Goal: Task Accomplishment & Management: Manage account settings

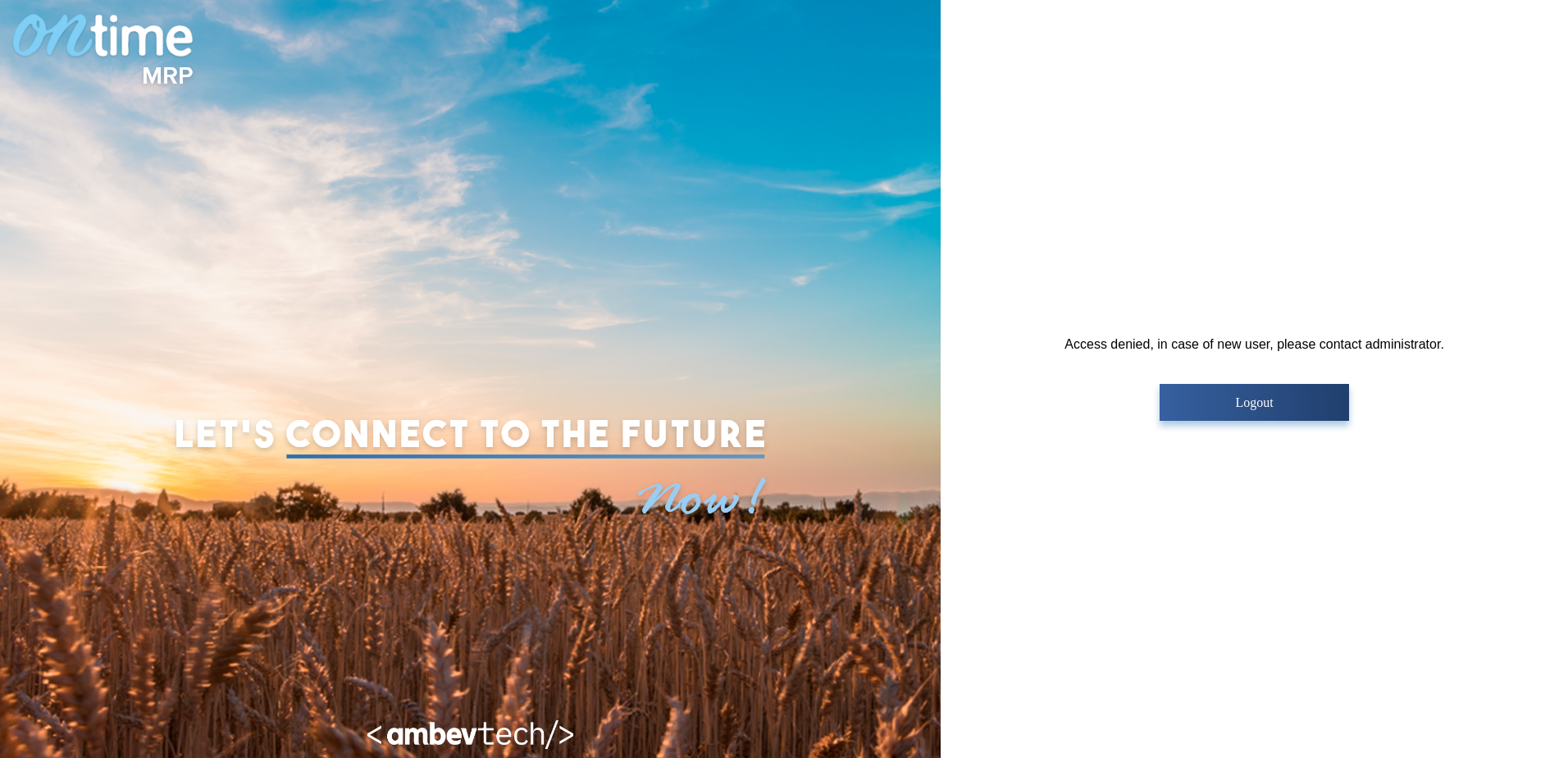
click at [1255, 405] on p "Logout" at bounding box center [1255, 403] width 180 height 15
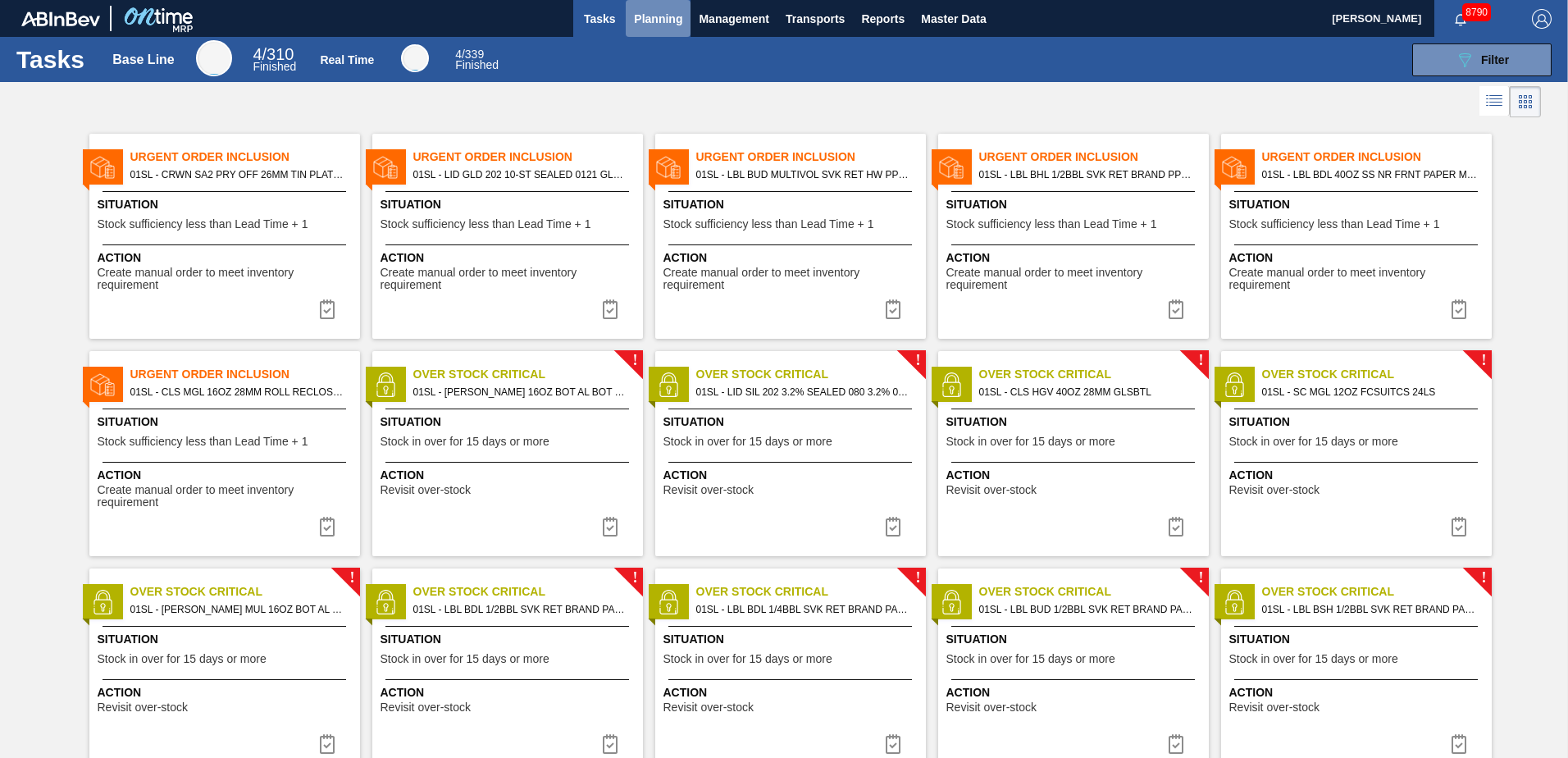
click at [638, 30] on button "Planning" at bounding box center [658, 19] width 65 height 37
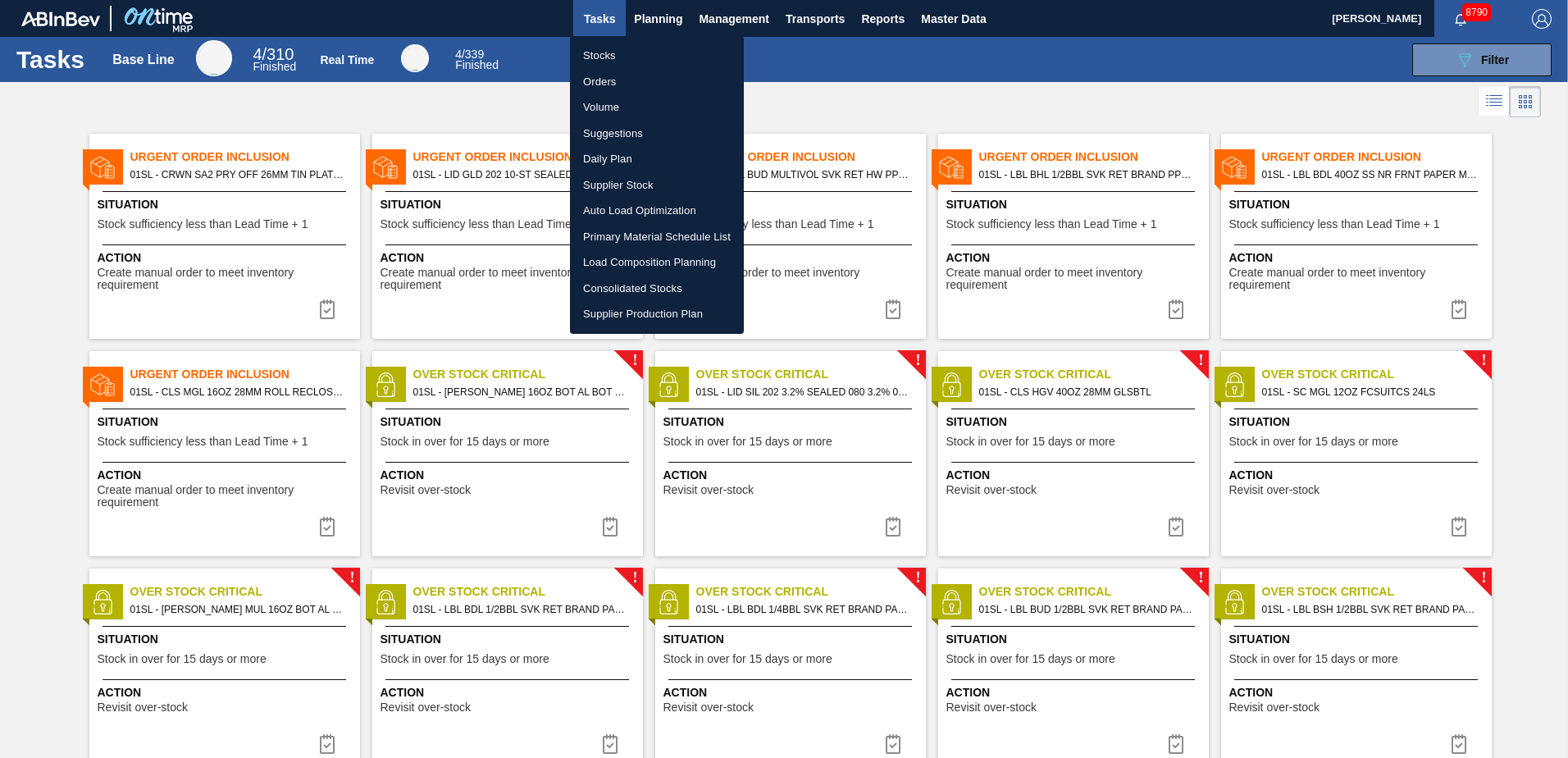
click at [641, 138] on li "Suggestions" at bounding box center [657, 134] width 173 height 26
checkbox input "true"
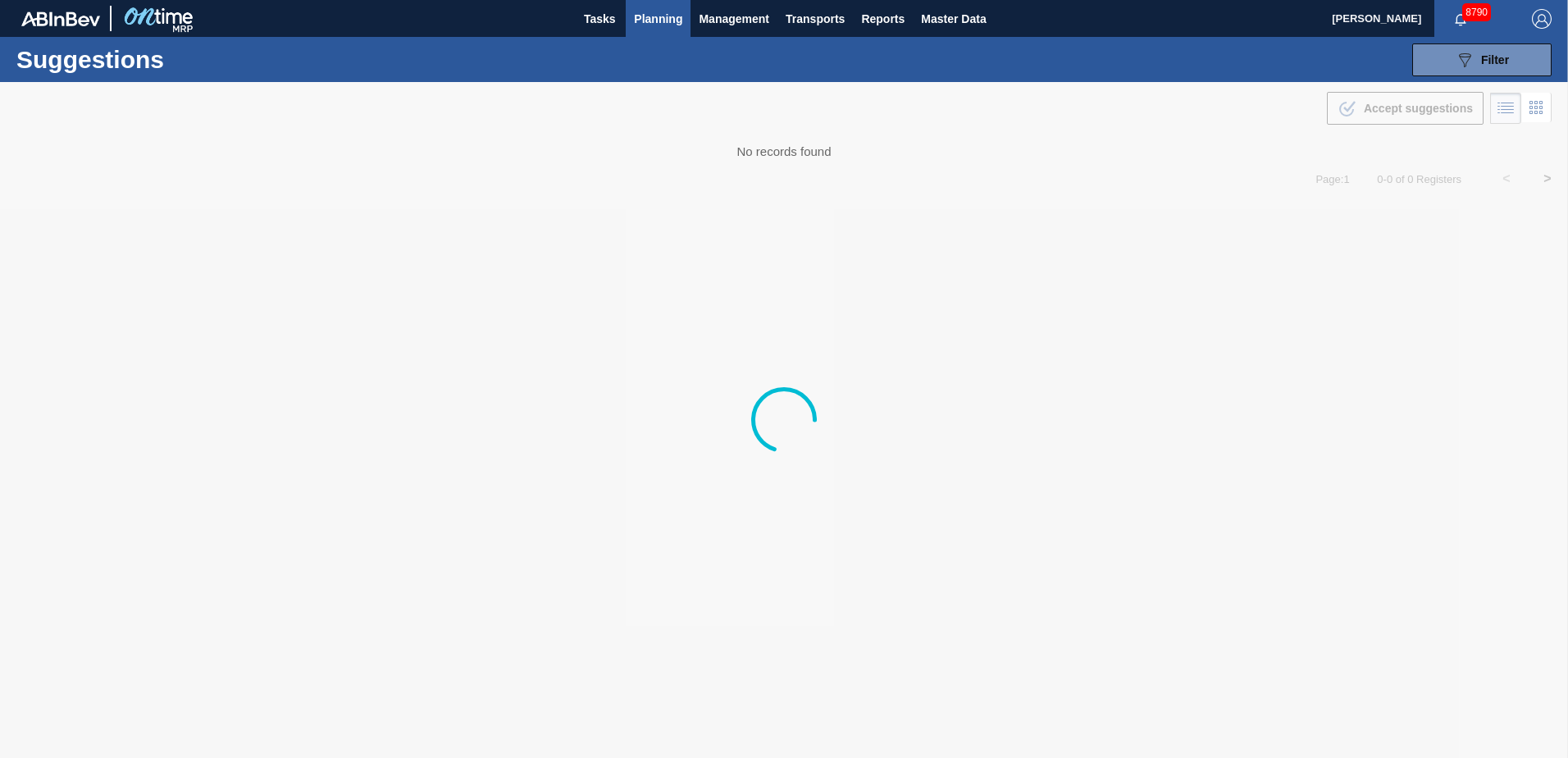
type from "[DATE]"
type to "[DATE]"
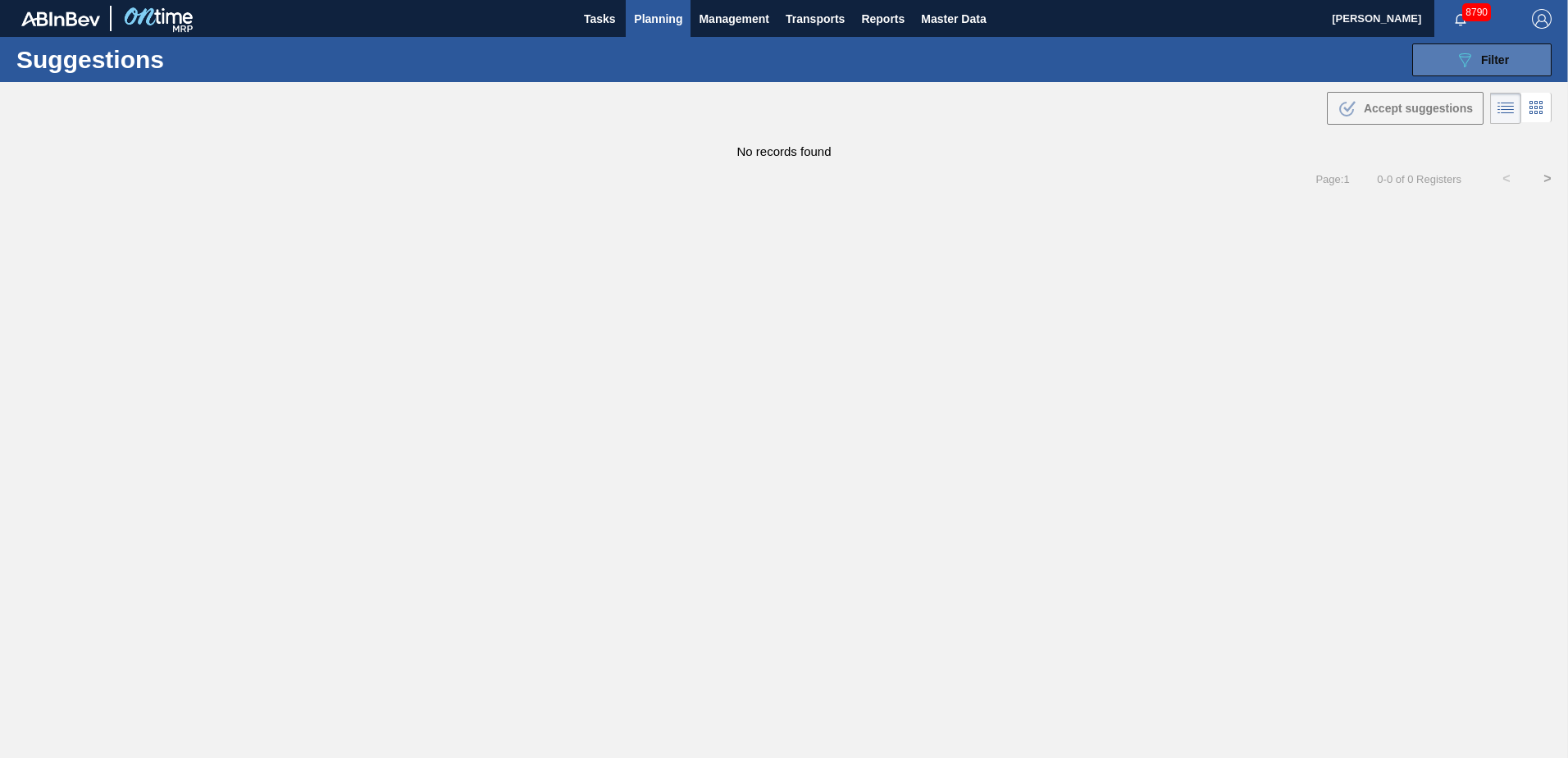
click at [1464, 74] on button "089F7B8B-B2A5-4AFE-B5C0-19BA573D28AC Filter" at bounding box center [1482, 59] width 139 height 32
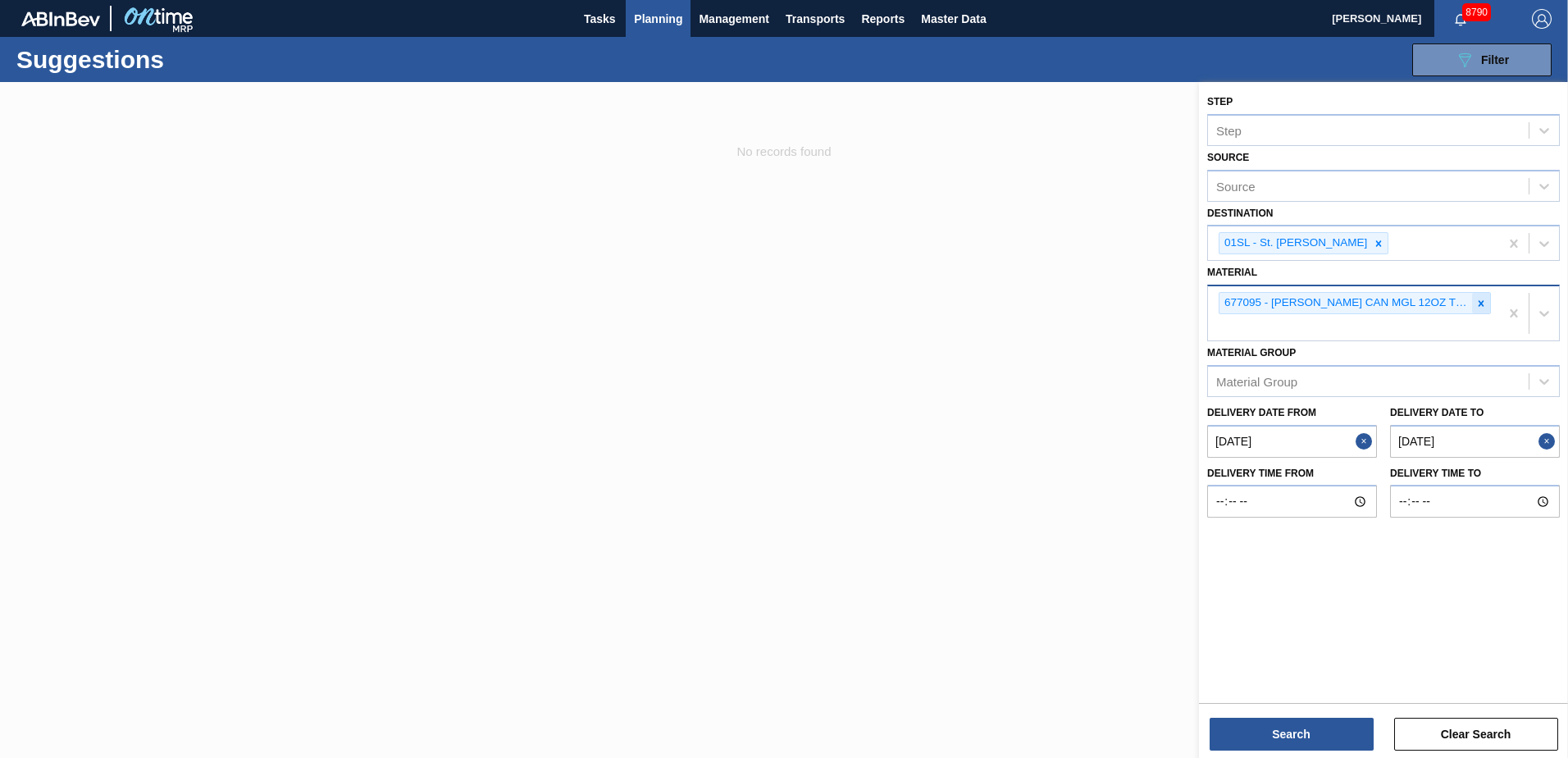
click at [1479, 302] on icon at bounding box center [1481, 303] width 6 height 6
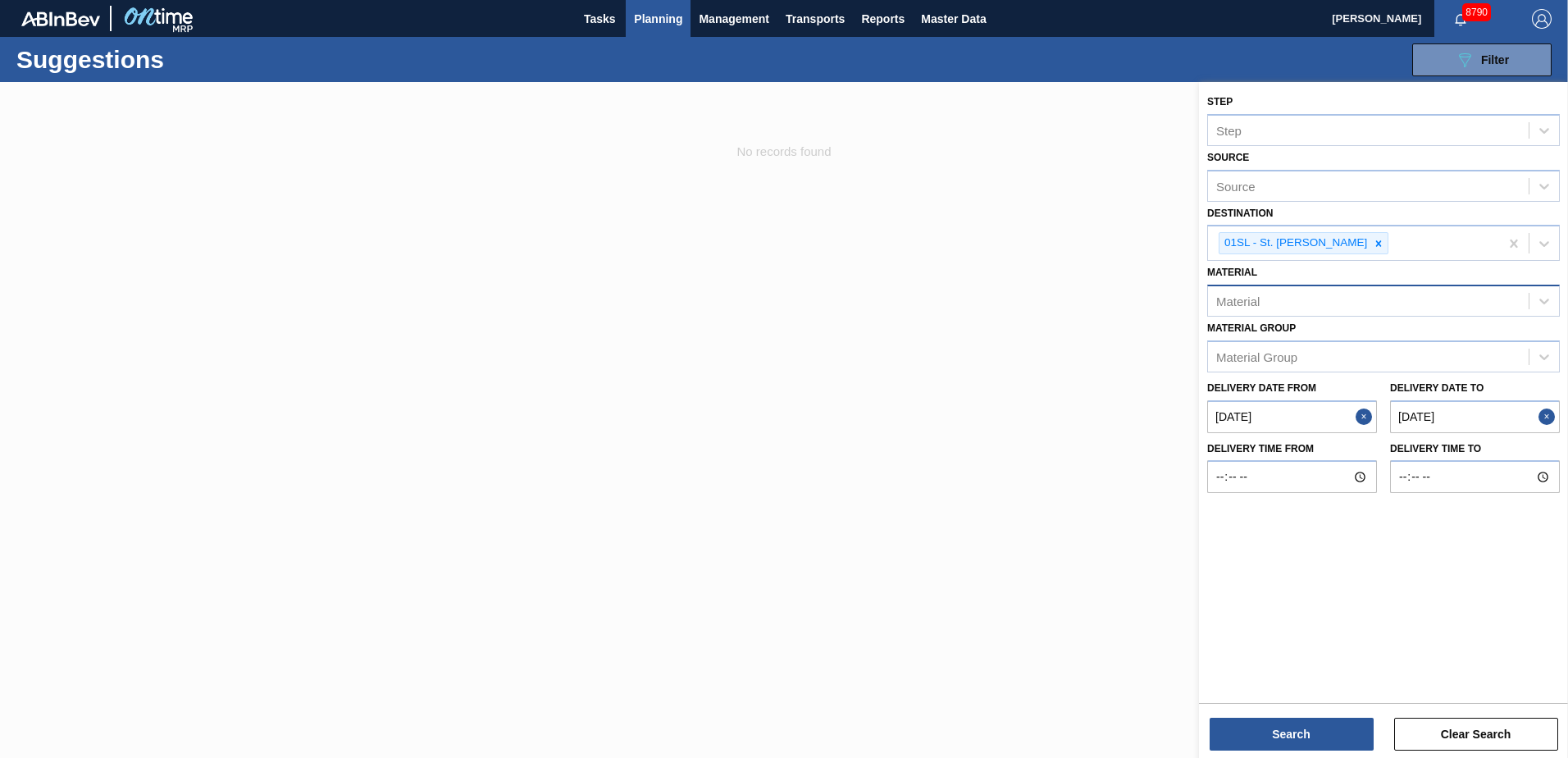
click at [1293, 299] on div "Material" at bounding box center [1368, 302] width 321 height 24
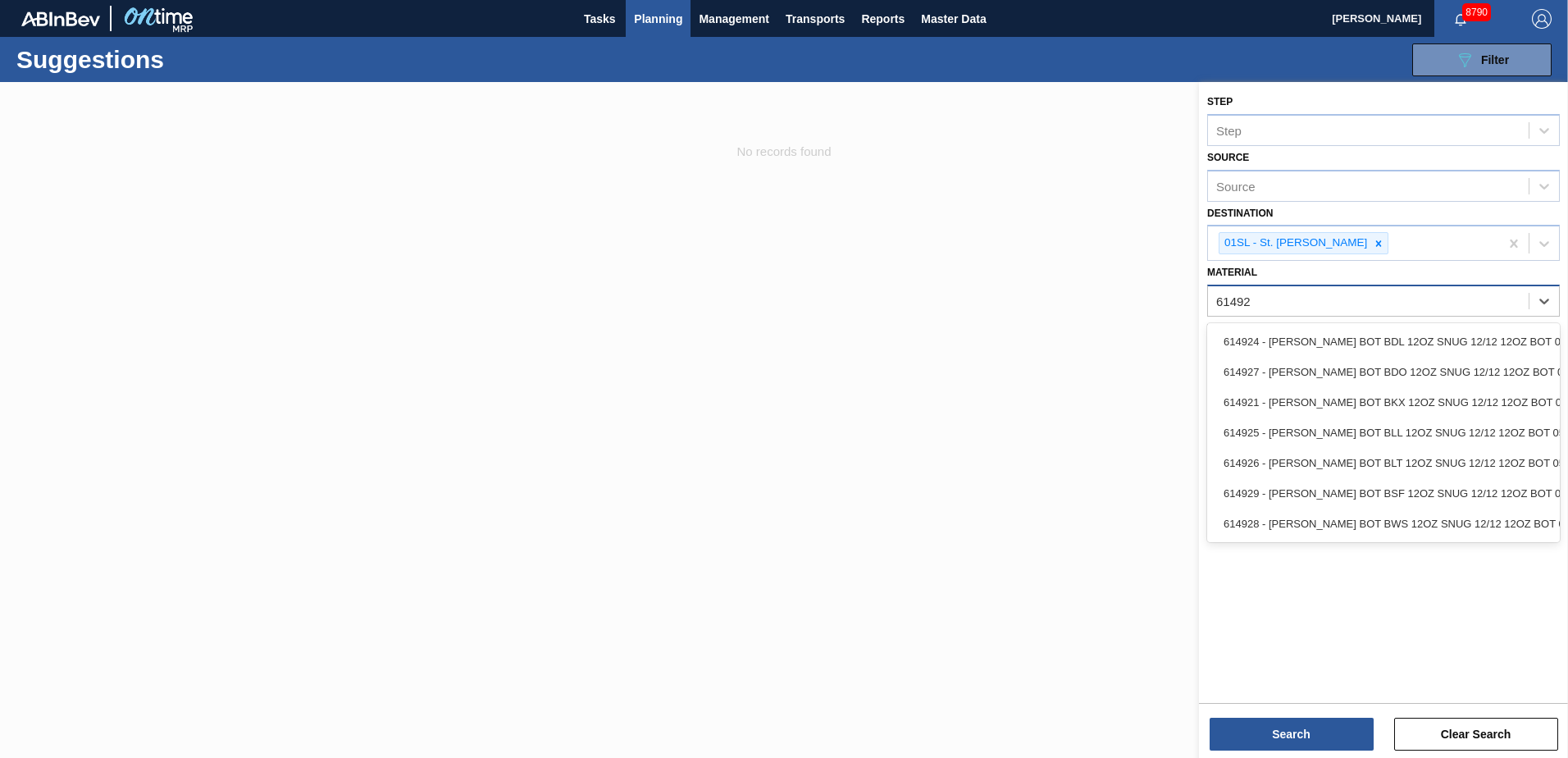
type input "614929"
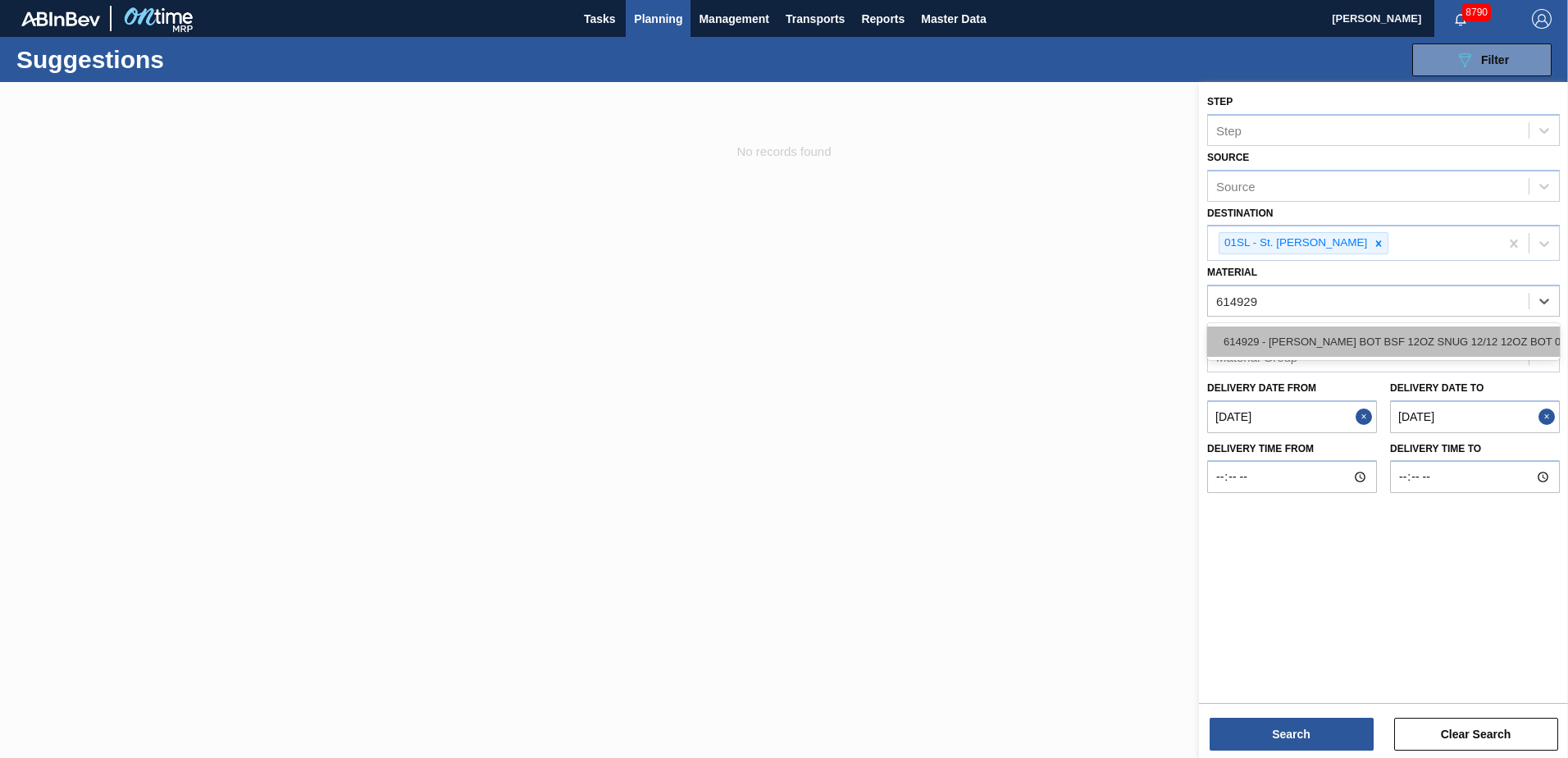
click at [1295, 337] on div "614929 - [PERSON_NAME] BOT BSF 12OZ SNUG 12/12 12OZ BOT 05" at bounding box center [1383, 341] width 352 height 31
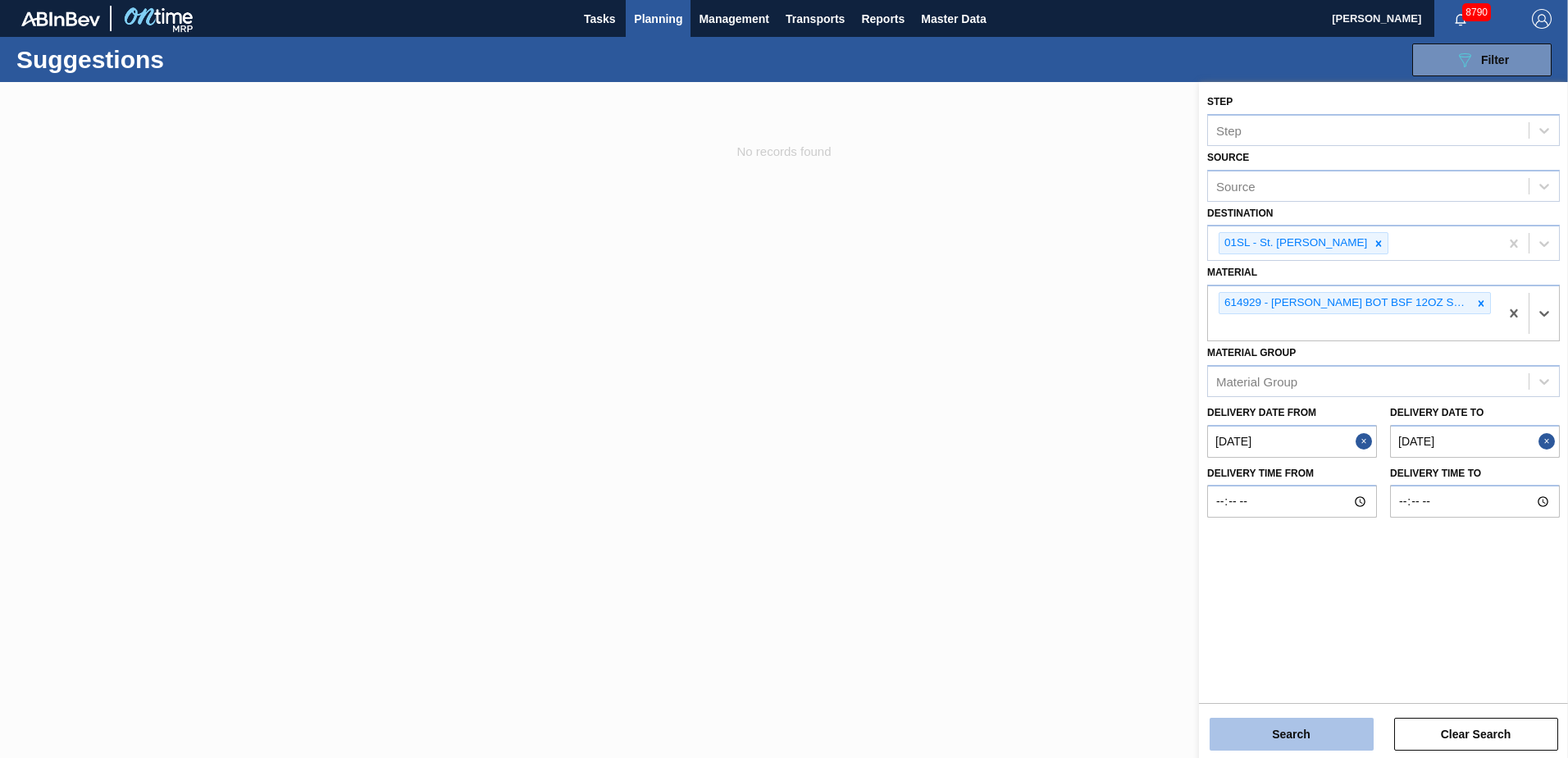
click at [1314, 729] on button "Search" at bounding box center [1291, 734] width 164 height 32
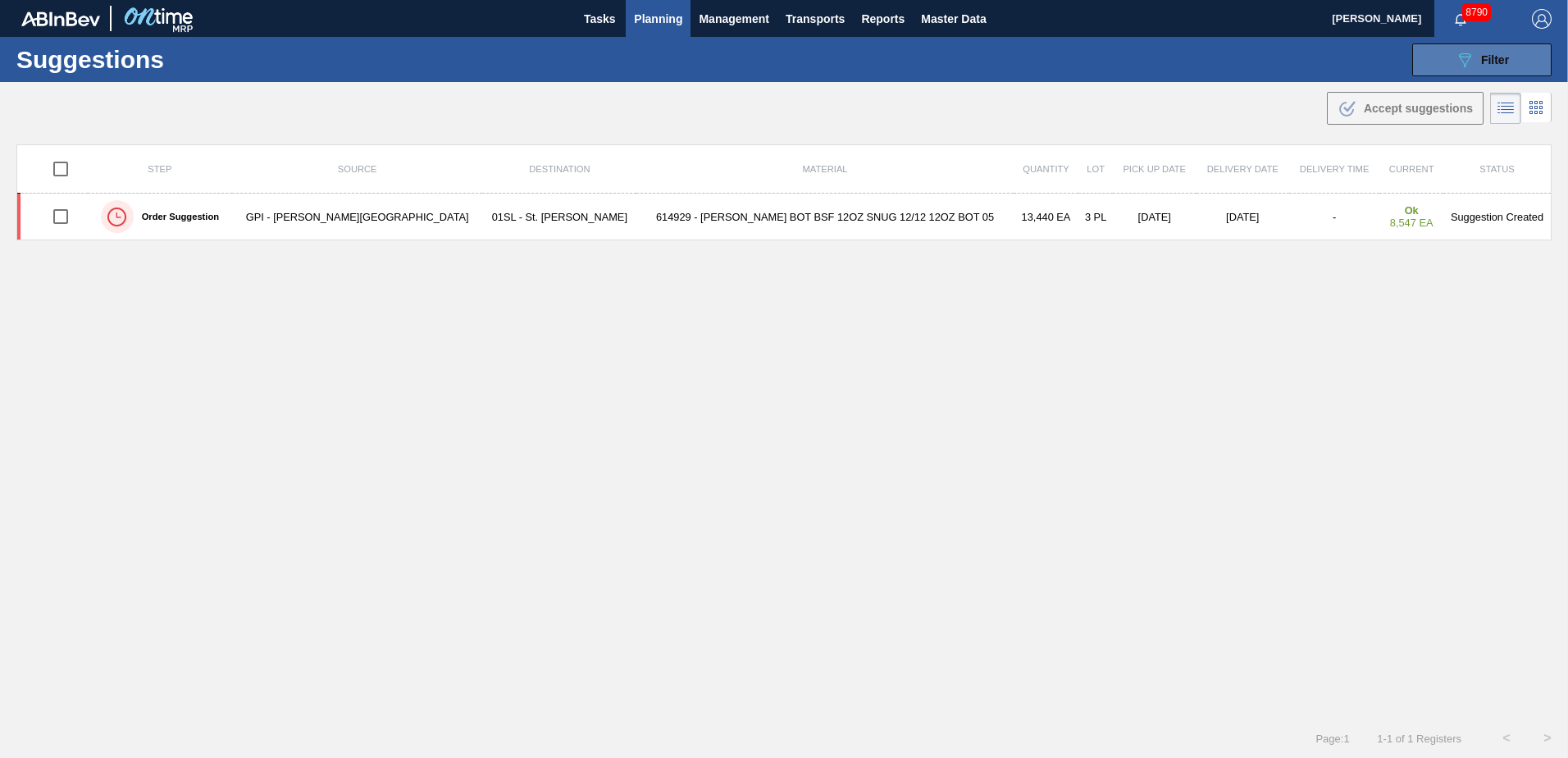
click at [1473, 66] on div "089F7B8B-B2A5-4AFE-B5C0-19BA573D28AC Filter" at bounding box center [1482, 59] width 54 height 19
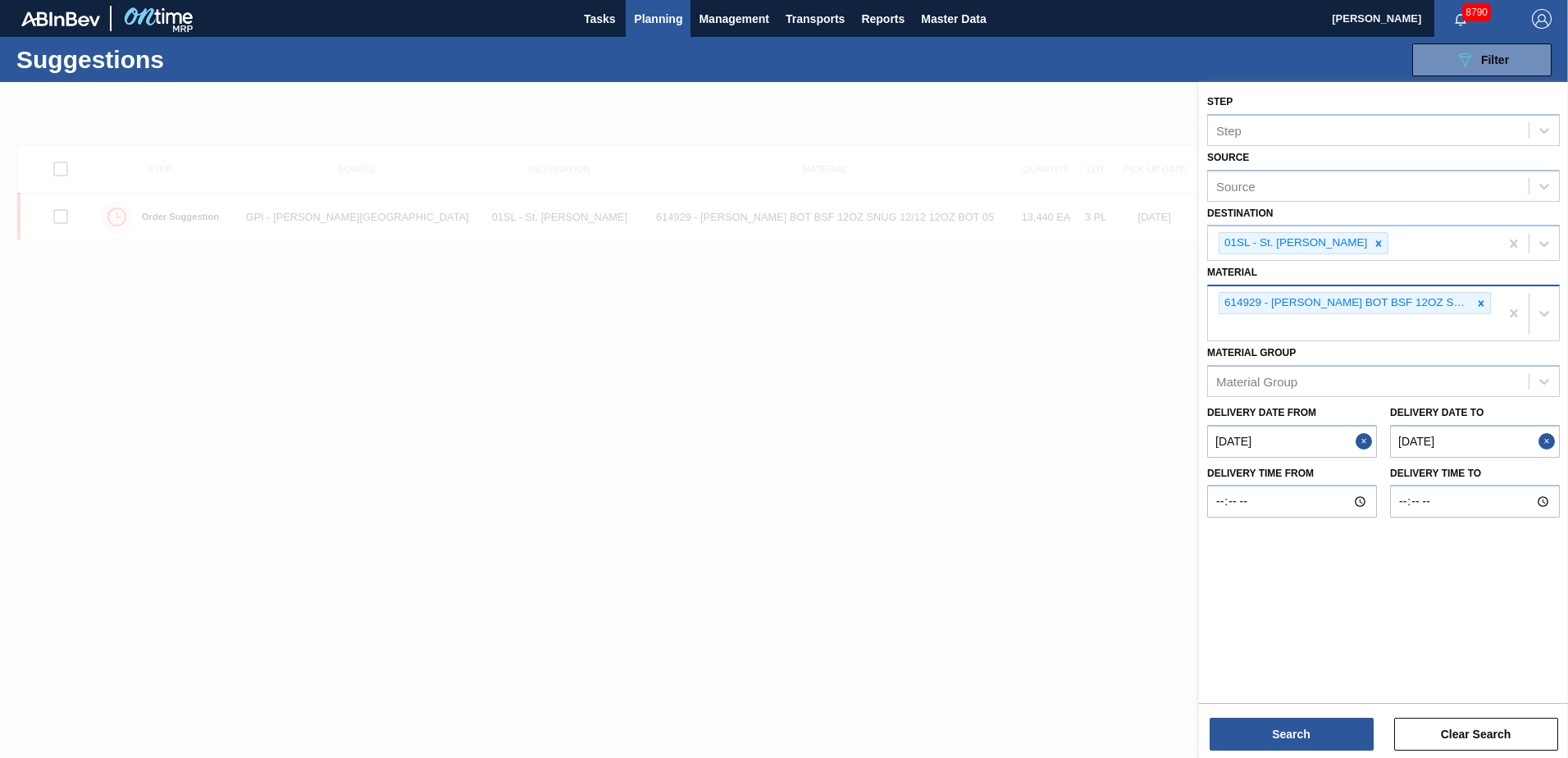
drag, startPoint x: 1483, startPoint y: 302, endPoint x: 1542, endPoint y: 356, distance: 80.0
click at [1529, 329] on div "614929 - [PERSON_NAME] BOT BSF 12OZ SNUG 12/12 12OZ BOT 05" at bounding box center [1383, 313] width 352 height 57
click at [1481, 302] on icon at bounding box center [1481, 303] width 11 height 11
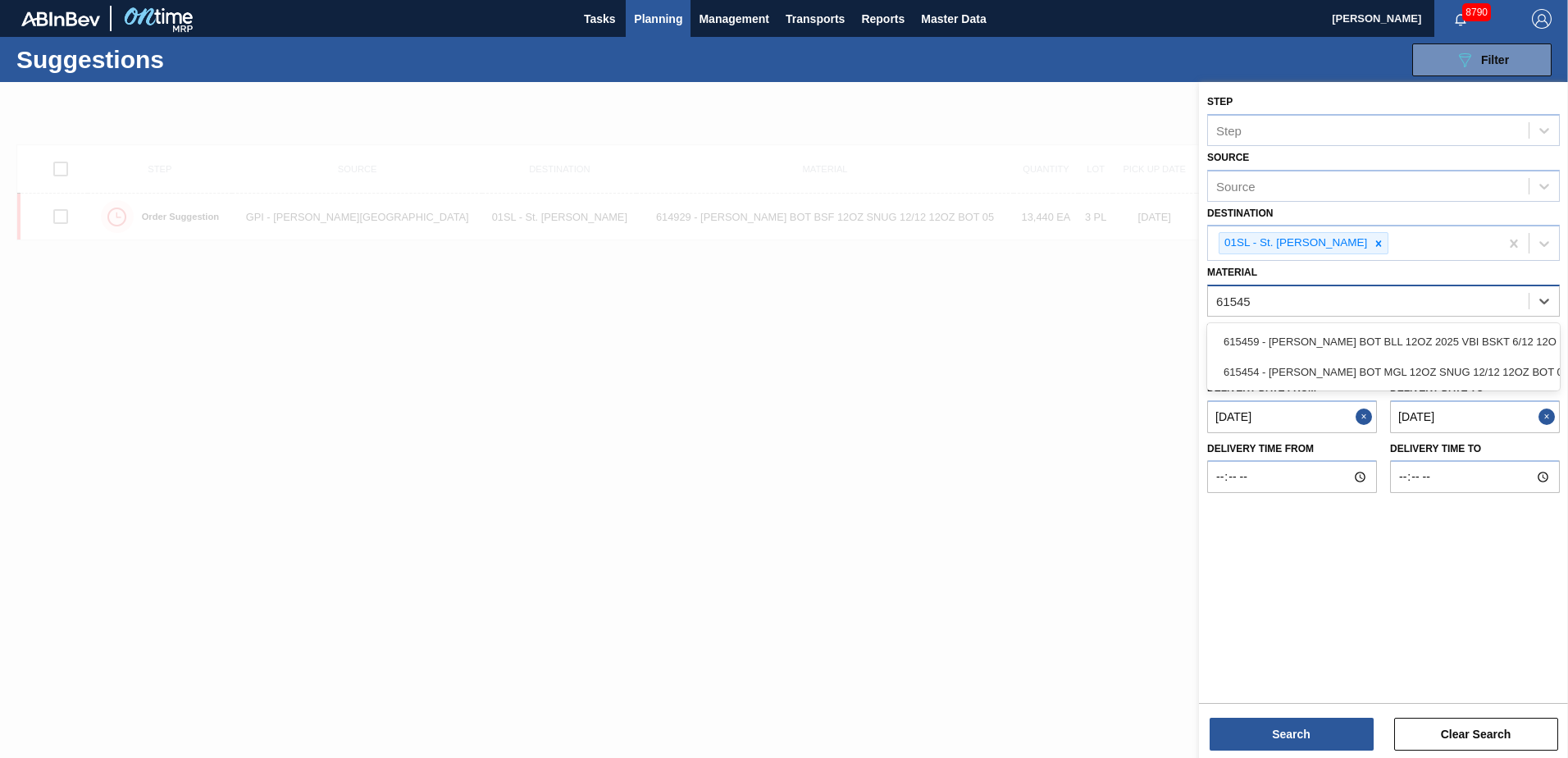
type input "615454"
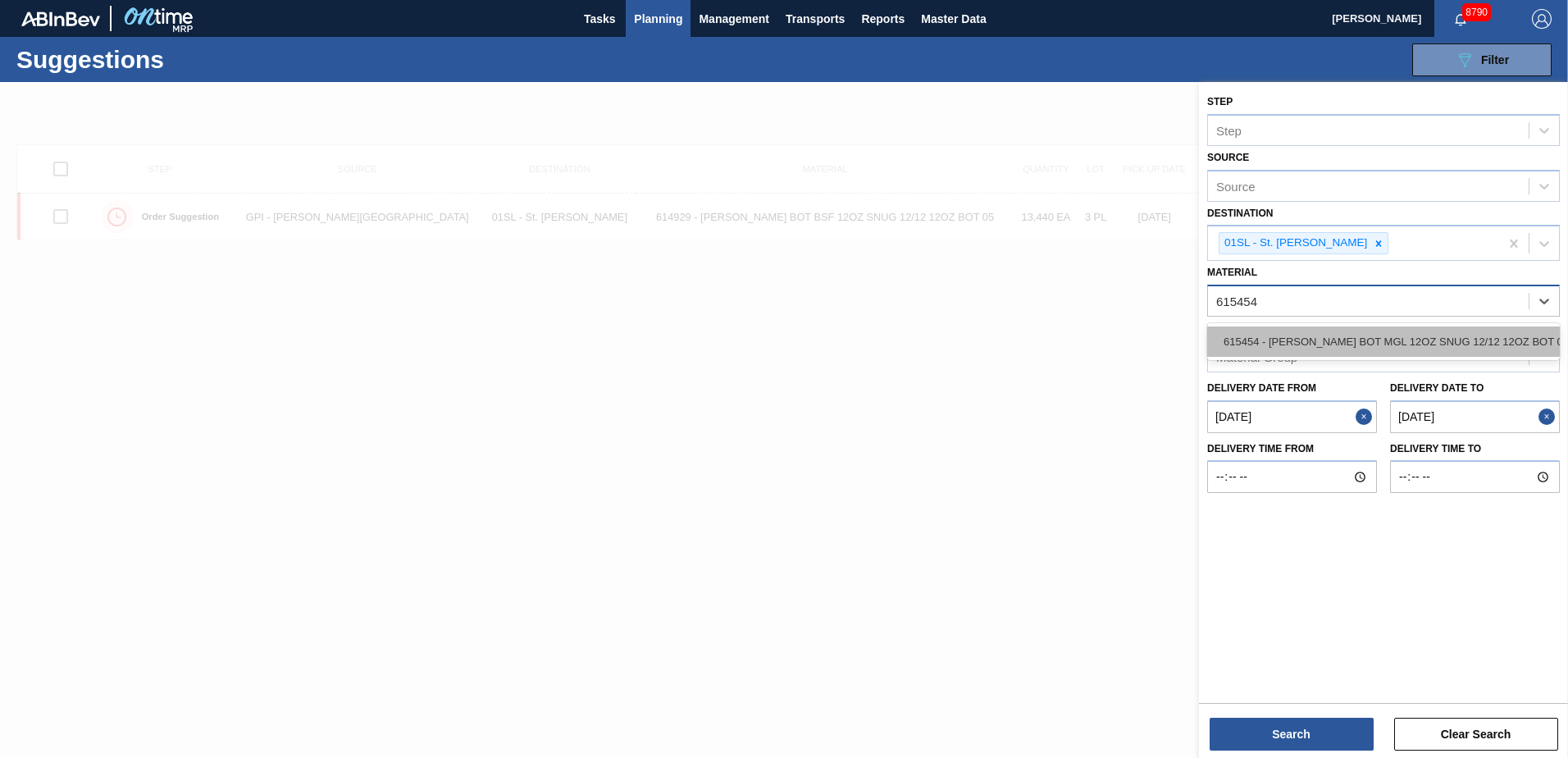
click at [1430, 340] on div "615454 - [PERSON_NAME] BOT MGL 12OZ SNUG 12/12 12OZ BOT 08" at bounding box center [1383, 341] width 352 height 31
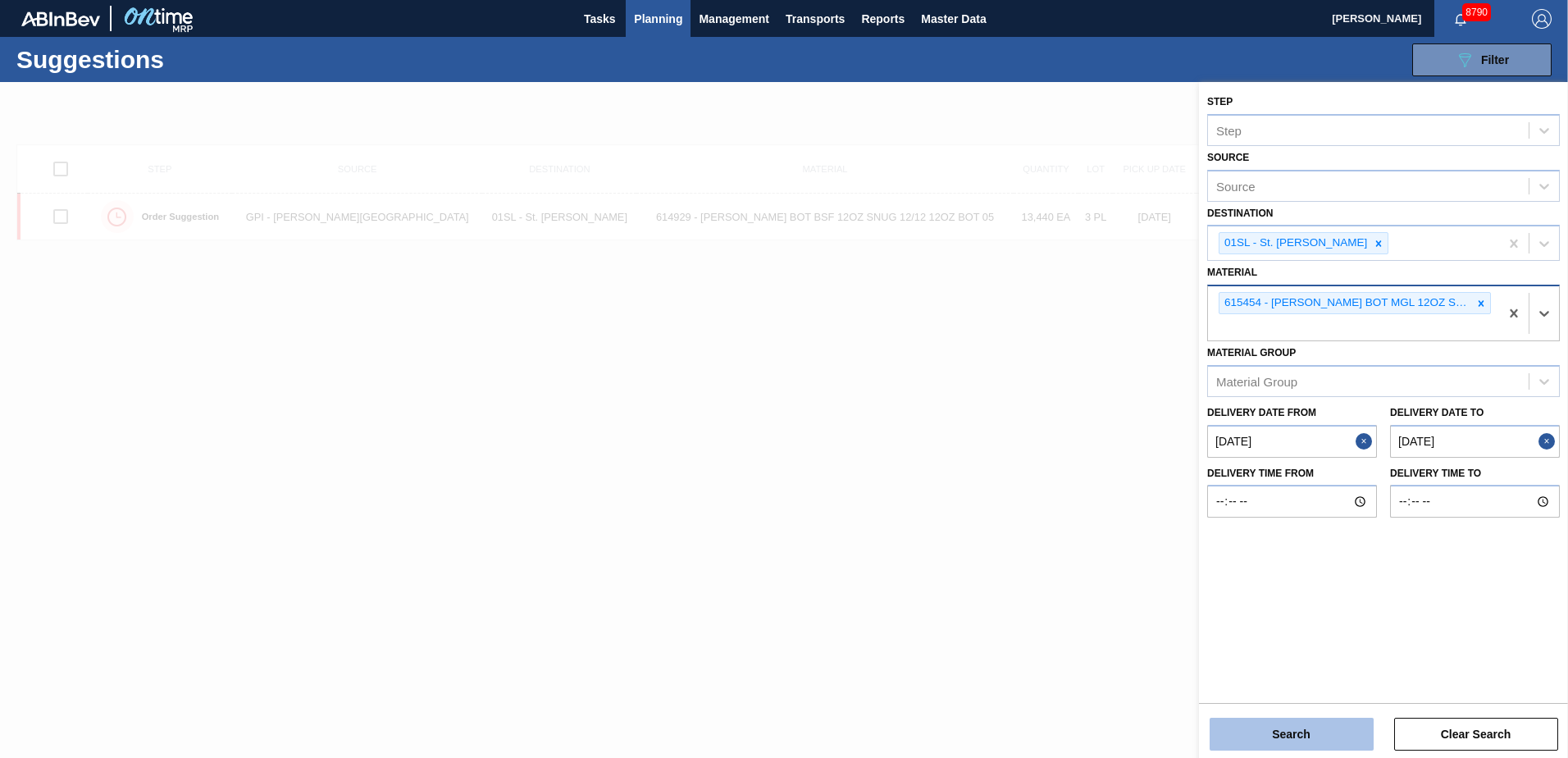
click at [1272, 736] on button "Search" at bounding box center [1291, 734] width 164 height 32
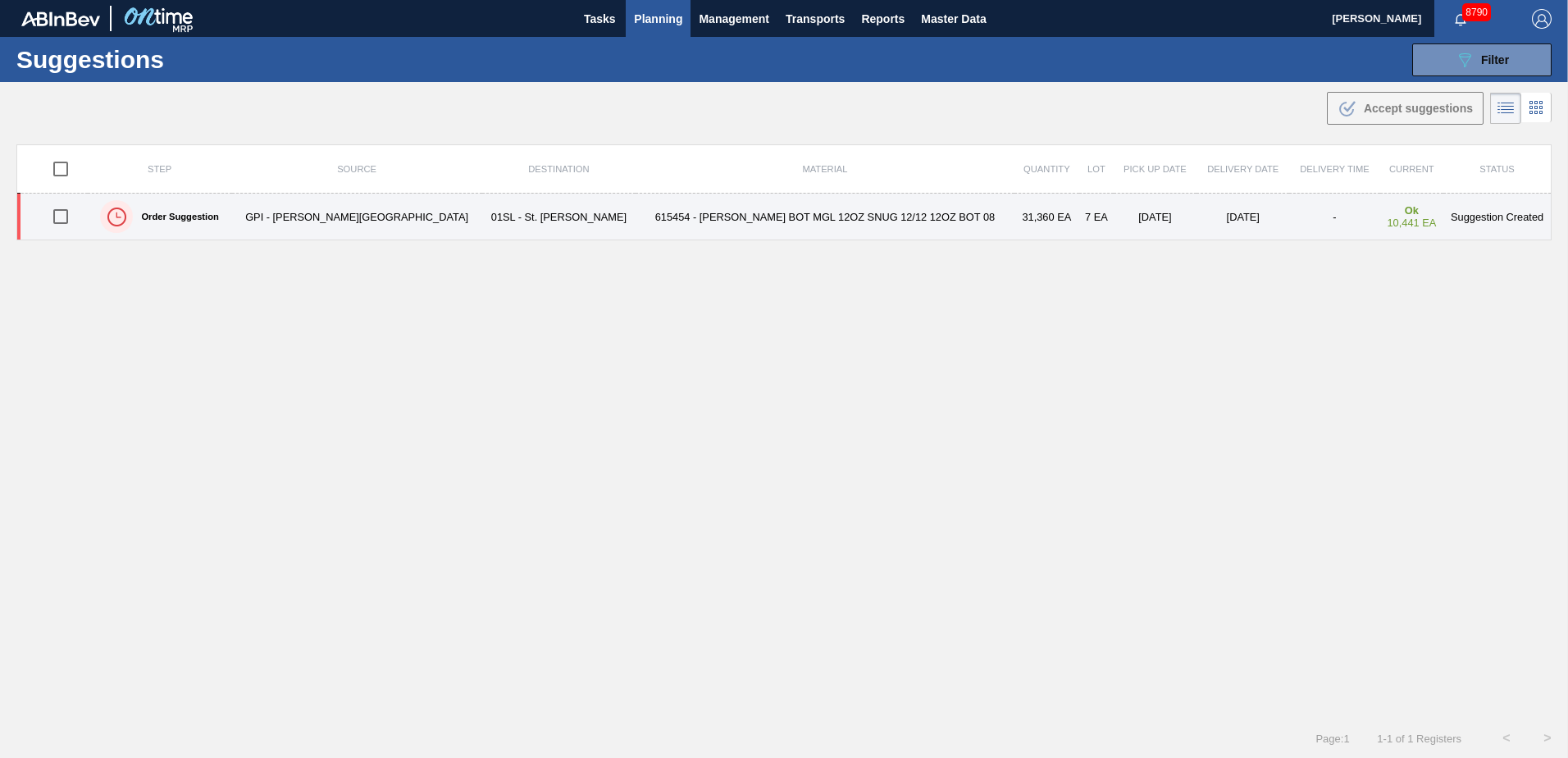
click at [72, 218] on input "checkbox" at bounding box center [60, 216] width 34 height 34
checkbox input "true"
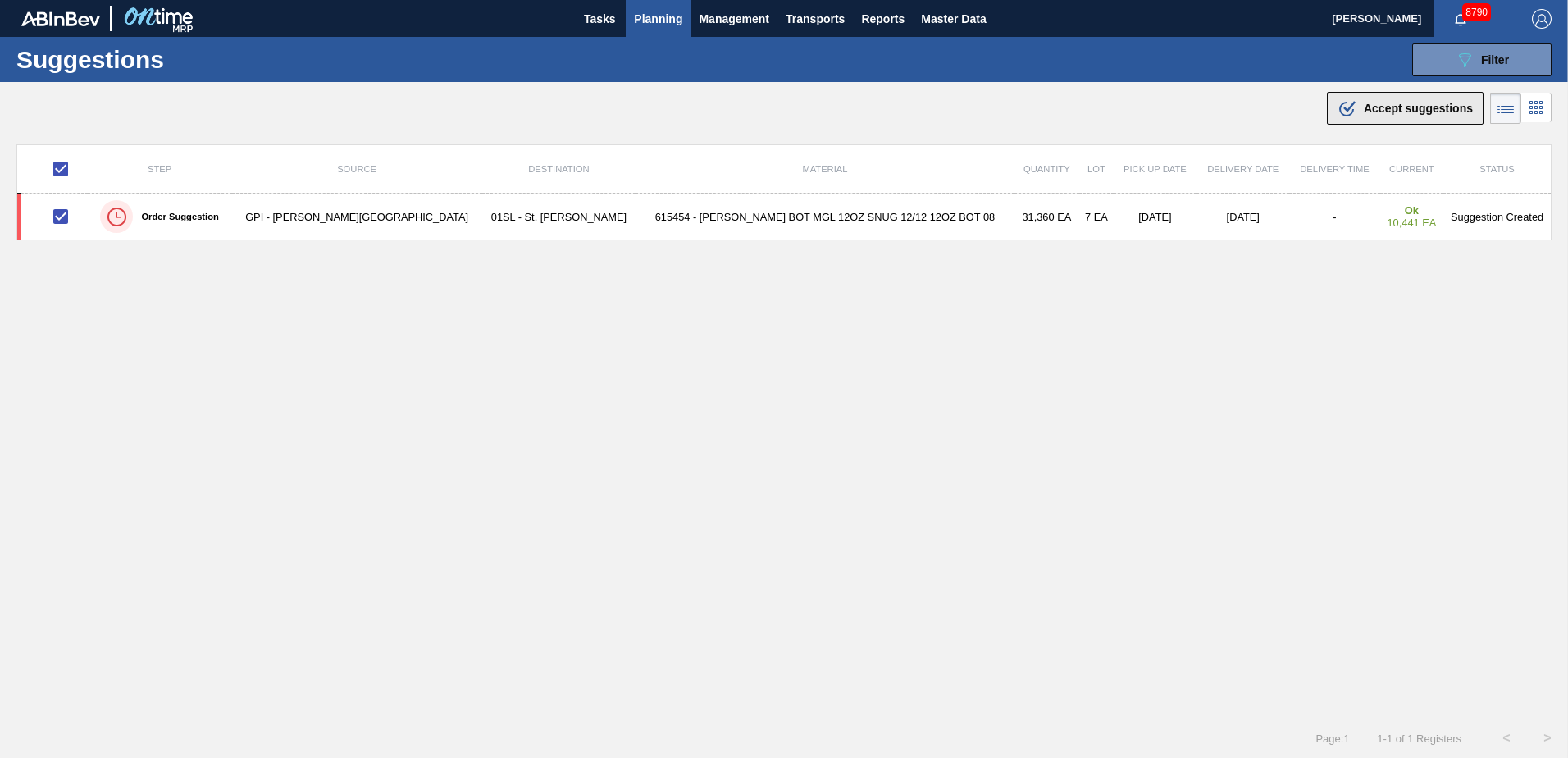
click at [1368, 109] on span "Accept suggestions" at bounding box center [1418, 109] width 109 height 13
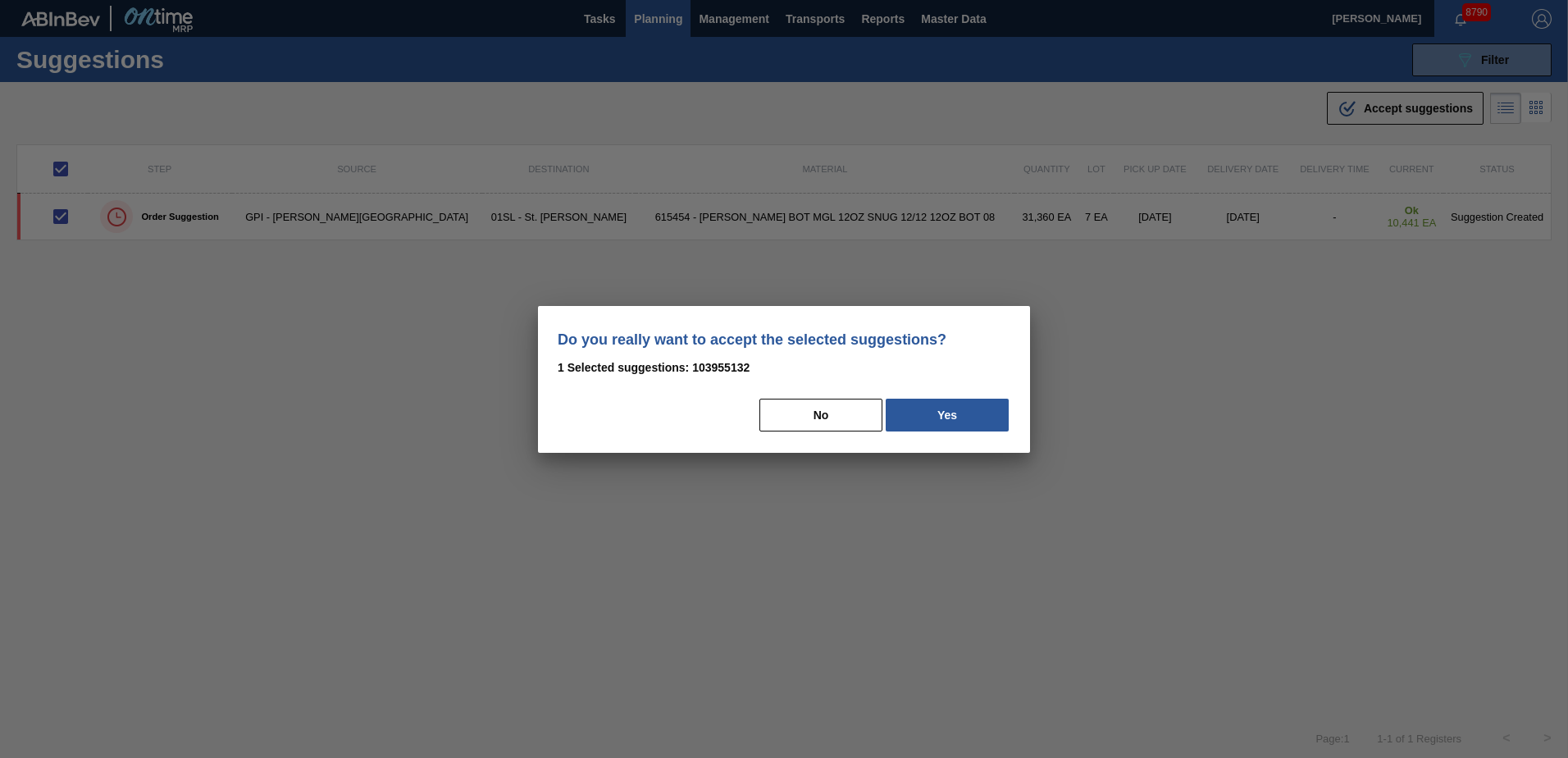
drag, startPoint x: 960, startPoint y: 422, endPoint x: 1565, endPoint y: 509, distance: 611.2
click at [960, 423] on button "Yes" at bounding box center [947, 415] width 123 height 32
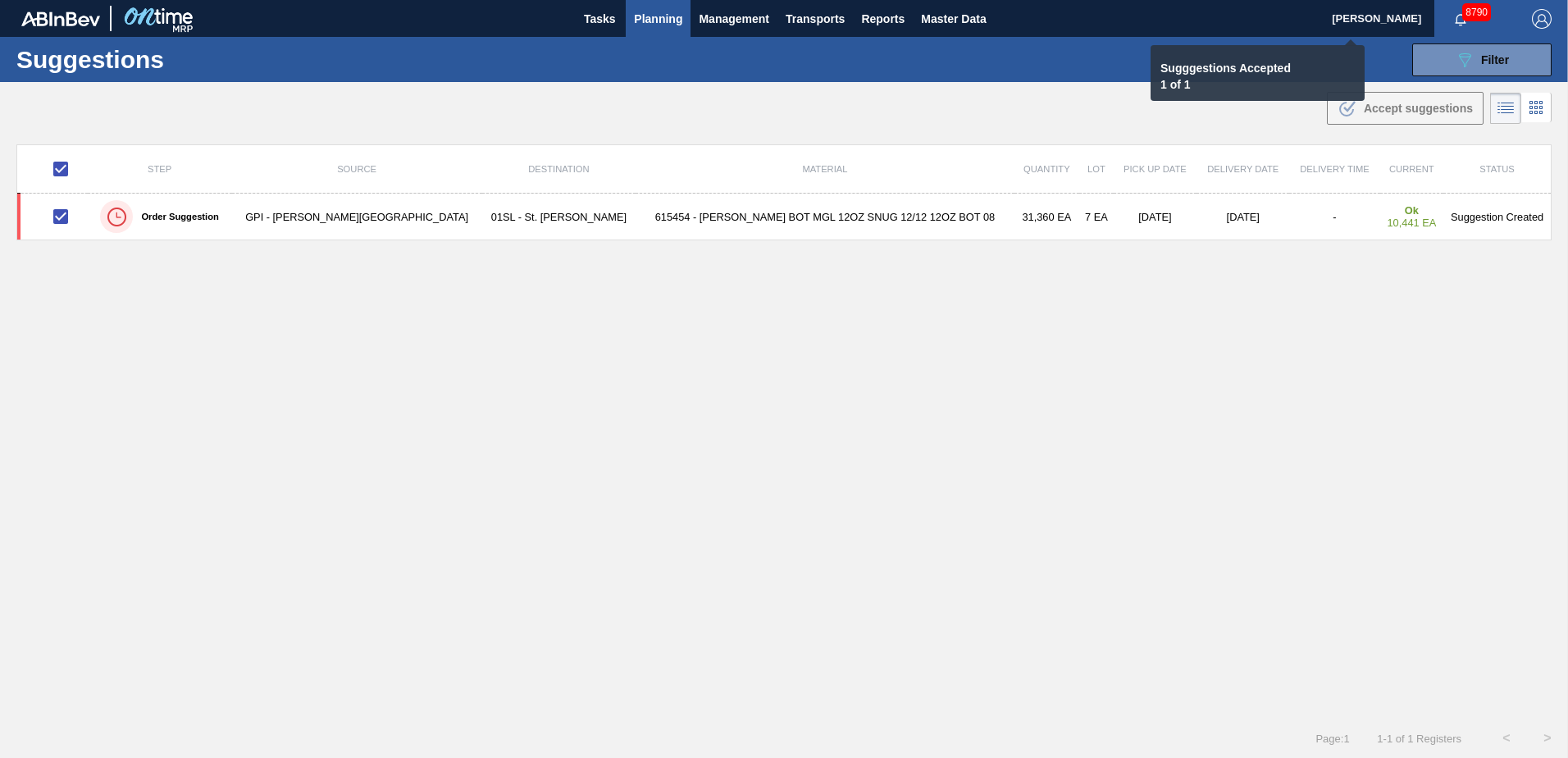
checkbox input "false"
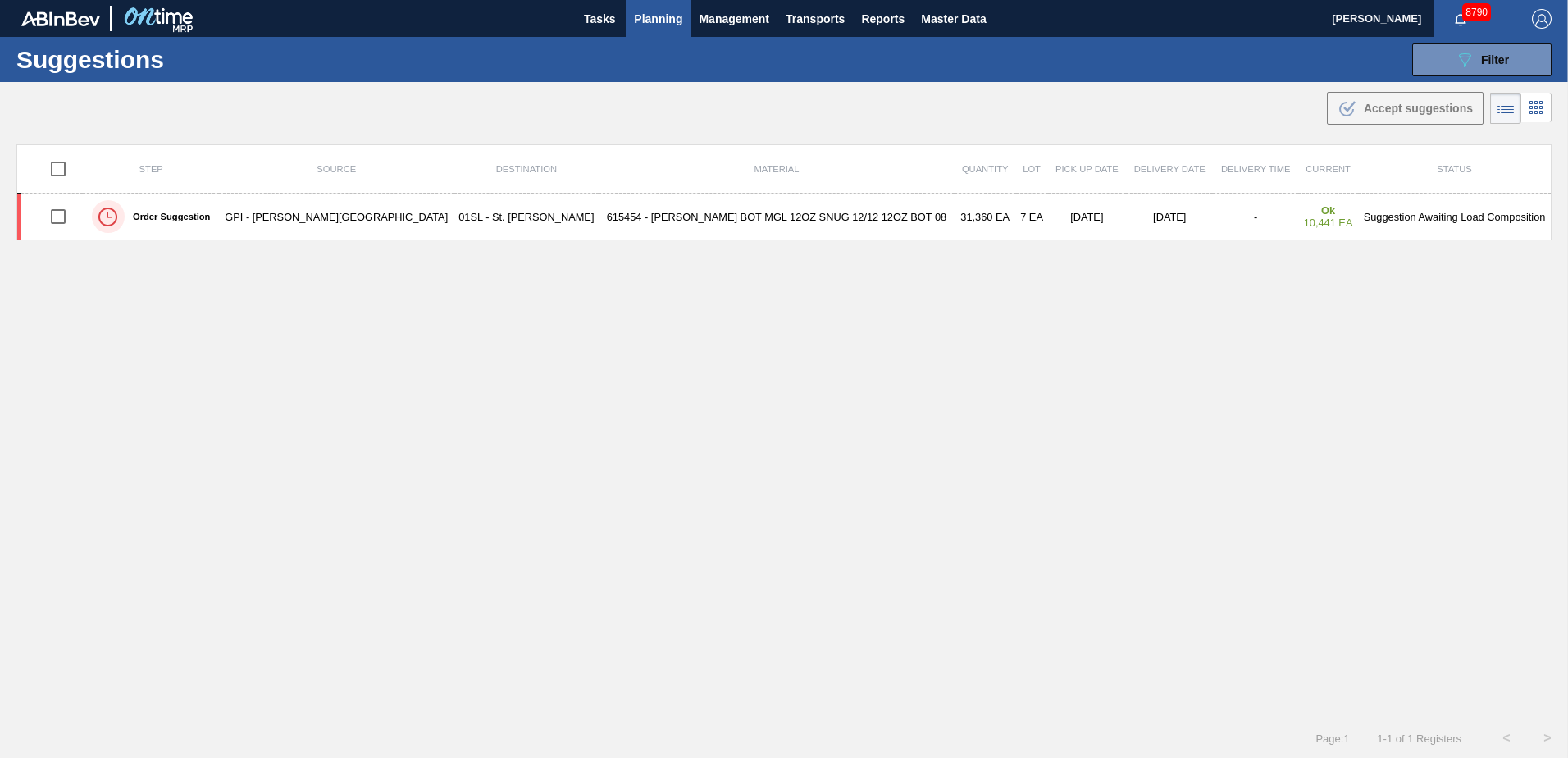
click at [1457, 71] on button "089F7B8B-B2A5-4AFE-B5C0-19BA573D28AC Filter" at bounding box center [1482, 59] width 139 height 32
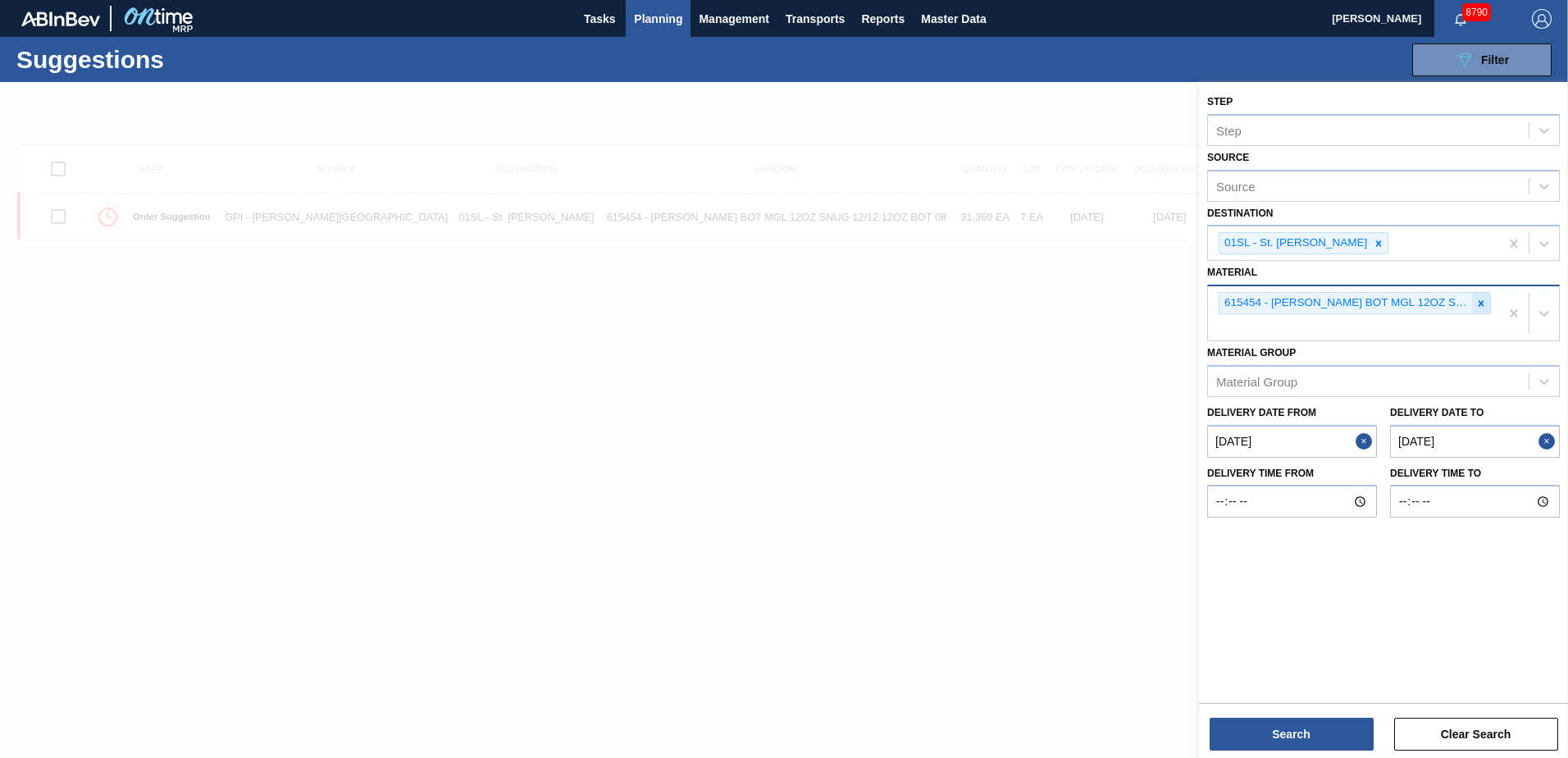
click at [1475, 299] on div at bounding box center [1480, 303] width 18 height 20
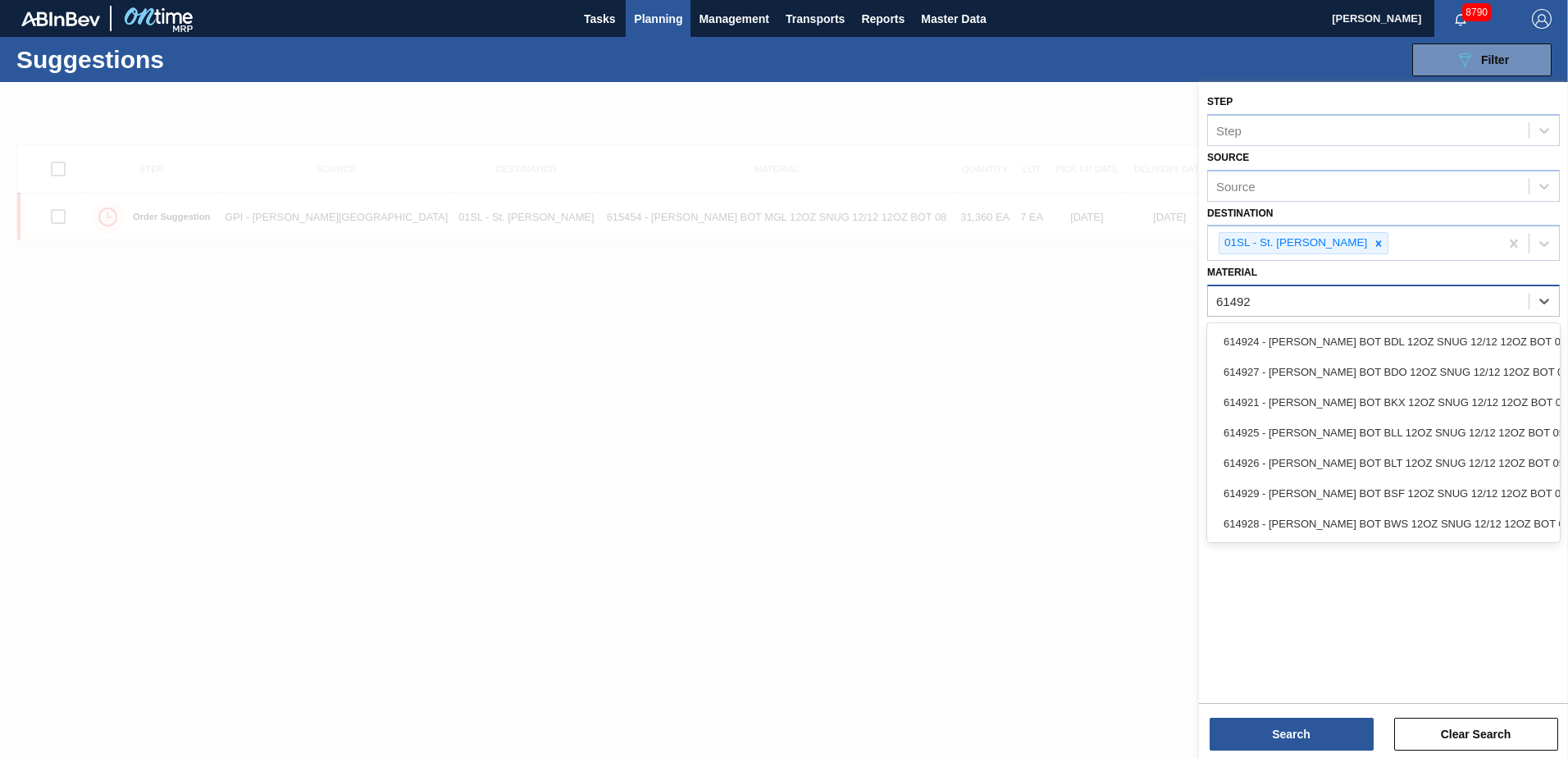
type input "614928"
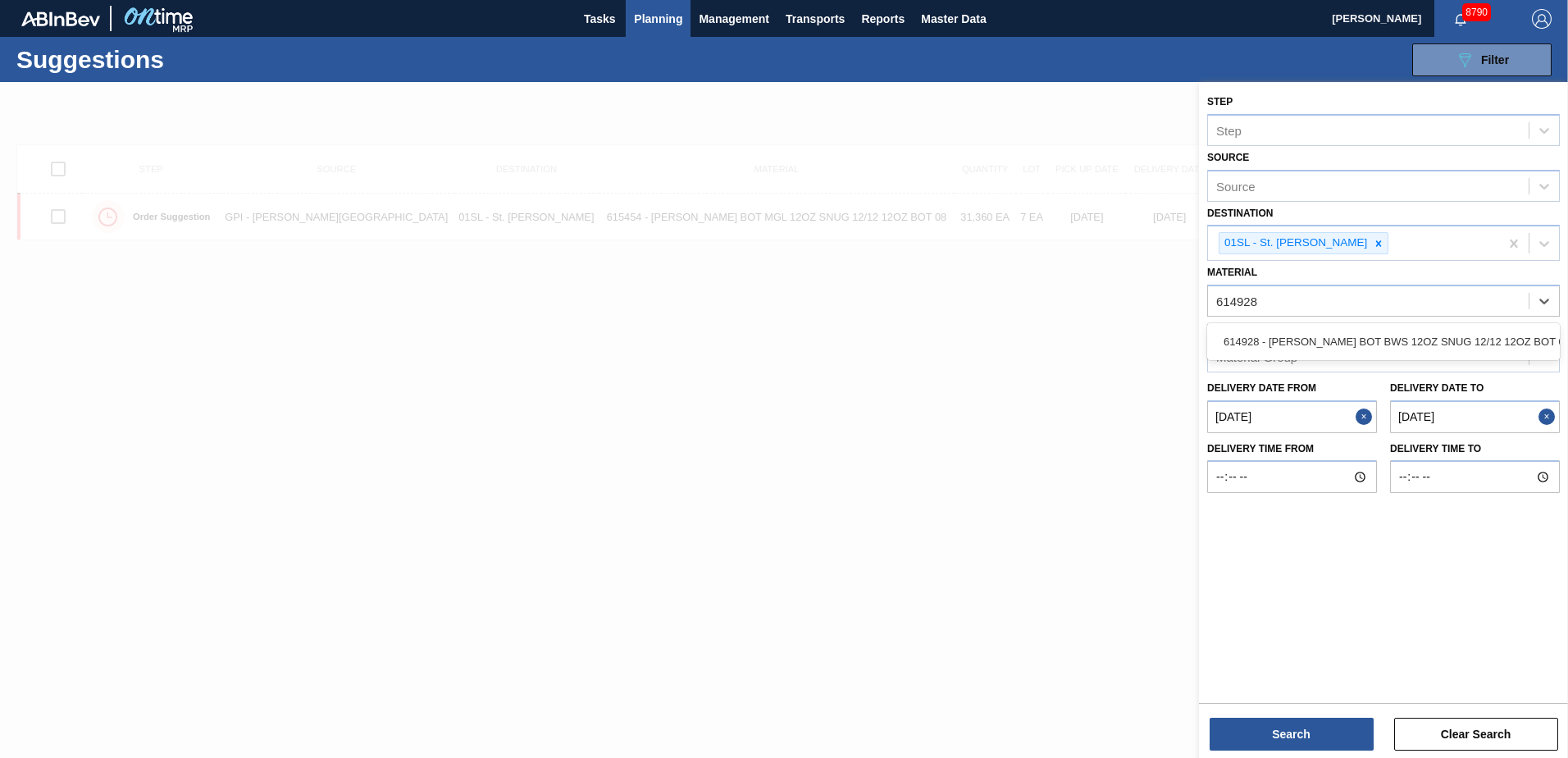
drag, startPoint x: 1435, startPoint y: 330, endPoint x: 1430, endPoint y: 365, distance: 35.4
click at [1435, 331] on div "614928 - [PERSON_NAME] BOT BWS 12OZ SNUG 12/12 12OZ BOT 05" at bounding box center [1383, 341] width 352 height 31
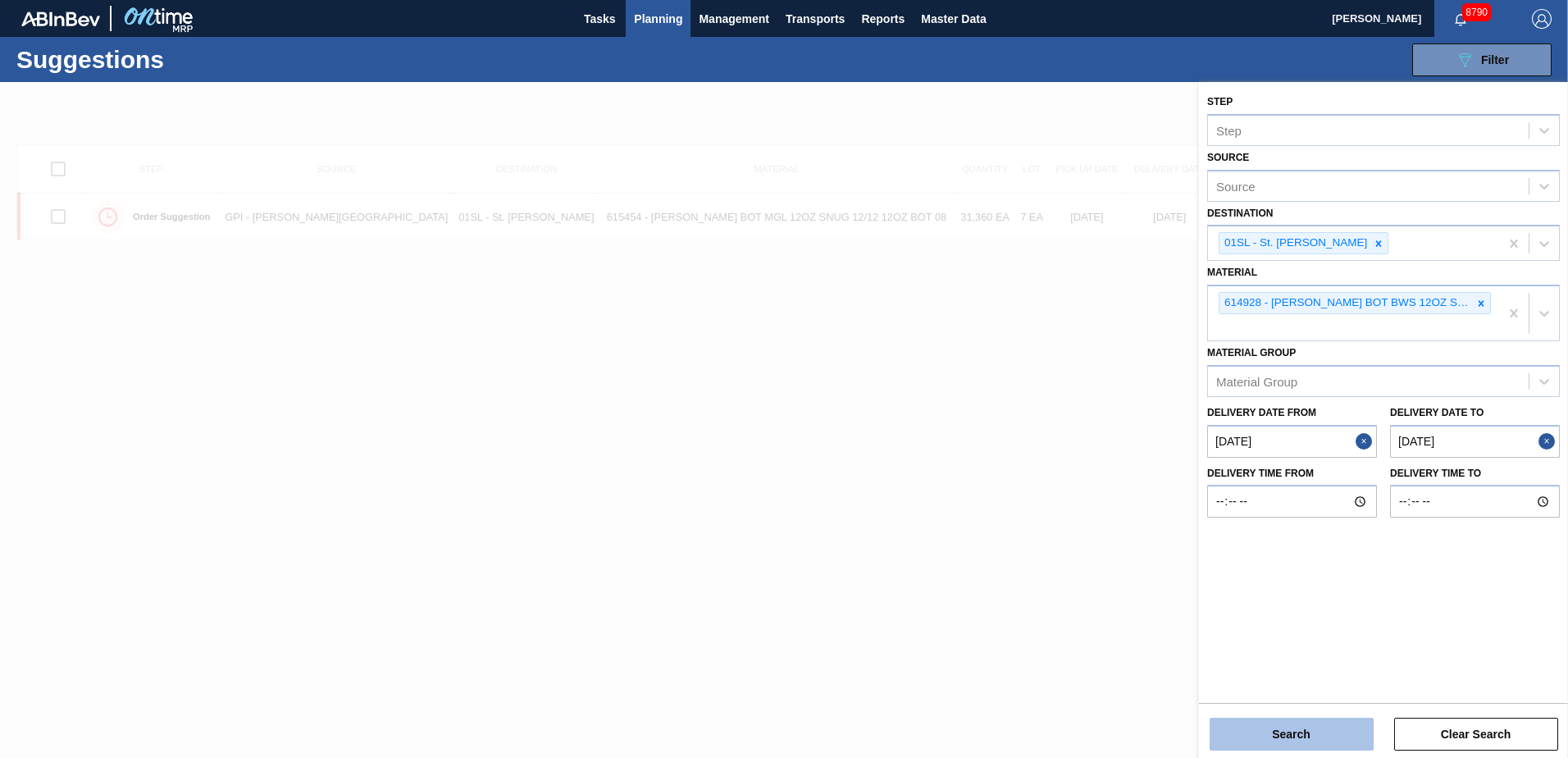
click at [1288, 730] on button "Search" at bounding box center [1291, 734] width 164 height 32
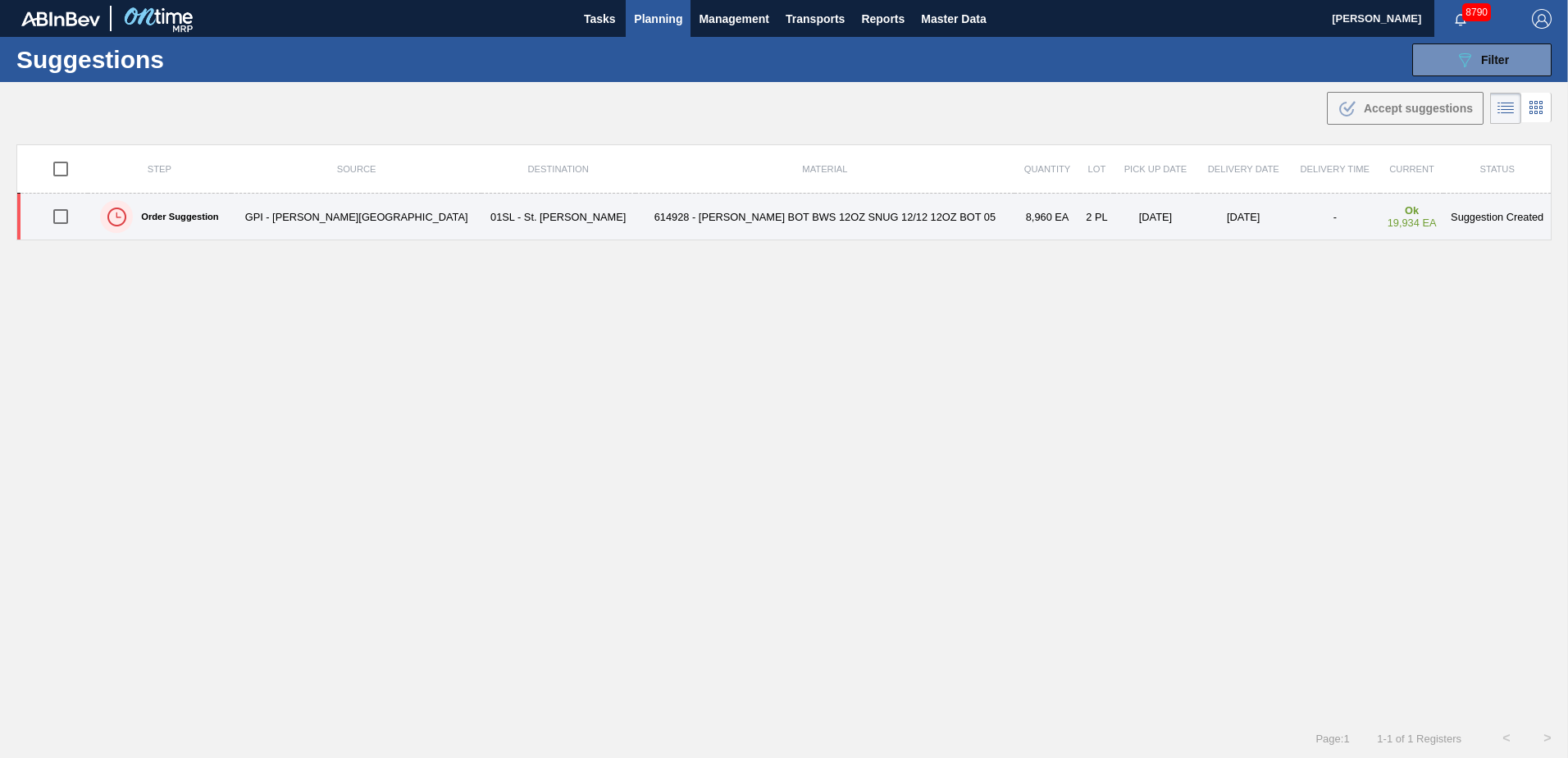
click at [69, 220] on input "checkbox" at bounding box center [60, 216] width 34 height 34
checkbox input "true"
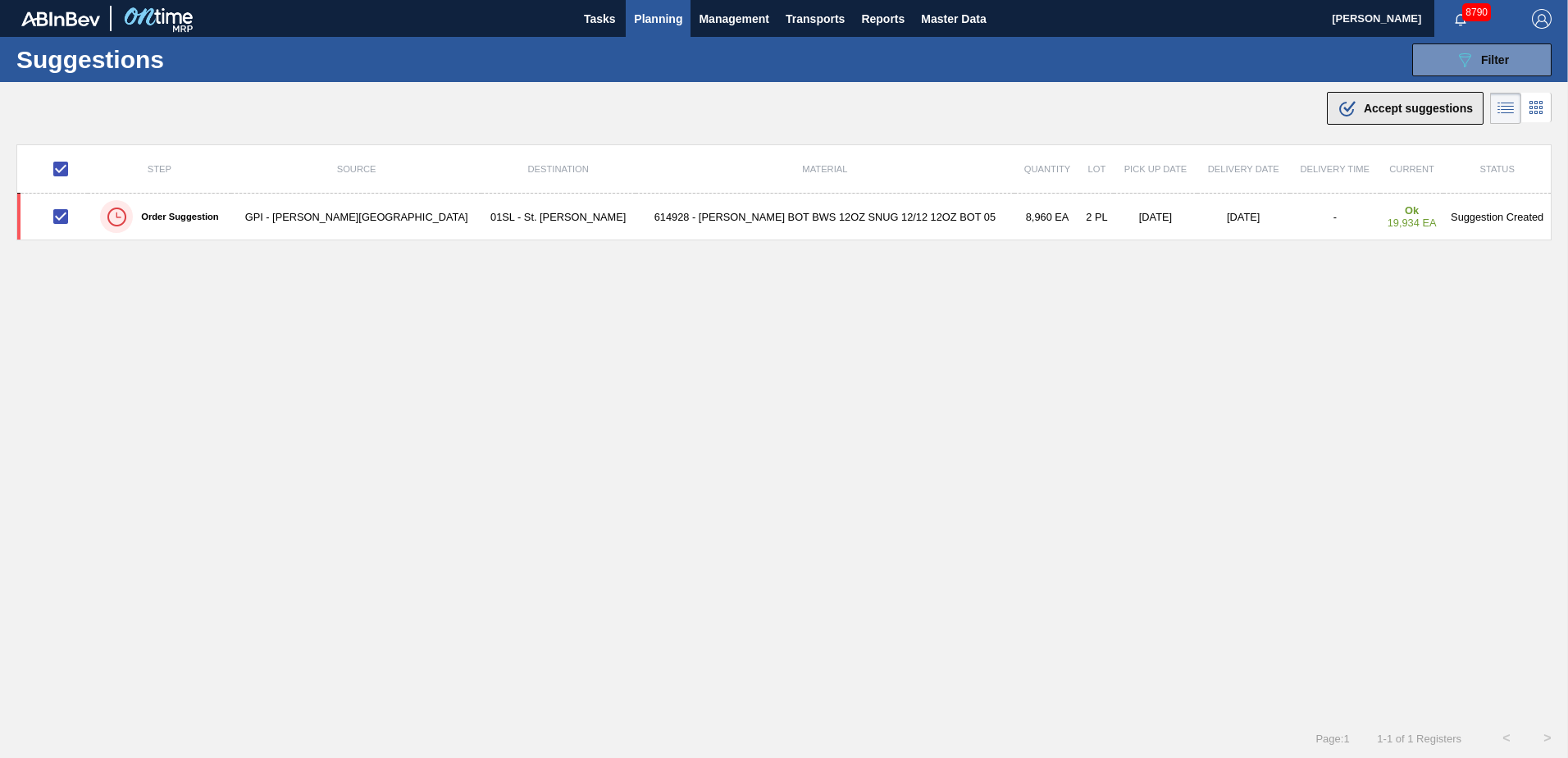
click at [1357, 115] on div ".b{fill:var(--color-action-default)} Accept suggestions" at bounding box center [1405, 108] width 135 height 19
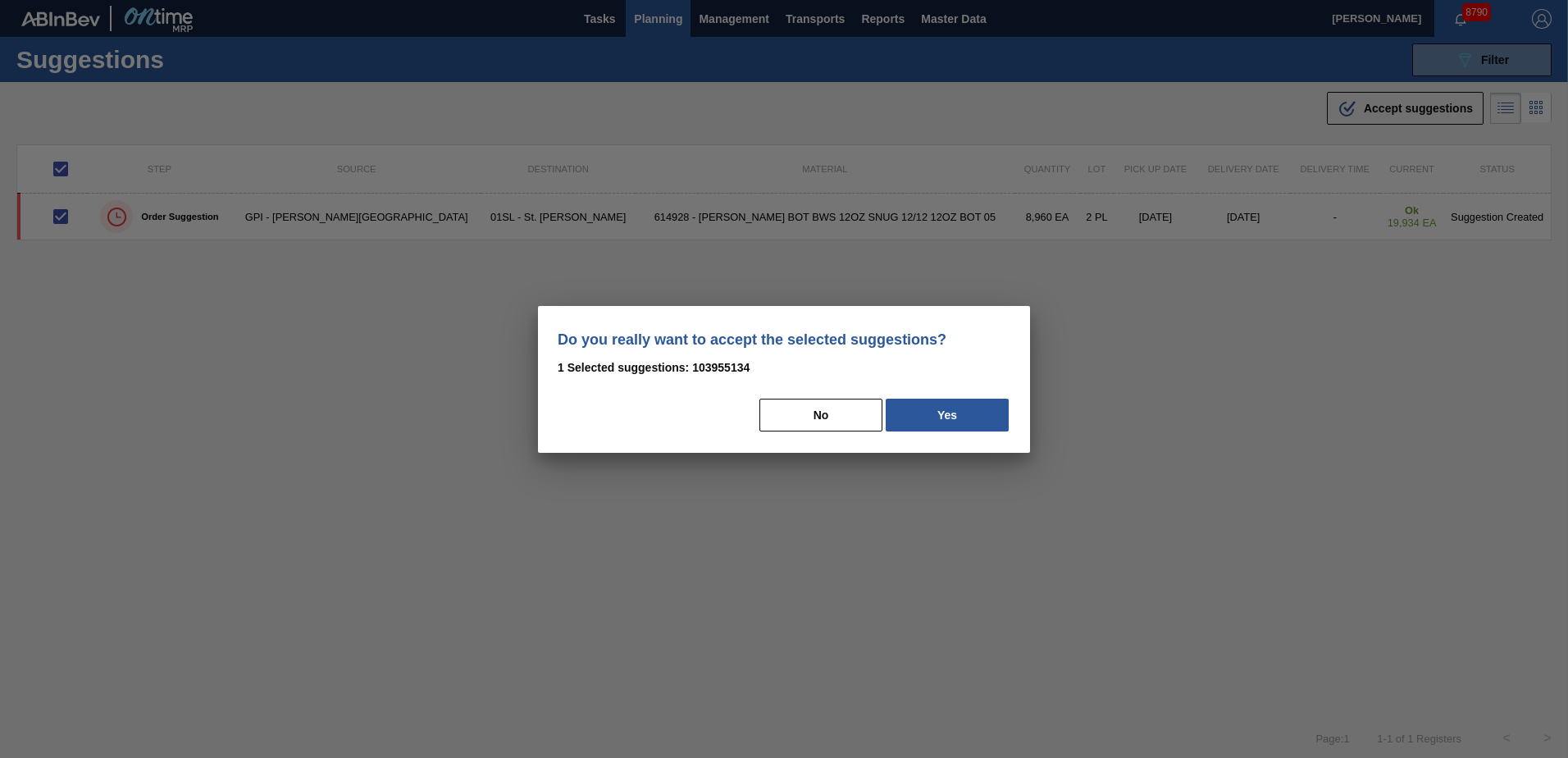
drag, startPoint x: 981, startPoint y: 418, endPoint x: 1480, endPoint y: 492, distance: 504.5
click at [988, 420] on button "Yes" at bounding box center [947, 415] width 123 height 32
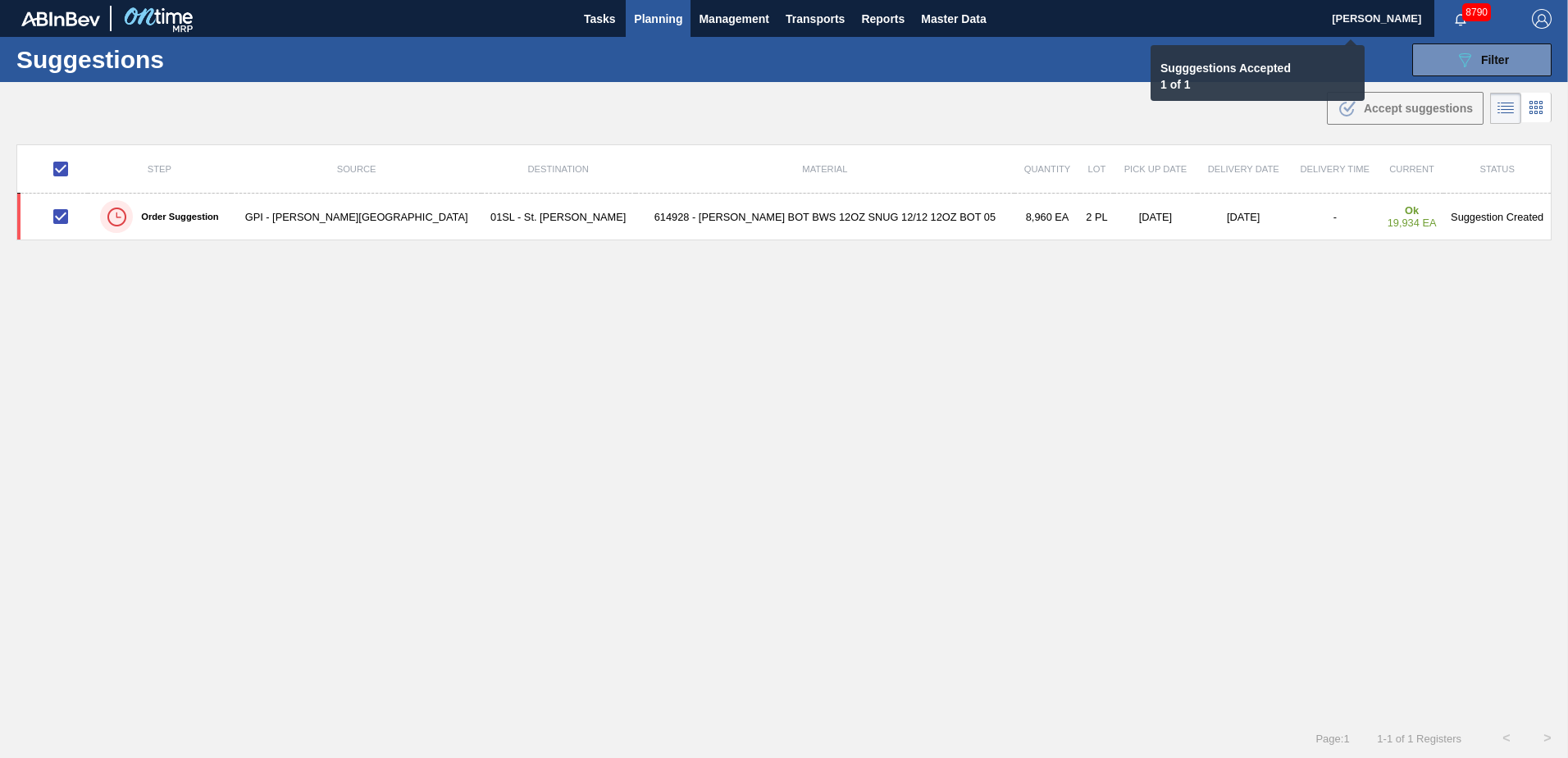
checkbox input "false"
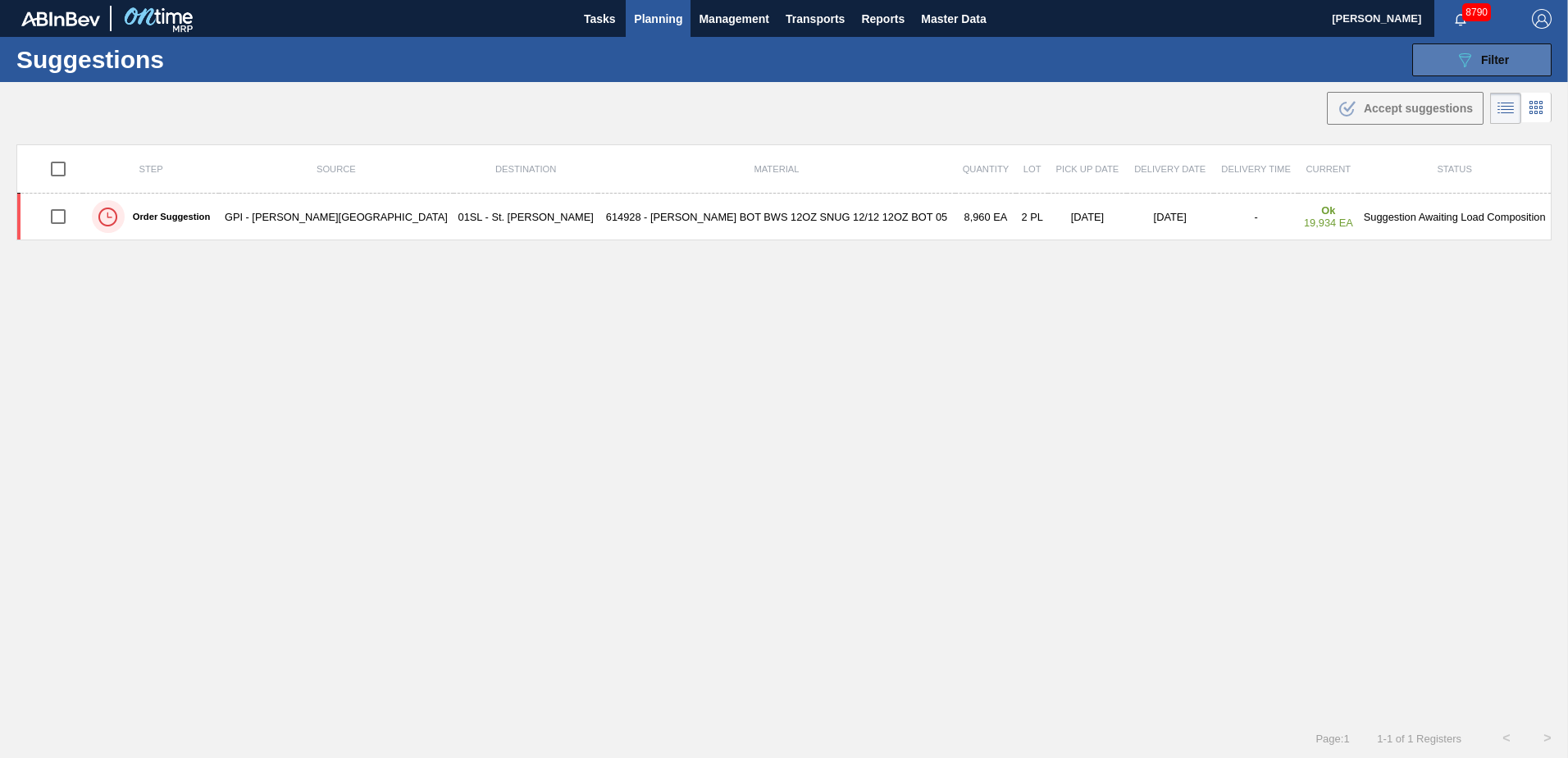
click at [1482, 53] on span "Filter" at bounding box center [1495, 59] width 28 height 13
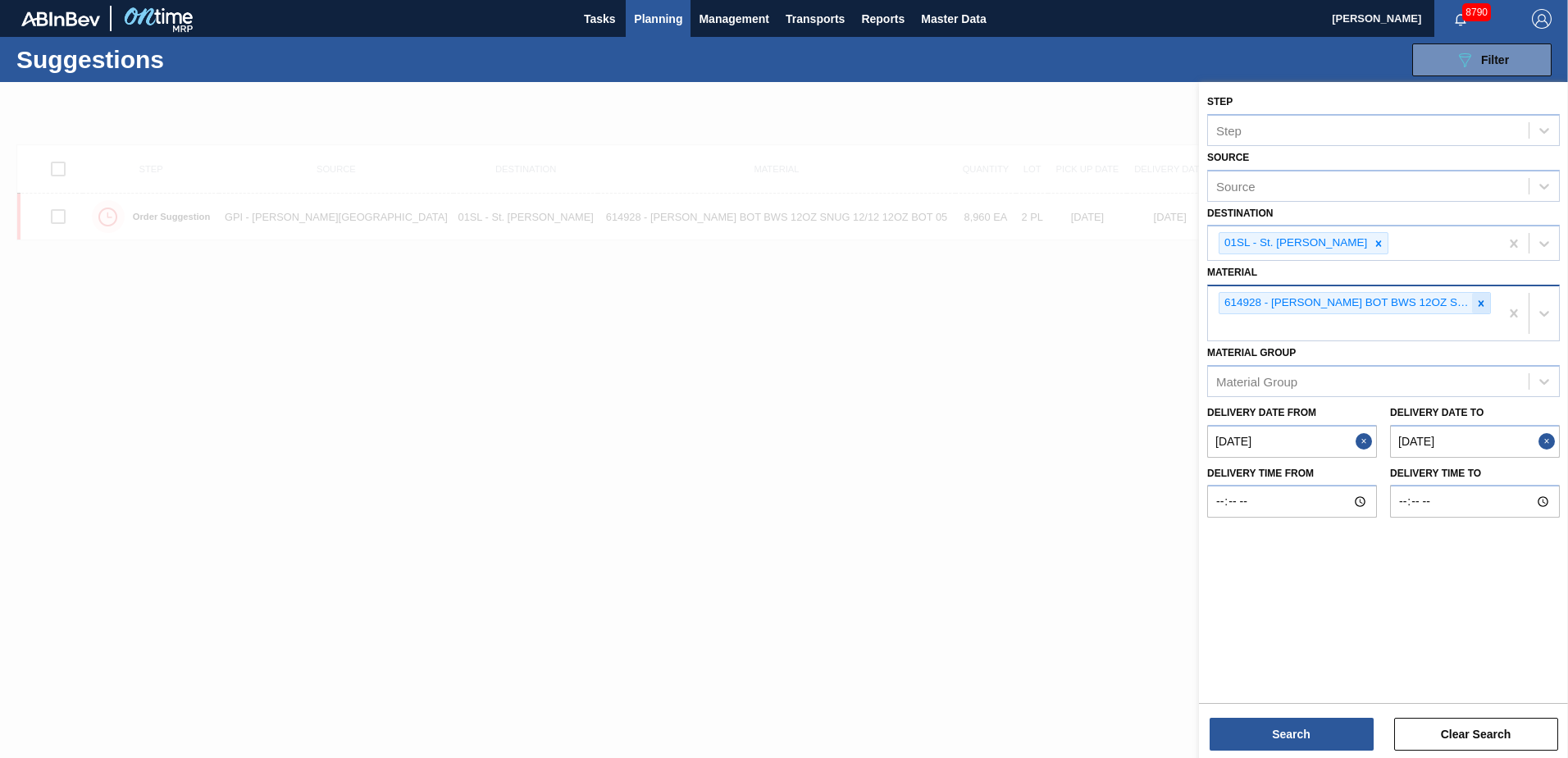
click at [1483, 305] on icon at bounding box center [1481, 303] width 6 height 6
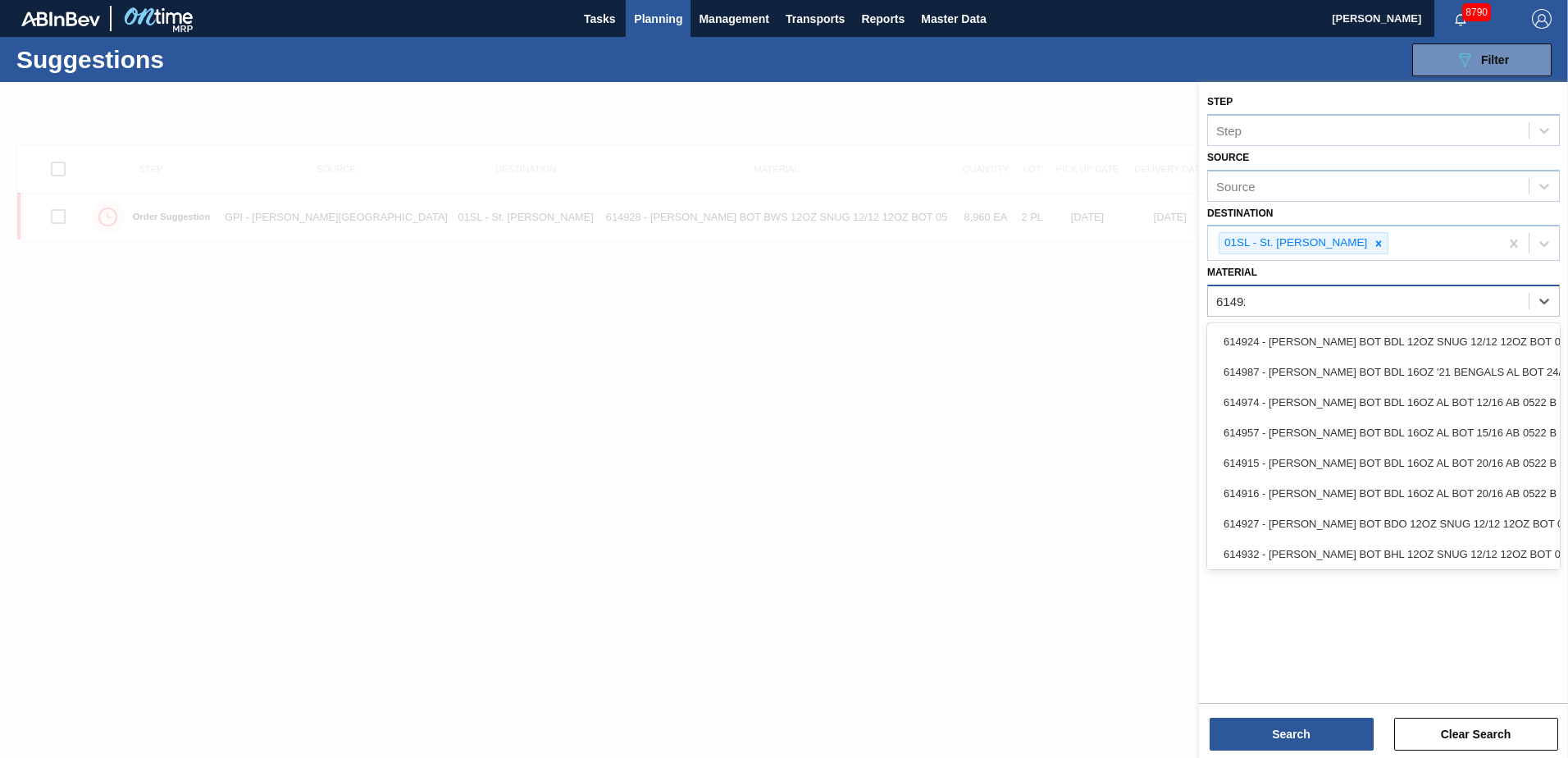
type input "614921"
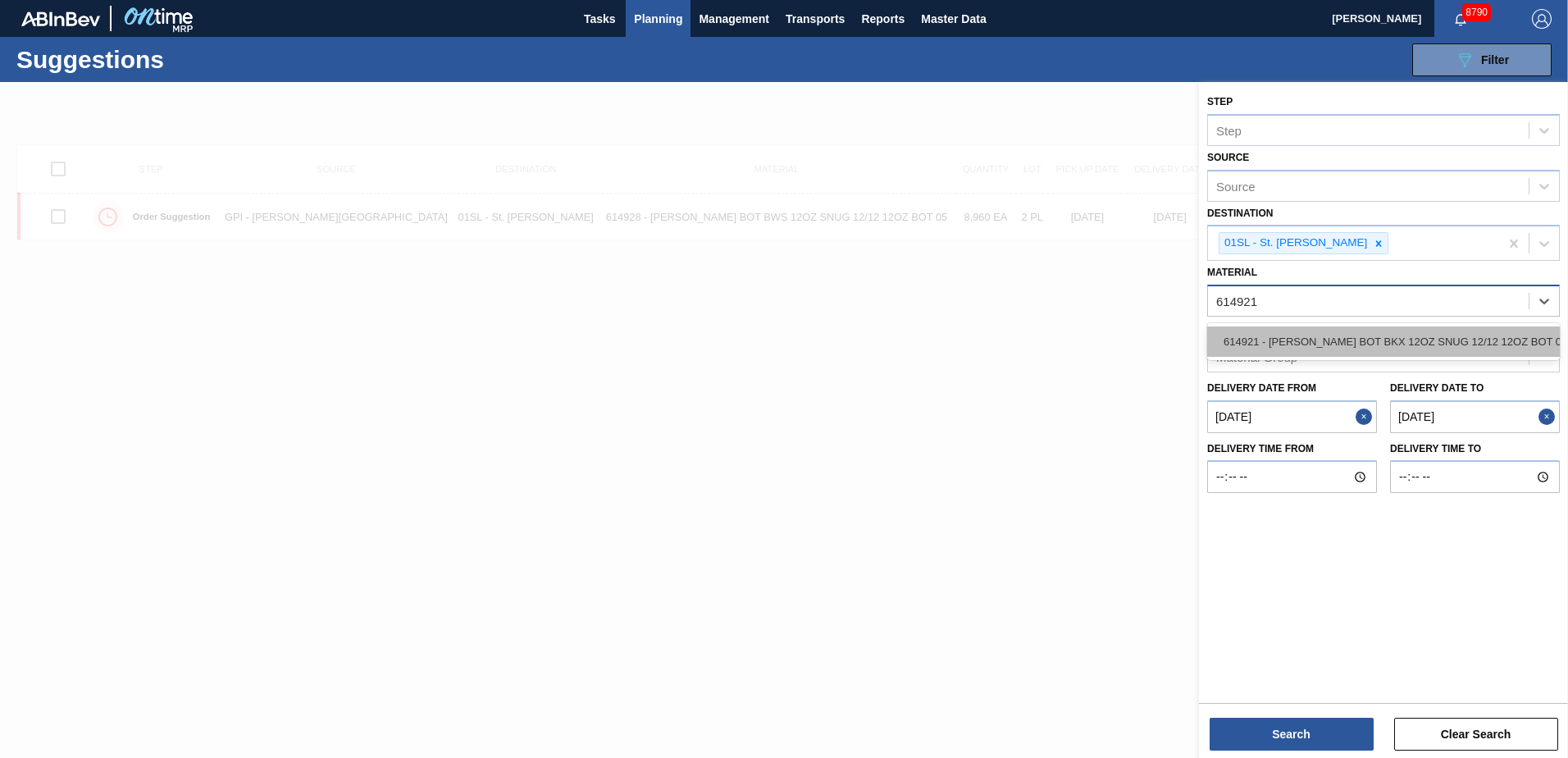
click at [1460, 333] on div "614921 - [PERSON_NAME] BOT BKX 12OZ SNUG 12/12 12OZ BOT 05" at bounding box center [1383, 341] width 352 height 31
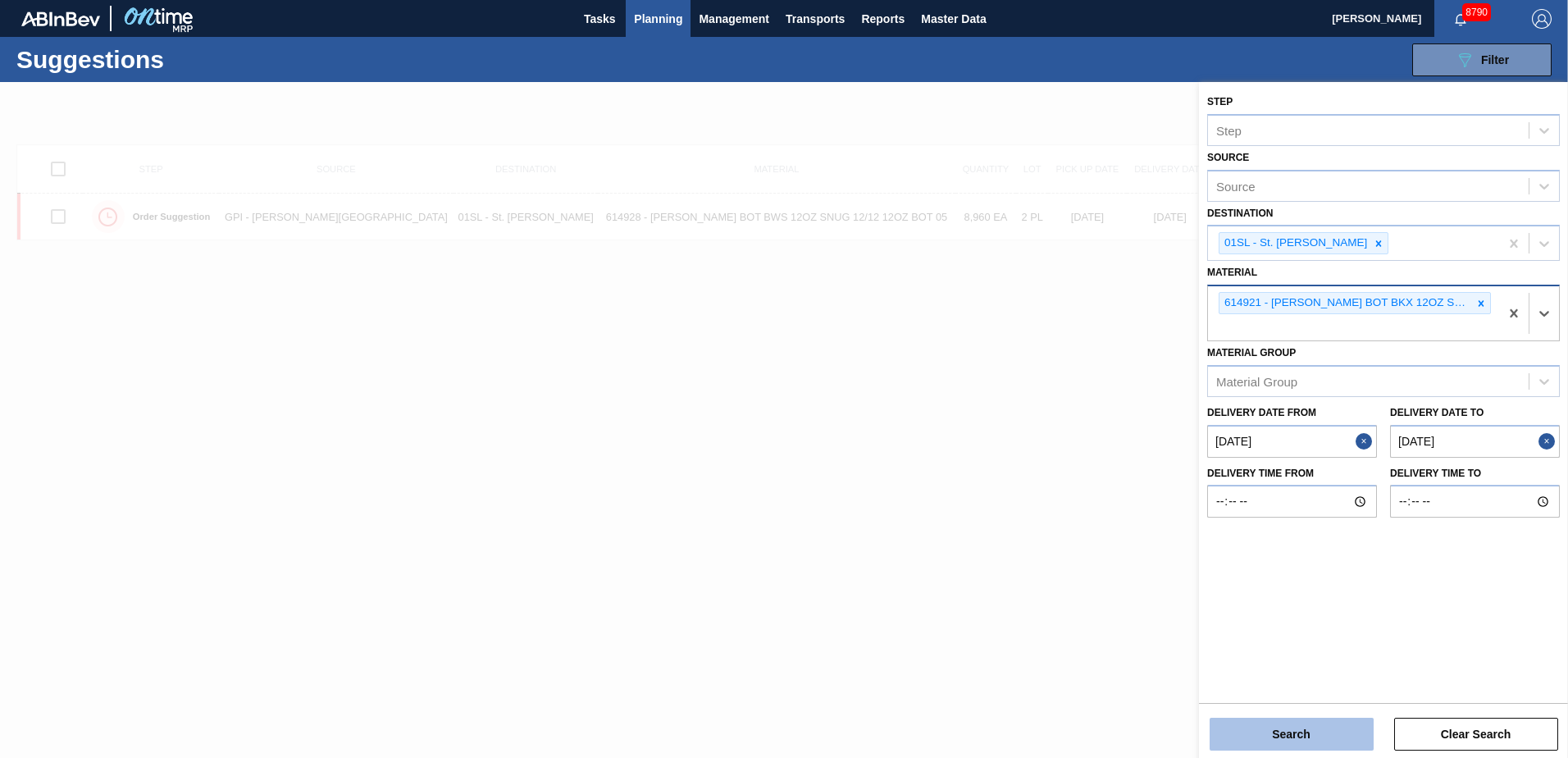
click at [1293, 726] on button "Search" at bounding box center [1291, 734] width 164 height 32
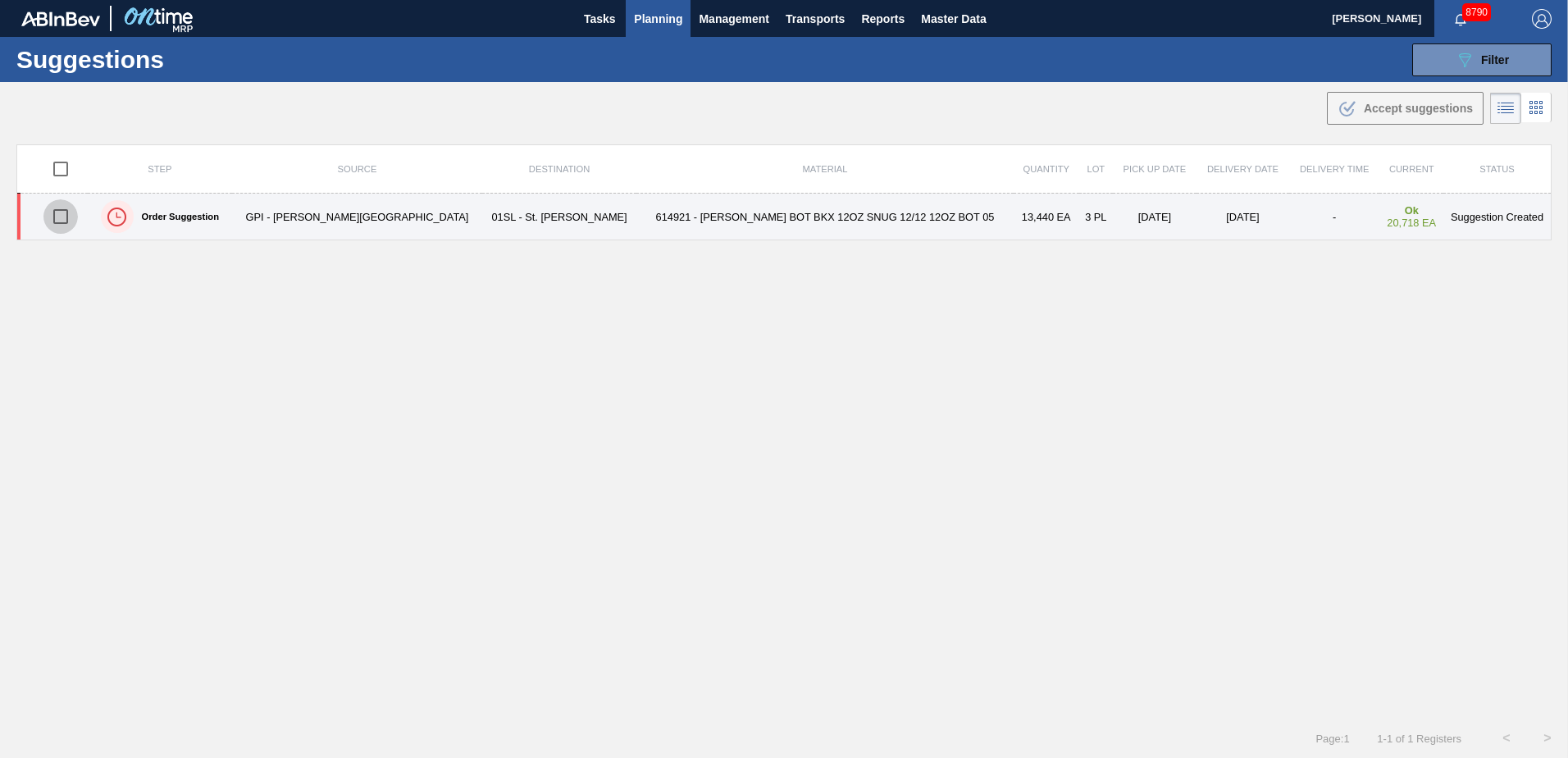
click at [64, 216] on input "checkbox" at bounding box center [60, 216] width 34 height 34
checkbox input "true"
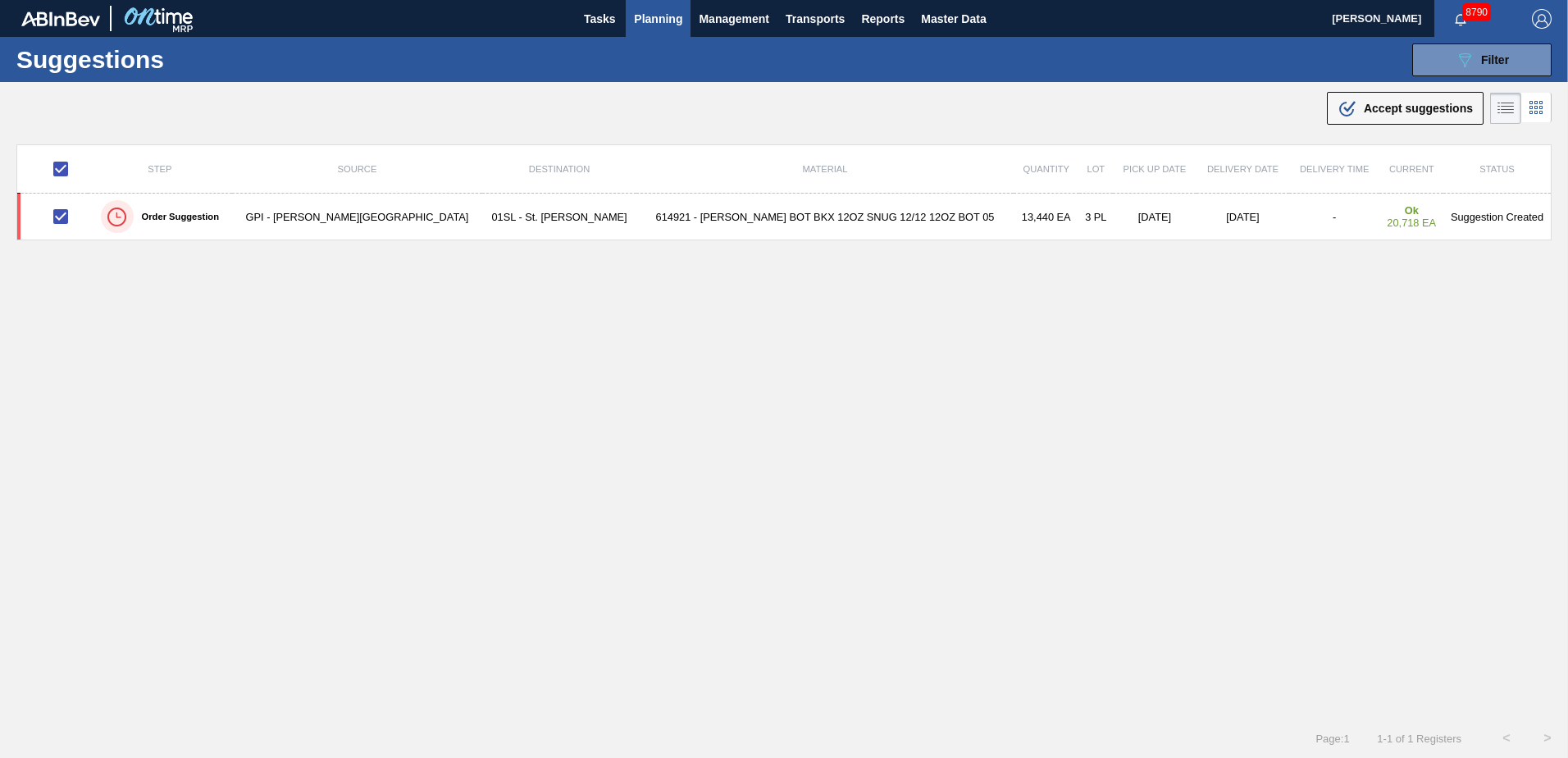
drag, startPoint x: 1385, startPoint y: 95, endPoint x: 1359, endPoint y: 133, distance: 46.0
click at [1385, 95] on button ".b{fill:var(--color-action-default)} Accept suggestions" at bounding box center [1405, 108] width 157 height 32
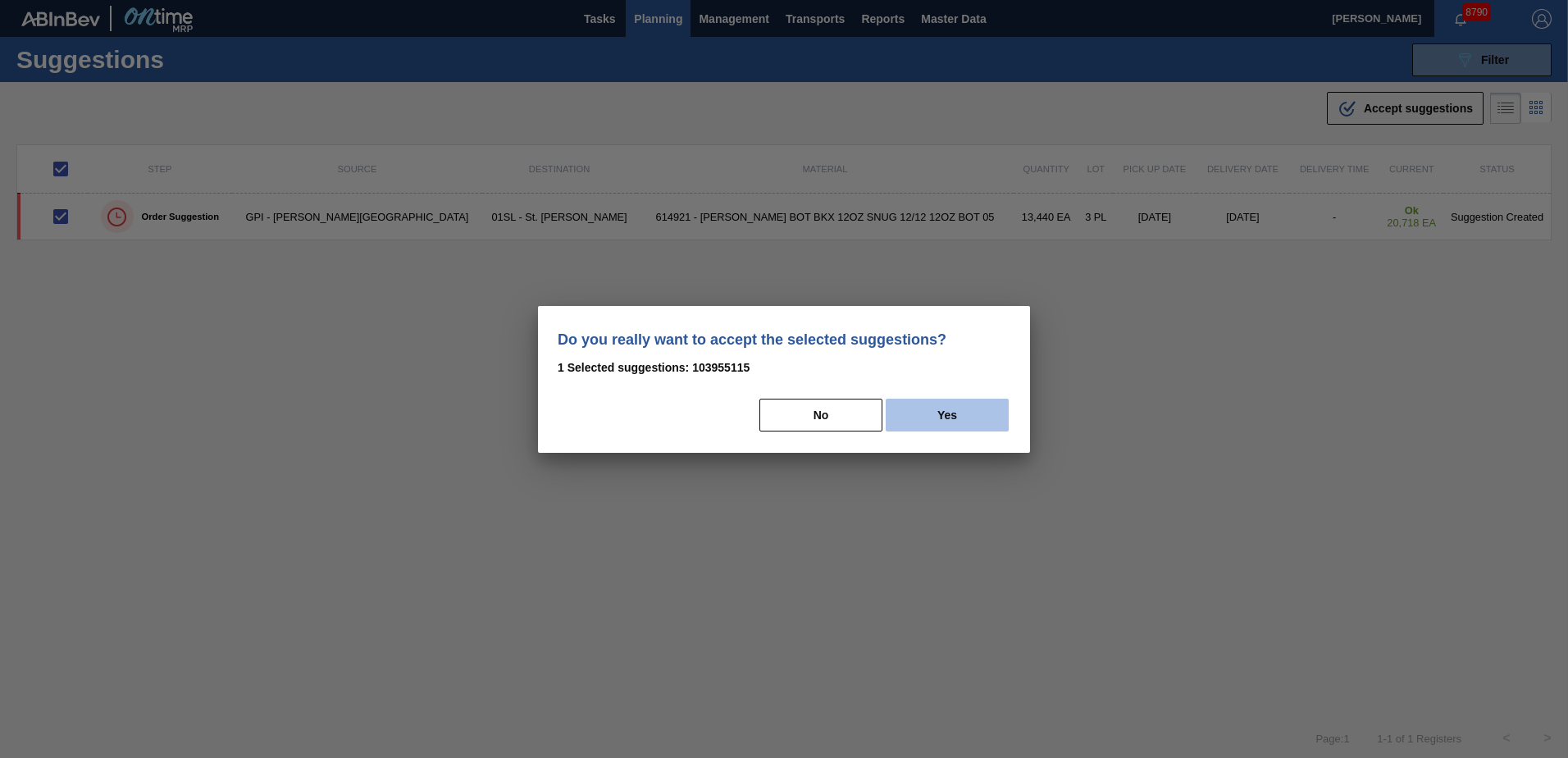
click at [946, 418] on button "Yes" at bounding box center [947, 415] width 123 height 32
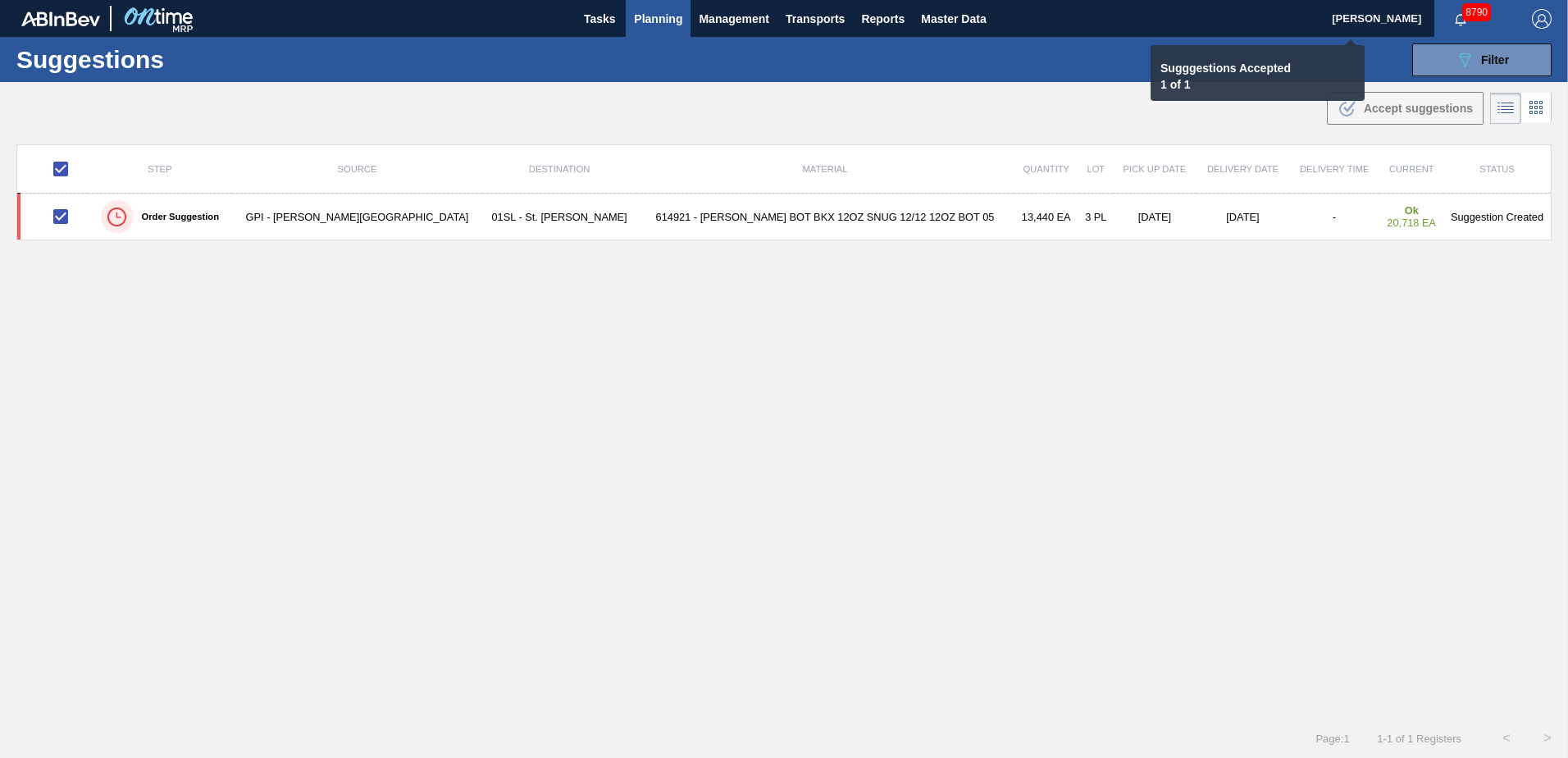
checkbox input "false"
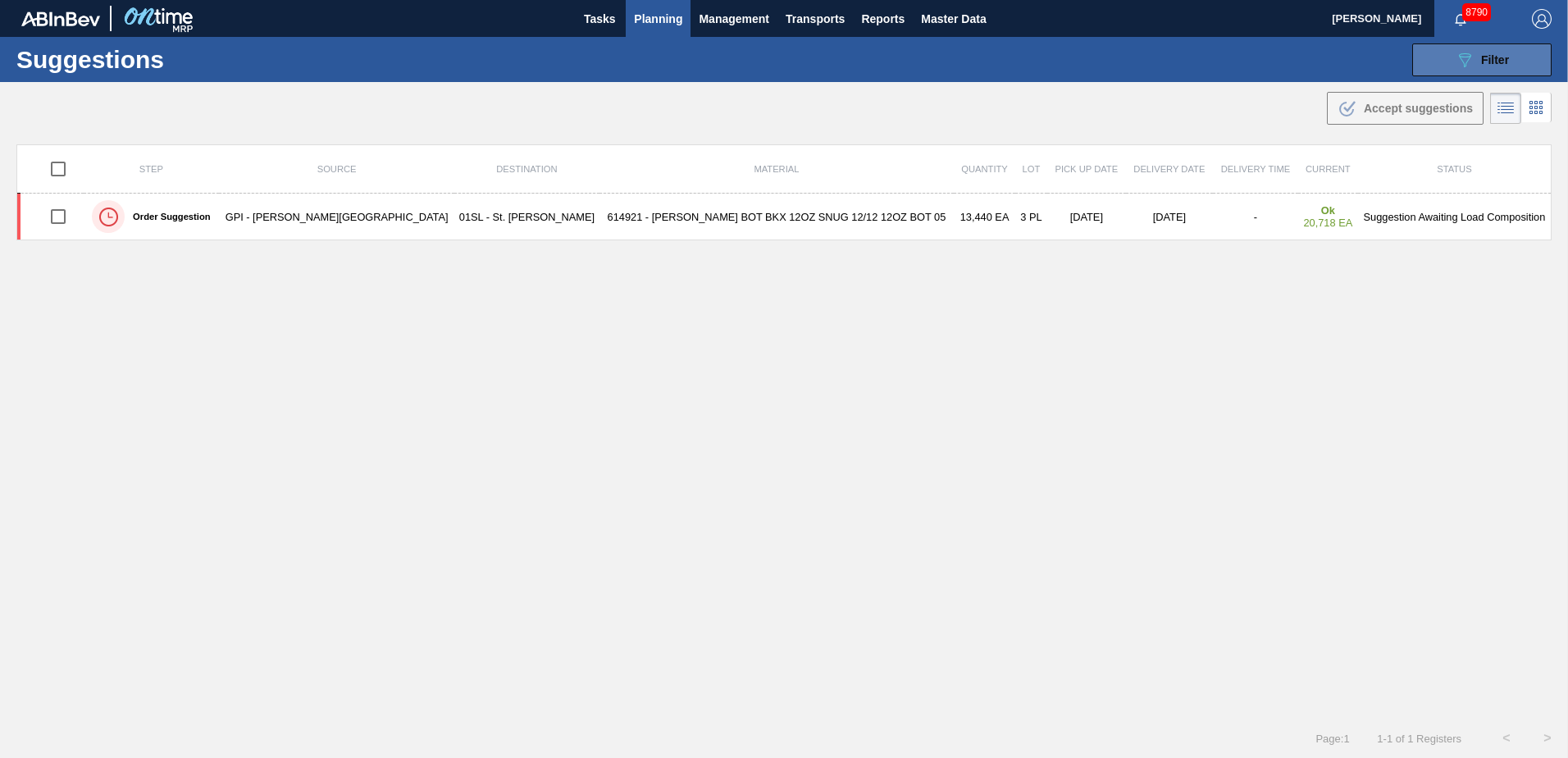
click at [1460, 69] on icon "089F7B8B-B2A5-4AFE-B5C0-19BA573D28AC" at bounding box center [1464, 59] width 19 height 19
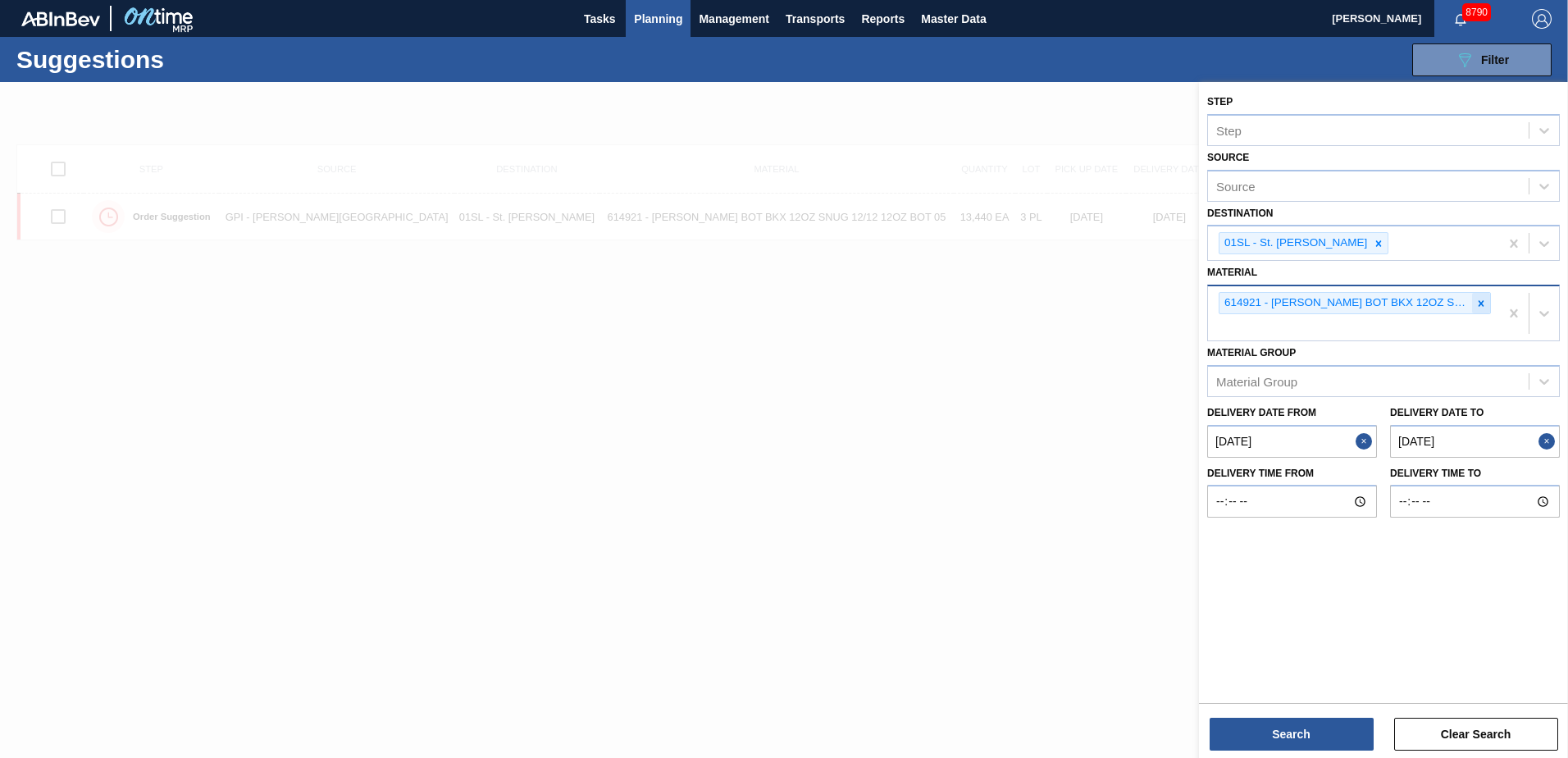
click at [1482, 300] on icon at bounding box center [1481, 303] width 11 height 11
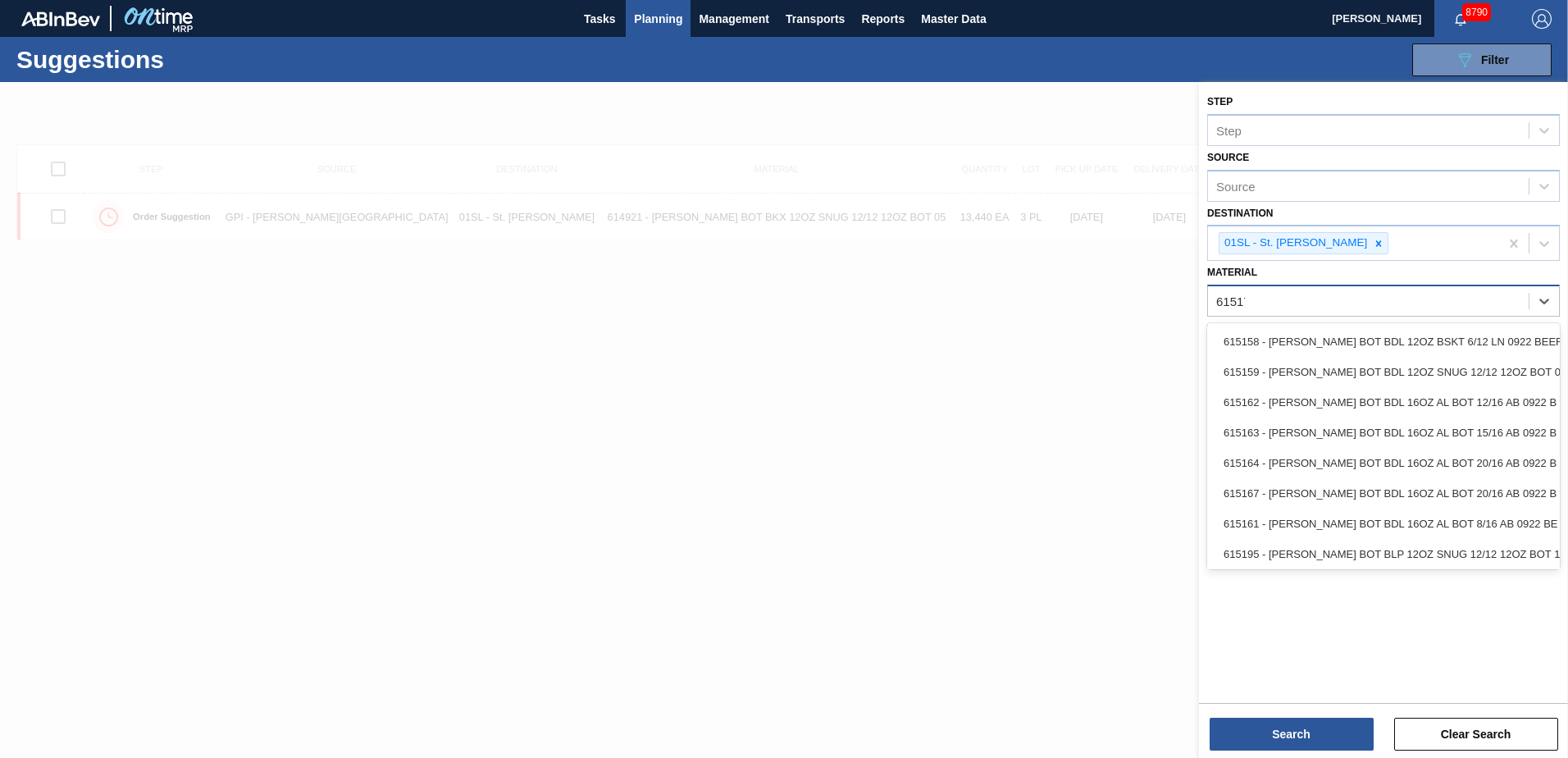
type input "615171"
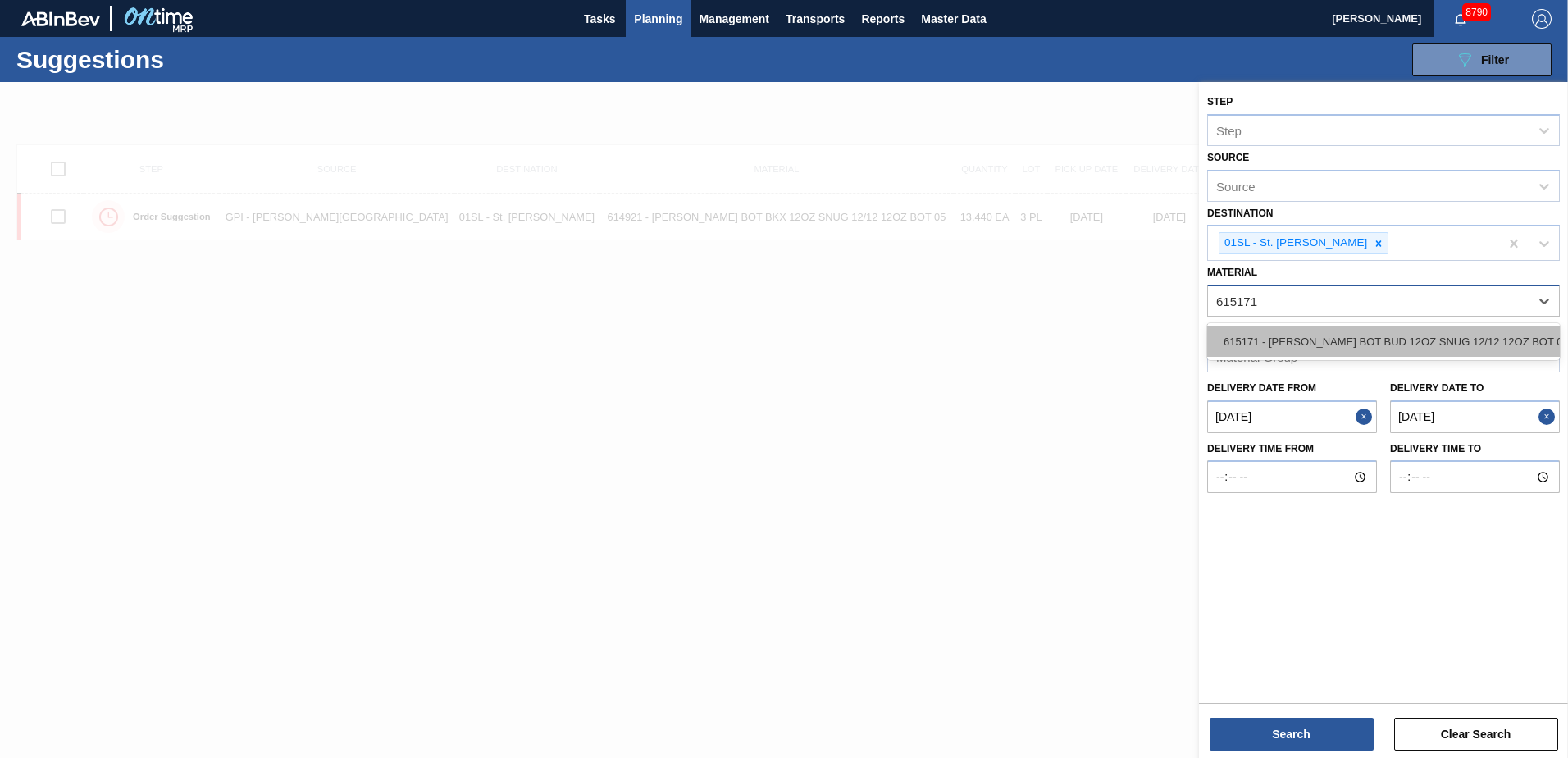
click at [1463, 331] on div "615171 - [PERSON_NAME] BOT BUD 12OZ SNUG 12/12 12OZ BOT 09" at bounding box center [1383, 341] width 352 height 31
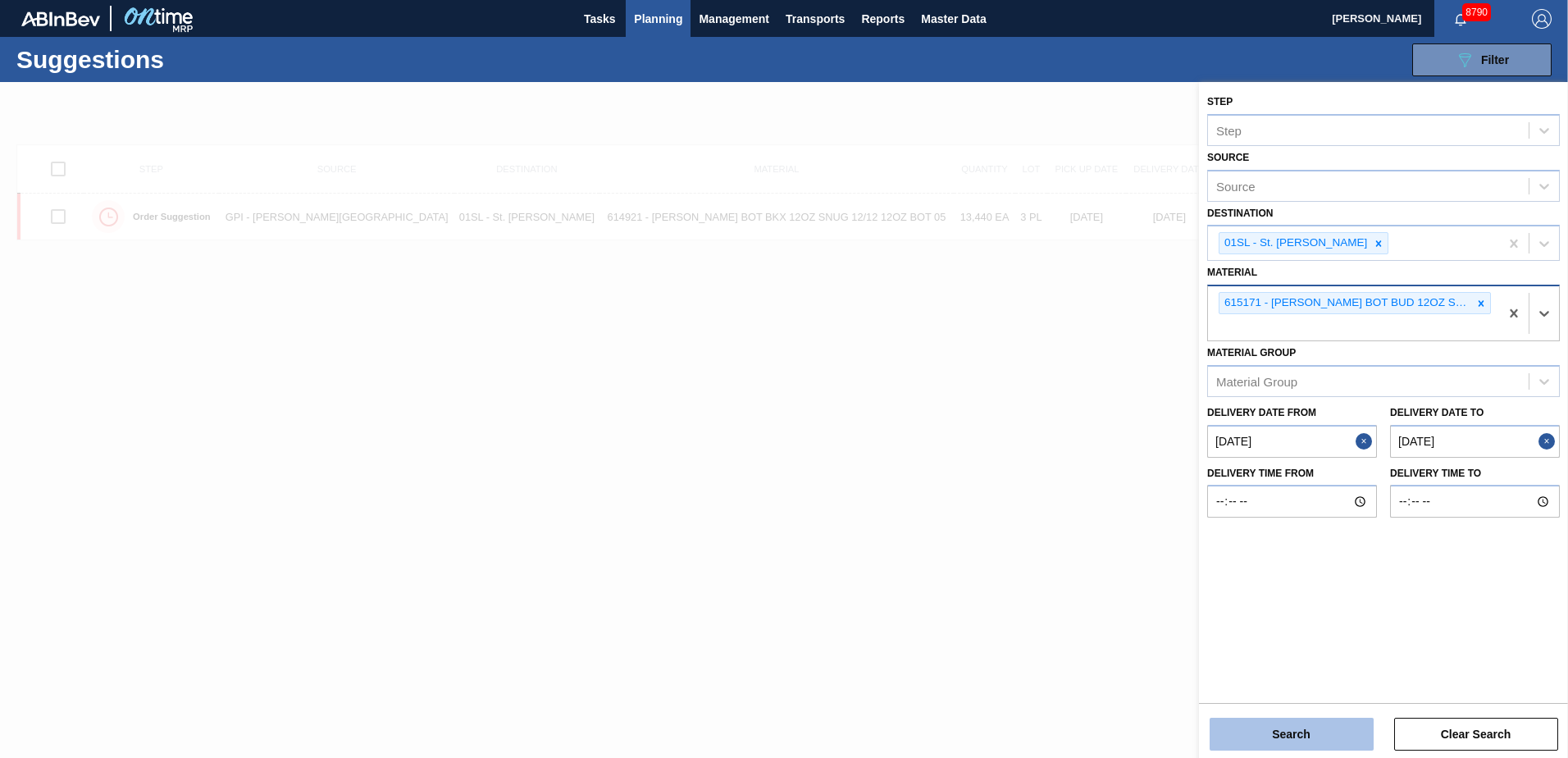
click at [1322, 726] on button "Search" at bounding box center [1291, 734] width 164 height 32
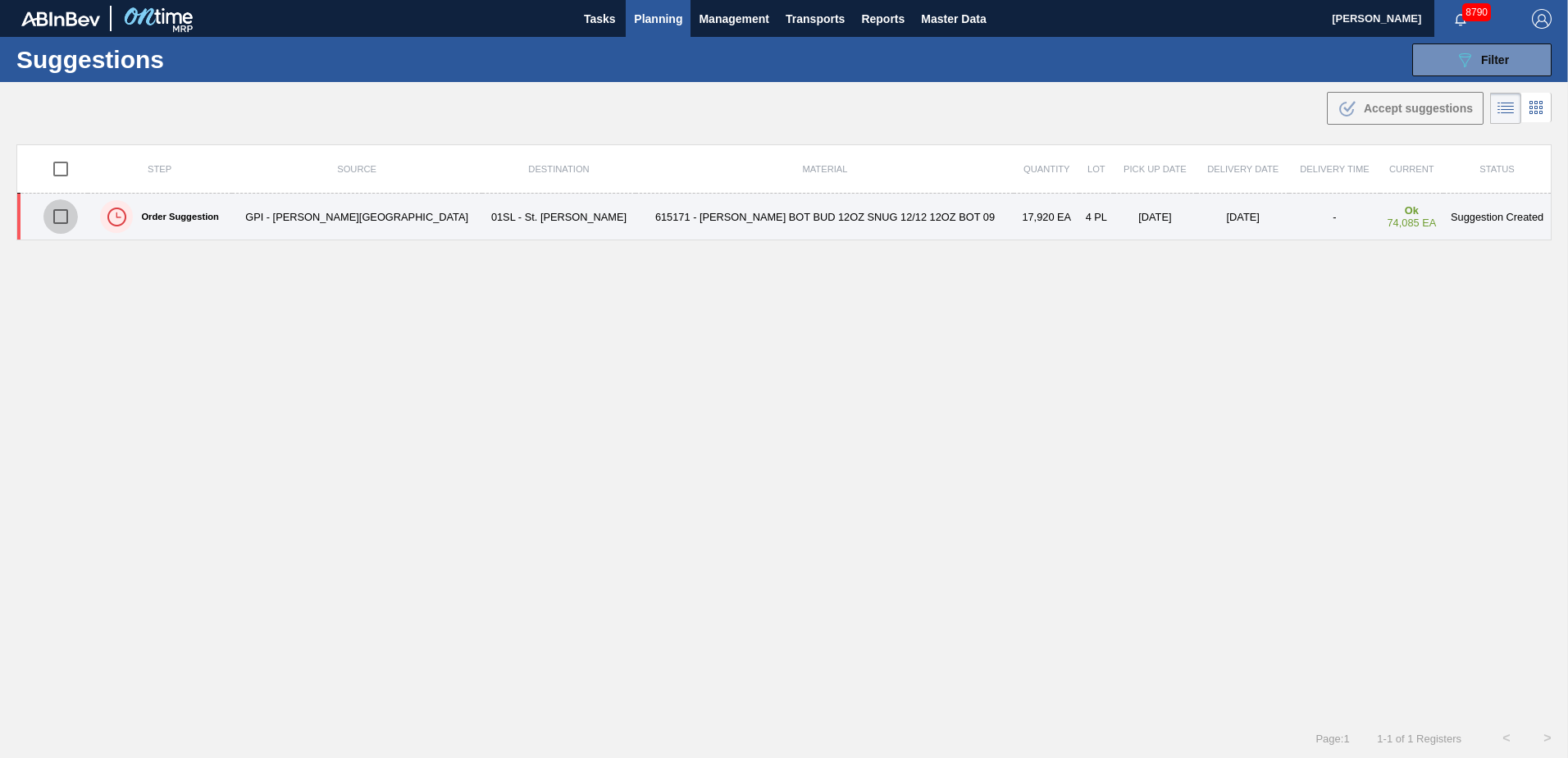
click at [70, 220] on input "checkbox" at bounding box center [60, 216] width 34 height 34
checkbox input "true"
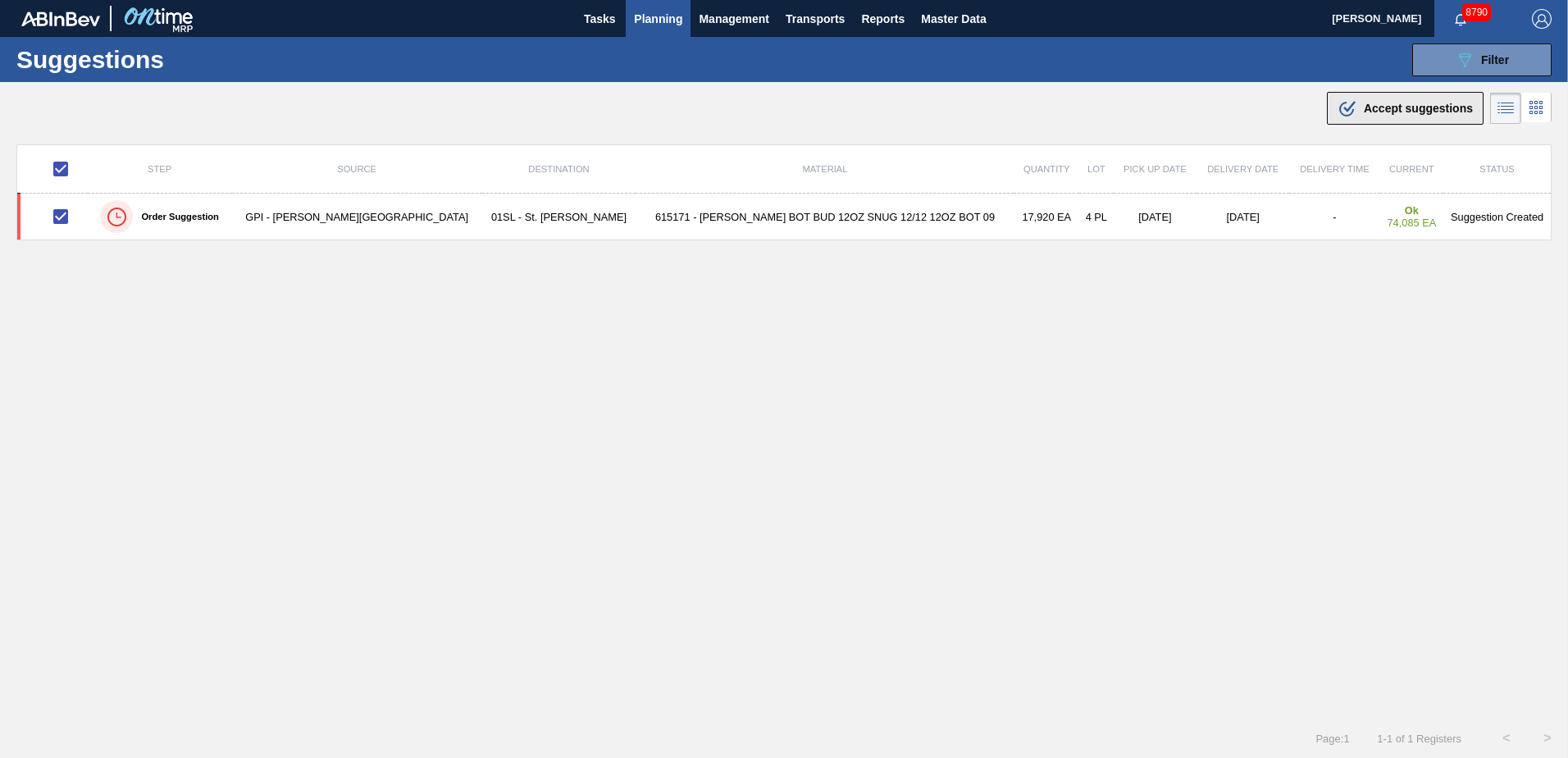
click at [1434, 123] on button ".b{fill:var(--color-action-default)} Accept suggestions" at bounding box center [1405, 108] width 157 height 32
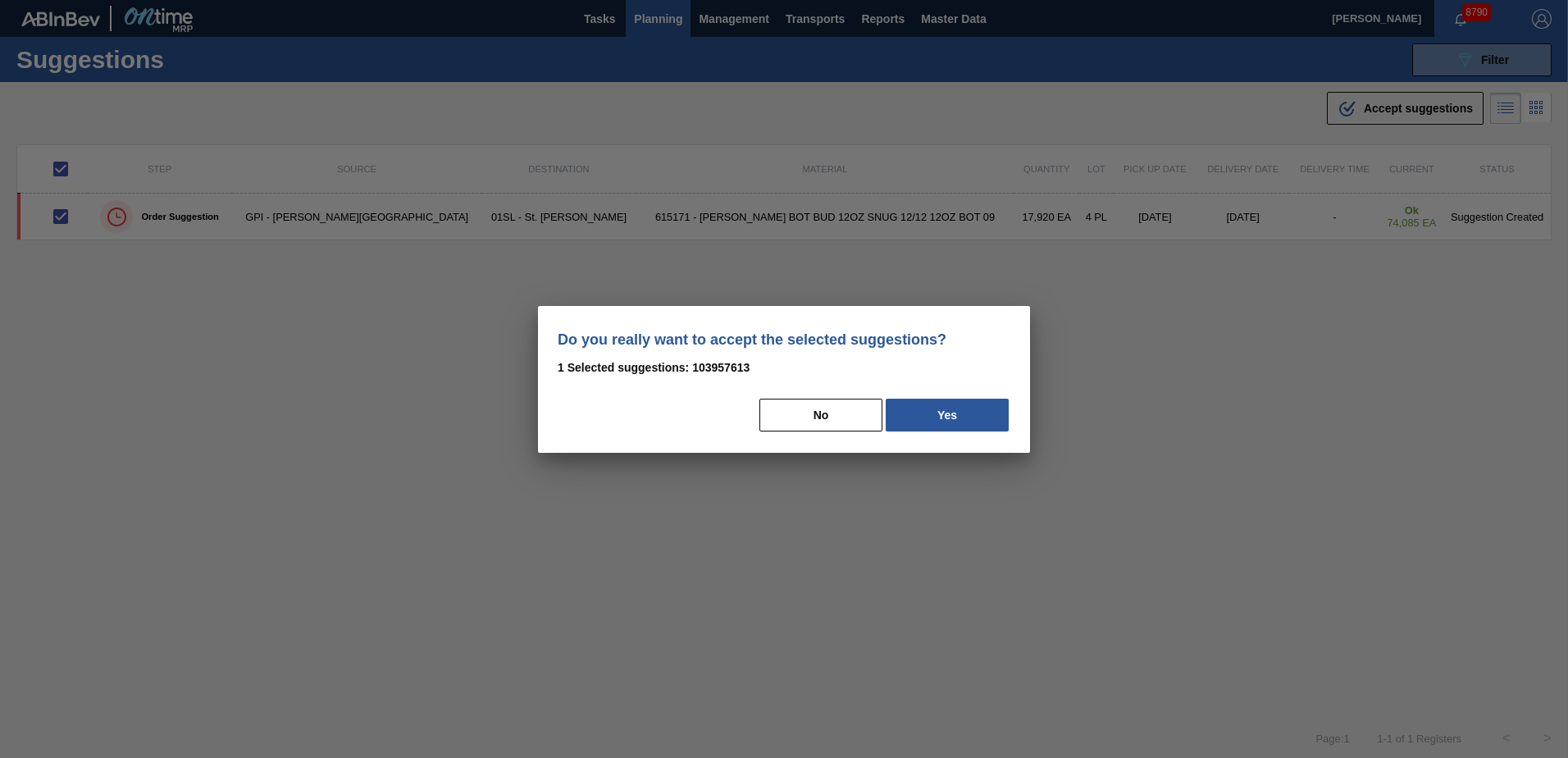
drag, startPoint x: 951, startPoint y: 414, endPoint x: 939, endPoint y: 422, distance: 14.4
click at [951, 417] on button "Yes" at bounding box center [947, 415] width 123 height 32
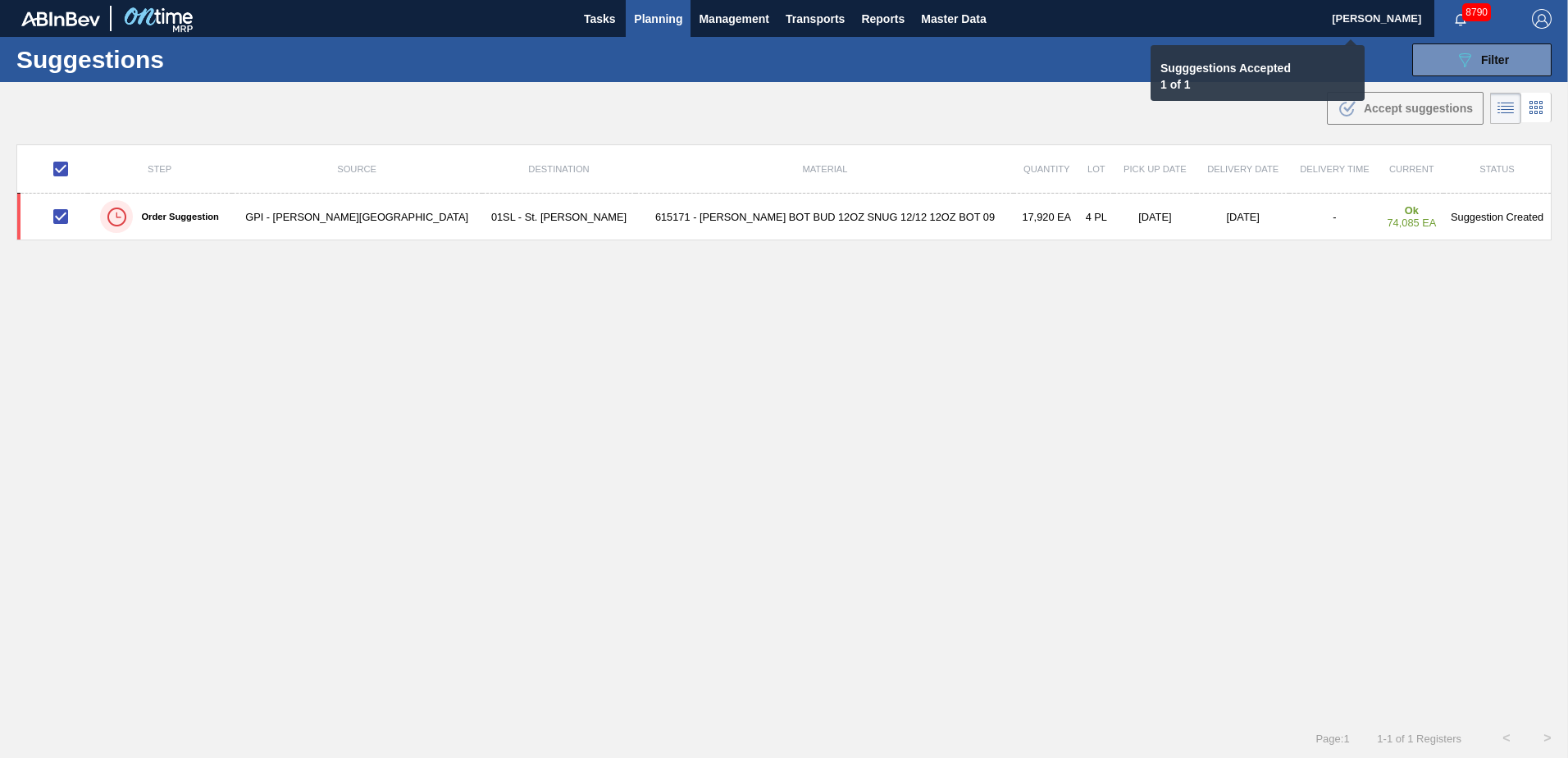
checkbox input "false"
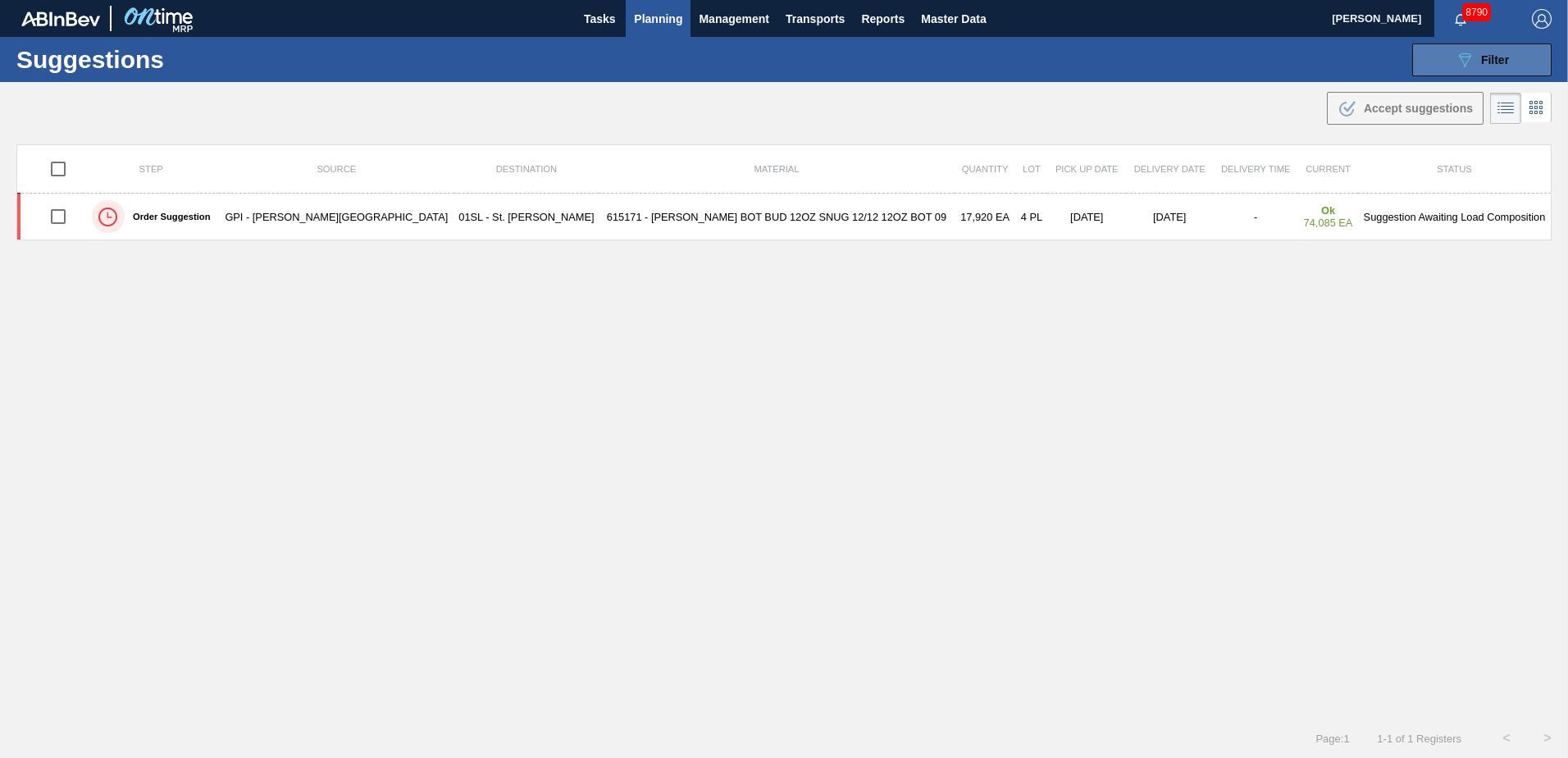
click at [1465, 60] on icon "089F7B8B-B2A5-4AFE-B5C0-19BA573D28AC" at bounding box center [1464, 59] width 19 height 19
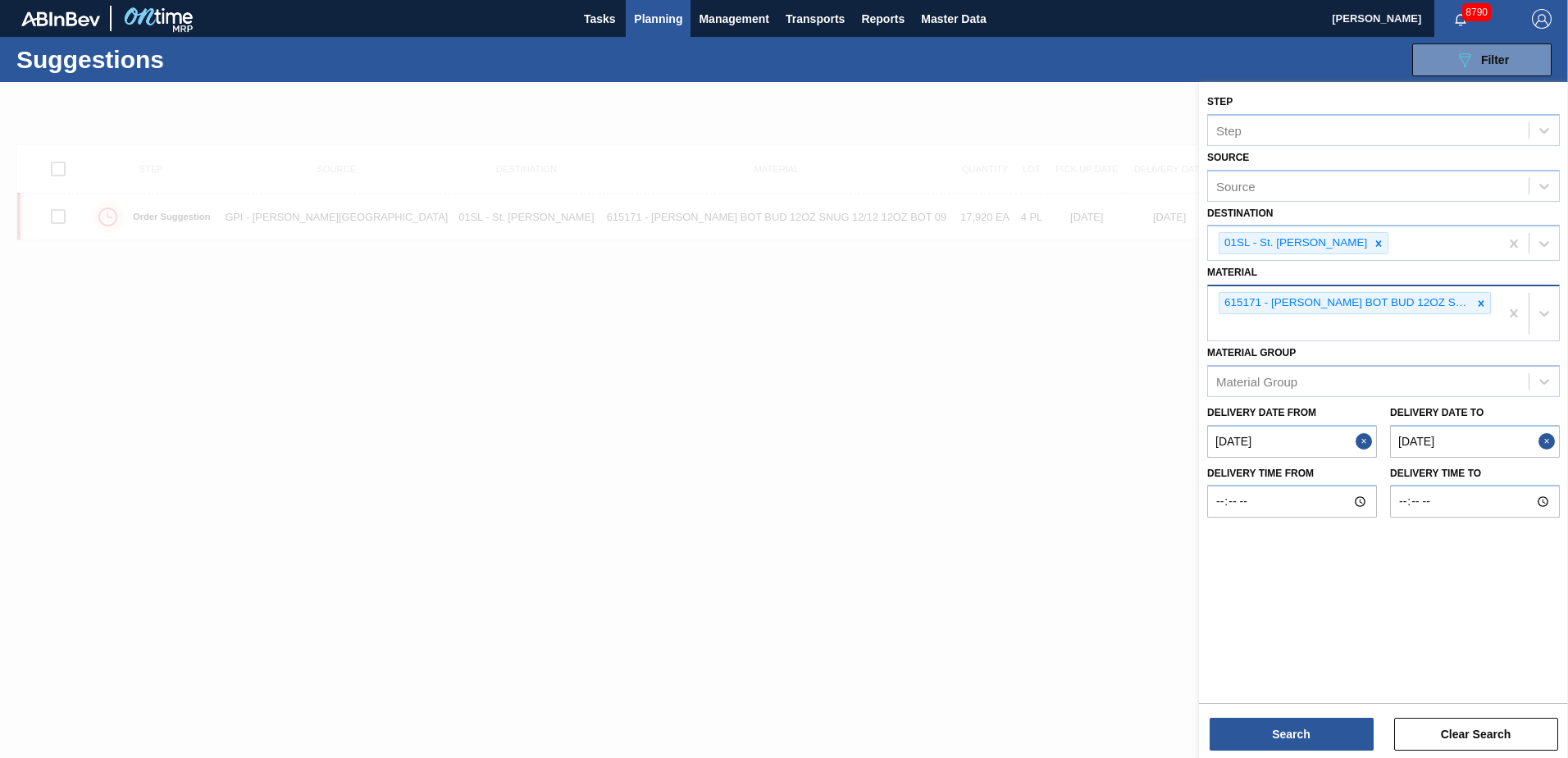
click at [1490, 303] on div "615171 - [PERSON_NAME] BOT BUD 12OZ SNUG 12/12 12OZ BOT 09" at bounding box center [1355, 303] width 273 height 22
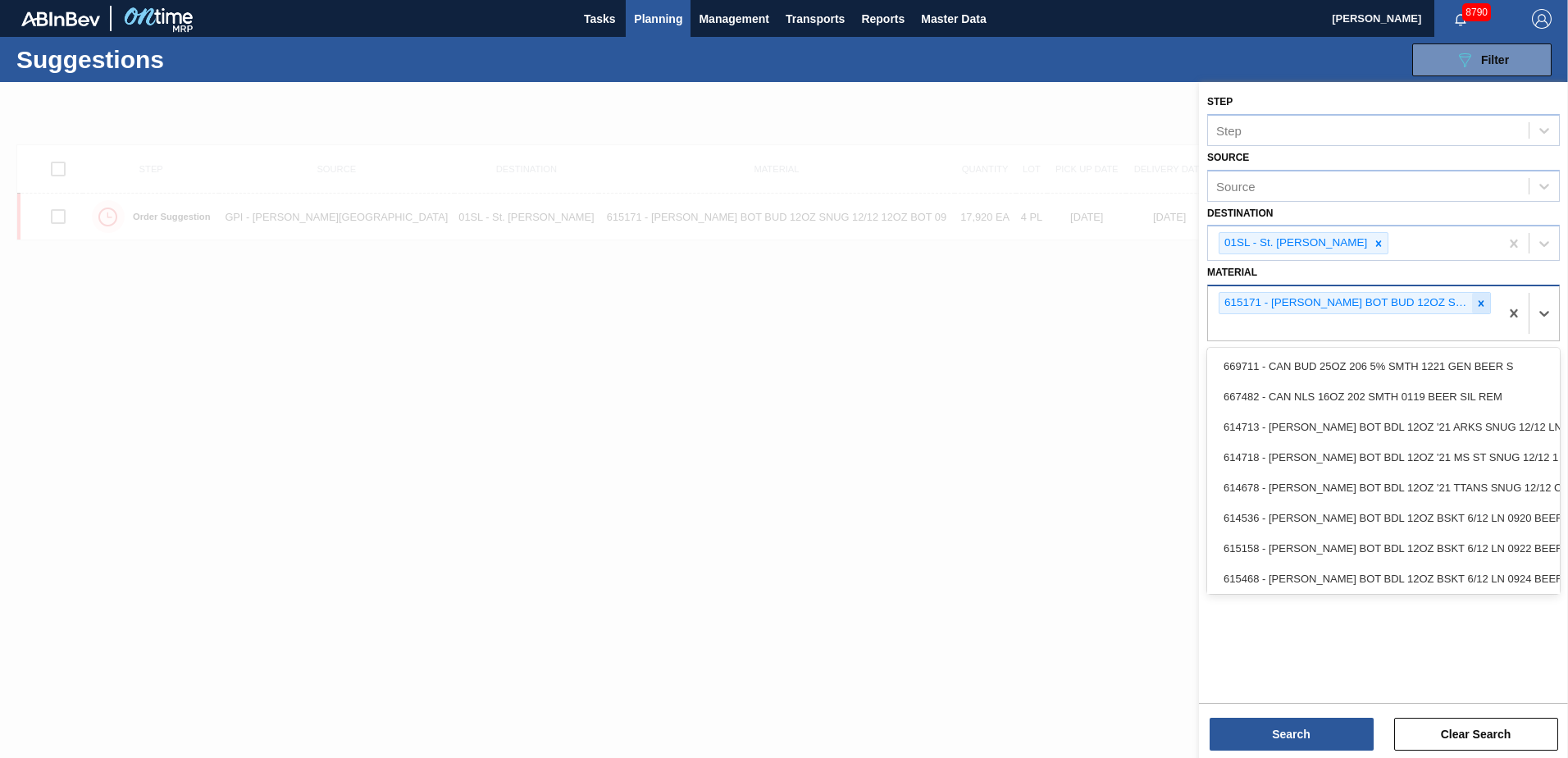
click at [1482, 302] on icon at bounding box center [1481, 303] width 11 height 11
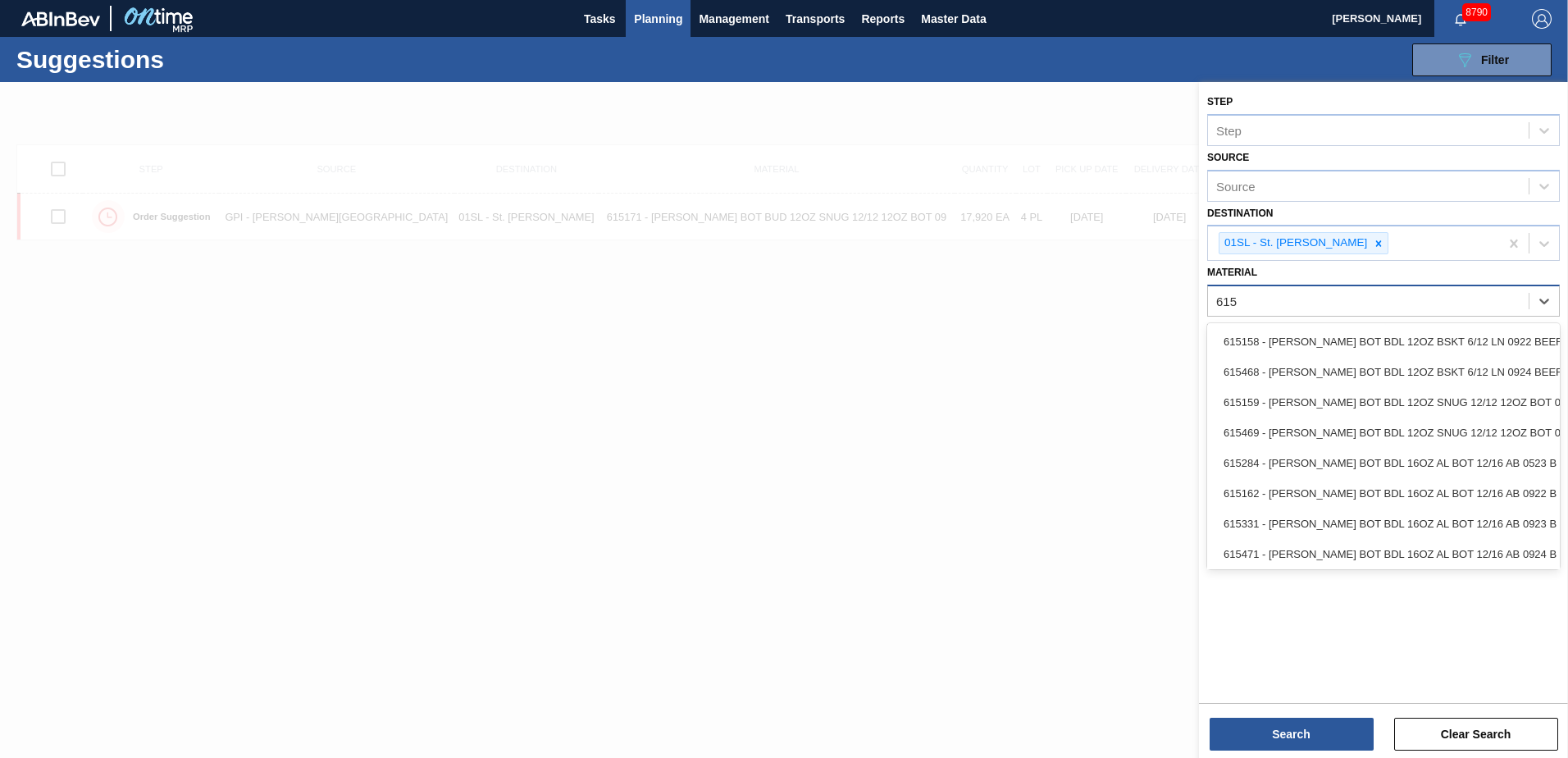
type input "615"
drag, startPoint x: 1314, startPoint y: 301, endPoint x: 1326, endPoint y: 301, distance: 12.0
click at [1318, 301] on div "Material" at bounding box center [1368, 302] width 321 height 24
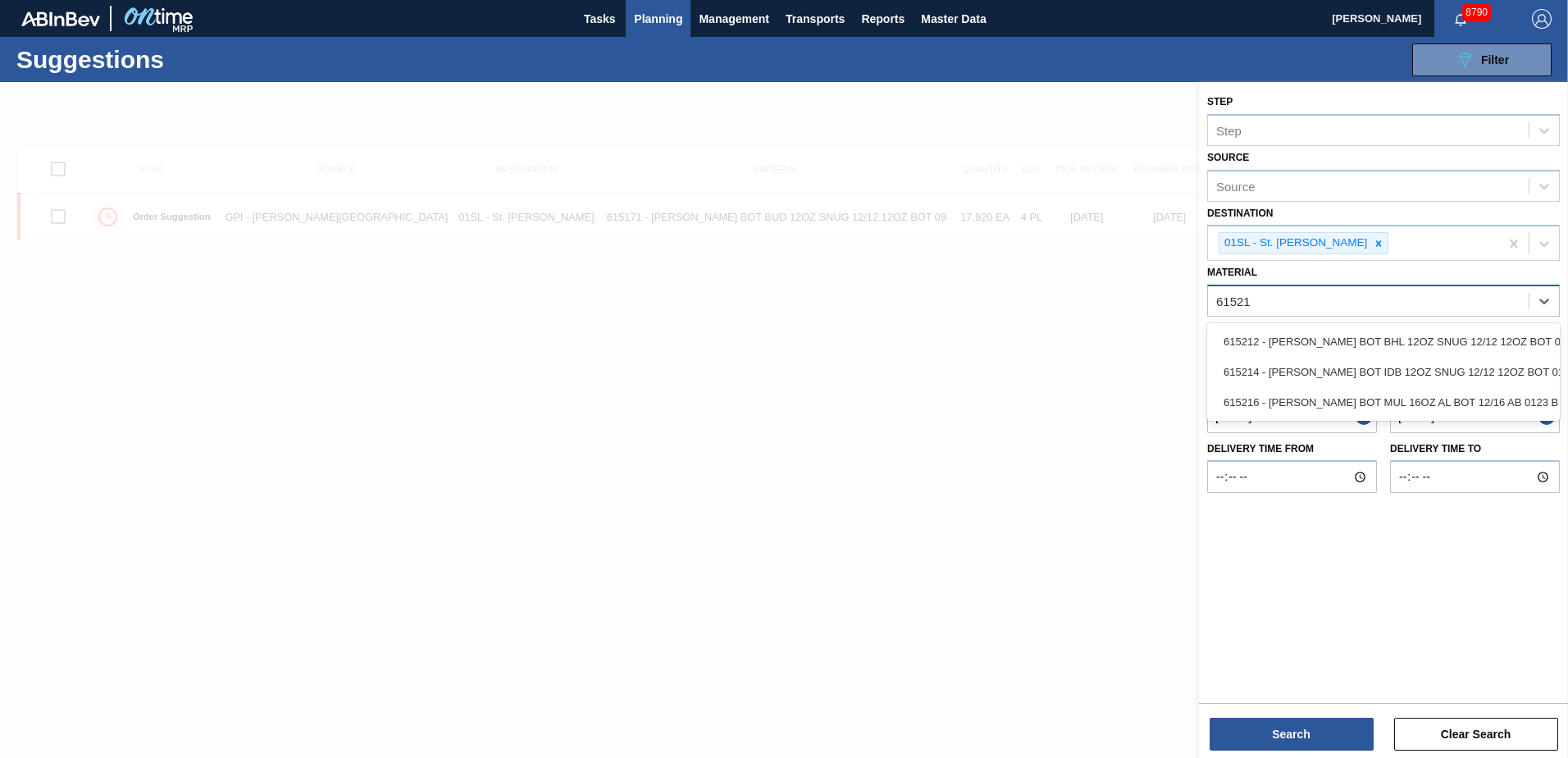
type input "615212"
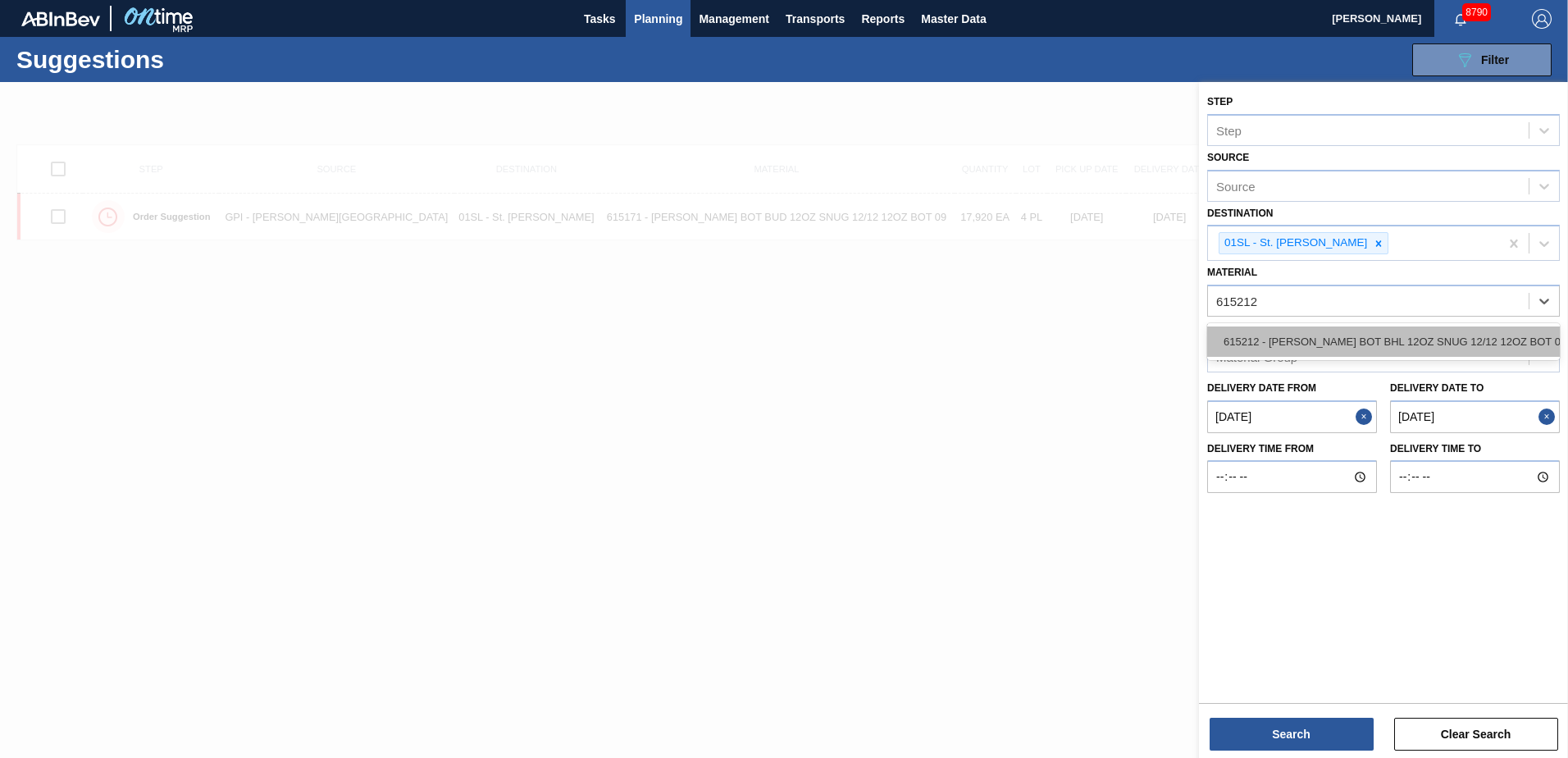
click at [1322, 345] on div "615212 - [PERSON_NAME] BOT BHL 12OZ SNUG 12/12 12OZ BOT 01" at bounding box center [1383, 341] width 352 height 31
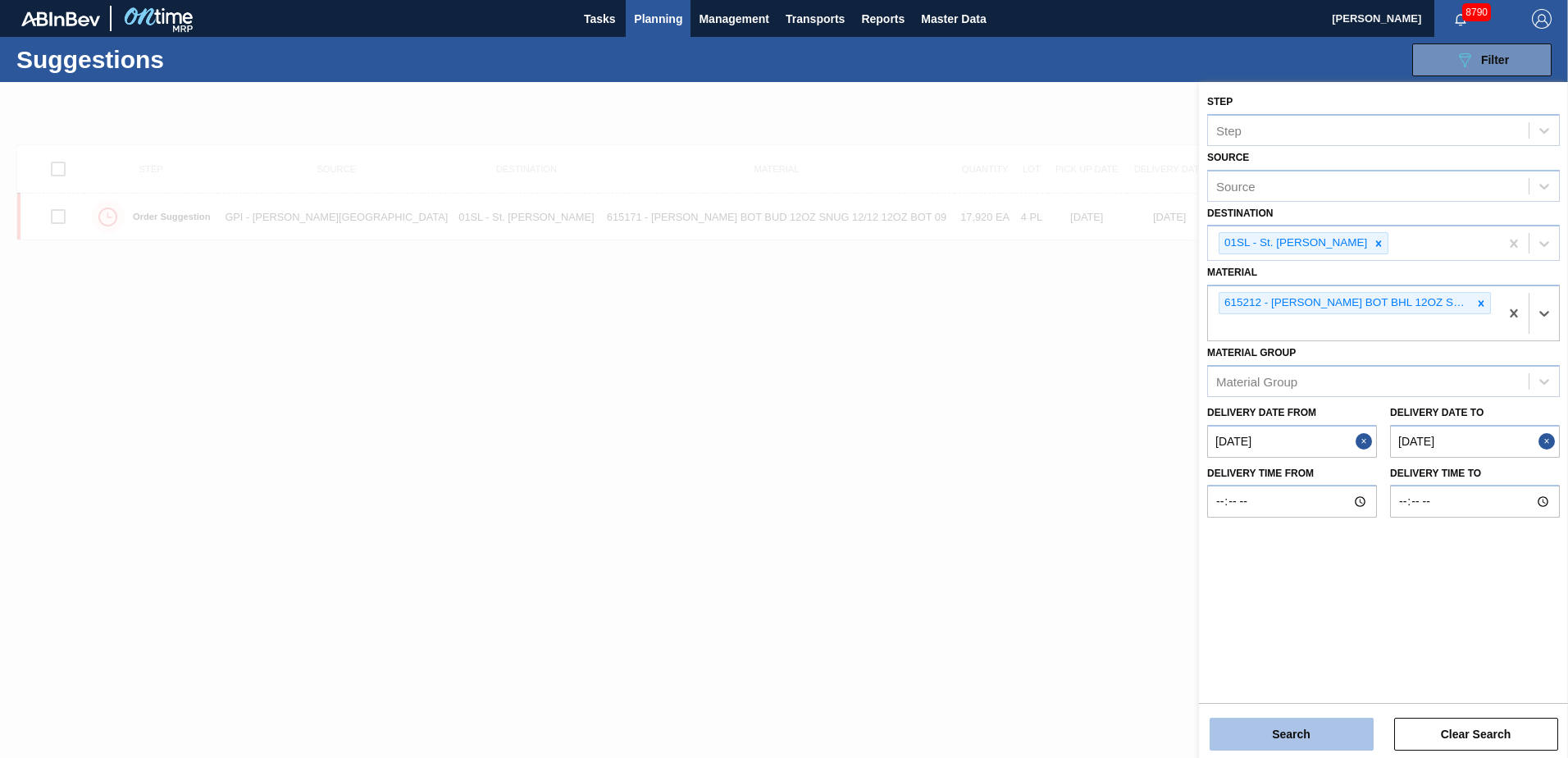
click at [1281, 729] on button "Search" at bounding box center [1291, 734] width 164 height 32
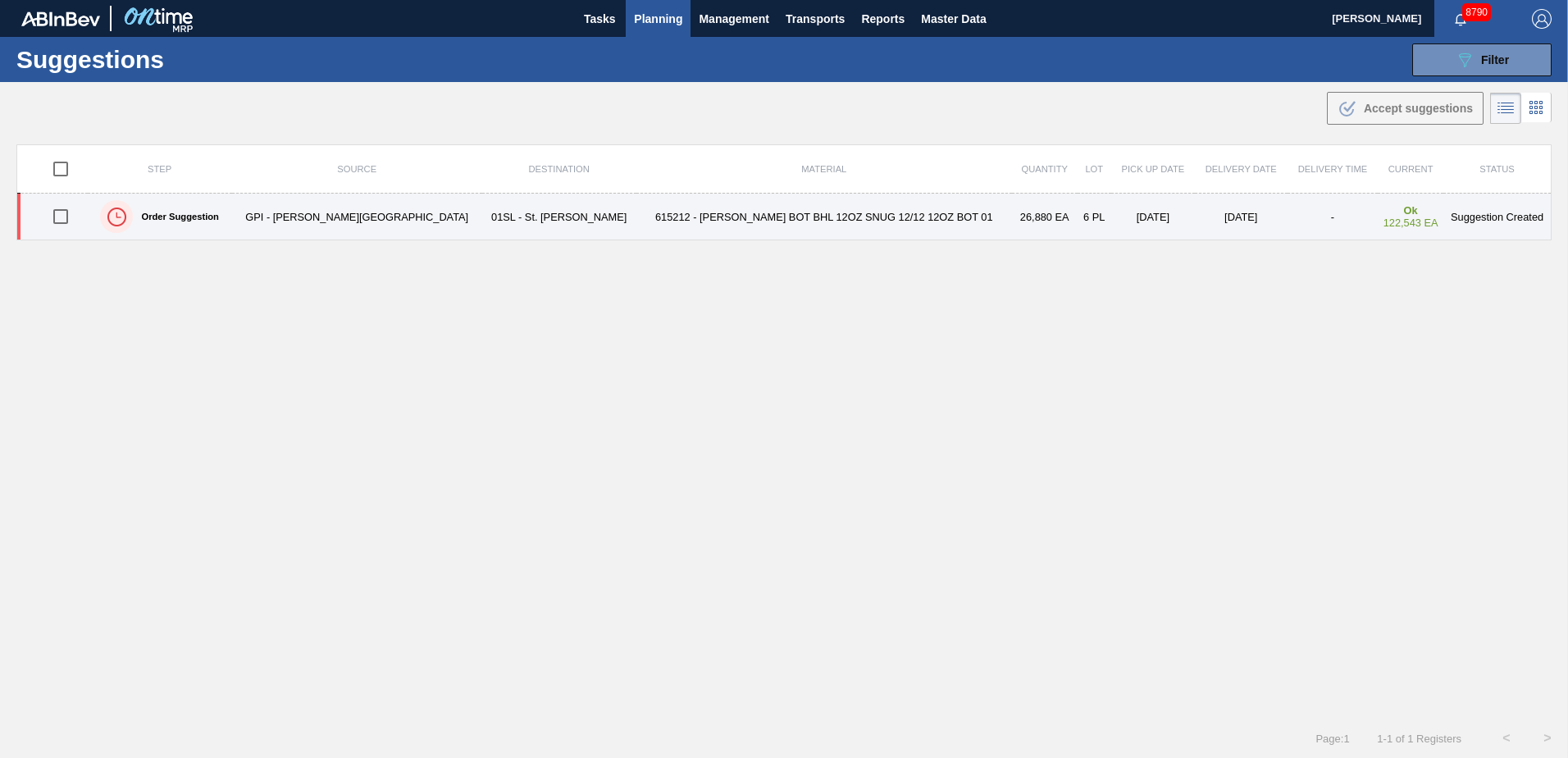
click at [70, 221] on input "checkbox" at bounding box center [60, 216] width 34 height 34
checkbox input "true"
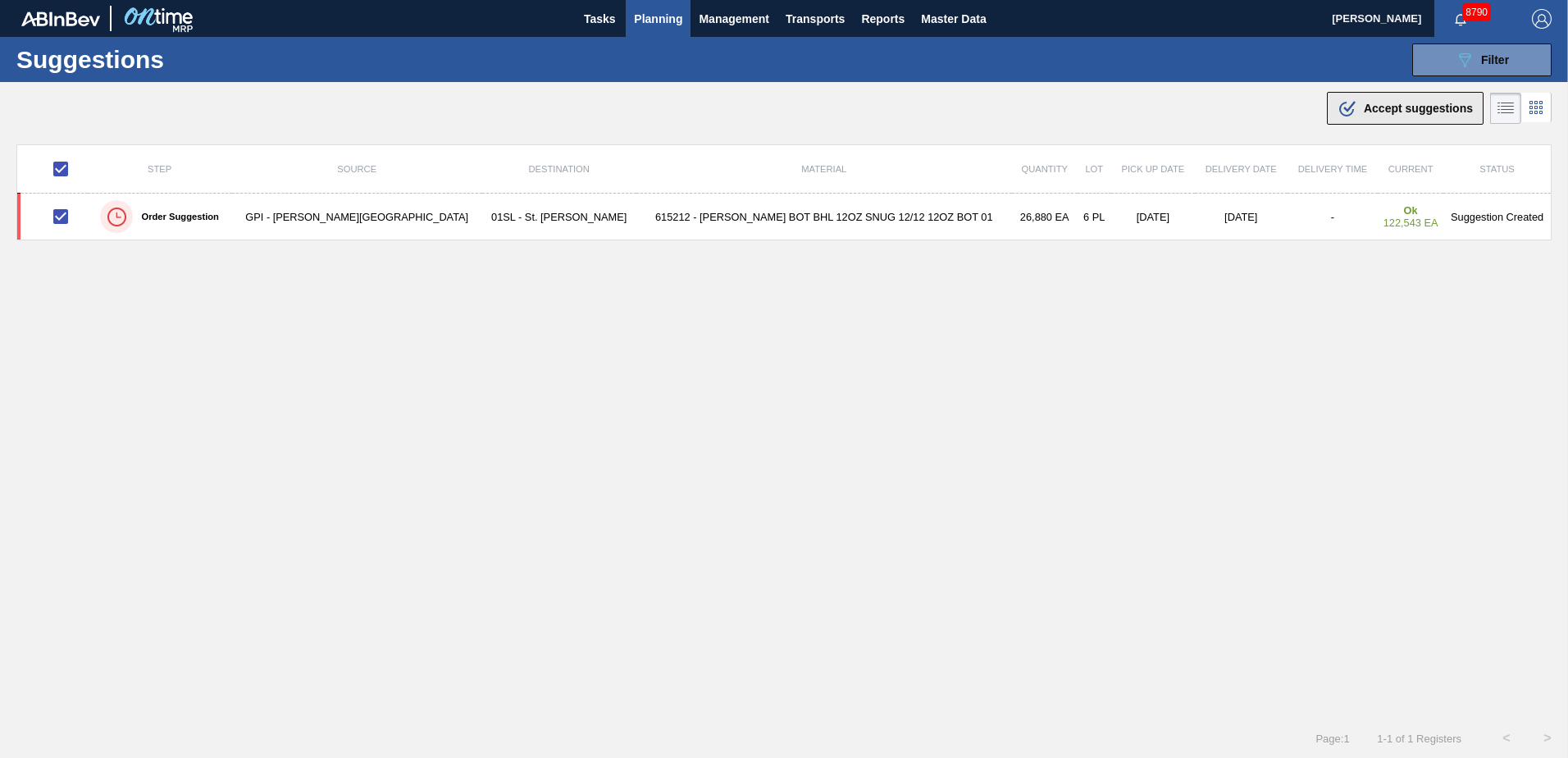
click at [1361, 117] on div ".b{fill:var(--color-action-default)} Accept suggestions" at bounding box center [1405, 108] width 135 height 19
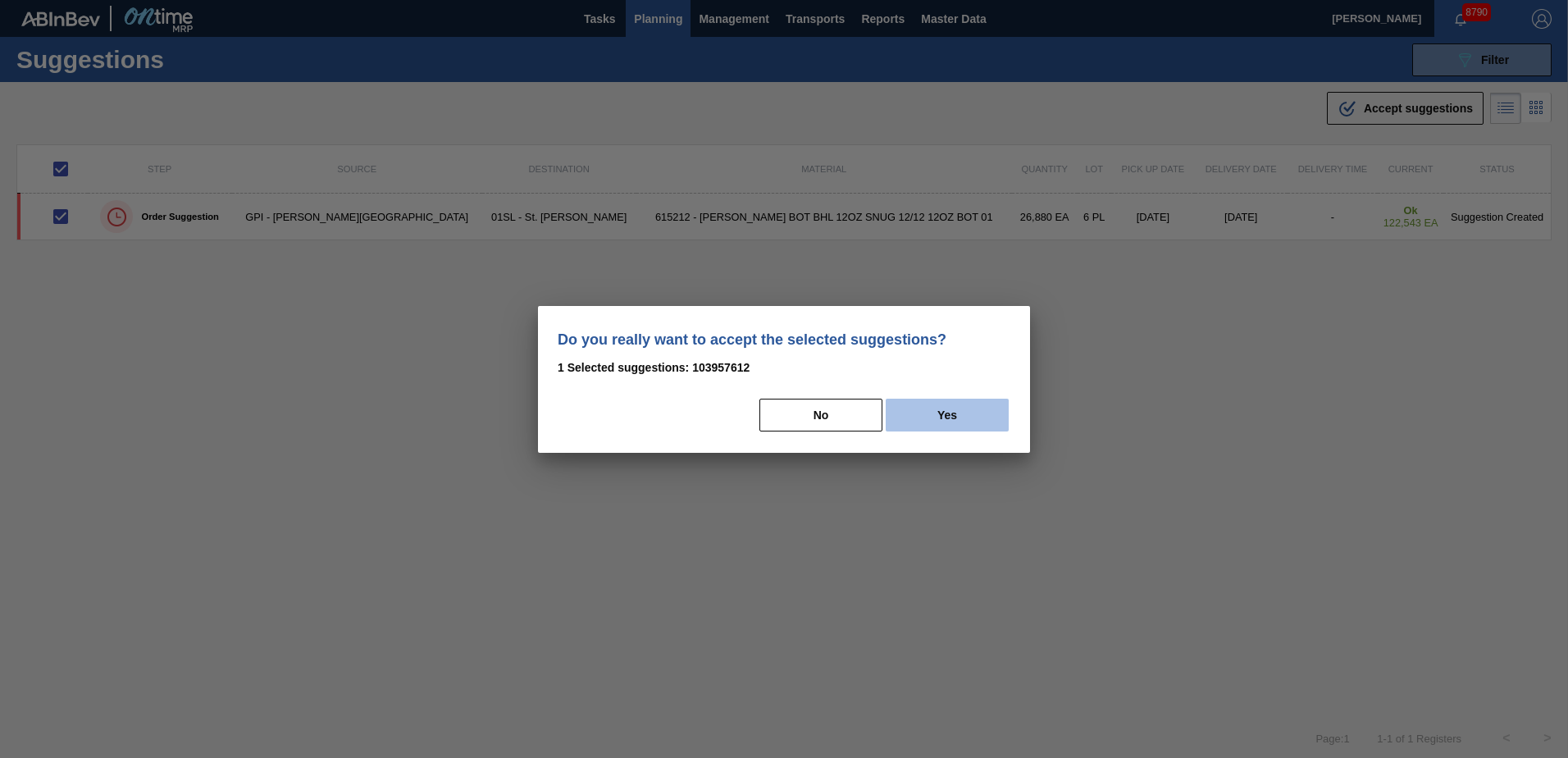
click at [931, 417] on button "Yes" at bounding box center [947, 415] width 123 height 32
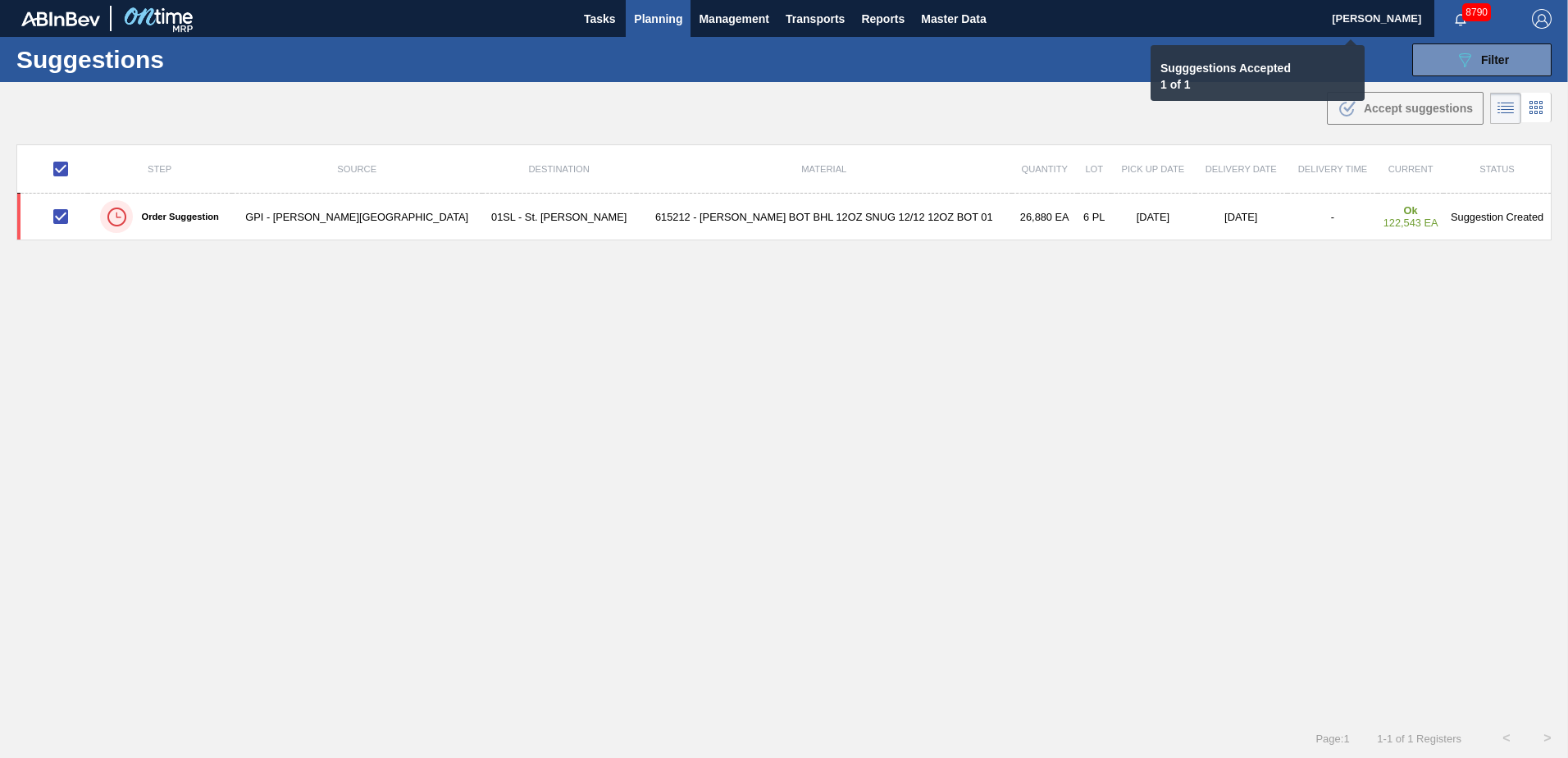
checkbox input "false"
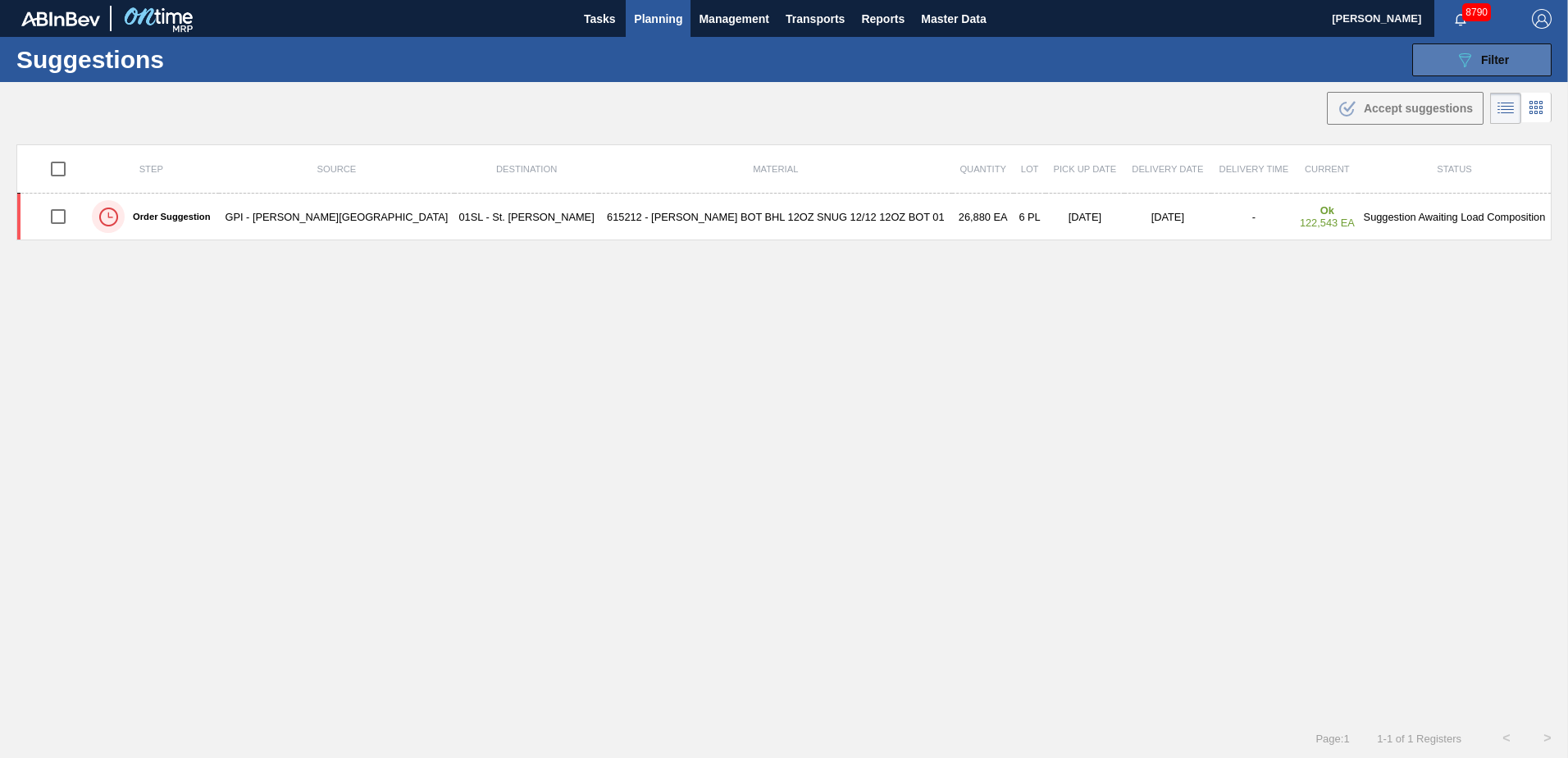
click at [1493, 58] on span "Filter" at bounding box center [1495, 59] width 28 height 13
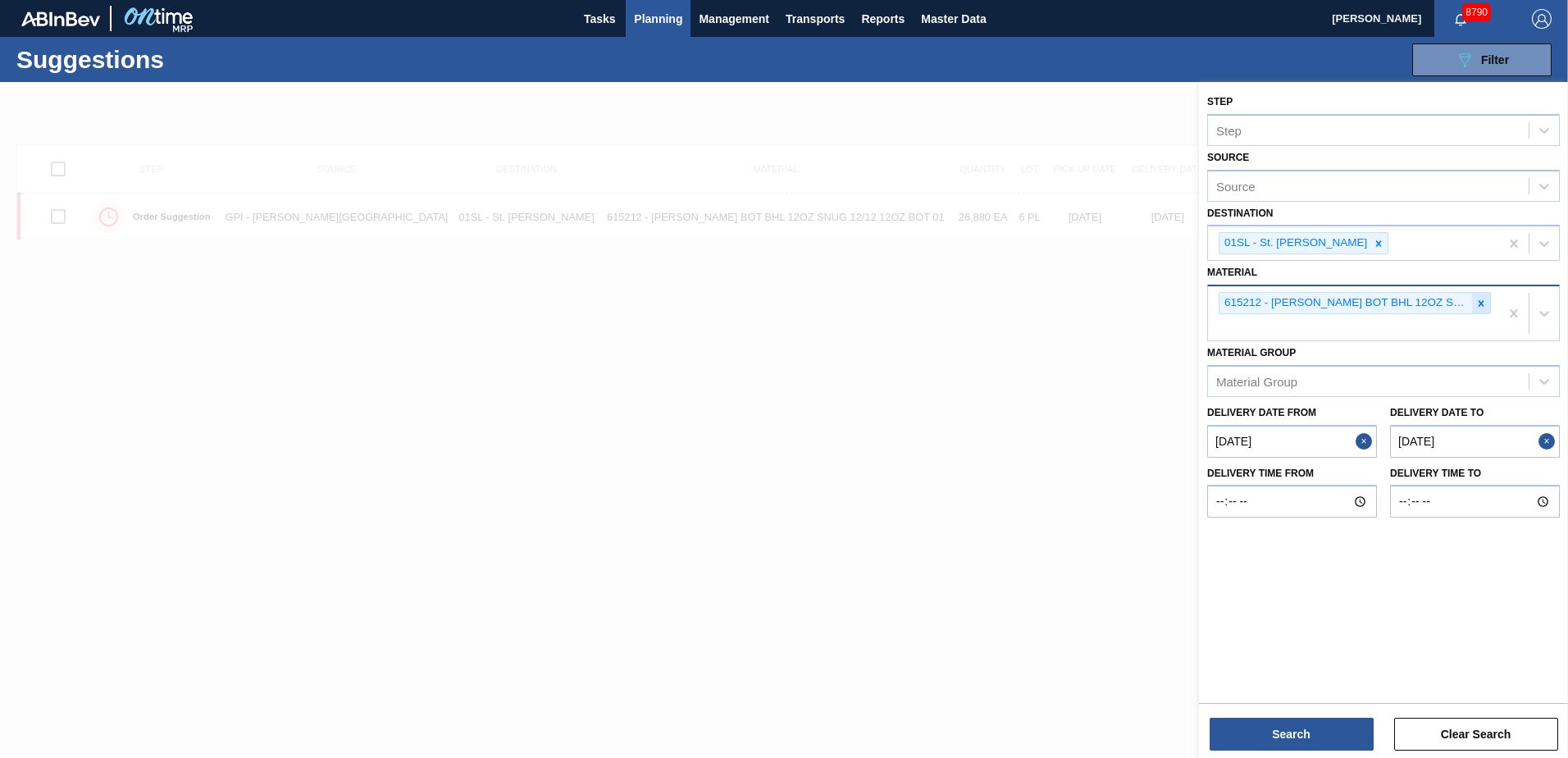
click at [1477, 304] on icon at bounding box center [1481, 303] width 11 height 11
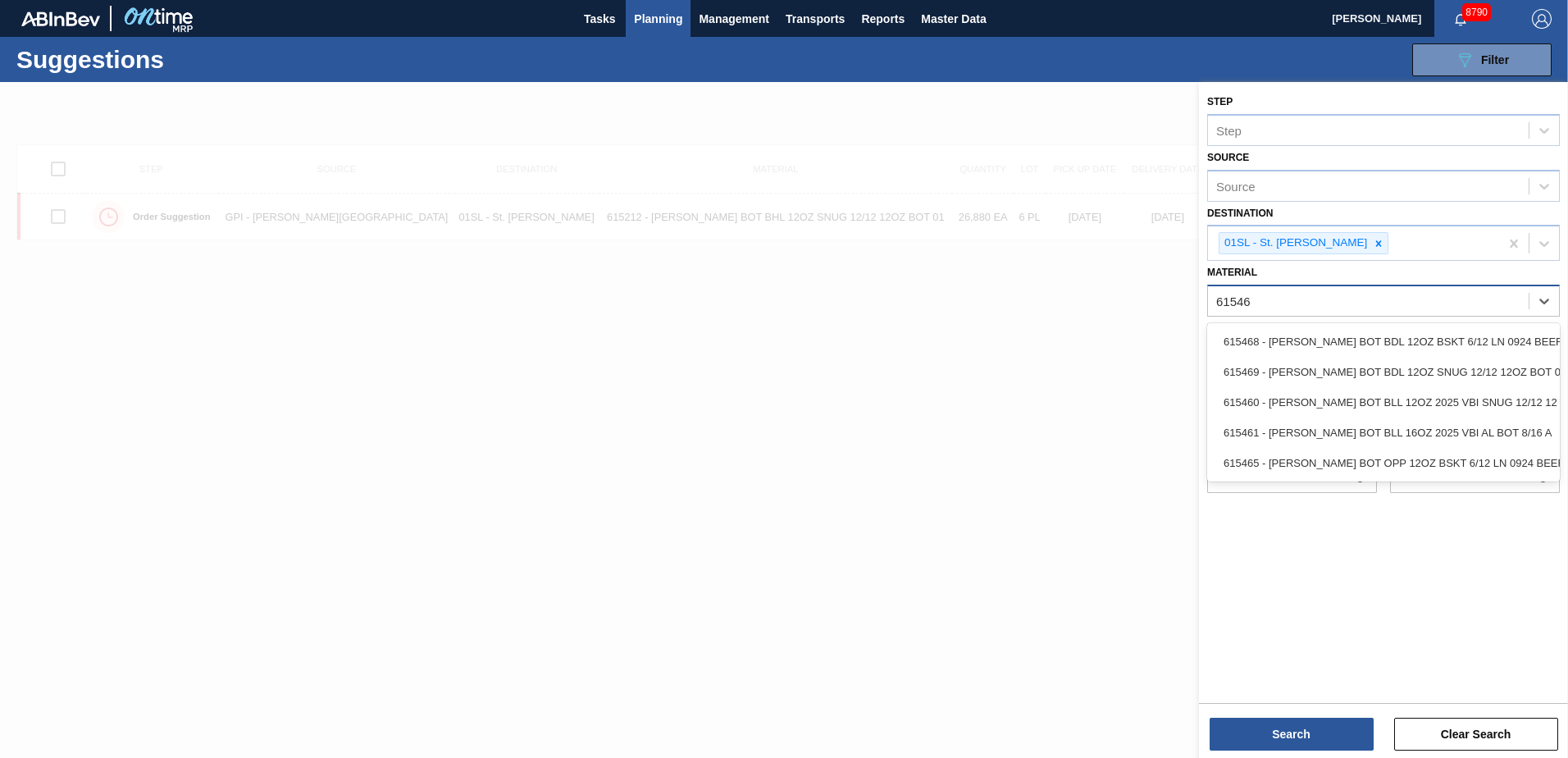
type input "615469"
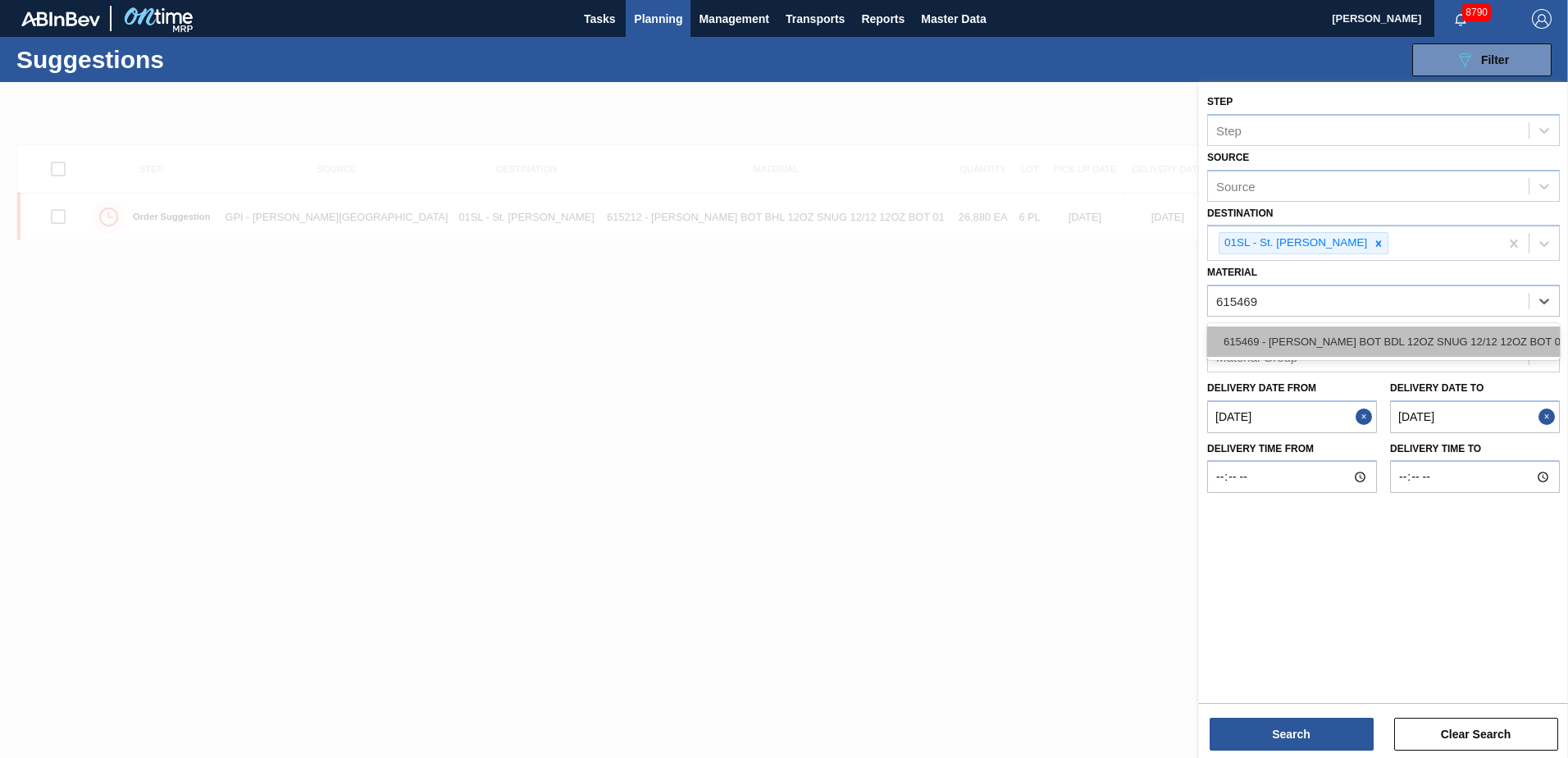
click at [1458, 335] on div "615469 - [PERSON_NAME] BOT BDL 12OZ SNUG 12/12 12OZ BOT 09" at bounding box center [1383, 341] width 352 height 31
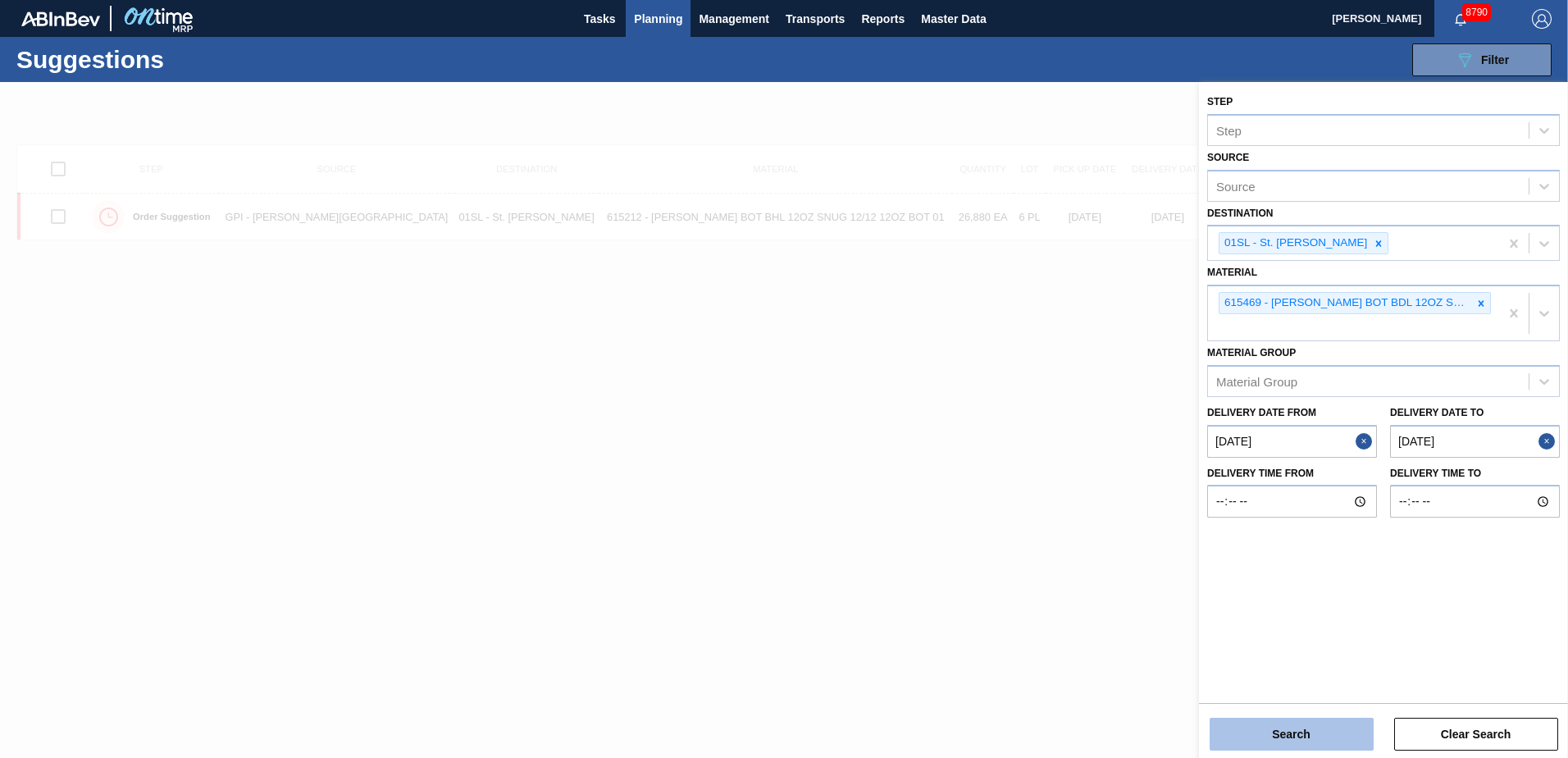
click at [1314, 731] on button "Search" at bounding box center [1291, 734] width 164 height 32
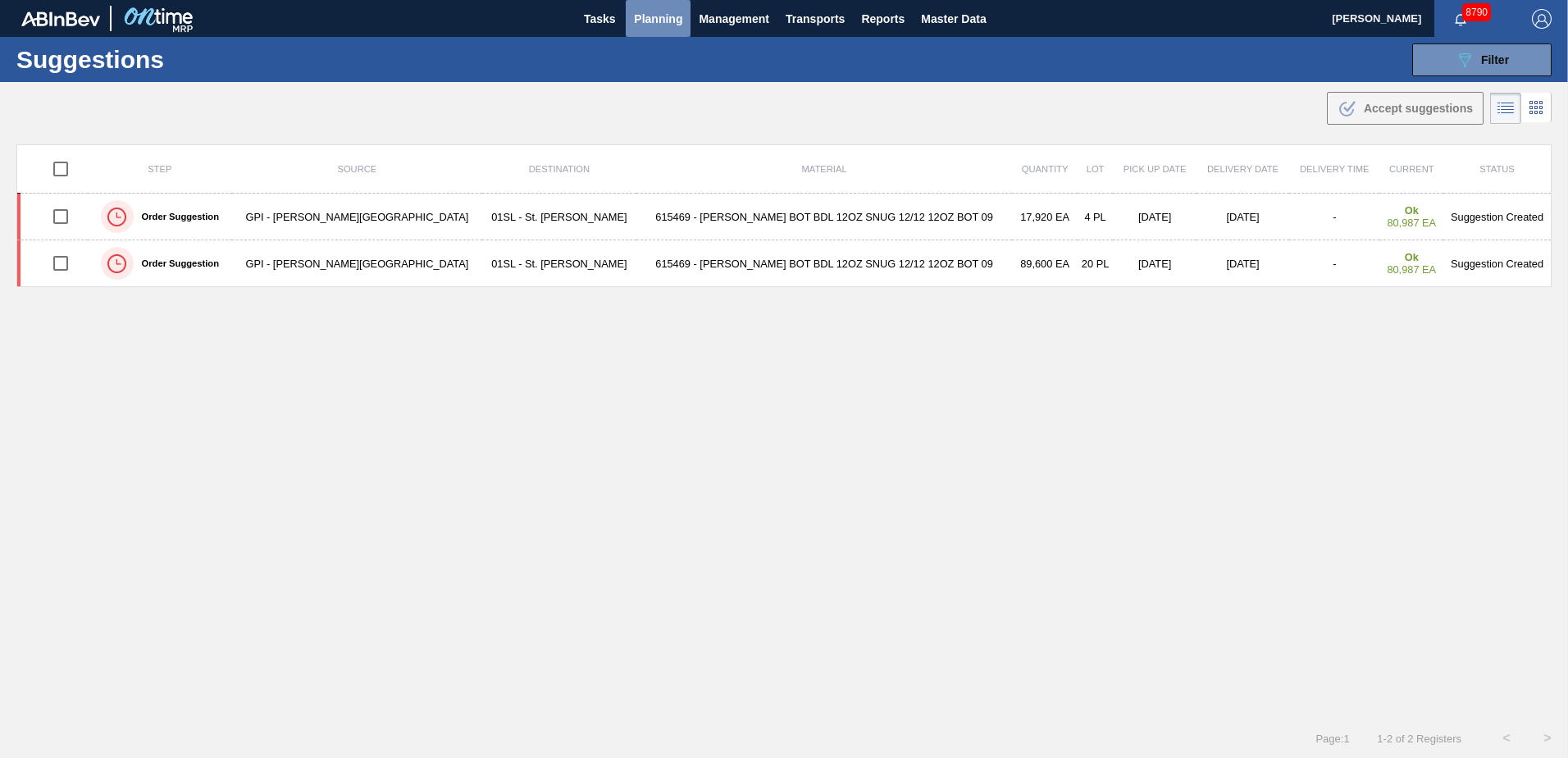
click at [668, 22] on span "Planning" at bounding box center [658, 19] width 48 height 19
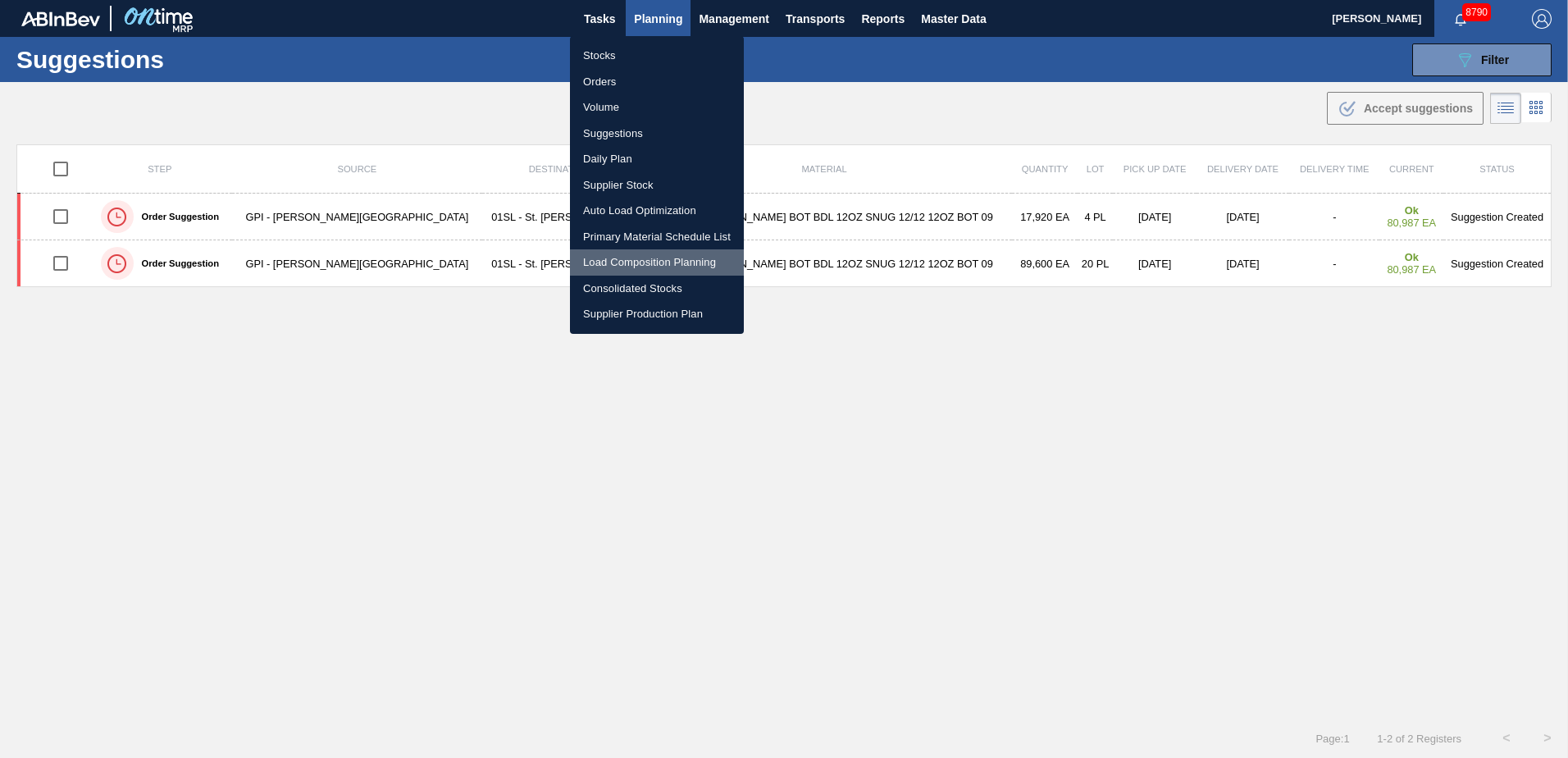
click at [614, 254] on li "Load Composition Planning" at bounding box center [657, 263] width 173 height 26
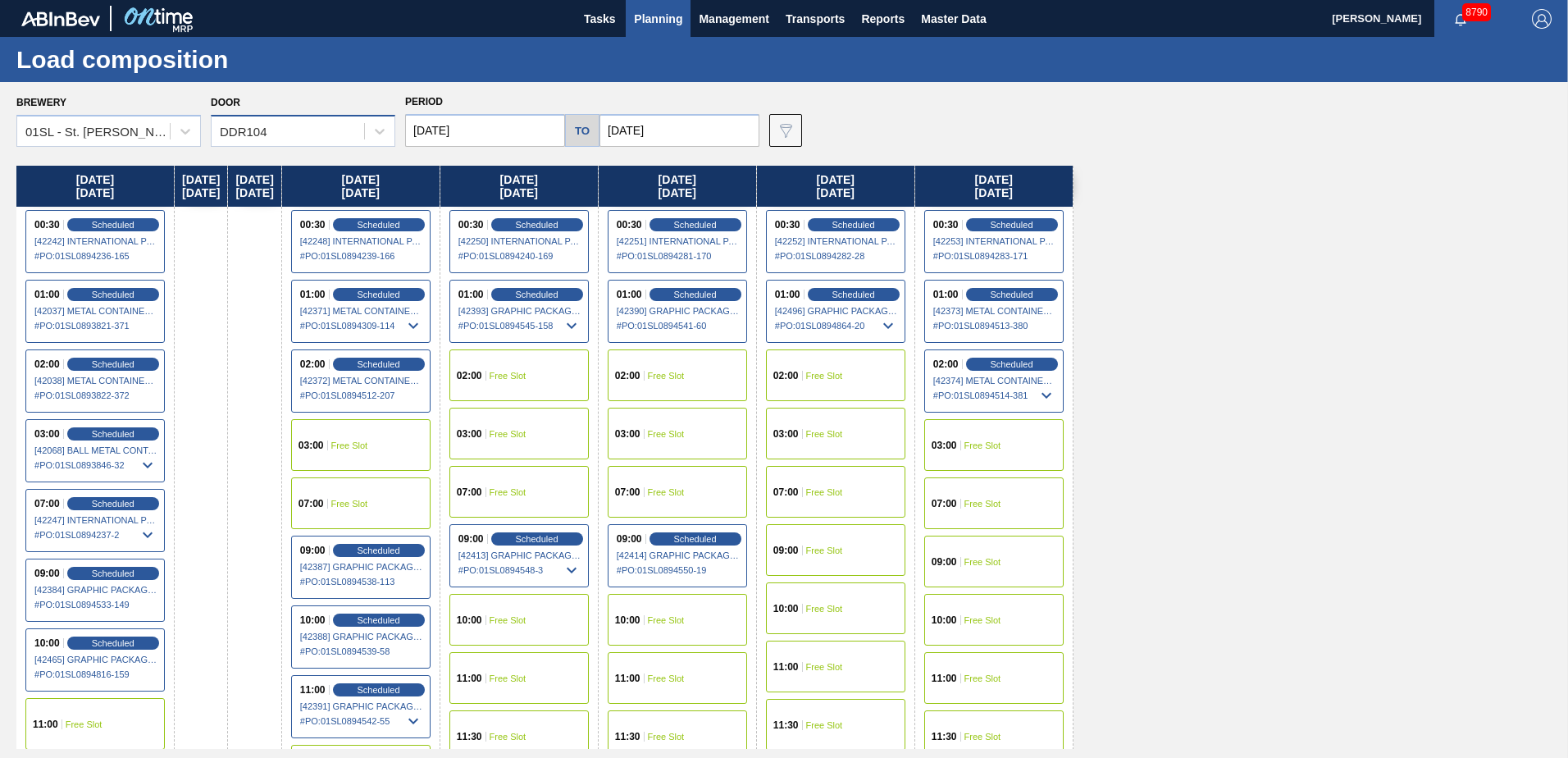
click at [255, 120] on div "DDR104" at bounding box center [287, 132] width 152 height 24
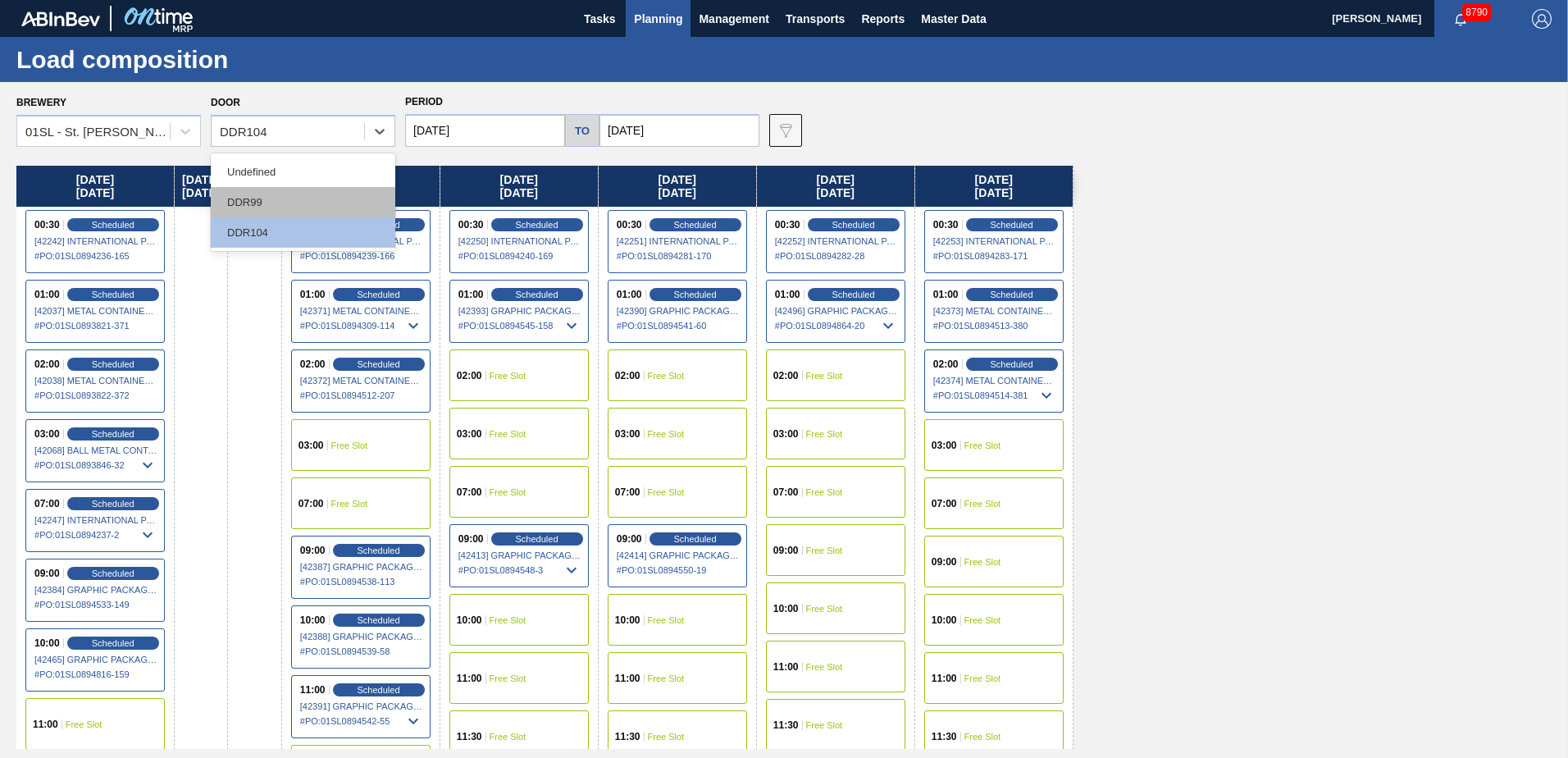
click at [265, 203] on div "DDR99" at bounding box center [302, 202] width 185 height 31
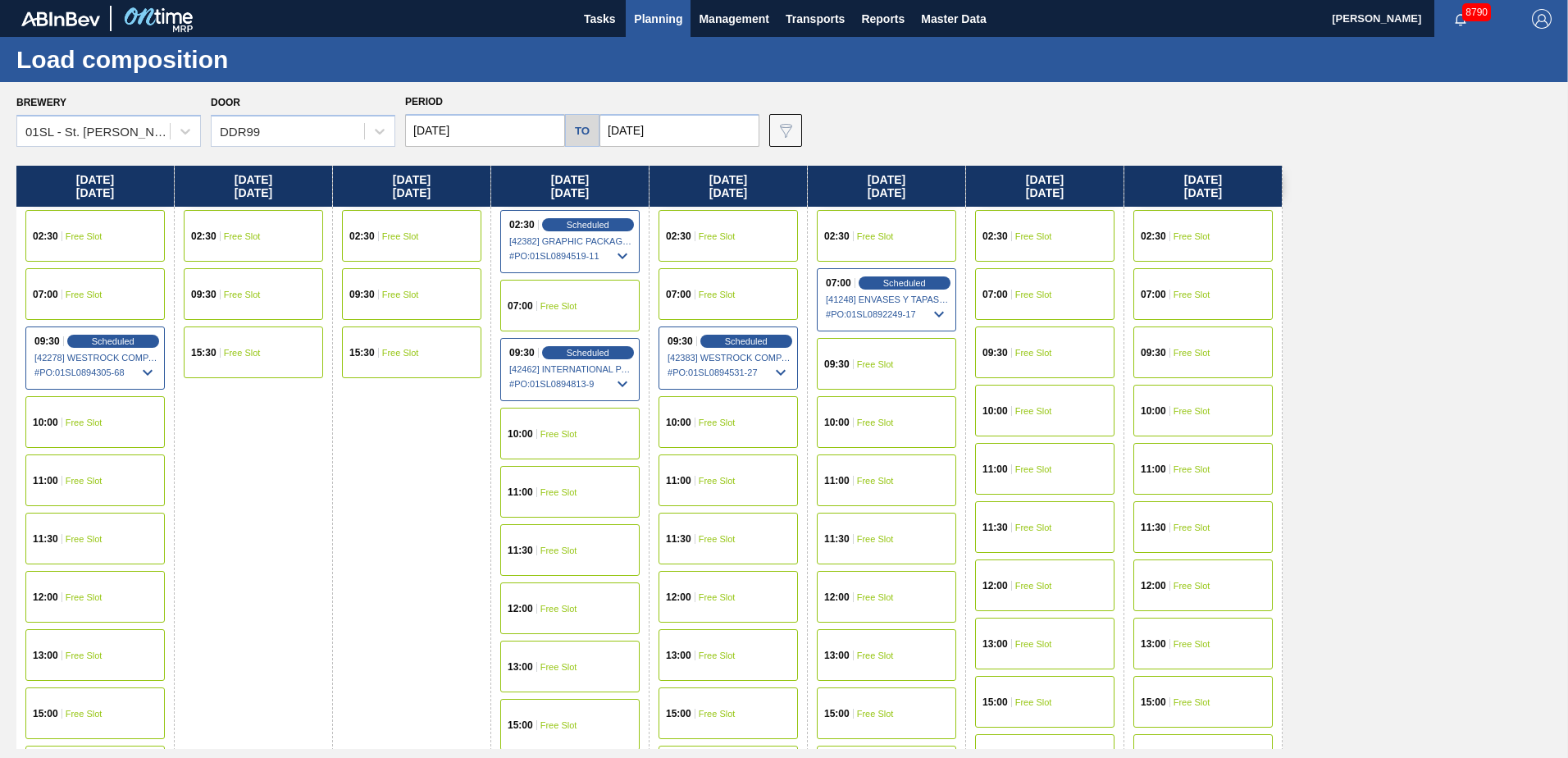
scroll to position [63, 0]
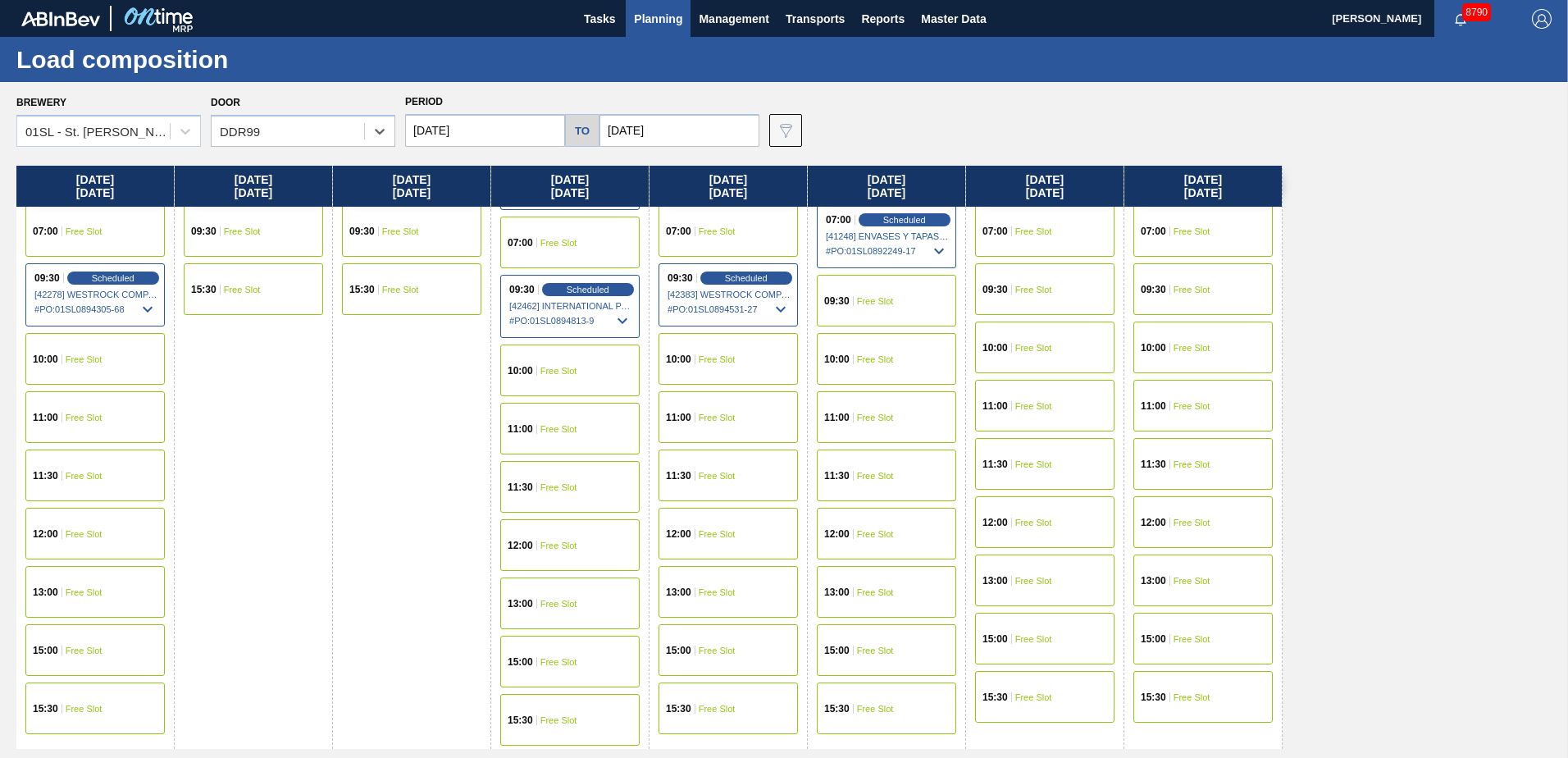
click at [1023, 690] on div "15:30 Free Slot" at bounding box center [1044, 697] width 139 height 52
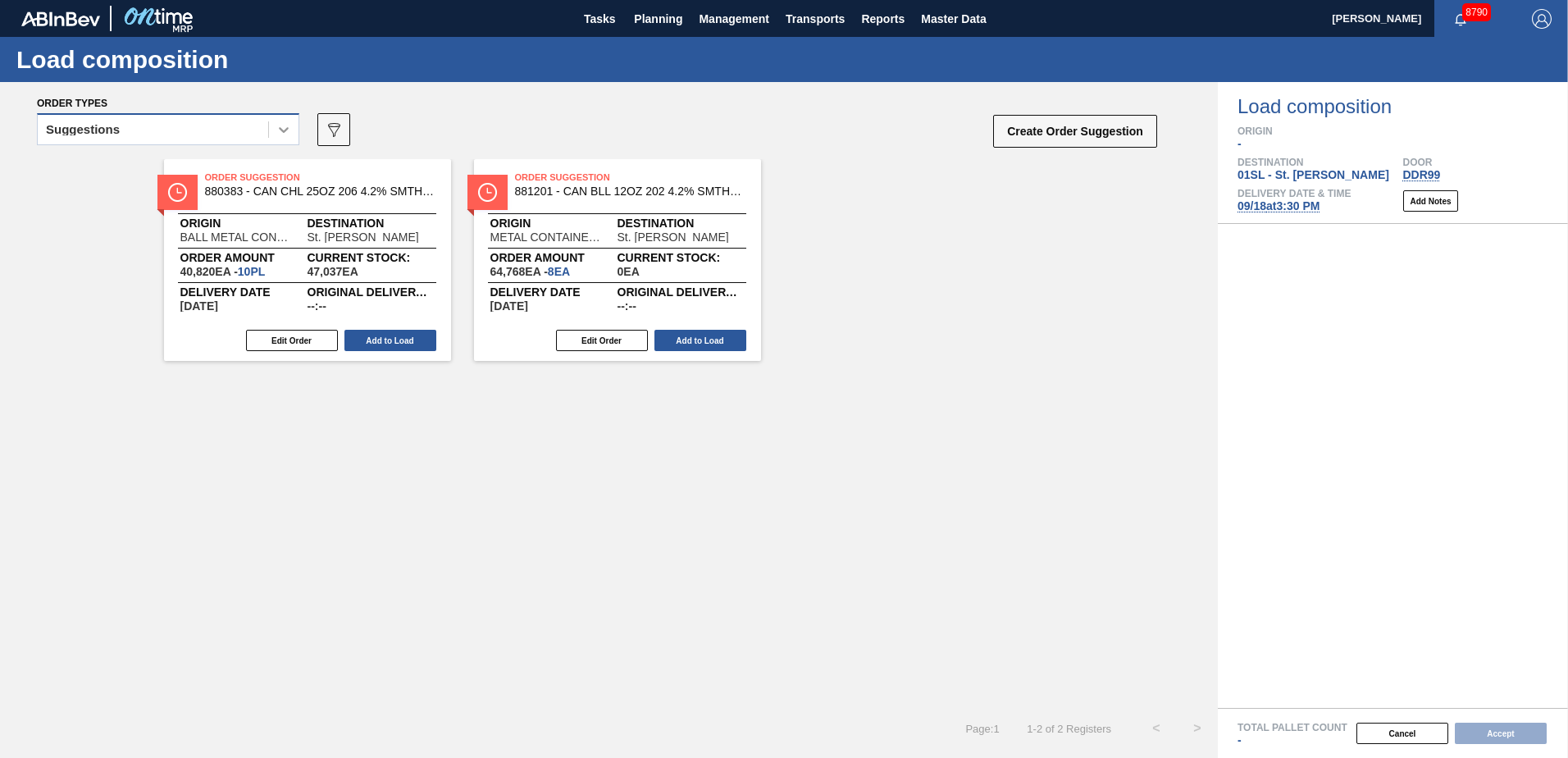
click at [277, 139] on div at bounding box center [284, 130] width 30 height 30
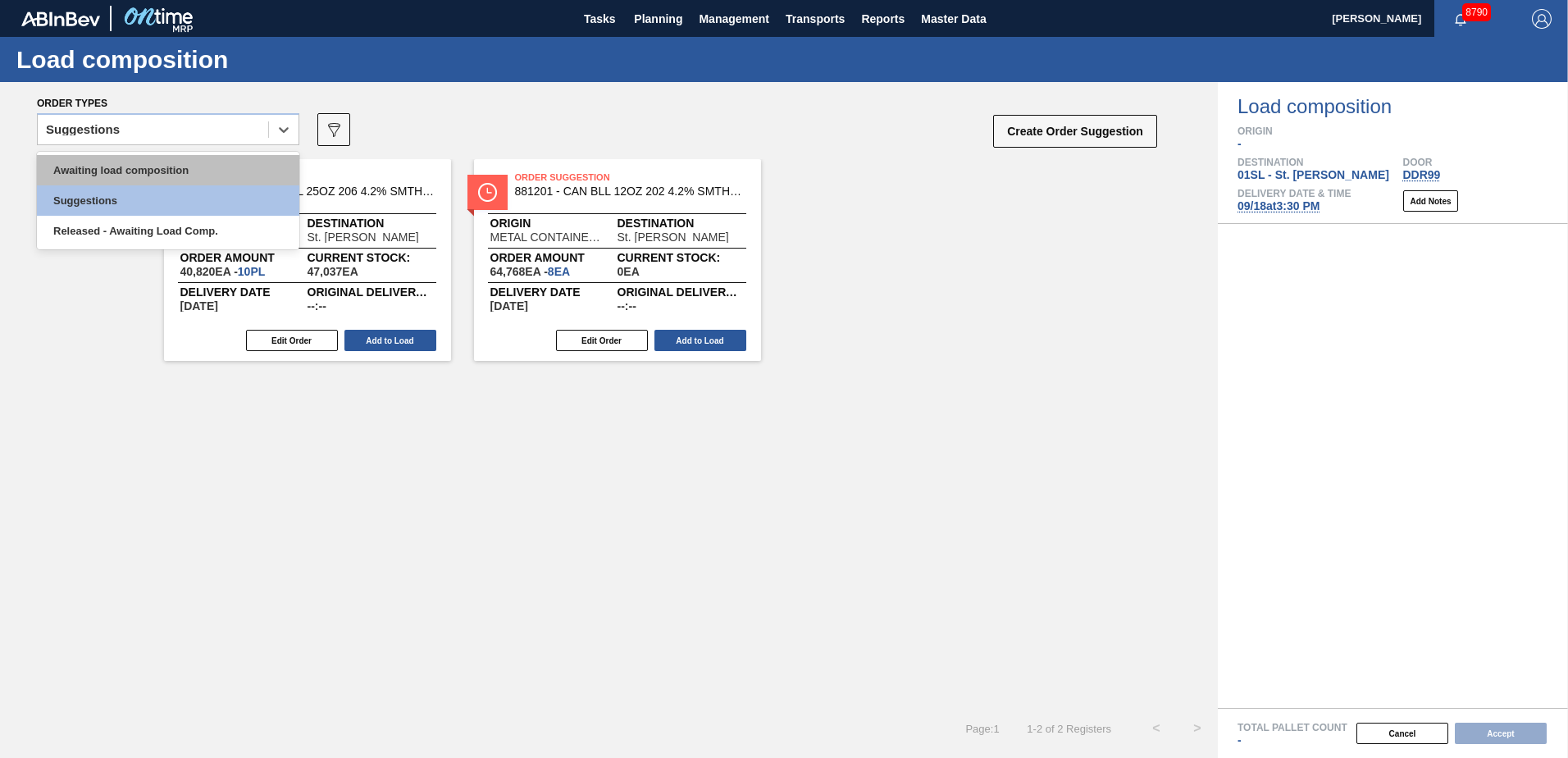
click at [219, 162] on div "Awaiting load composition" at bounding box center [168, 170] width 262 height 31
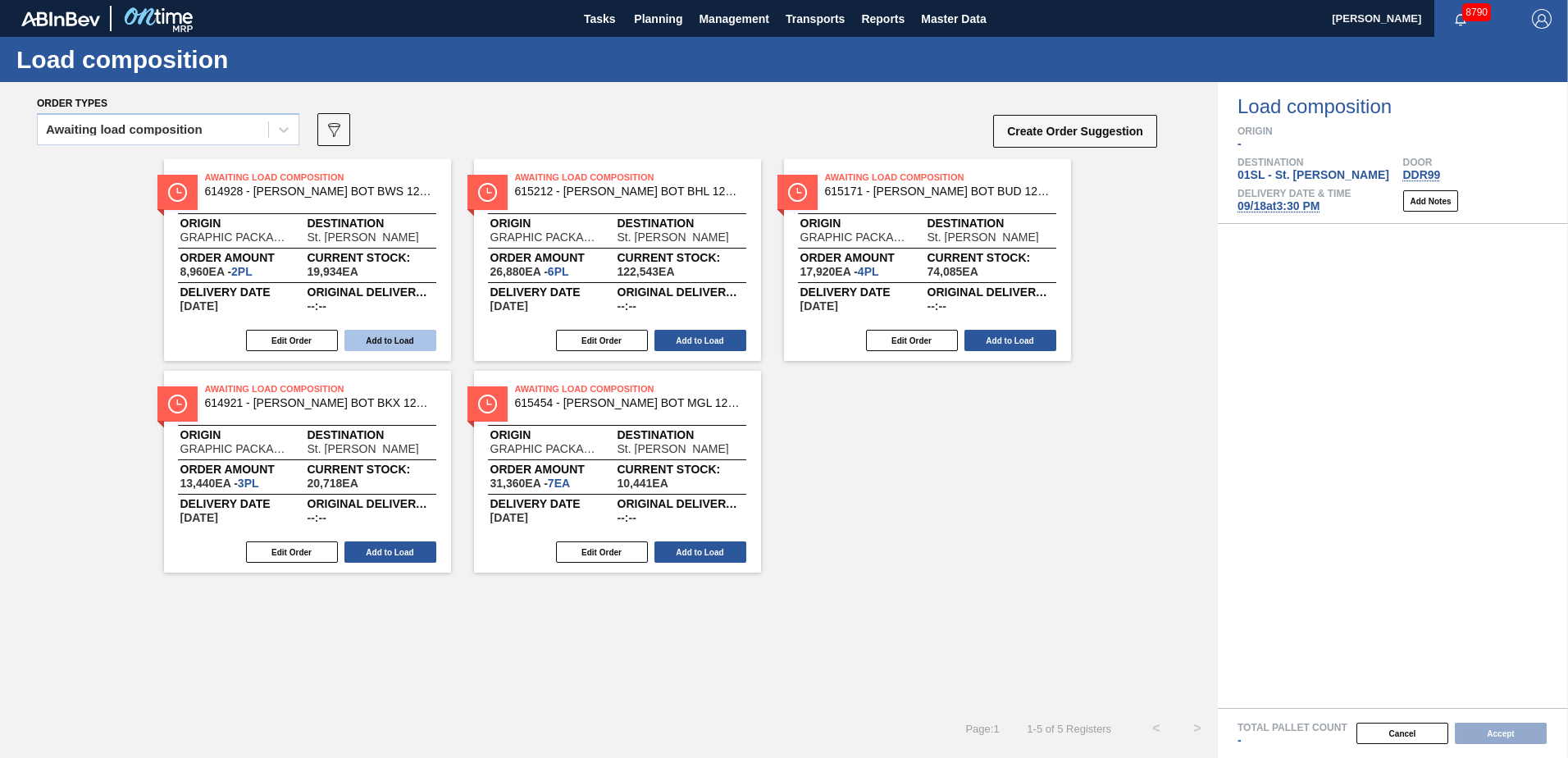
click at [401, 339] on button "Add to Load" at bounding box center [389, 340] width 92 height 21
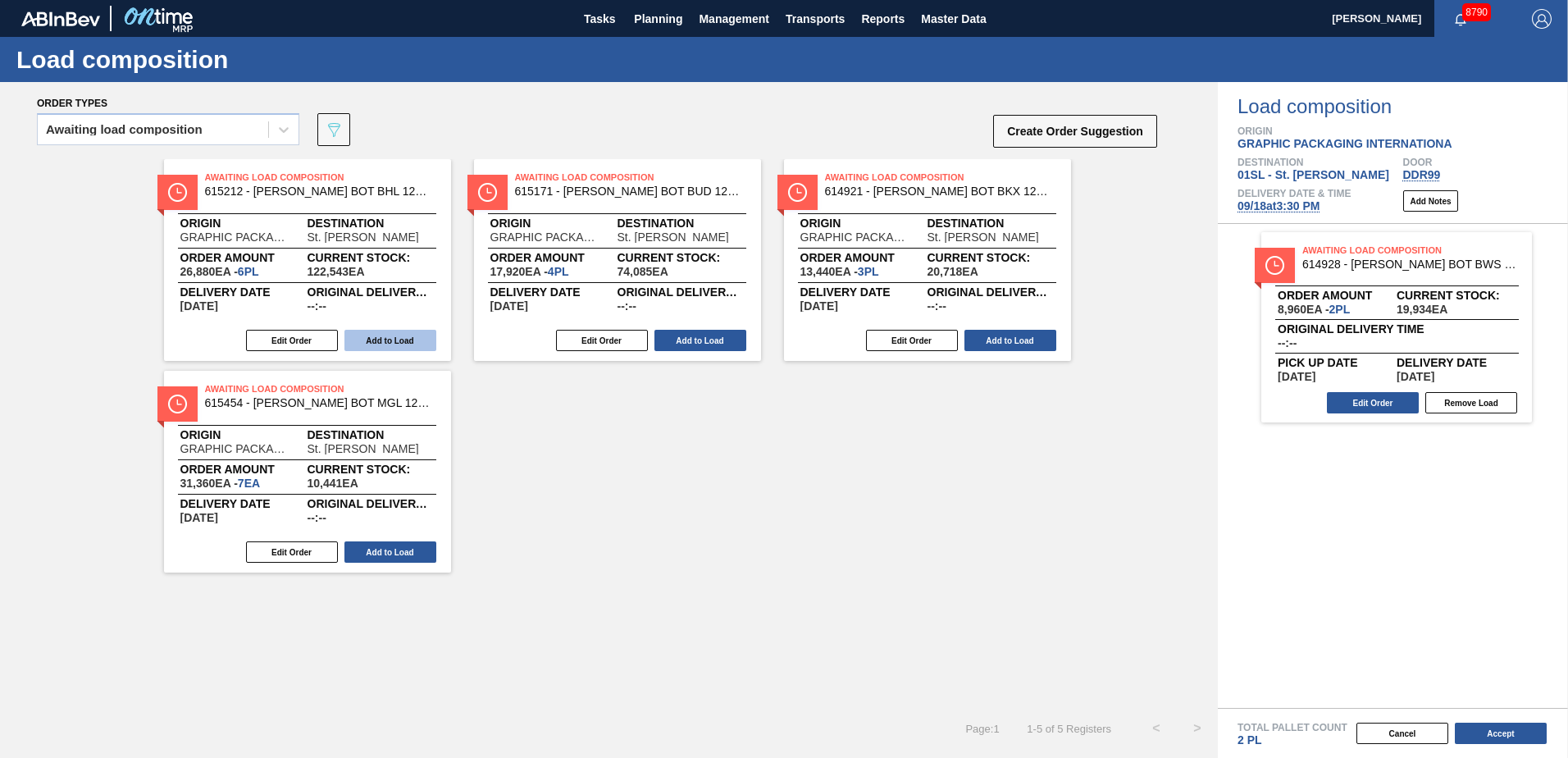
click at [378, 340] on button "Add to Load" at bounding box center [389, 340] width 92 height 21
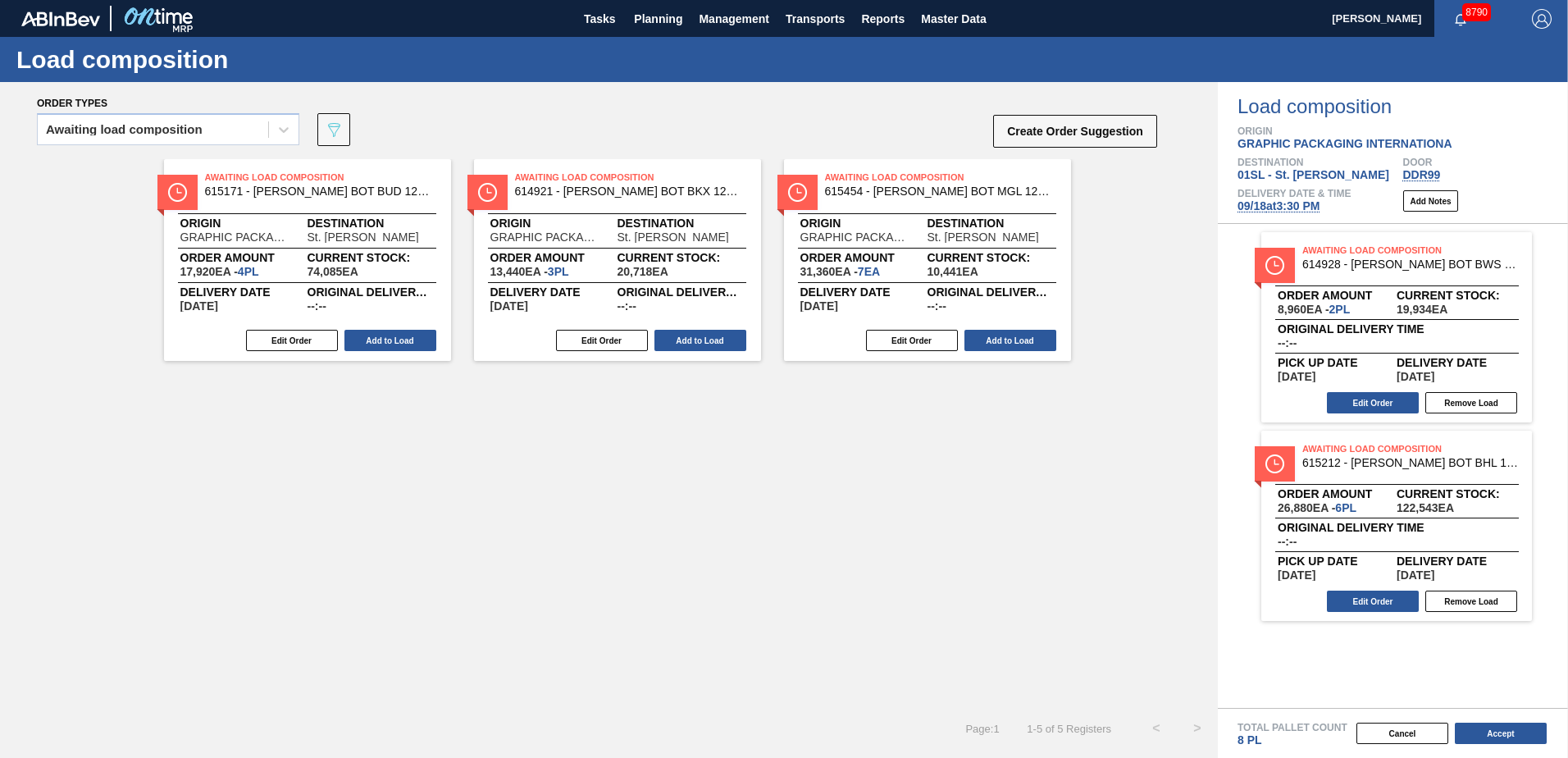
click at [378, 340] on button "Add to Load" at bounding box center [389, 340] width 92 height 21
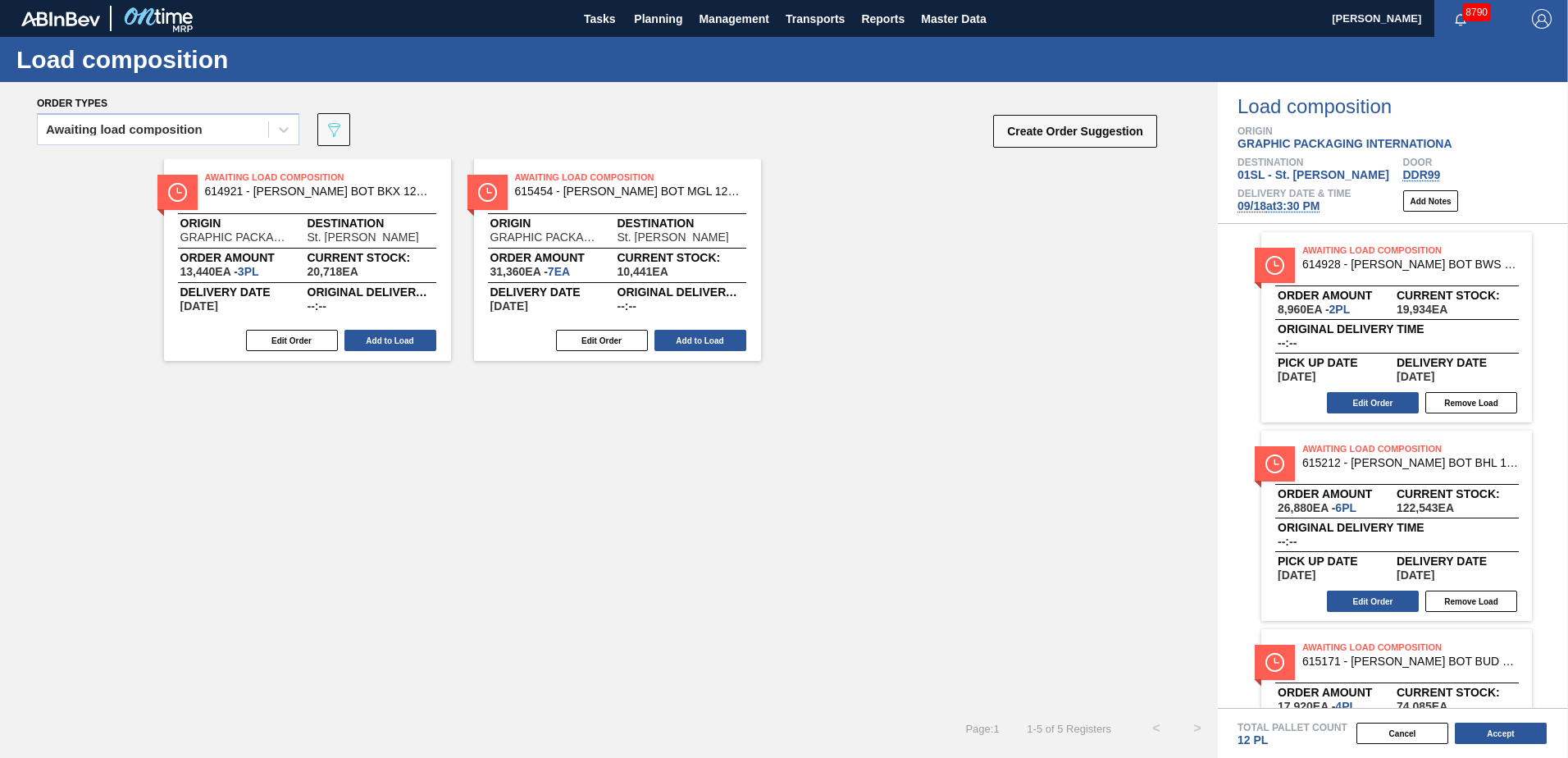
click at [378, 340] on button "Add to Load" at bounding box center [389, 340] width 92 height 21
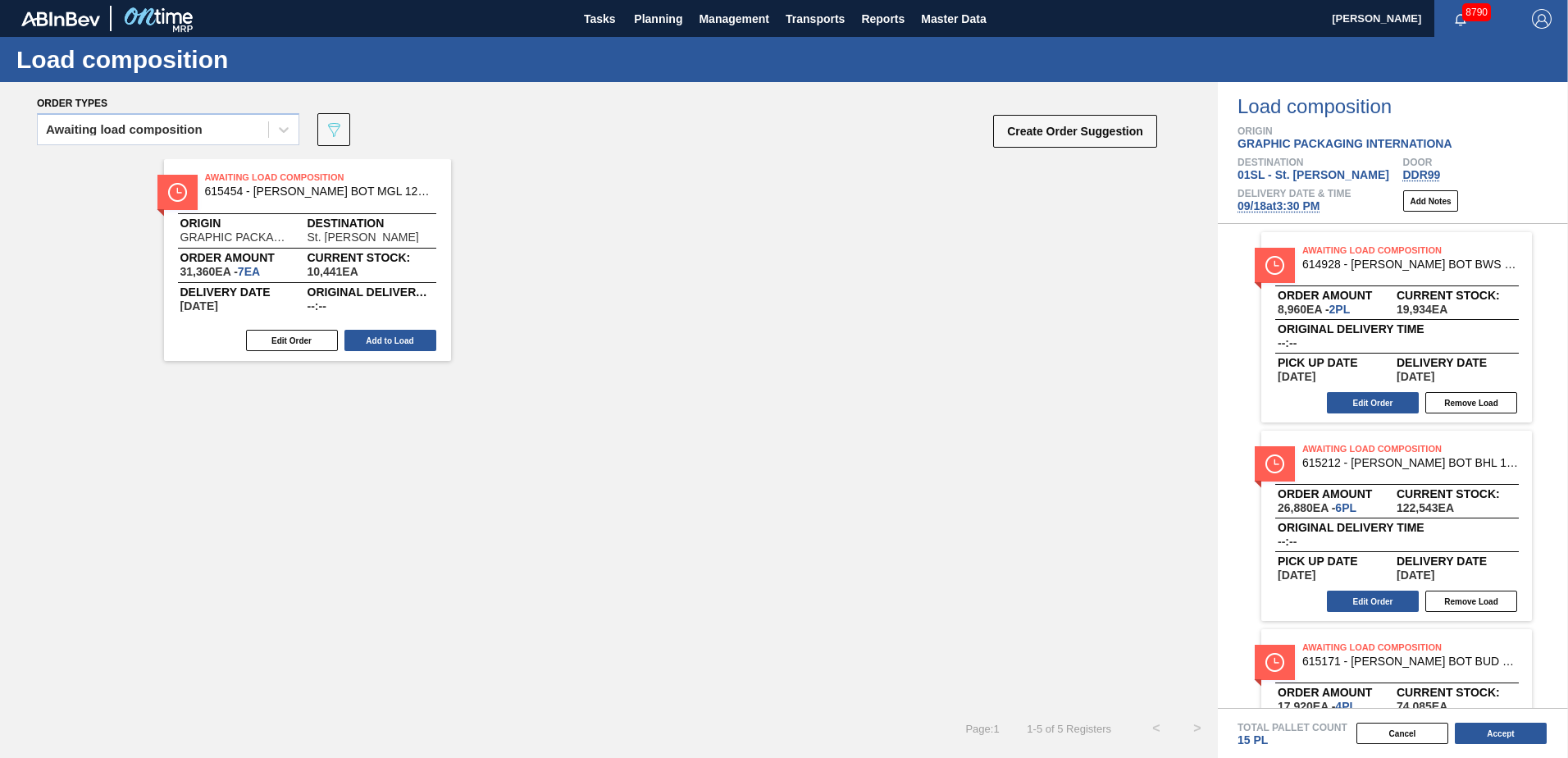
click at [378, 340] on button "Add to Load" at bounding box center [389, 340] width 92 height 21
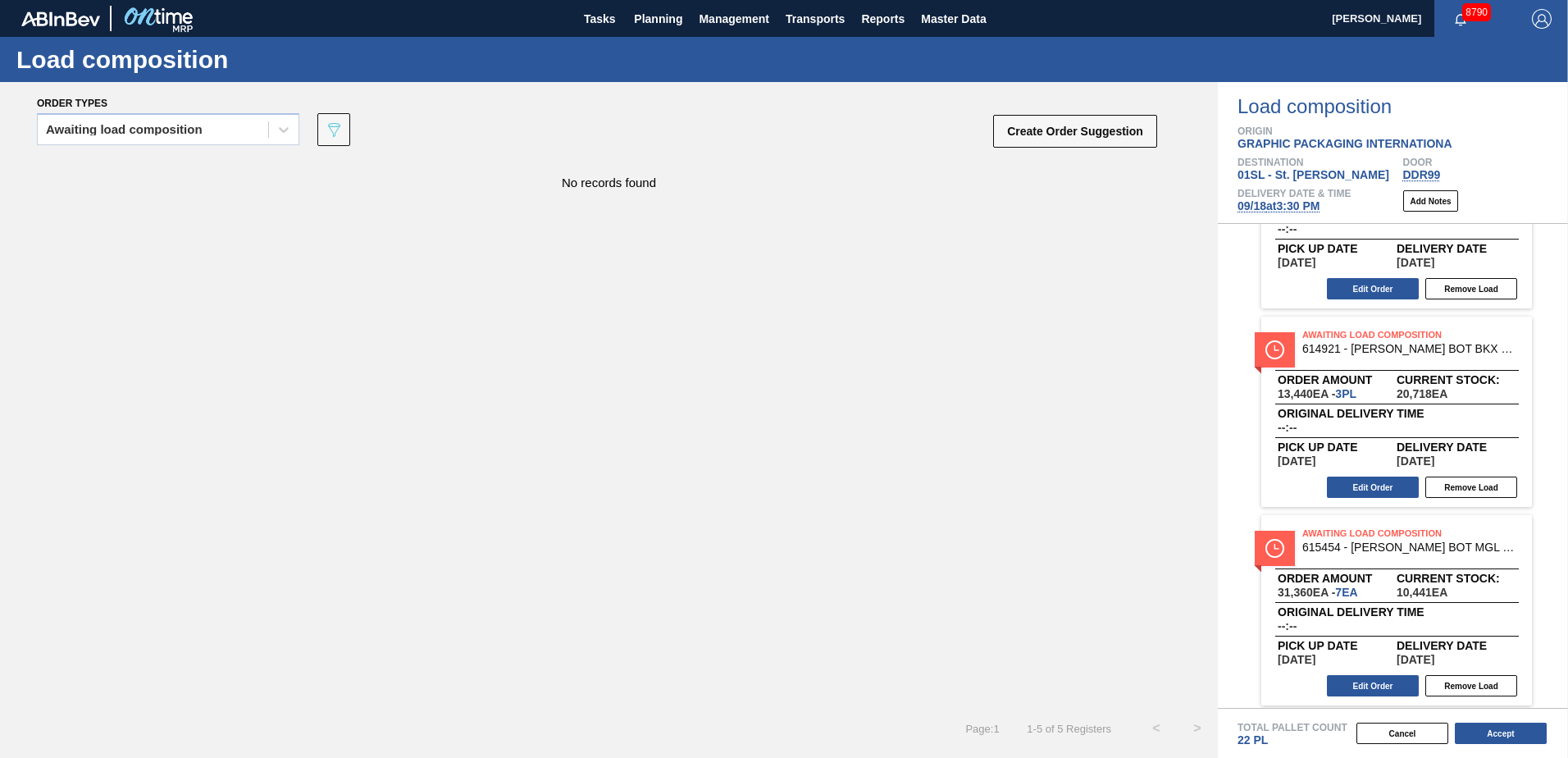
scroll to position [517, 0]
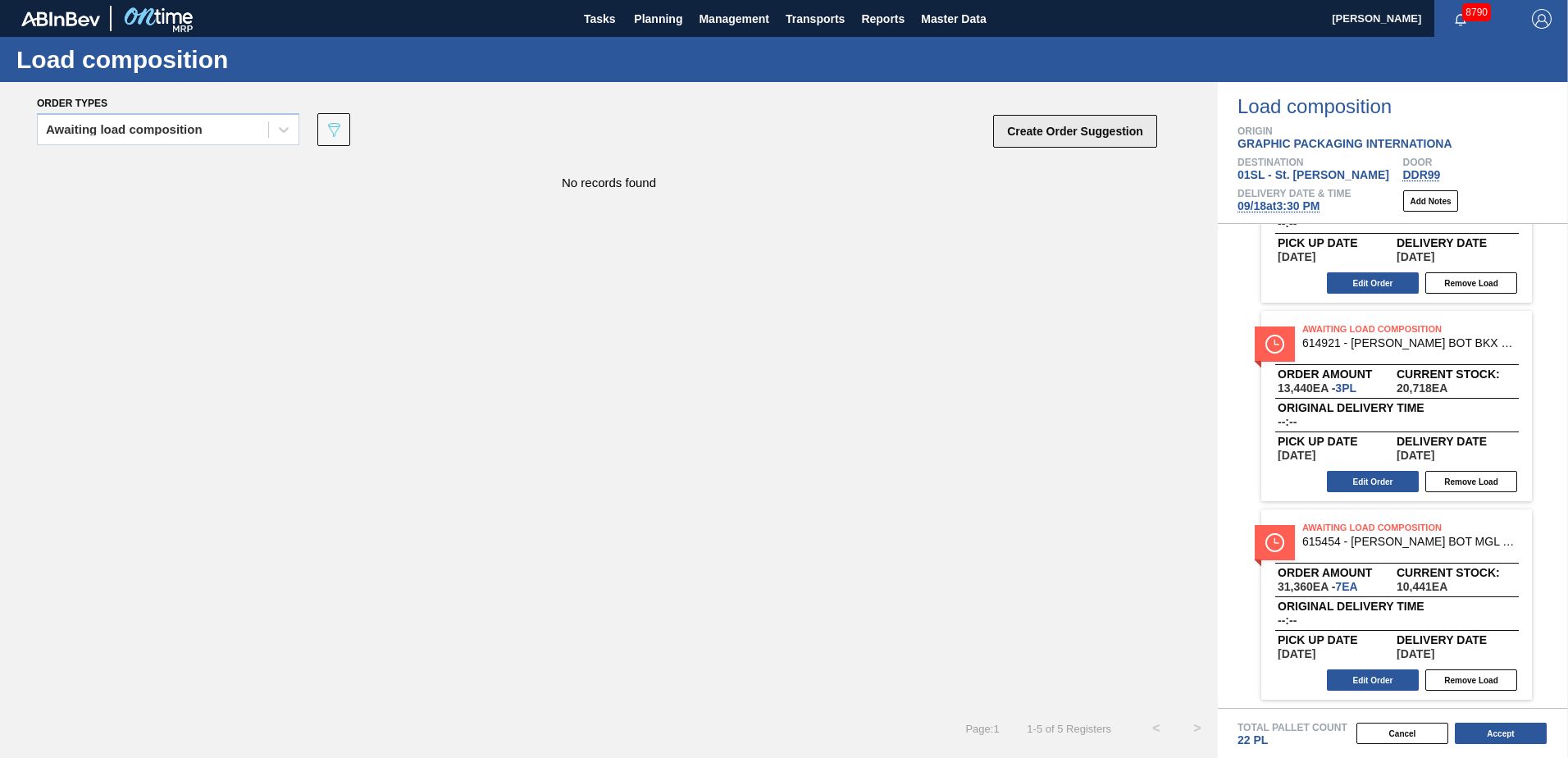
click at [1088, 130] on button "Create Order Suggestion" at bounding box center [1075, 131] width 164 height 32
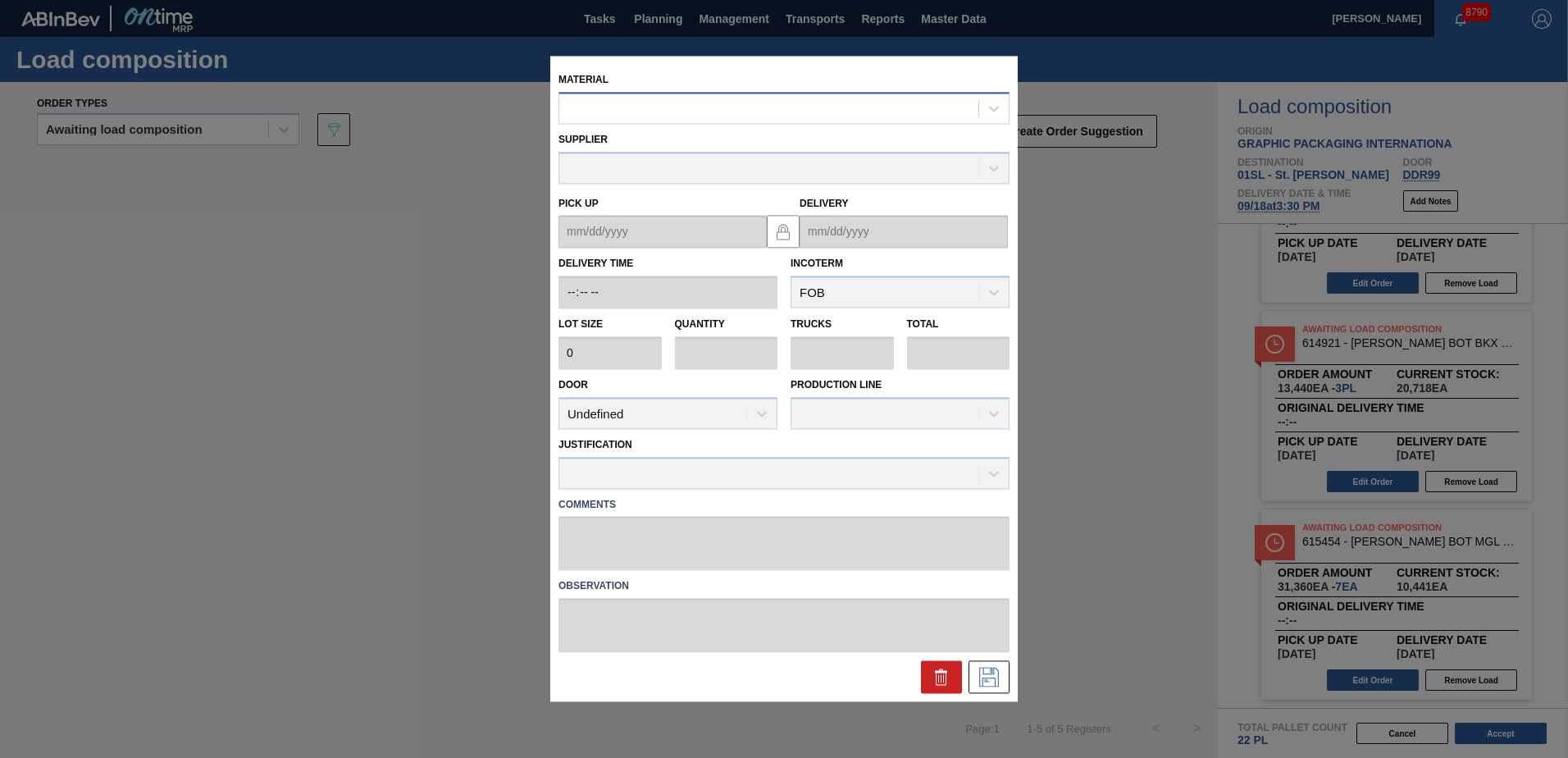
click at [684, 113] on div at bounding box center [769, 109] width 419 height 24
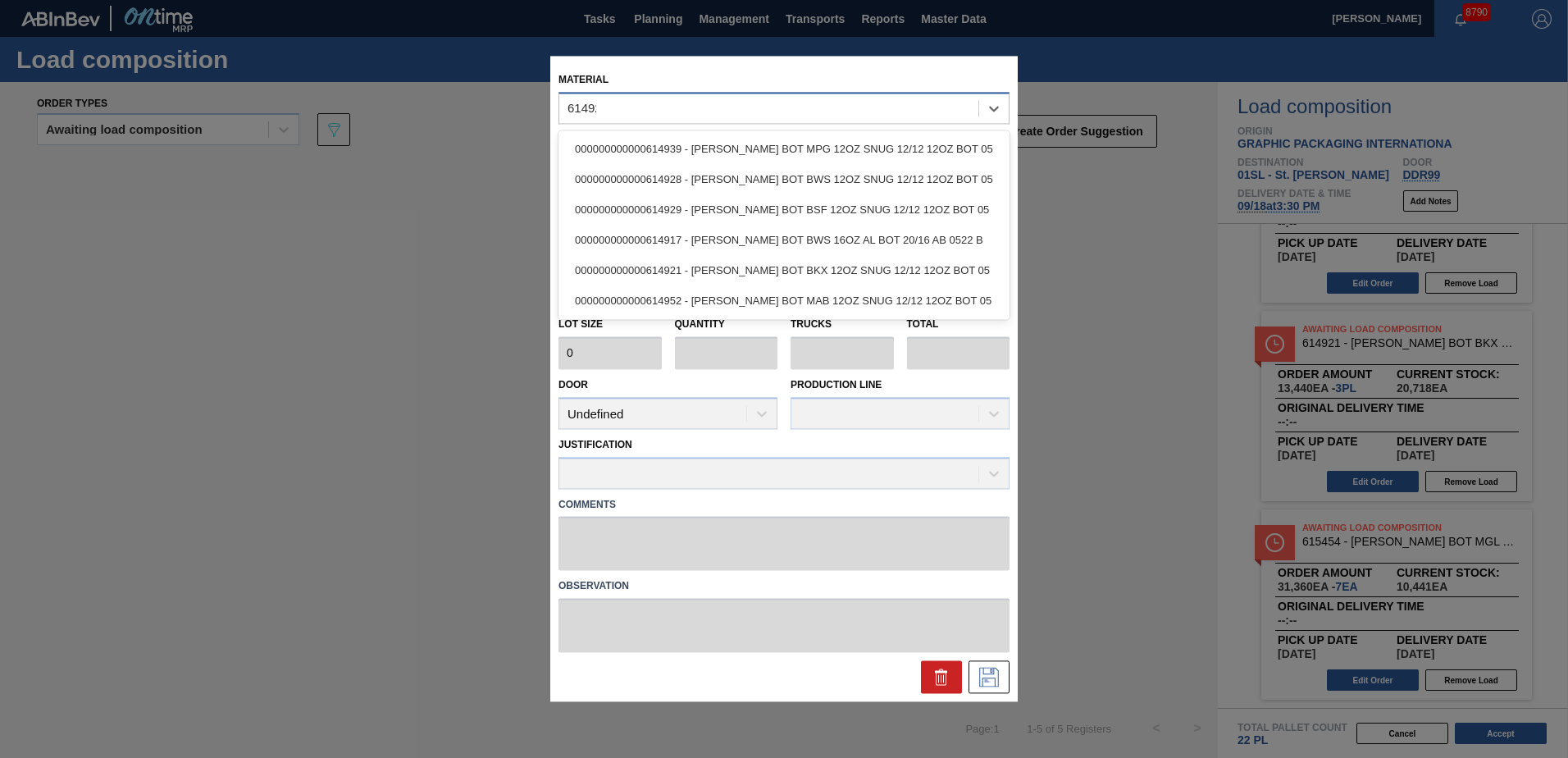
type input "614929"
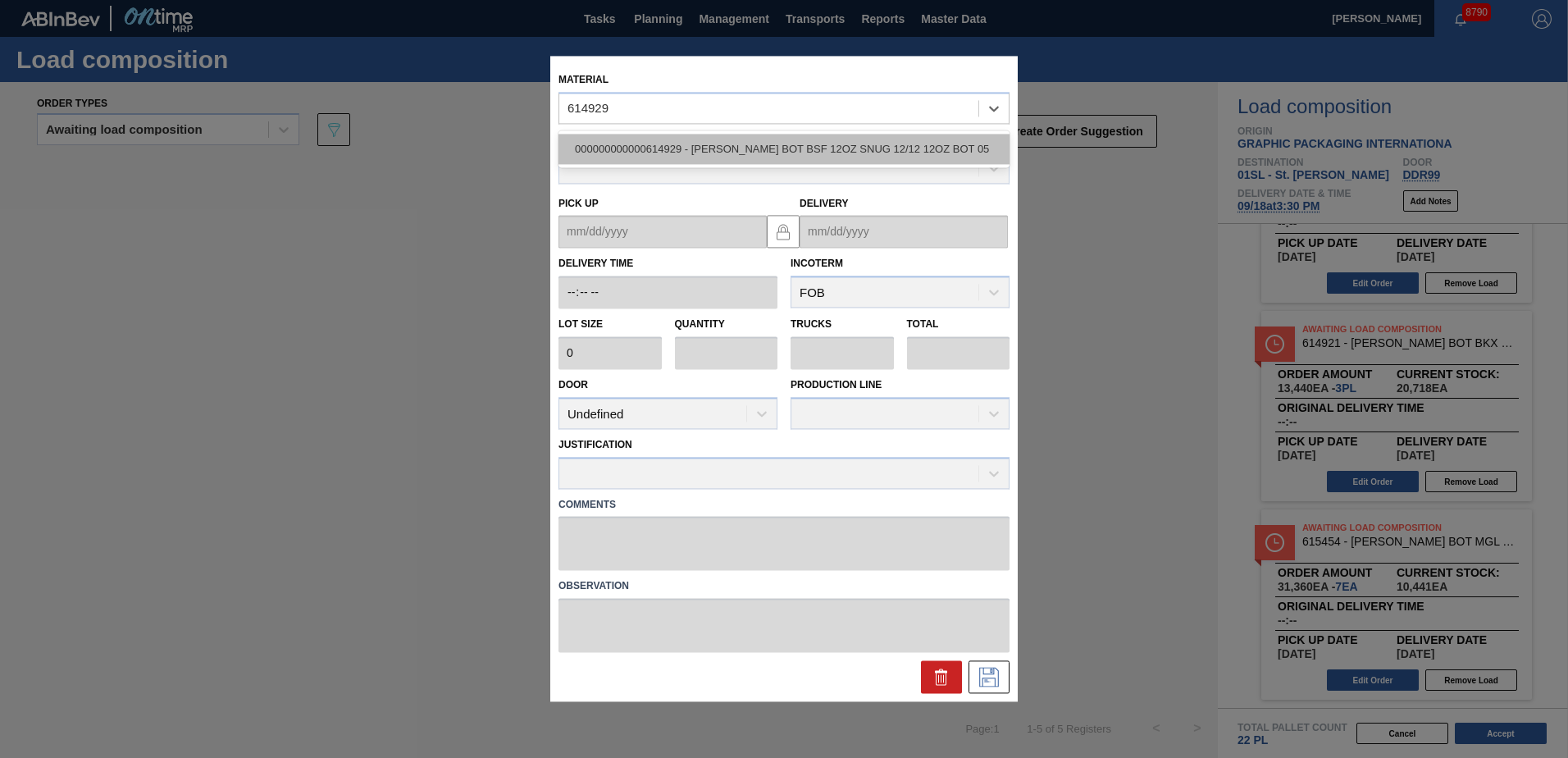
click at [719, 161] on div "000000000000614929 - [PERSON_NAME] BOT BSF 12OZ SNUG 12/12 12OZ BOT 05" at bounding box center [784, 148] width 451 height 31
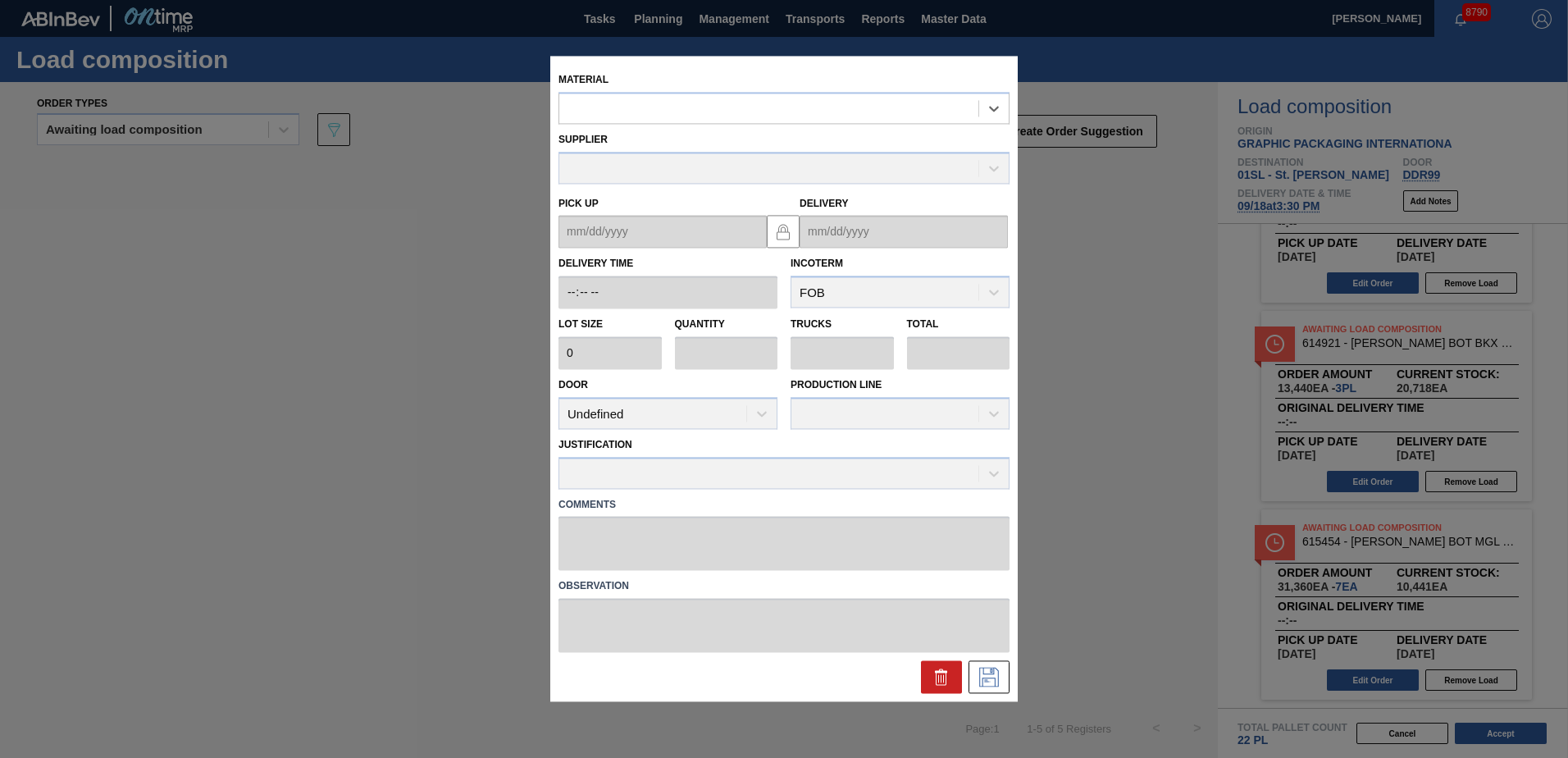
type input "4,480"
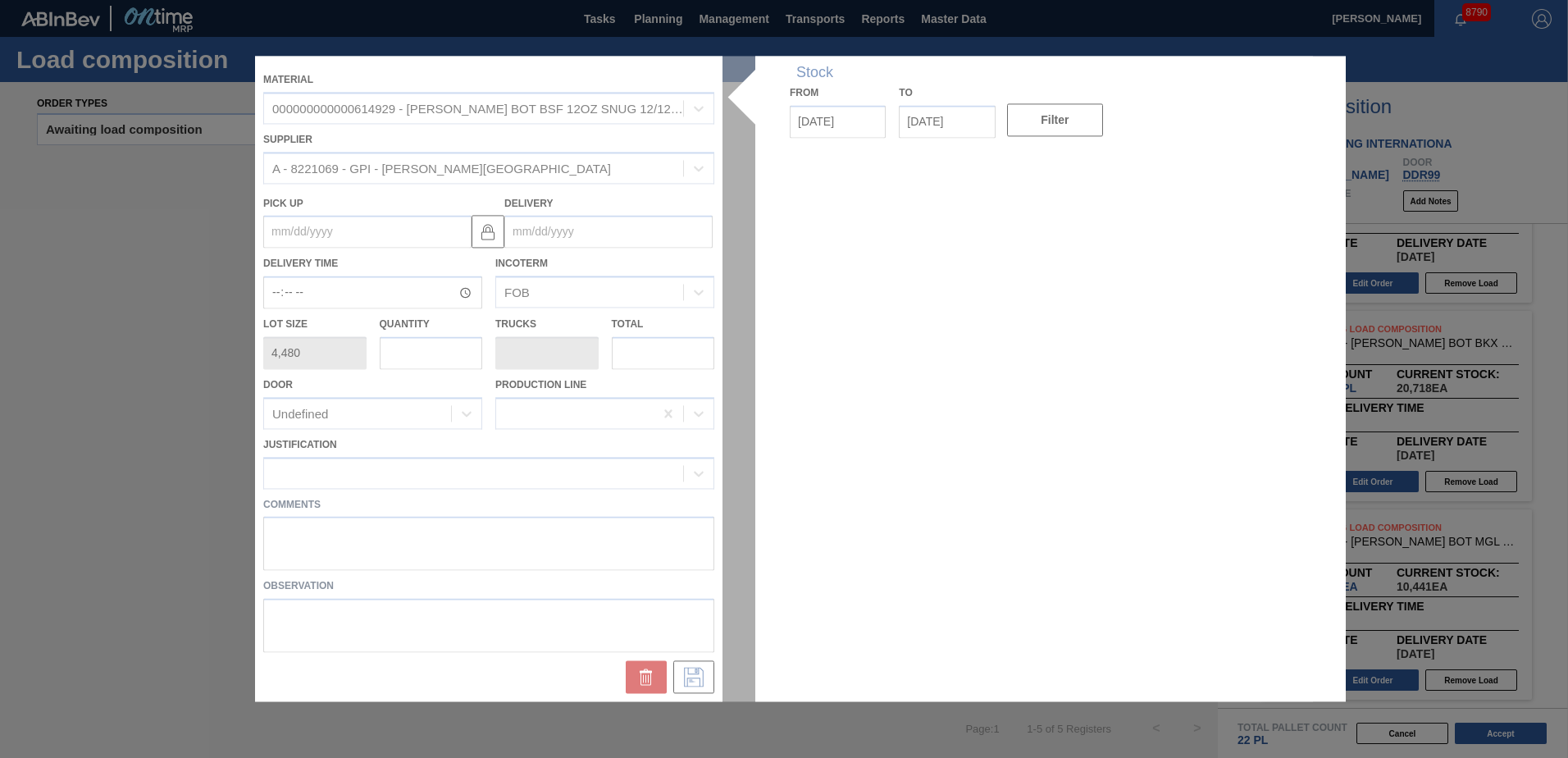
click at [598, 222] on div at bounding box center [784, 379] width 1058 height 646
click at [576, 227] on div at bounding box center [784, 379] width 1058 height 646
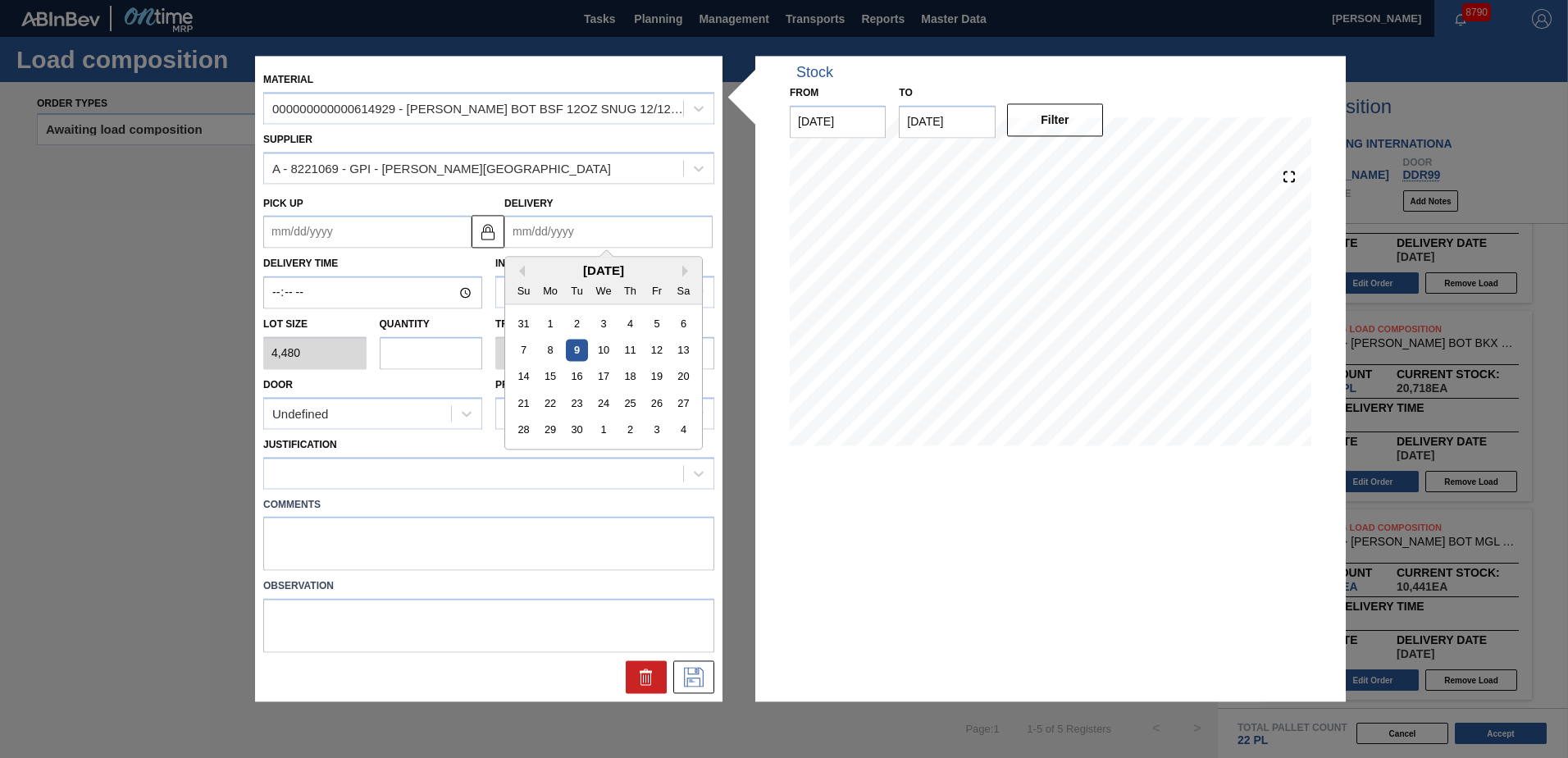
click at [567, 230] on input "Delivery" at bounding box center [608, 232] width 209 height 32
click at [631, 374] on div "18" at bounding box center [631, 377] width 22 height 22
type up "[DATE]"
type input "[DATE]"
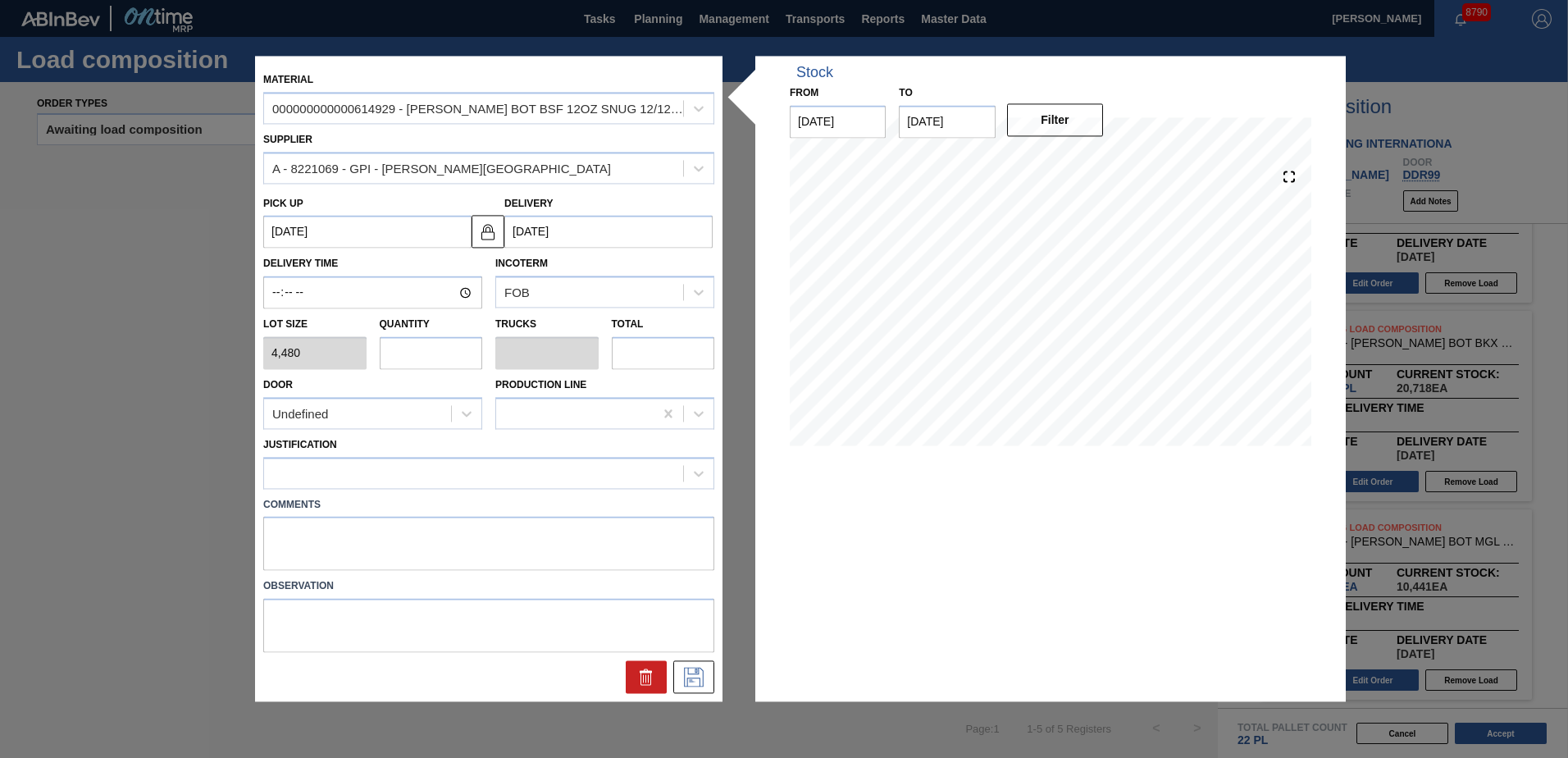
click at [424, 356] on input "text" at bounding box center [430, 353] width 103 height 32
type input "3"
type input "0.115"
type input "13,440"
type input "3"
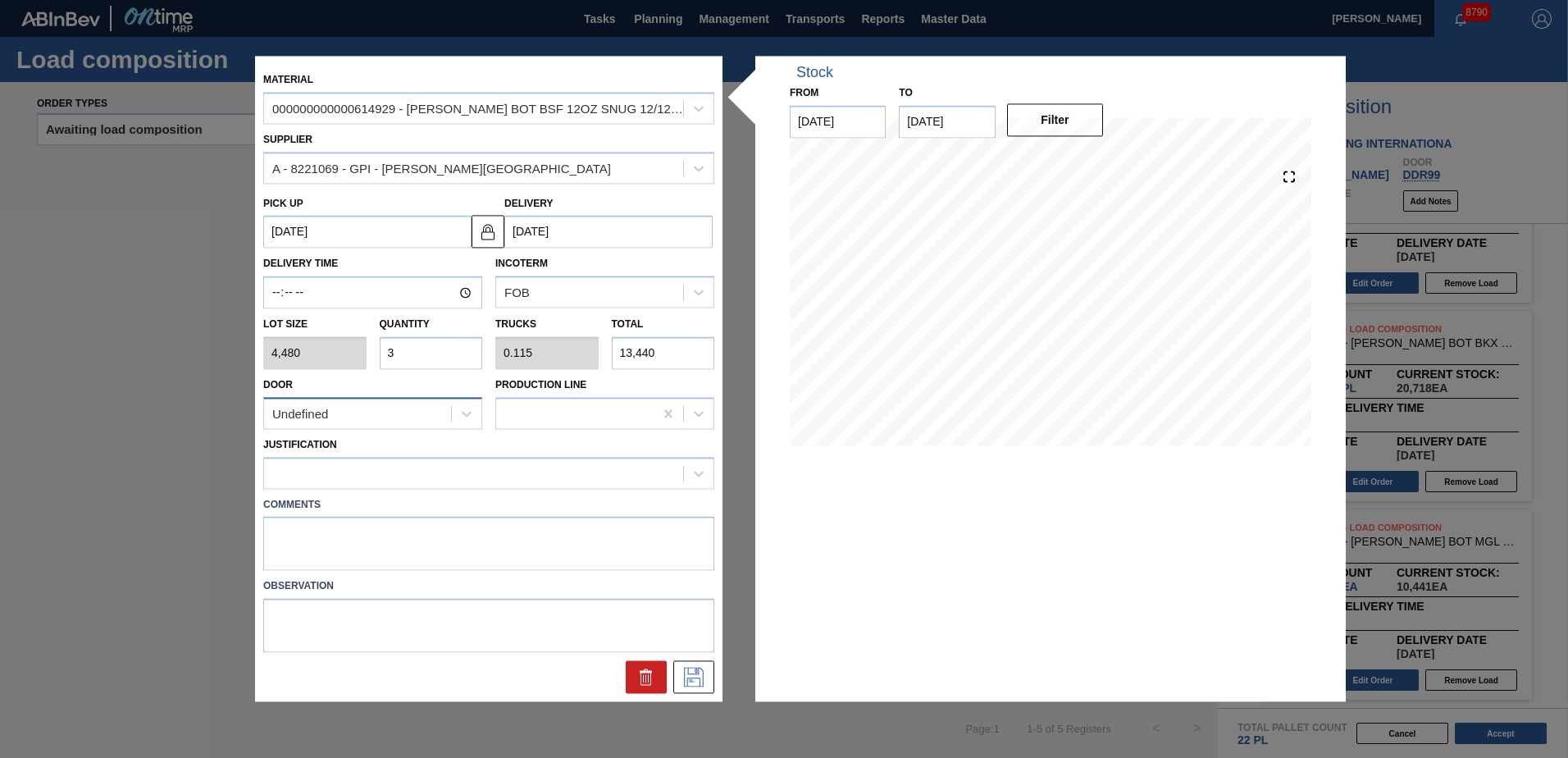
click at [413, 403] on div "Undefined" at bounding box center [358, 414] width 187 height 24
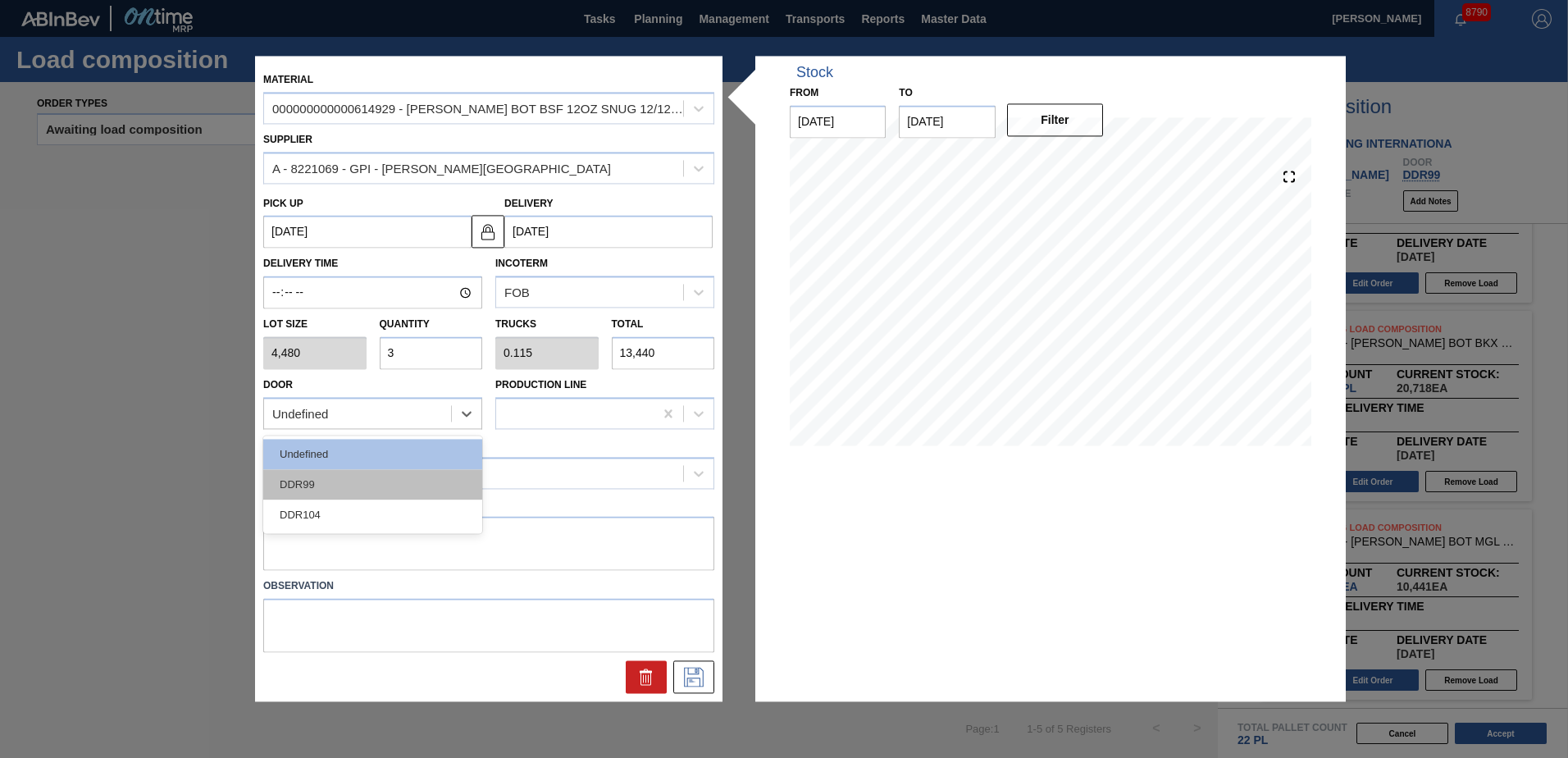
click at [333, 490] on div "DDR99" at bounding box center [373, 484] width 219 height 31
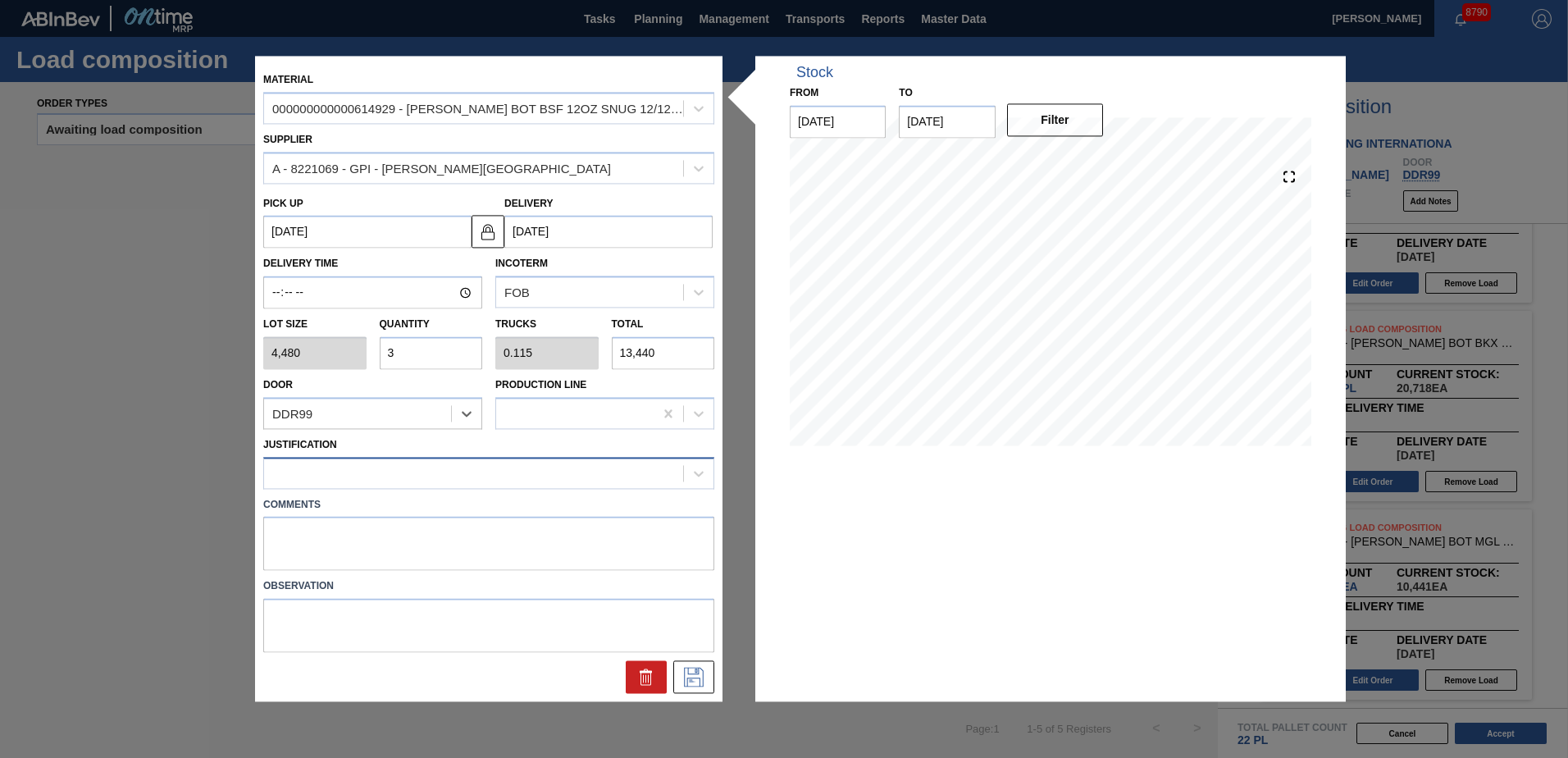
click at [364, 473] on div at bounding box center [474, 473] width 419 height 24
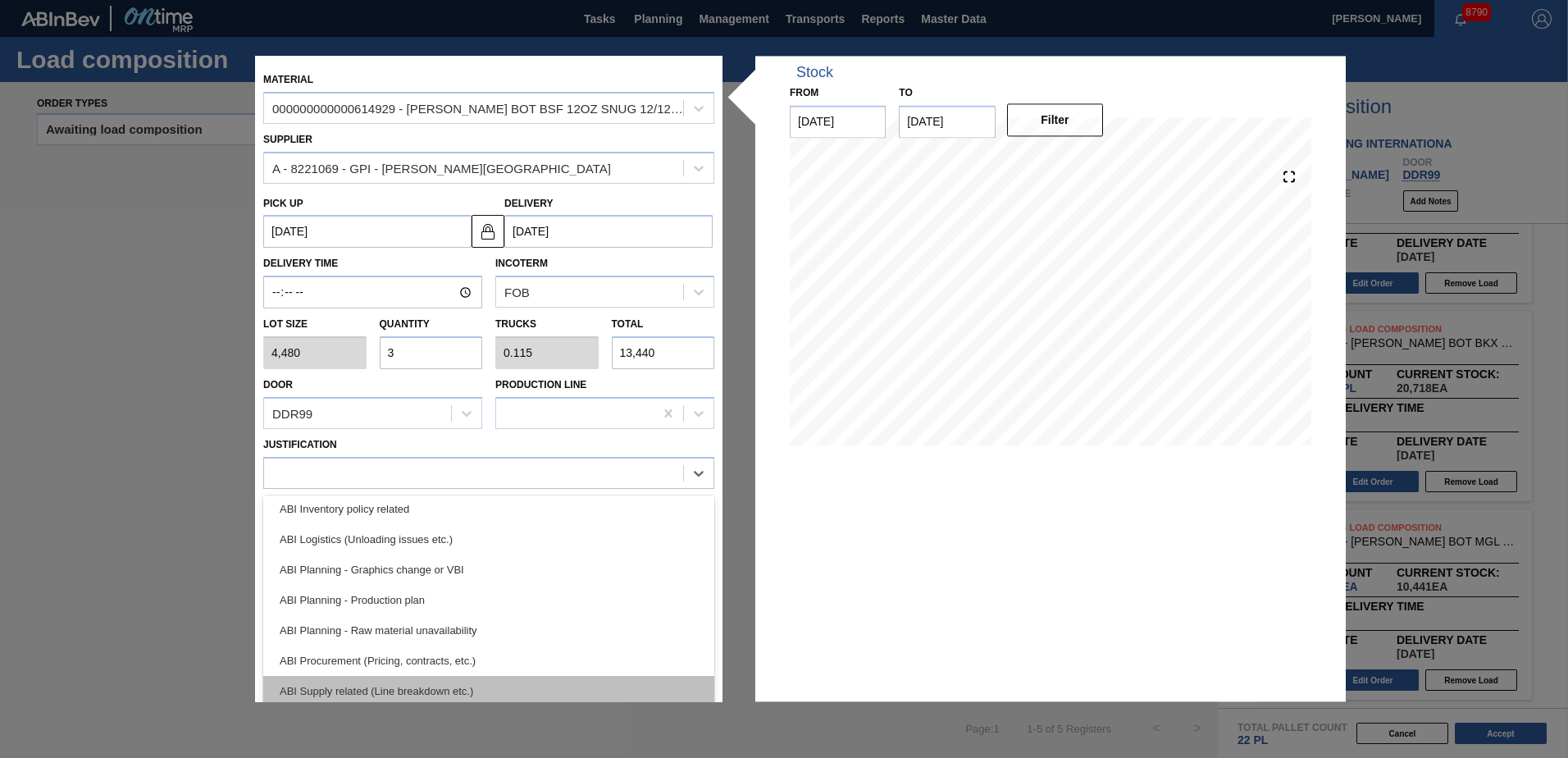
scroll to position [164, 0]
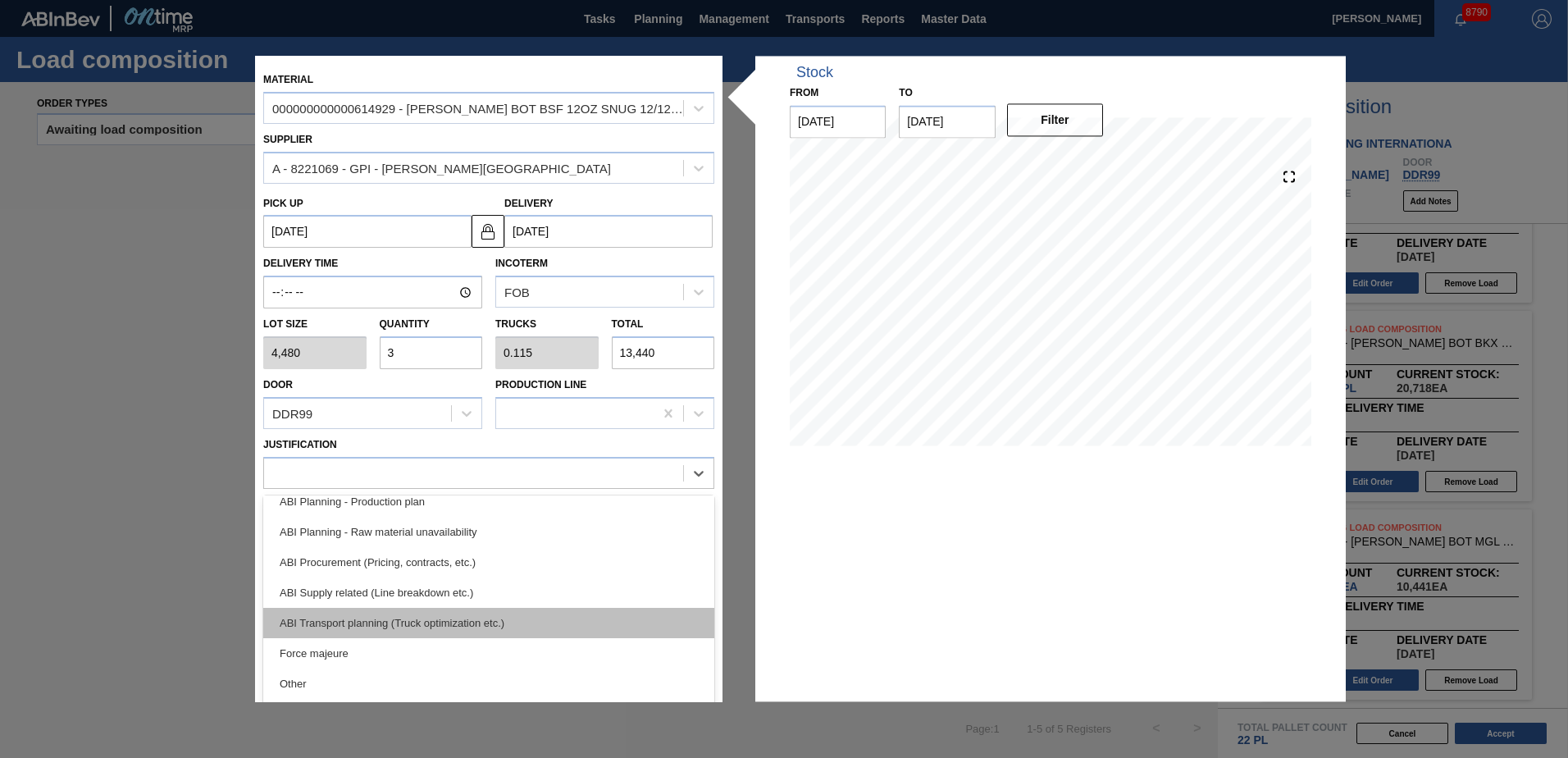
click at [401, 620] on div "ABI Transport planning (Truck optimization etc.)" at bounding box center [489, 623] width 451 height 31
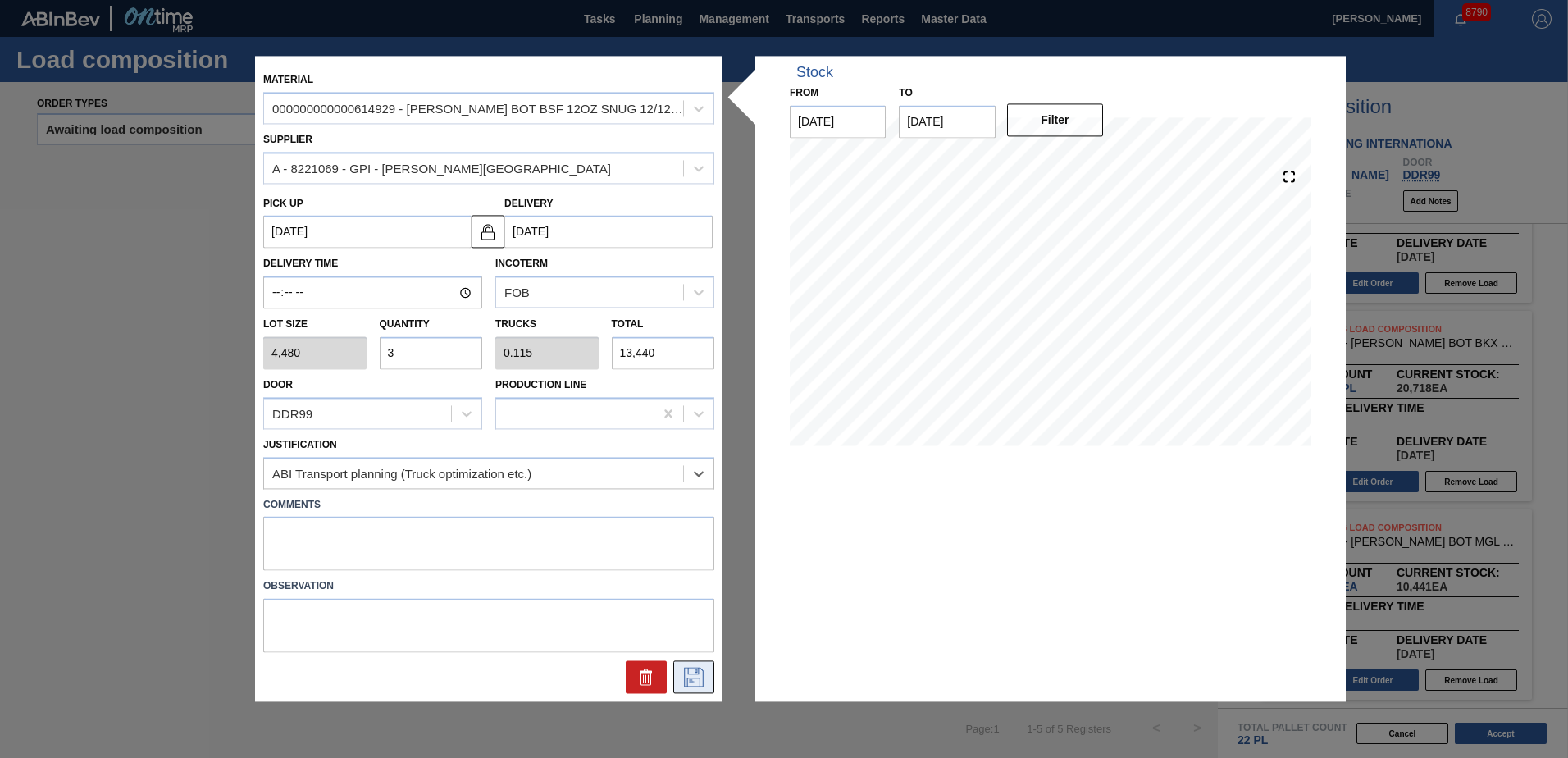
click at [682, 671] on icon at bounding box center [694, 677] width 26 height 19
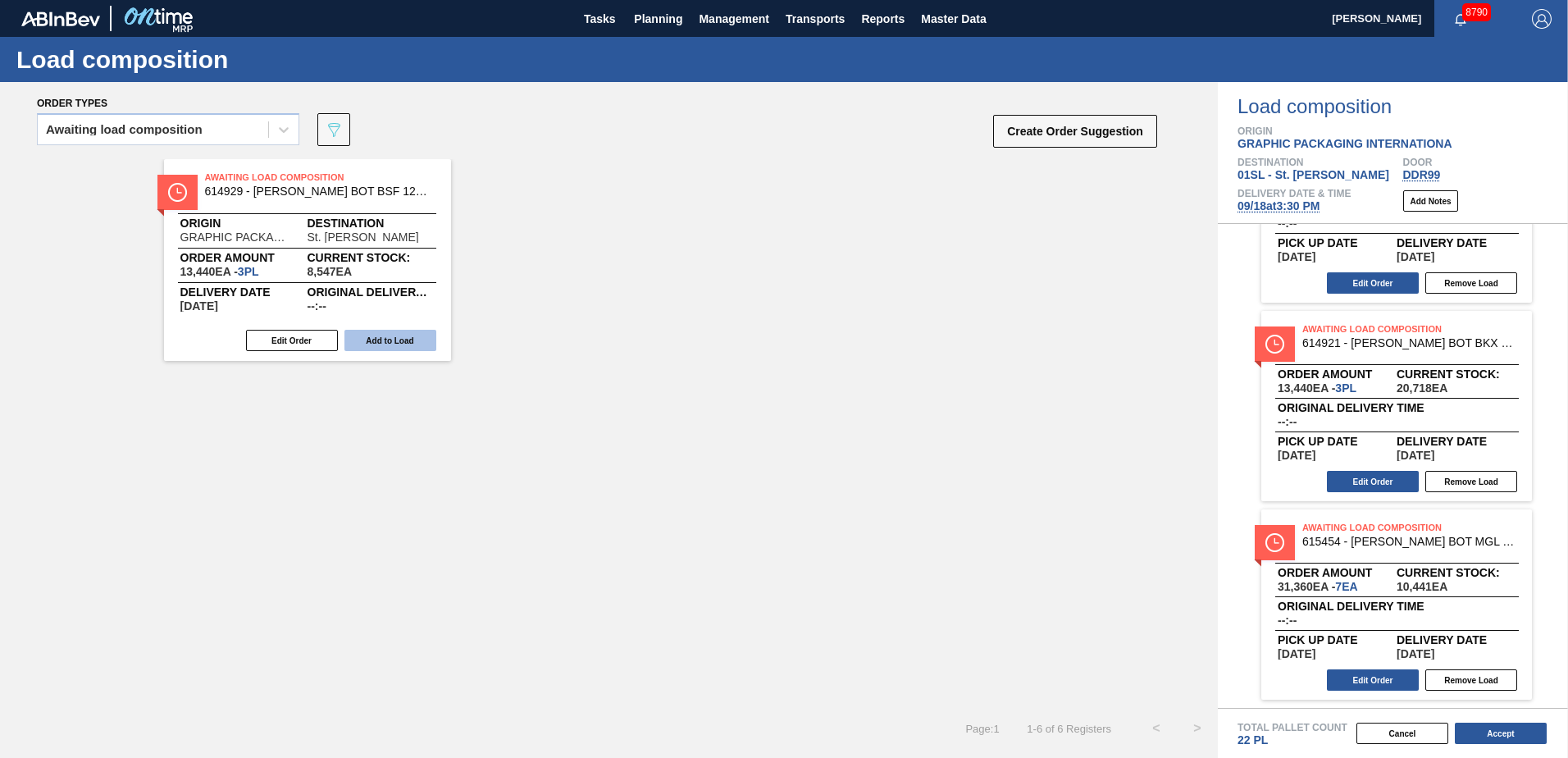
click at [402, 341] on button "Add to Load" at bounding box center [389, 340] width 92 height 21
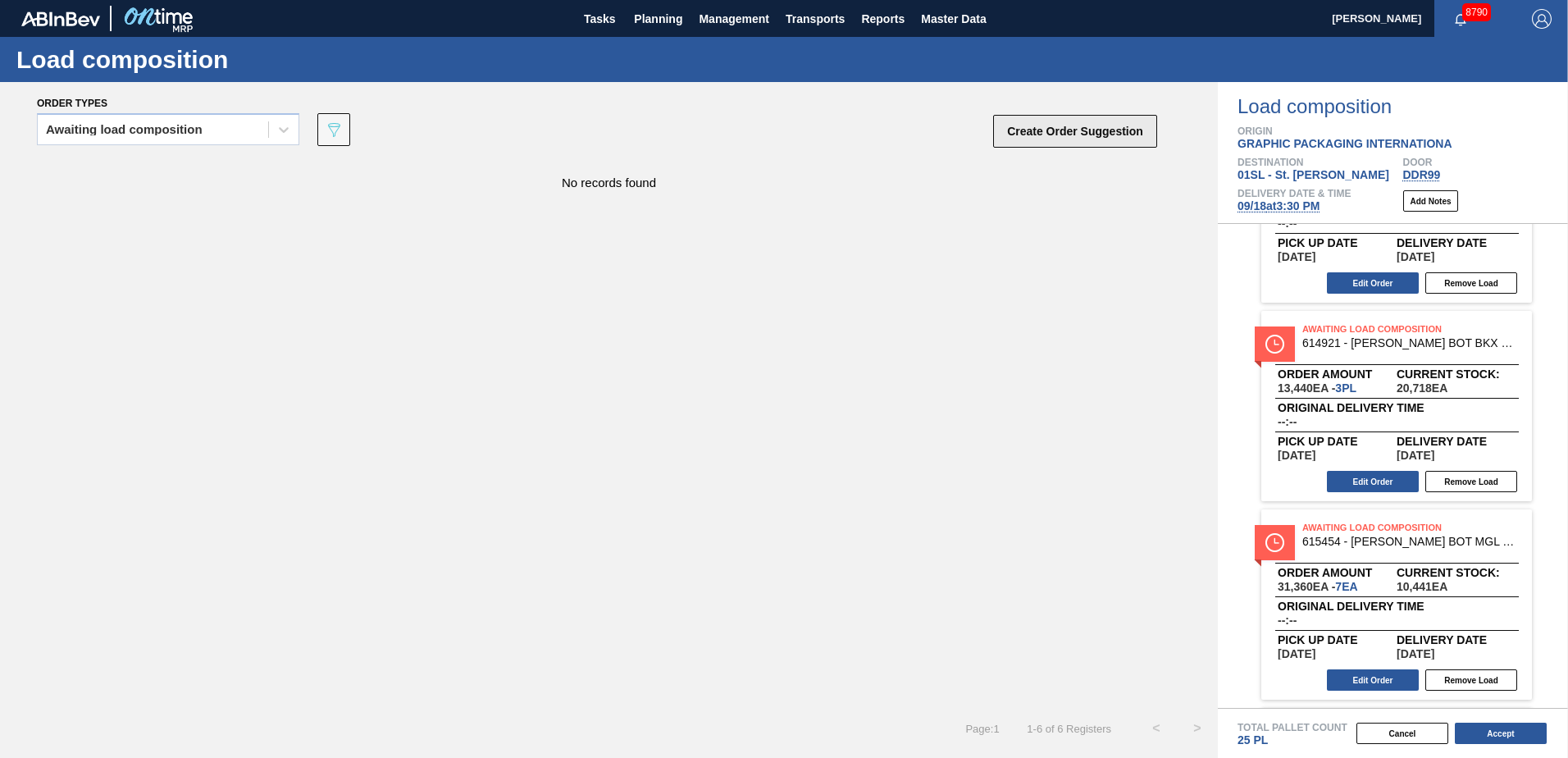
click at [1129, 136] on button "Create Order Suggestion" at bounding box center [1075, 131] width 164 height 32
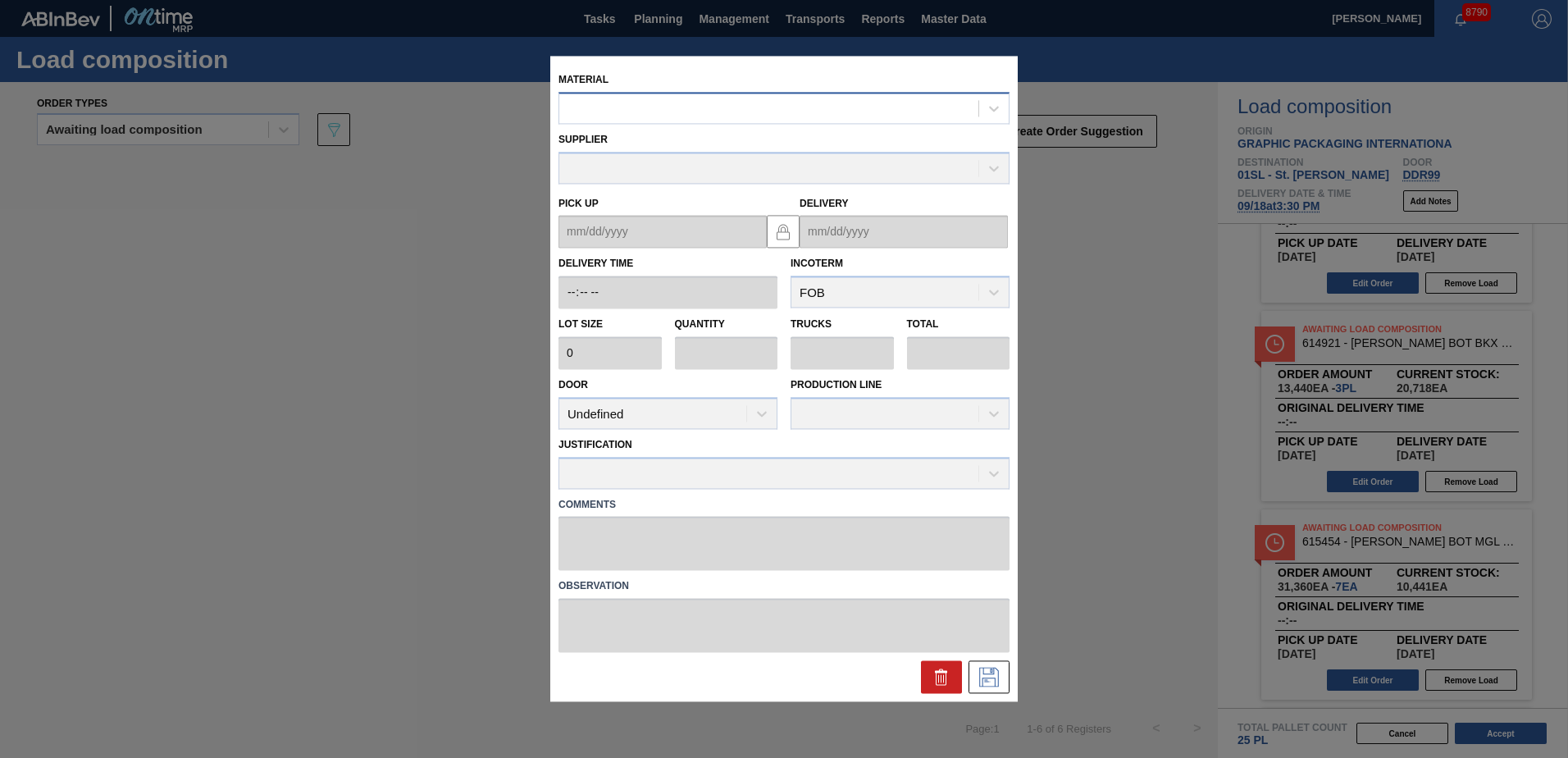
drag, startPoint x: 739, startPoint y: 103, endPoint x: 783, endPoint y: 94, distance: 44.9
click at [739, 102] on div at bounding box center [769, 109] width 419 height 24
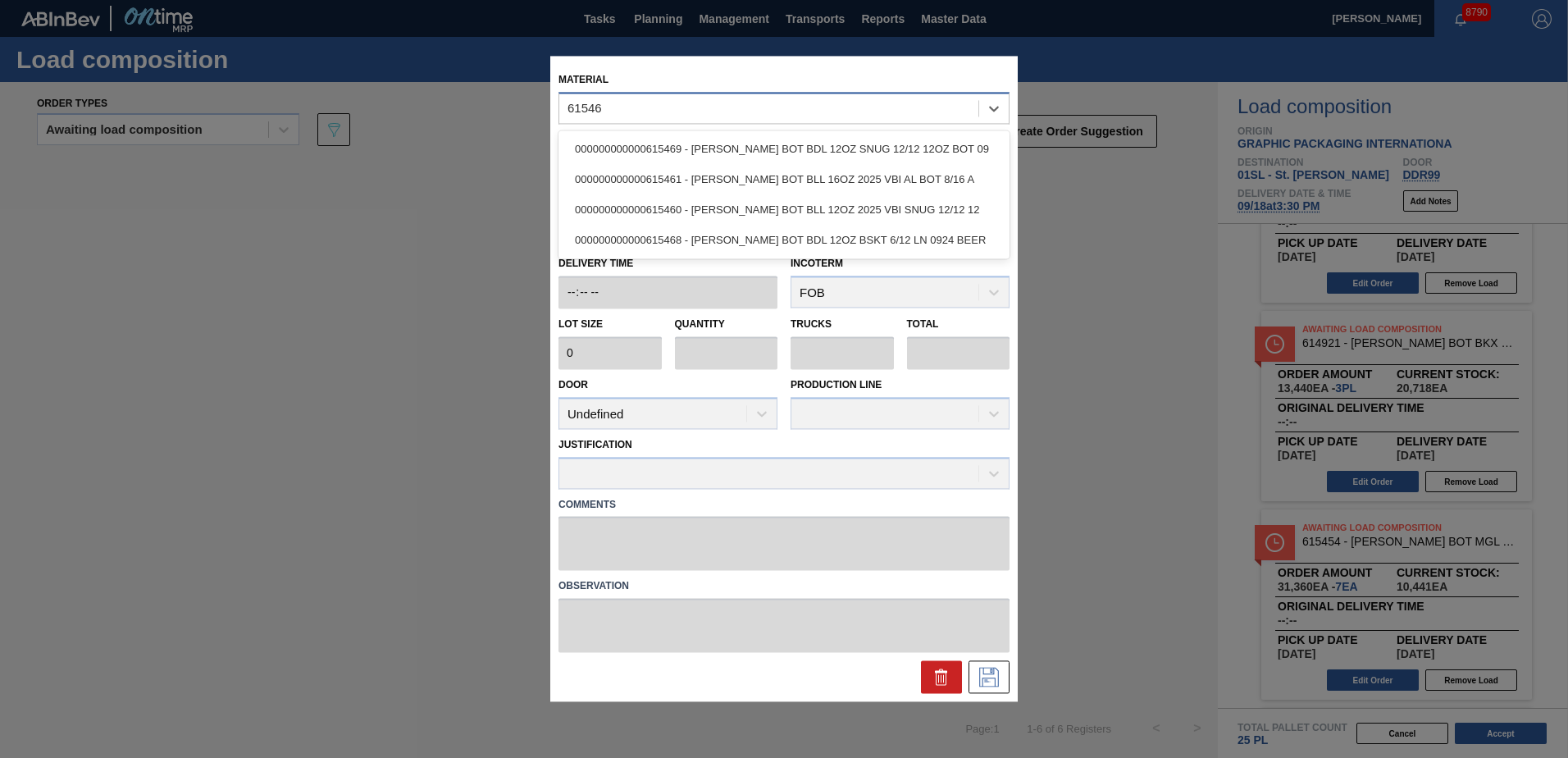
type input "615469"
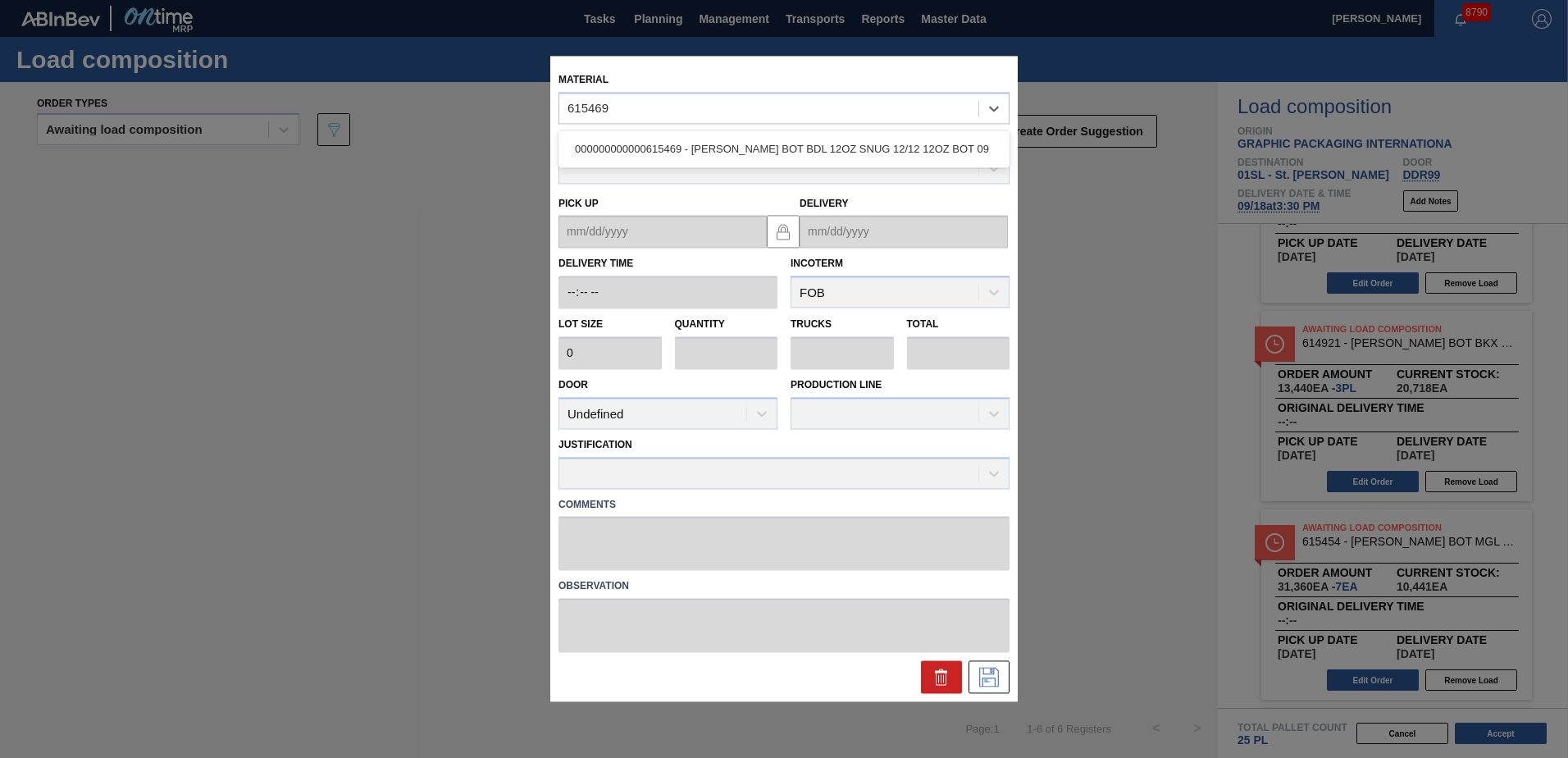
click at [804, 142] on div "000000000000615469 - [PERSON_NAME] BOT BDL 12OZ SNUG 12/12 12OZ BOT 09" at bounding box center [784, 148] width 451 height 31
type input "4,480"
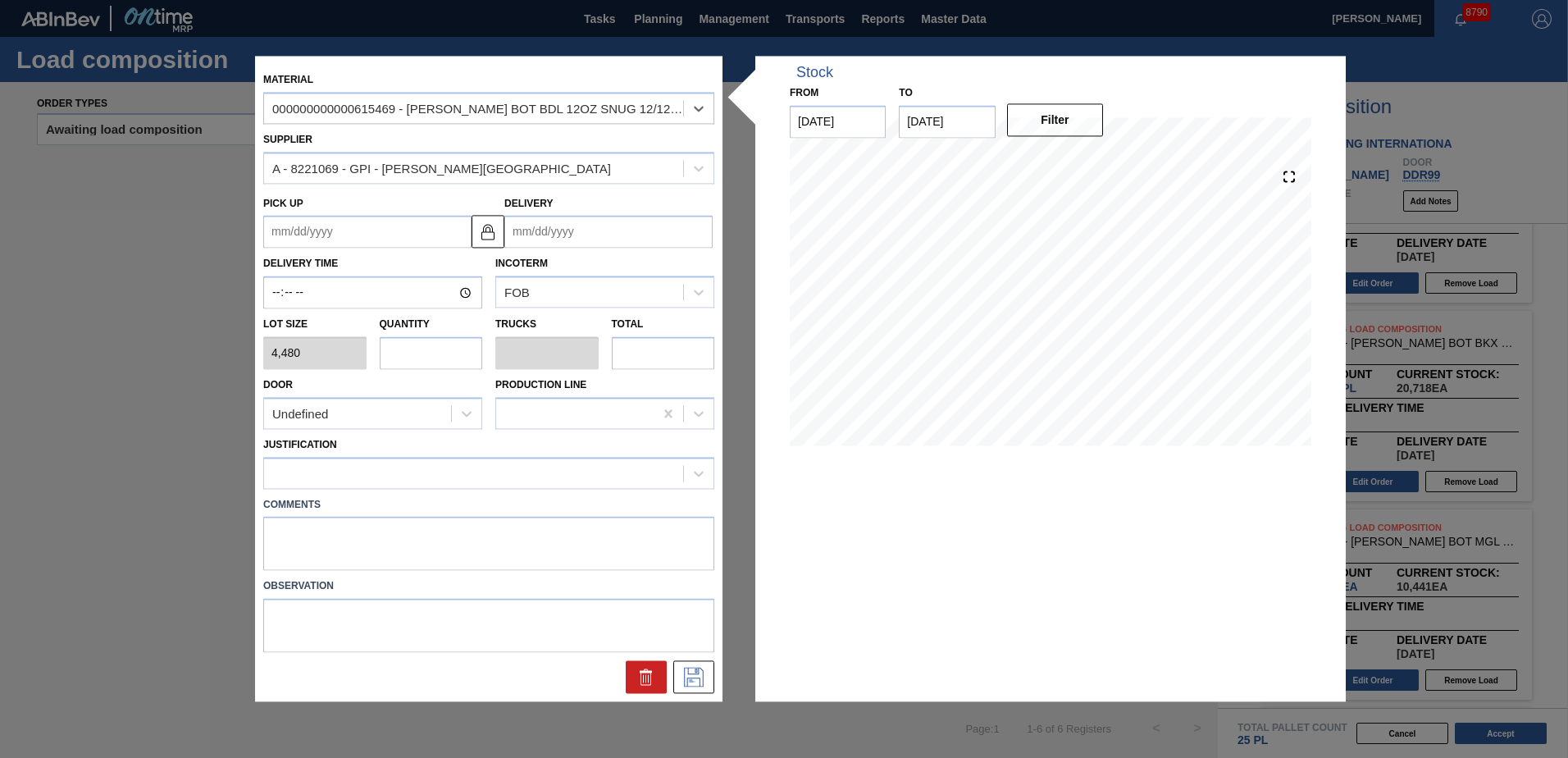
click at [588, 224] on input "Delivery" at bounding box center [608, 232] width 209 height 32
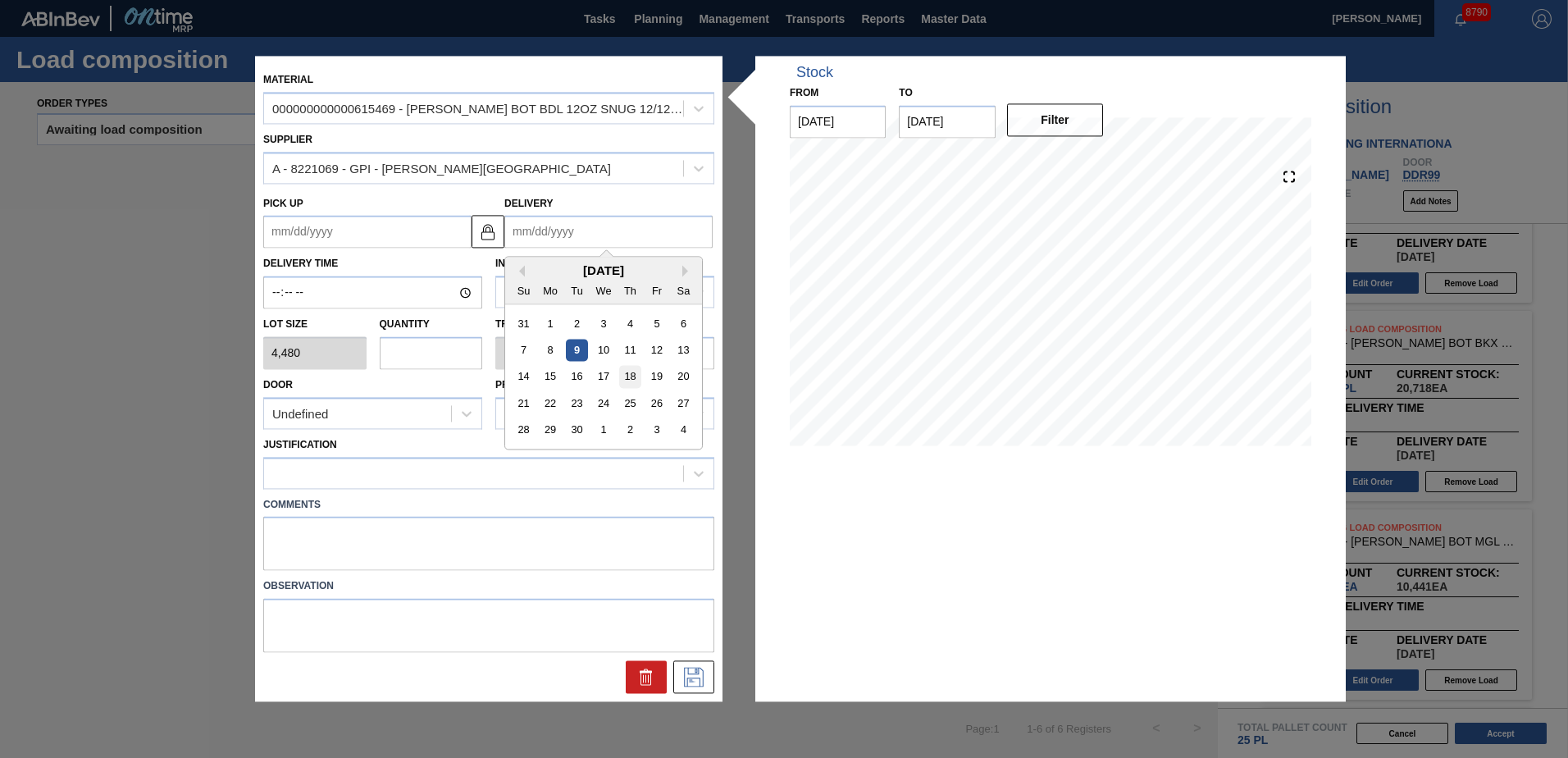
click at [631, 376] on div "18" at bounding box center [631, 377] width 22 height 22
type up "[DATE]"
type input "[DATE]"
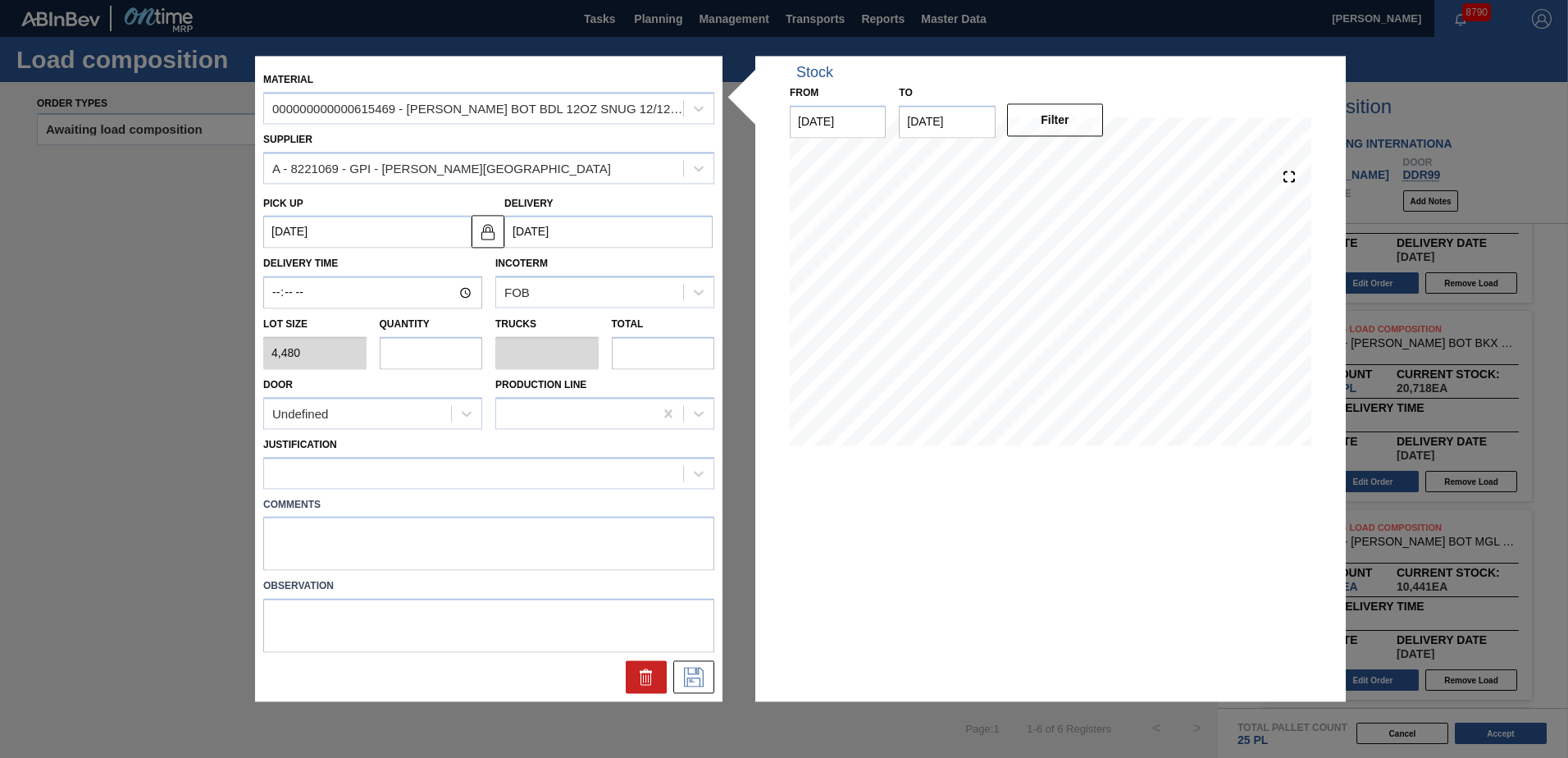
click at [438, 344] on input "text" at bounding box center [430, 353] width 103 height 32
type input "1"
type input "0.038"
type input "4,480"
type input "1"
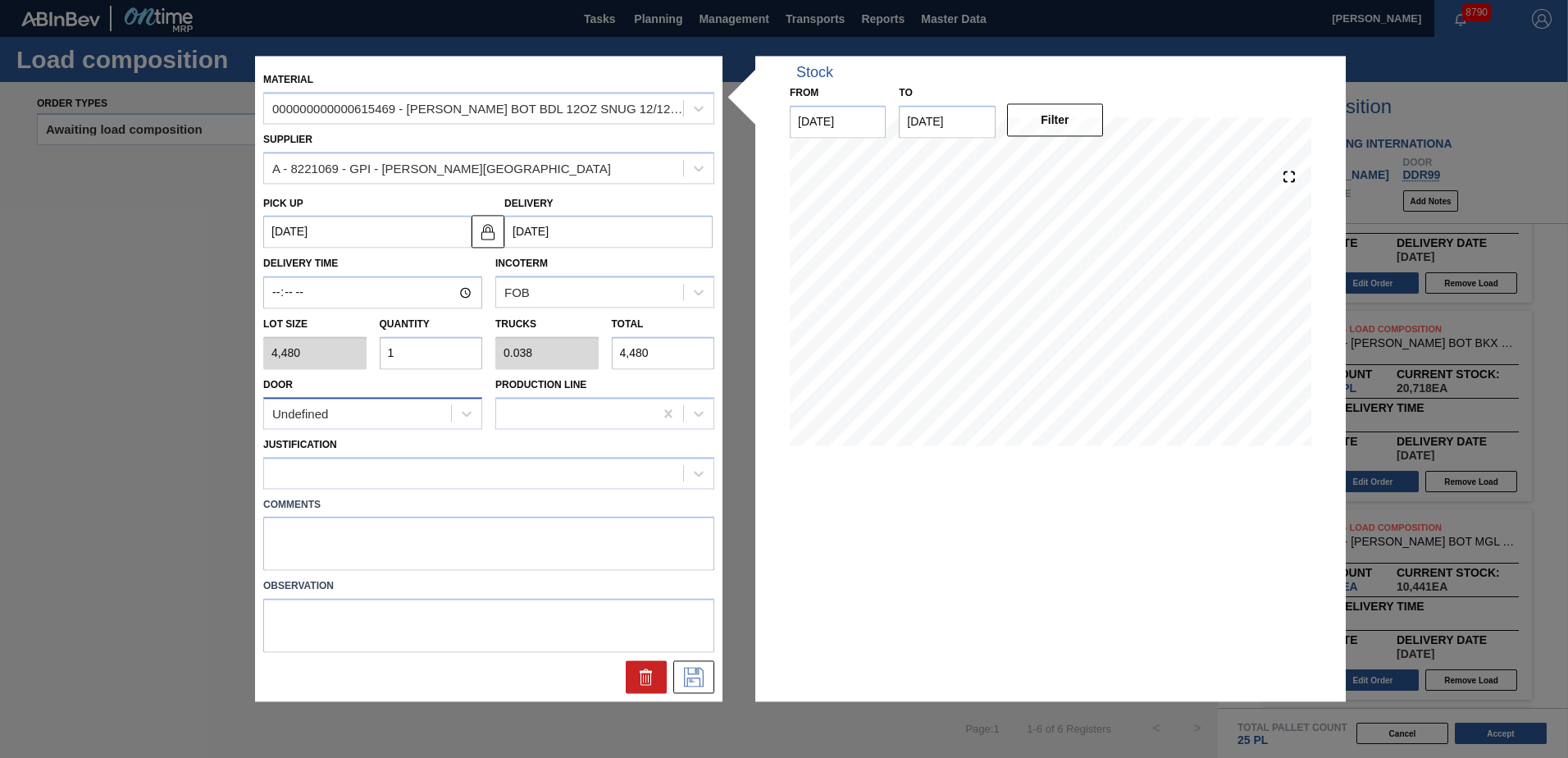
click at [426, 411] on div "Undefined" at bounding box center [358, 414] width 187 height 24
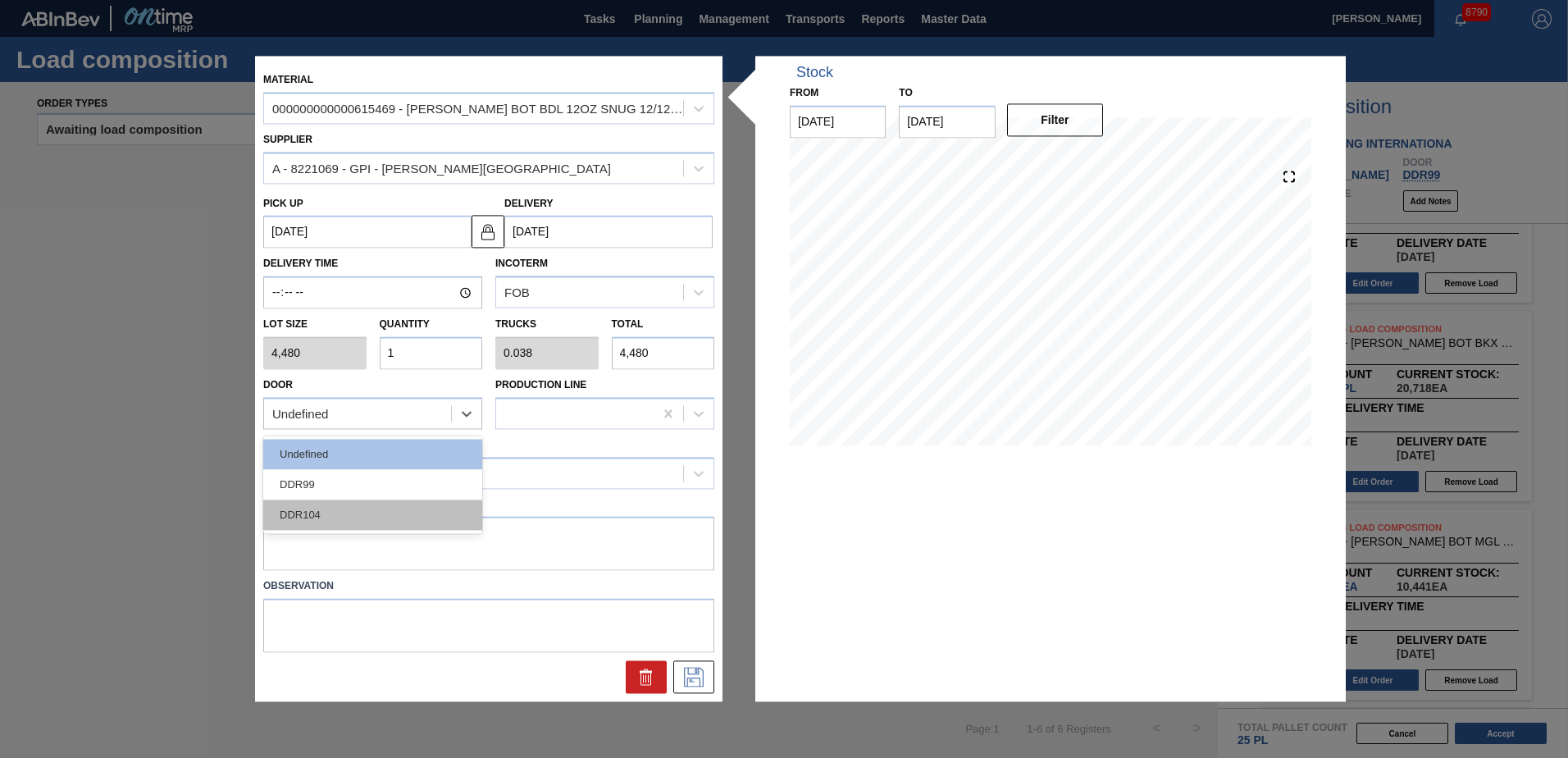
click at [385, 515] on div "DDR104" at bounding box center [373, 515] width 219 height 31
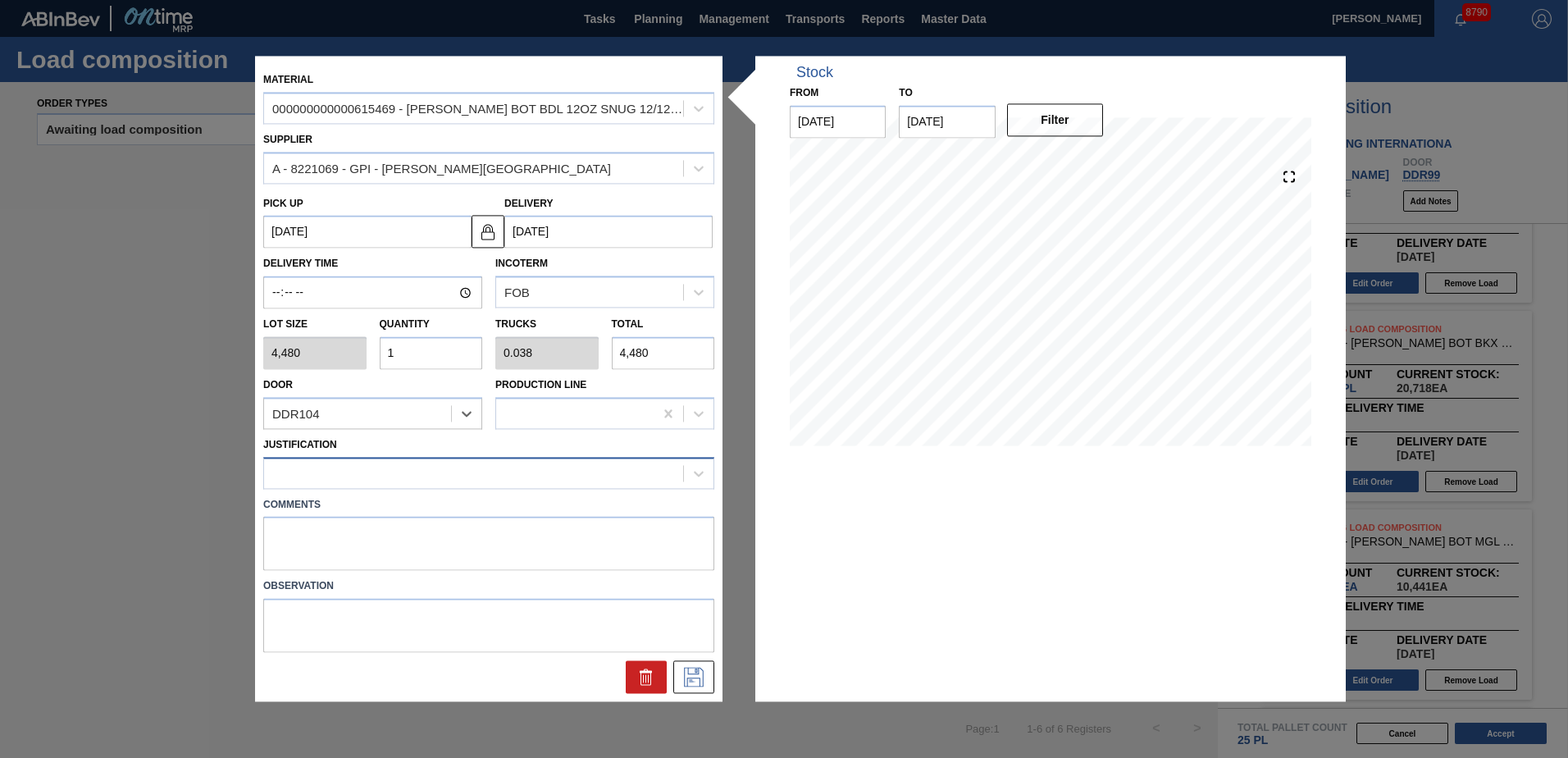
click at [450, 469] on div at bounding box center [474, 473] width 419 height 24
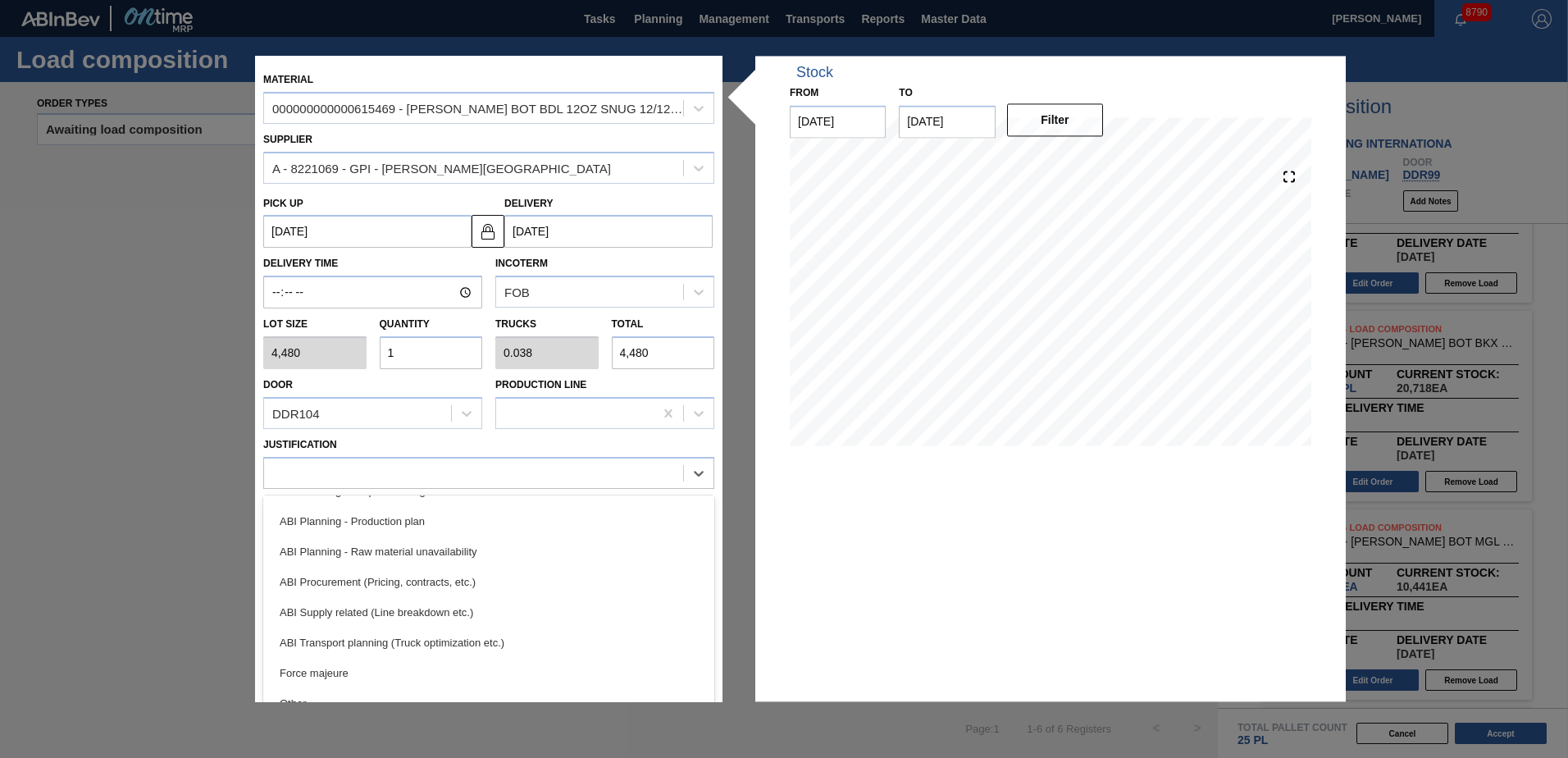
scroll to position [143, 0]
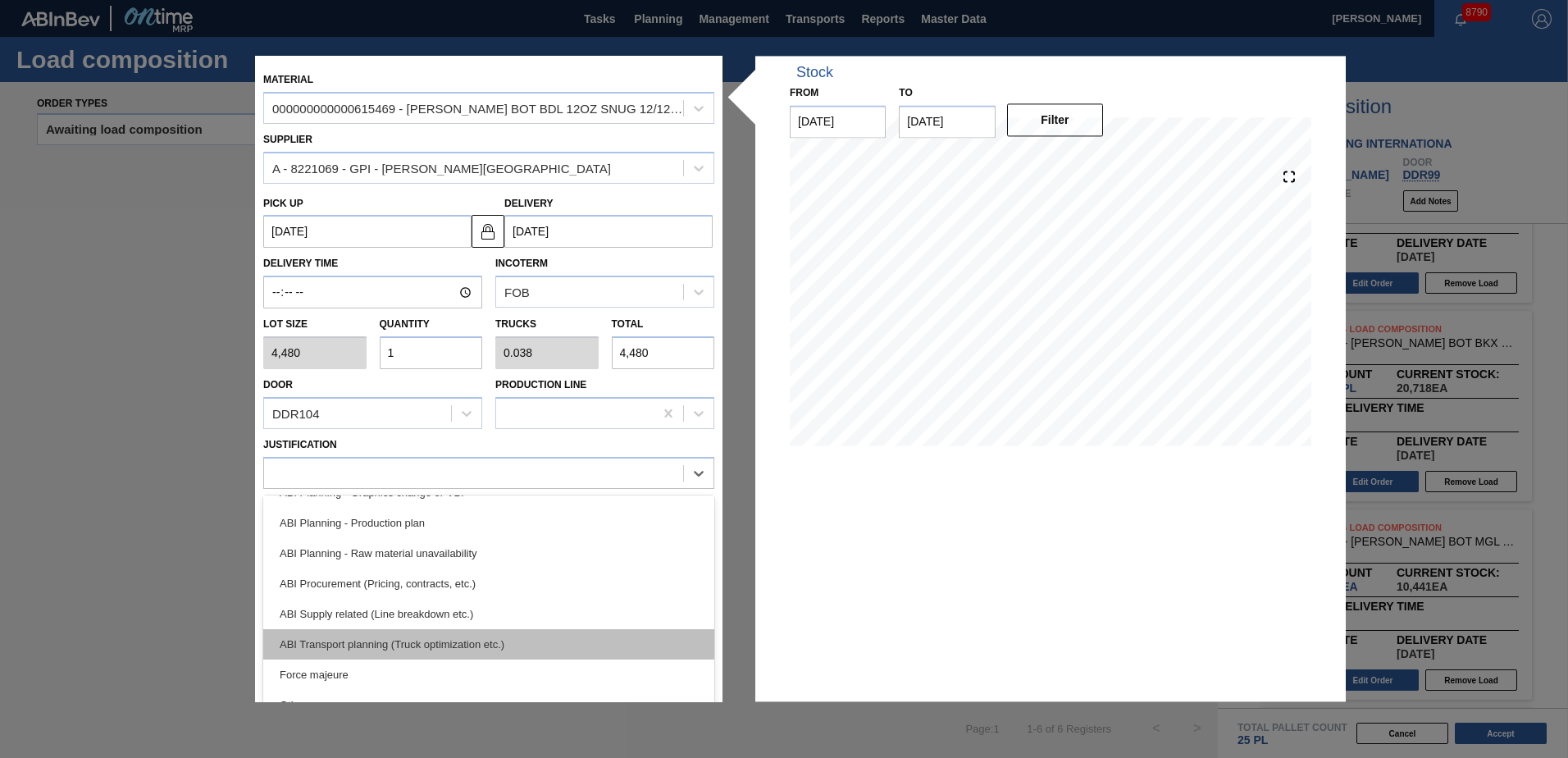
click at [461, 637] on div "ABI Transport planning (Truck optimization etc.)" at bounding box center [489, 644] width 451 height 31
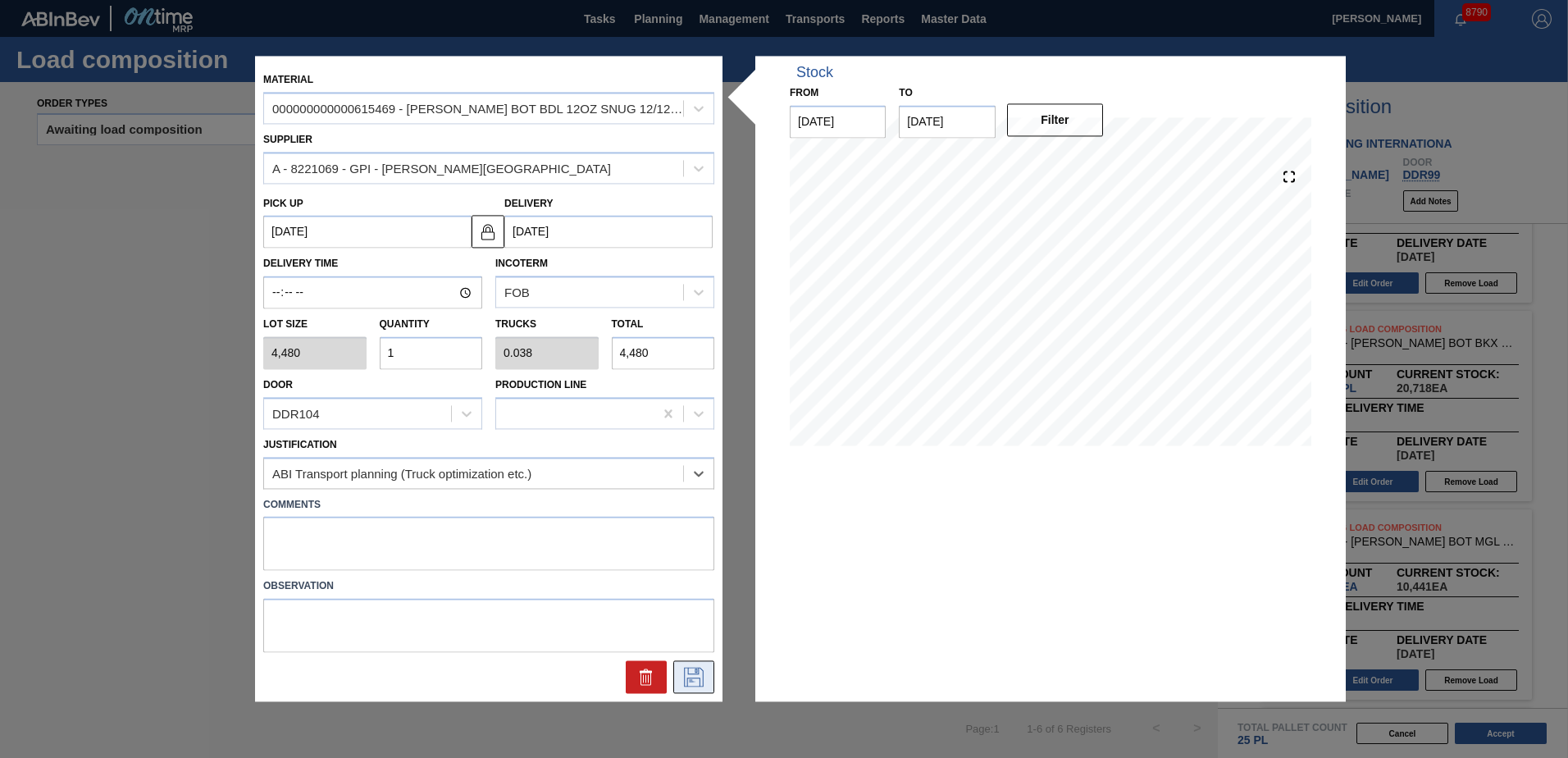
click at [705, 677] on icon at bounding box center [694, 677] width 26 height 19
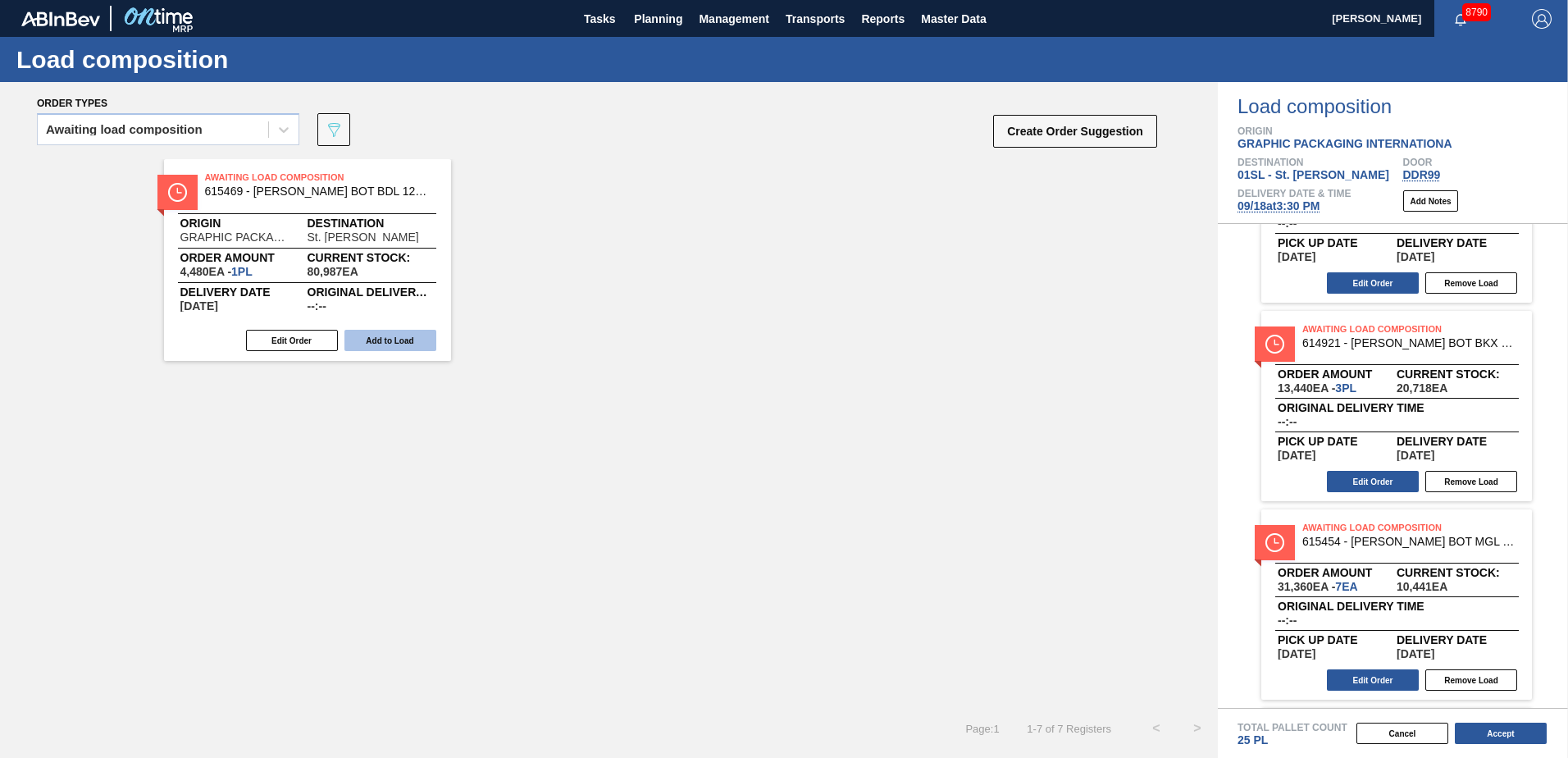
click at [399, 340] on button "Add to Load" at bounding box center [389, 340] width 92 height 21
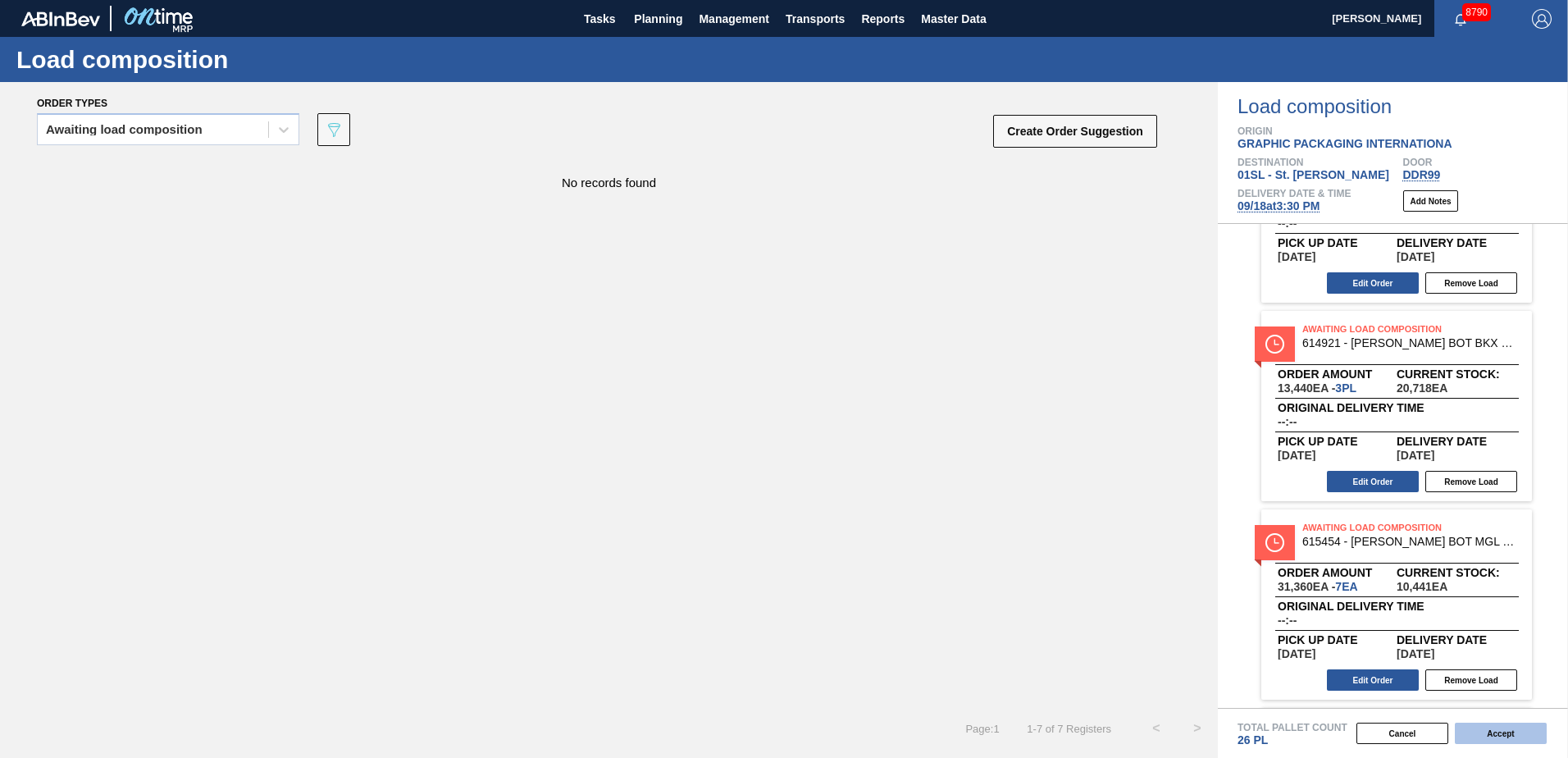
click at [1507, 734] on button "Accept" at bounding box center [1500, 733] width 92 height 21
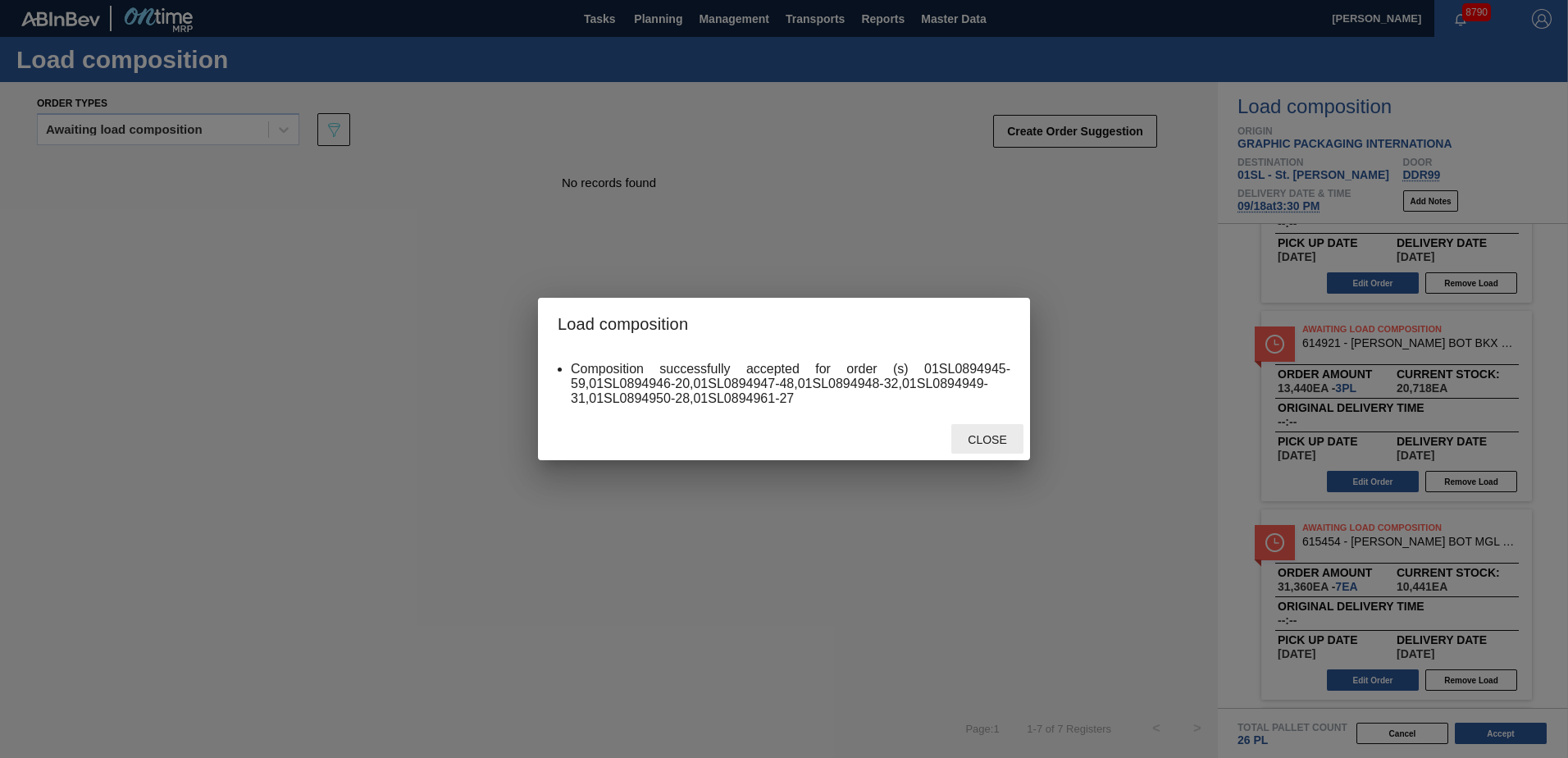
click at [971, 435] on span "Close" at bounding box center [987, 440] width 65 height 13
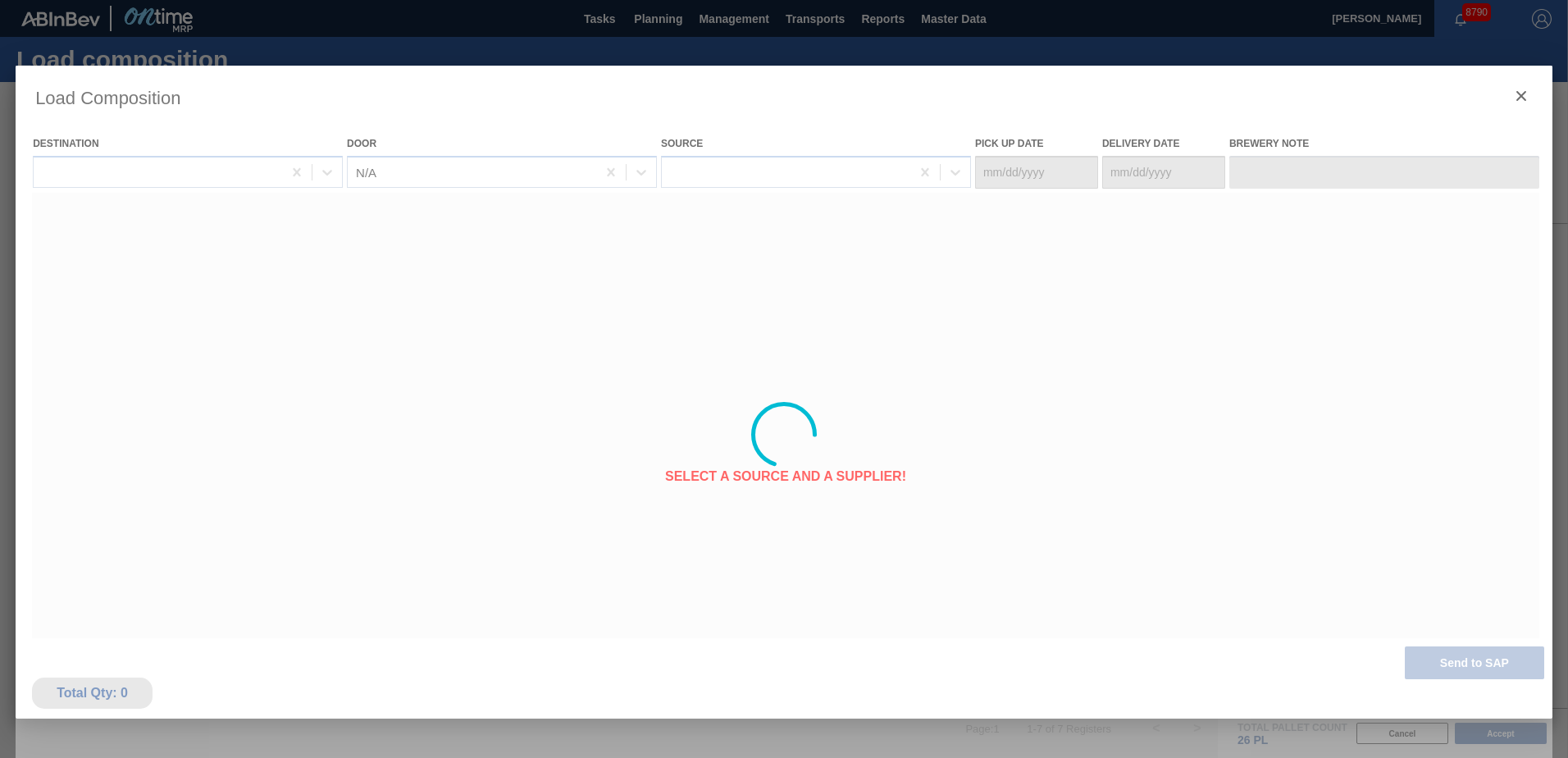
type Date "[DATE]"
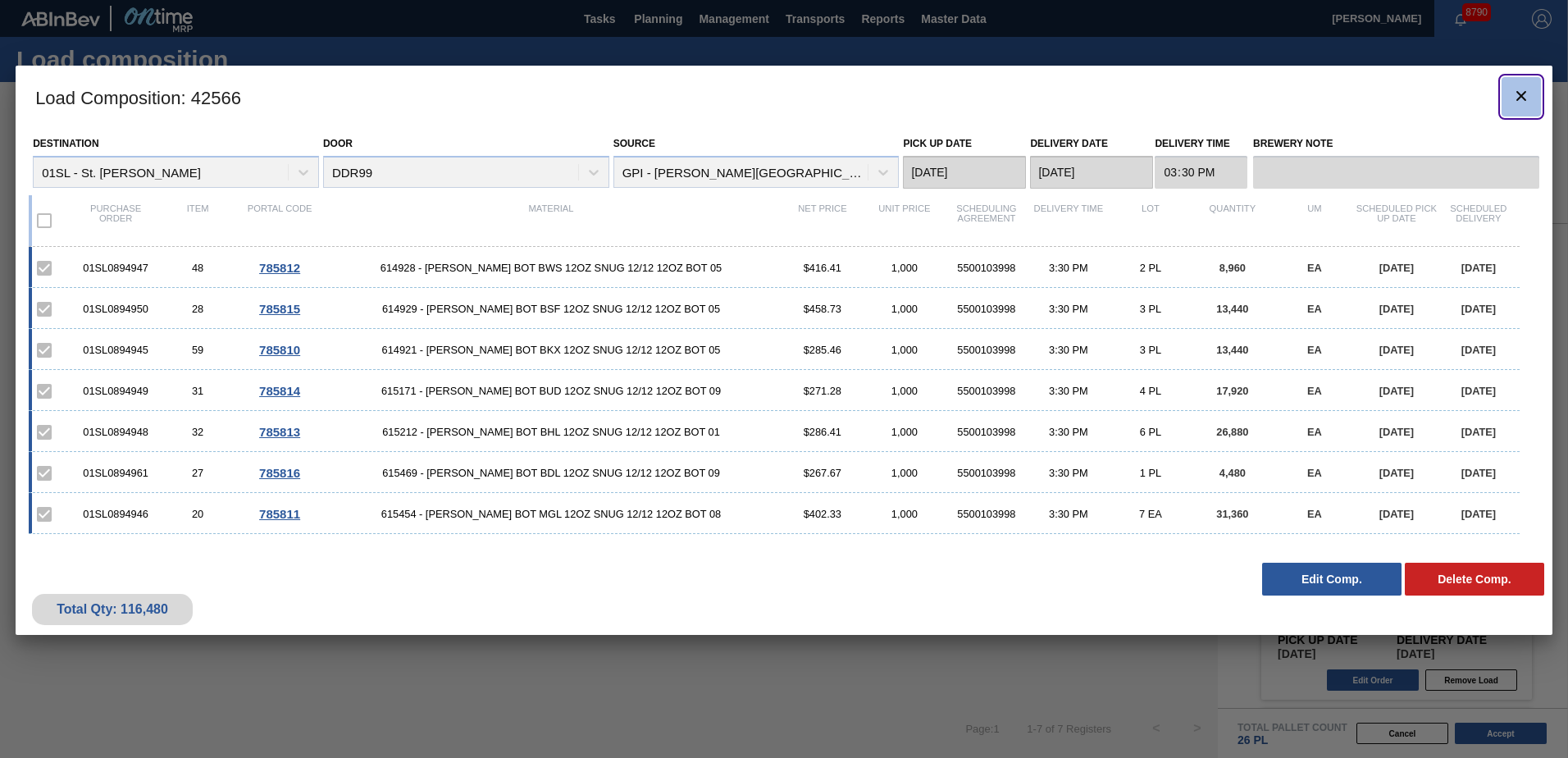
click at [1511, 96] on icon "botão de ícone" at bounding box center [1521, 96] width 19 height 19
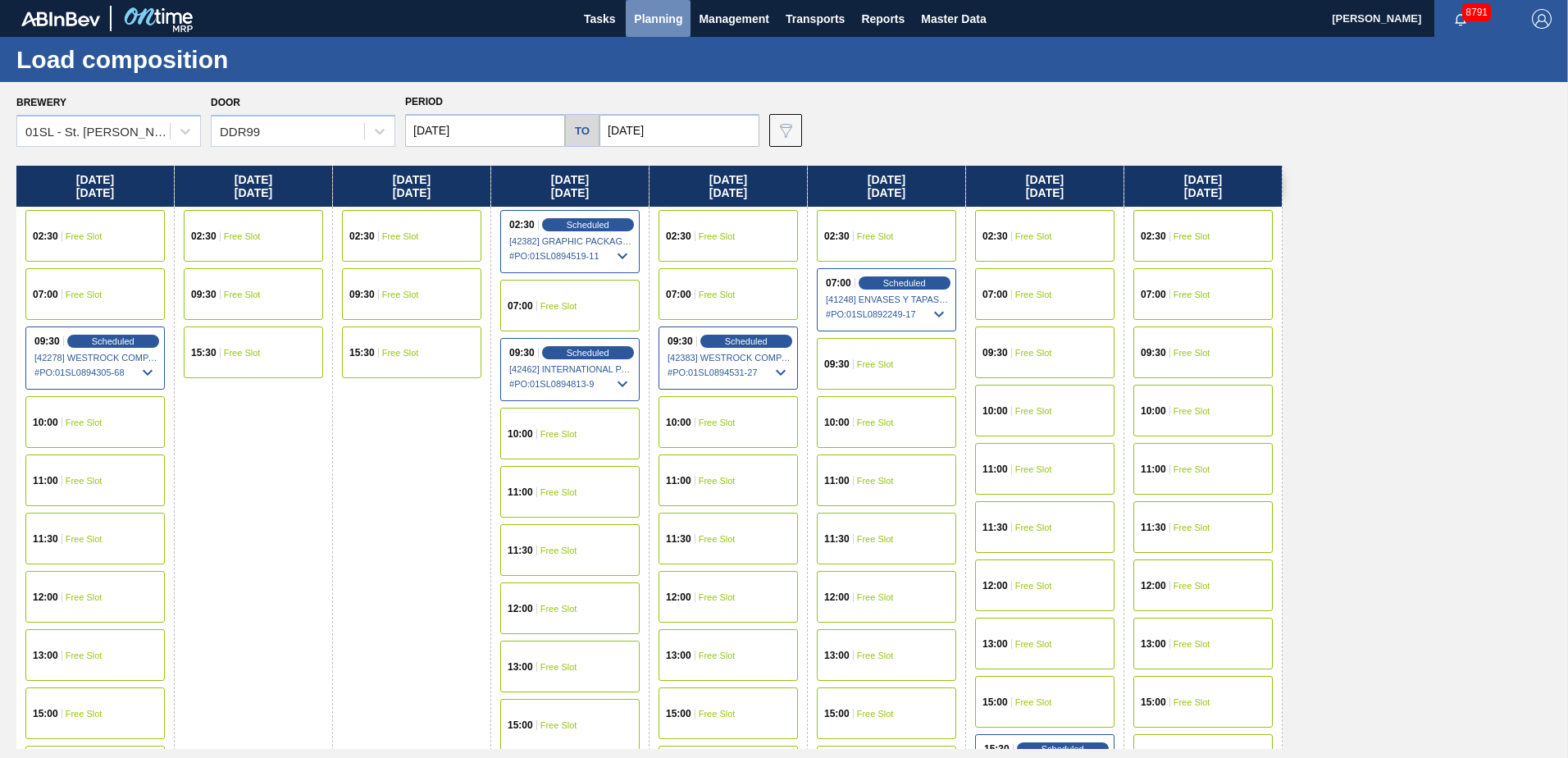
click at [652, 26] on span "Planning" at bounding box center [658, 19] width 48 height 19
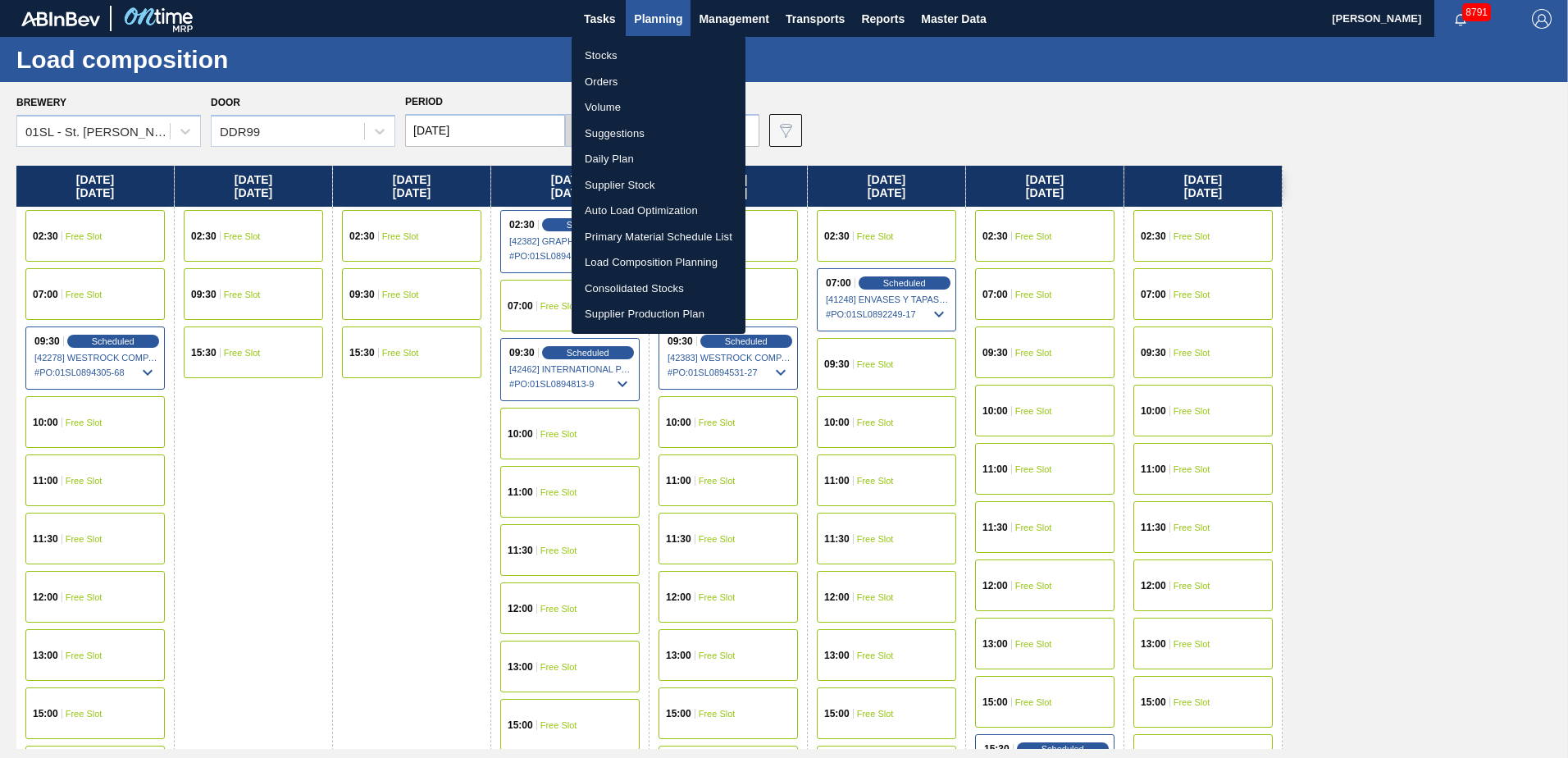
click at [633, 131] on li "Suggestions" at bounding box center [657, 134] width 173 height 26
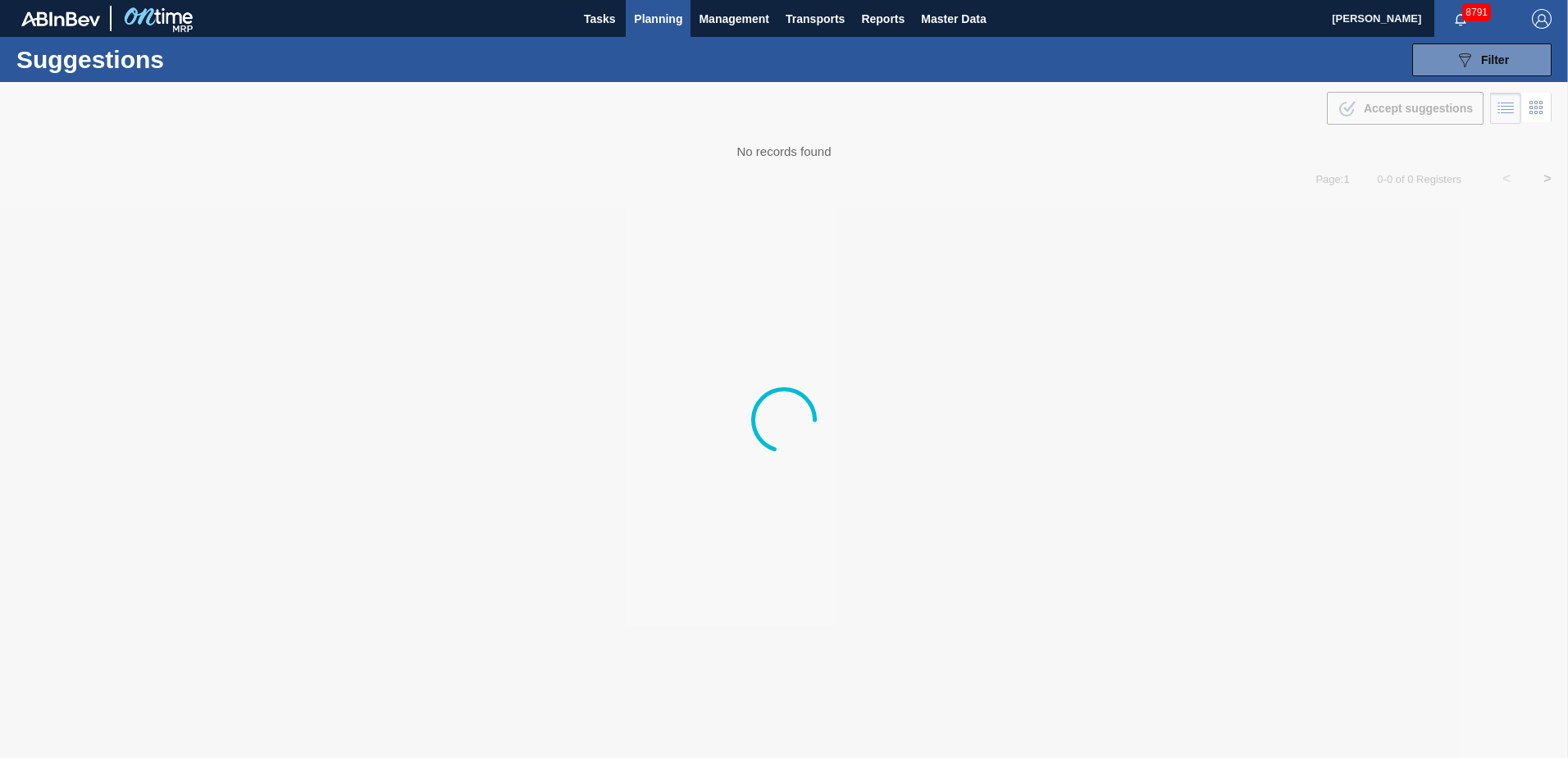
type from "[DATE]"
type to "[DATE]"
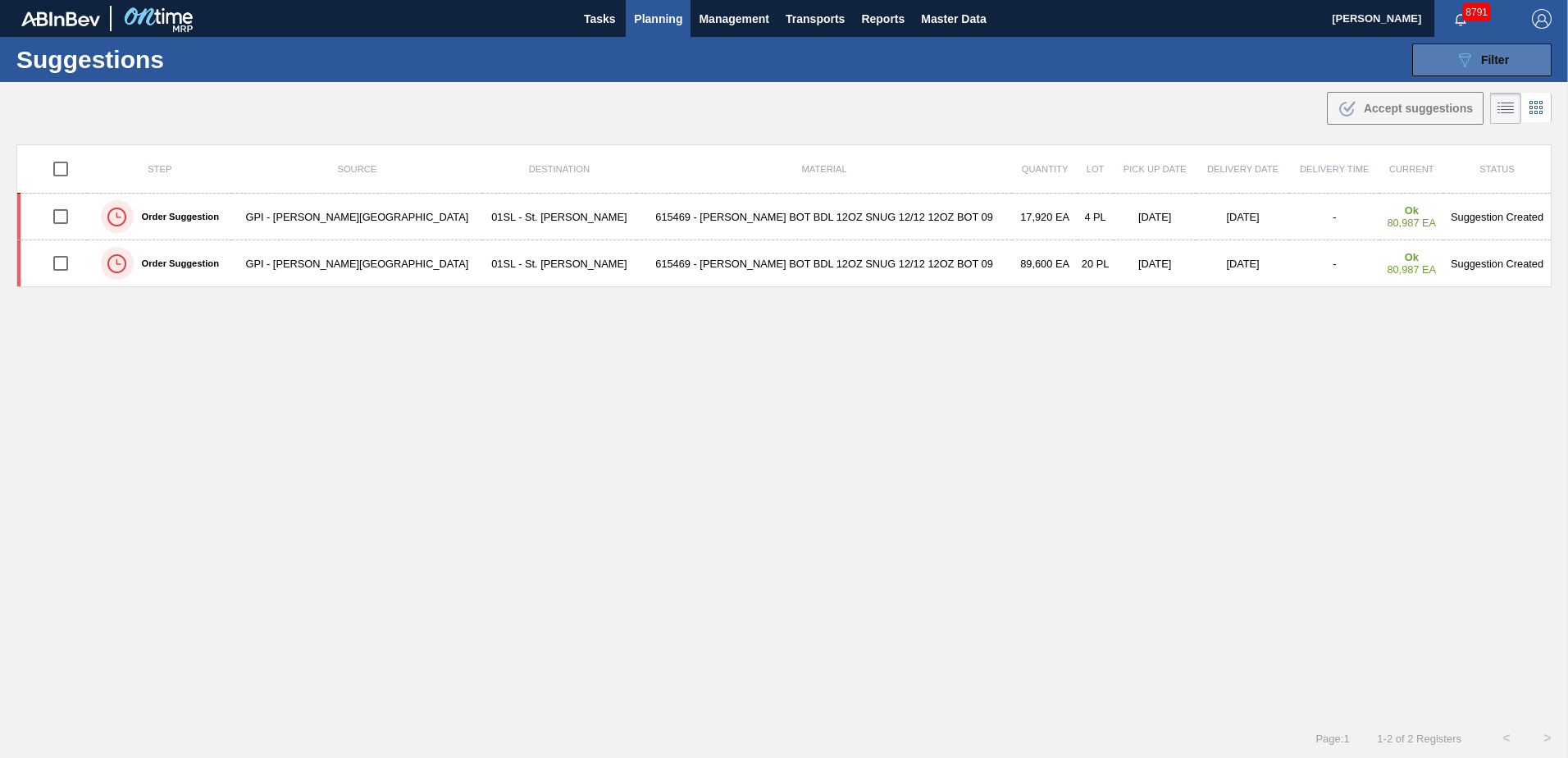
click at [1464, 53] on icon "089F7B8B-B2A5-4AFE-B5C0-19BA573D28AC" at bounding box center [1464, 59] width 19 height 19
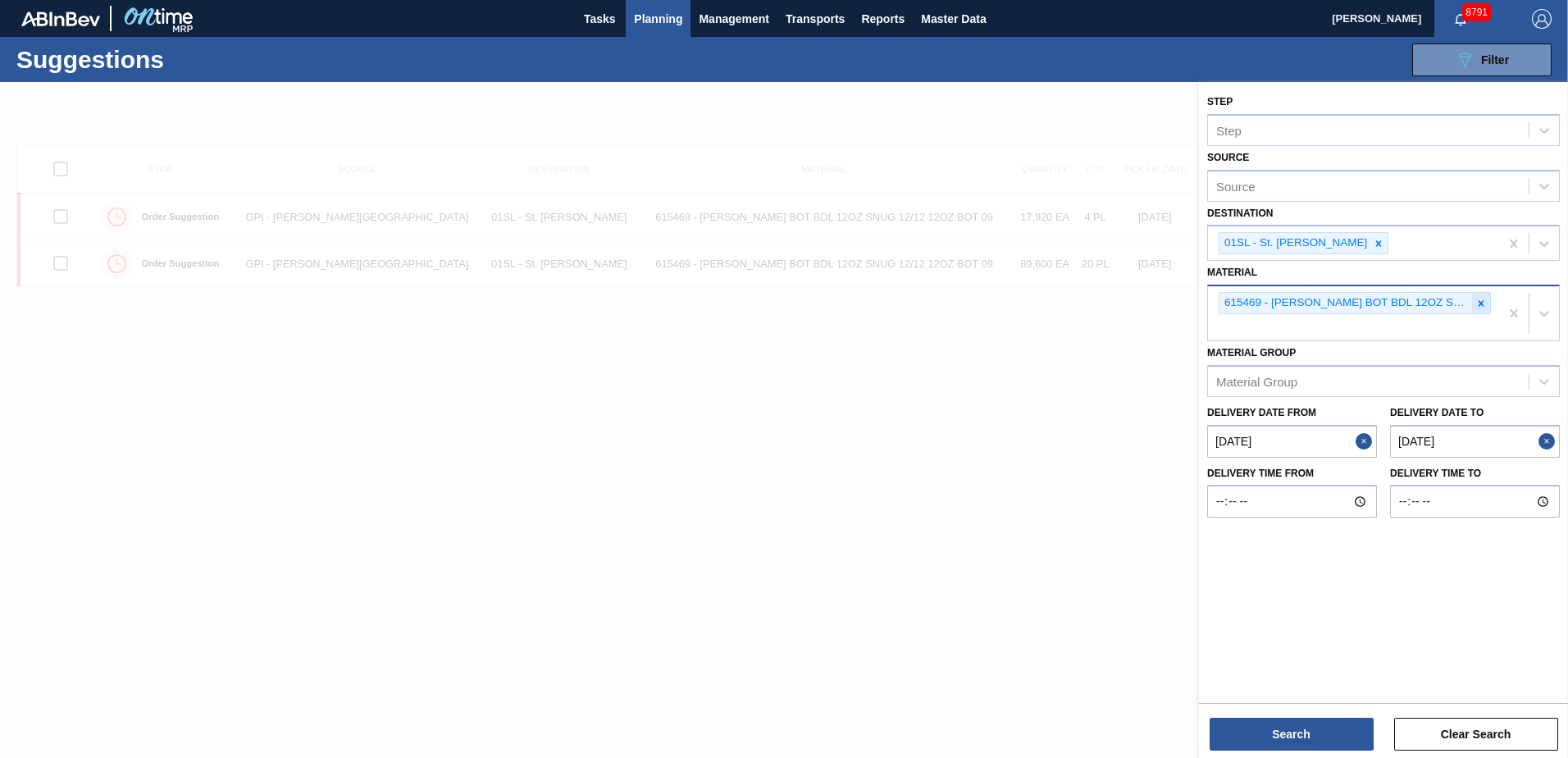
click at [1476, 302] on icon at bounding box center [1481, 303] width 11 height 11
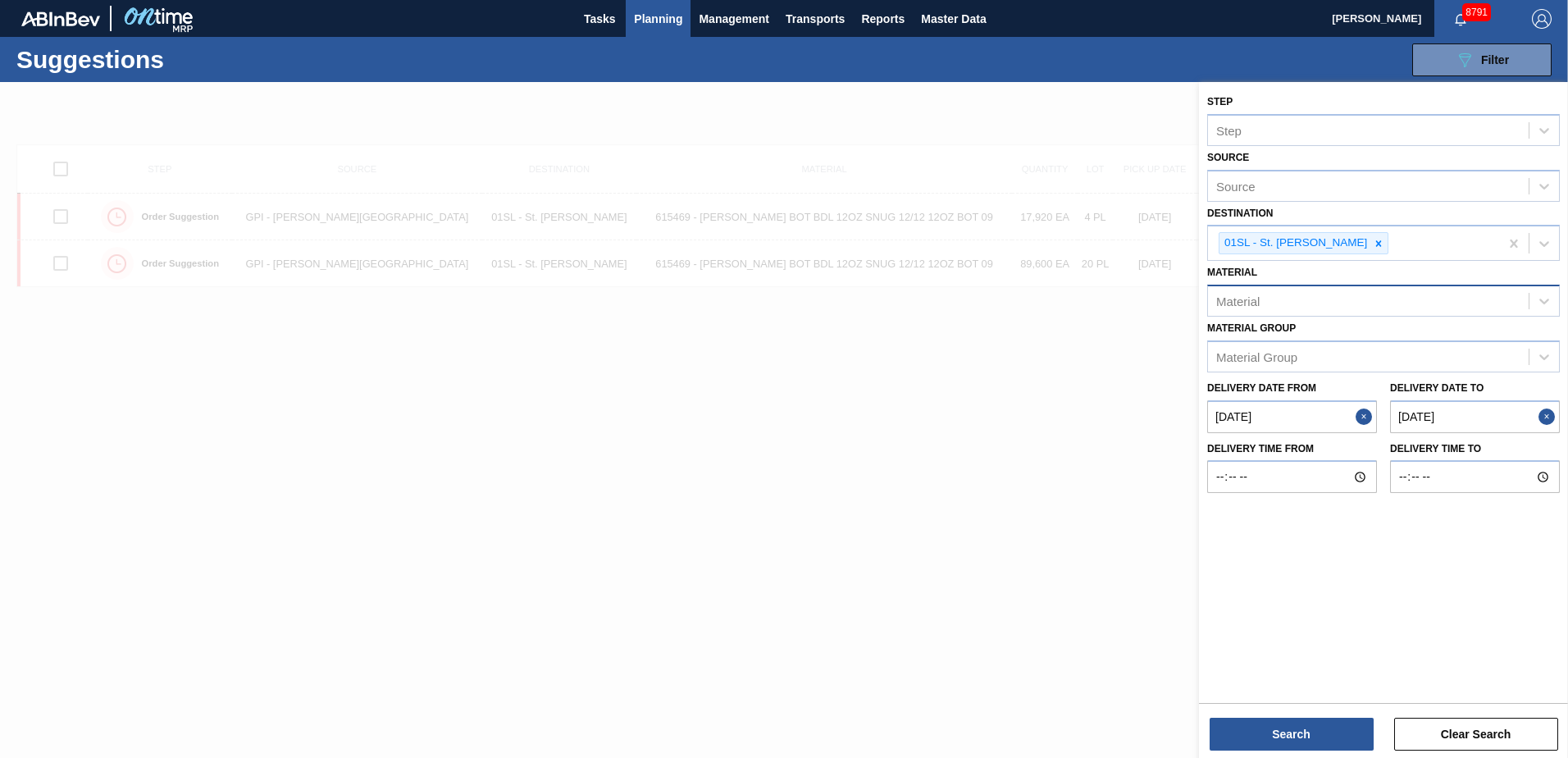
click at [1462, 304] on div "Material" at bounding box center [1368, 302] width 321 height 24
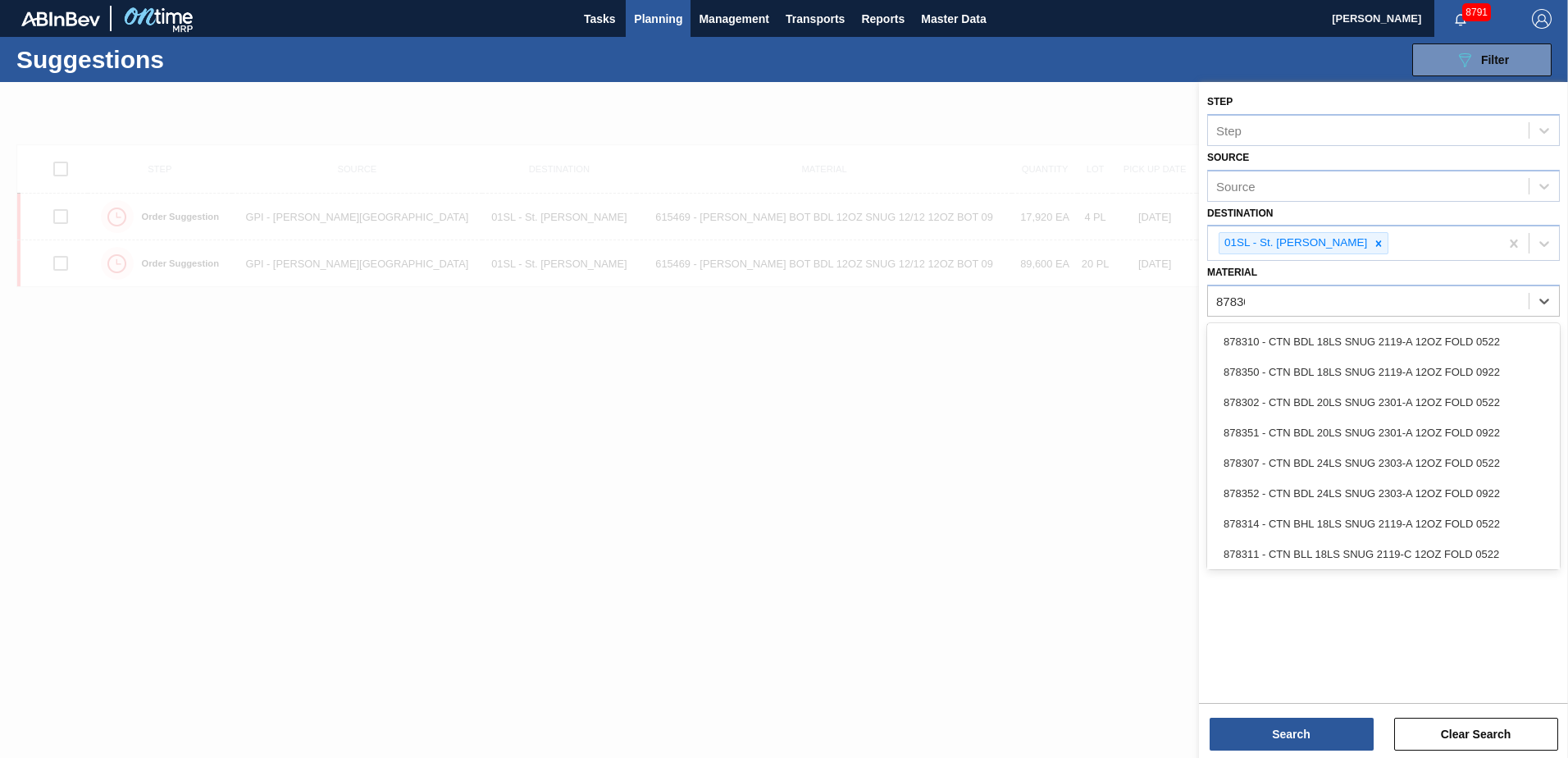
type input "878301"
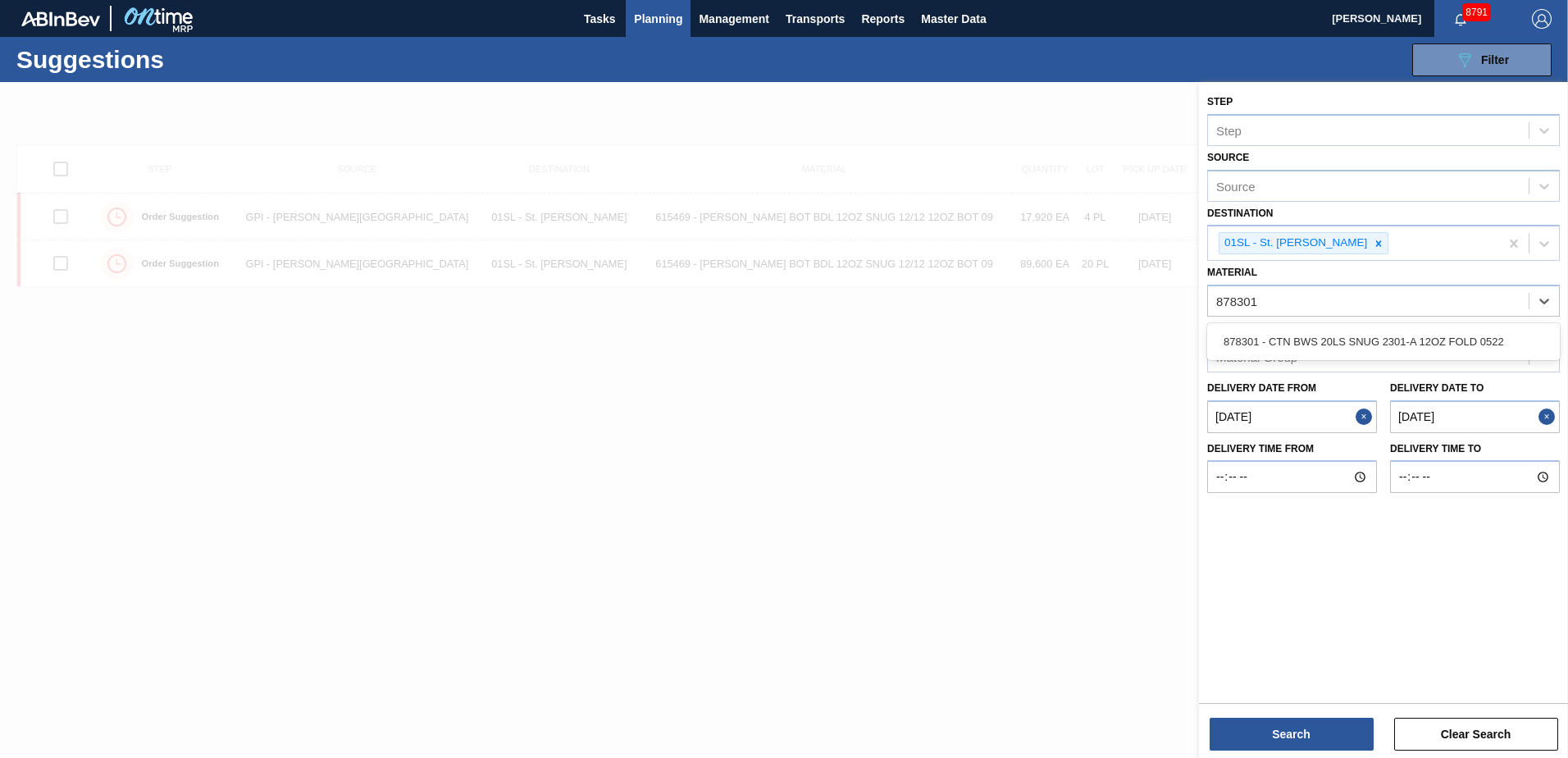
drag, startPoint x: 1378, startPoint y: 332, endPoint x: 1351, endPoint y: 462, distance: 132.8
click at [1378, 333] on div "878301 - CTN BWS 20LS SNUG 2301-A 12OZ FOLD 0522" at bounding box center [1383, 341] width 352 height 31
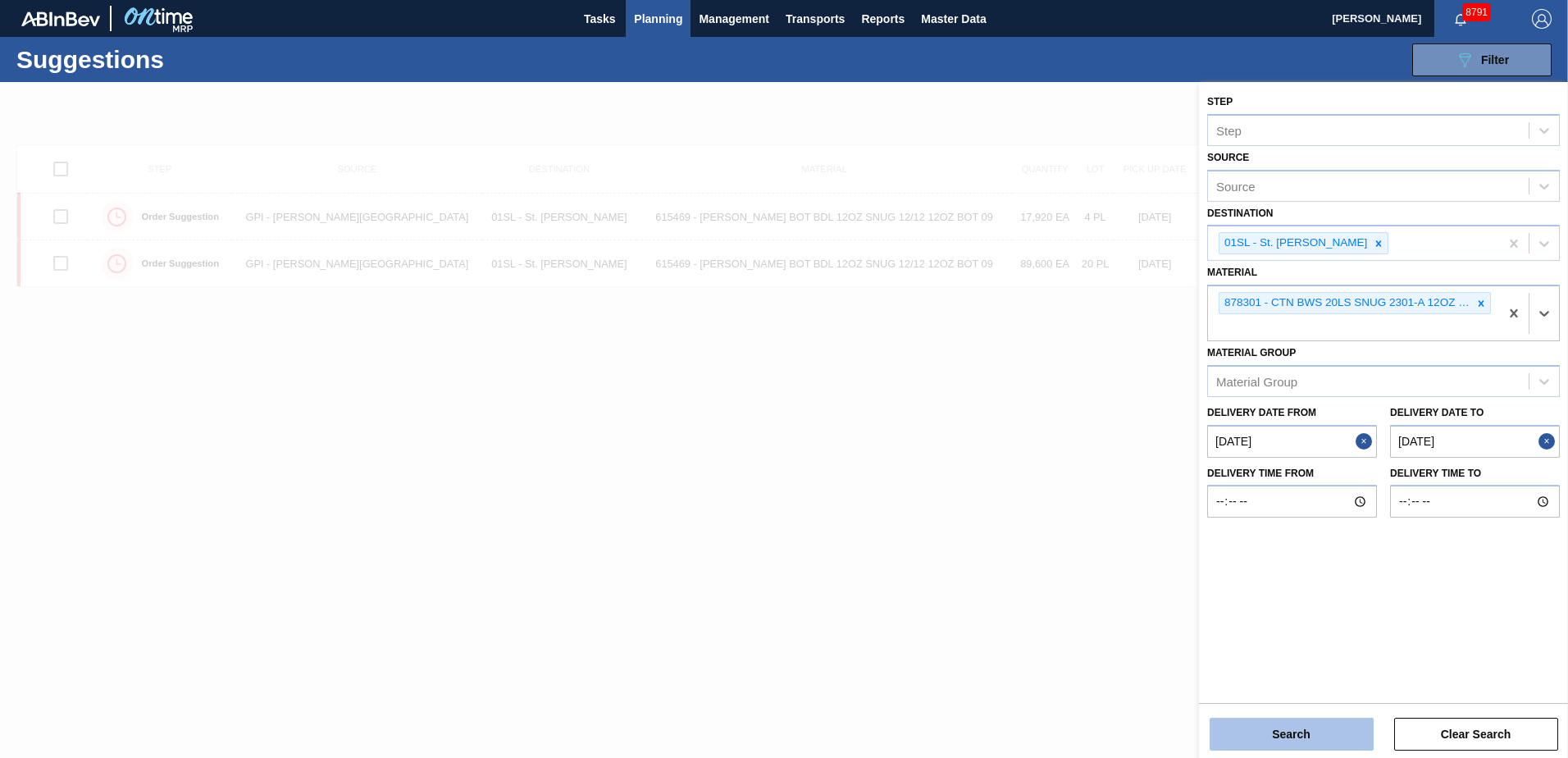
click at [1286, 732] on button "Search" at bounding box center [1291, 734] width 164 height 32
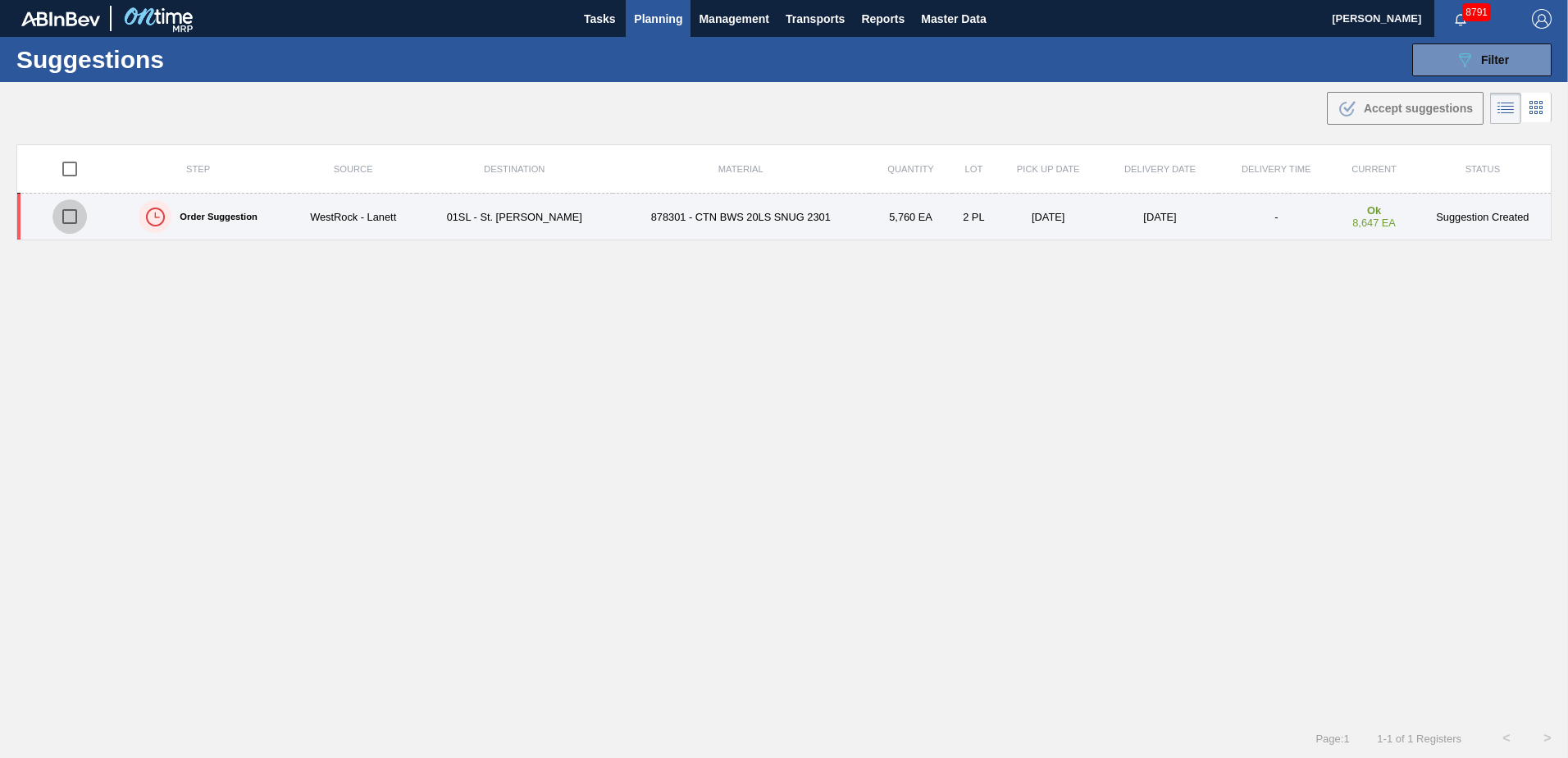
click at [68, 215] on input "checkbox" at bounding box center [70, 216] width 34 height 34
checkbox input "true"
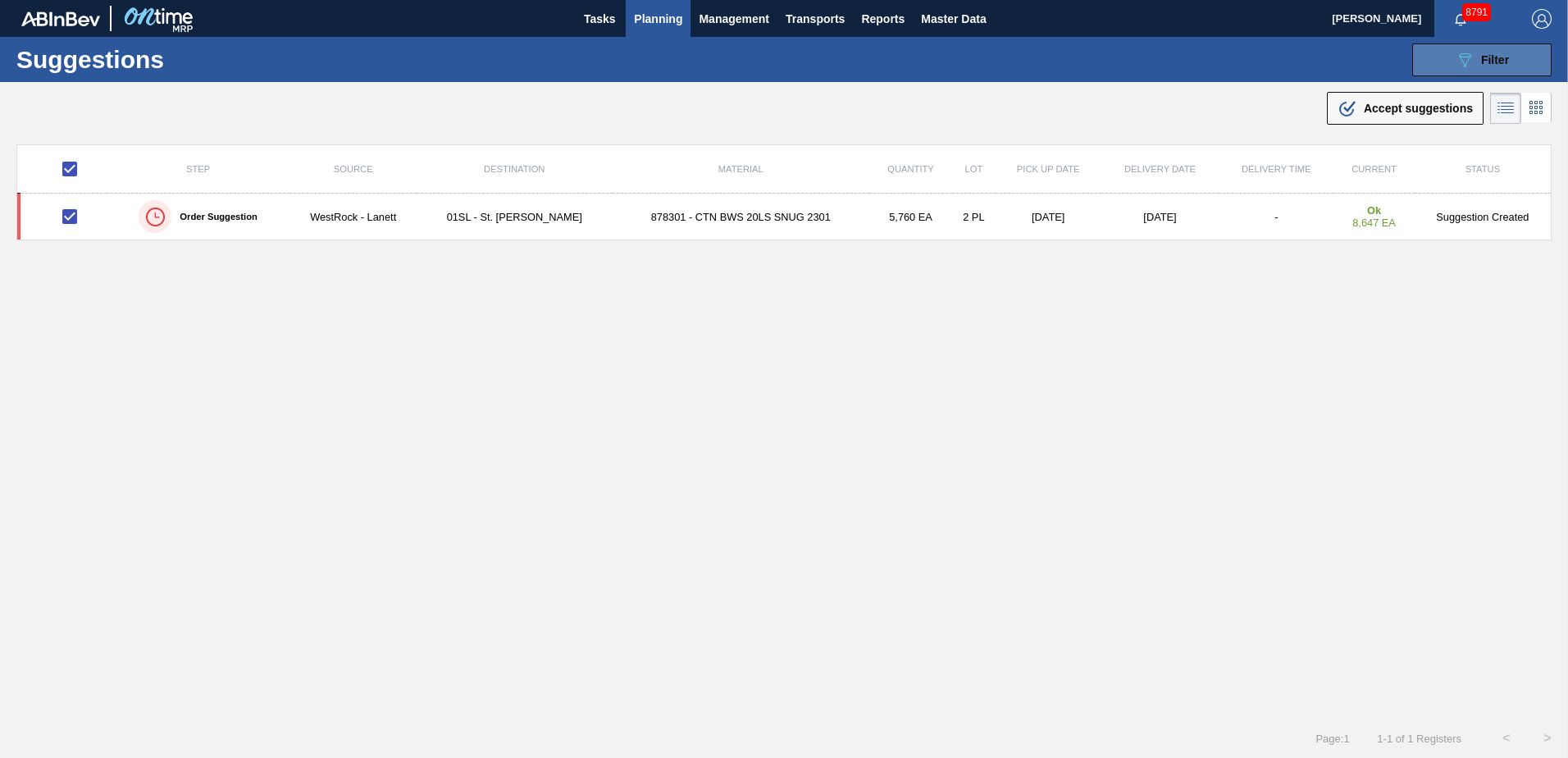
click at [1472, 65] on div "089F7B8B-B2A5-4AFE-B5C0-19BA573D28AC Filter" at bounding box center [1482, 59] width 54 height 19
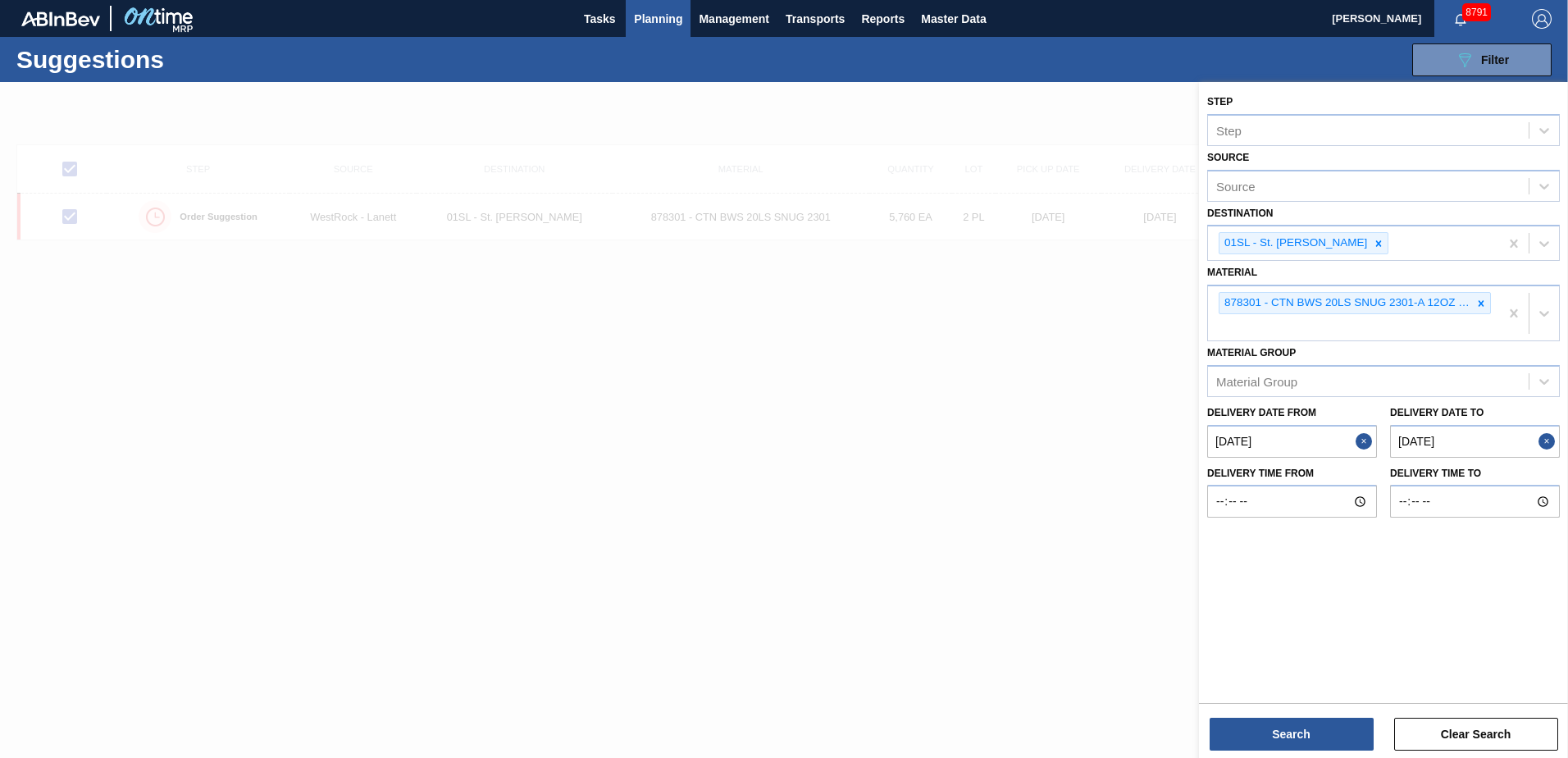
click at [766, 383] on div at bounding box center [784, 460] width 1568 height 758
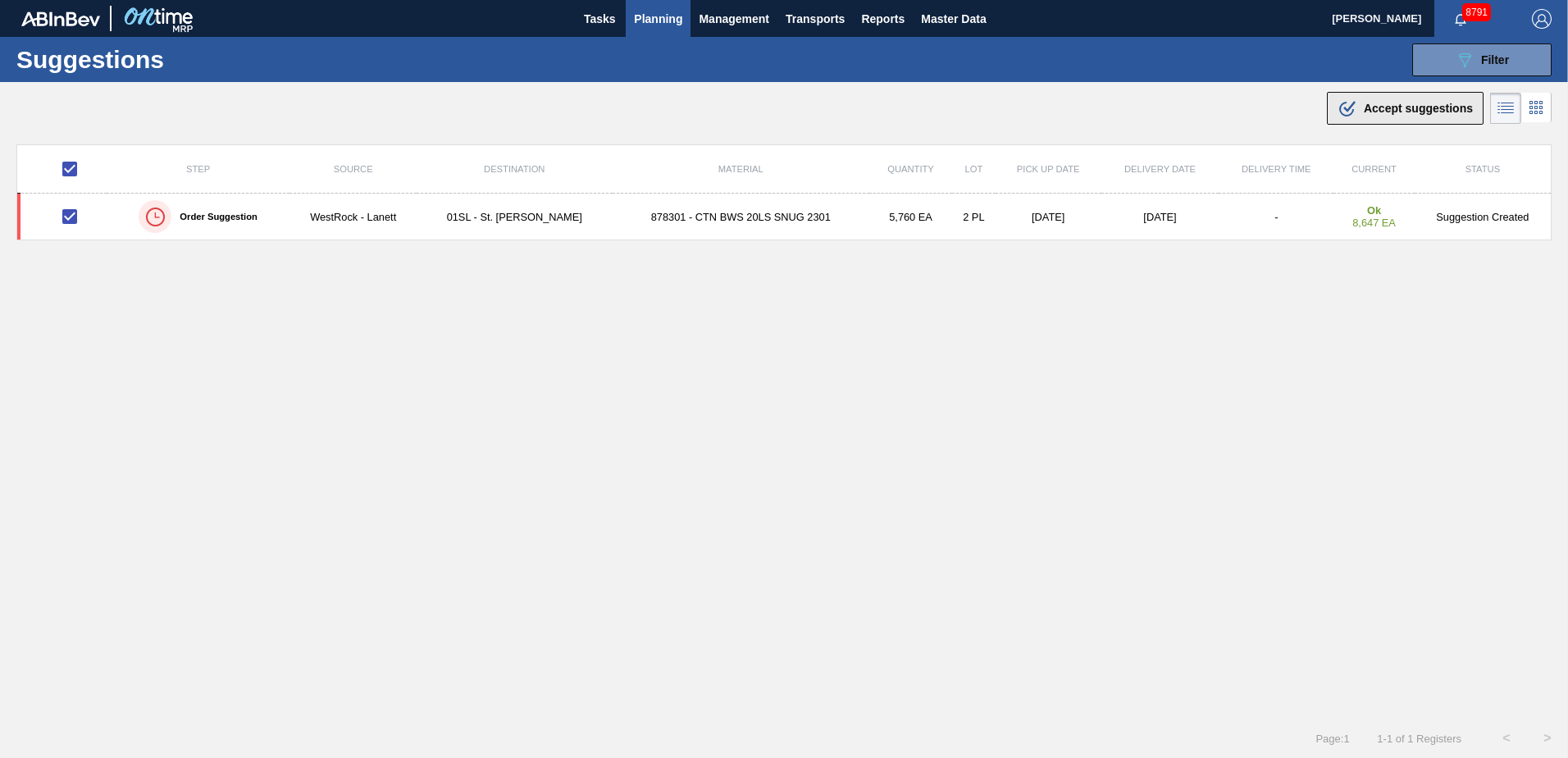
click at [1402, 107] on span "Accept suggestions" at bounding box center [1418, 109] width 109 height 13
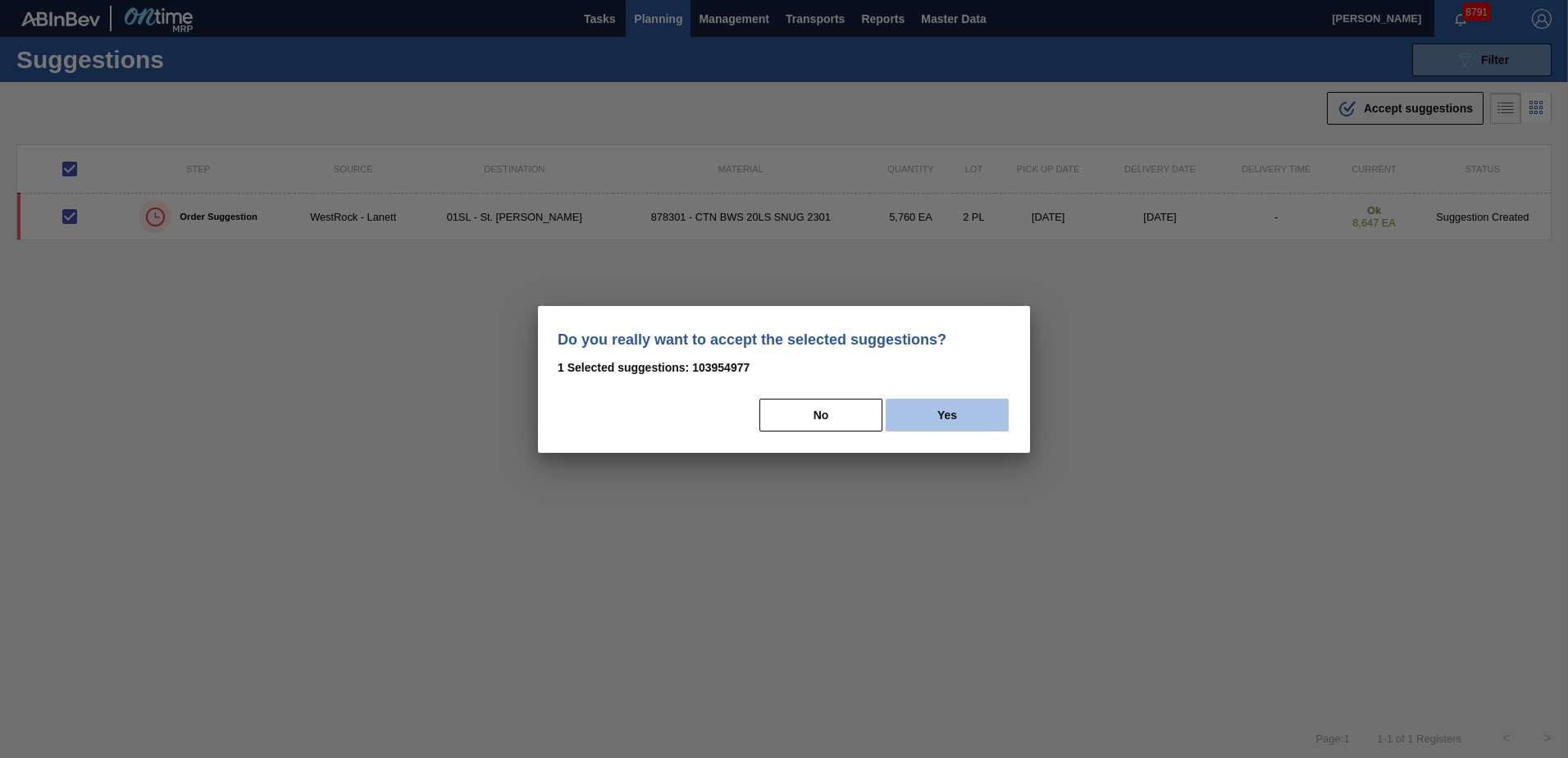
click at [991, 413] on button "Yes" at bounding box center [947, 415] width 123 height 32
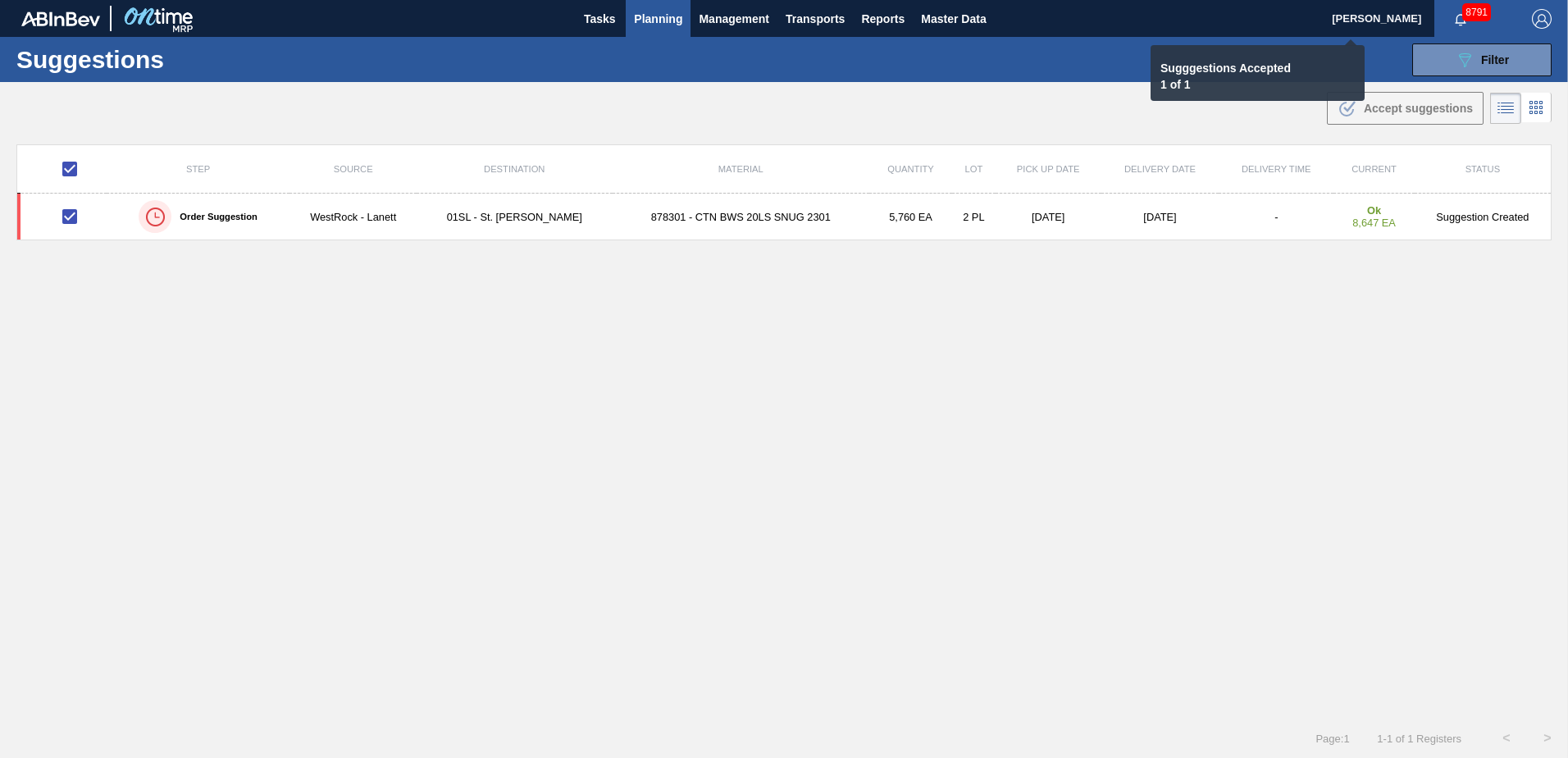
checkbox input "false"
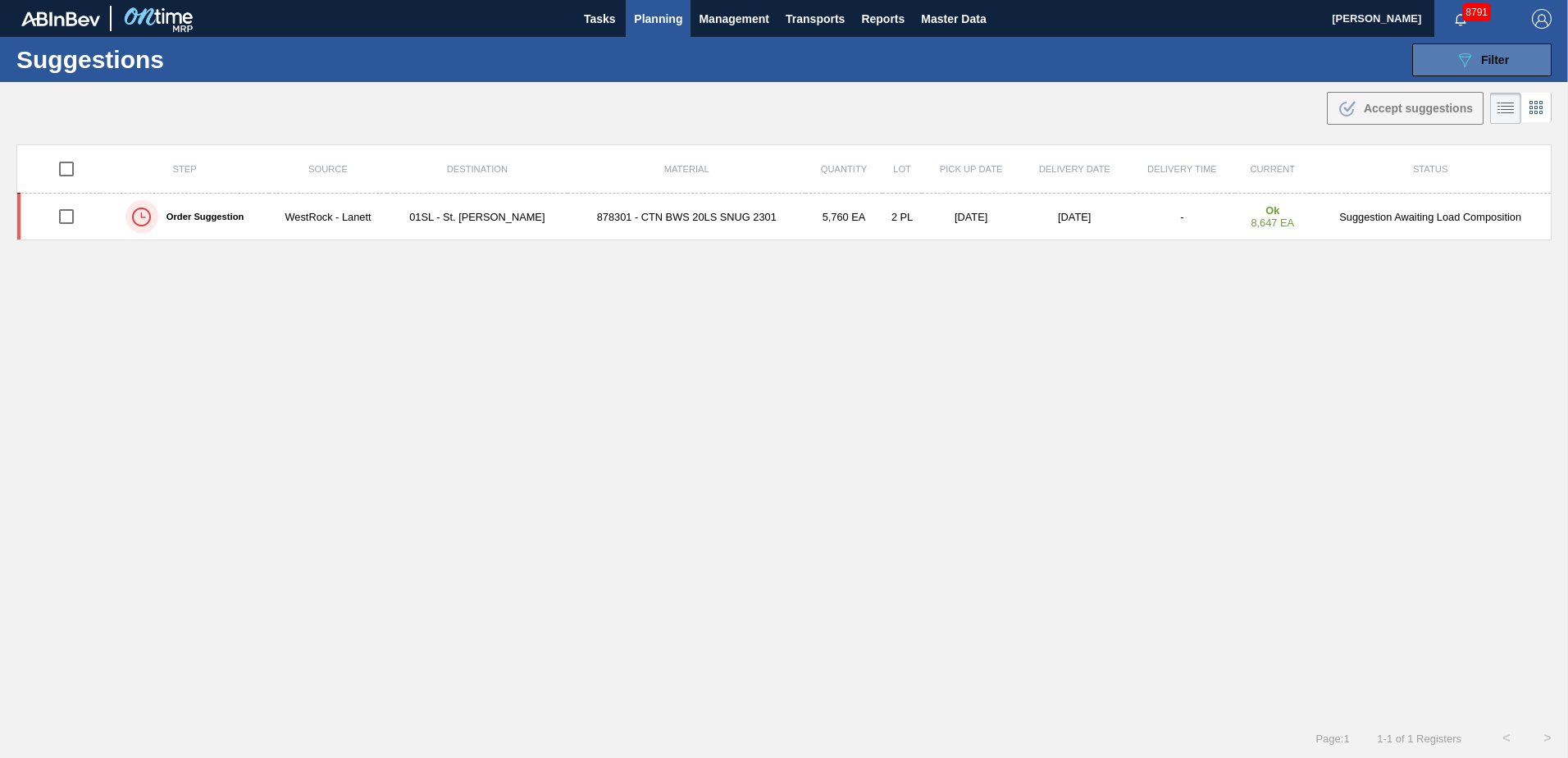
click at [1503, 58] on span "Filter" at bounding box center [1495, 59] width 28 height 13
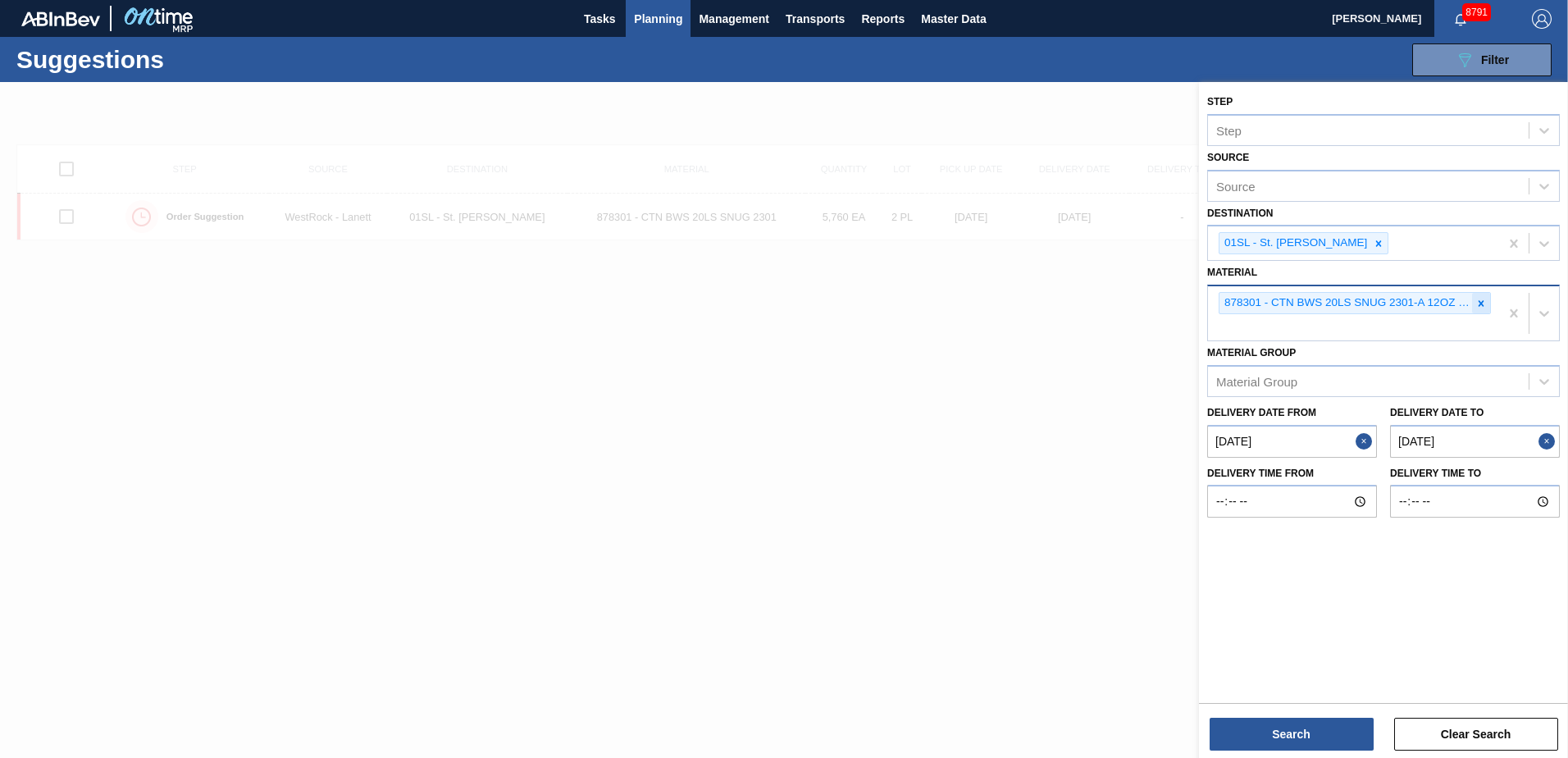
click at [1482, 300] on icon at bounding box center [1481, 303] width 11 height 11
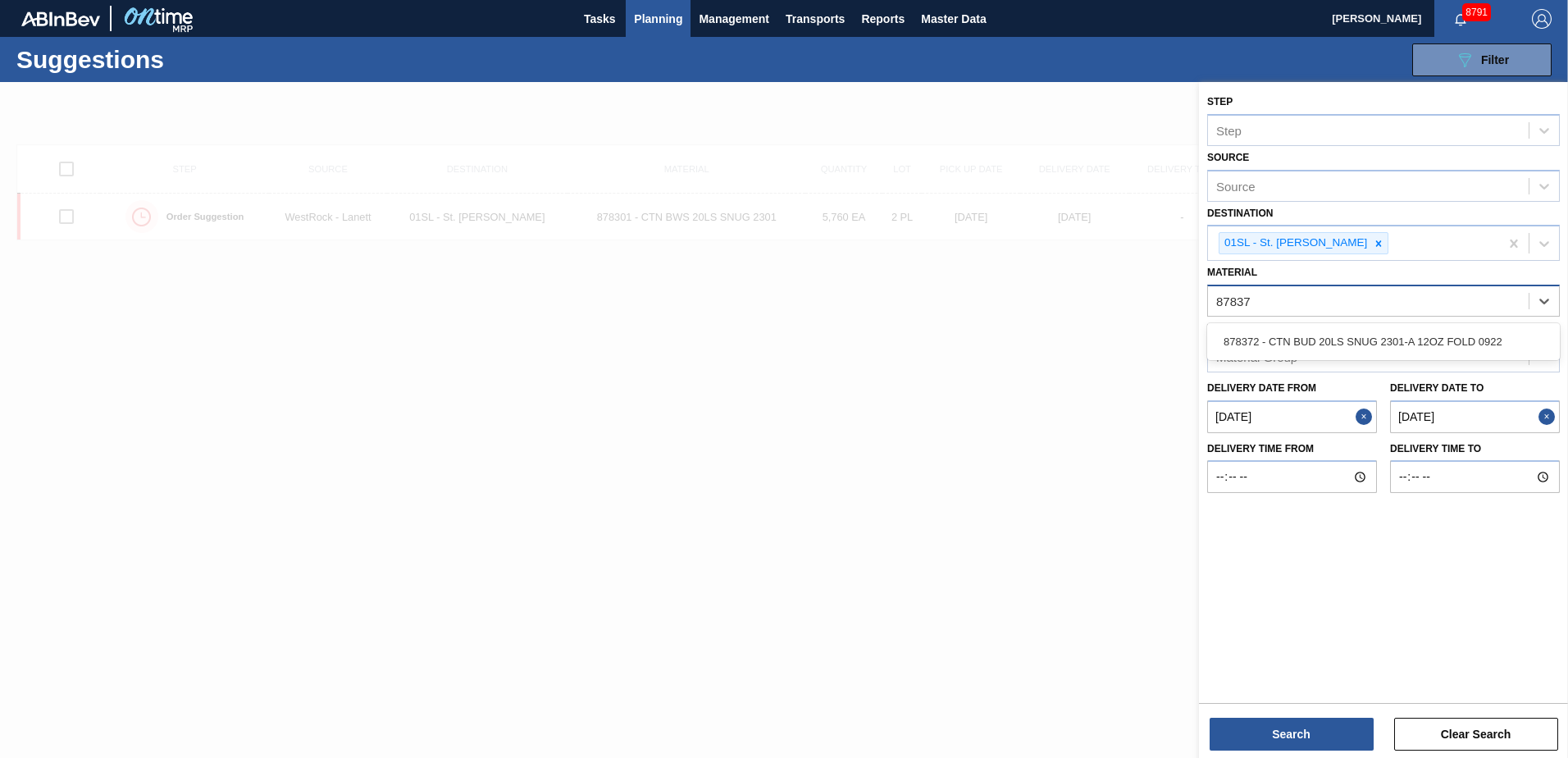
type input "878372"
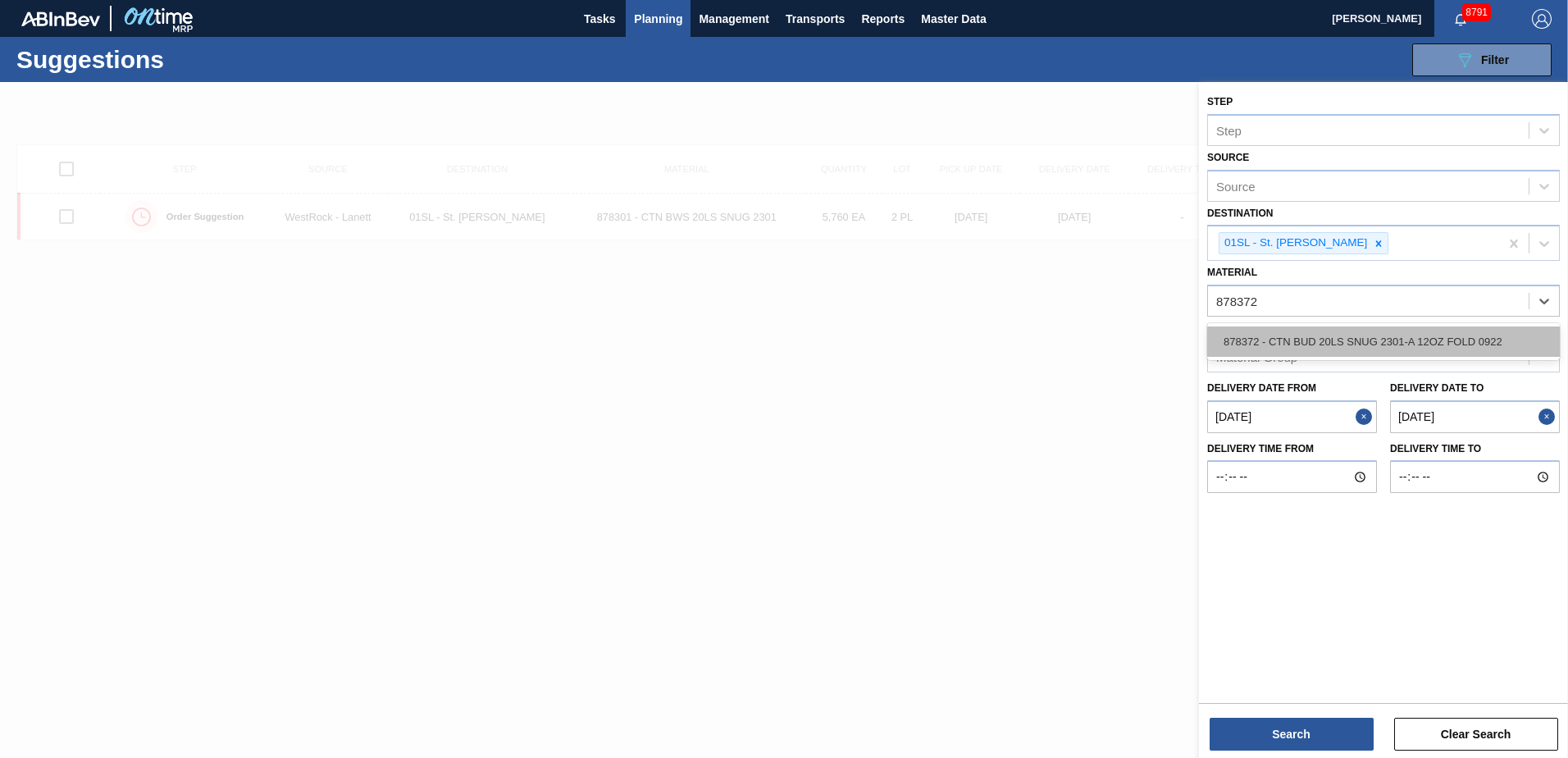
click at [1442, 337] on div "878372 - CTN BUD 20LS SNUG 2301-A 12OZ FOLD 0922" at bounding box center [1383, 341] width 352 height 31
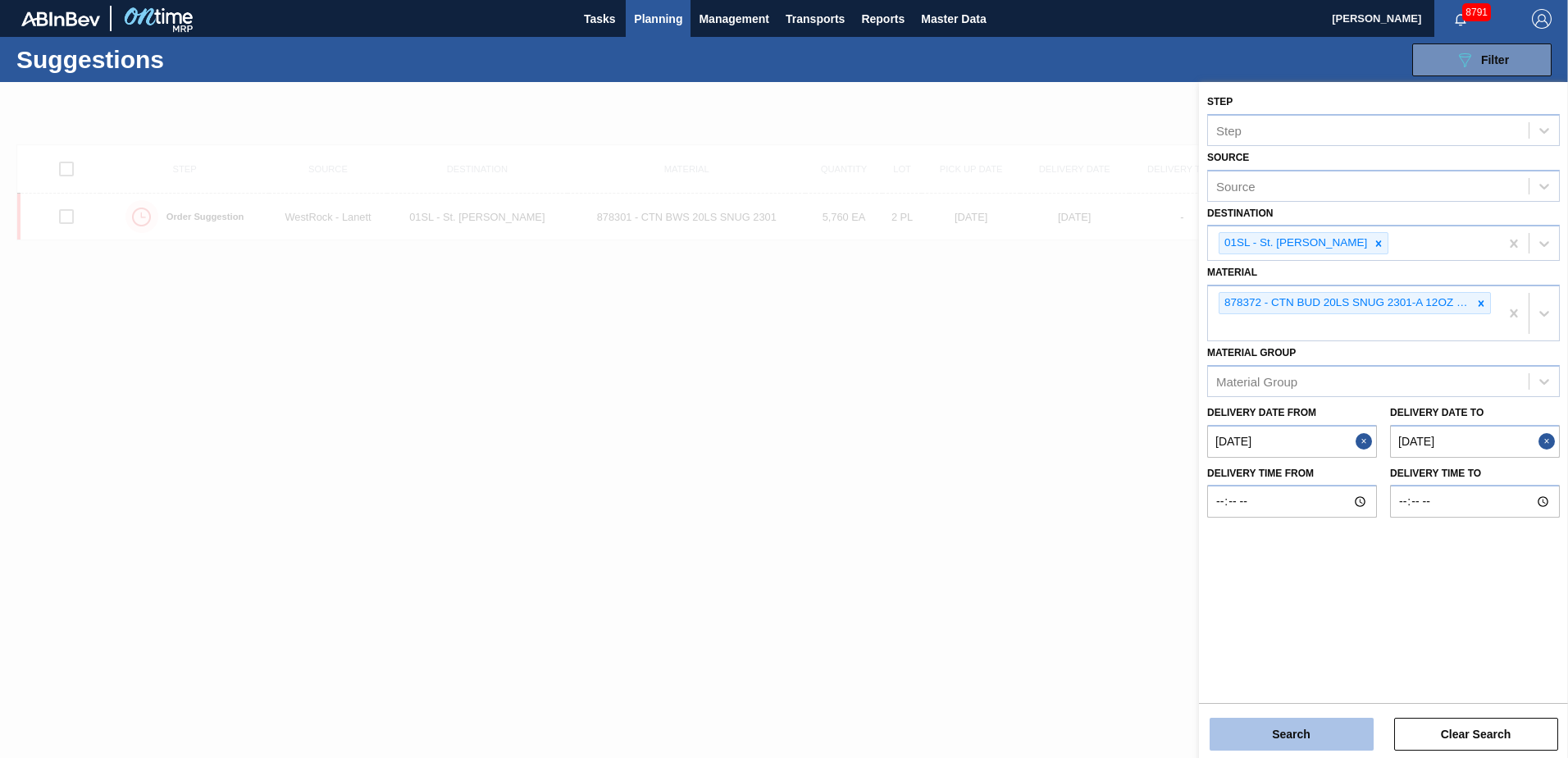
click at [1258, 728] on button "Search" at bounding box center [1291, 734] width 164 height 32
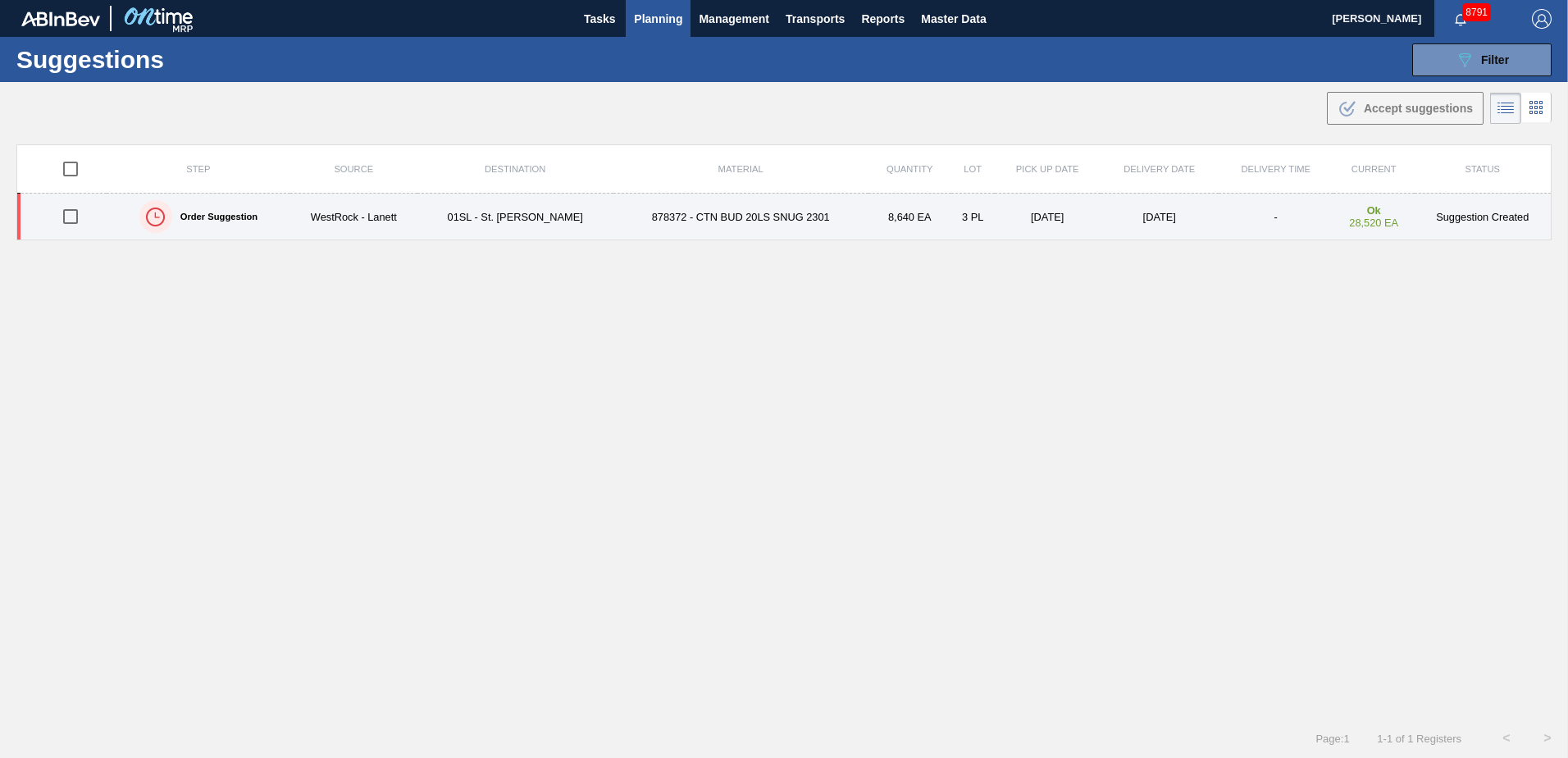
click at [72, 212] on input "checkbox" at bounding box center [70, 216] width 34 height 34
checkbox input "true"
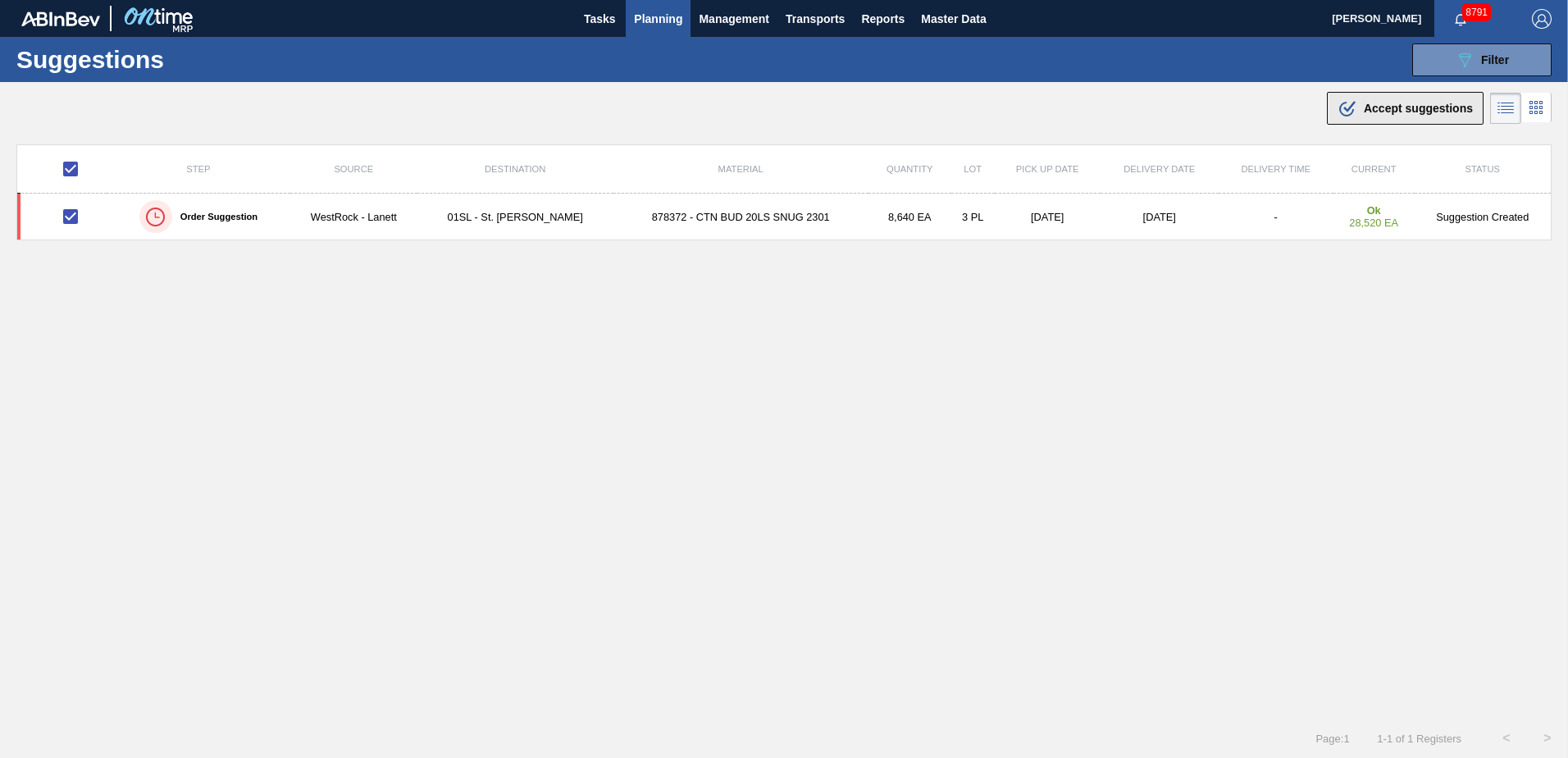
click at [1347, 107] on icon at bounding box center [1348, 107] width 12 height 11
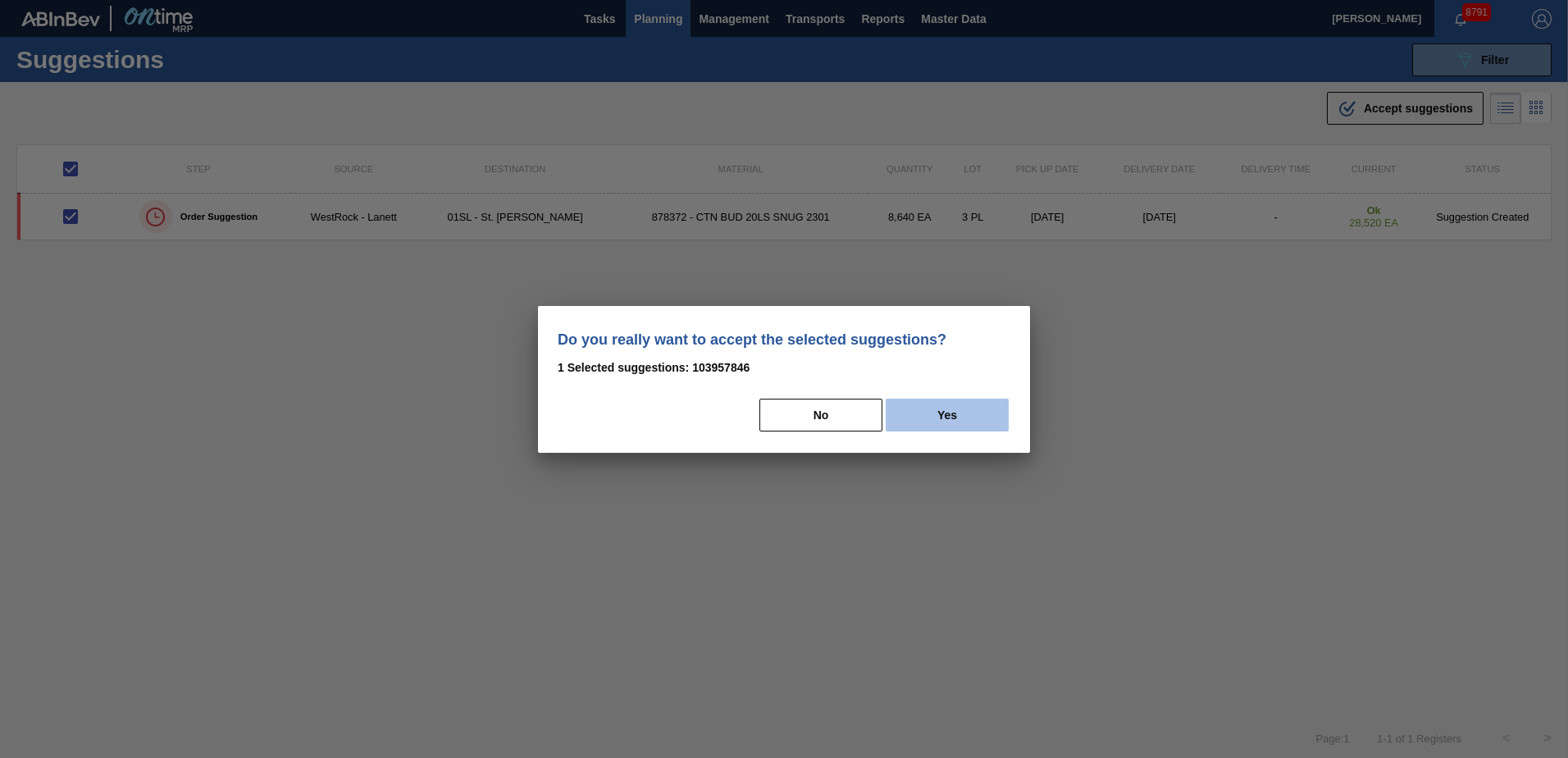
click at [925, 417] on button "Yes" at bounding box center [947, 415] width 123 height 32
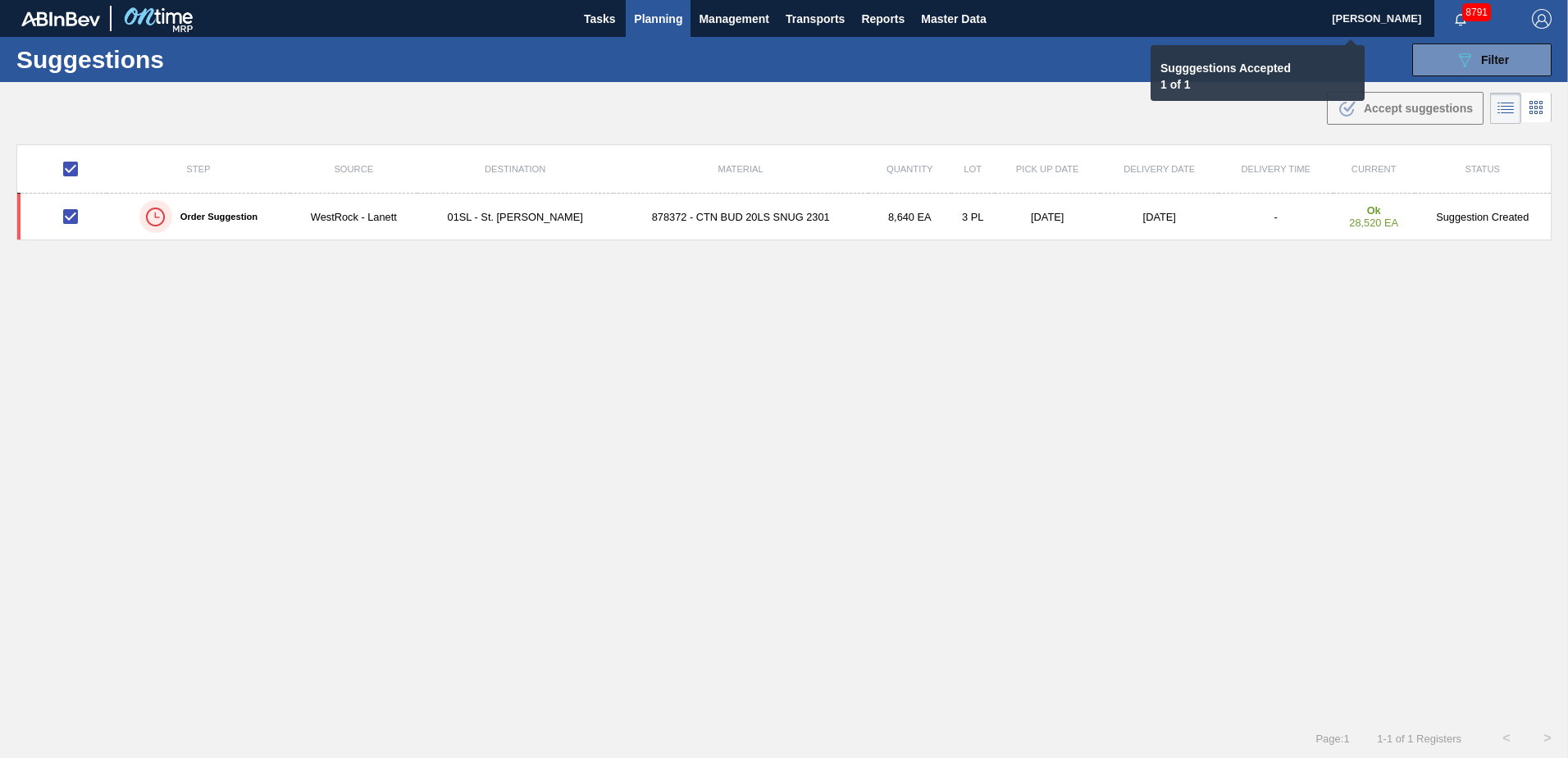
checkbox input "false"
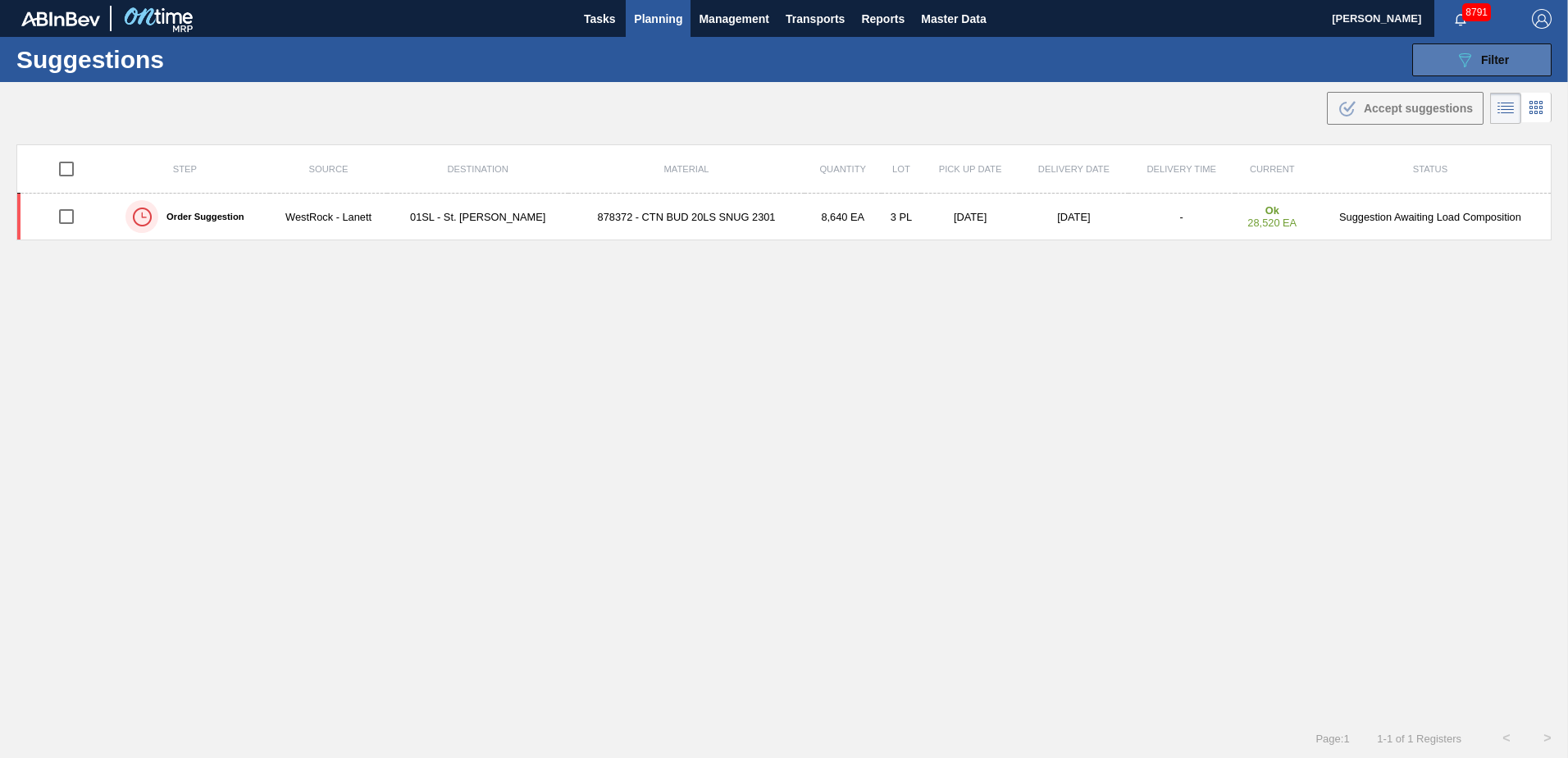
click at [1462, 66] on icon at bounding box center [1464, 59] width 12 height 14
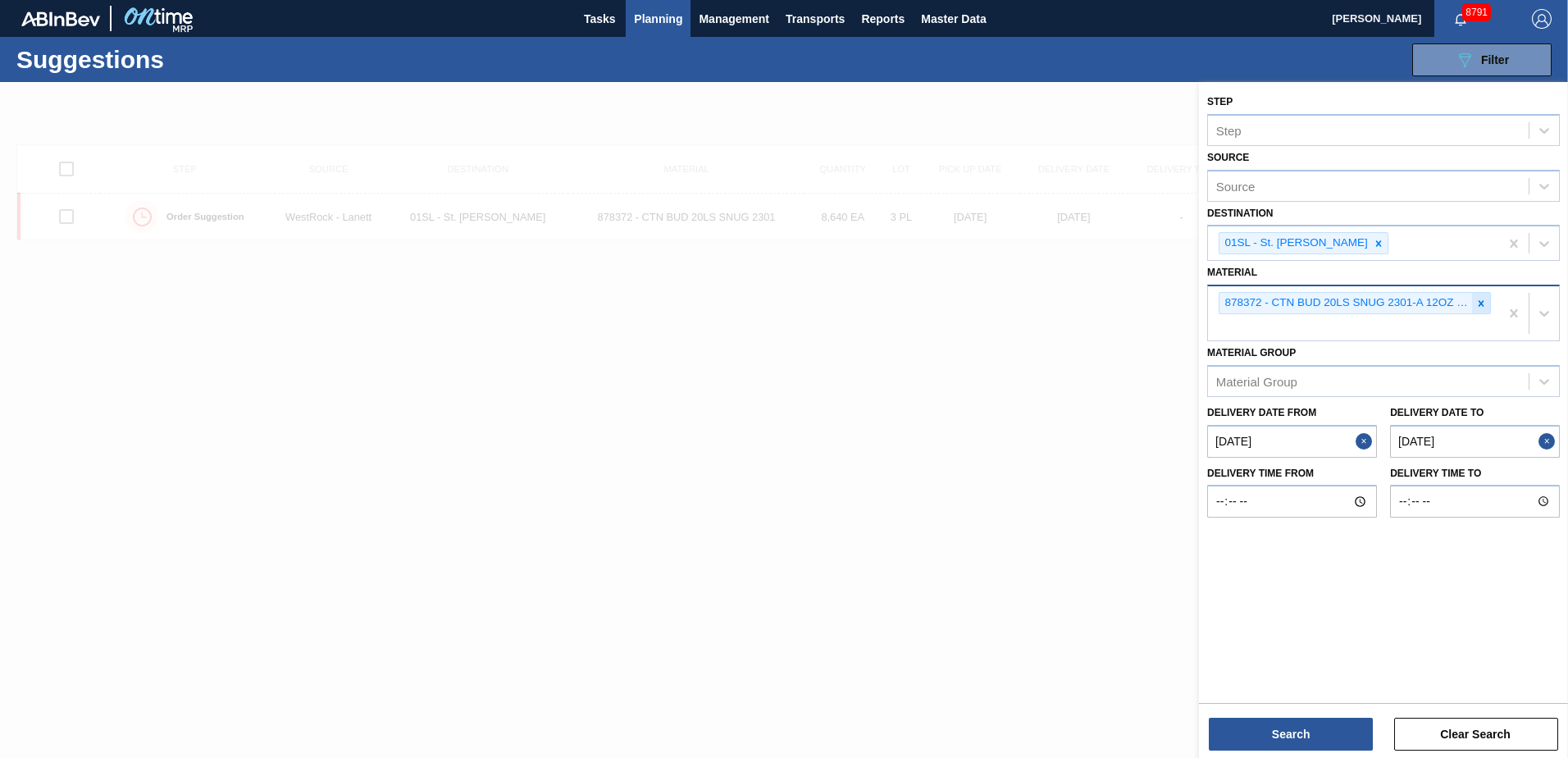
click at [1483, 306] on icon at bounding box center [1481, 303] width 6 height 6
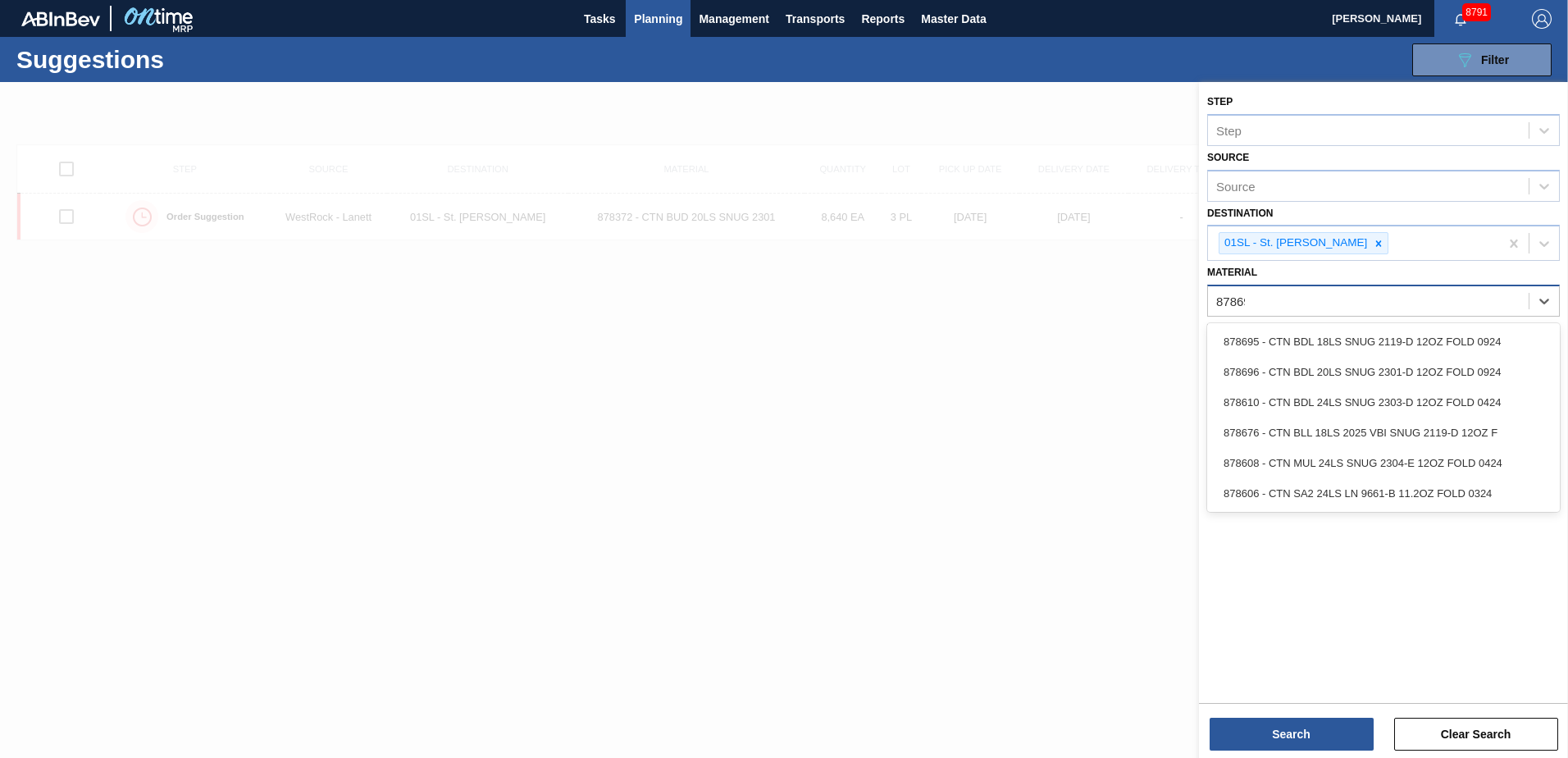
type input "878695"
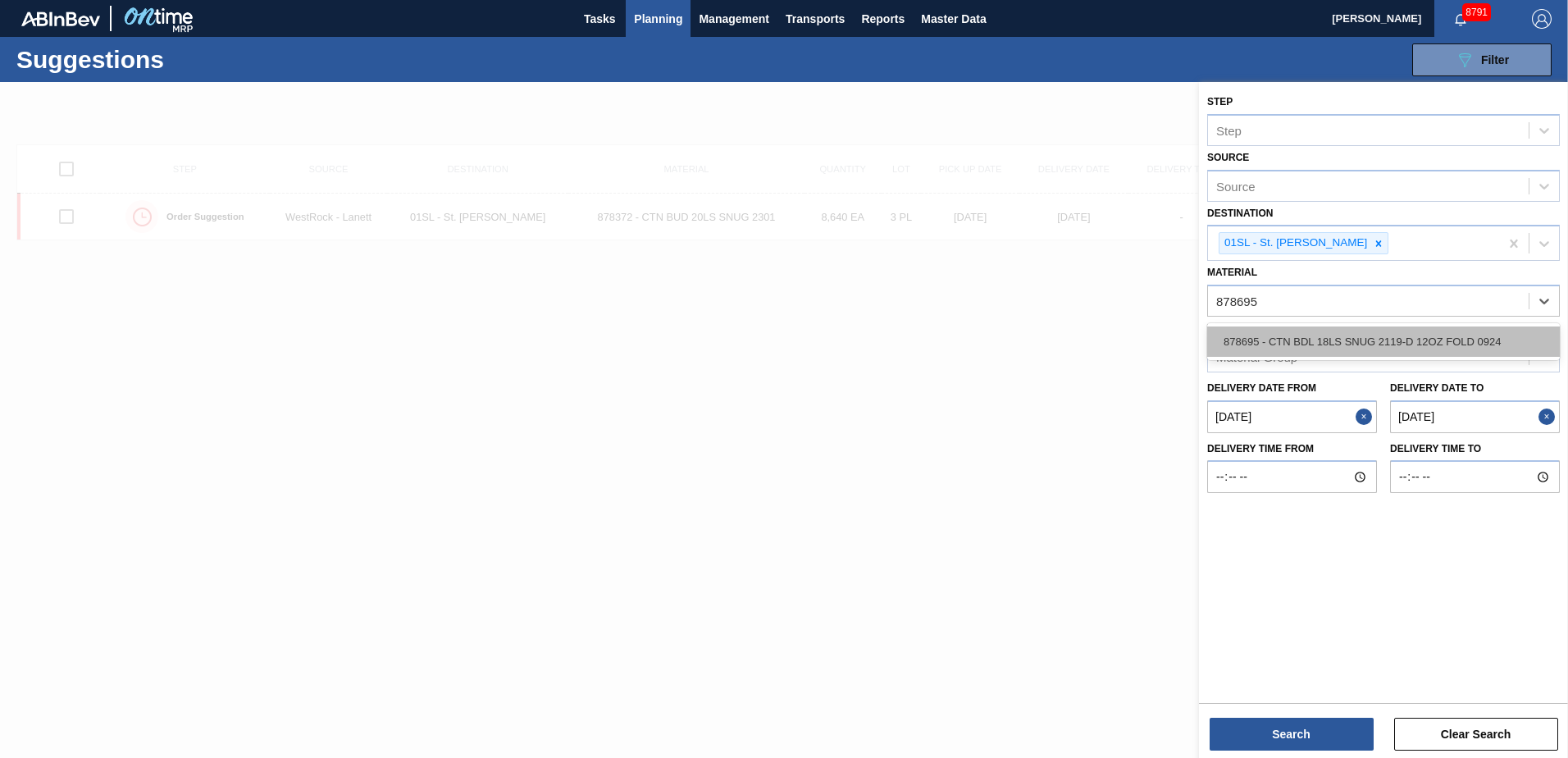
click at [1455, 337] on div "878695 - CTN BDL 18LS SNUG 2119-D 12OZ FOLD 0924" at bounding box center [1383, 341] width 352 height 31
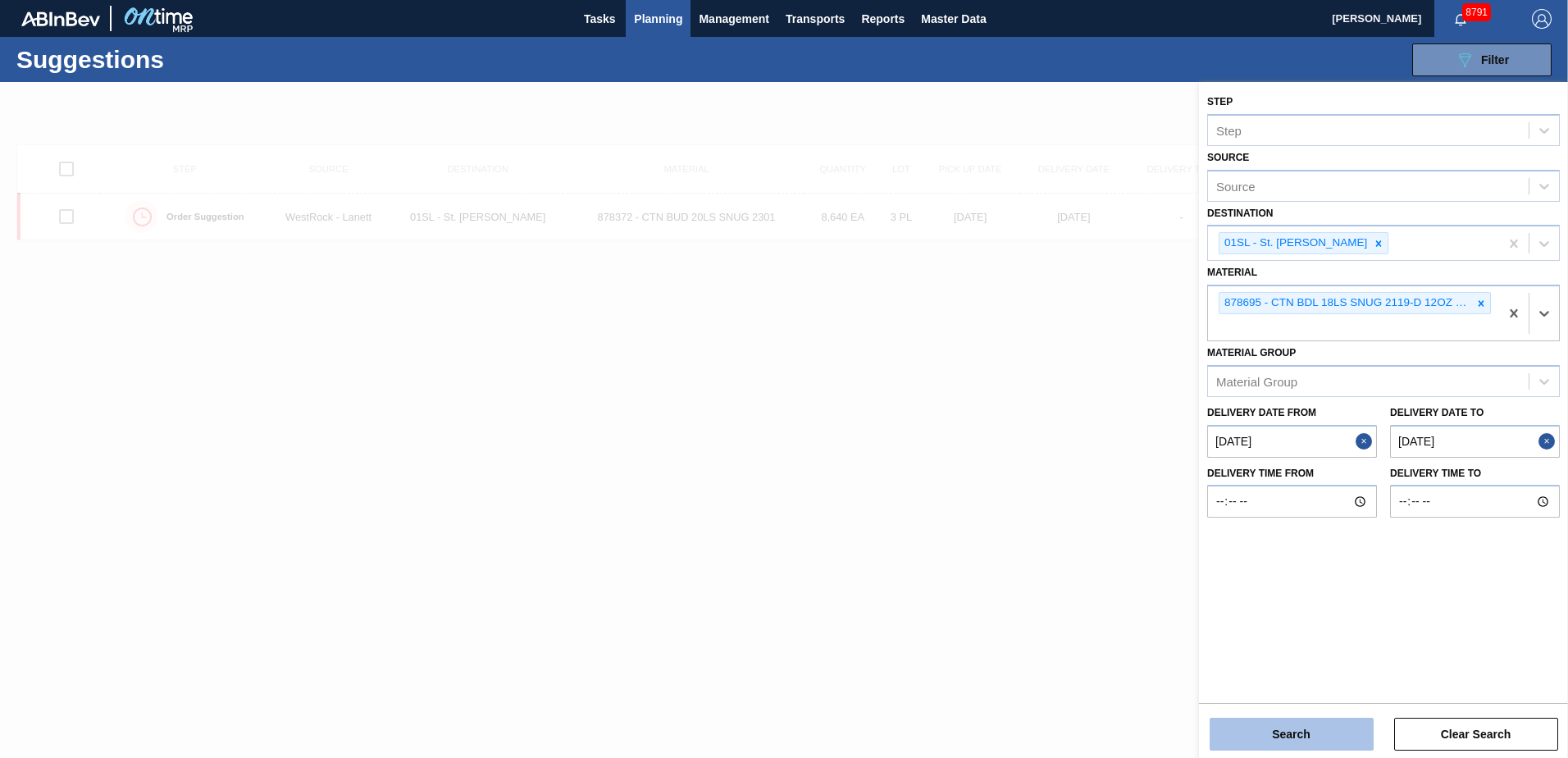
click at [1307, 729] on button "Search" at bounding box center [1291, 734] width 164 height 32
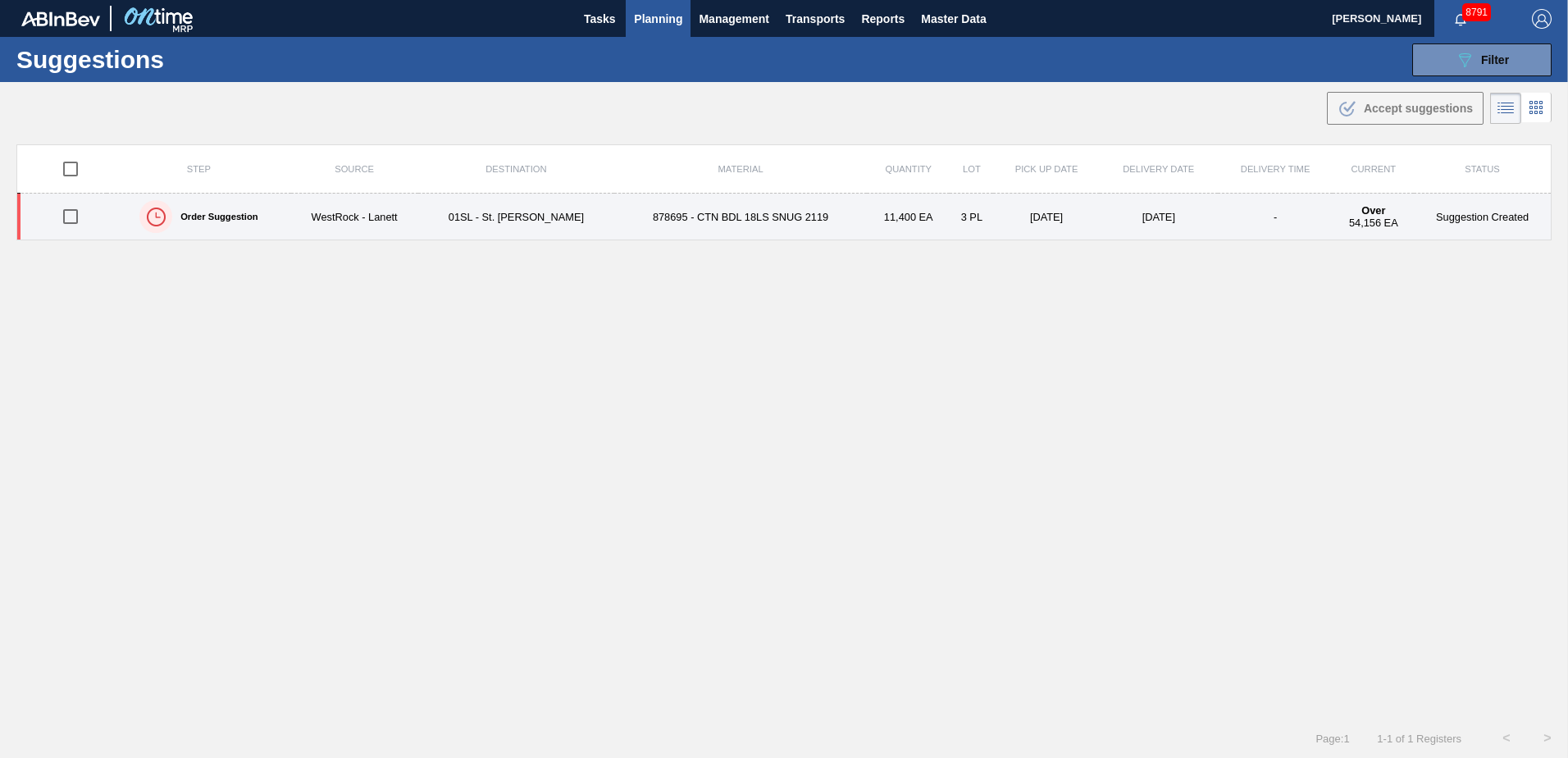
click at [70, 216] on input "checkbox" at bounding box center [70, 216] width 34 height 34
checkbox input "true"
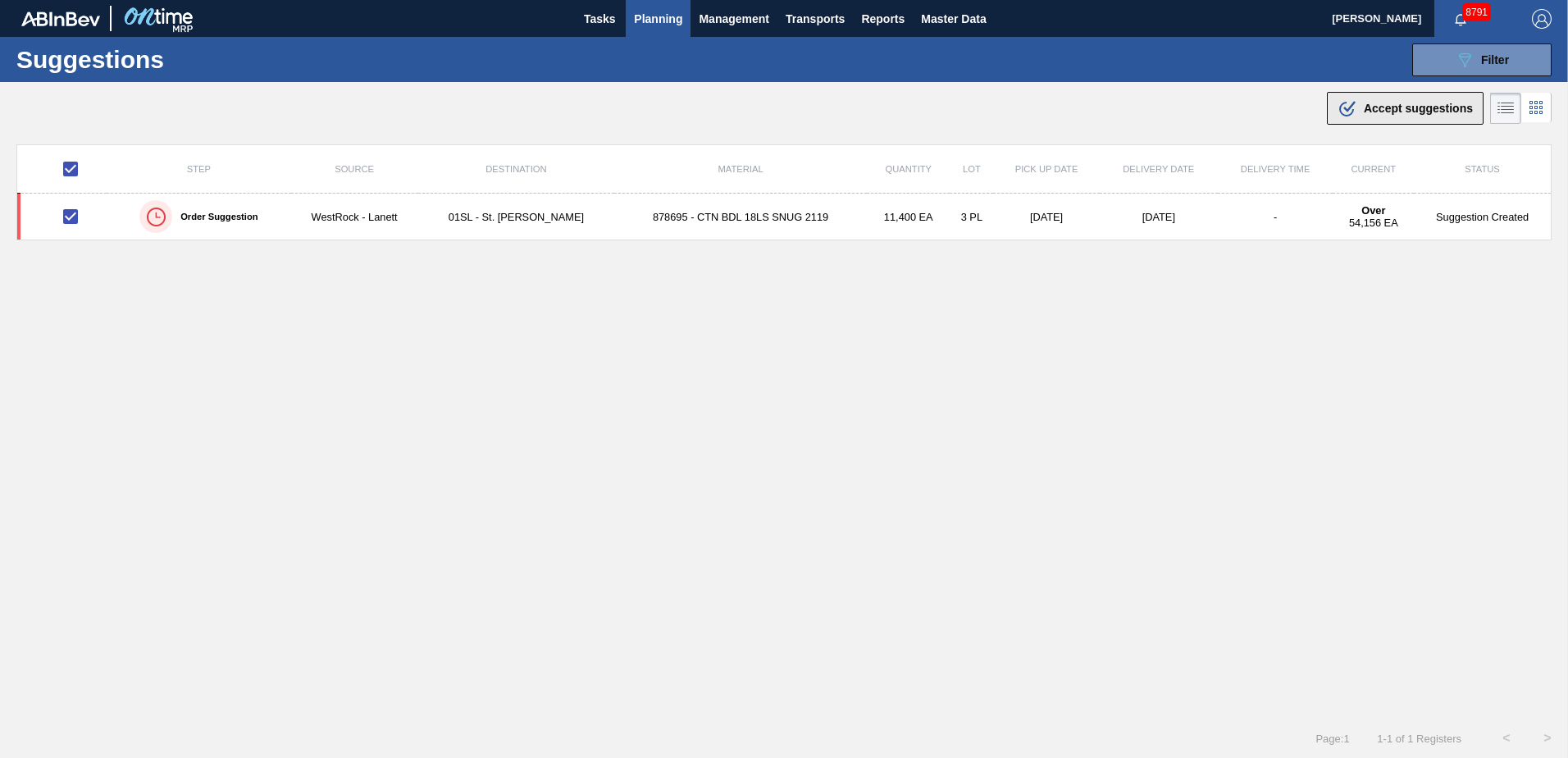
click at [1401, 115] on div ".b{fill:var(--color-action-default)} Accept suggestions" at bounding box center [1405, 108] width 135 height 19
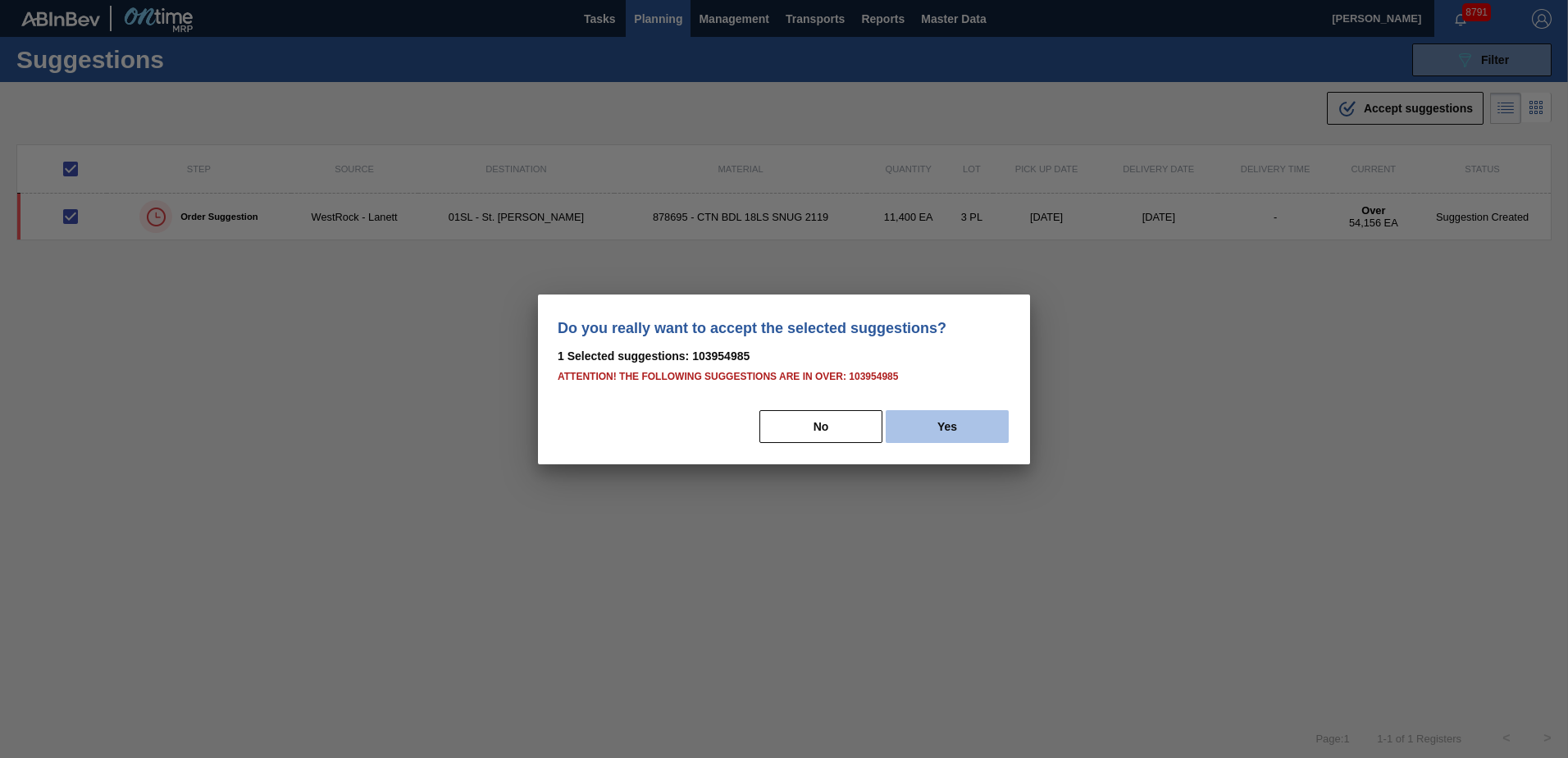
click at [925, 430] on button "Yes" at bounding box center [947, 426] width 123 height 32
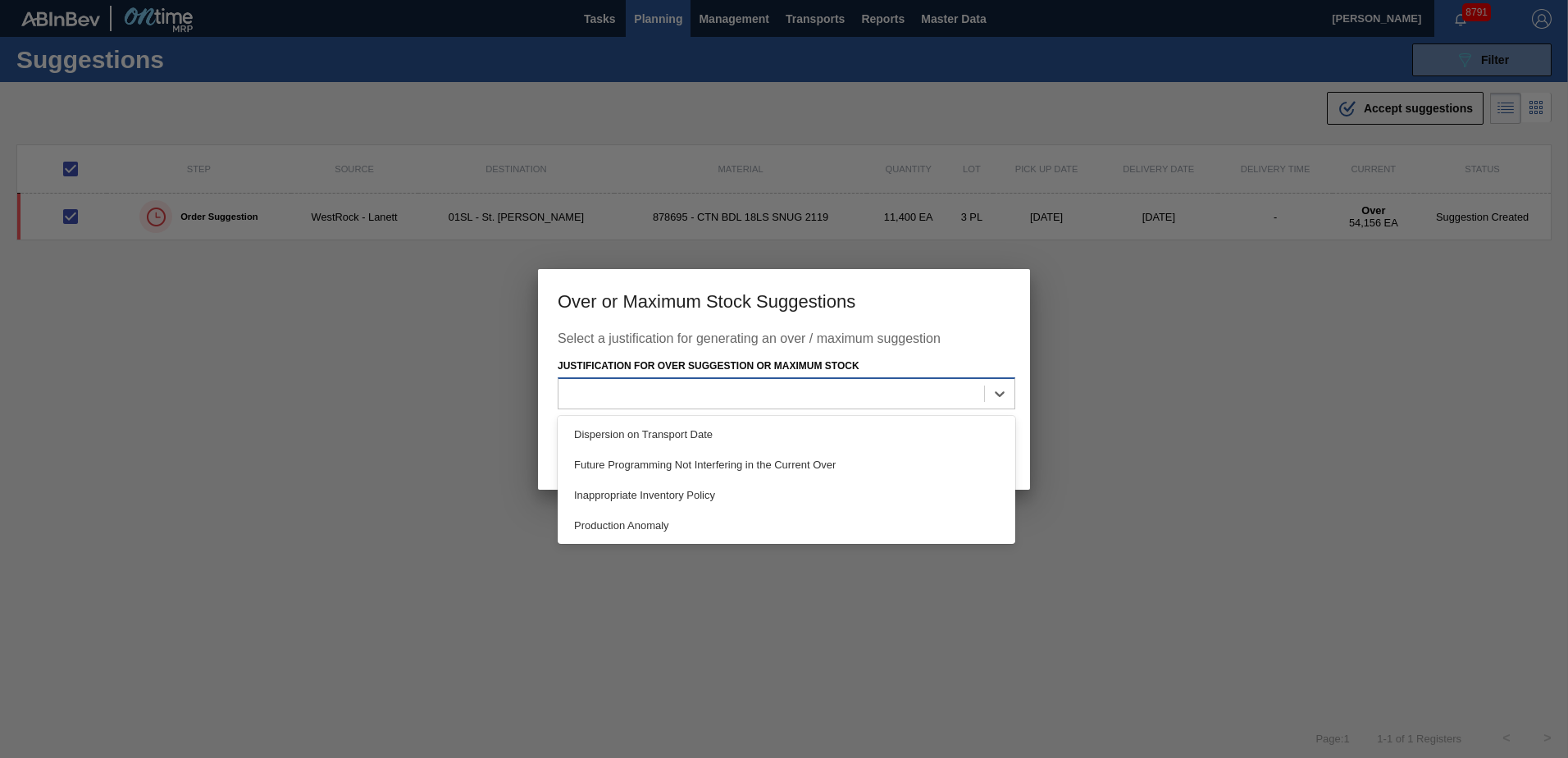
click at [847, 394] on div at bounding box center [771, 394] width 426 height 24
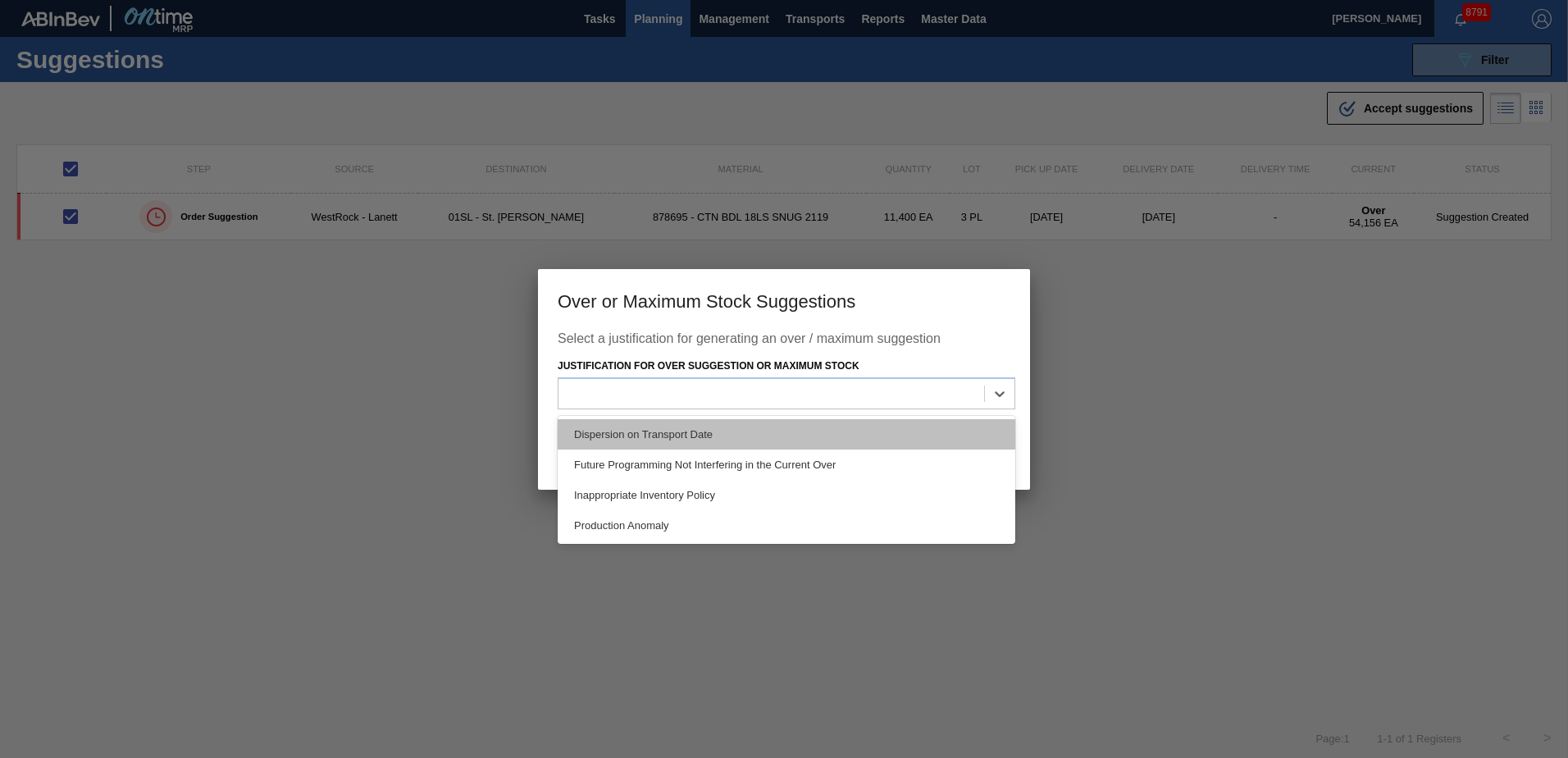
click at [754, 424] on div "Dispersion on Transport Date" at bounding box center [785, 434] width 457 height 31
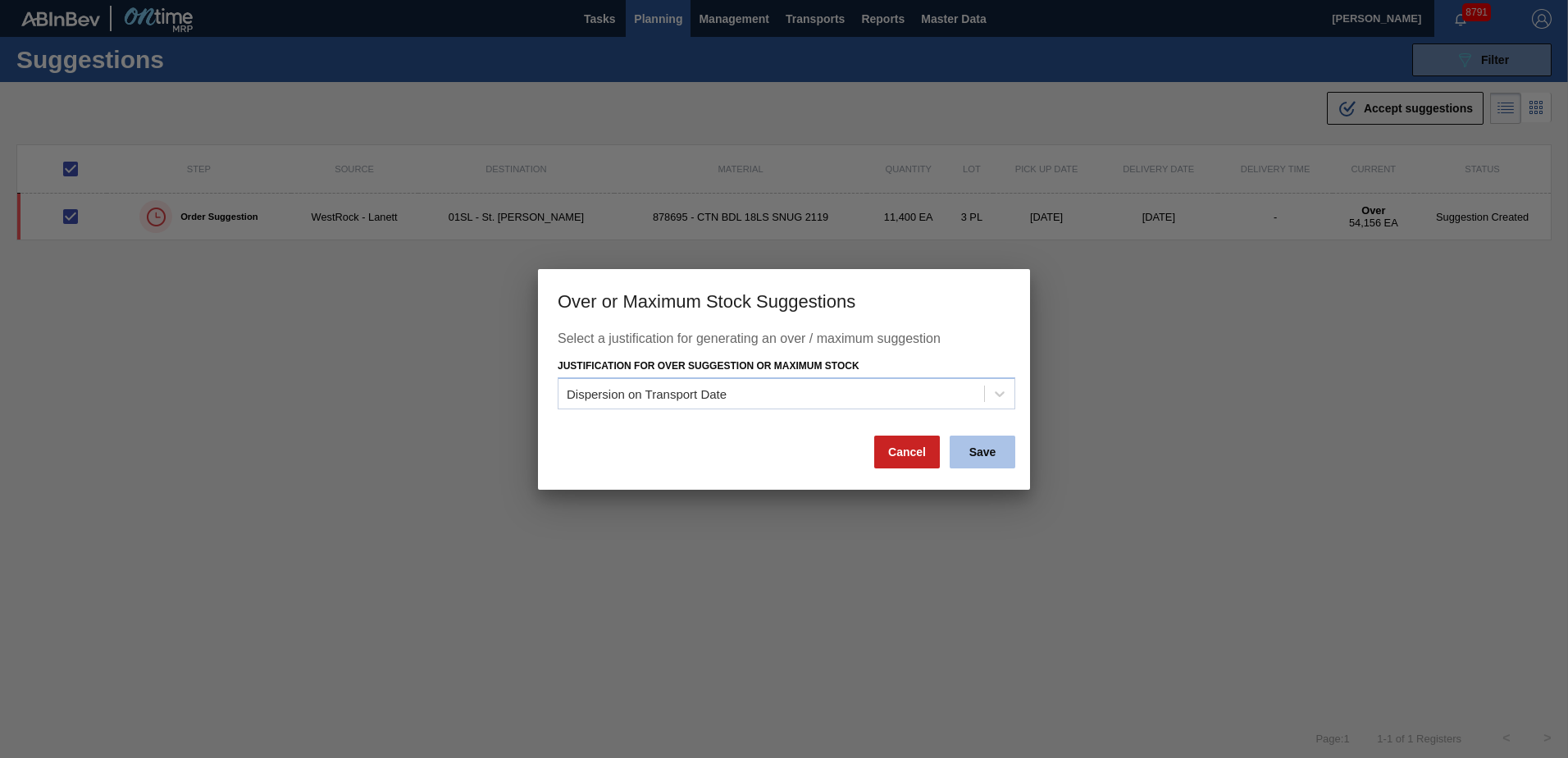
click at [1005, 453] on button "Save" at bounding box center [982, 452] width 66 height 32
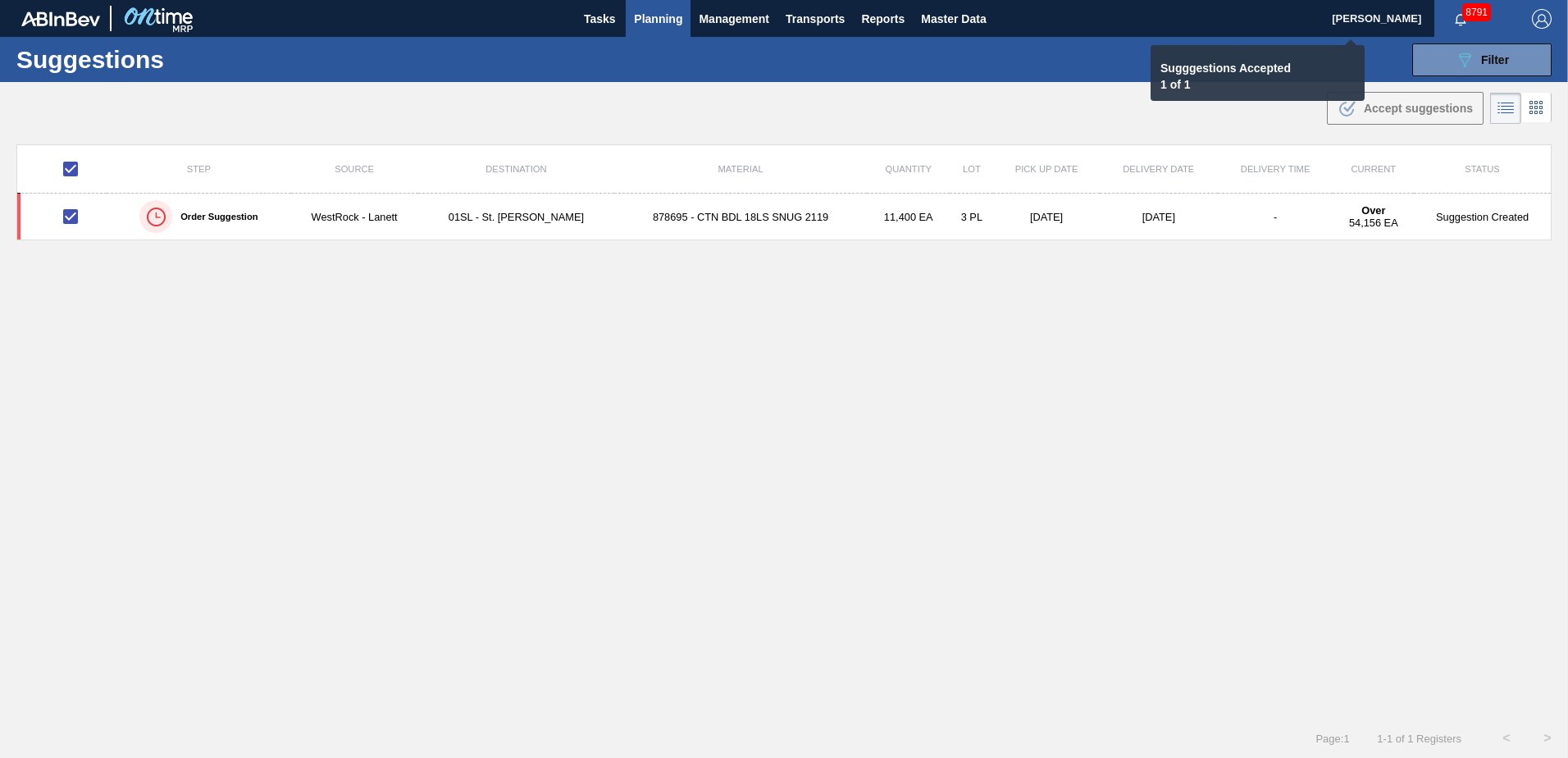
checkbox input "false"
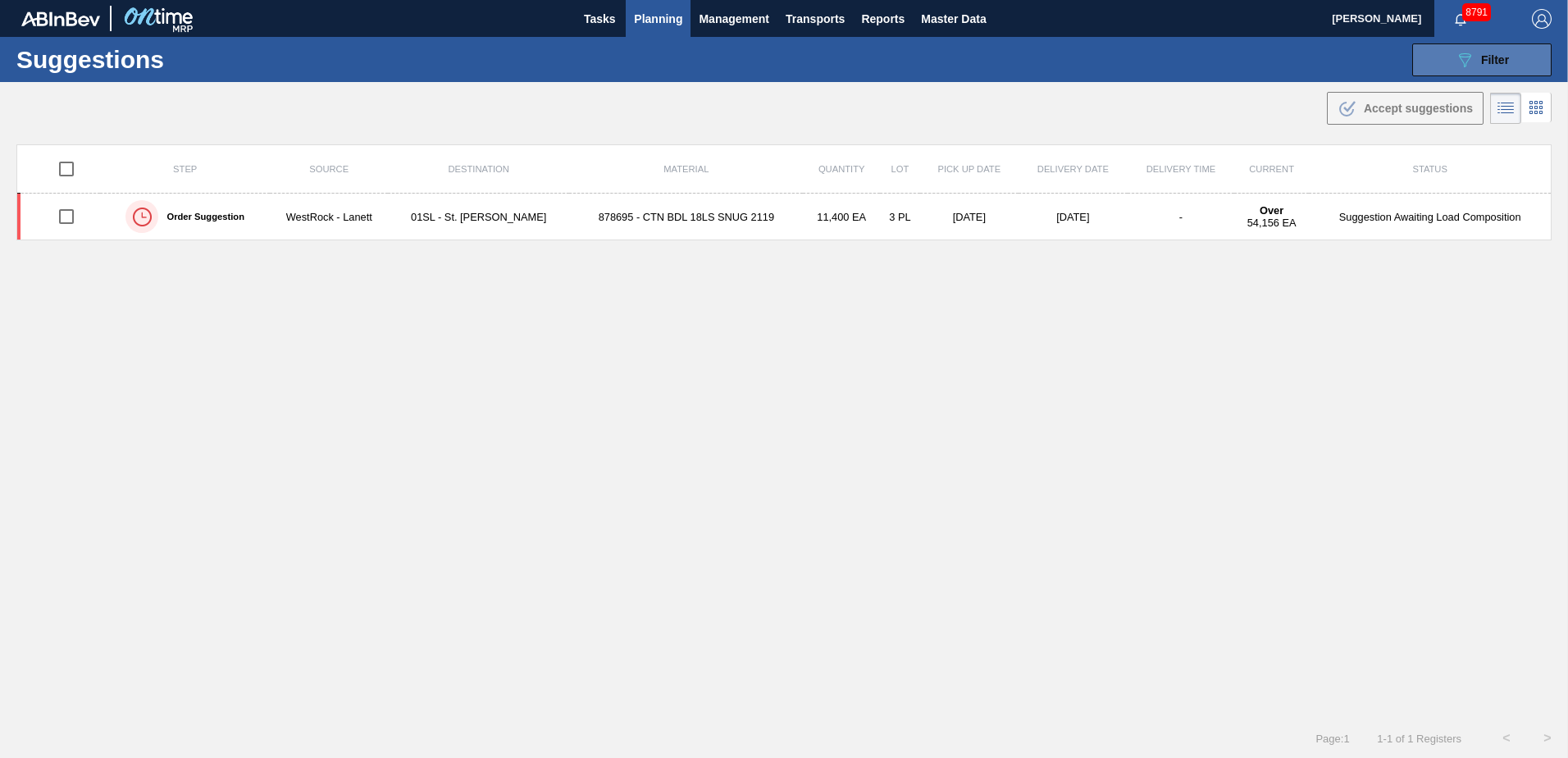
click at [1465, 60] on icon at bounding box center [1464, 59] width 12 height 14
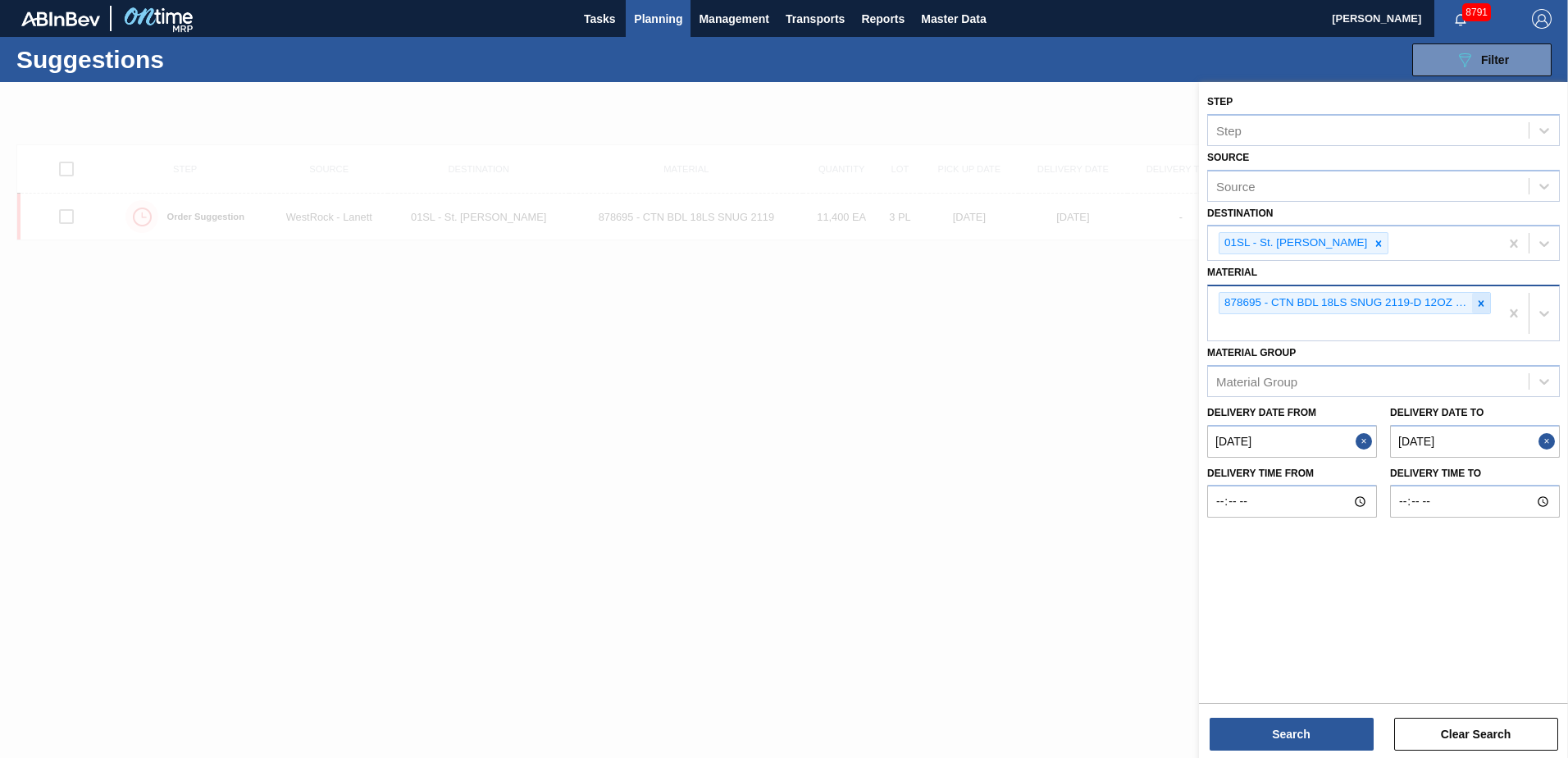
click at [1482, 306] on icon at bounding box center [1481, 303] width 11 height 11
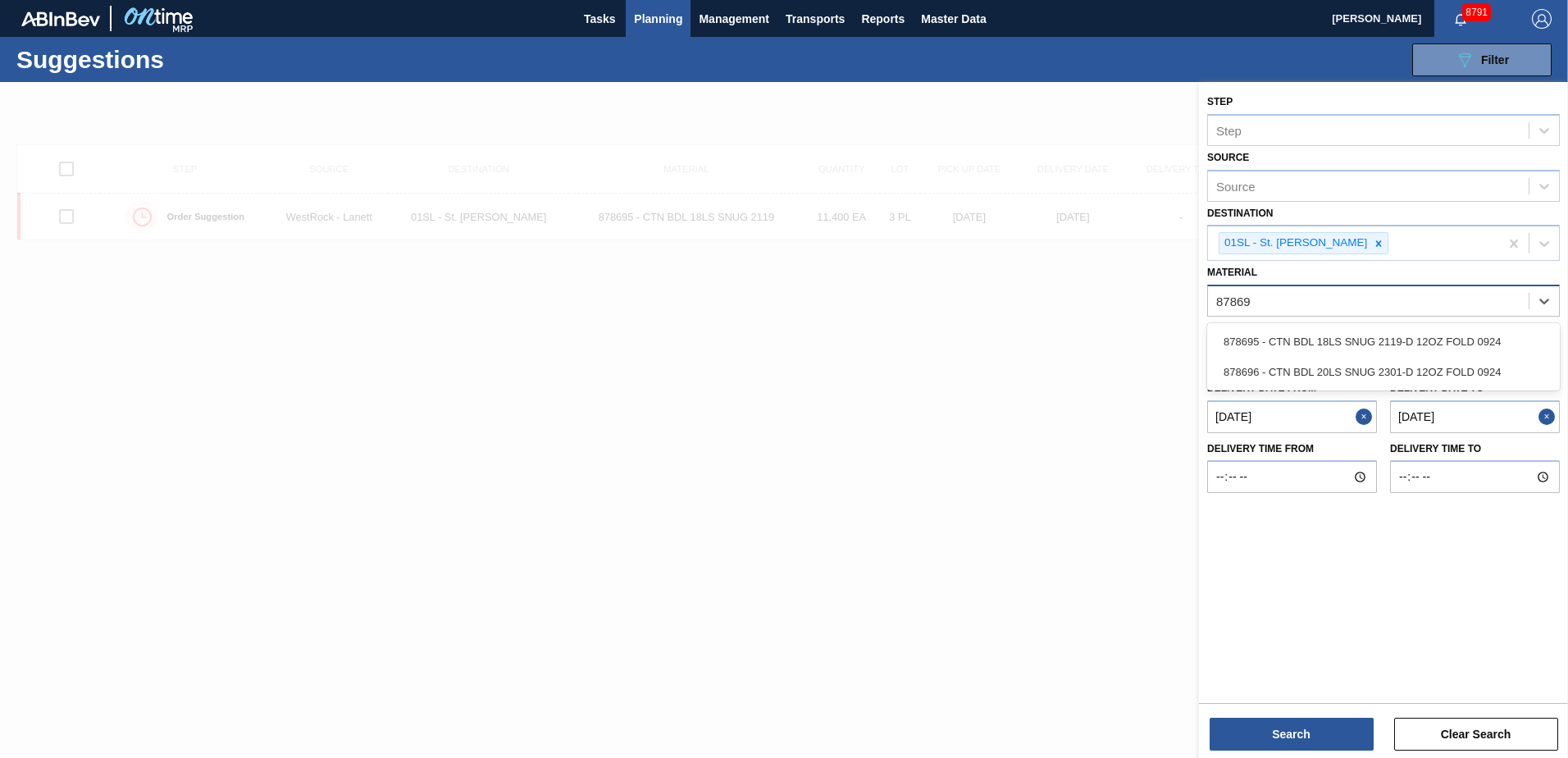
type input "878696"
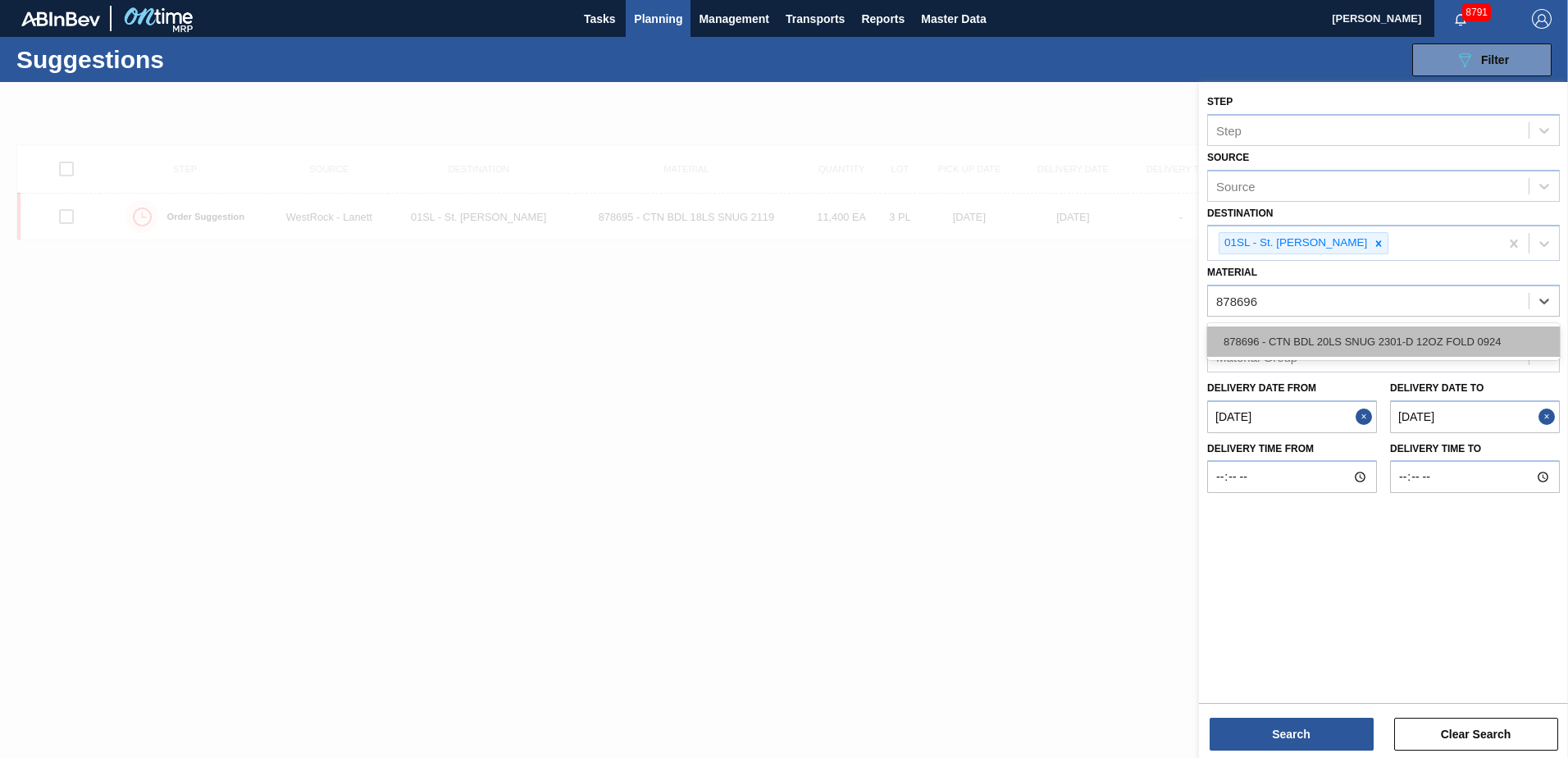
click at [1382, 339] on div "878696 - CTN BDL 20LS SNUG 2301-D 12OZ FOLD 0924" at bounding box center [1383, 341] width 352 height 31
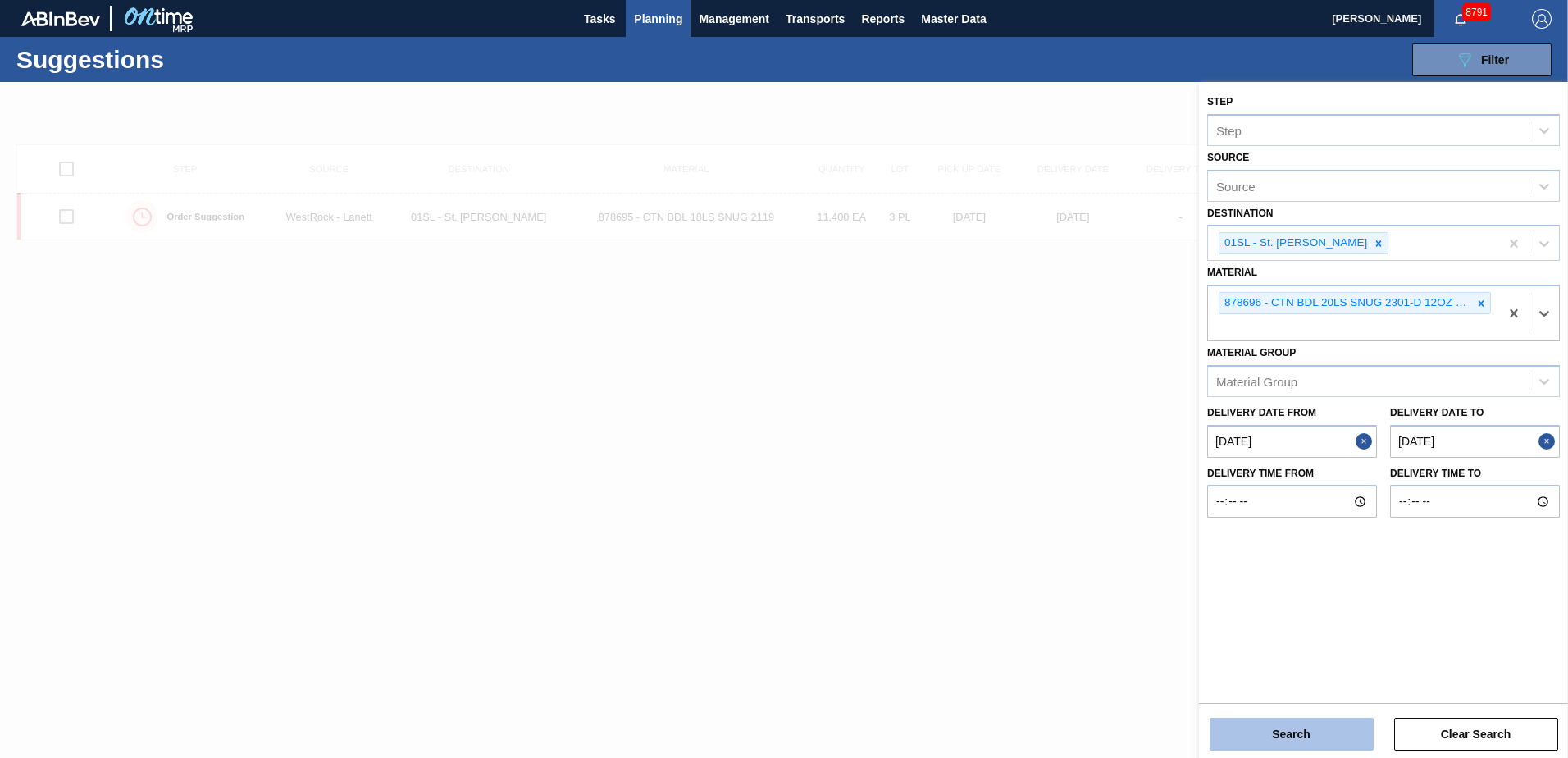
click at [1308, 735] on button "Search" at bounding box center [1291, 734] width 164 height 32
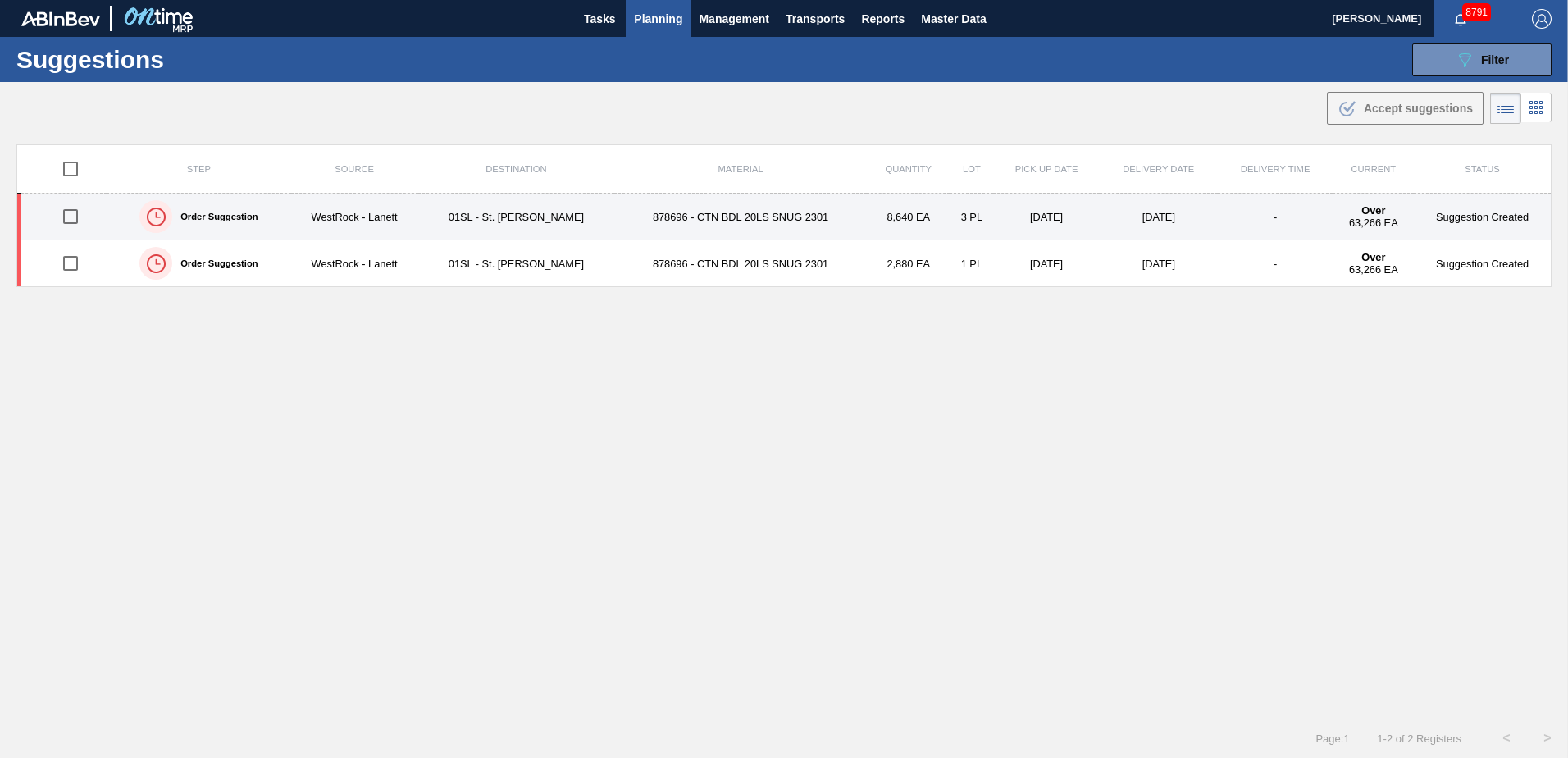
click at [72, 216] on input "checkbox" at bounding box center [70, 216] width 34 height 34
checkbox input "true"
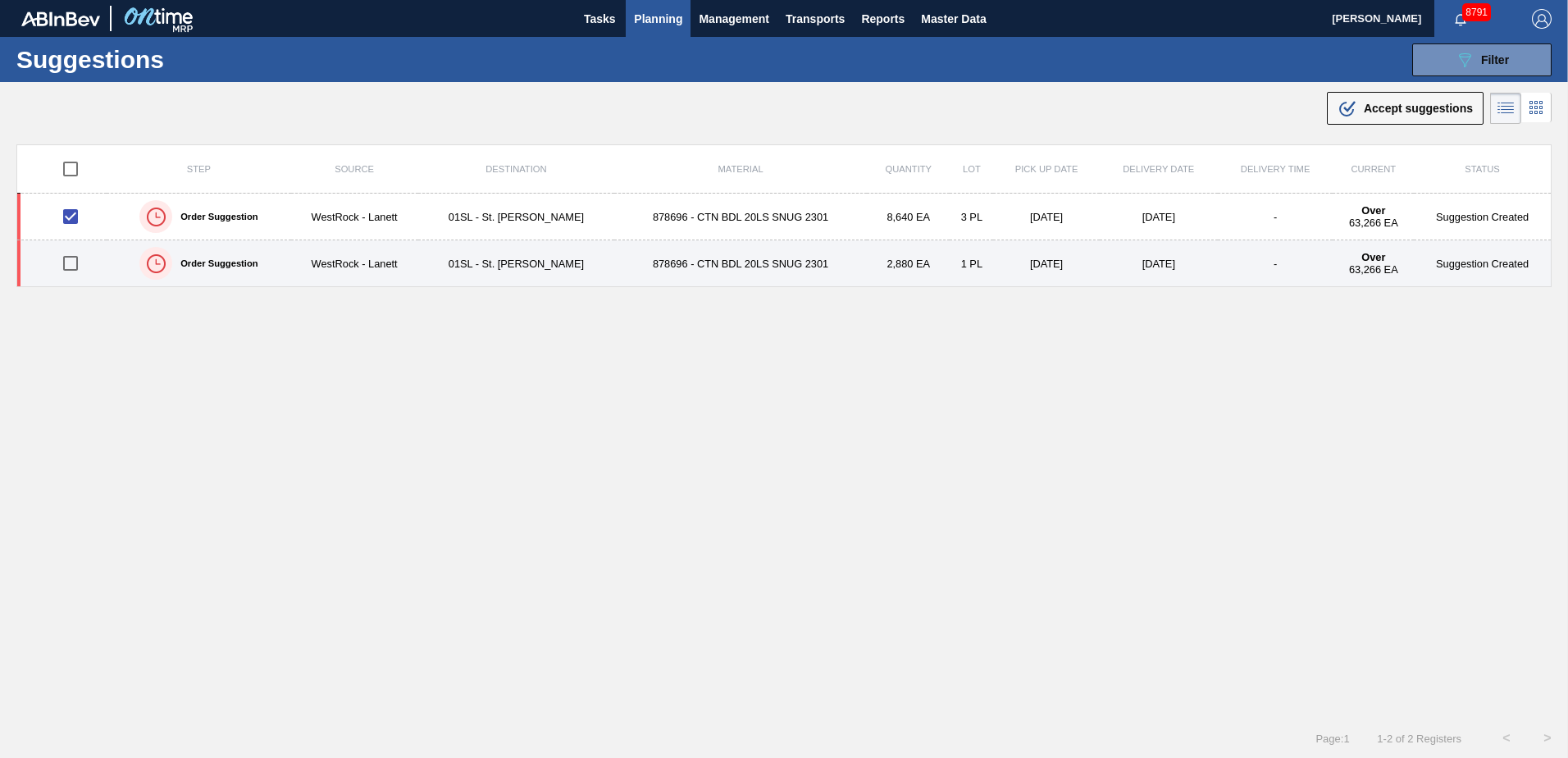
click at [68, 260] on input "checkbox" at bounding box center [70, 263] width 34 height 34
checkbox input "true"
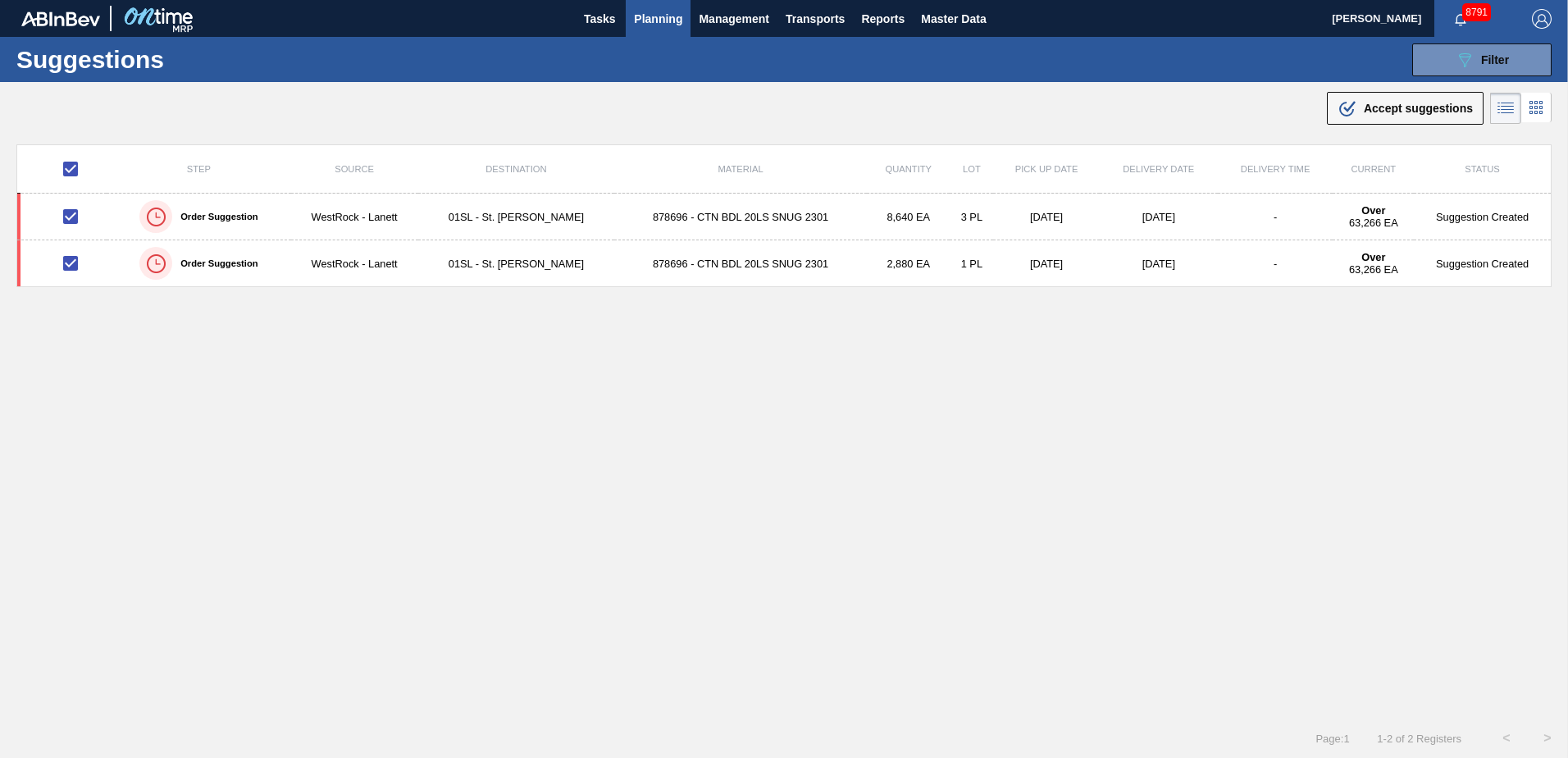
click at [1341, 105] on icon ".b{fill:var(--color-action-default)}" at bounding box center [1346, 108] width 19 height 19
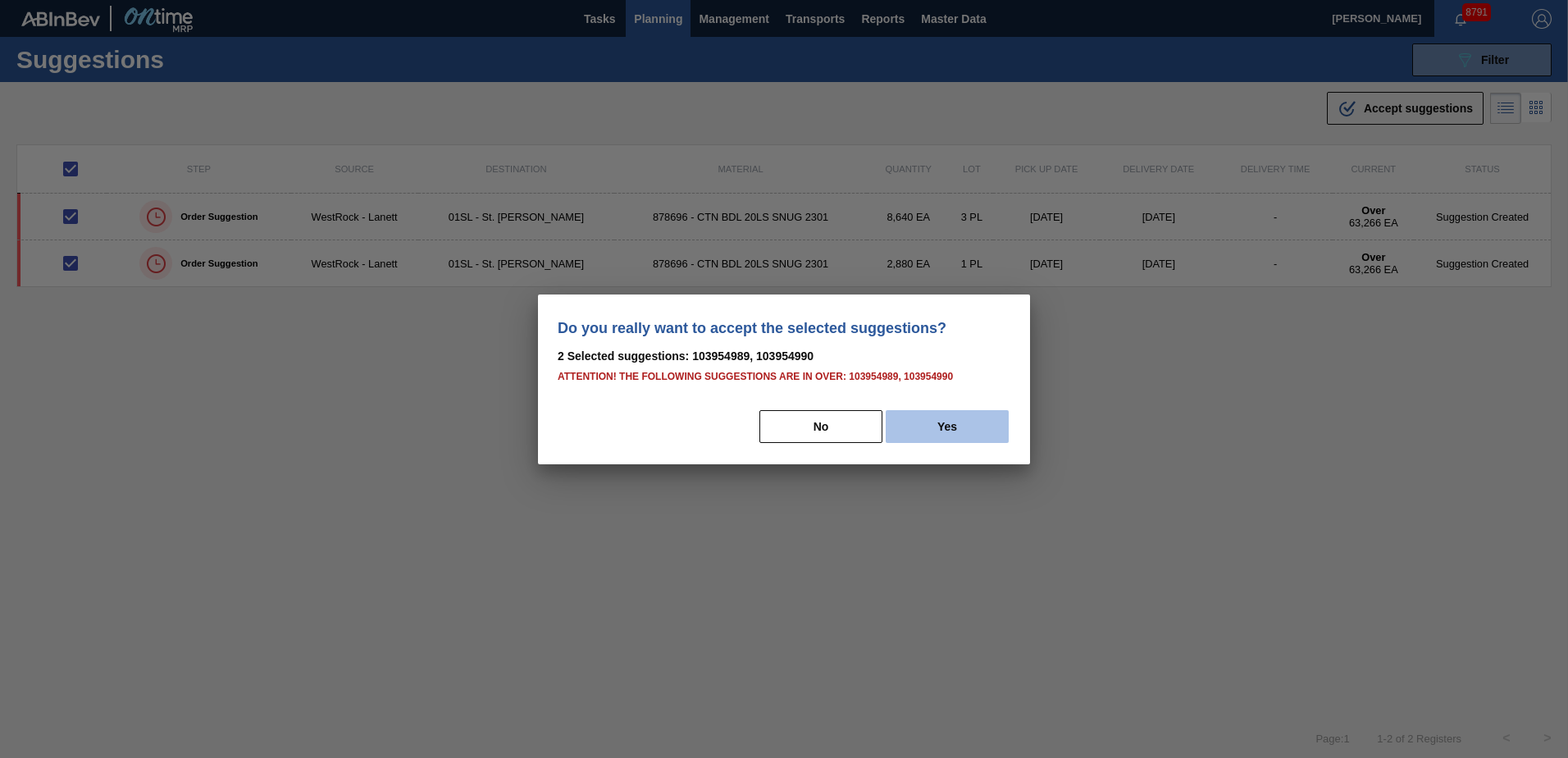
click at [988, 417] on button "Yes" at bounding box center [947, 426] width 123 height 32
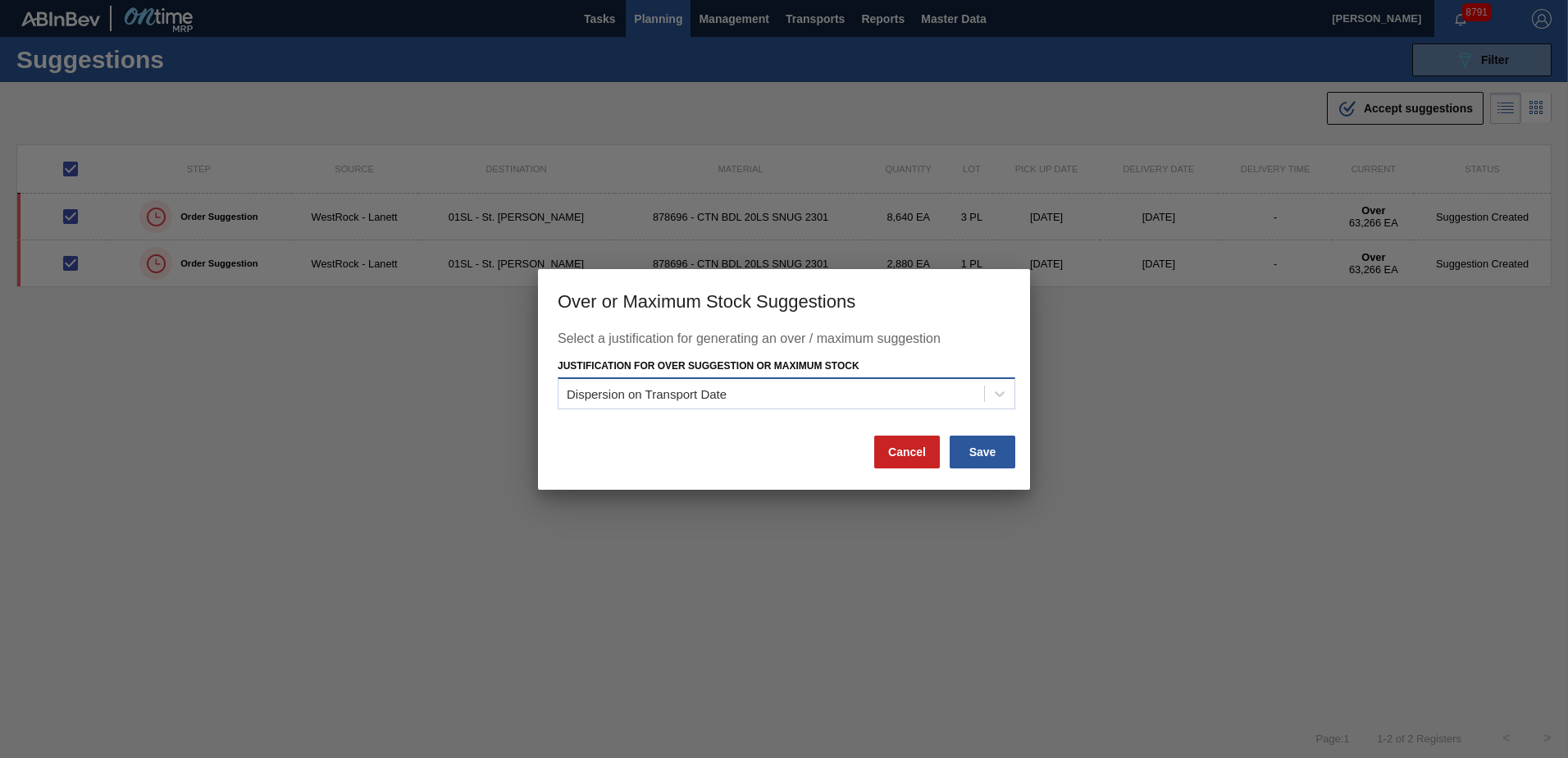
click at [772, 403] on div "Dispersion on Transport Date" at bounding box center [771, 394] width 426 height 24
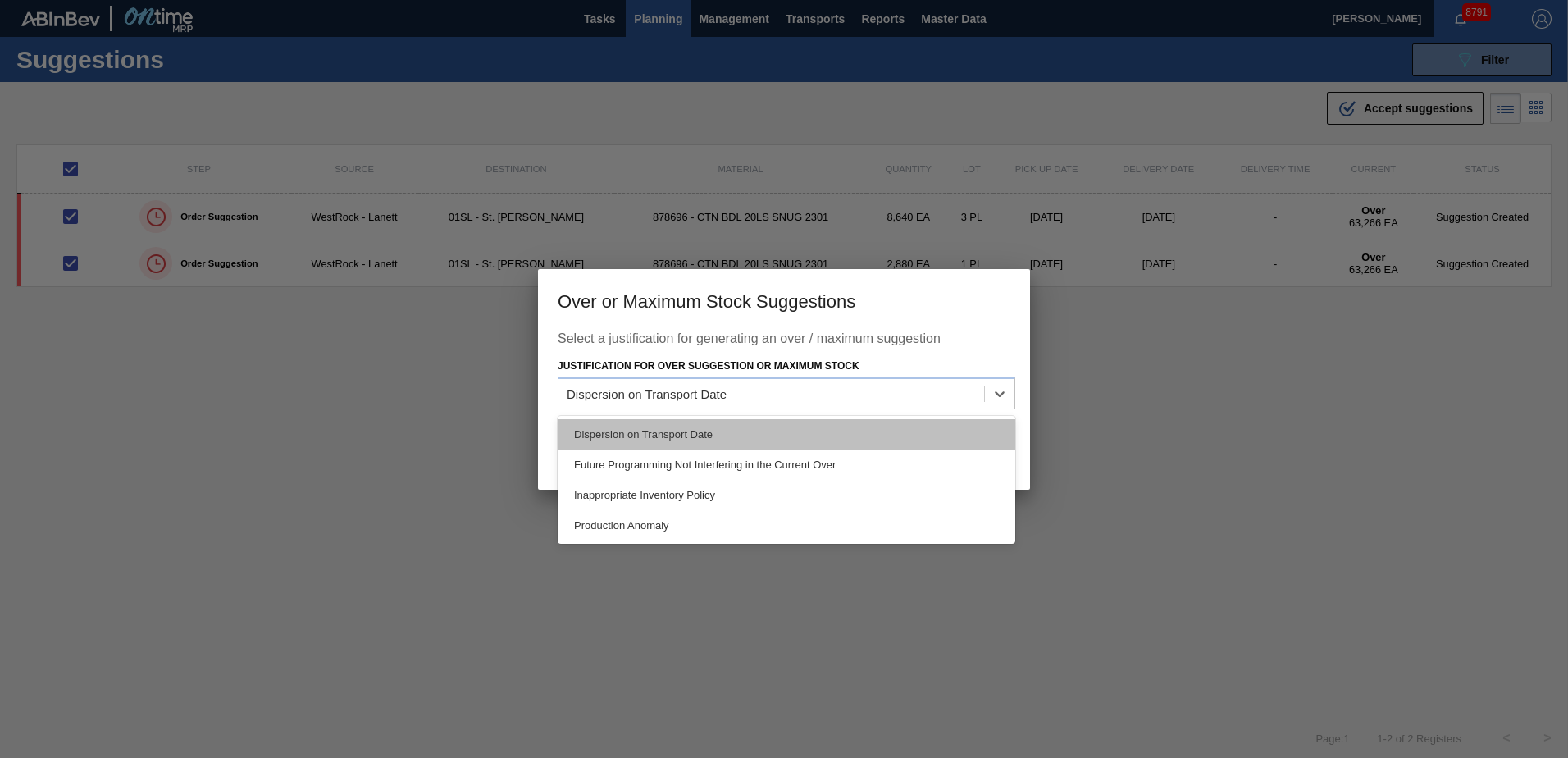
click at [881, 435] on div "Dispersion on Transport Date" at bounding box center [785, 434] width 457 height 31
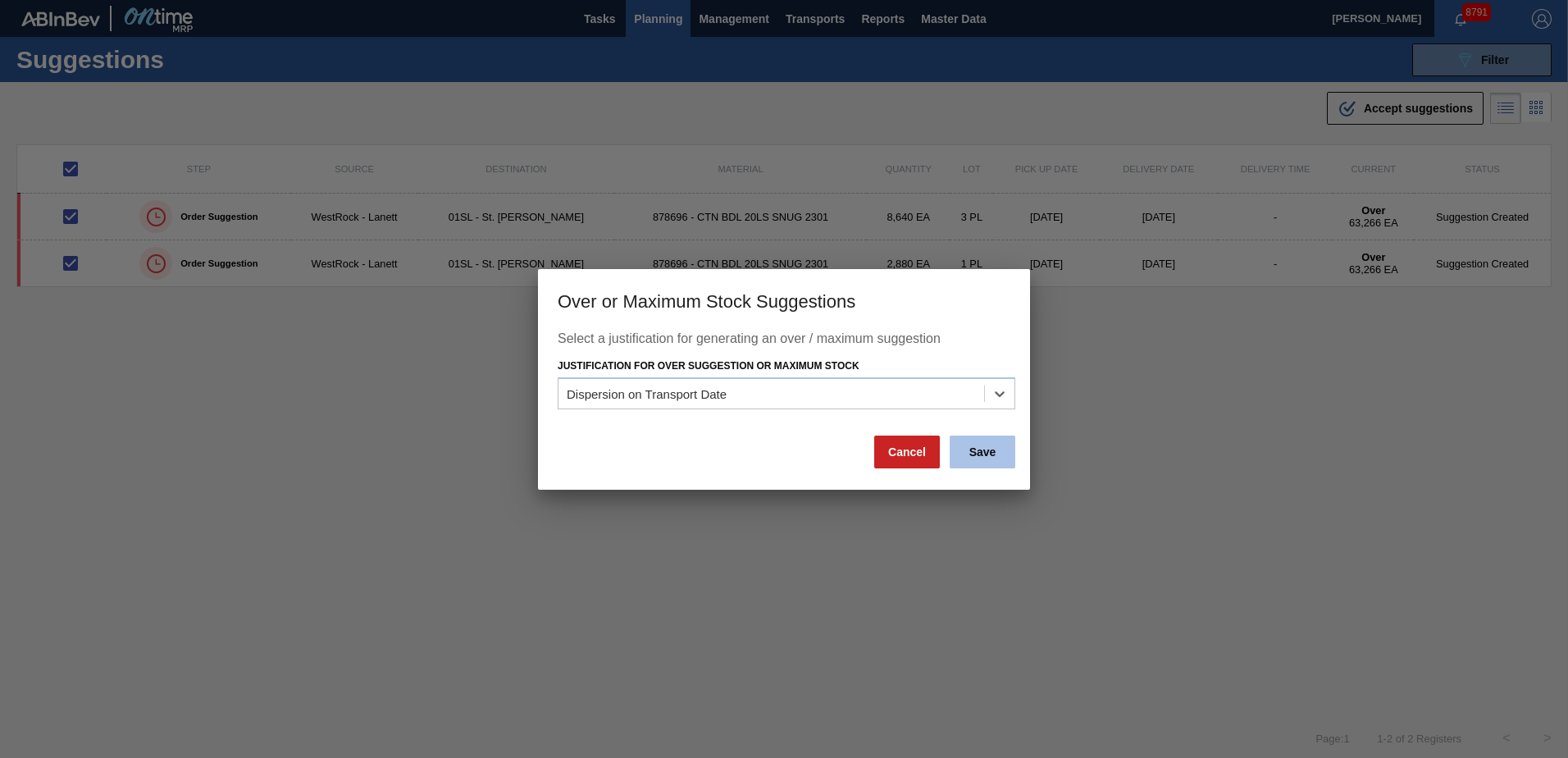
click at [981, 450] on button "Save" at bounding box center [982, 452] width 66 height 32
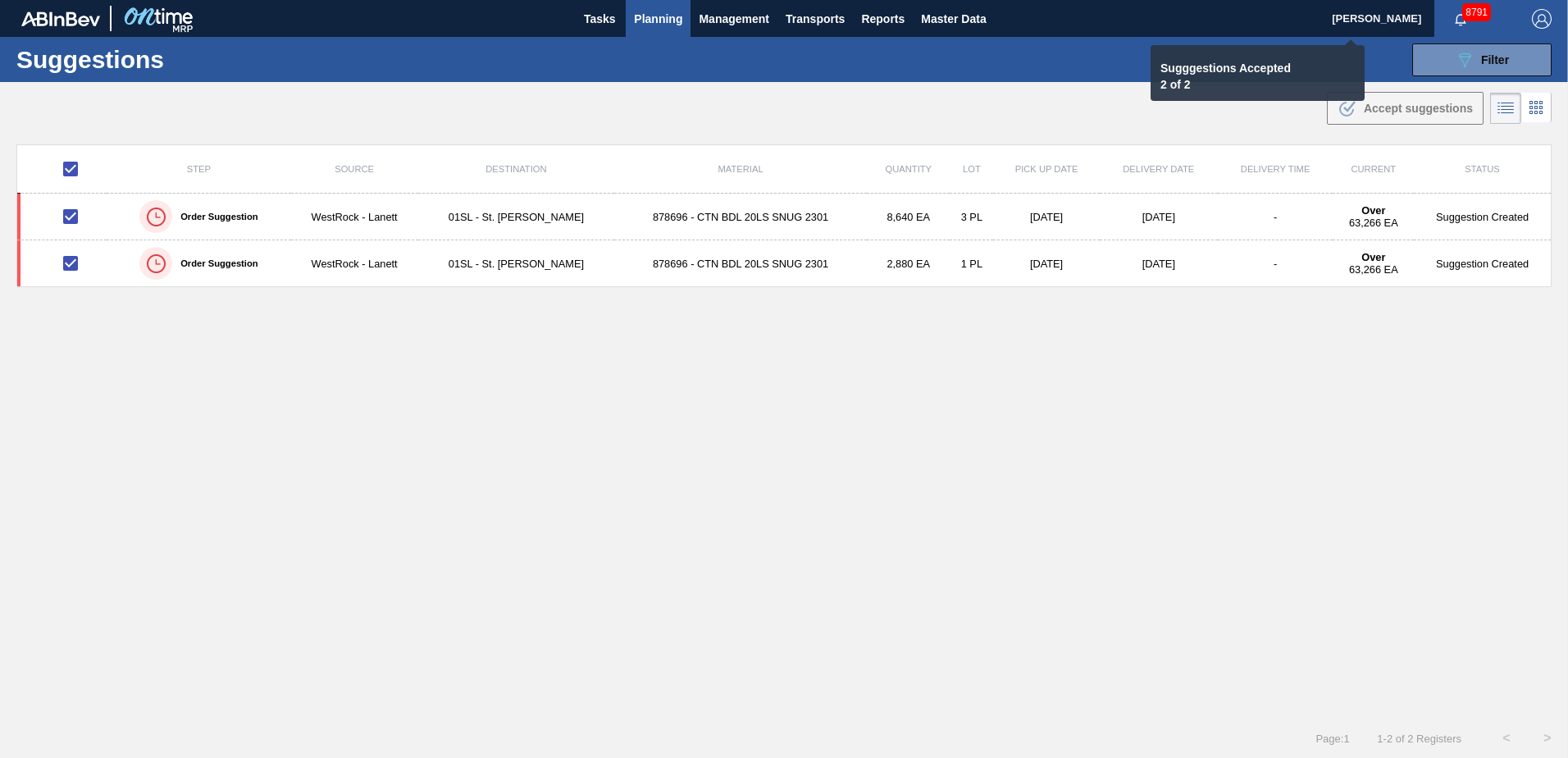
checkbox input "false"
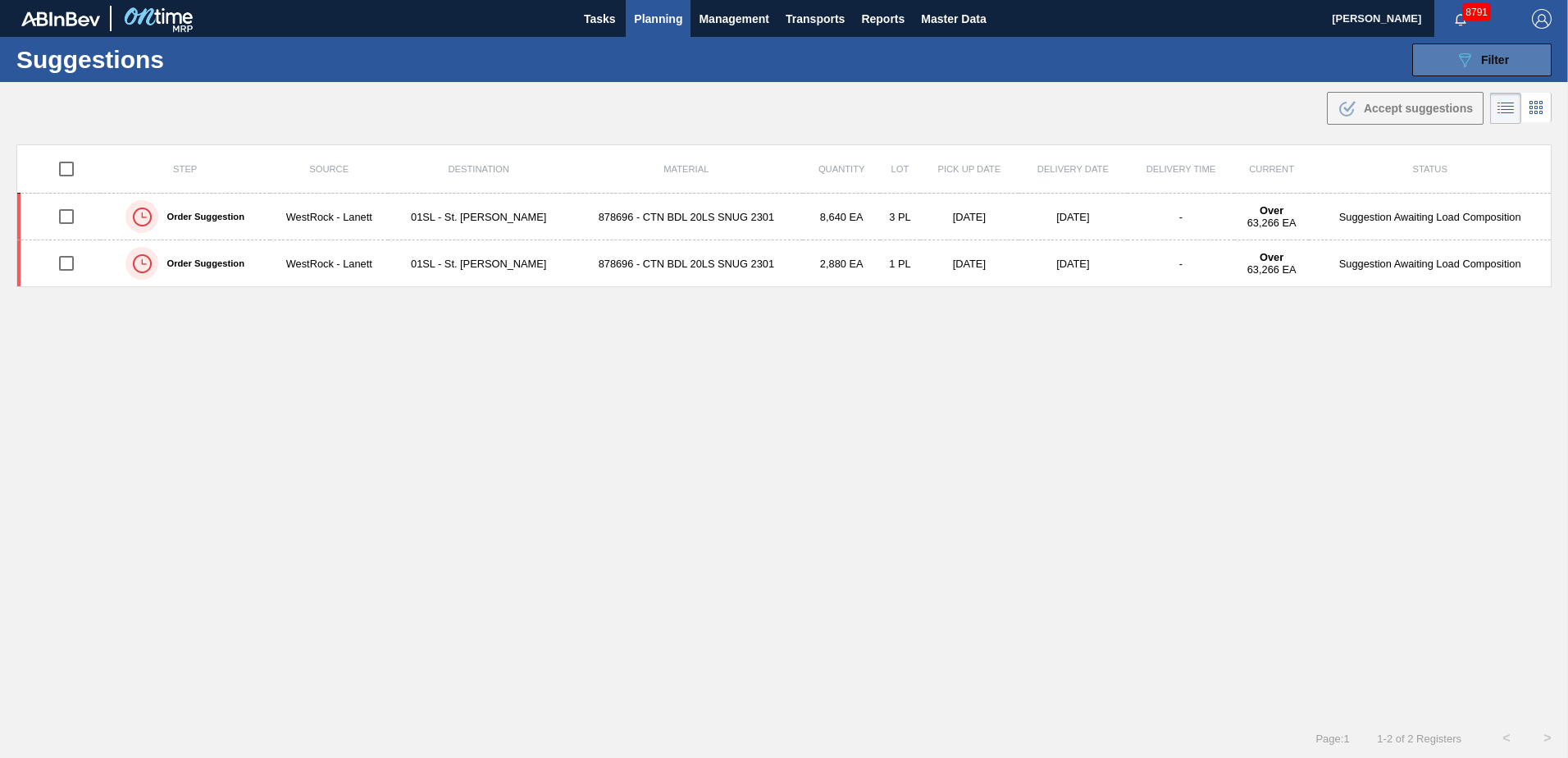
click at [1455, 59] on icon "089F7B8B-B2A5-4AFE-B5C0-19BA573D28AC" at bounding box center [1464, 59] width 19 height 19
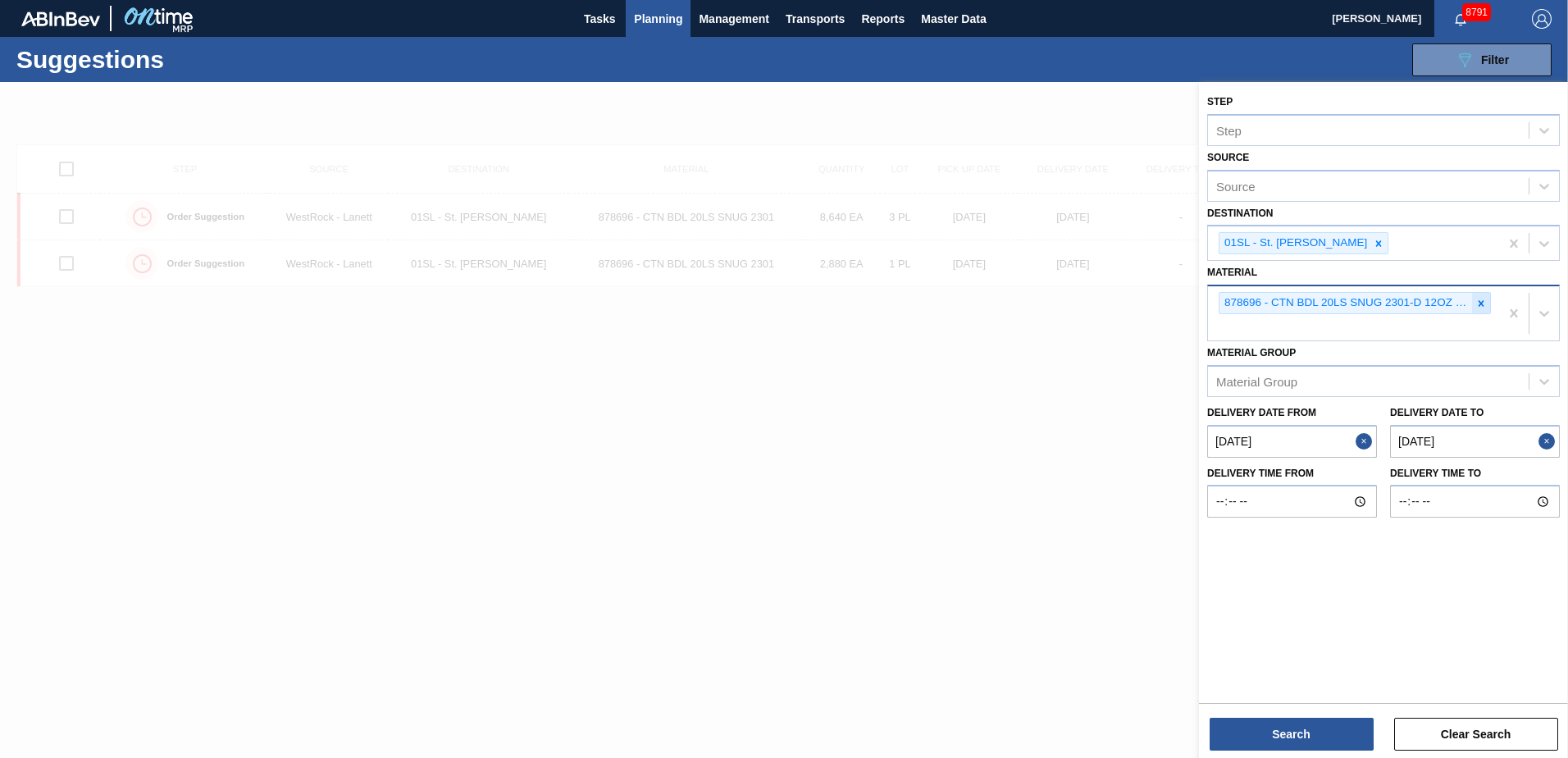
click at [1479, 302] on icon at bounding box center [1481, 303] width 11 height 11
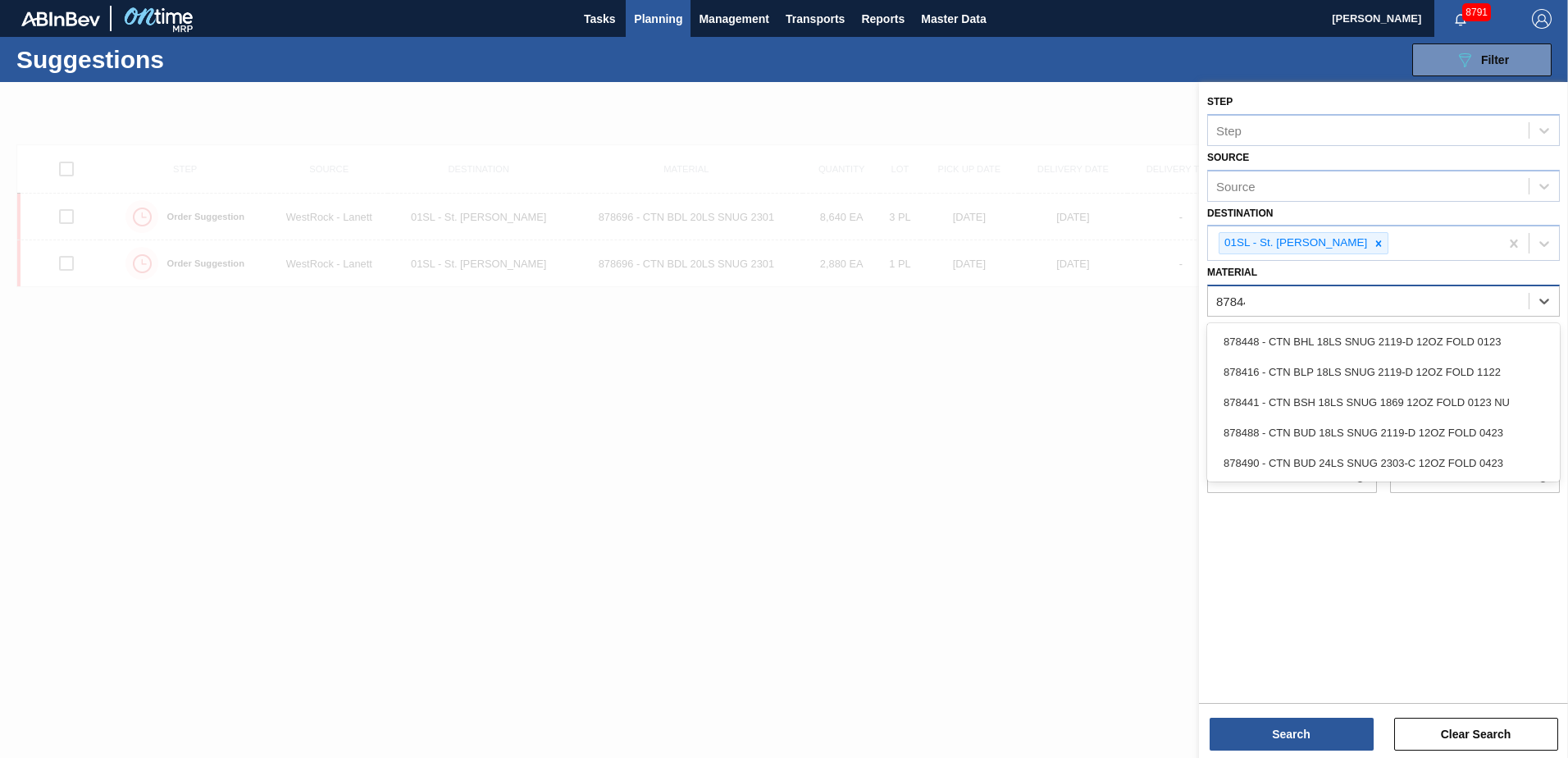
type input "878448"
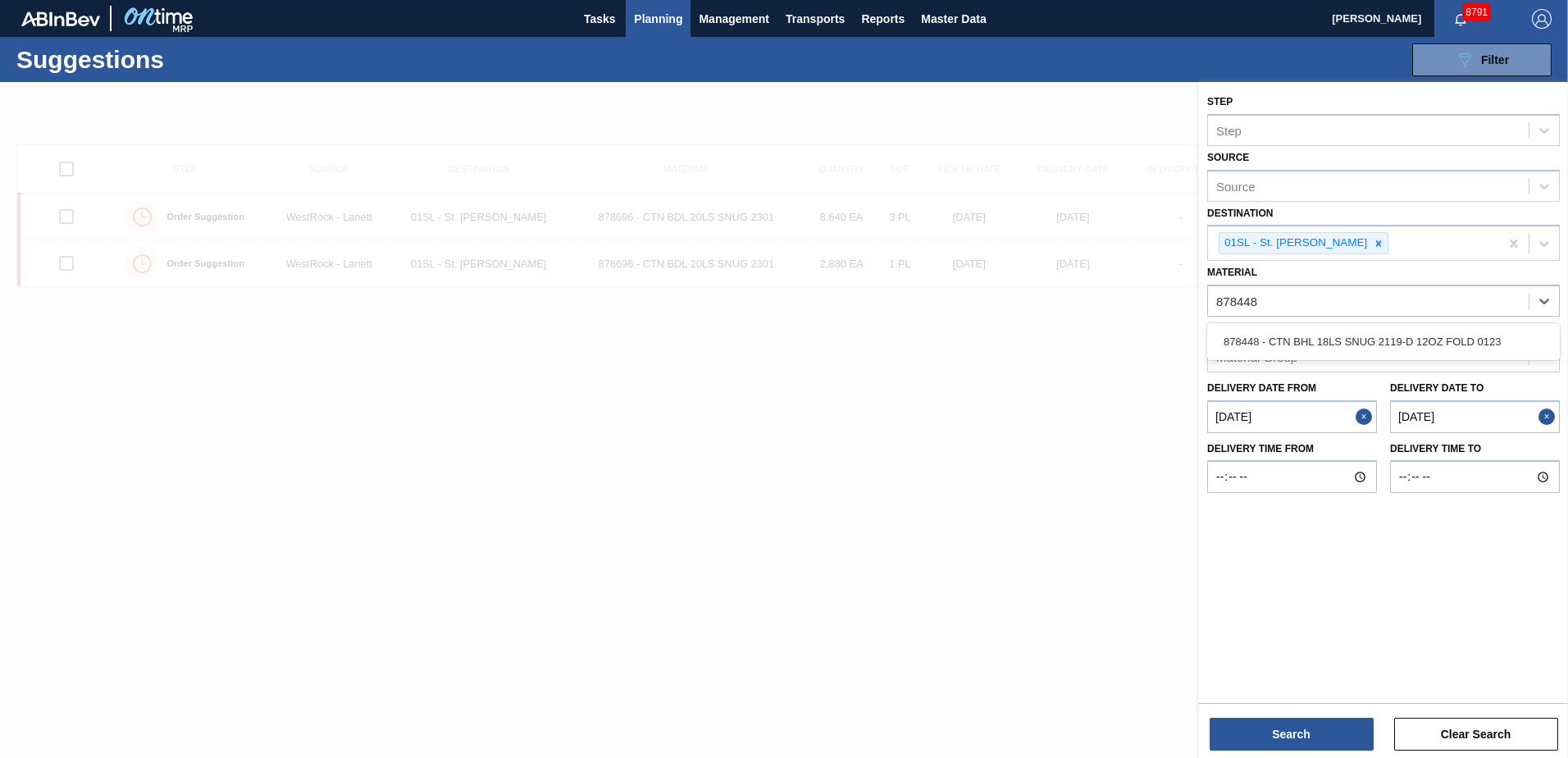
click at [1461, 344] on div "878448 - CTN BHL 18LS SNUG 2119-D 12OZ FOLD 0123" at bounding box center [1383, 341] width 352 height 31
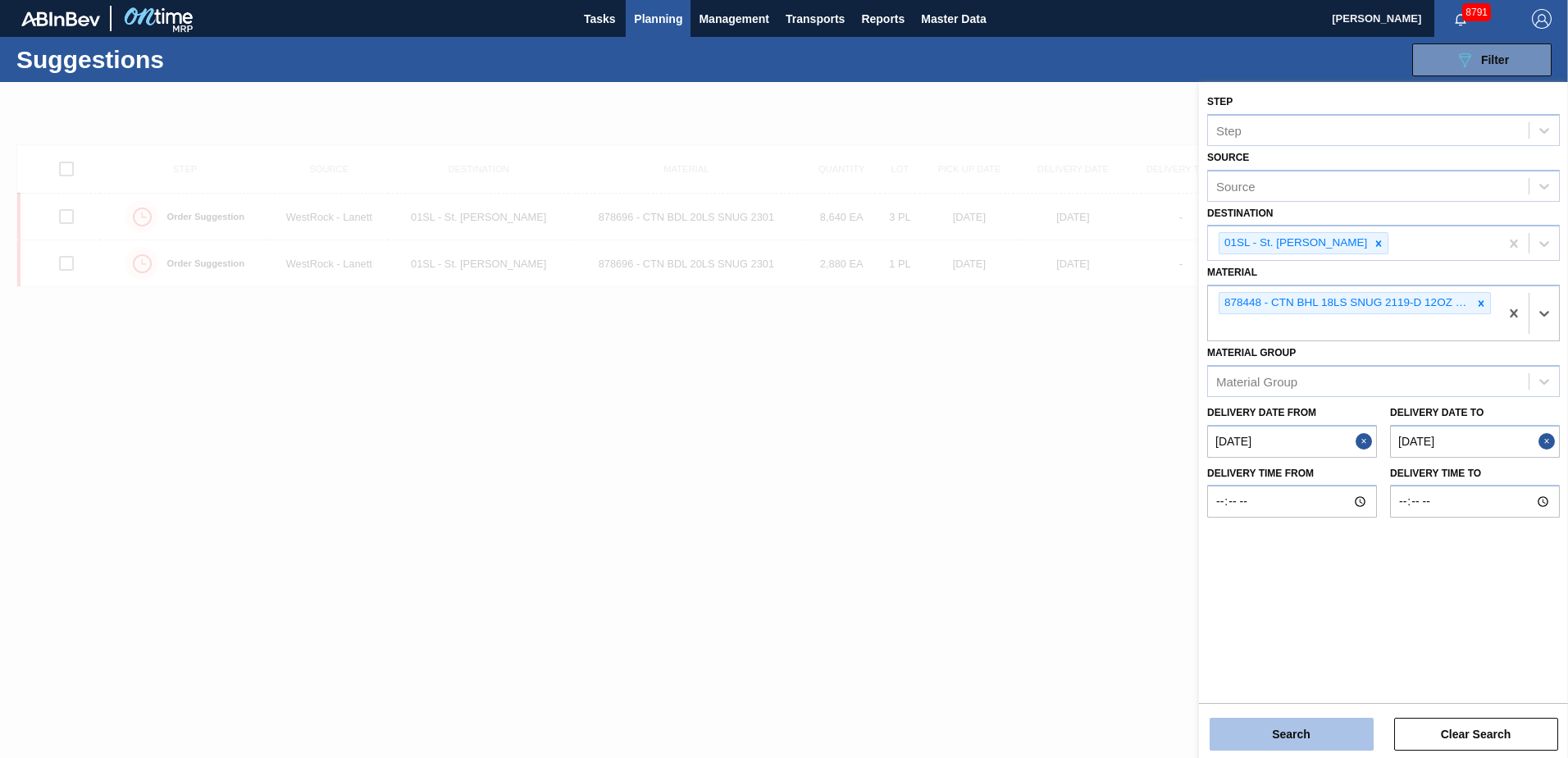
click at [1287, 725] on button "Search" at bounding box center [1291, 734] width 164 height 32
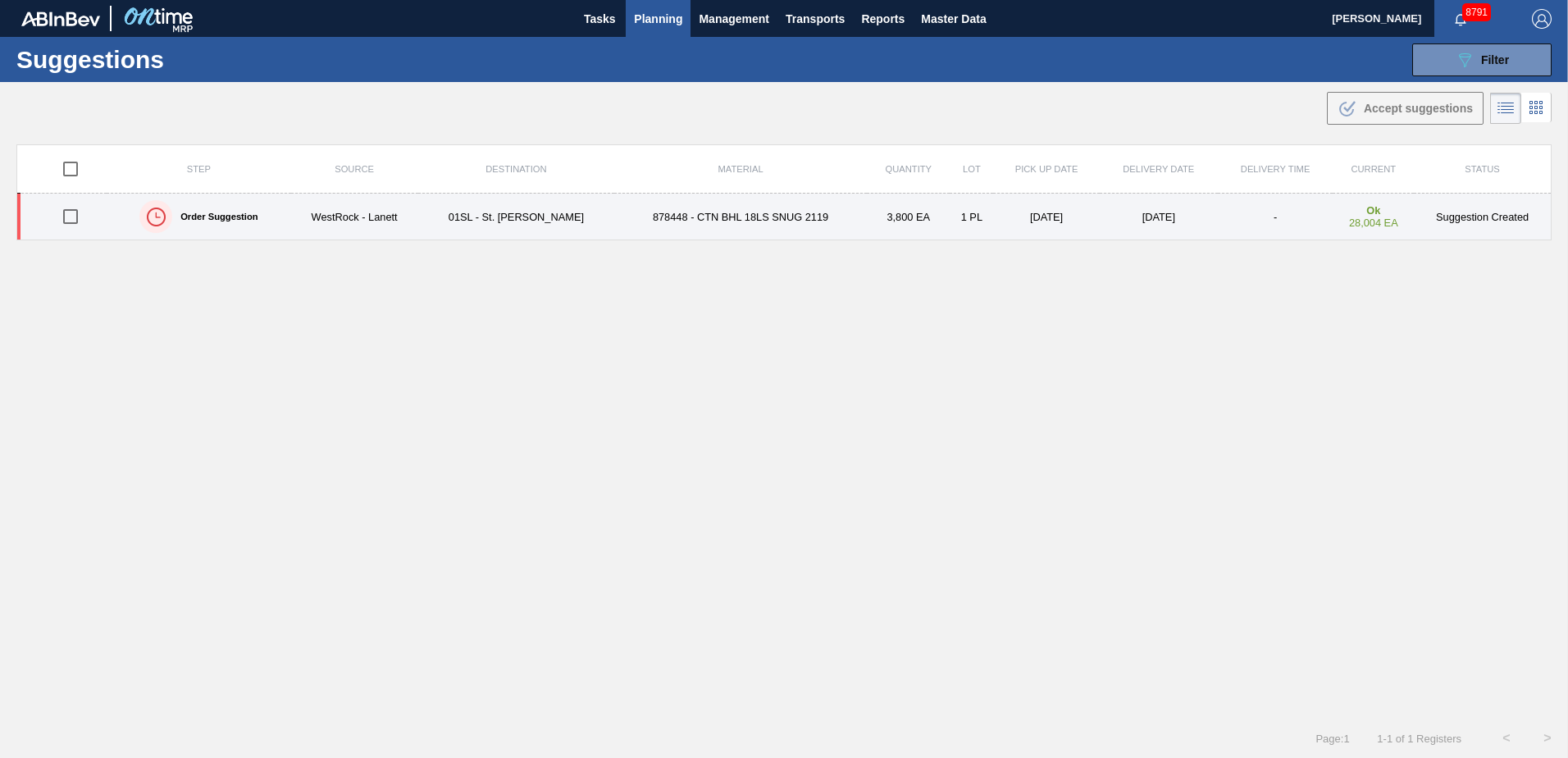
click at [70, 216] on input "checkbox" at bounding box center [70, 216] width 34 height 34
checkbox input "true"
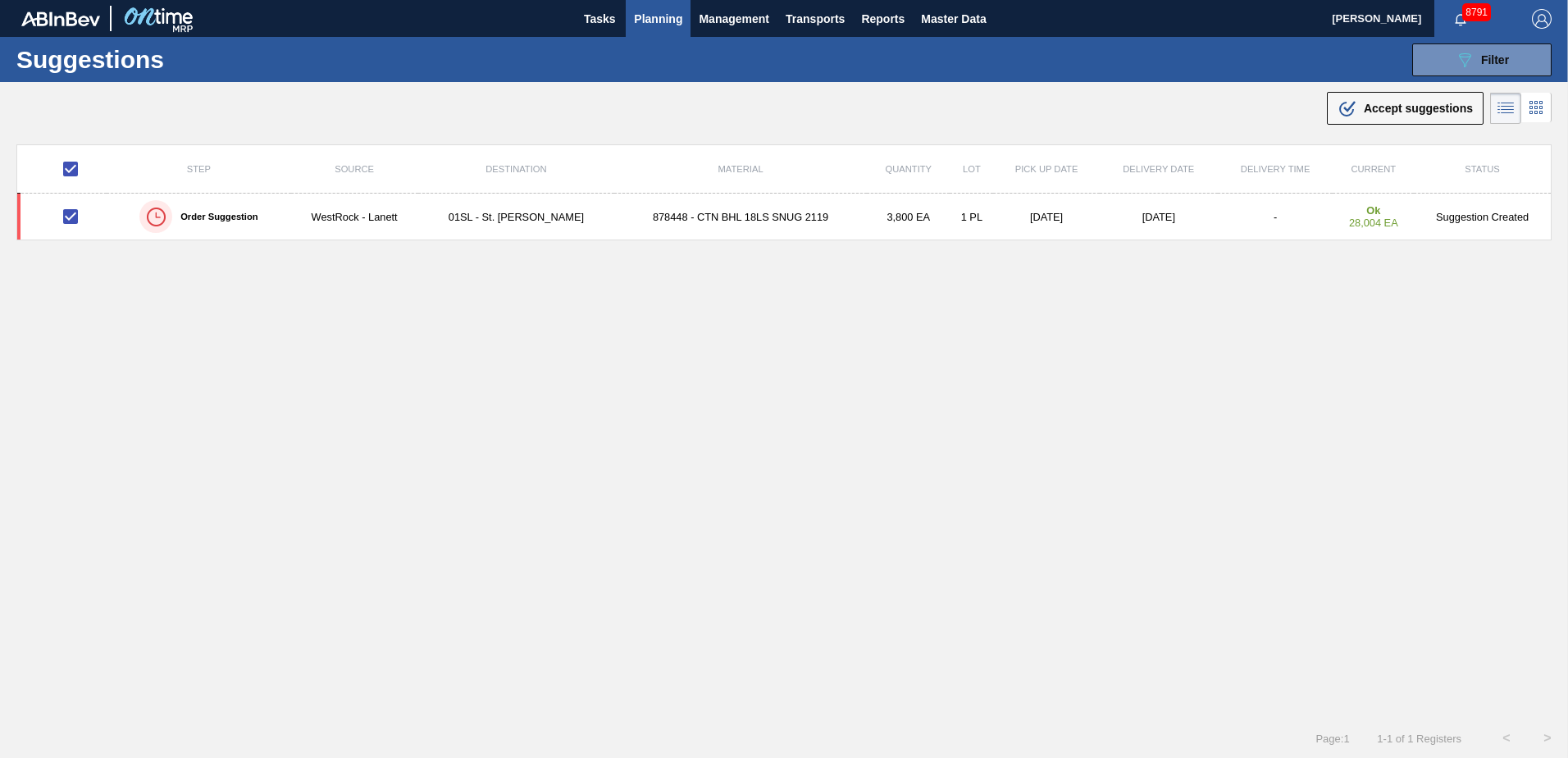
drag, startPoint x: 1340, startPoint y: 117, endPoint x: 1152, endPoint y: 230, distance: 219.3
click at [1340, 117] on icon ".b{fill:var(--color-action-default)}" at bounding box center [1346, 108] width 19 height 19
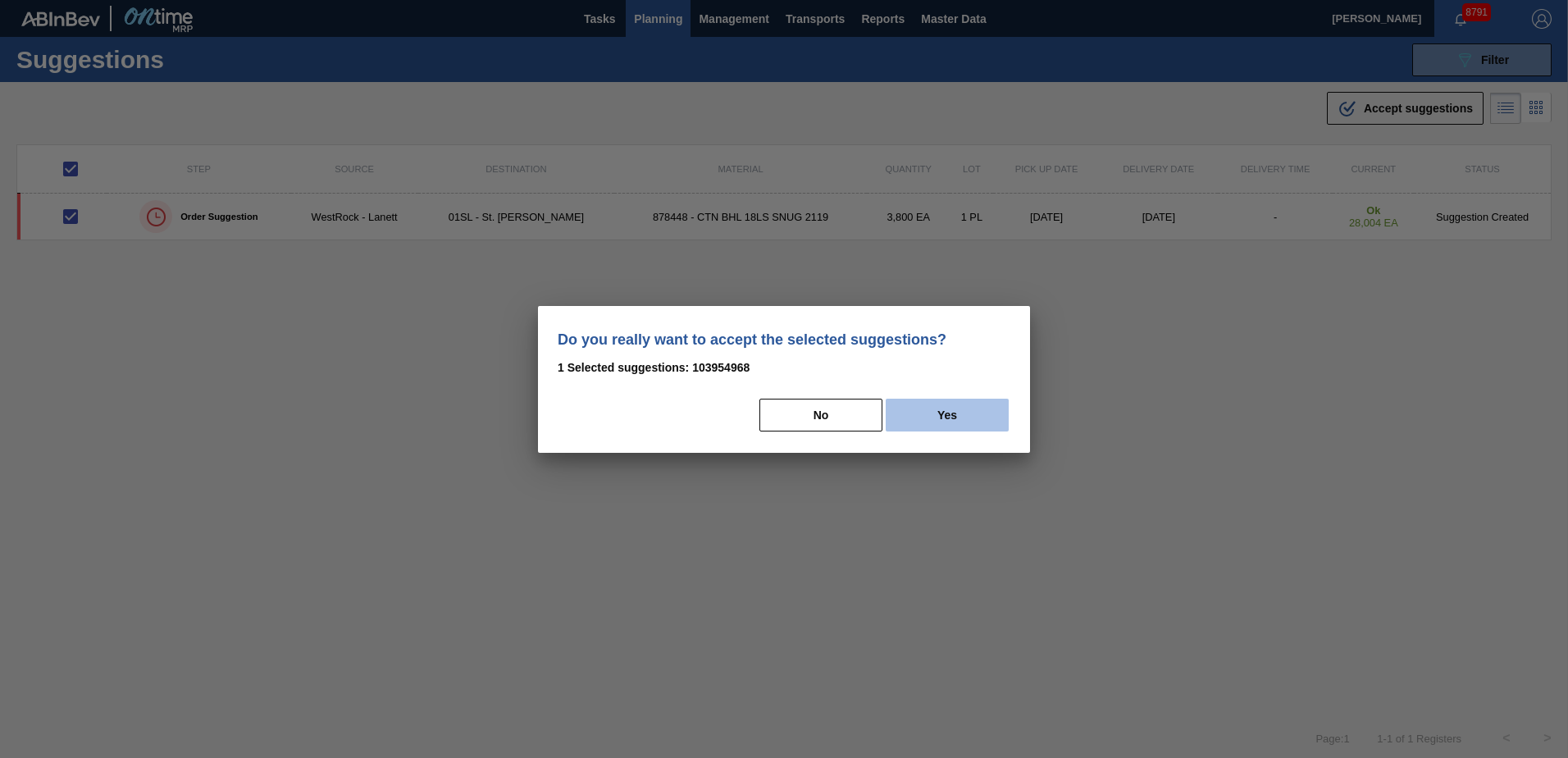
click at [918, 416] on button "Yes" at bounding box center [947, 415] width 123 height 32
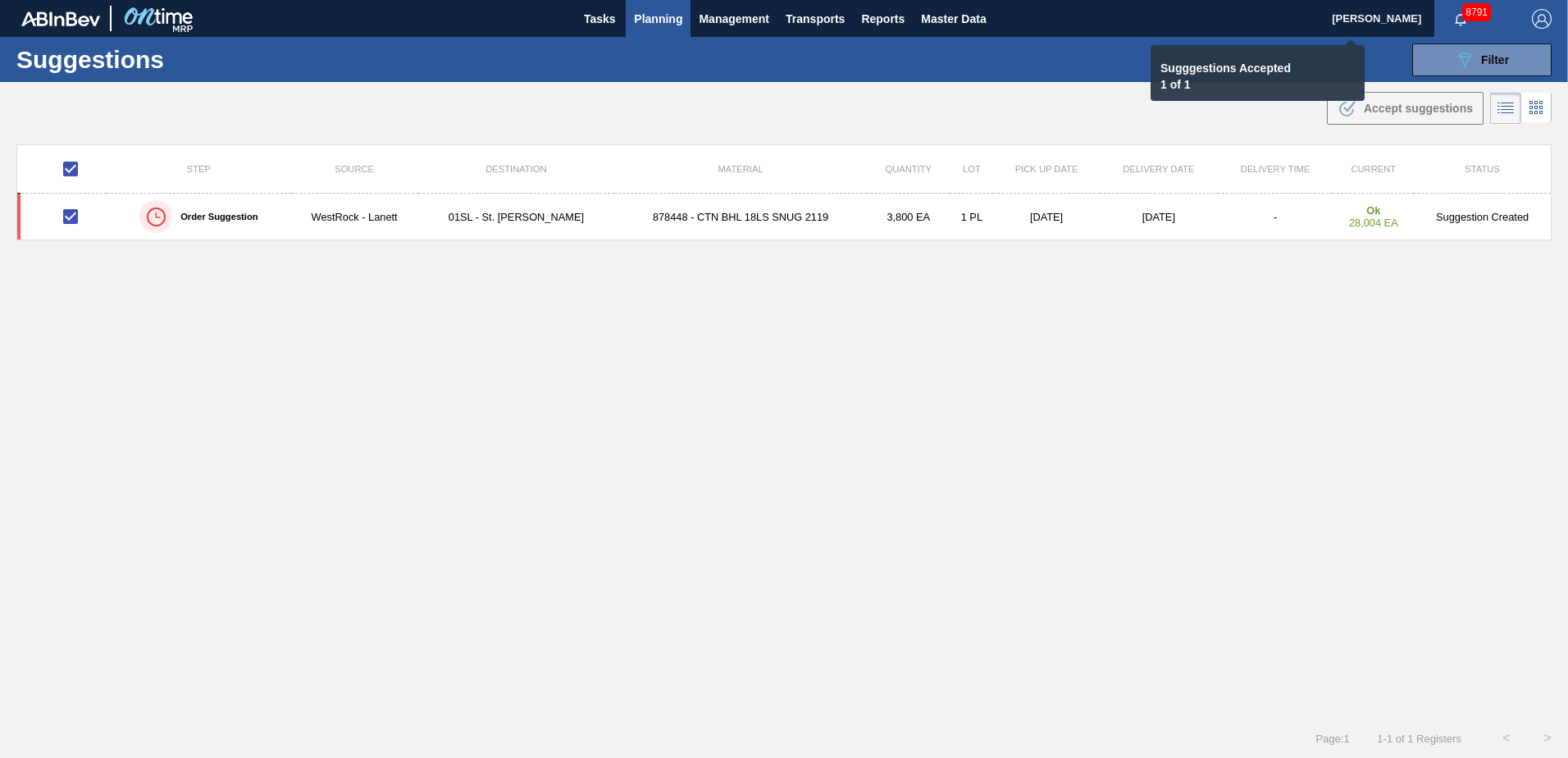
checkbox input "false"
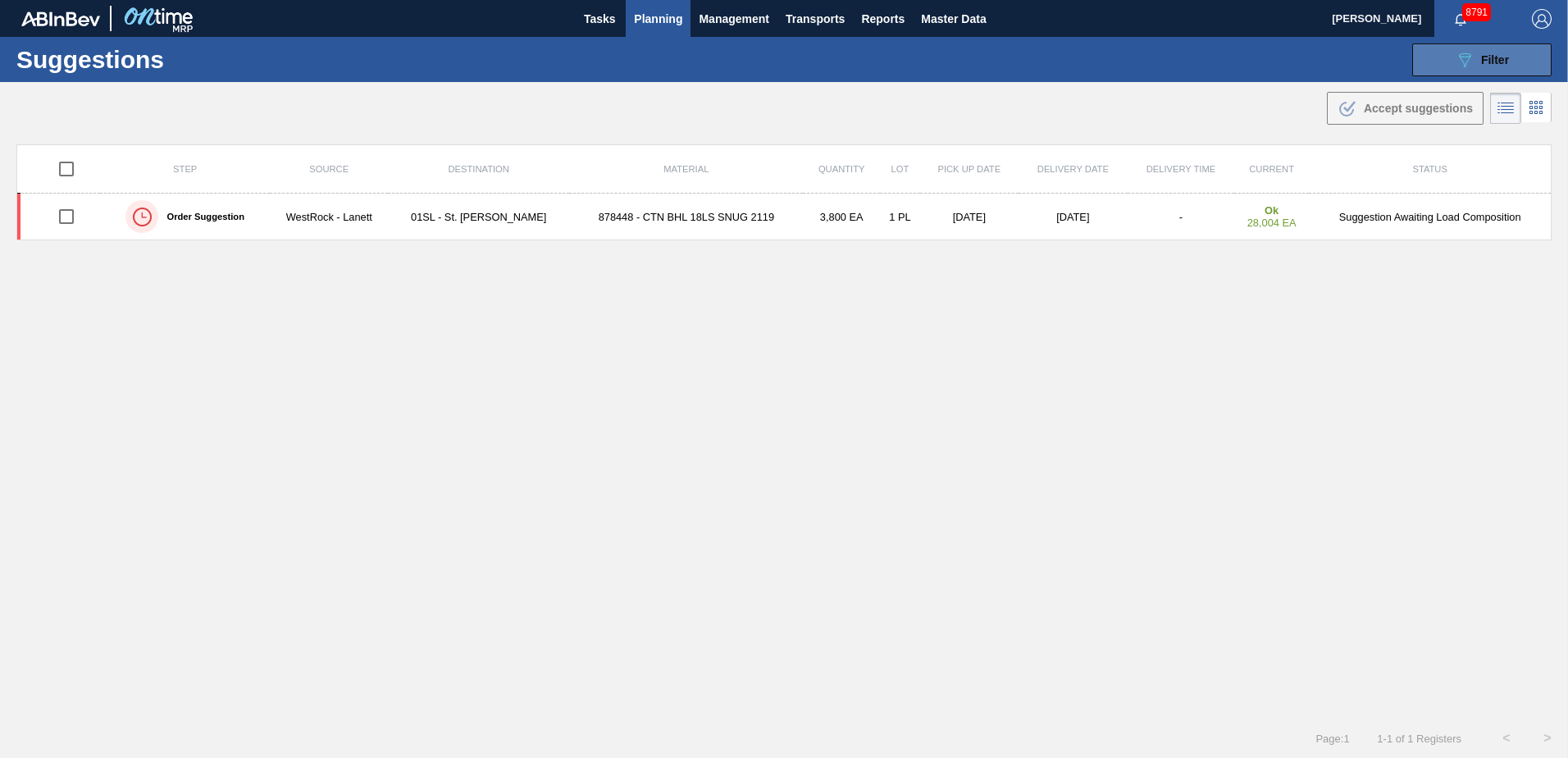
click at [1442, 66] on button "089F7B8B-B2A5-4AFE-B5C0-19BA573D28AC Filter" at bounding box center [1482, 59] width 139 height 32
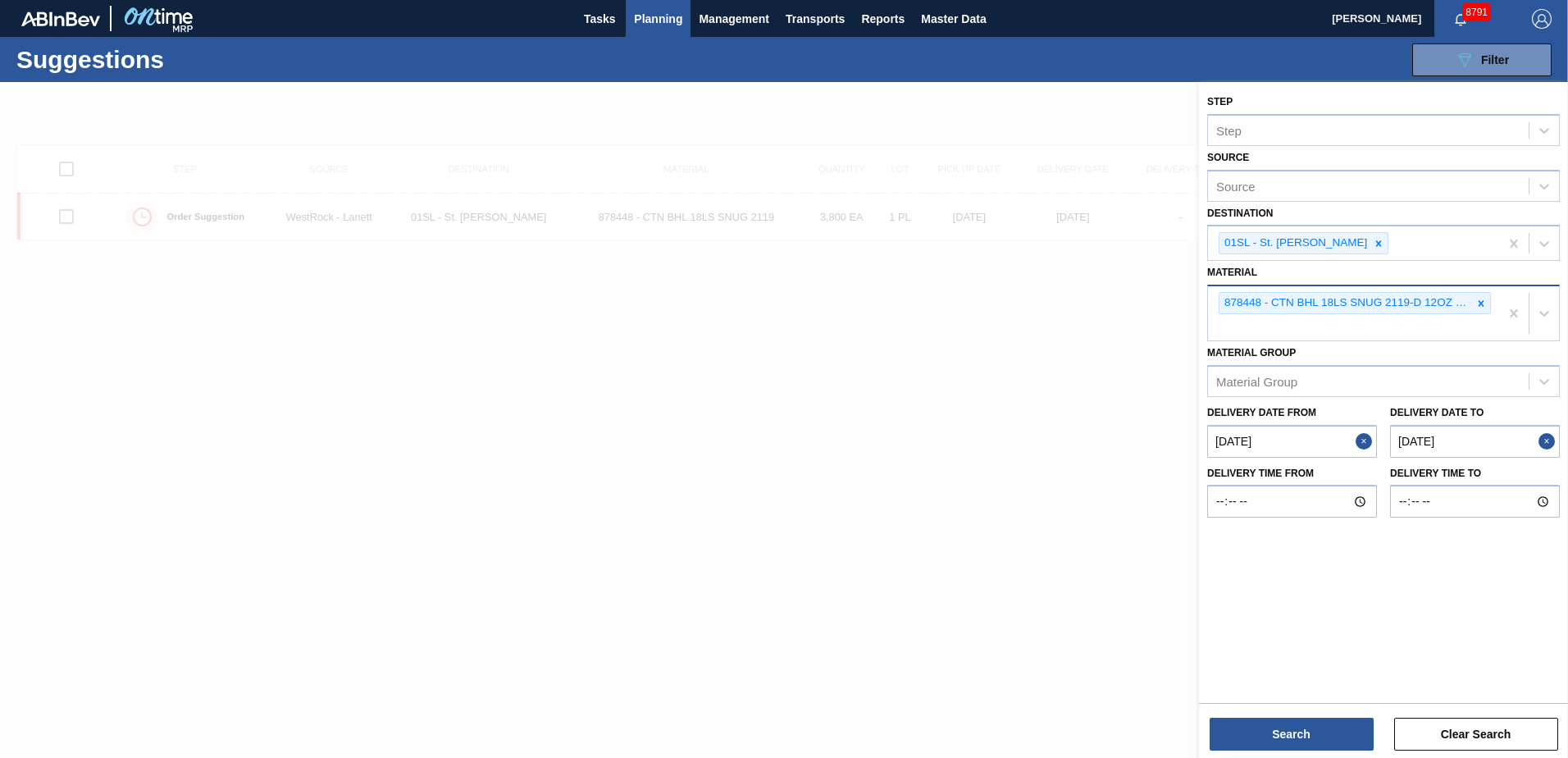
click at [1477, 310] on div at bounding box center [1480, 303] width 18 height 20
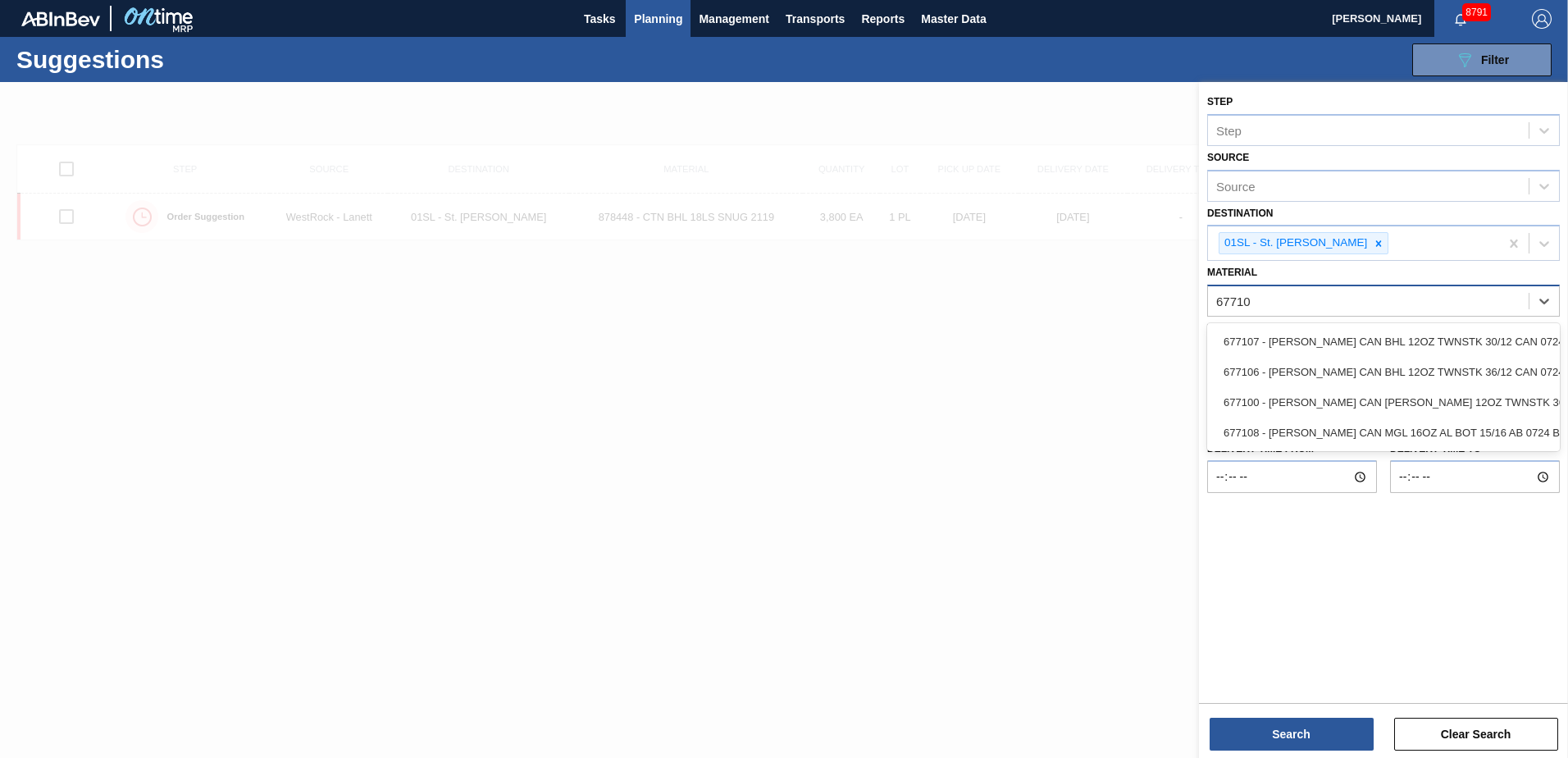
type input "677108"
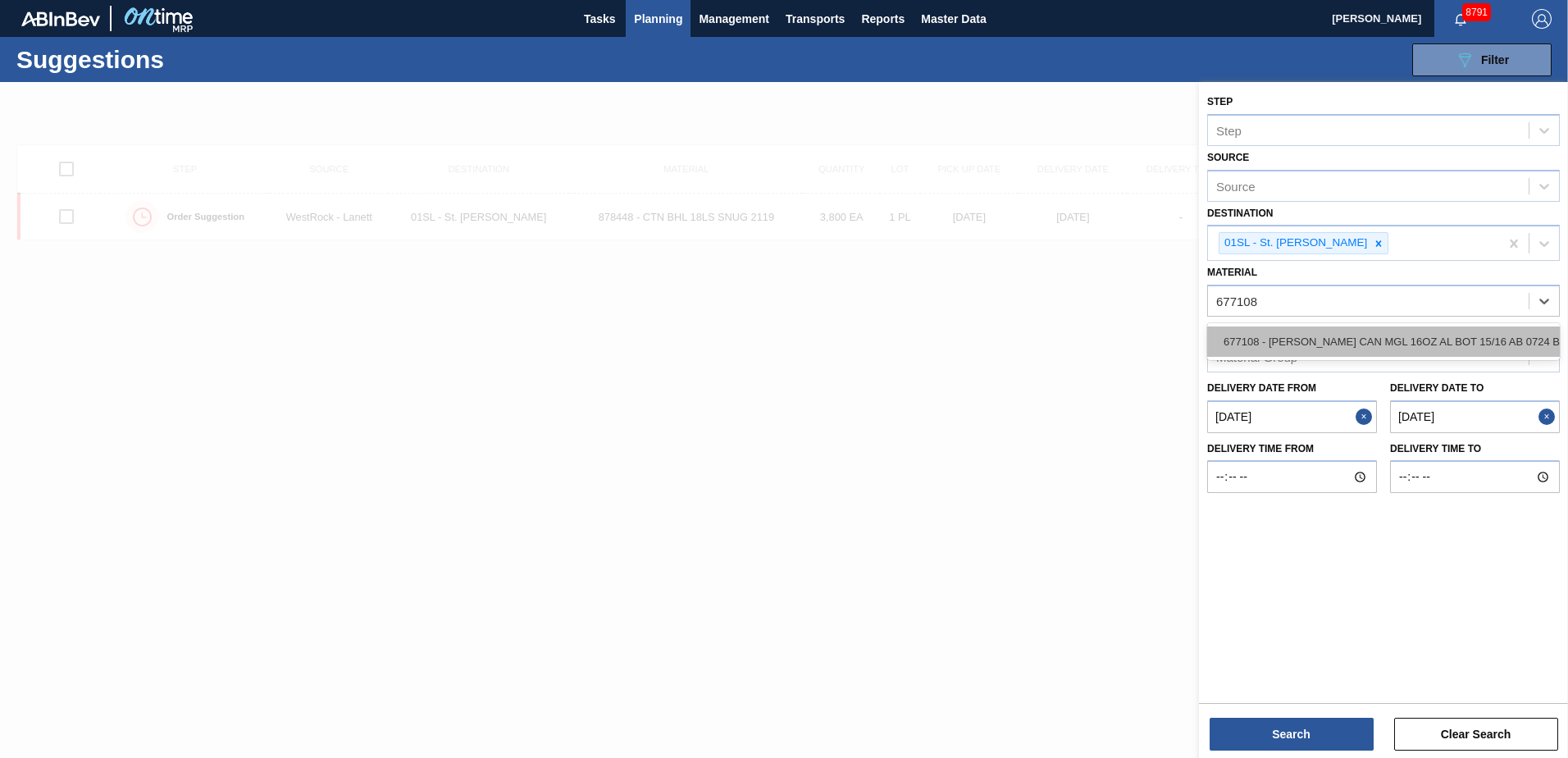
click at [1355, 342] on div "677108 - [PERSON_NAME] CAN MGL 16OZ AL BOT 15/16 AB 0724 B" at bounding box center [1383, 341] width 352 height 31
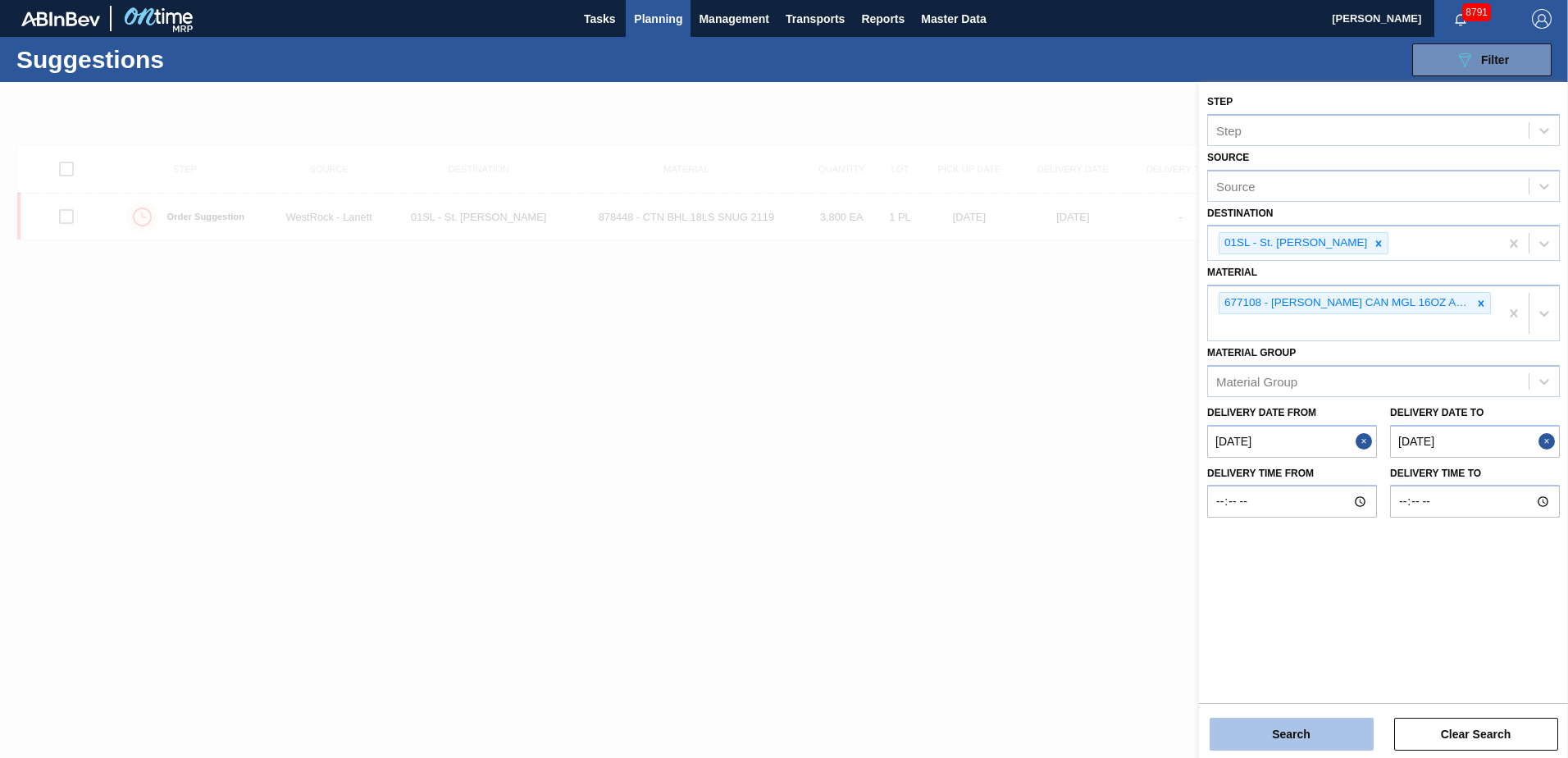
click at [1277, 735] on button "Search" at bounding box center [1291, 734] width 164 height 32
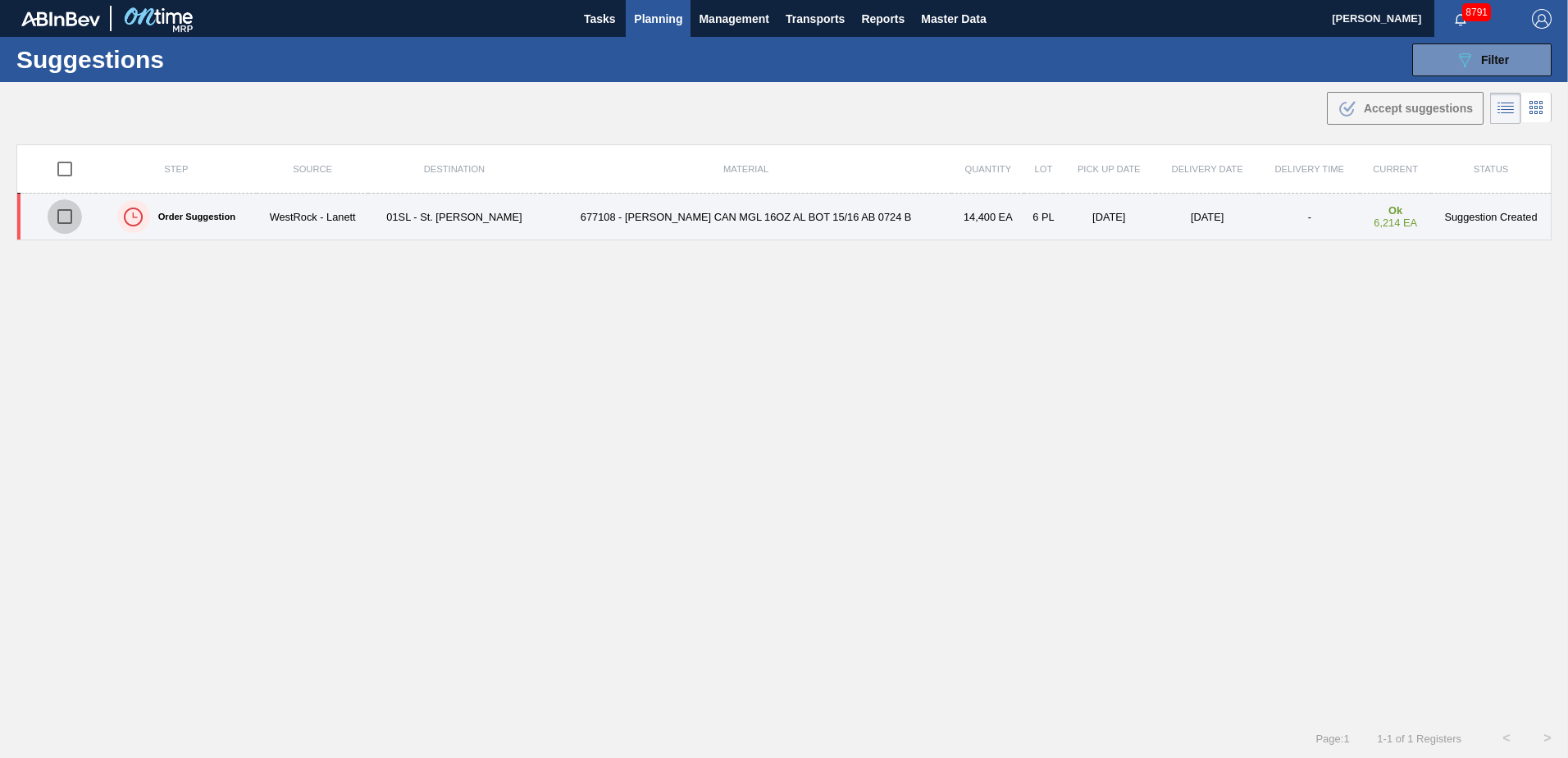
click at [69, 215] on input "checkbox" at bounding box center [64, 216] width 34 height 34
checkbox input "true"
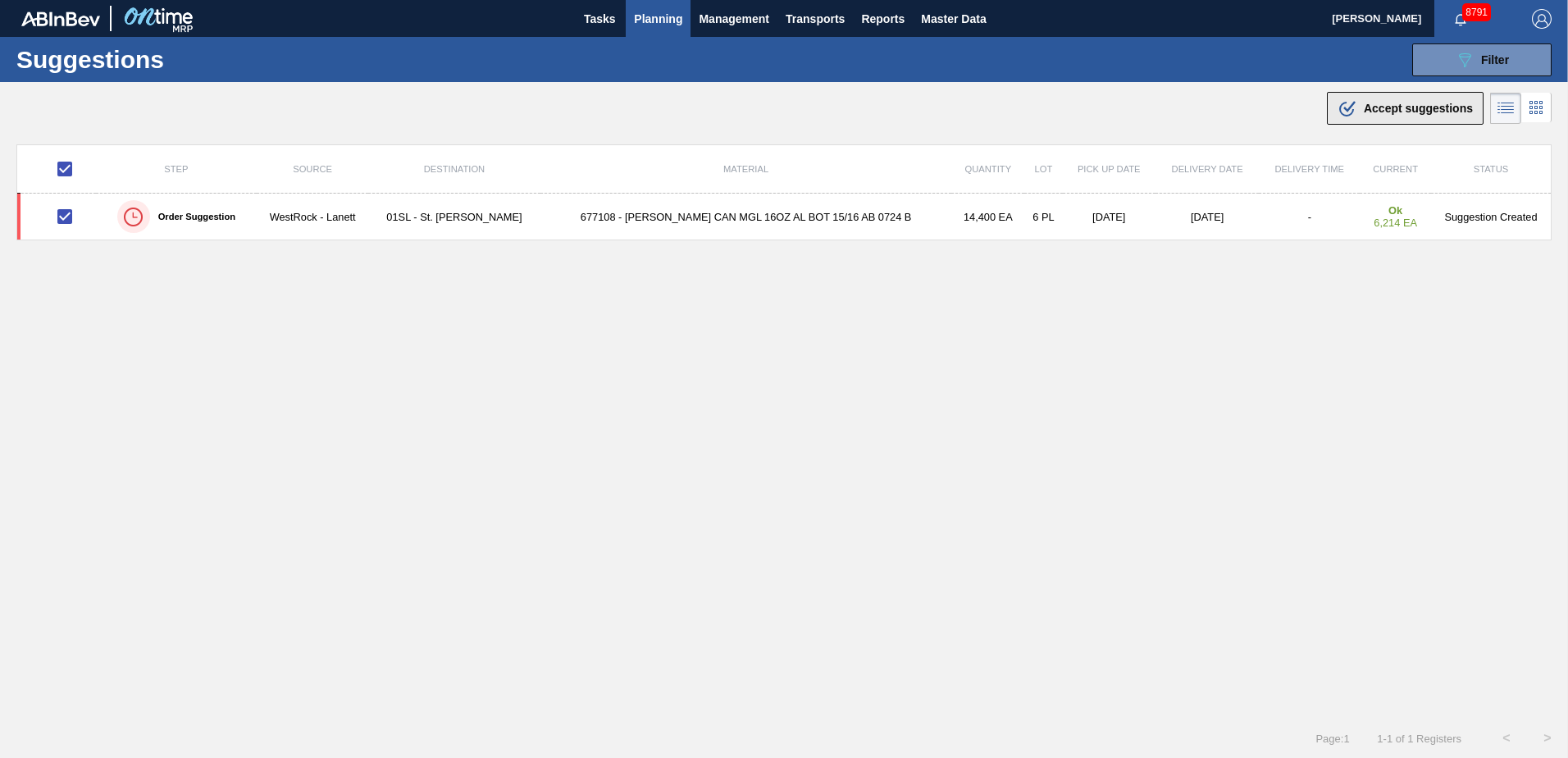
click at [1404, 107] on span "Accept suggestions" at bounding box center [1418, 109] width 109 height 13
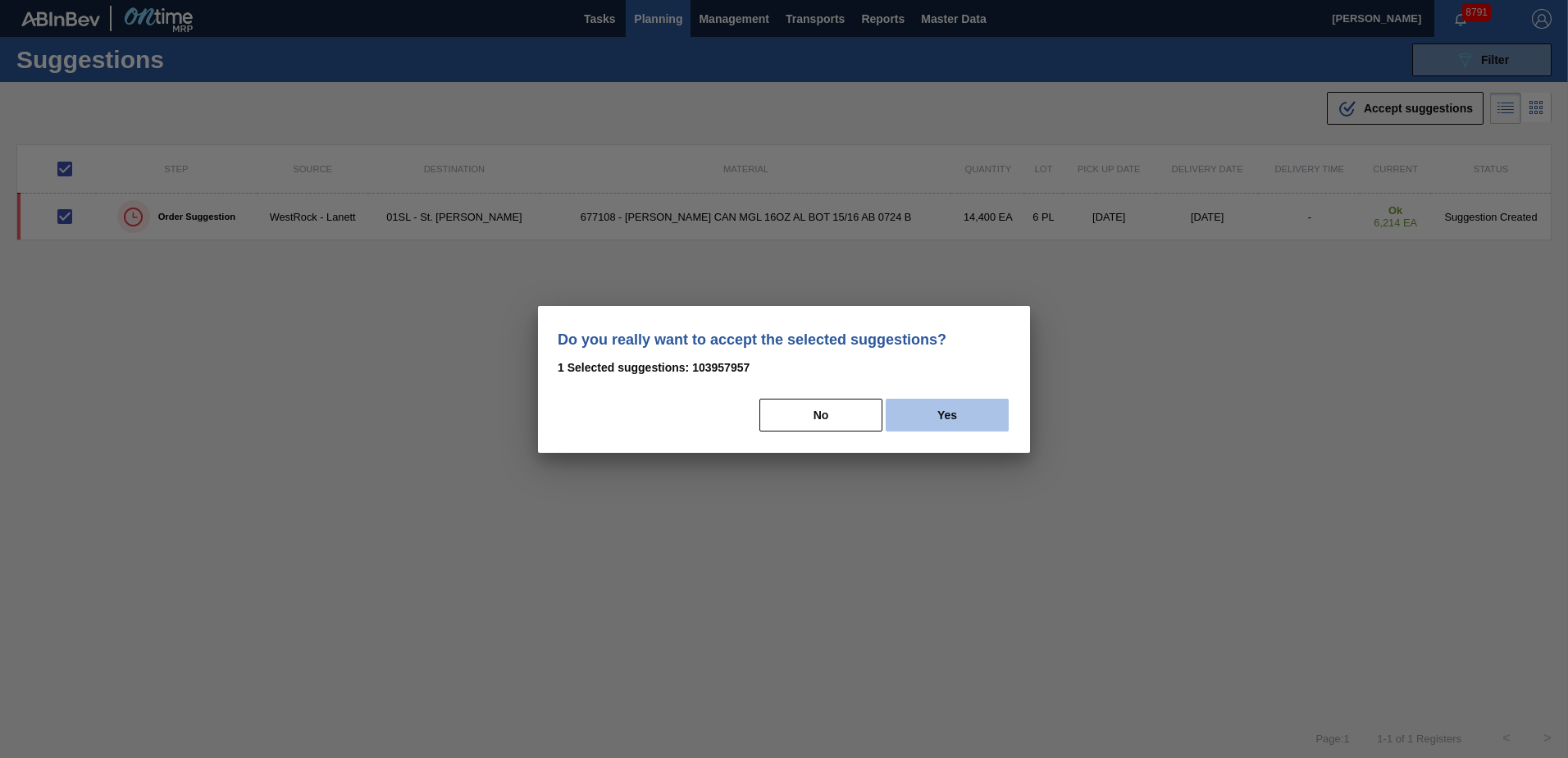
click at [968, 425] on button "Yes" at bounding box center [947, 415] width 123 height 32
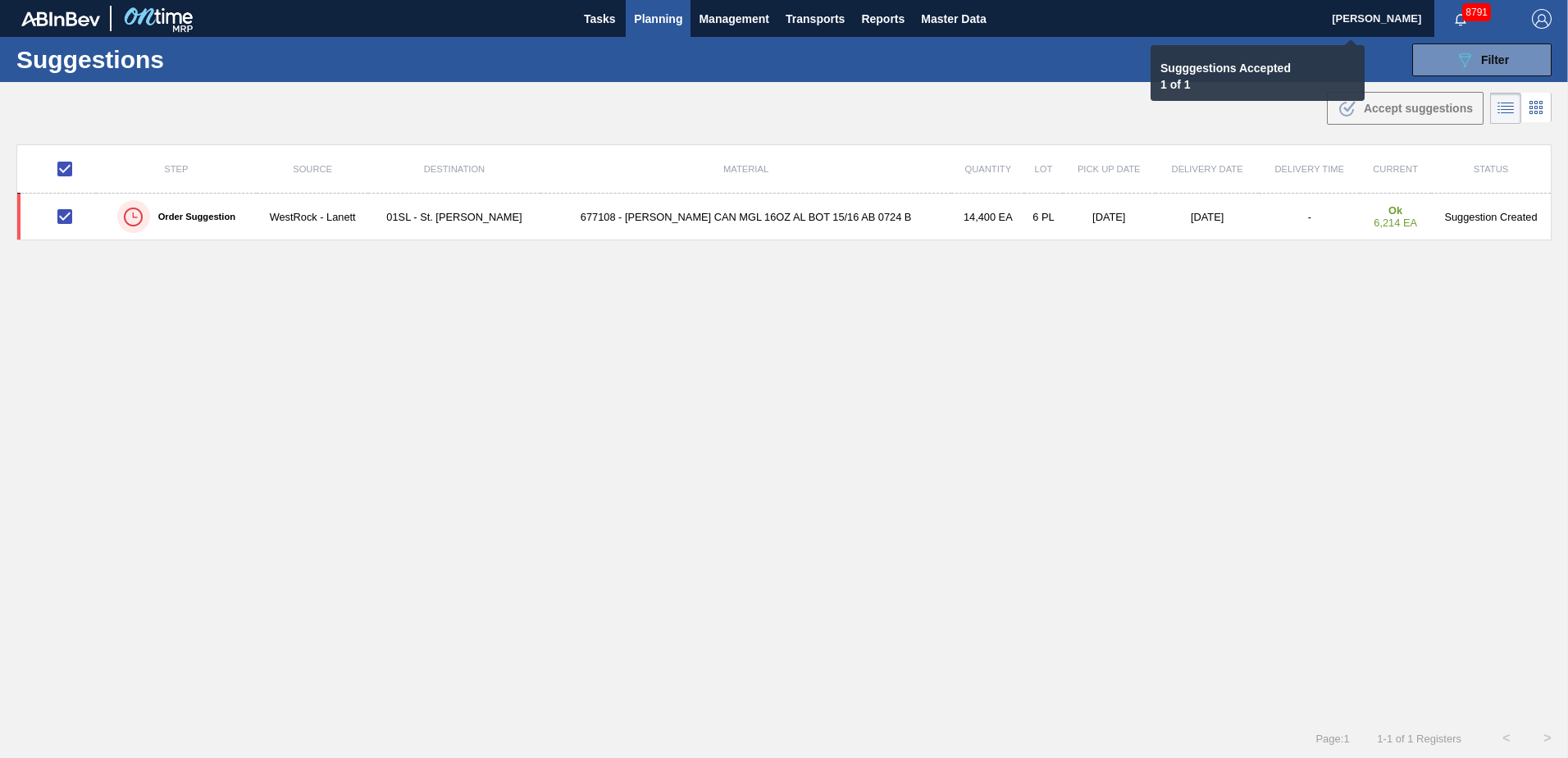
checkbox input "false"
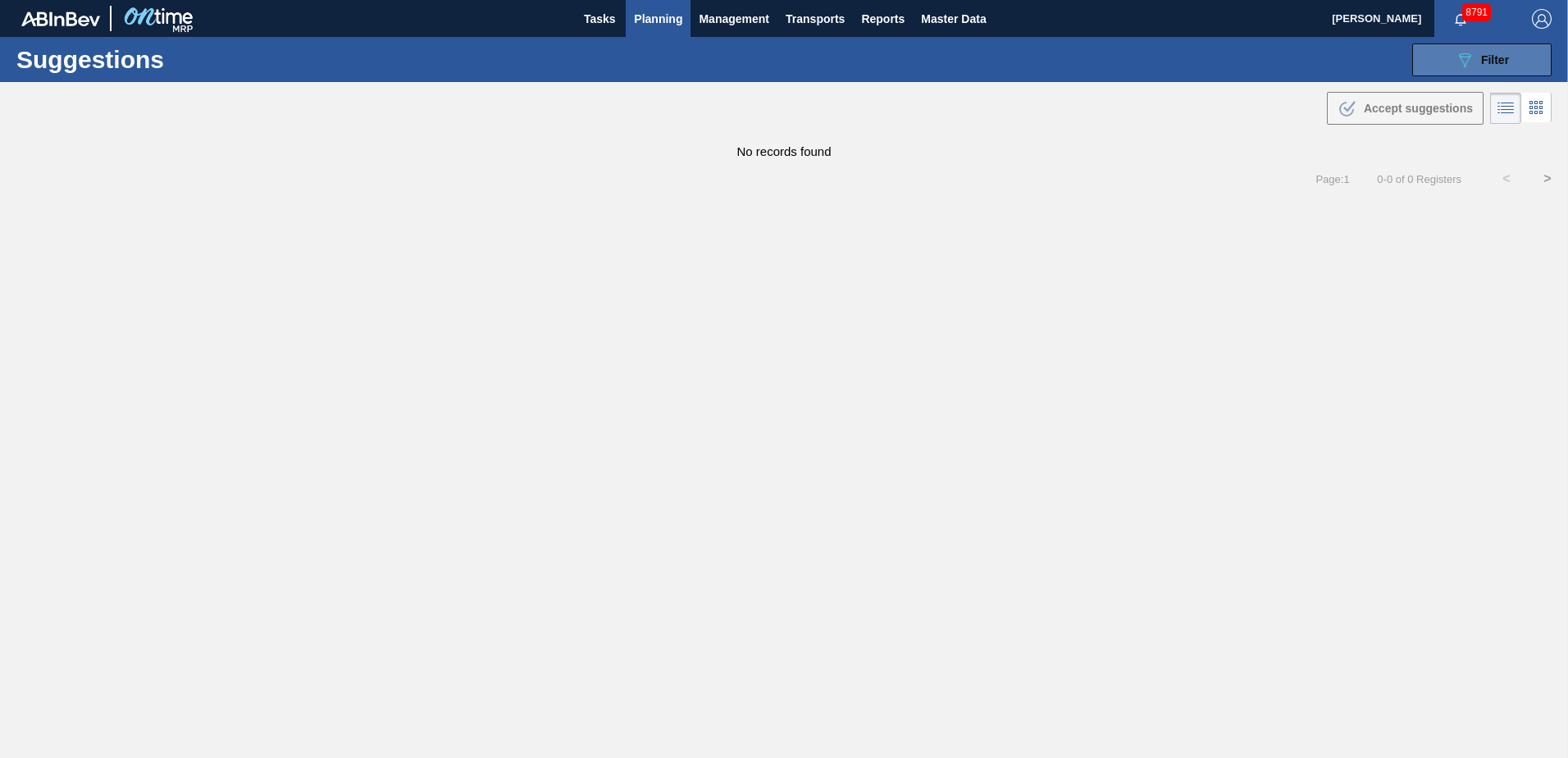
click at [1470, 59] on icon "089F7B8B-B2A5-4AFE-B5C0-19BA573D28AC" at bounding box center [1464, 59] width 19 height 19
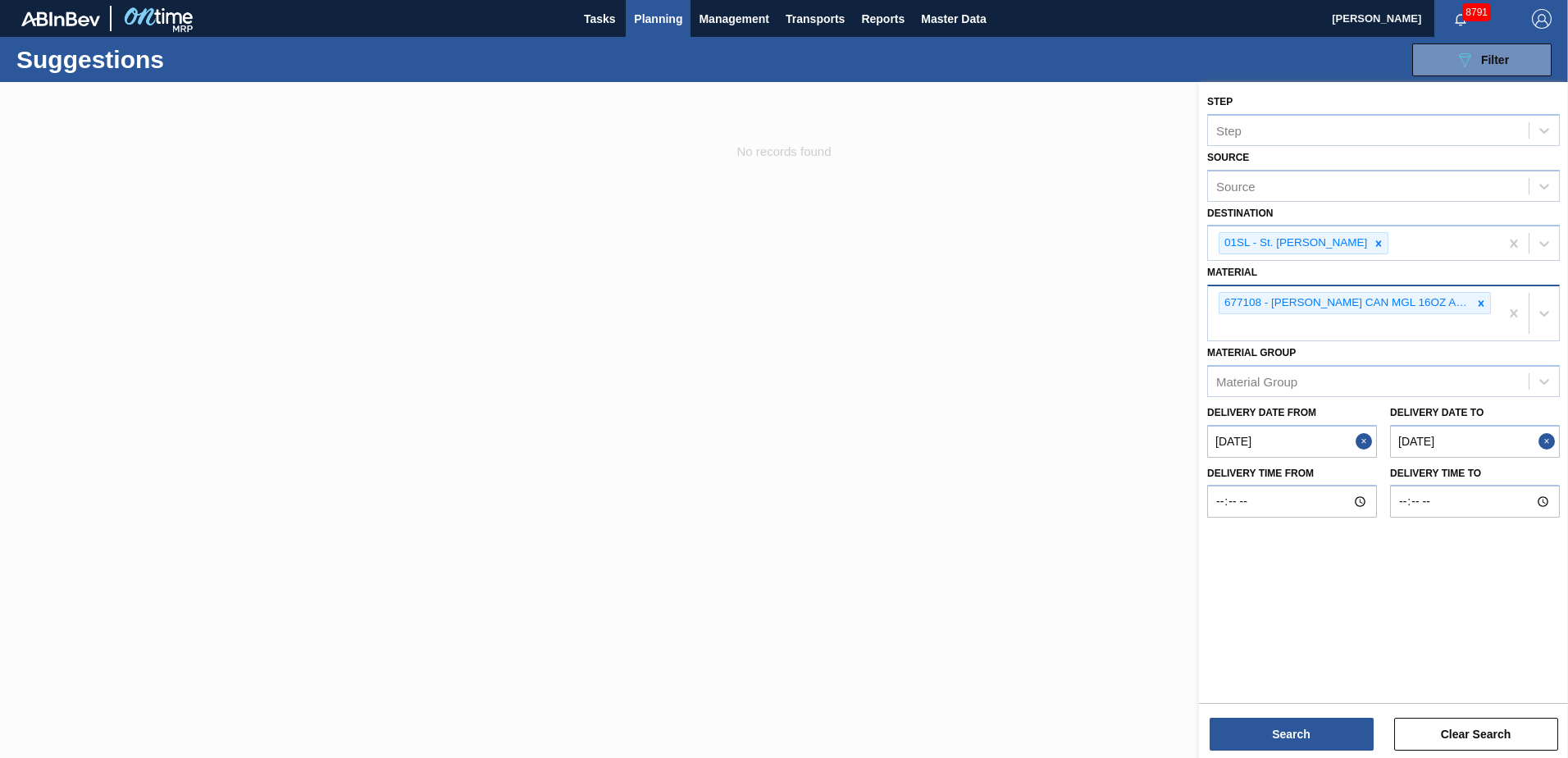
drag, startPoint x: 1483, startPoint y: 302, endPoint x: 1497, endPoint y: 310, distance: 16.1
click at [1491, 304] on div "677108 - [PERSON_NAME] CAN MGL 16OZ AL BOT 15/16 AB 0724 B" at bounding box center [1353, 314] width 291 height 54
click at [1483, 306] on icon at bounding box center [1481, 303] width 6 height 6
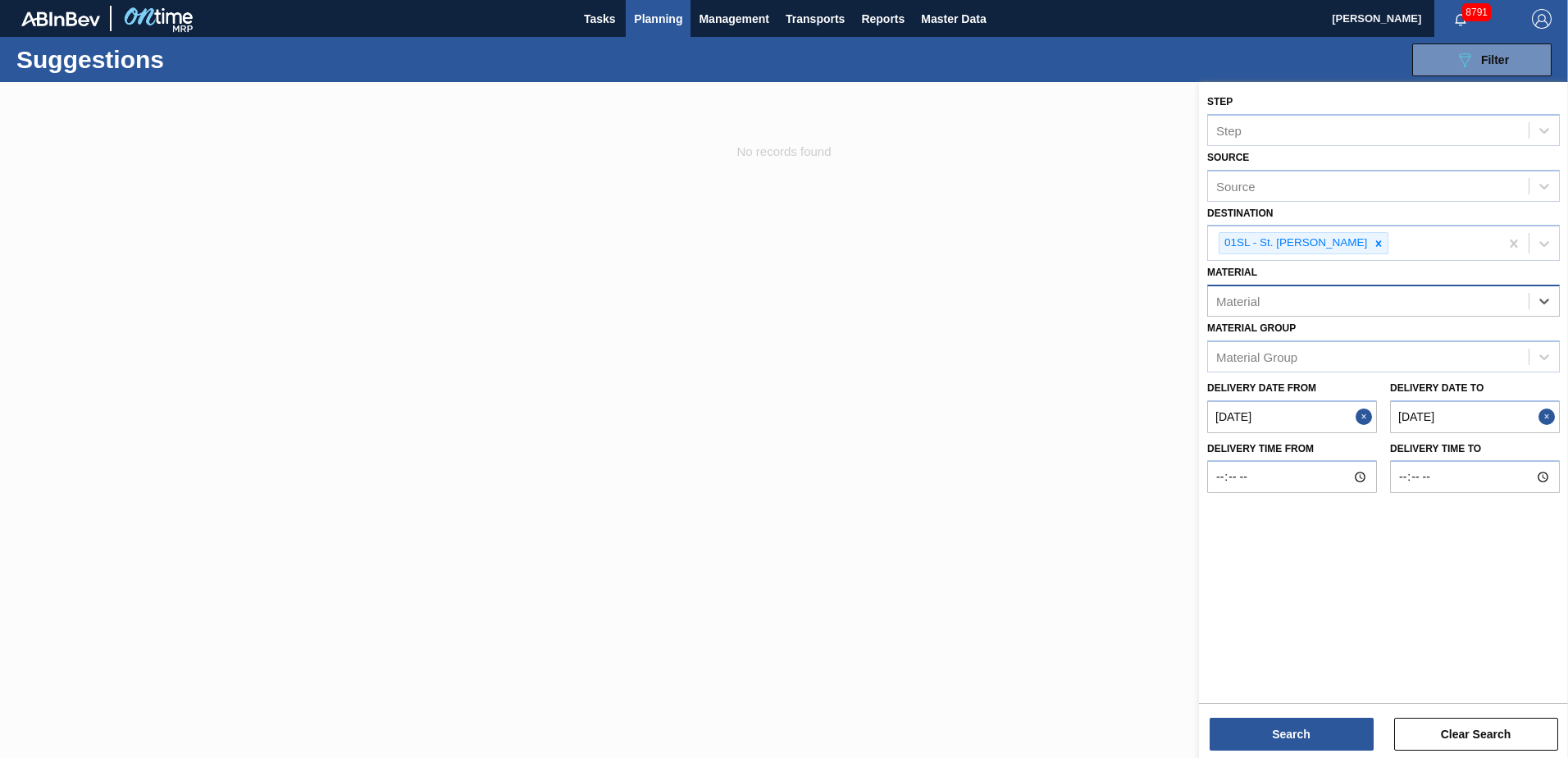
click at [1456, 295] on div "Material" at bounding box center [1368, 302] width 321 height 24
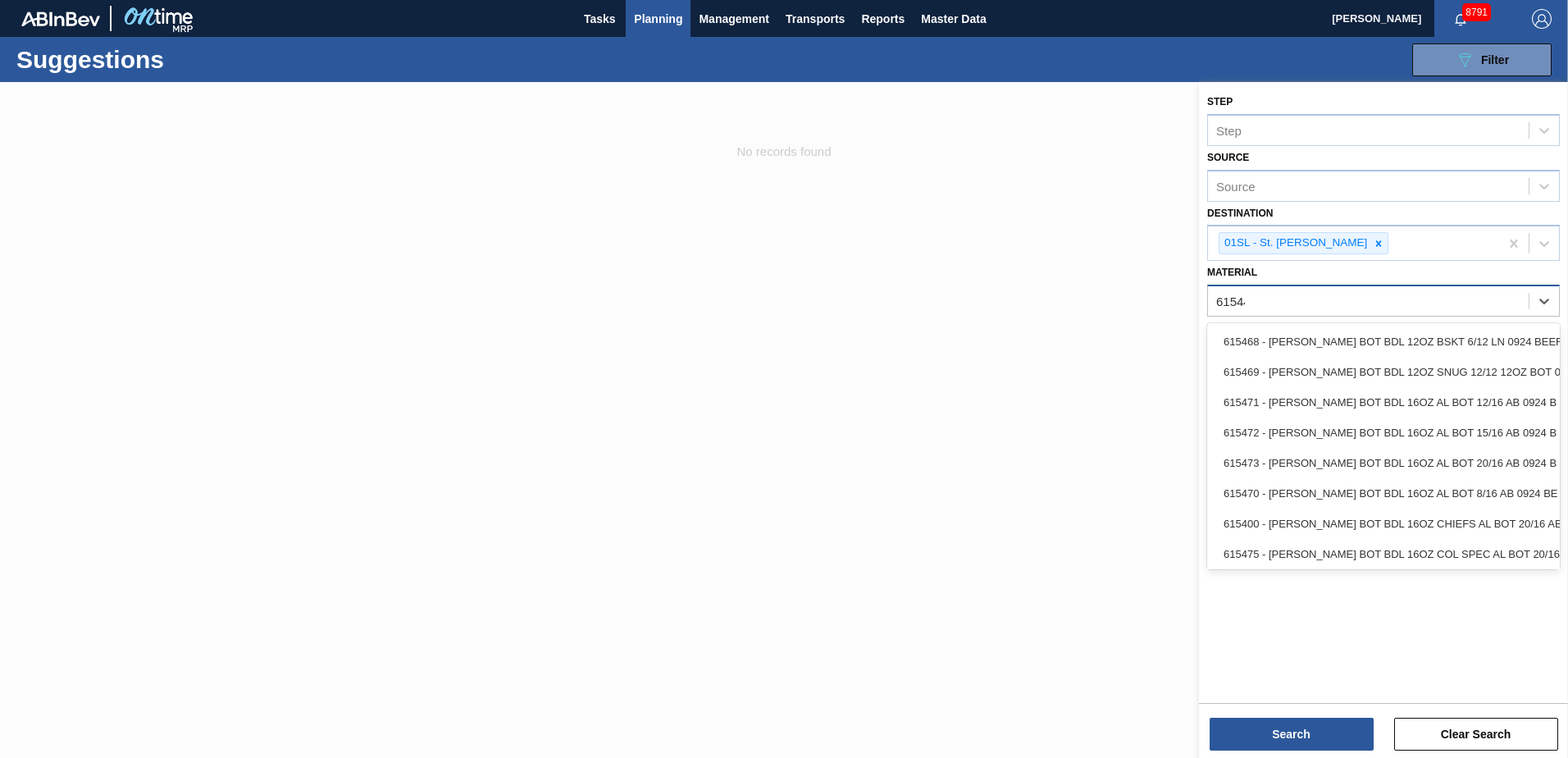
type input "615447"
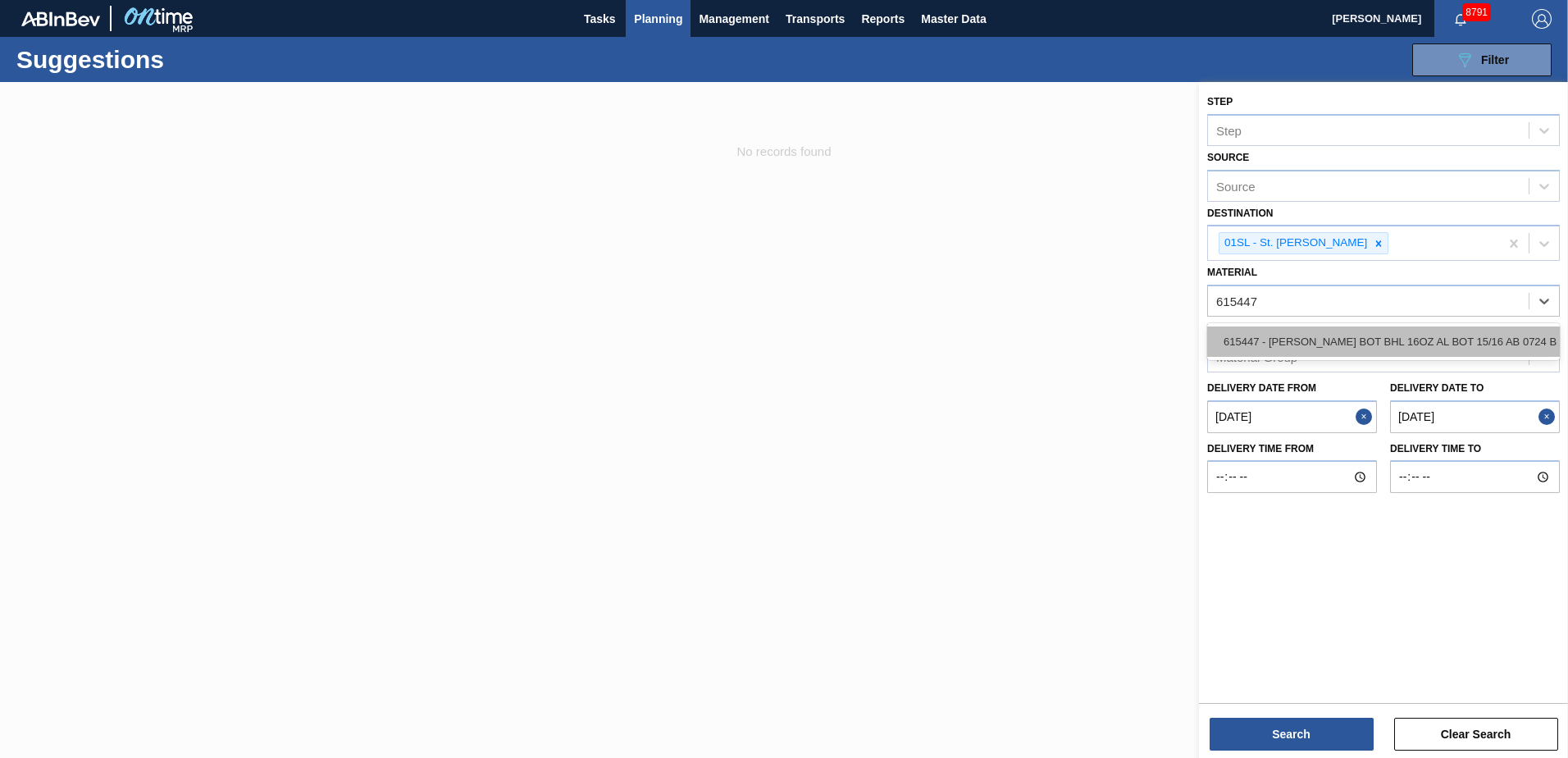
click at [1434, 327] on div "615447 - [PERSON_NAME] BOT BHL 16OZ AL BOT 15/16 AB 0724 B" at bounding box center [1383, 341] width 352 height 31
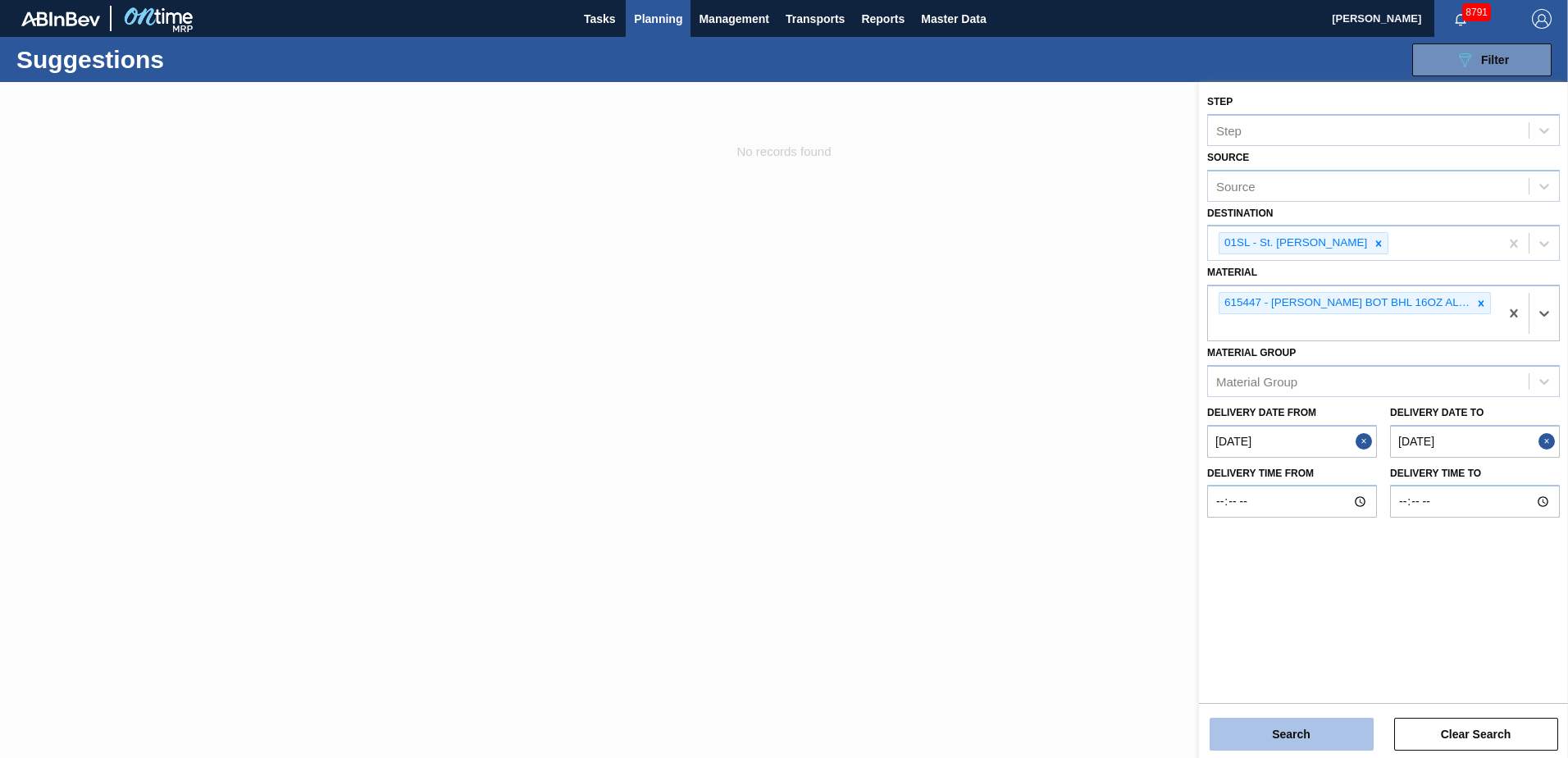
click at [1316, 728] on button "Search" at bounding box center [1291, 734] width 164 height 32
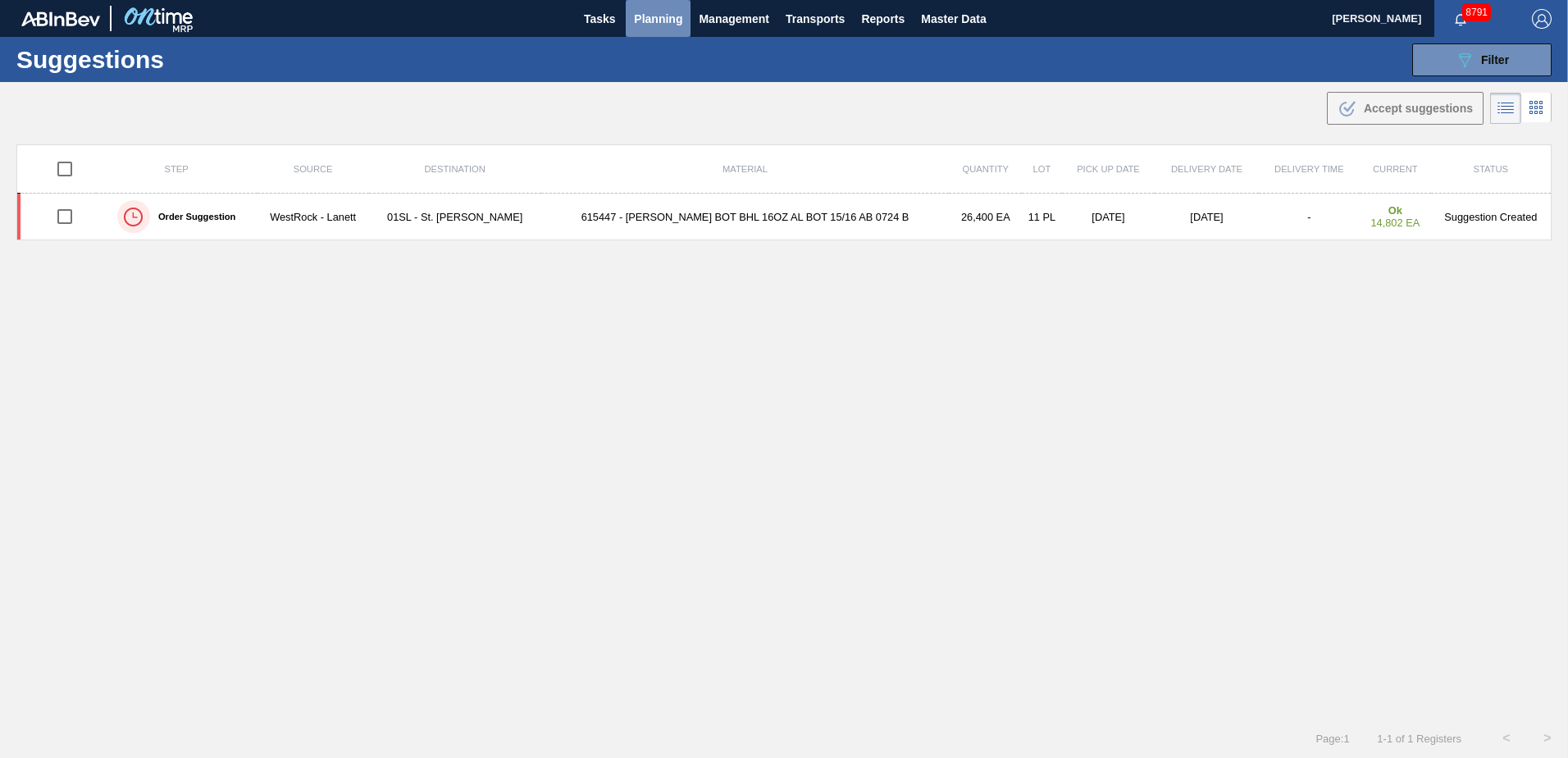
click at [666, 34] on button "Planning" at bounding box center [658, 19] width 65 height 37
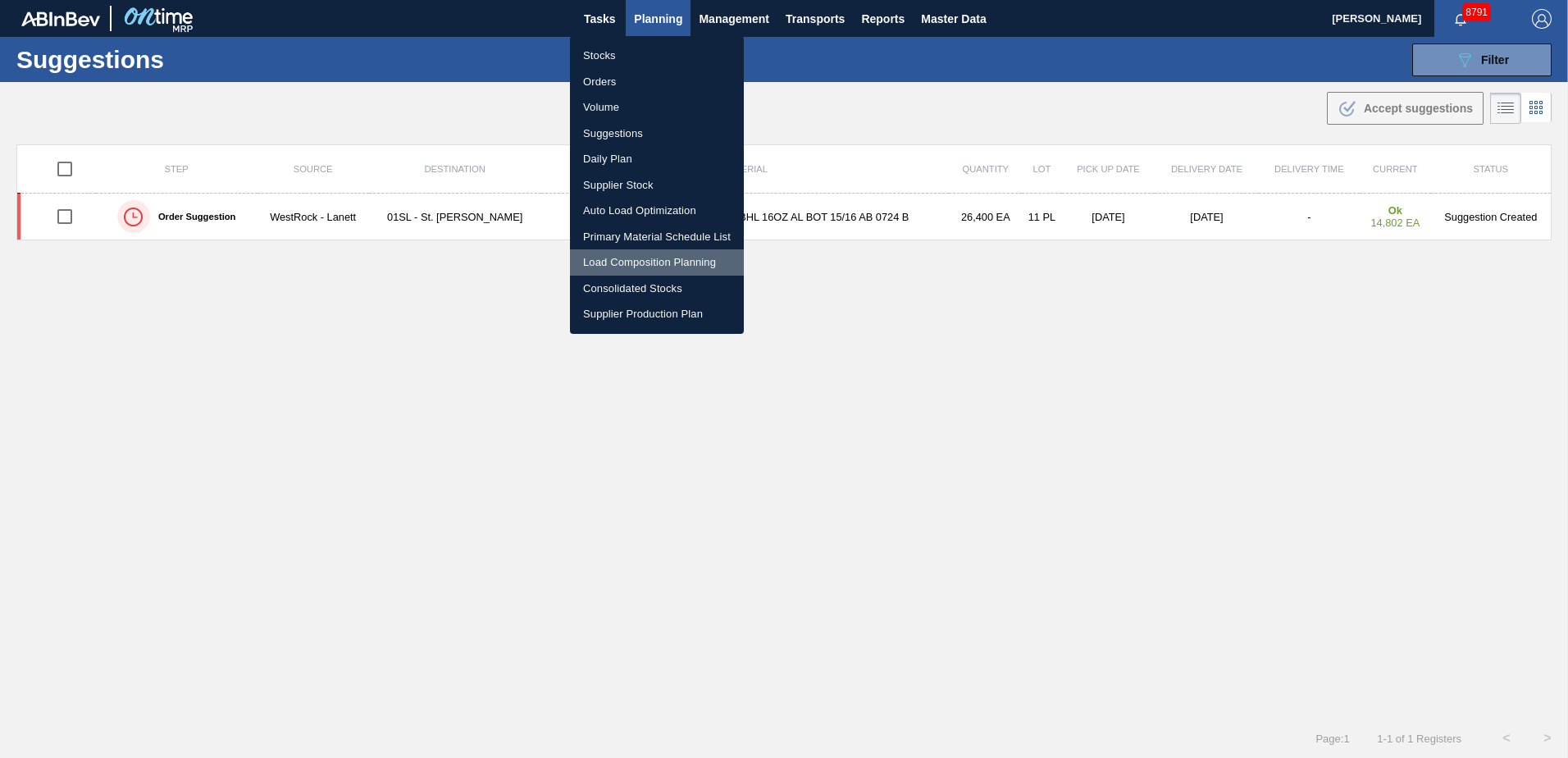
click at [622, 258] on li "Load Composition Planning" at bounding box center [657, 263] width 173 height 26
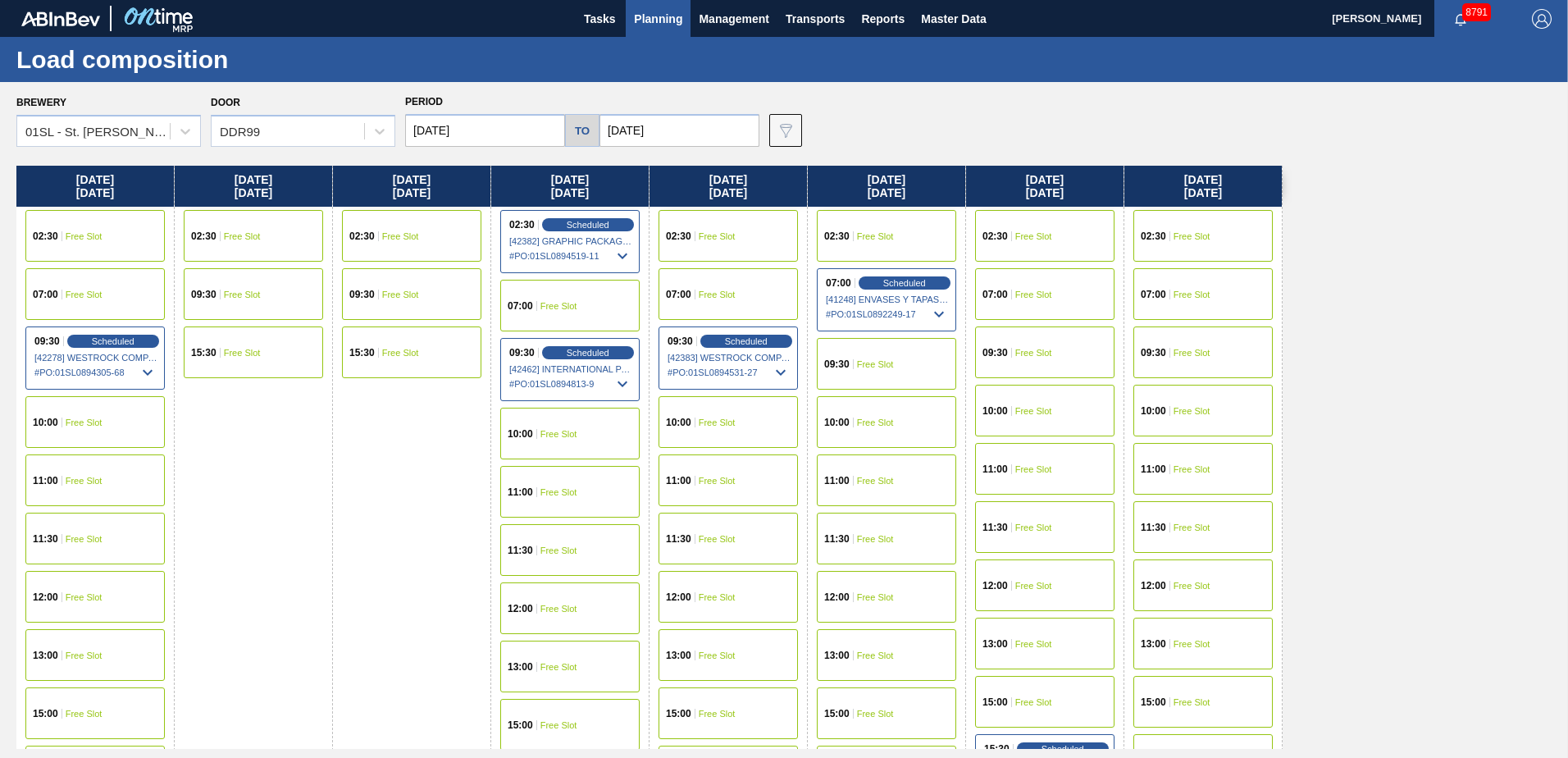
click at [1192, 243] on div "02:30 Free Slot" at bounding box center [1203, 236] width 139 height 52
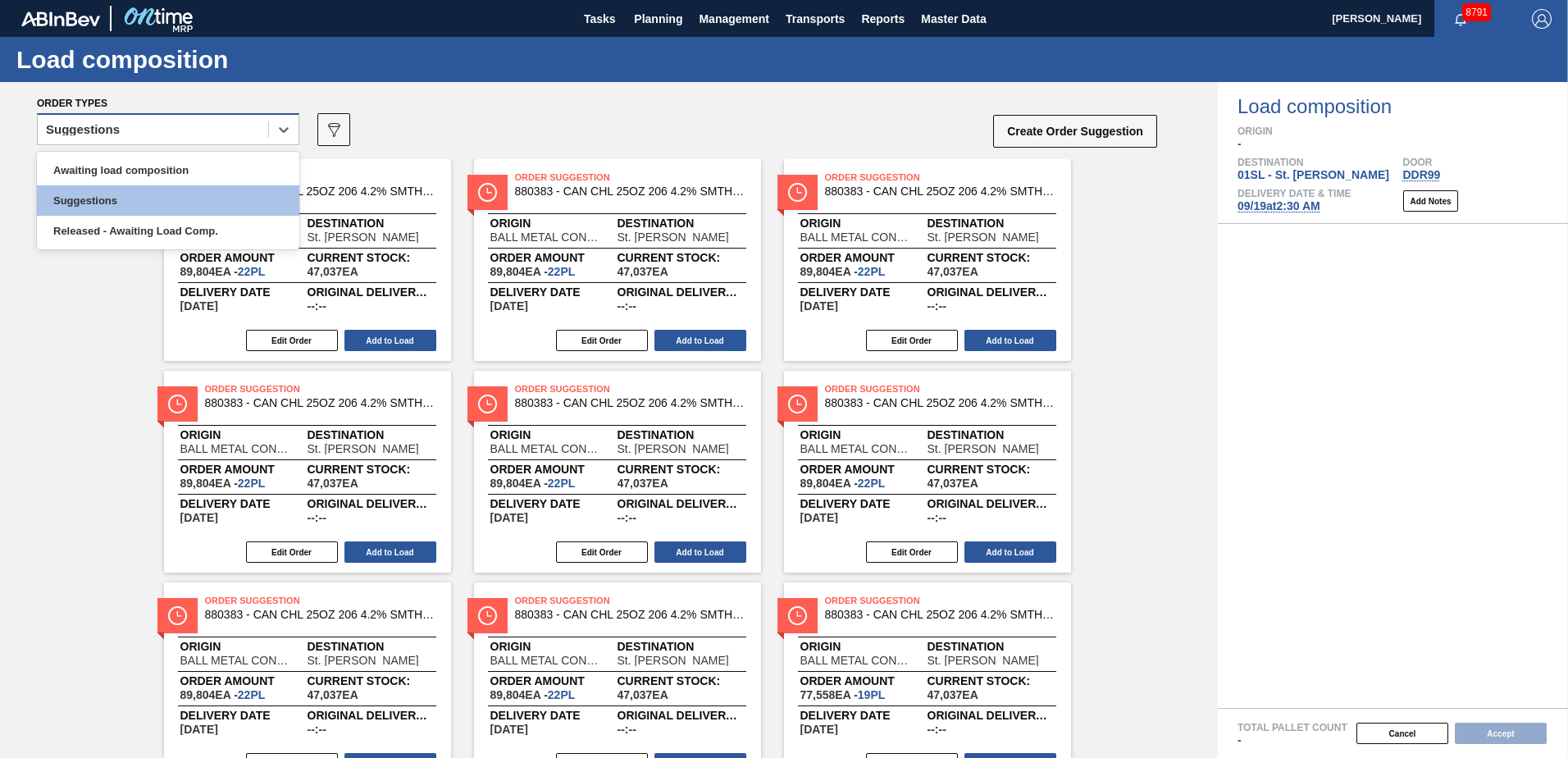
click at [186, 129] on div "Suggestions" at bounding box center [153, 130] width 230 height 24
click at [168, 172] on div "Awaiting load composition" at bounding box center [168, 170] width 262 height 31
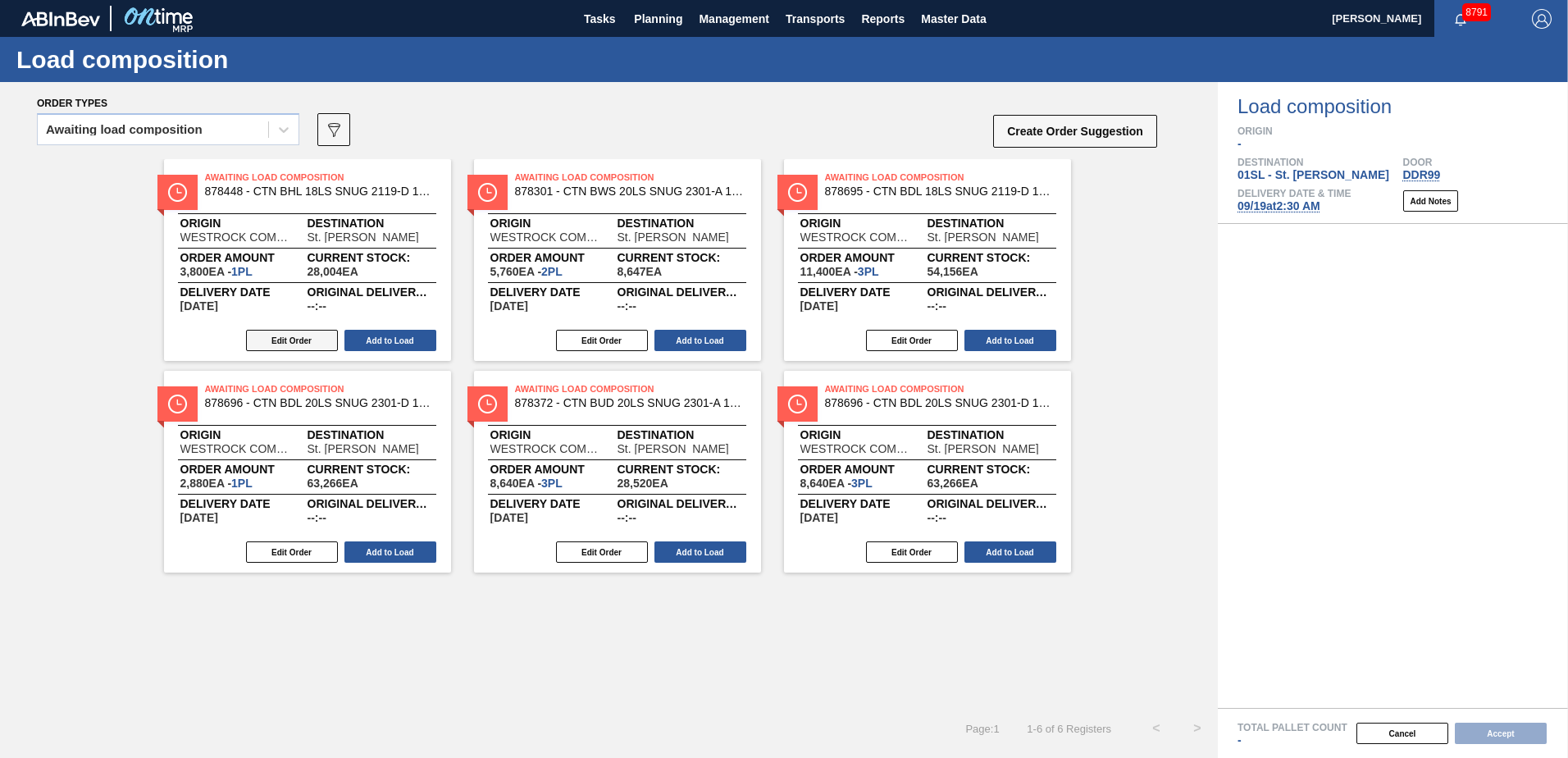
click at [290, 340] on button "Edit Order" at bounding box center [291, 340] width 92 height 21
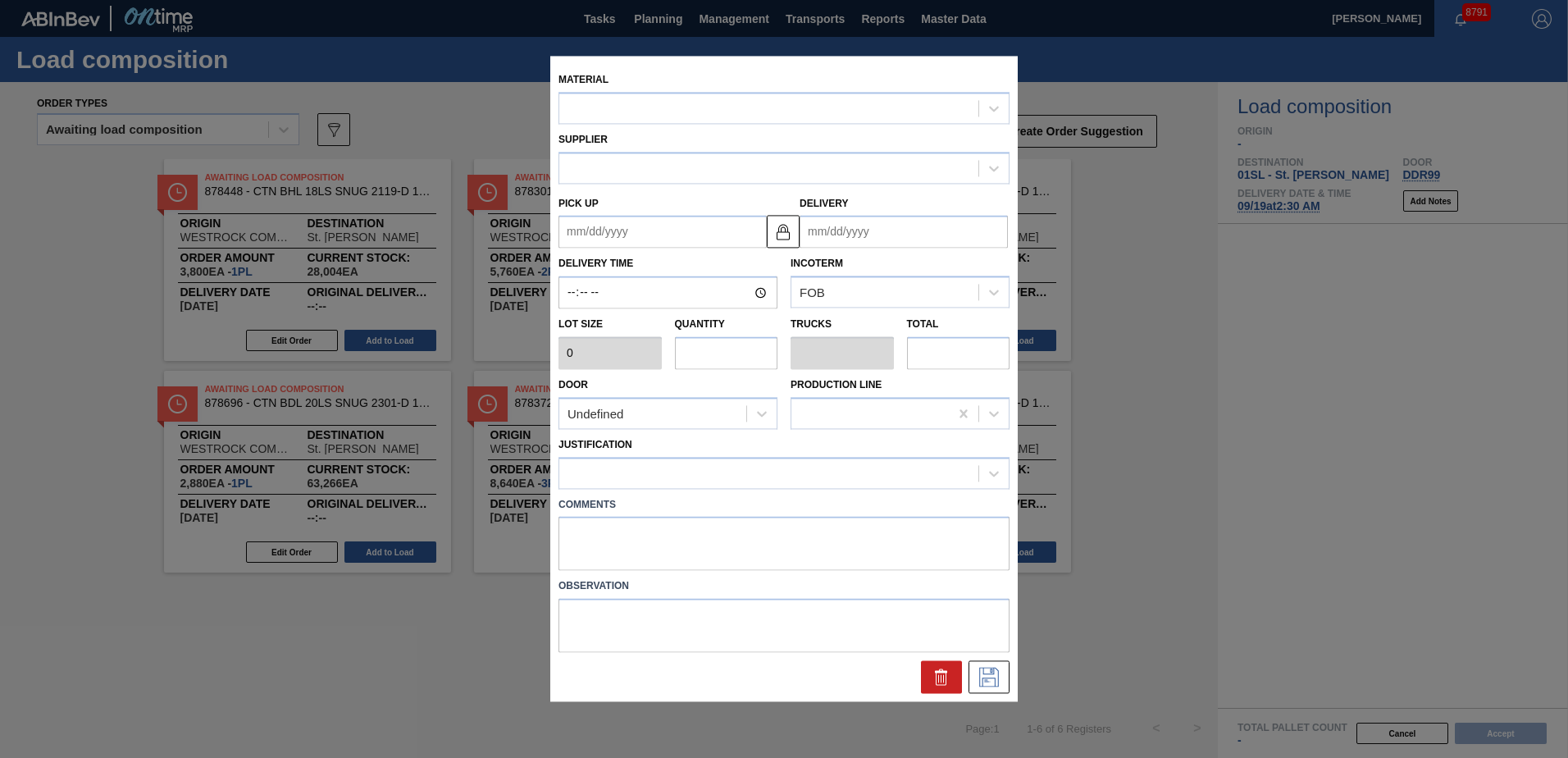
type input "3,800"
type input "1"
type input "0.05"
type input "3,800"
type up "[DATE]"
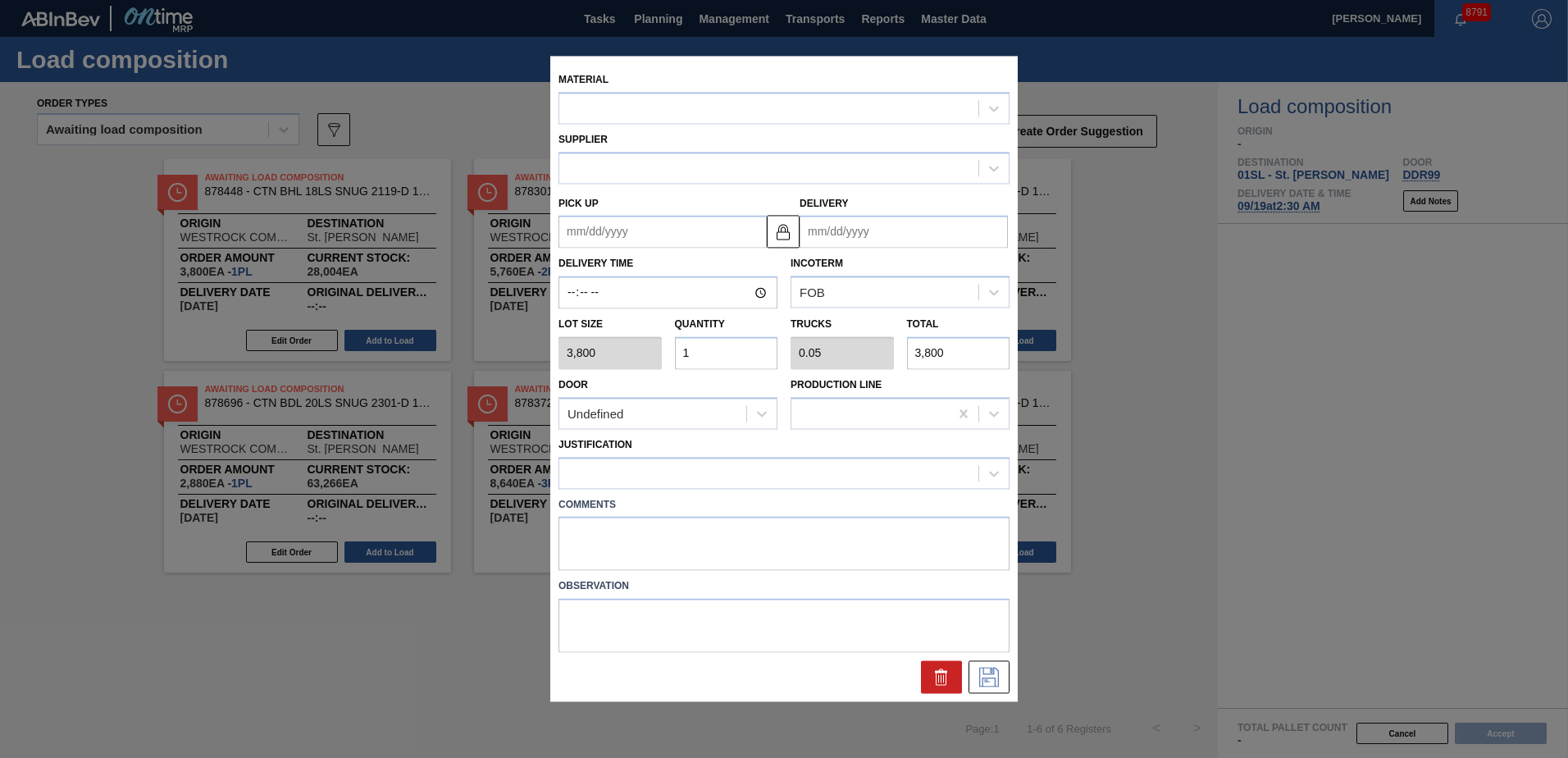
type input "[DATE]"
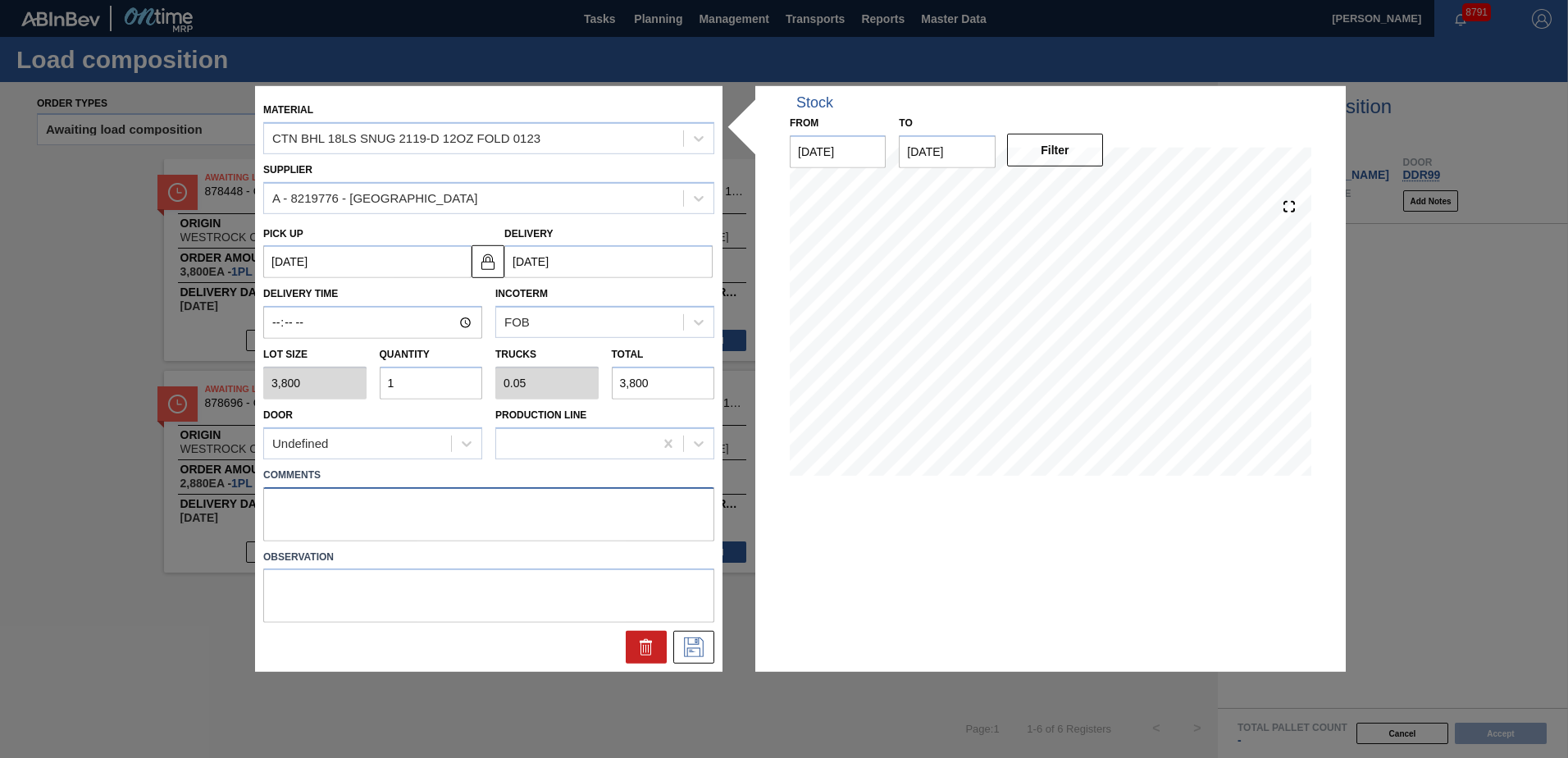
click at [357, 511] on textarea at bounding box center [489, 513] width 451 height 54
type textarea "Live unload"
click at [708, 646] on button at bounding box center [694, 647] width 41 height 32
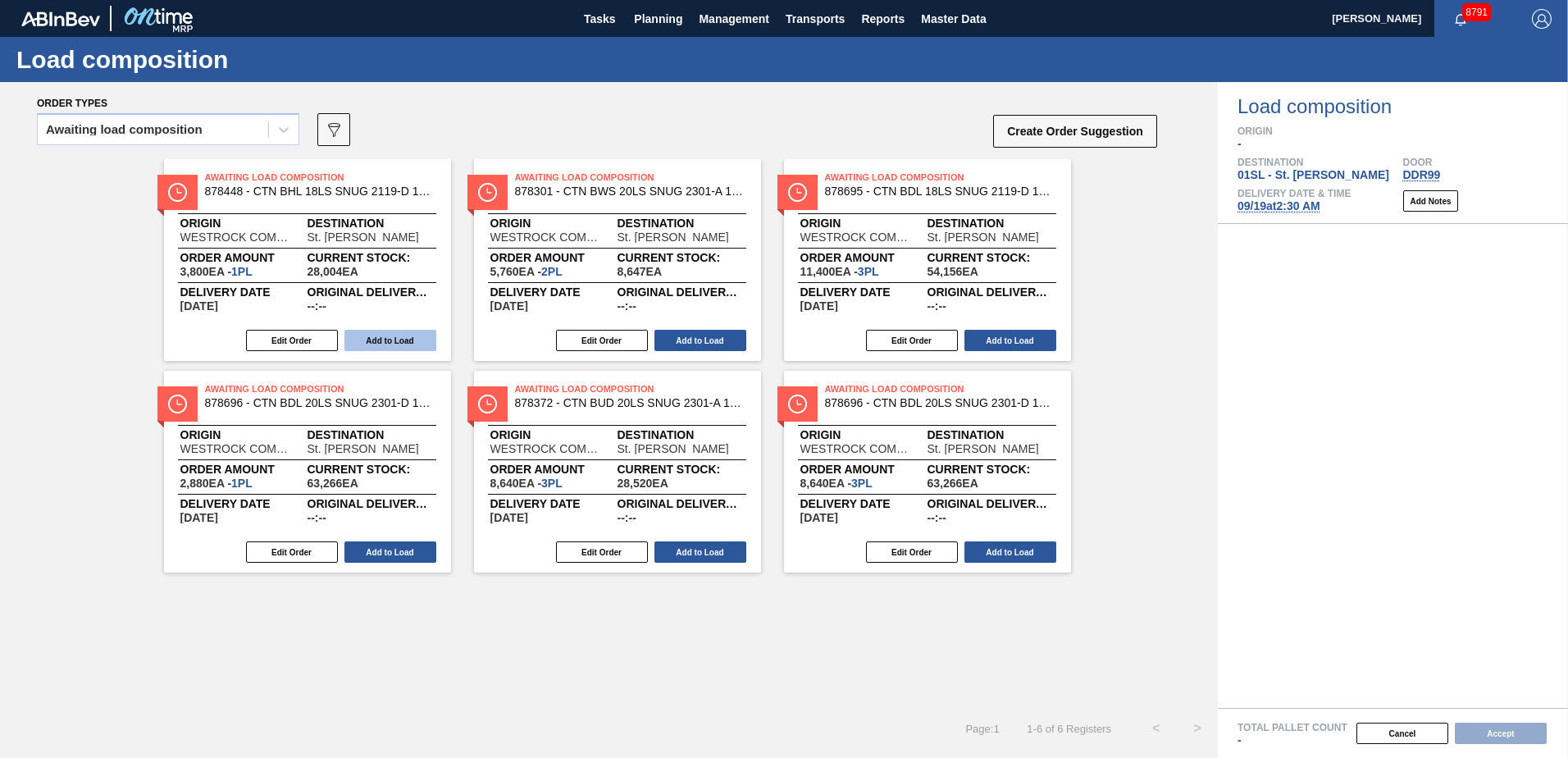
click at [393, 341] on button "Add to Load" at bounding box center [389, 340] width 92 height 21
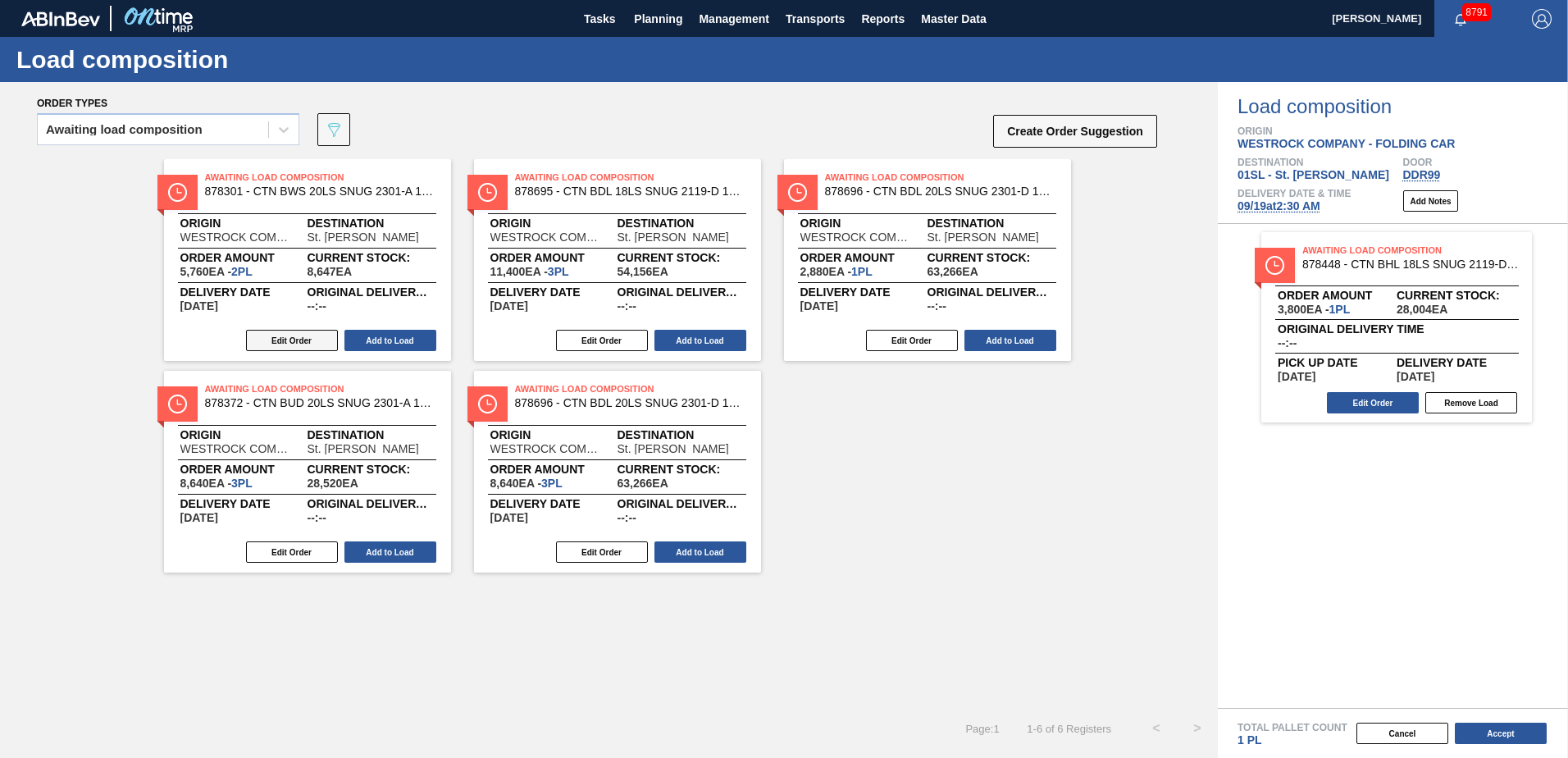
click at [311, 337] on button "Edit Order" at bounding box center [291, 340] width 92 height 21
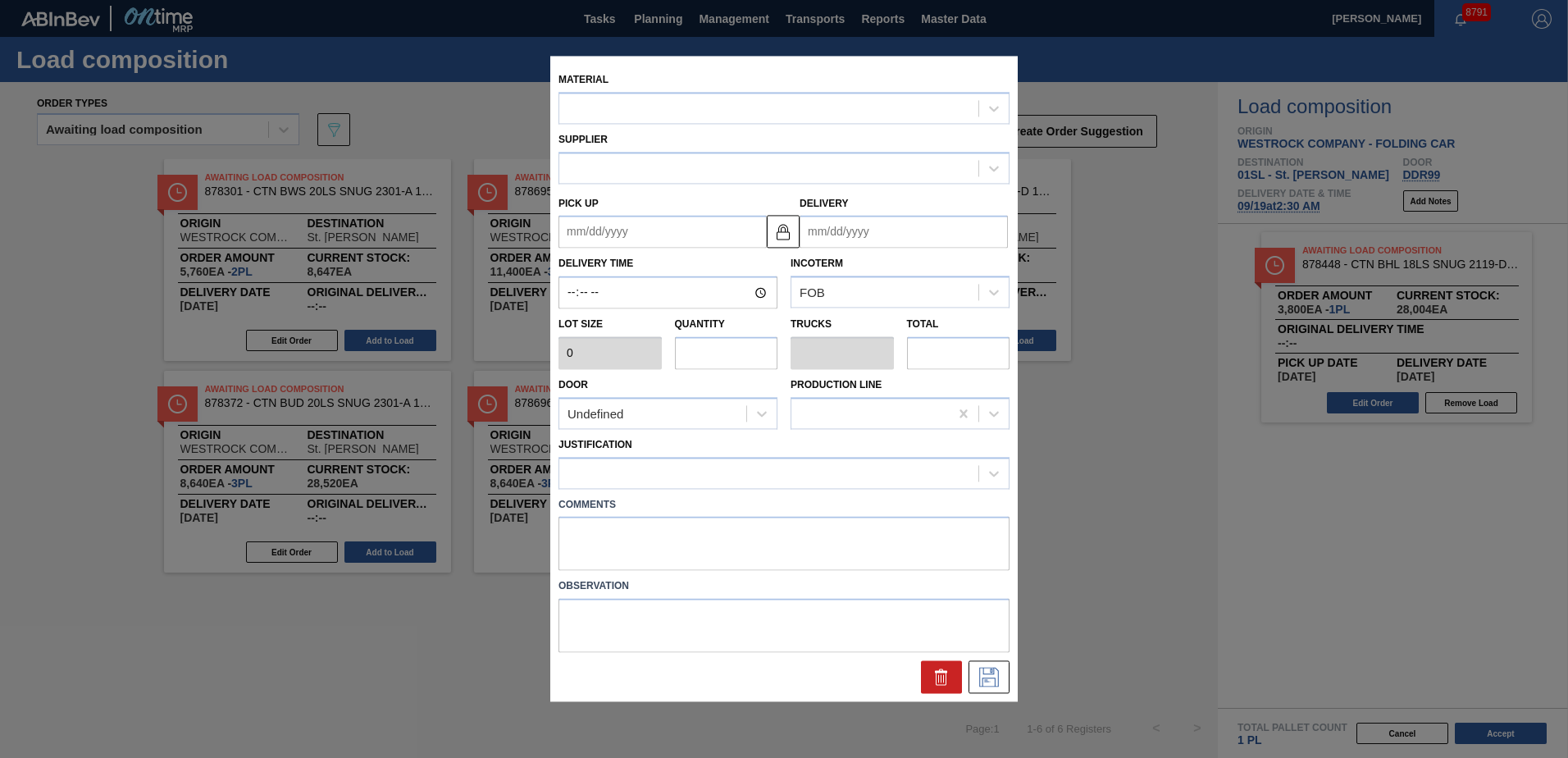
type up "[DATE]"
type input "[DATE]"
type input "2,880"
type input "2"
type input "0.091"
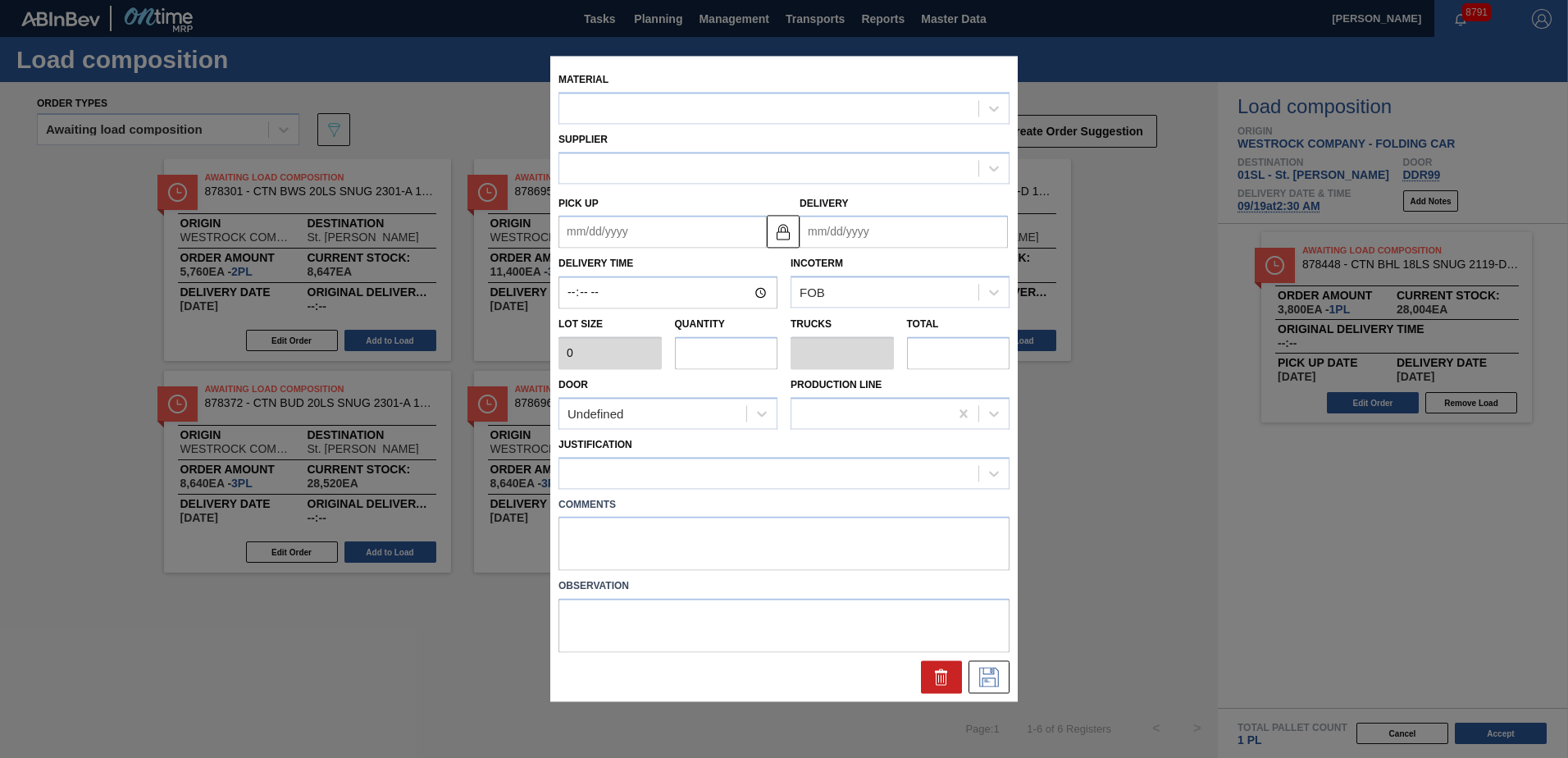
type input "5,760"
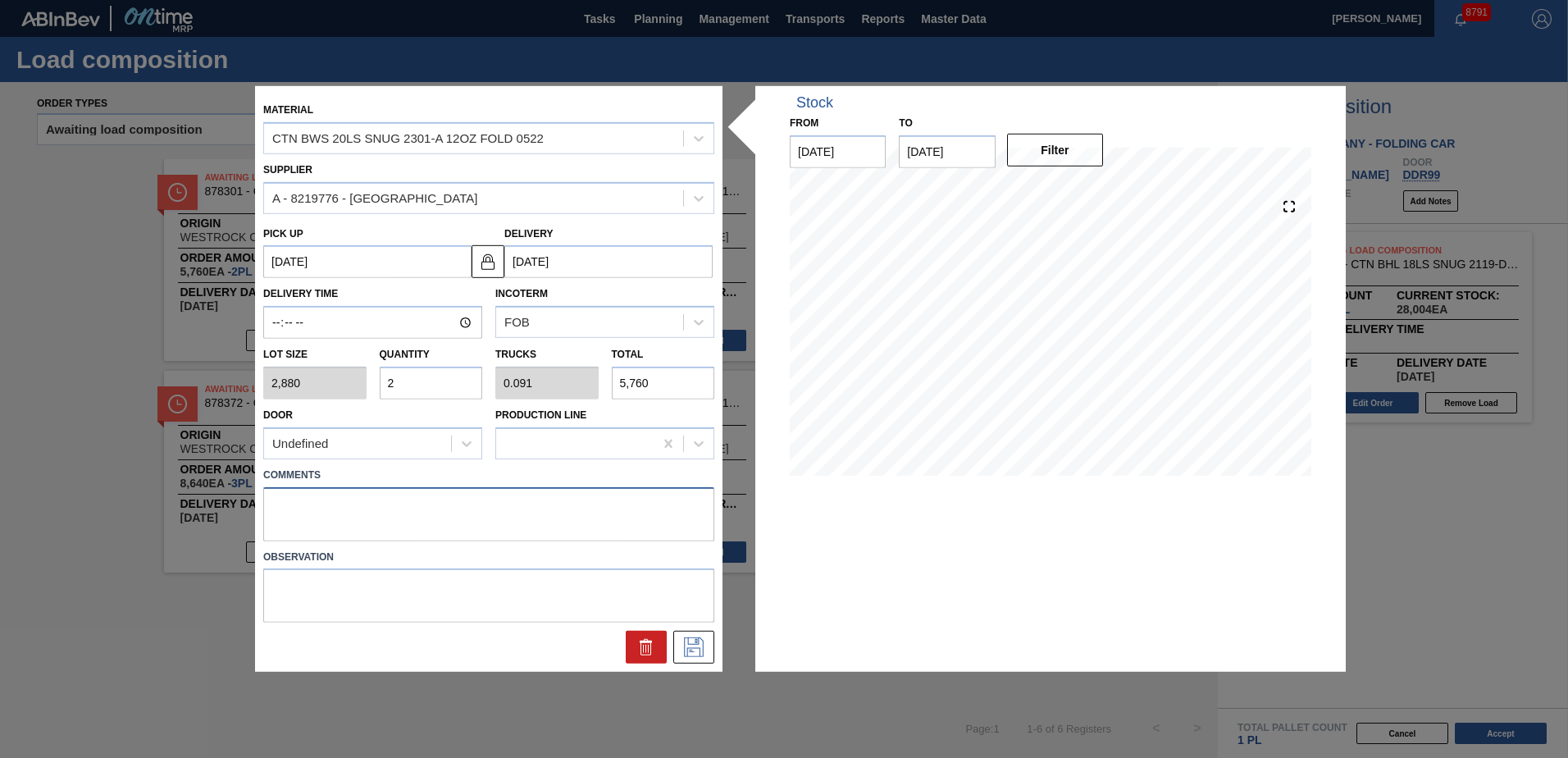
click at [342, 513] on textarea at bounding box center [489, 513] width 451 height 54
type textarea "Live unload"
click at [695, 649] on icon at bounding box center [694, 647] width 26 height 19
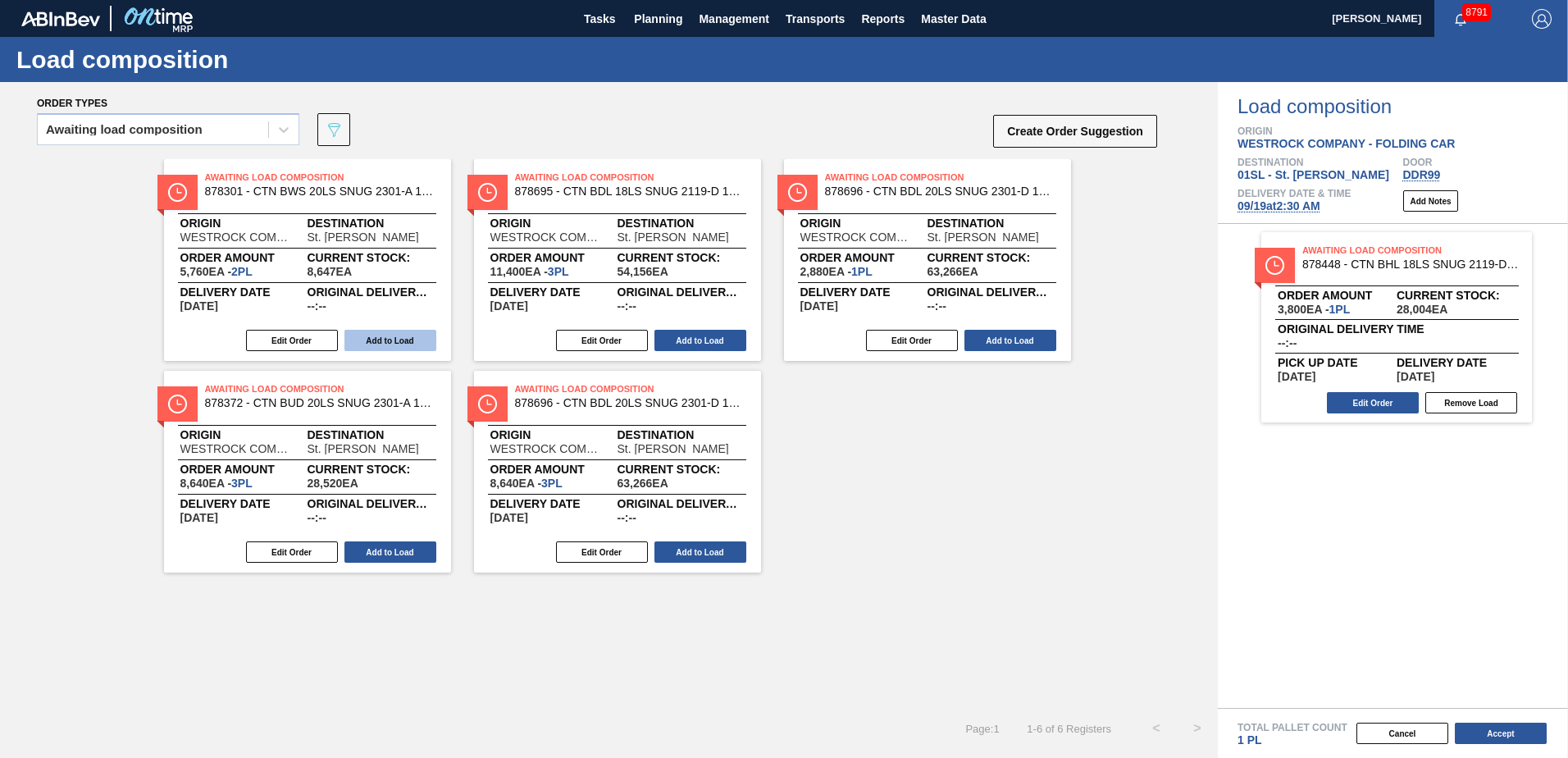
click at [391, 345] on button "Add to Load" at bounding box center [389, 340] width 92 height 21
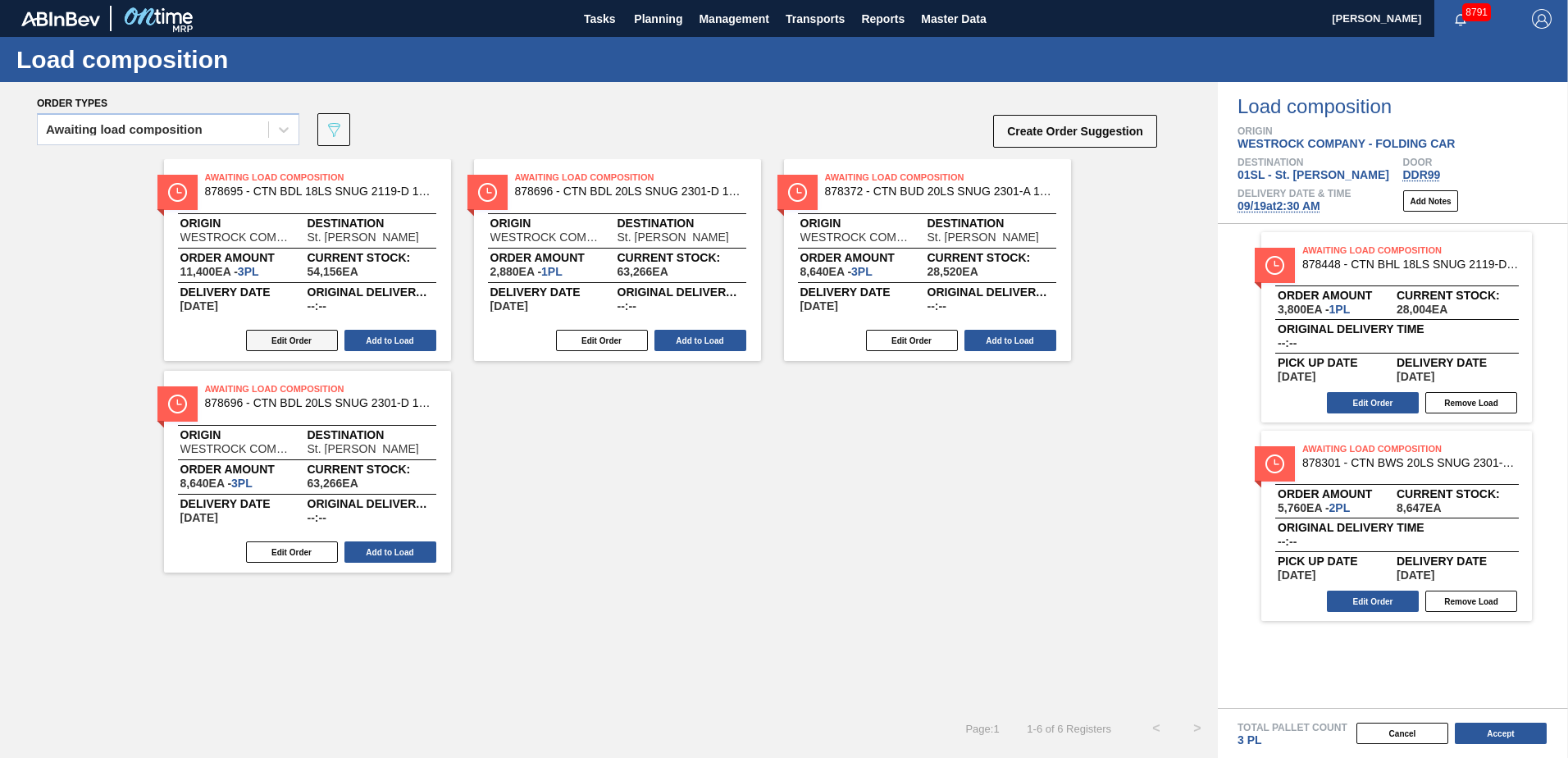
click at [310, 342] on button "Edit Order" at bounding box center [291, 340] width 92 height 21
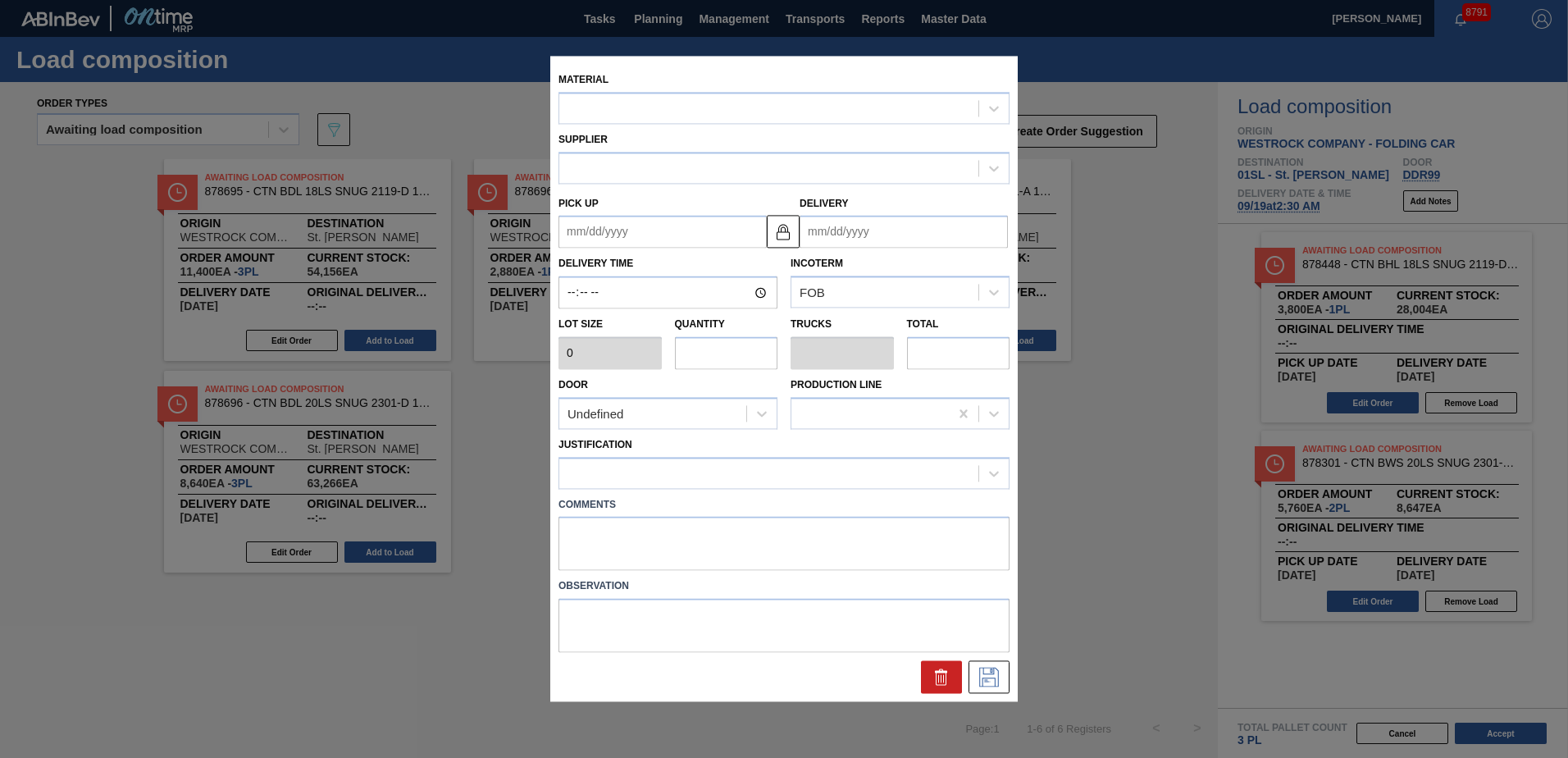
type input "3,800"
type input "3"
type input "0.15"
type input "11,400"
type up "[DATE]"
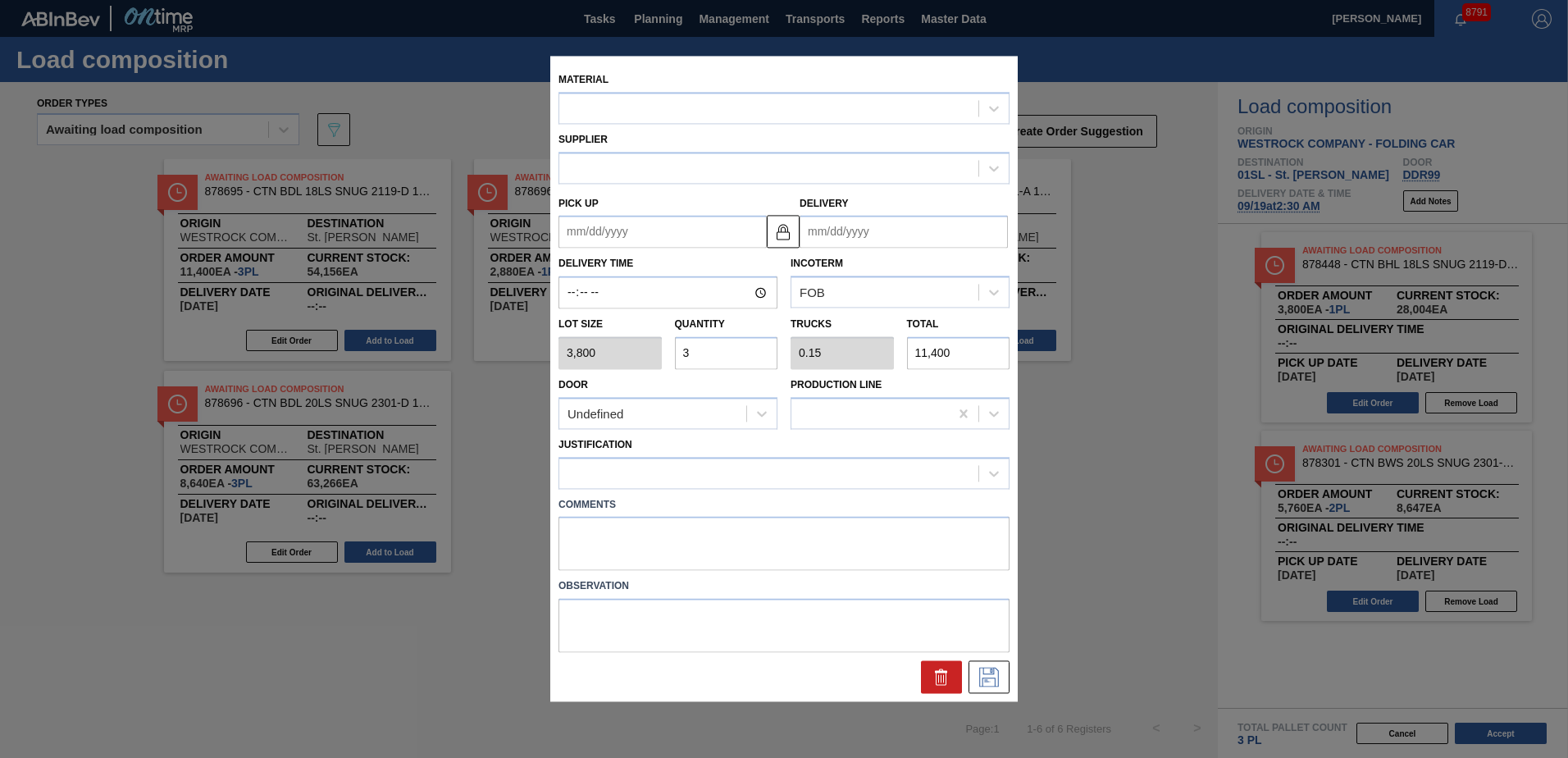
type input "[DATE]"
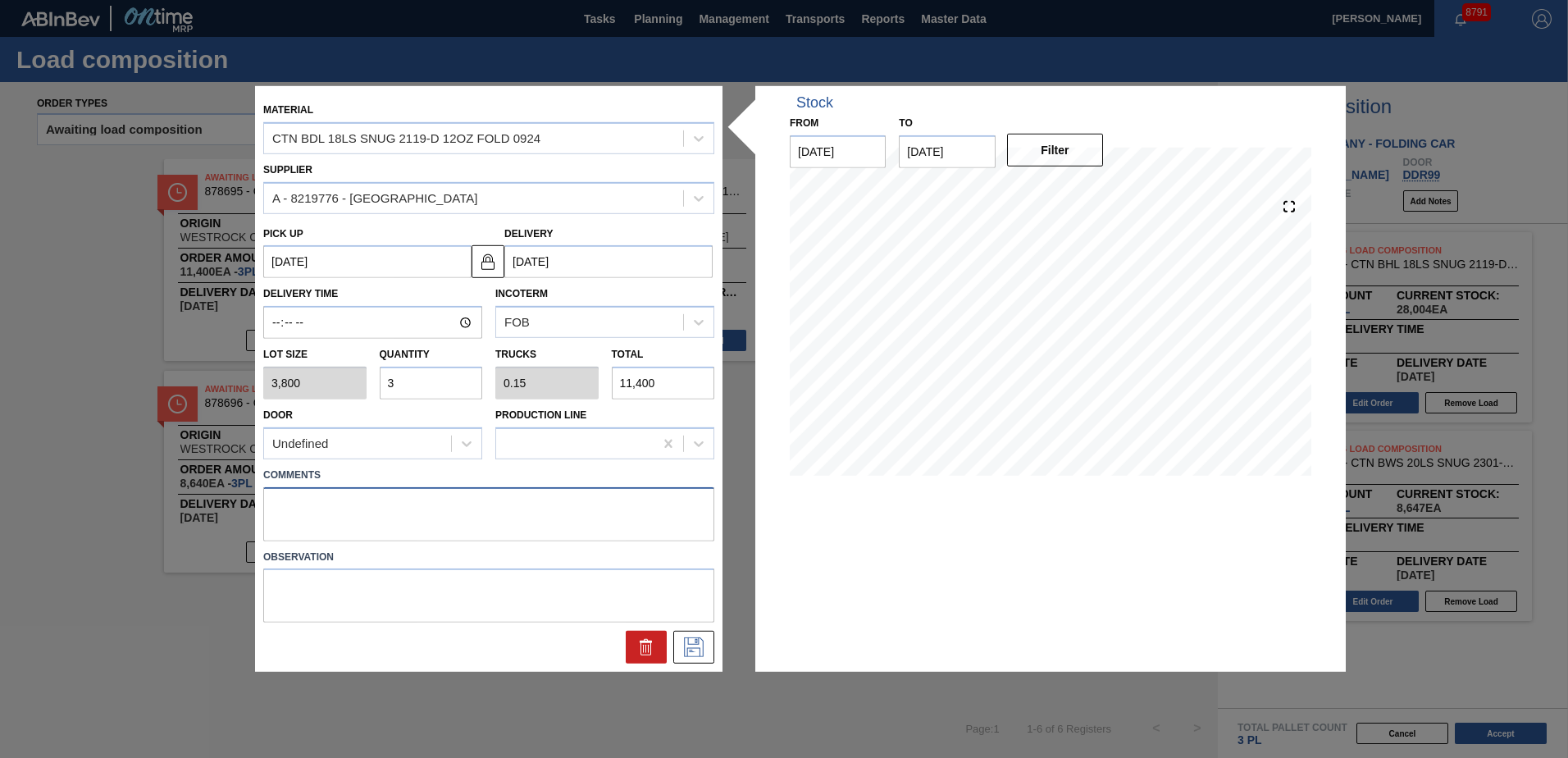
click at [294, 507] on textarea at bounding box center [489, 513] width 451 height 54
type textarea "Live unload"
click at [686, 649] on icon at bounding box center [694, 647] width 26 height 19
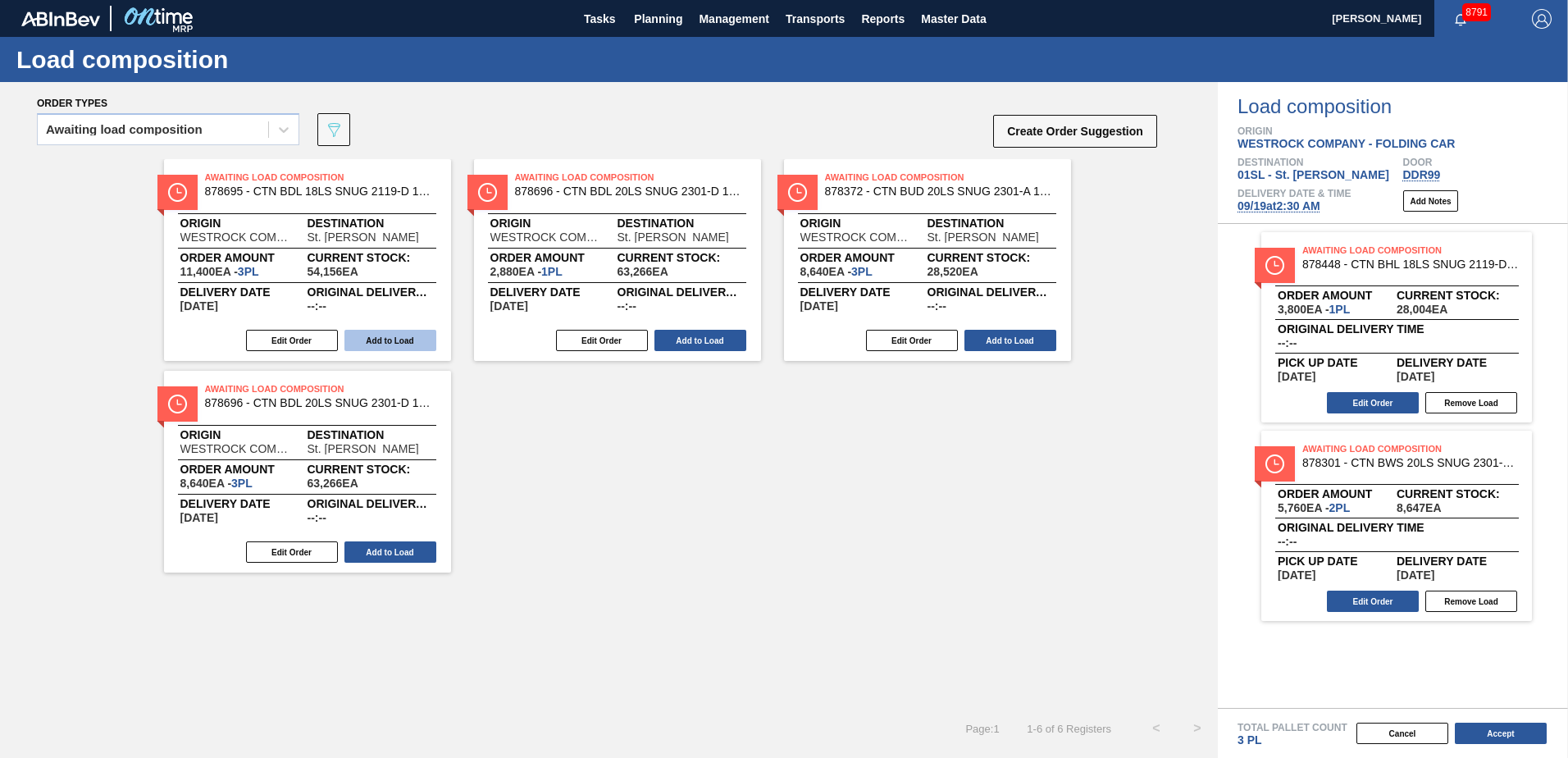
click at [400, 334] on button "Add to Load" at bounding box center [389, 340] width 92 height 21
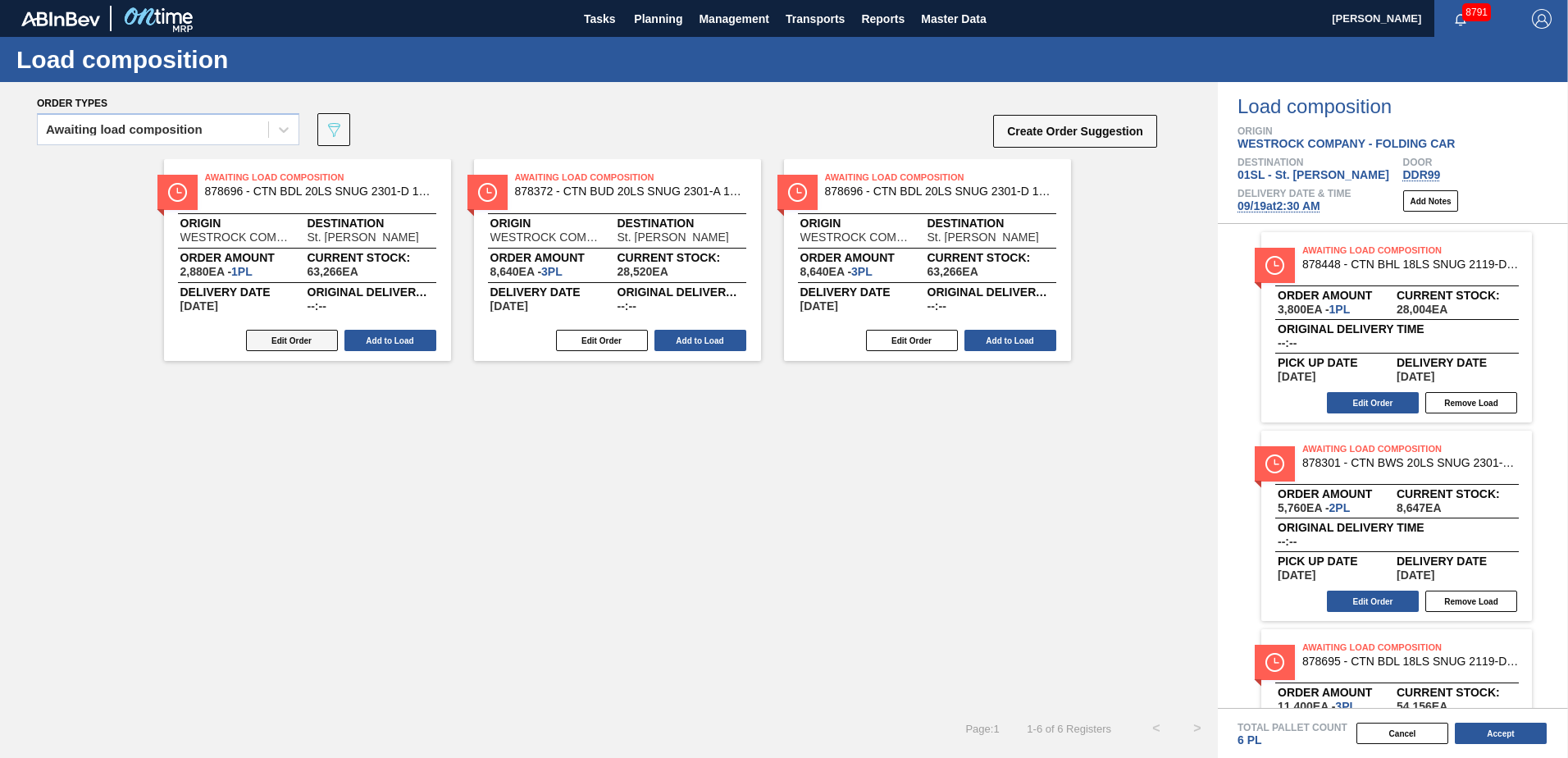
click at [304, 332] on button "Edit Order" at bounding box center [291, 340] width 92 height 21
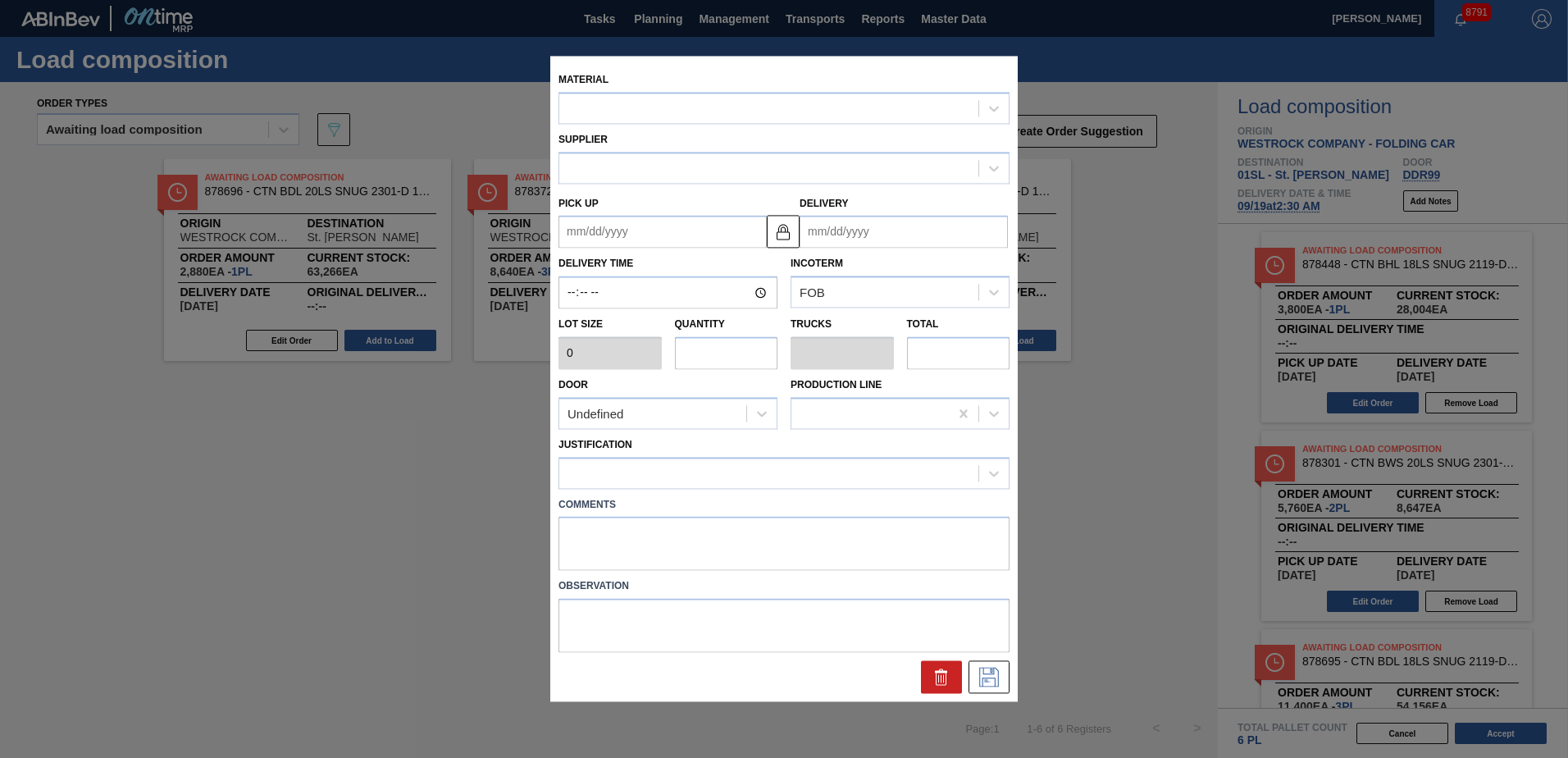
type up "[DATE]"
type input "[DATE]"
type input "2,880"
type input "1"
type input "0.042"
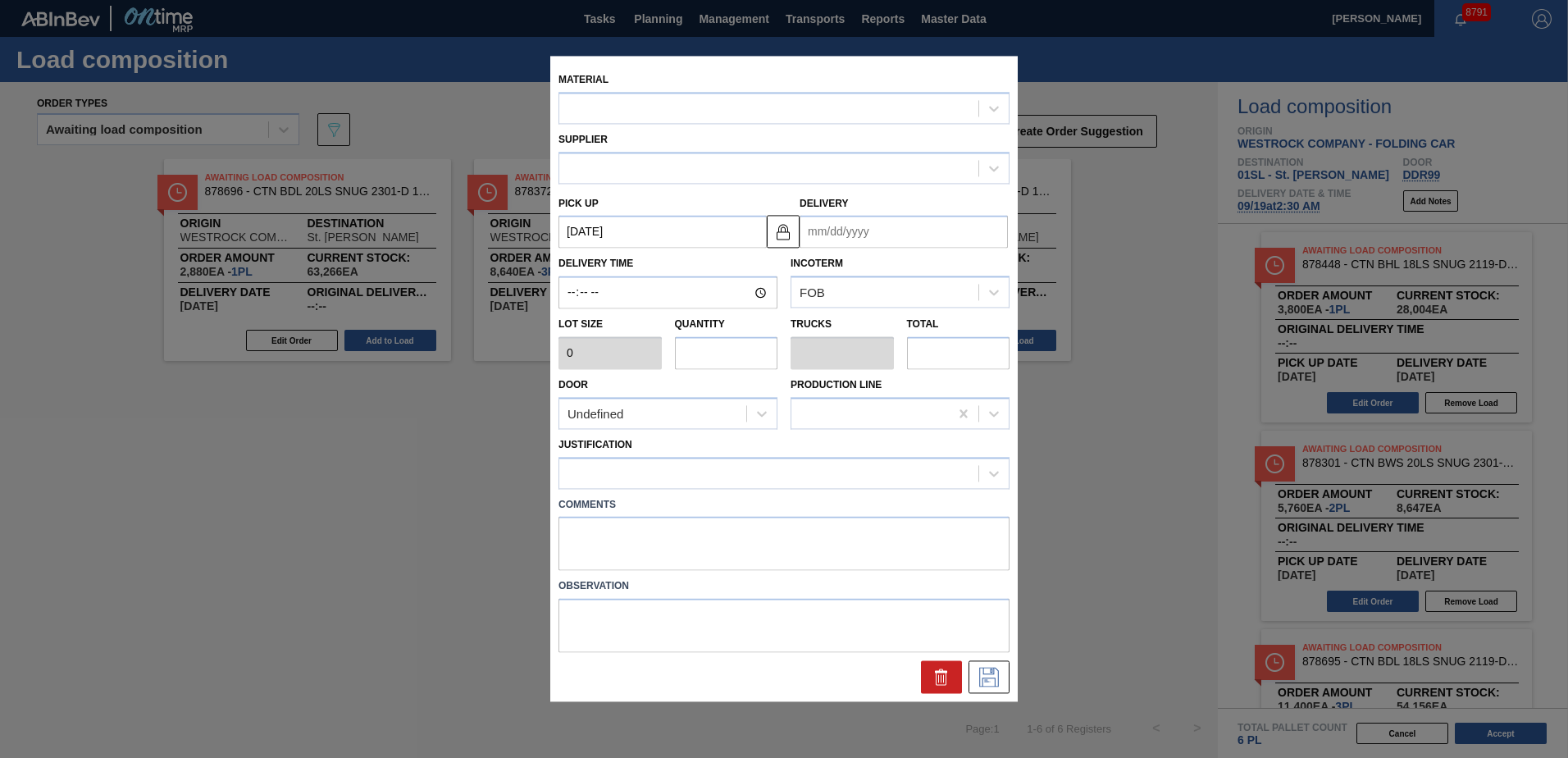
type input "2,880"
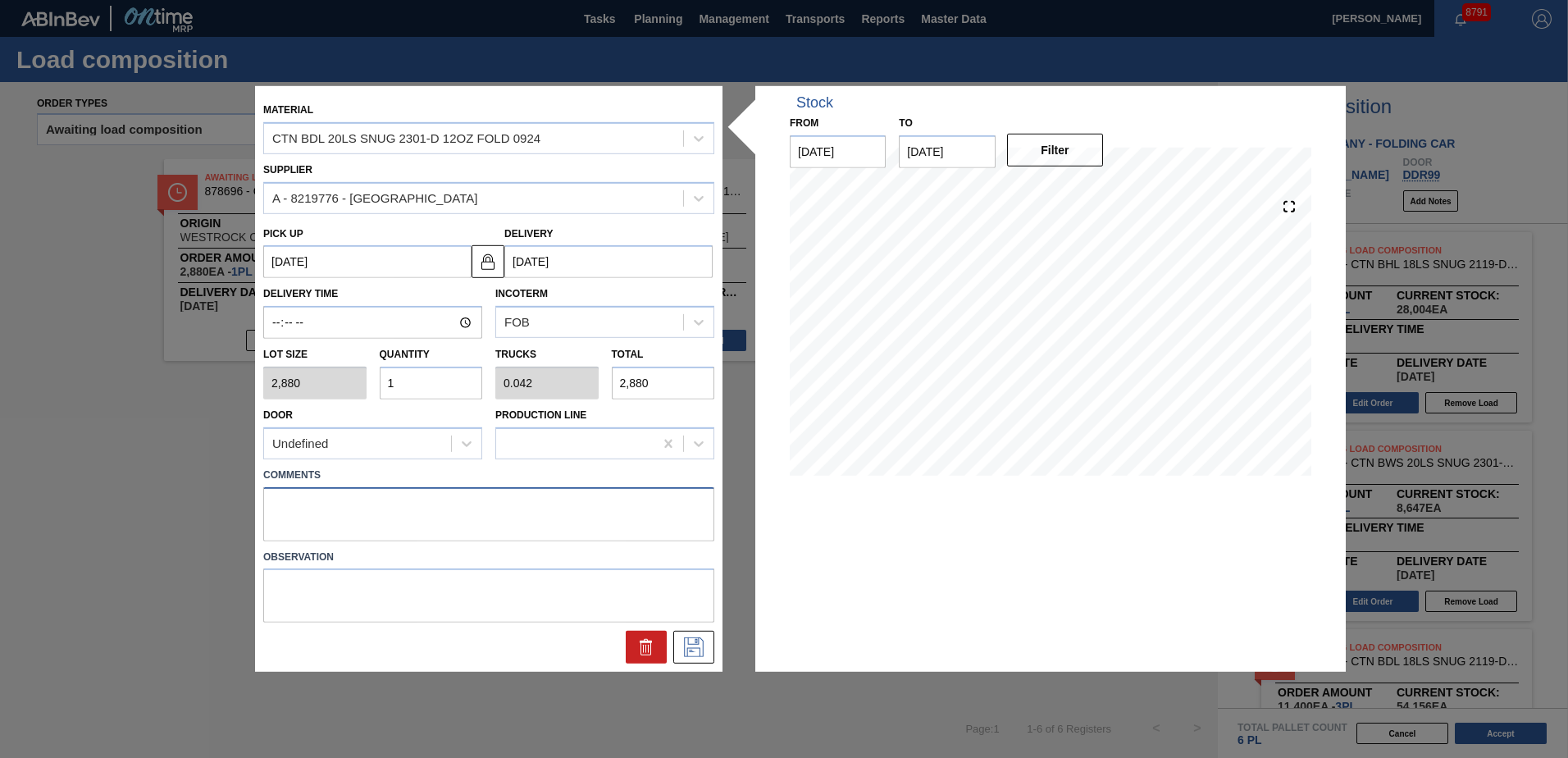
click at [349, 502] on textarea at bounding box center [489, 513] width 451 height 54
type textarea "Live unload"
click at [693, 643] on icon at bounding box center [694, 647] width 26 height 19
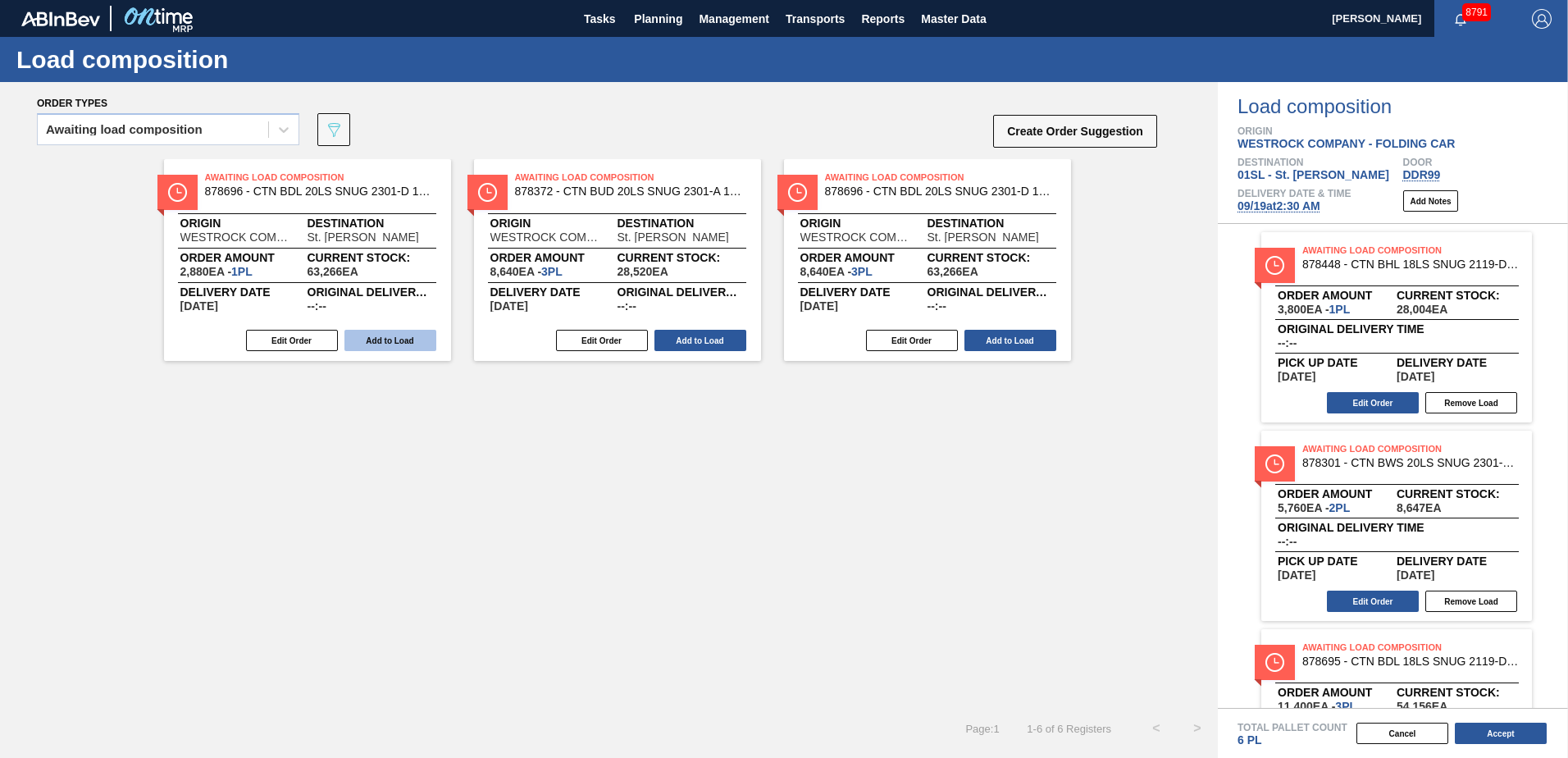
click at [410, 340] on button "Add to Load" at bounding box center [389, 340] width 92 height 21
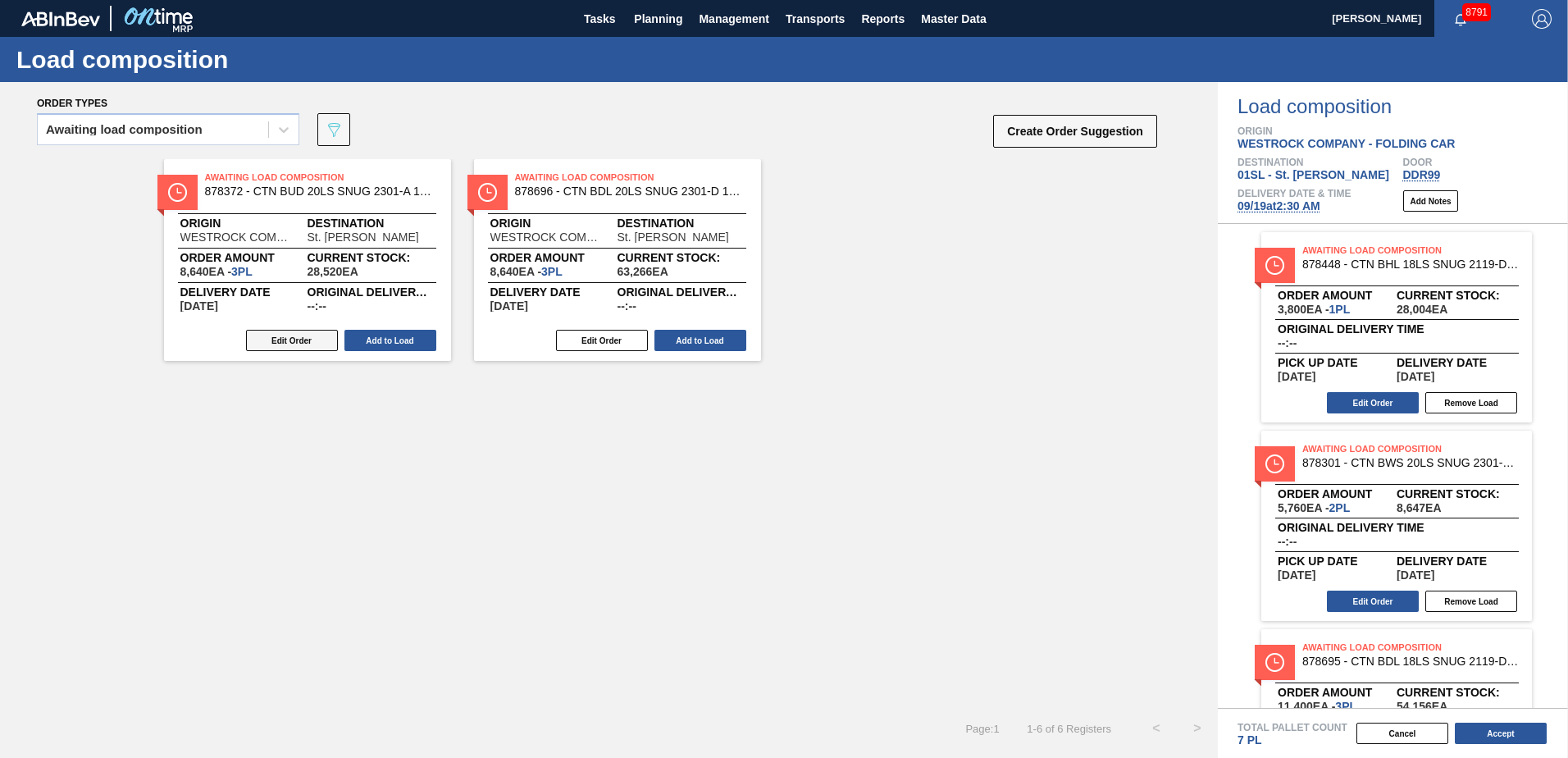
click at [305, 333] on button "Edit Order" at bounding box center [291, 340] width 92 height 21
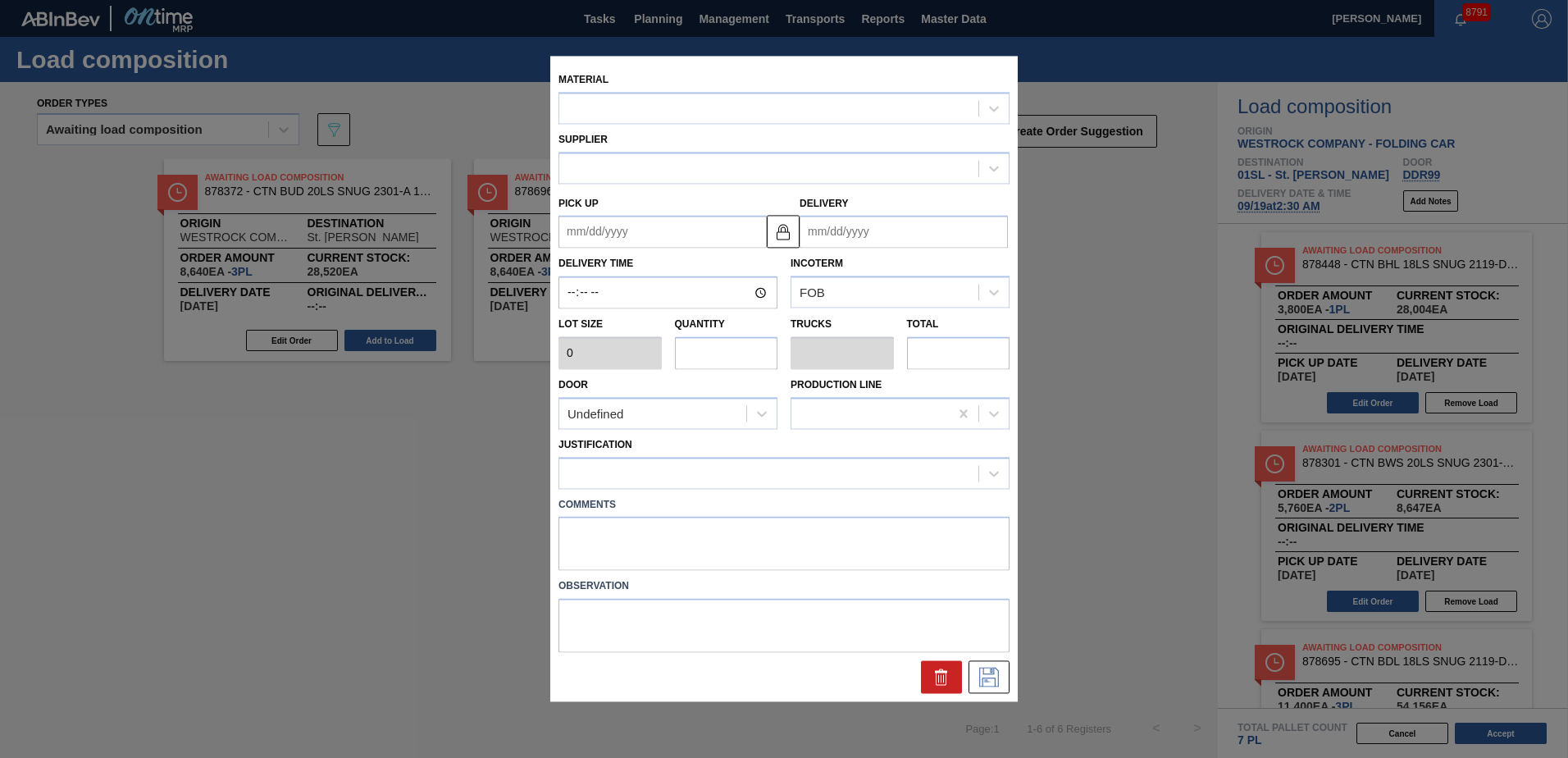
type input "2,880"
type input "3"
type input "0.125"
type input "8,640"
type up "[DATE]"
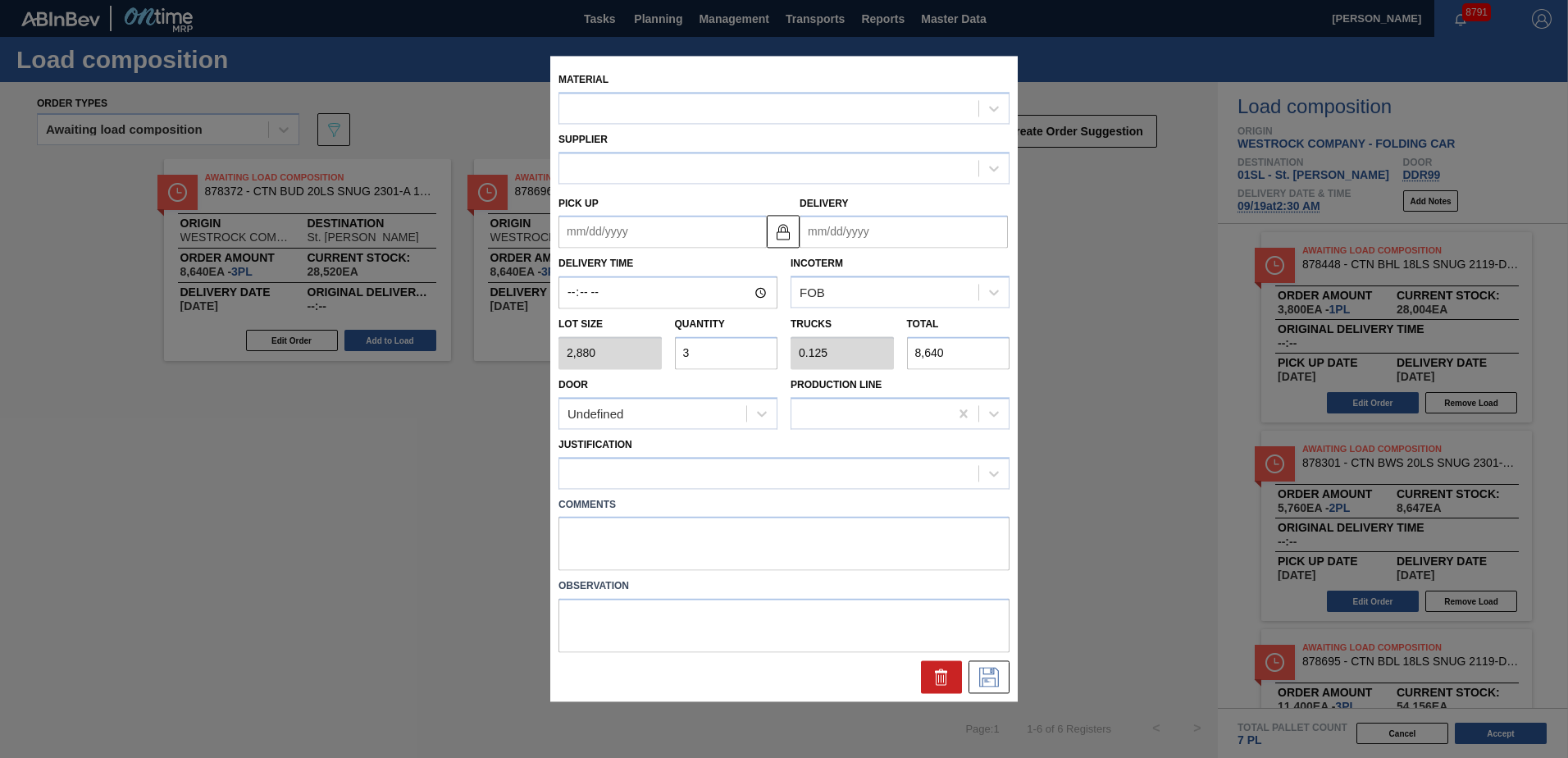
type input "[DATE]"
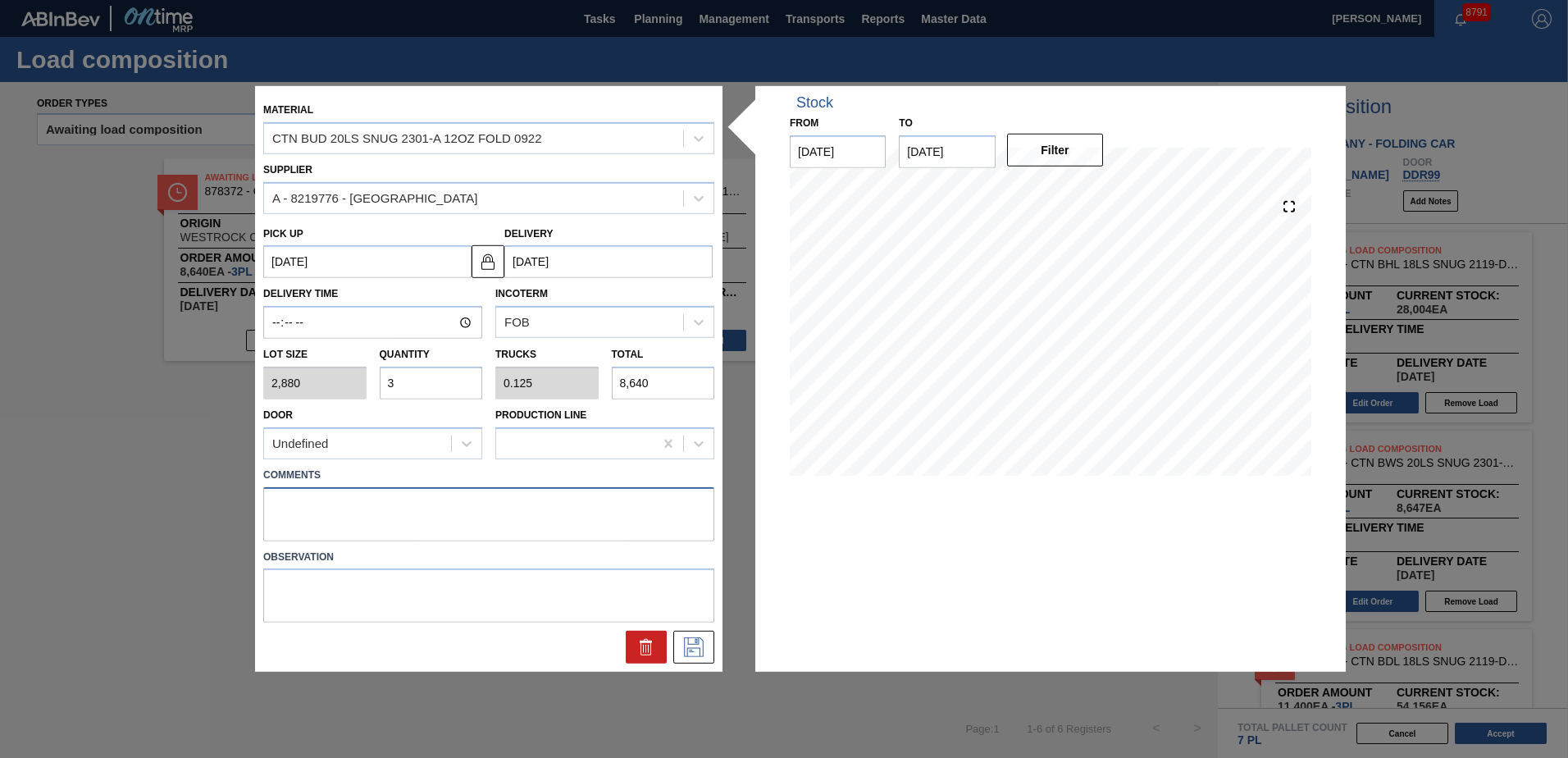
click at [309, 517] on textarea at bounding box center [489, 513] width 451 height 54
type textarea "Live unload"
click at [685, 652] on icon at bounding box center [694, 647] width 26 height 19
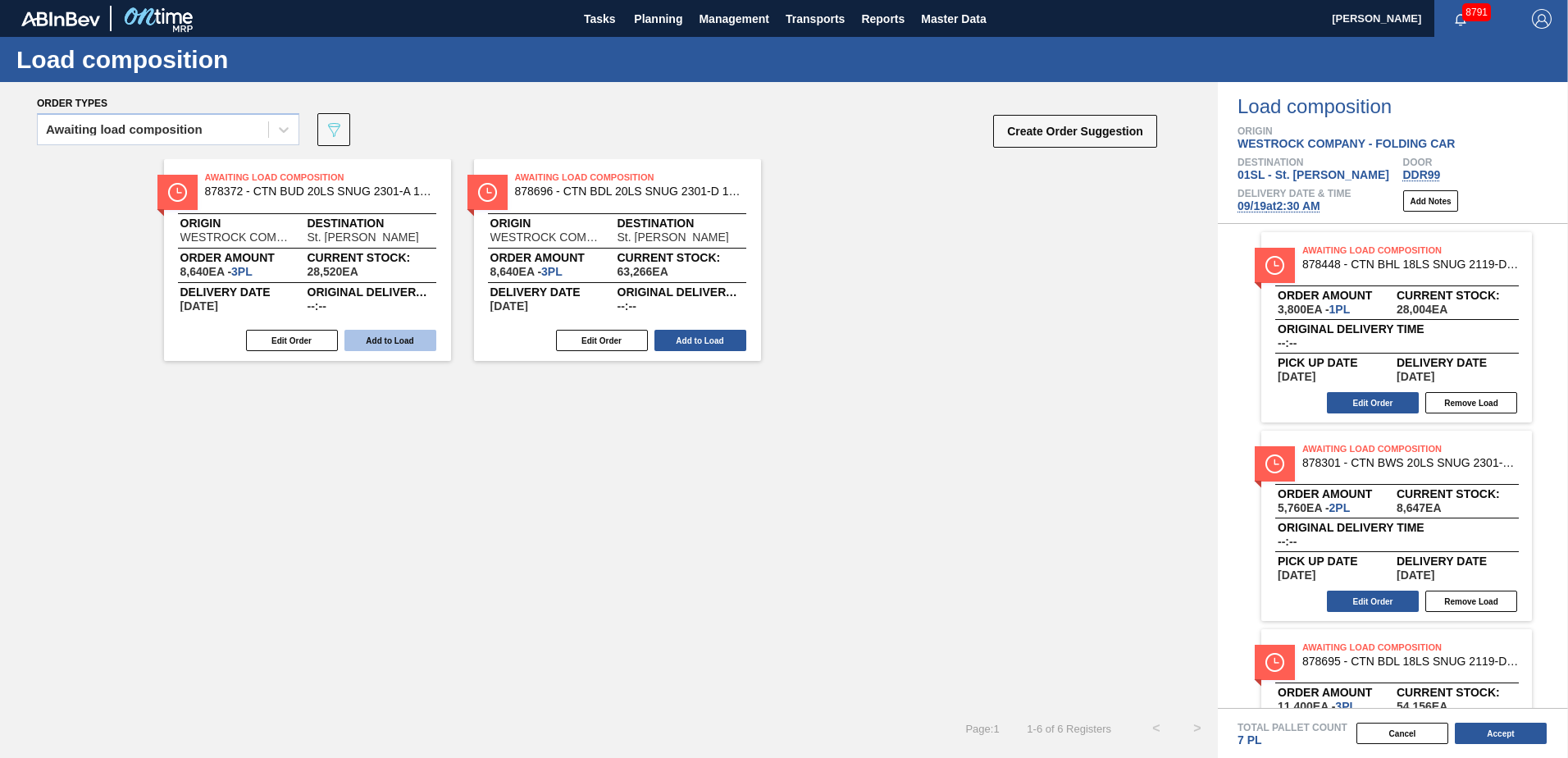
click at [376, 342] on button "Add to Load" at bounding box center [389, 340] width 92 height 21
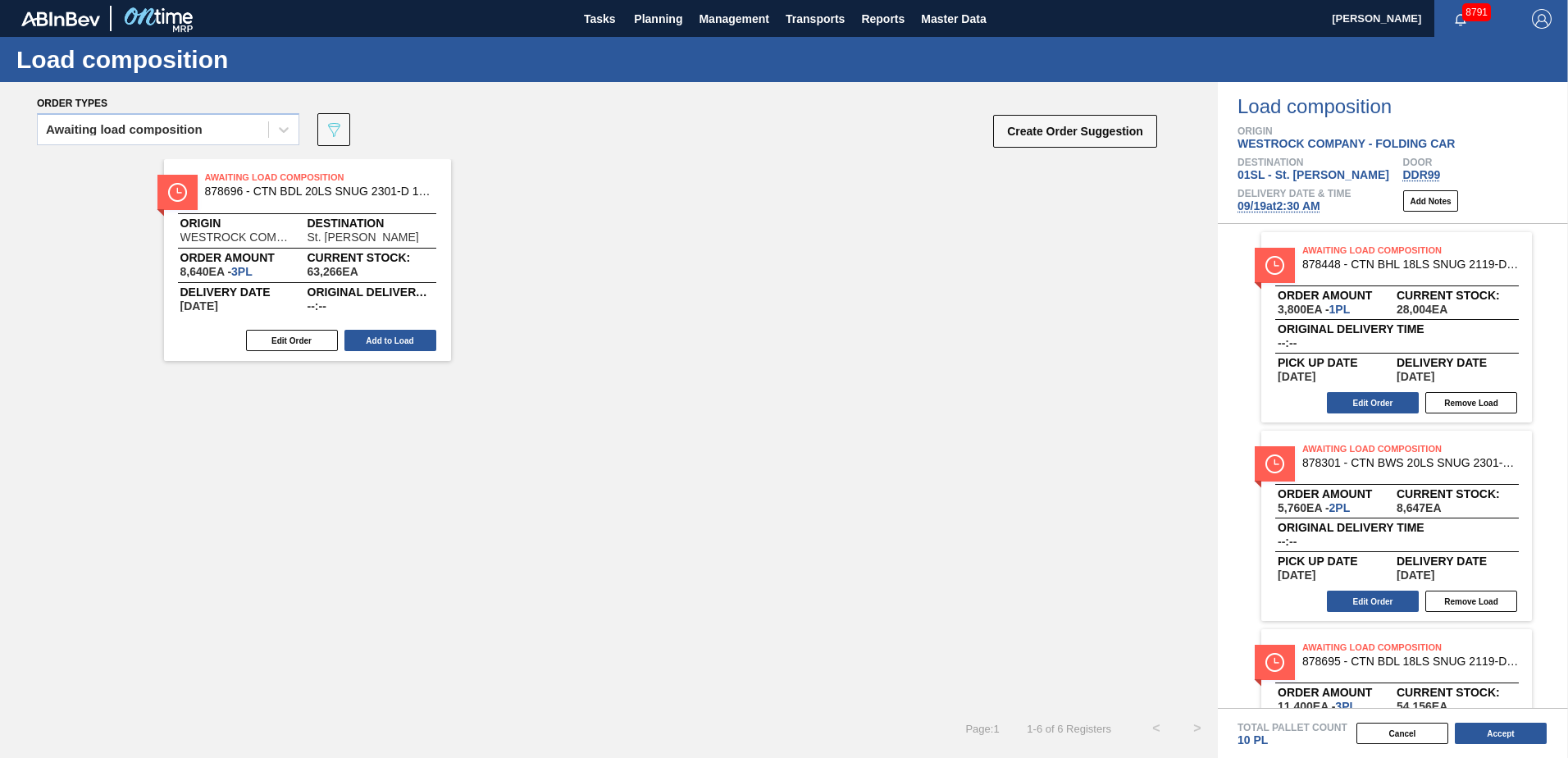
scroll to position [517, 0]
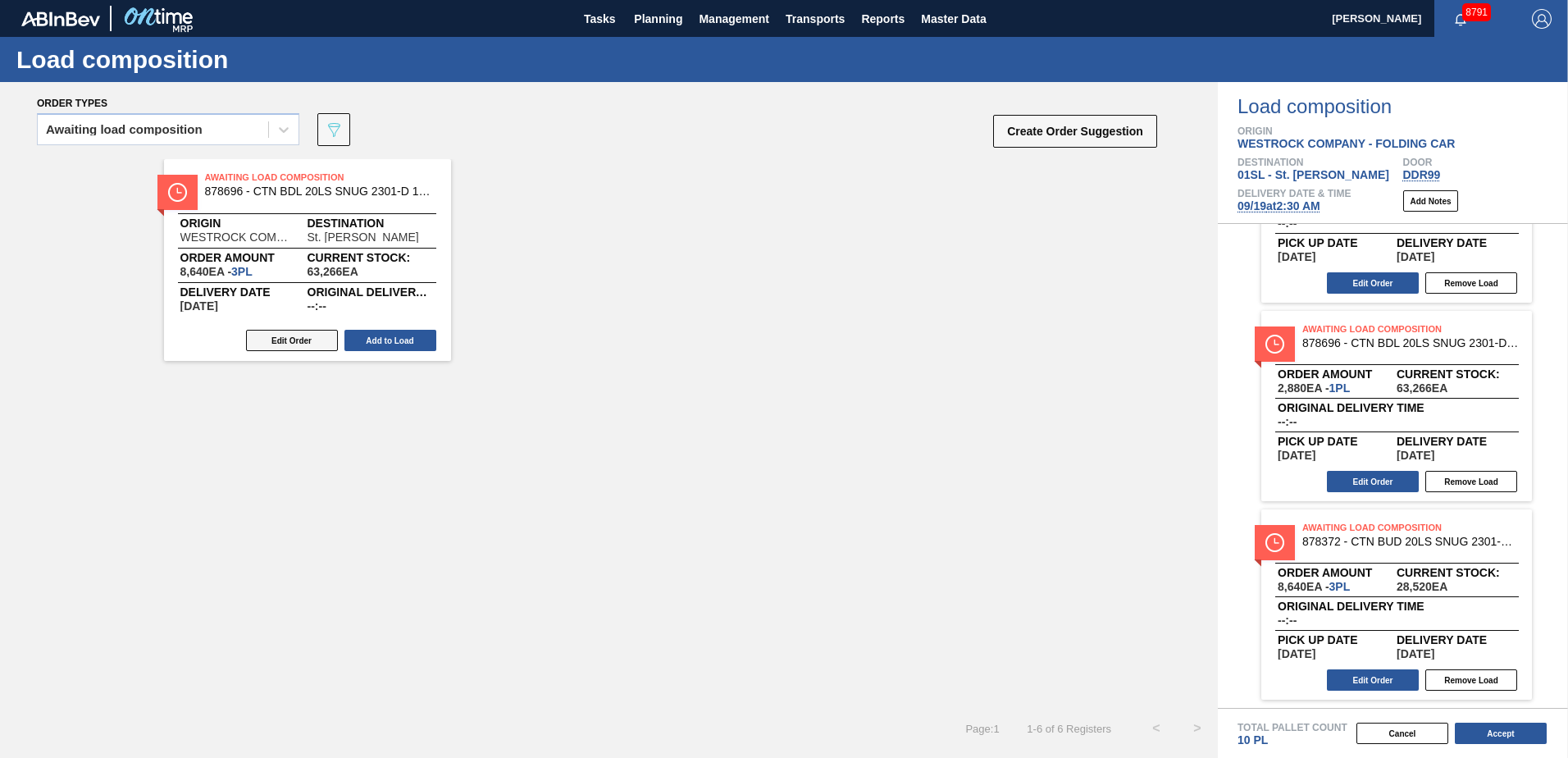
click at [301, 345] on button "Edit Order" at bounding box center [291, 340] width 92 height 21
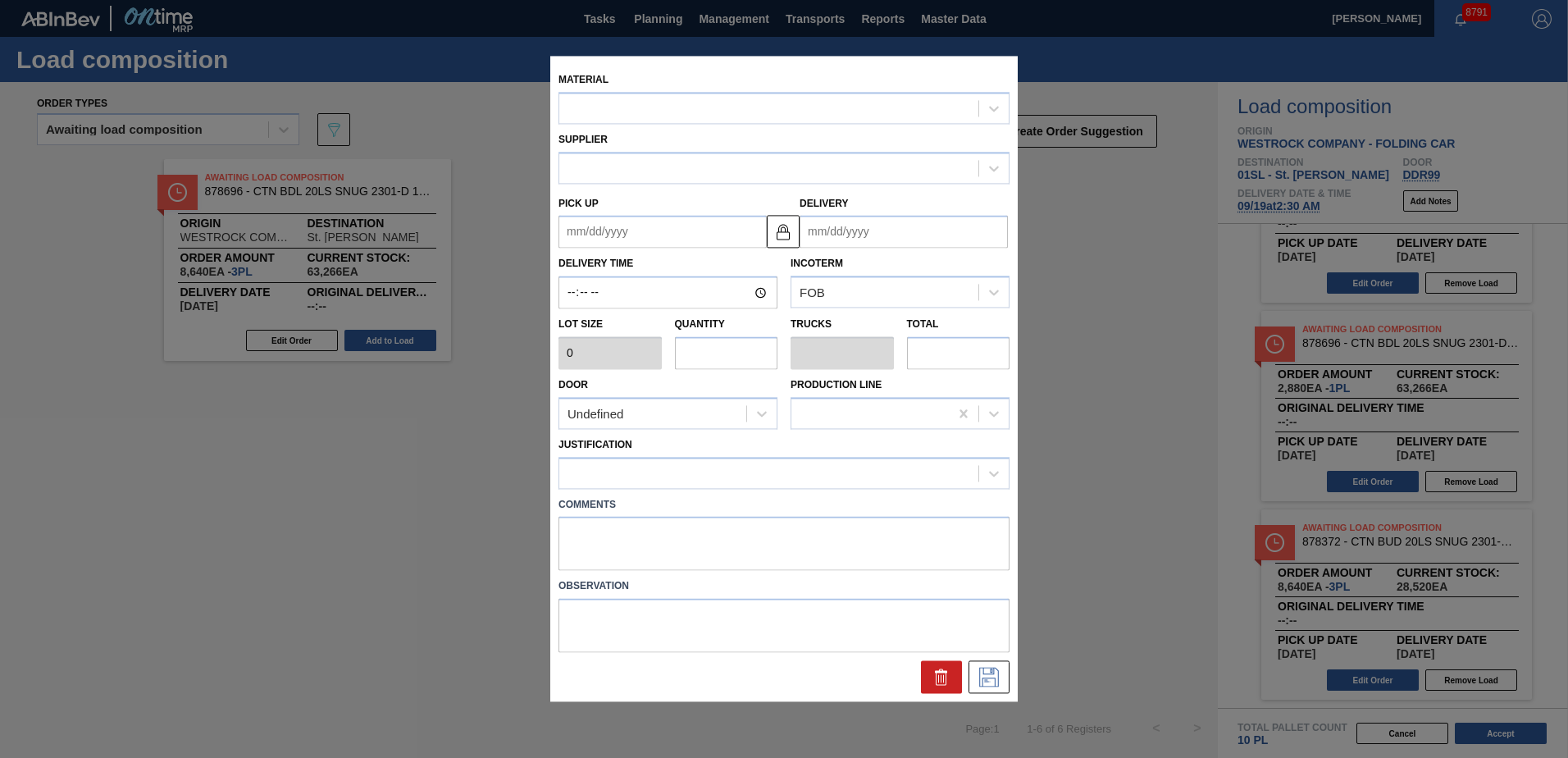
type input "2,880"
type input "3"
type input "0.125"
type input "8,640"
type up "[DATE]"
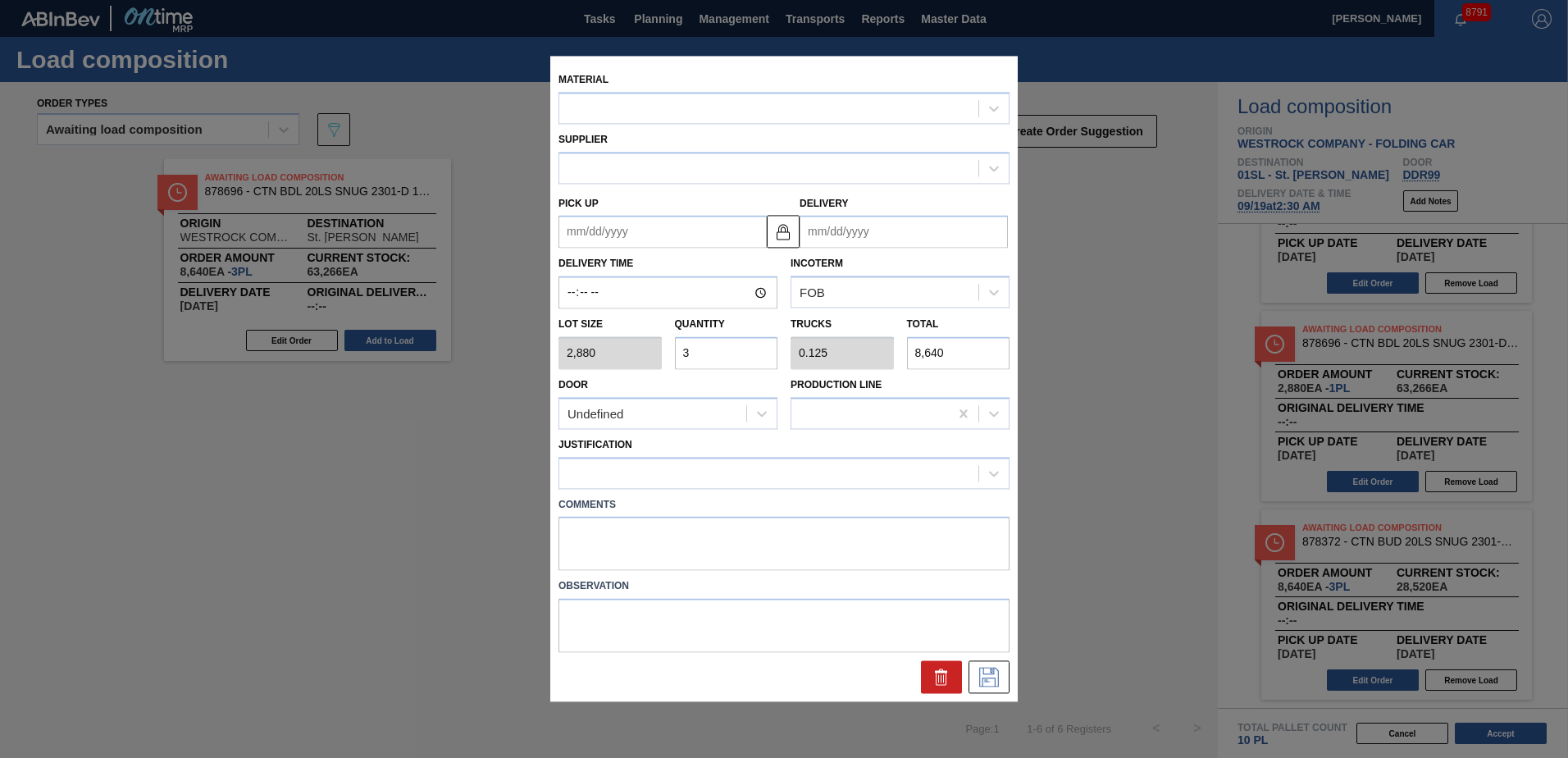
type input "[DATE]"
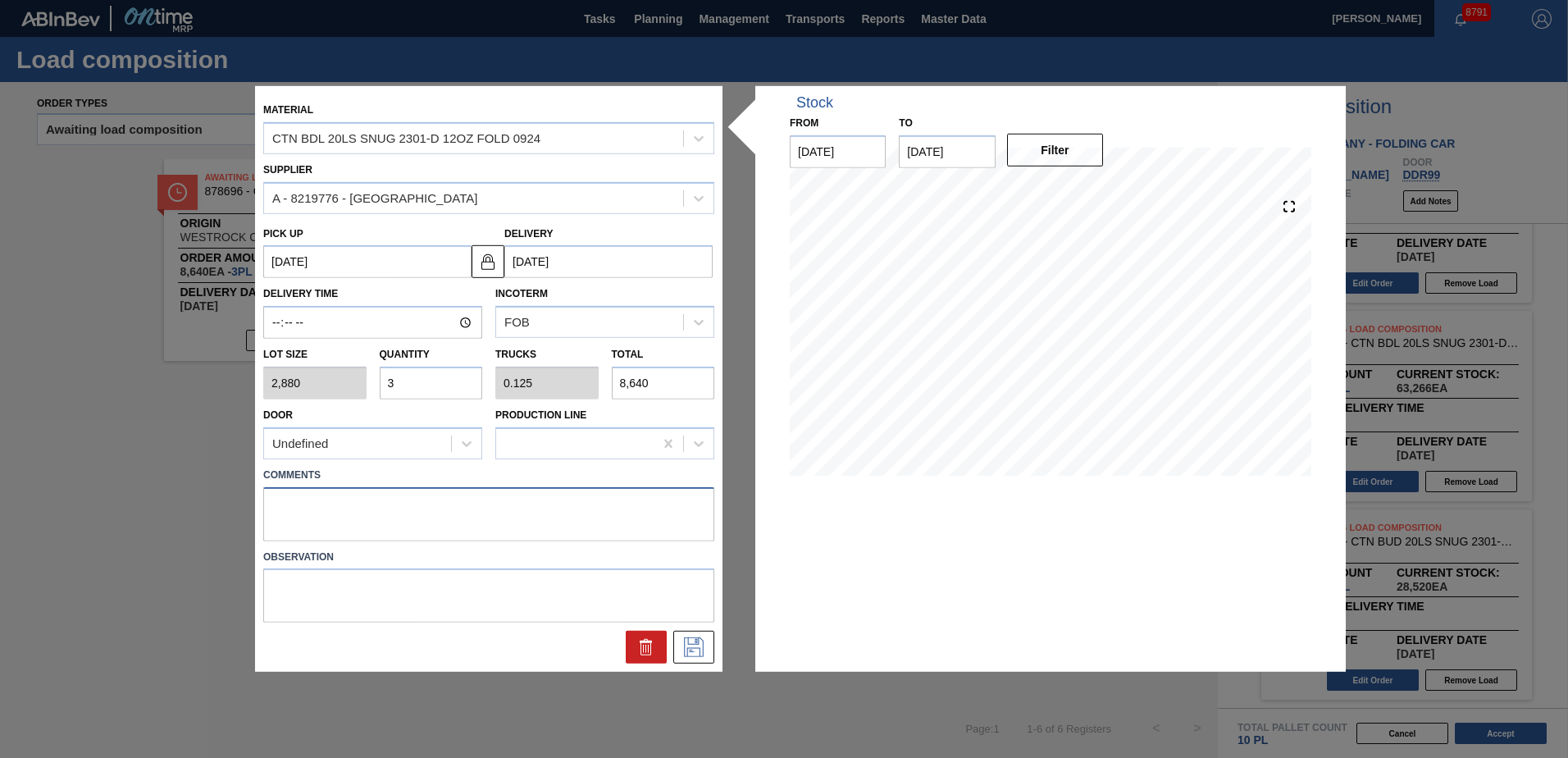
click at [317, 520] on textarea at bounding box center [489, 513] width 451 height 54
type textarea "Live unload"
click at [705, 644] on icon at bounding box center [694, 647] width 26 height 19
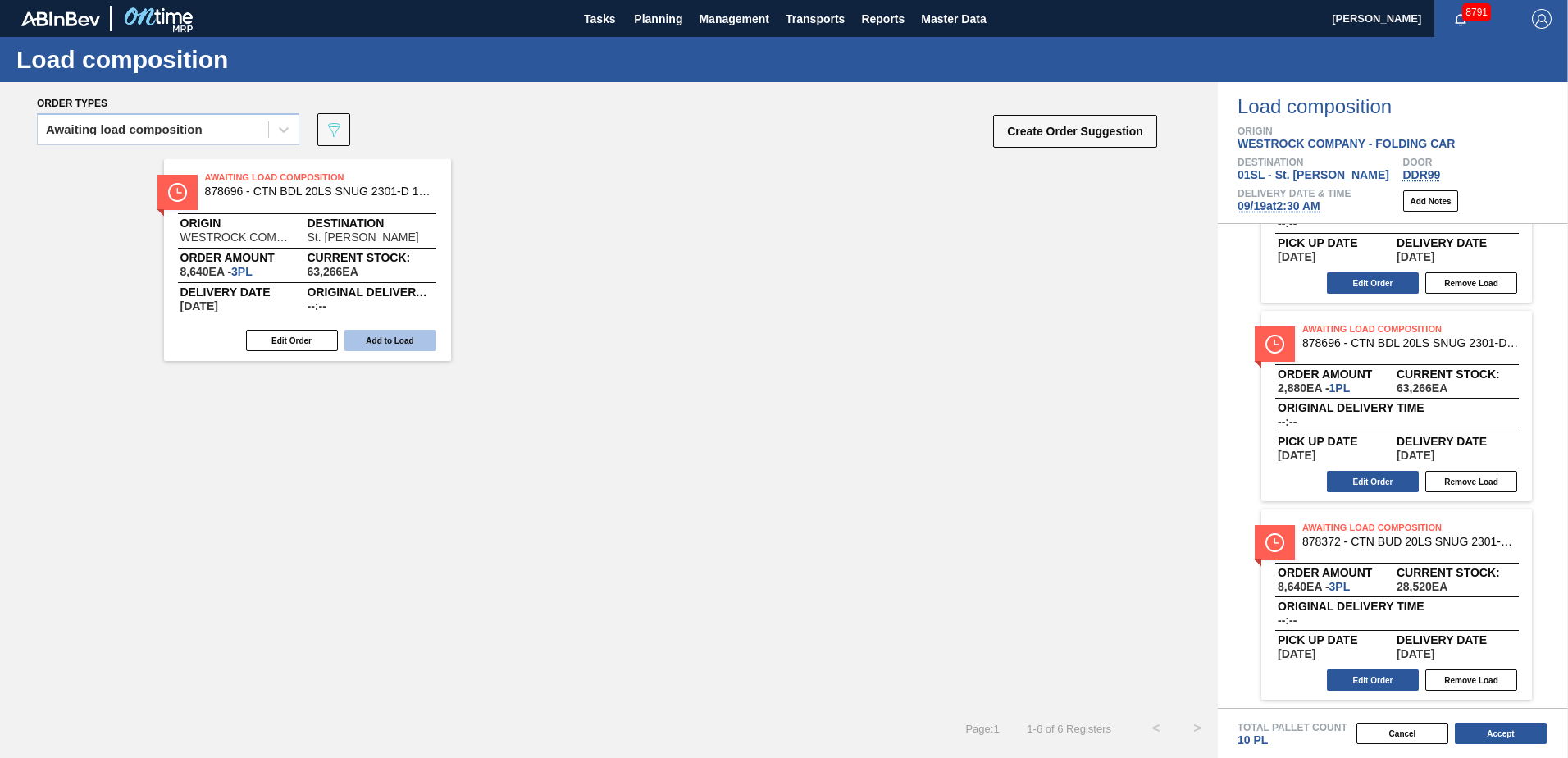
click at [402, 337] on button "Add to Load" at bounding box center [389, 340] width 92 height 21
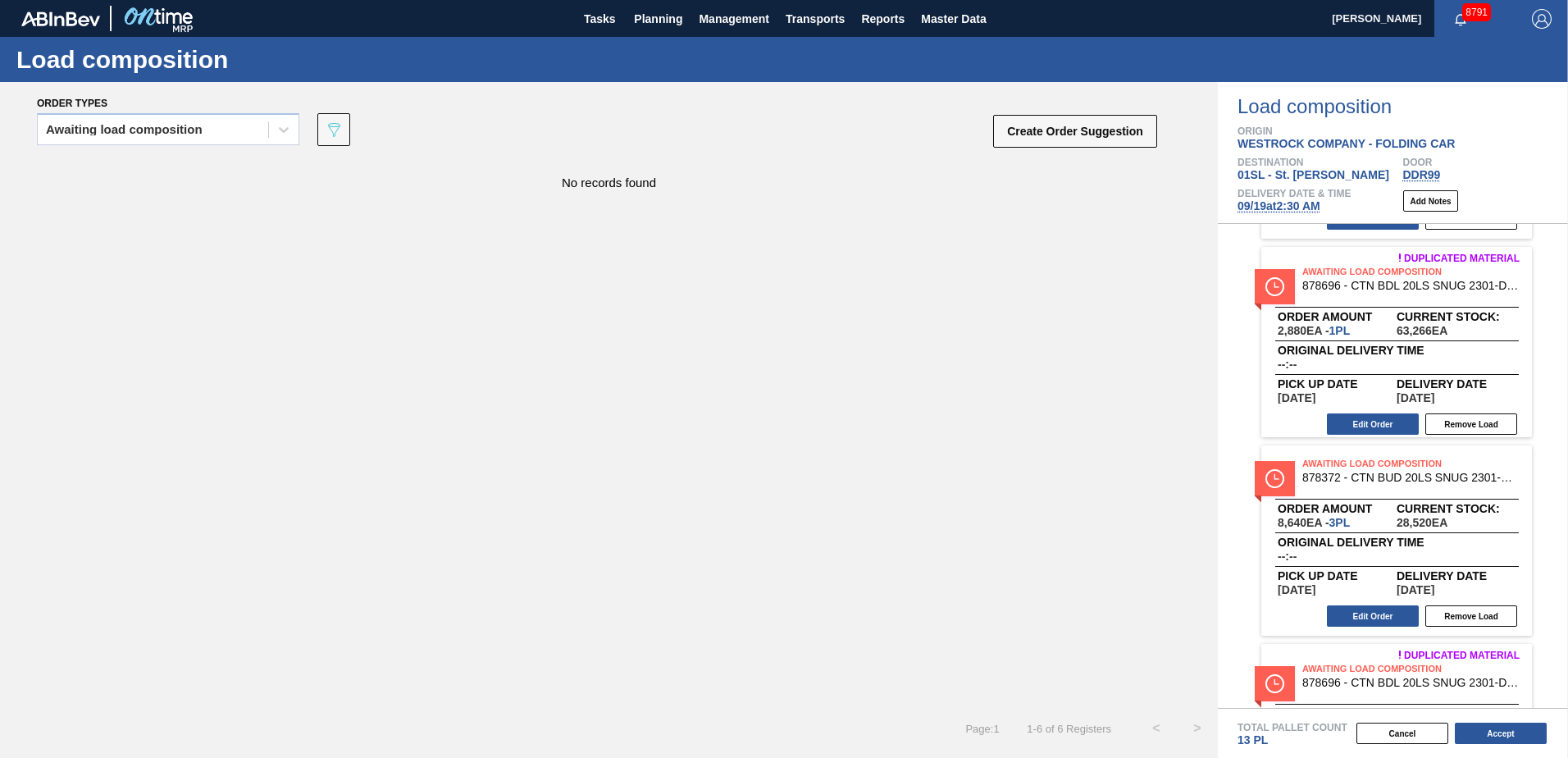
scroll to position [715, 0]
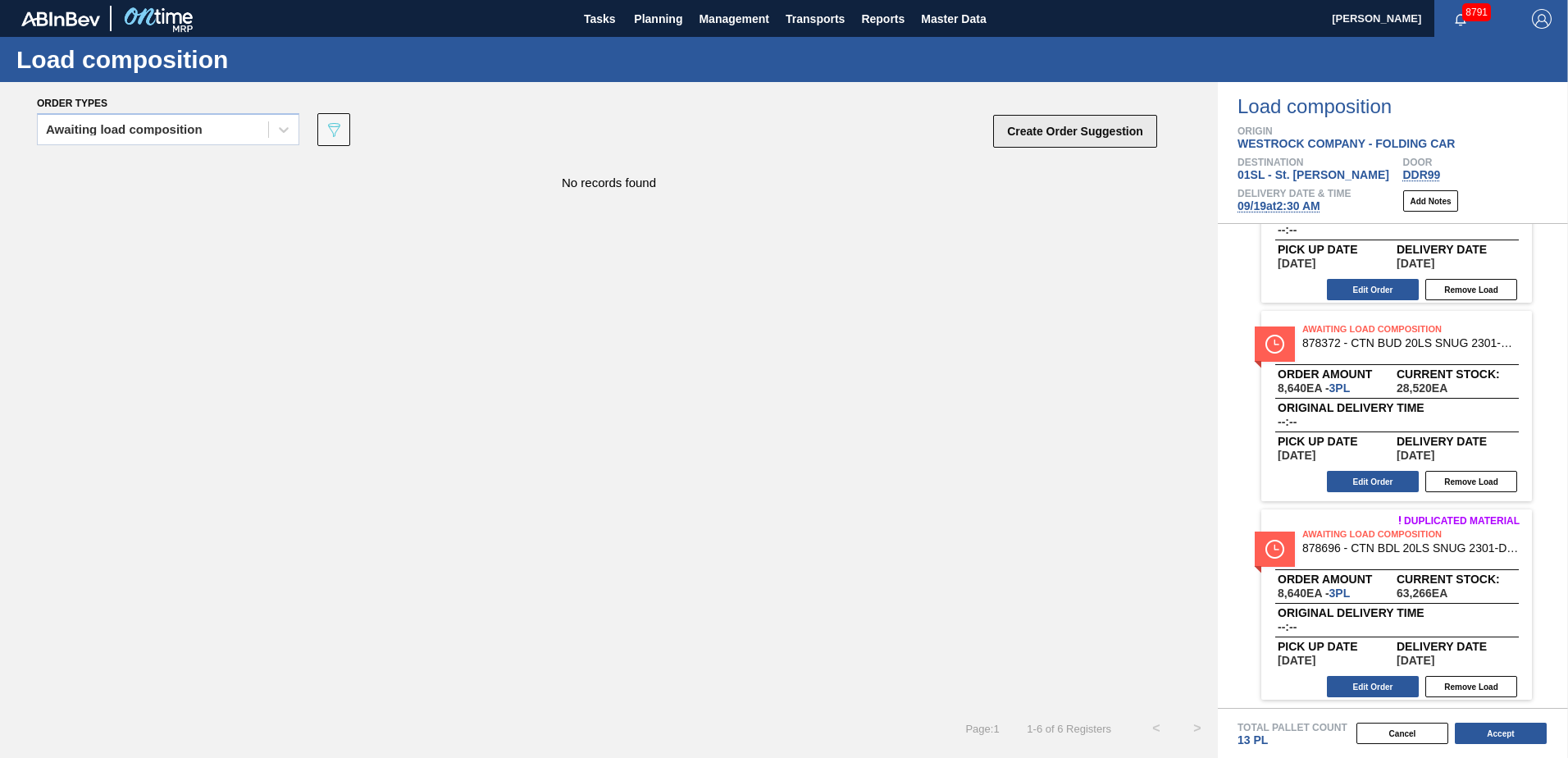
click at [1046, 136] on button "Create Order Suggestion" at bounding box center [1075, 131] width 164 height 32
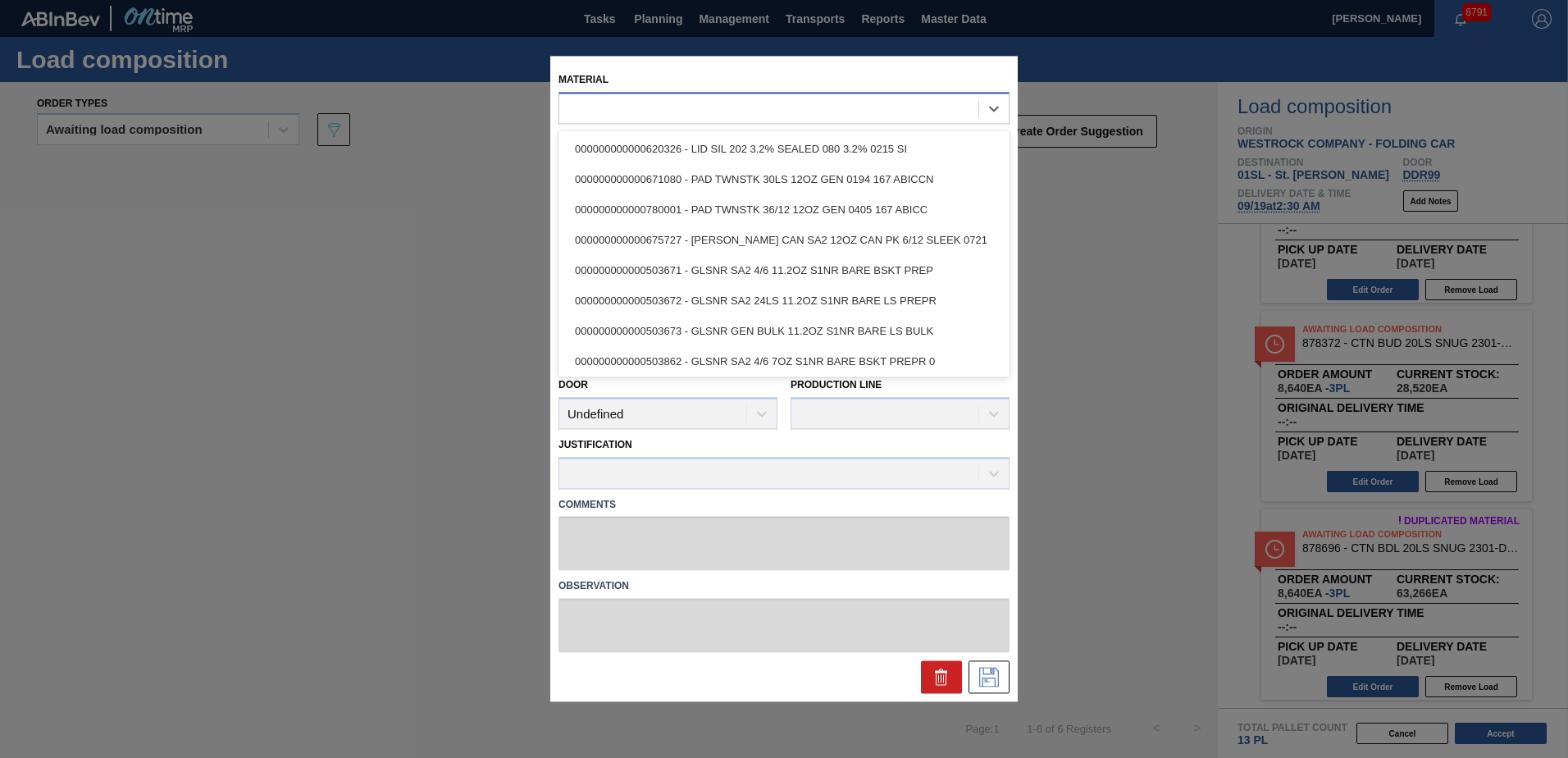
drag, startPoint x: 736, startPoint y: 102, endPoint x: 754, endPoint y: 97, distance: 18.7
click at [735, 102] on div at bounding box center [769, 109] width 419 height 24
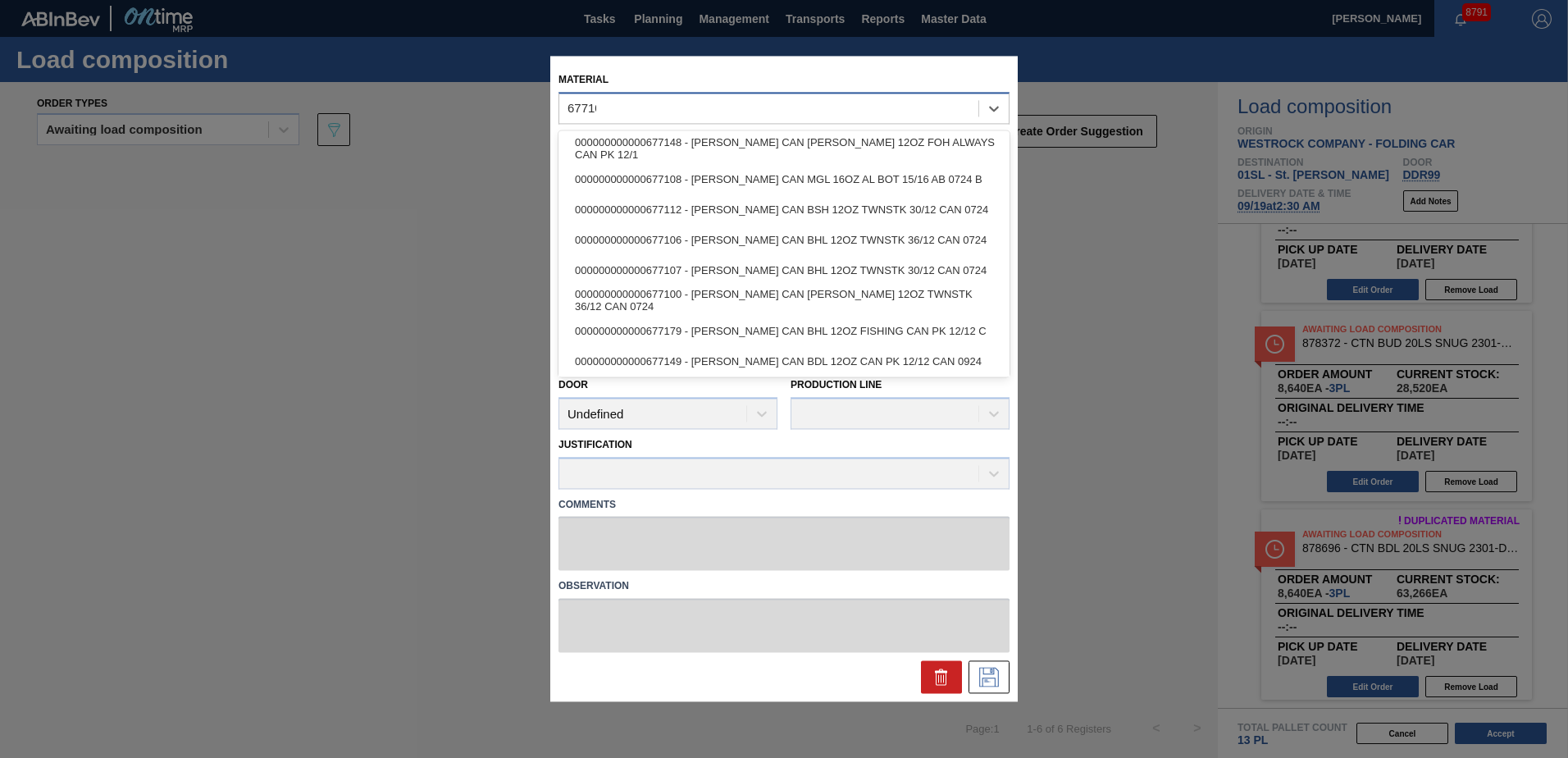
type input "677108"
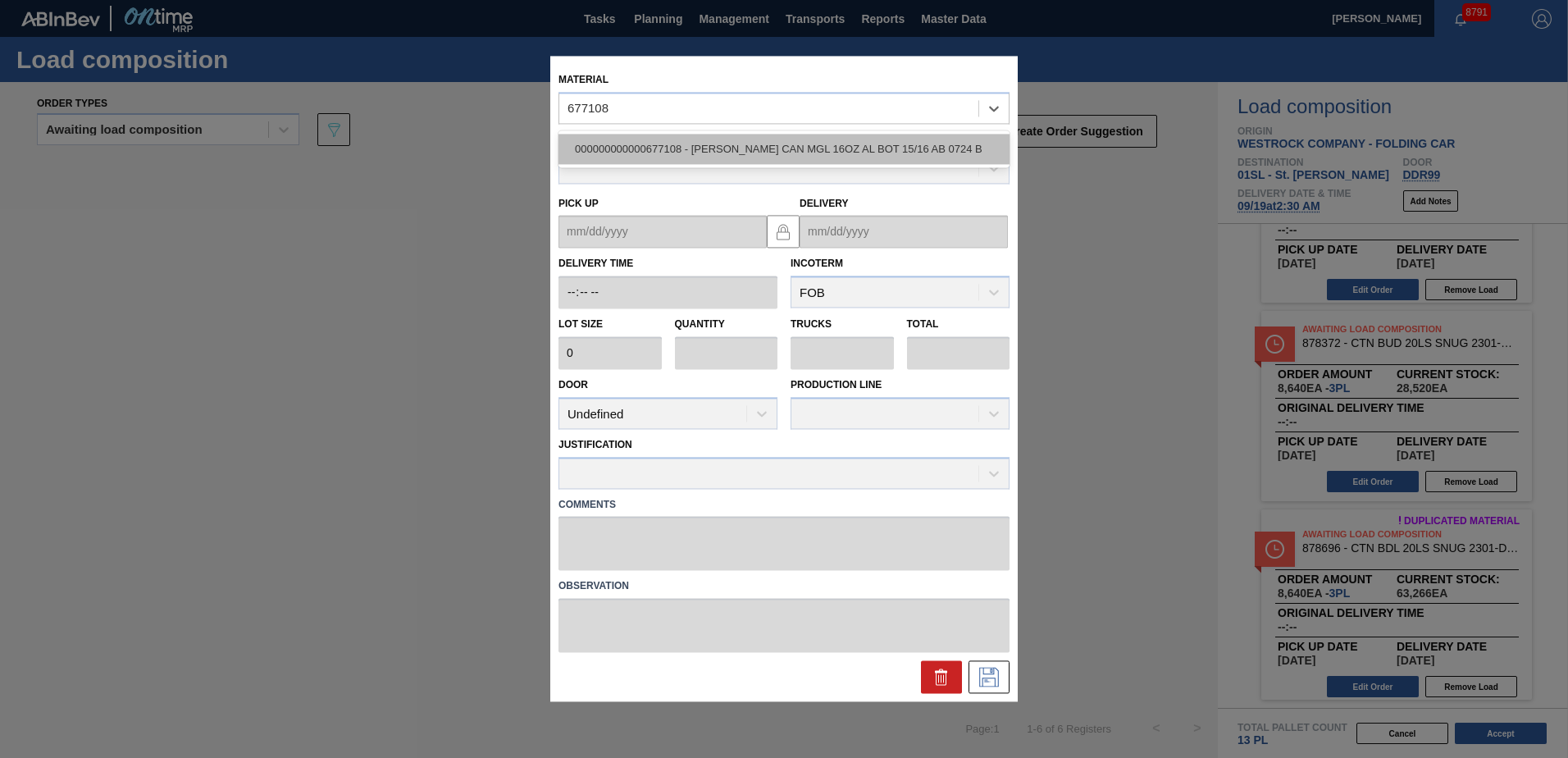
click at [769, 140] on div "000000000000677108 - [PERSON_NAME] CAN MGL 16OZ AL BOT 15/16 AB 0724 B" at bounding box center [784, 148] width 451 height 31
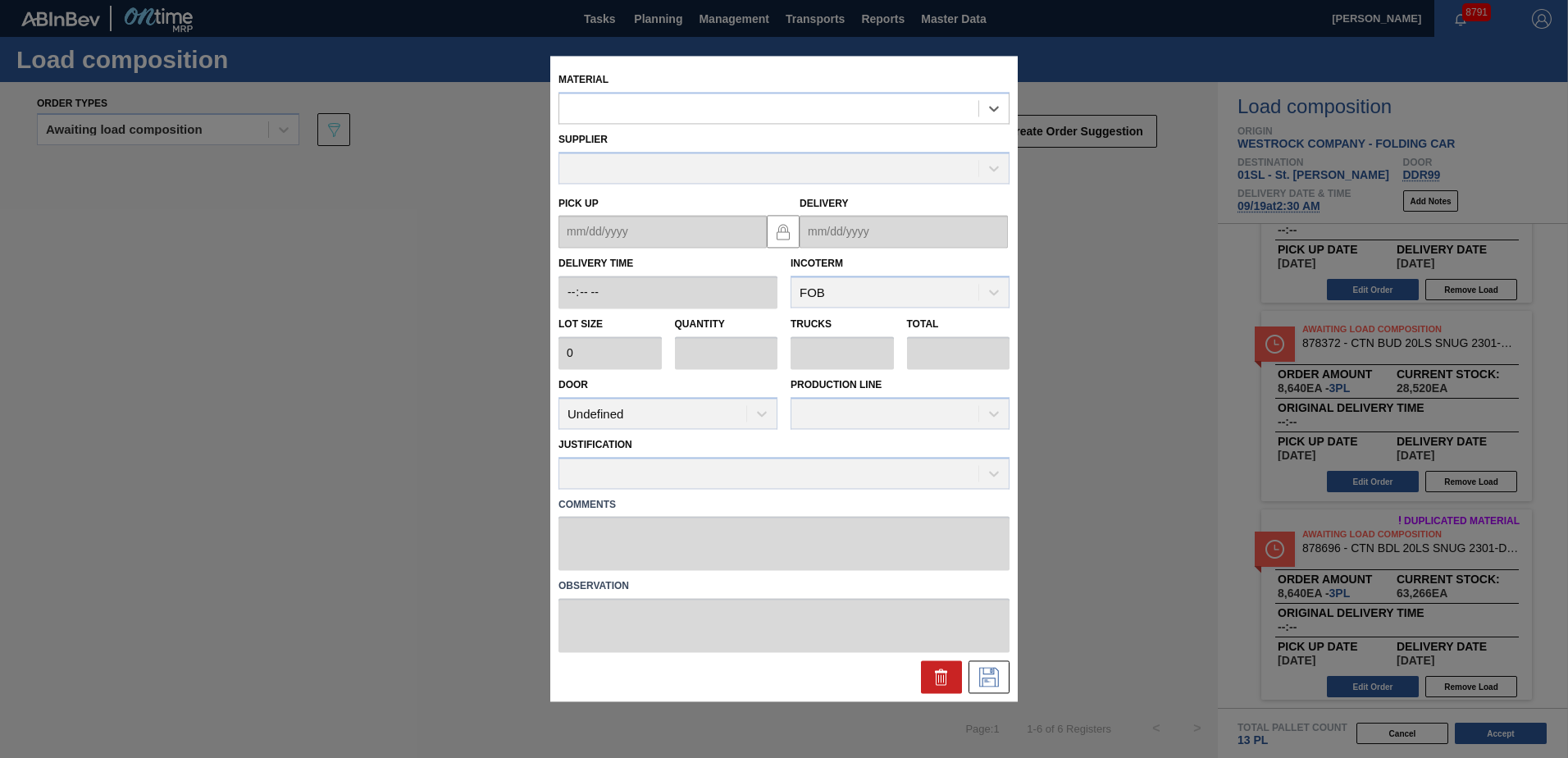
type input "2,400"
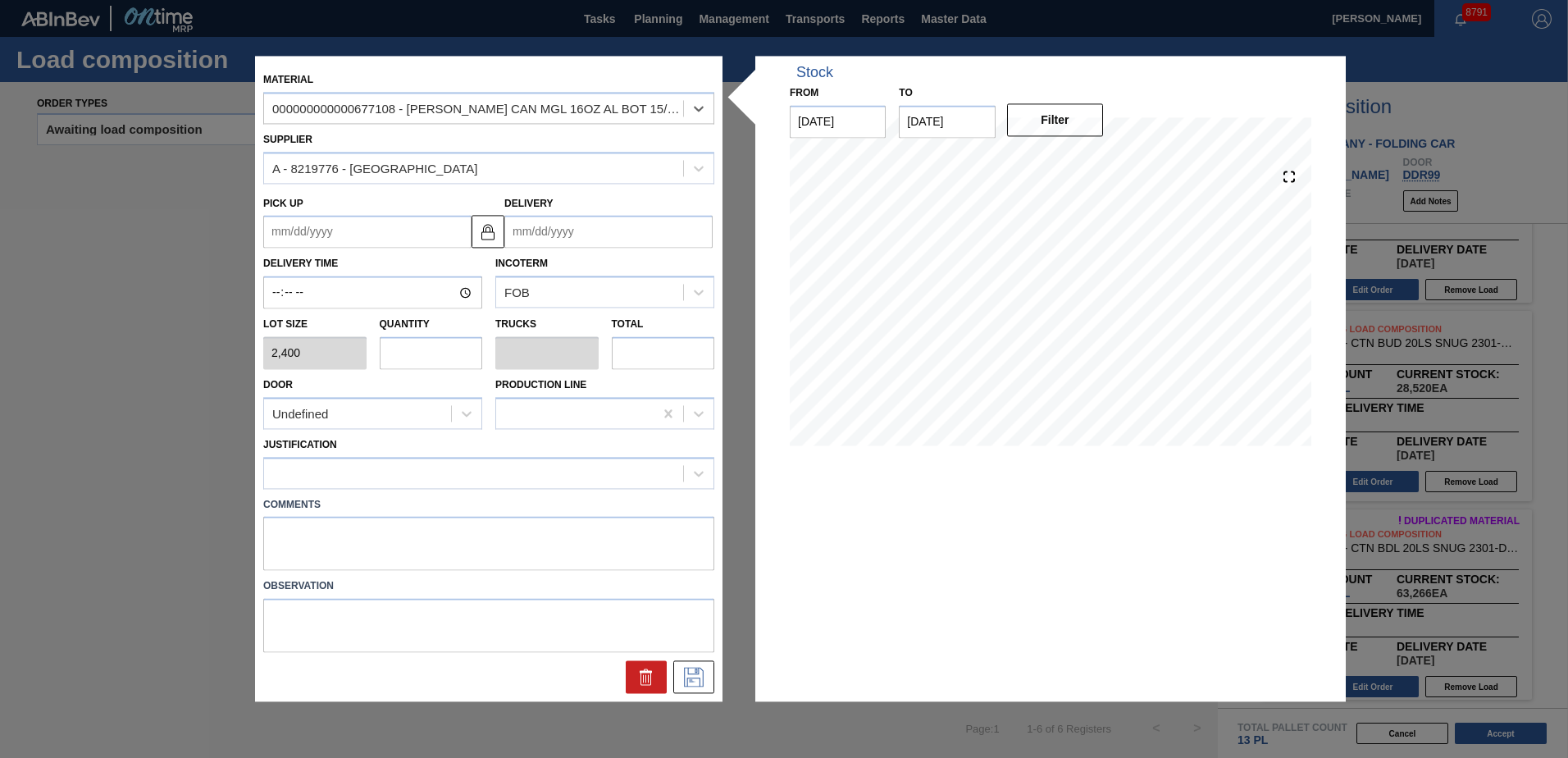
click at [564, 238] on input "Delivery" at bounding box center [608, 232] width 209 height 32
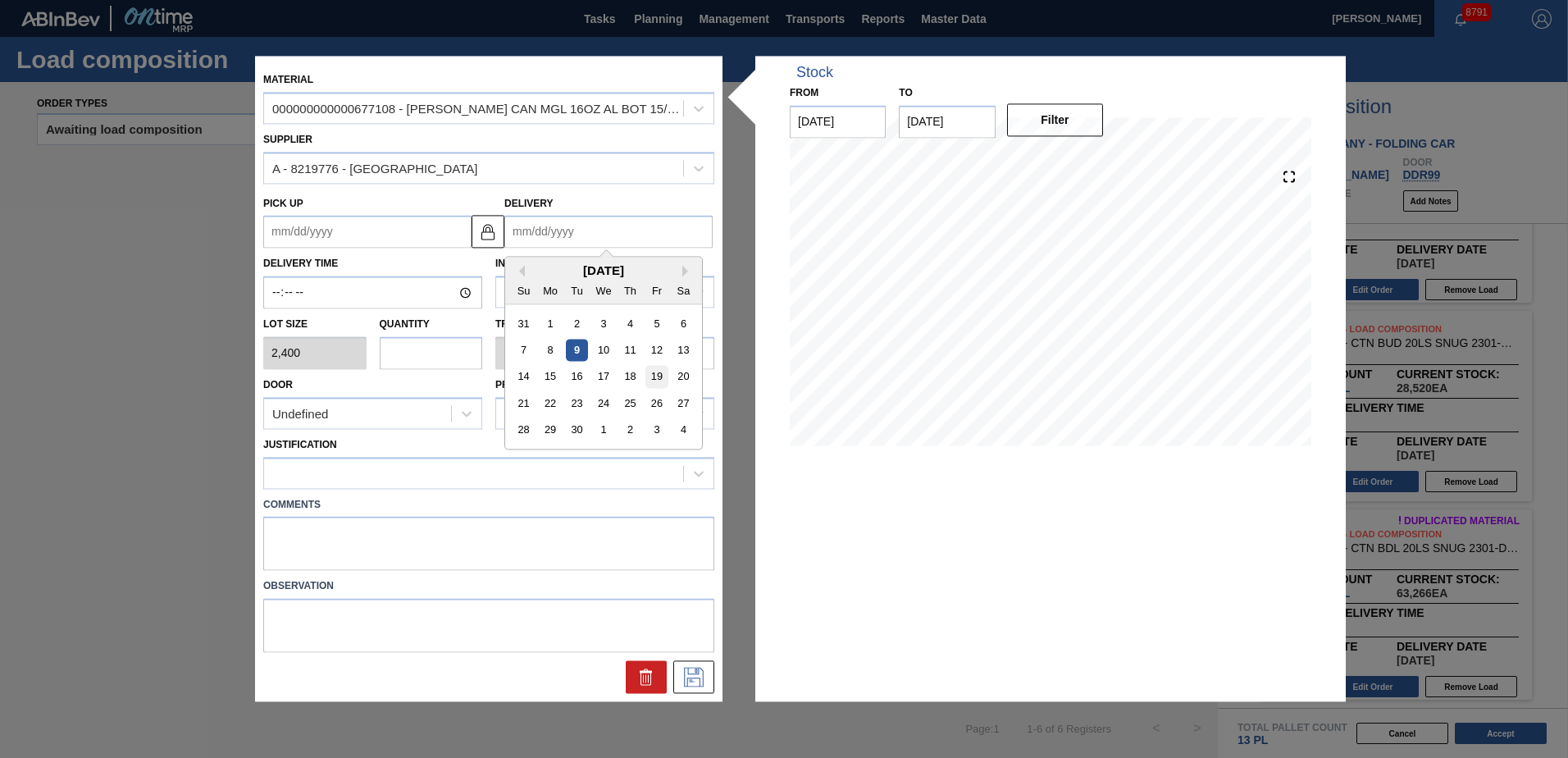
click at [652, 375] on div "19" at bounding box center [657, 377] width 22 height 22
type up "[DATE]"
type input "[DATE]"
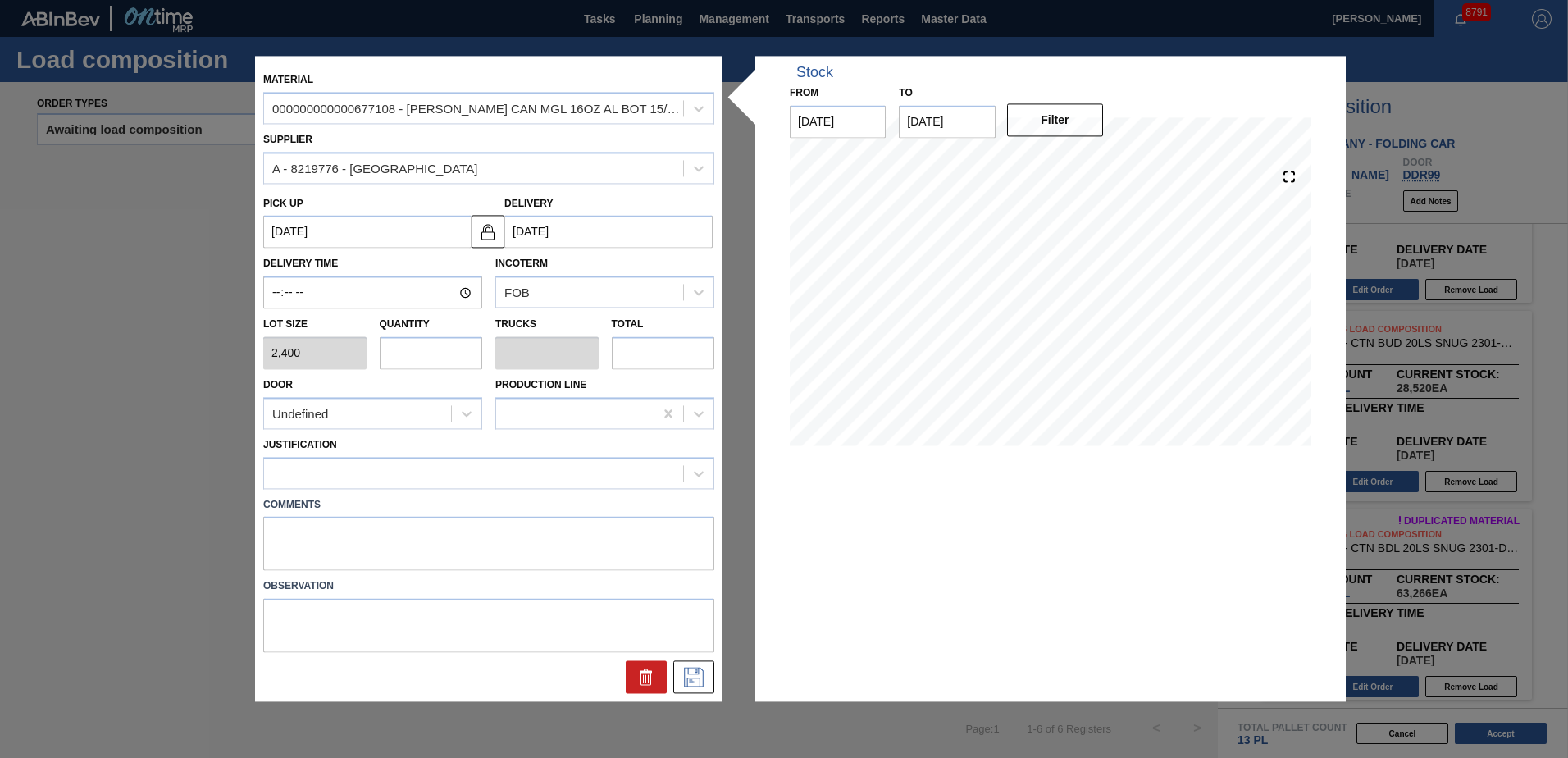
click at [422, 351] on input "text" at bounding box center [430, 353] width 103 height 32
type input "6"
type input "0.231"
type input "14,400"
type input "6"
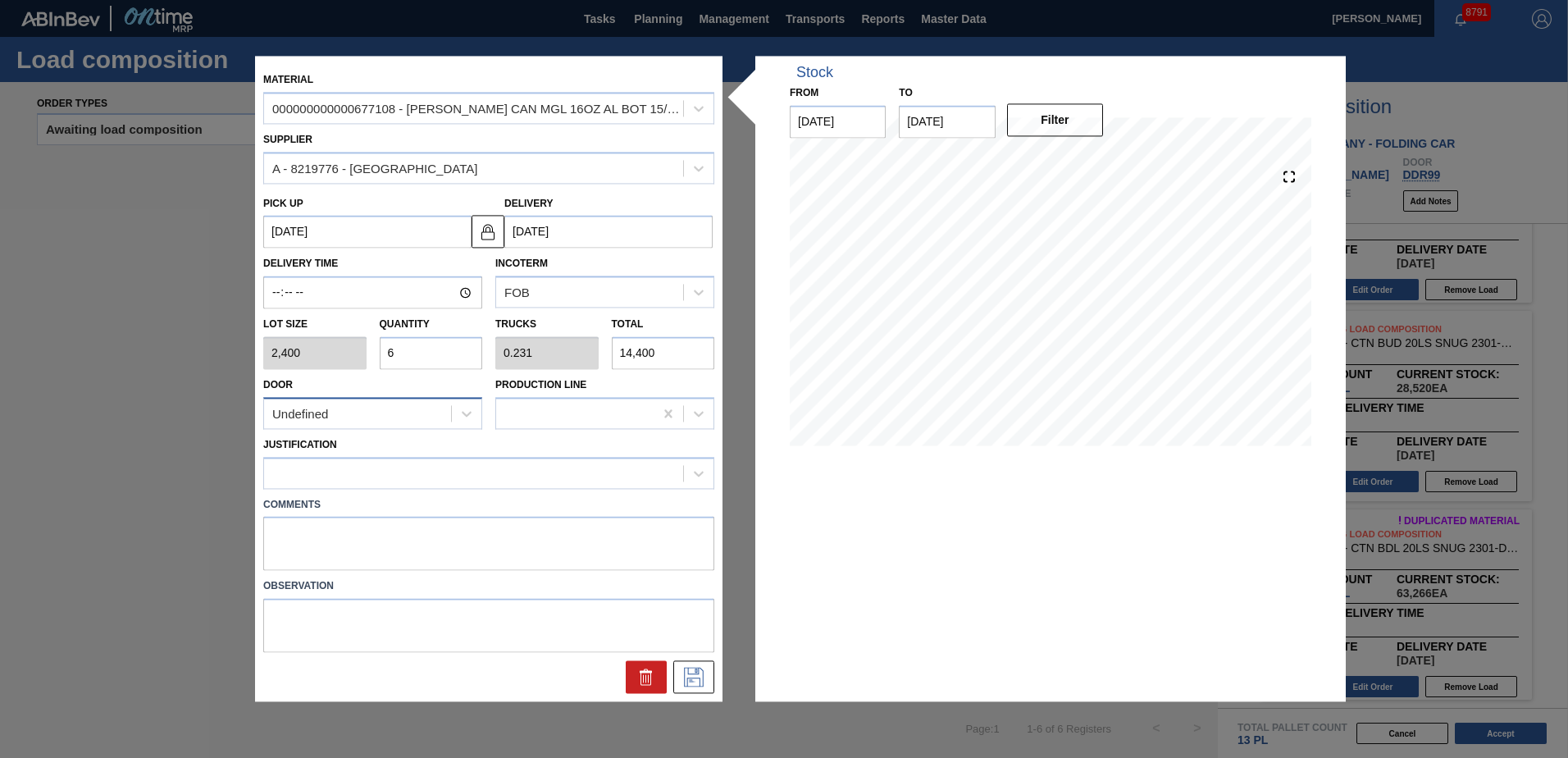
drag, startPoint x: 386, startPoint y: 414, endPoint x: 380, endPoint y: 423, distance: 10.8
click at [384, 415] on div "Undefined" at bounding box center [358, 414] width 187 height 24
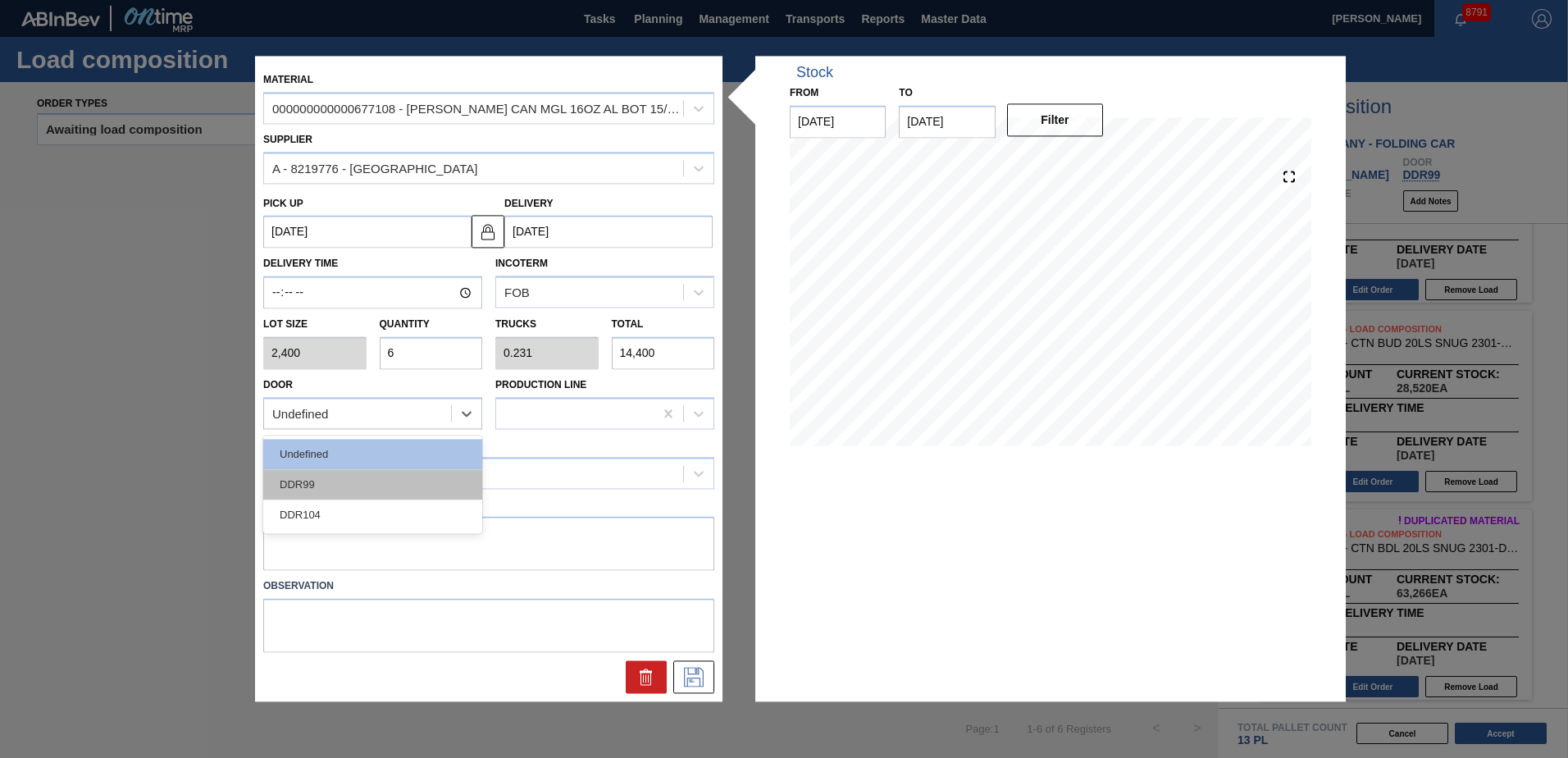
click at [362, 488] on div "DDR99" at bounding box center [373, 484] width 219 height 31
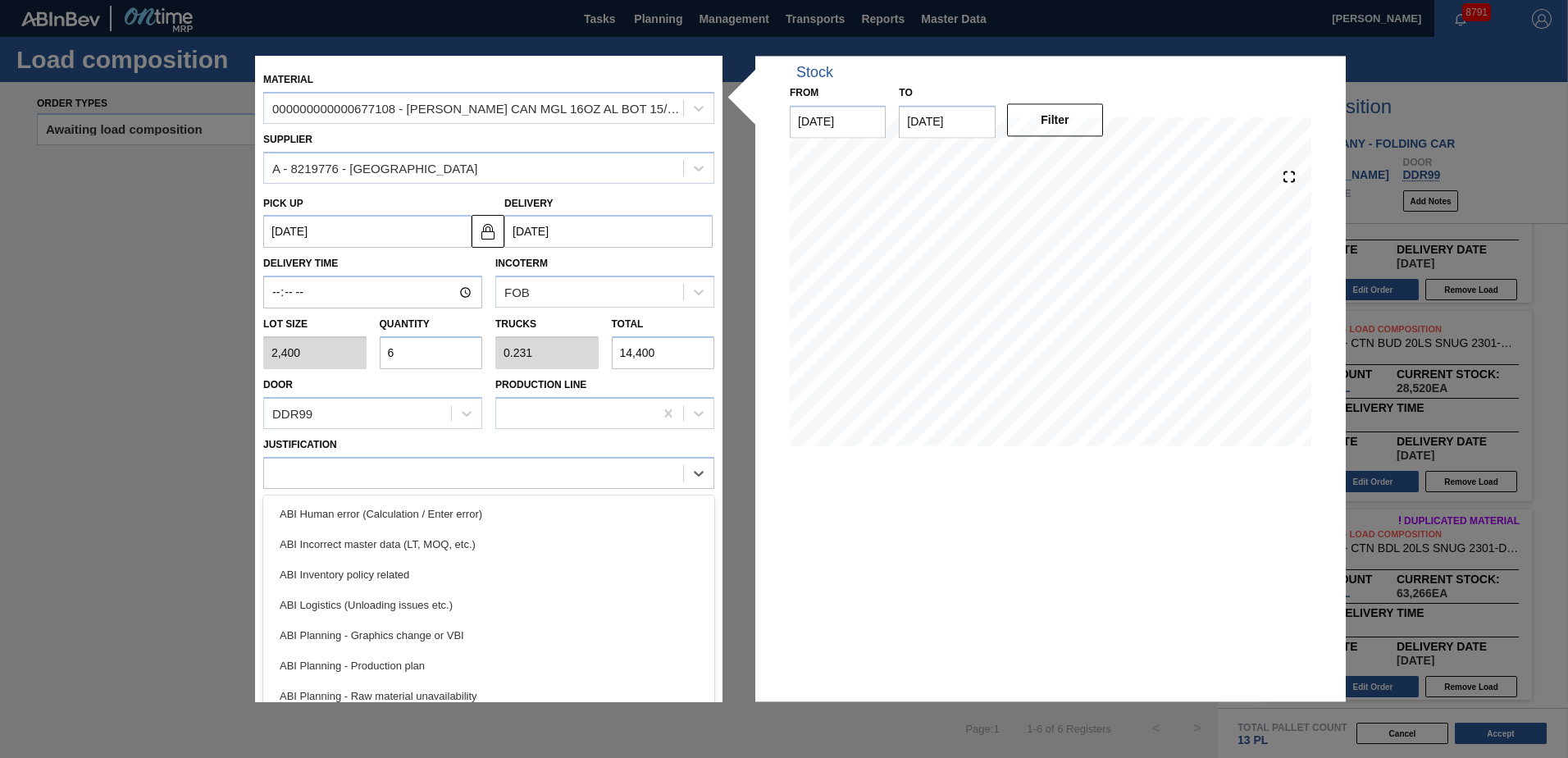
click at [362, 488] on div at bounding box center [489, 473] width 451 height 32
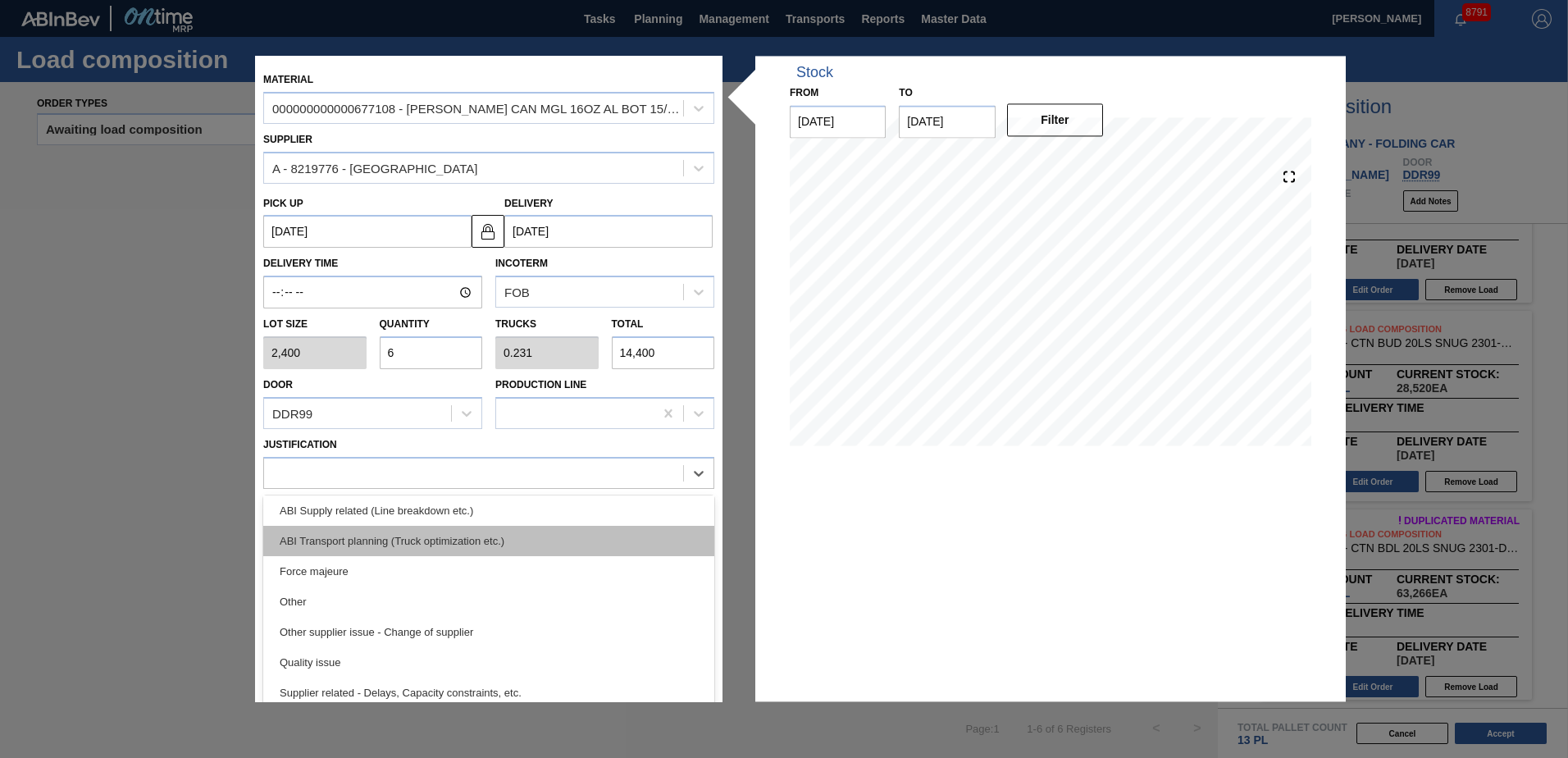
click at [422, 547] on div "ABI Transport planning (Truck optimization etc.)" at bounding box center [489, 541] width 451 height 31
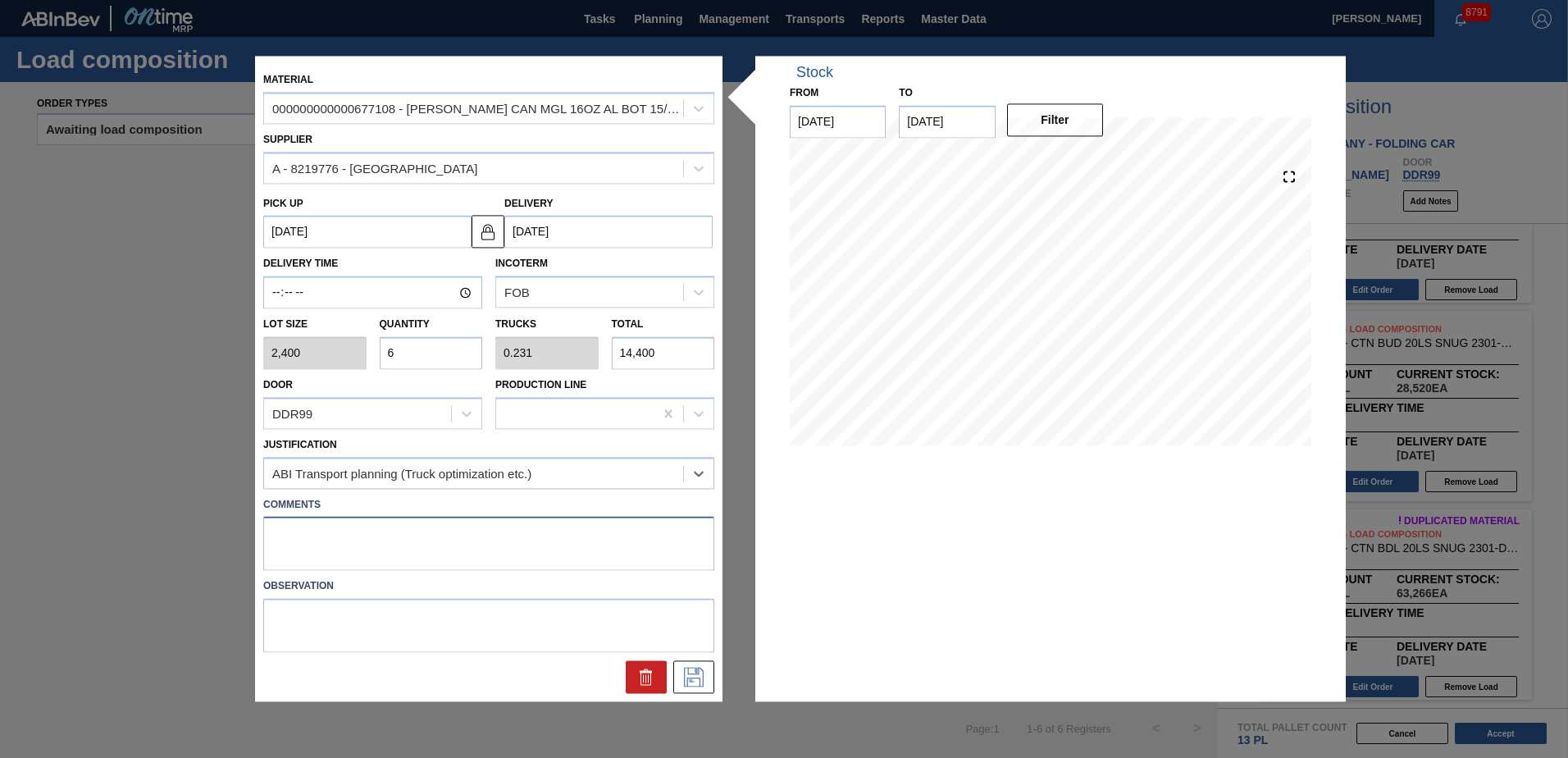
click at [420, 522] on textarea at bounding box center [489, 544] width 451 height 54
type textarea "Live unload"
click at [697, 677] on icon at bounding box center [694, 677] width 26 height 19
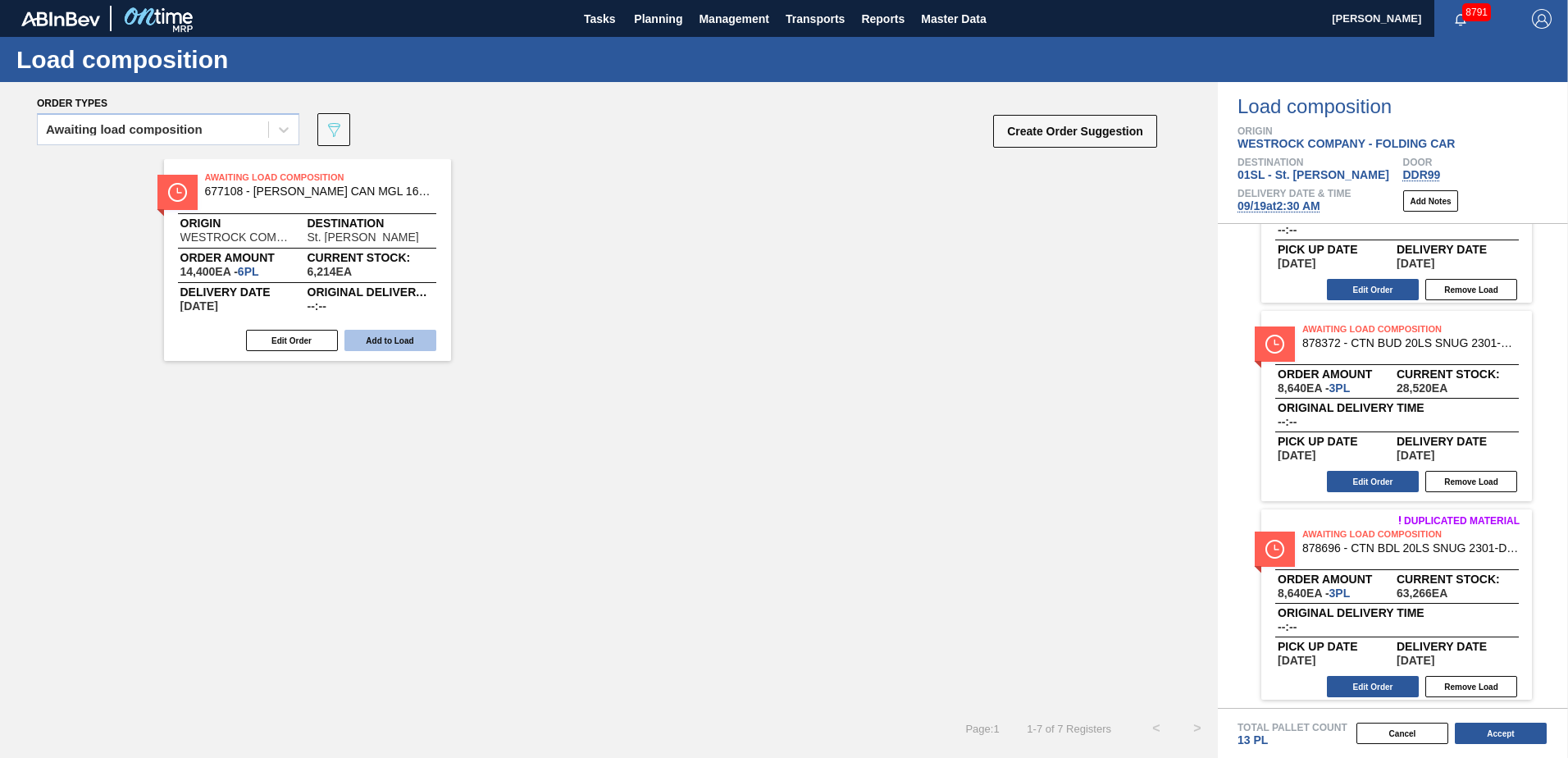
click at [406, 339] on button "Add to Load" at bounding box center [389, 340] width 92 height 21
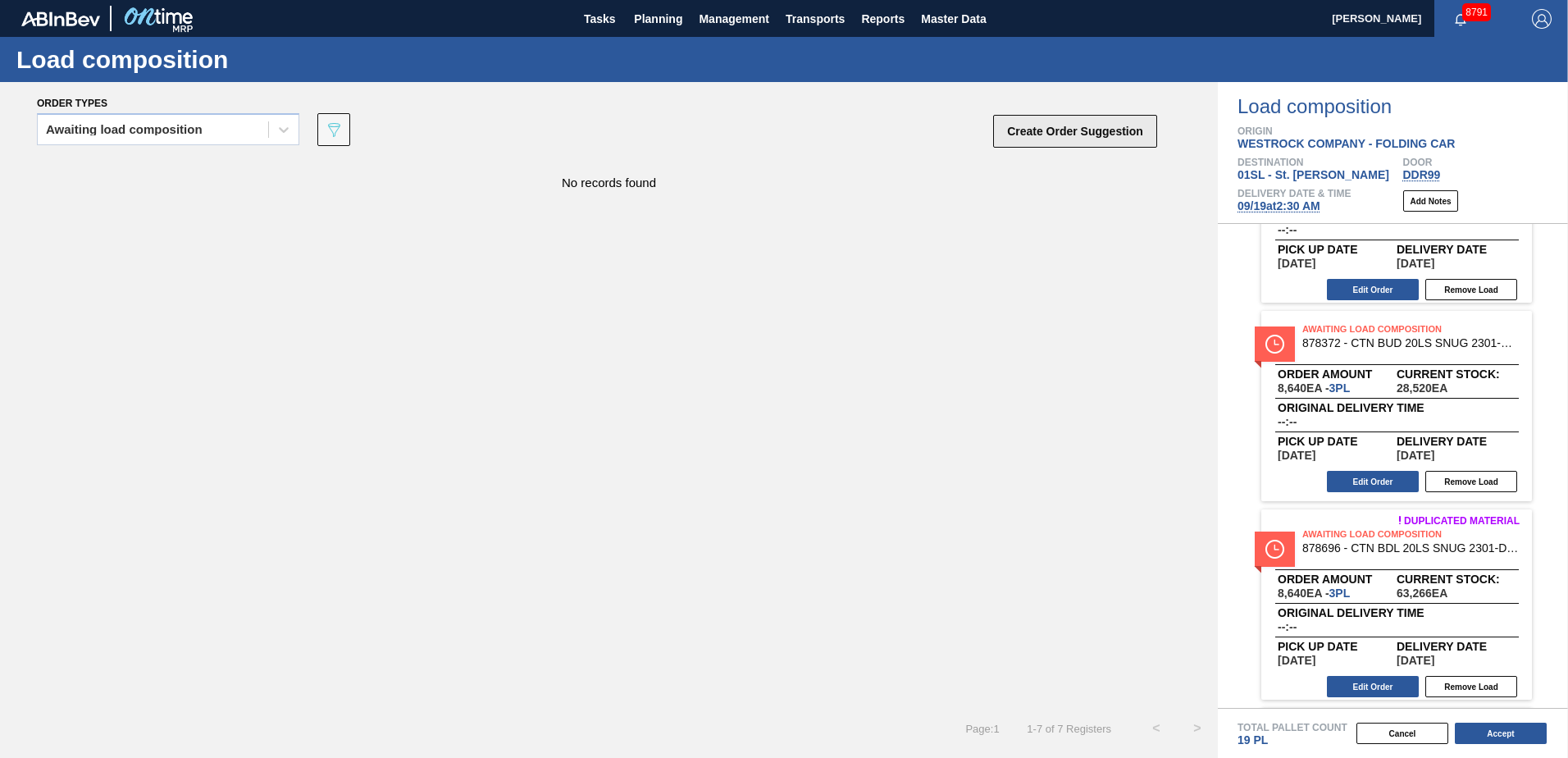
click at [1079, 132] on button "Create Order Suggestion" at bounding box center [1075, 131] width 164 height 32
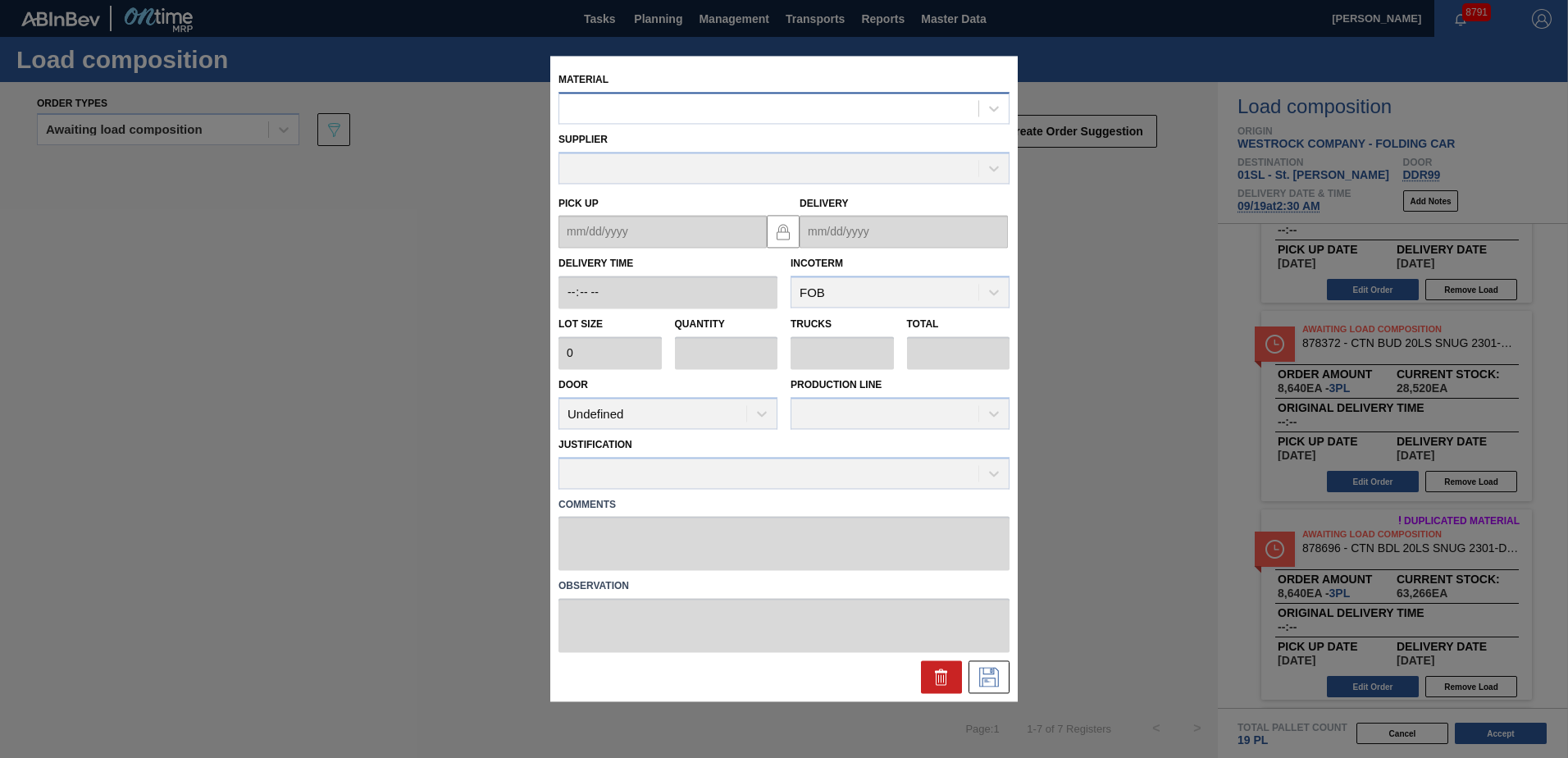
click at [689, 103] on div at bounding box center [769, 109] width 419 height 24
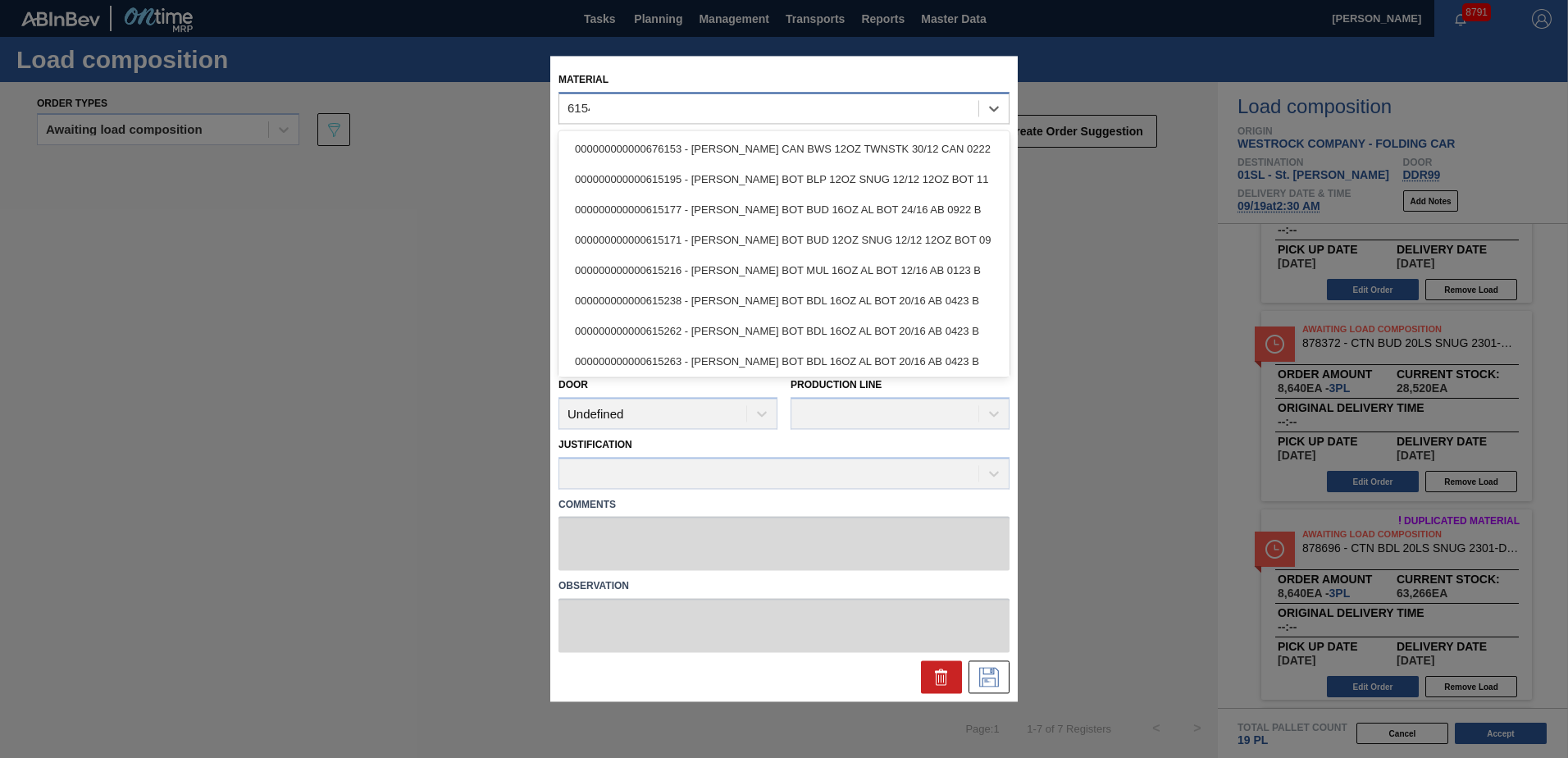
type input "615447"
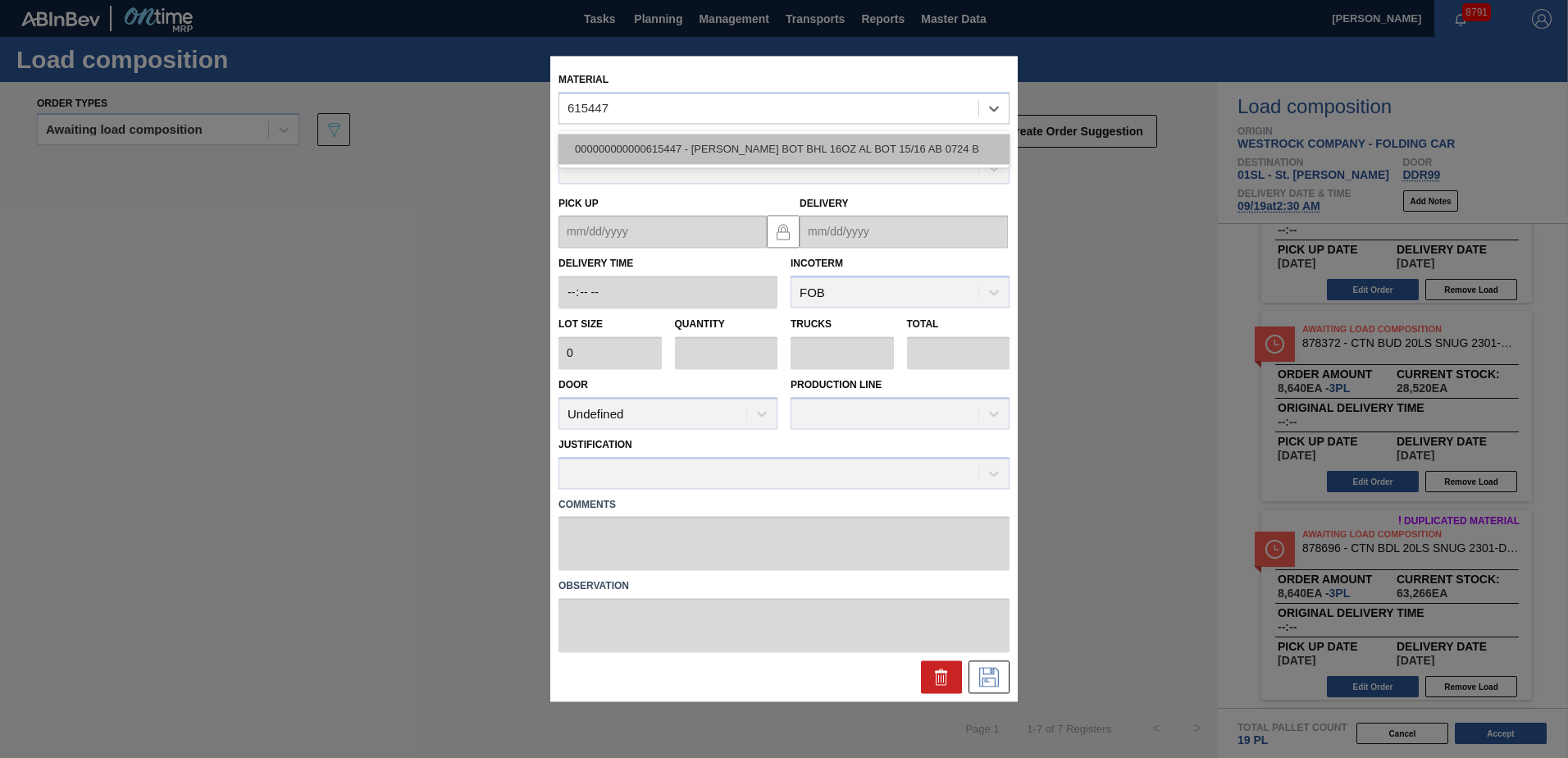
click at [716, 137] on div "000000000000615447 - [PERSON_NAME] BOT BHL 16OZ AL BOT 15/16 AB 0724 B" at bounding box center [784, 148] width 451 height 31
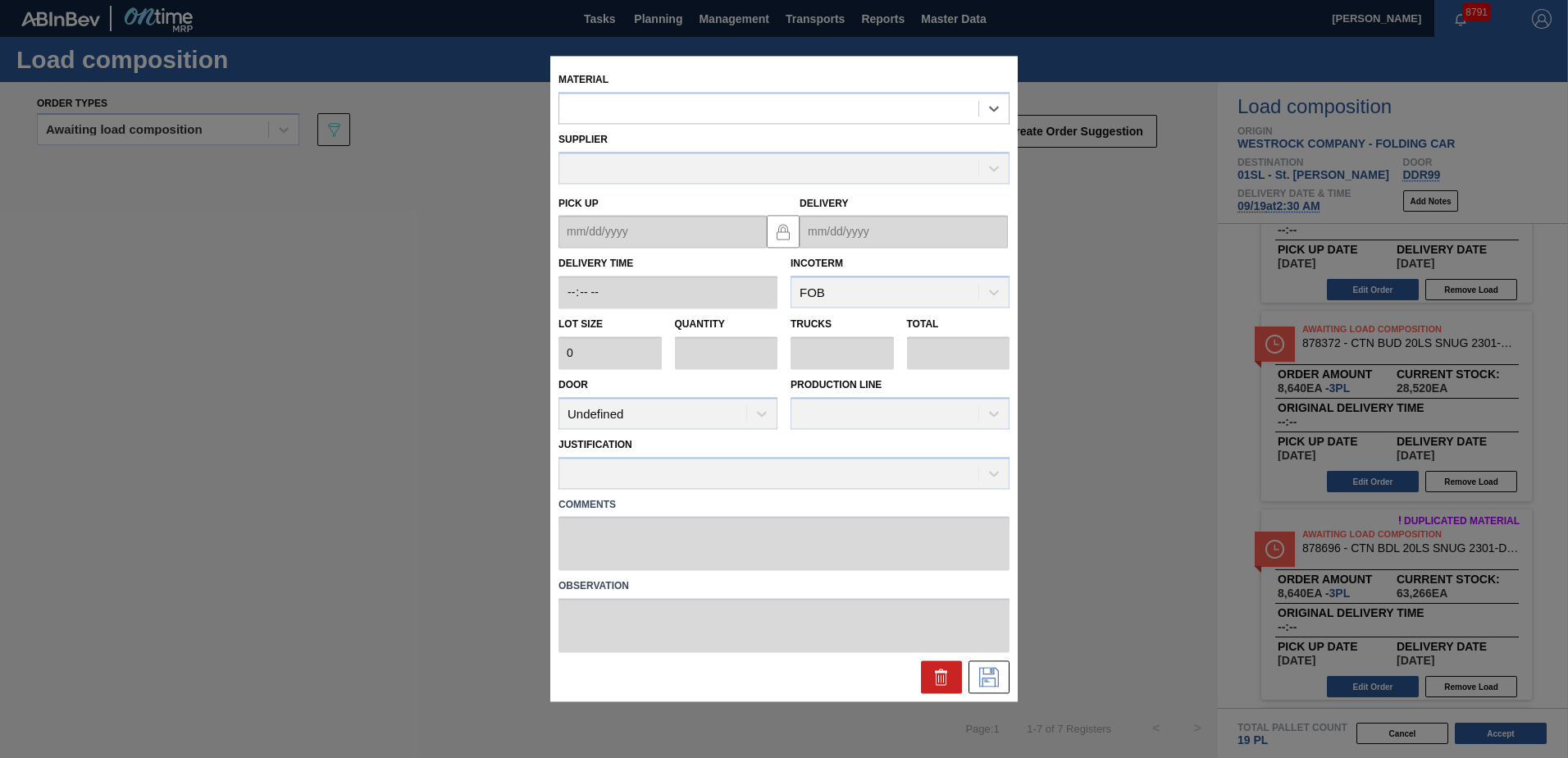
type input "2,400"
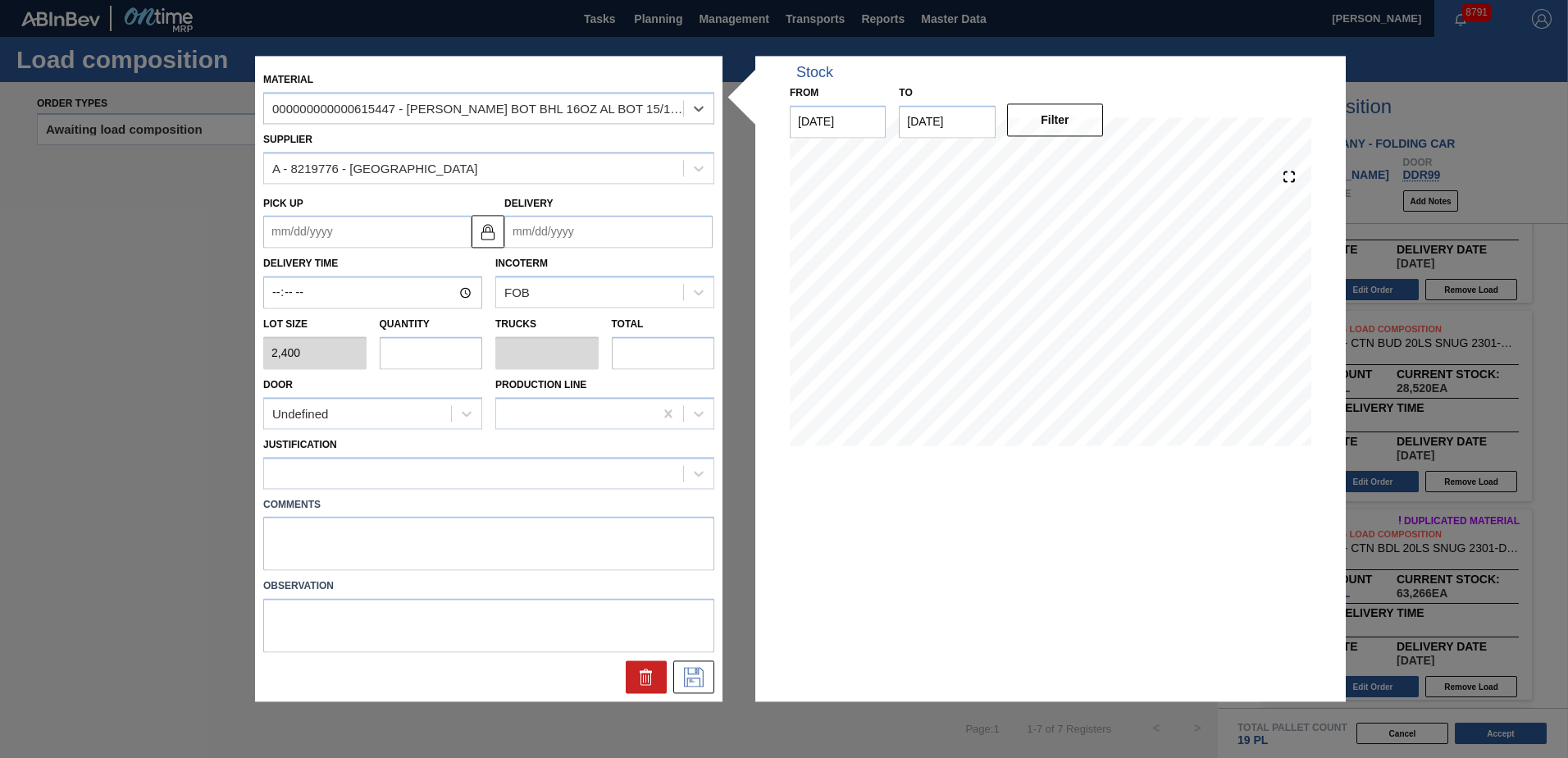
click at [574, 231] on input "Delivery" at bounding box center [608, 232] width 209 height 32
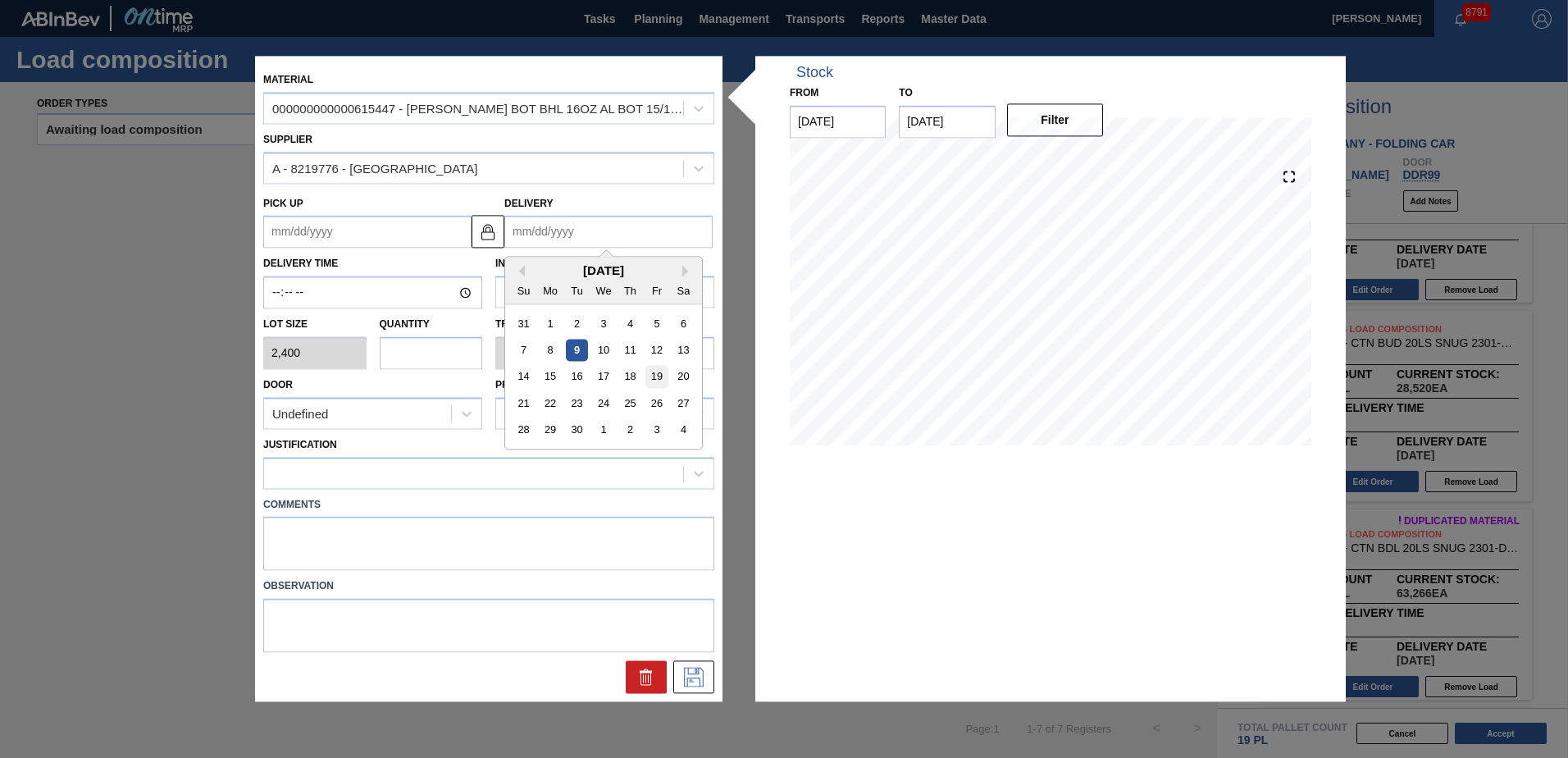
click at [656, 377] on div "19" at bounding box center [657, 377] width 22 height 22
type up "[DATE]"
type input "[DATE]"
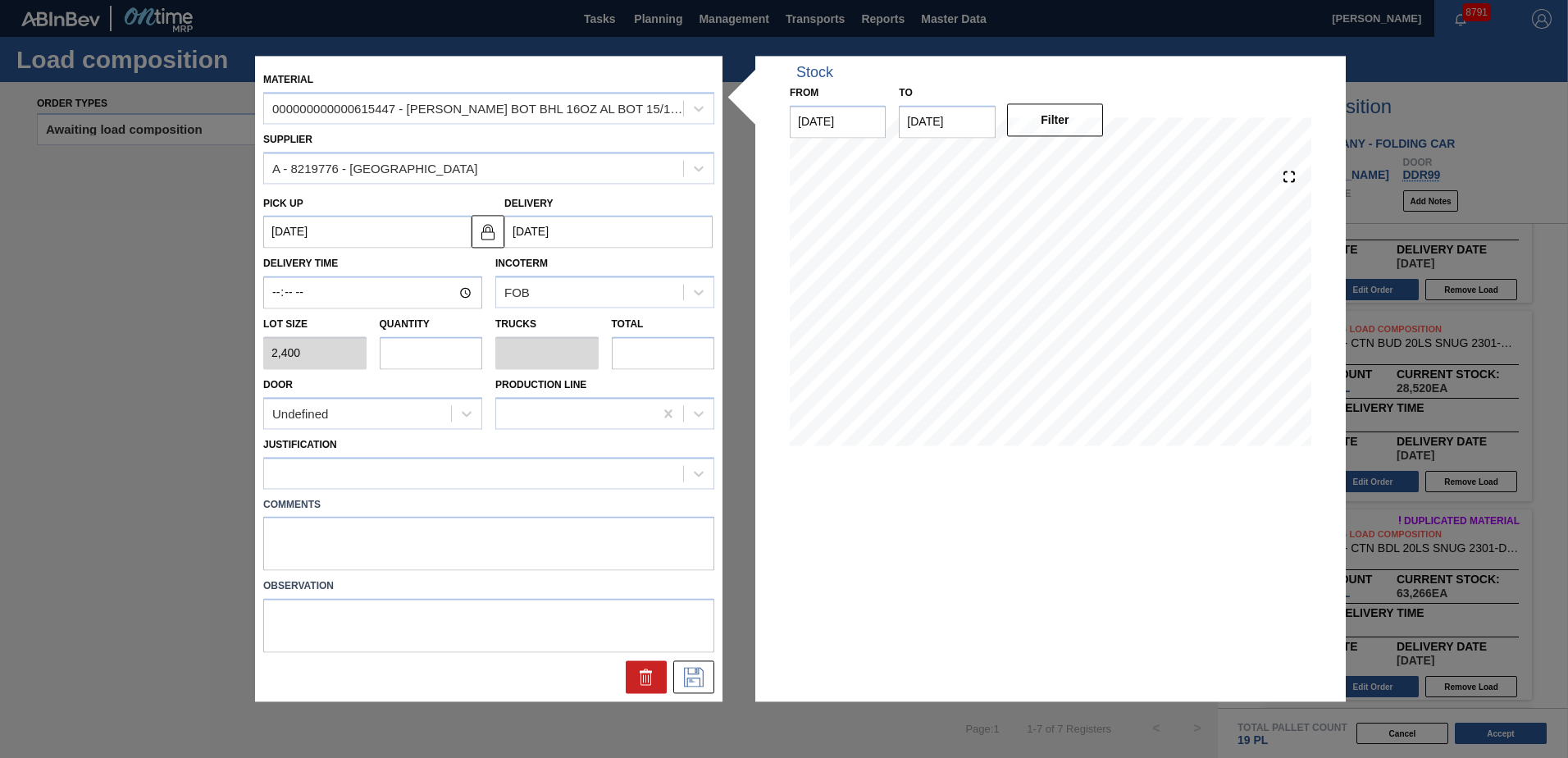
click at [438, 349] on input "text" at bounding box center [430, 353] width 103 height 32
type input "5"
type input "0.192"
type input "12,000"
type input "5"
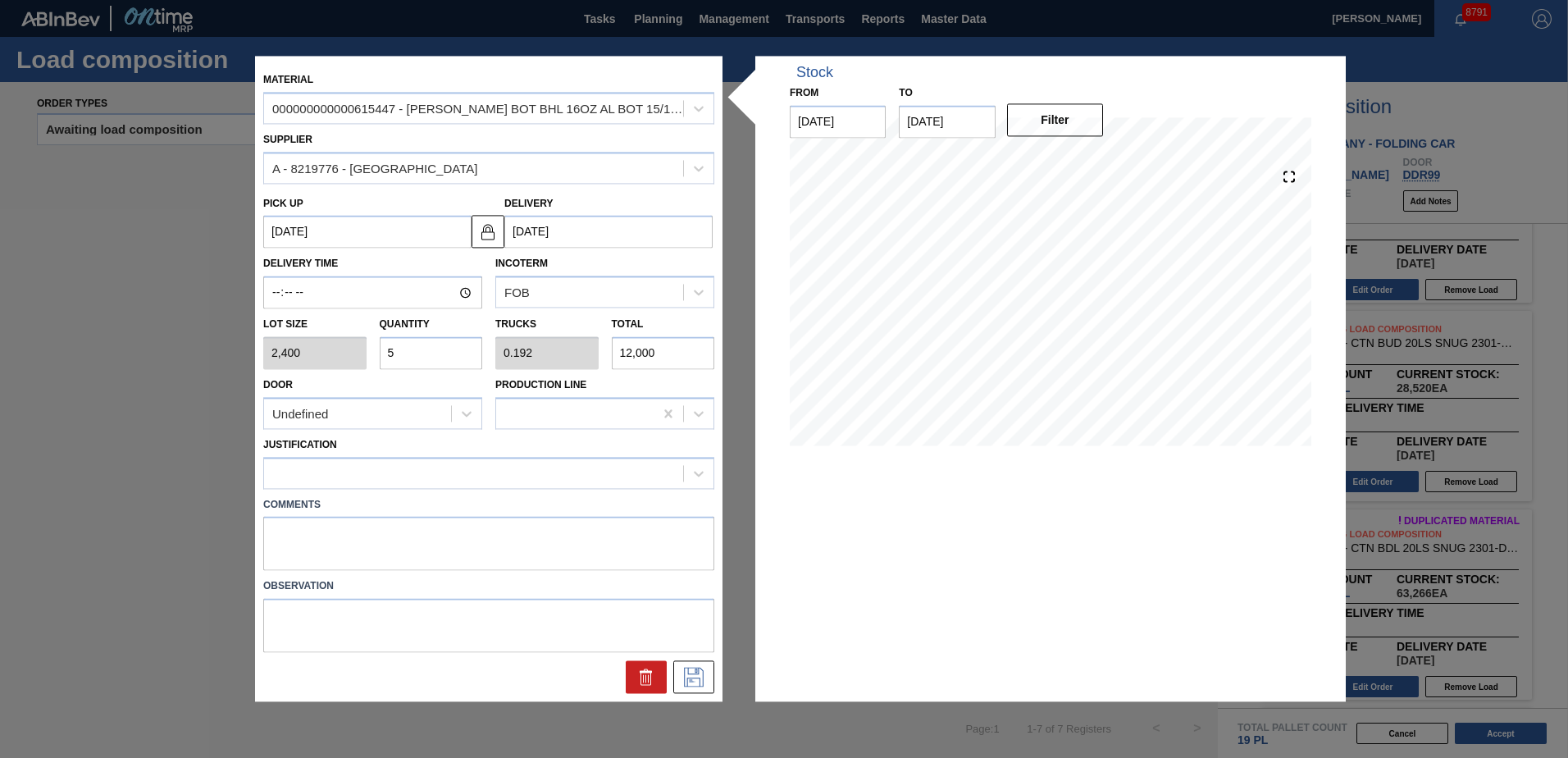
drag, startPoint x: 415, startPoint y: 413, endPoint x: 415, endPoint y: 434, distance: 21.0
click at [415, 415] on div "Undefined" at bounding box center [358, 414] width 187 height 24
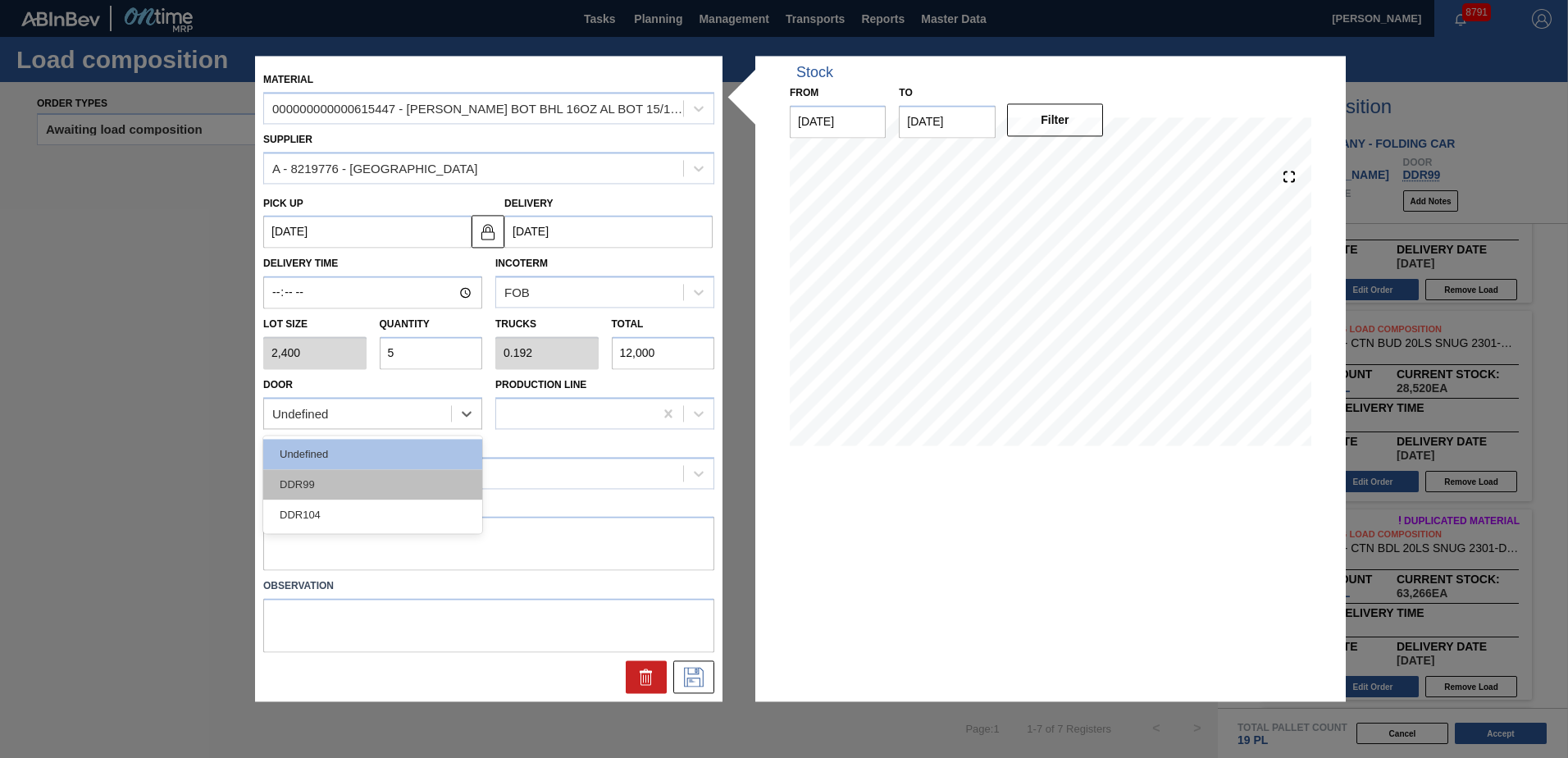
click at [363, 482] on div "DDR99" at bounding box center [373, 484] width 219 height 31
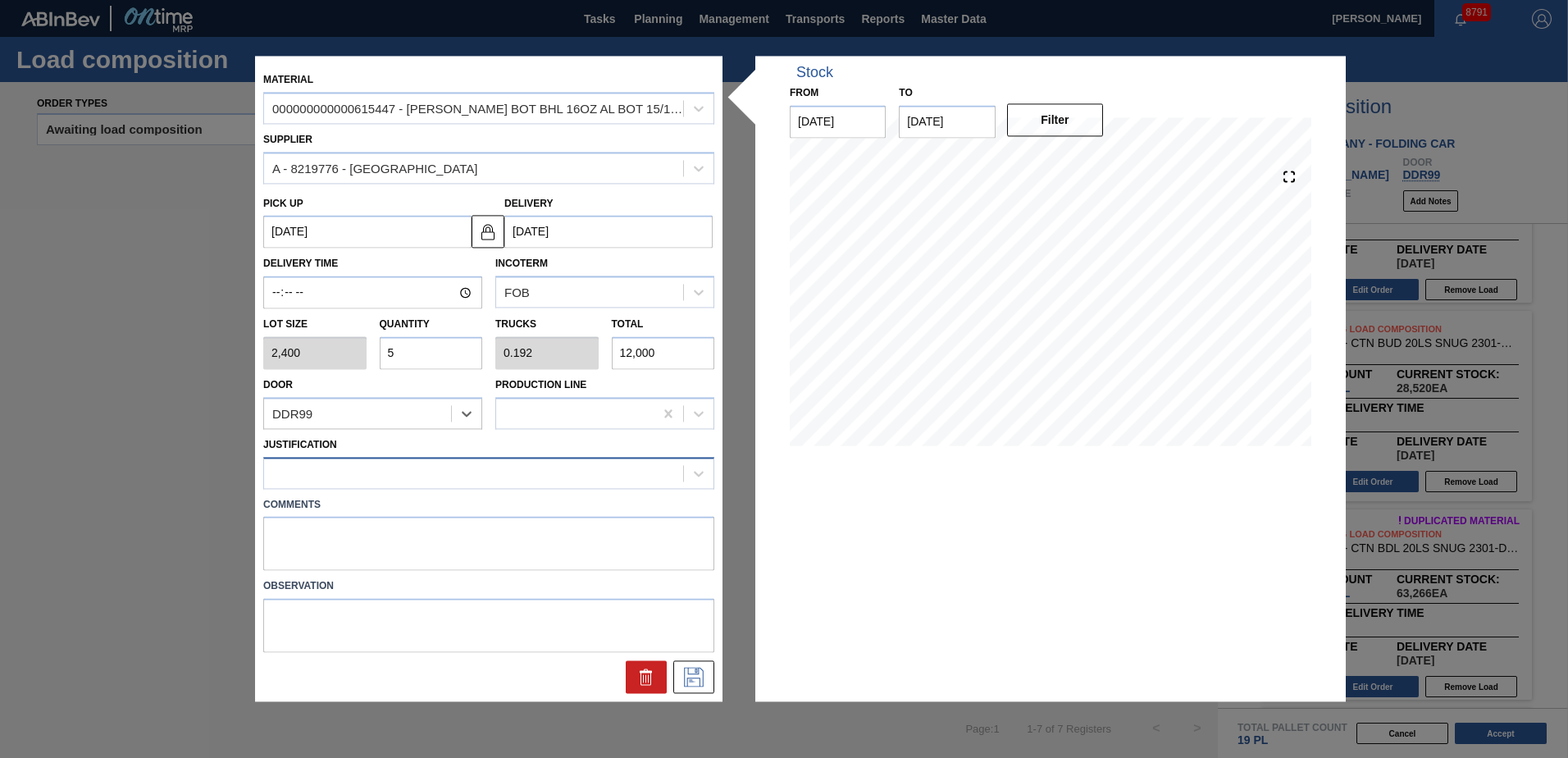
click at [361, 467] on div at bounding box center [474, 473] width 419 height 24
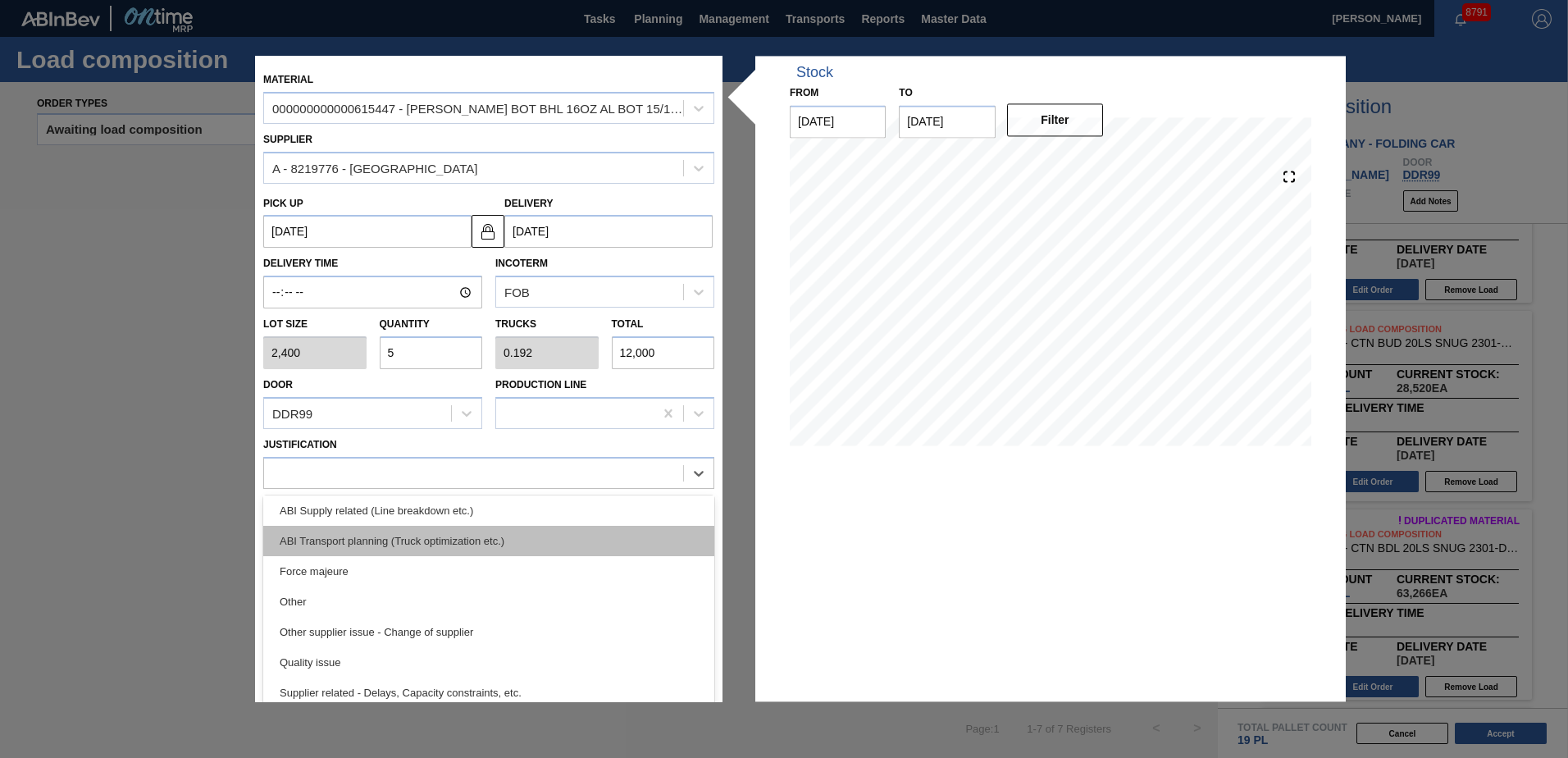
click at [417, 548] on div "ABI Transport planning (Truck optimization etc.)" at bounding box center [489, 541] width 451 height 31
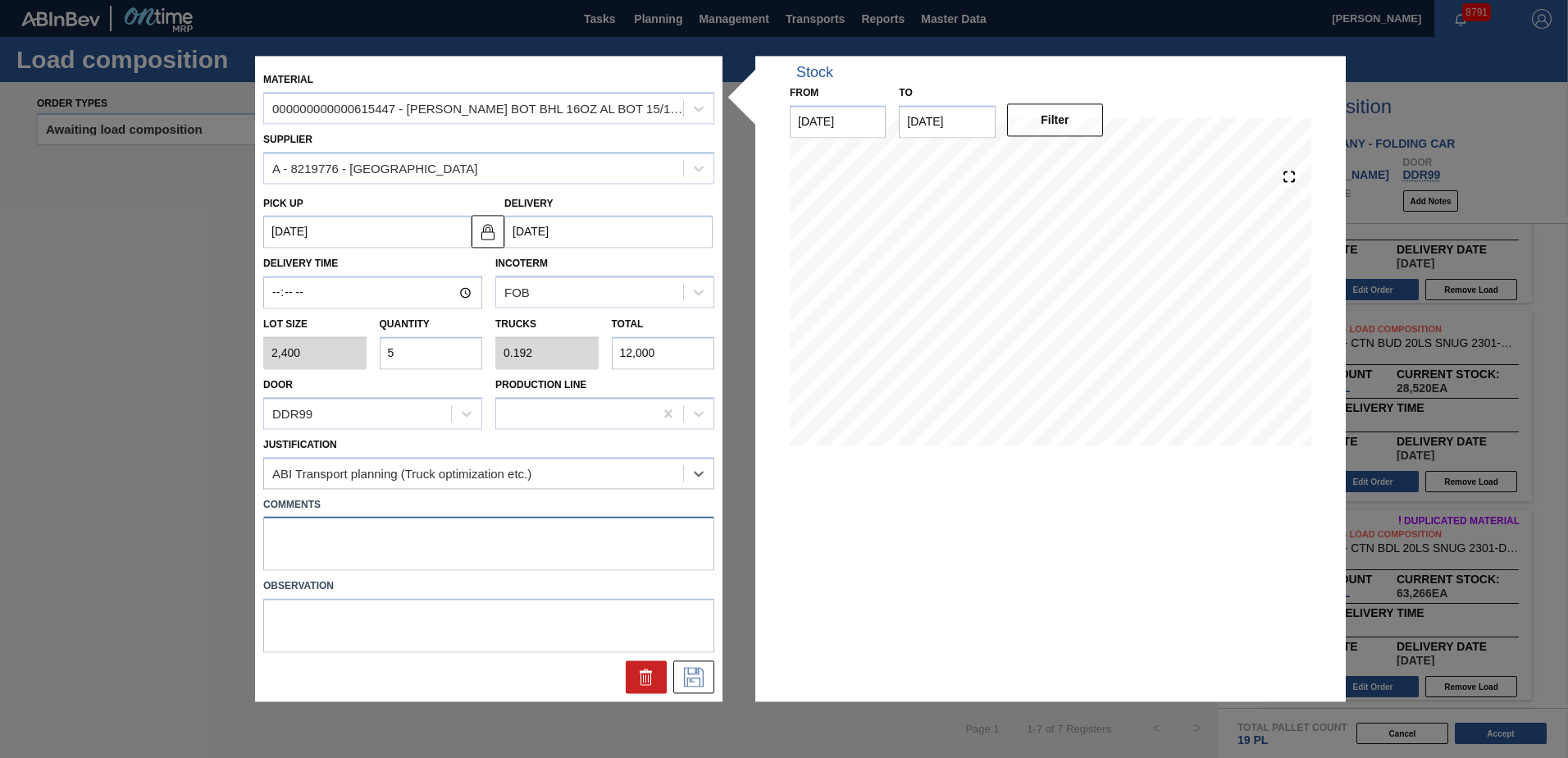
click at [311, 520] on textarea at bounding box center [489, 544] width 451 height 54
type textarea "Live unload"
click at [695, 679] on icon at bounding box center [694, 677] width 26 height 19
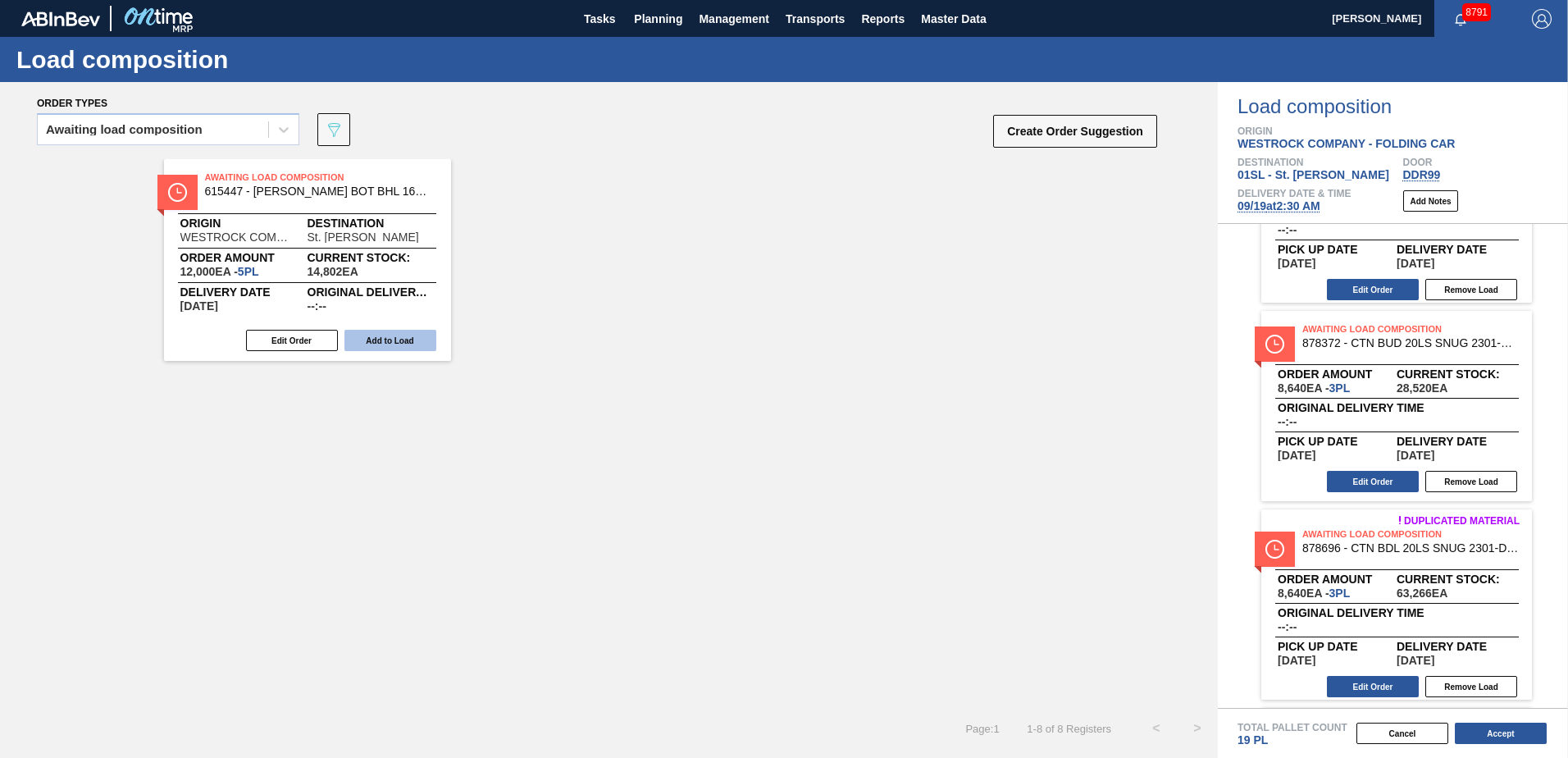
click at [402, 342] on button "Add to Load" at bounding box center [389, 340] width 92 height 21
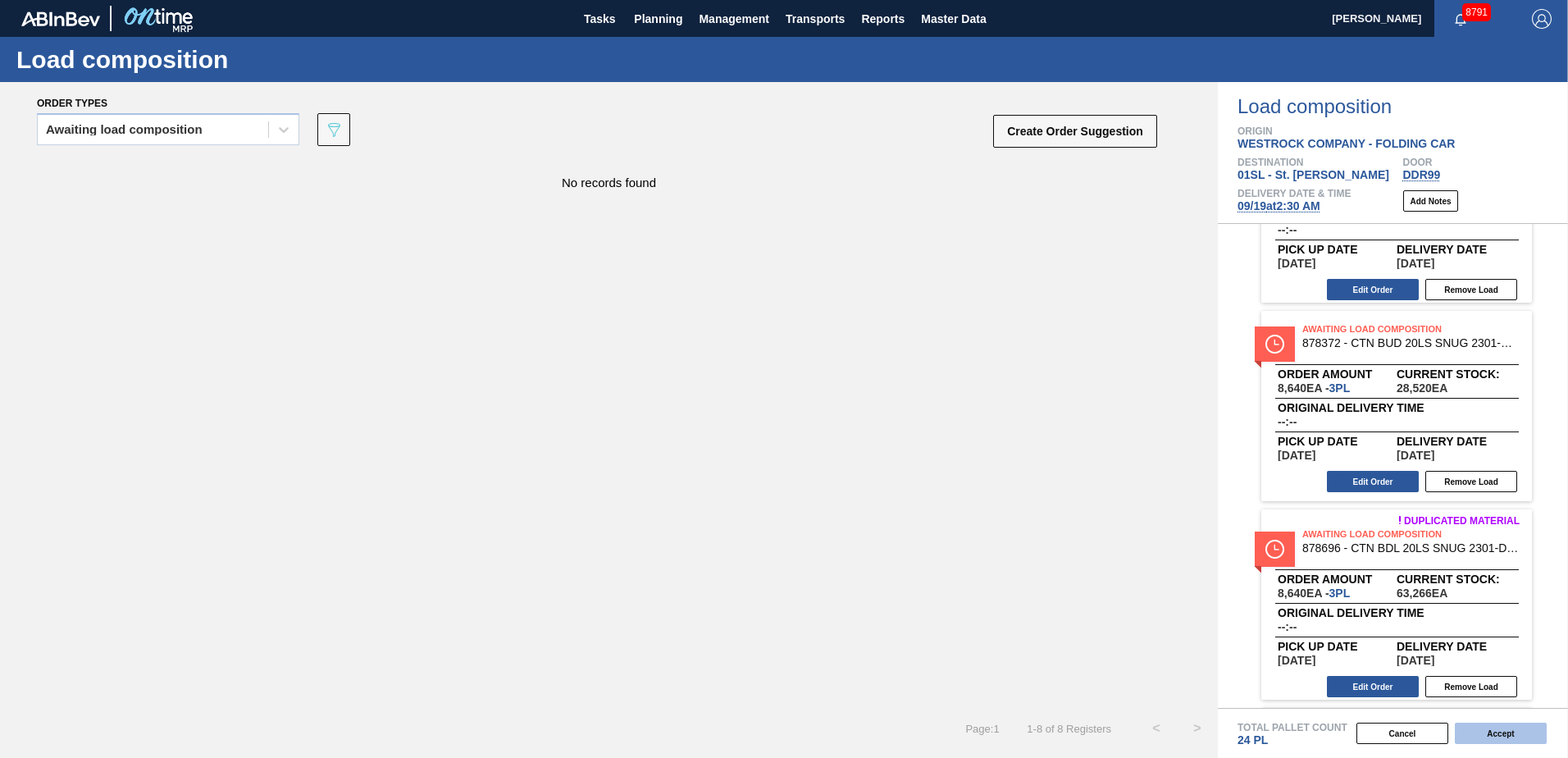
click at [1532, 736] on button "Accept" at bounding box center [1500, 733] width 92 height 21
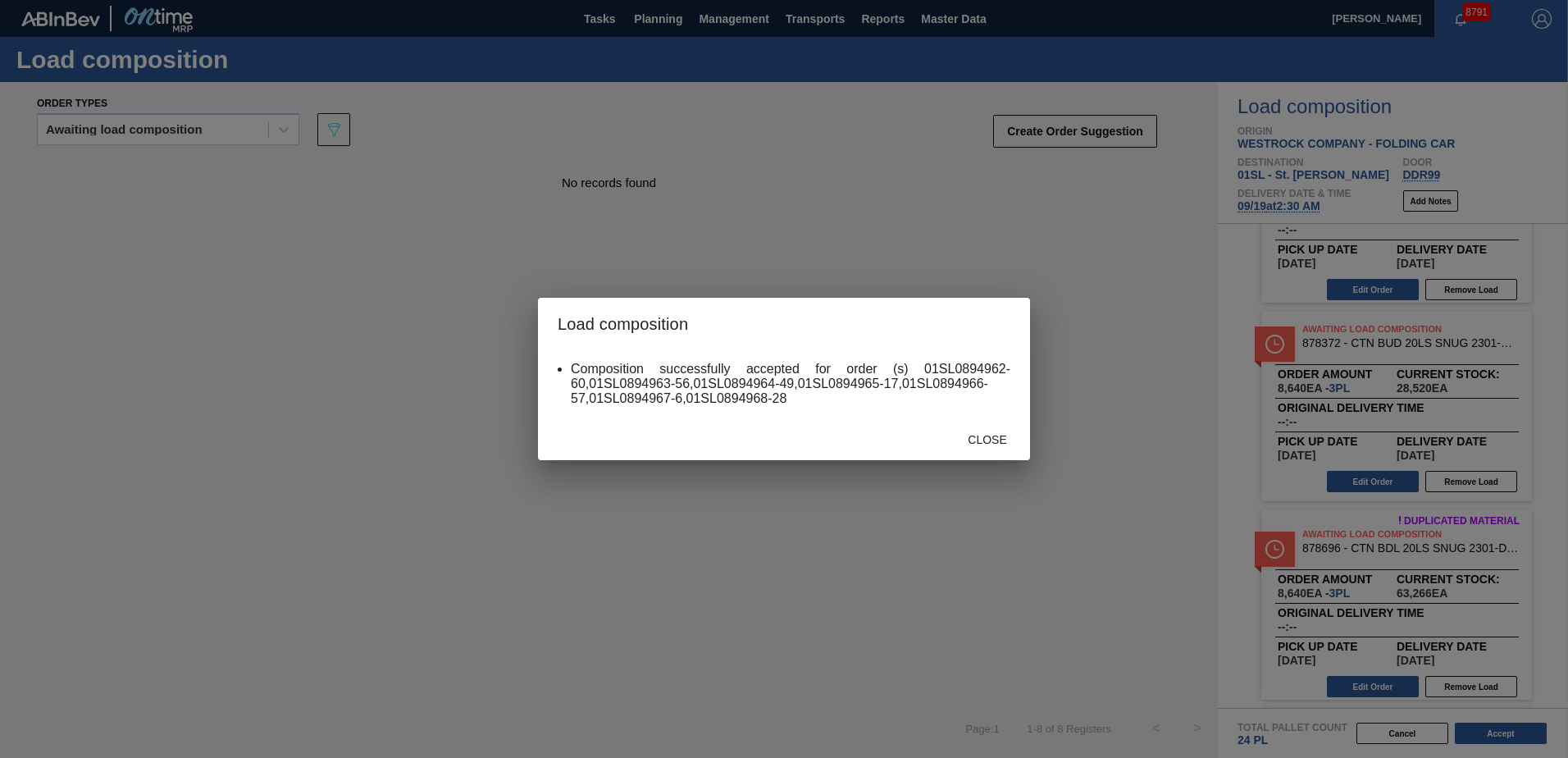
click at [988, 449] on div "Close" at bounding box center [988, 439] width 72 height 31
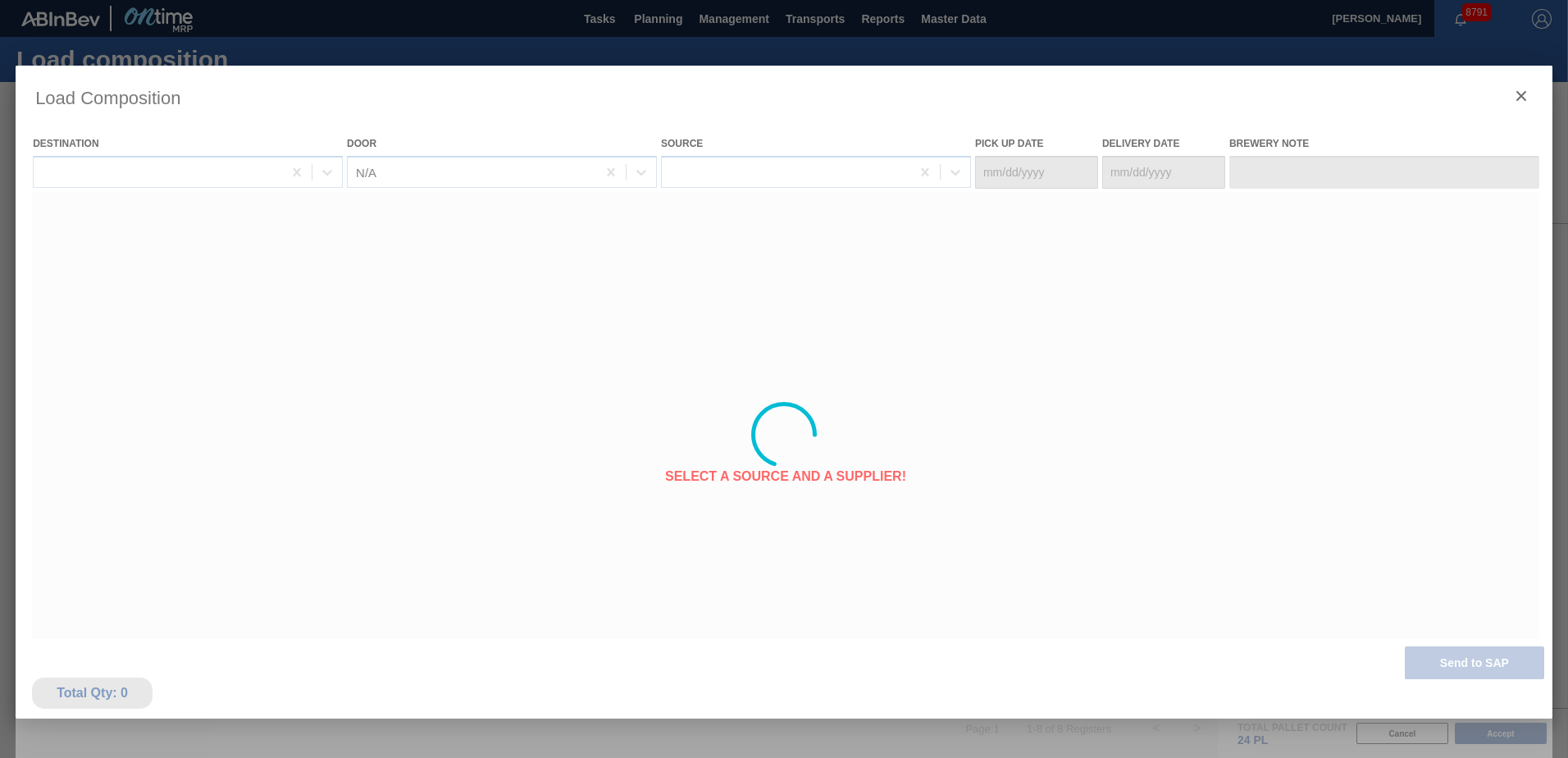
type Date "[DATE]"
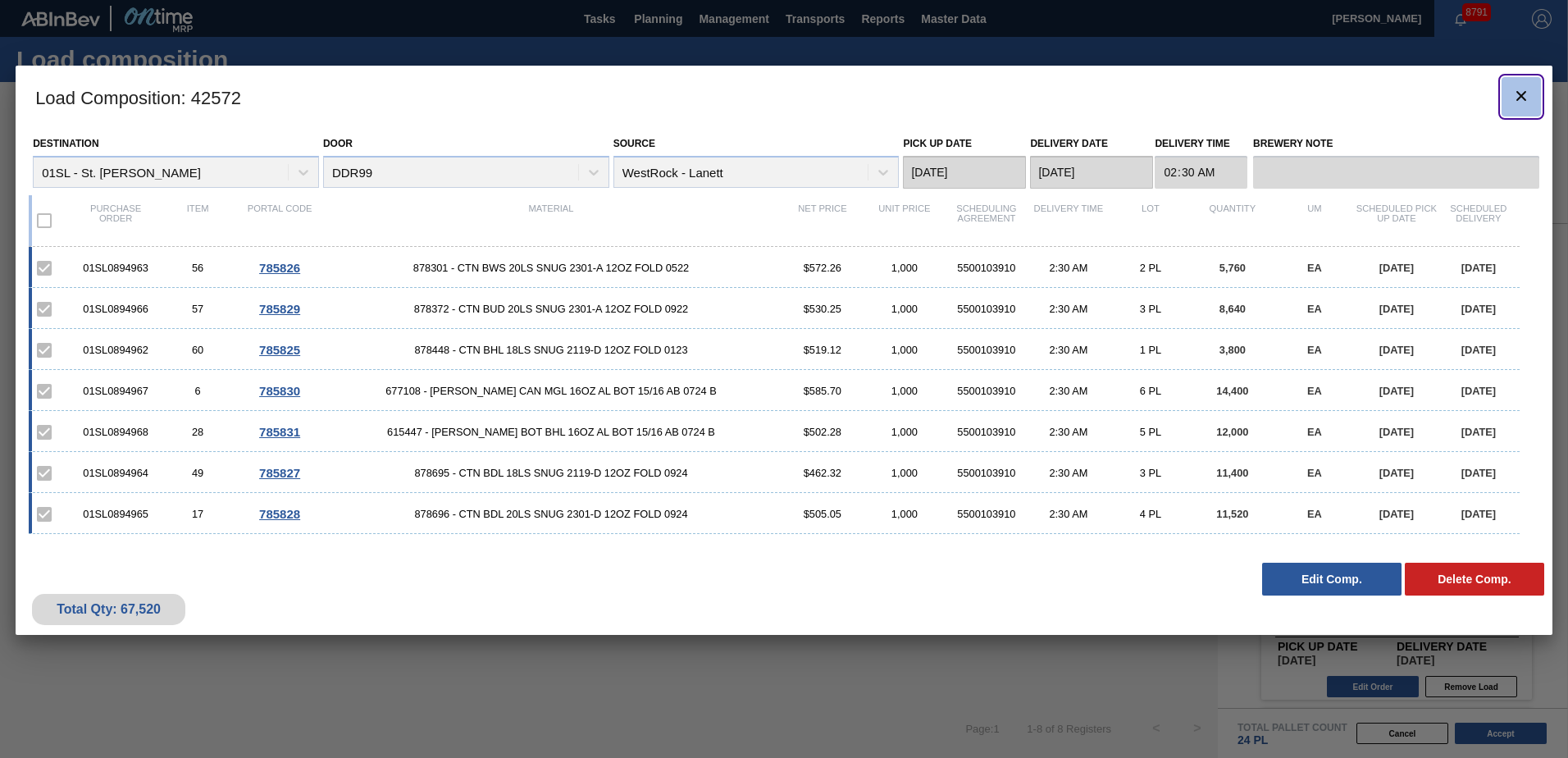
click at [1526, 108] on clb-icon "botão de ícone" at bounding box center [1521, 97] width 19 height 22
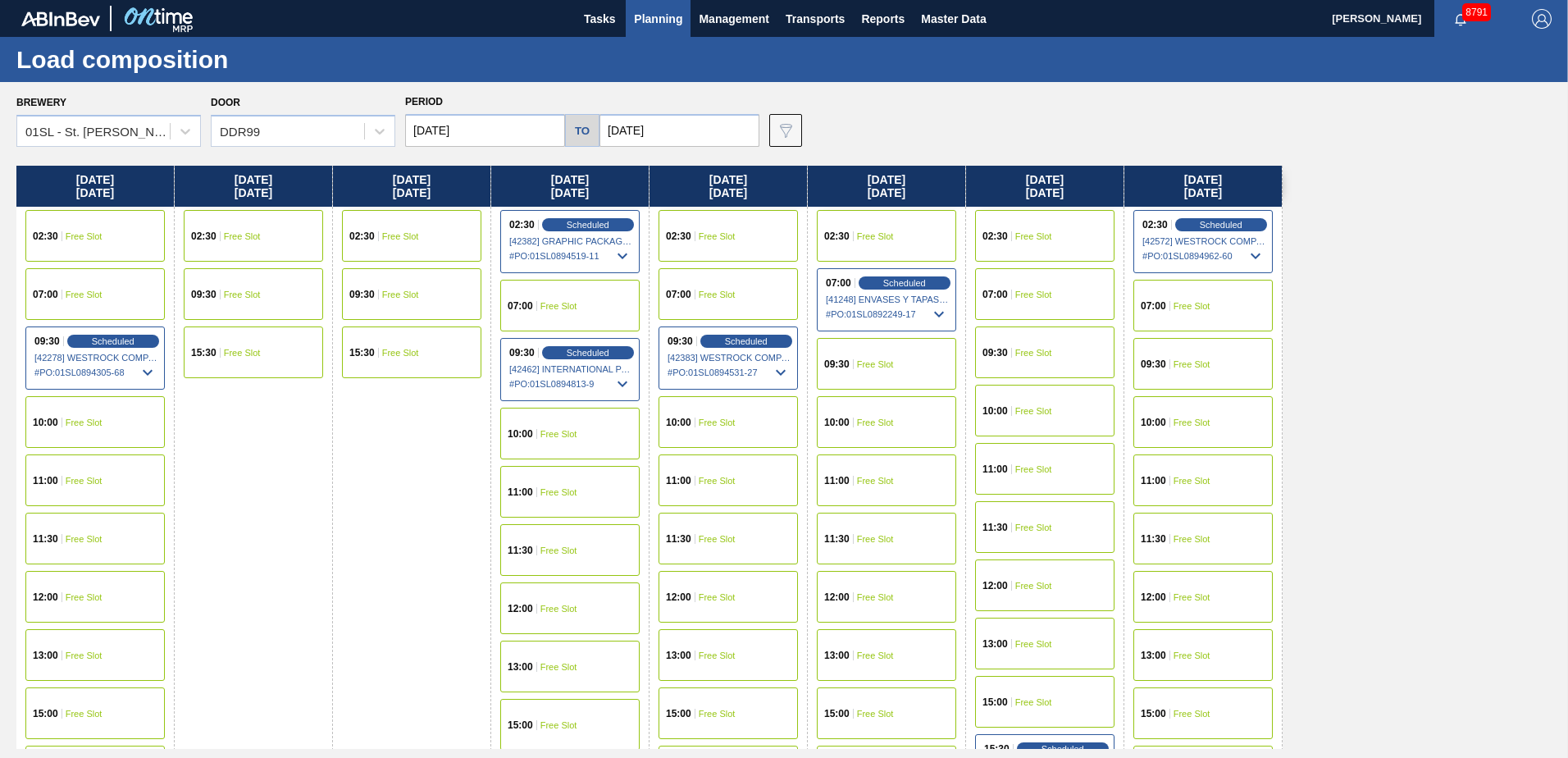
click at [660, 16] on span "Planning" at bounding box center [658, 19] width 48 height 19
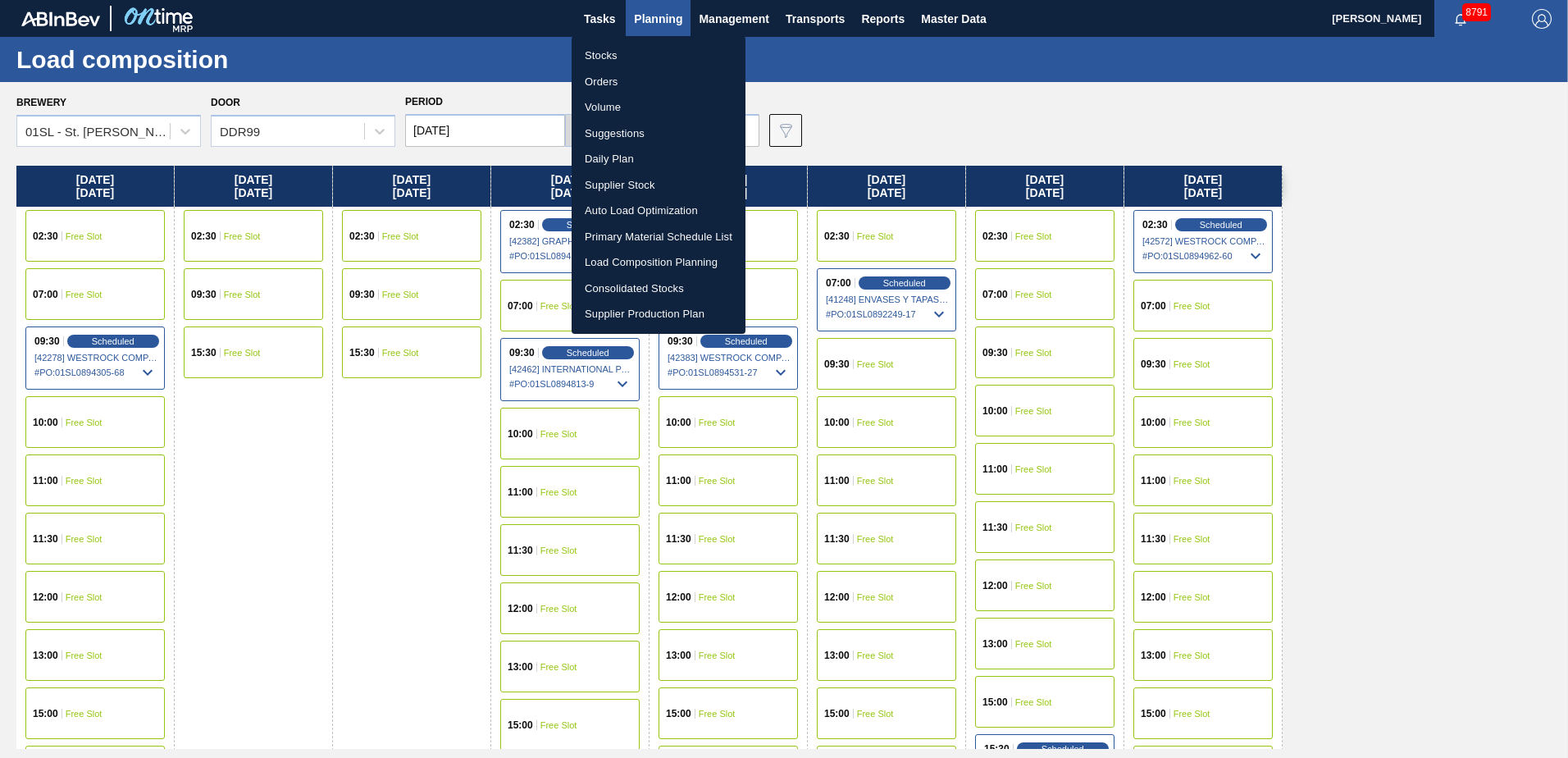
click at [607, 135] on li "Suggestions" at bounding box center [657, 134] width 173 height 26
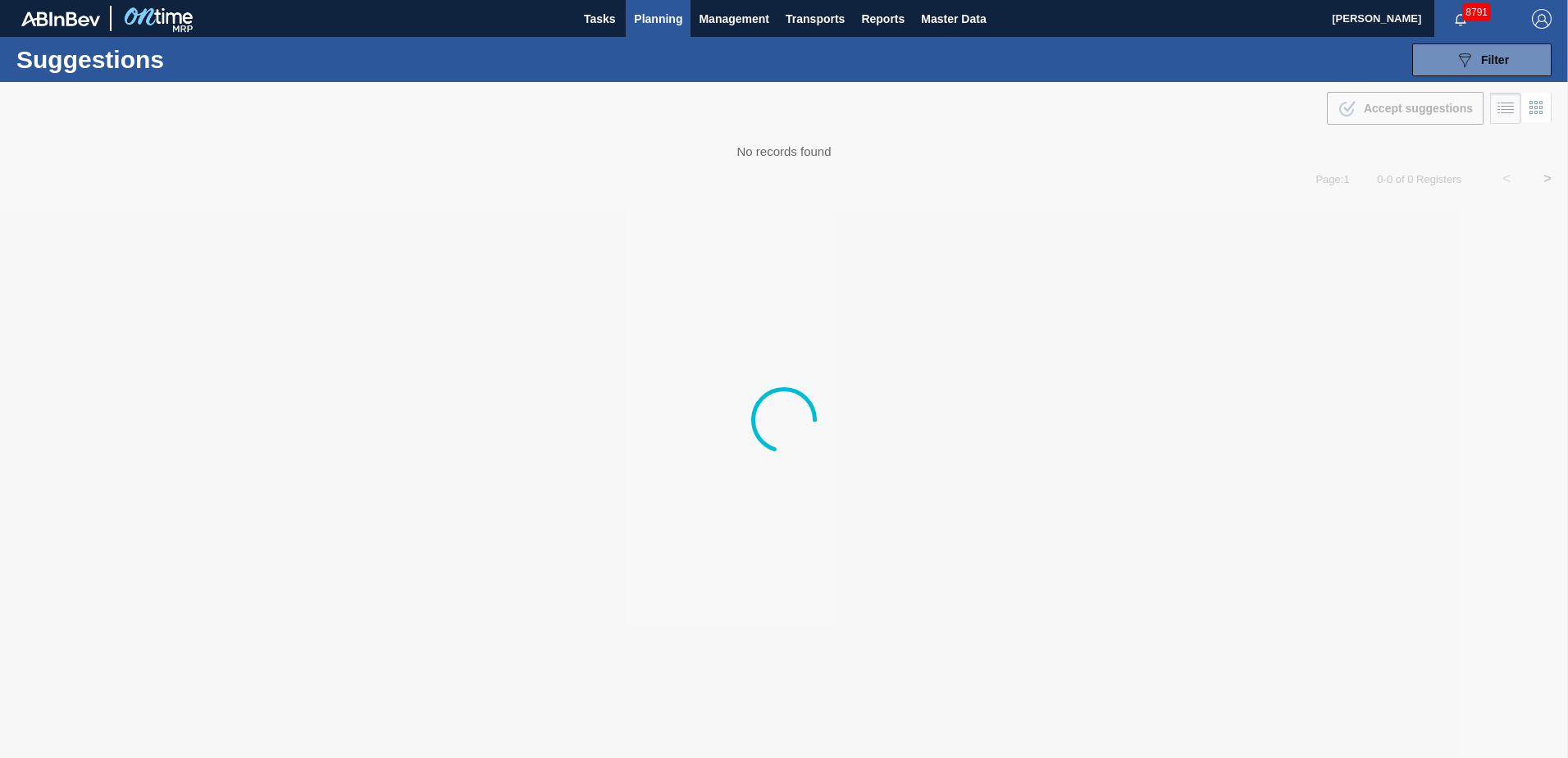
type from "[DATE]"
type to "[DATE]"
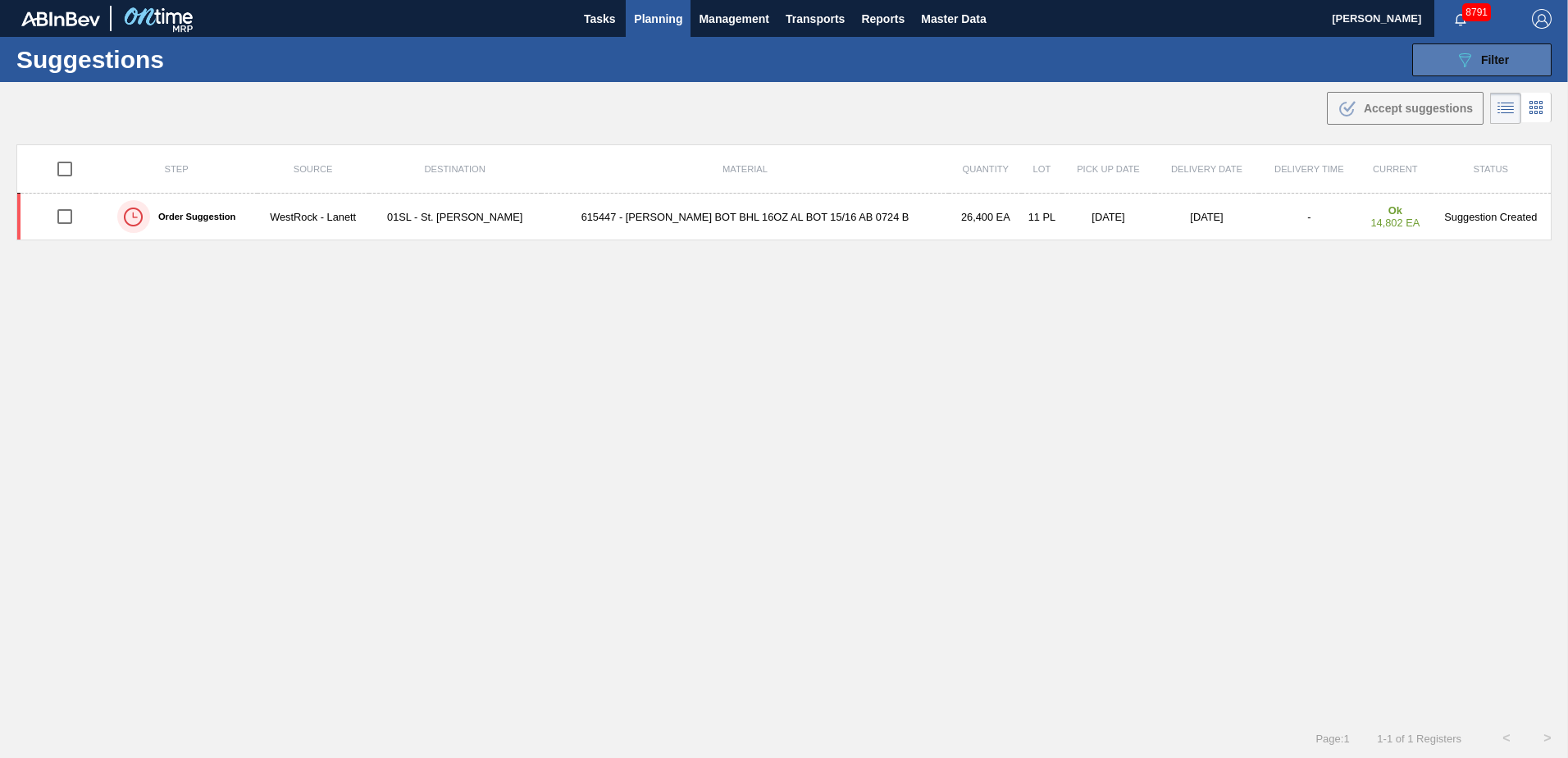
click at [1476, 68] on div "089F7B8B-B2A5-4AFE-B5C0-19BA573D28AC Filter" at bounding box center [1482, 59] width 54 height 19
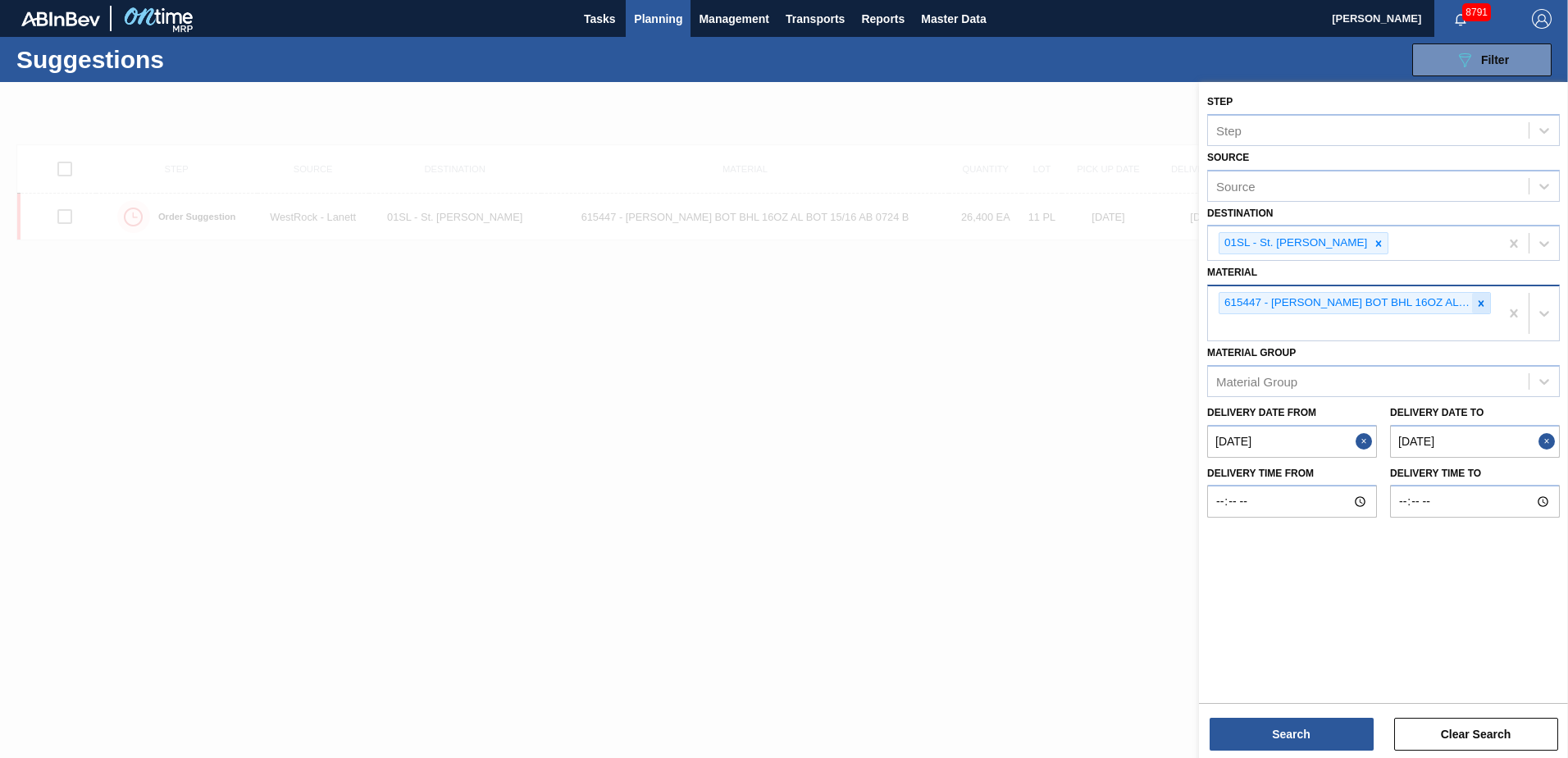
click at [1478, 301] on icon at bounding box center [1481, 303] width 11 height 11
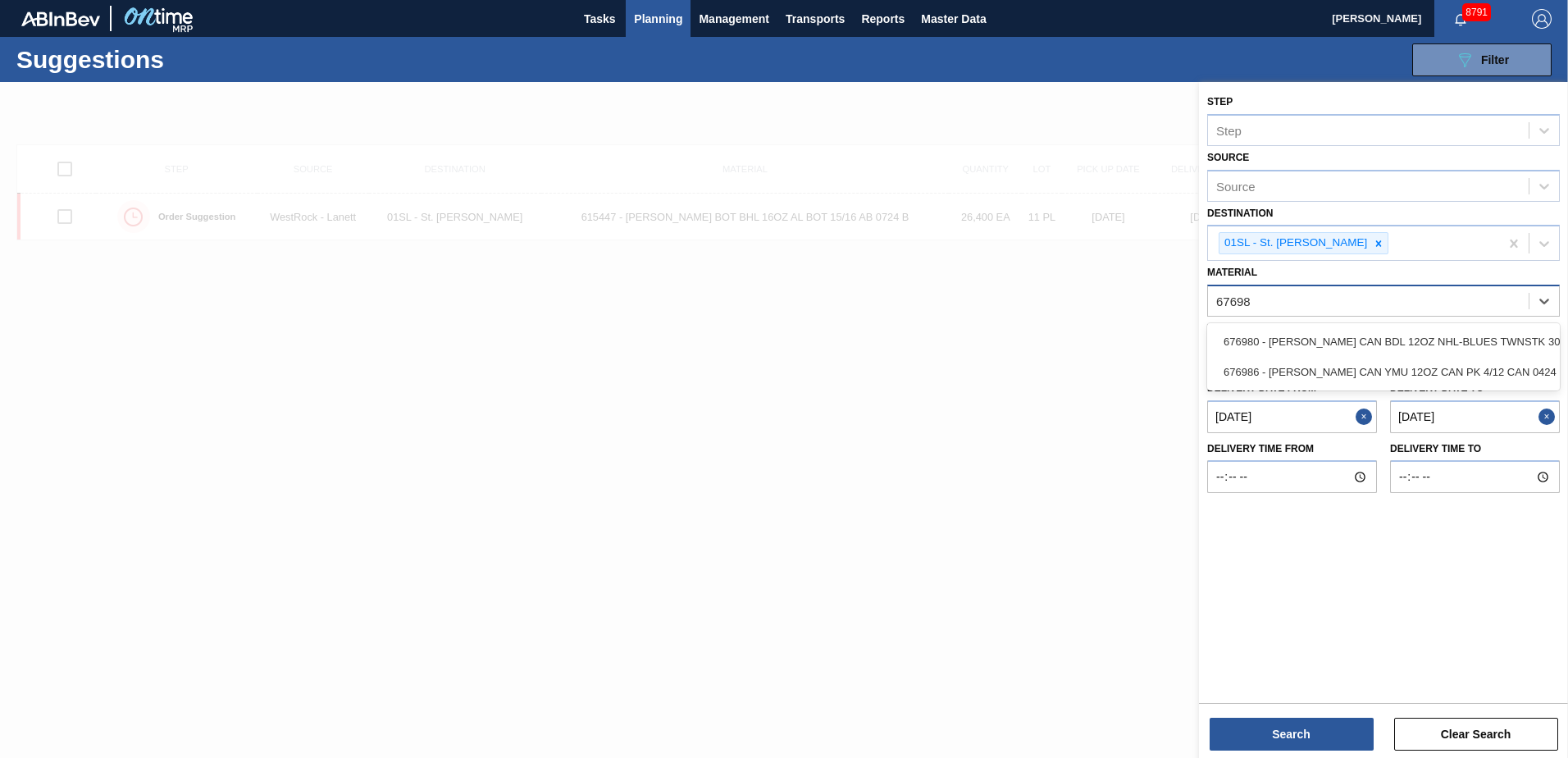
type input "676986"
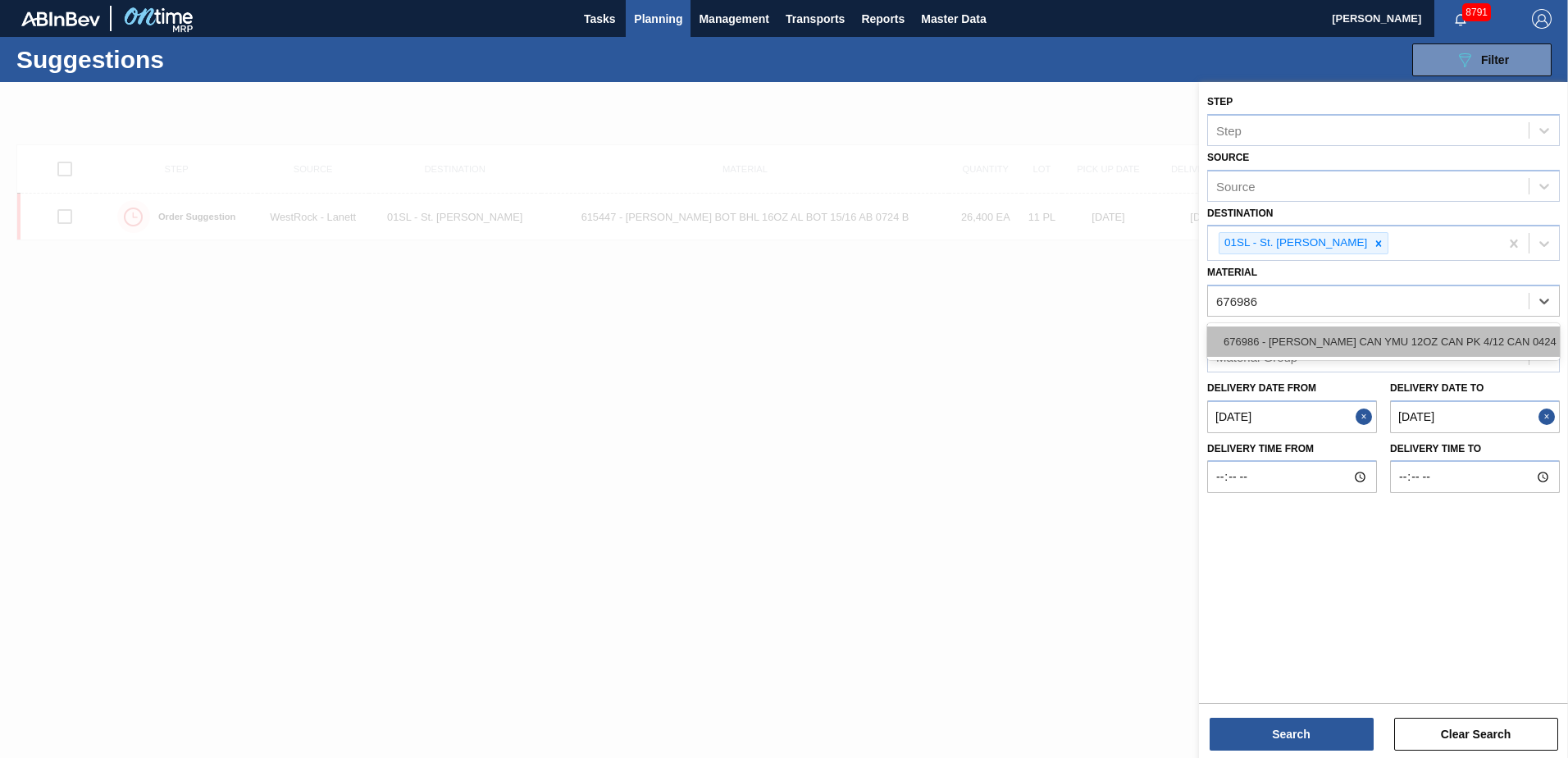
click at [1425, 348] on div "676986 - [PERSON_NAME] CAN YMU 12OZ CAN PK 4/12 CAN 0424 B" at bounding box center [1383, 341] width 352 height 31
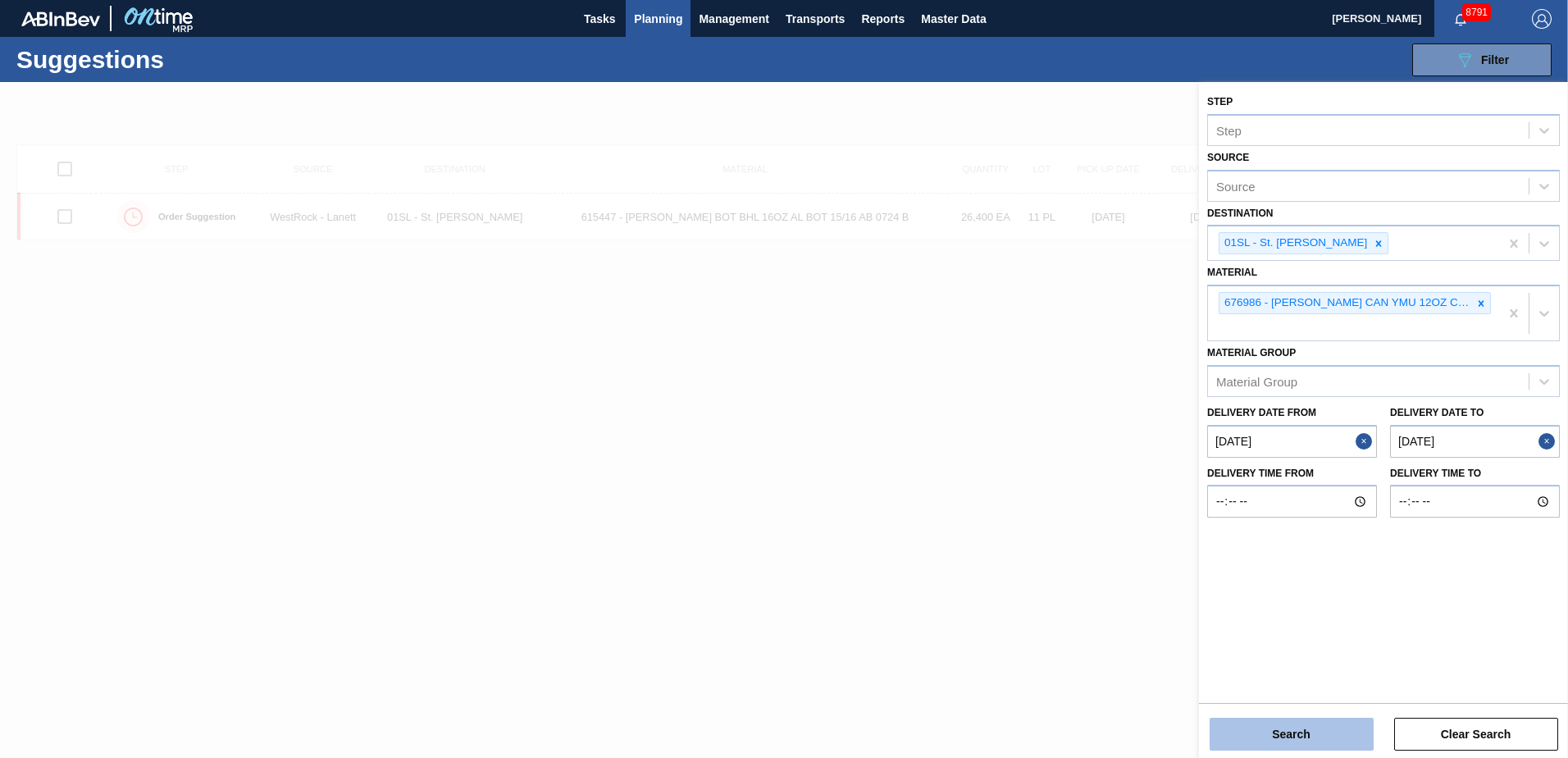
click at [1305, 745] on button "Search" at bounding box center [1291, 734] width 164 height 32
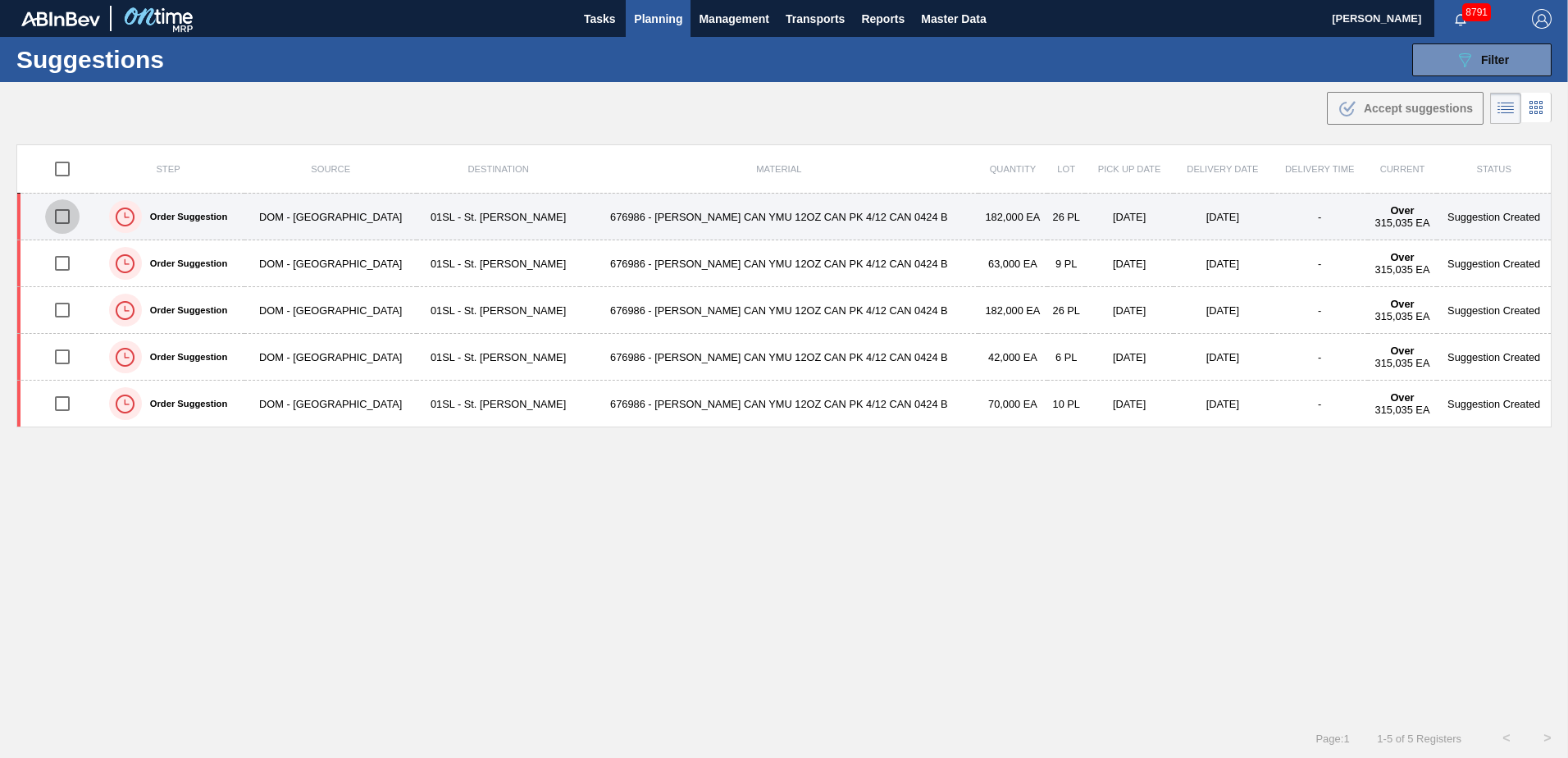
click at [69, 213] on input "checkbox" at bounding box center [62, 216] width 34 height 34
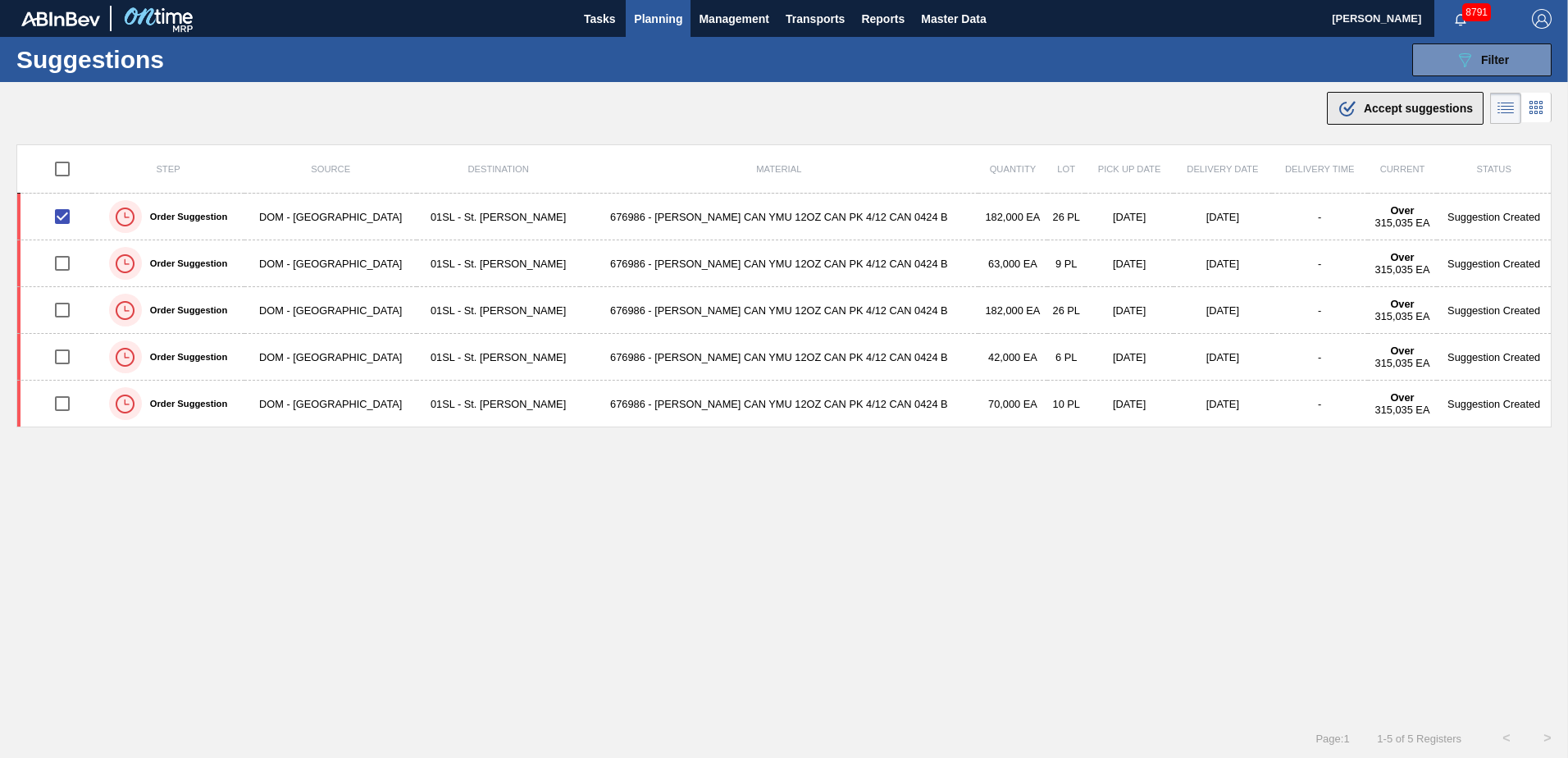
click at [1383, 109] on span "Accept suggestions" at bounding box center [1418, 109] width 109 height 13
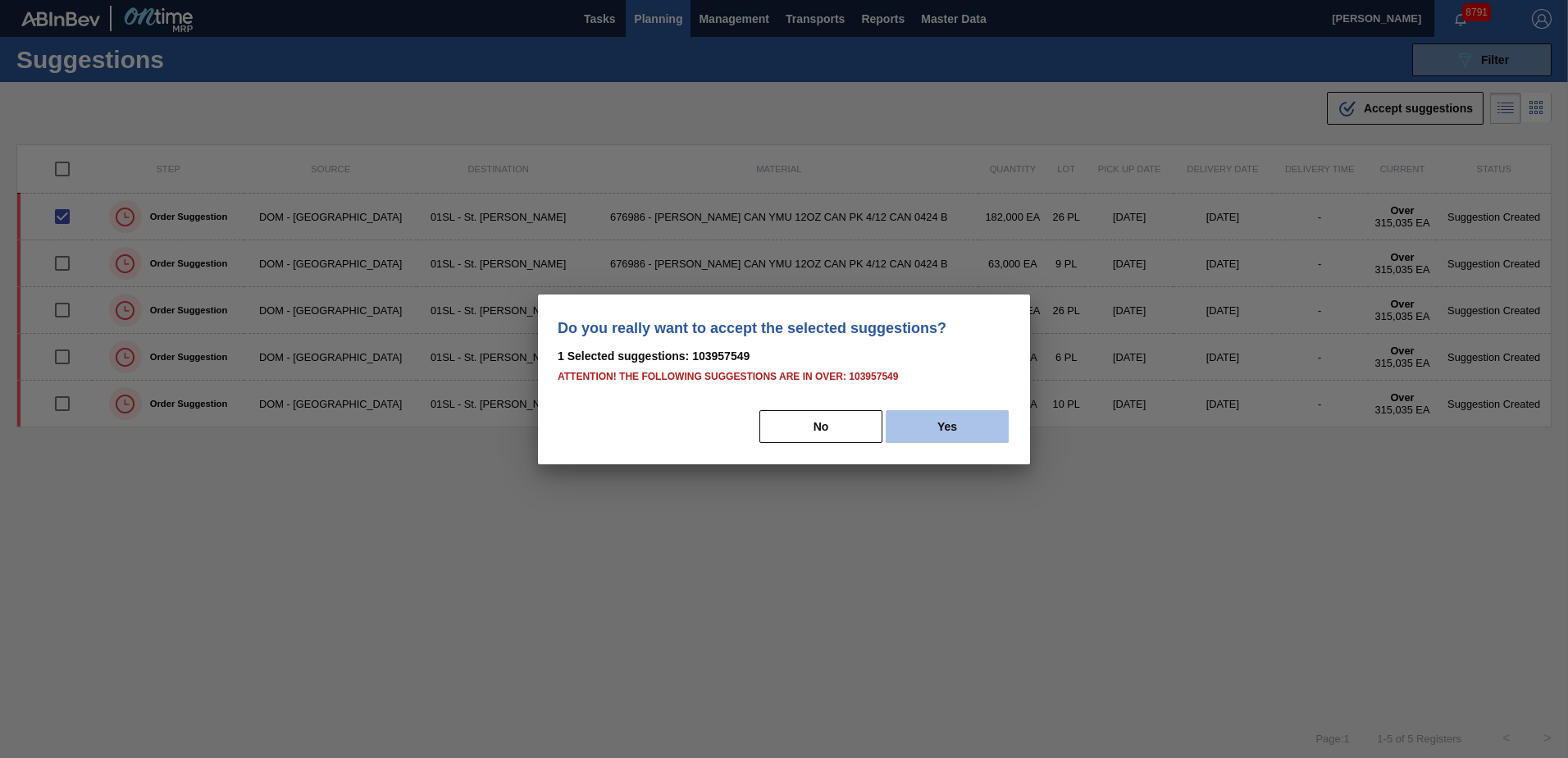
click at [960, 431] on button "Yes" at bounding box center [947, 426] width 123 height 32
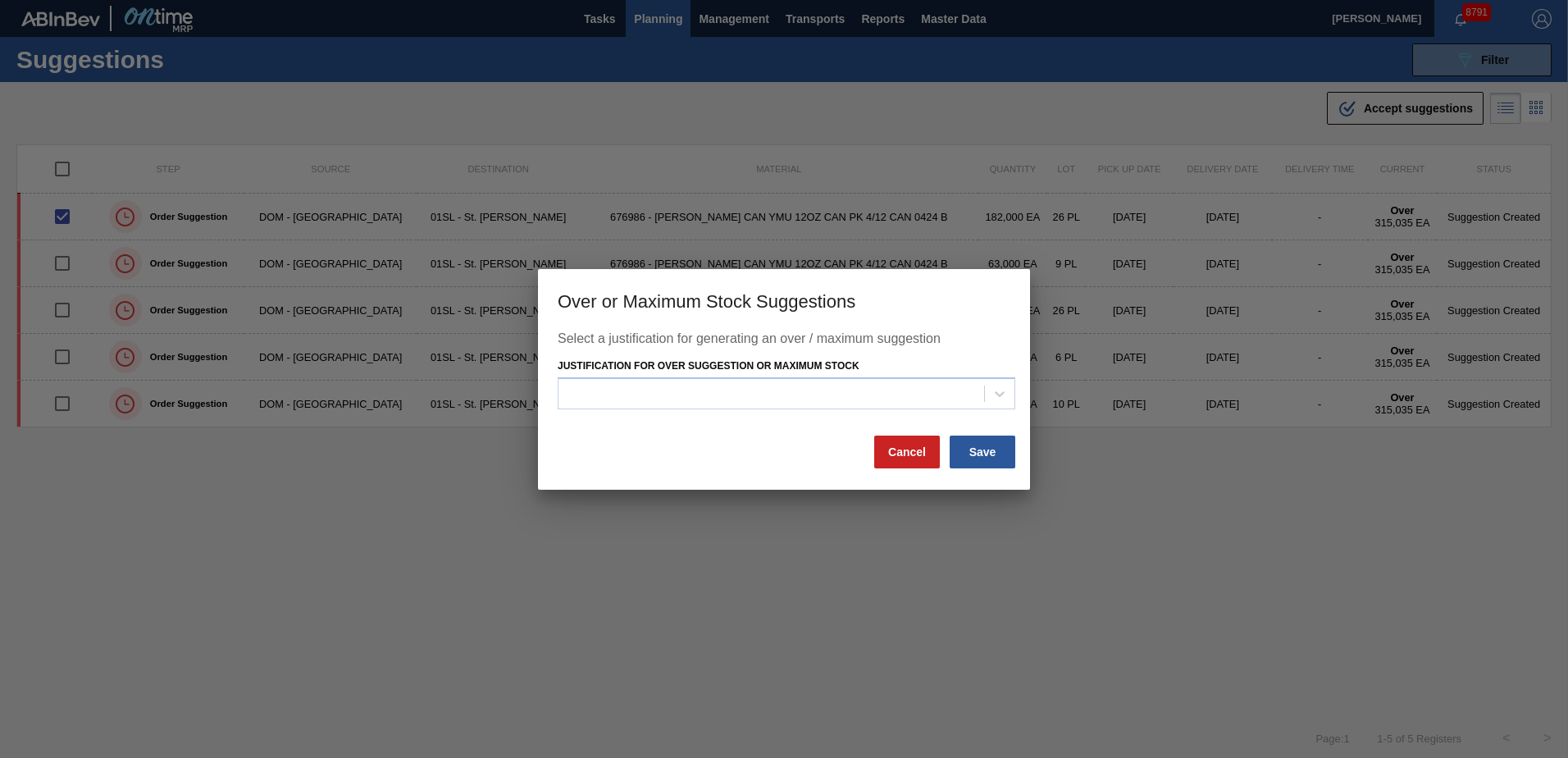
drag, startPoint x: 897, startPoint y: 401, endPoint x: 837, endPoint y: 413, distance: 61.2
click at [897, 401] on div at bounding box center [771, 394] width 426 height 24
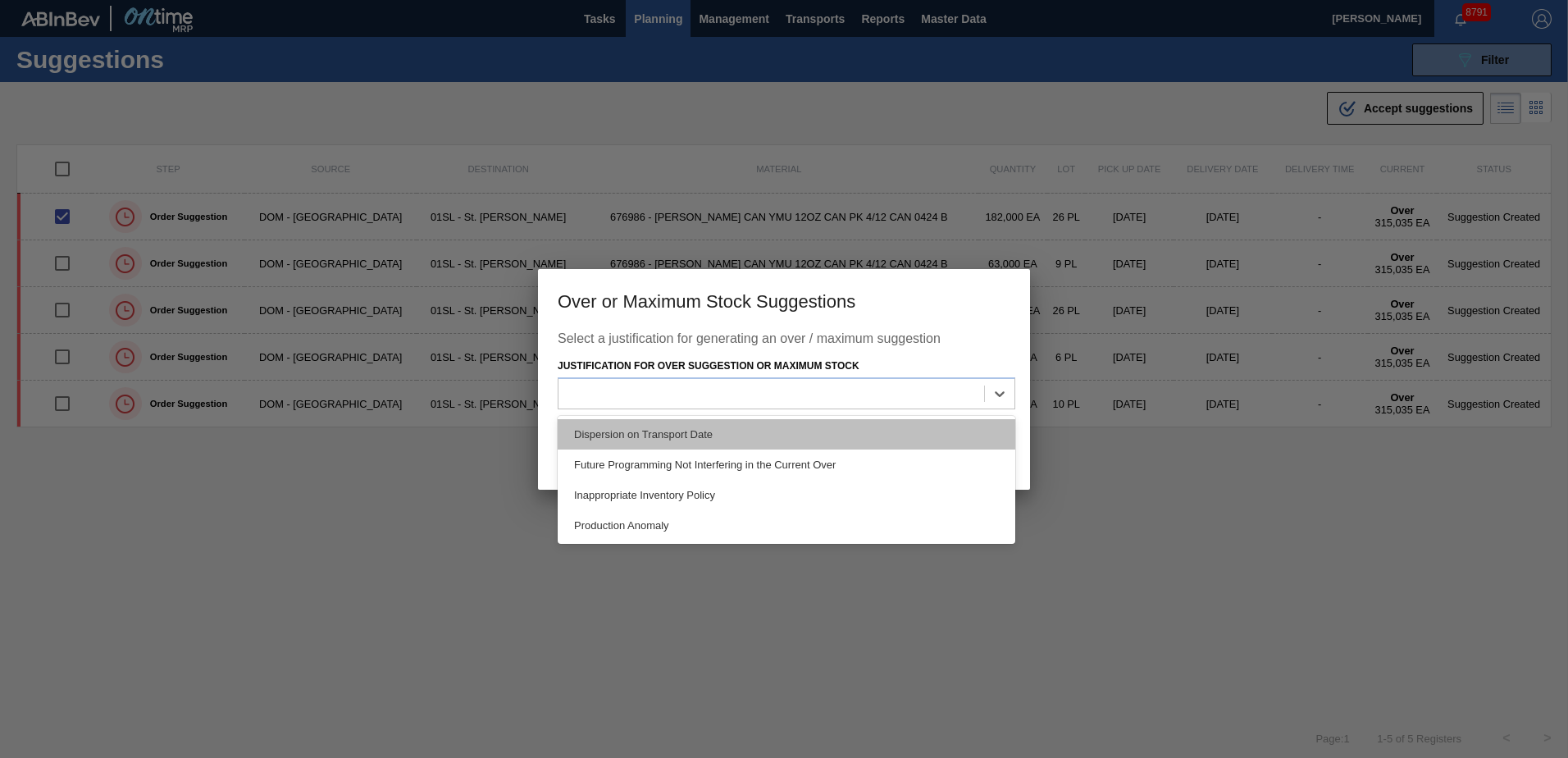
click at [756, 430] on div "Dispersion on Transport Date" at bounding box center [785, 434] width 457 height 31
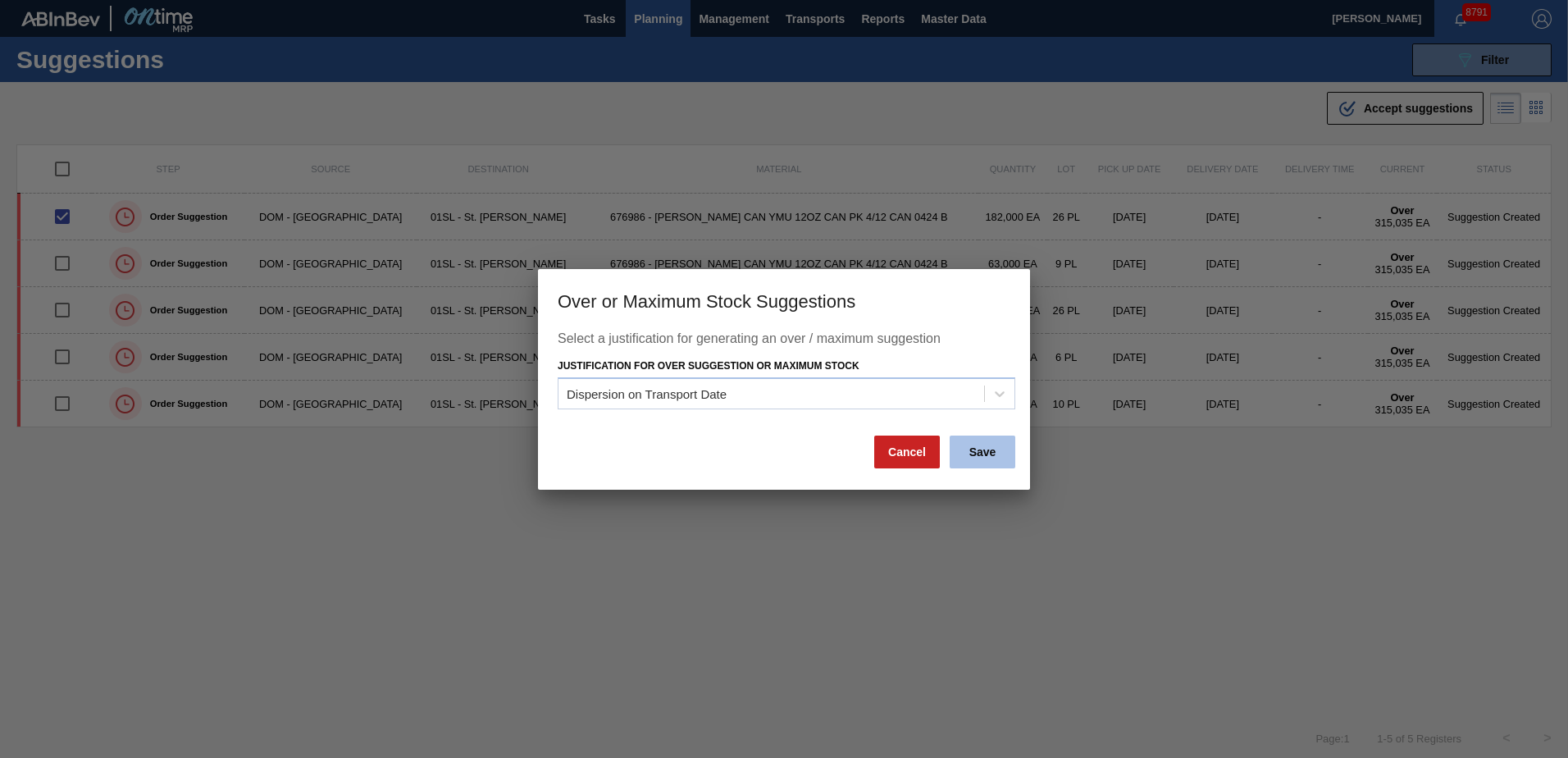
click at [959, 457] on button "Save" at bounding box center [982, 452] width 66 height 32
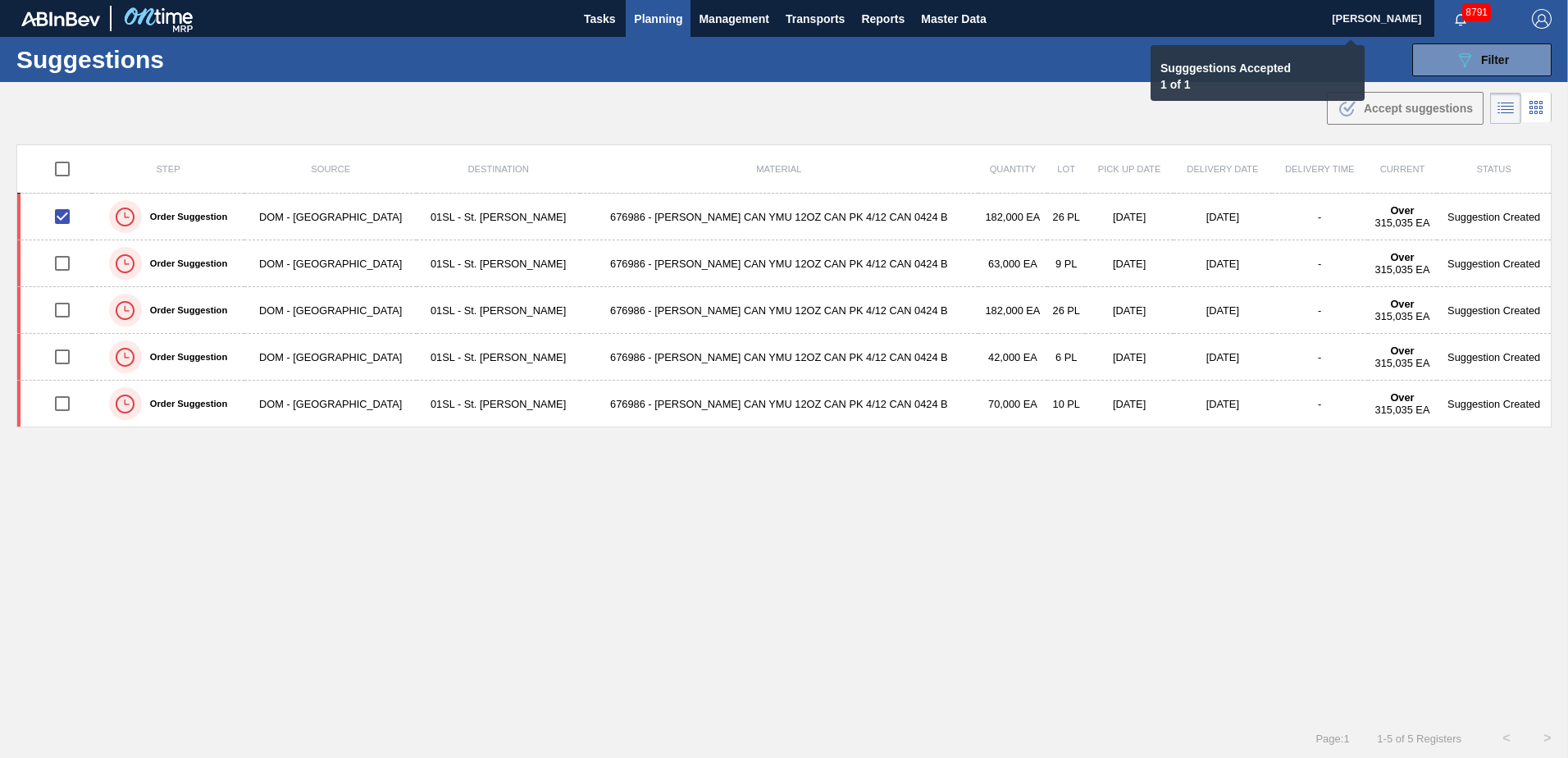
checkbox input "false"
click at [667, 25] on span "Planning" at bounding box center [658, 19] width 48 height 19
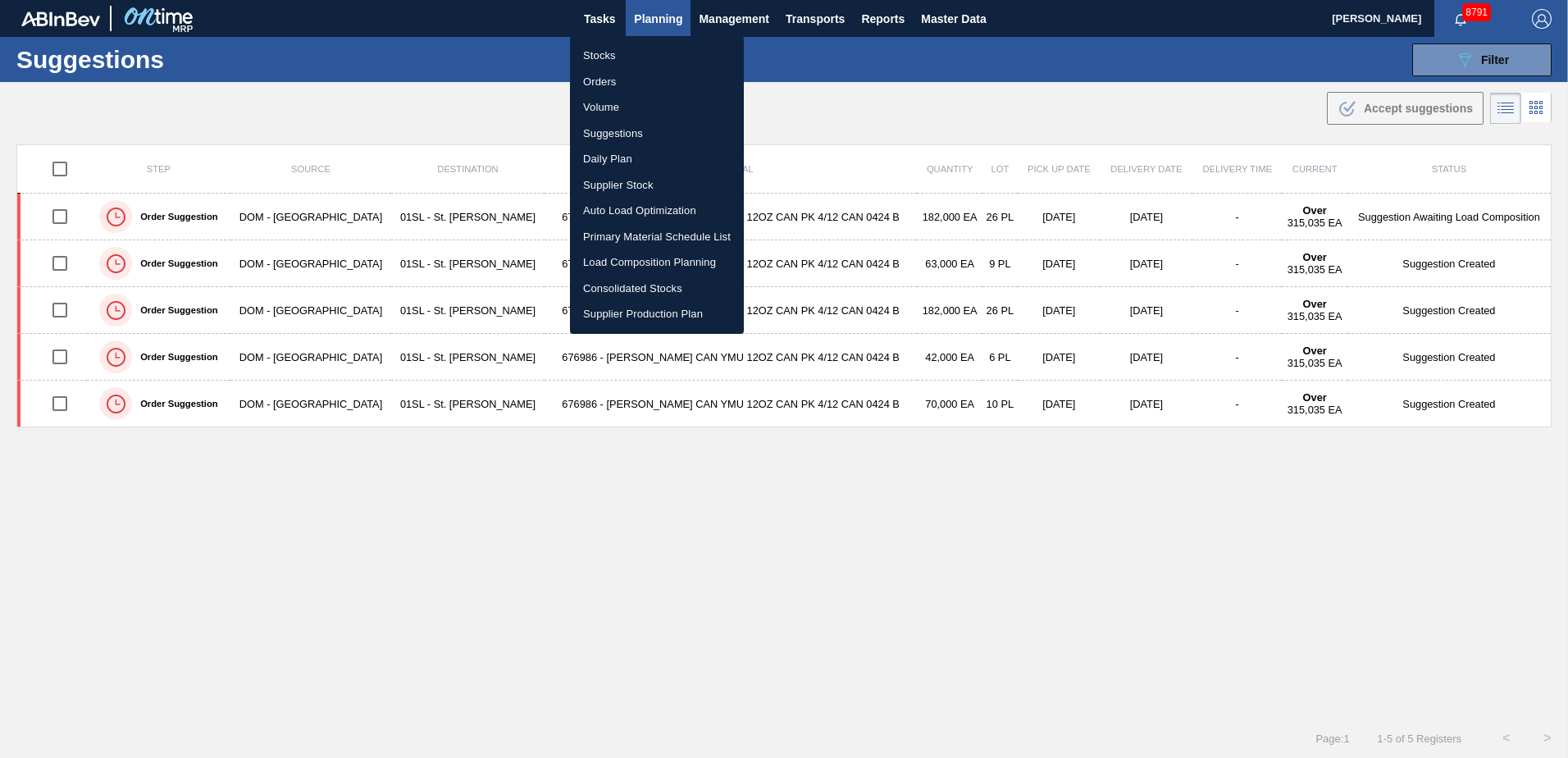
click at [639, 259] on li "Load Composition Planning" at bounding box center [657, 263] width 173 height 26
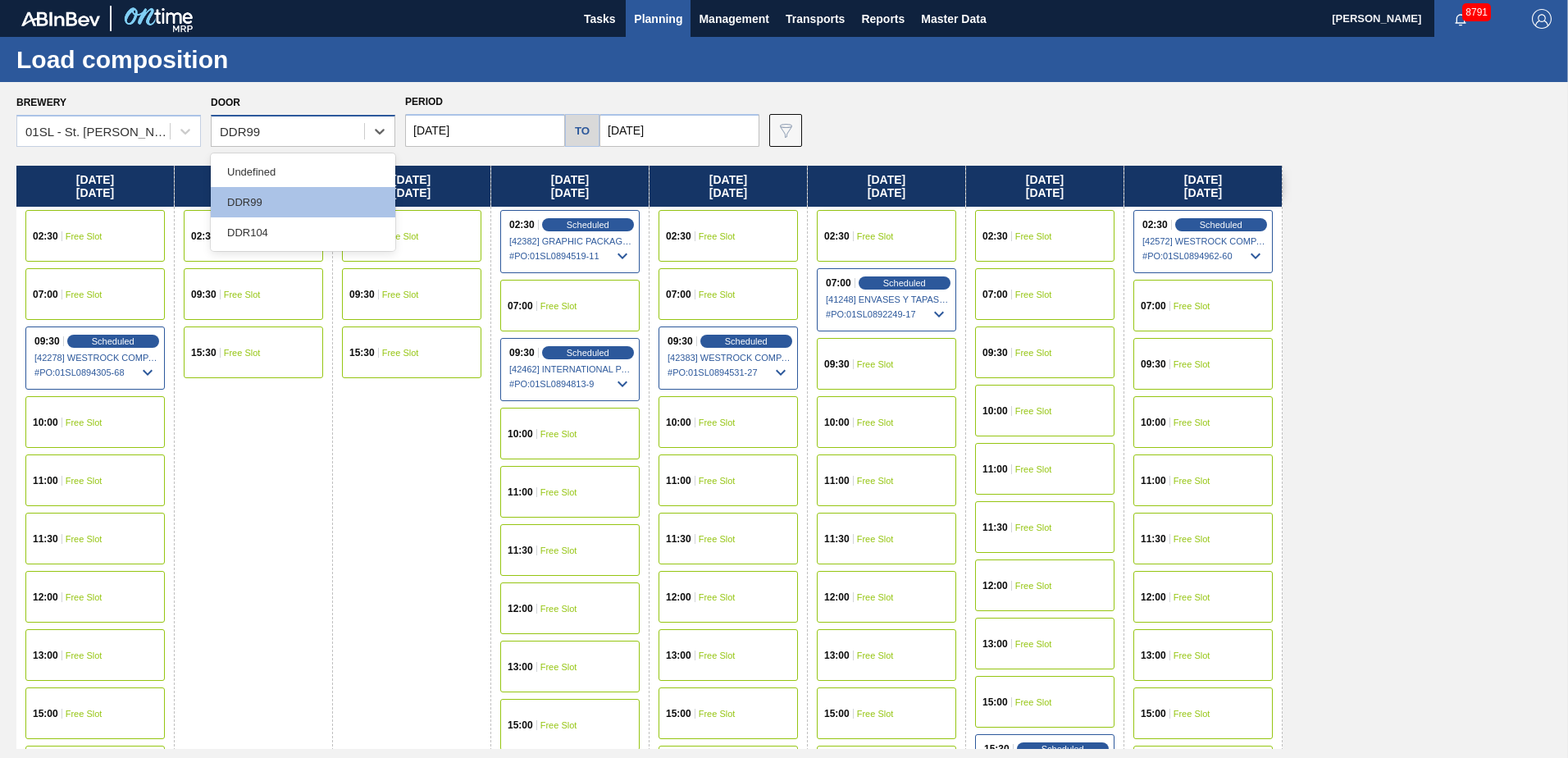
click at [363, 132] on div "DDR99" at bounding box center [287, 132] width 152 height 24
click at [276, 220] on div "DDR104" at bounding box center [302, 232] width 185 height 31
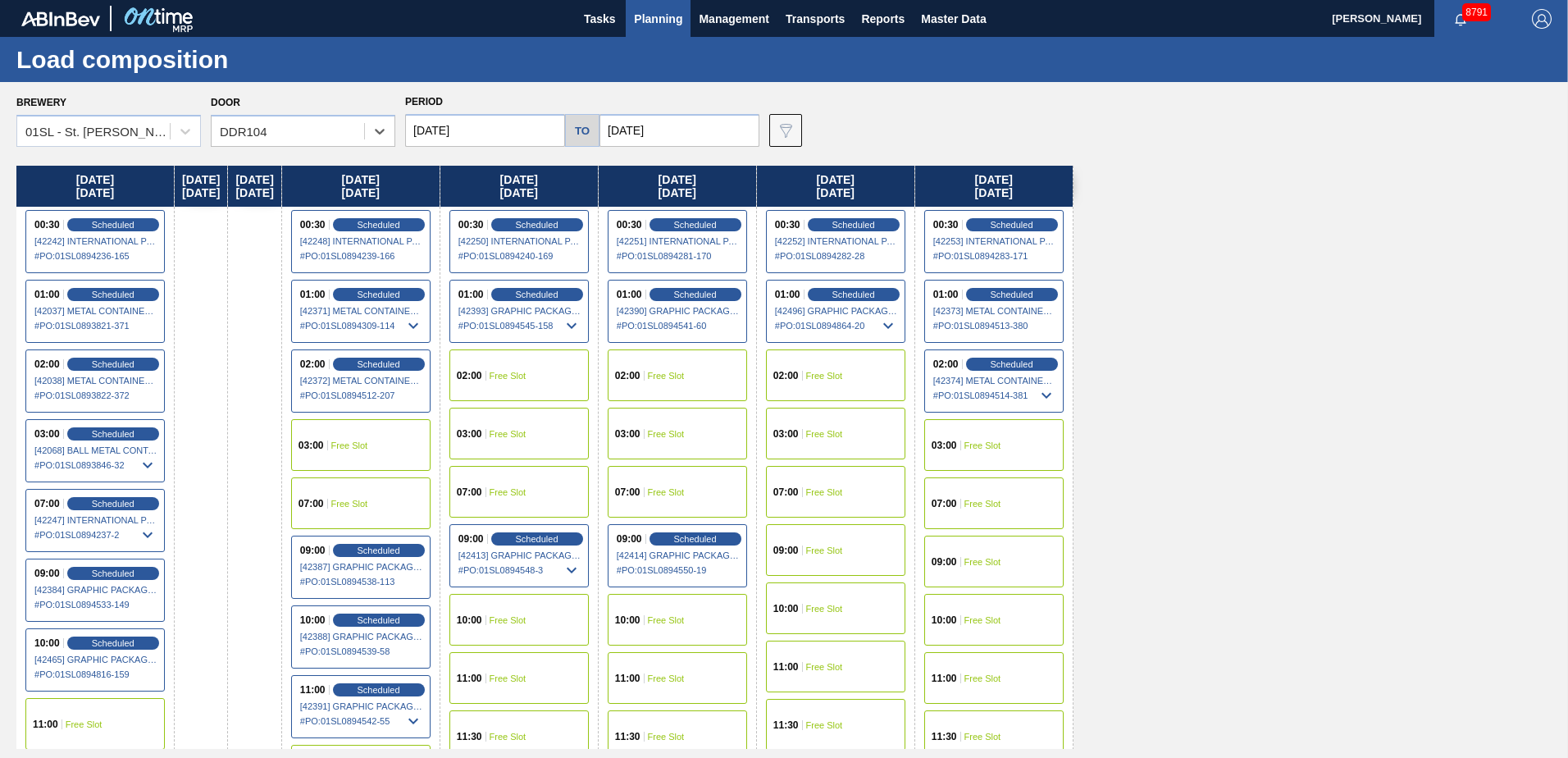
click at [855, 500] on div "07:00 Free Slot" at bounding box center [835, 492] width 139 height 52
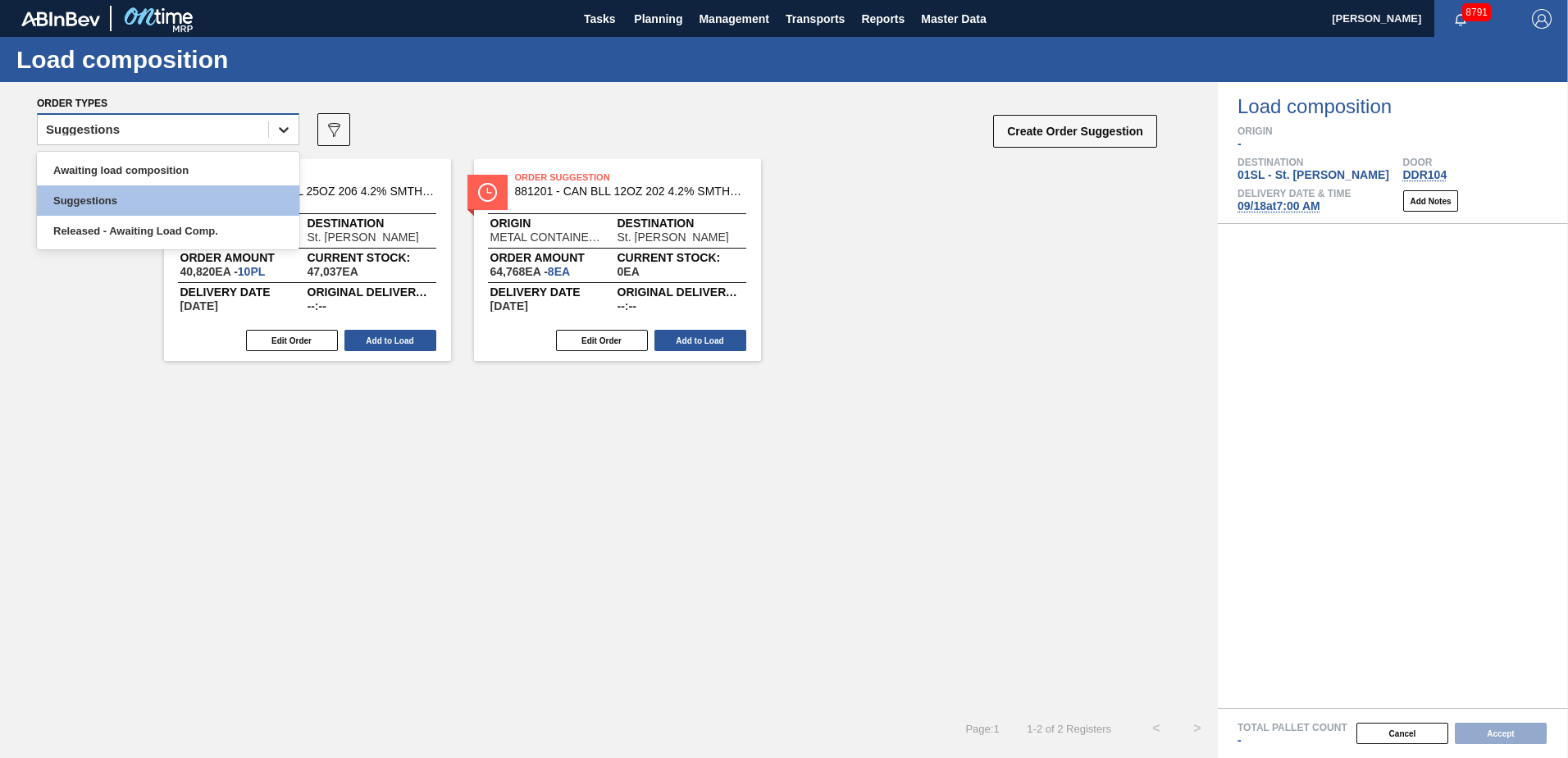
click at [282, 128] on icon at bounding box center [284, 130] width 17 height 17
click at [211, 159] on div "Awaiting load composition" at bounding box center [168, 170] width 262 height 31
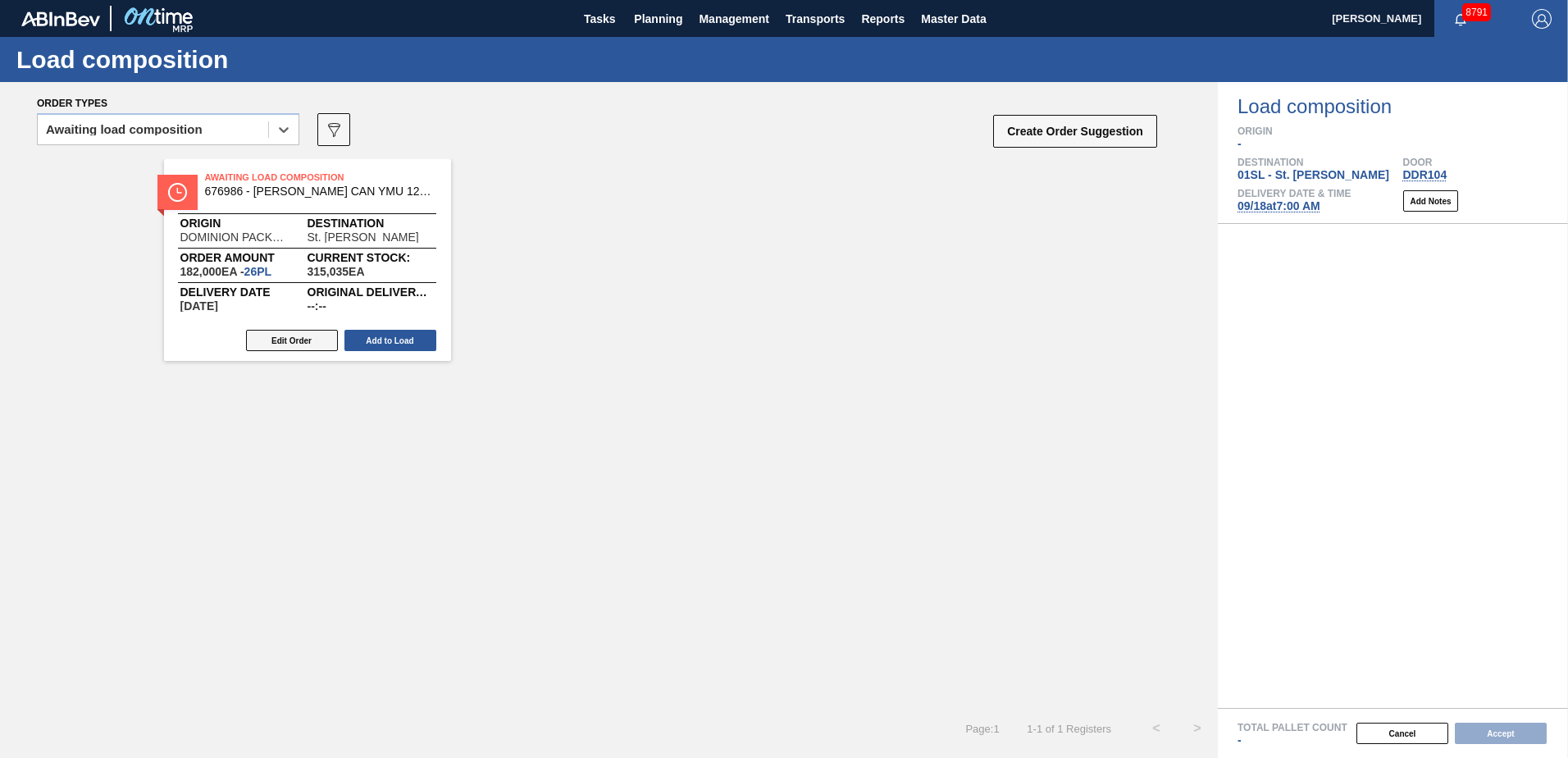
click at [302, 343] on button "Edit Order" at bounding box center [291, 340] width 92 height 21
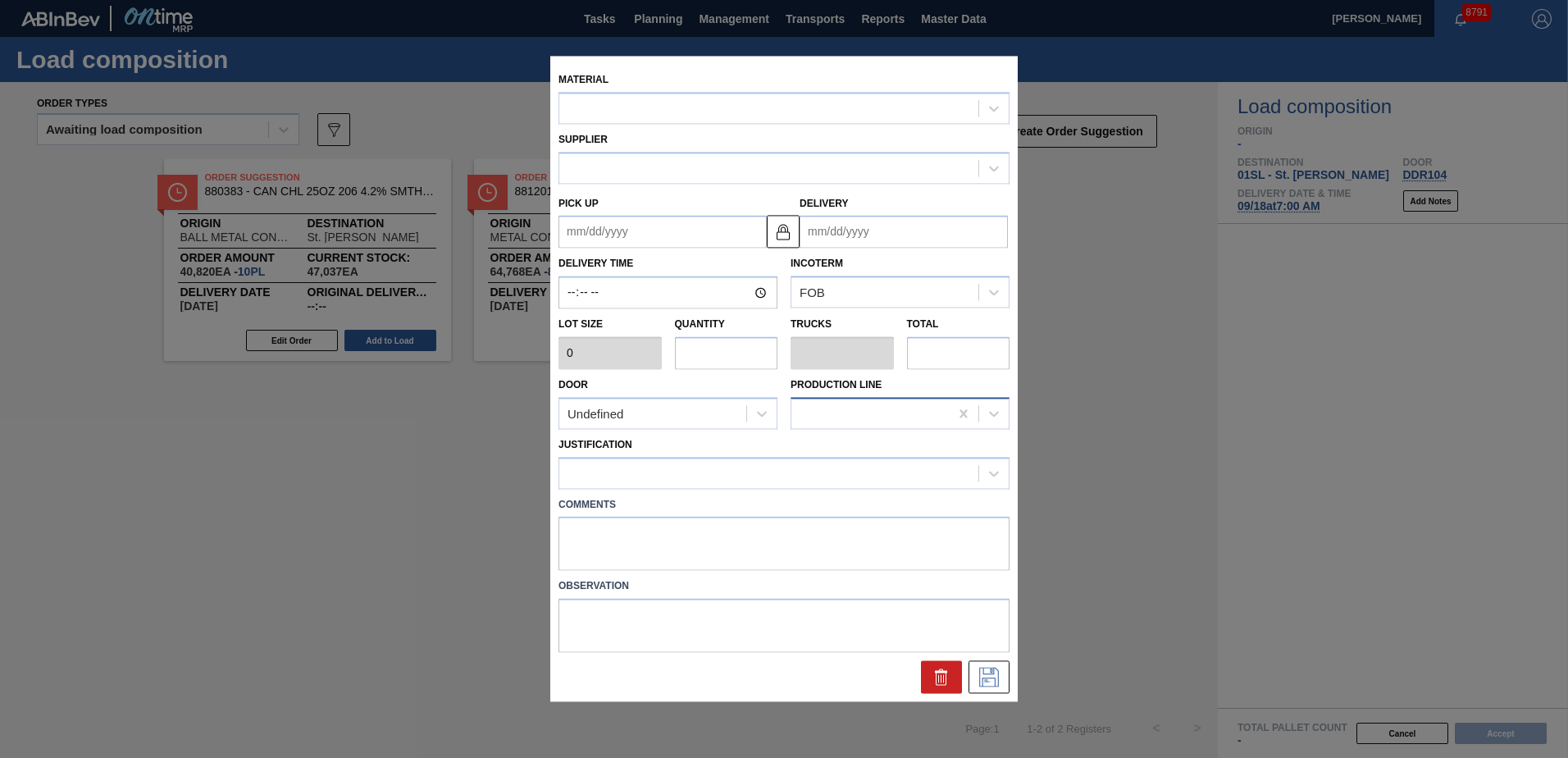
type input "7,000"
type input "26"
type input "1"
type input "182,000"
type up "[DATE]"
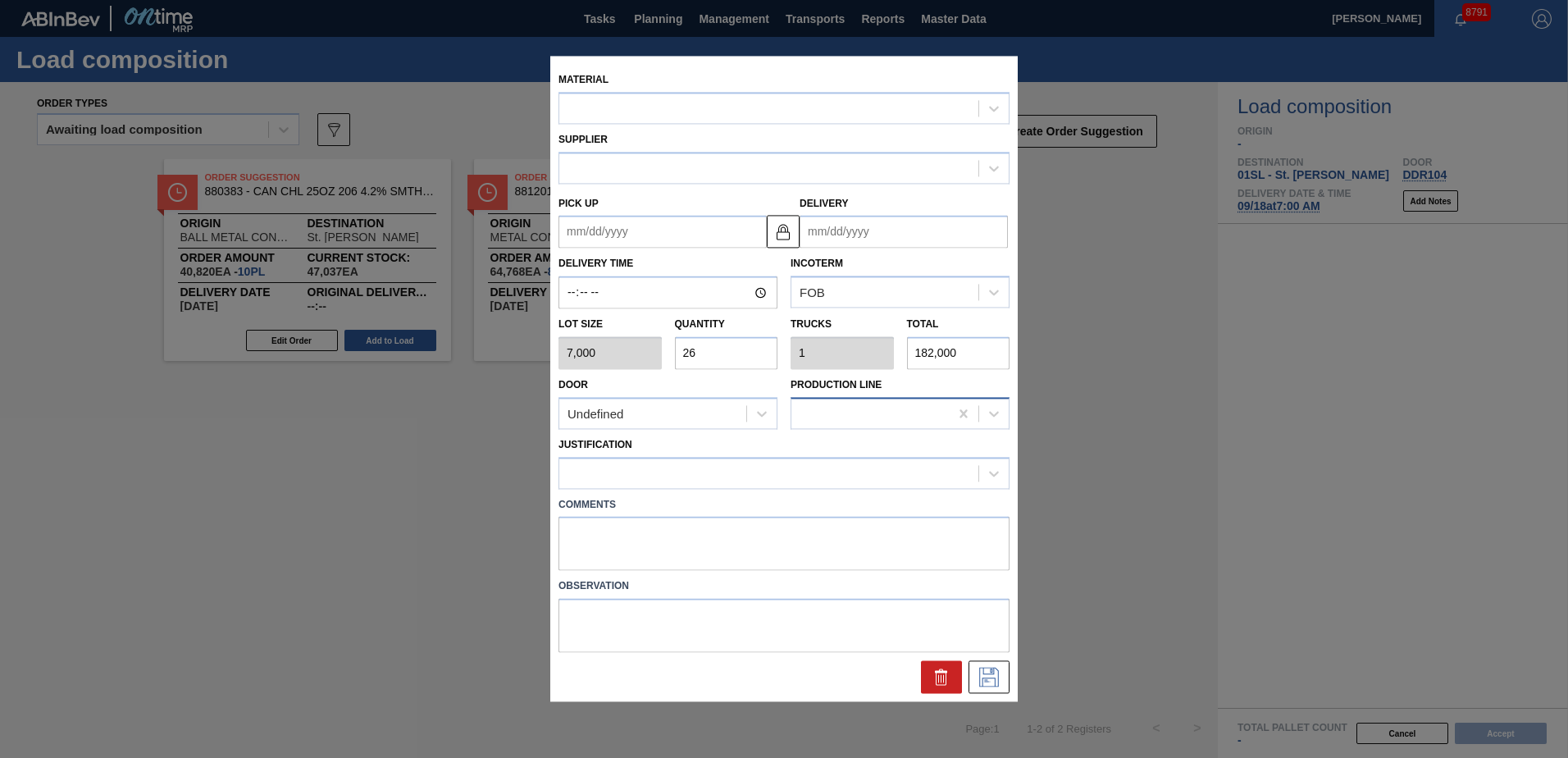
type input "[DATE]"
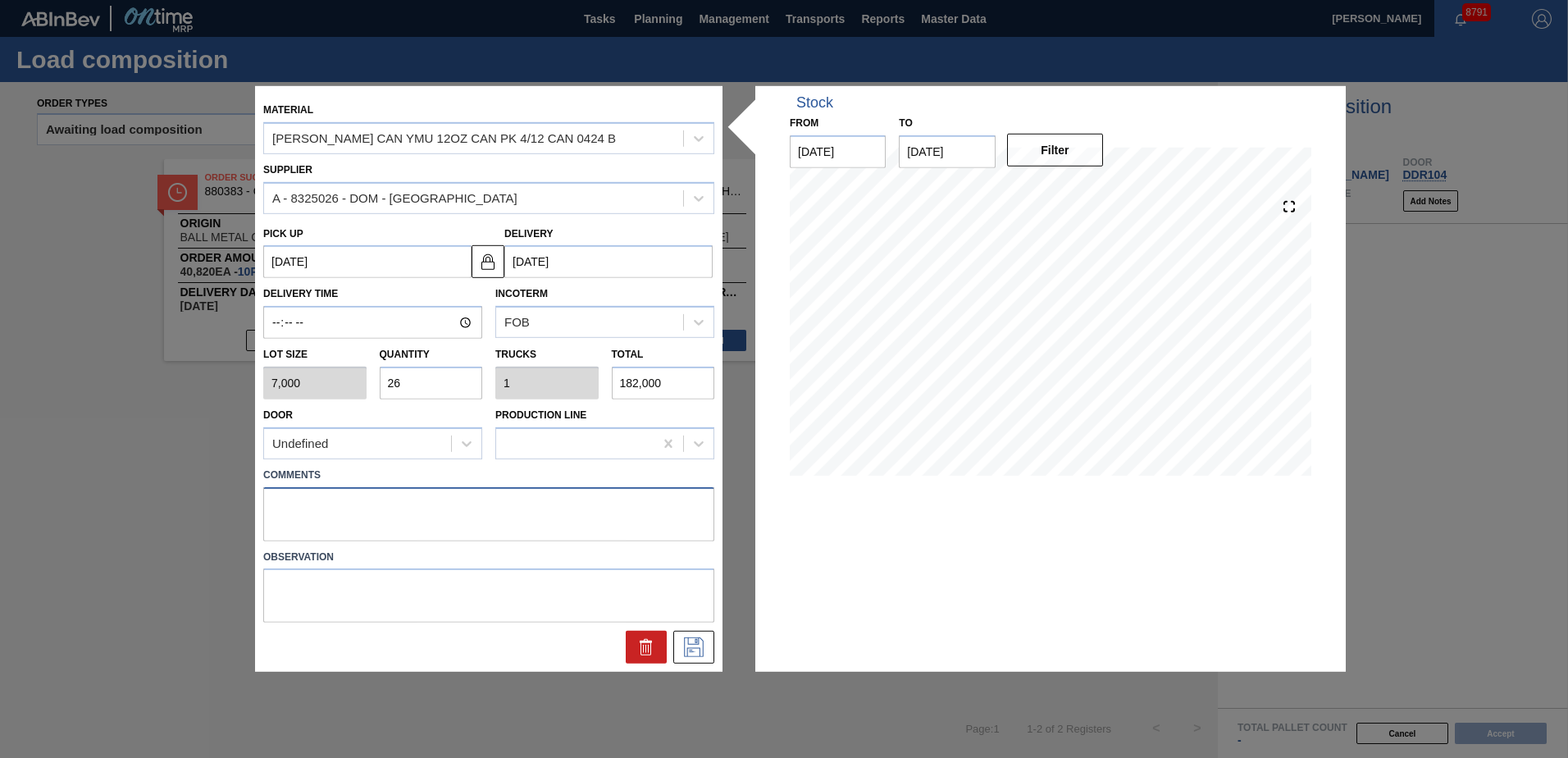
click at [322, 518] on textarea at bounding box center [489, 513] width 451 height 54
type textarea "Live unload"
click at [699, 648] on icon at bounding box center [694, 647] width 26 height 19
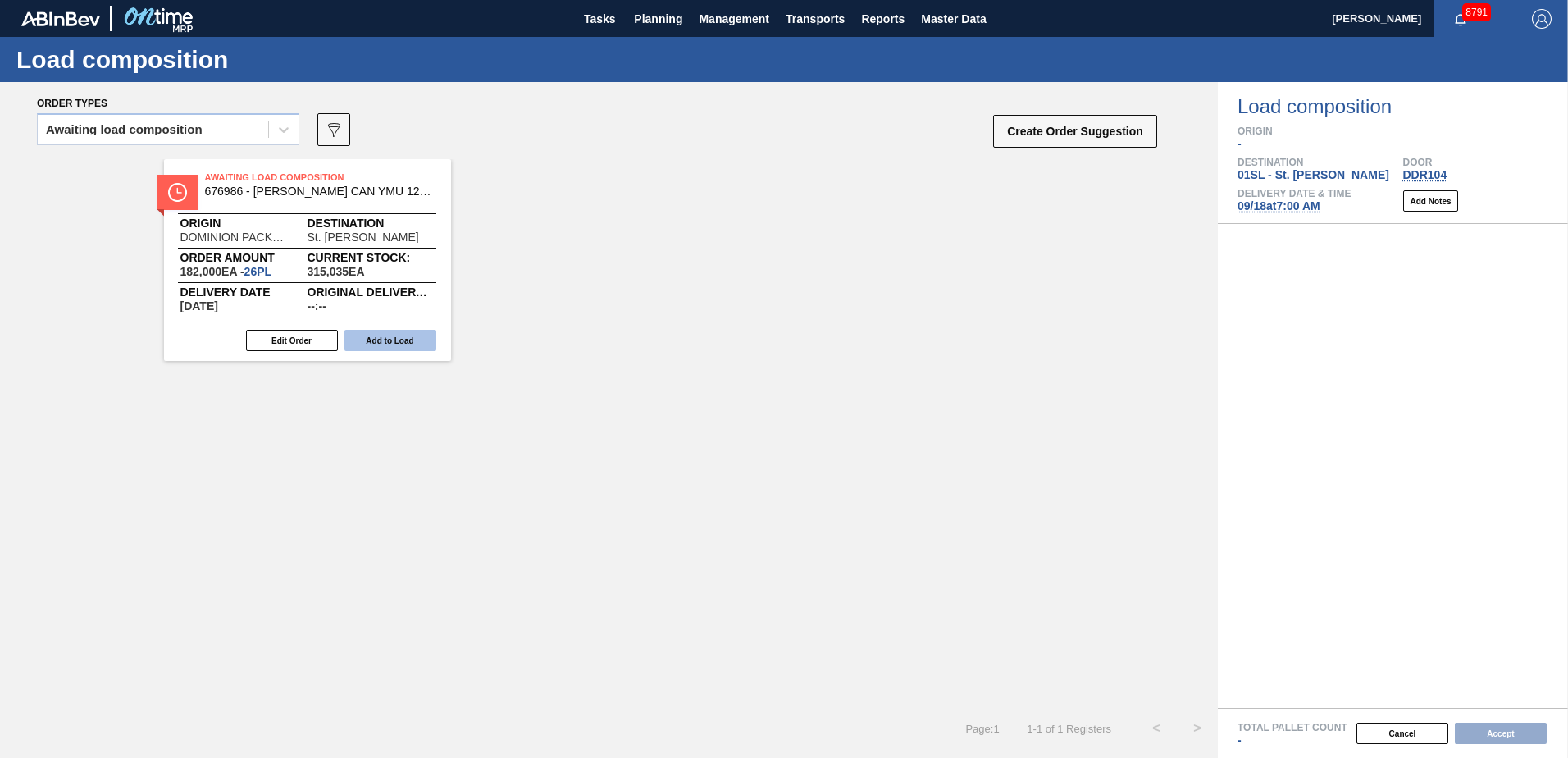
click at [401, 349] on button "Add to Load" at bounding box center [389, 340] width 92 height 21
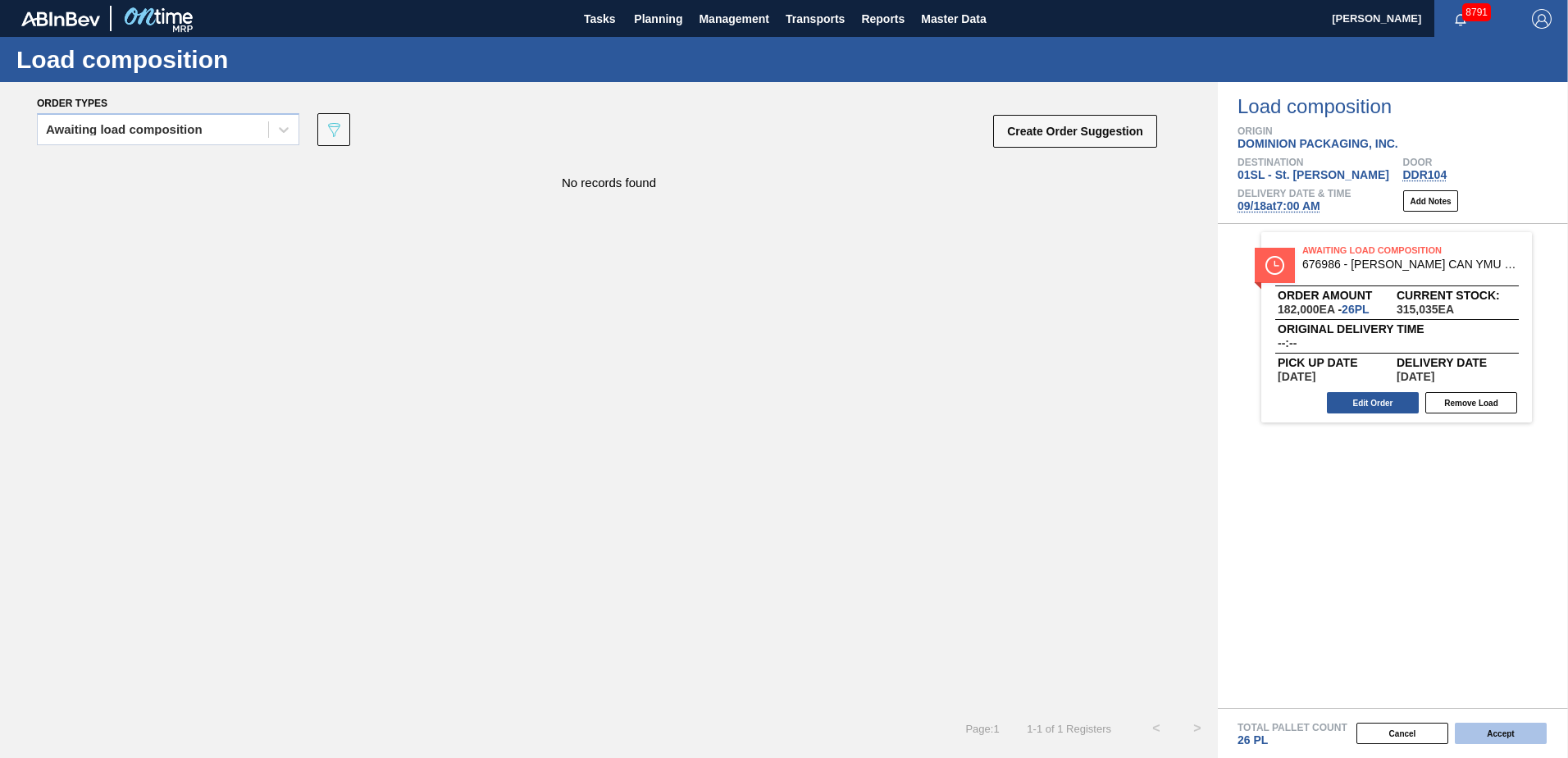
click at [1488, 734] on button "Accept" at bounding box center [1500, 733] width 92 height 21
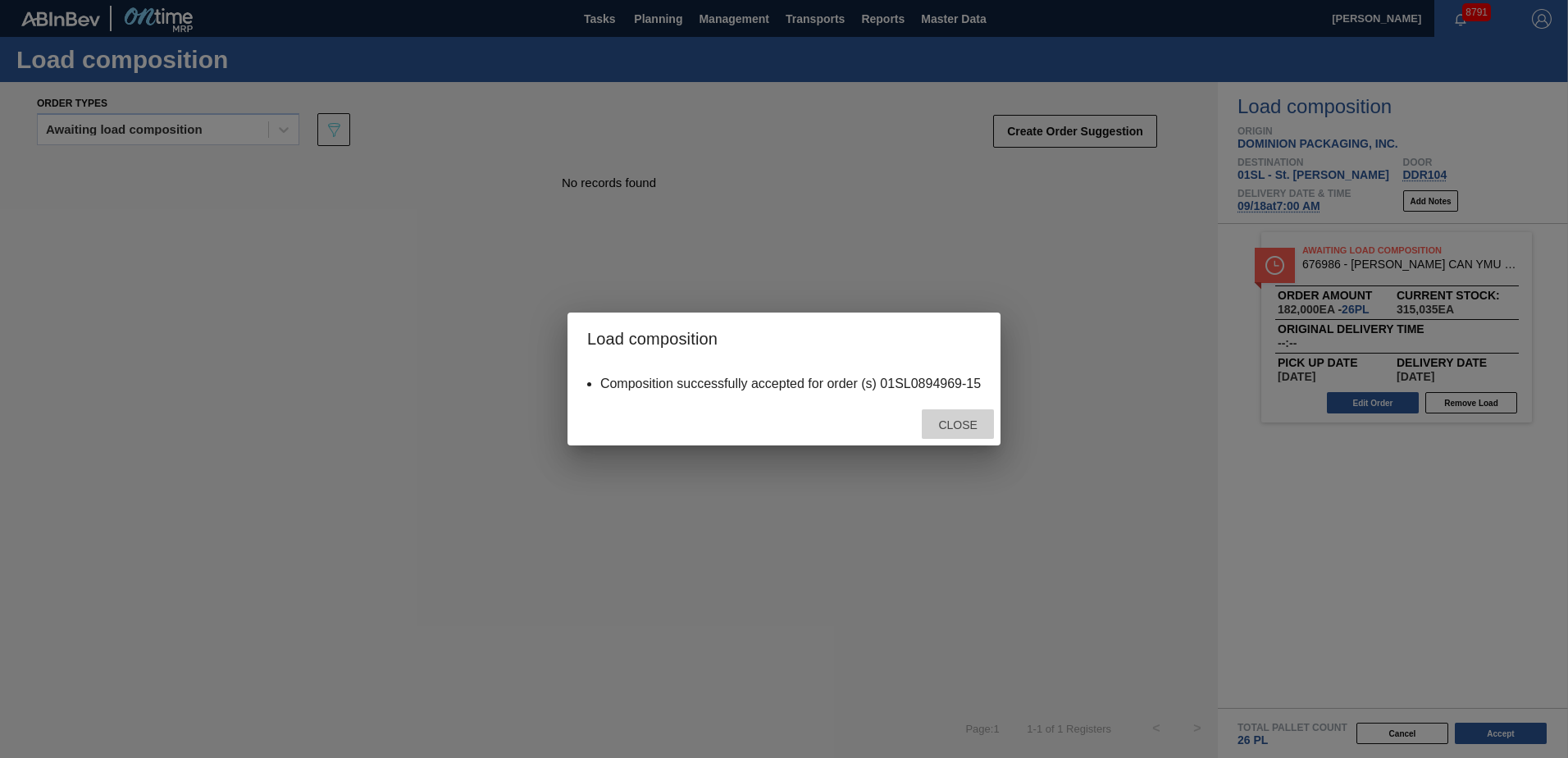
click at [939, 430] on span "Close" at bounding box center [957, 425] width 65 height 13
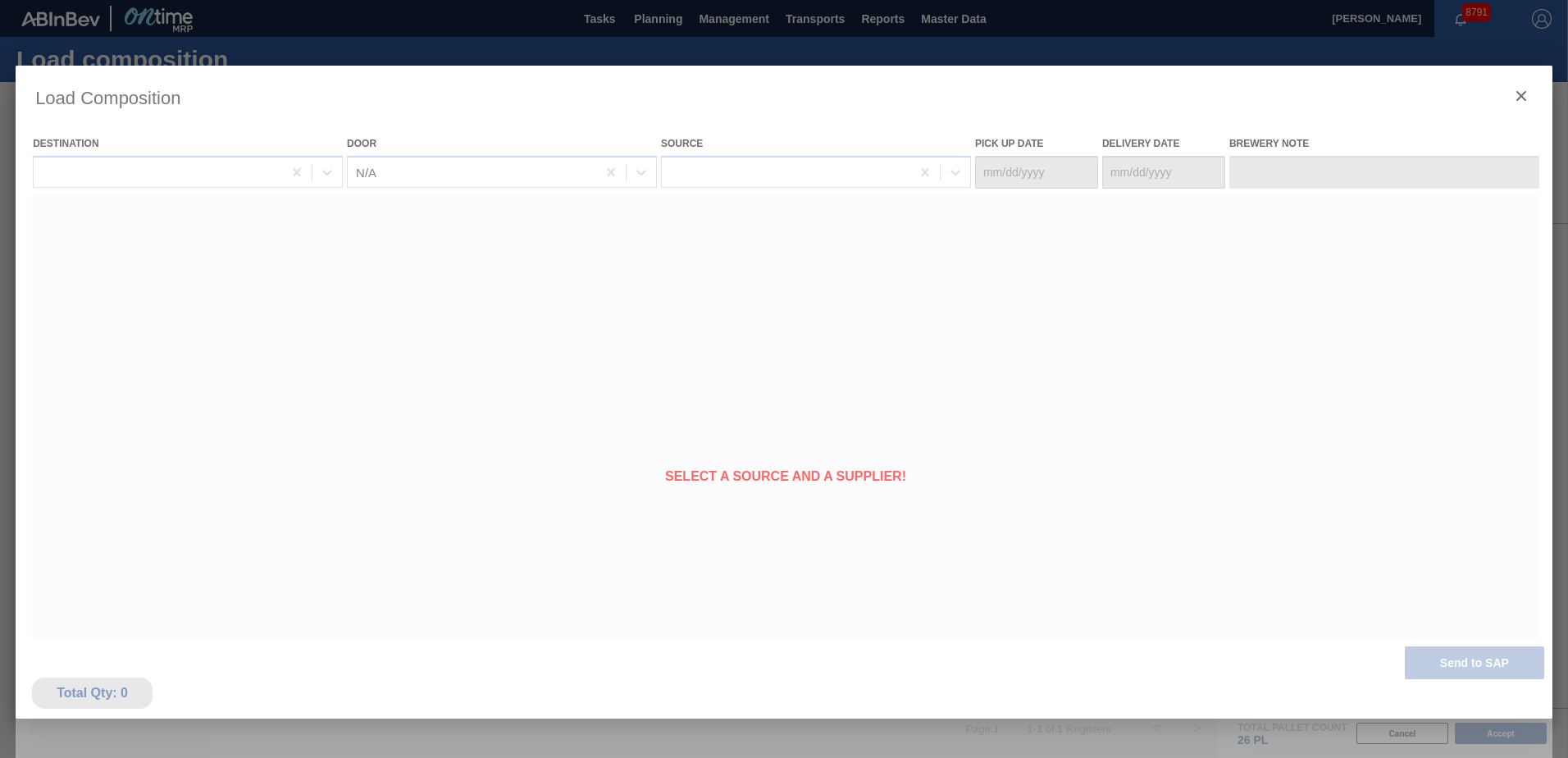
type Date "[DATE]"
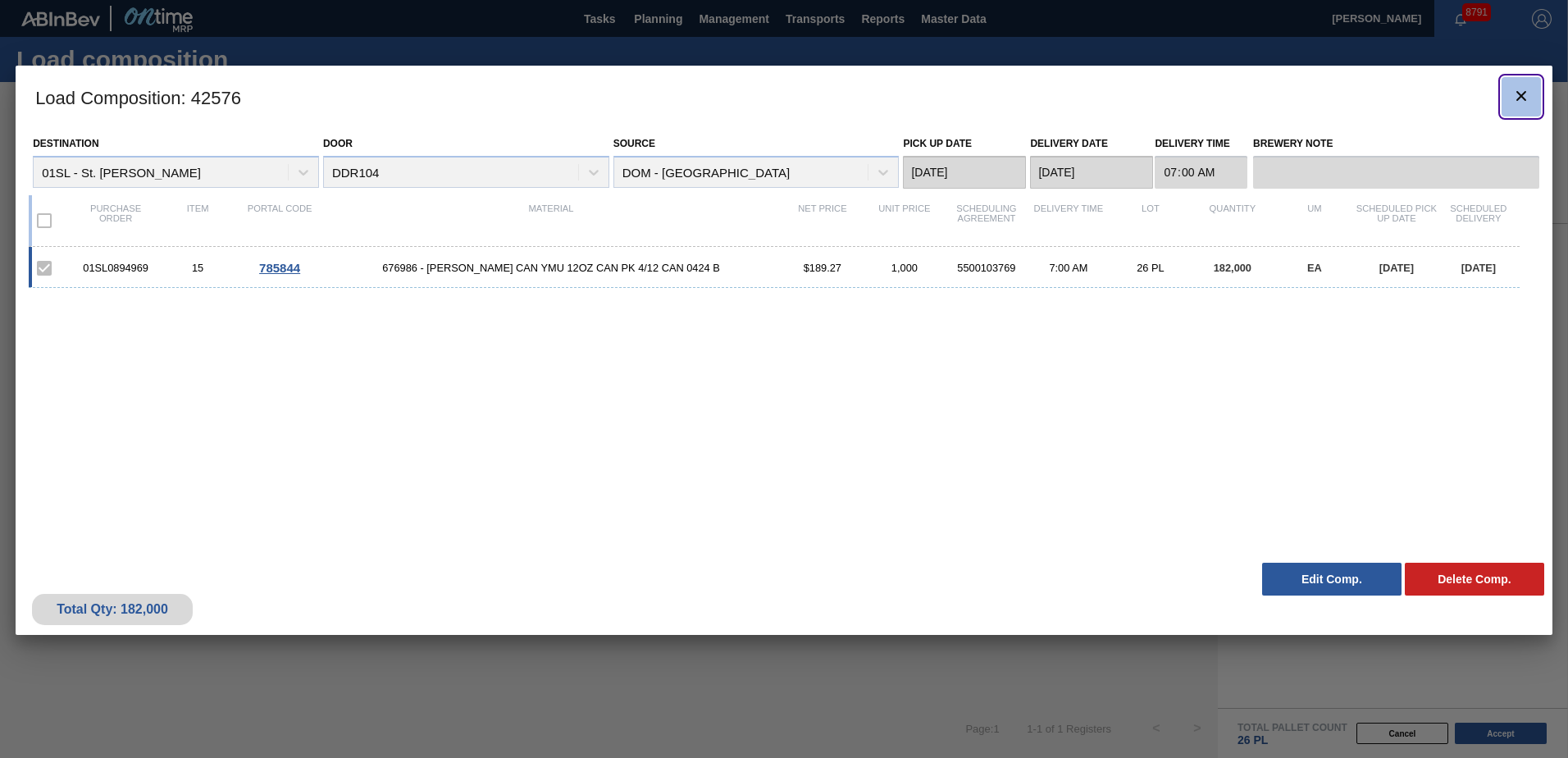
click at [1526, 106] on span "botão de ícone" at bounding box center [1521, 96] width 19 height 19
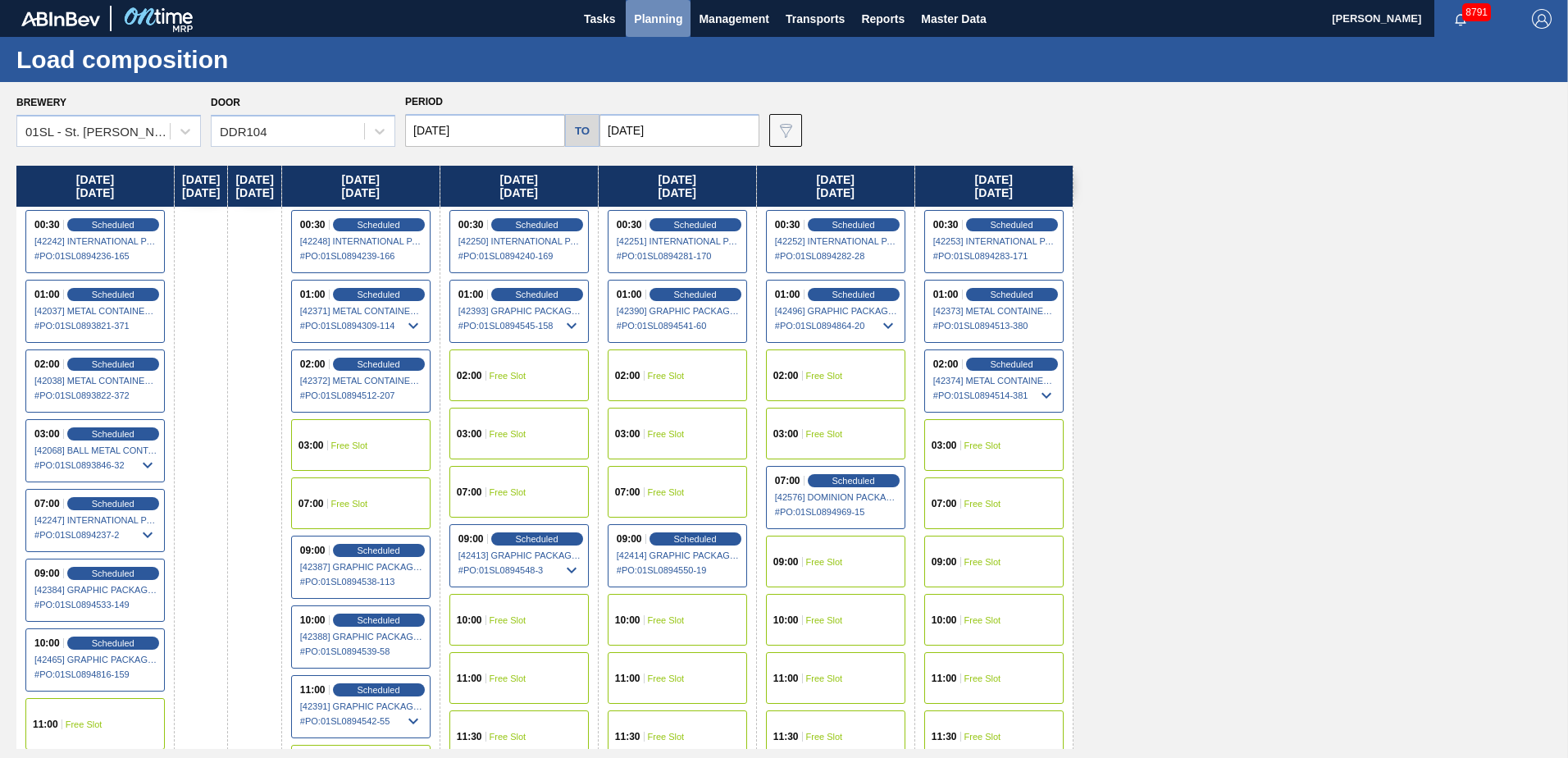
click at [648, 25] on span "Planning" at bounding box center [658, 19] width 48 height 19
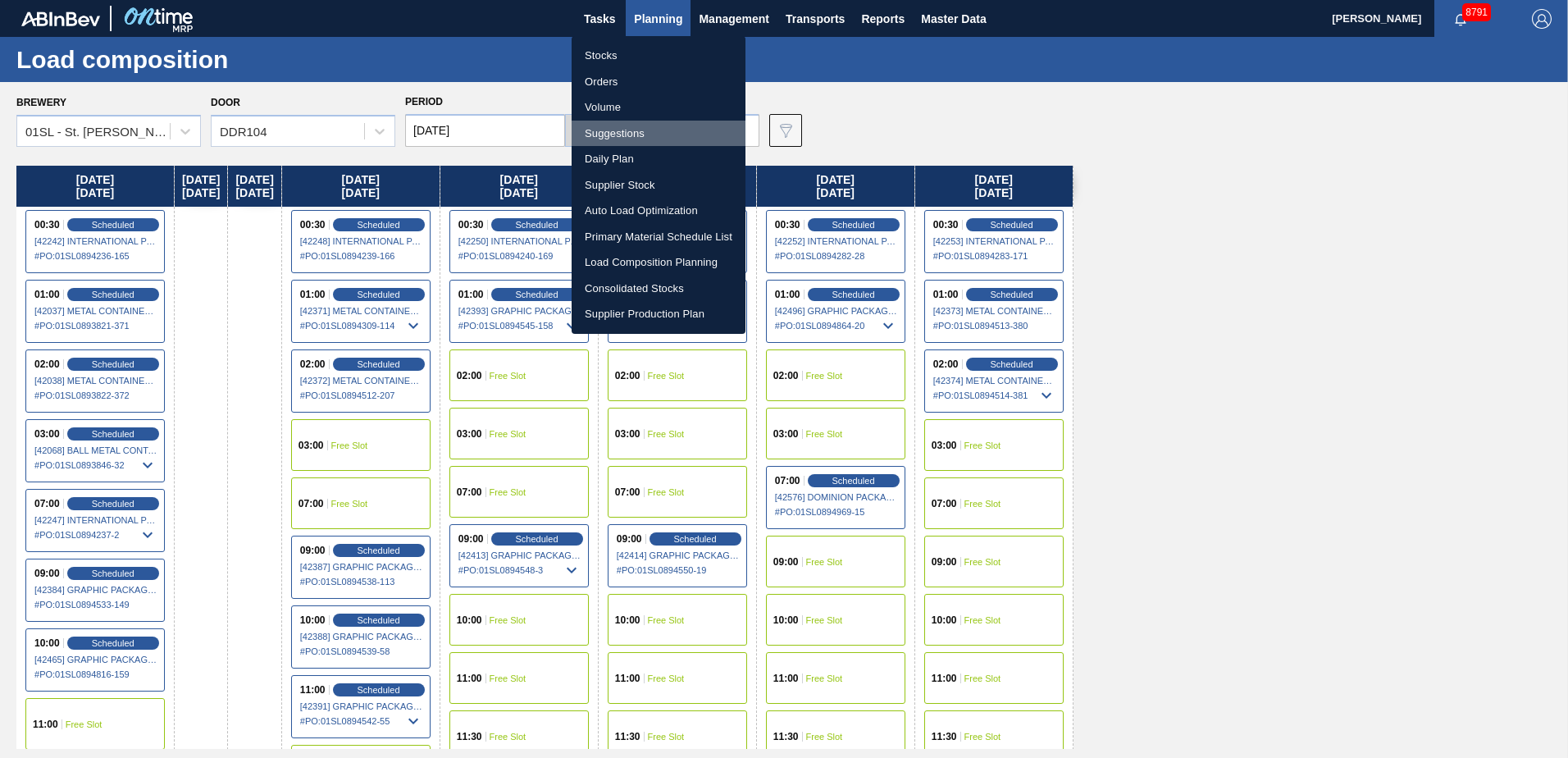
click at [620, 125] on li "Suggestions" at bounding box center [657, 134] width 173 height 26
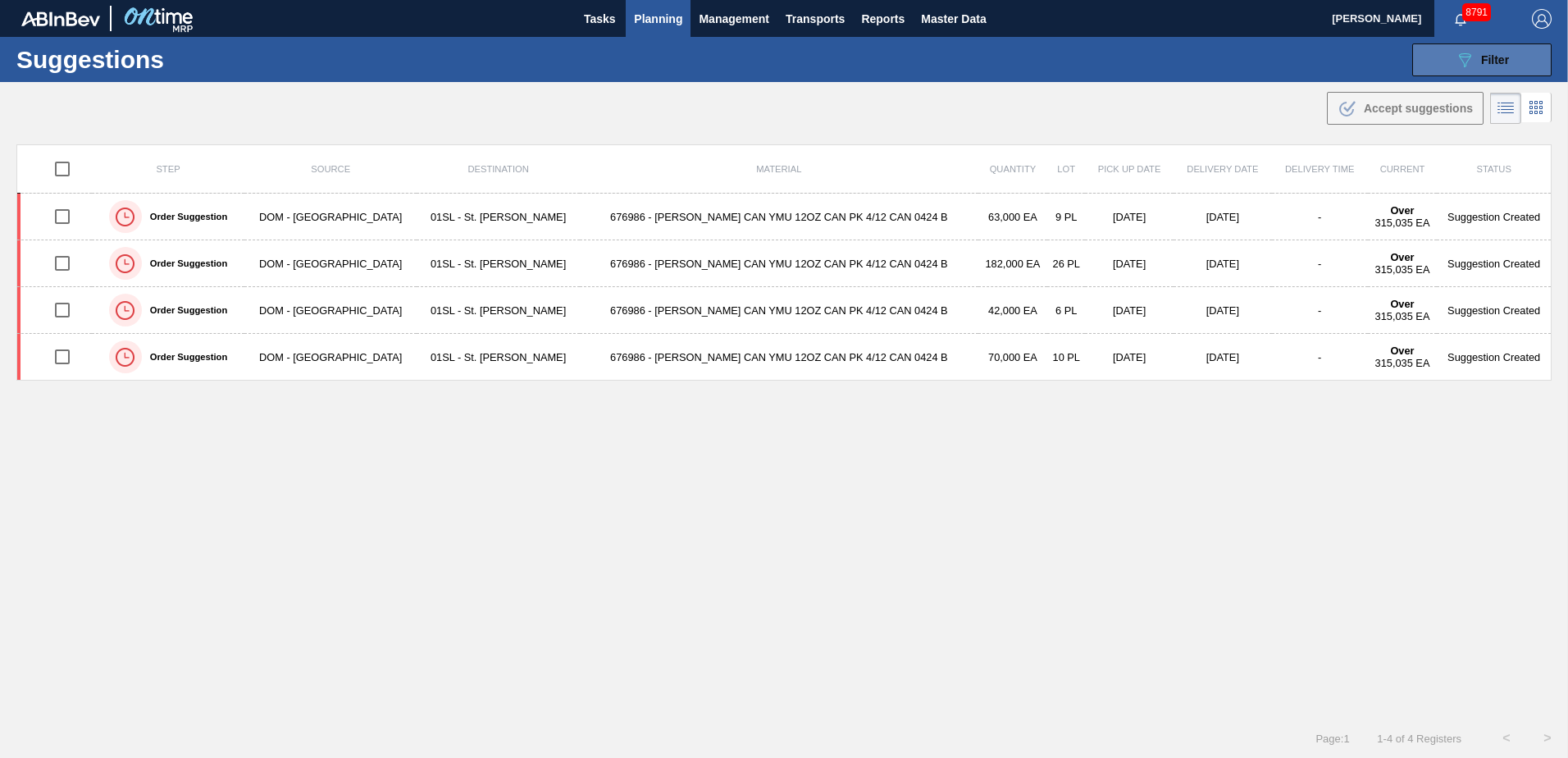
type from "[DATE]"
type to "[DATE]"
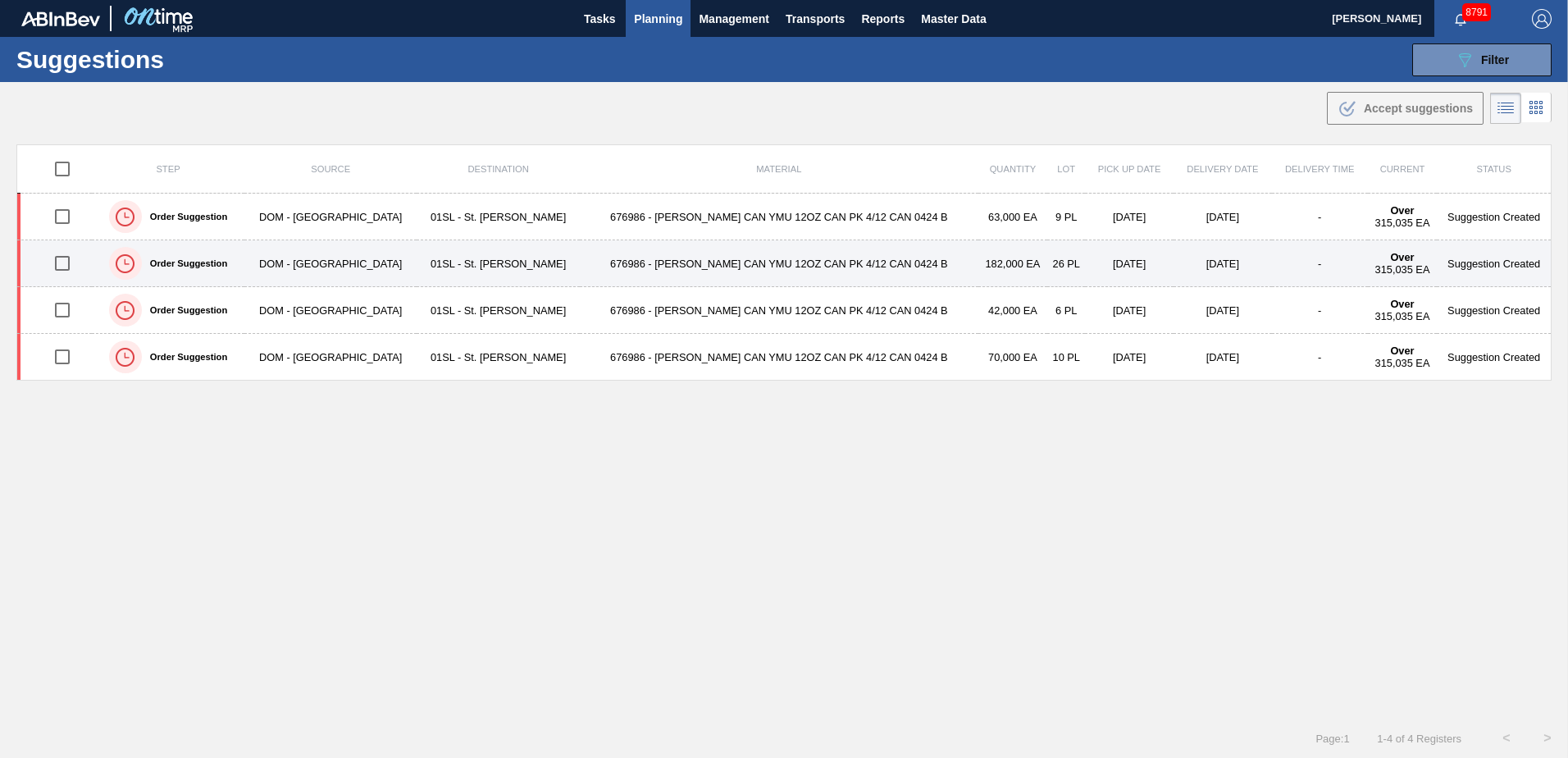
click at [59, 264] on input "checkbox" at bounding box center [62, 263] width 34 height 34
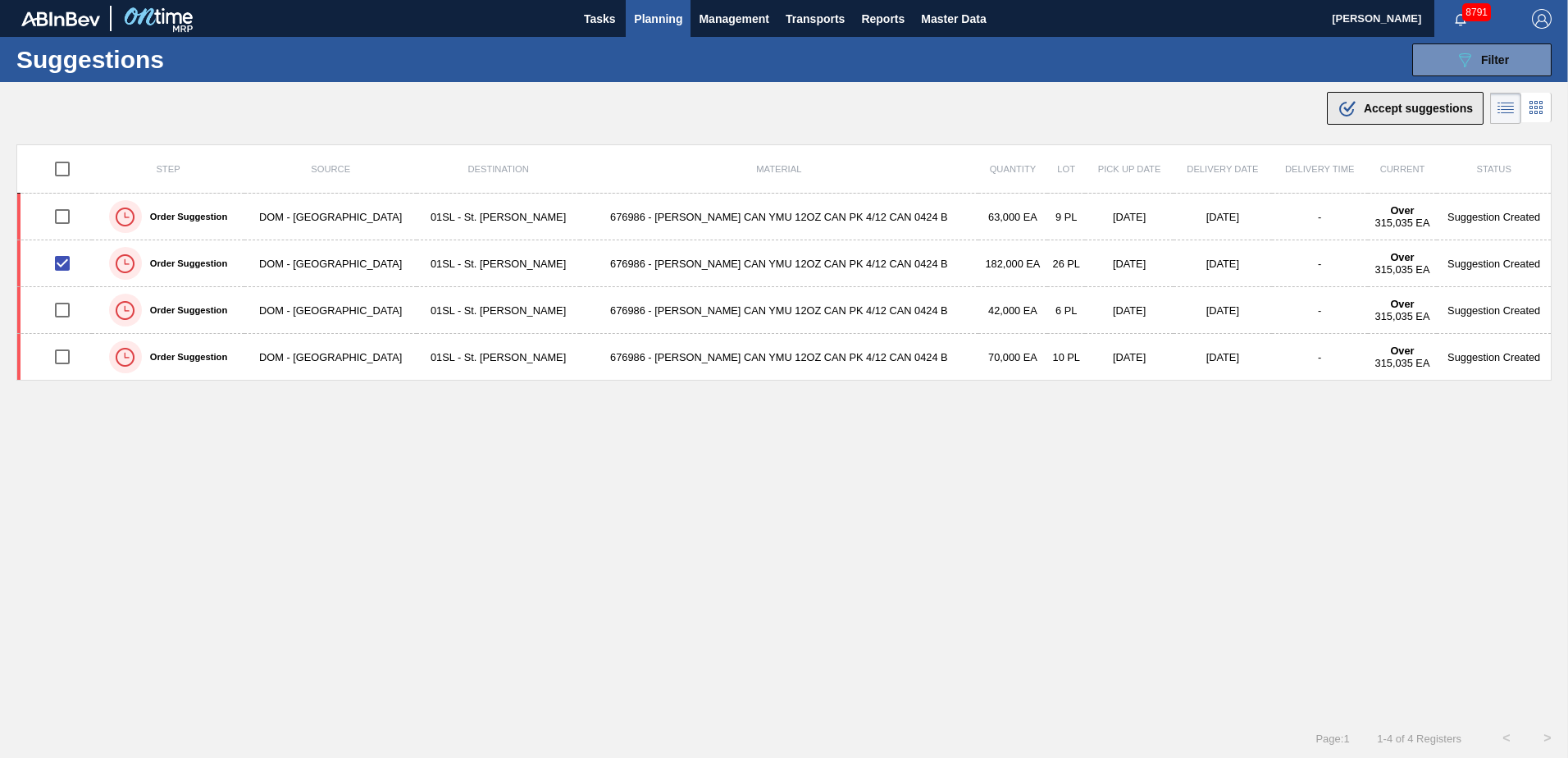
click at [1382, 118] on button ".b{fill:var(--color-action-default)} Accept suggestions" at bounding box center [1405, 108] width 157 height 32
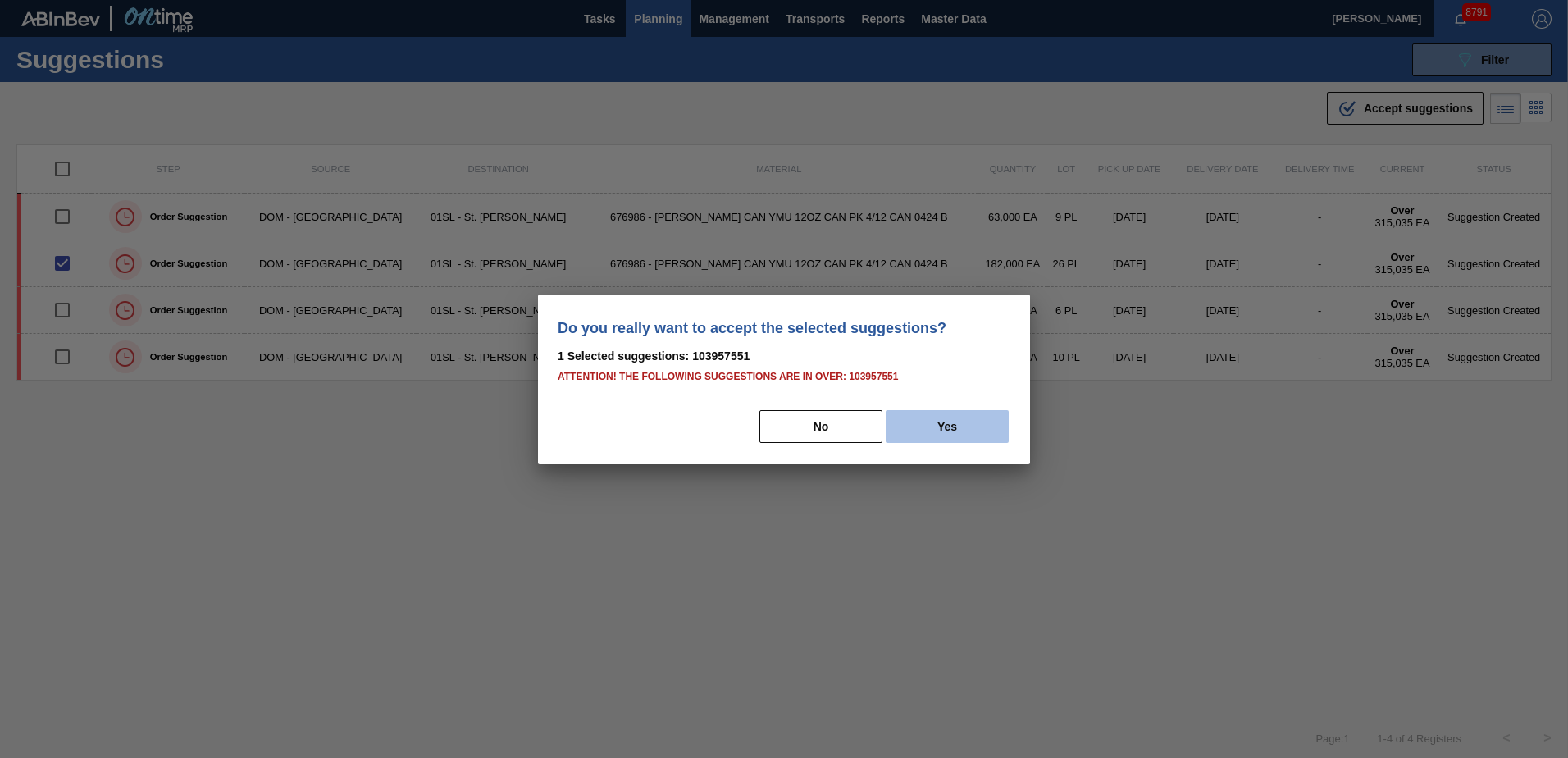
click at [968, 439] on button "Yes" at bounding box center [947, 426] width 123 height 32
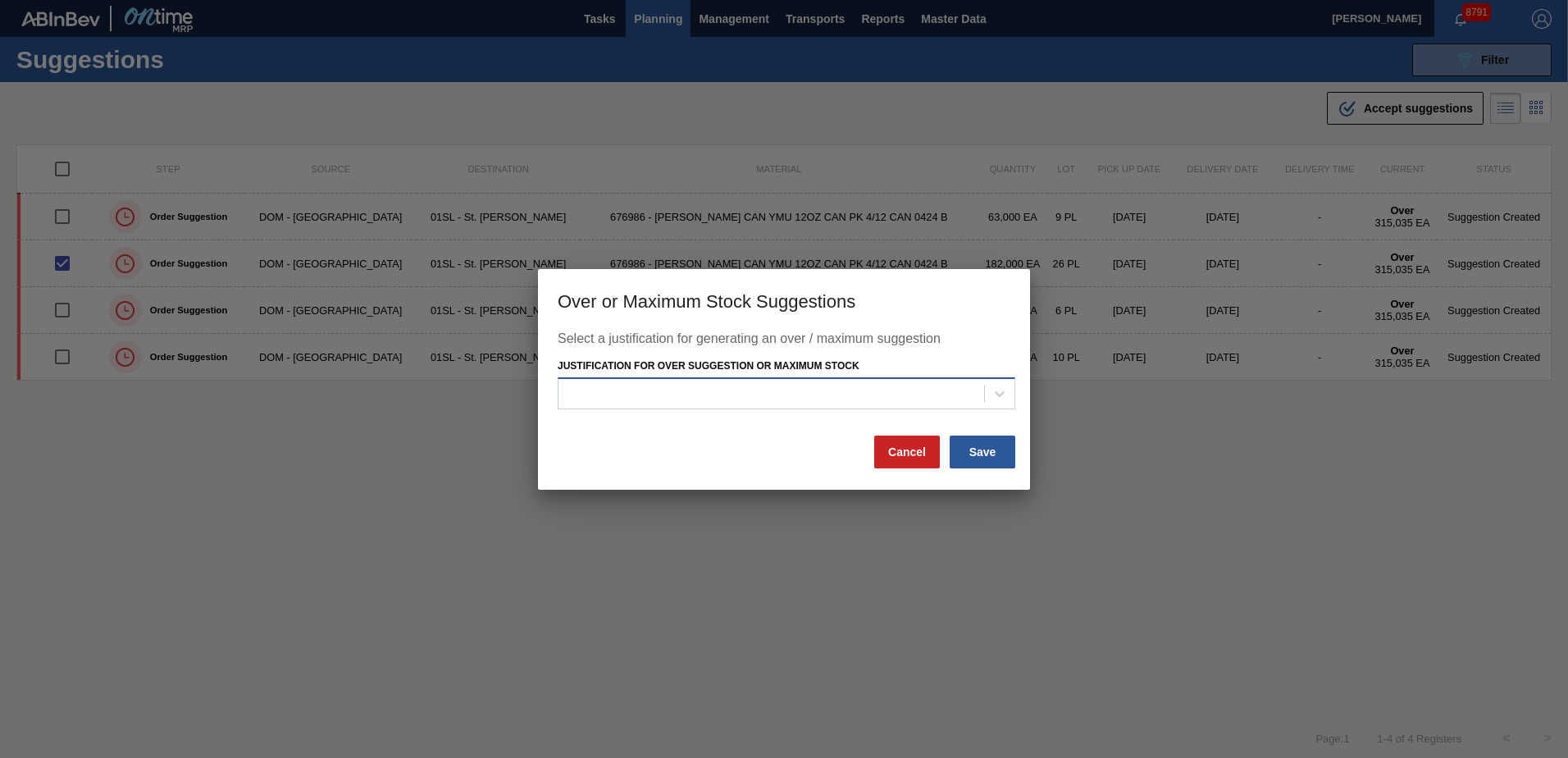
click at [835, 397] on div at bounding box center [771, 394] width 426 height 24
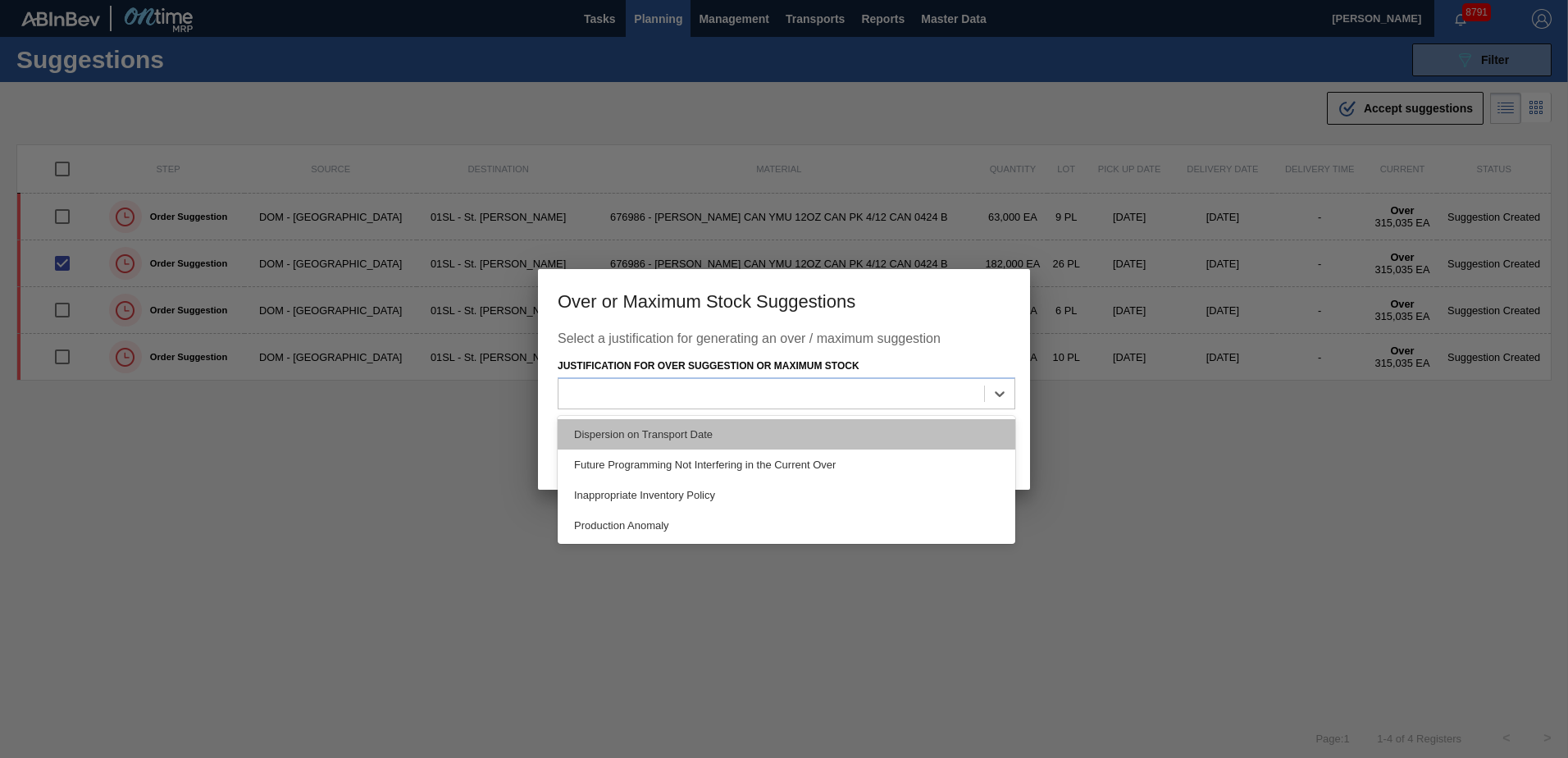
click at [738, 428] on div "Dispersion on Transport Date" at bounding box center [785, 434] width 457 height 31
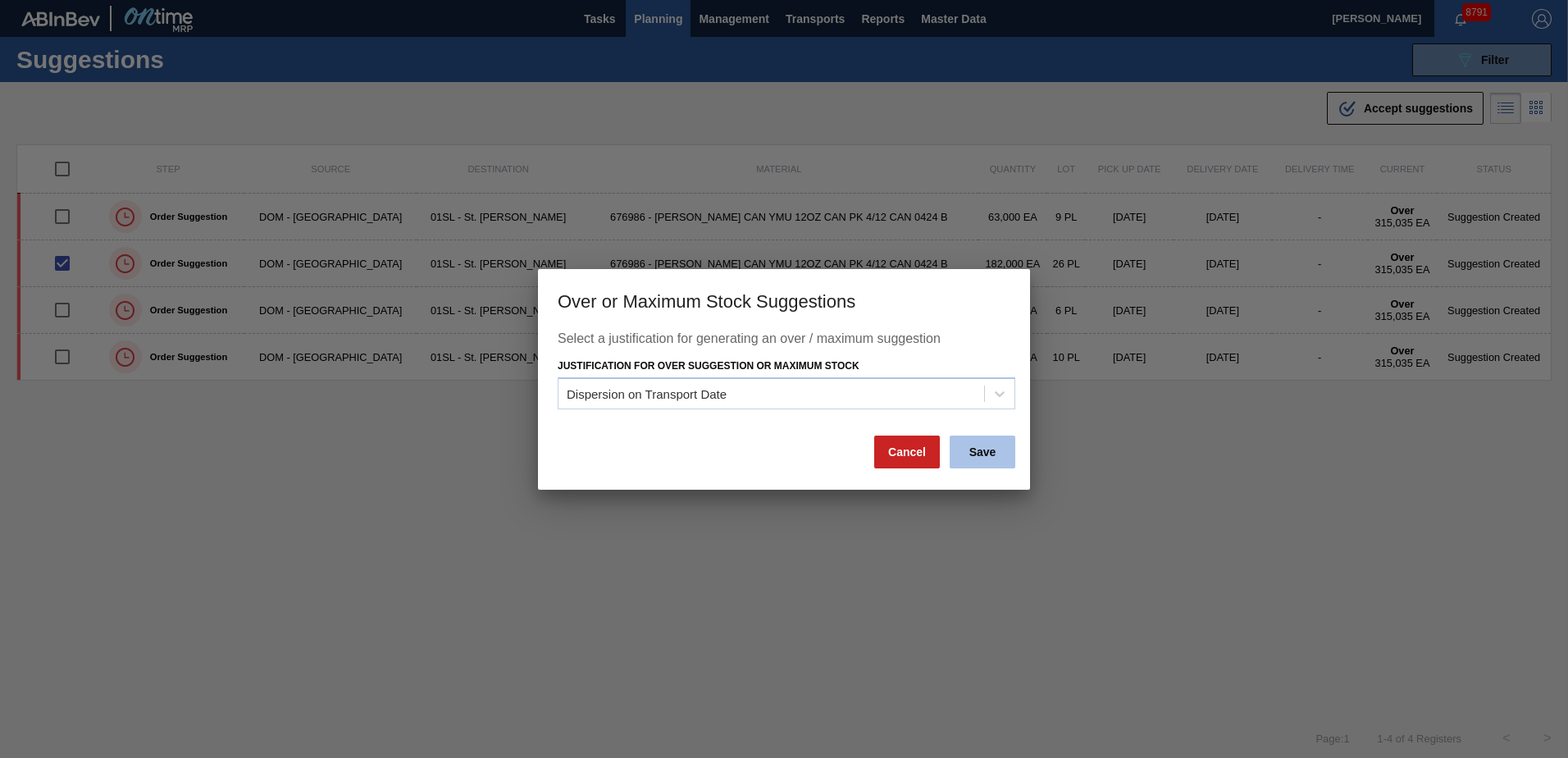
click at [1001, 467] on button "Save" at bounding box center [982, 452] width 66 height 32
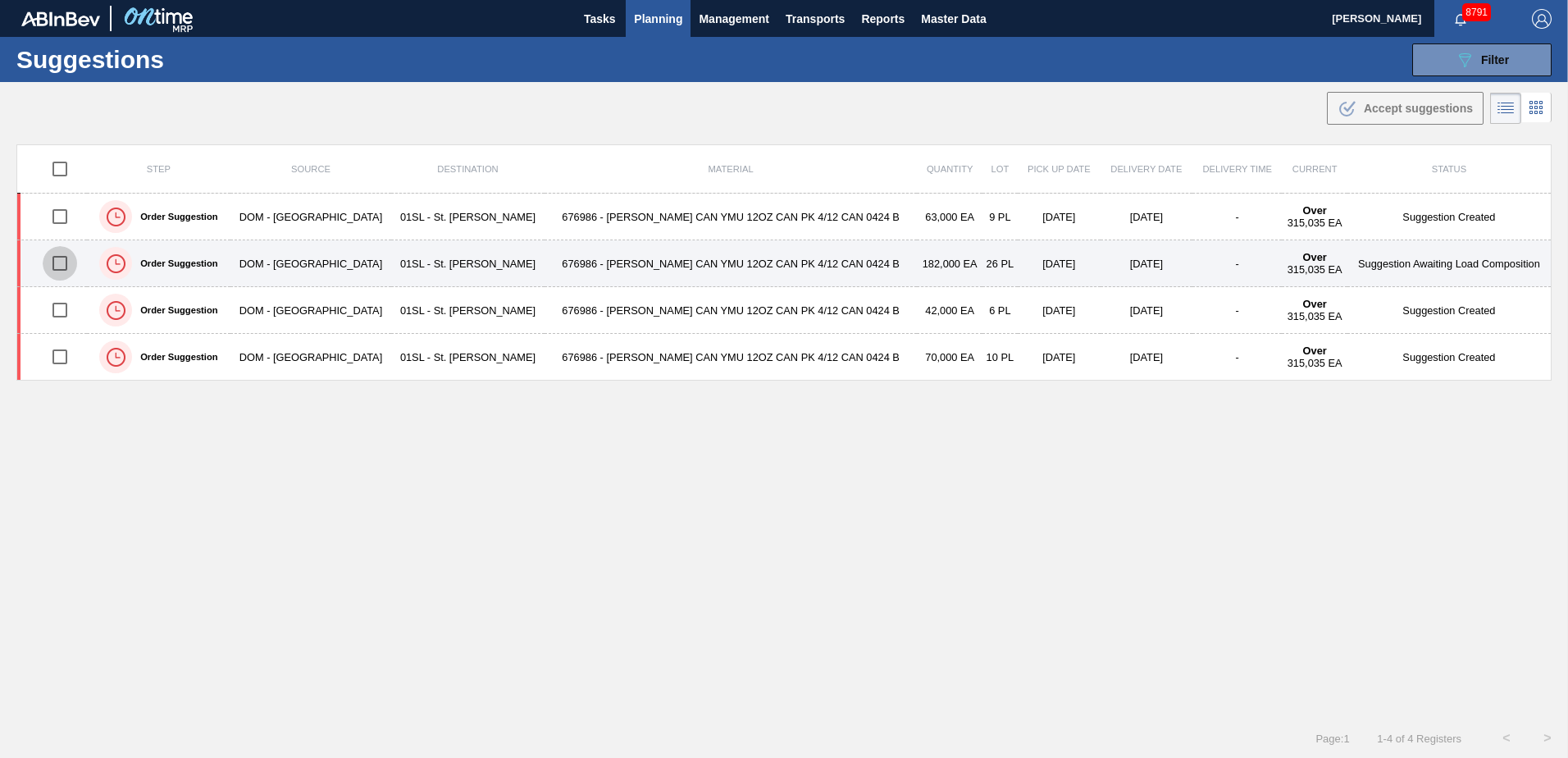
click at [64, 254] on input "checkbox" at bounding box center [59, 263] width 34 height 34
checkbox input "true"
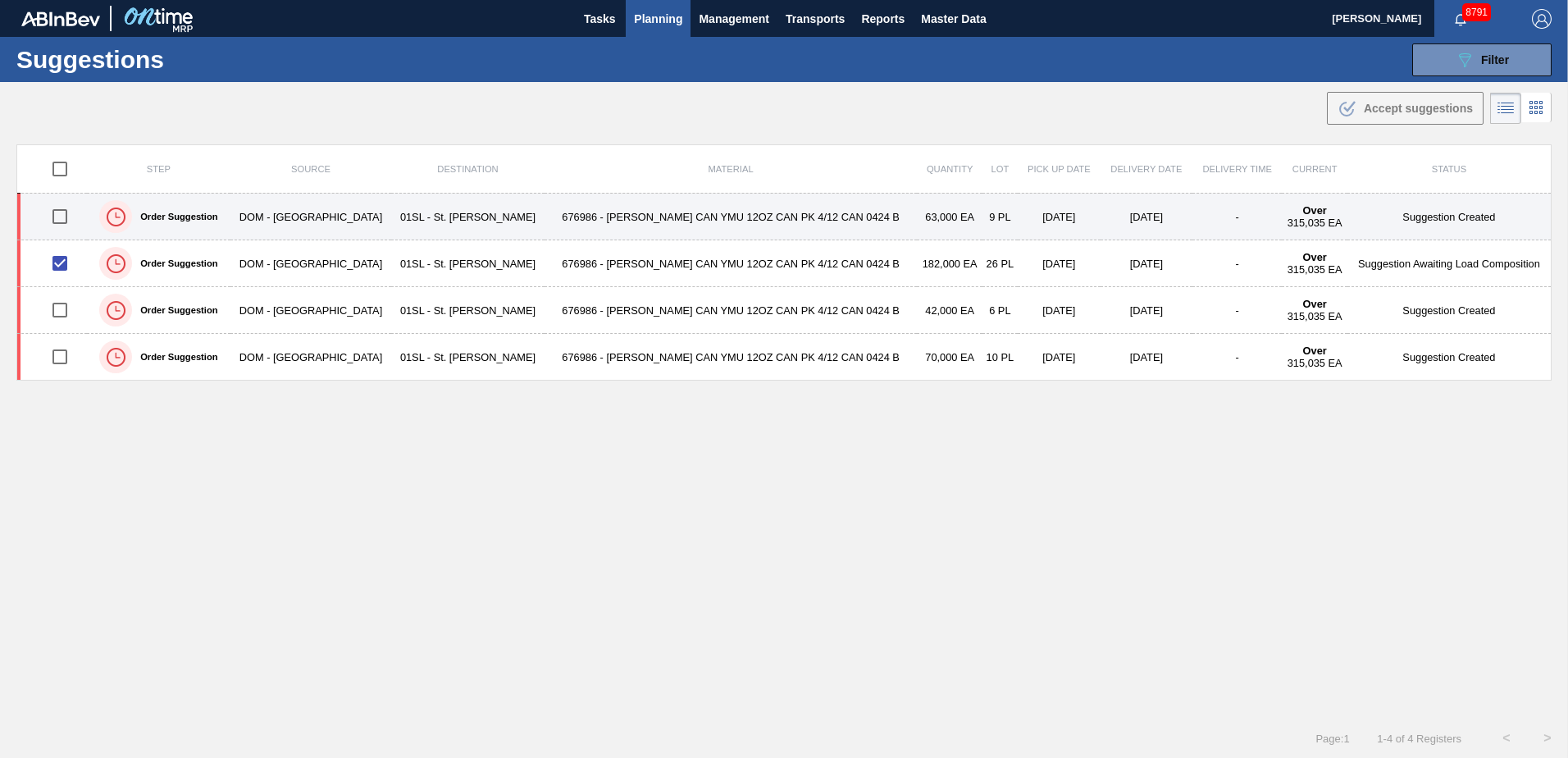
drag, startPoint x: 1077, startPoint y: 451, endPoint x: 743, endPoint y: 209, distance: 412.5
click at [1068, 448] on div "Step Source Destination Material Quantity Lot Pick up Date Delivery Date Delive…" at bounding box center [784, 417] width 1535 height 545
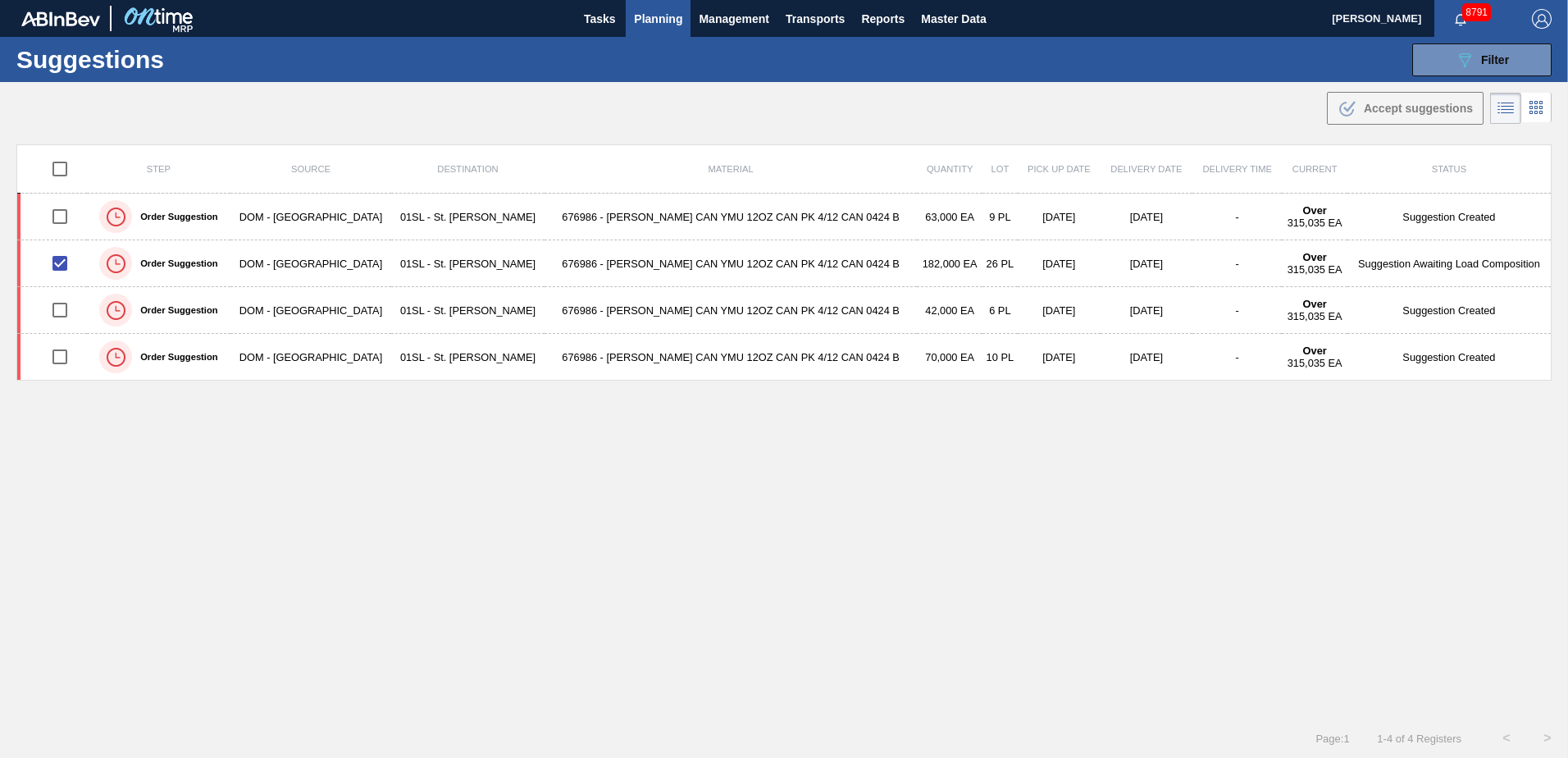
click at [631, 26] on button "Planning" at bounding box center [658, 19] width 65 height 37
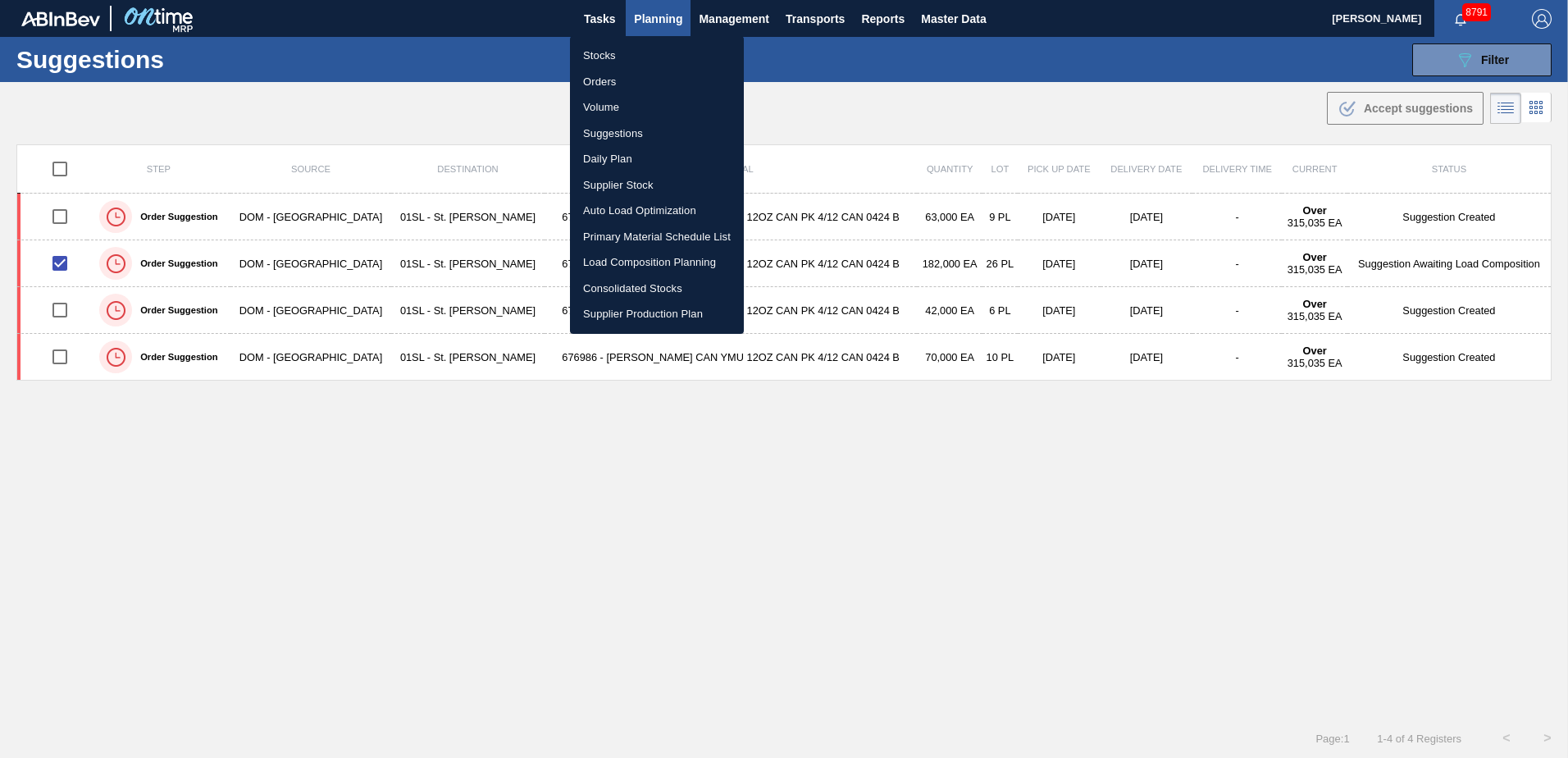
click at [621, 264] on li "Load Composition Planning" at bounding box center [657, 263] width 173 height 26
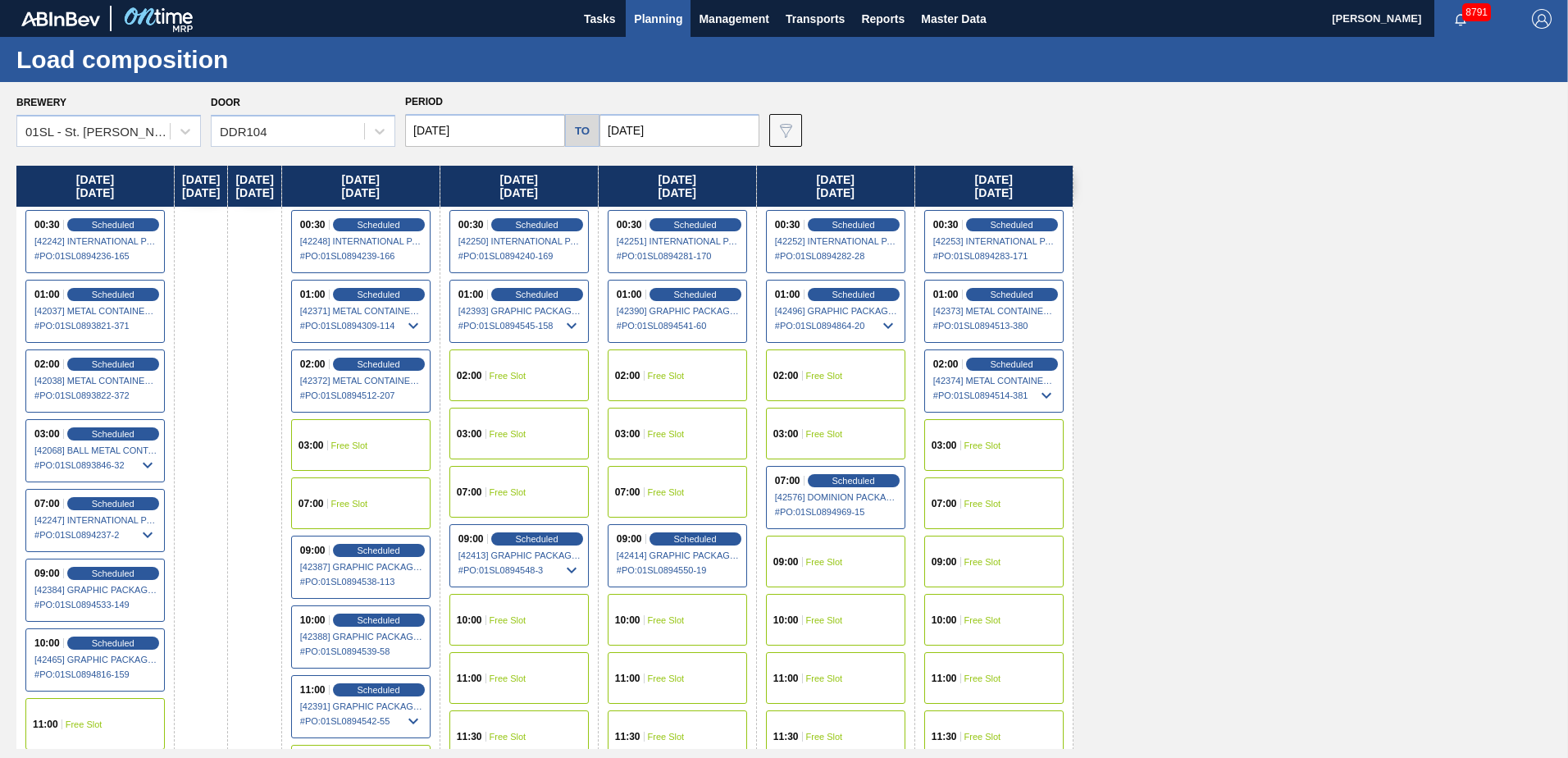
click at [1001, 499] on span "Free Slot" at bounding box center [983, 504] width 37 height 10
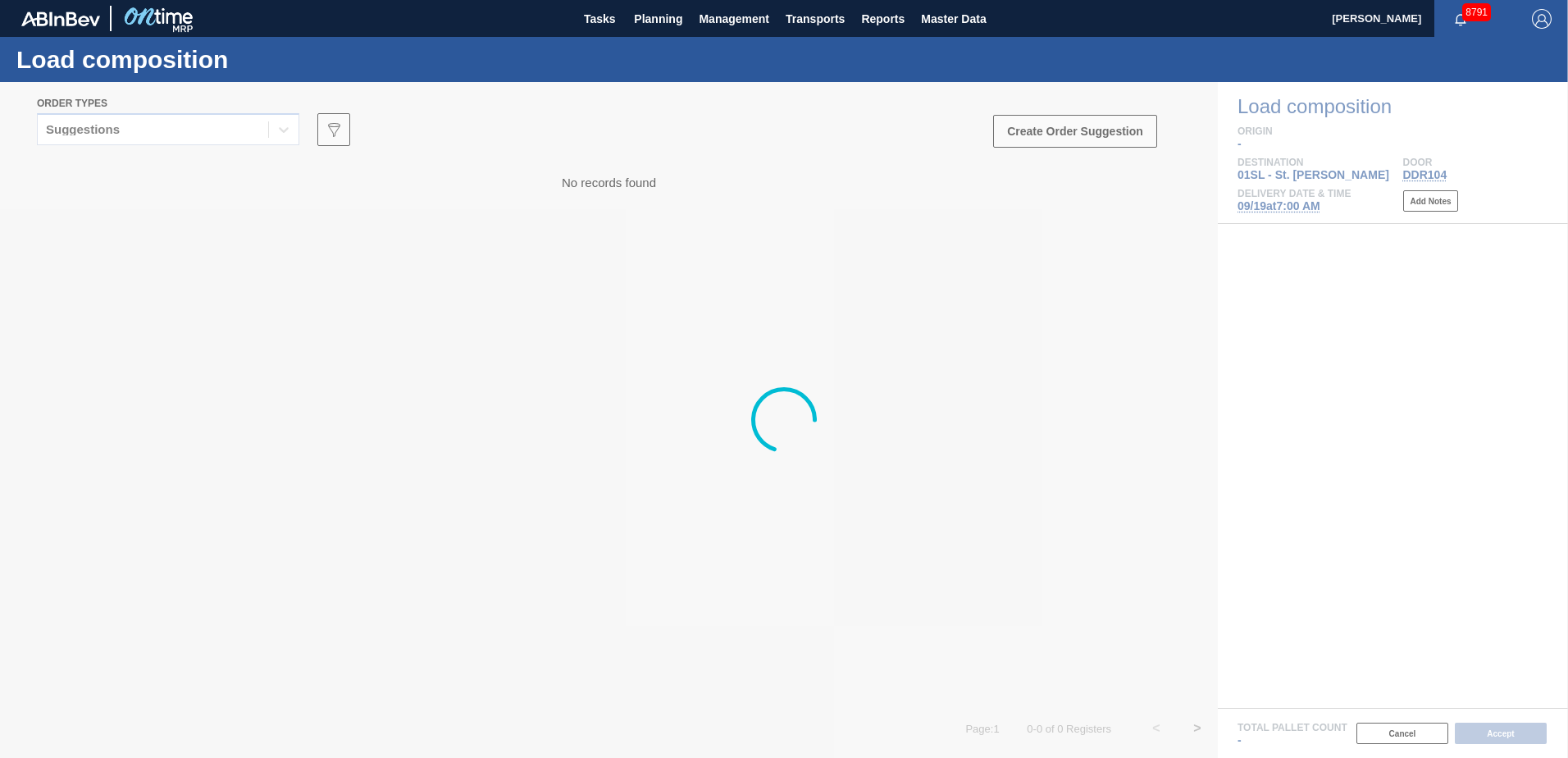
click at [275, 131] on div at bounding box center [784, 419] width 1568 height 676
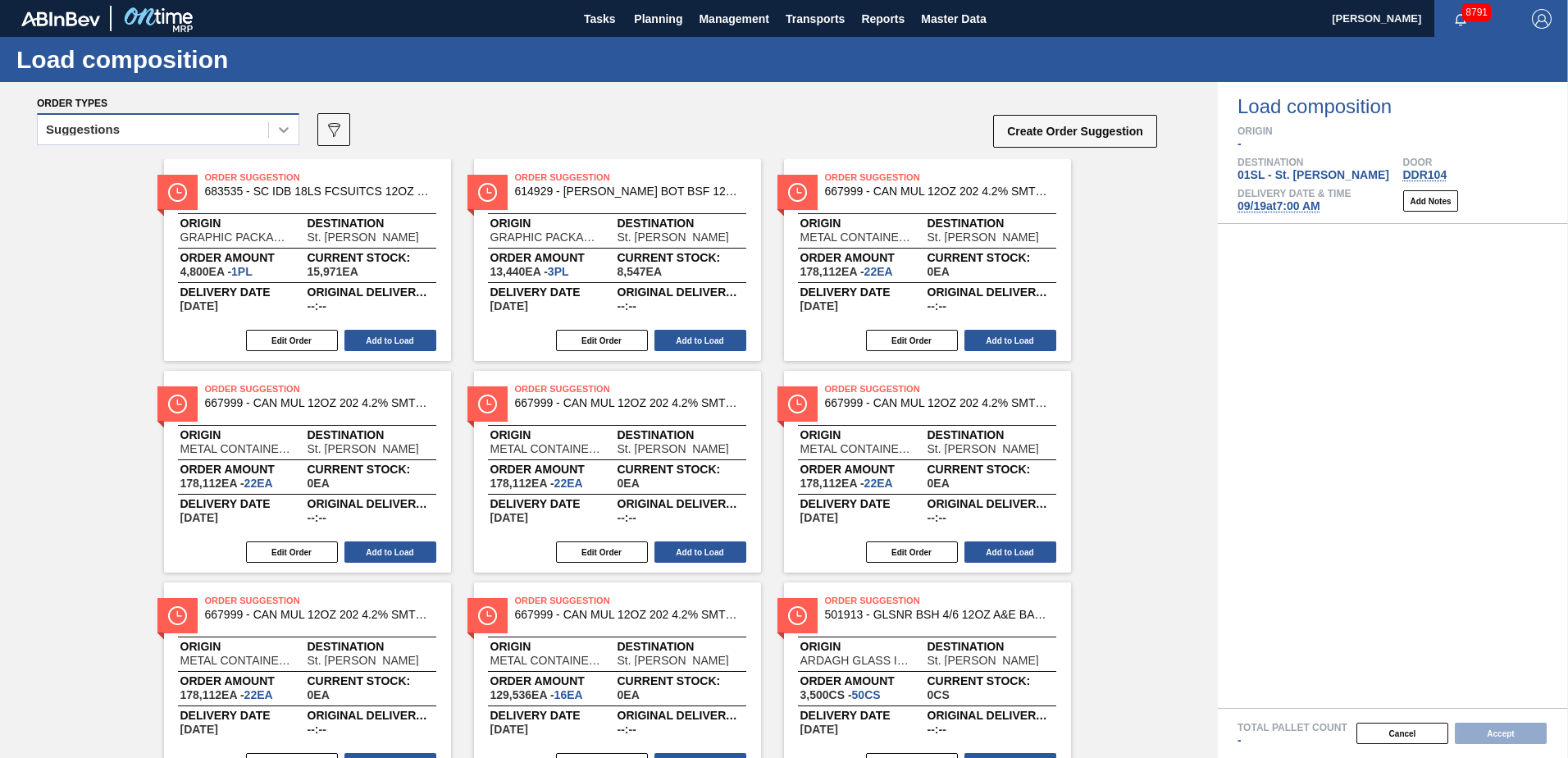
click at [273, 134] on div at bounding box center [284, 130] width 30 height 30
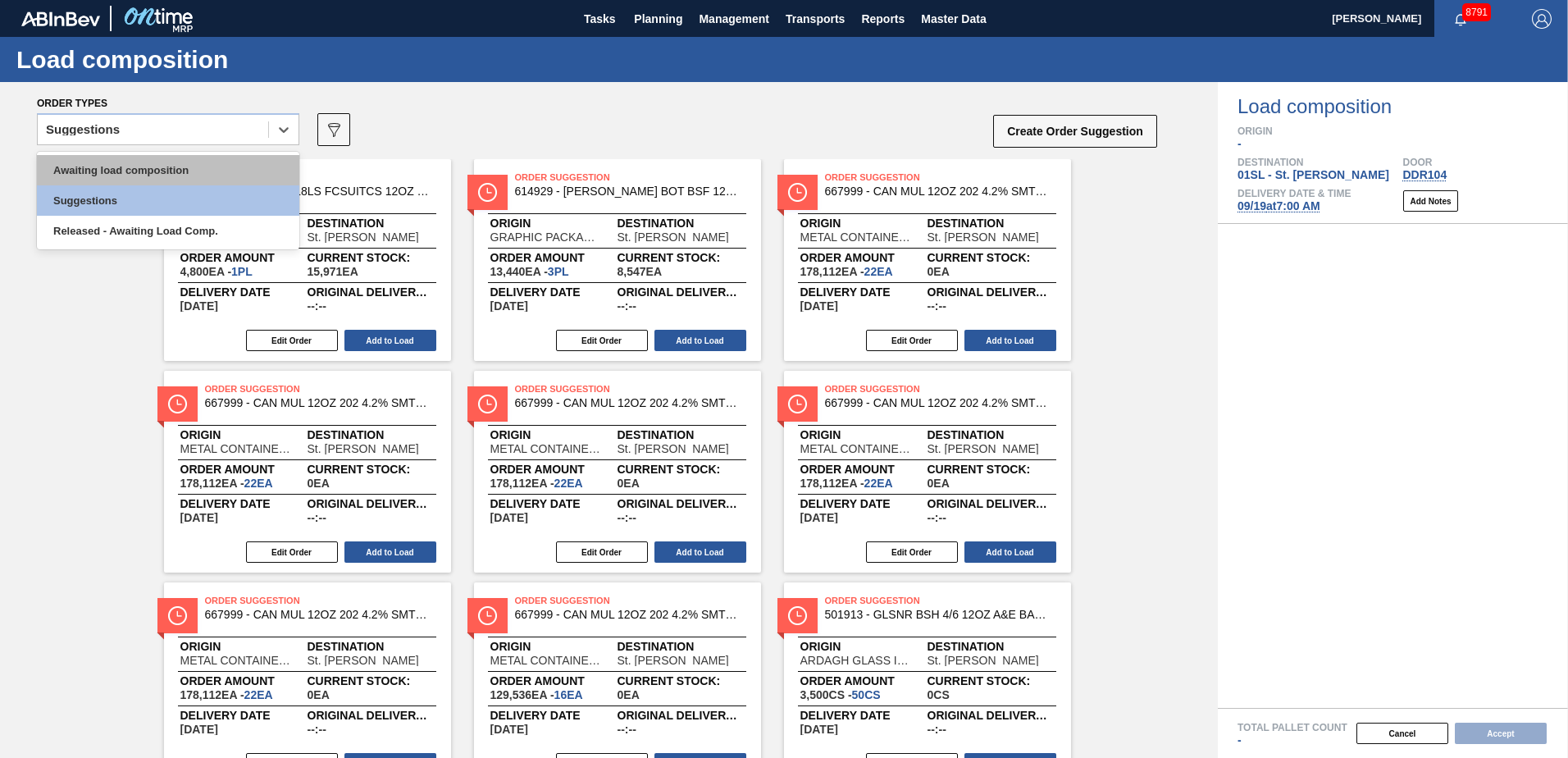
click at [222, 167] on div "Awaiting load composition" at bounding box center [168, 170] width 262 height 31
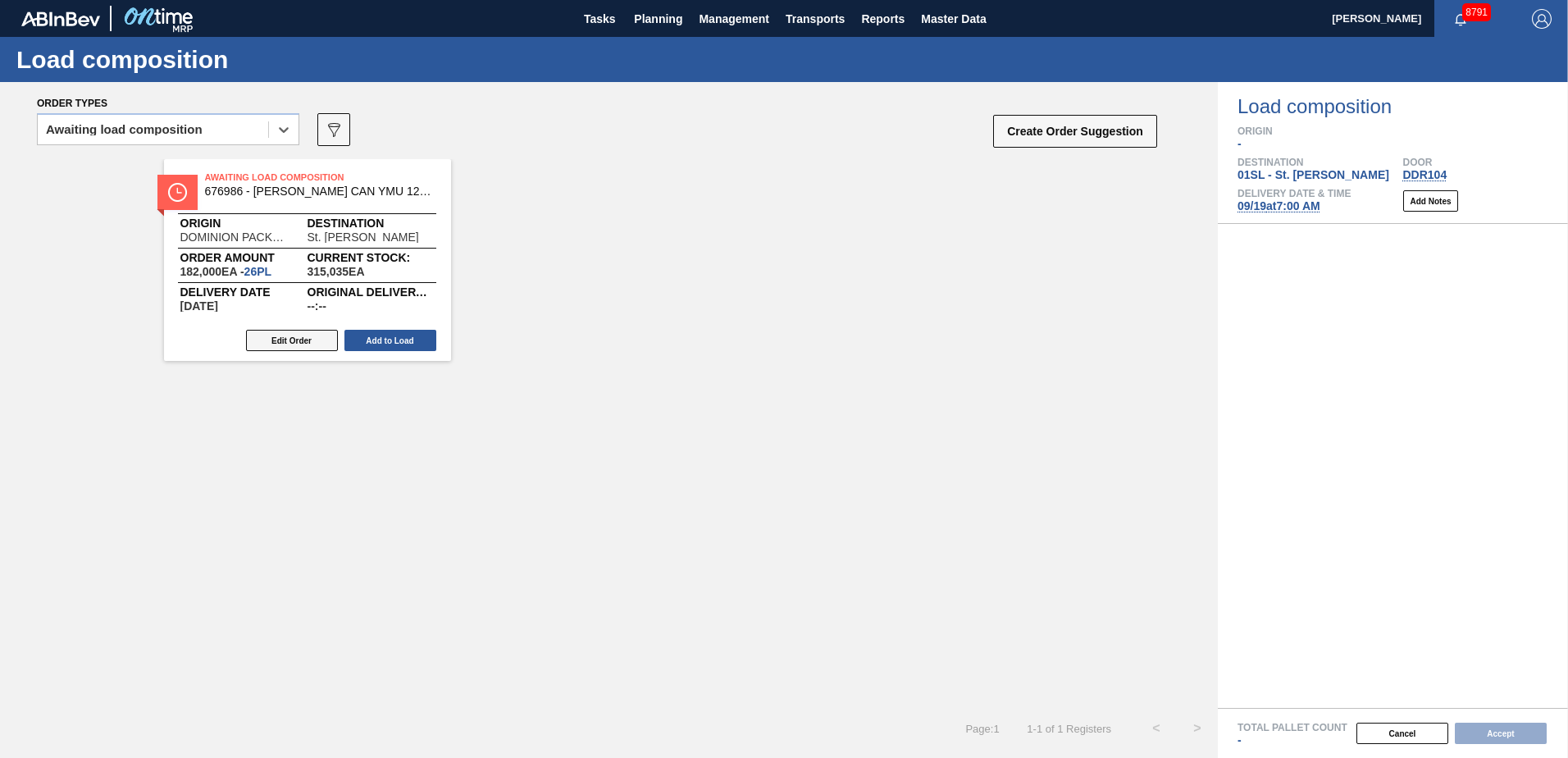
click at [306, 341] on button "Edit Order" at bounding box center [291, 340] width 92 height 21
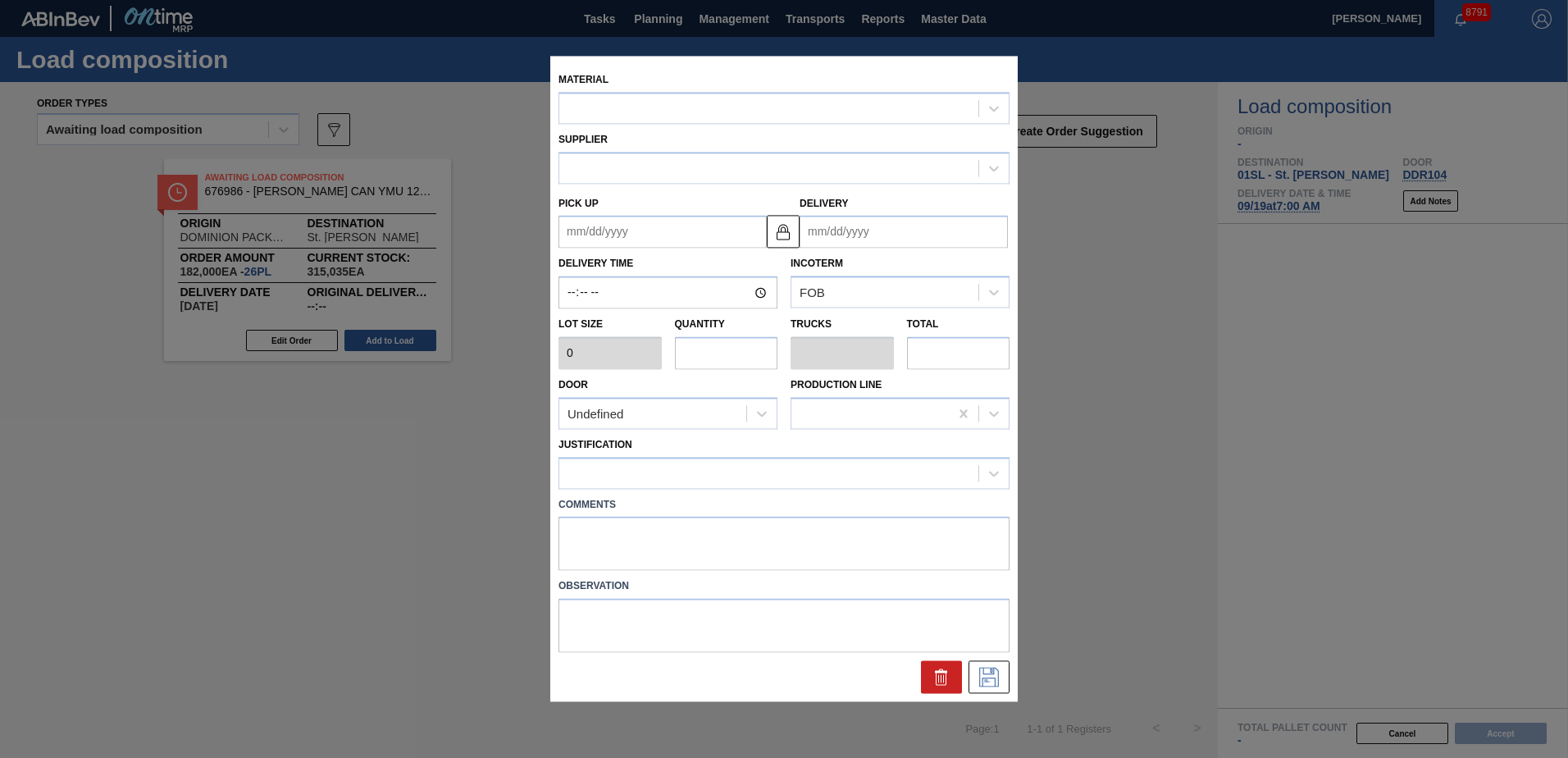
type input "7,000"
type input "26"
type input "1"
type input "182,000"
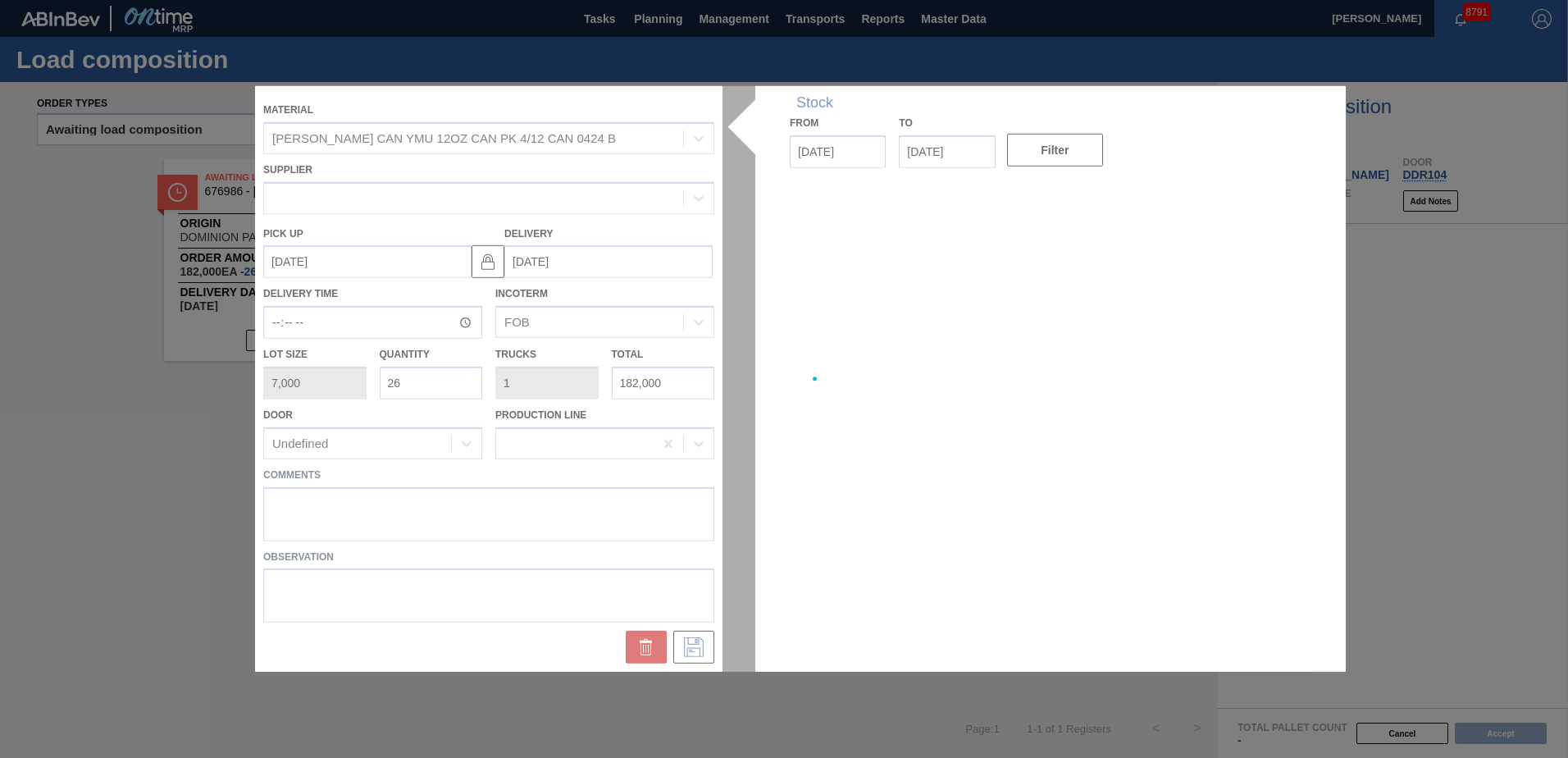
type up "[DATE]"
type input "[DATE]"
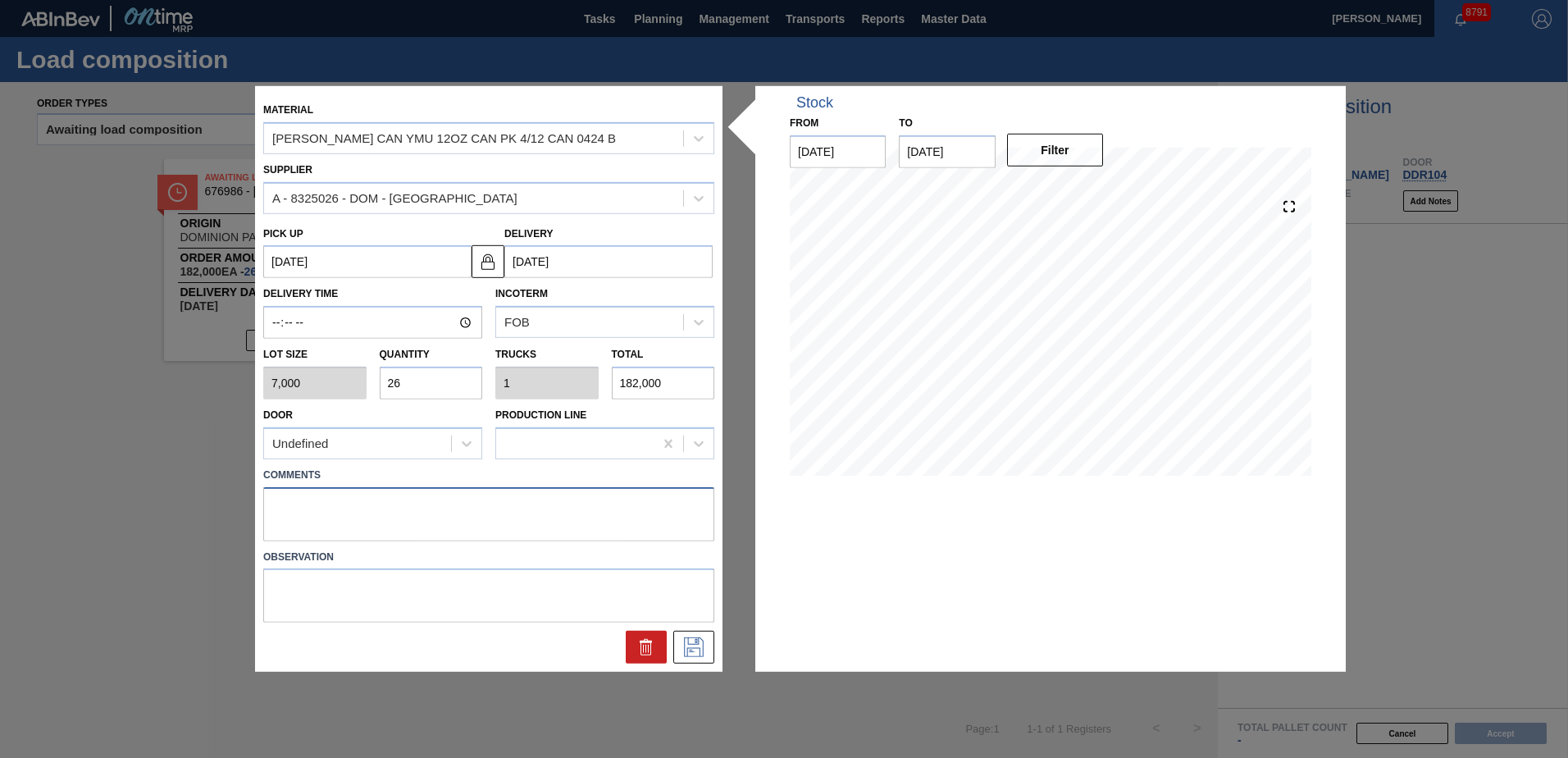
click at [290, 504] on textarea at bounding box center [489, 513] width 451 height 54
type textarea "Live unload"
click at [695, 625] on div at bounding box center [489, 643] width 464 height 41
click at [699, 637] on icon at bounding box center [694, 647] width 26 height 19
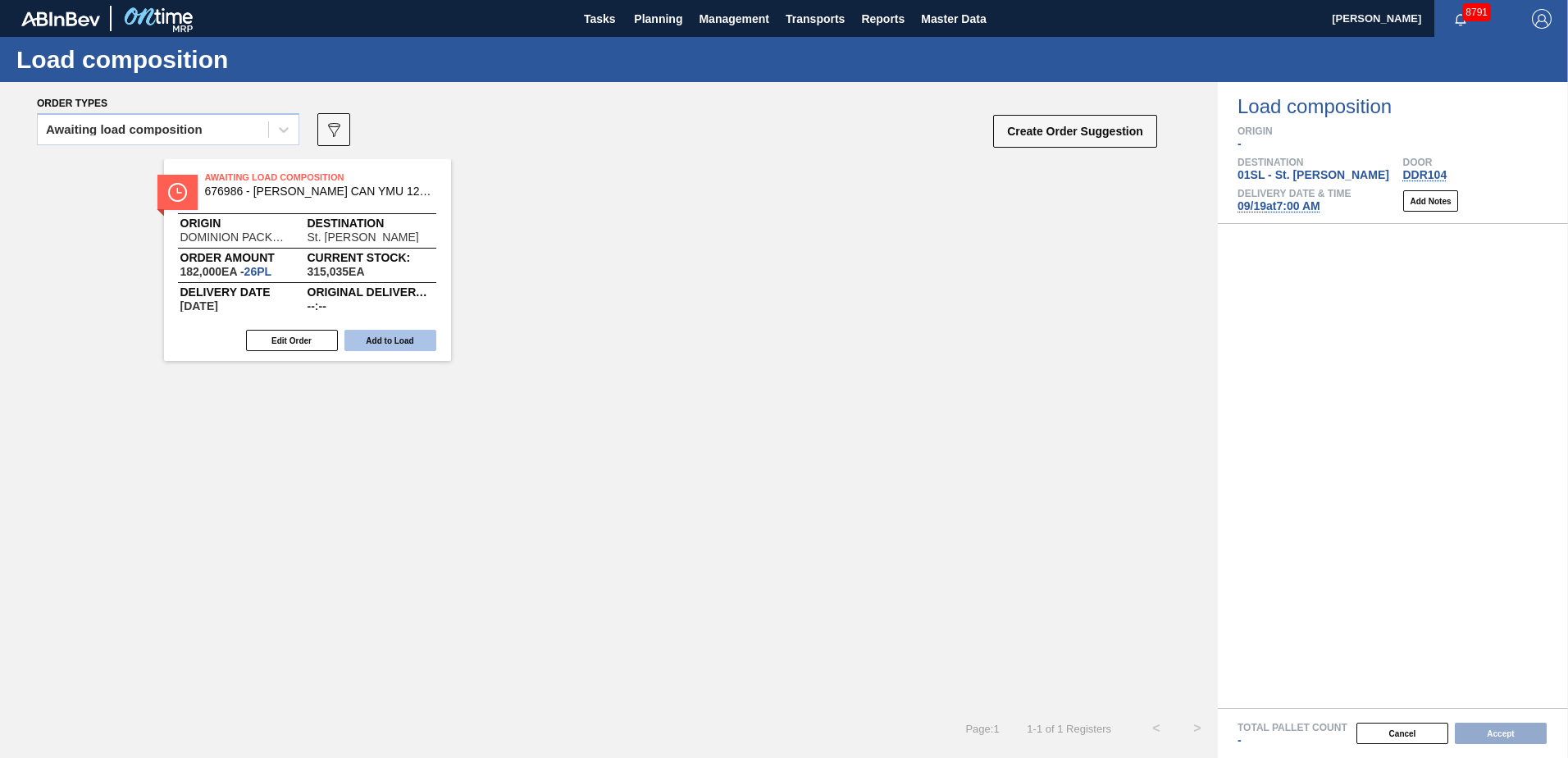
click at [406, 343] on button "Add to Load" at bounding box center [389, 340] width 92 height 21
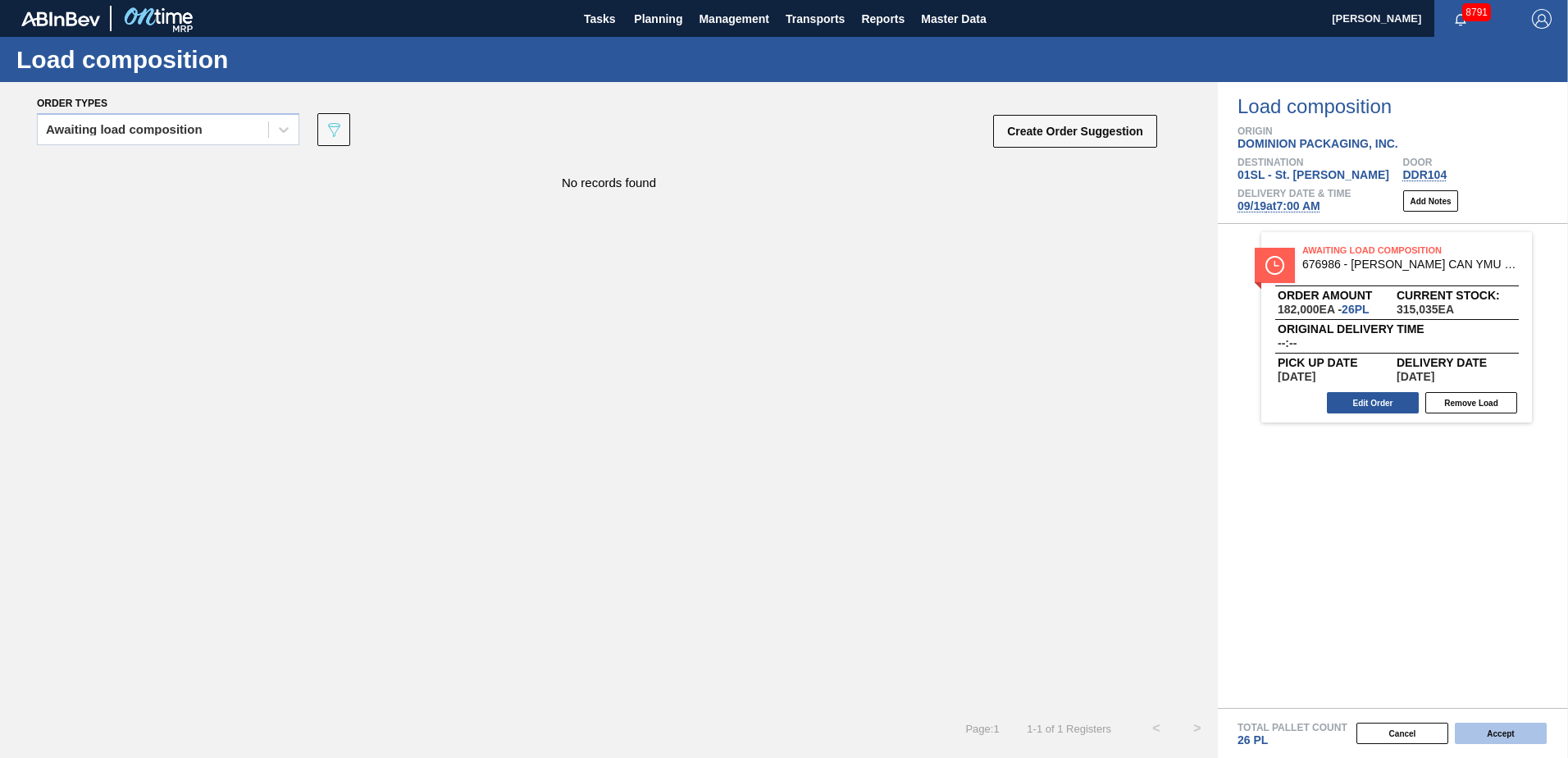
click at [1498, 739] on button "Accept" at bounding box center [1500, 733] width 92 height 21
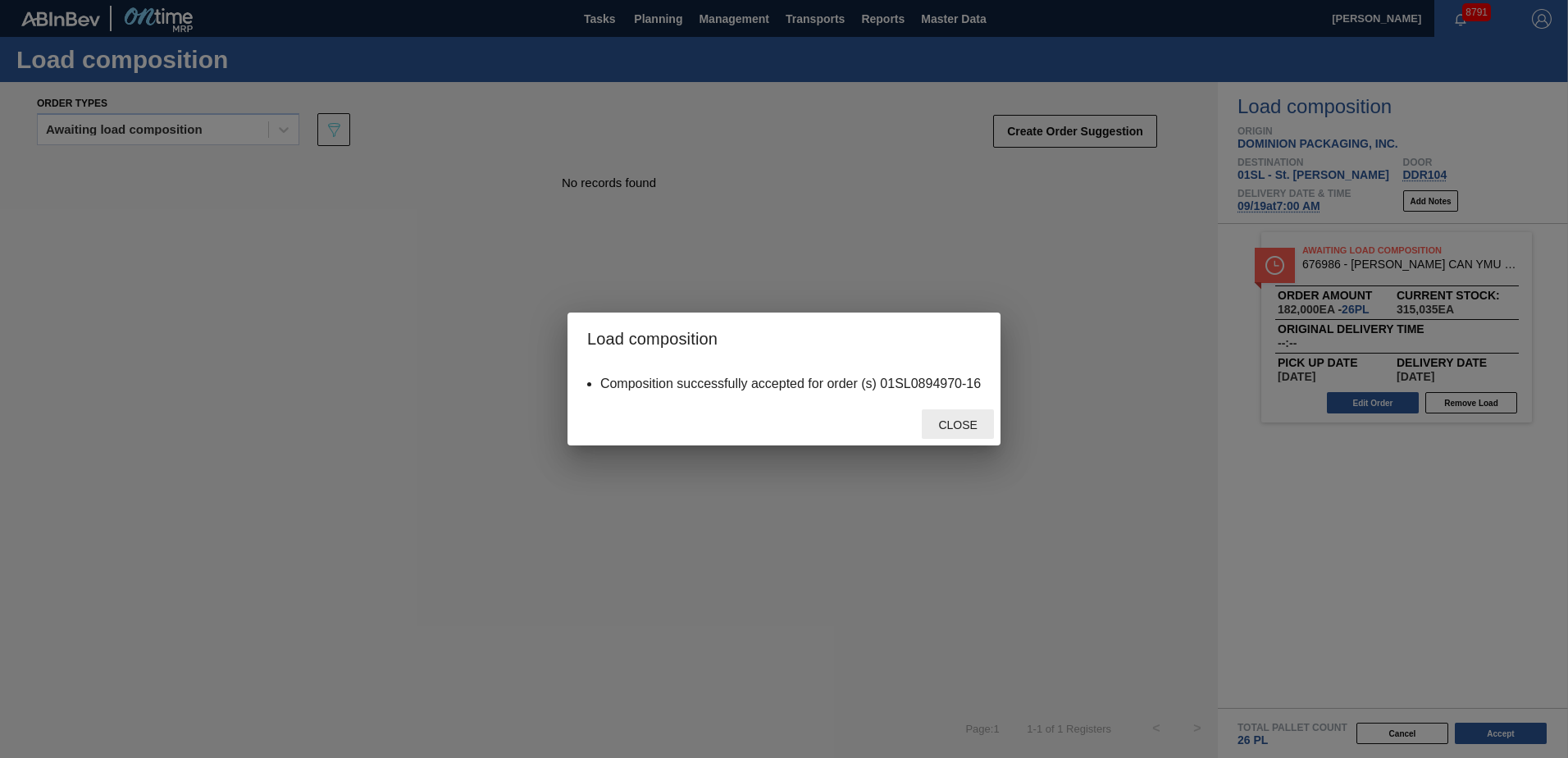
click at [941, 420] on span "Close" at bounding box center [957, 425] width 65 height 13
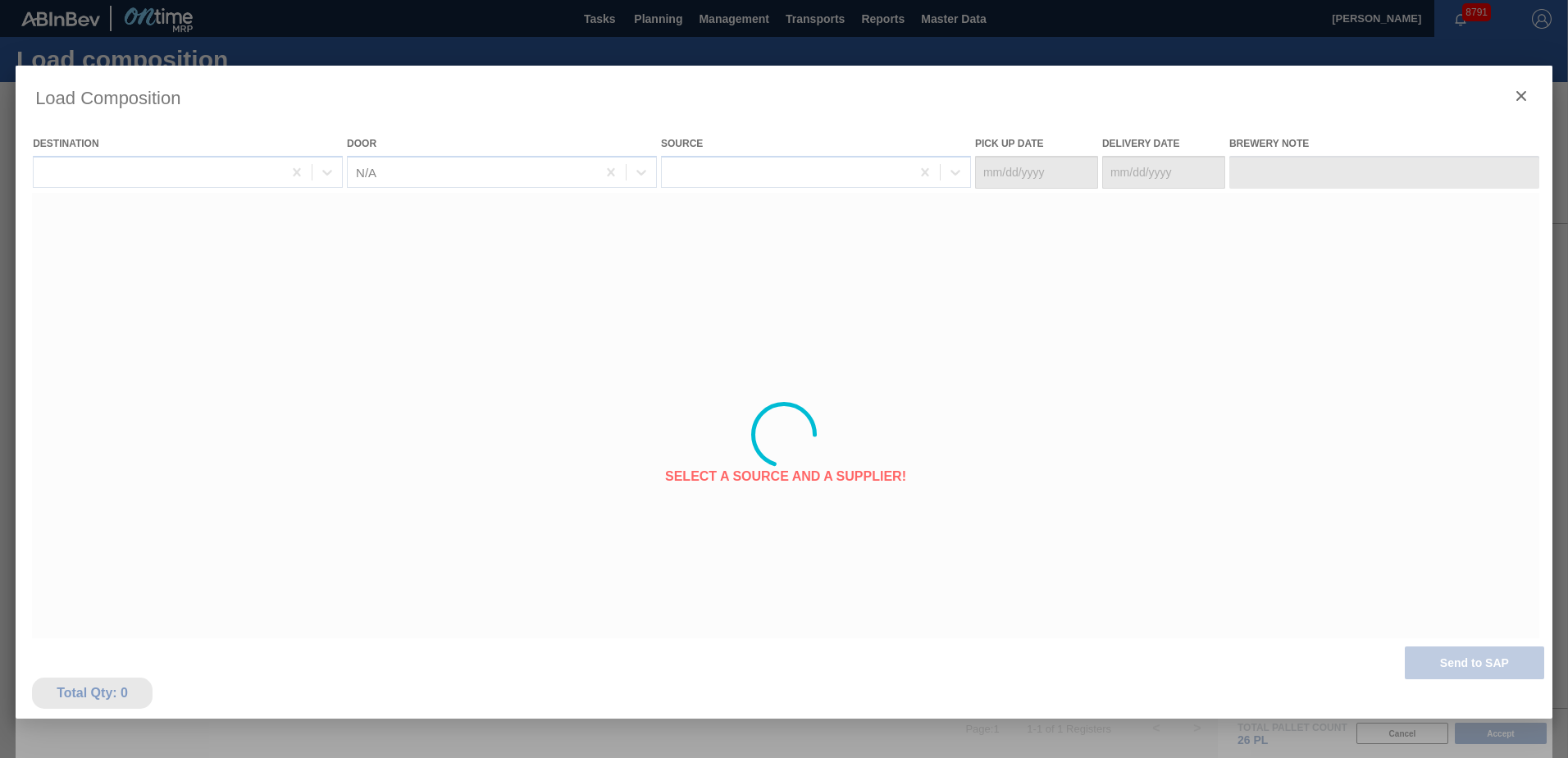
type Date "[DATE]"
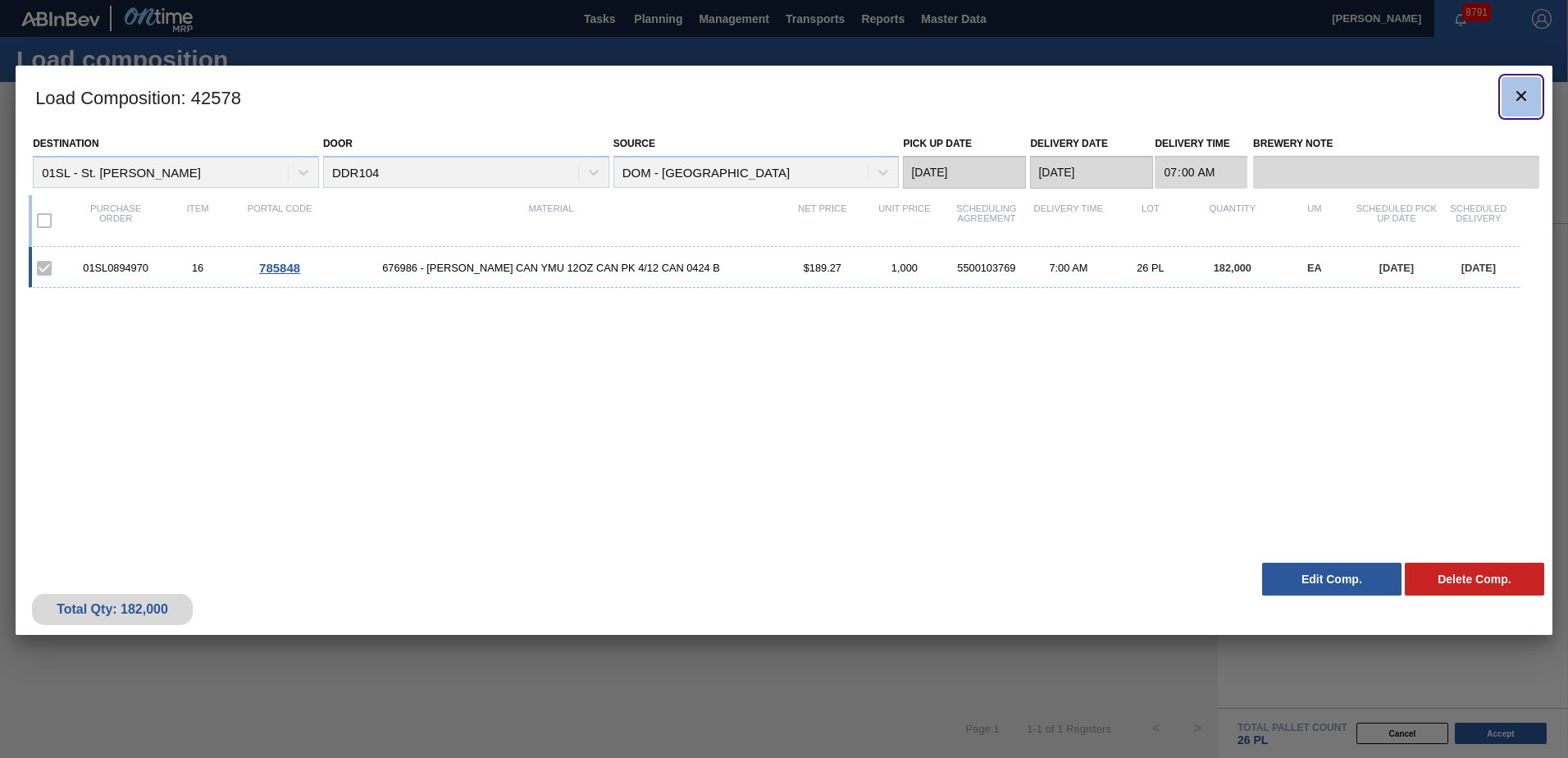
click at [1520, 105] on icon "botão de ícone" at bounding box center [1521, 96] width 19 height 19
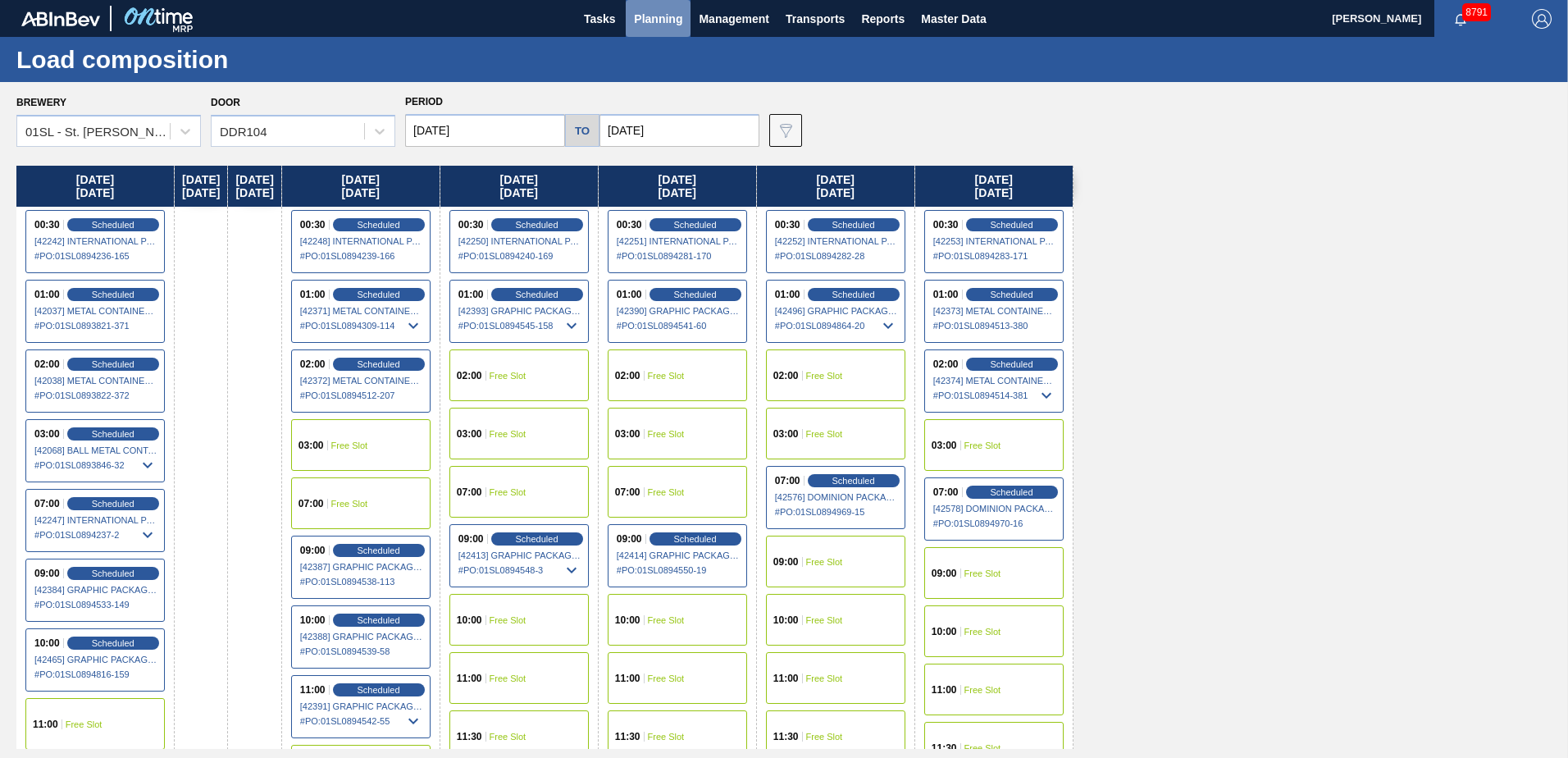
click at [663, 18] on span "Planning" at bounding box center [658, 19] width 48 height 19
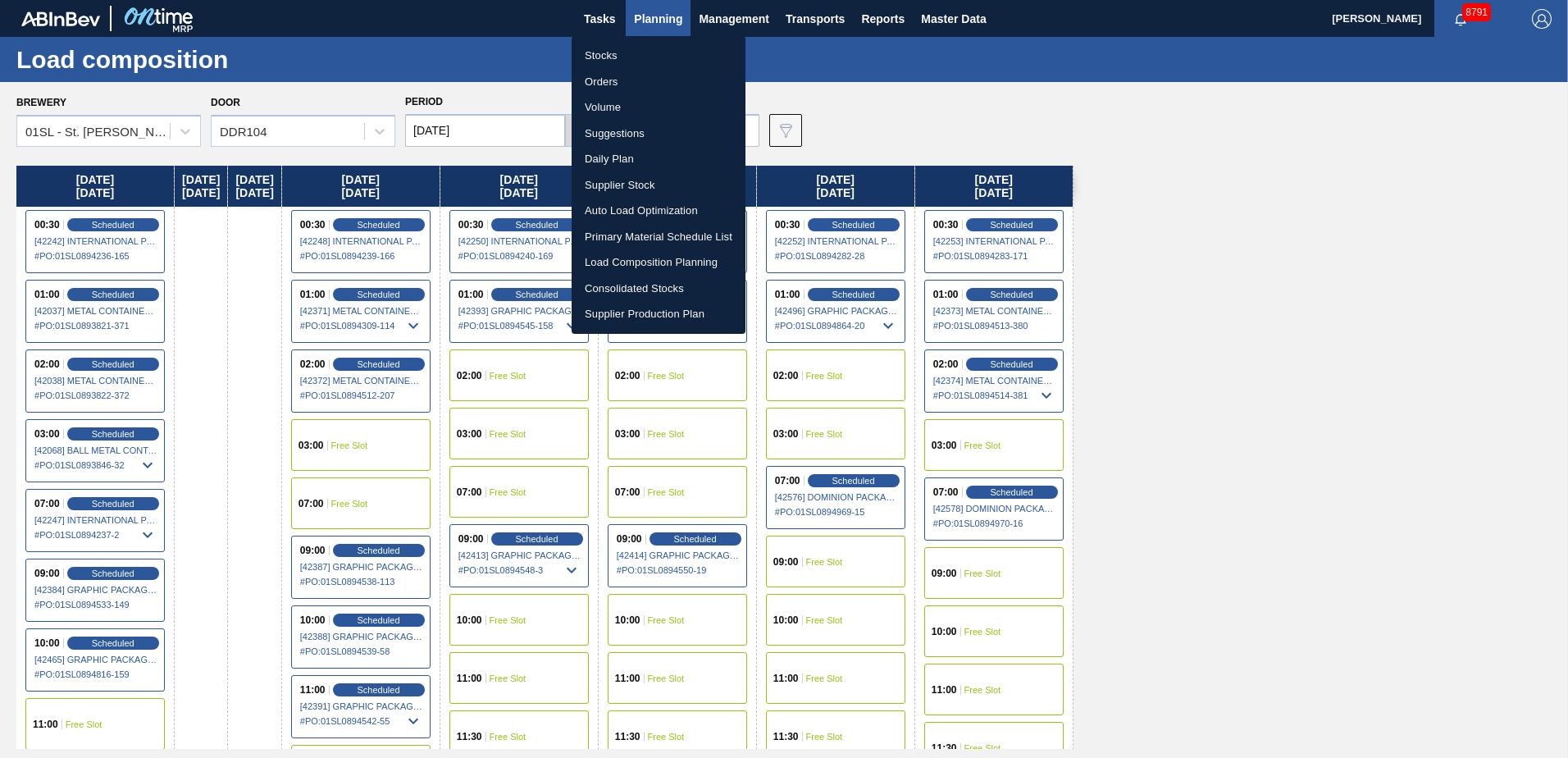
click at [615, 133] on li "Suggestions" at bounding box center [657, 134] width 173 height 26
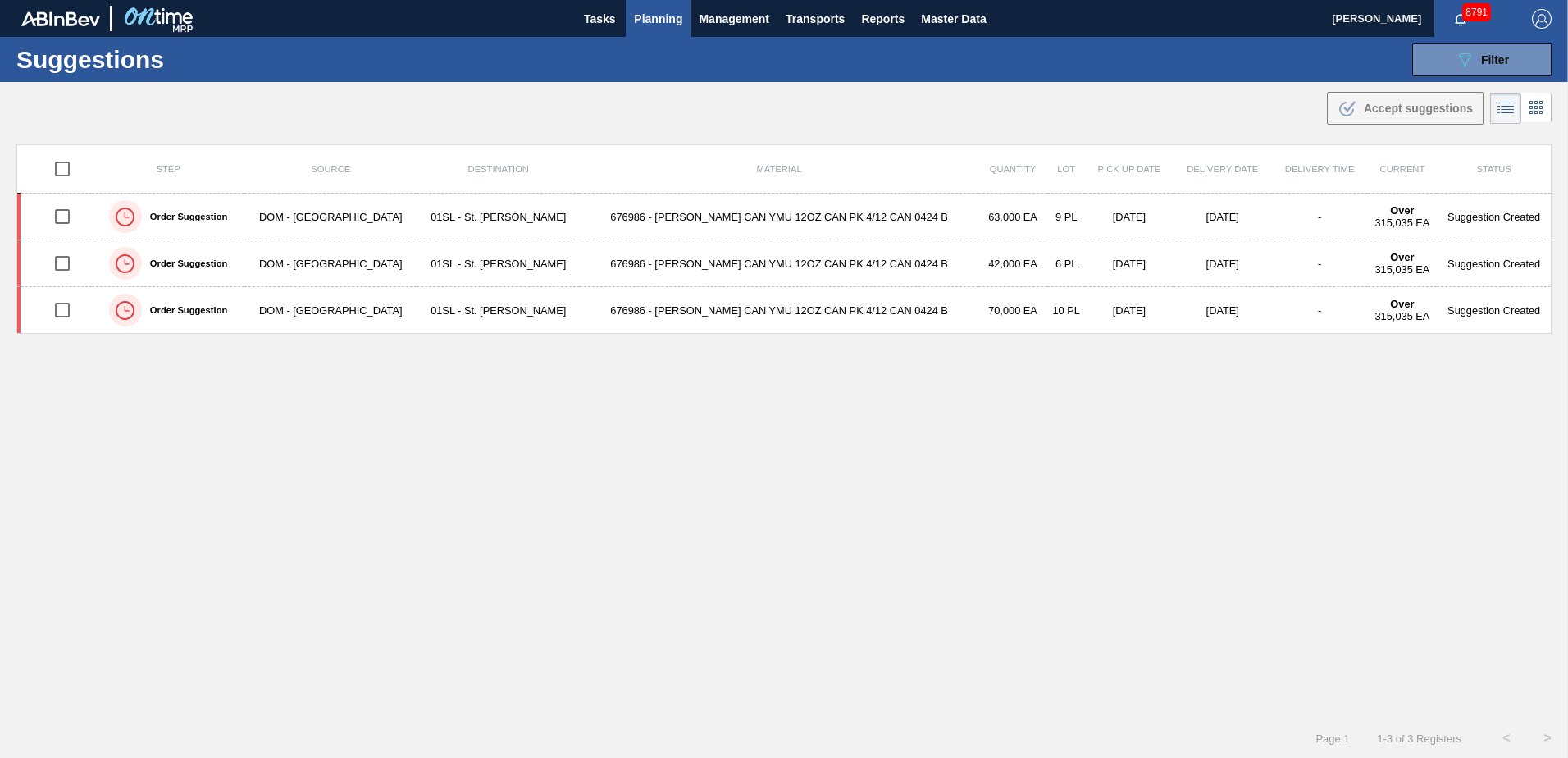
type from "[DATE]"
type to "[DATE]"
click at [1461, 65] on icon at bounding box center [1464, 59] width 12 height 14
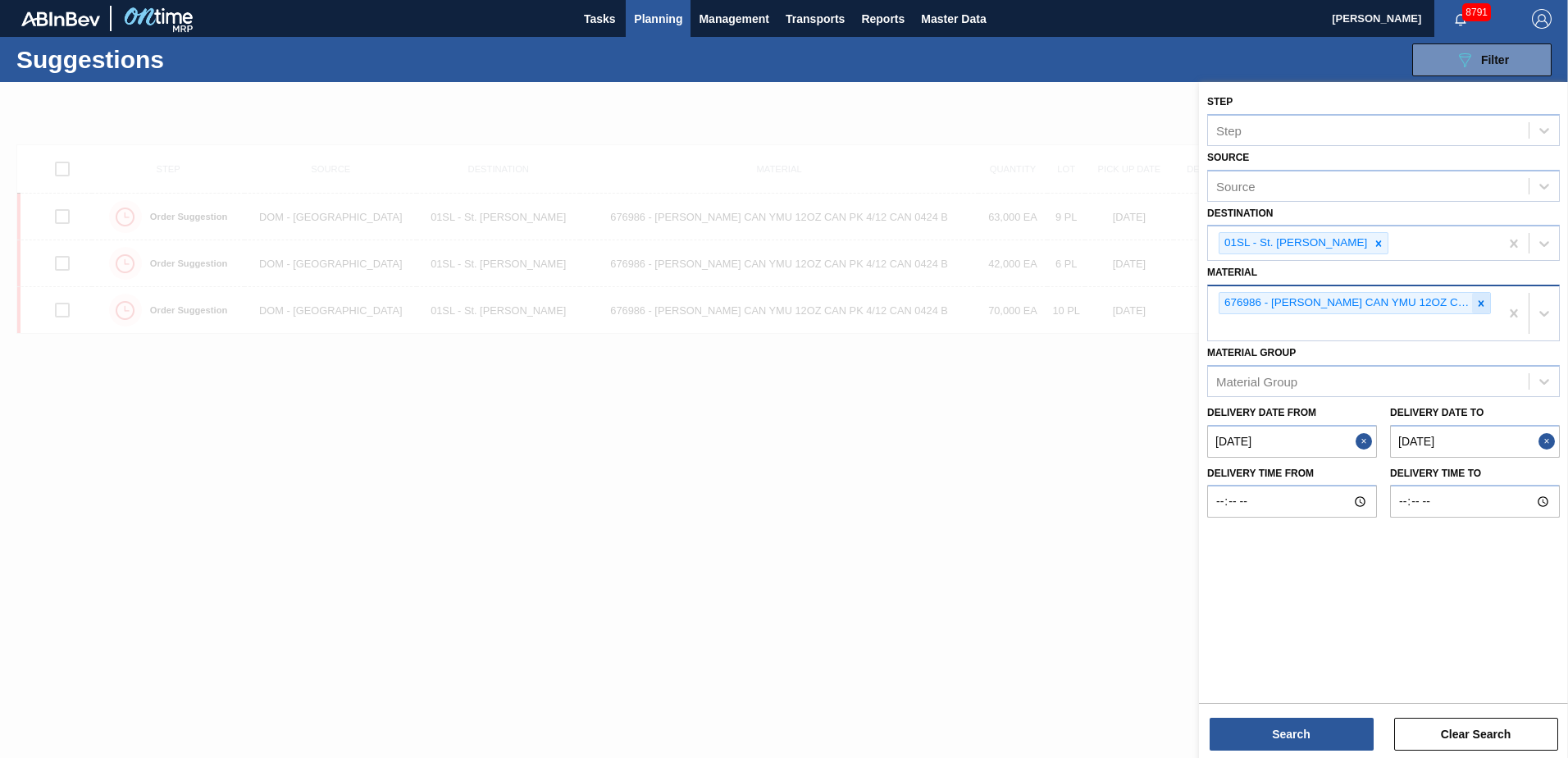
click at [1484, 306] on icon at bounding box center [1481, 303] width 11 height 11
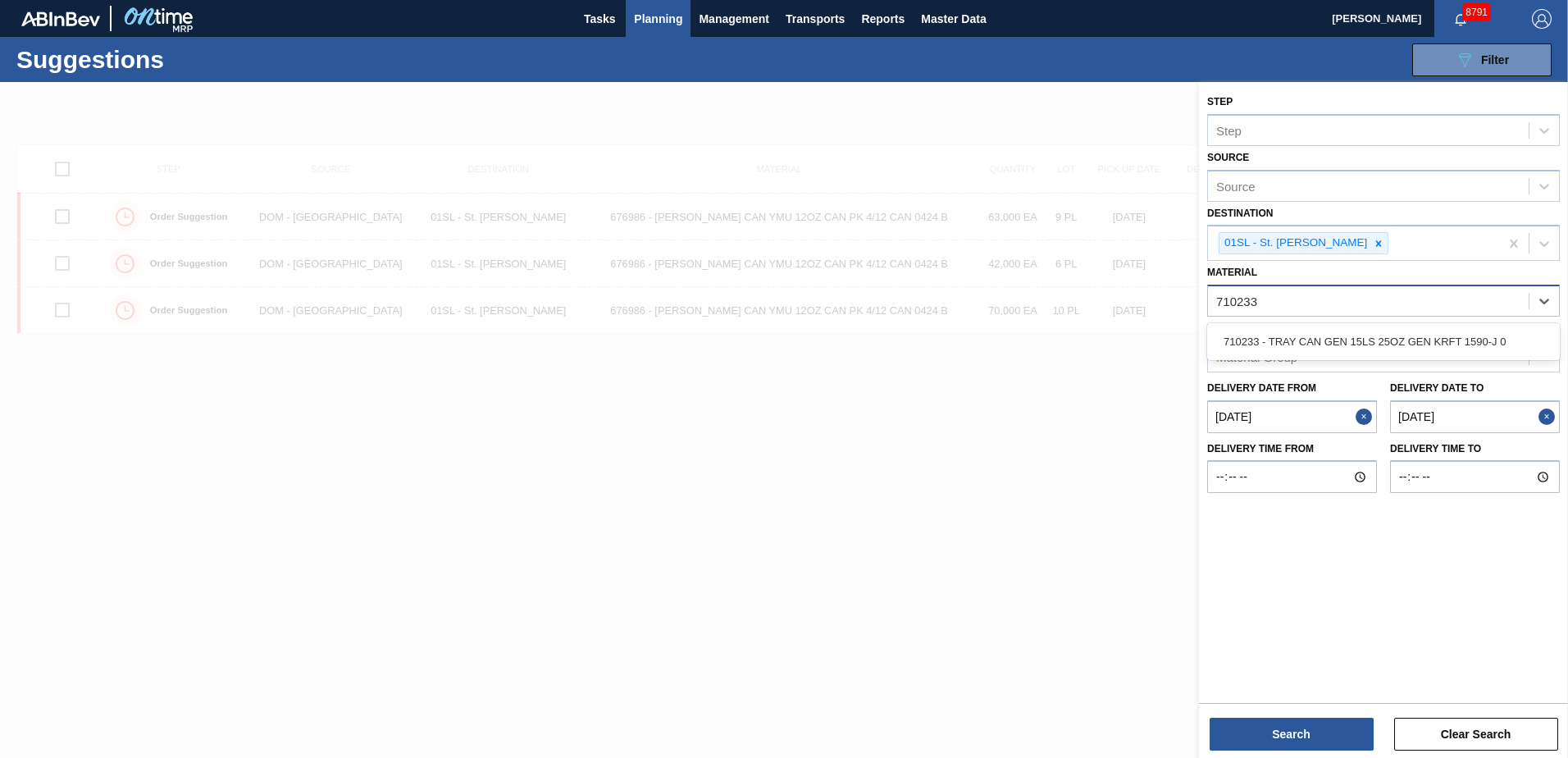
type input "710233"
click at [1472, 322] on div "Material [PERSON_NAME] Group" at bounding box center [1383, 344] width 352 height 56
click at [1462, 332] on div "Material [PERSON_NAME] Group" at bounding box center [1383, 344] width 352 height 56
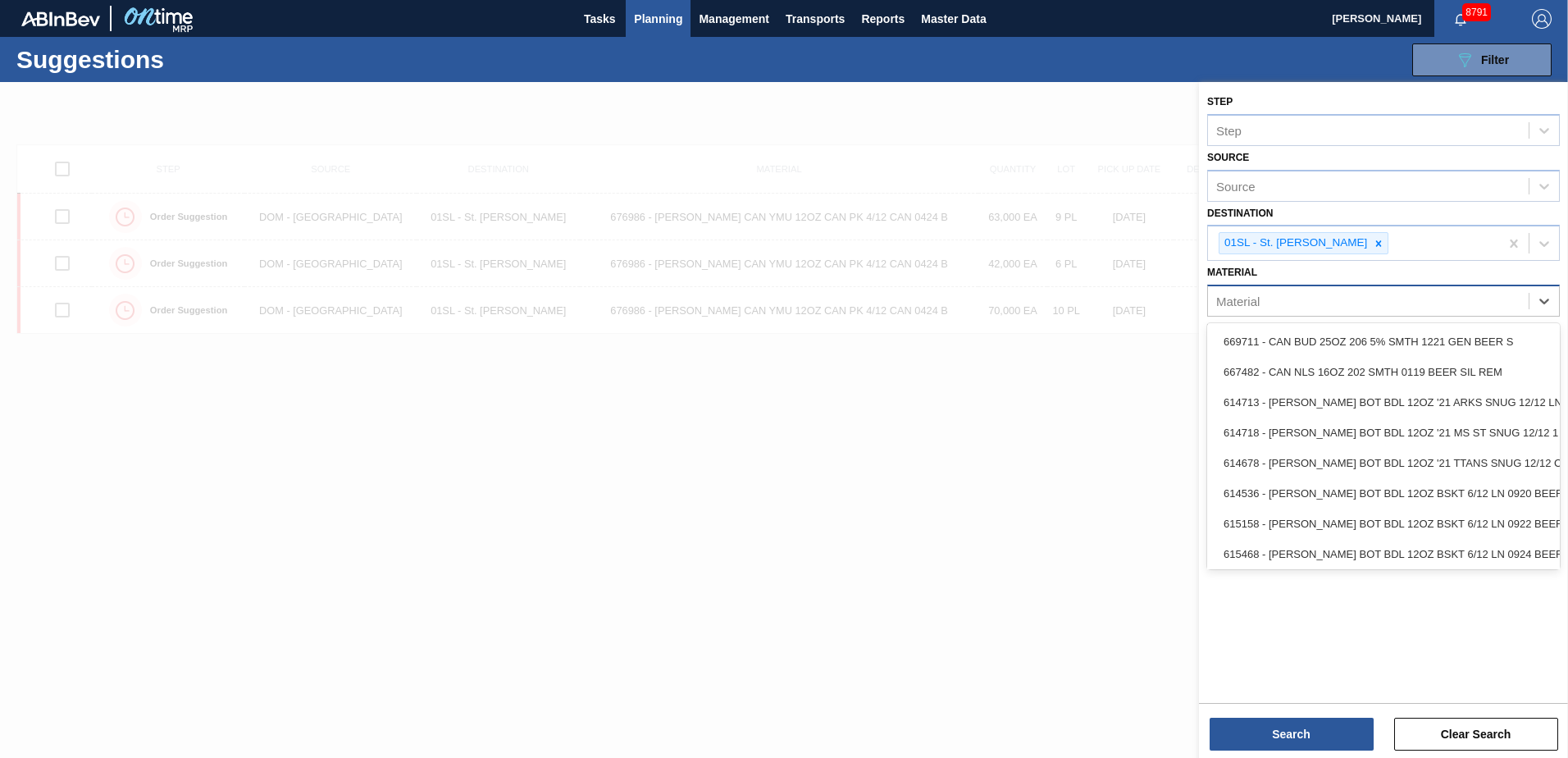
click at [1339, 302] on div "Material" at bounding box center [1368, 302] width 321 height 24
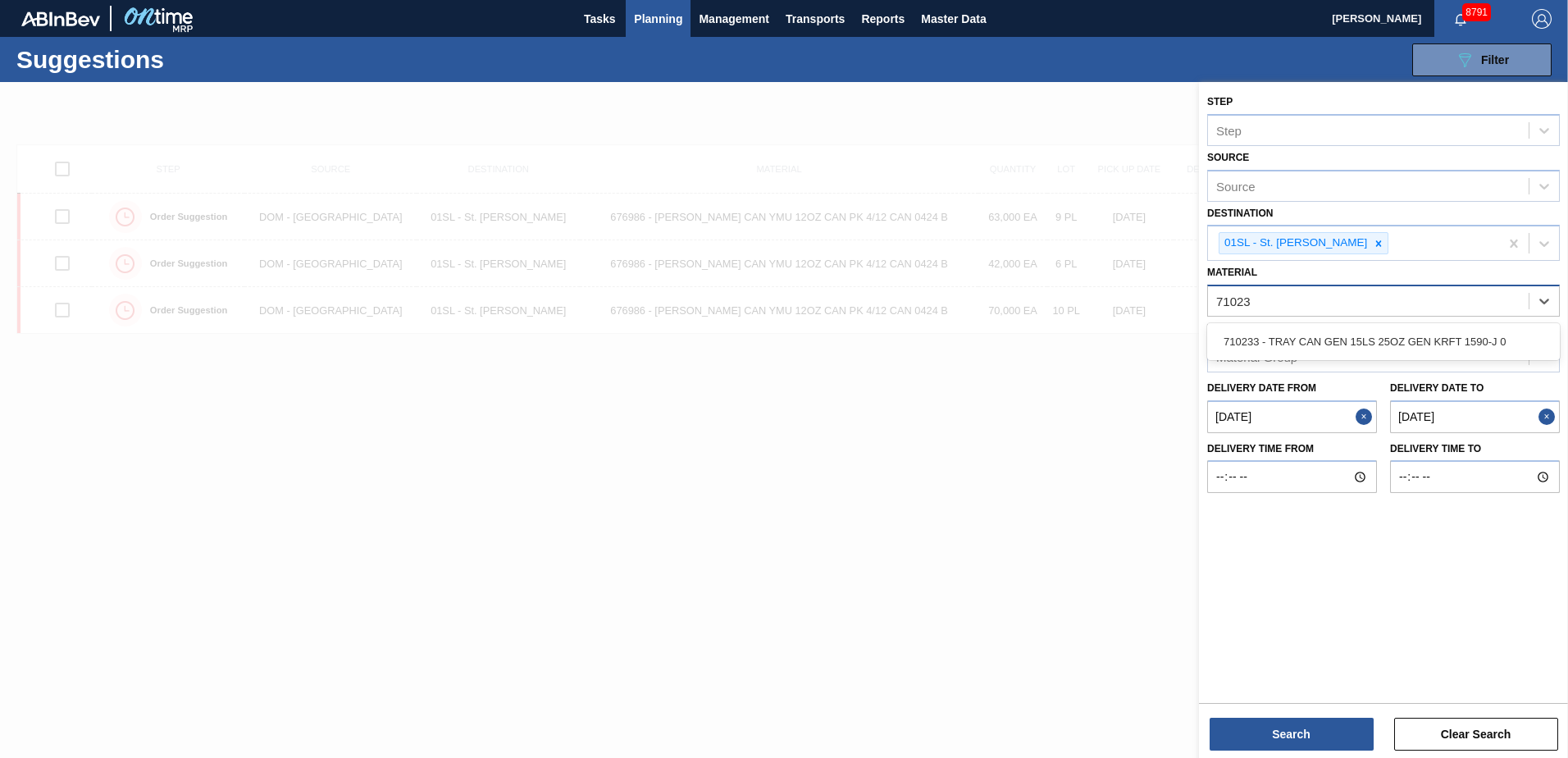
type input "710233"
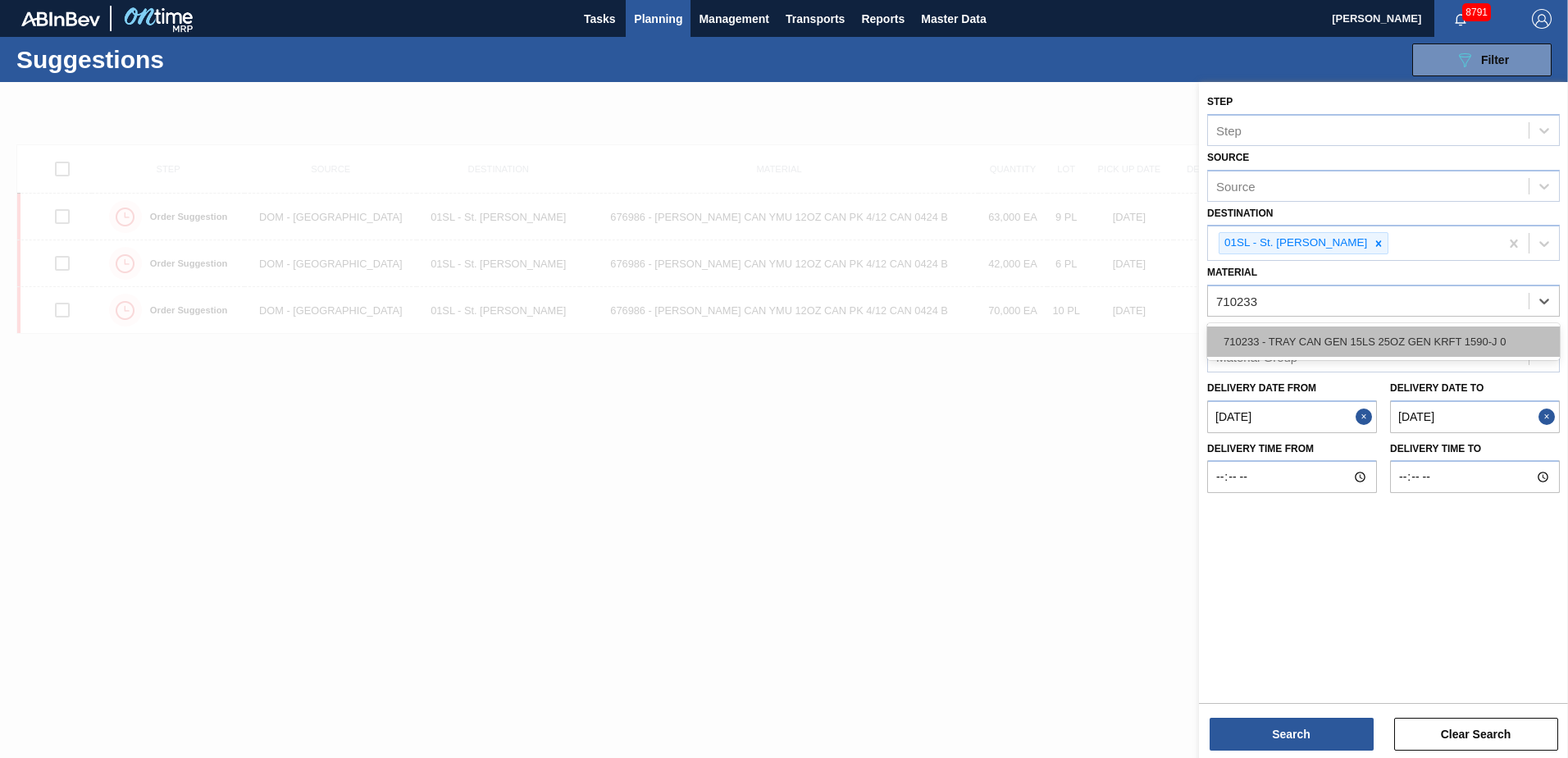
click at [1335, 337] on div "710233 - TRAY CAN GEN 15LS 25OZ GEN KRFT 1590-J 0" at bounding box center [1383, 341] width 352 height 31
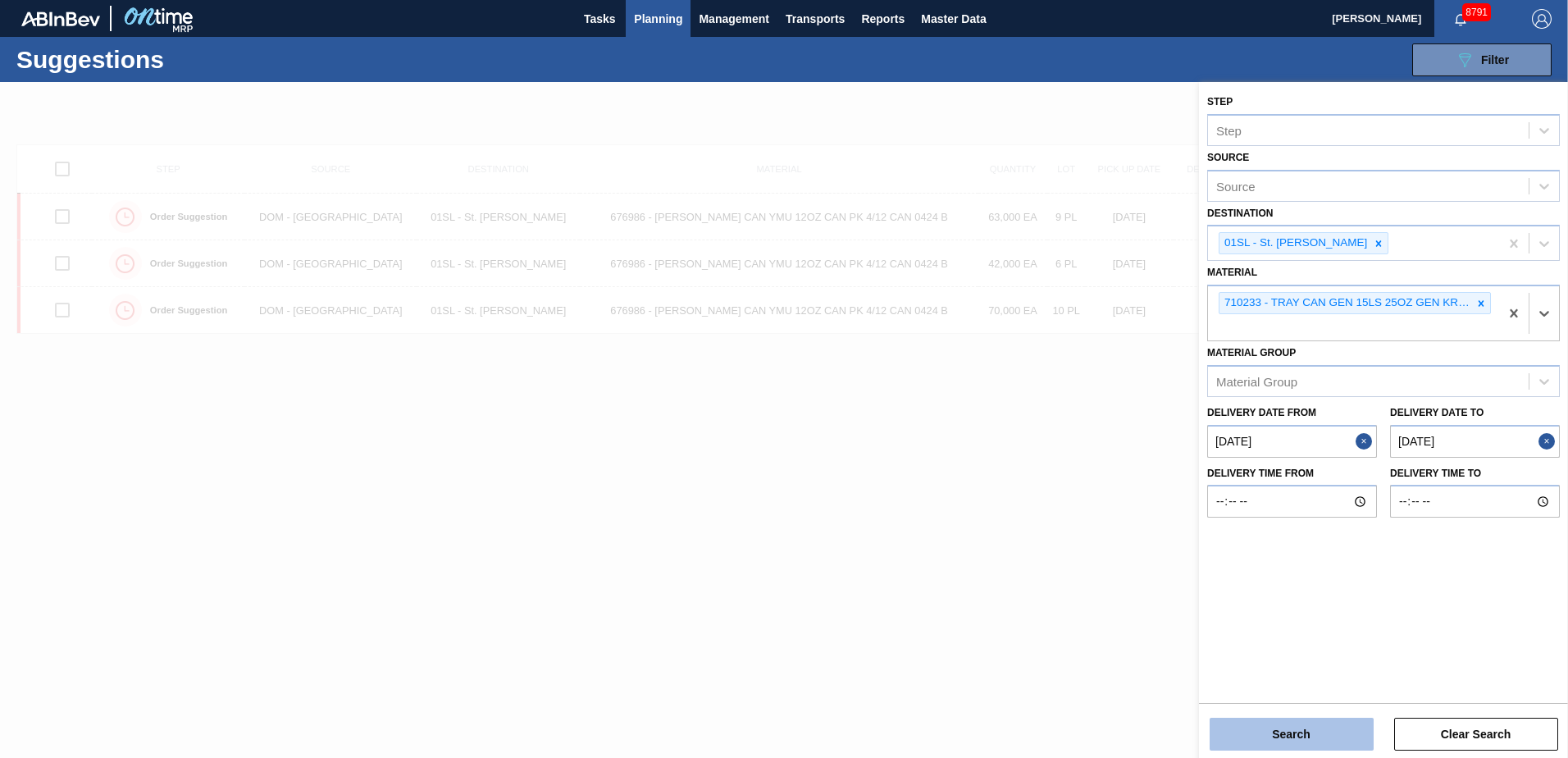
click at [1304, 729] on button "Search" at bounding box center [1291, 734] width 164 height 32
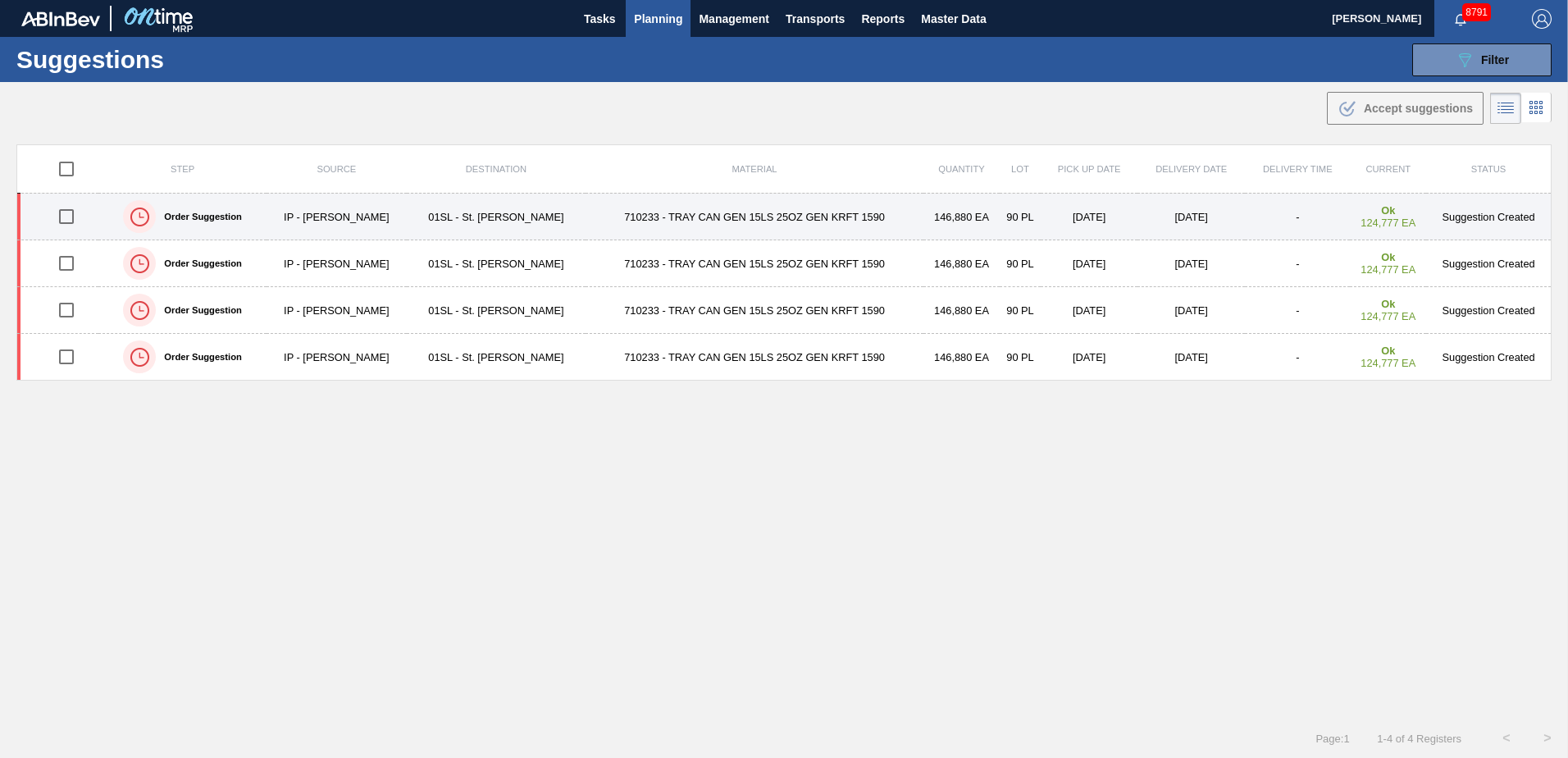
click at [332, 221] on td "IP - [PERSON_NAME]" at bounding box center [336, 217] width 140 height 46
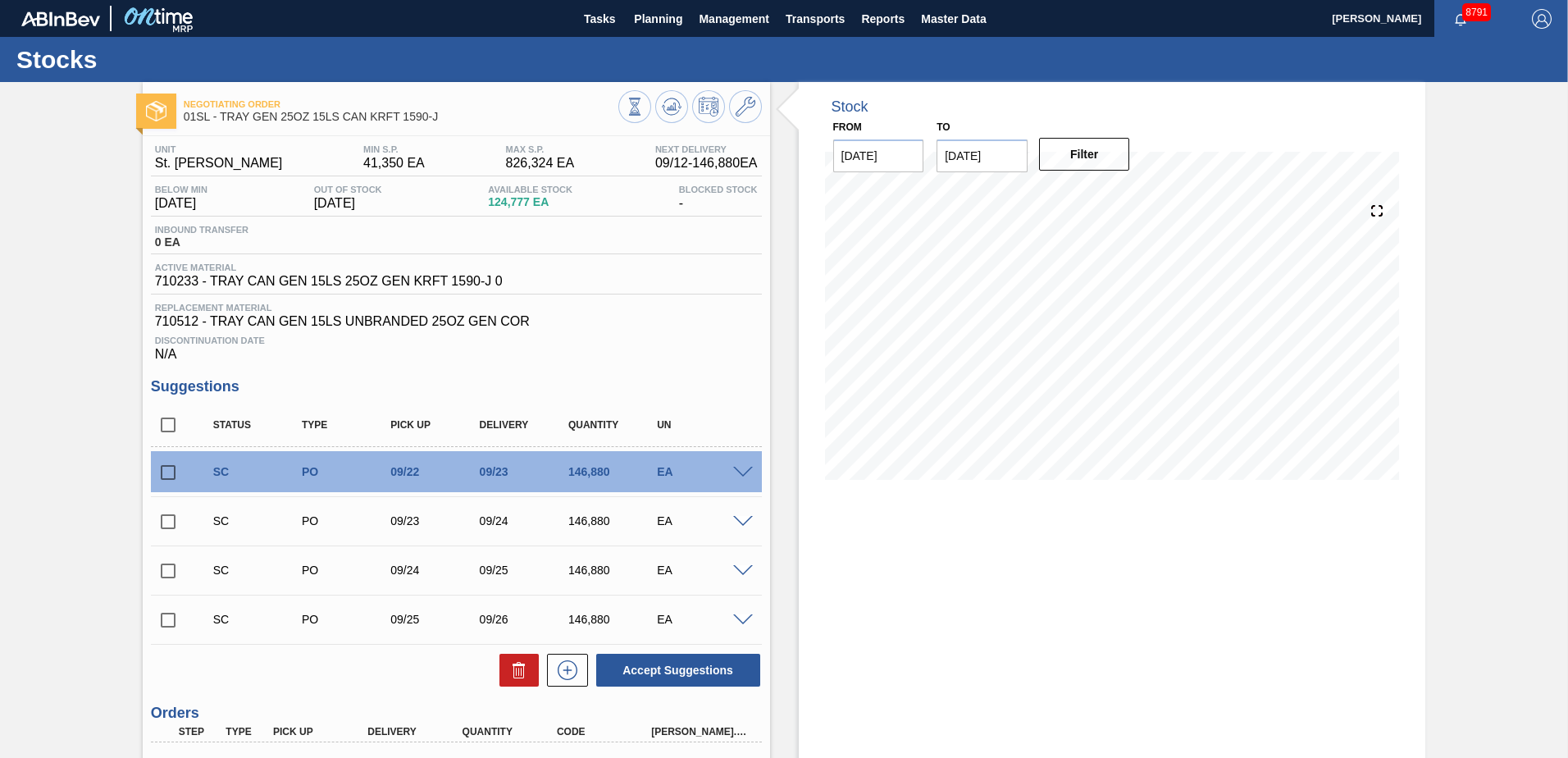
click at [747, 464] on div "SC PO 09/22 09/23 146,880 EA" at bounding box center [456, 471] width 611 height 41
click at [744, 471] on span at bounding box center [743, 472] width 19 height 12
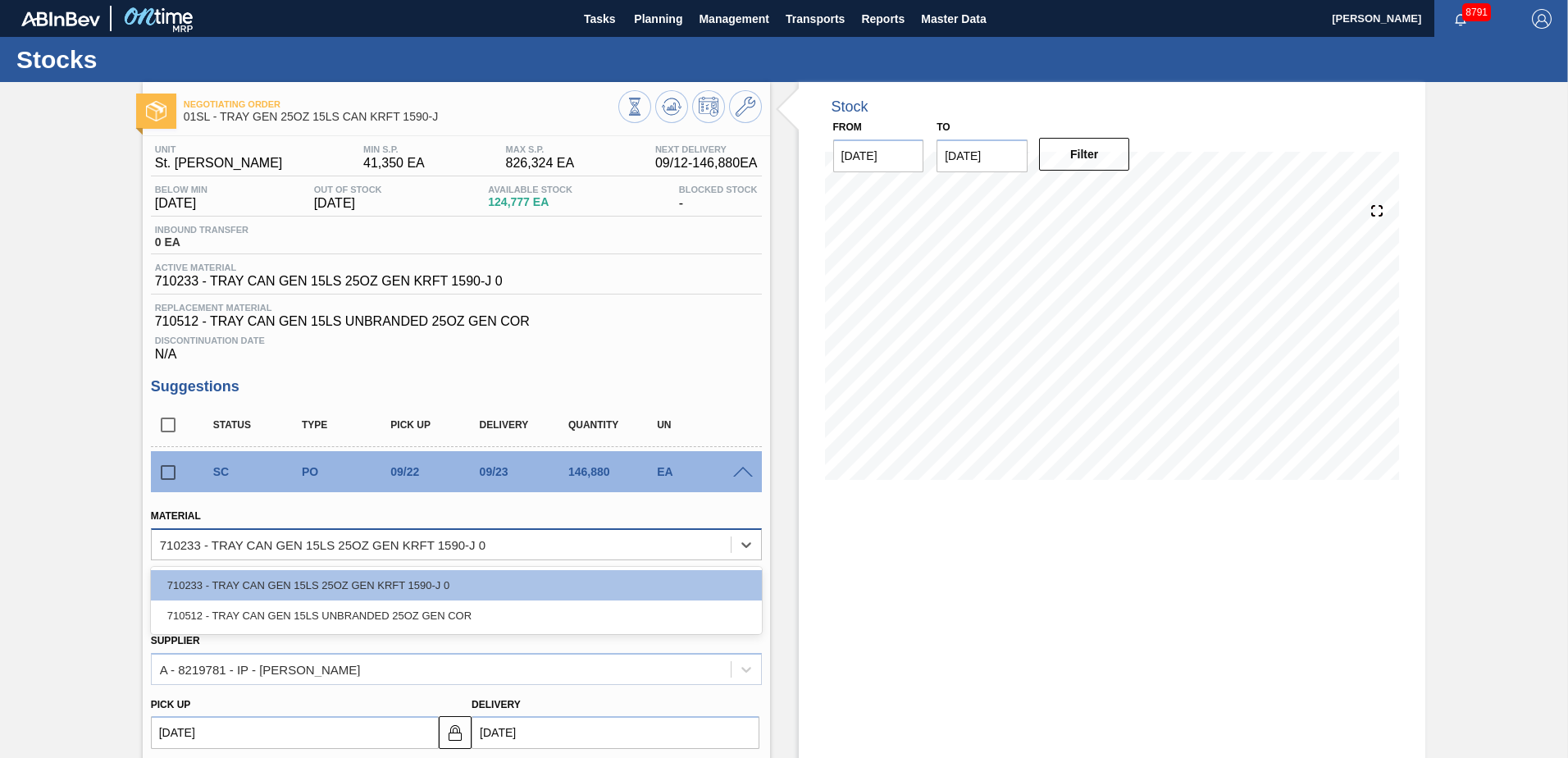
click at [726, 546] on div "710233 - TRAY CAN GEN 15LS 25OZ GEN KRFT 1590-J 0" at bounding box center [441, 545] width 579 height 24
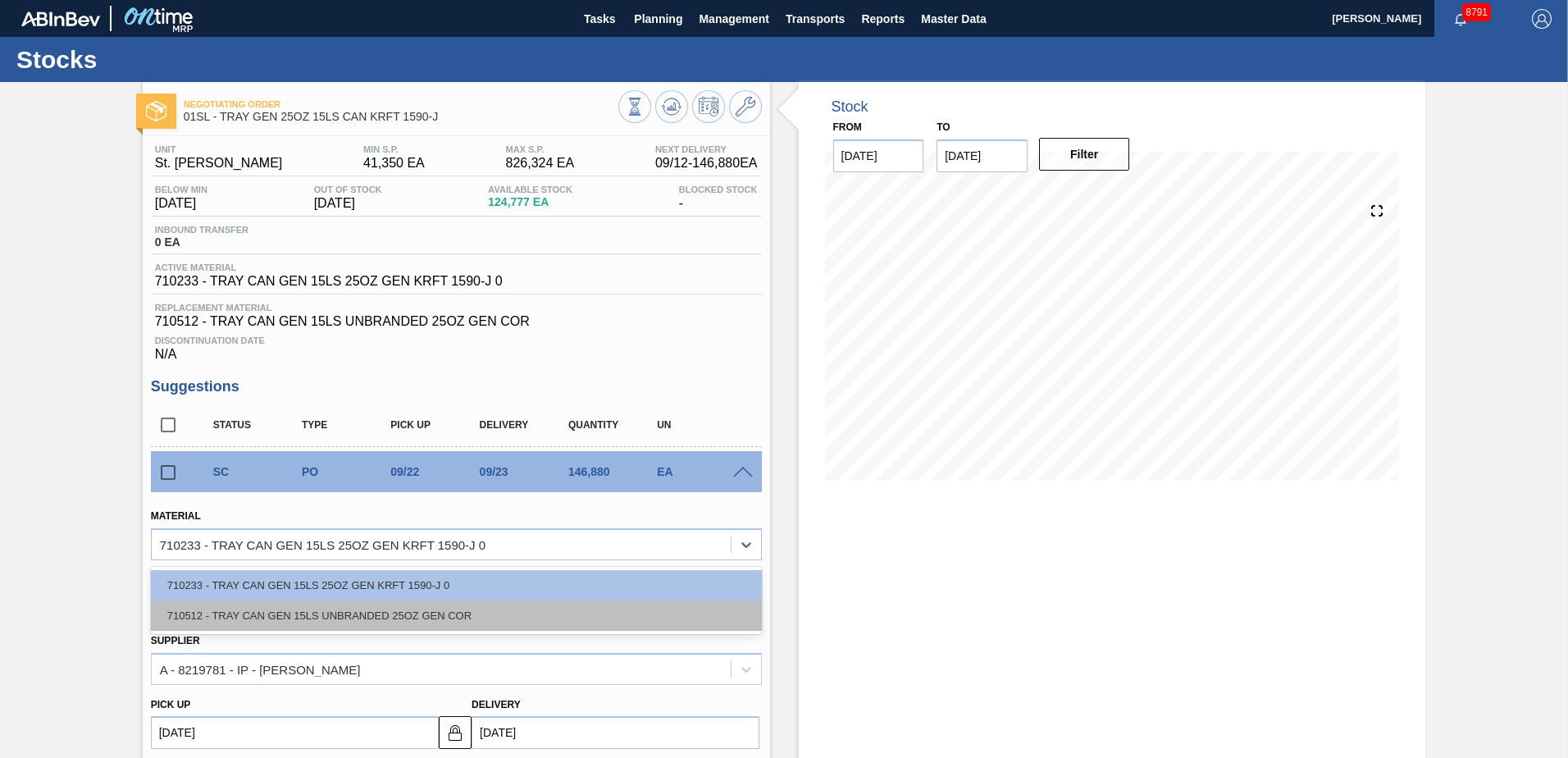
click at [442, 616] on div "710512 - TRAY CAN GEN 15LS UNBRANDED 25OZ GEN COR" at bounding box center [456, 615] width 611 height 31
type input "2,400"
type input "61.2"
type input "1.391"
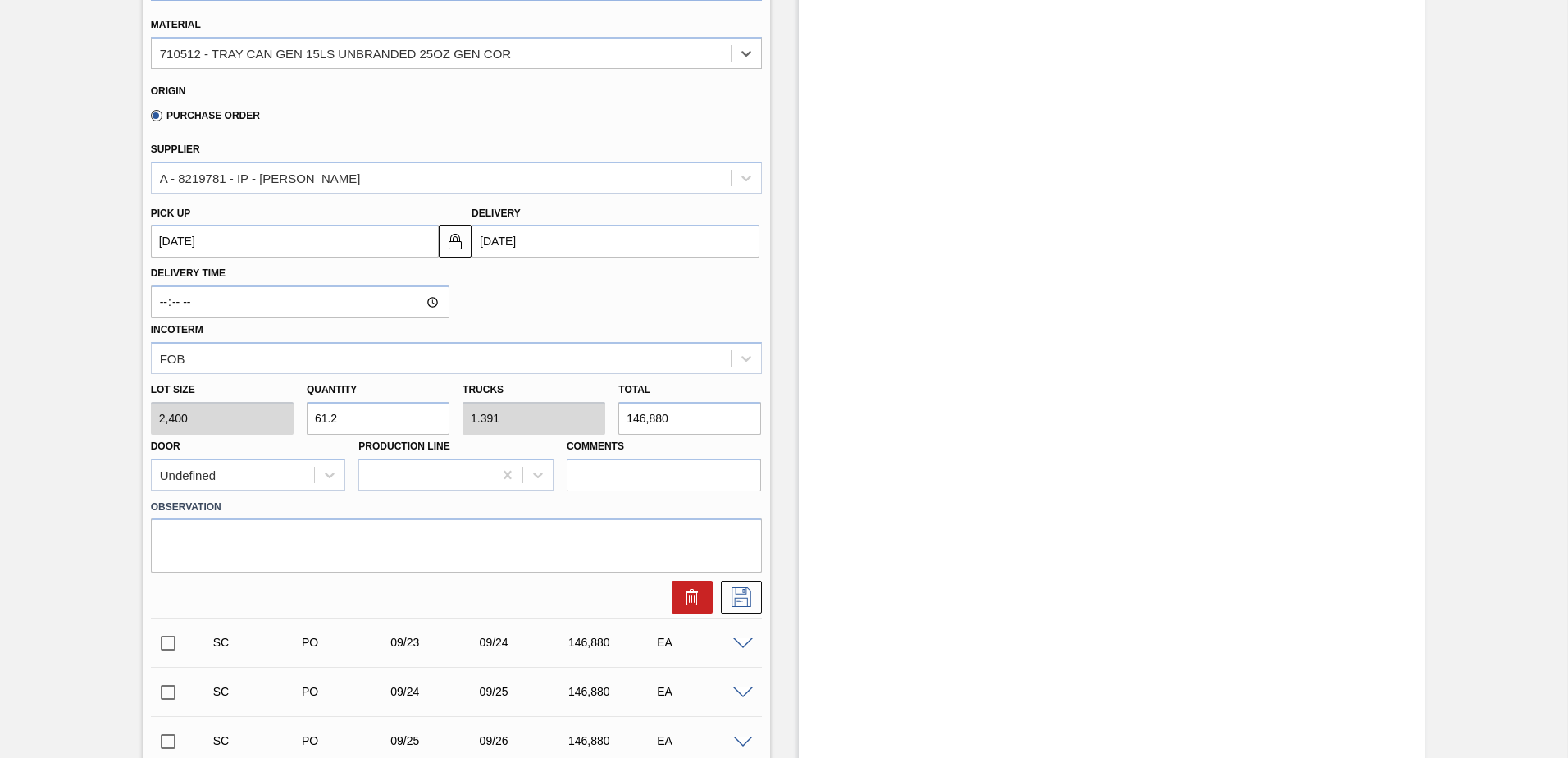
scroll to position [493, 0]
click at [742, 606] on icon at bounding box center [741, 596] width 26 height 19
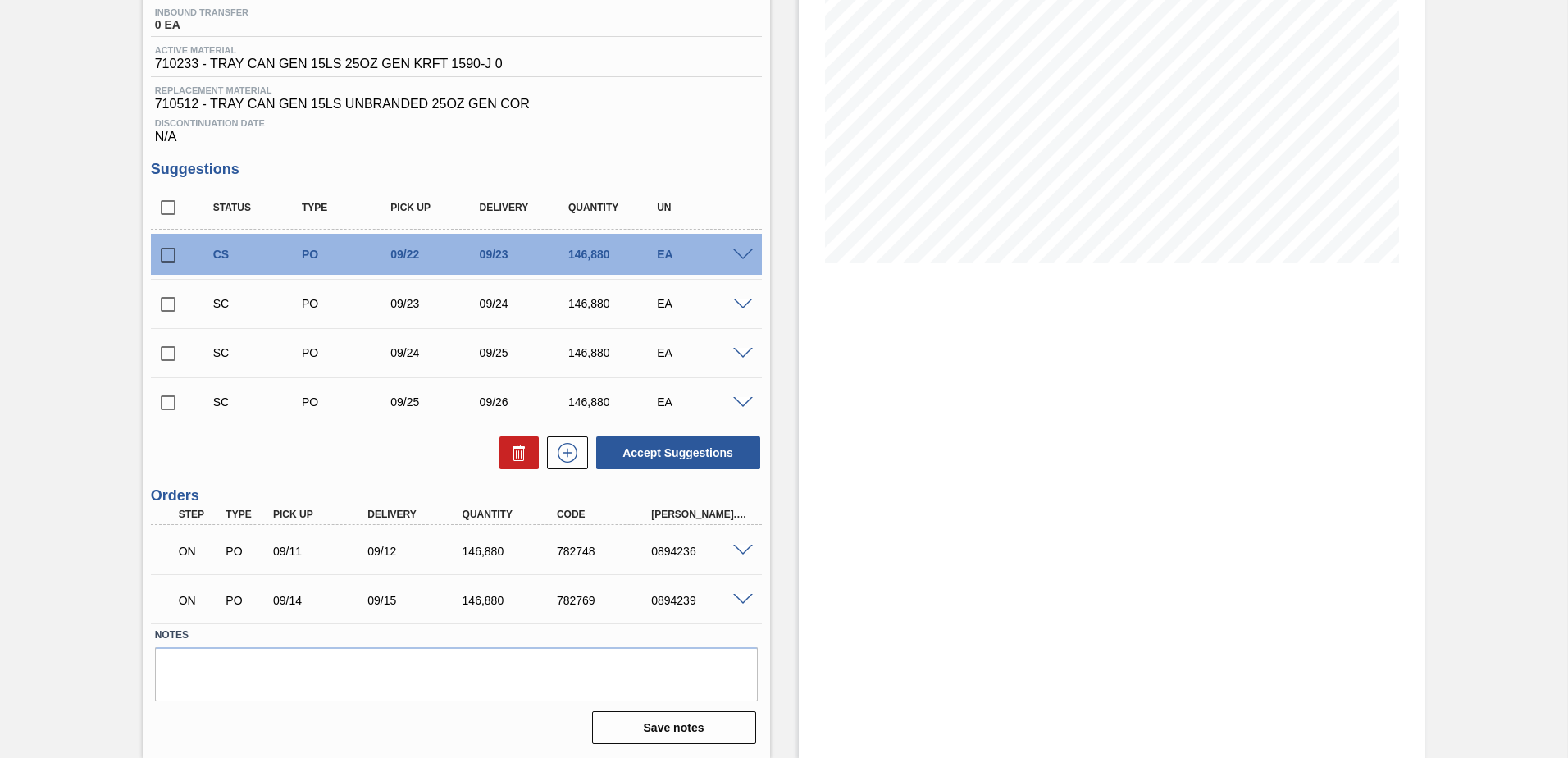
scroll to position [135, 0]
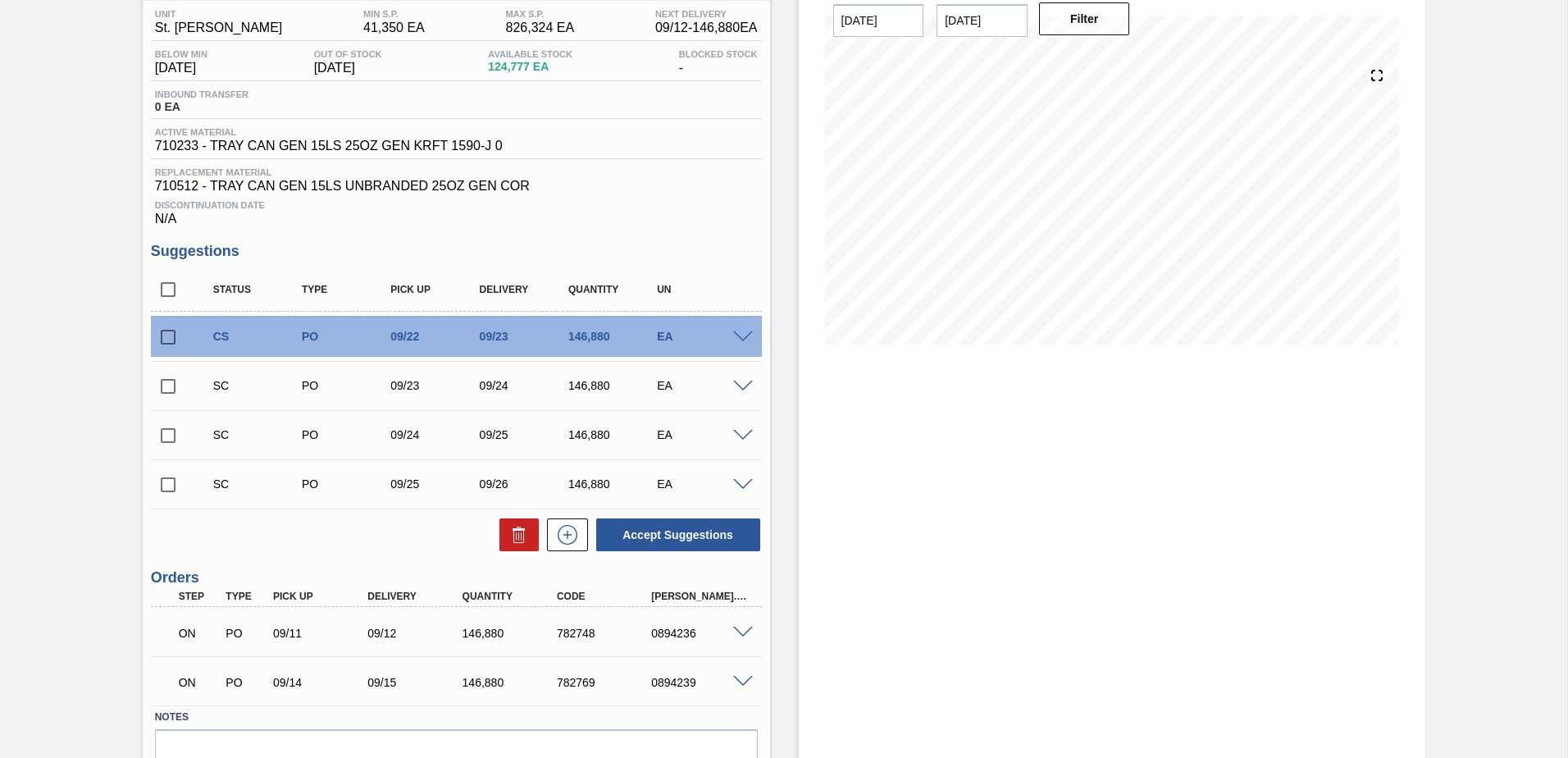
click at [169, 343] on input "checkbox" at bounding box center [168, 337] width 34 height 34
click at [713, 549] on button "Accept Suggestions" at bounding box center [678, 534] width 164 height 32
checkbox input "false"
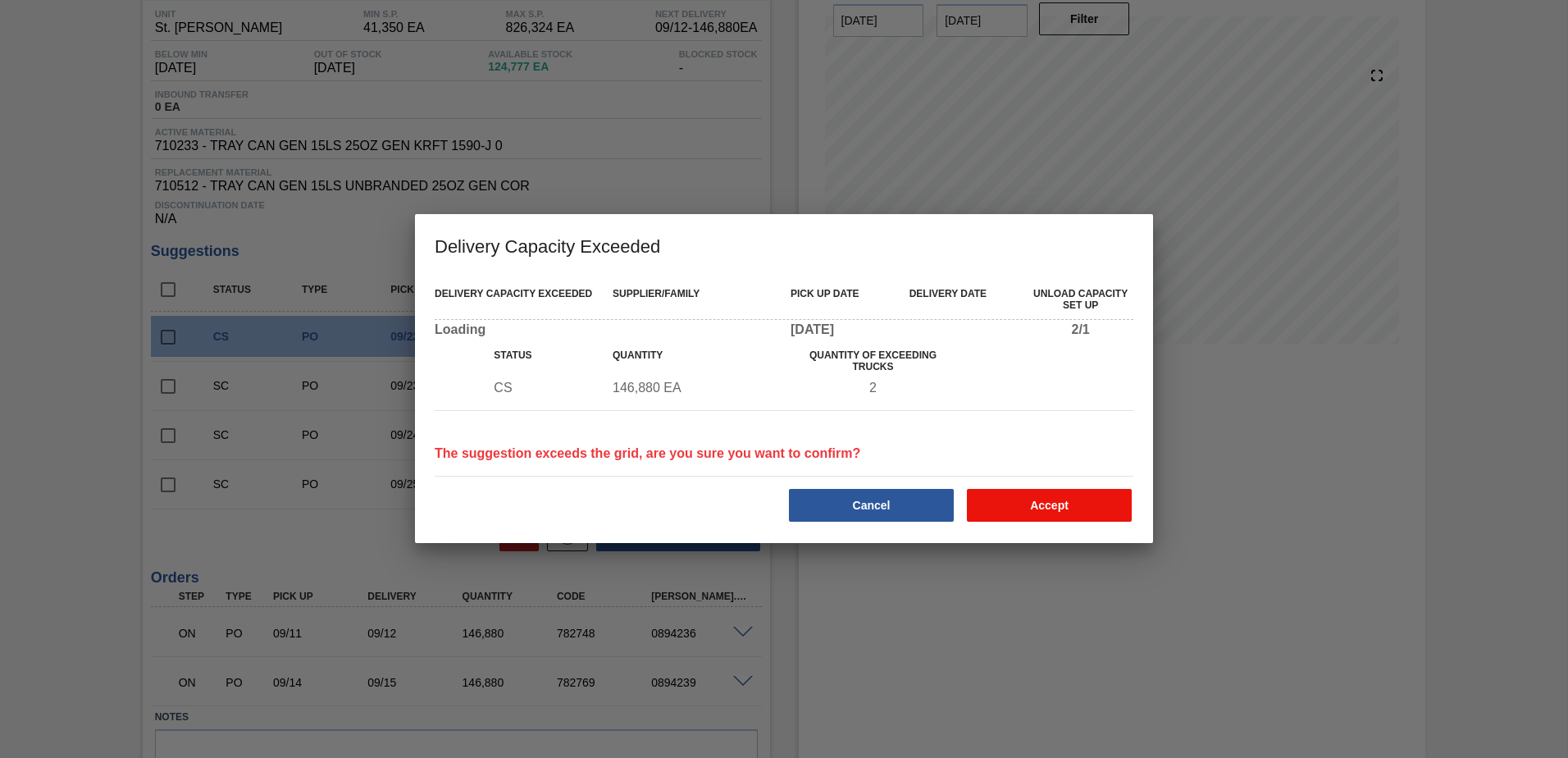
click at [1002, 497] on button "Accept" at bounding box center [1050, 505] width 165 height 32
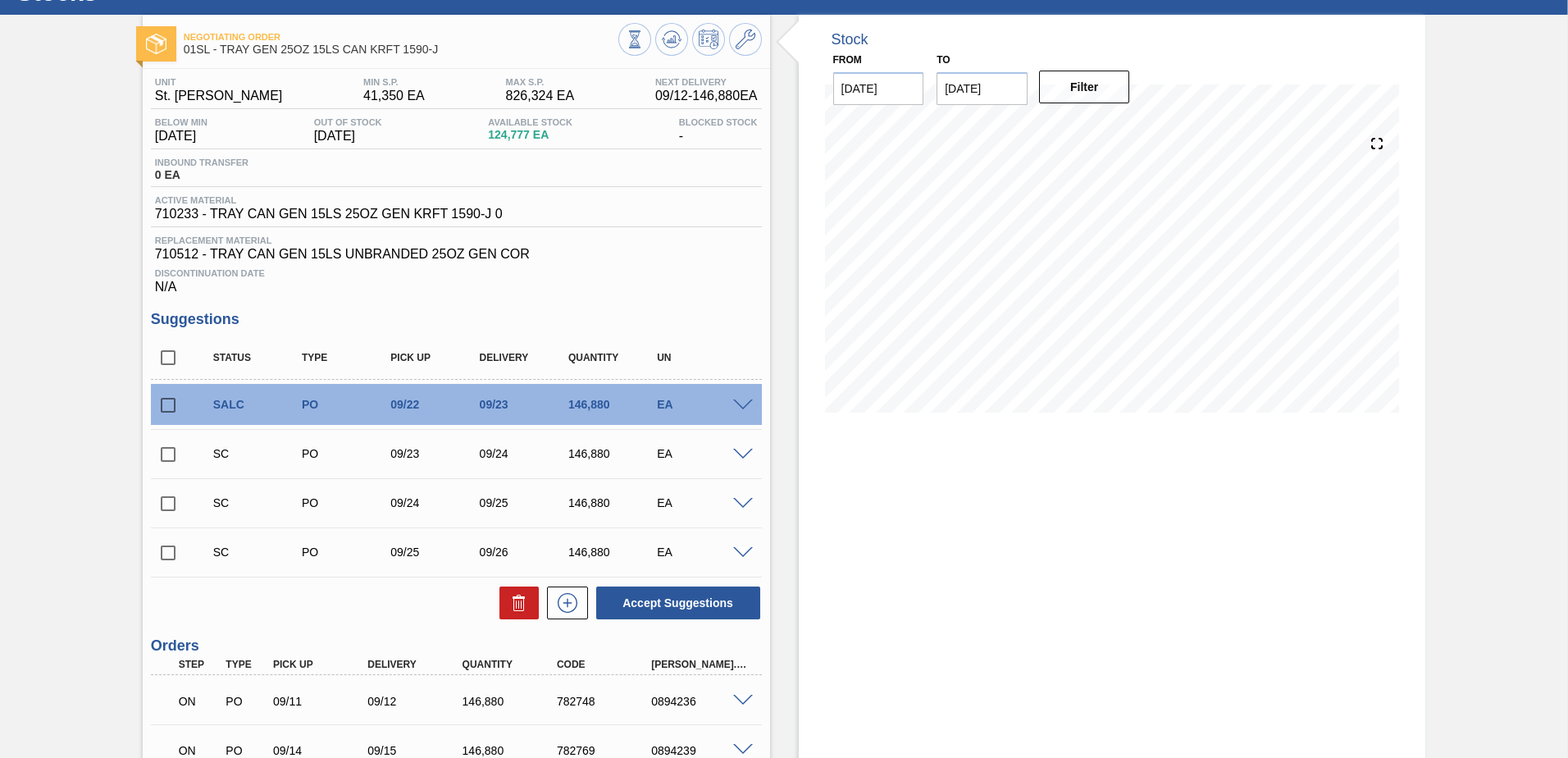
scroll to position [0, 0]
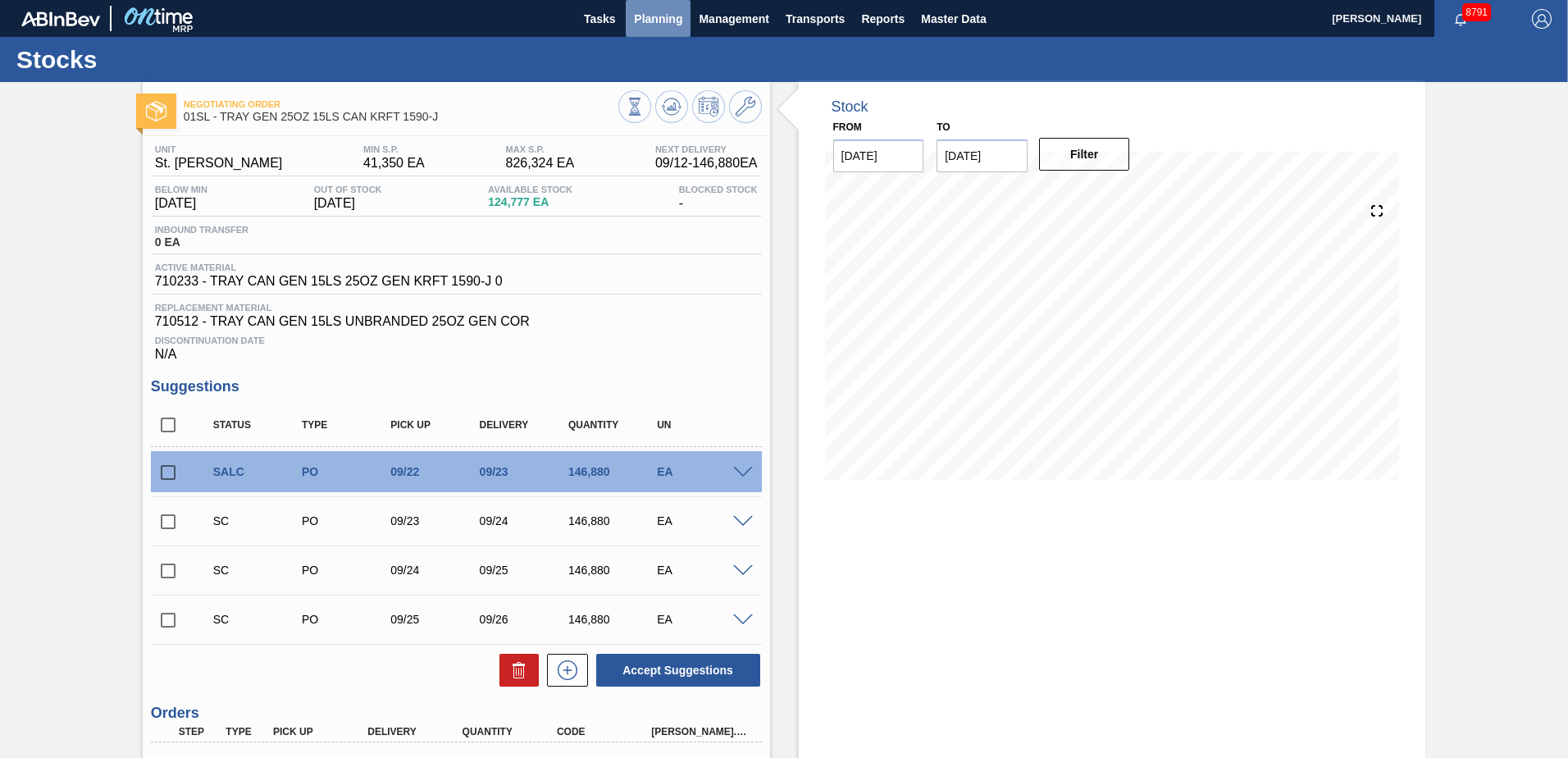
click at [658, 31] on button "Planning" at bounding box center [658, 19] width 65 height 37
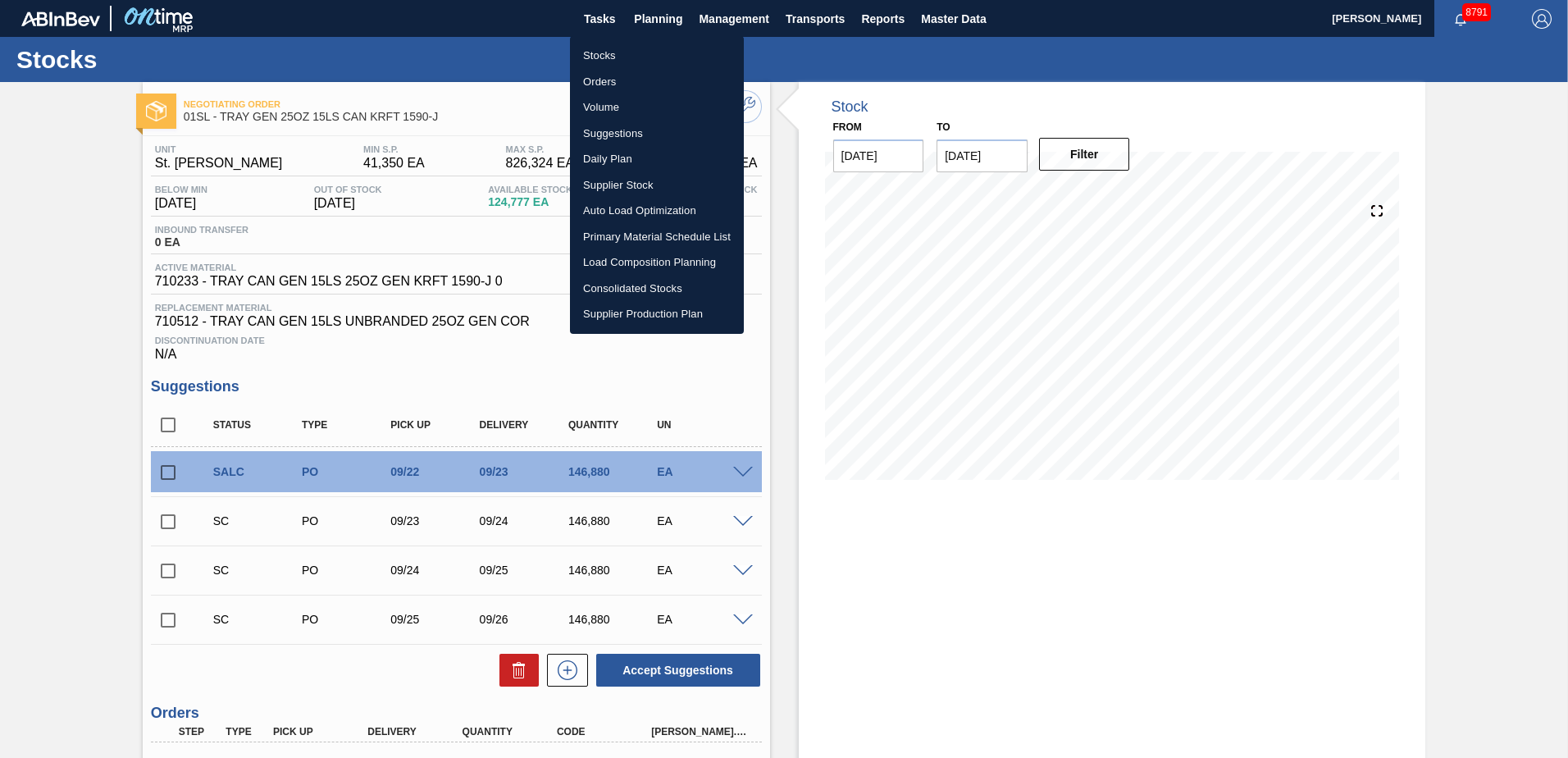
click at [629, 265] on li "Load Composition Planning" at bounding box center [657, 263] width 173 height 26
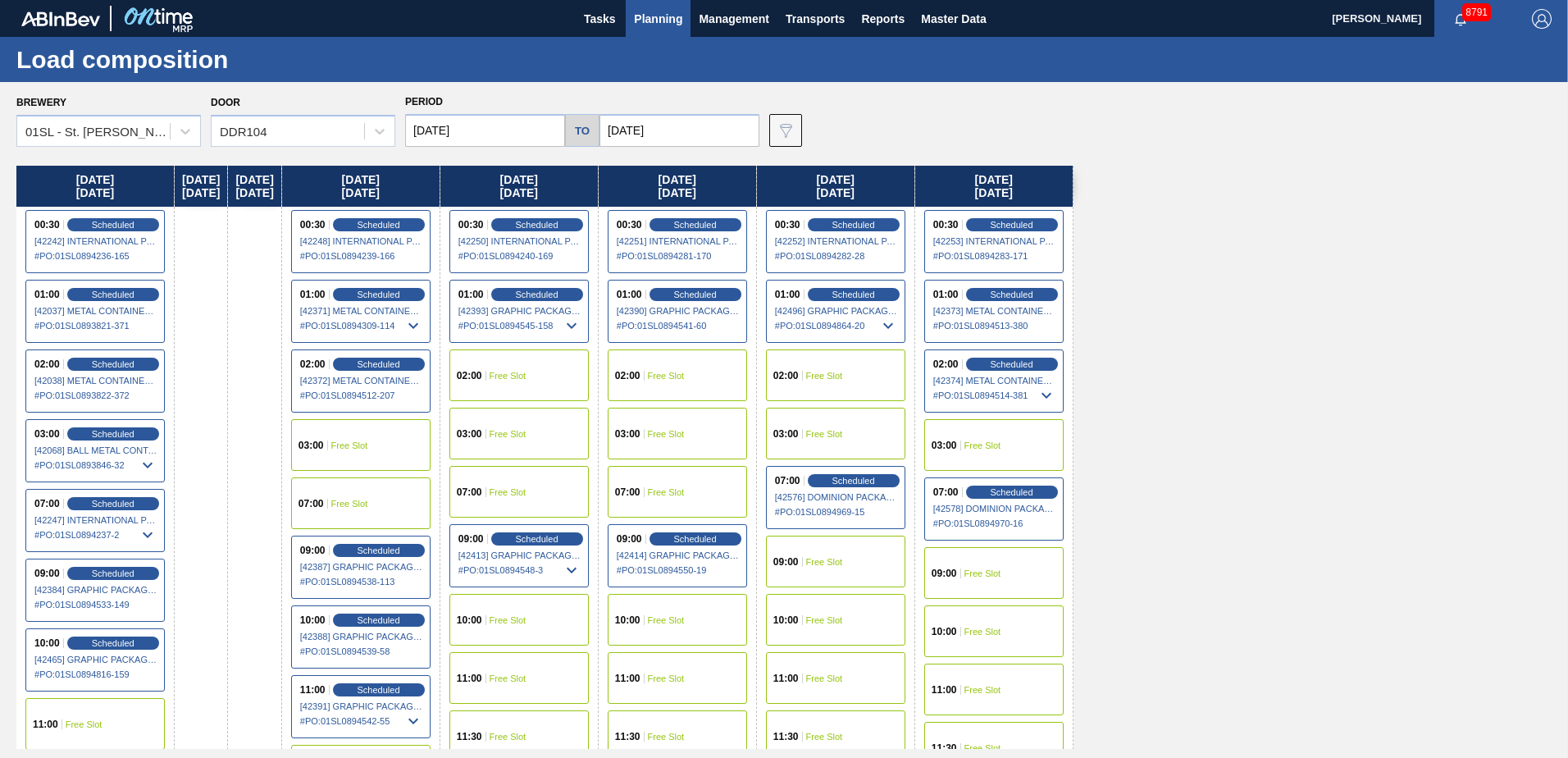
click at [1001, 572] on span "Free Slot" at bounding box center [983, 573] width 37 height 10
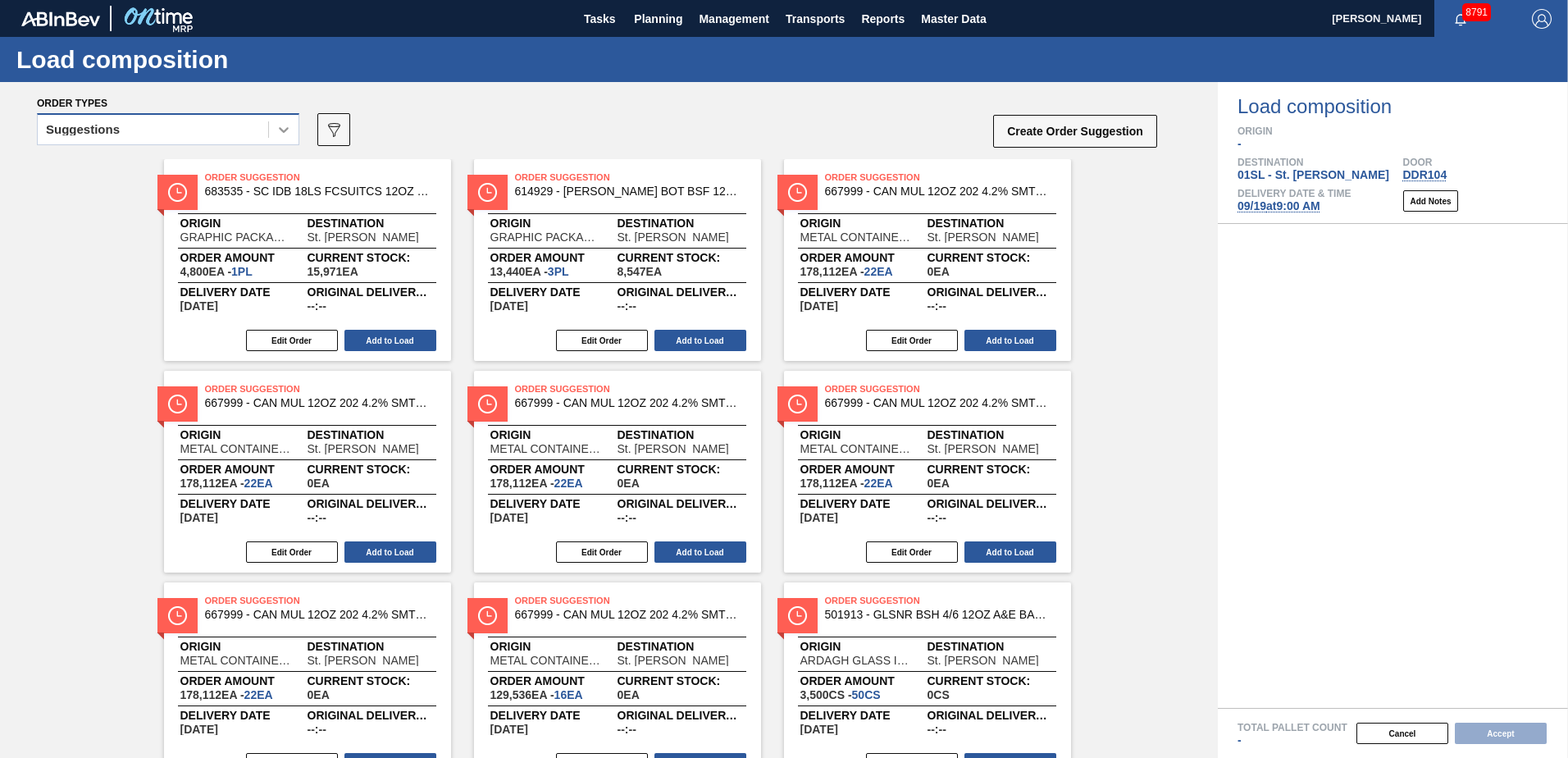
click at [285, 138] on div at bounding box center [284, 130] width 30 height 30
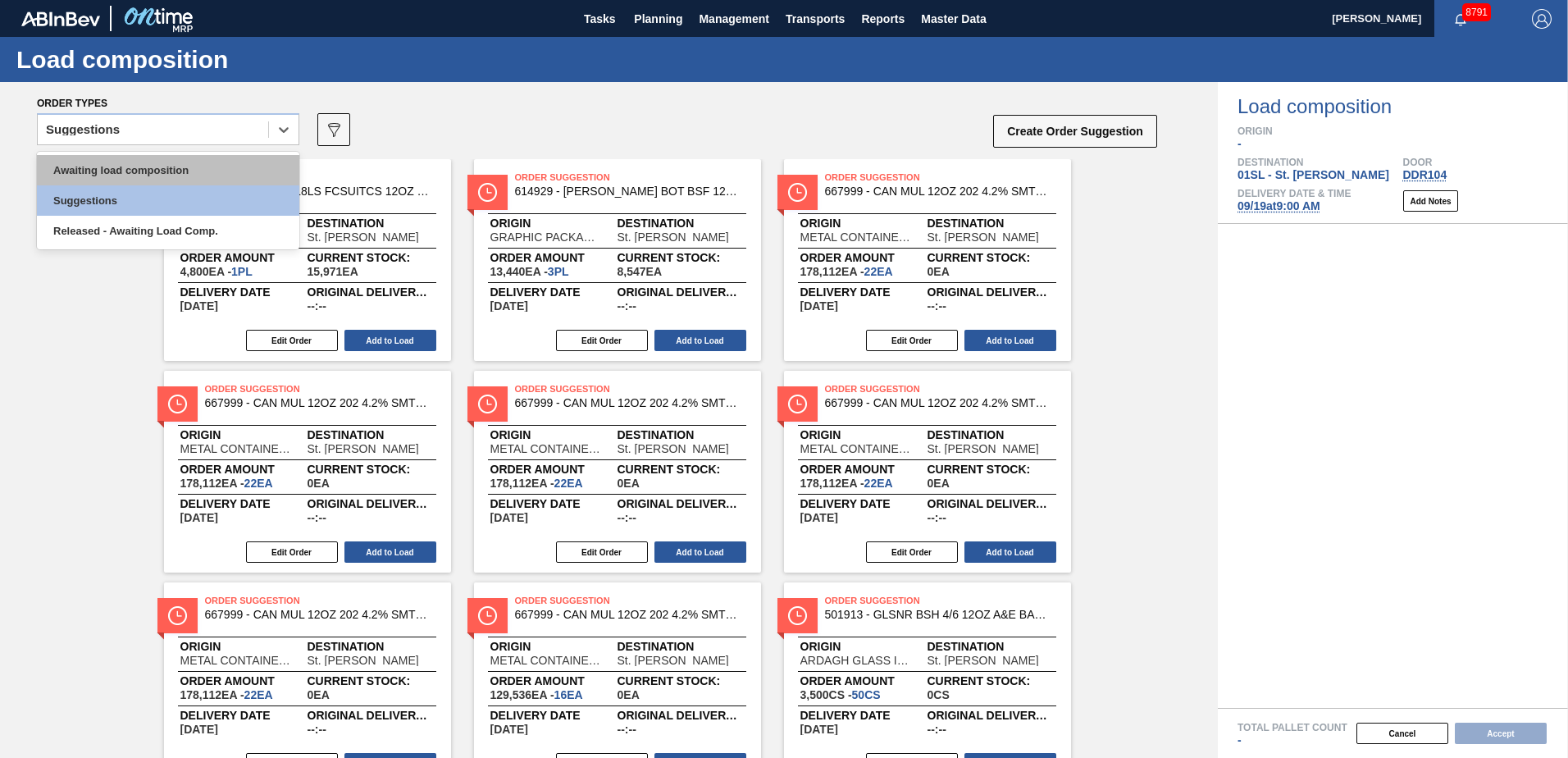
click at [216, 173] on div "Awaiting load composition" at bounding box center [168, 170] width 262 height 31
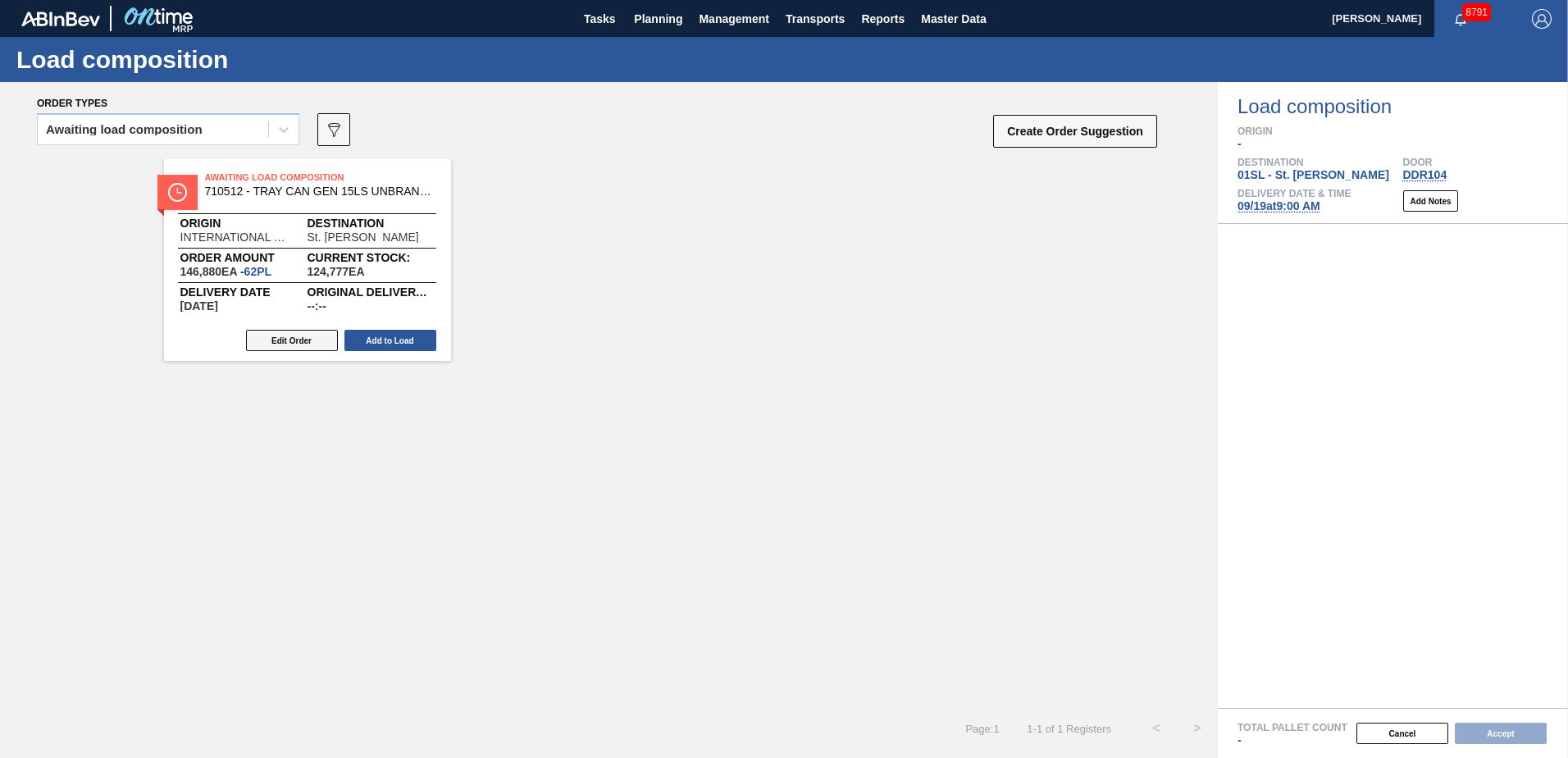
click at [313, 338] on button "Edit Order" at bounding box center [291, 340] width 92 height 21
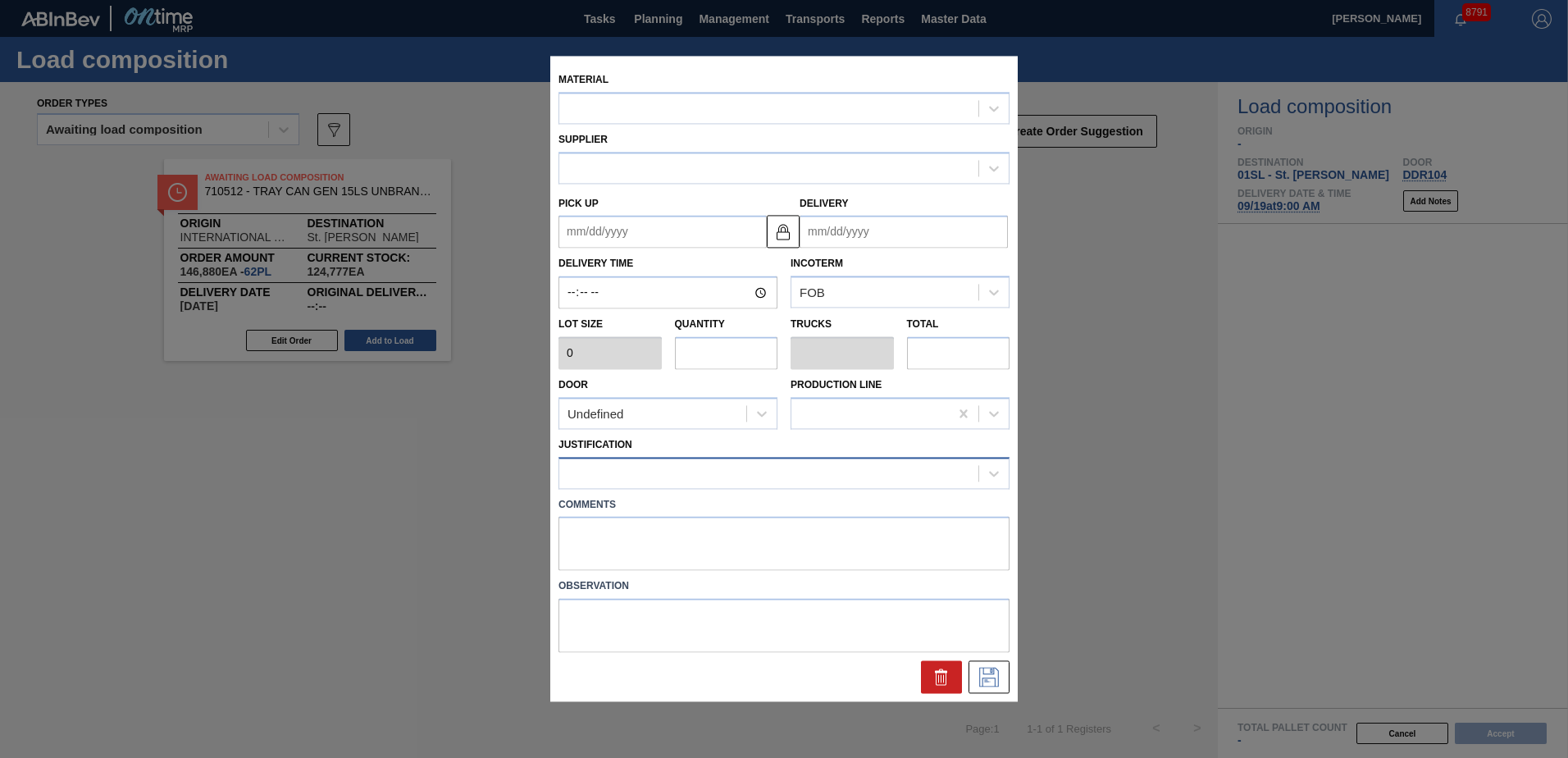
type input "2,400"
type input "61.2"
type input "1.391"
type input "146,880"
type up "[DATE]"
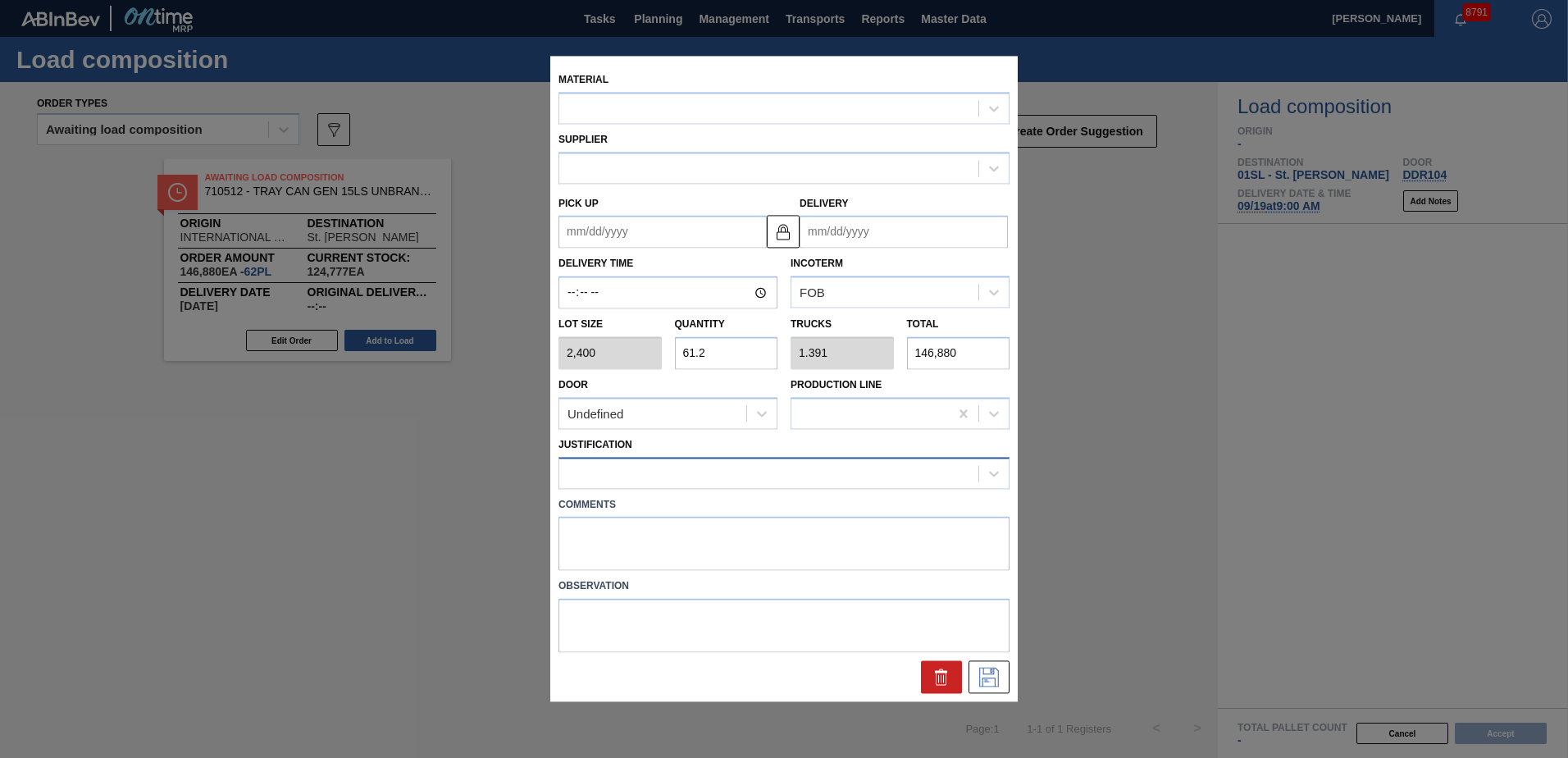
type input "[DATE]"
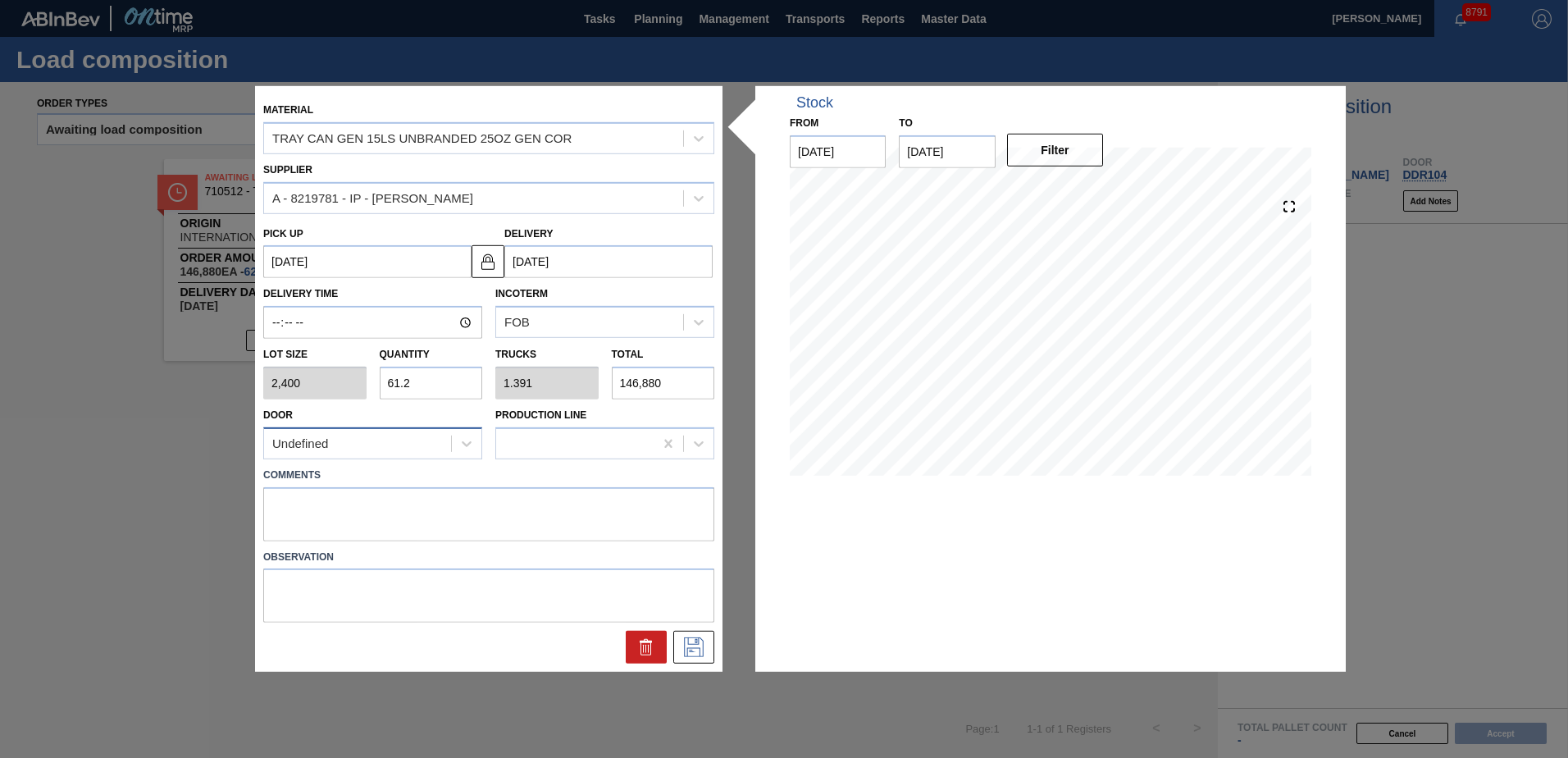
click at [346, 450] on div "Undefined" at bounding box center [358, 443] width 187 height 24
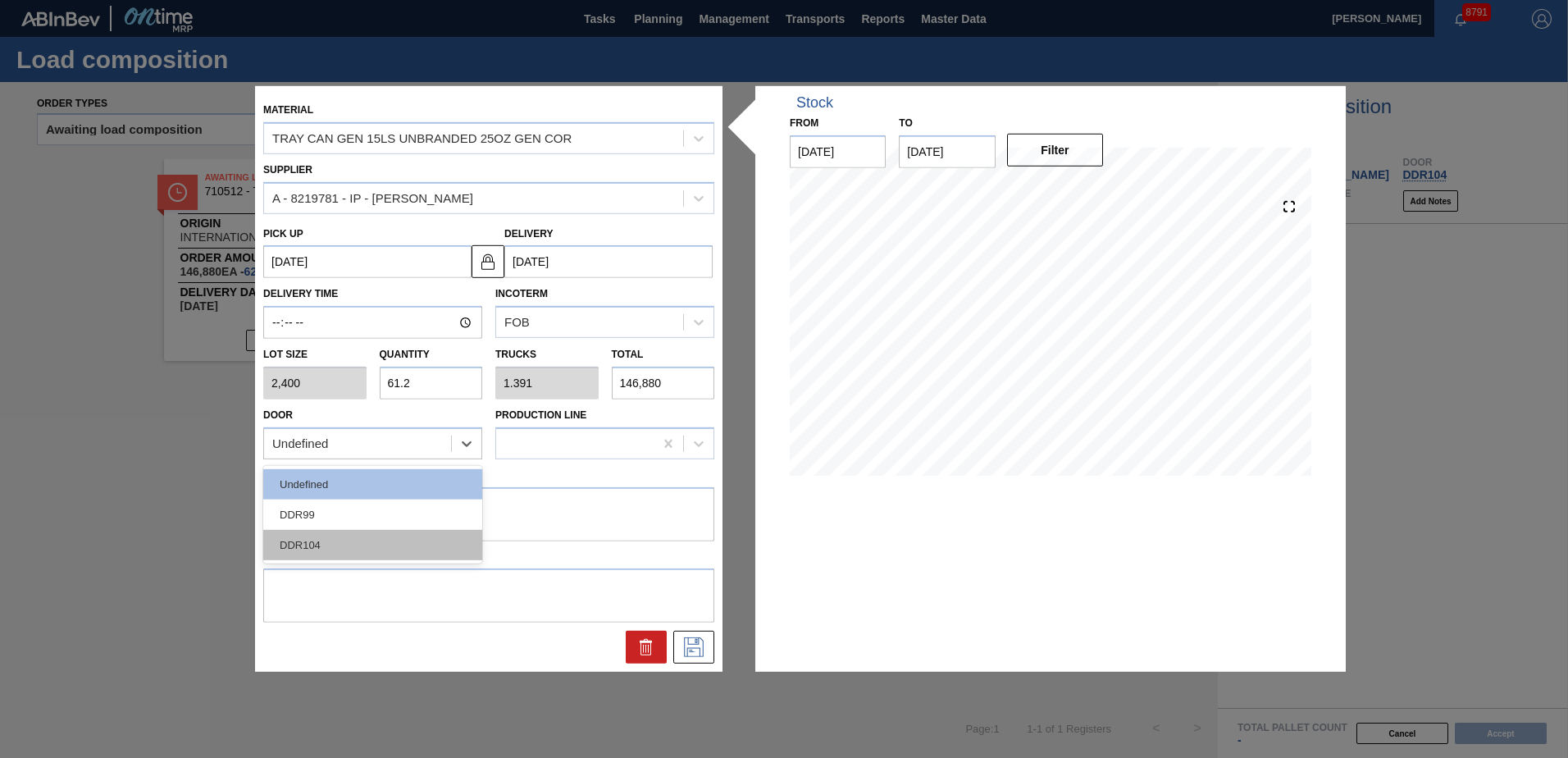
click at [328, 542] on div "DDR104" at bounding box center [373, 545] width 219 height 31
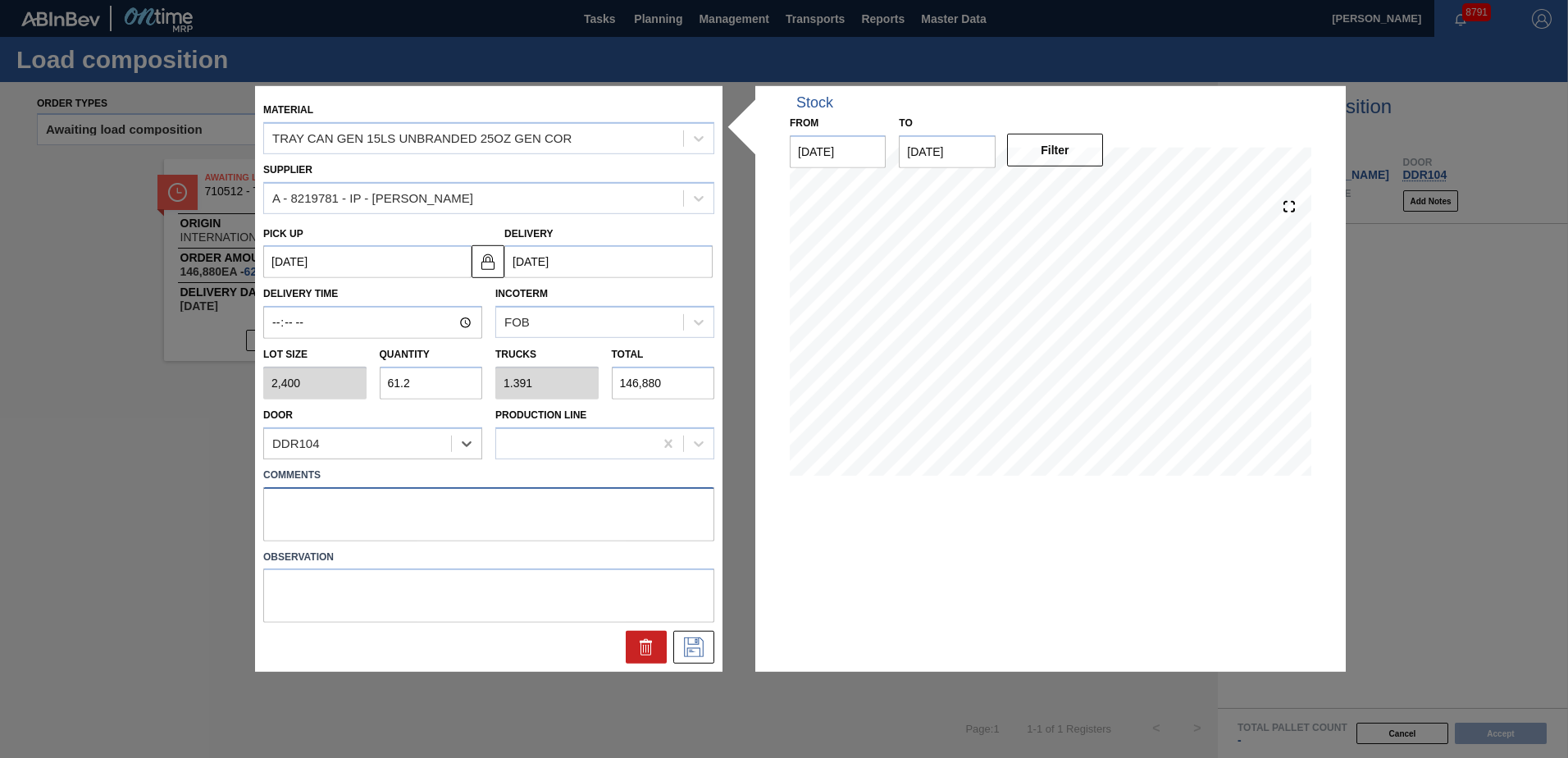
click at [327, 513] on textarea at bounding box center [489, 513] width 451 height 54
type textarea "Live unload"
click at [453, 384] on input "61.2" at bounding box center [430, 382] width 103 height 32
type input "61."
type input "1.386"
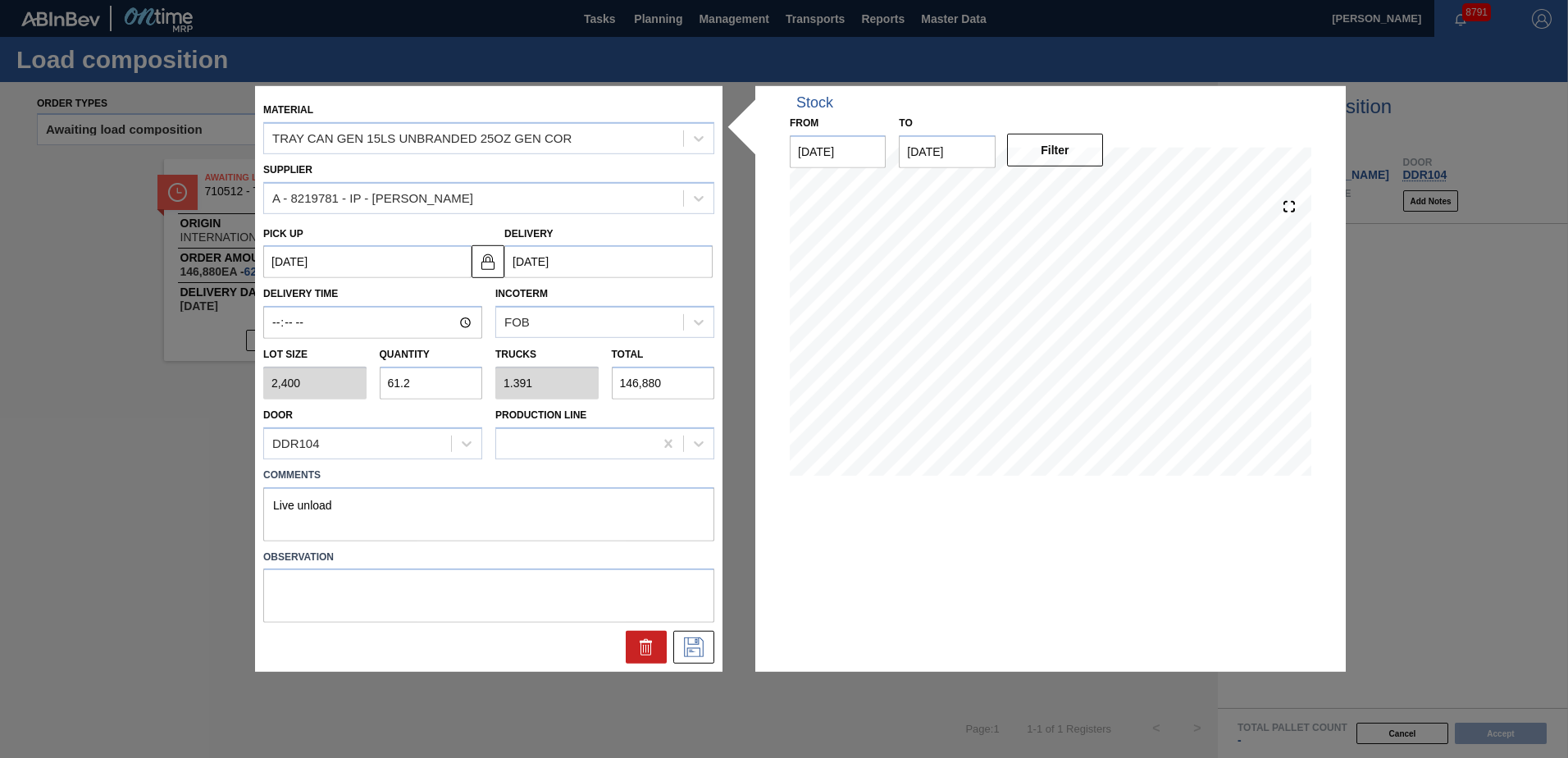
type input "146,400"
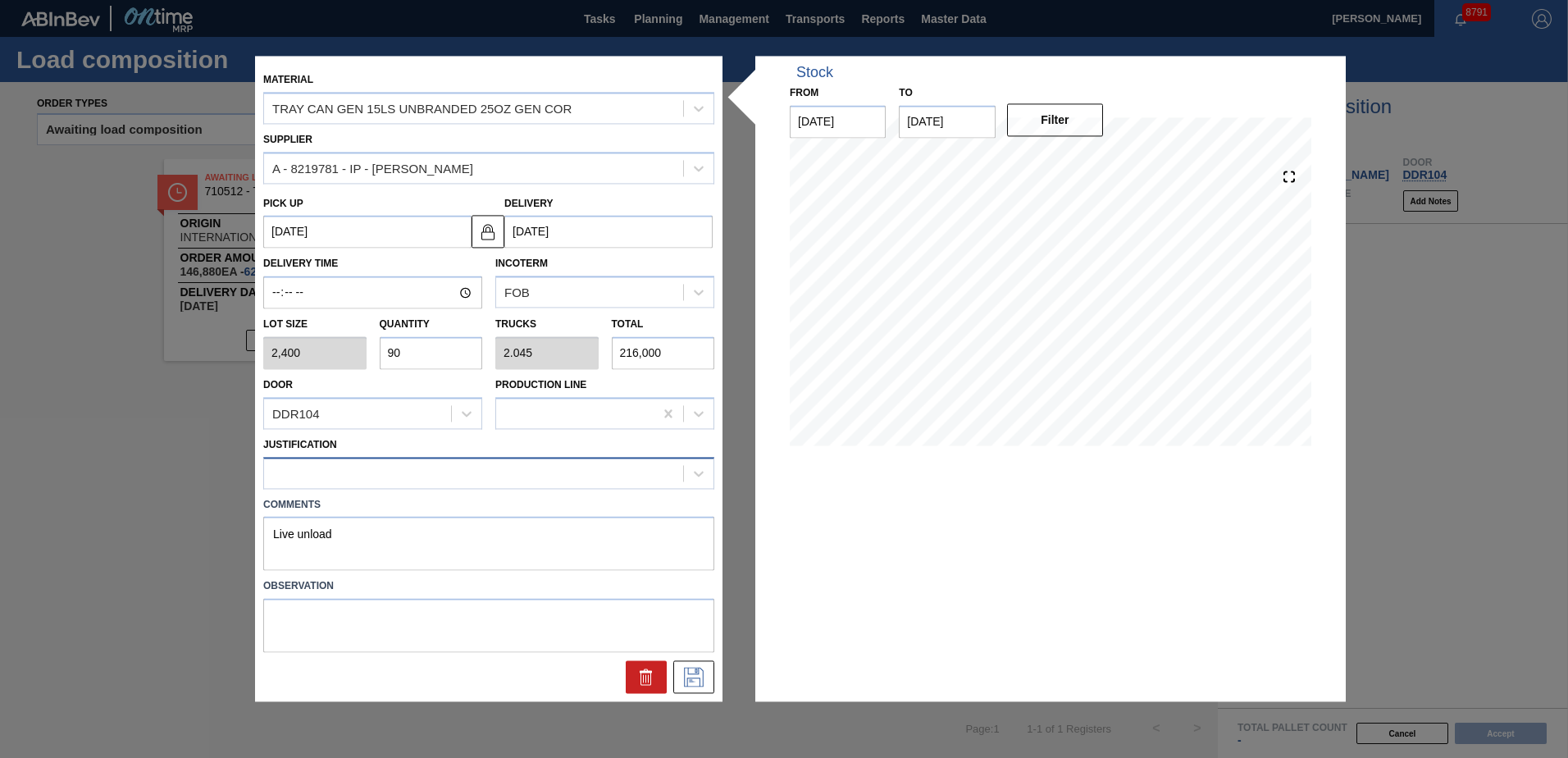
click at [428, 462] on div at bounding box center [474, 473] width 419 height 24
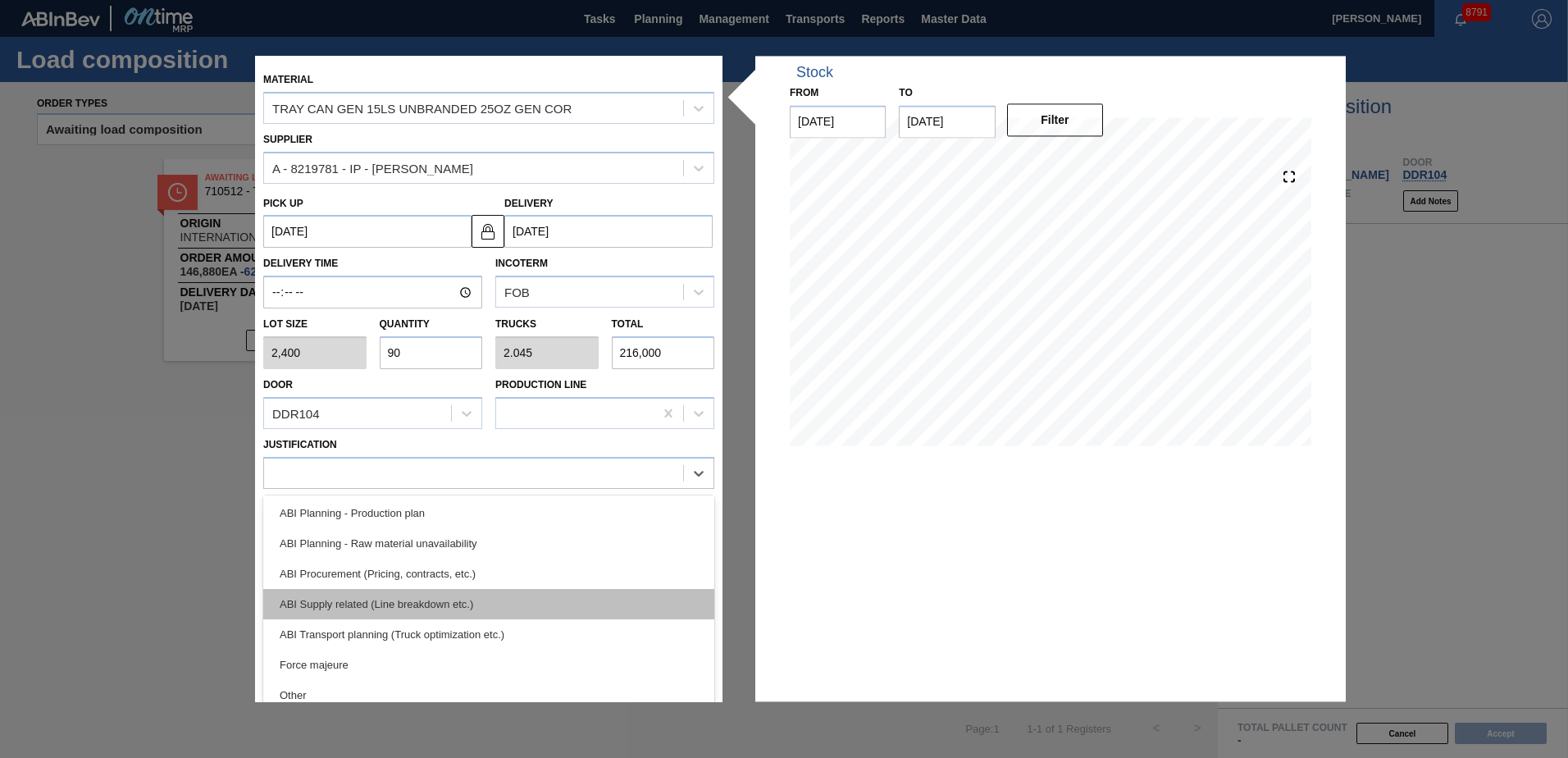
scroll to position [246, 0]
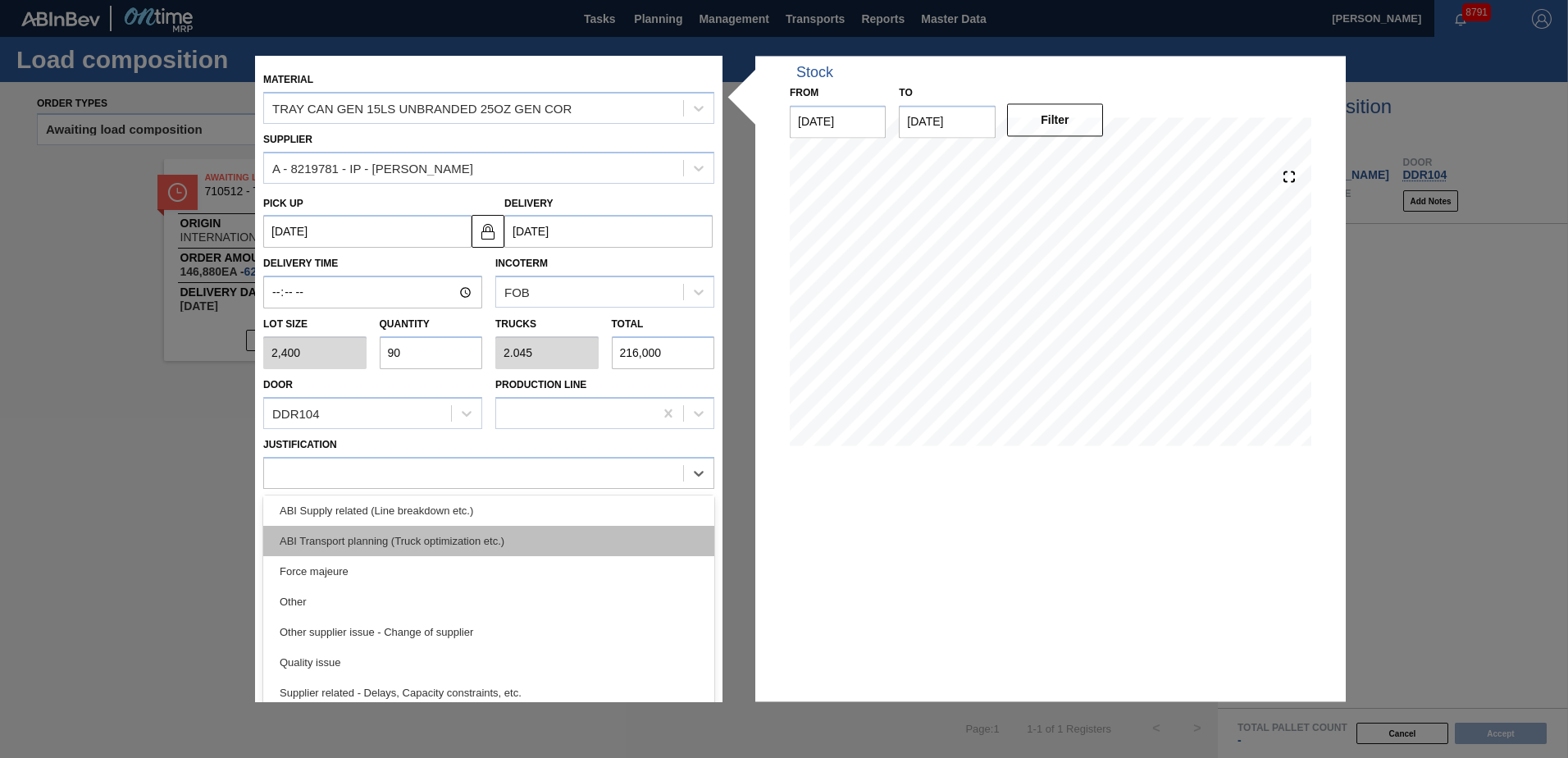
click at [431, 542] on div "ABI Transport planning (Truck optimization etc.)" at bounding box center [489, 541] width 451 height 31
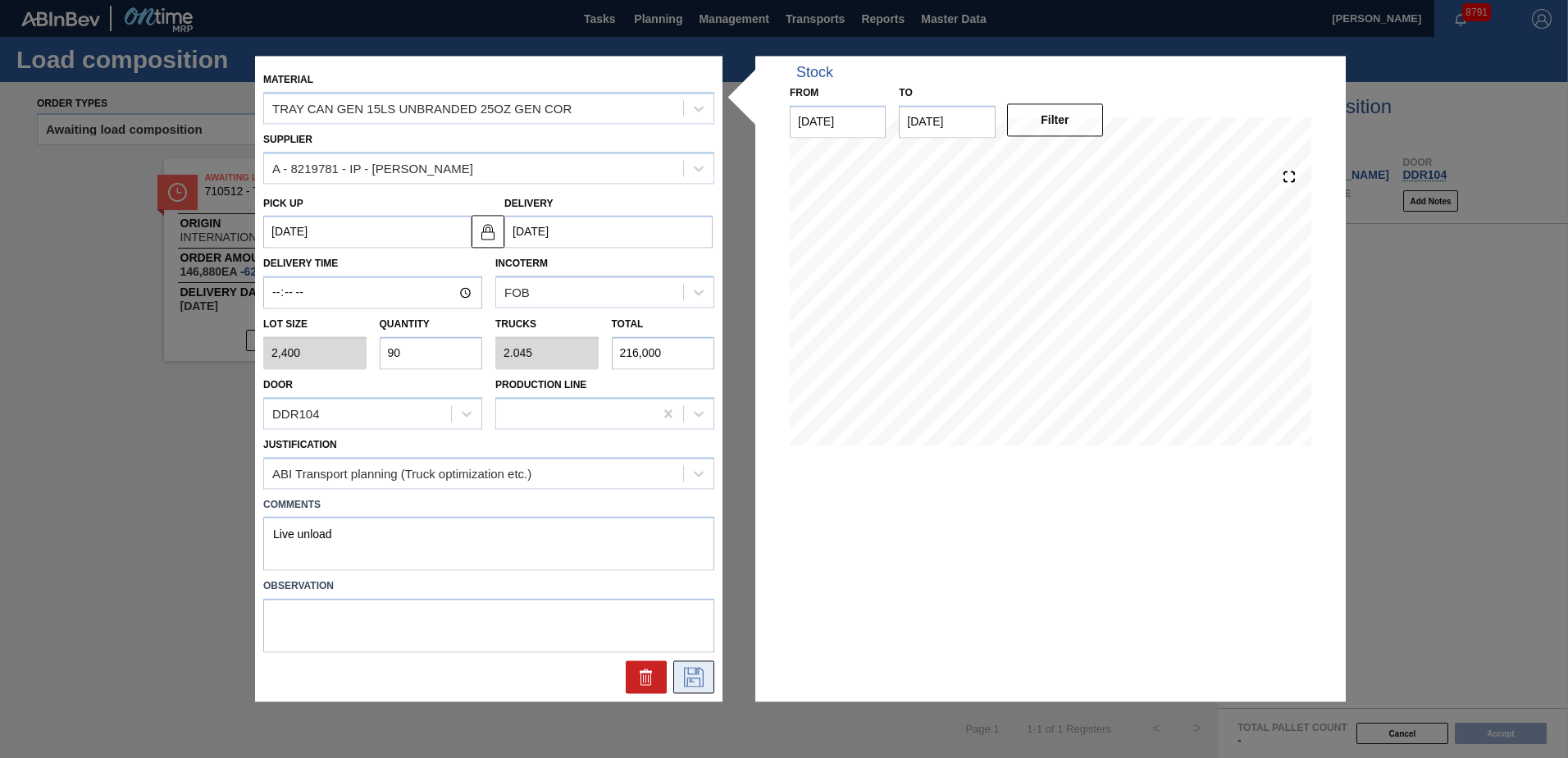
click at [691, 677] on icon at bounding box center [694, 677] width 26 height 19
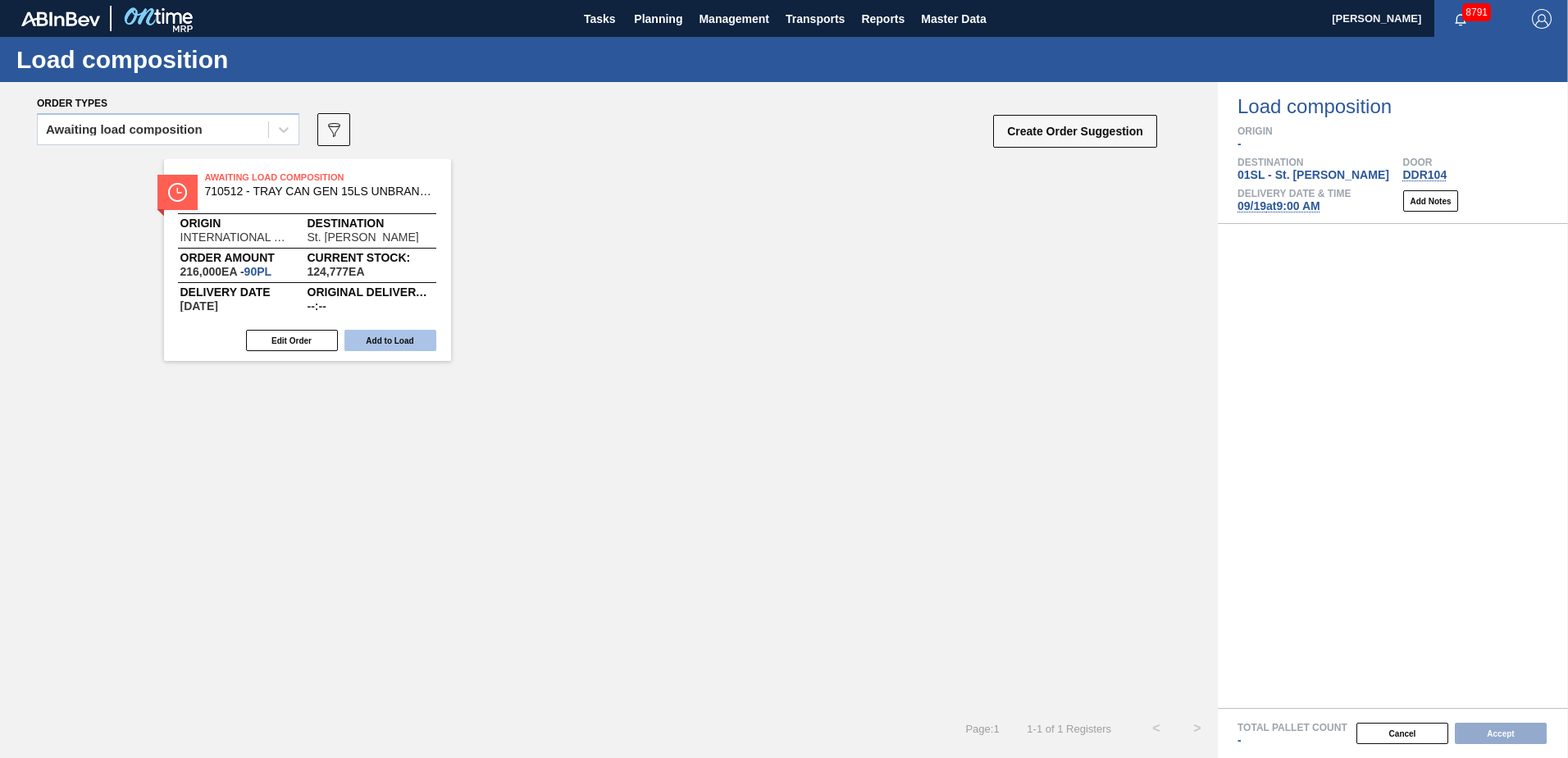
click at [400, 343] on button "Add to Load" at bounding box center [389, 340] width 92 height 21
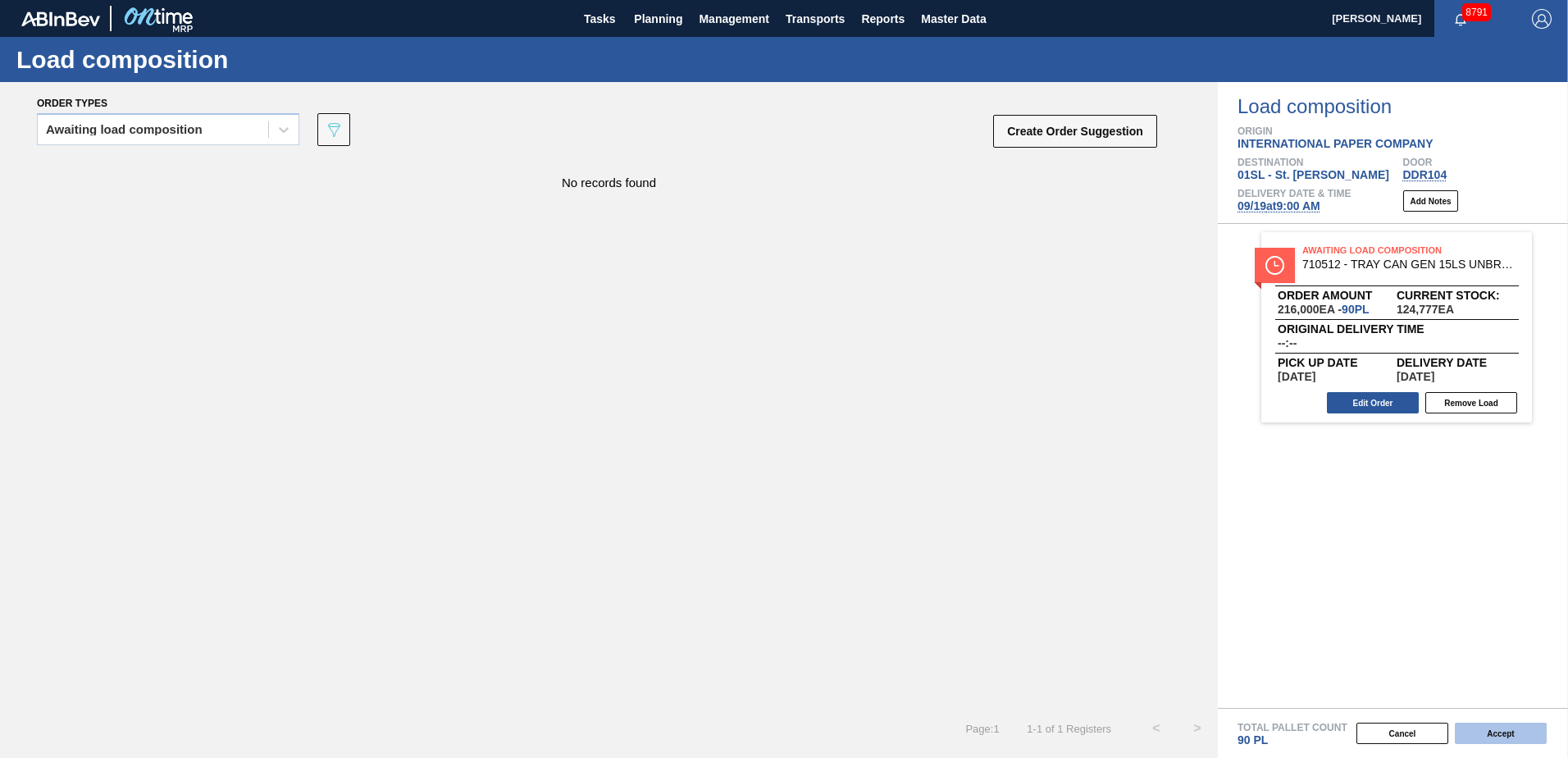
click at [1498, 742] on button "Accept" at bounding box center [1500, 733] width 92 height 21
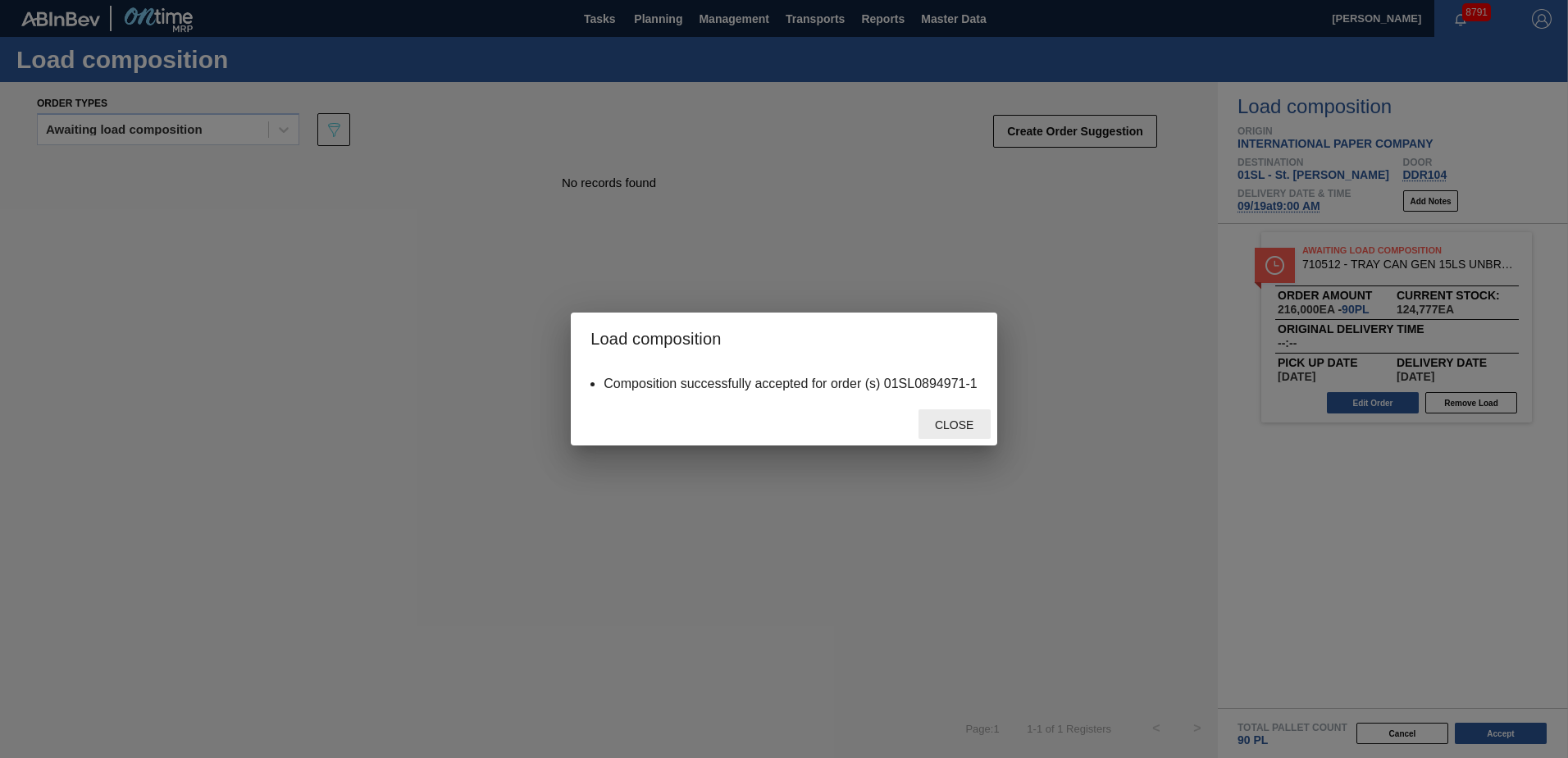
click at [950, 431] on div "Close" at bounding box center [954, 424] width 72 height 31
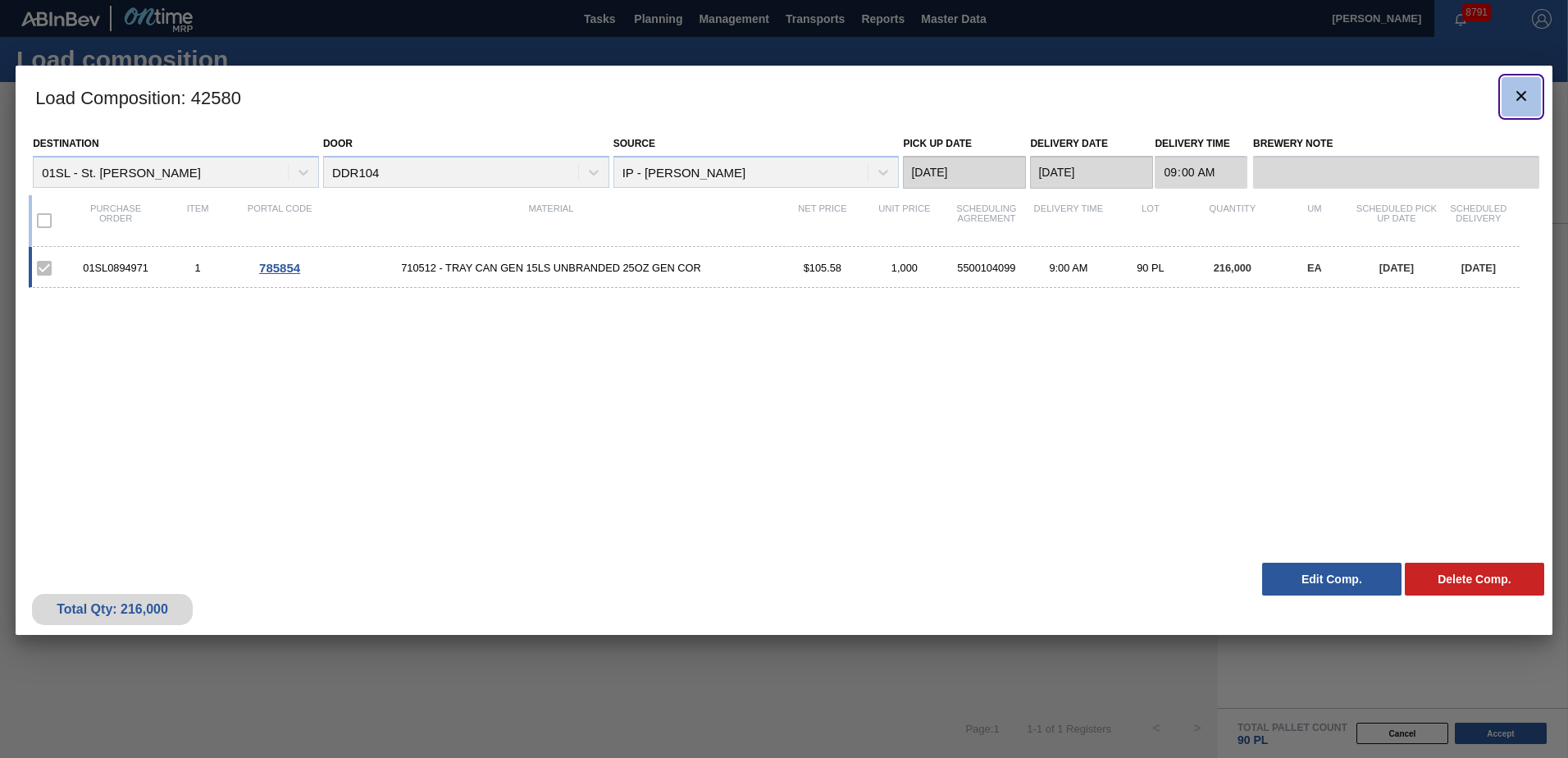
click at [1522, 108] on clb-icon "botão de ícone" at bounding box center [1521, 97] width 19 height 22
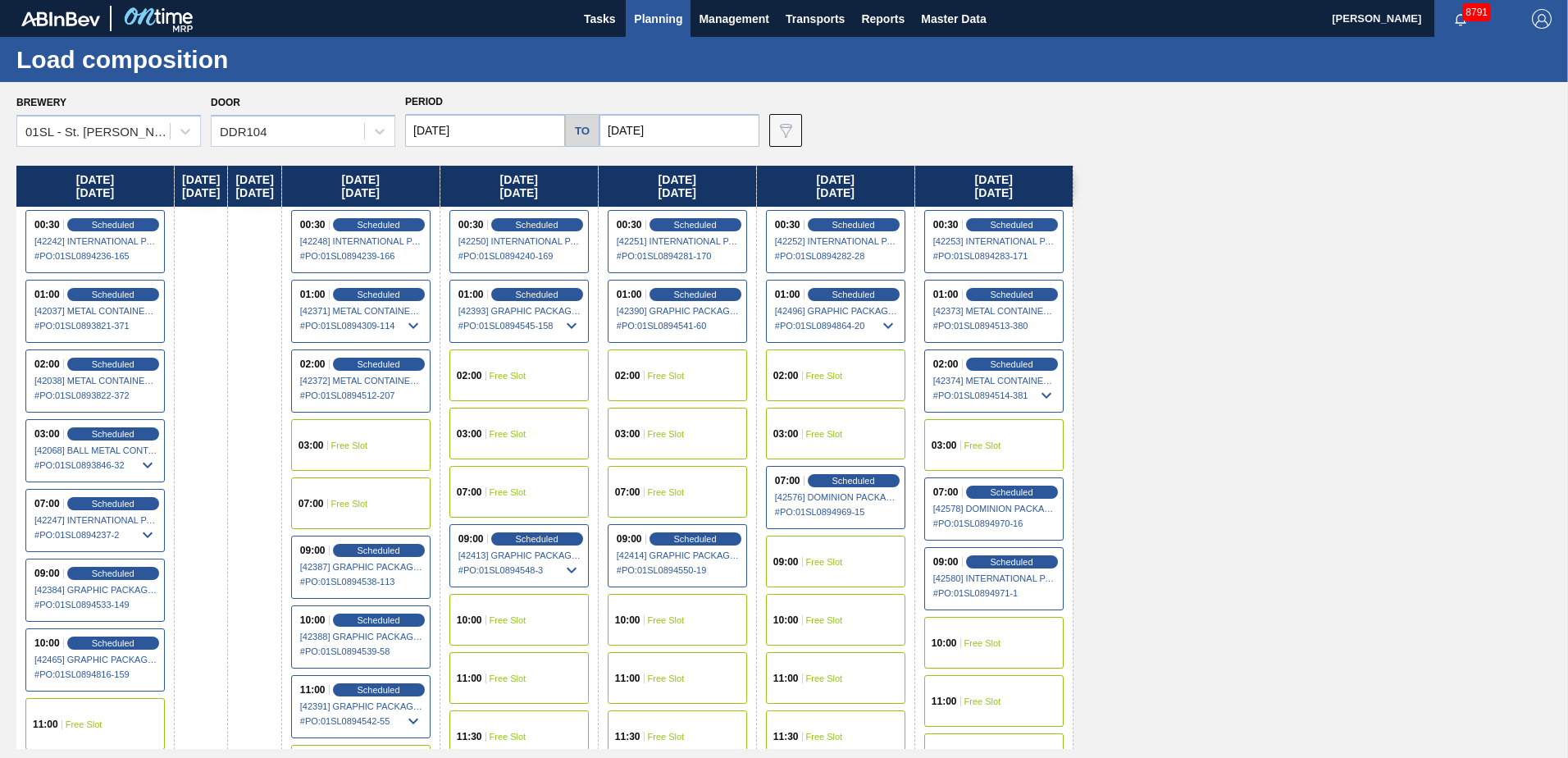
click at [644, 21] on span "Planning" at bounding box center [658, 19] width 48 height 19
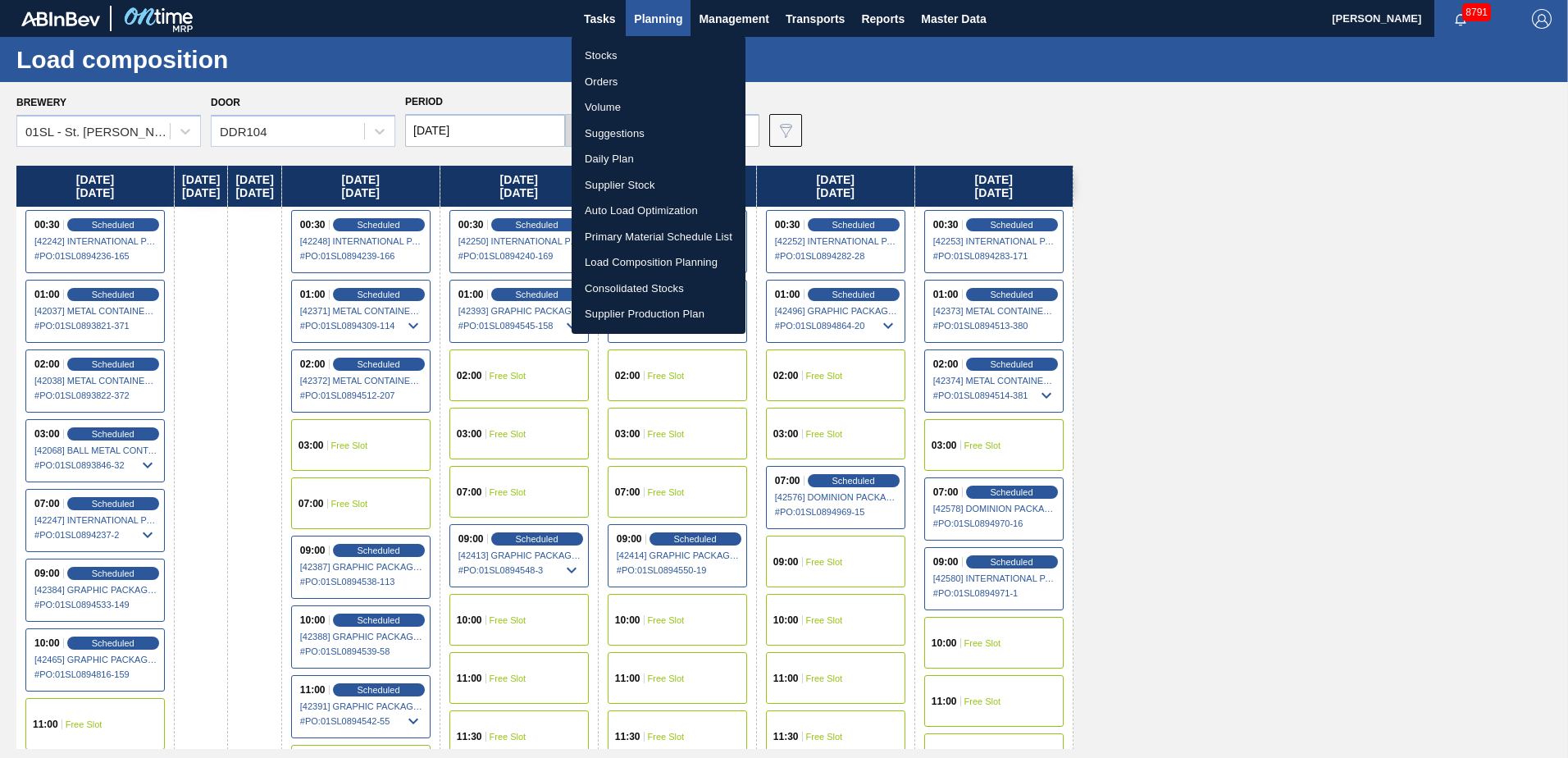
click at [616, 125] on li "Suggestions" at bounding box center [657, 134] width 173 height 26
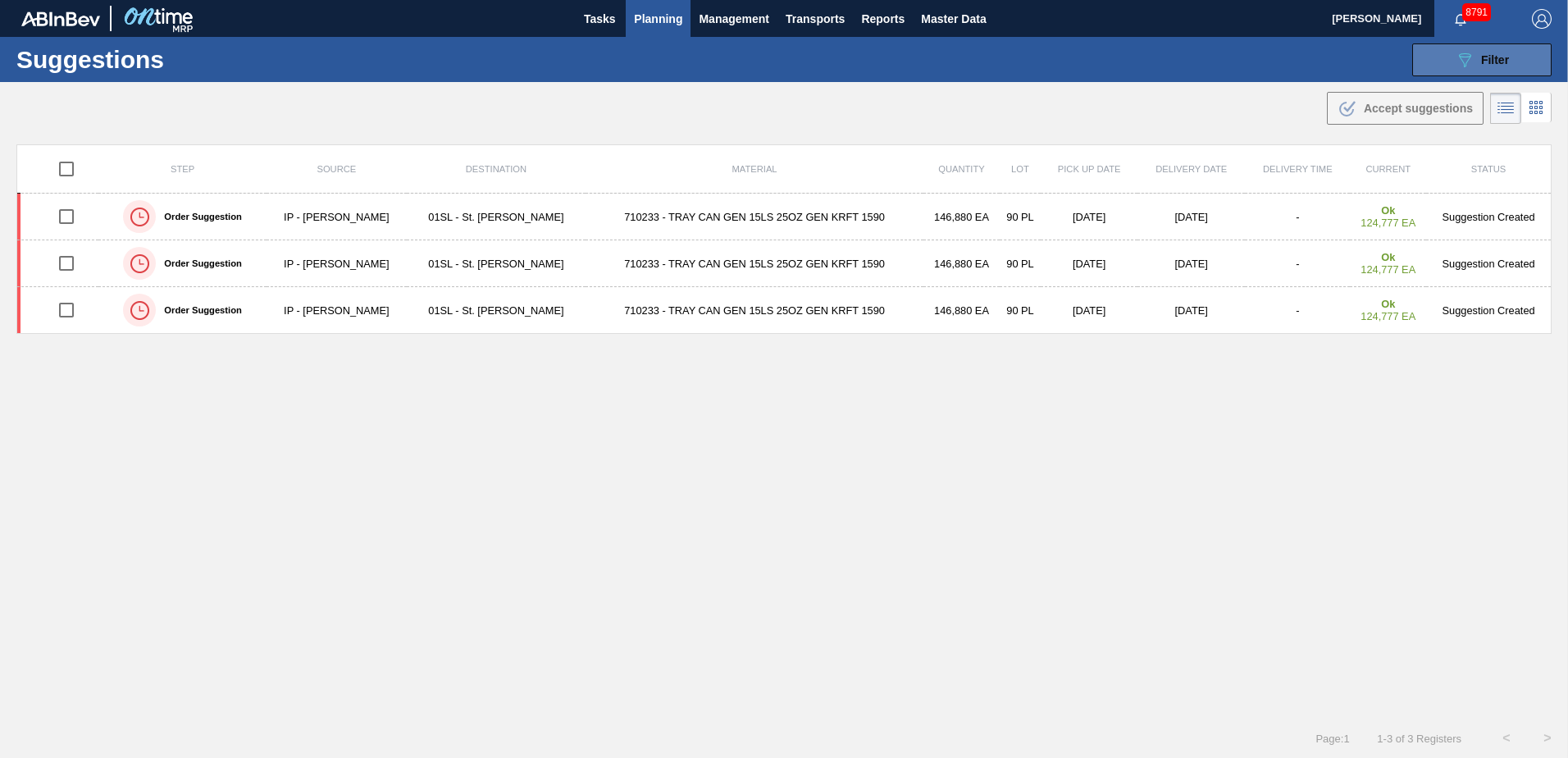
click at [1468, 60] on icon "089F7B8B-B2A5-4AFE-B5C0-19BA573D28AC" at bounding box center [1464, 59] width 19 height 19
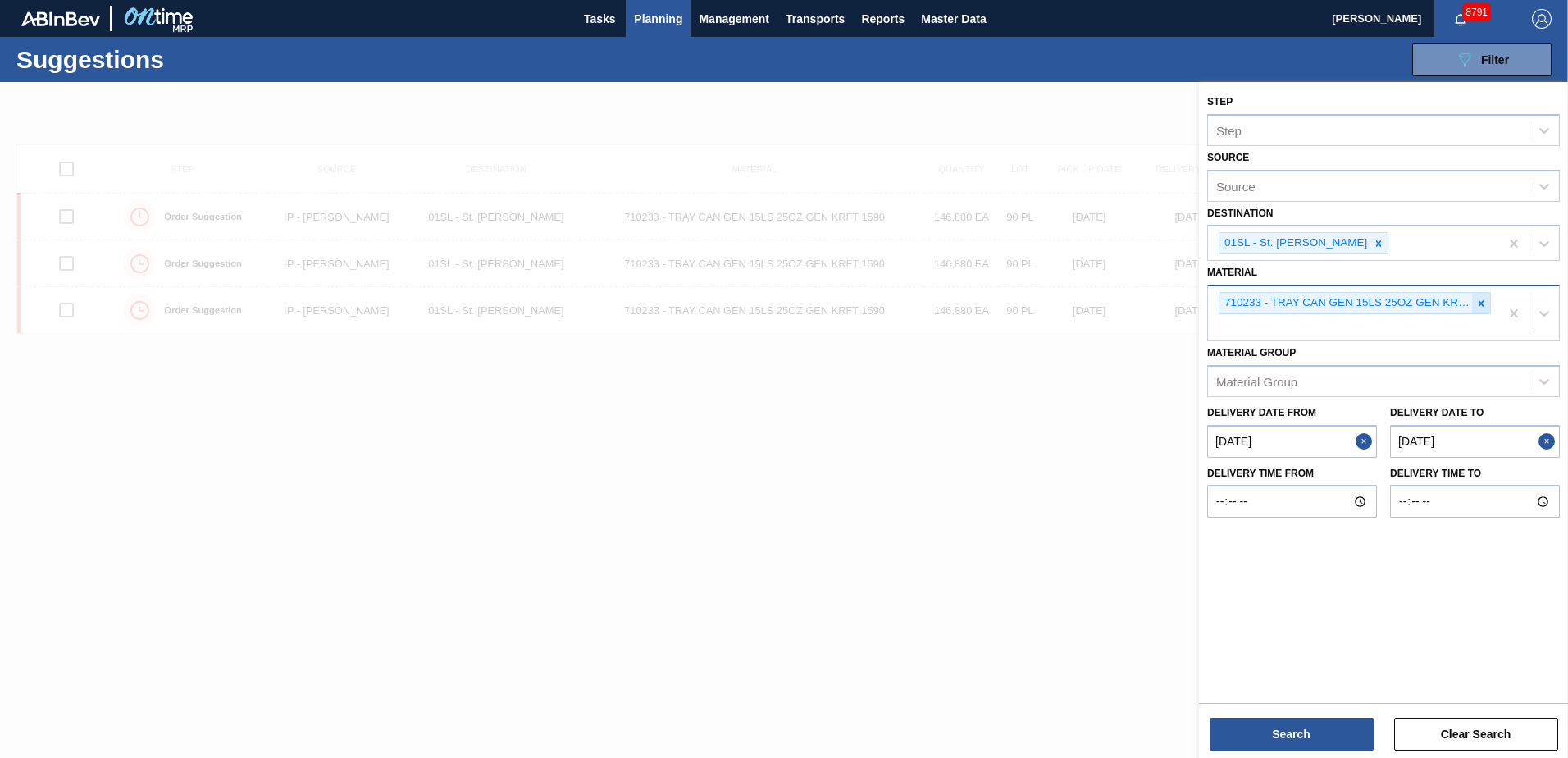
click at [1487, 305] on div at bounding box center [1480, 303] width 18 height 20
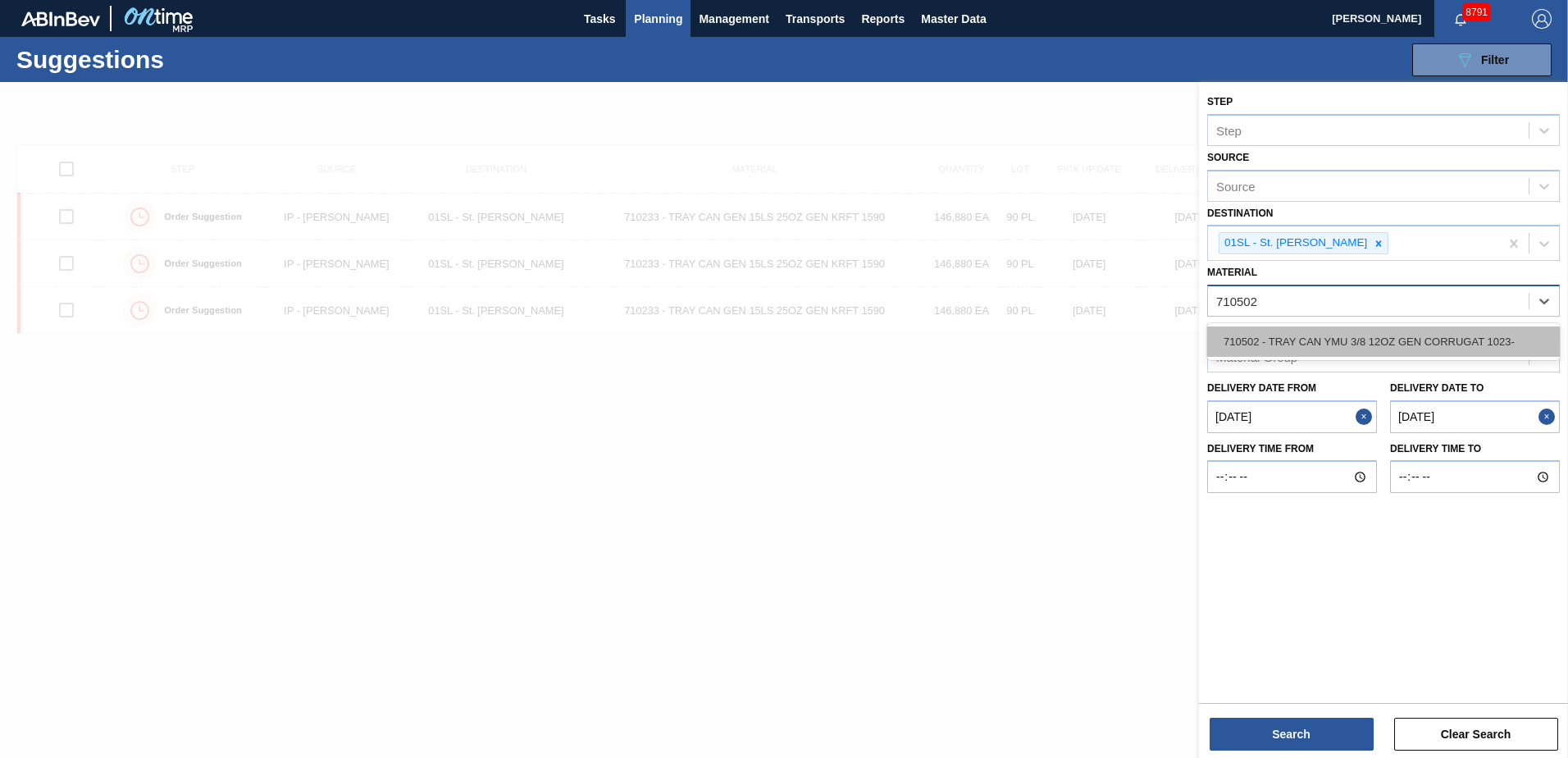
click at [1462, 339] on div "710502 - TRAY CAN YMU 3/8 12OZ GEN CORRUGAT 1023-" at bounding box center [1383, 341] width 352 height 31
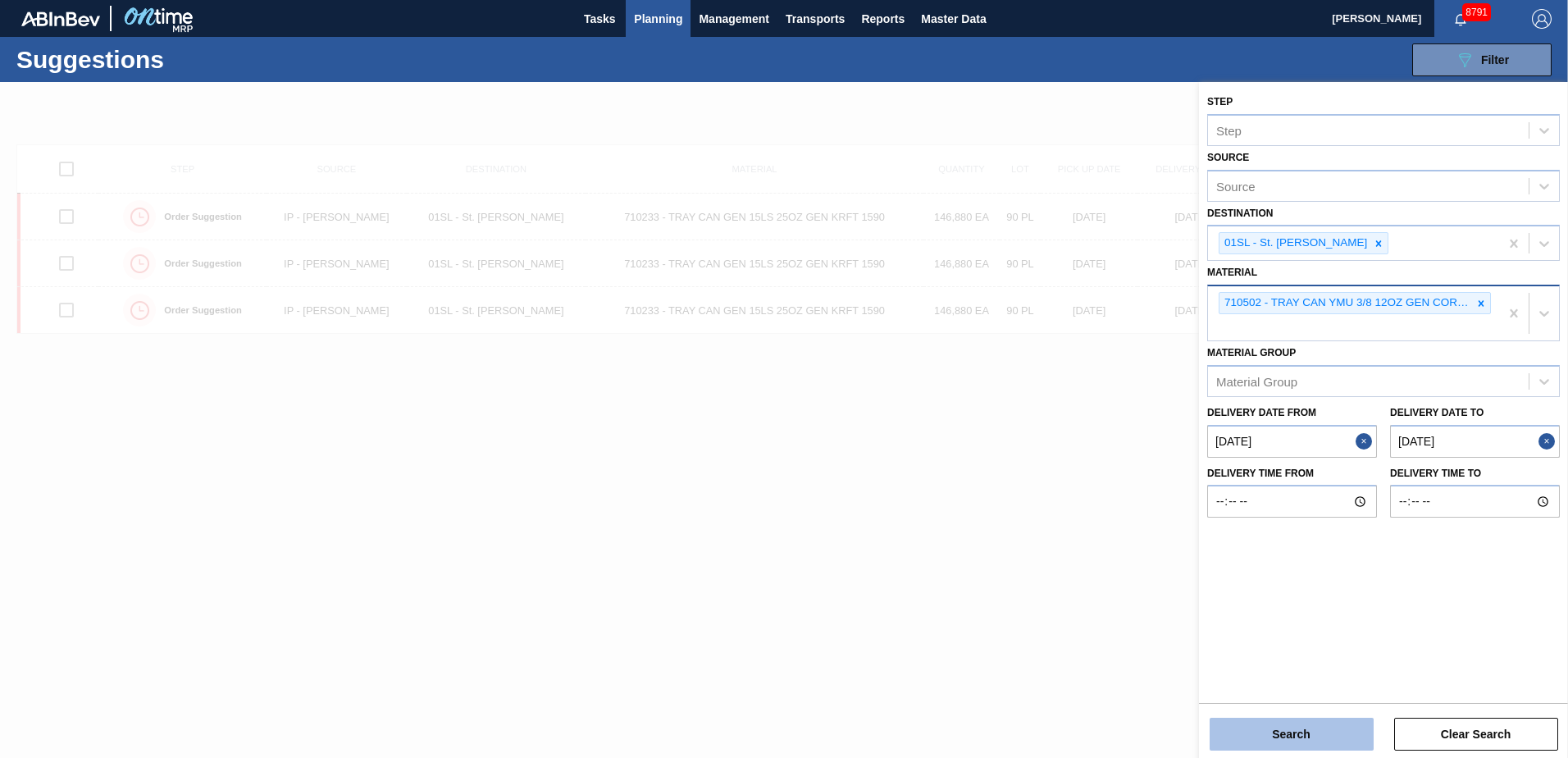
click at [1308, 733] on button "Search" at bounding box center [1291, 734] width 164 height 32
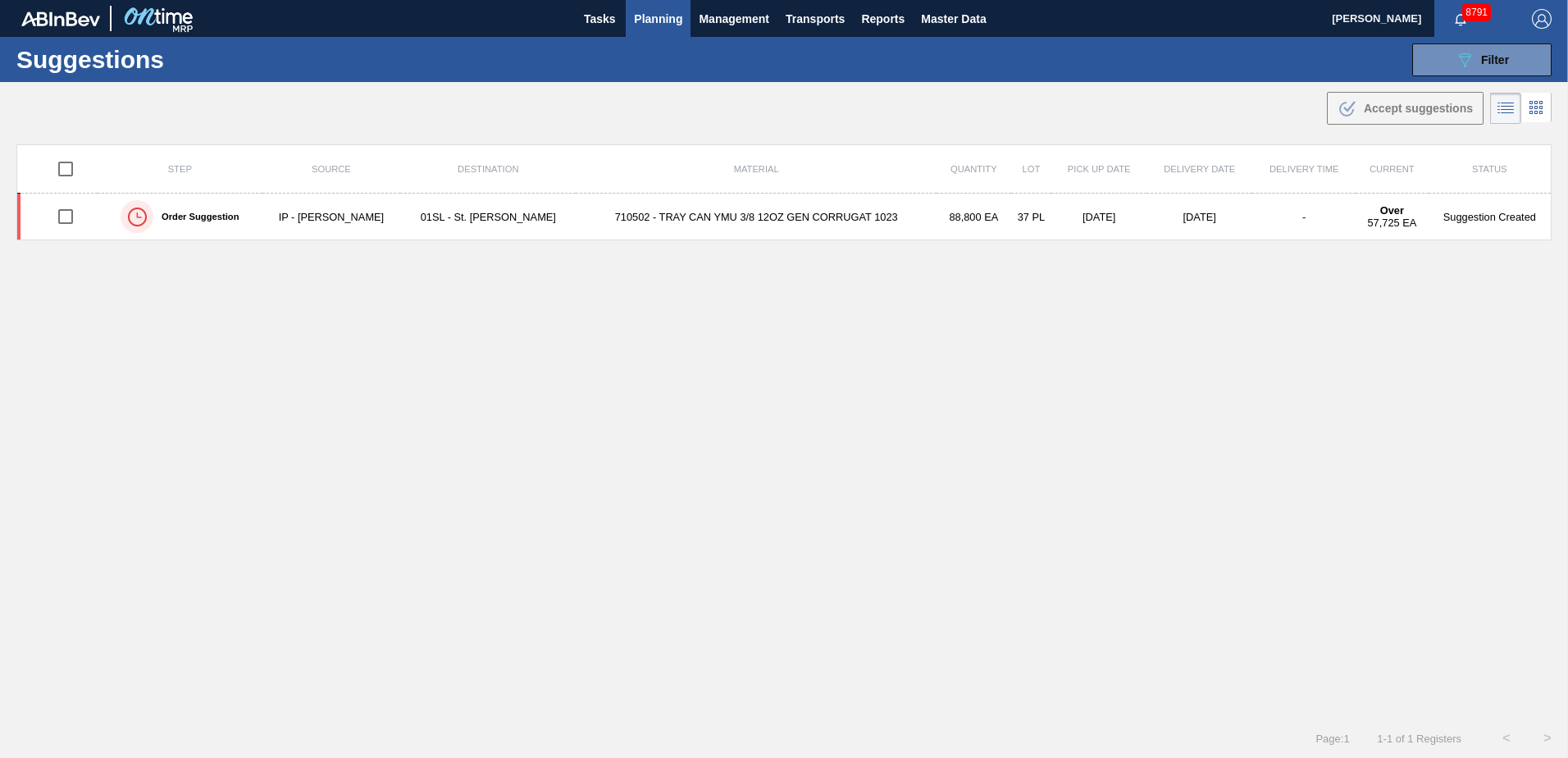
click at [644, 10] on span "Planning" at bounding box center [658, 19] width 48 height 19
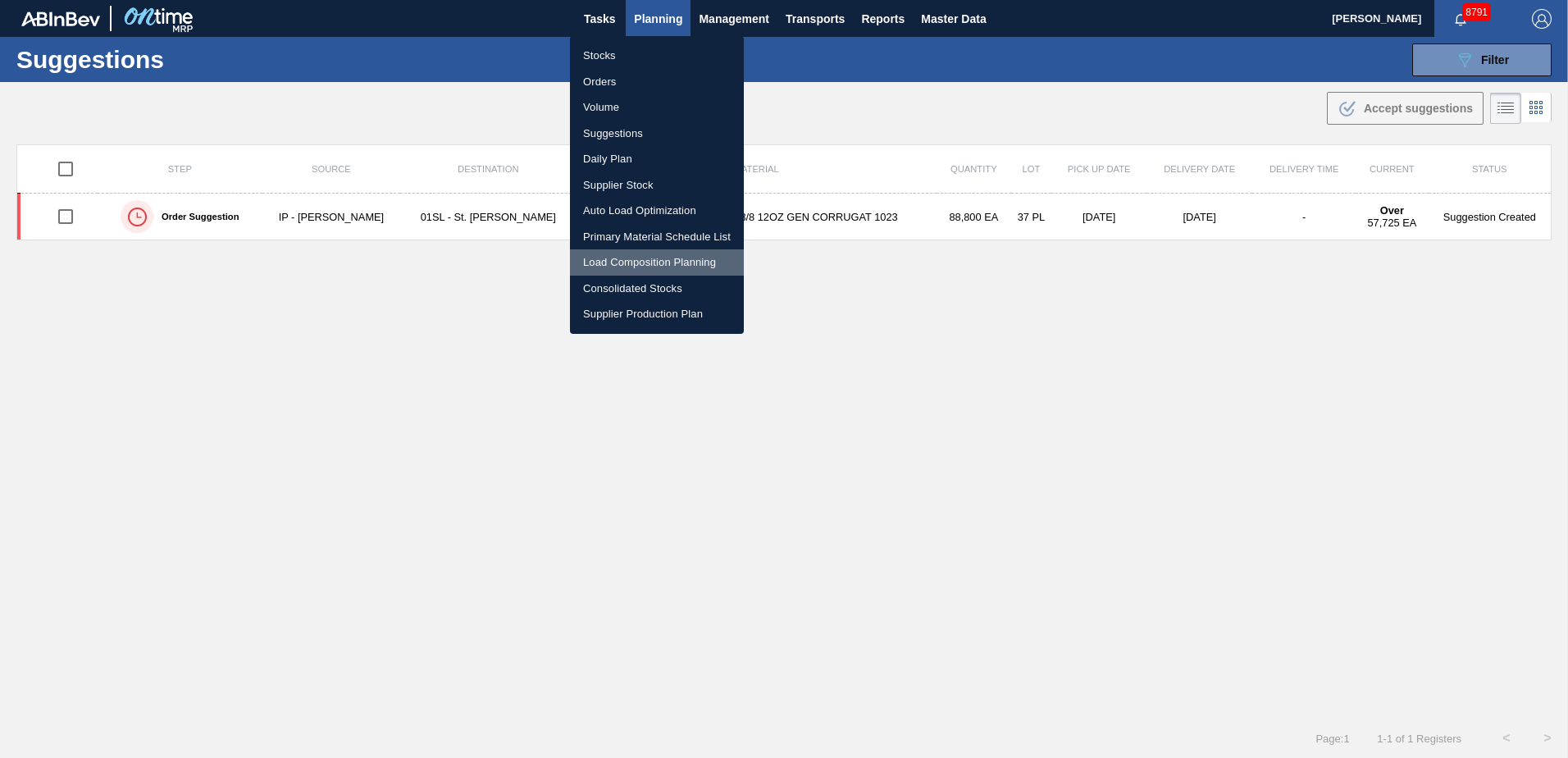
click at [634, 257] on li "Load Composition Planning" at bounding box center [657, 263] width 173 height 26
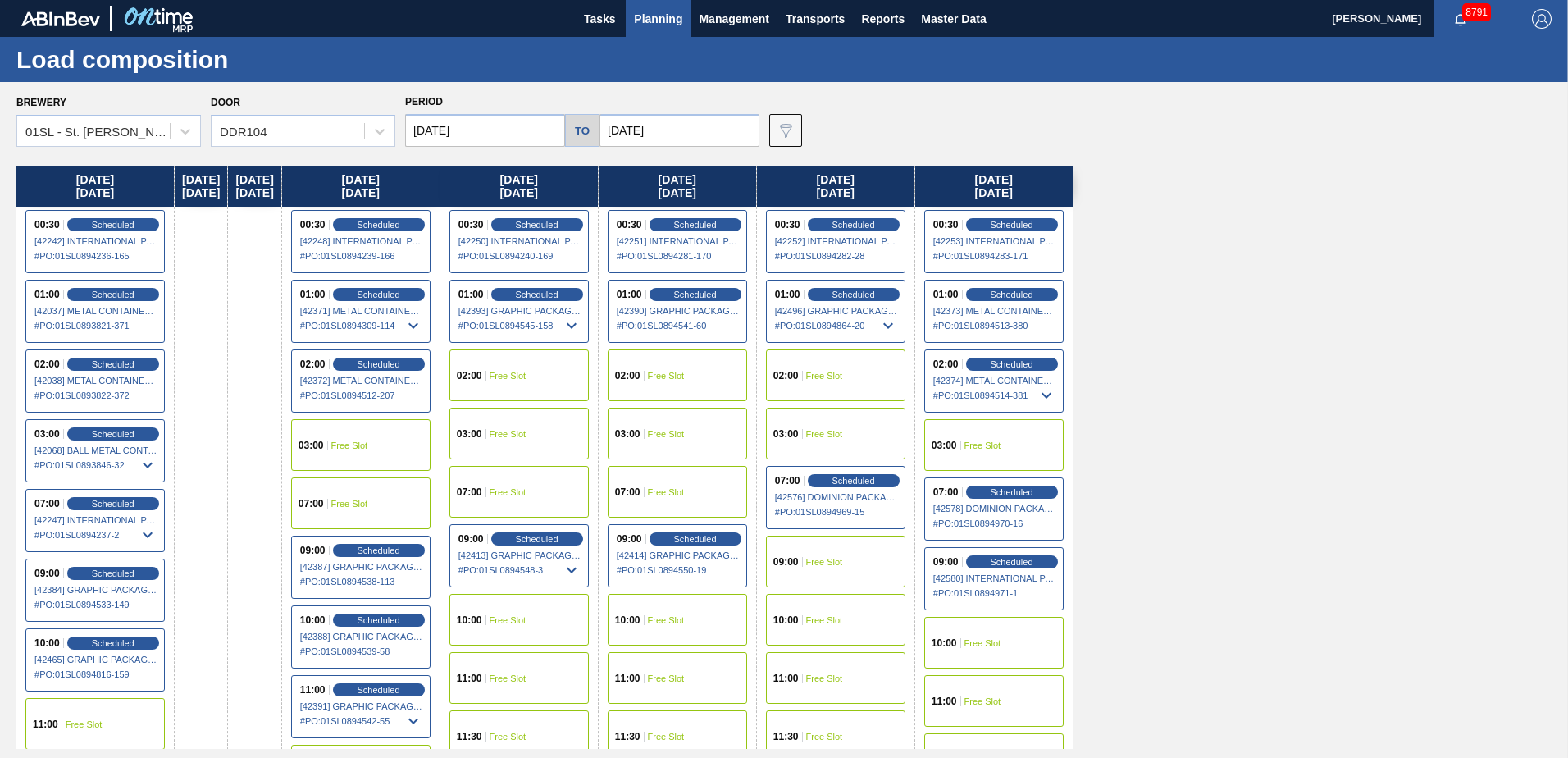
click at [843, 557] on span "Free Slot" at bounding box center [824, 561] width 37 height 10
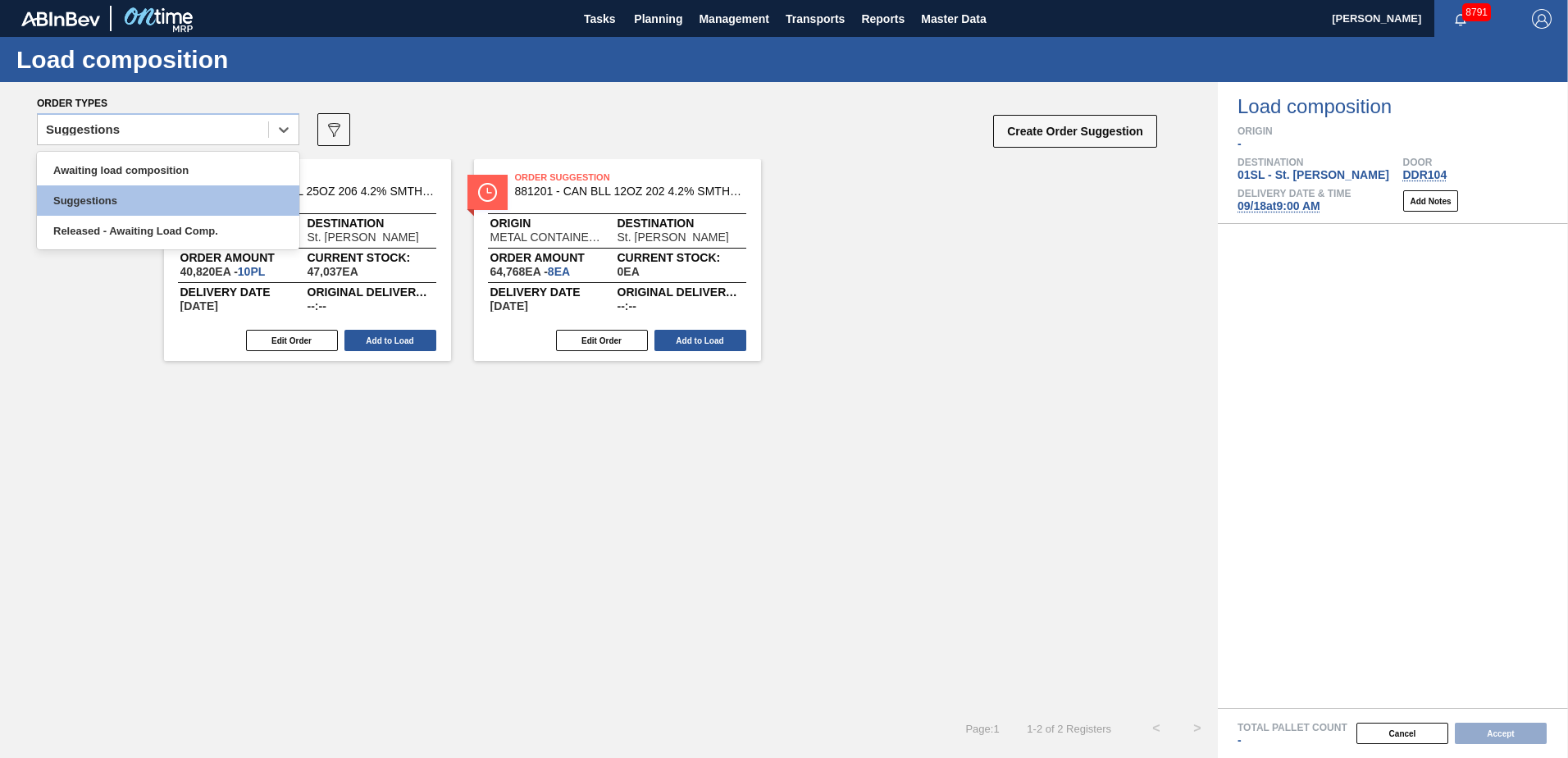
click at [280, 132] on icon at bounding box center [284, 130] width 17 height 17
click at [210, 180] on div "Awaiting load composition" at bounding box center [168, 170] width 262 height 31
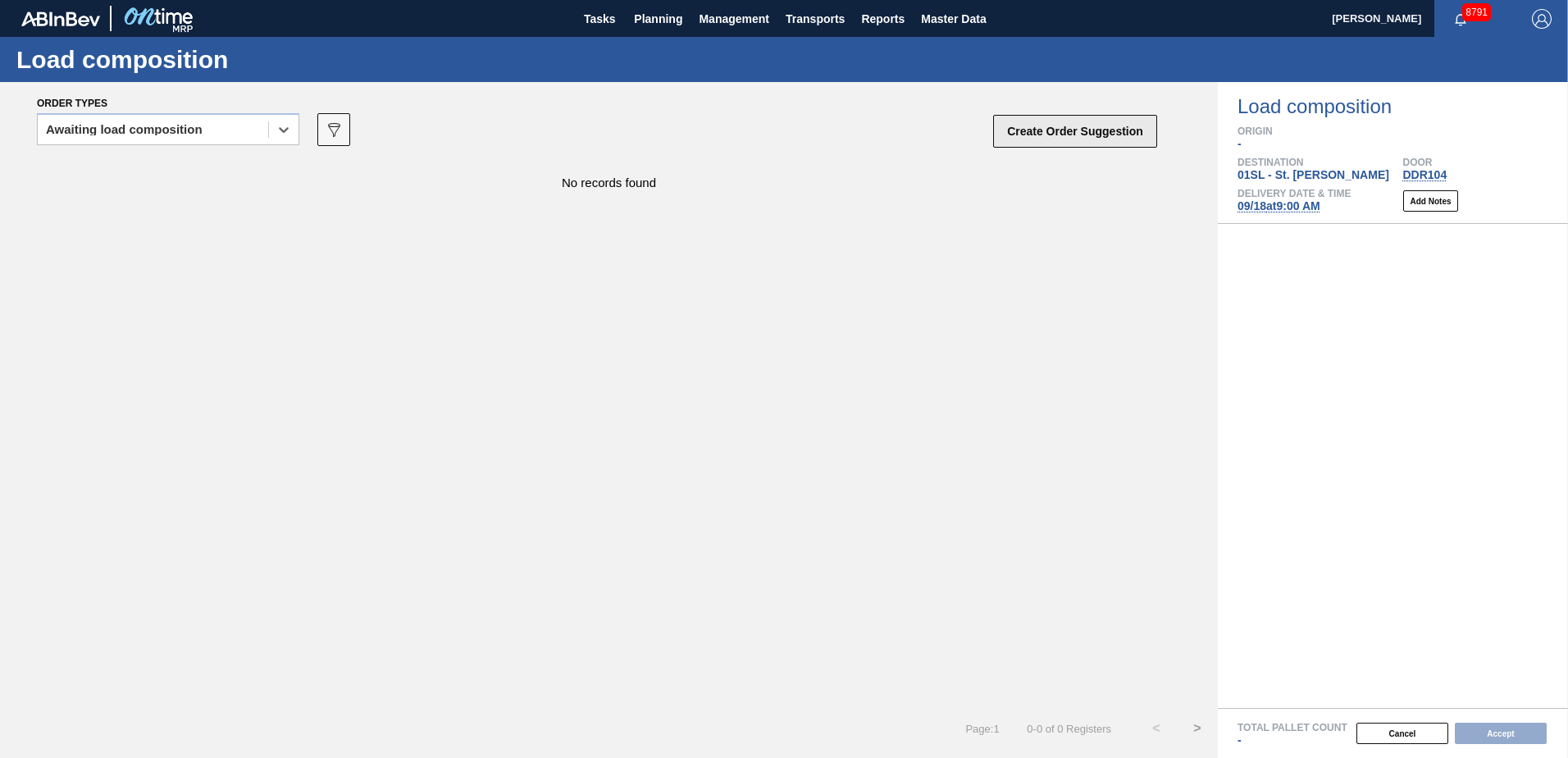
click at [1123, 131] on button "Create Order Suggestion" at bounding box center [1075, 131] width 164 height 32
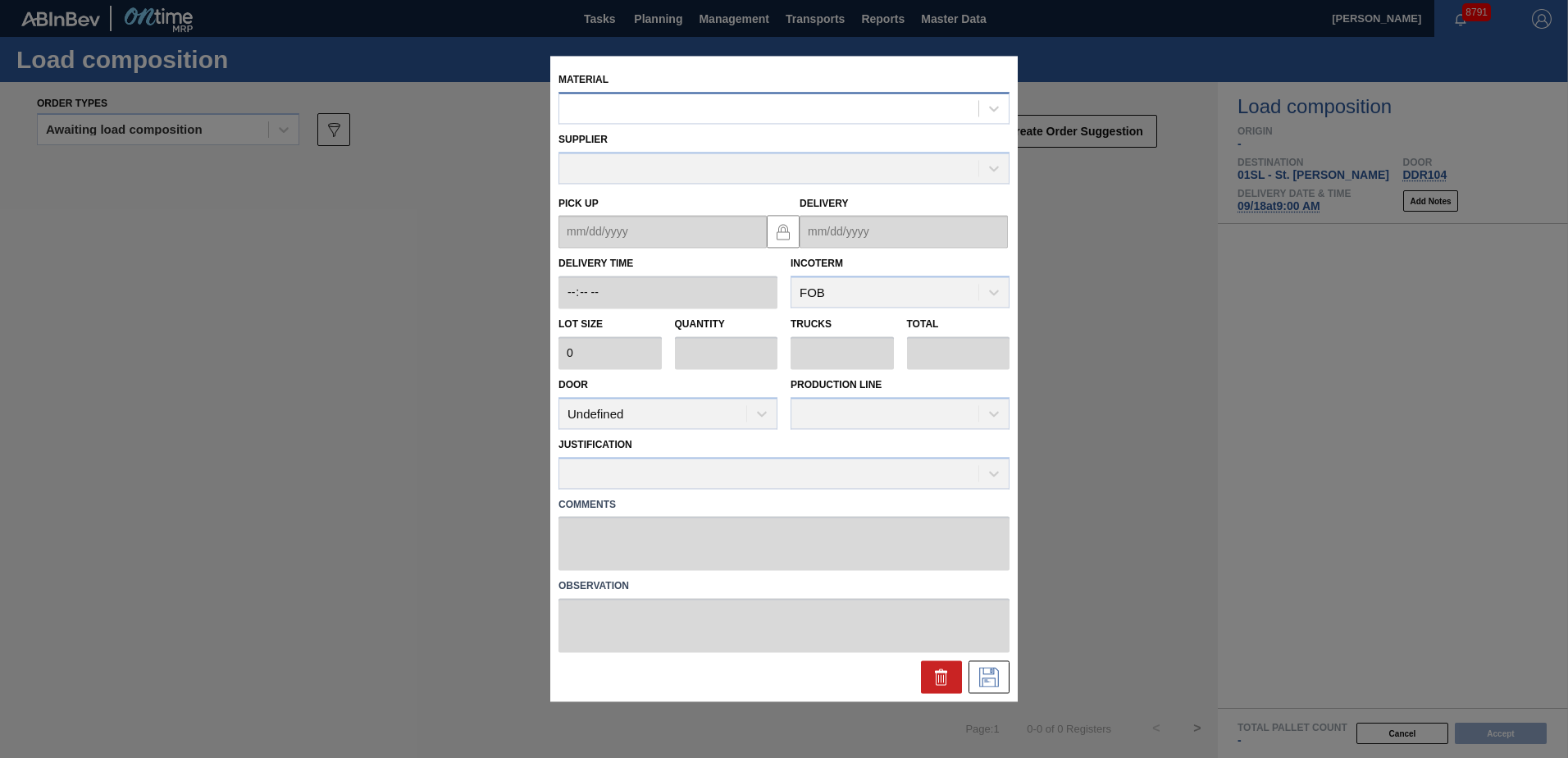
click at [645, 109] on div at bounding box center [769, 109] width 419 height 24
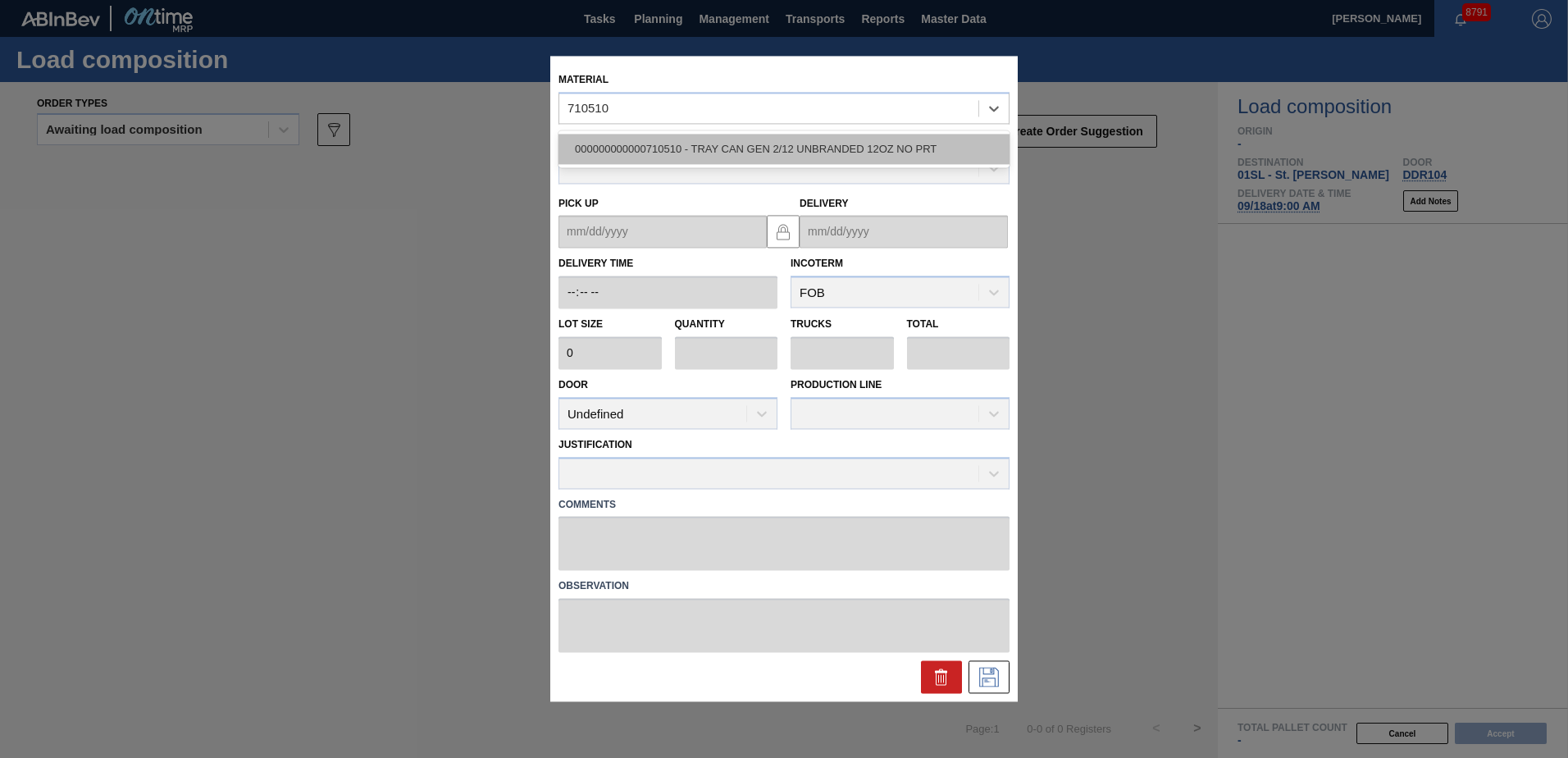
click at [669, 146] on div "000000000000710510 - TRAY CAN GEN 2/12 UNBRANDED 12OZ NO PRT" at bounding box center [784, 148] width 451 height 31
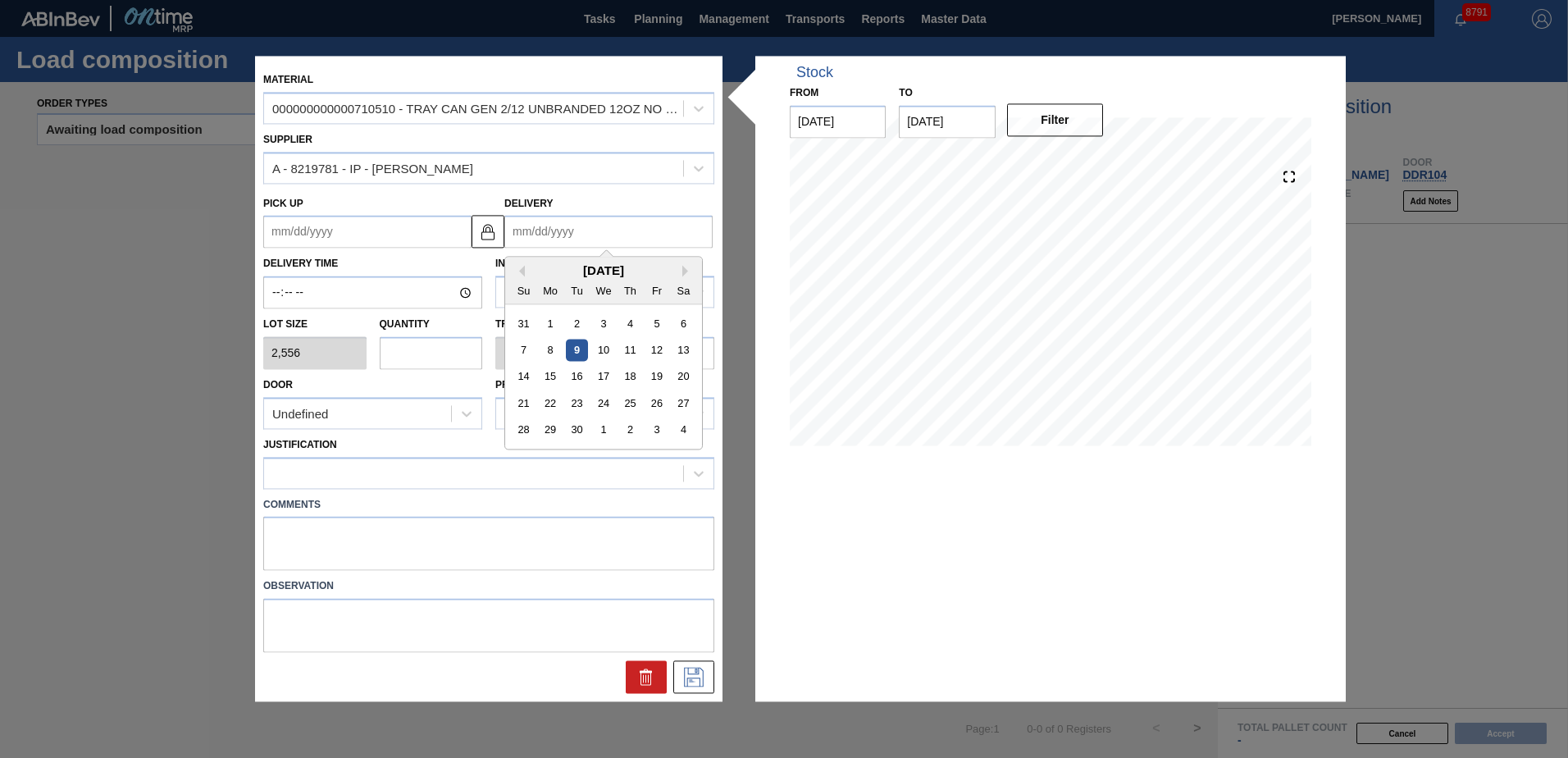
click at [552, 230] on input "Delivery" at bounding box center [608, 232] width 209 height 32
click at [624, 379] on div "18" at bounding box center [631, 377] width 22 height 22
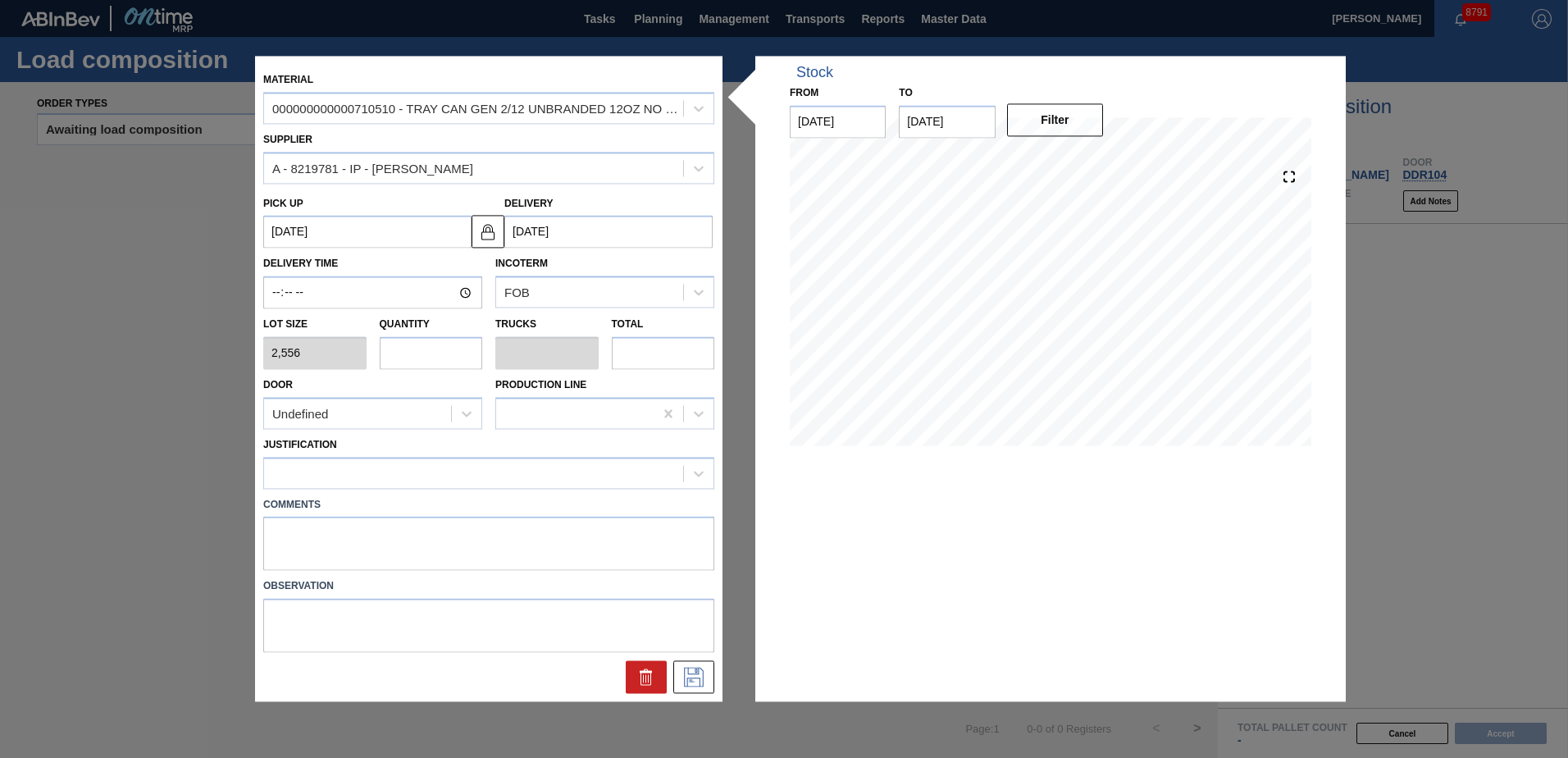
click at [432, 356] on input "text" at bounding box center [430, 353] width 103 height 32
drag, startPoint x: 437, startPoint y: 405, endPoint x: 408, endPoint y: 430, distance: 38.3
click at [437, 406] on div "Undefined" at bounding box center [358, 414] width 187 height 24
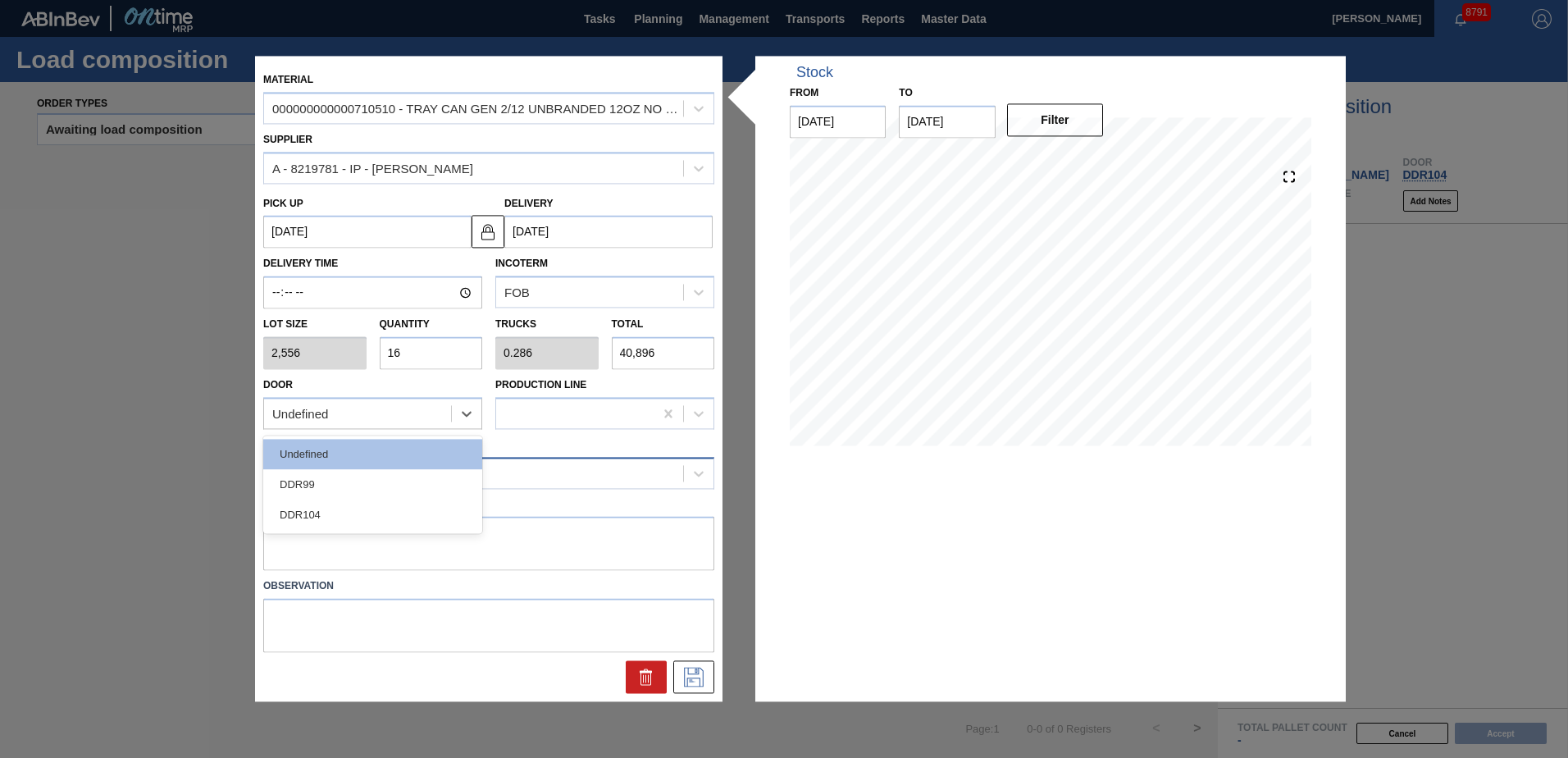
drag, startPoint x: 360, startPoint y: 519, endPoint x: 345, endPoint y: 478, distance: 43.7
click at [358, 520] on div "DDR104" at bounding box center [373, 515] width 219 height 31
click at [344, 467] on div at bounding box center [474, 473] width 419 height 24
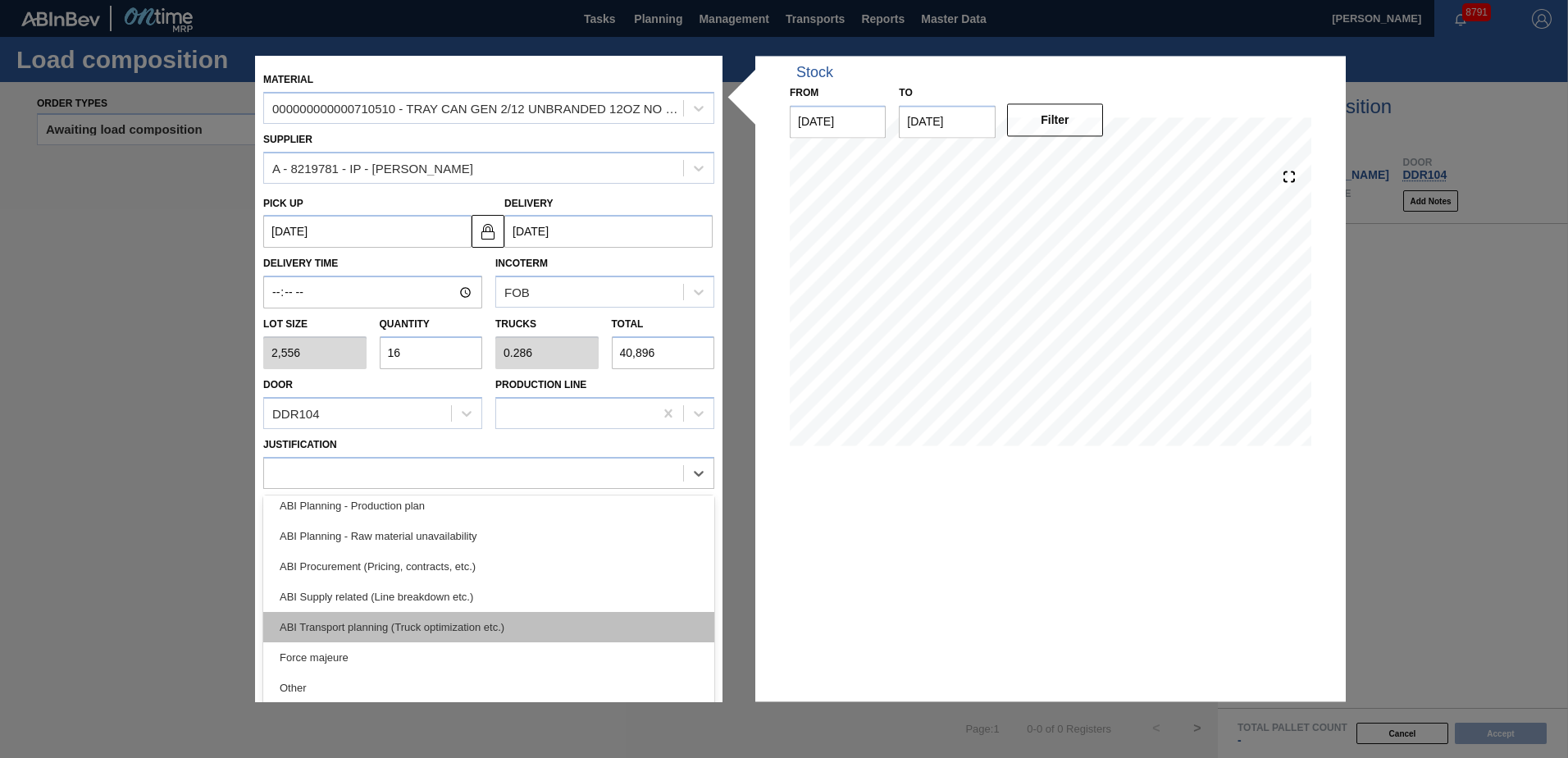
scroll to position [164, 0]
click at [406, 628] on div "ABI Transport planning (Truck optimization etc.)" at bounding box center [489, 623] width 451 height 31
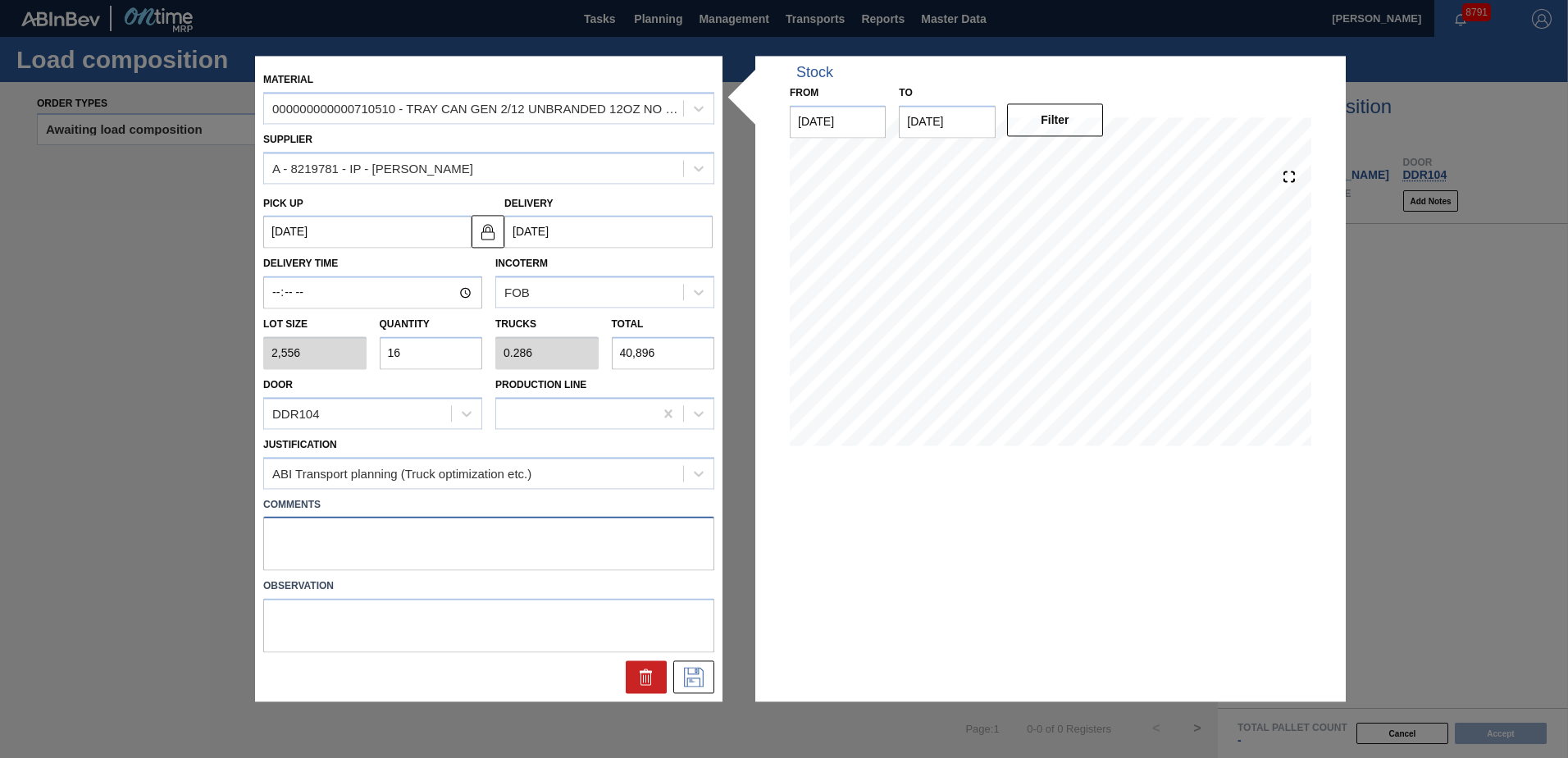
click at [394, 527] on textarea at bounding box center [489, 544] width 451 height 54
click at [700, 682] on icon at bounding box center [694, 677] width 26 height 19
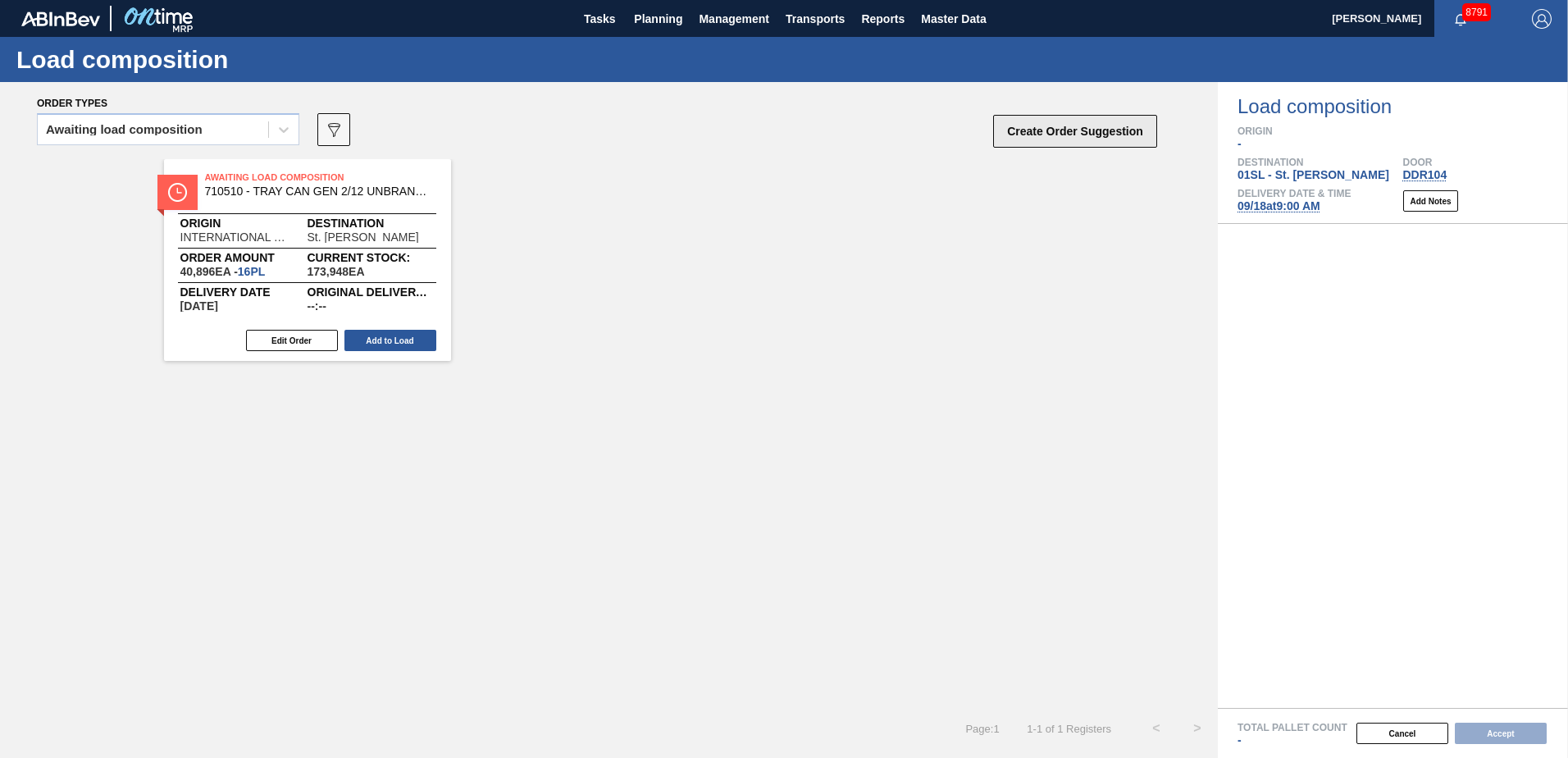
click at [1034, 135] on button "Create Order Suggestion" at bounding box center [1075, 131] width 164 height 32
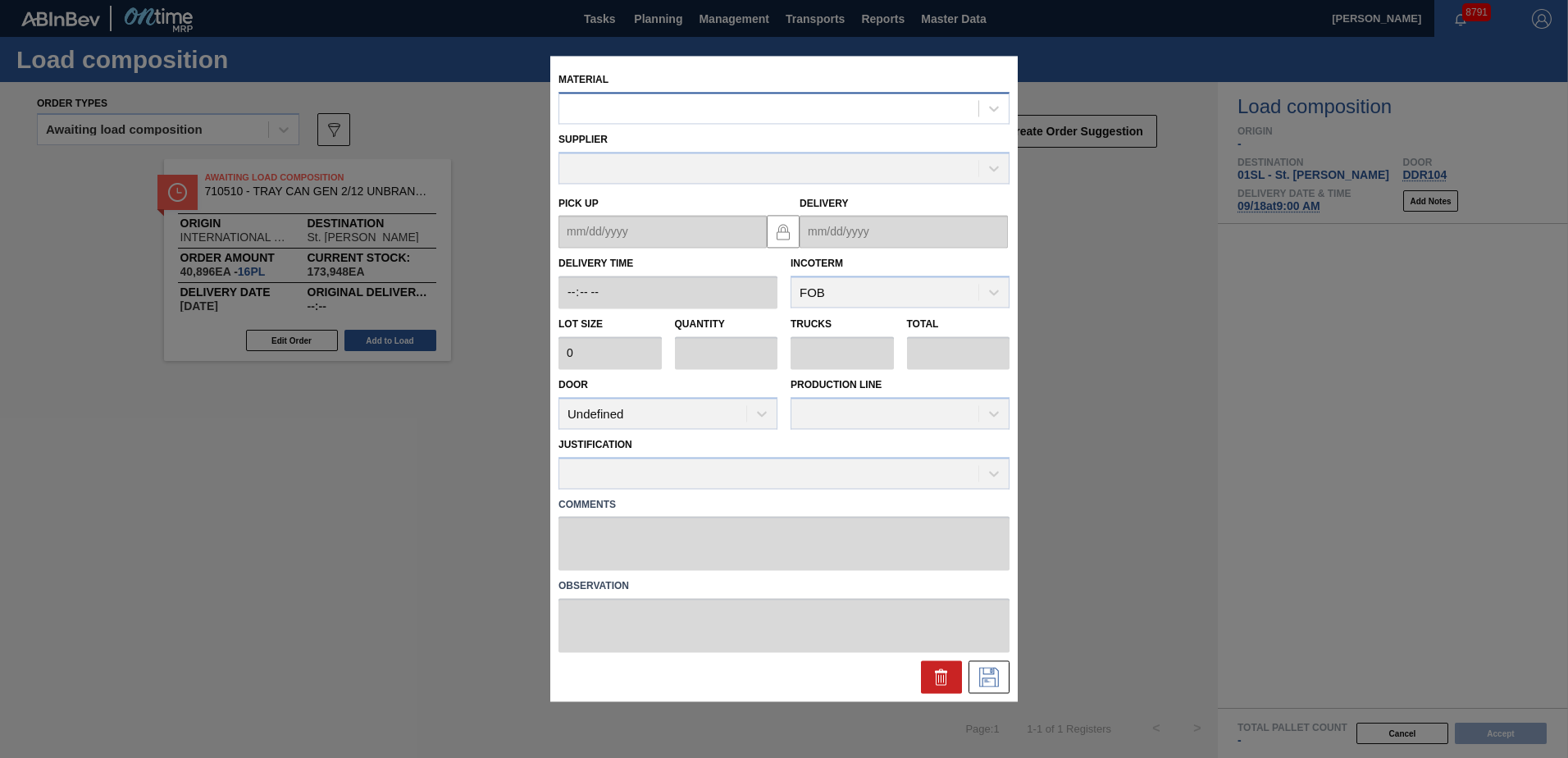
click at [789, 111] on div at bounding box center [769, 109] width 419 height 24
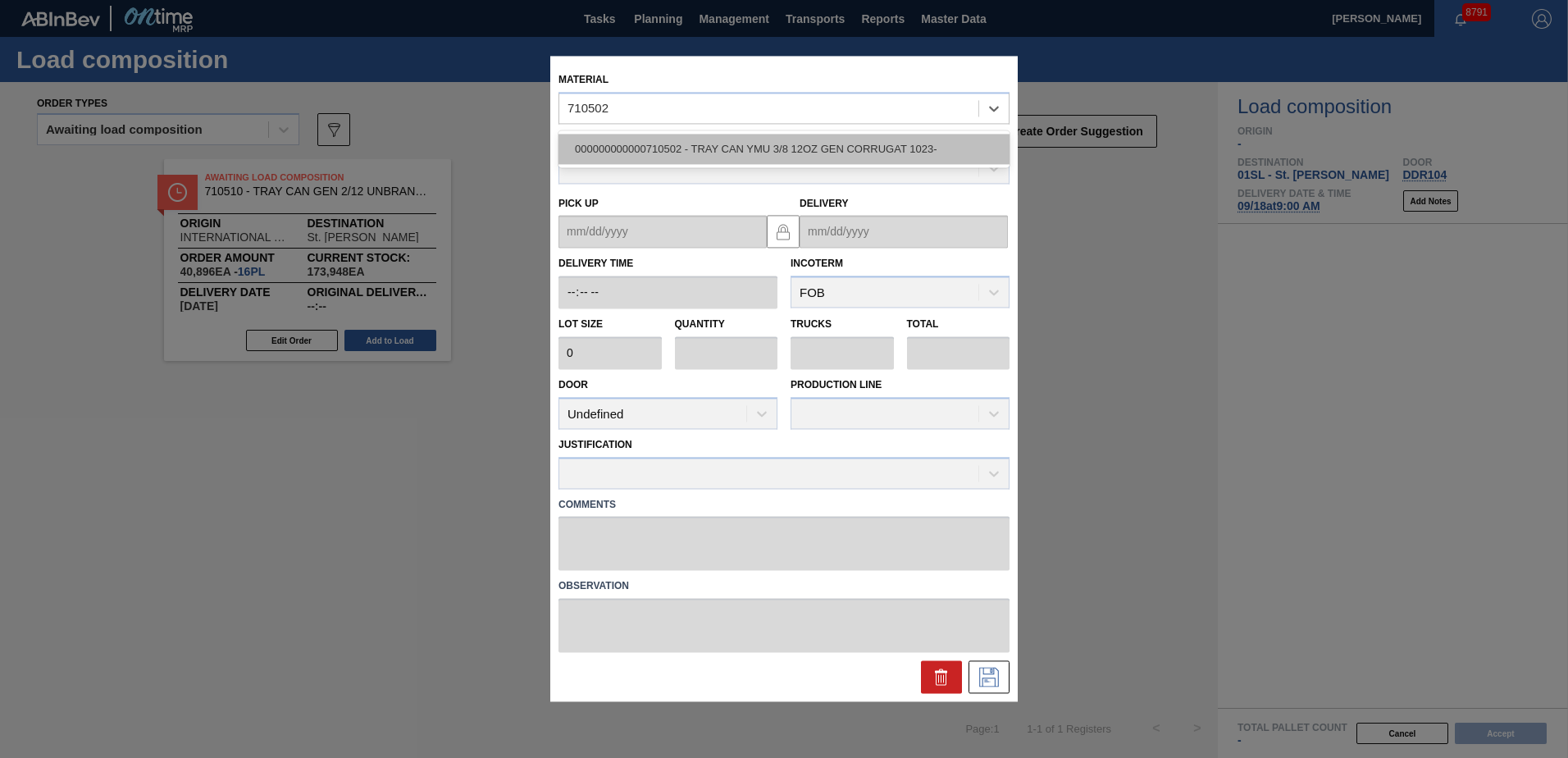
click at [800, 160] on div "000000000000710502 - TRAY CAN YMU 3/8 12OZ GEN CORRUGAT 1023-" at bounding box center [784, 148] width 451 height 31
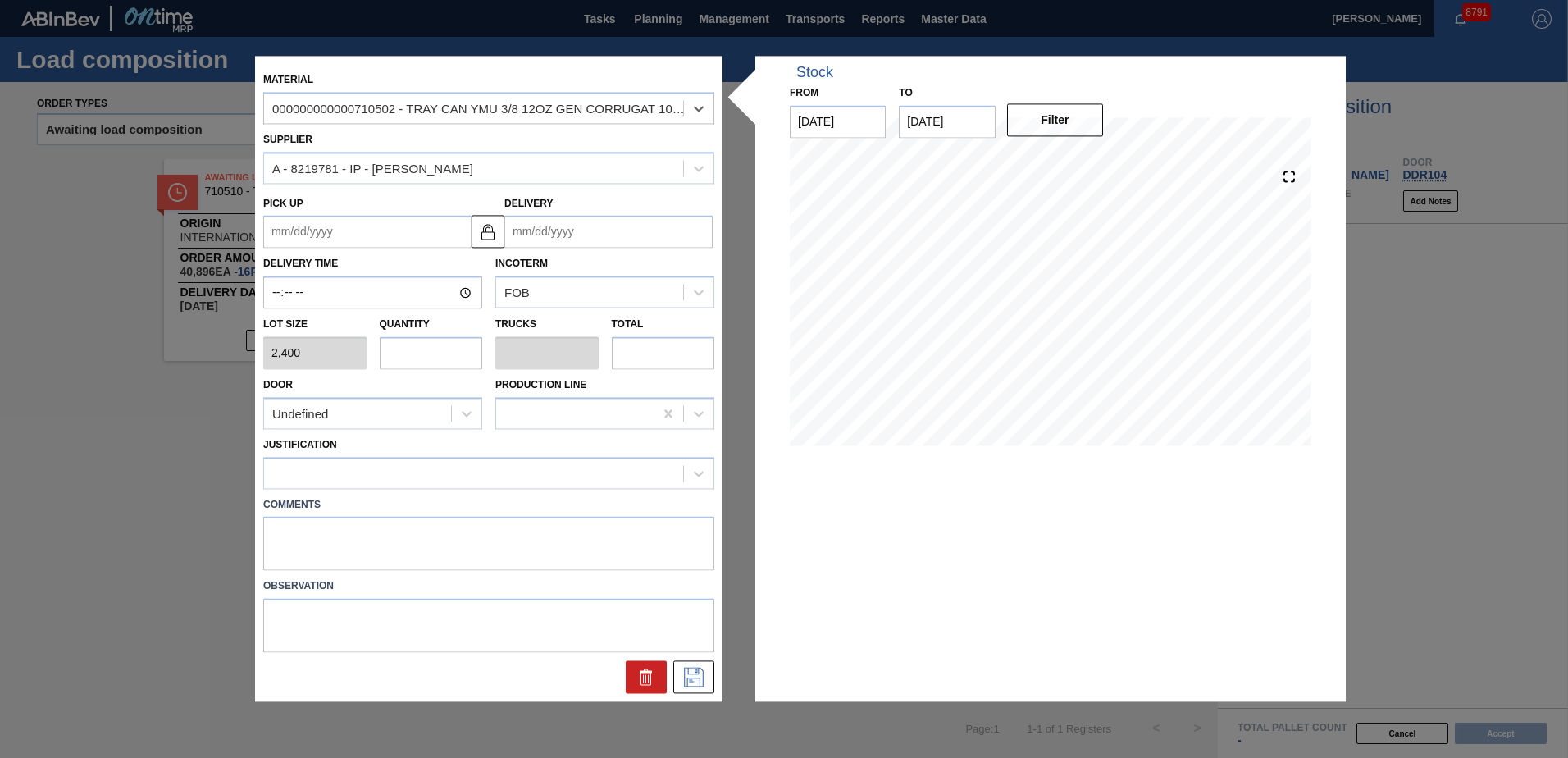
click at [597, 224] on input "Delivery" at bounding box center [608, 232] width 209 height 32
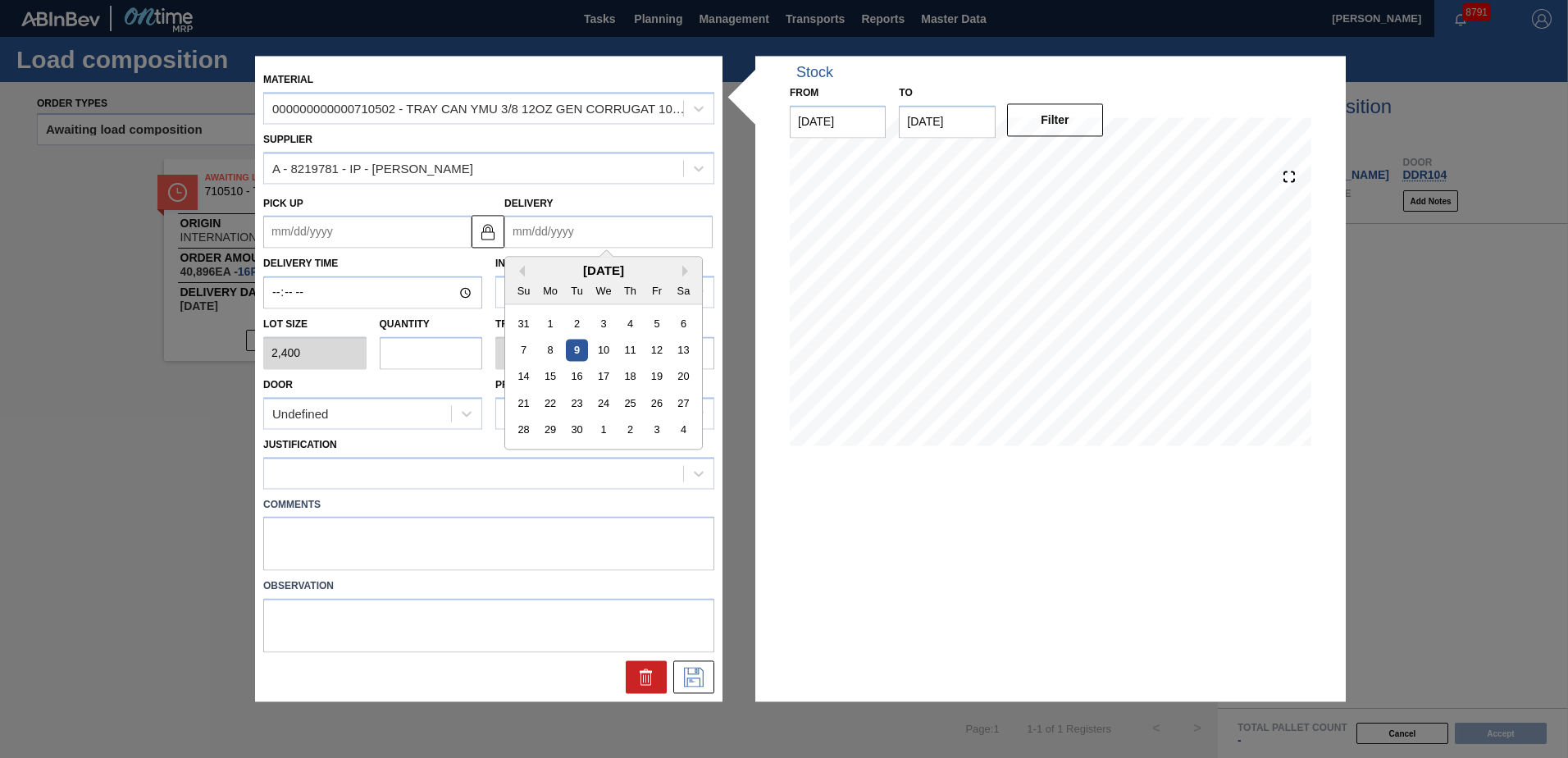
drag, startPoint x: 635, startPoint y: 369, endPoint x: 522, endPoint y: 364, distance: 113.1
click at [635, 370] on div "18" at bounding box center [631, 377] width 22 height 22
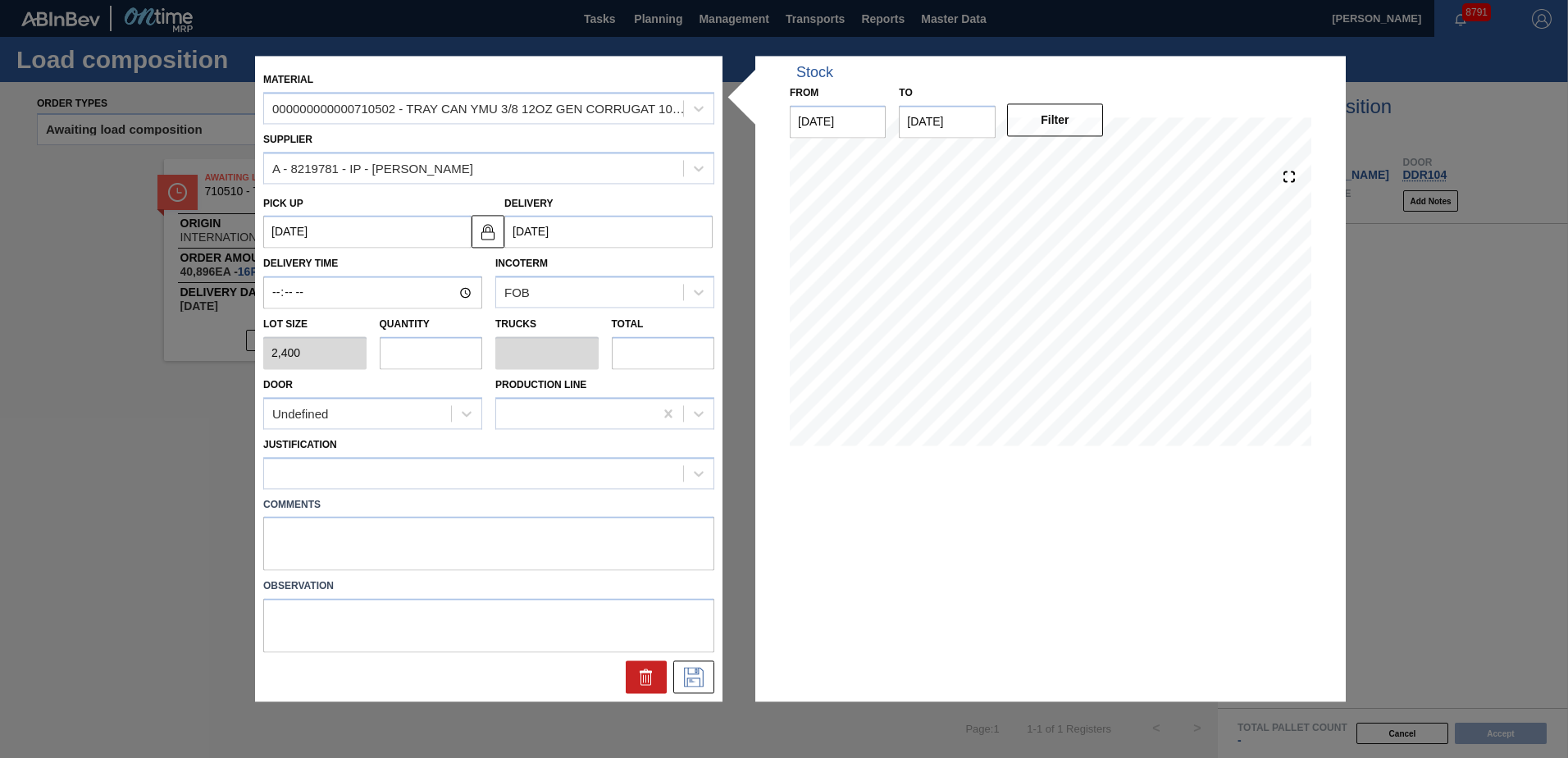
click at [461, 356] on input "text" at bounding box center [430, 353] width 103 height 32
click at [450, 418] on div "Undefined" at bounding box center [358, 414] width 187 height 24
click at [370, 507] on div "DDR104" at bounding box center [373, 515] width 219 height 31
click at [351, 459] on div at bounding box center [489, 473] width 451 height 32
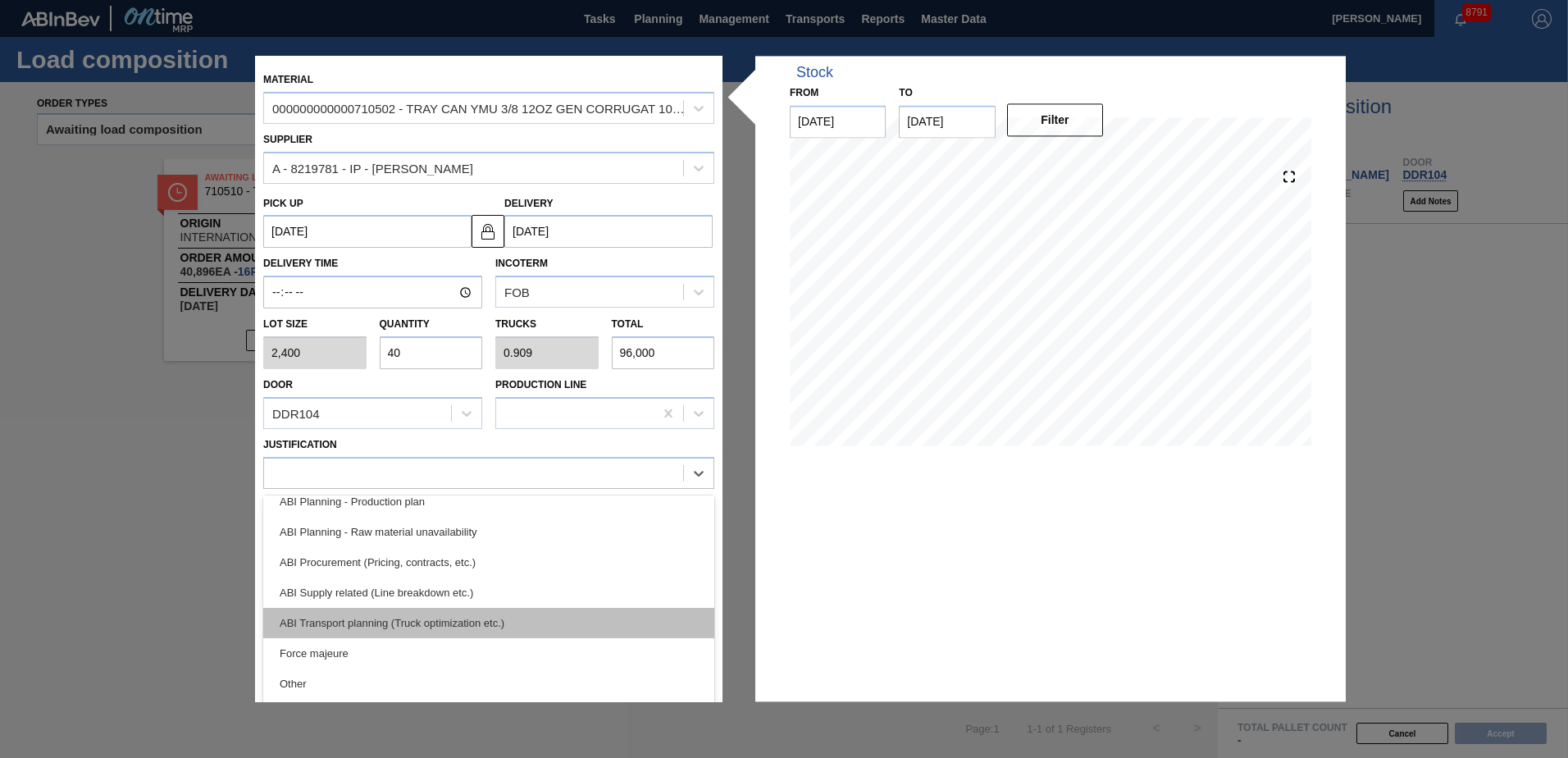
click at [439, 629] on div "ABI Transport planning (Truck optimization etc.)" at bounding box center [489, 623] width 451 height 31
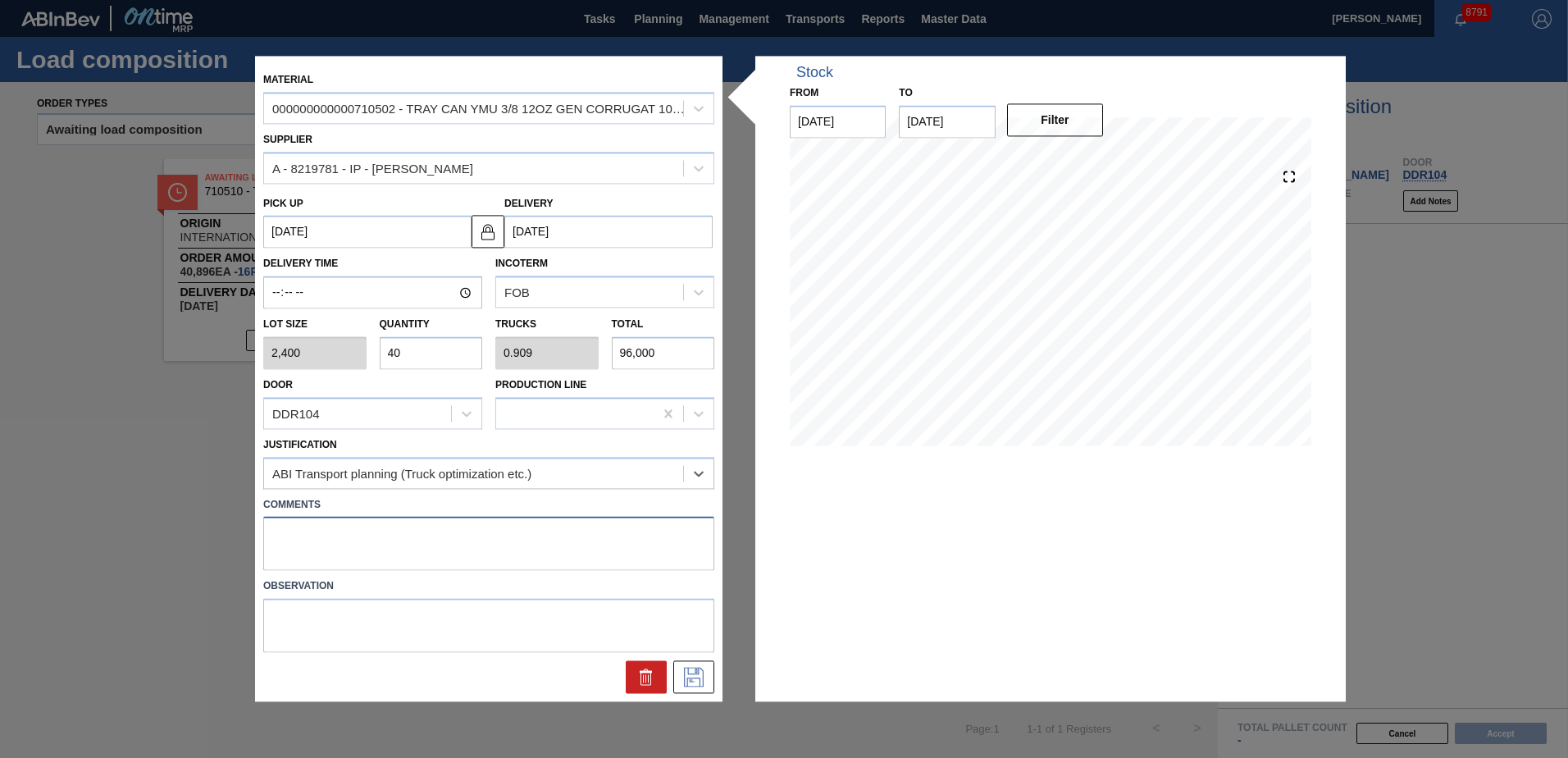
click at [374, 546] on textarea at bounding box center [489, 544] width 451 height 54
click at [694, 691] on button at bounding box center [694, 677] width 41 height 32
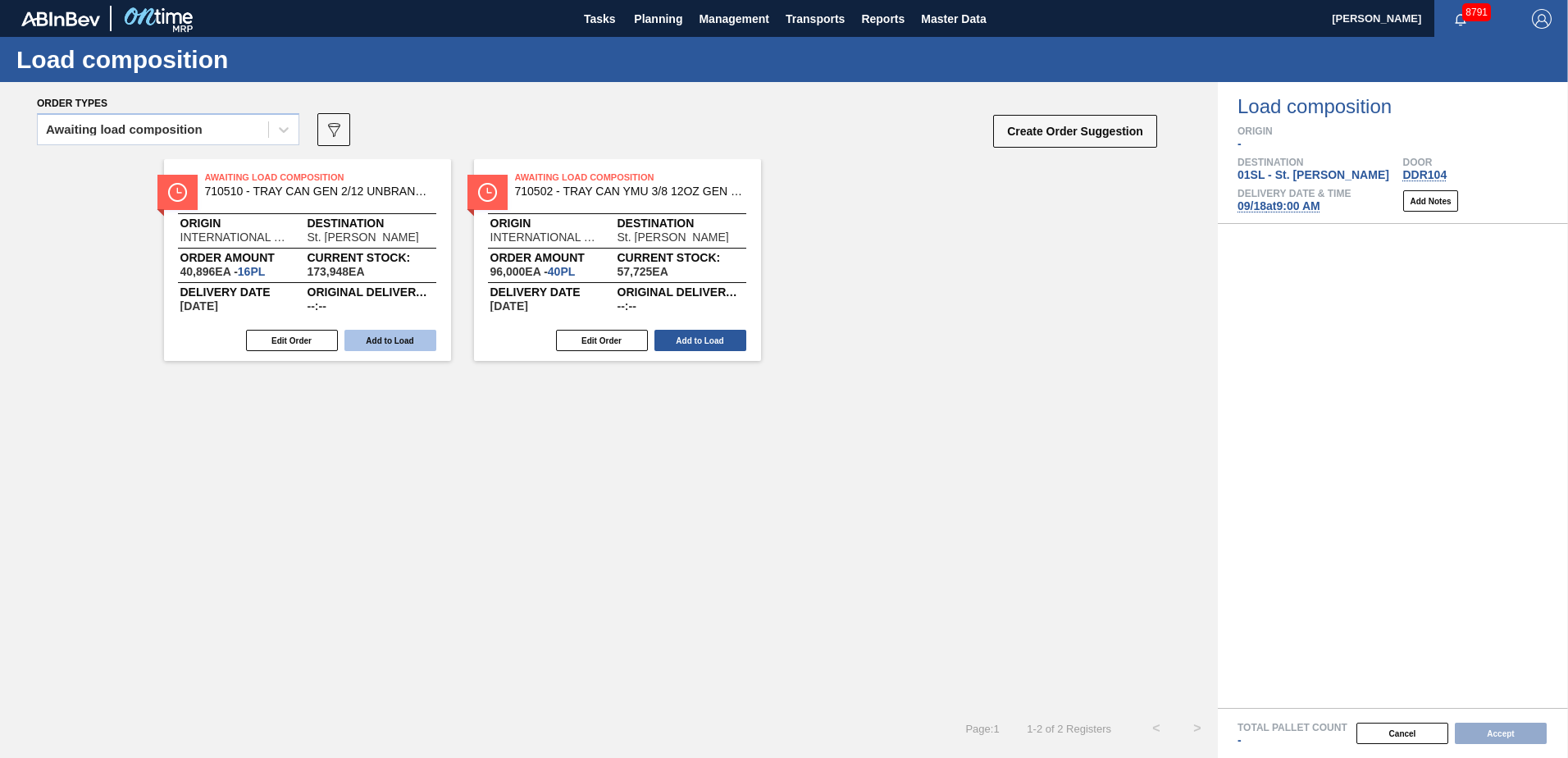
click at [401, 336] on button "Add to Load" at bounding box center [389, 340] width 92 height 21
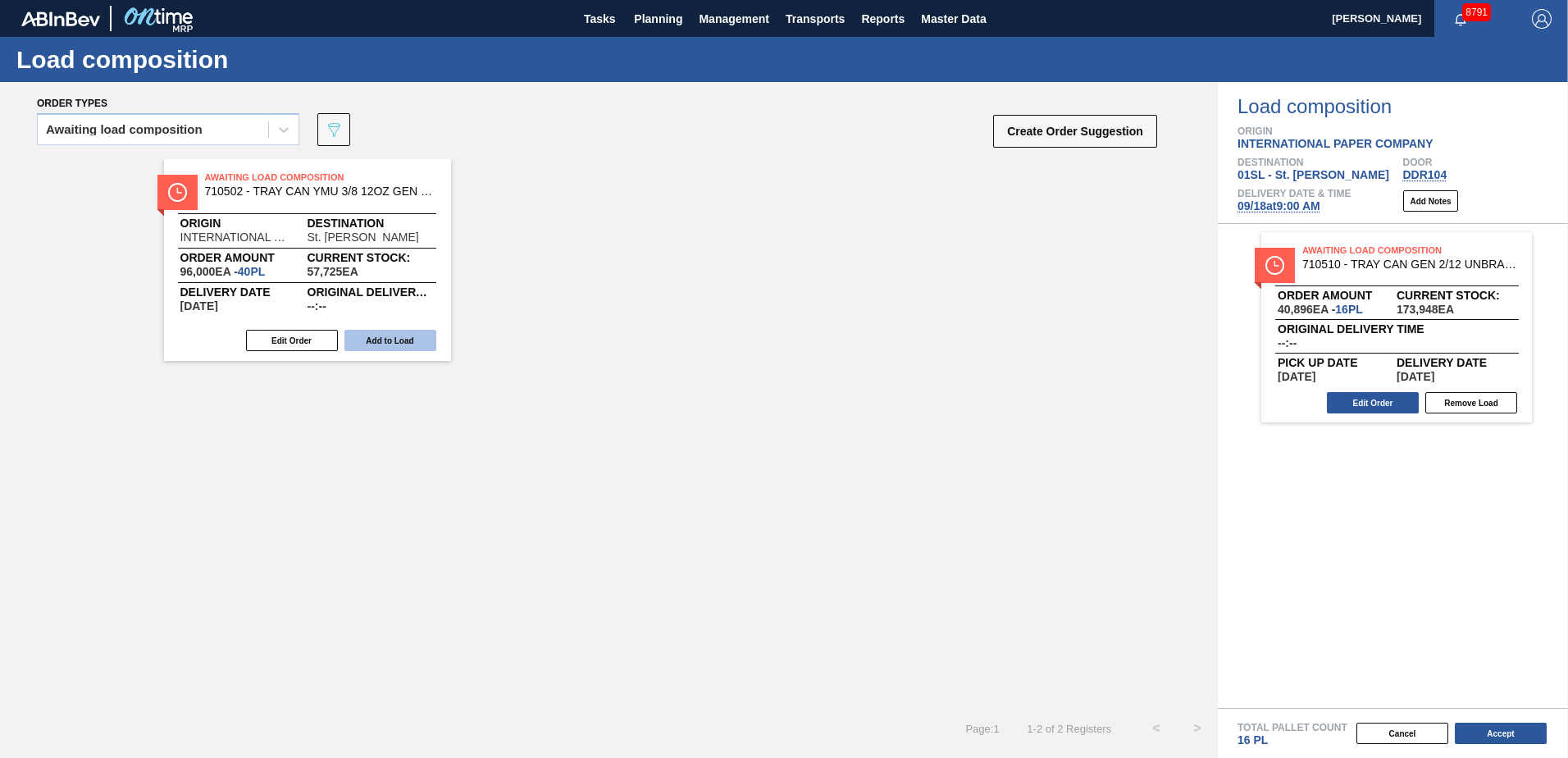
click at [386, 340] on button "Add to Load" at bounding box center [389, 340] width 92 height 21
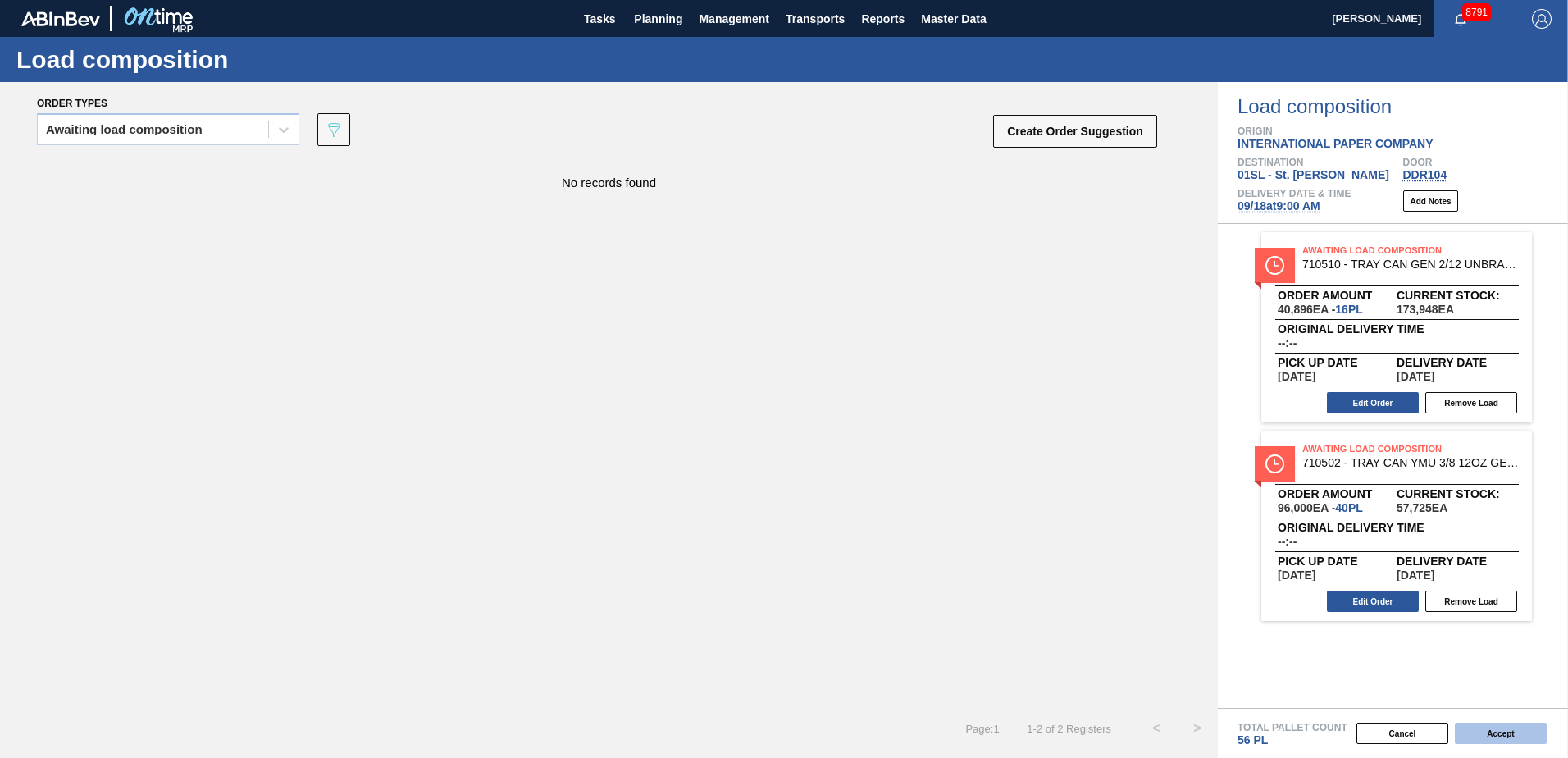
click at [1491, 728] on button "Accept" at bounding box center [1500, 733] width 92 height 21
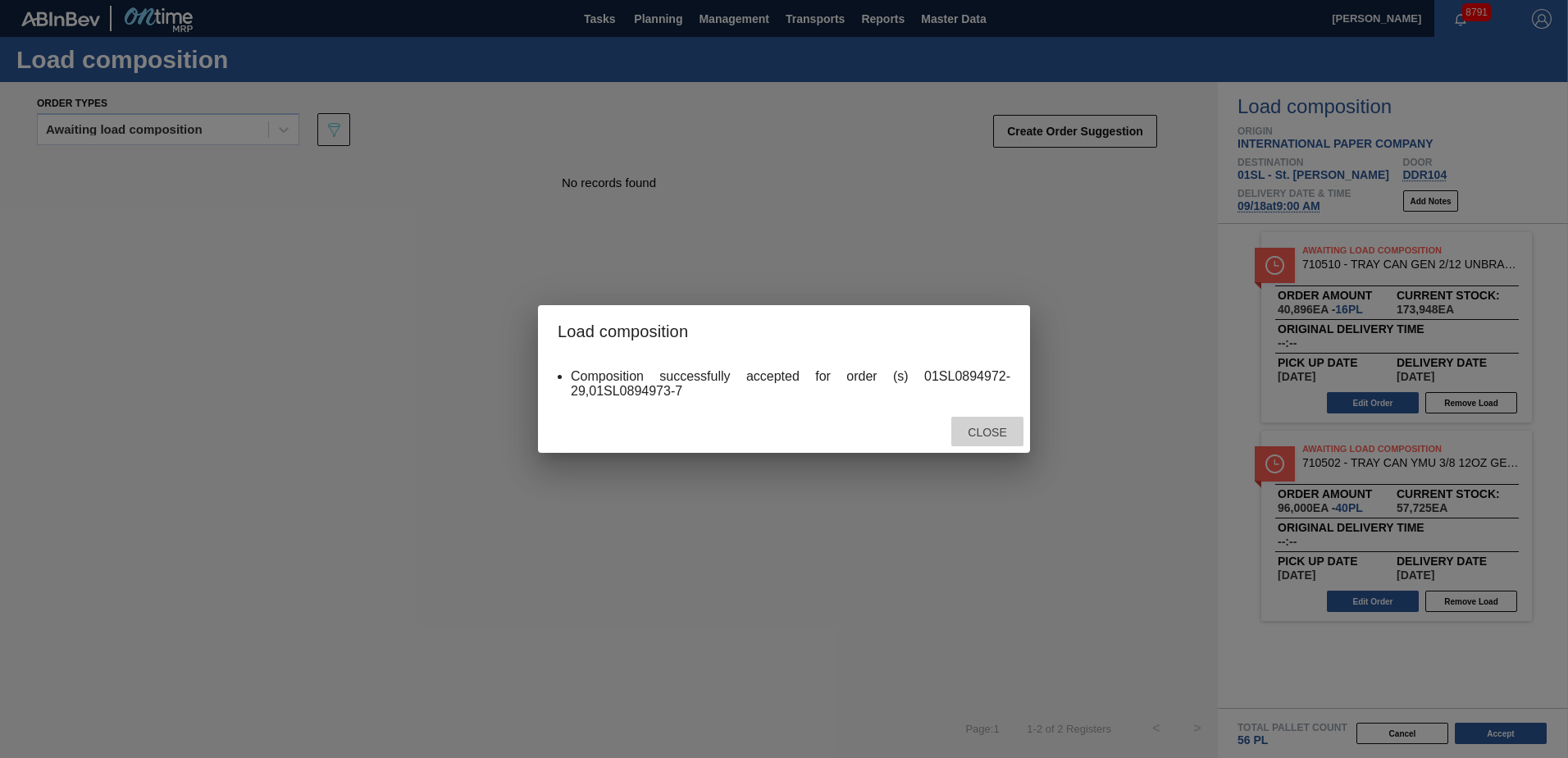
click at [972, 425] on div "Close" at bounding box center [988, 431] width 72 height 31
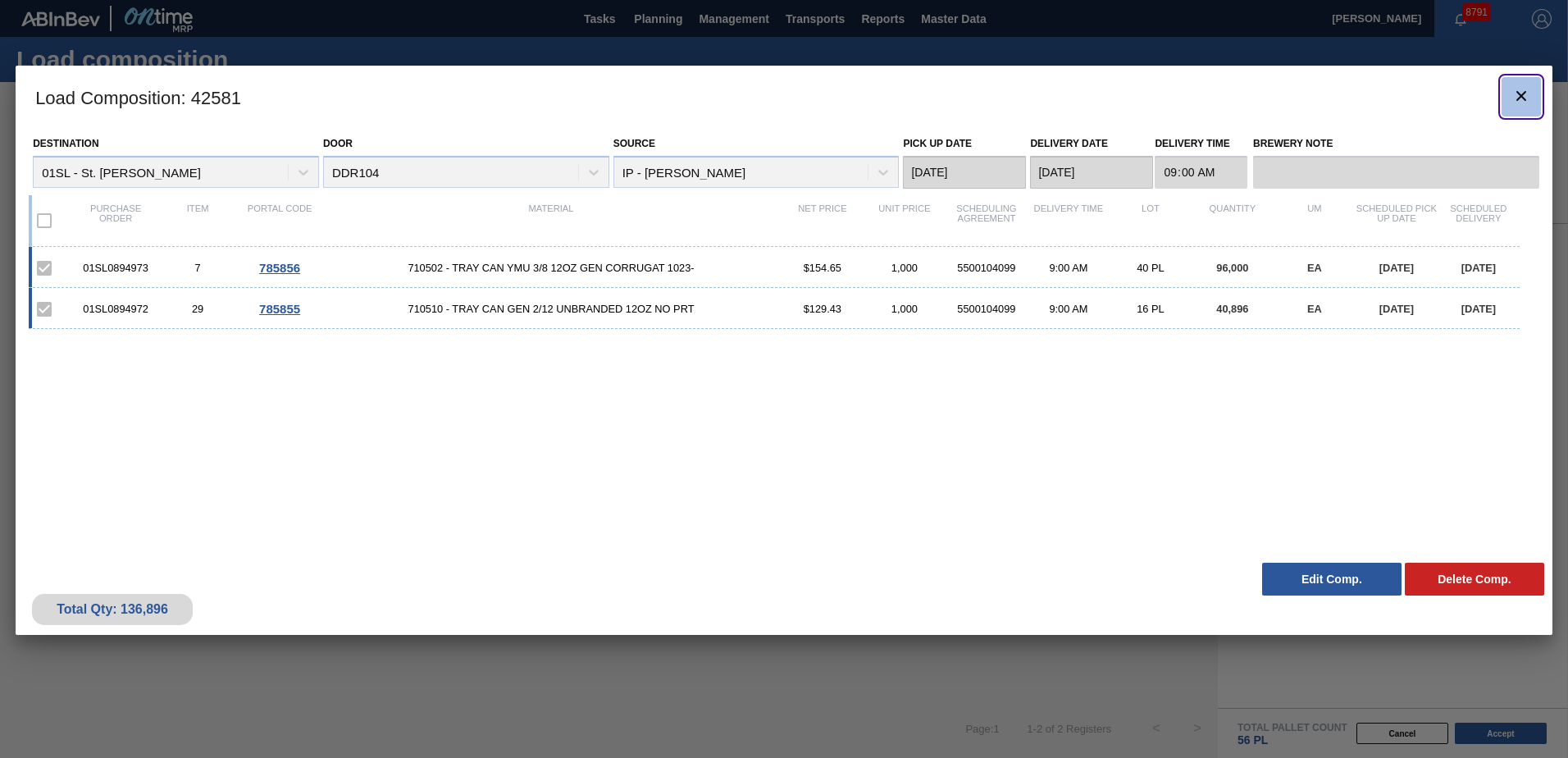
click at [1528, 96] on icon "botão de ícone" at bounding box center [1521, 96] width 19 height 19
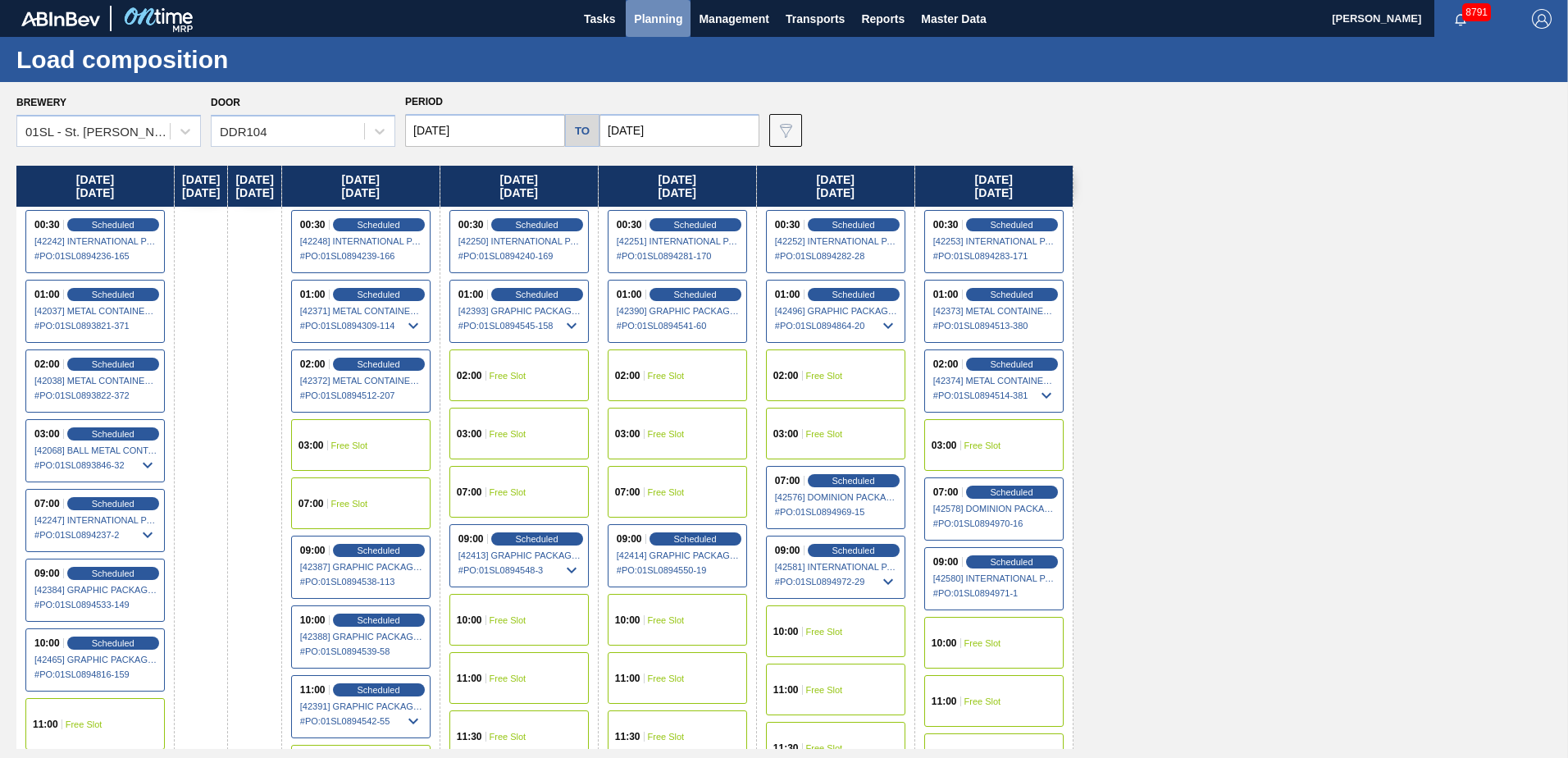
click at [648, 4] on button "Planning" at bounding box center [658, 19] width 65 height 37
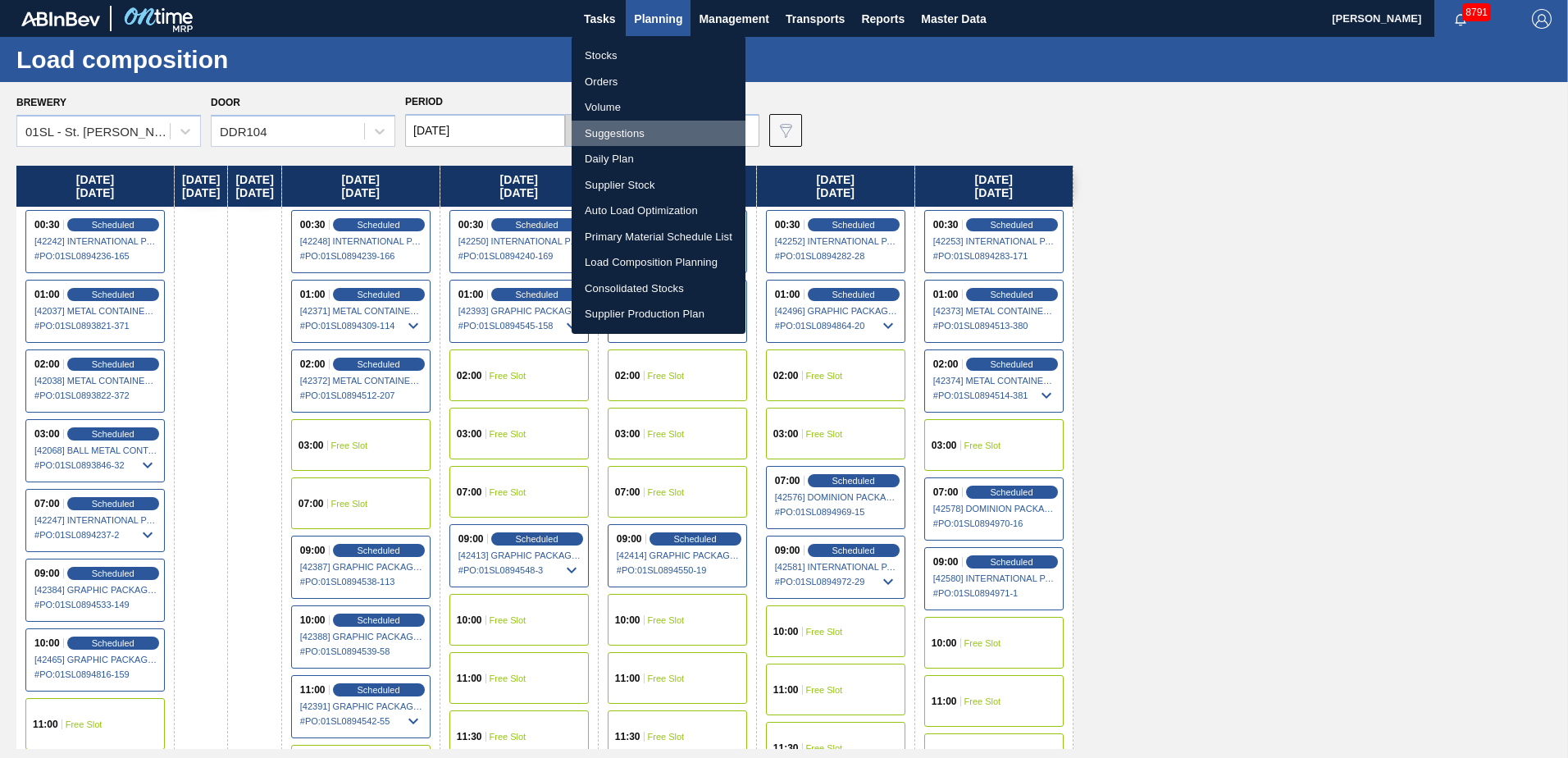
click at [630, 138] on li "Suggestions" at bounding box center [657, 134] width 173 height 26
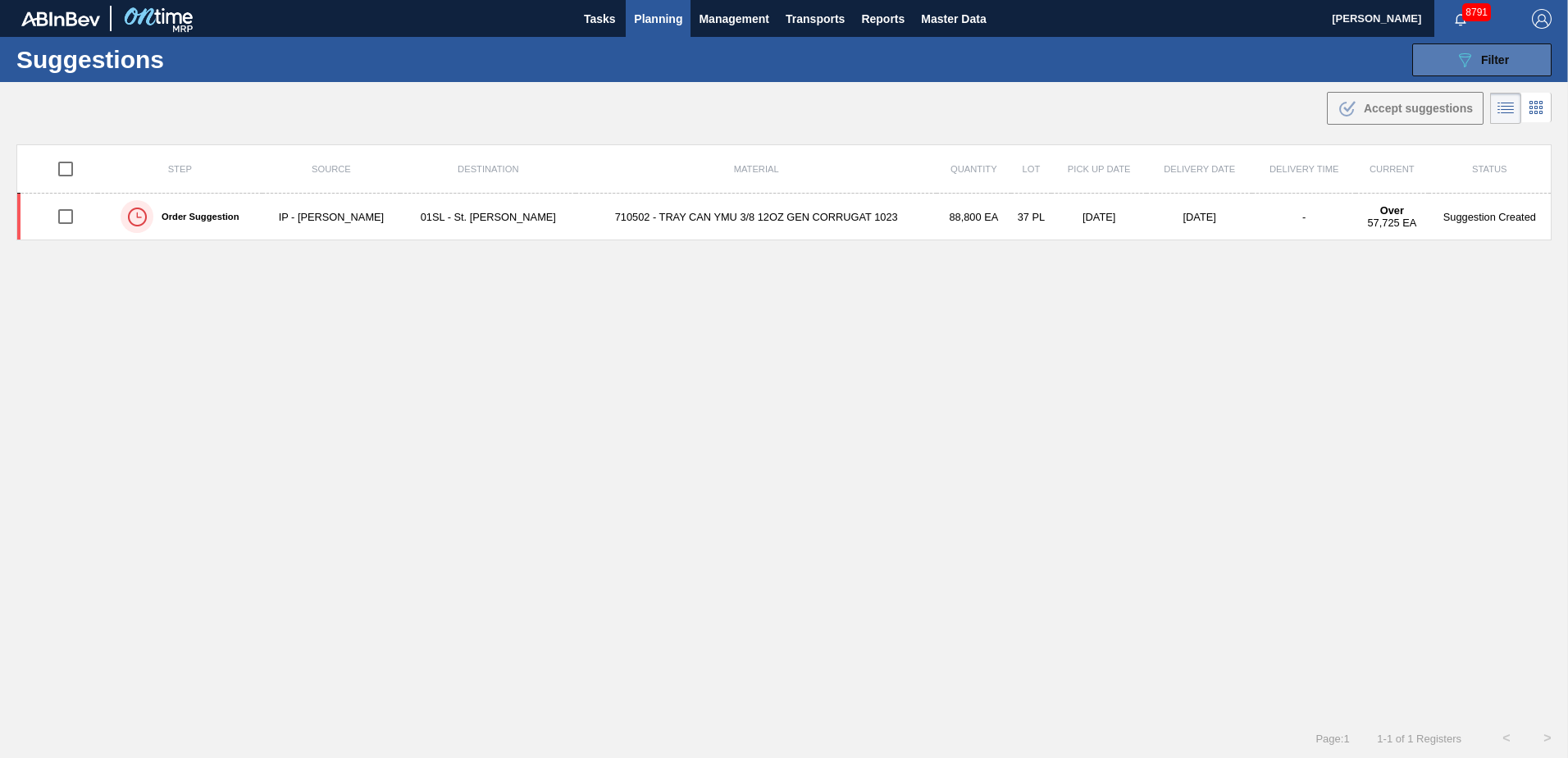
click at [1441, 66] on button "089F7B8B-B2A5-4AFE-B5C0-19BA573D28AC Filter" at bounding box center [1482, 59] width 139 height 32
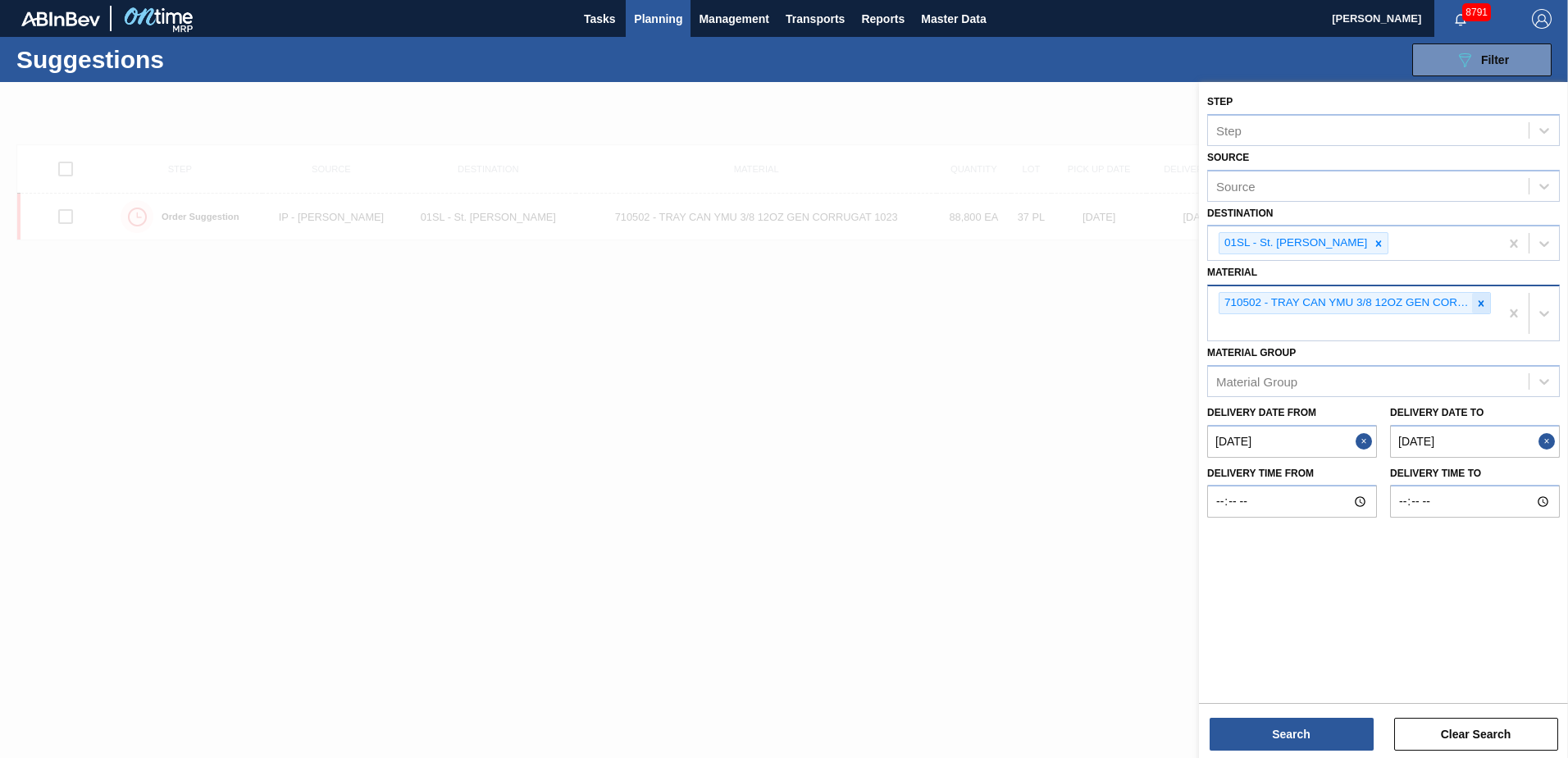
click at [1472, 302] on div at bounding box center [1480, 303] width 18 height 20
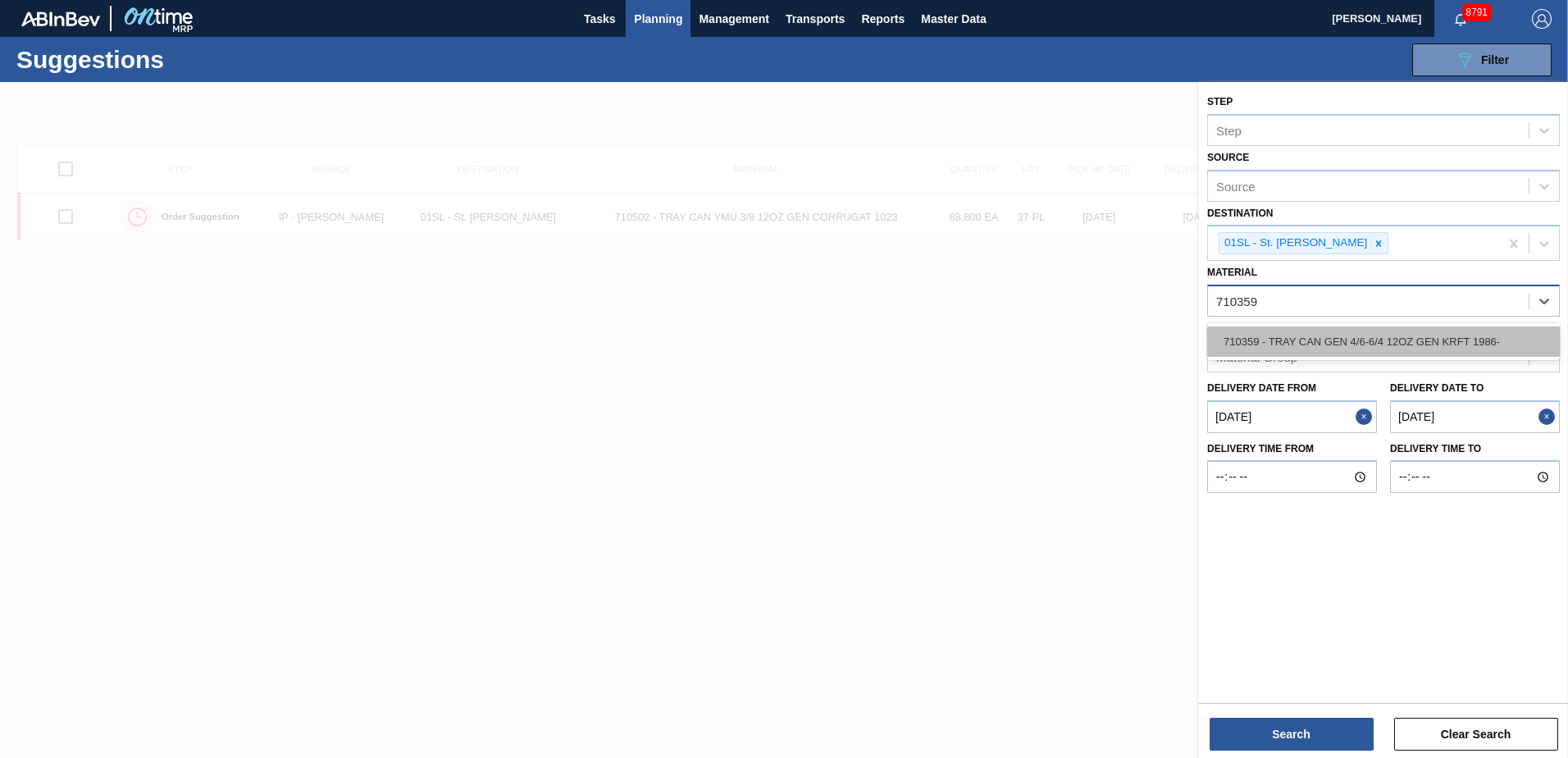
click at [1447, 333] on div "710359 - TRAY CAN GEN 4/6-6/4 12OZ GEN KRFT 1986-" at bounding box center [1383, 341] width 352 height 31
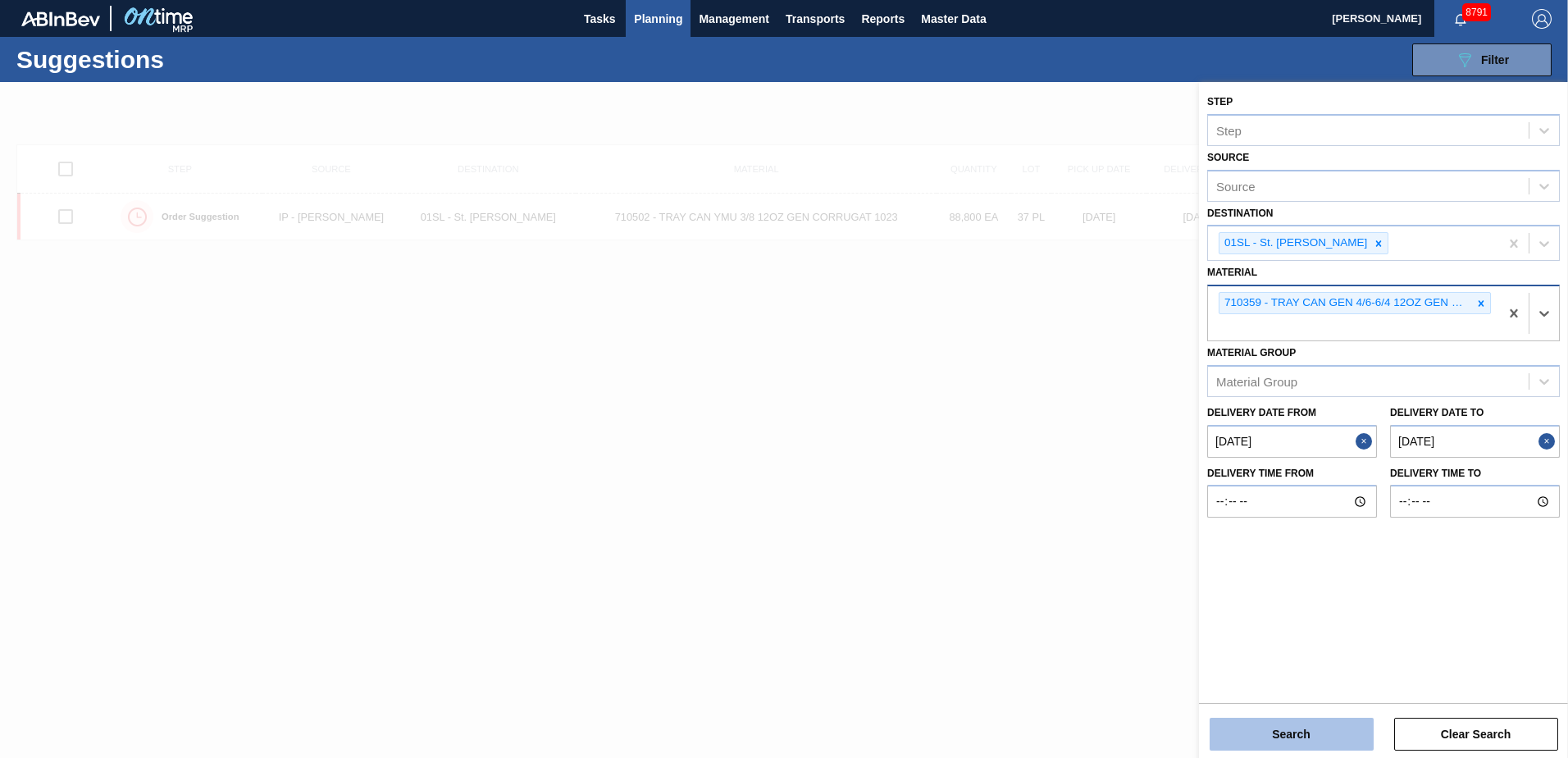
click at [1318, 729] on button "Search" at bounding box center [1291, 734] width 164 height 32
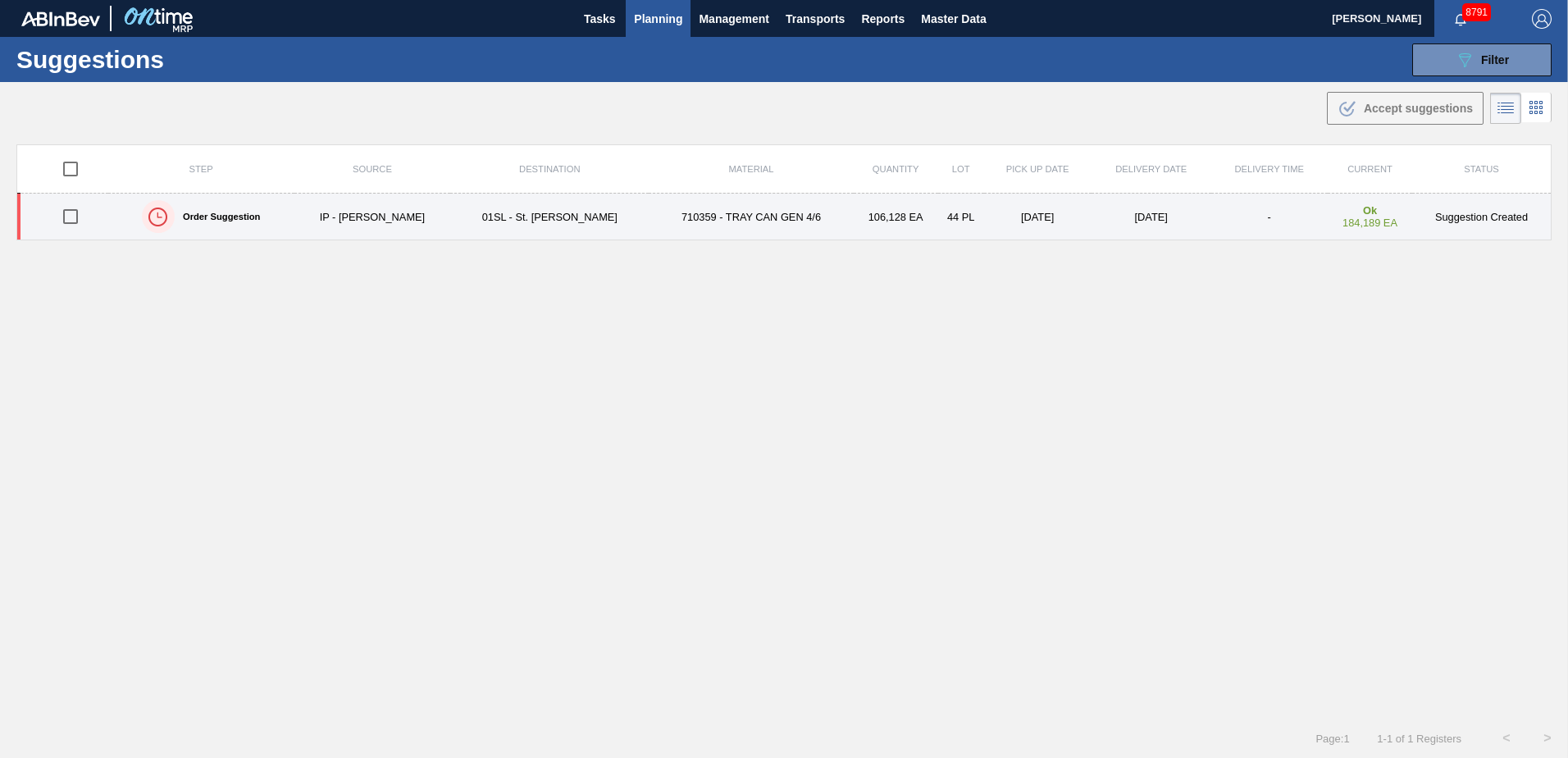
click at [78, 214] on input "checkbox" at bounding box center [70, 216] width 34 height 34
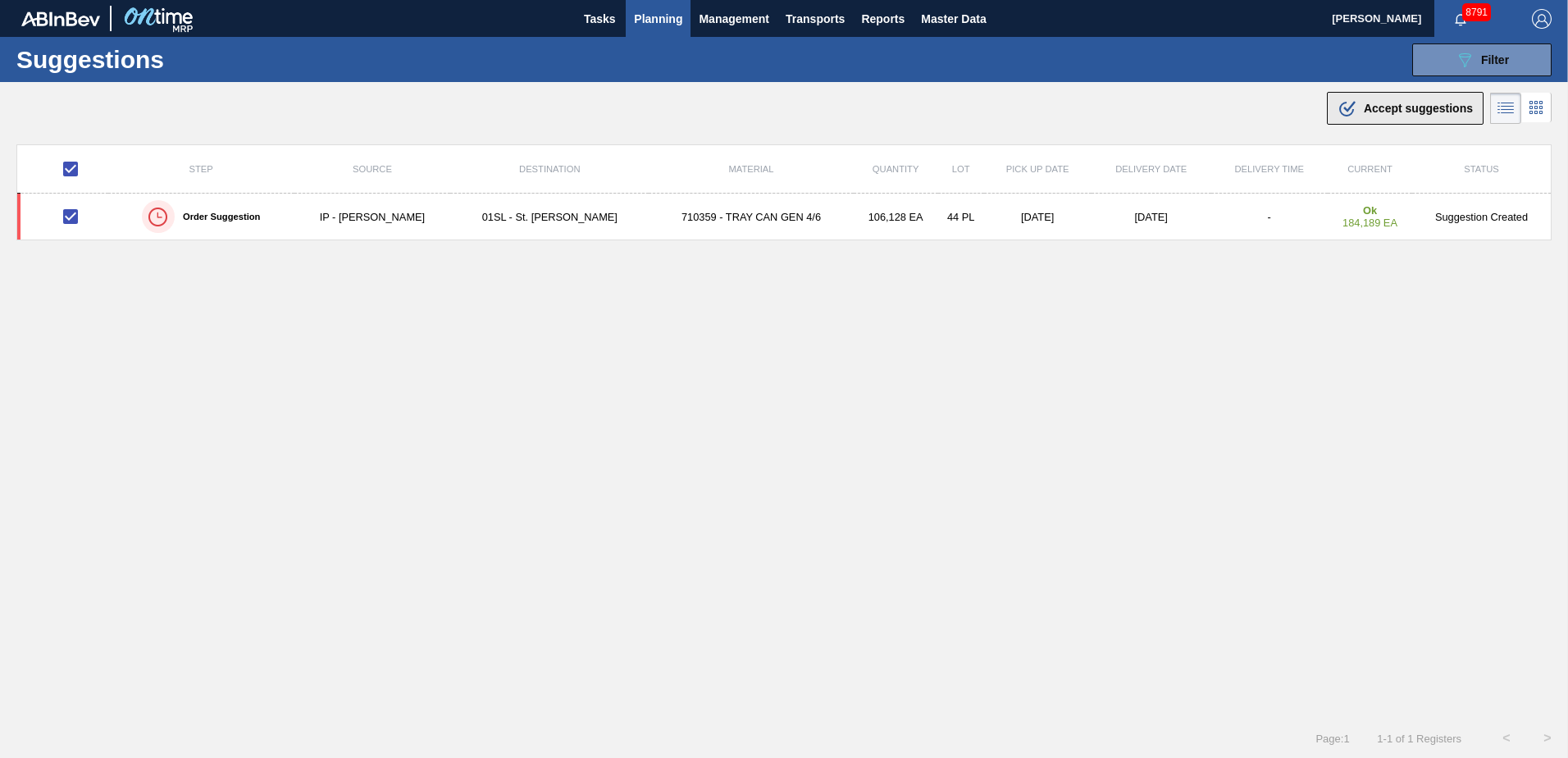
click at [1377, 109] on span "Accept suggestions" at bounding box center [1418, 109] width 109 height 13
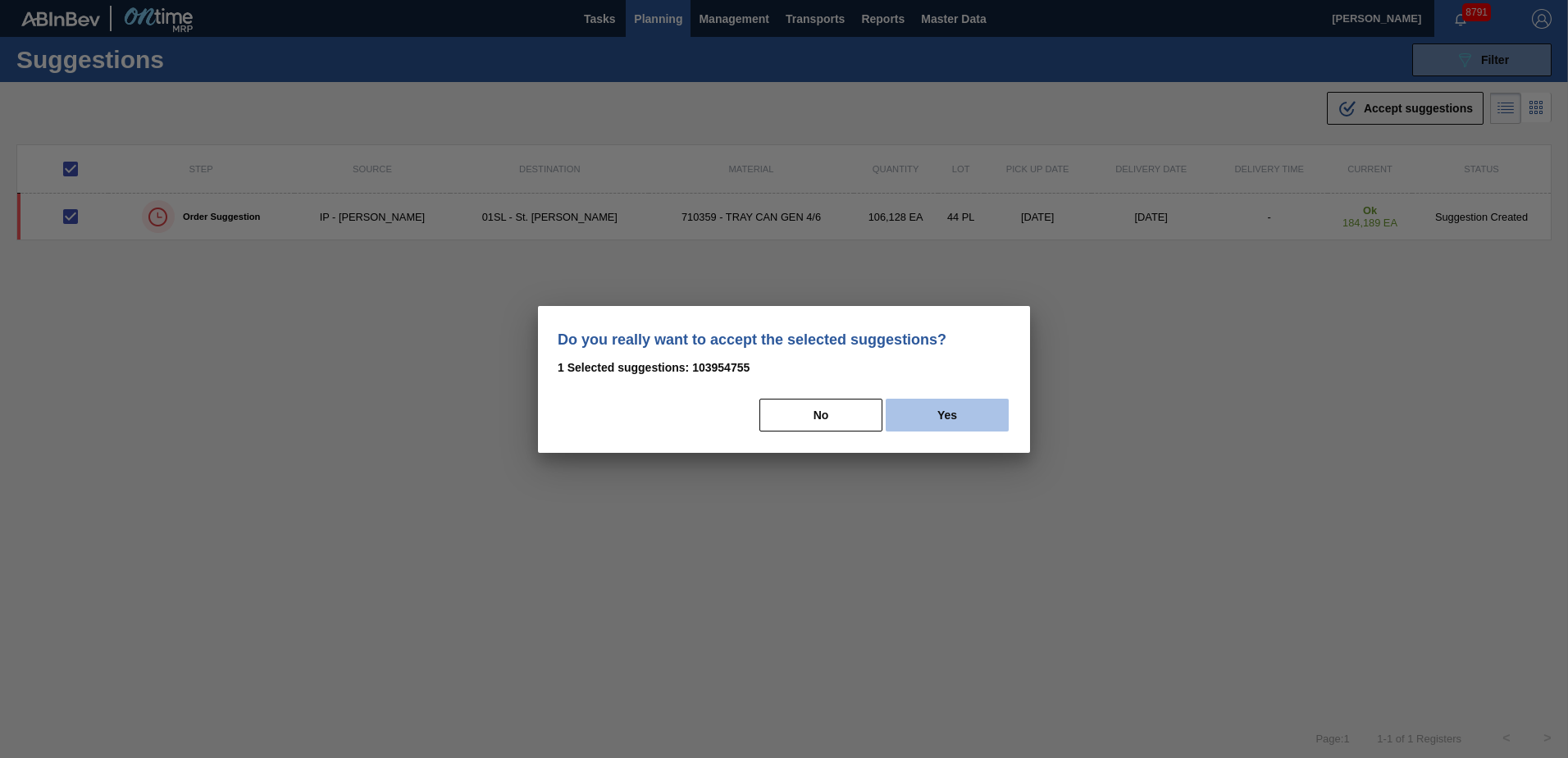
click at [950, 426] on button "Yes" at bounding box center [947, 415] width 123 height 32
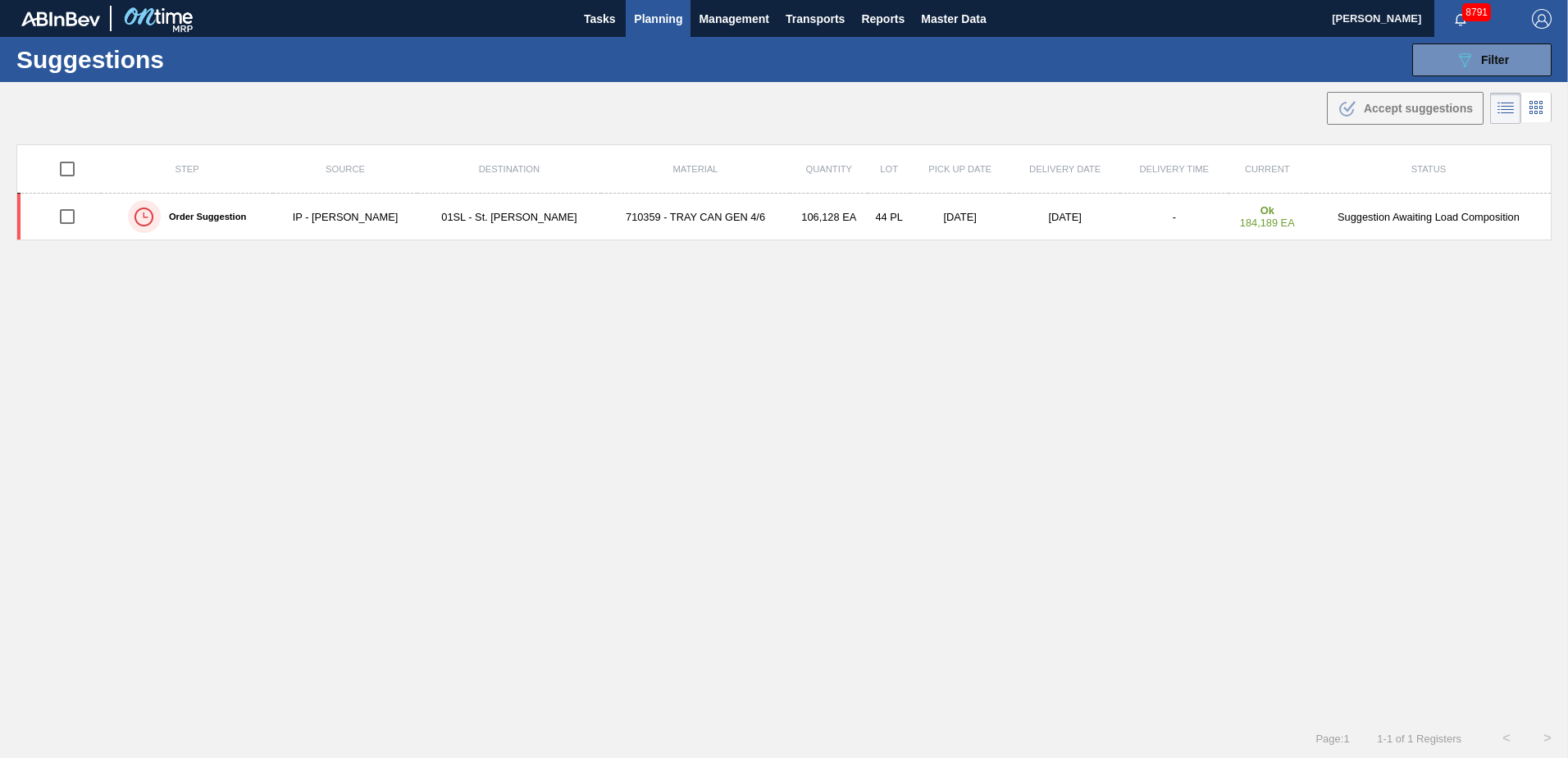
click at [669, 18] on span "Planning" at bounding box center [658, 19] width 48 height 19
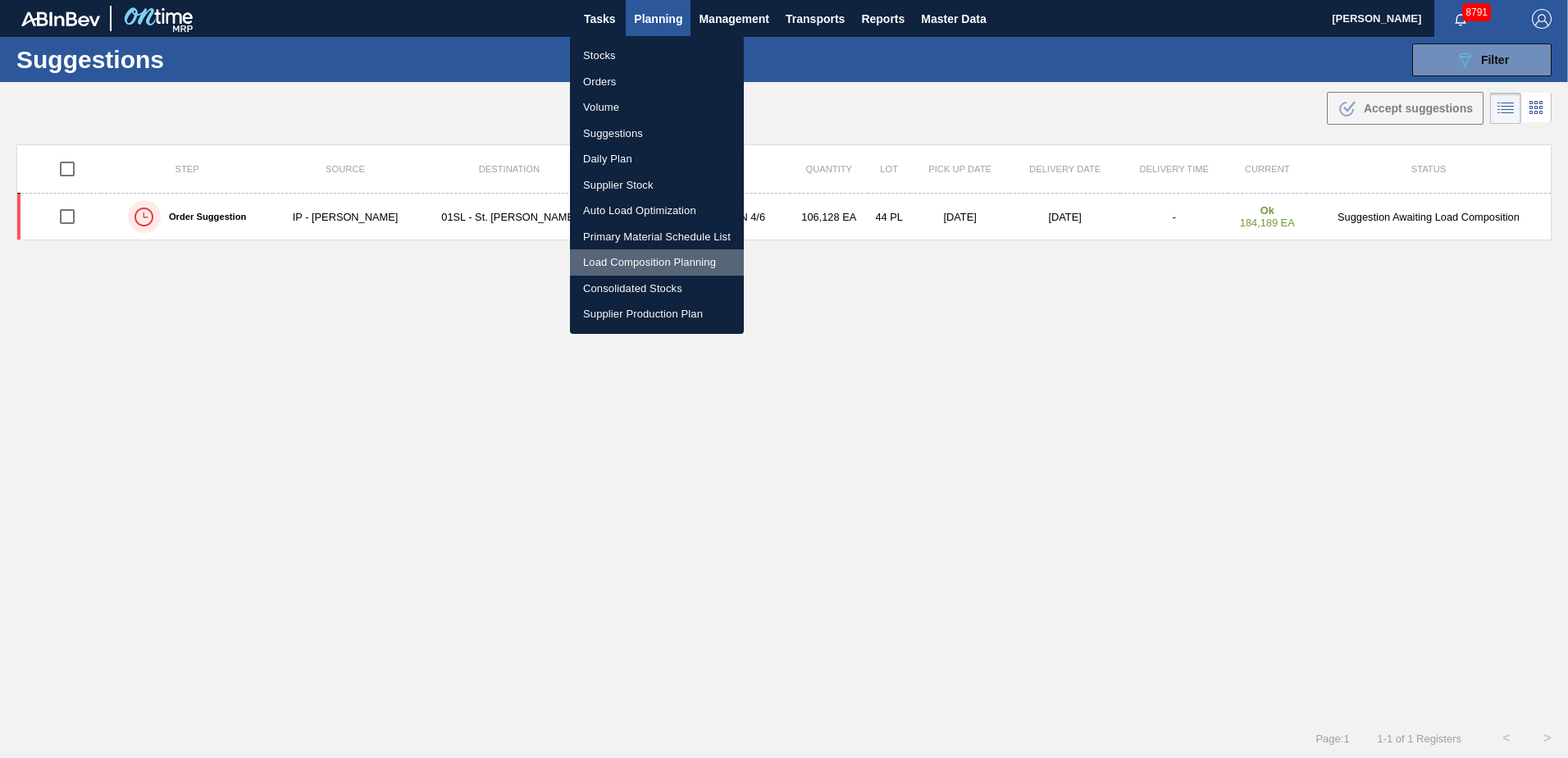
click at [644, 254] on li "Load Composition Planning" at bounding box center [657, 263] width 173 height 26
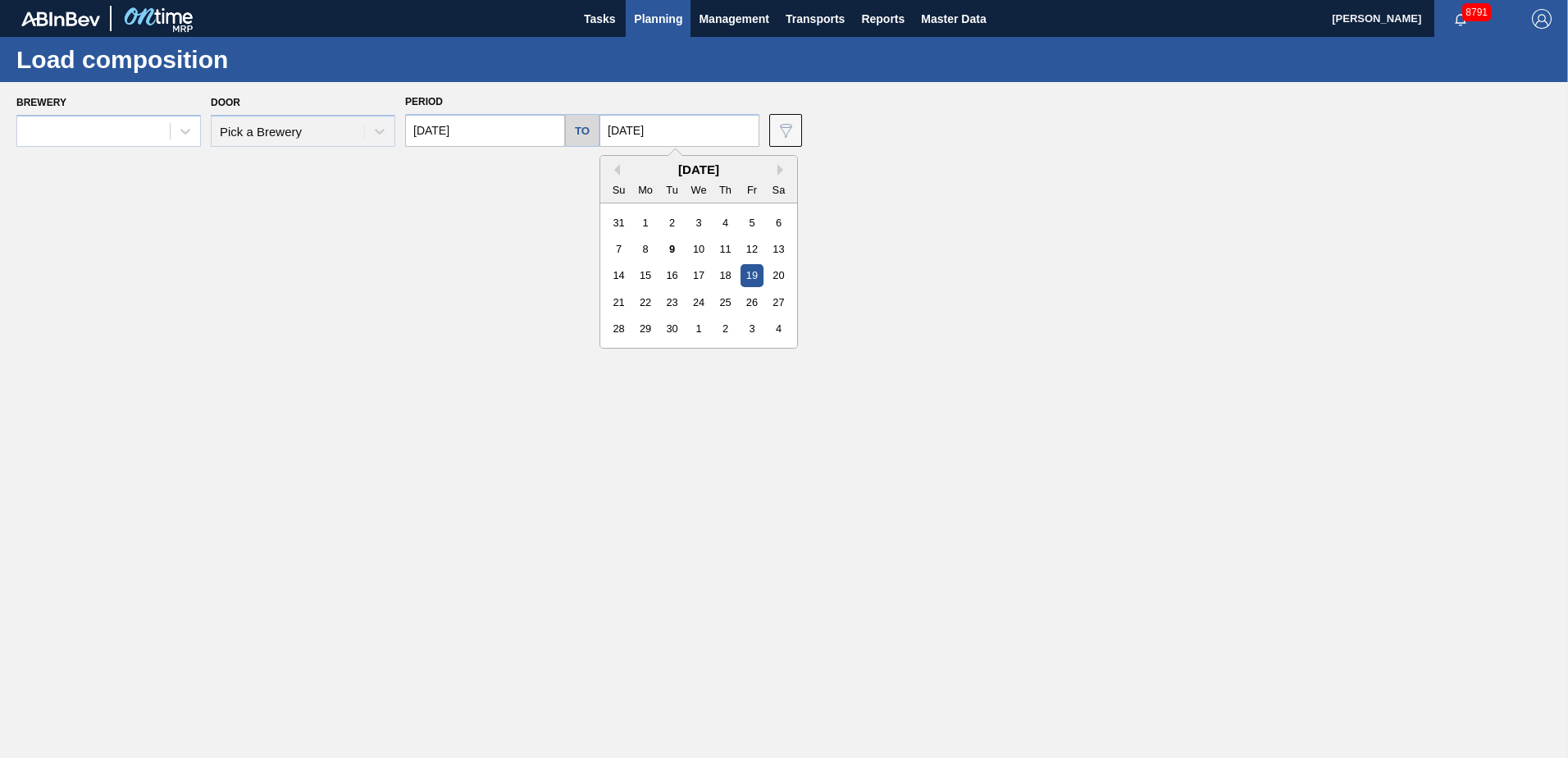
click at [681, 138] on input "[DATE]" at bounding box center [679, 130] width 159 height 32
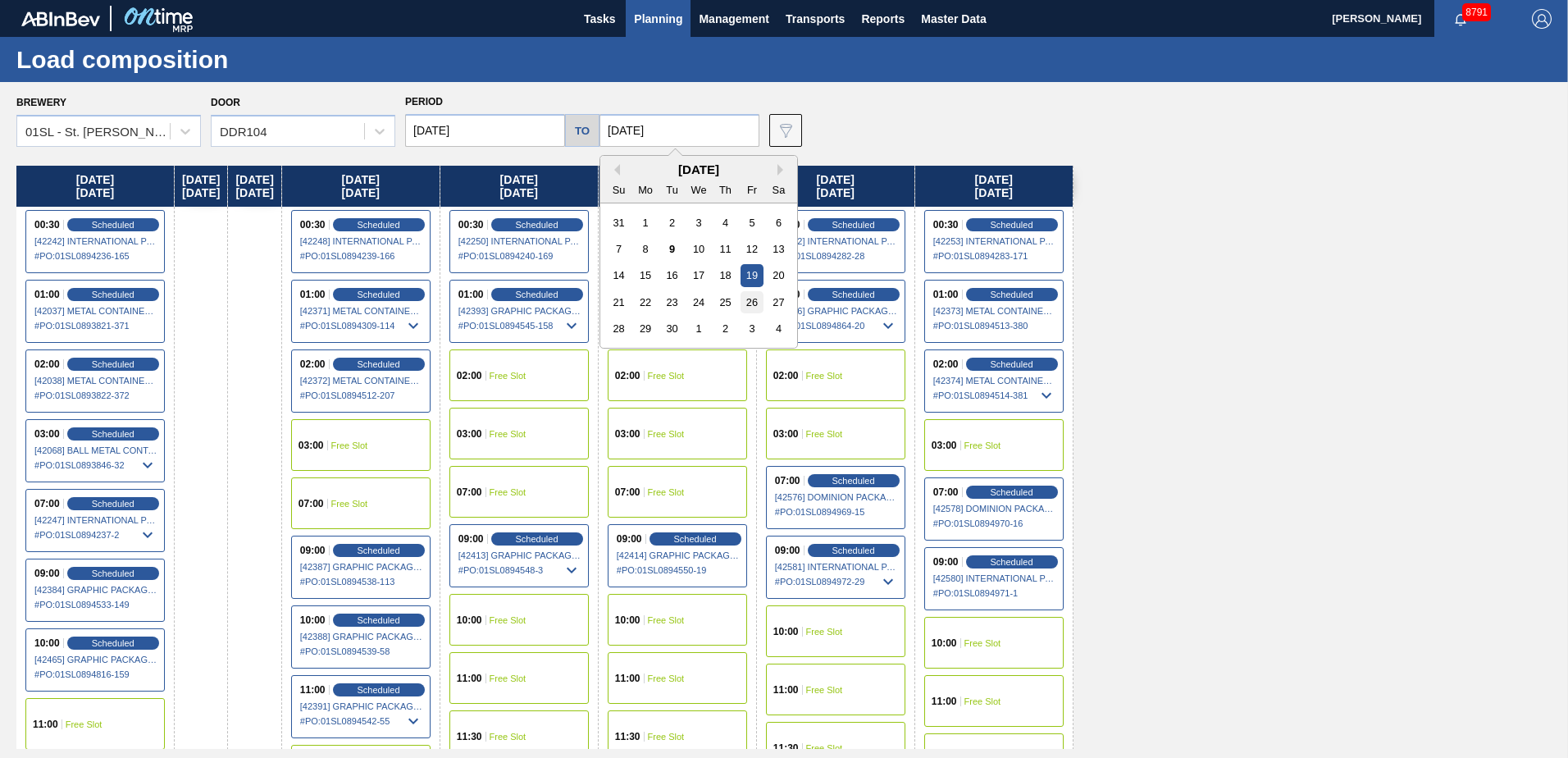
click at [746, 299] on div "26" at bounding box center [751, 302] width 22 height 22
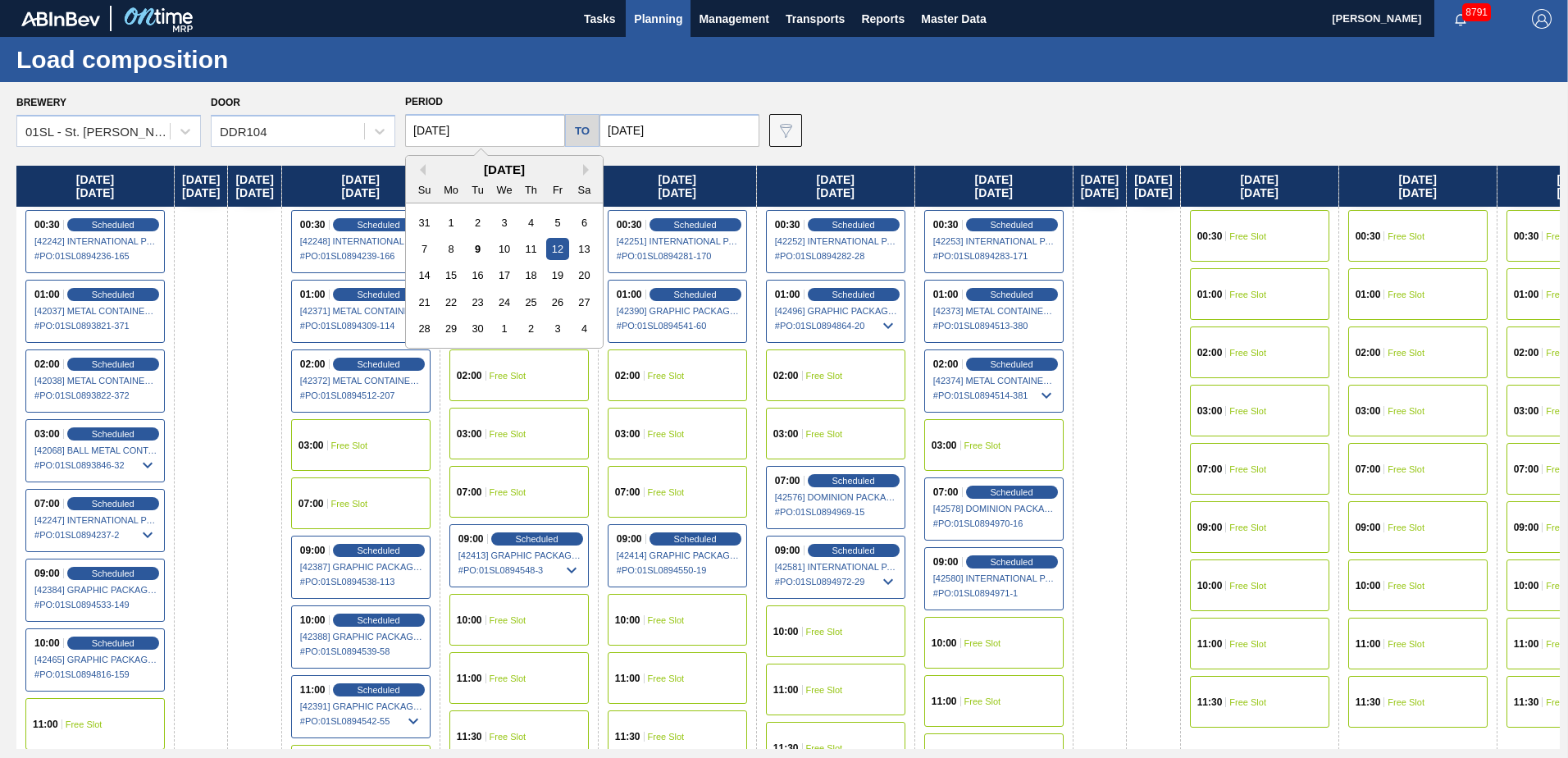
click at [499, 123] on input "[DATE]" at bounding box center [485, 130] width 159 height 32
click at [451, 294] on div "22" at bounding box center [452, 302] width 22 height 22
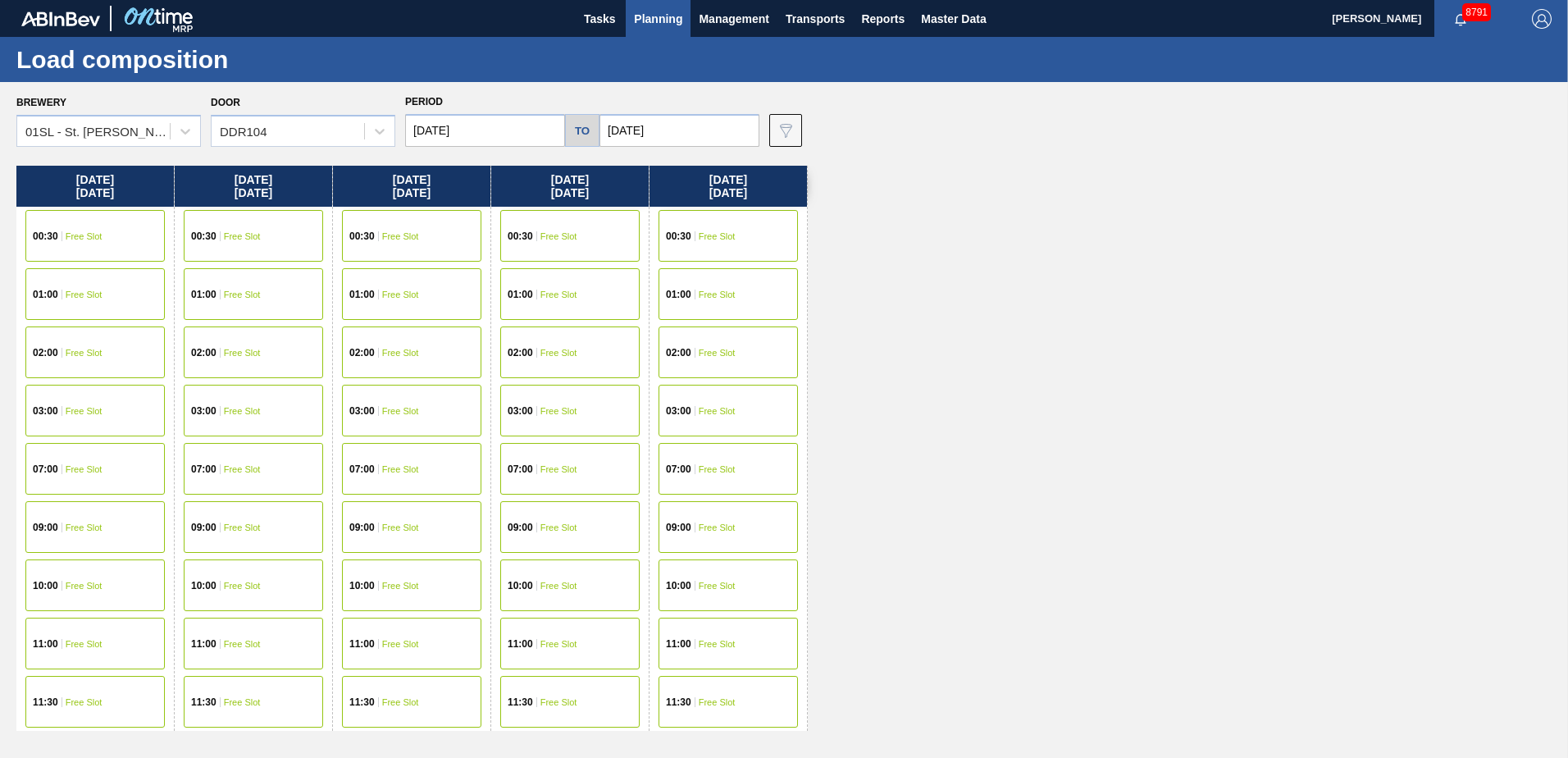
click at [139, 219] on div "00:30 Free Slot" at bounding box center [95, 236] width 139 height 52
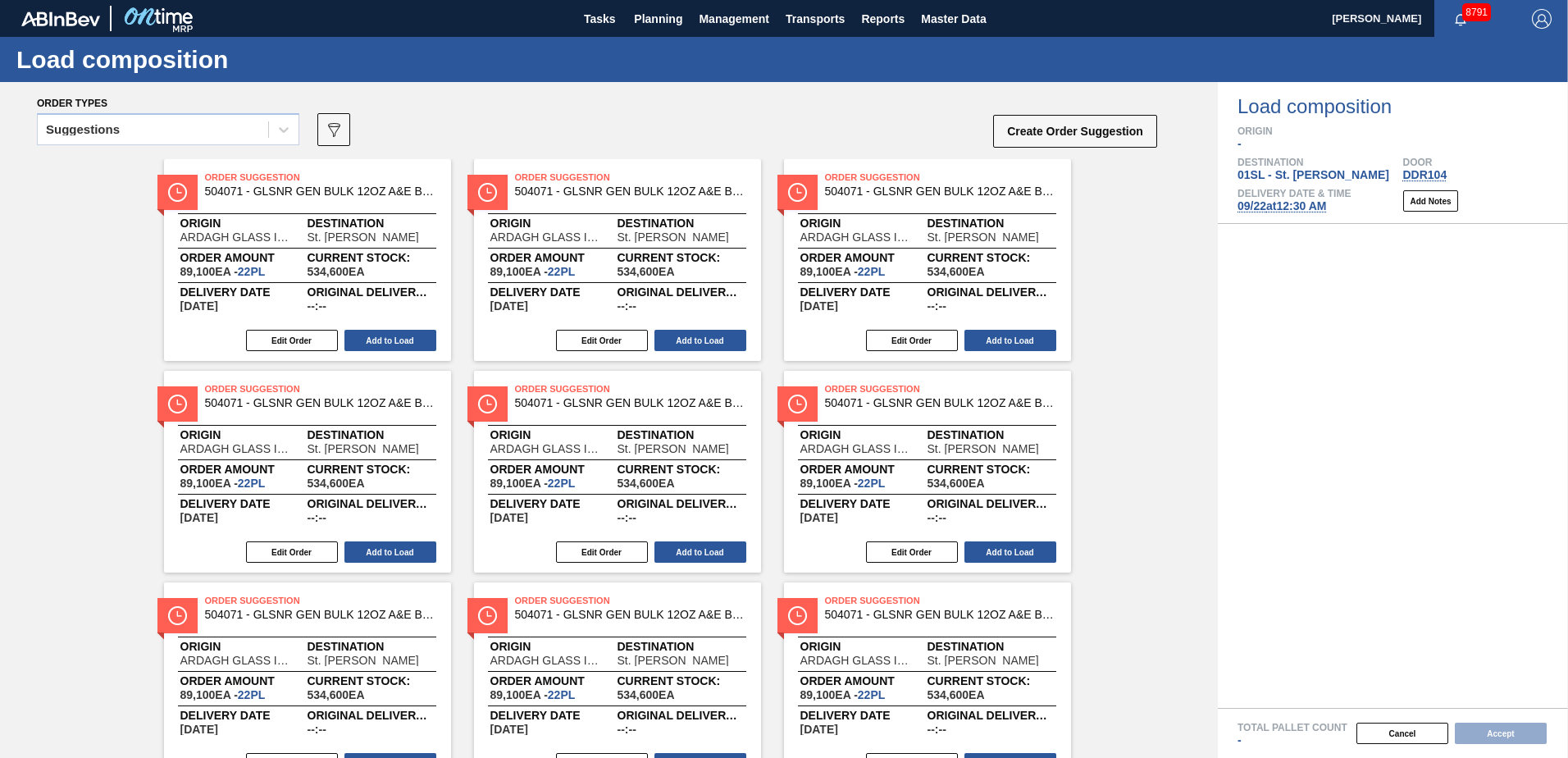
click at [281, 134] on icon at bounding box center [284, 130] width 17 height 17
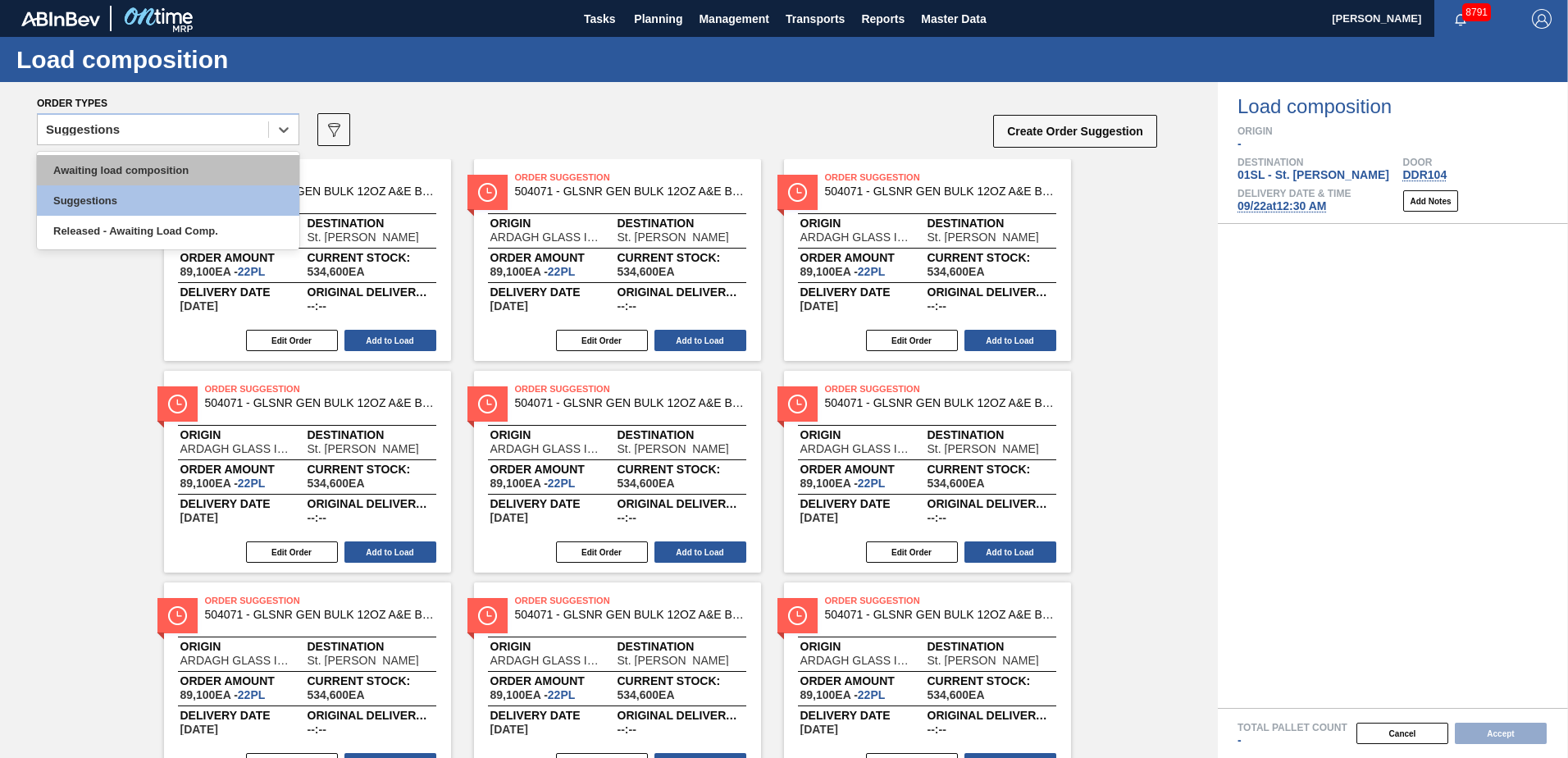
click at [228, 173] on div "Awaiting load composition" at bounding box center [168, 170] width 262 height 31
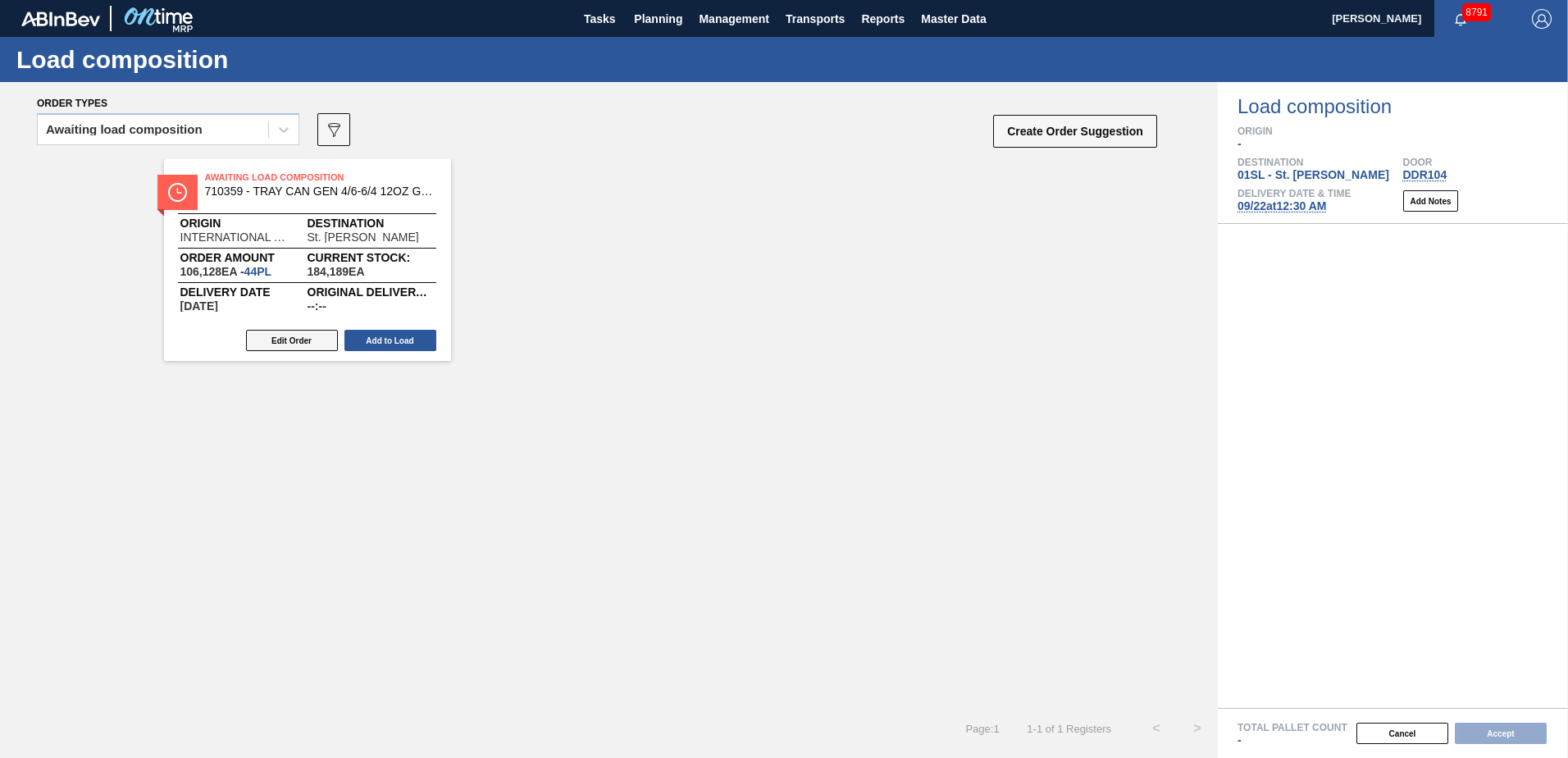
click at [291, 342] on button "Edit Order" at bounding box center [291, 340] width 92 height 21
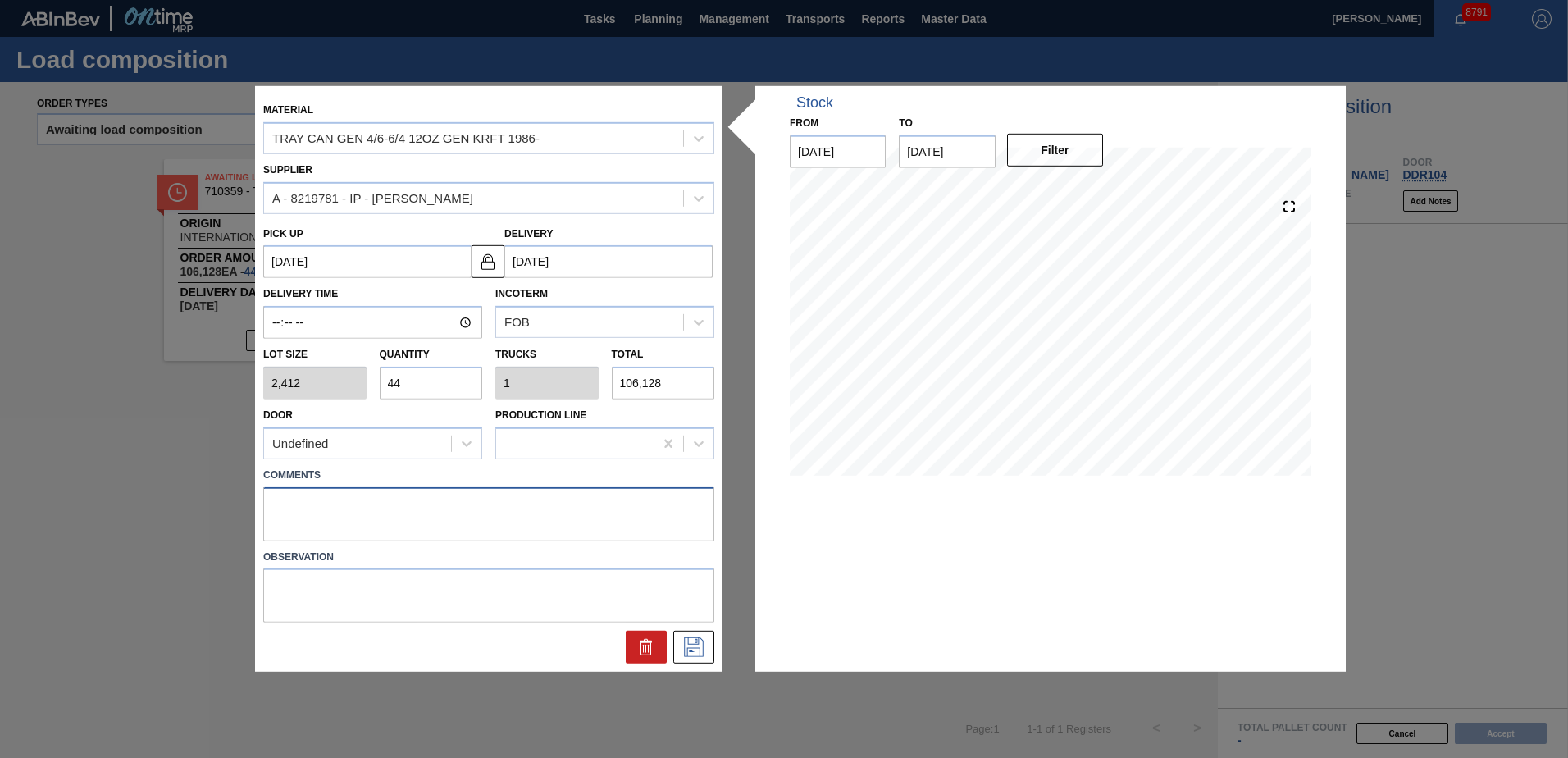
click at [398, 497] on textarea at bounding box center [489, 513] width 451 height 54
click at [695, 645] on icon at bounding box center [693, 647] width 19 height 19
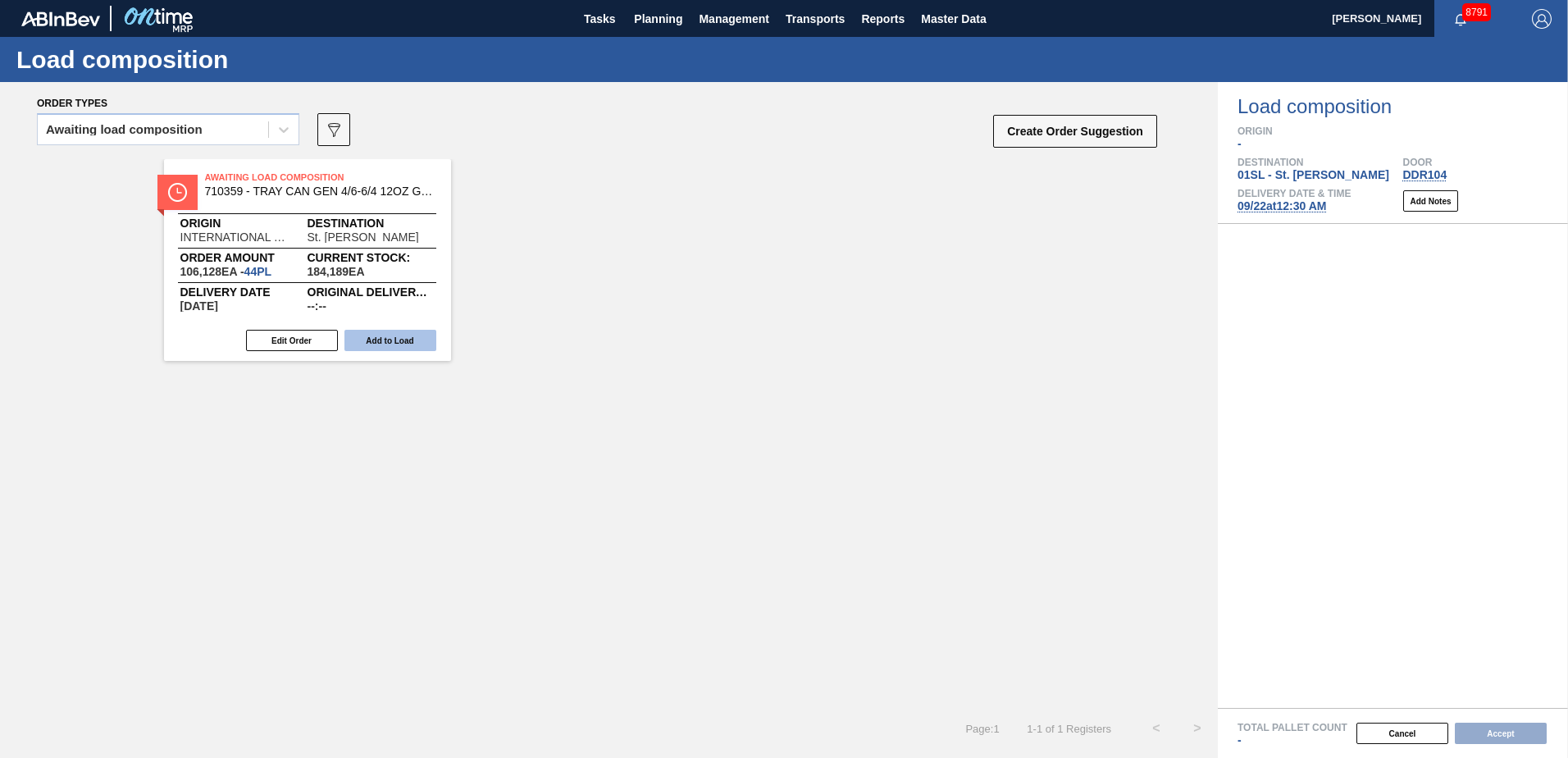
click at [401, 340] on button "Add to Load" at bounding box center [389, 340] width 92 height 21
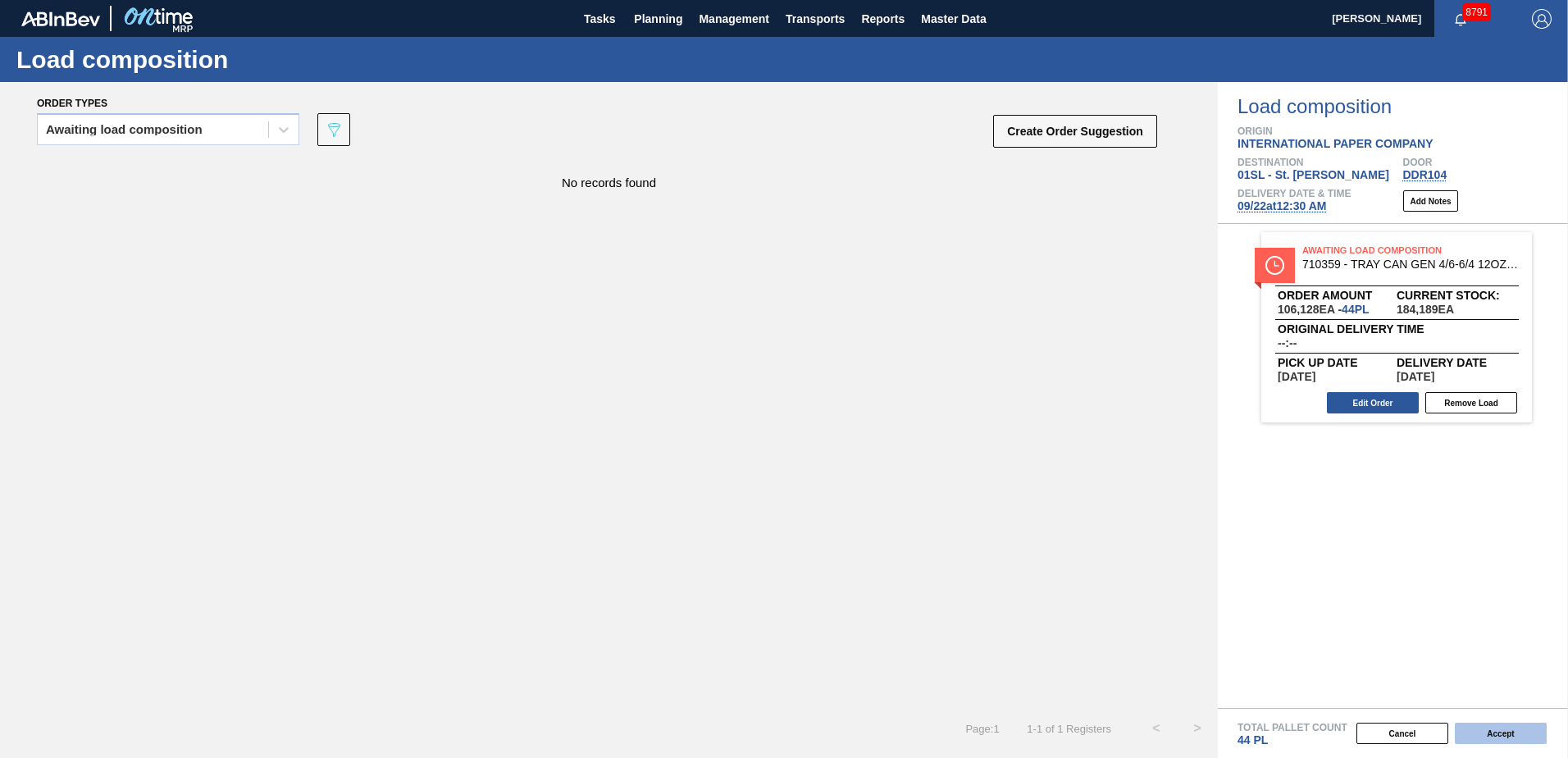
click at [1498, 730] on button "Accept" at bounding box center [1500, 733] width 92 height 21
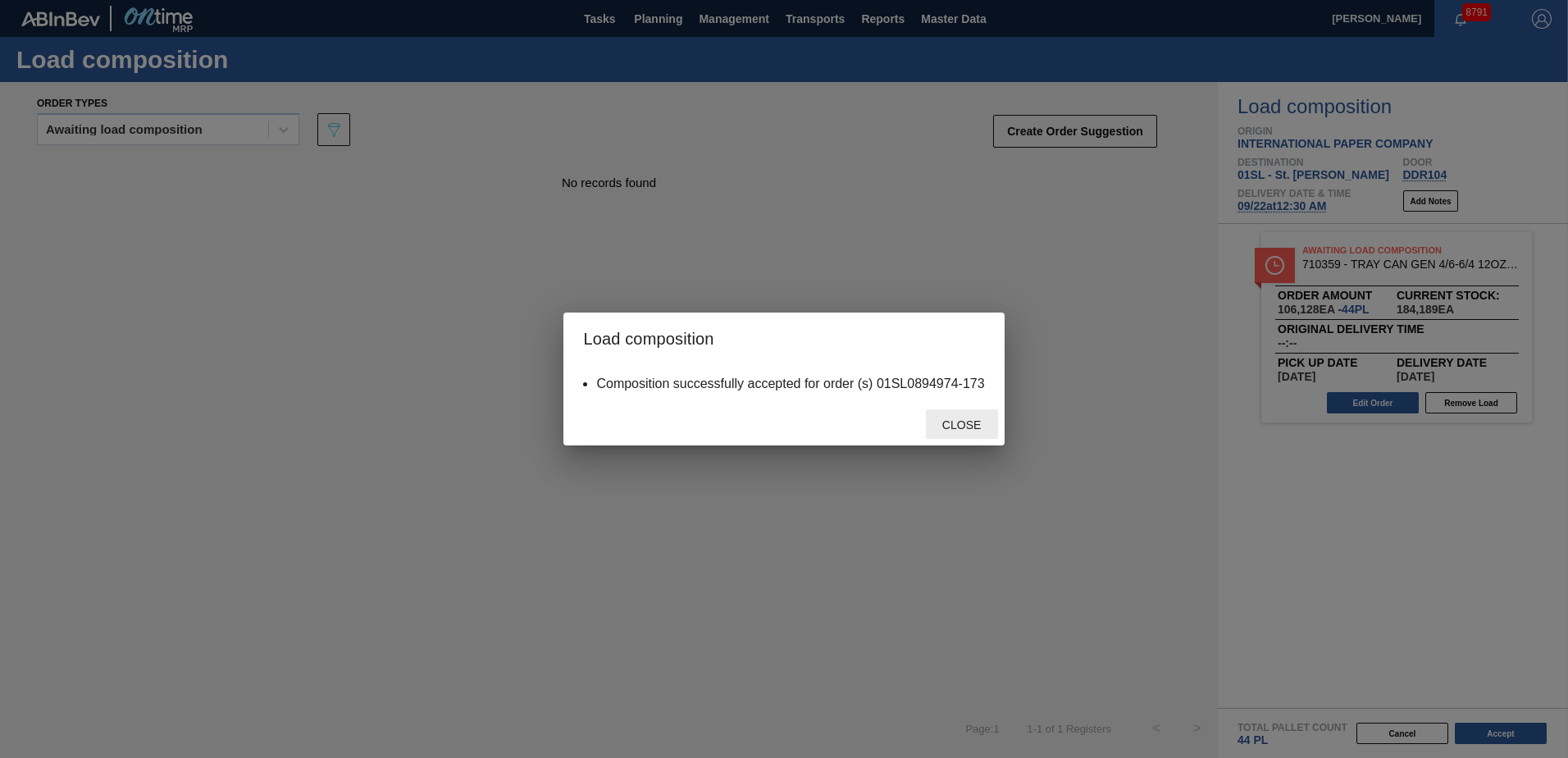
click at [950, 425] on span "Close" at bounding box center [962, 425] width 65 height 13
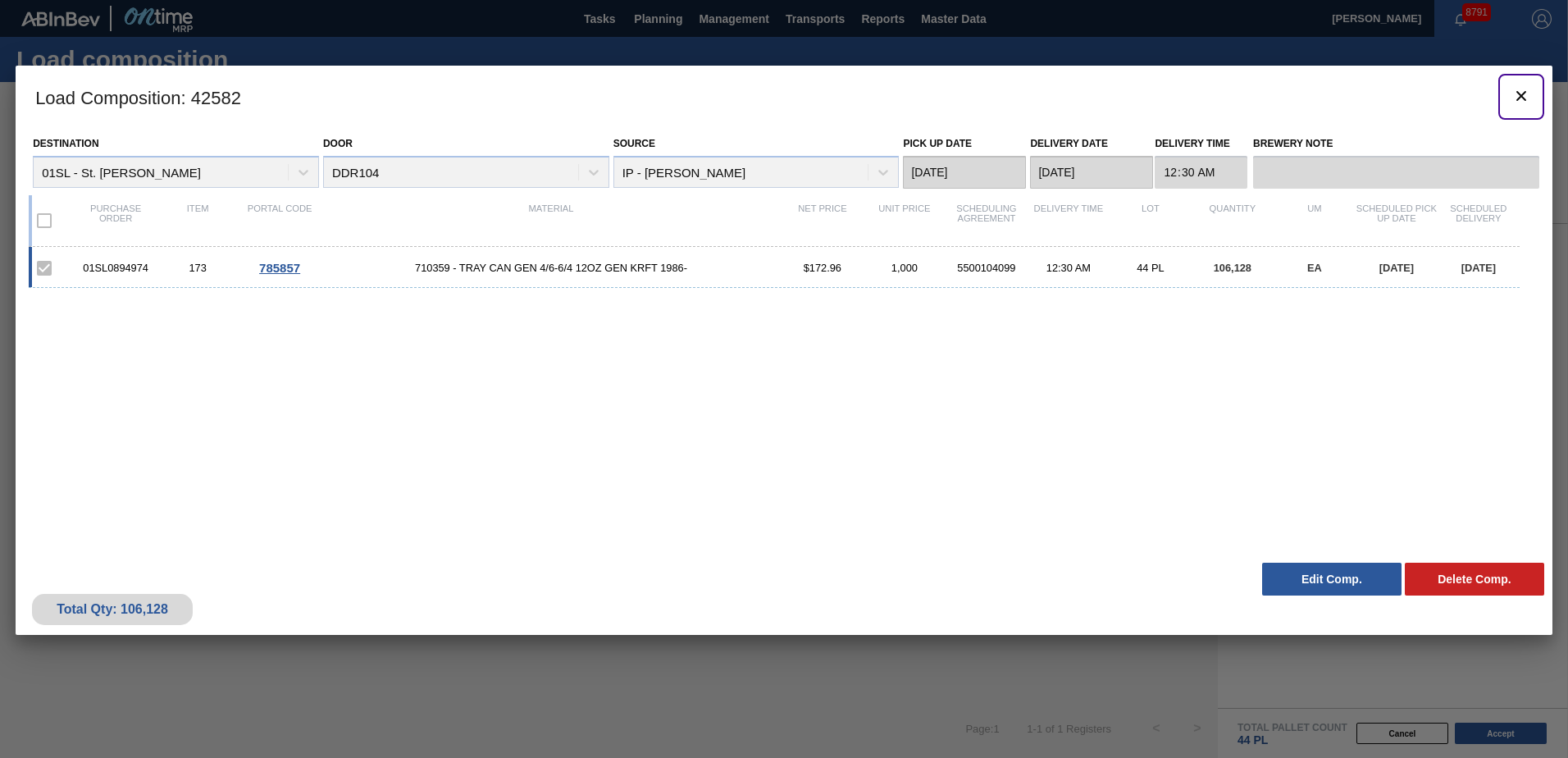
click at [1522, 94] on icon "botão de ícone" at bounding box center [1521, 96] width 10 height 10
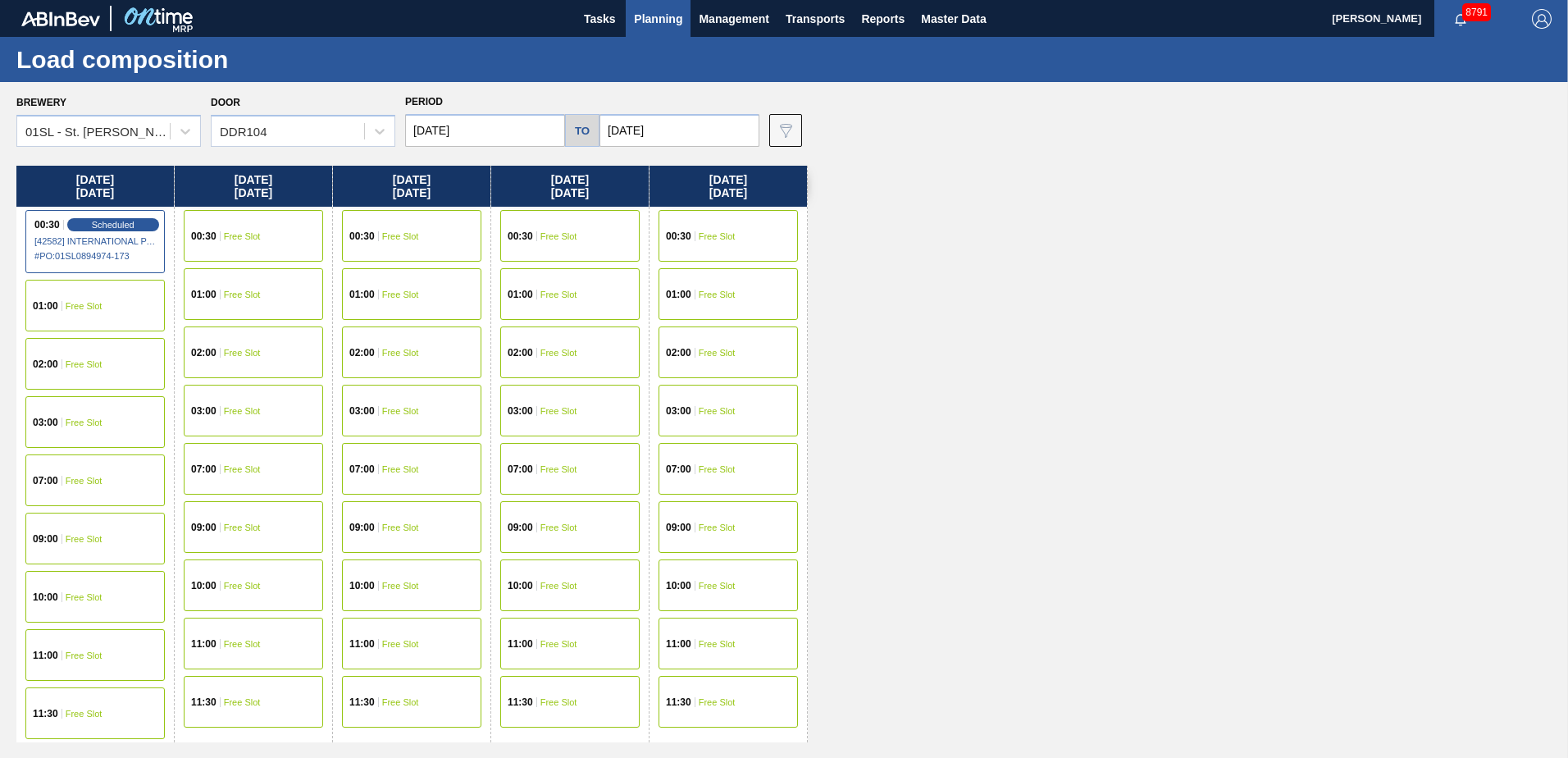
click at [275, 236] on div "00:30 Free Slot" at bounding box center [253, 236] width 139 height 52
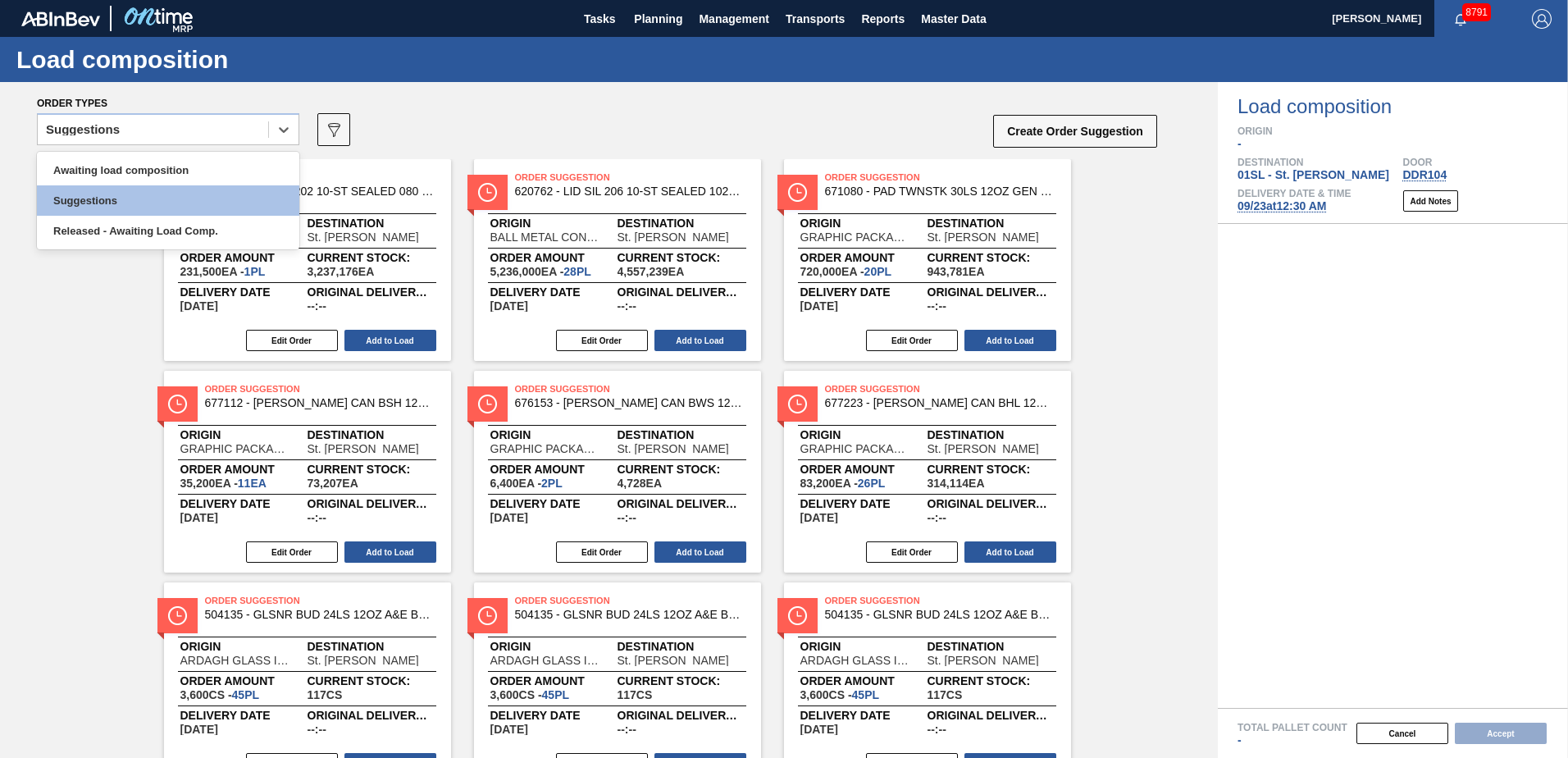
click at [286, 125] on icon at bounding box center [284, 130] width 17 height 17
click at [223, 151] on div "option Awaiting load composition focused, 1 of 3. 3 results available. Use Up a…" at bounding box center [168, 135] width 262 height 43
click at [253, 122] on div "Suggestions" at bounding box center [153, 130] width 230 height 24
click at [195, 158] on div "Awaiting load composition" at bounding box center [168, 170] width 262 height 31
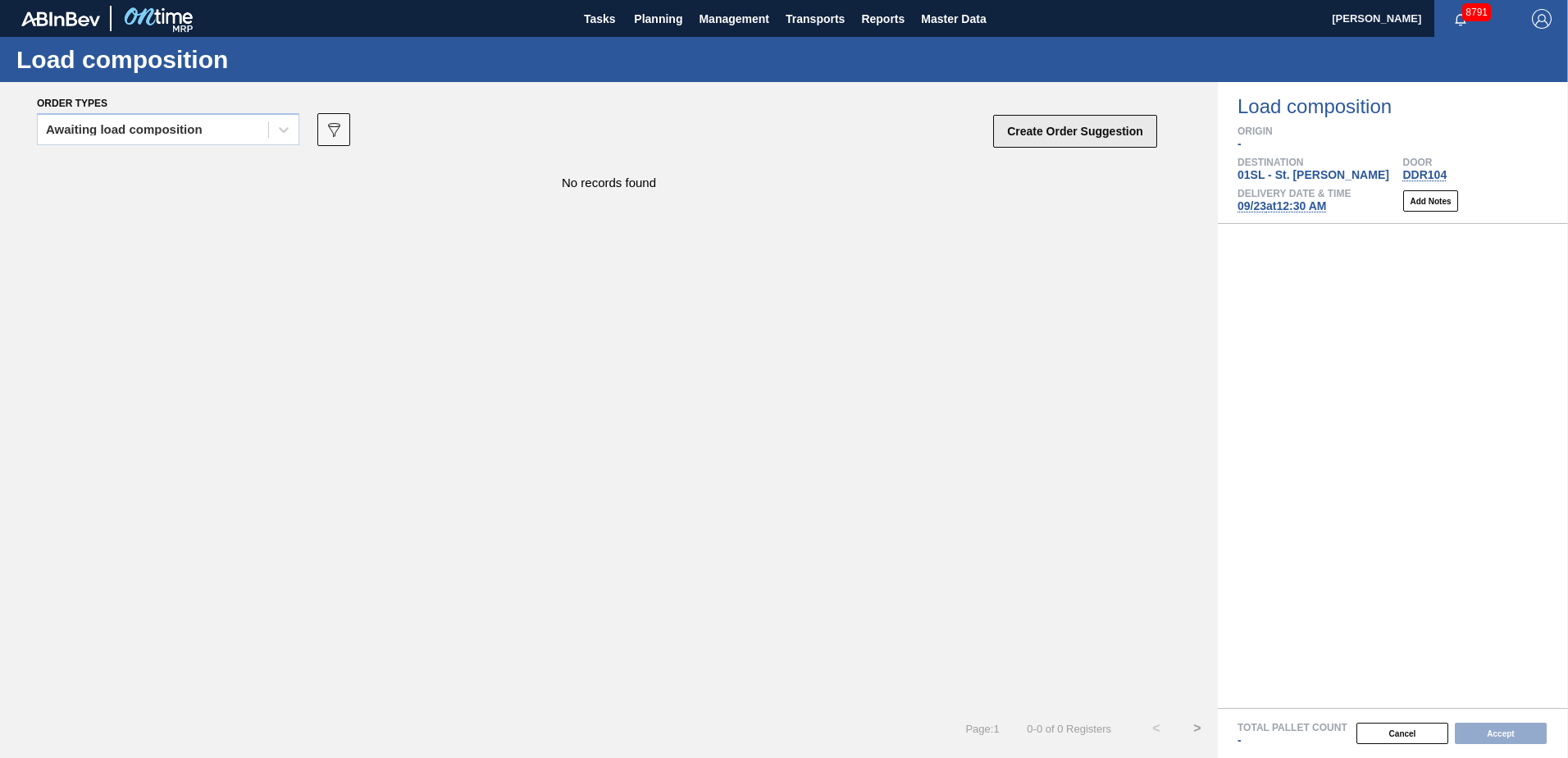
click at [1076, 138] on button "Create Order Suggestion" at bounding box center [1075, 131] width 164 height 32
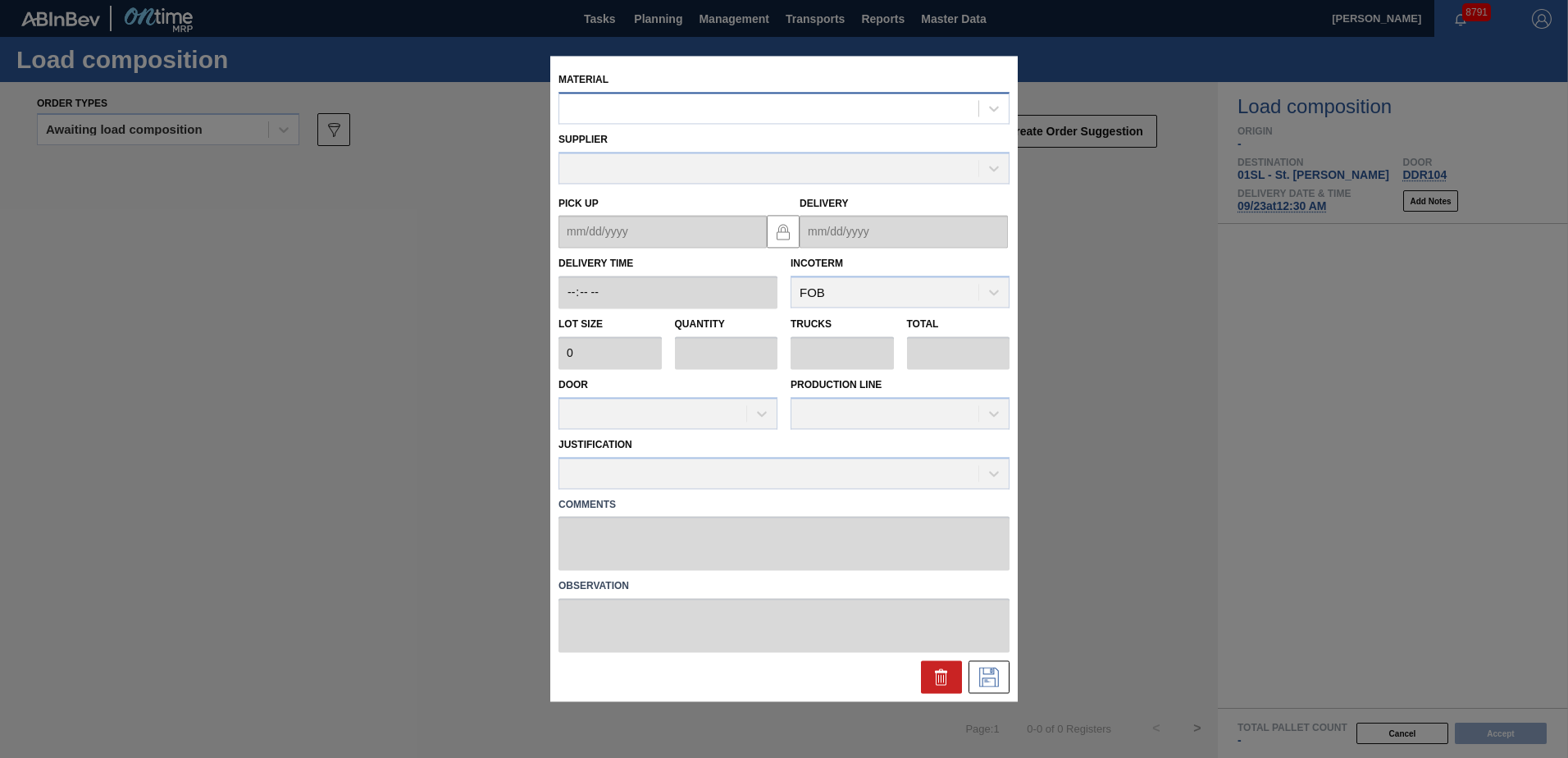
click at [744, 108] on div at bounding box center [769, 109] width 419 height 24
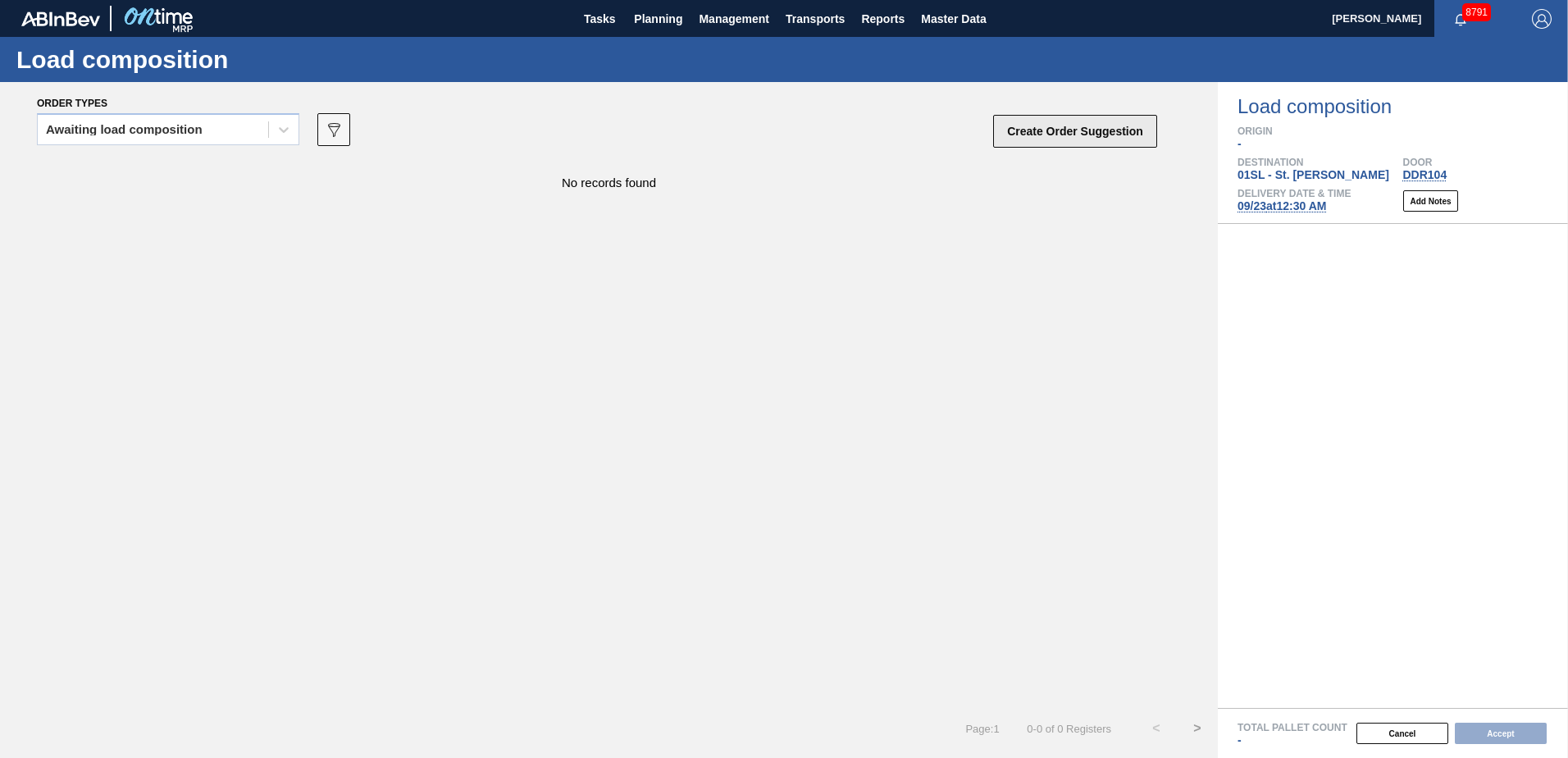
click at [1081, 140] on button "Create Order Suggestion" at bounding box center [1075, 131] width 164 height 32
click at [644, 25] on span "Planning" at bounding box center [658, 19] width 48 height 19
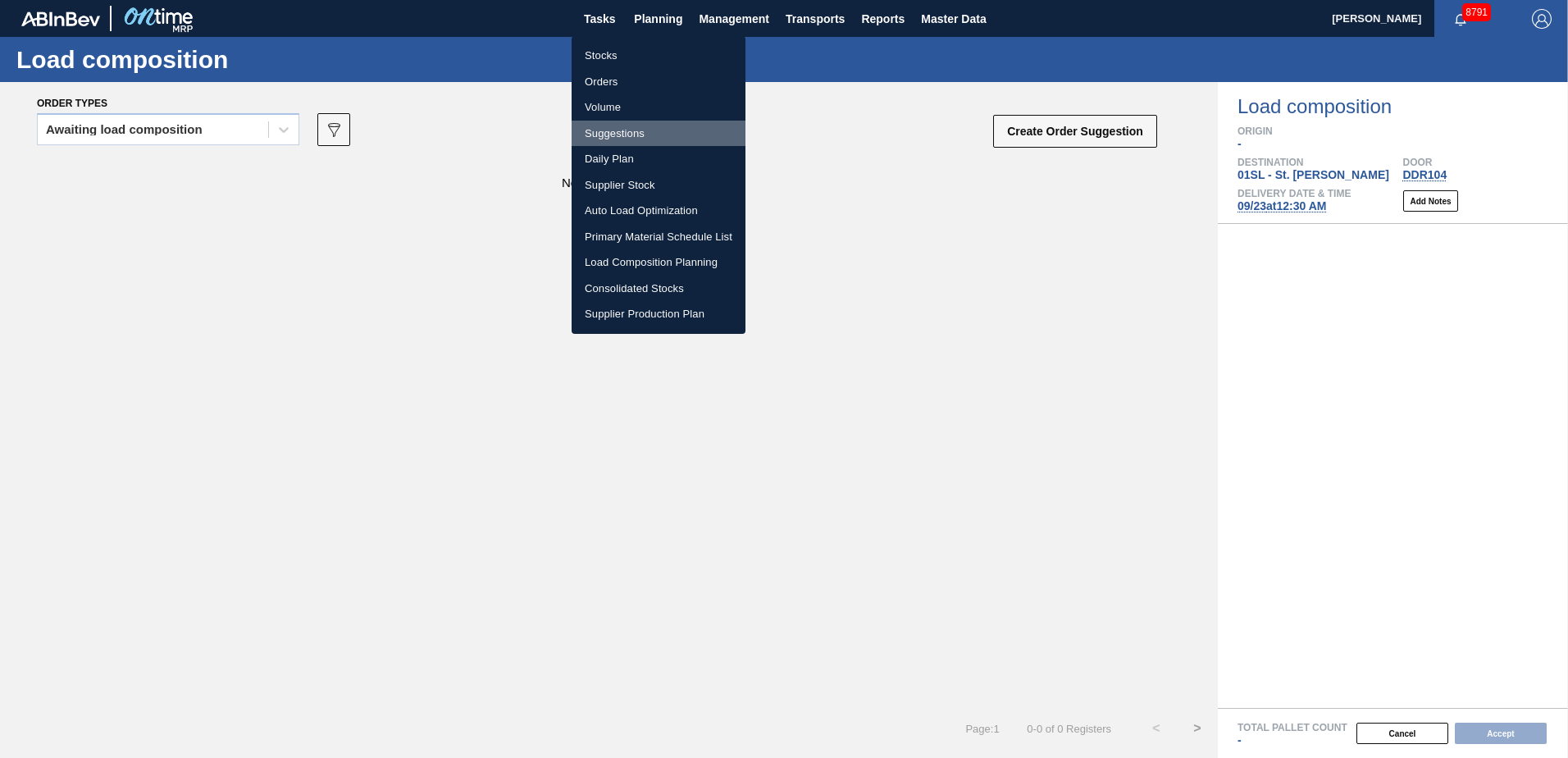
click at [624, 134] on li "Suggestions" at bounding box center [657, 134] width 173 height 26
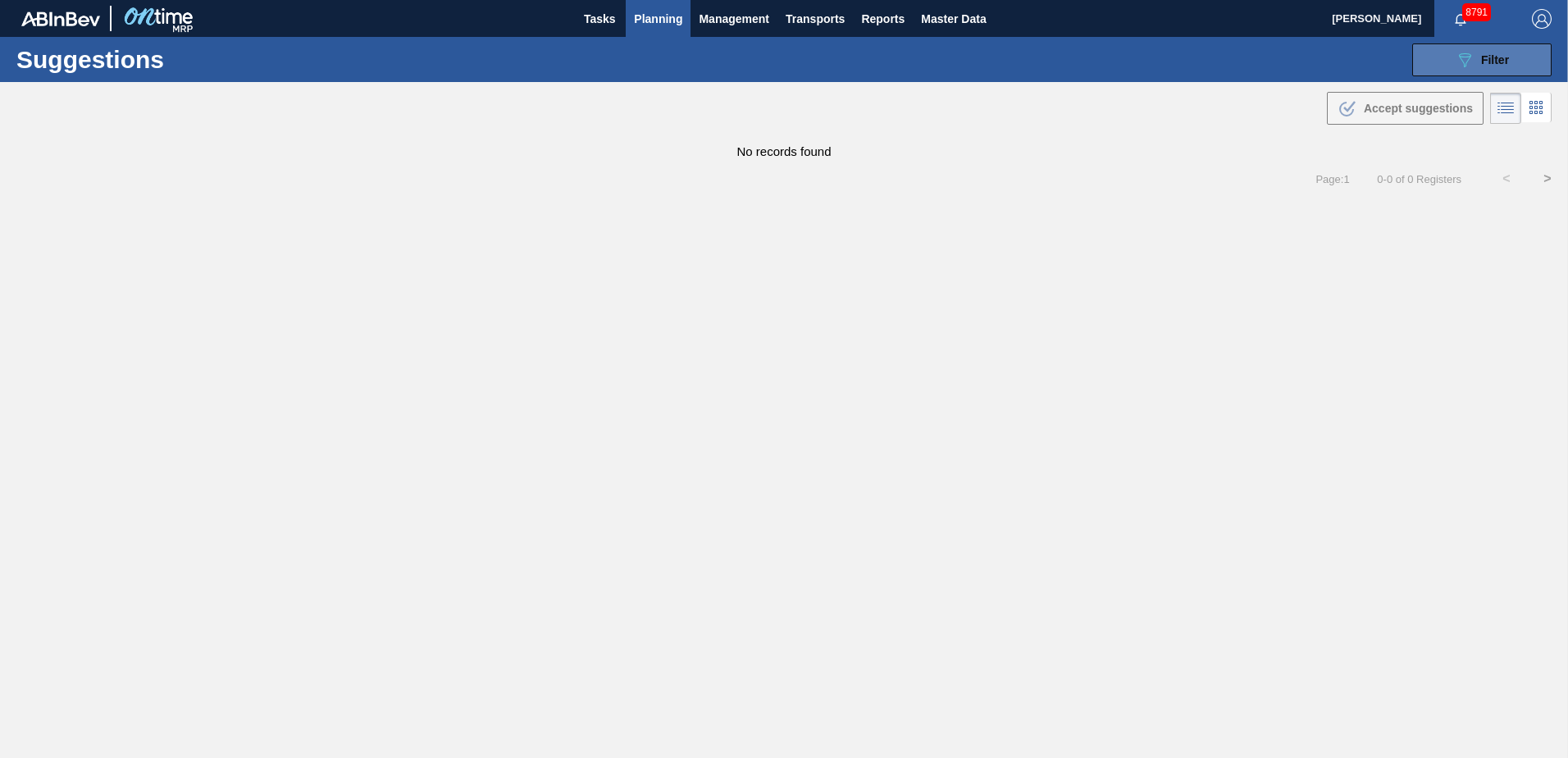
click at [1478, 56] on div "089F7B8B-B2A5-4AFE-B5C0-19BA573D28AC Filter" at bounding box center [1482, 59] width 54 height 19
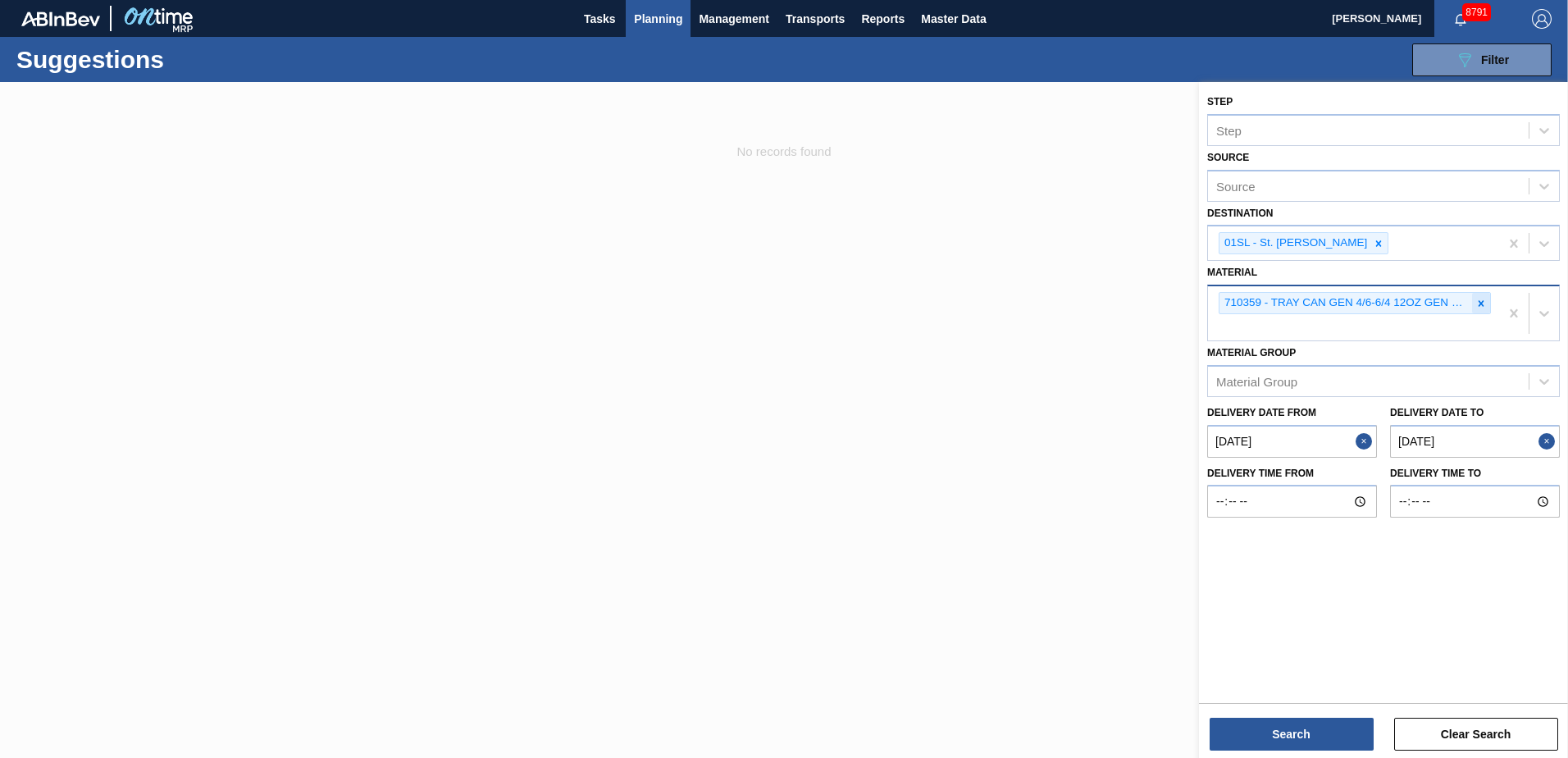
click at [1478, 301] on icon at bounding box center [1481, 303] width 11 height 11
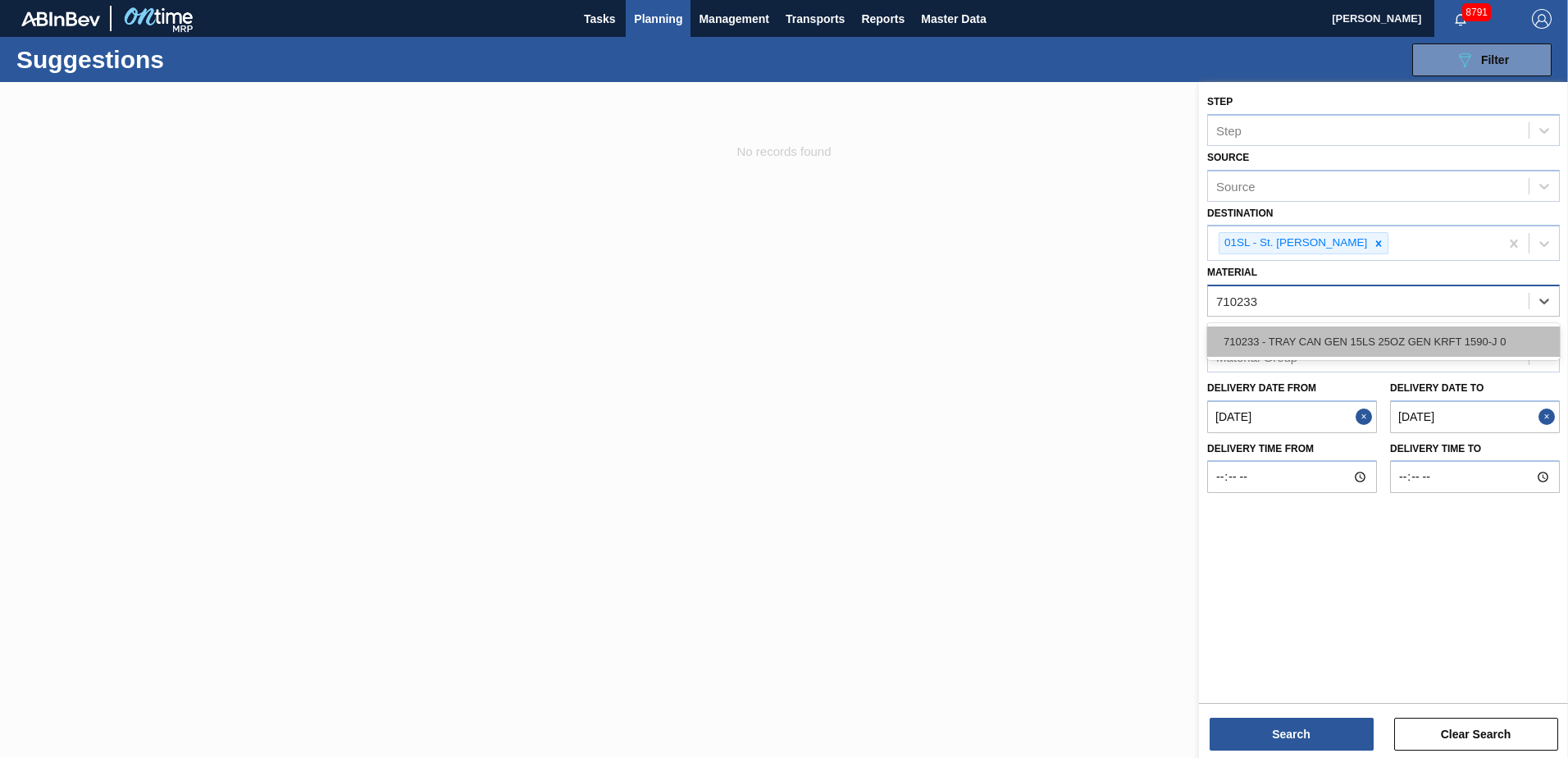
click at [1460, 337] on div "710233 - TRAY CAN GEN 15LS 25OZ GEN KRFT 1590-J 0" at bounding box center [1383, 341] width 352 height 31
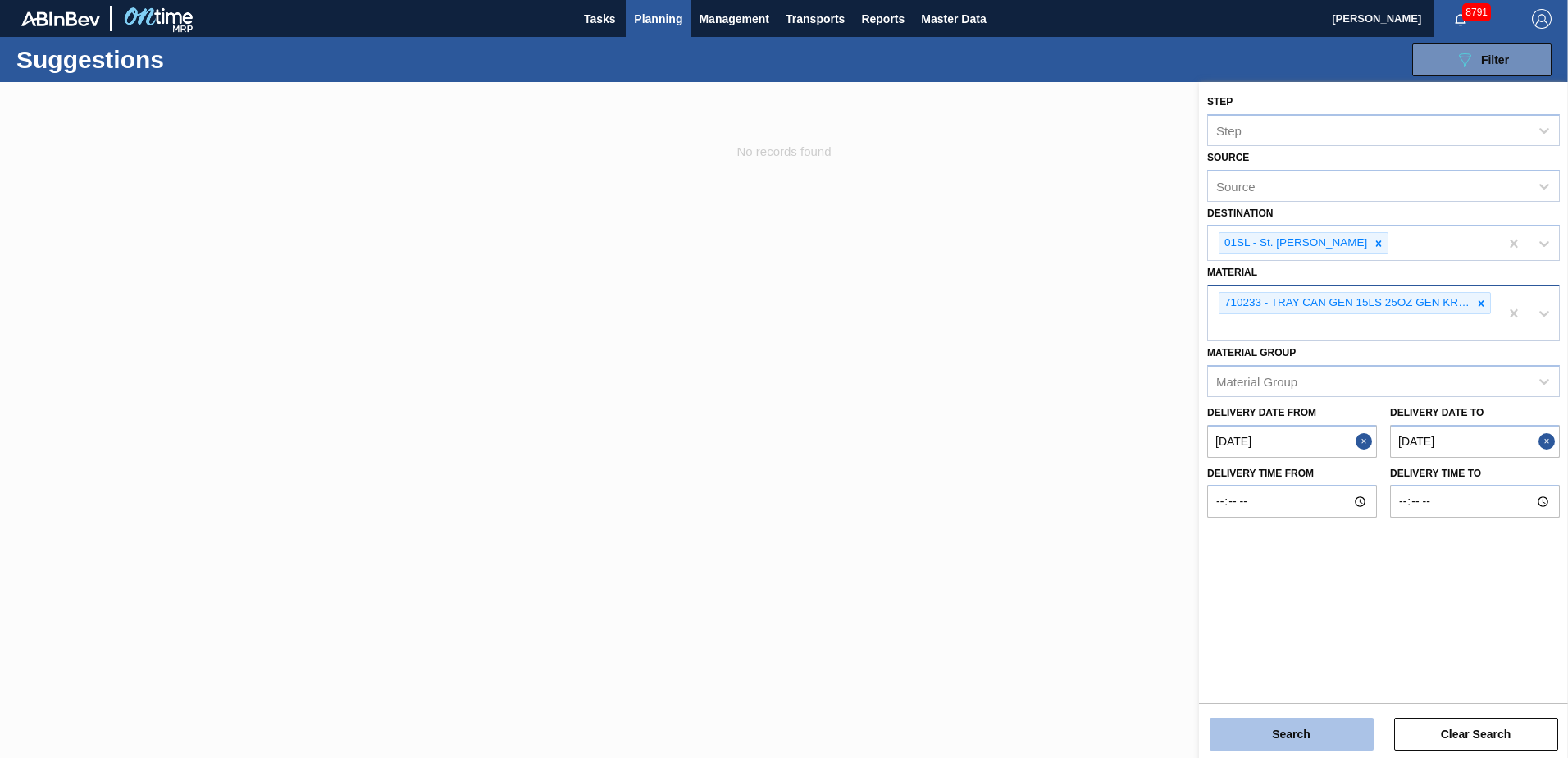
click at [1280, 726] on button "Search" at bounding box center [1291, 734] width 164 height 32
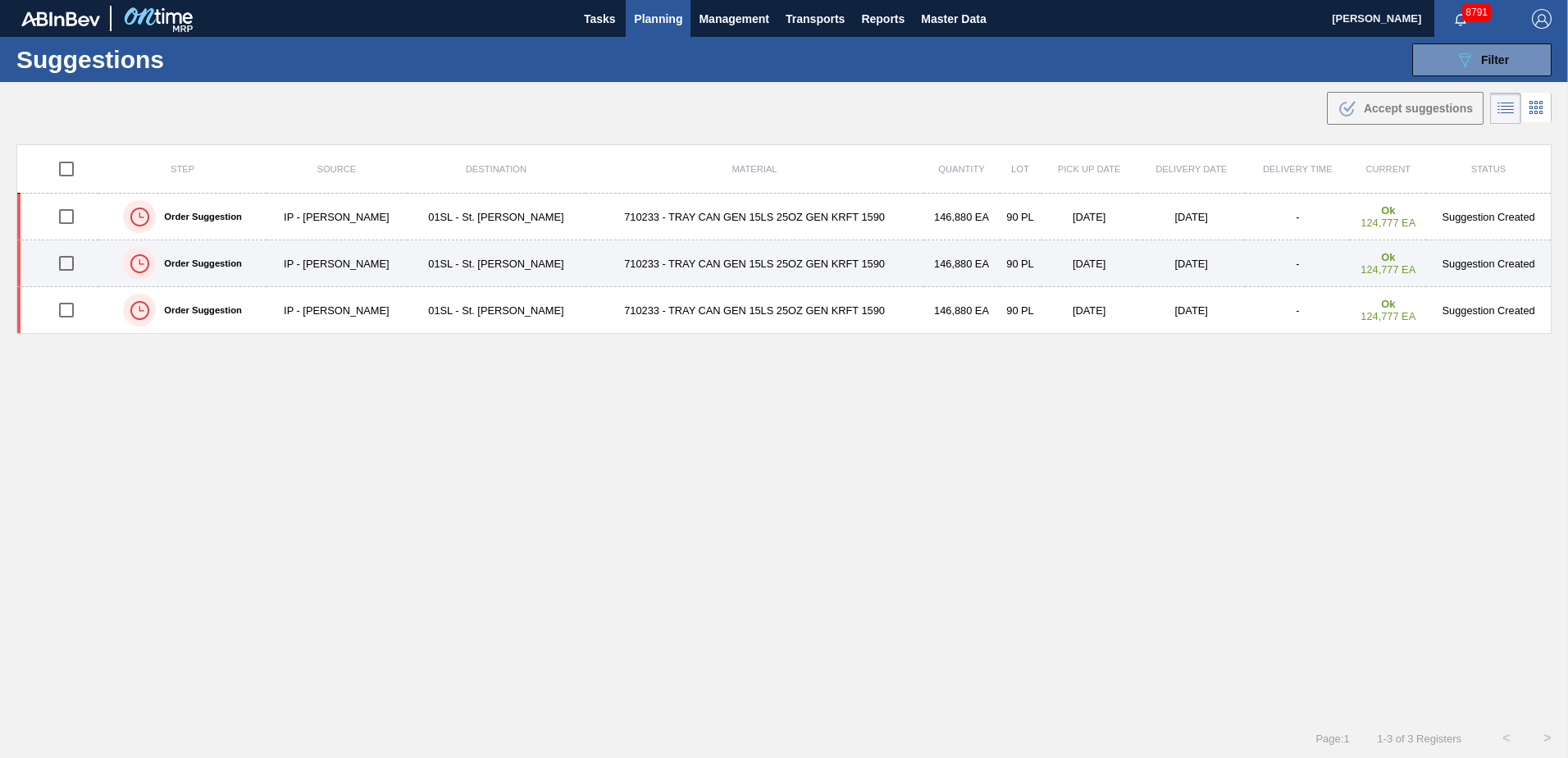
click at [493, 243] on td "01SL - St. [PERSON_NAME]" at bounding box center [496, 263] width 179 height 46
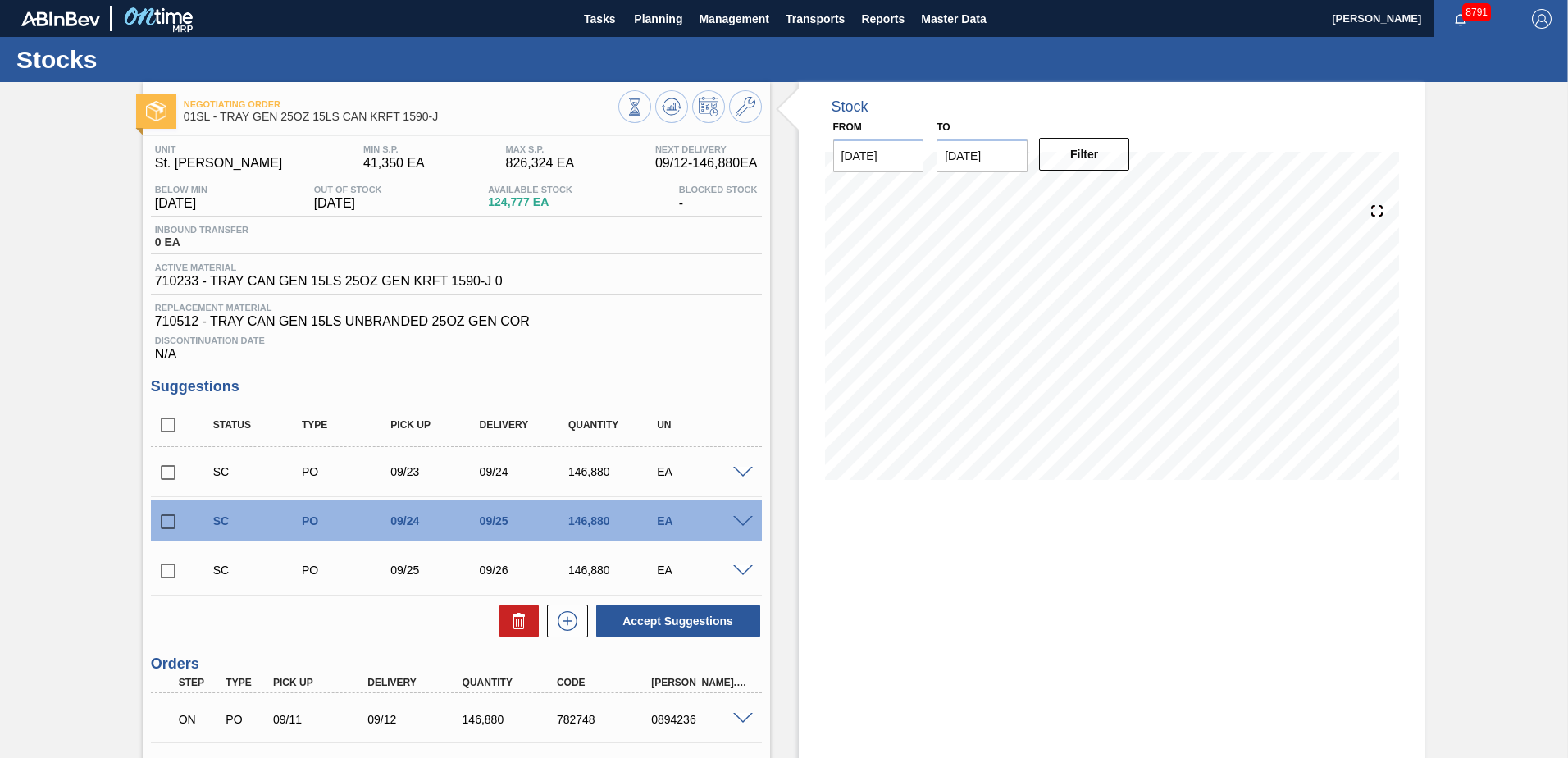
scroll to position [82, 0]
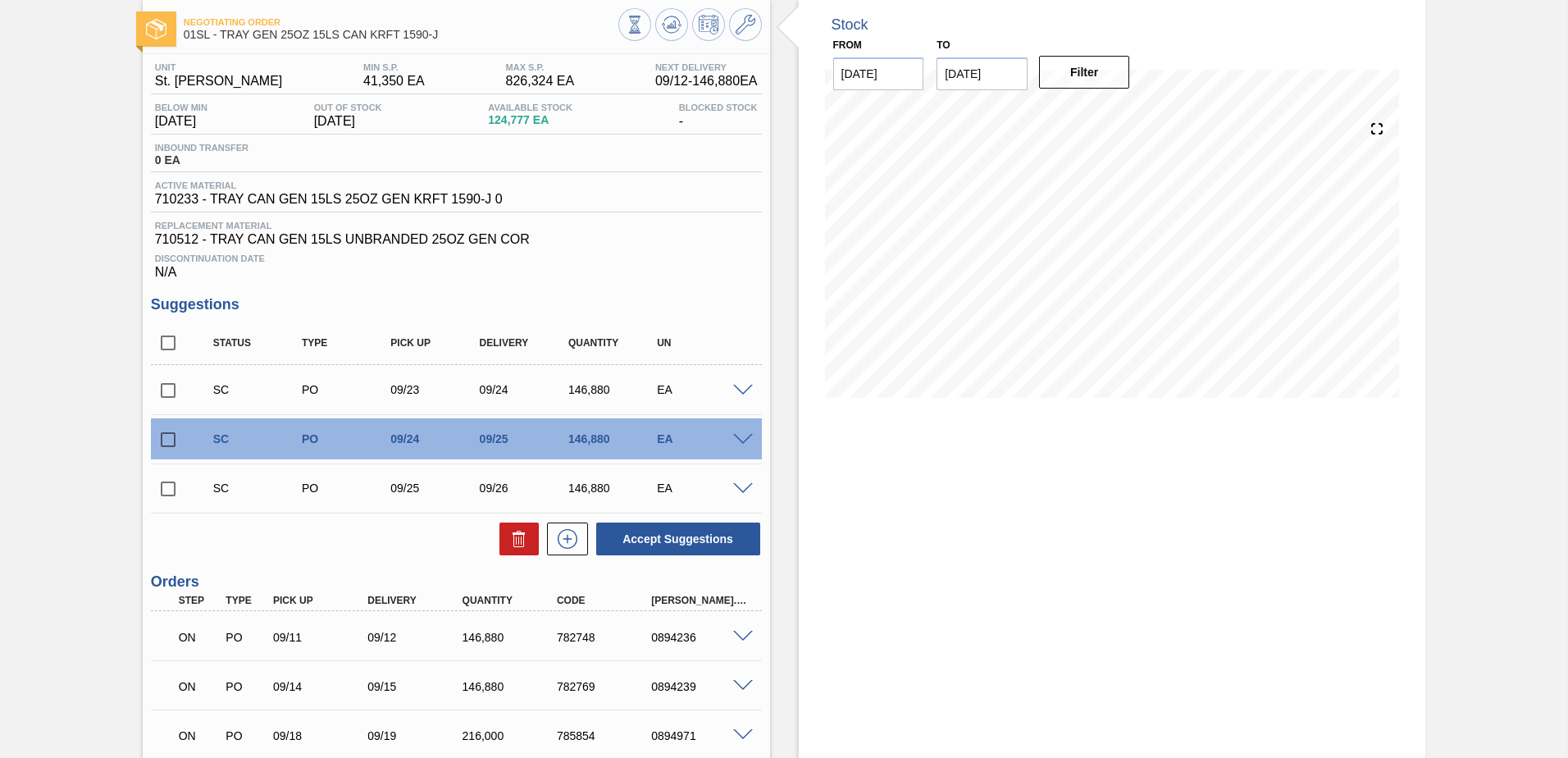
click at [739, 393] on span at bounding box center [743, 391] width 19 height 12
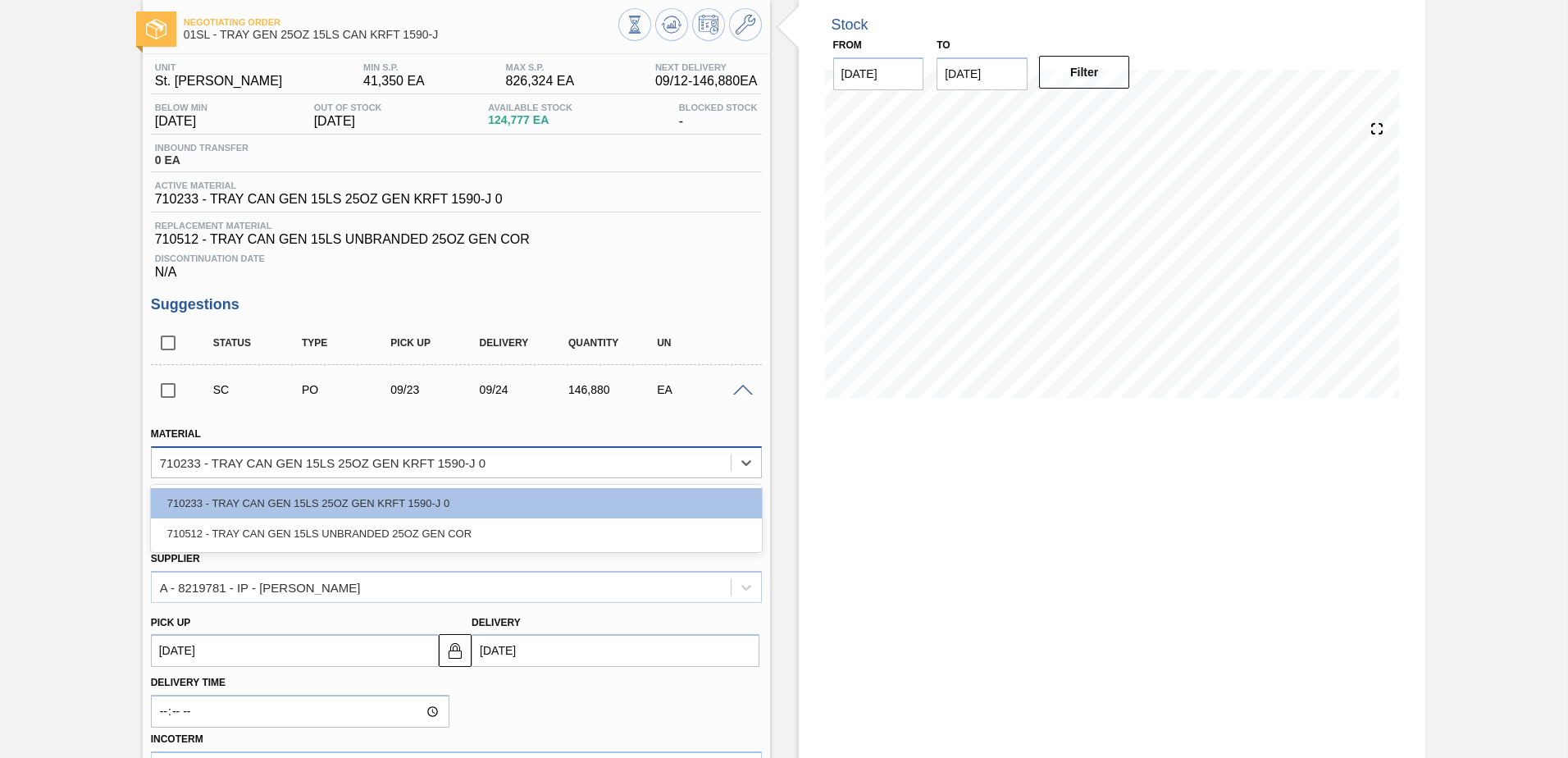
click at [580, 467] on div "710233 - TRAY CAN GEN 15LS 25OZ GEN KRFT 1590-J 0" at bounding box center [441, 462] width 579 height 24
click at [394, 538] on div "710512 - TRAY CAN GEN 15LS UNBRANDED 25OZ GEN COR" at bounding box center [456, 533] width 611 height 31
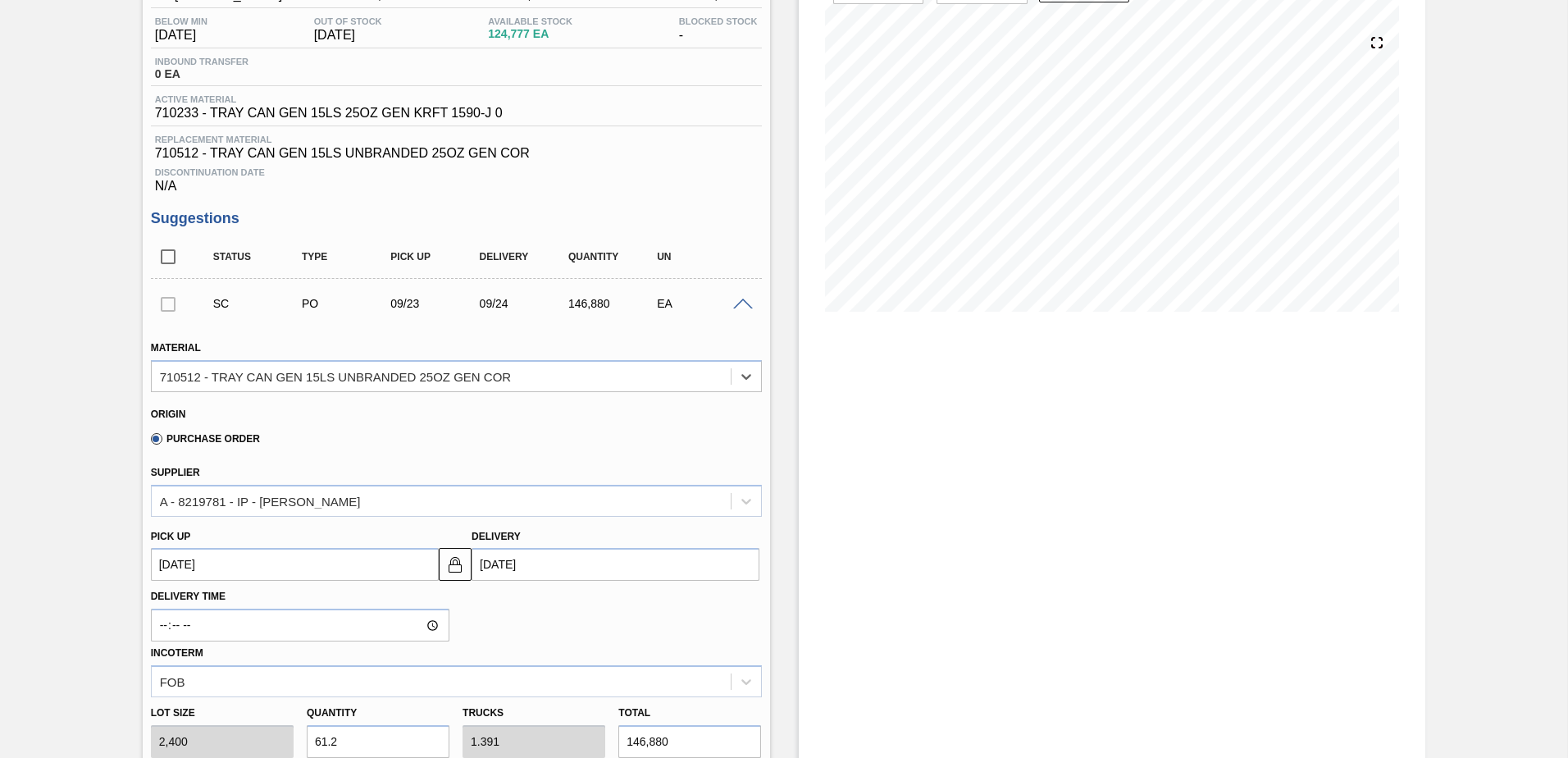
scroll to position [410, 0]
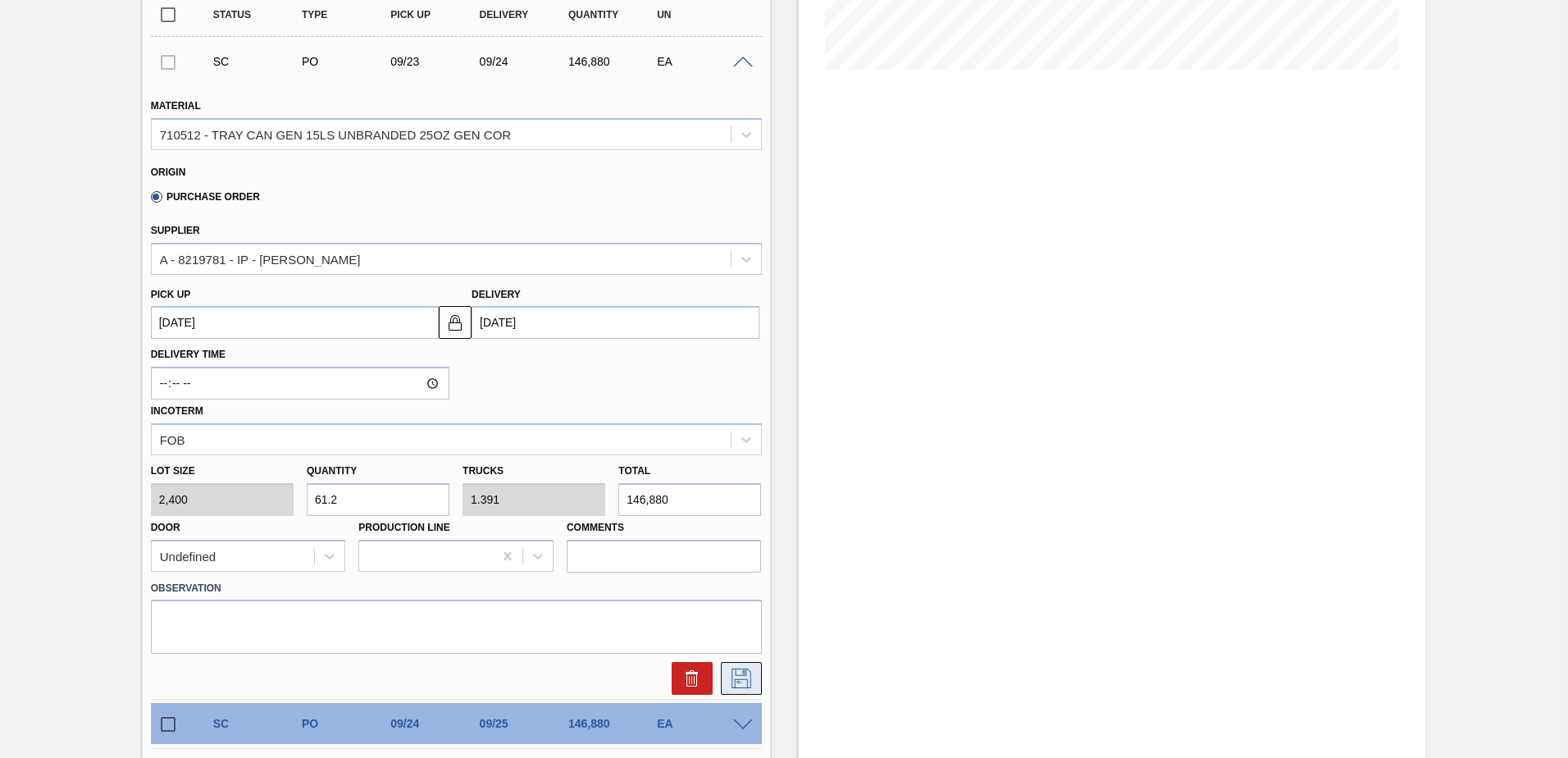
click at [746, 682] on icon at bounding box center [741, 678] width 19 height 19
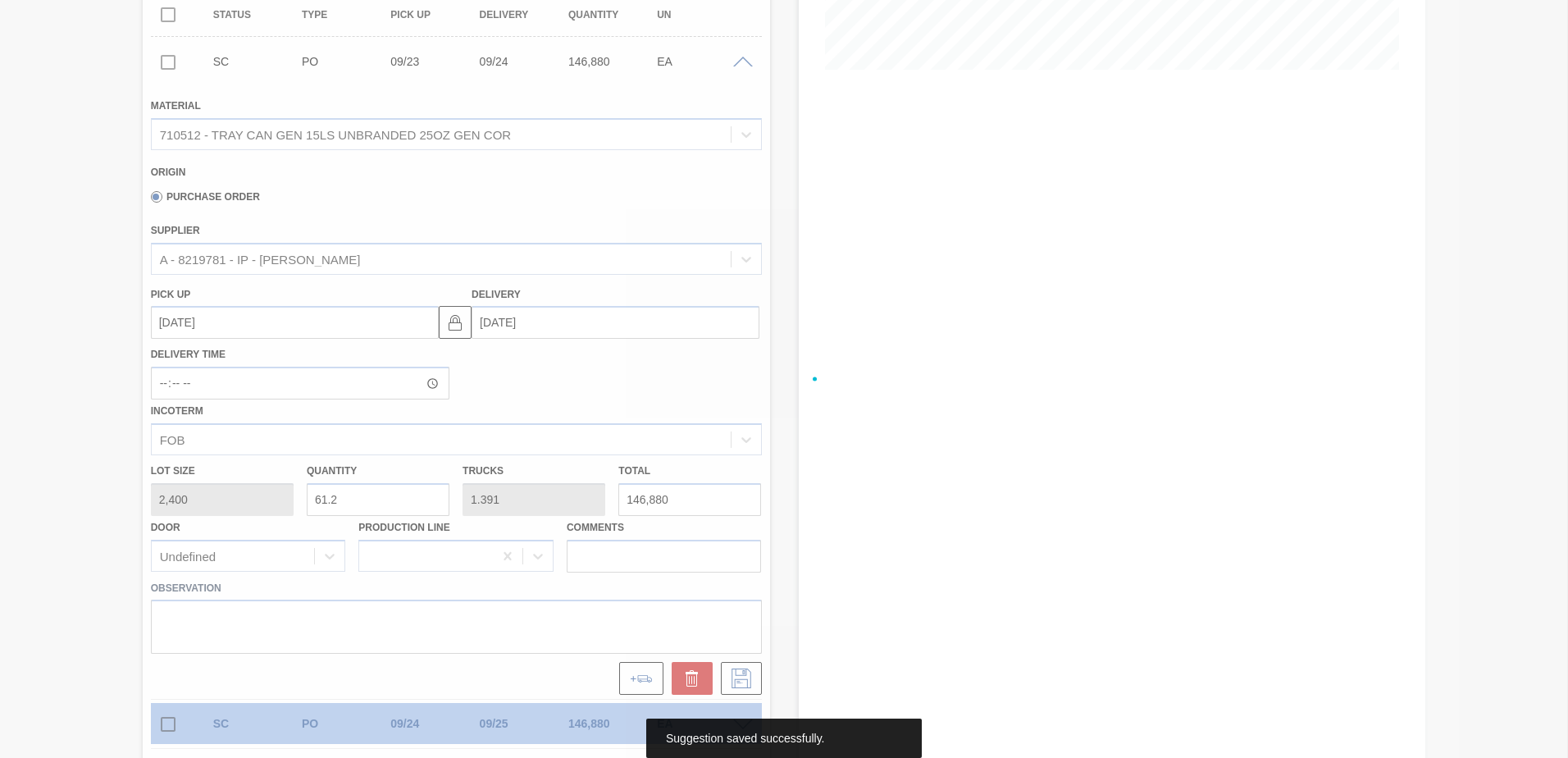
scroll to position [217, 0]
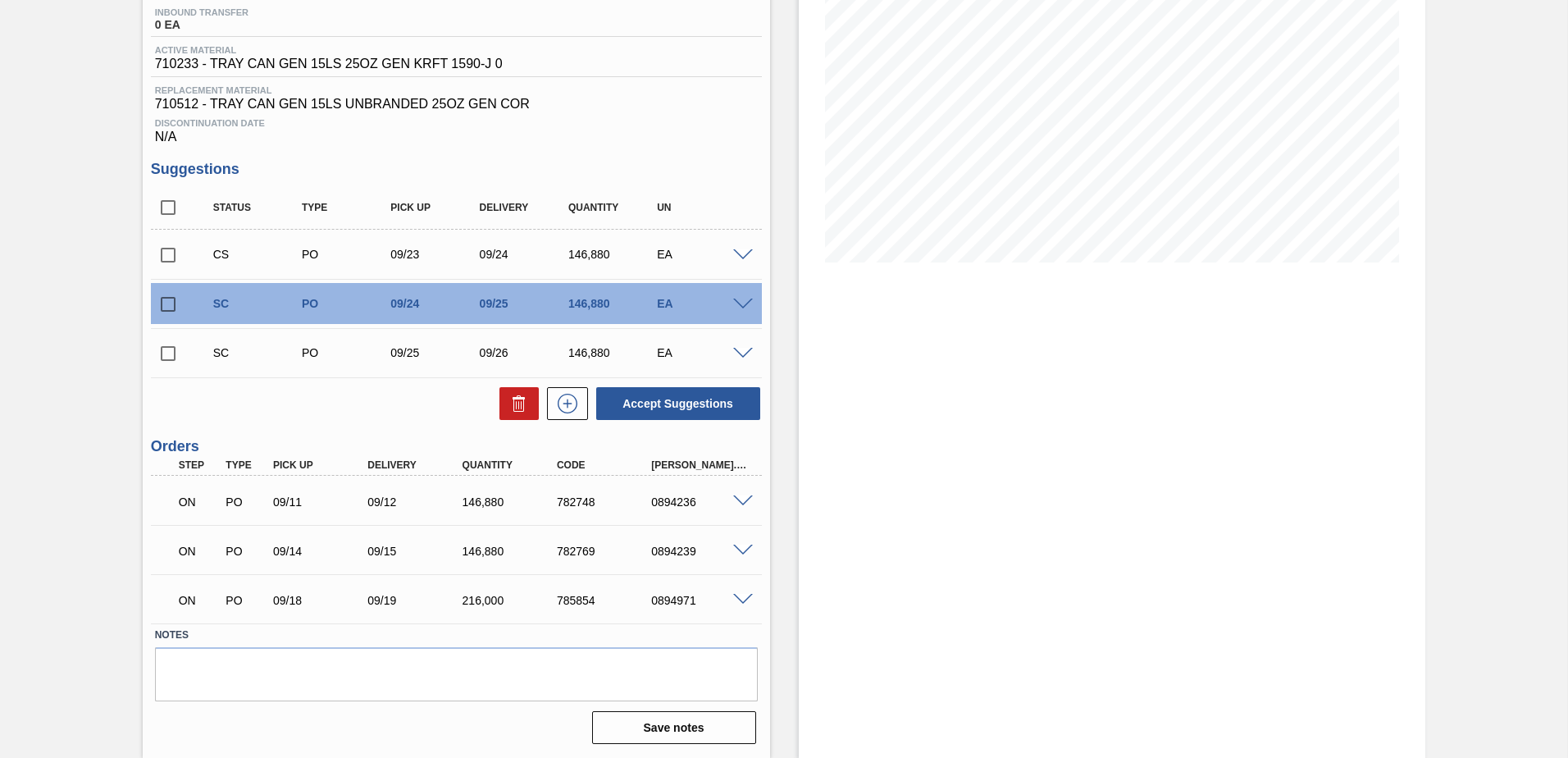
click at [743, 251] on span at bounding box center [743, 255] width 19 height 12
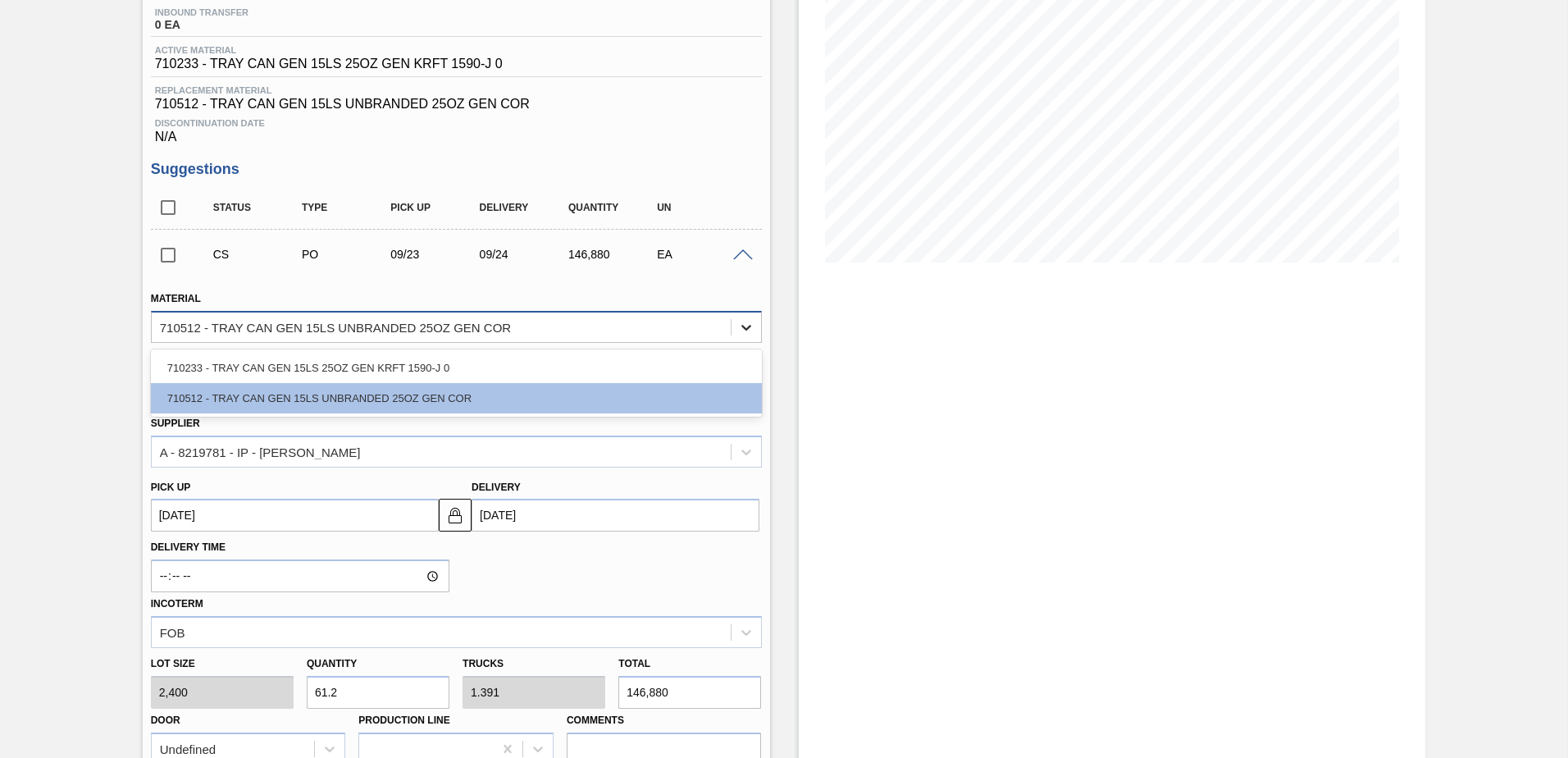
click at [733, 316] on div at bounding box center [746, 328] width 30 height 30
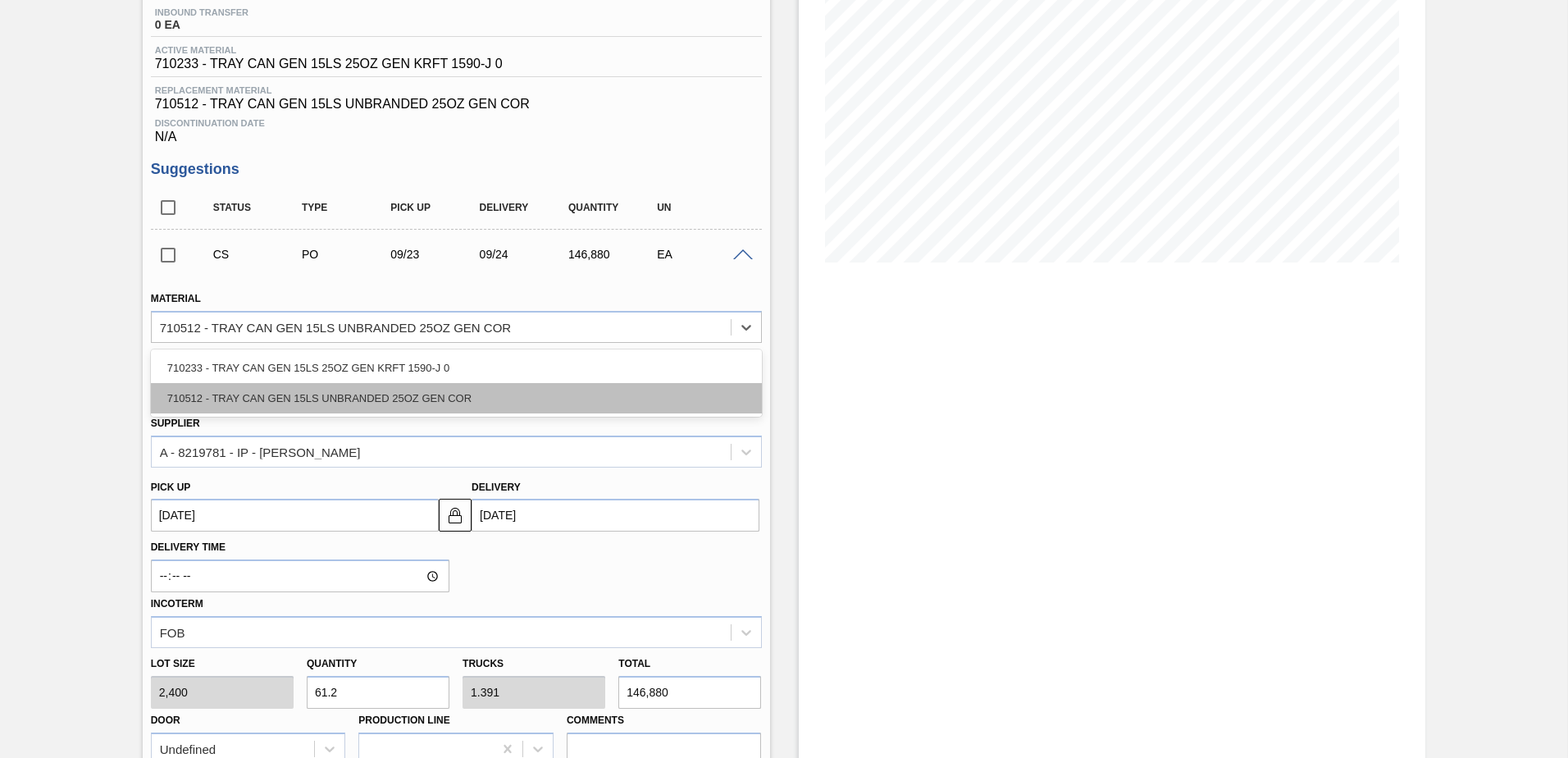
click at [576, 394] on div "710512 - TRAY CAN GEN 15LS UNBRANDED 25OZ GEN COR" at bounding box center [456, 398] width 611 height 31
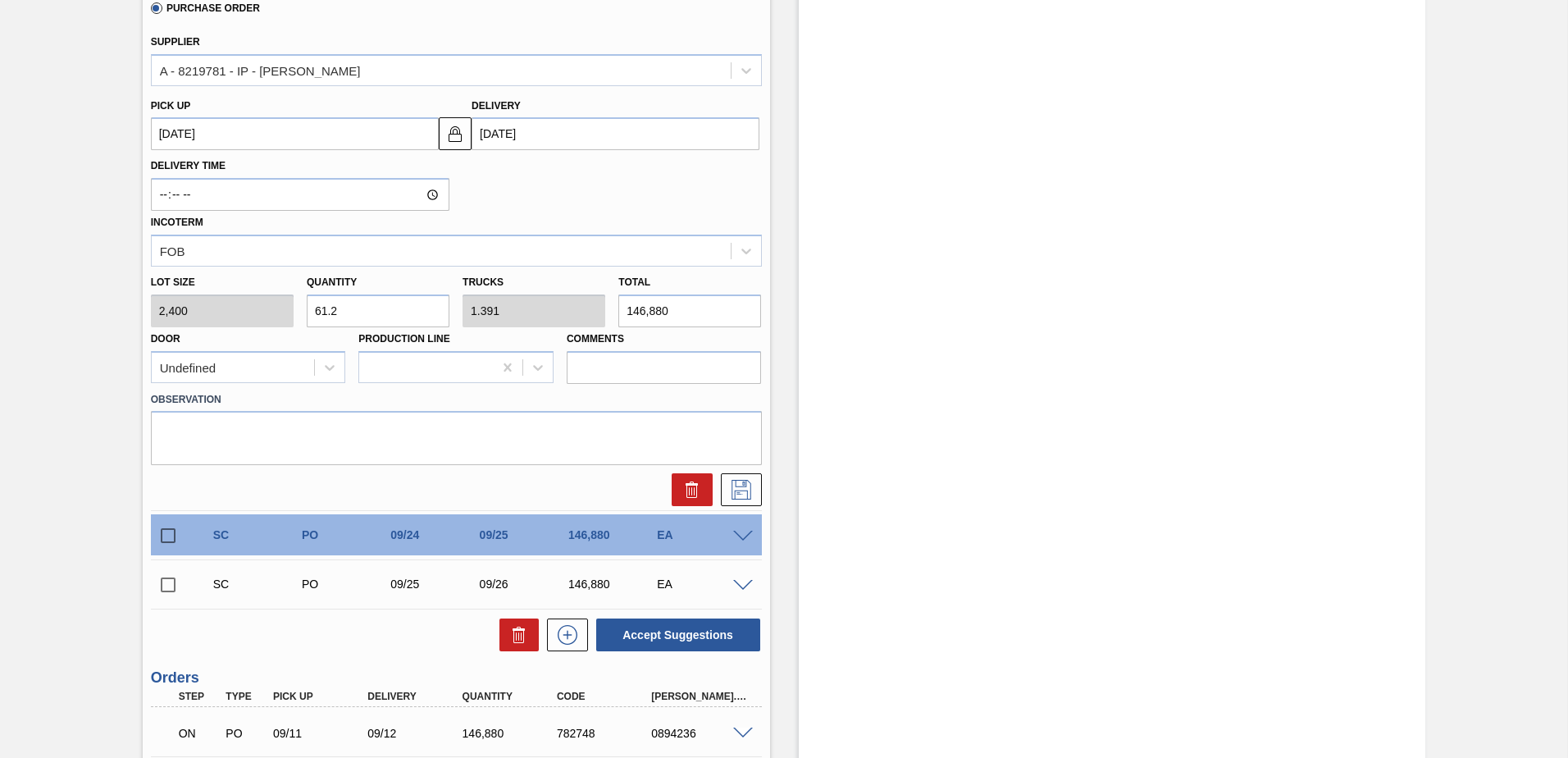
scroll to position [627, 0]
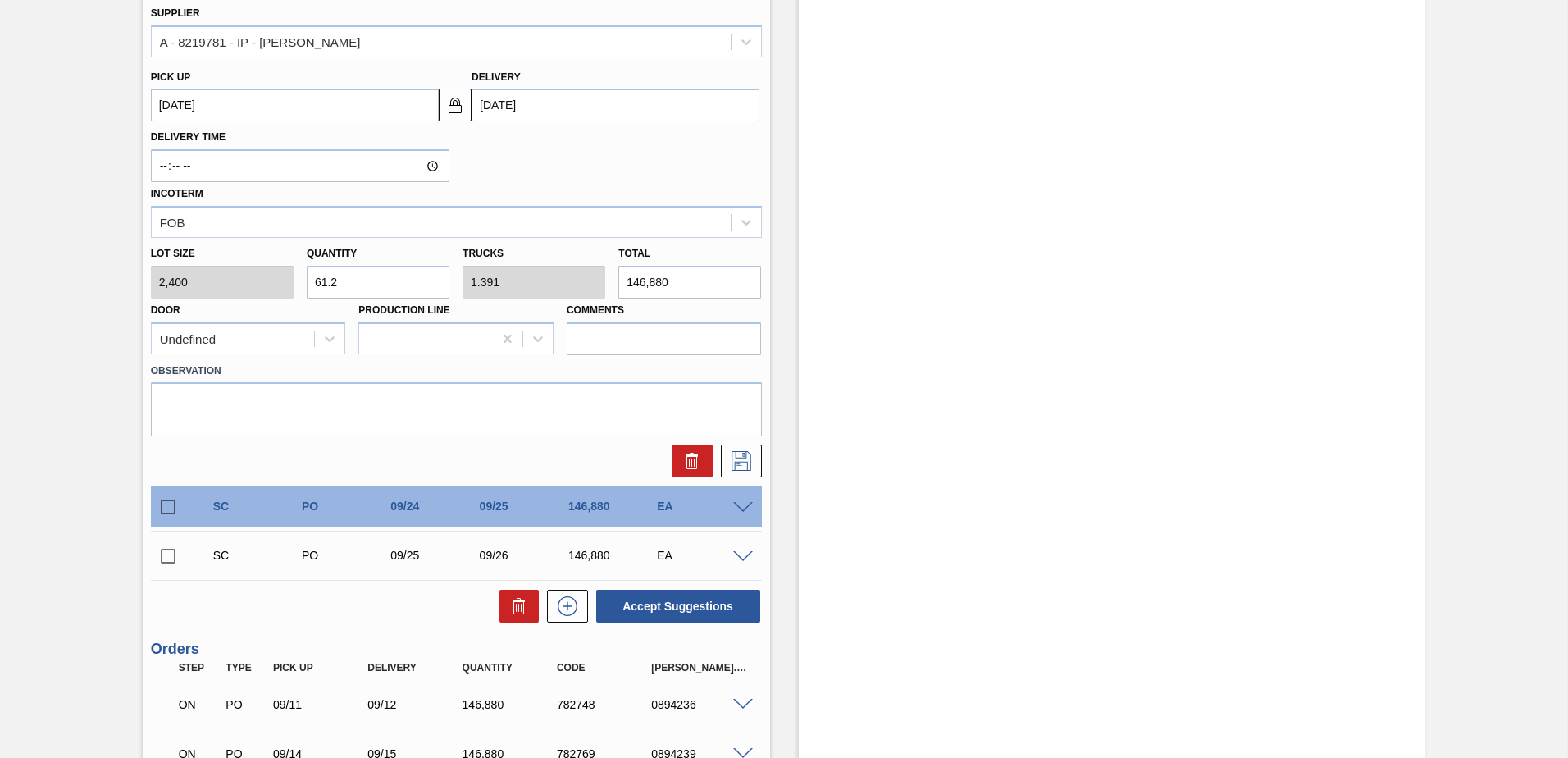
click at [733, 510] on span at bounding box center [743, 507] width 19 height 12
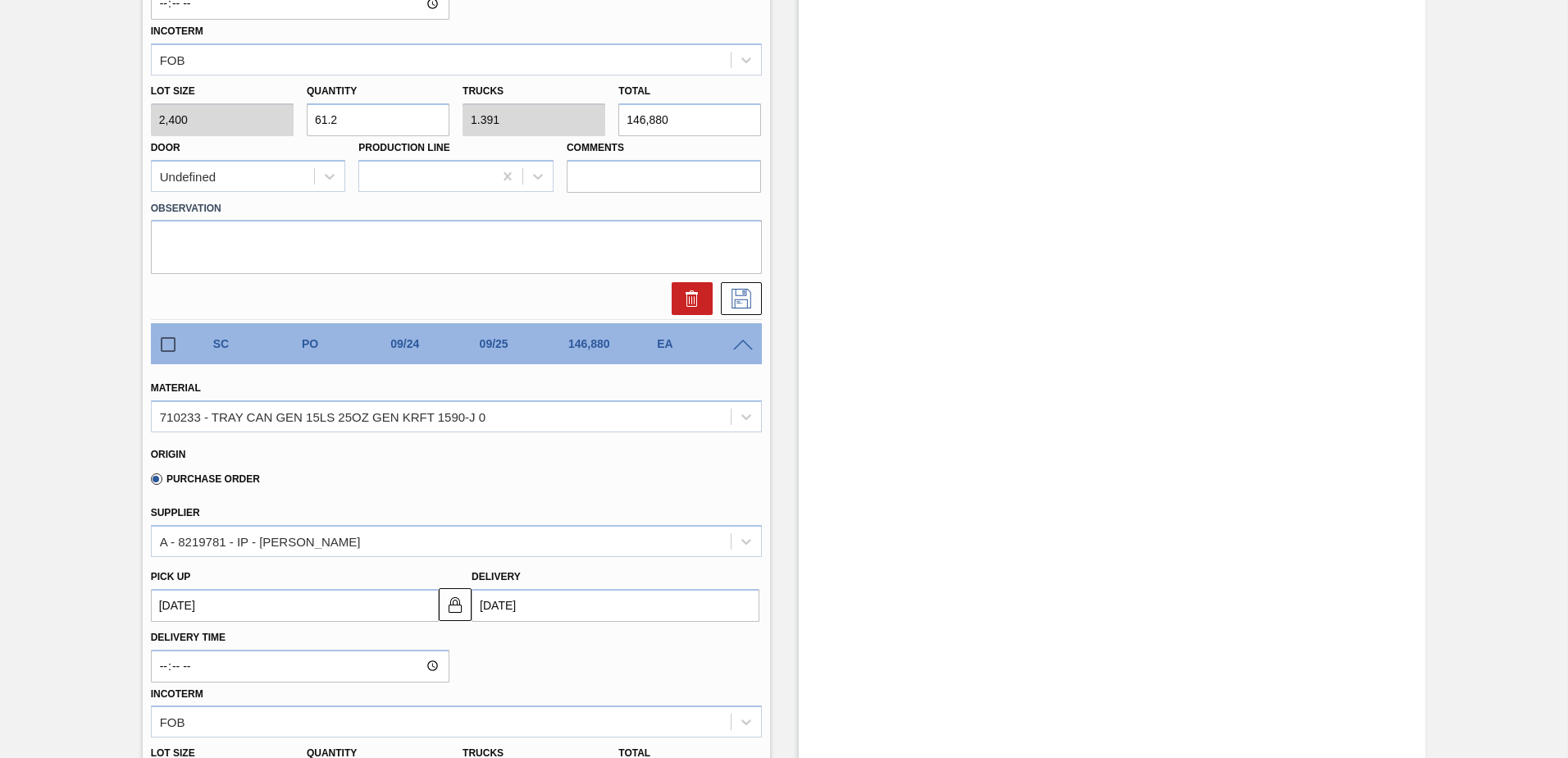
scroll to position [791, 0]
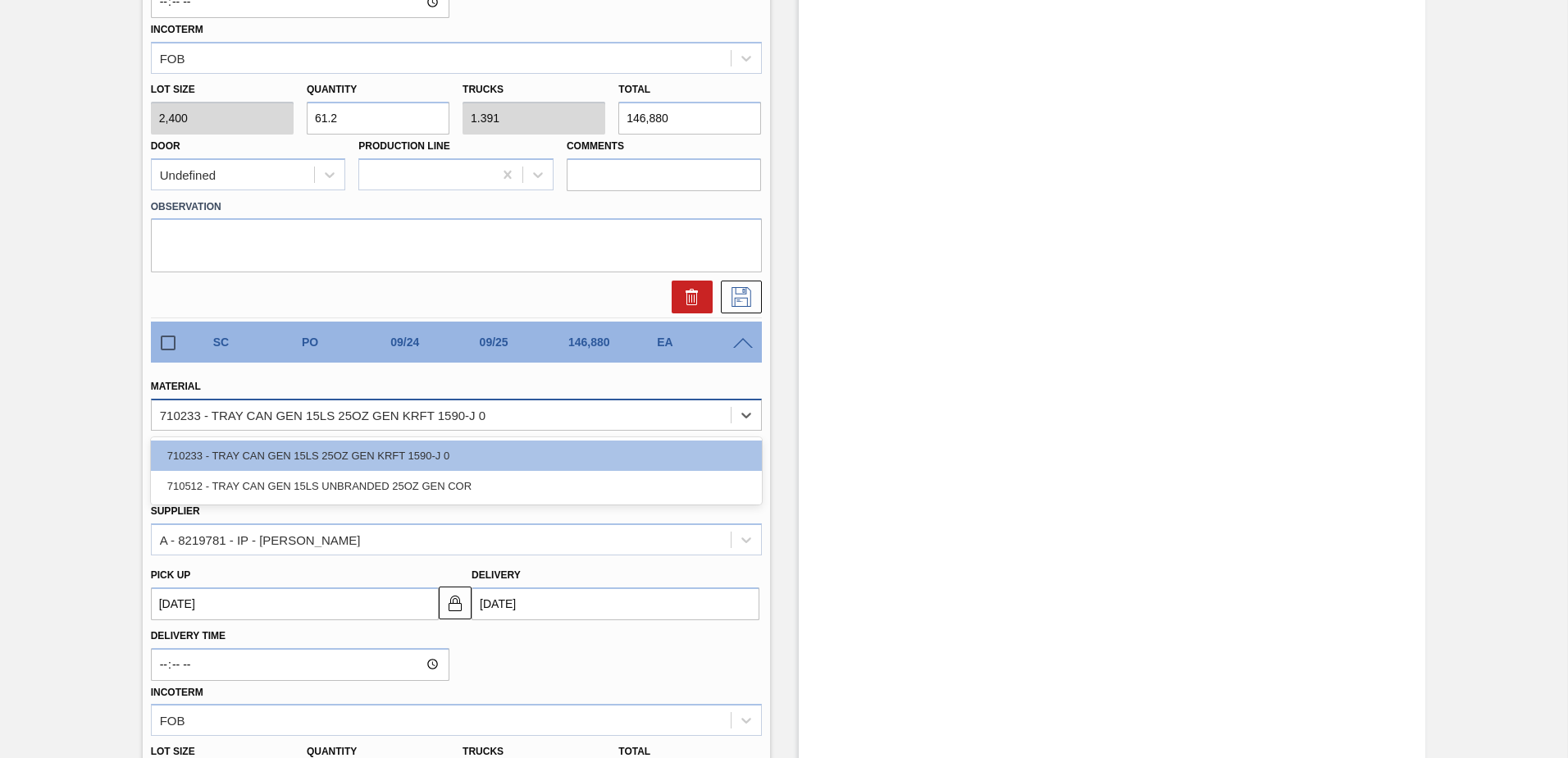
click at [638, 421] on div "710233 - TRAY CAN GEN 15LS 25OZ GEN KRFT 1590-J 0" at bounding box center [441, 416] width 579 height 24
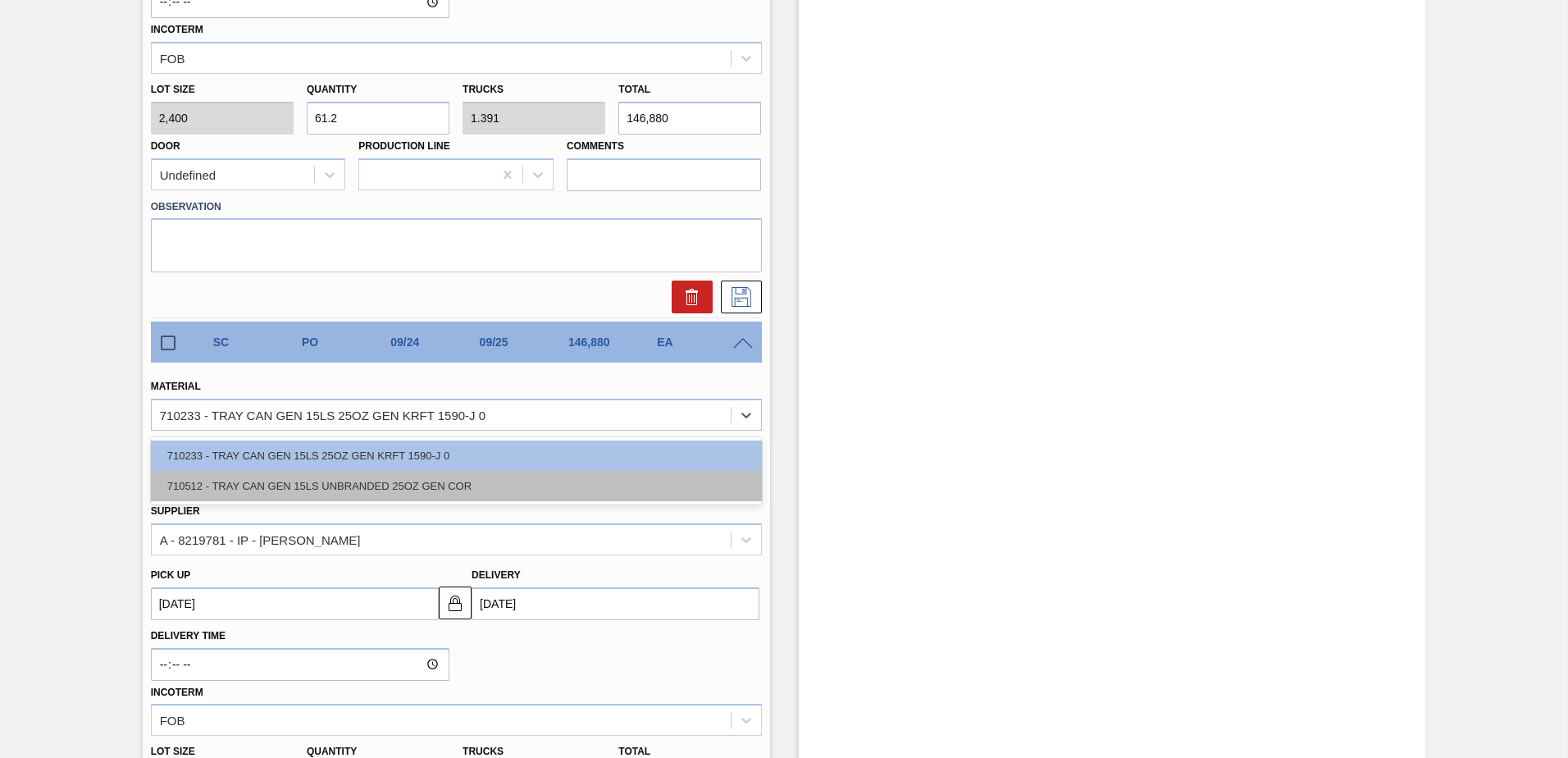
click at [477, 486] on div "710512 - TRAY CAN GEN 15LS UNBRANDED 25OZ GEN COR" at bounding box center [456, 486] width 611 height 31
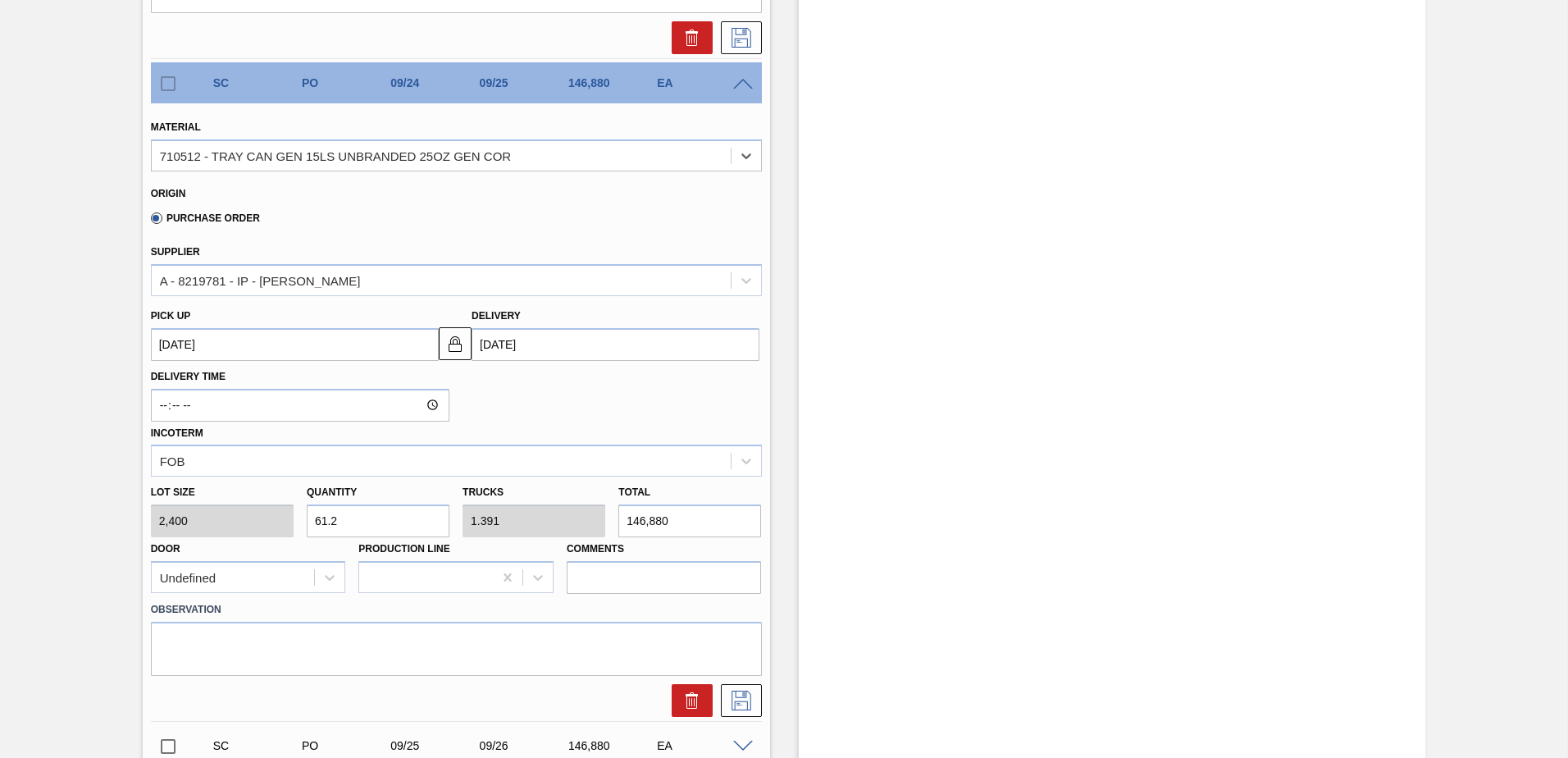
scroll to position [1201, 0]
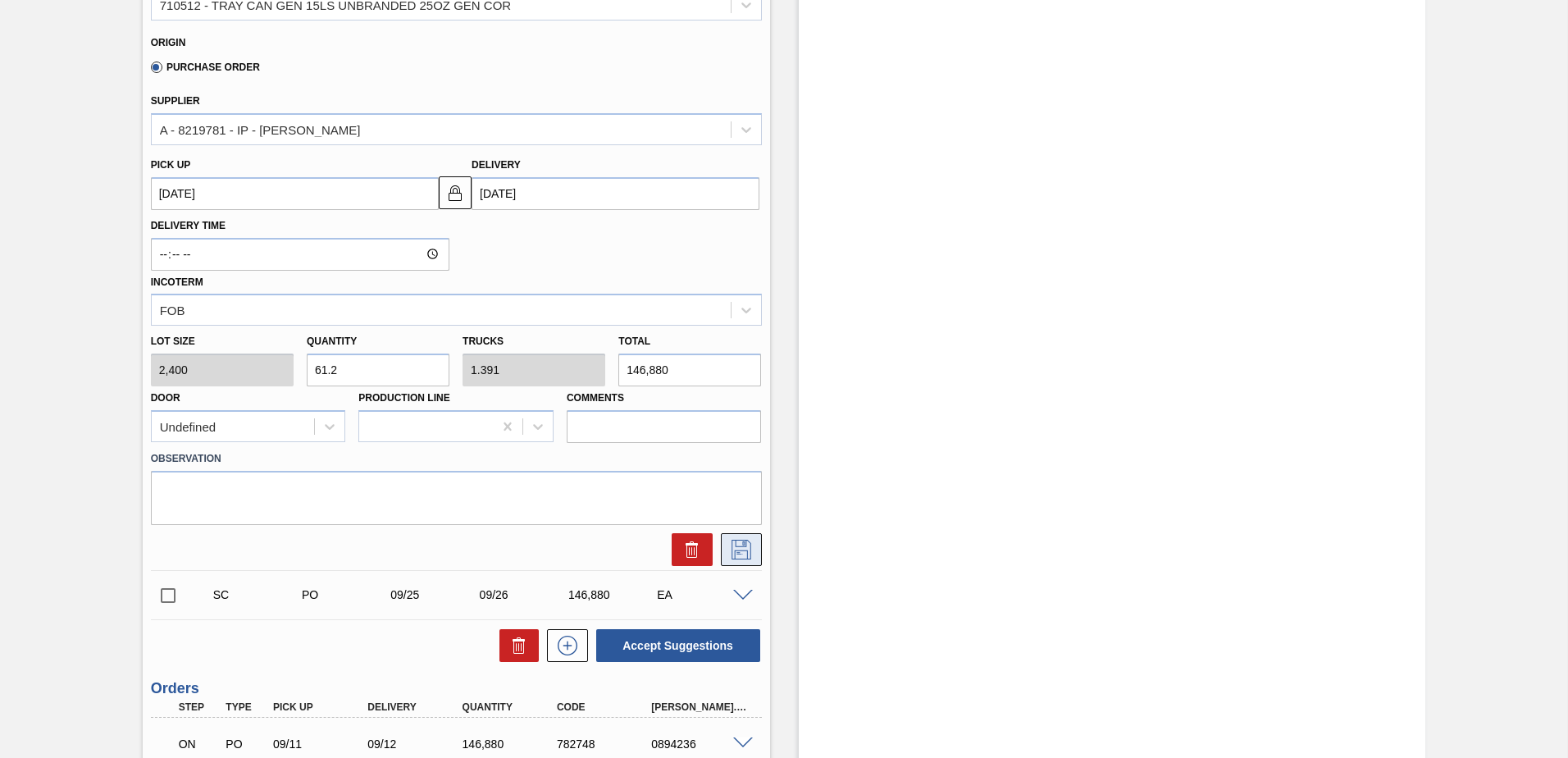
click at [741, 553] on icon at bounding box center [741, 549] width 26 height 19
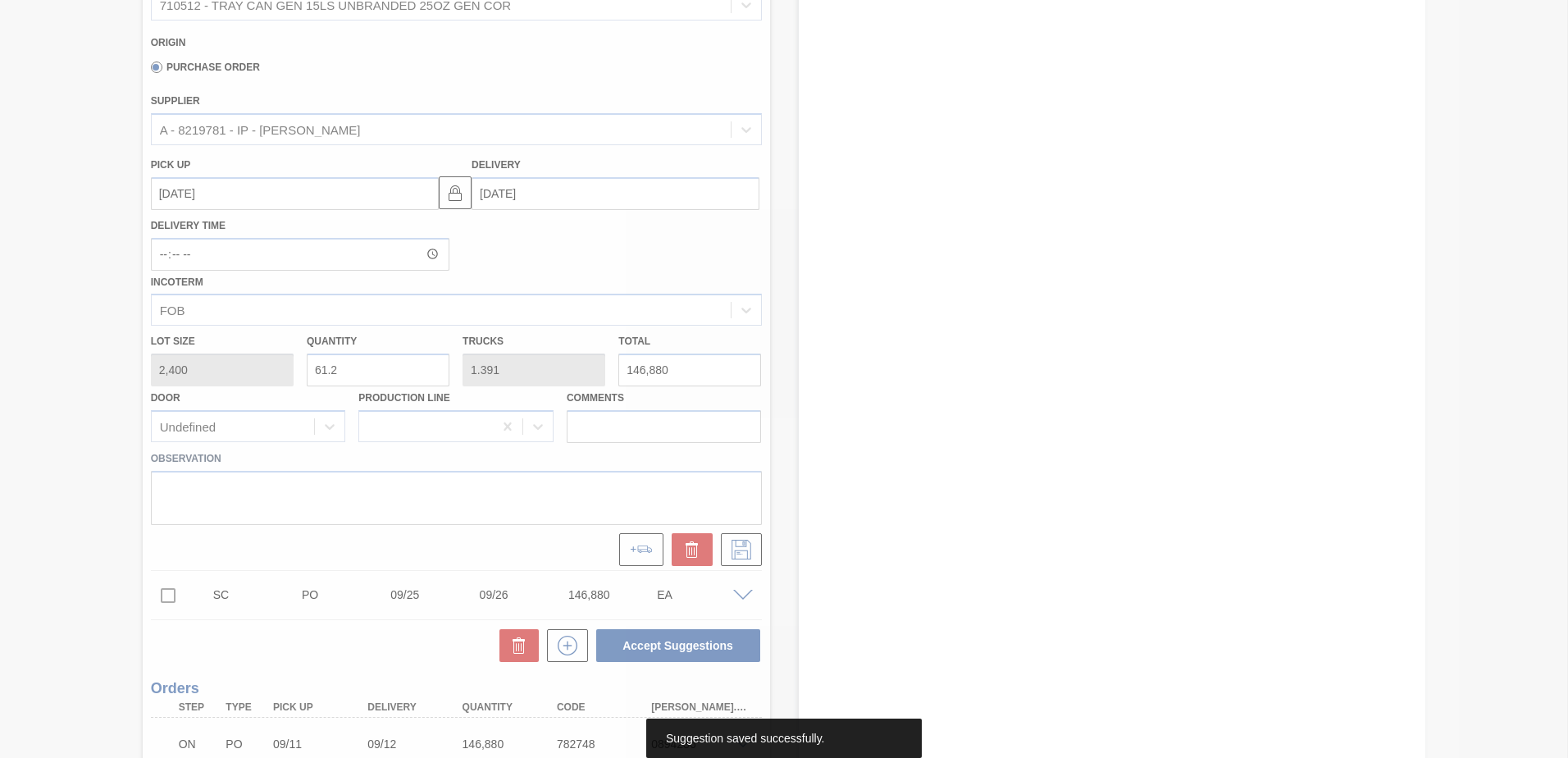
scroll to position [217, 0]
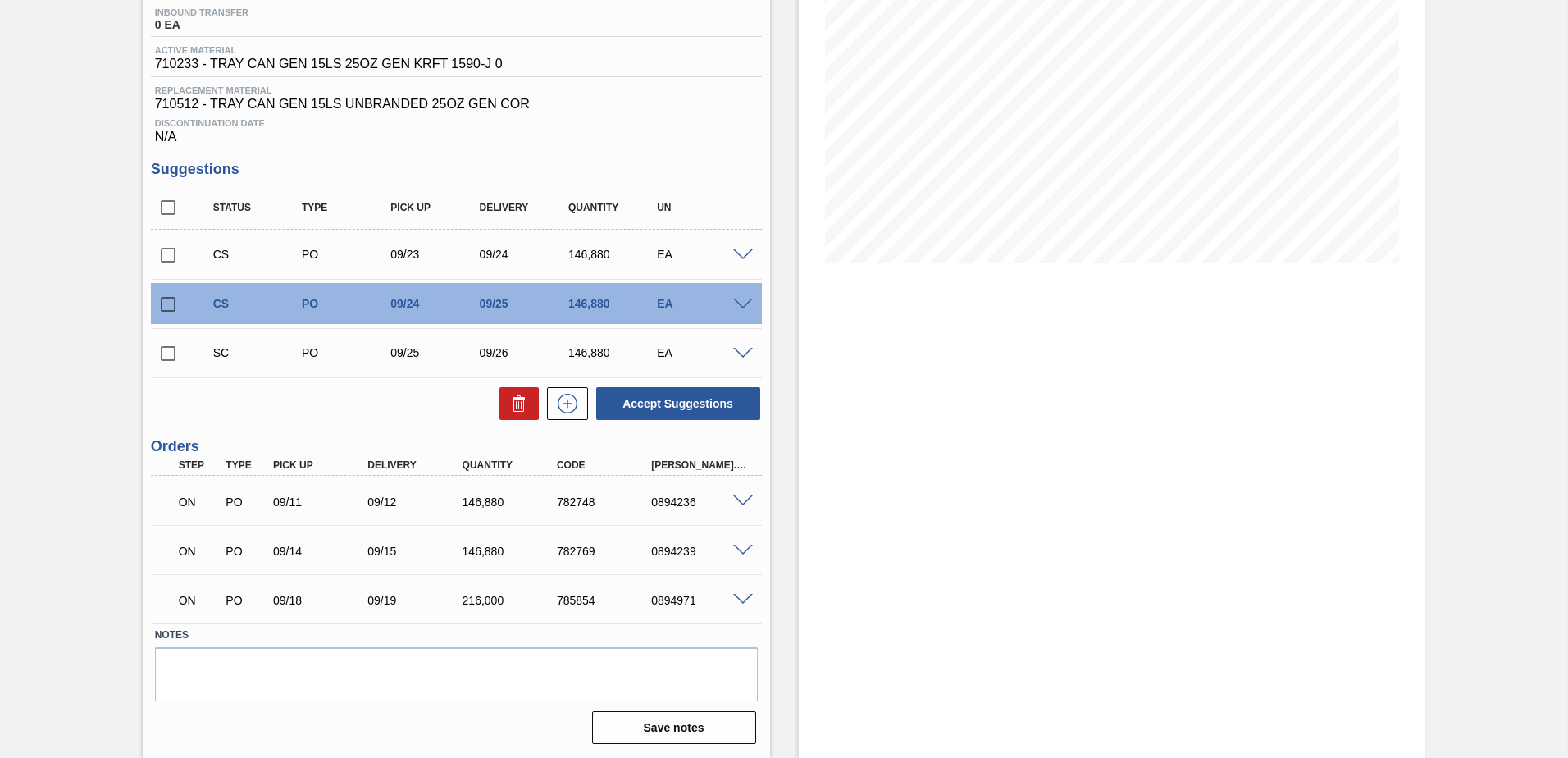
click at [173, 255] on input "checkbox" at bounding box center [168, 254] width 34 height 34
drag, startPoint x: 171, startPoint y: 300, endPoint x: 187, endPoint y: 314, distance: 21.3
click at [171, 301] on input "checkbox" at bounding box center [168, 303] width 34 height 34
click at [683, 403] on button "Accept Suggestions" at bounding box center [678, 403] width 164 height 32
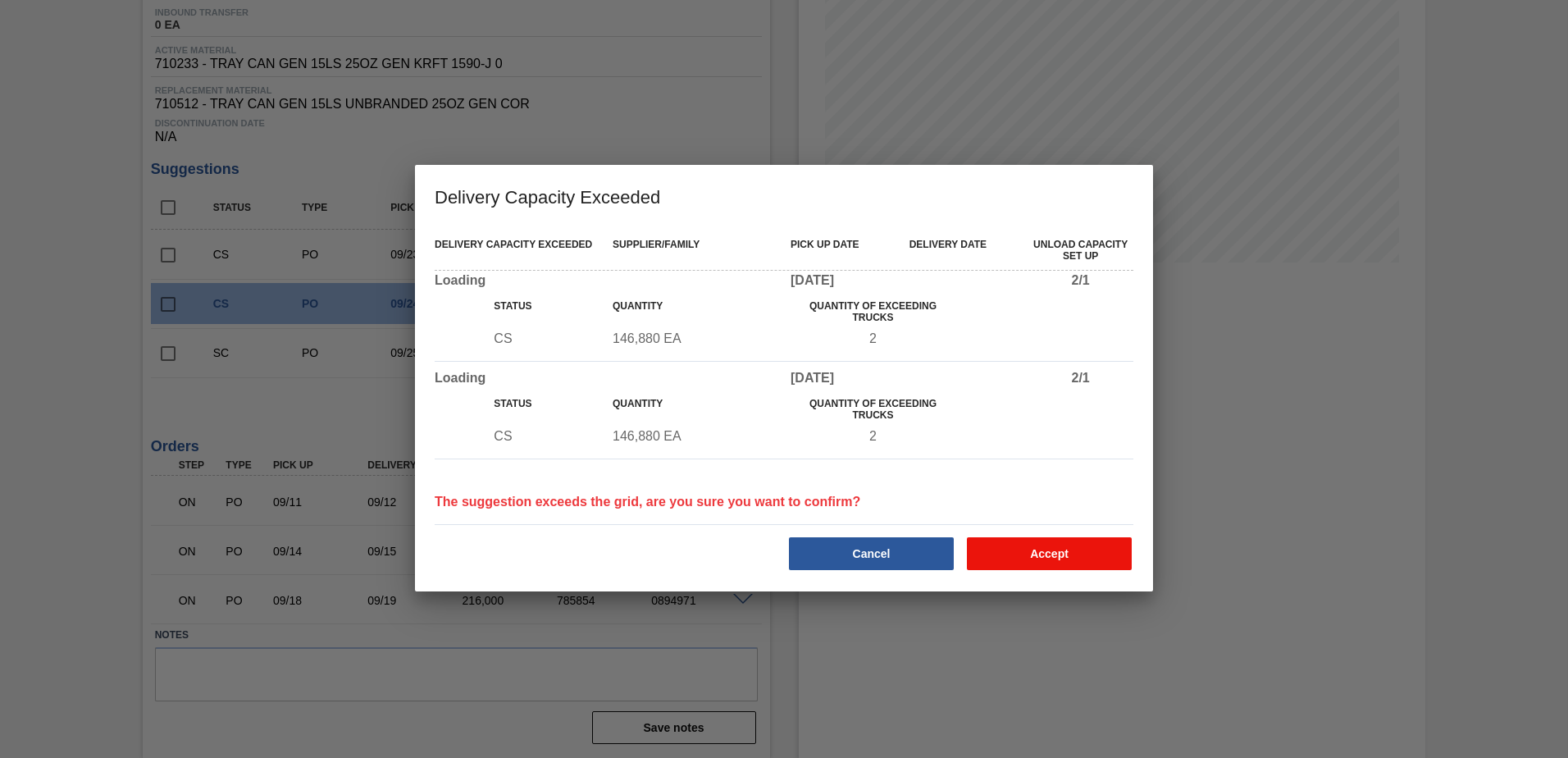
click at [1030, 553] on button "Accept" at bounding box center [1050, 553] width 165 height 32
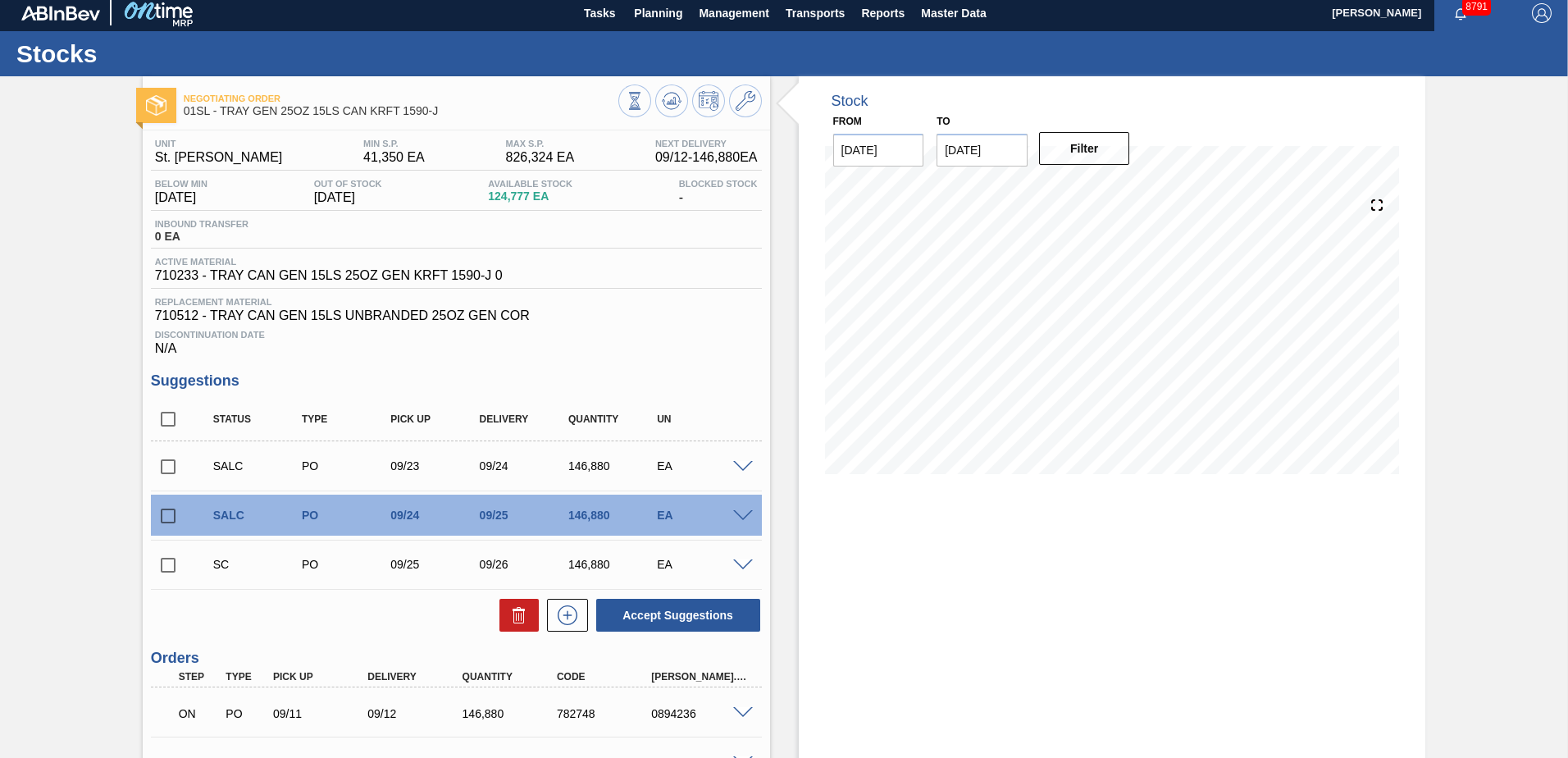
scroll to position [0, 0]
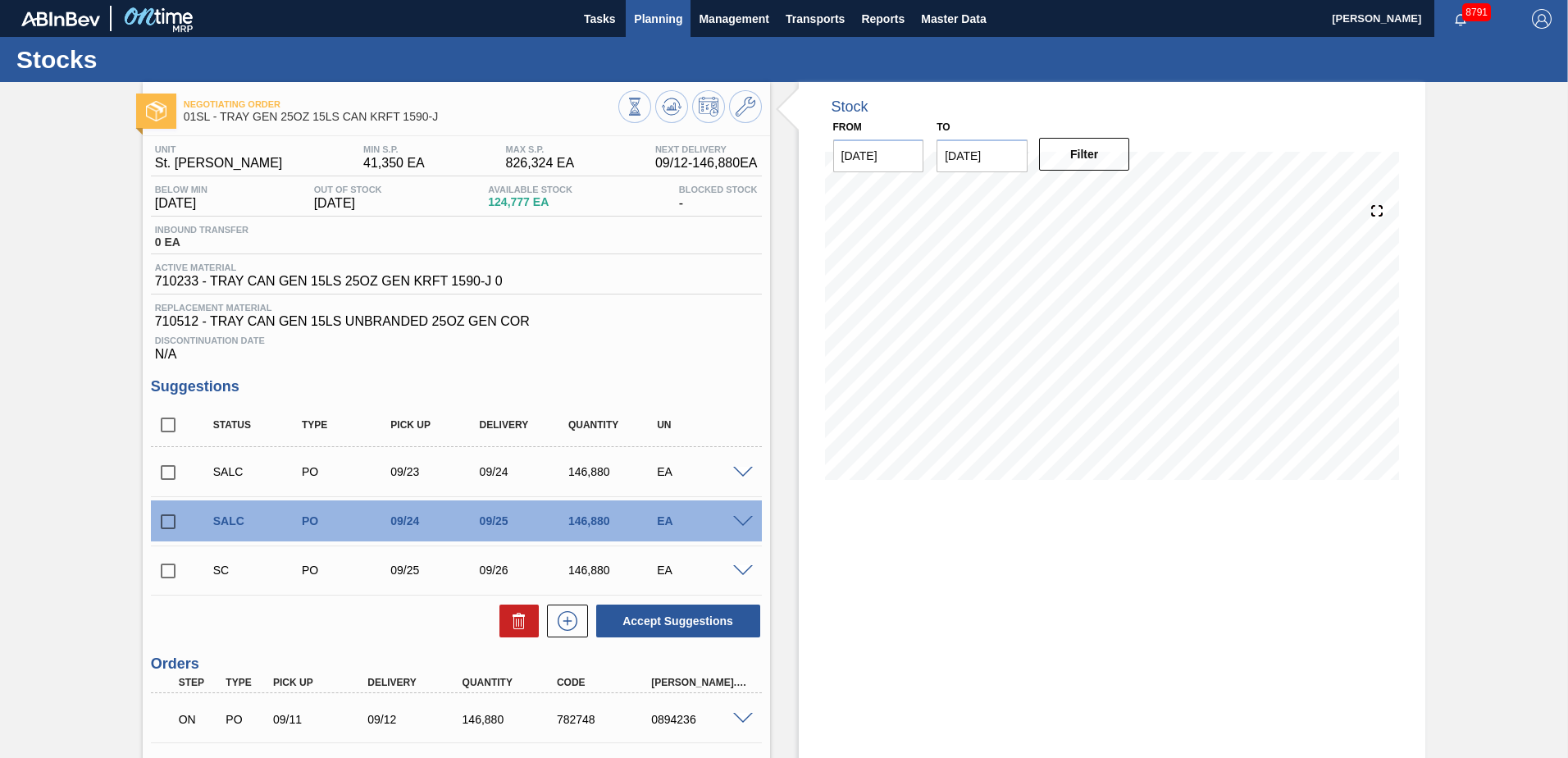
click at [646, 25] on span "Planning" at bounding box center [658, 19] width 48 height 19
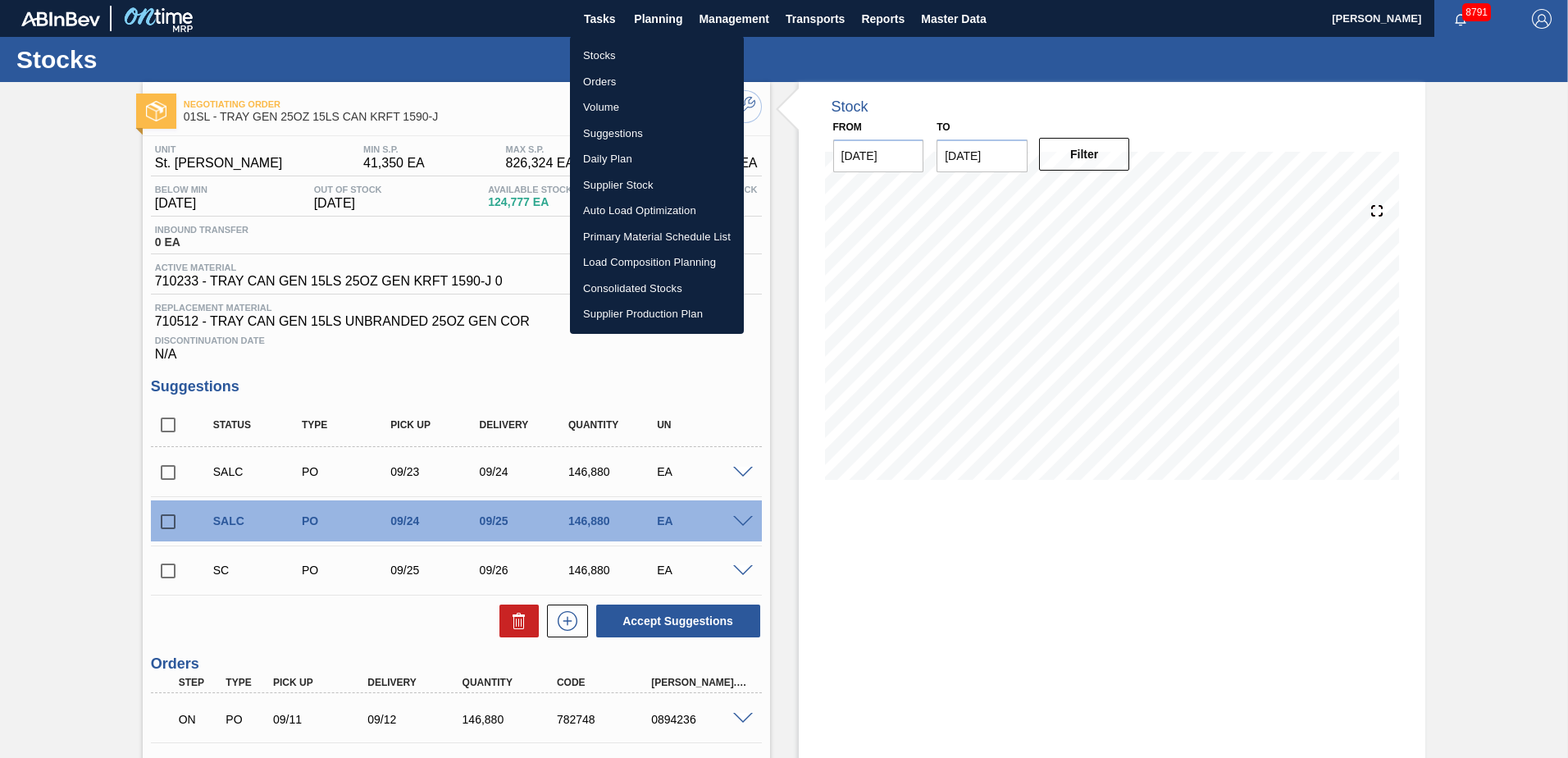
click at [660, 252] on li "Load Composition Planning" at bounding box center [657, 263] width 173 height 26
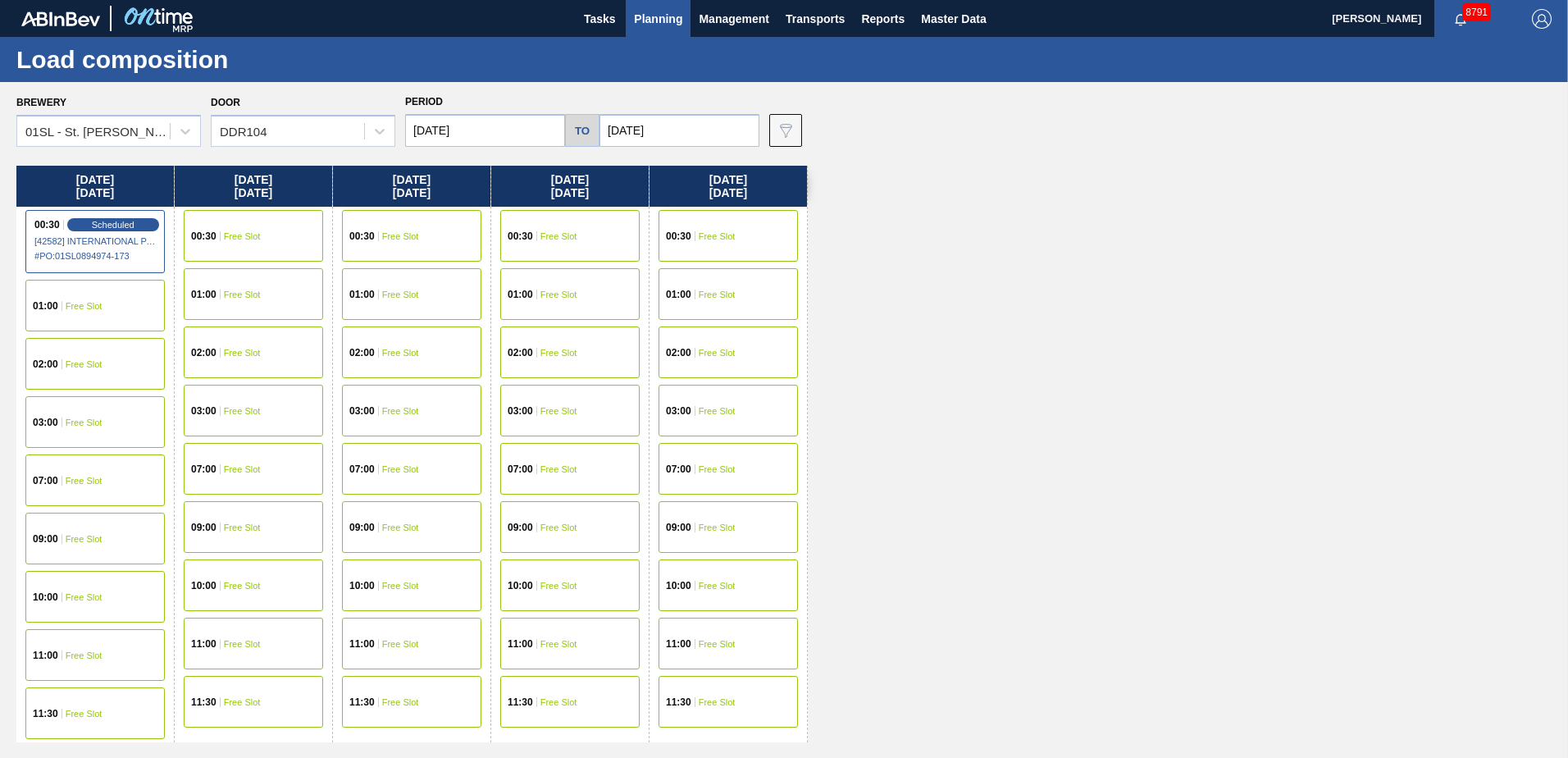
click at [261, 238] on div "00:30 Free Slot" at bounding box center [253, 236] width 139 height 52
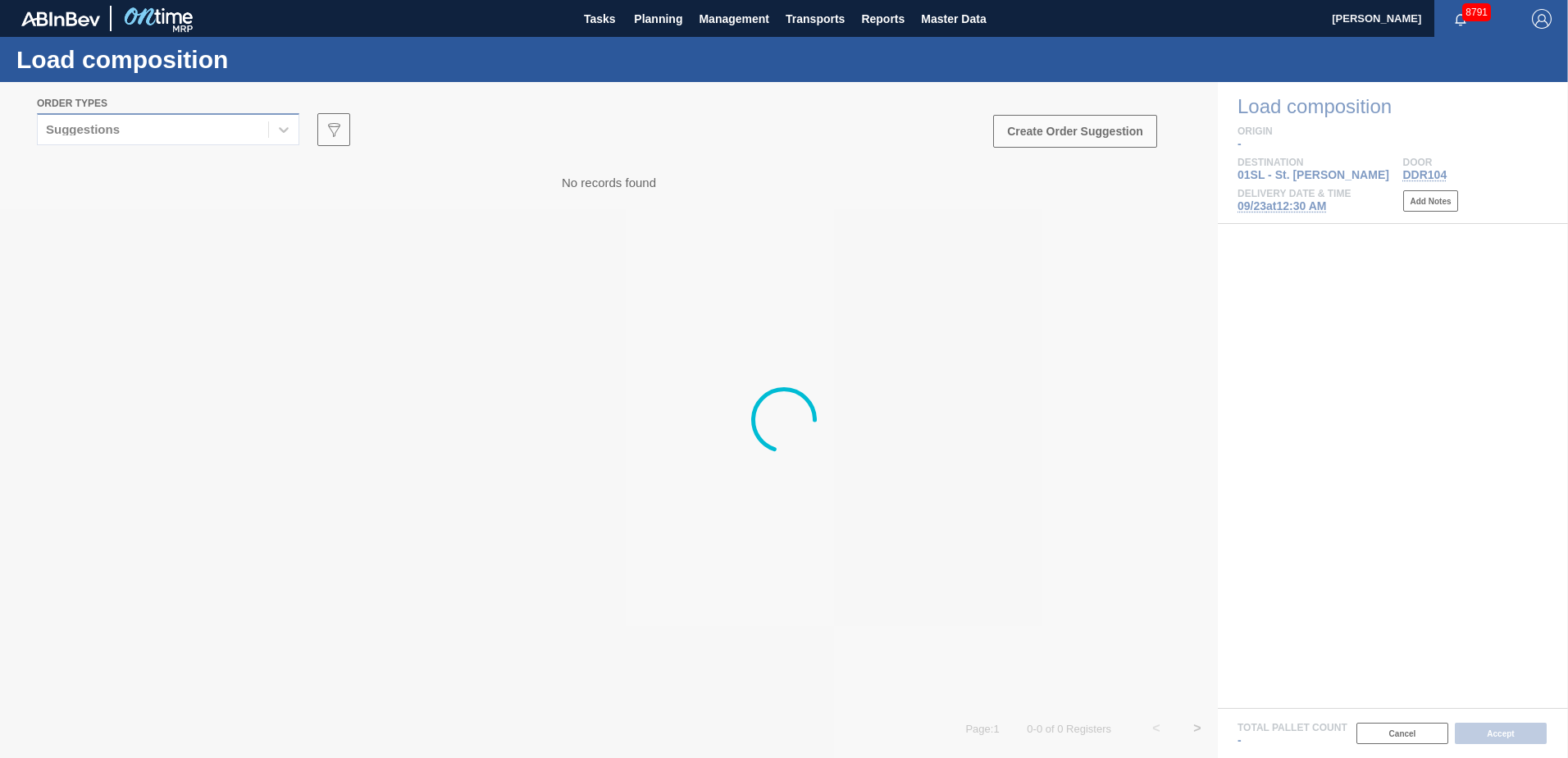
click at [277, 125] on icon at bounding box center [284, 130] width 17 height 17
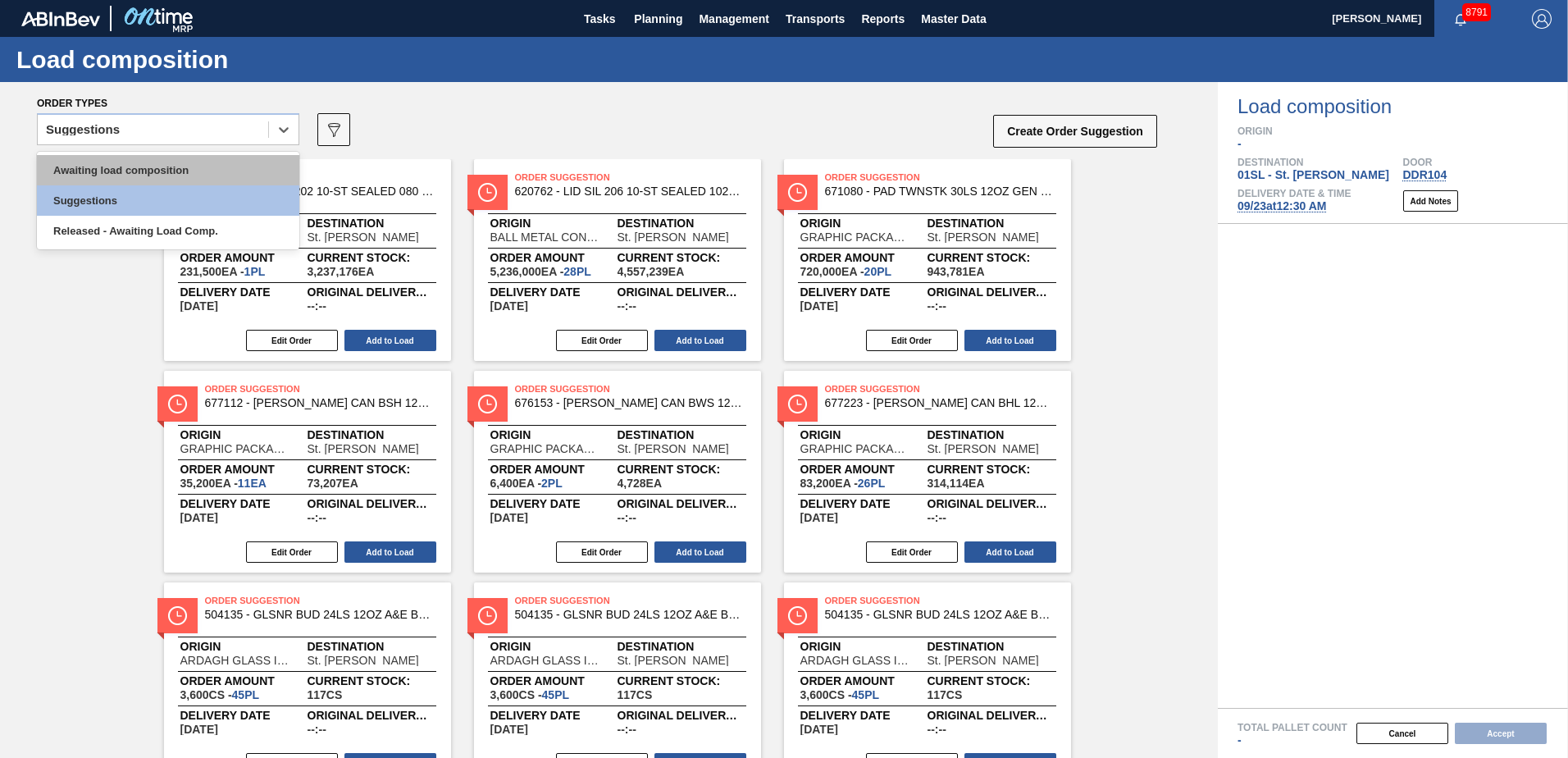
click at [237, 167] on div "Awaiting load composition" at bounding box center [168, 170] width 262 height 31
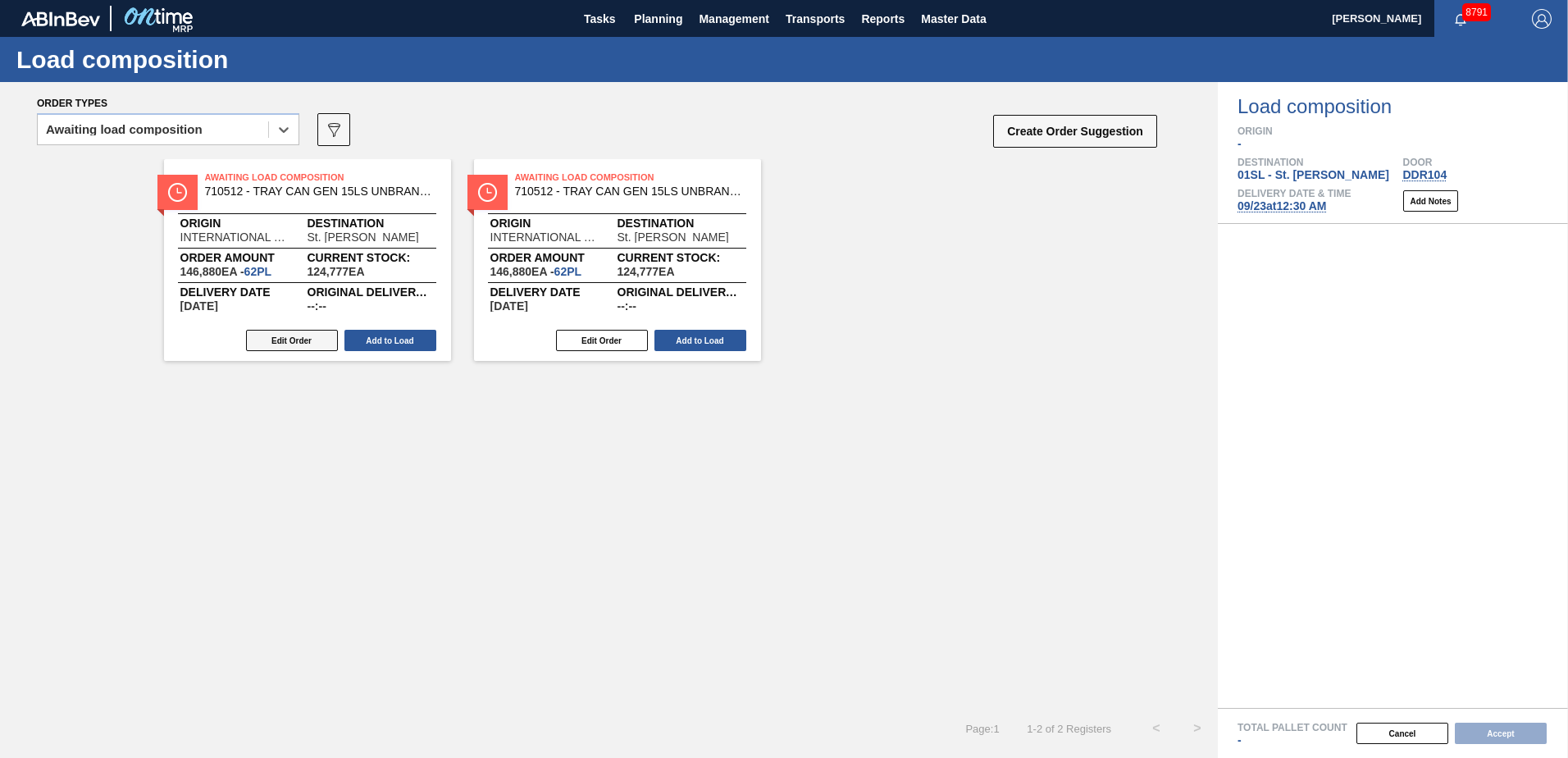
click at [293, 336] on button "Edit Order" at bounding box center [291, 340] width 92 height 21
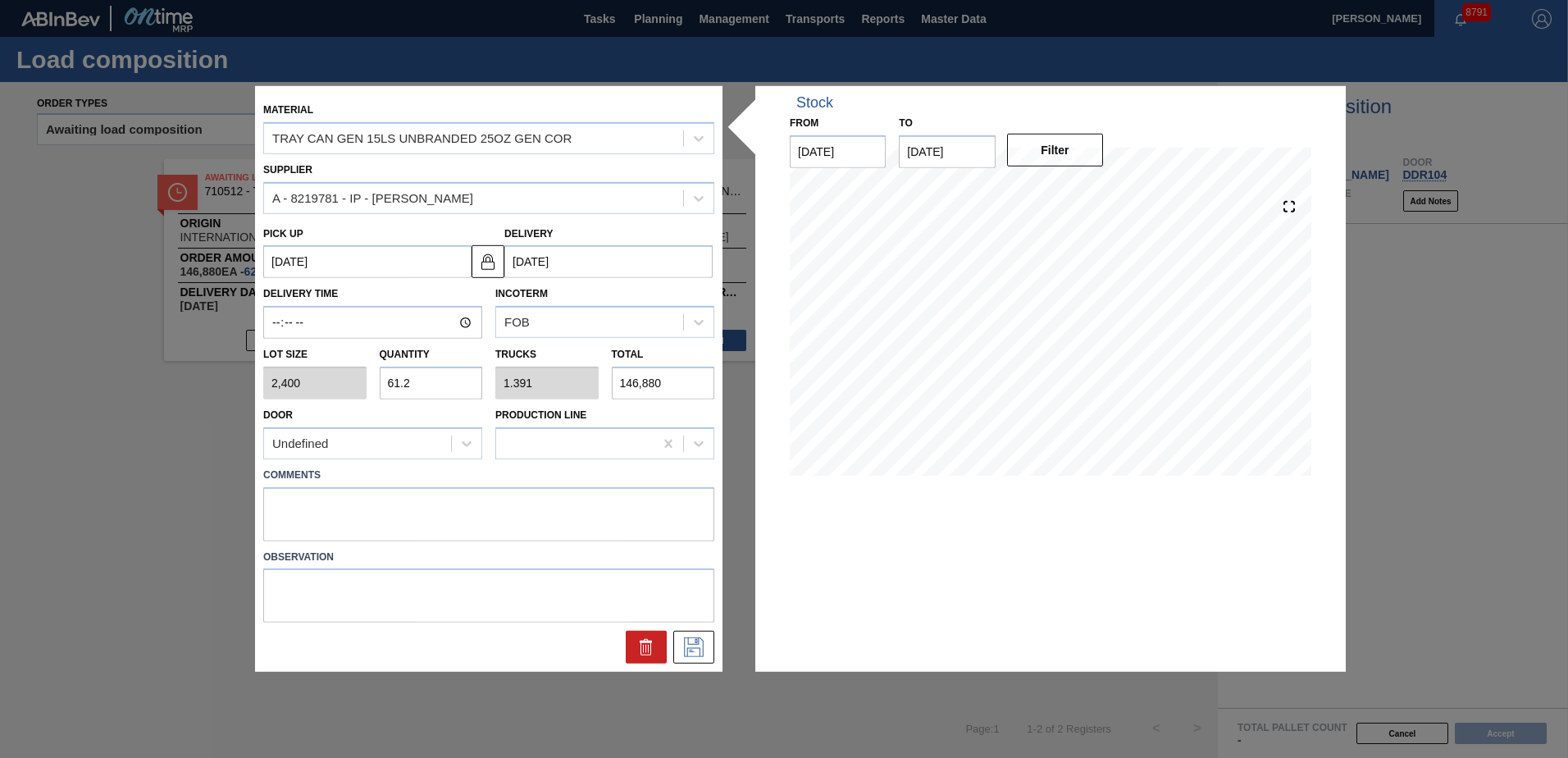
click at [444, 375] on input "61.2" at bounding box center [430, 382] width 103 height 32
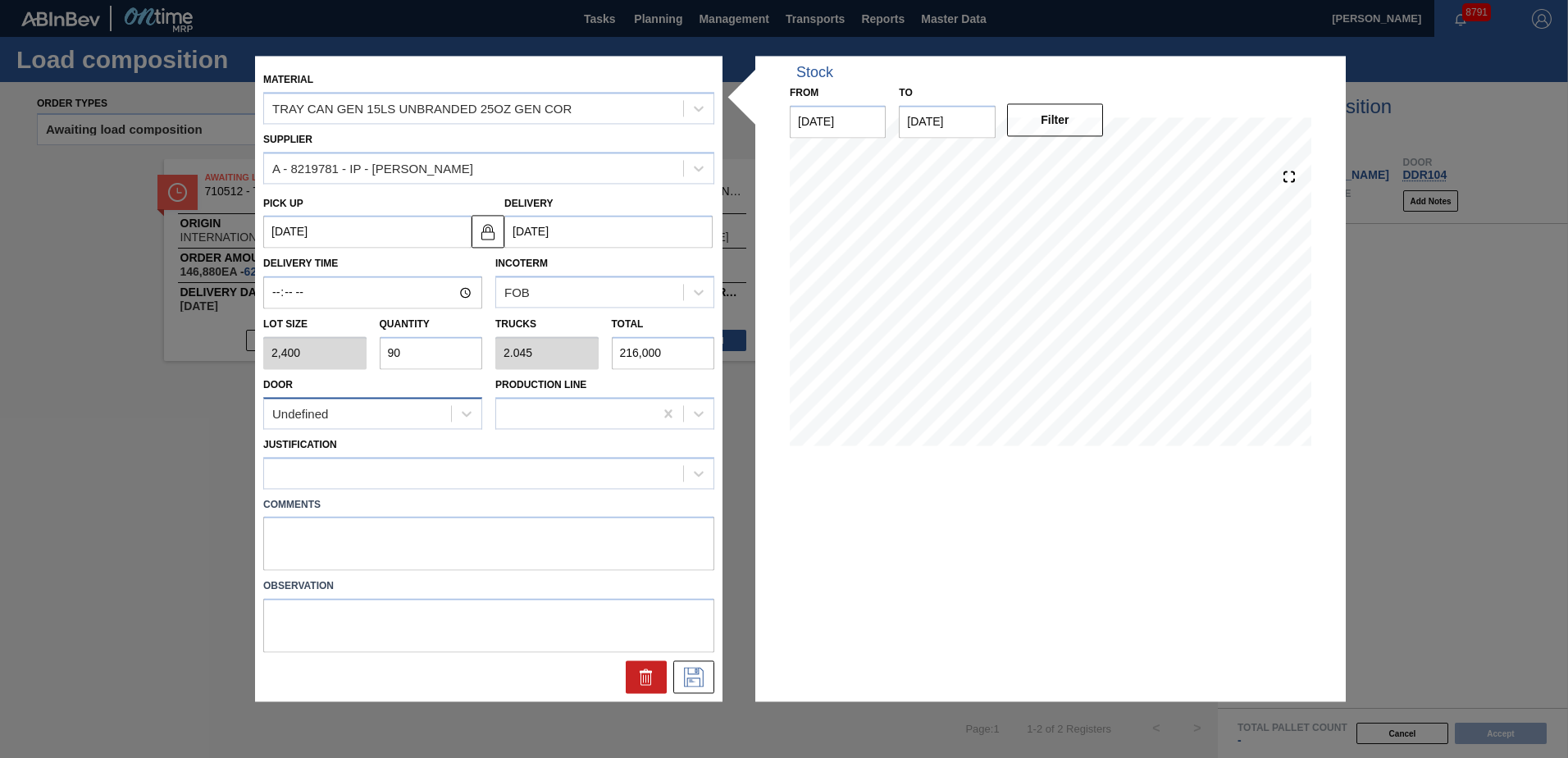
click at [427, 407] on div "Undefined" at bounding box center [358, 414] width 187 height 24
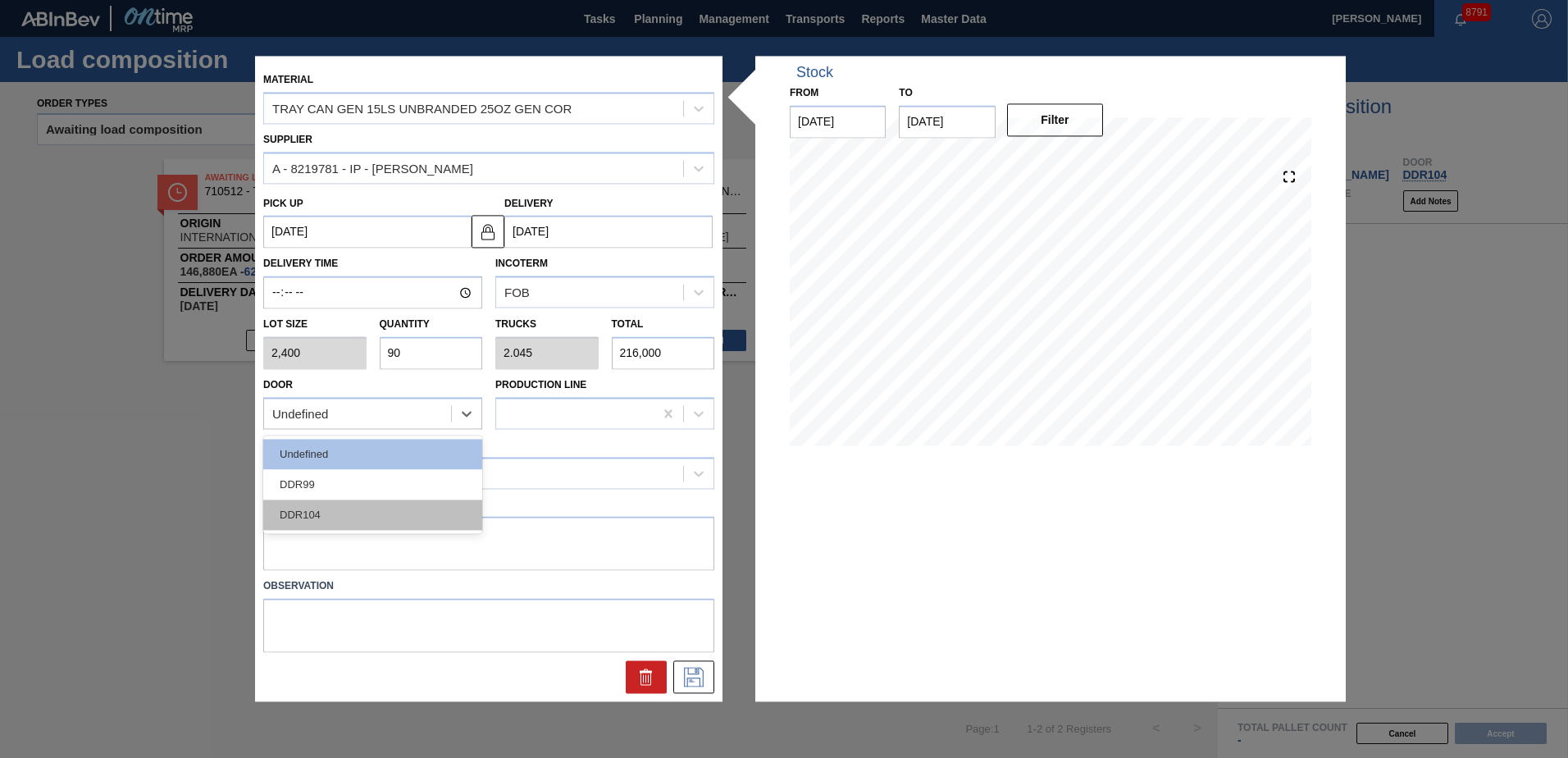
click at [386, 507] on div "DDR104" at bounding box center [373, 515] width 219 height 31
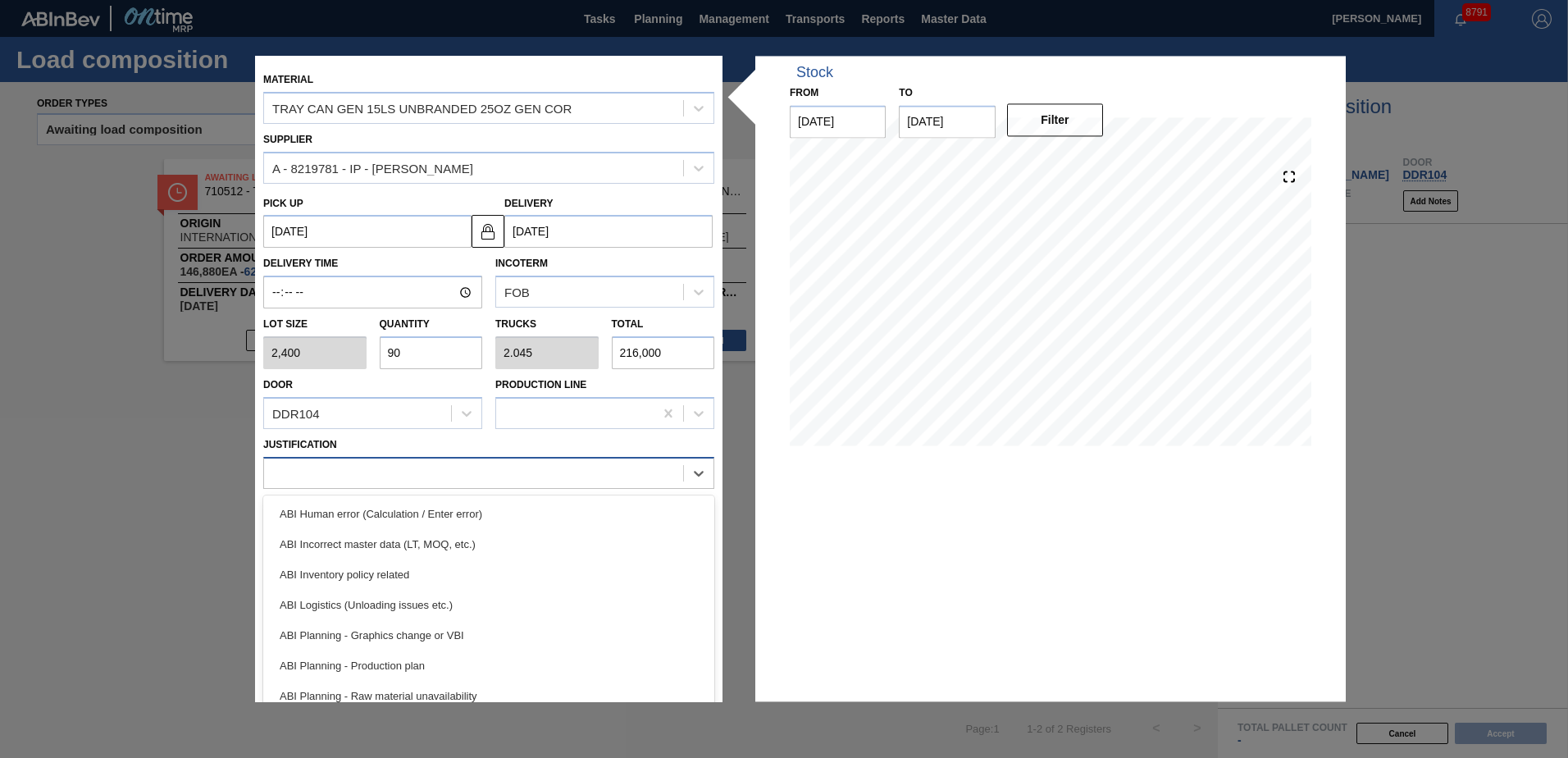
click at [375, 470] on div at bounding box center [474, 473] width 419 height 24
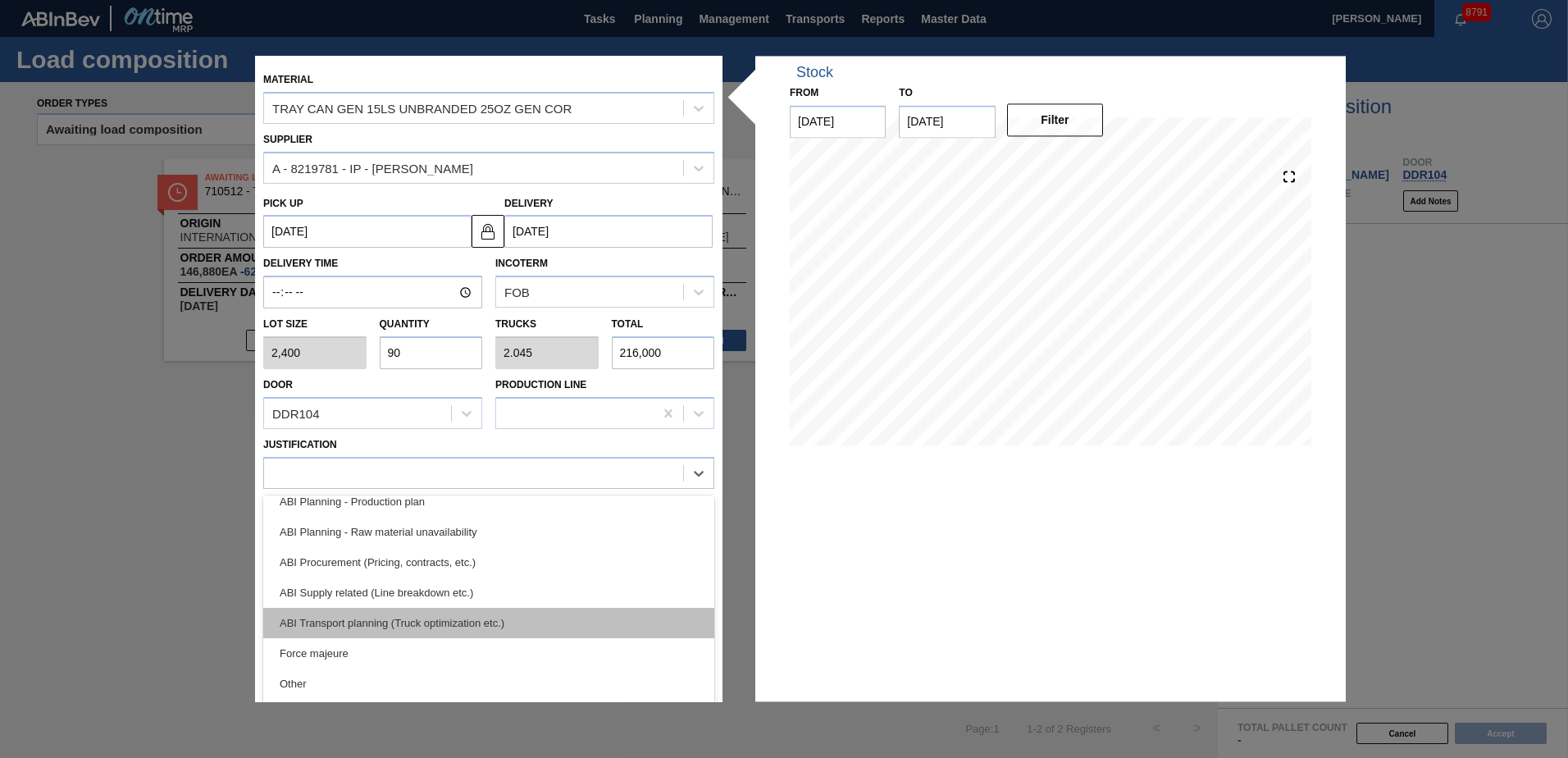
click at [409, 620] on div "ABI Transport planning (Truck optimization etc.)" at bounding box center [489, 623] width 451 height 31
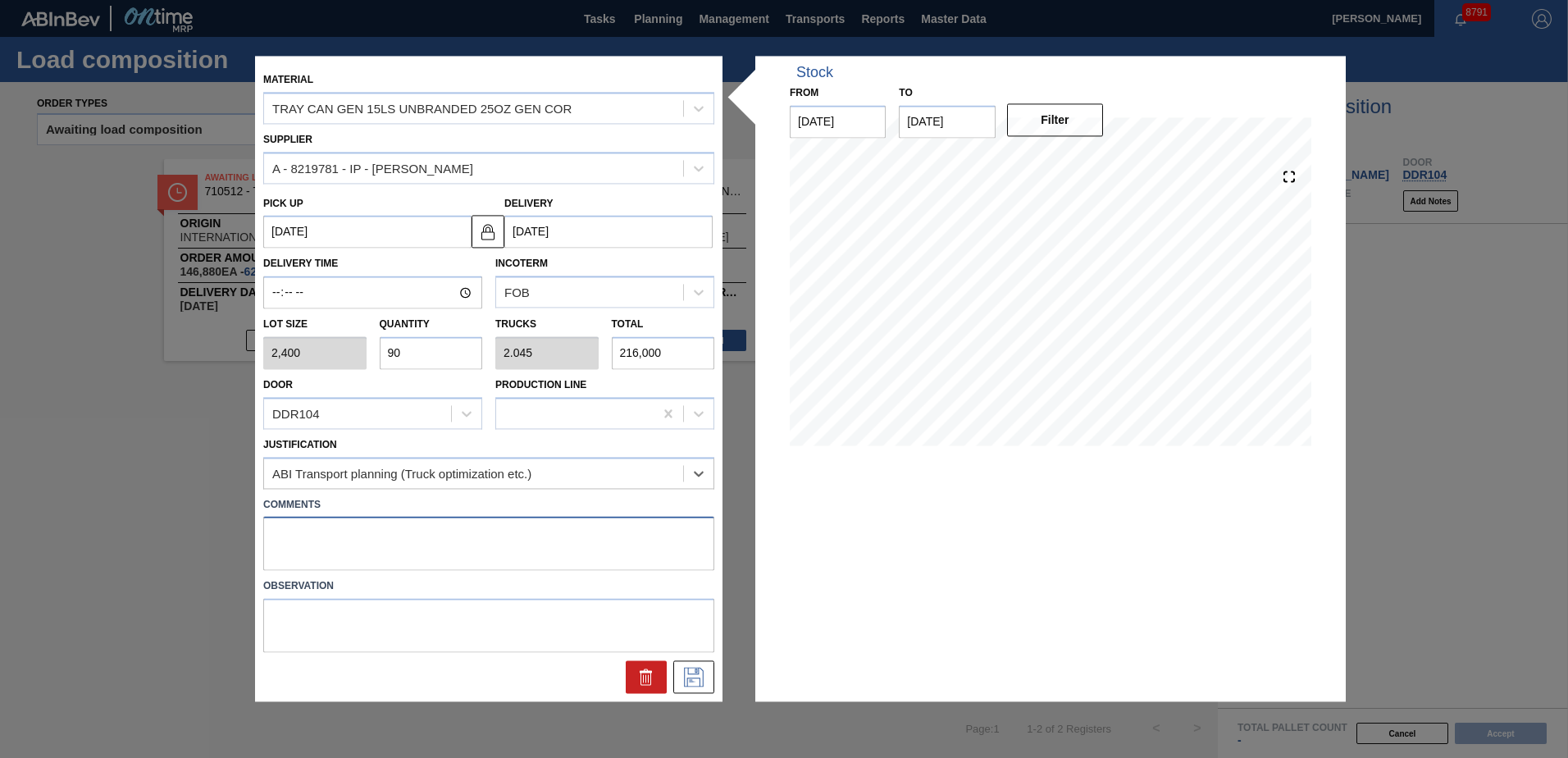
click at [362, 554] on textarea at bounding box center [489, 544] width 451 height 54
click at [687, 670] on icon at bounding box center [694, 677] width 26 height 19
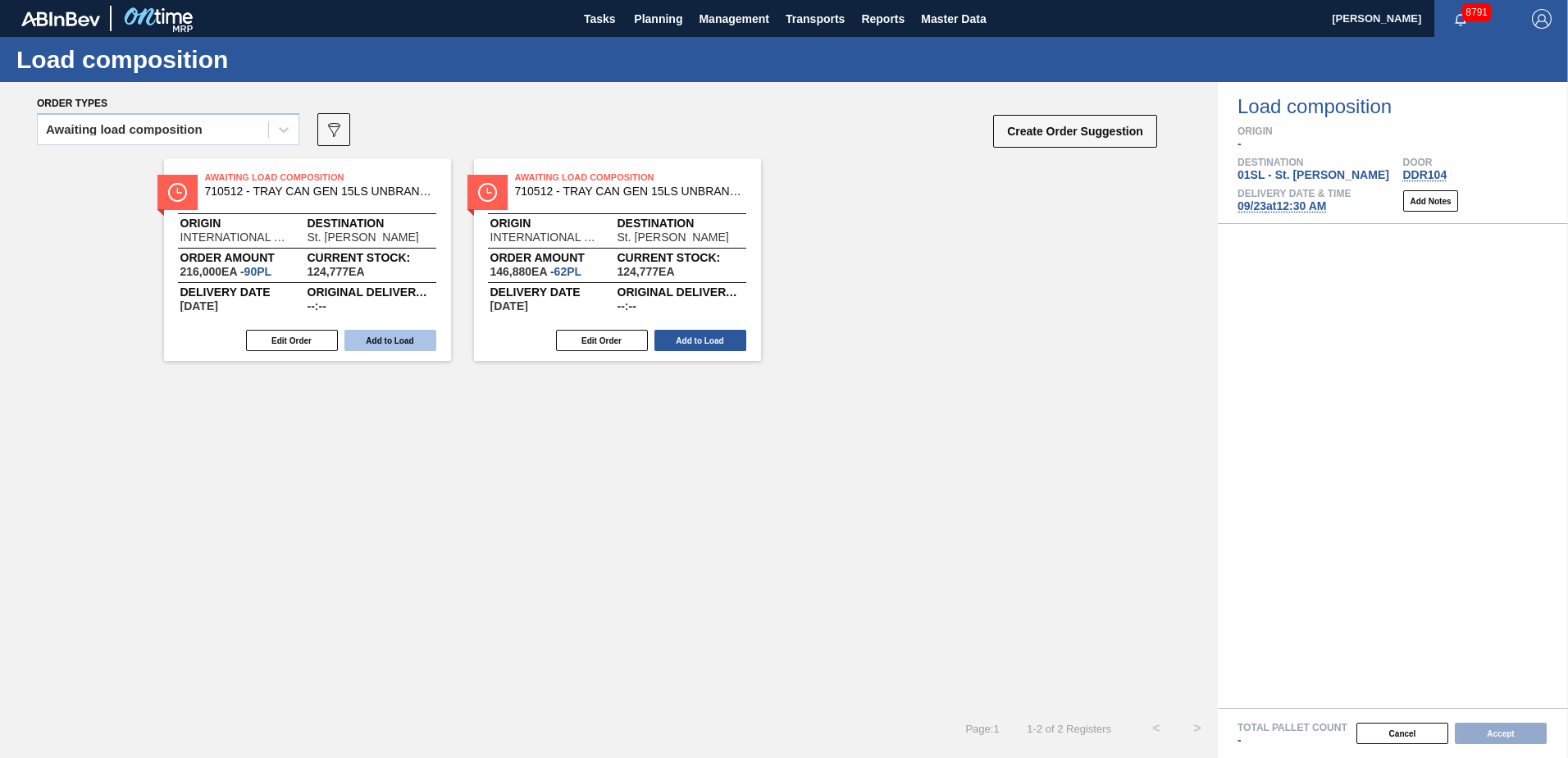
click at [386, 338] on button "Add to Load" at bounding box center [389, 340] width 92 height 21
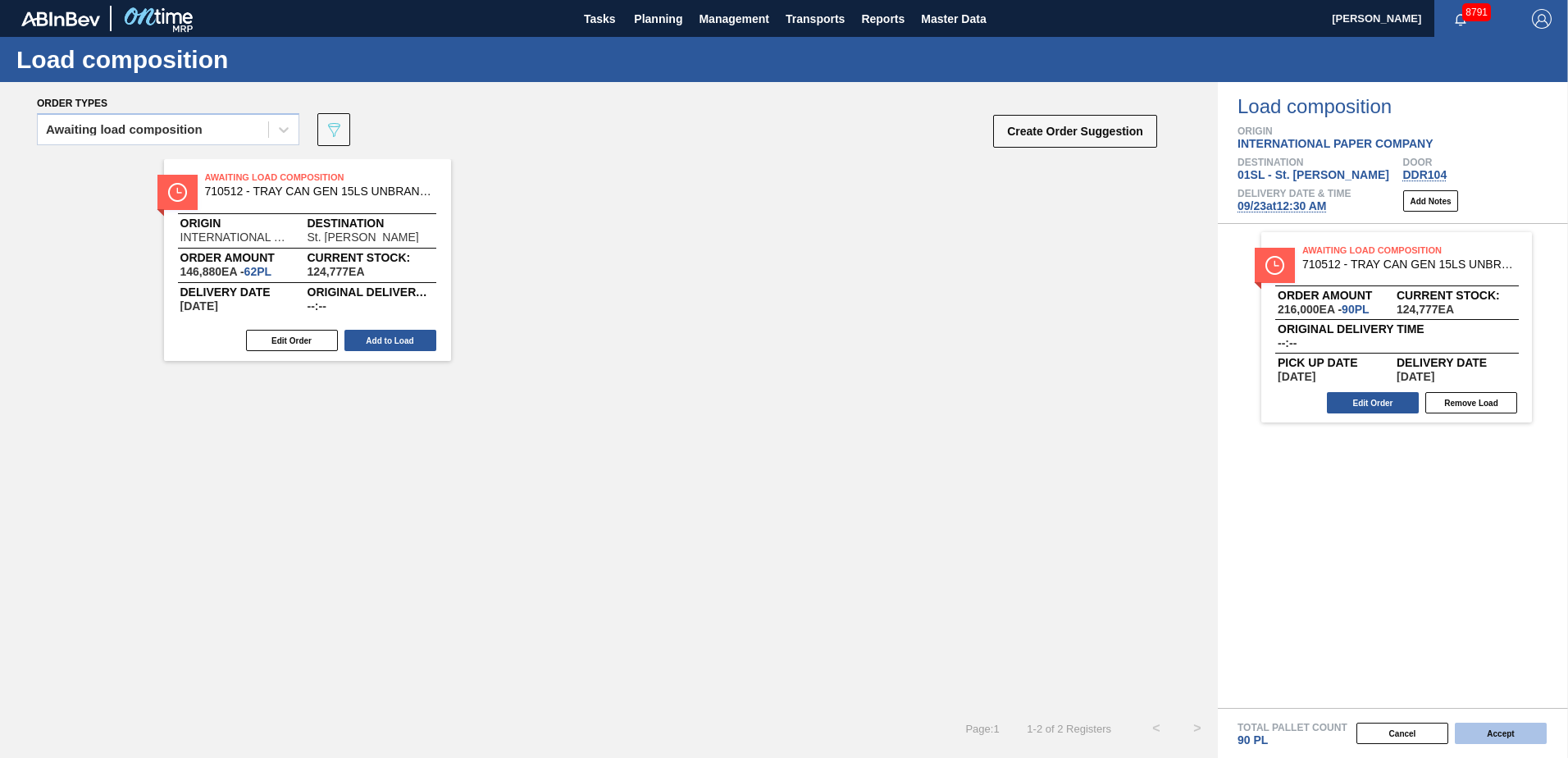
click at [1520, 737] on button "Accept" at bounding box center [1500, 733] width 92 height 21
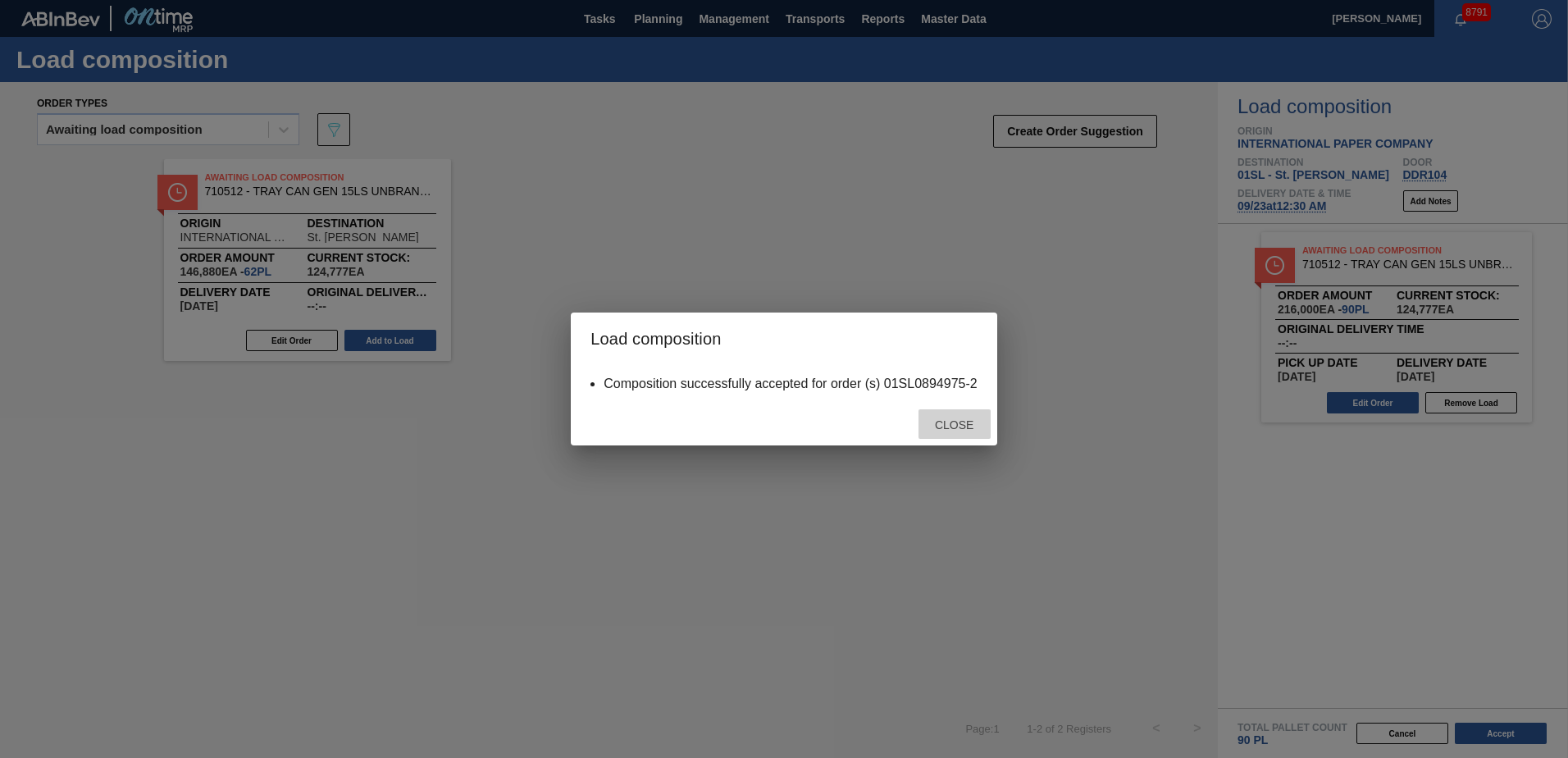
click at [980, 421] on span "Close" at bounding box center [954, 425] width 65 height 13
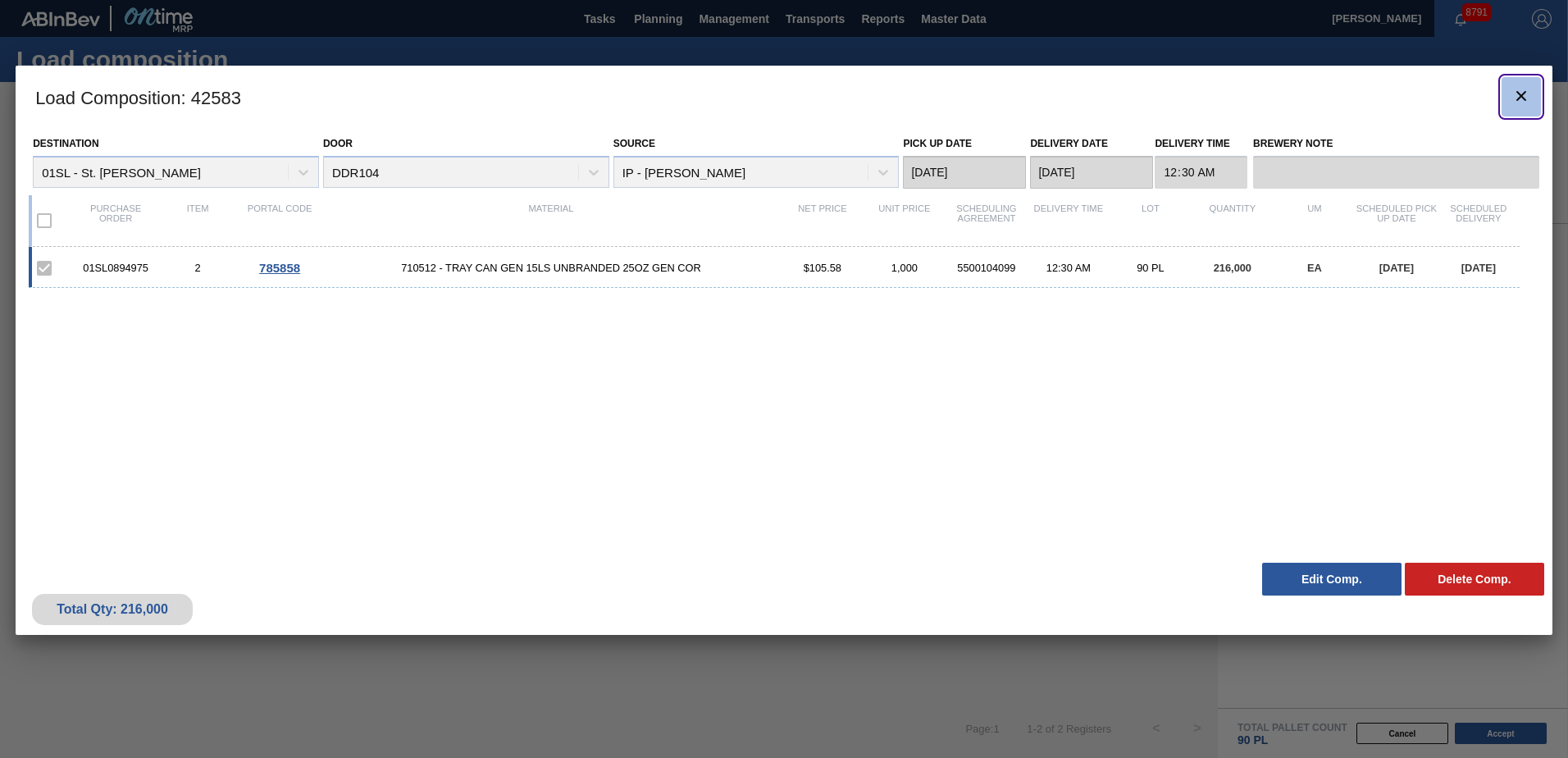
click at [1525, 106] on span "botão de ícone" at bounding box center [1521, 96] width 19 height 19
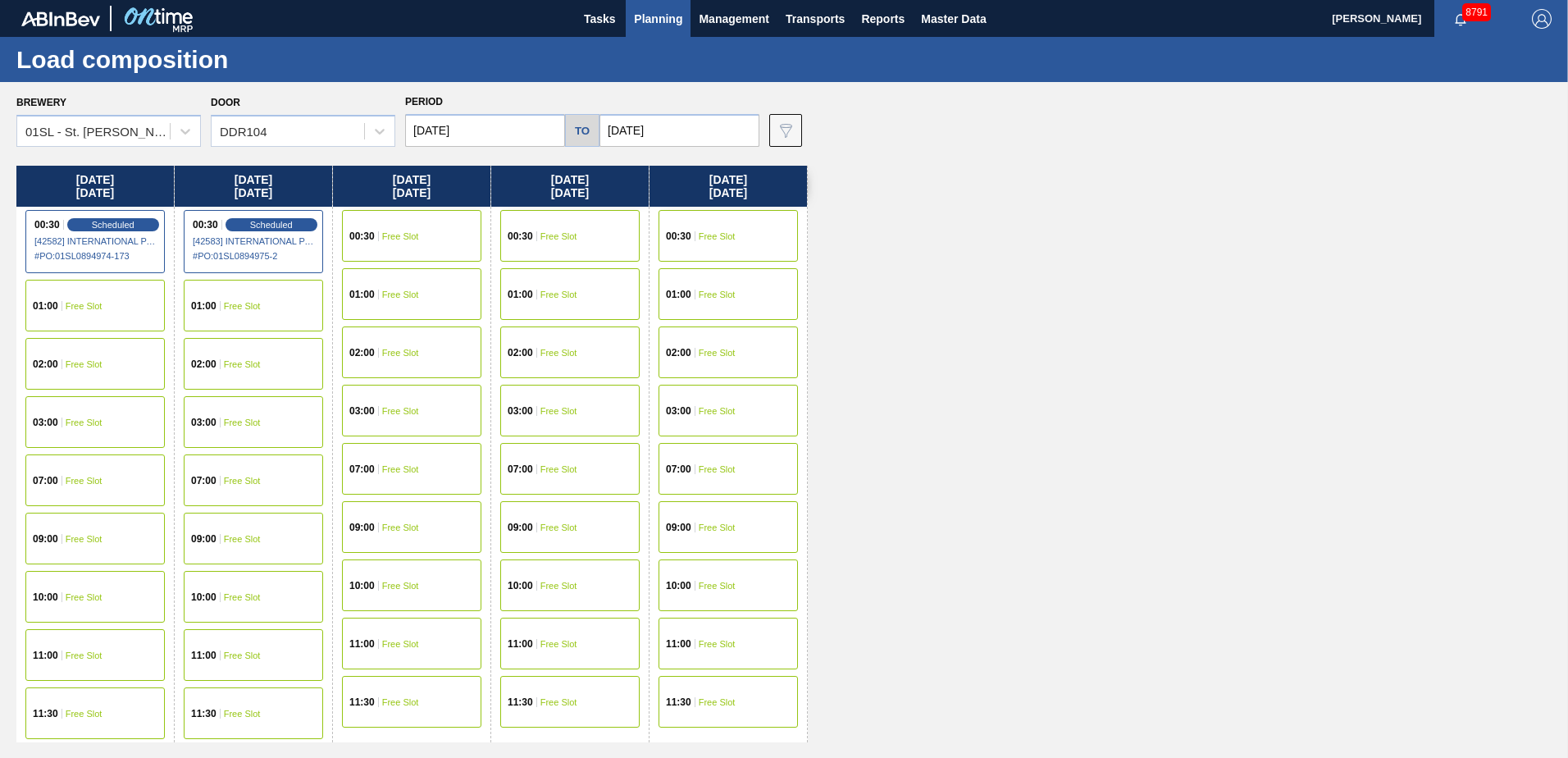
click at [454, 228] on div "00:30 Free Slot" at bounding box center [412, 236] width 139 height 52
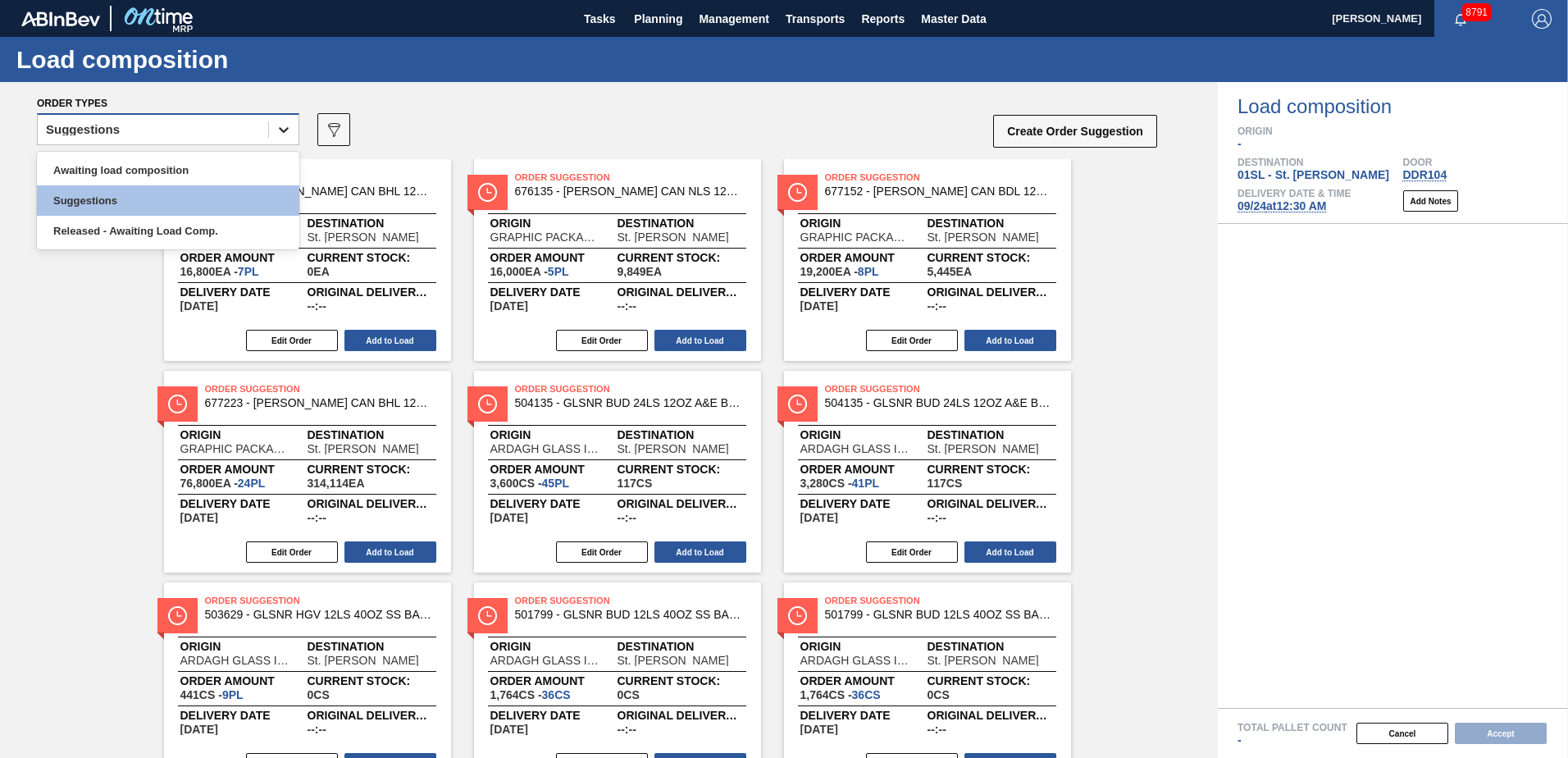
click at [292, 135] on div at bounding box center [284, 130] width 30 height 30
click at [249, 161] on div "Awaiting load composition" at bounding box center [168, 170] width 262 height 31
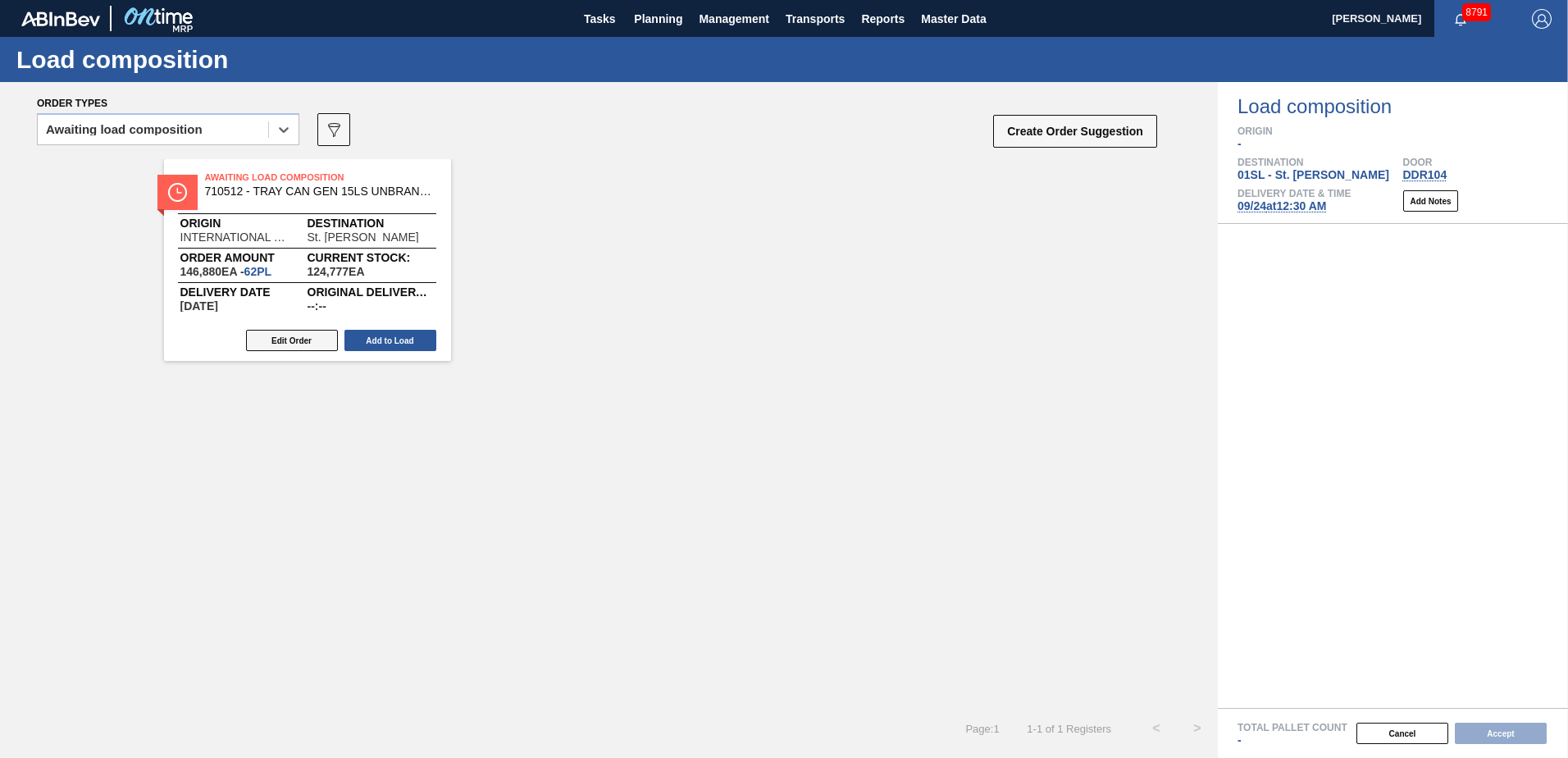
click at [317, 332] on button "Edit Order" at bounding box center [291, 340] width 92 height 21
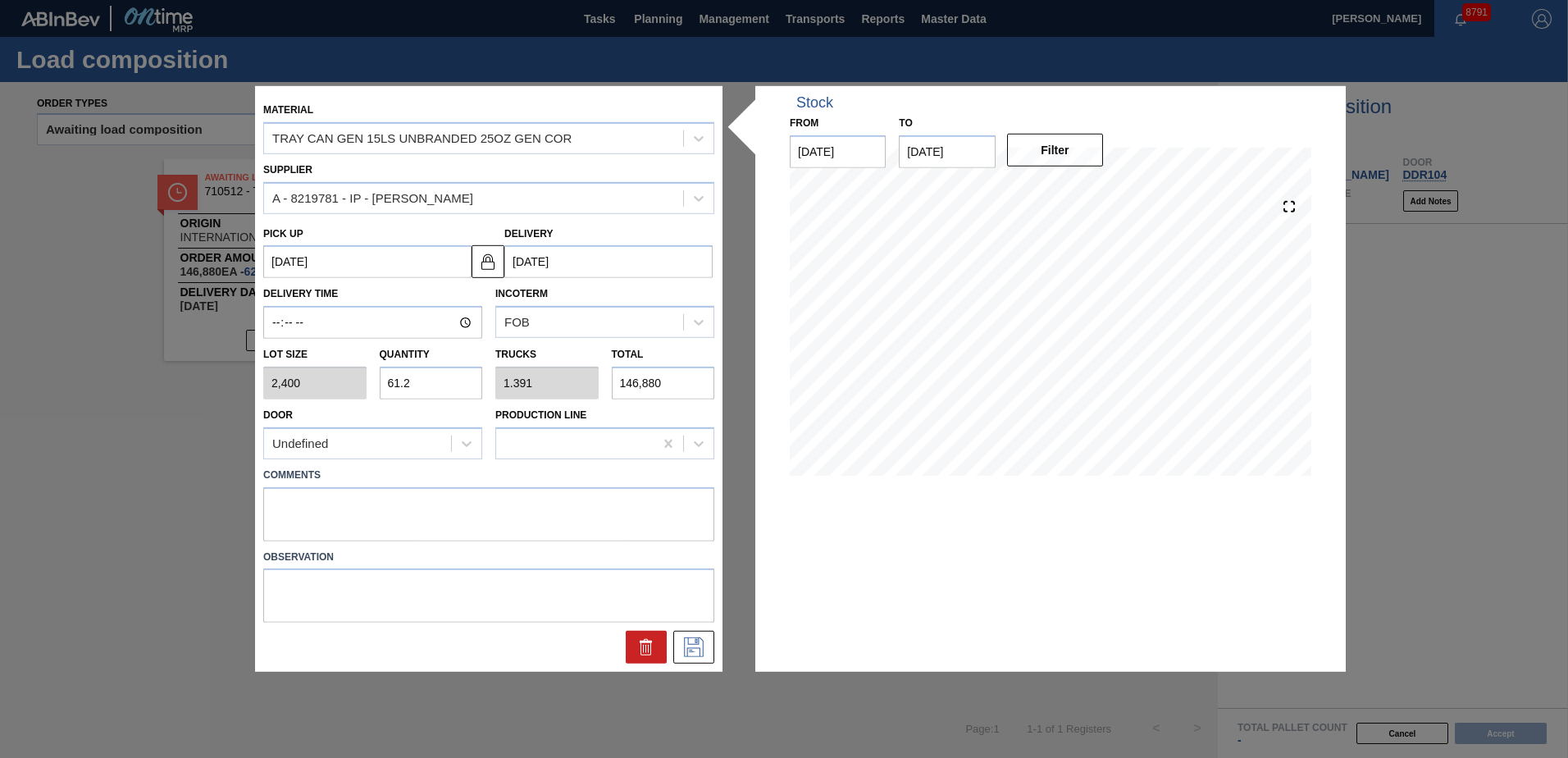
click at [448, 379] on input "61.2" at bounding box center [430, 382] width 103 height 32
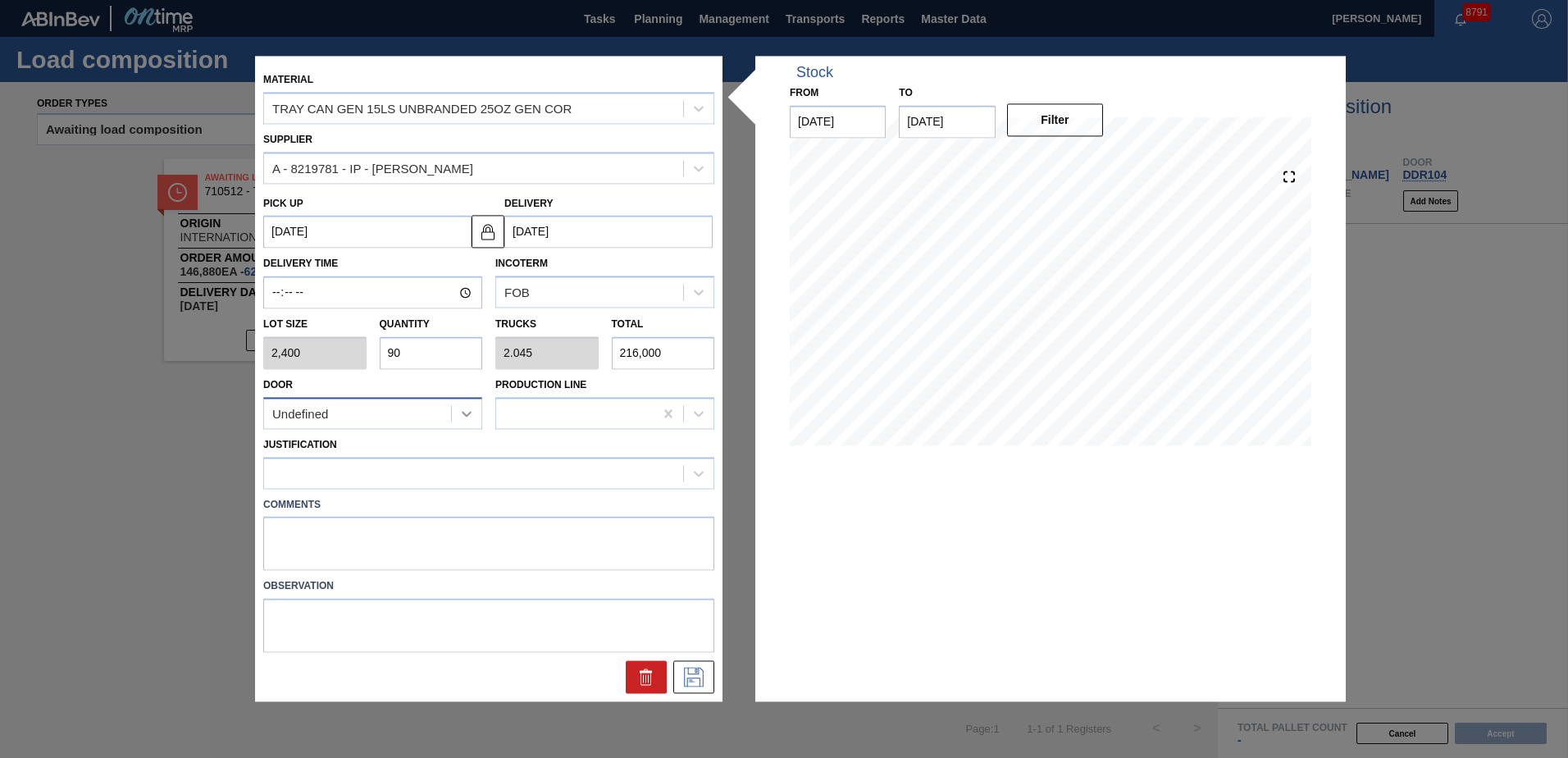
click at [456, 412] on div at bounding box center [466, 414] width 30 height 30
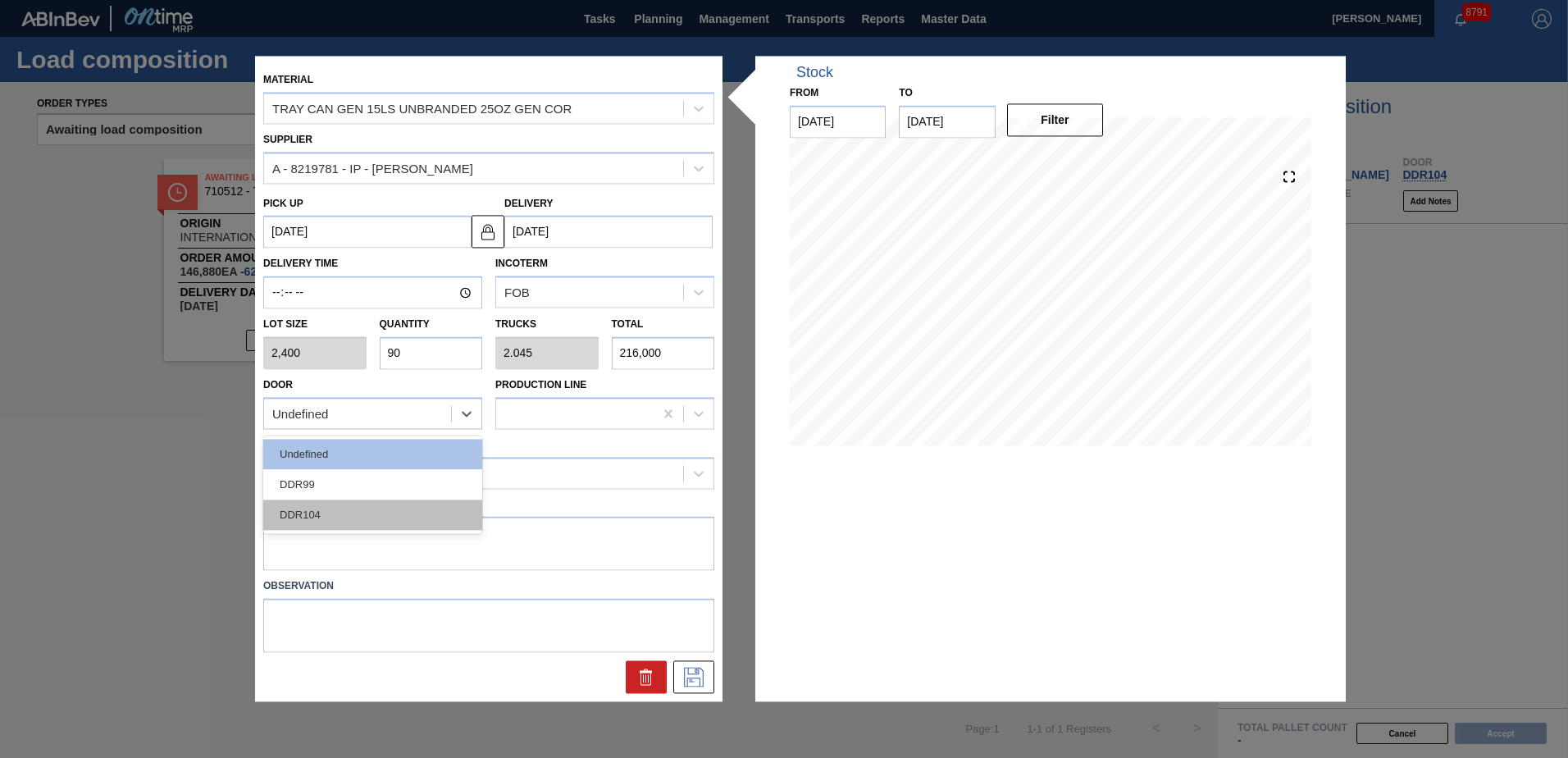
click at [393, 500] on div "DDR104" at bounding box center [373, 515] width 219 height 31
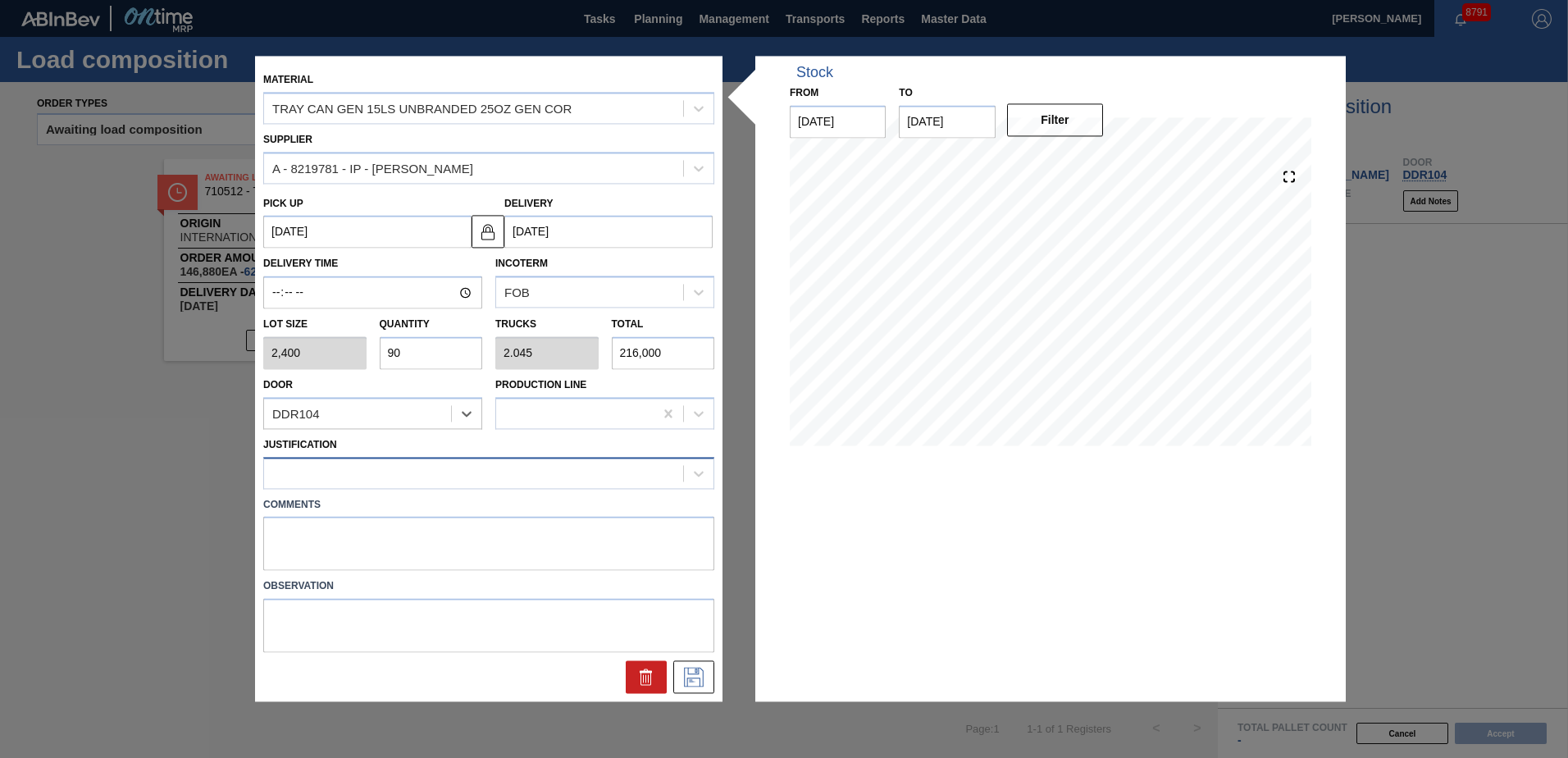
click at [390, 467] on div at bounding box center [474, 473] width 419 height 24
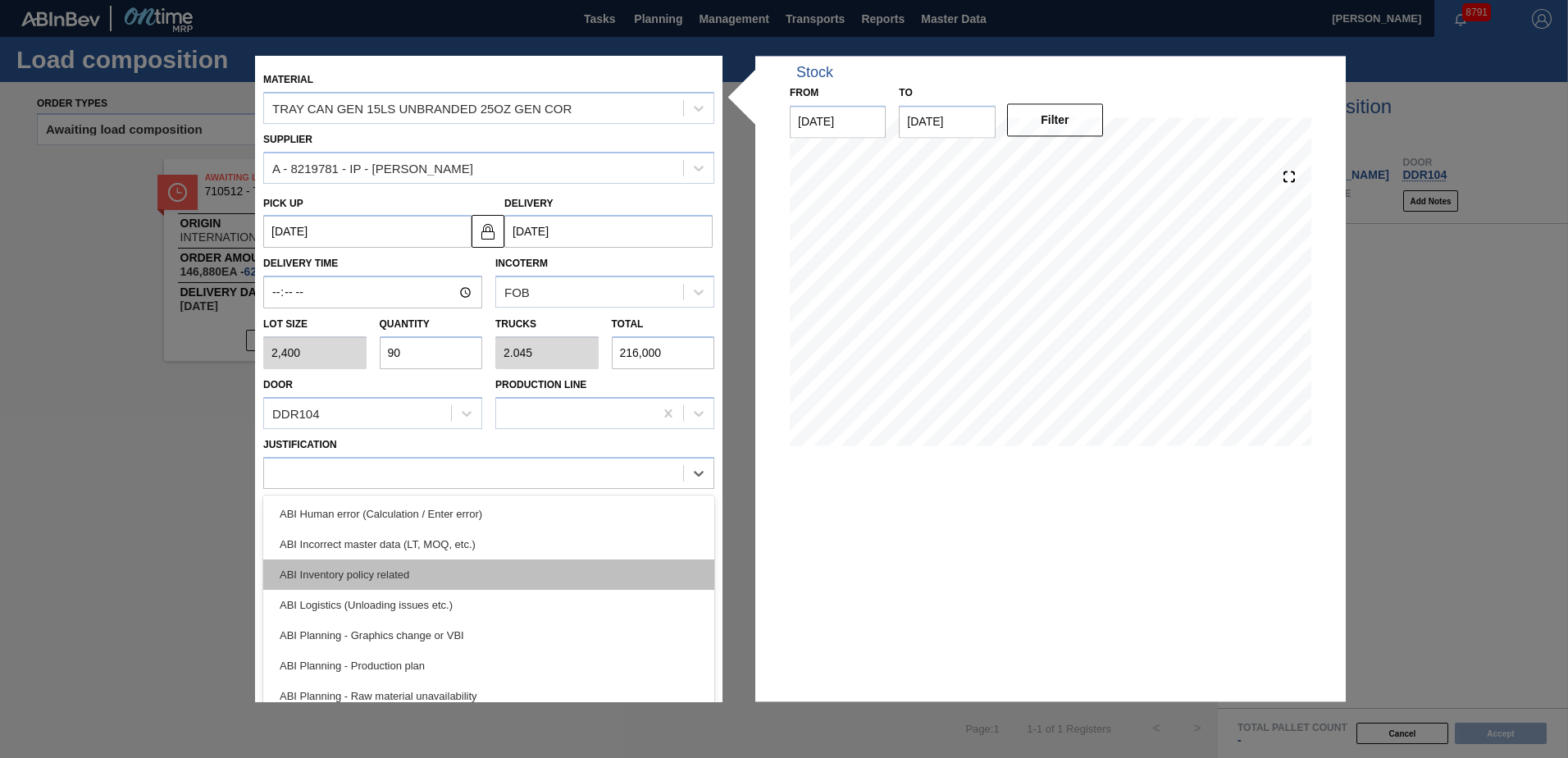
scroll to position [164, 0]
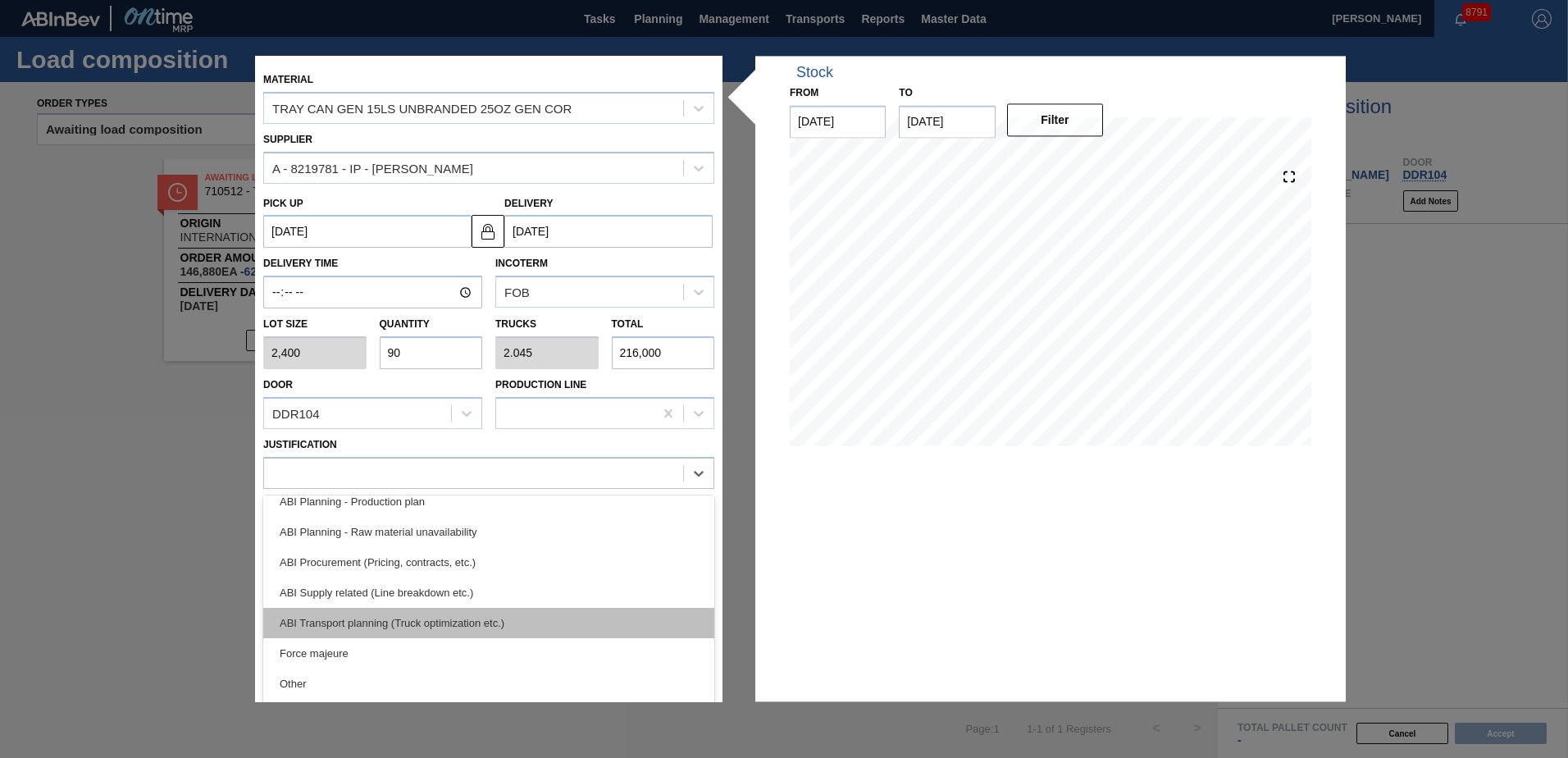
click at [424, 614] on div "ABI Transport planning (Truck optimization etc.)" at bounding box center [489, 623] width 451 height 31
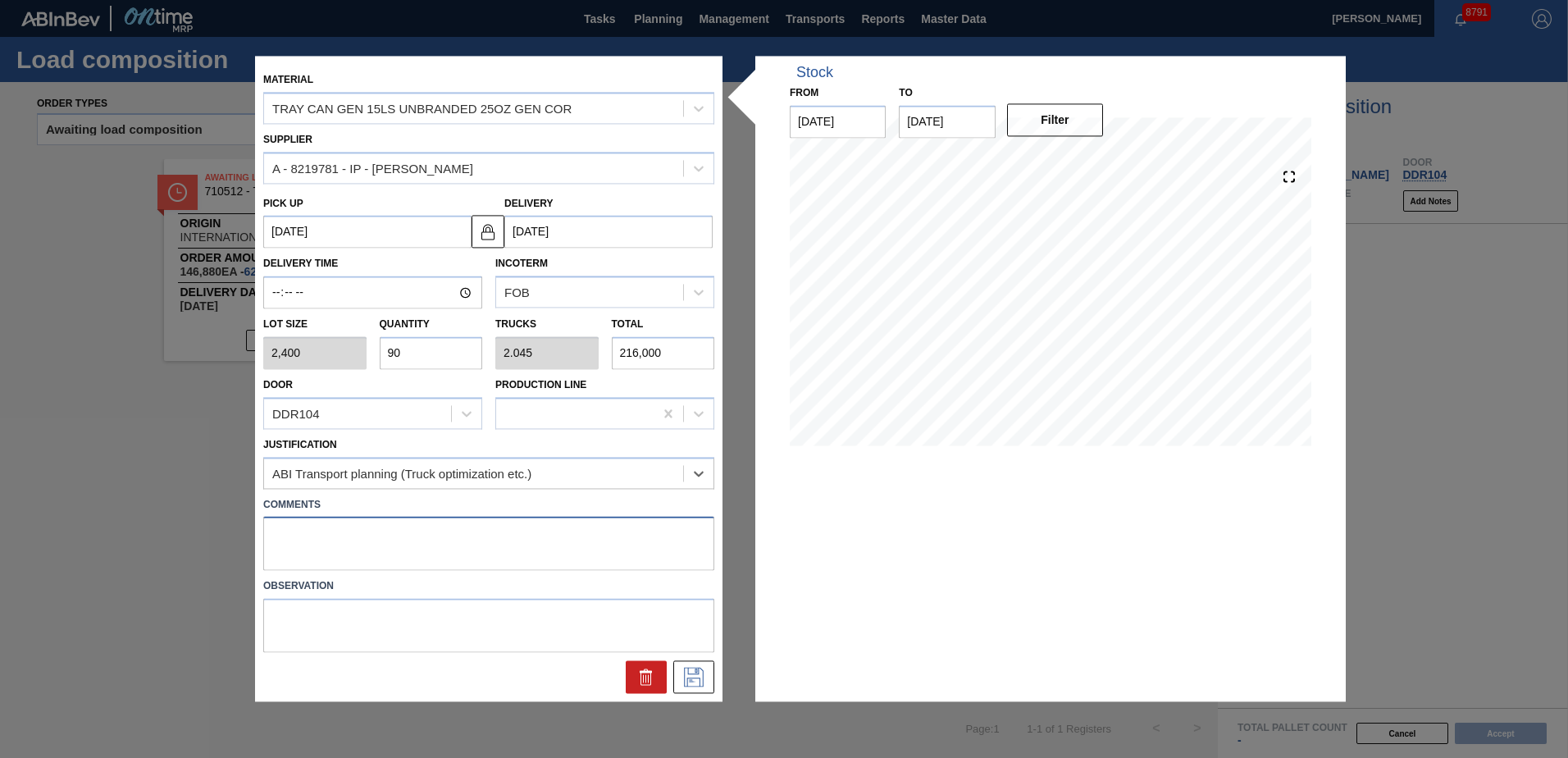
click at [335, 529] on textarea at bounding box center [489, 544] width 451 height 54
click at [695, 674] on icon at bounding box center [694, 677] width 26 height 19
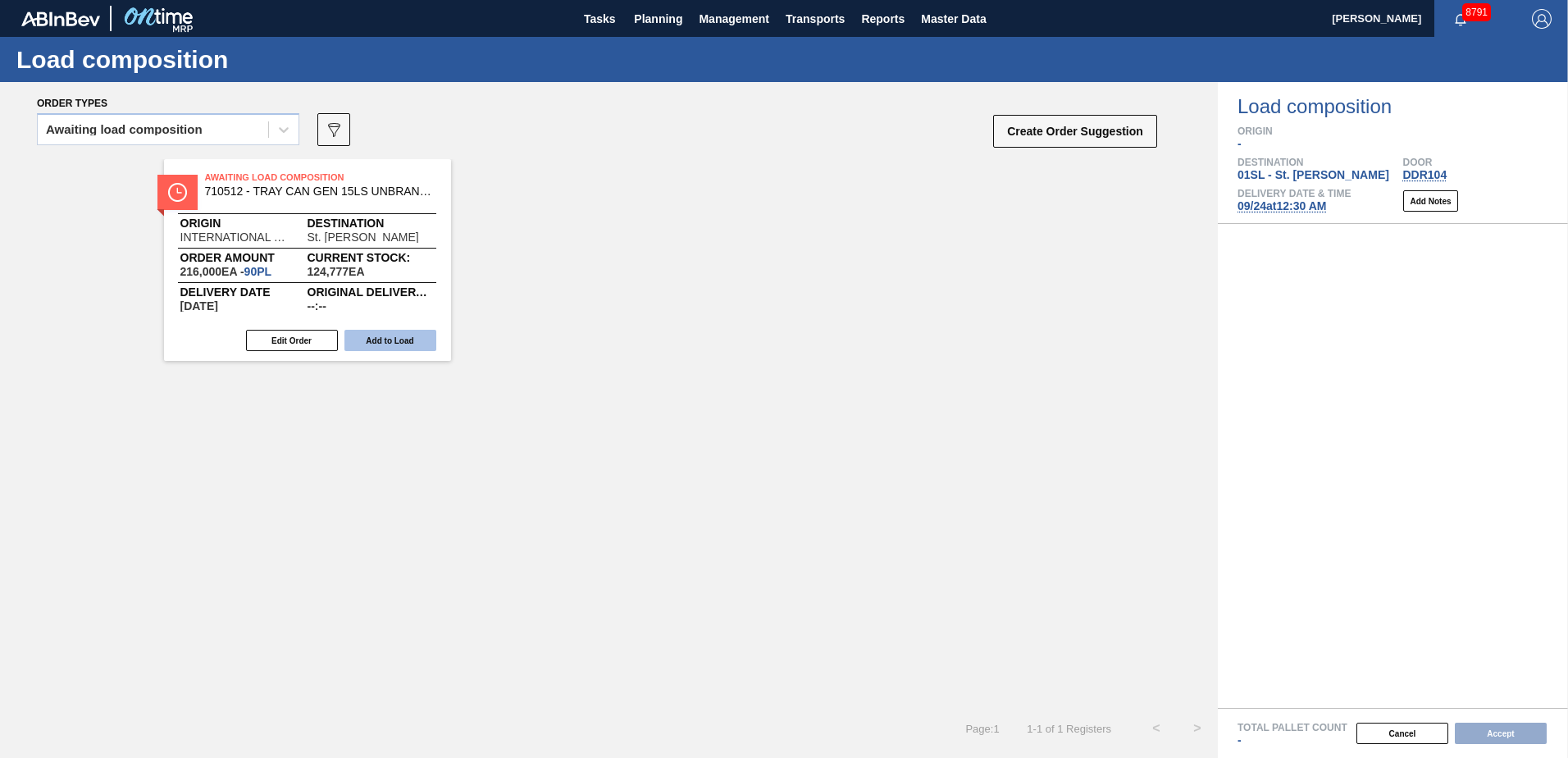
click at [416, 346] on button "Add to Load" at bounding box center [389, 340] width 92 height 21
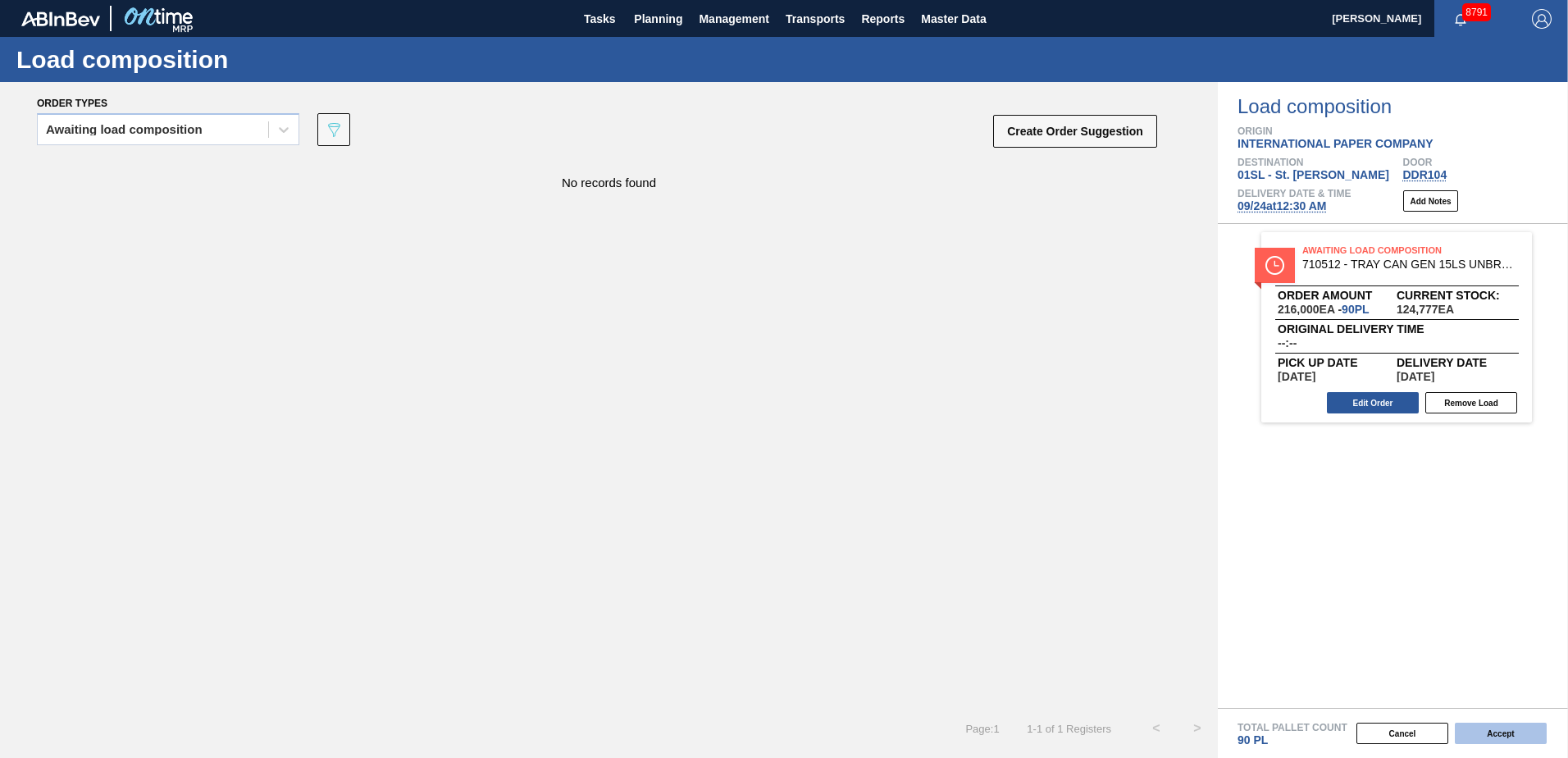
click at [1489, 736] on button "Accept" at bounding box center [1500, 733] width 92 height 21
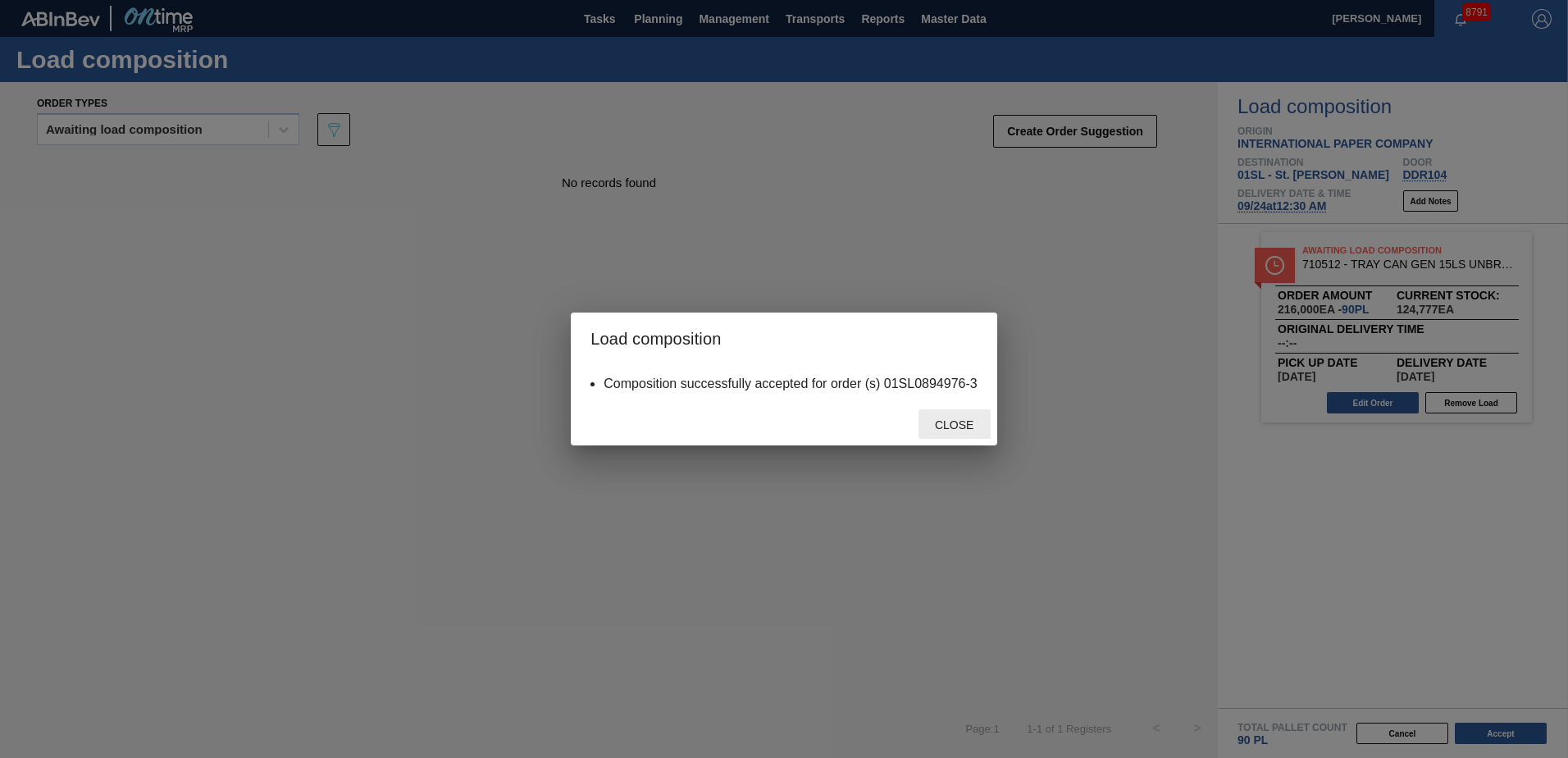
click at [974, 431] on div "Close" at bounding box center [954, 424] width 72 height 31
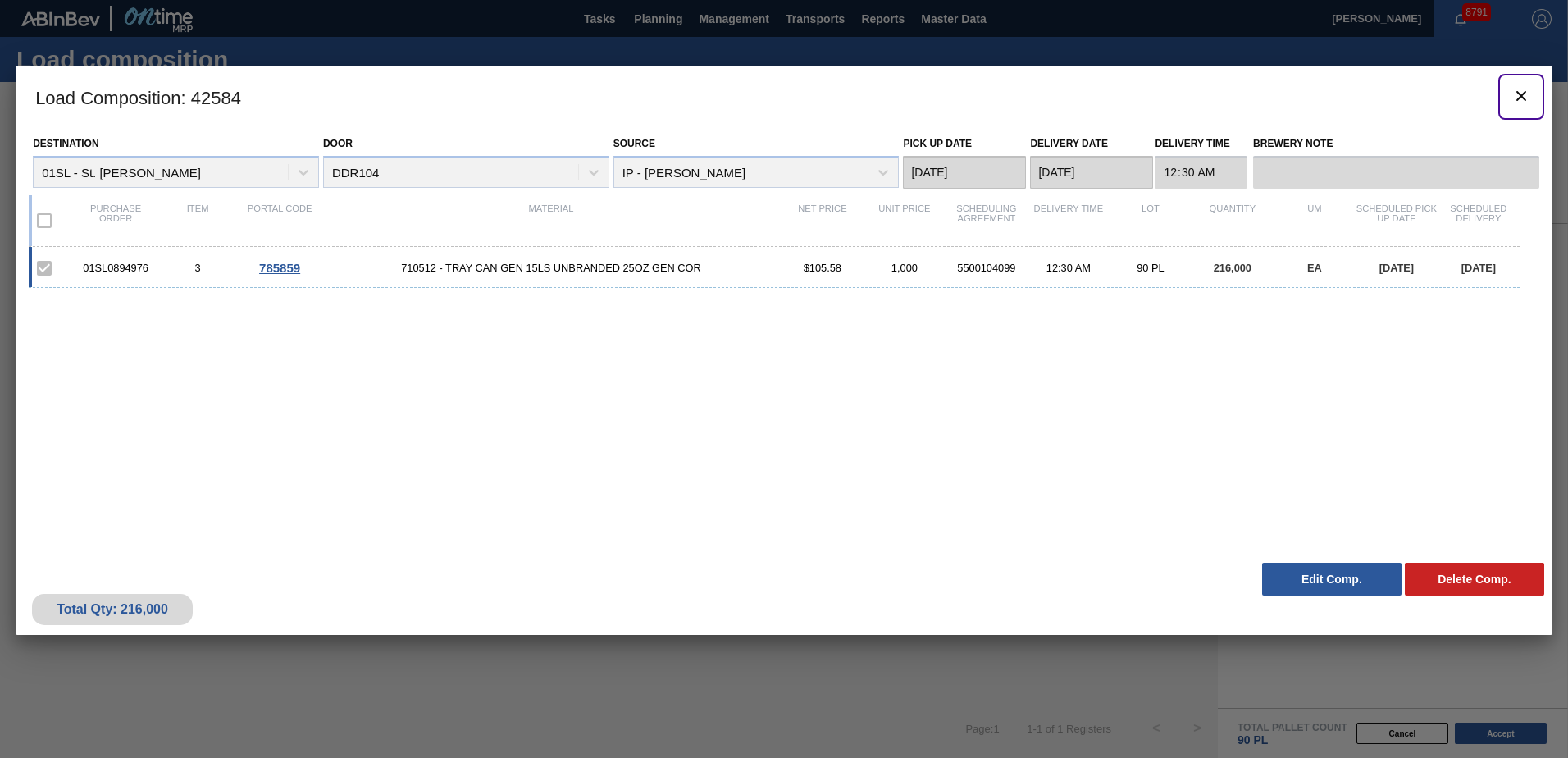
click at [1525, 96] on icon "botão de ícone" at bounding box center [1521, 96] width 19 height 19
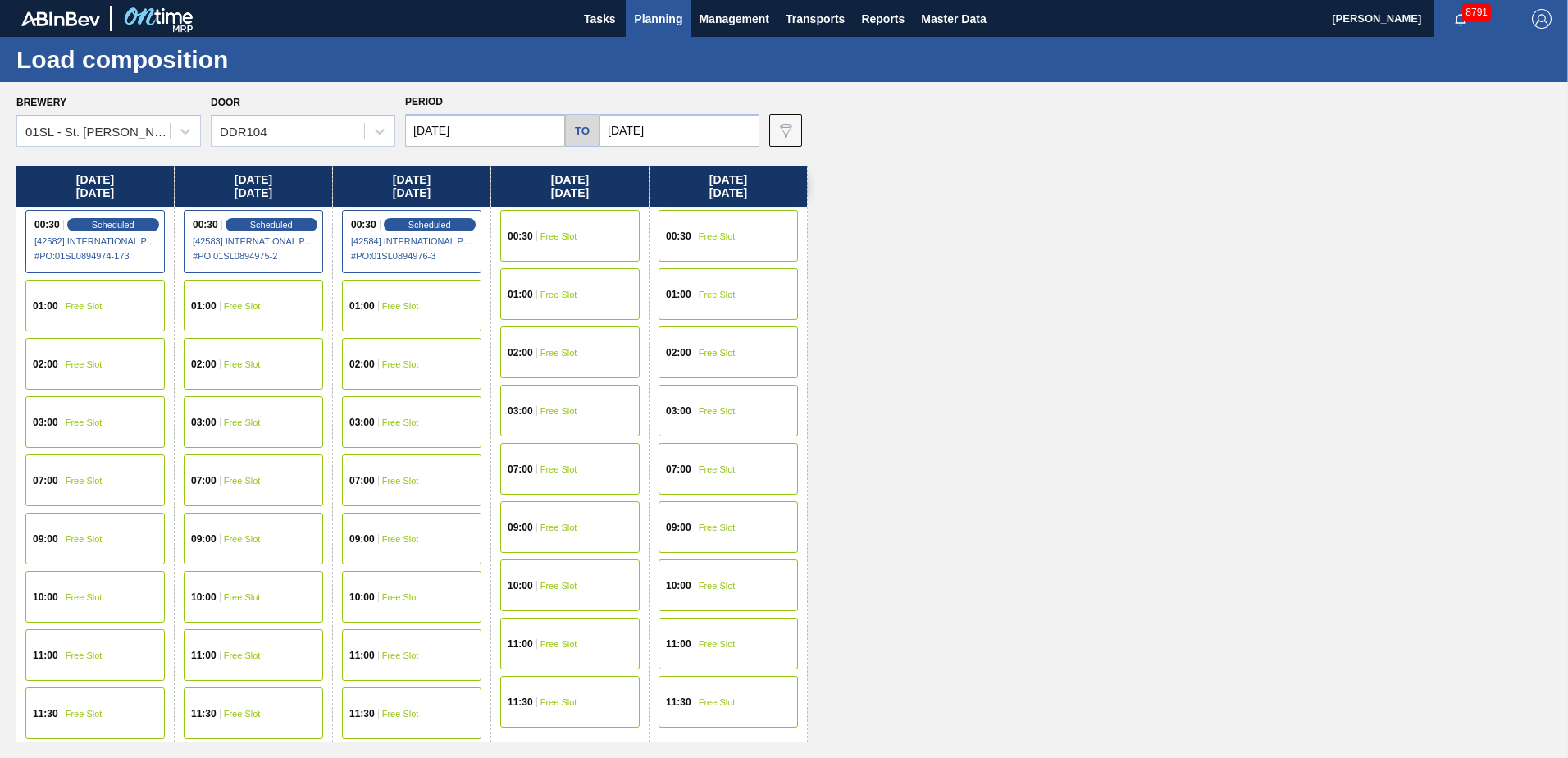
click at [651, 25] on span "Planning" at bounding box center [658, 19] width 48 height 19
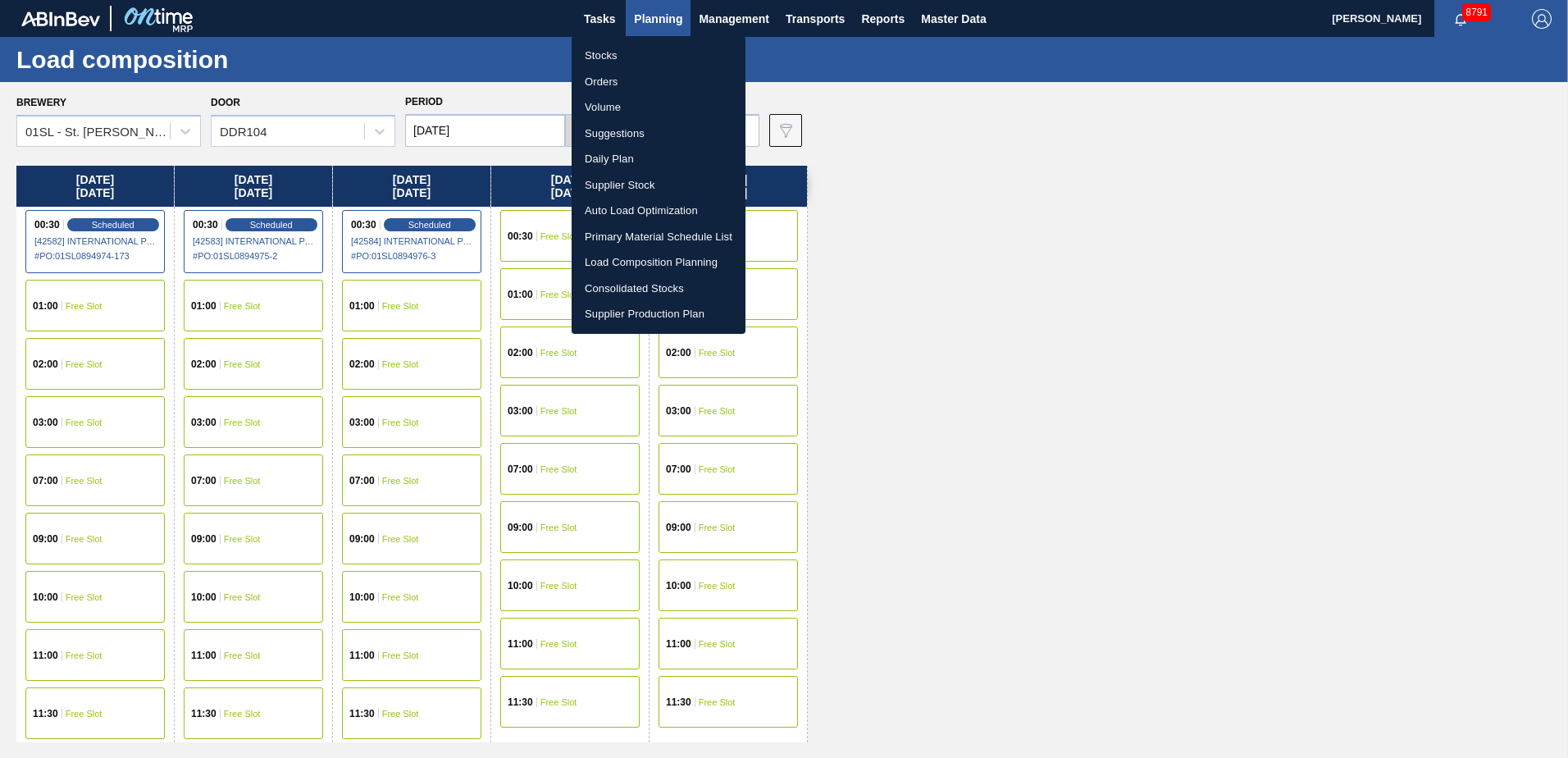
click at [619, 134] on li "Suggestions" at bounding box center [657, 134] width 173 height 26
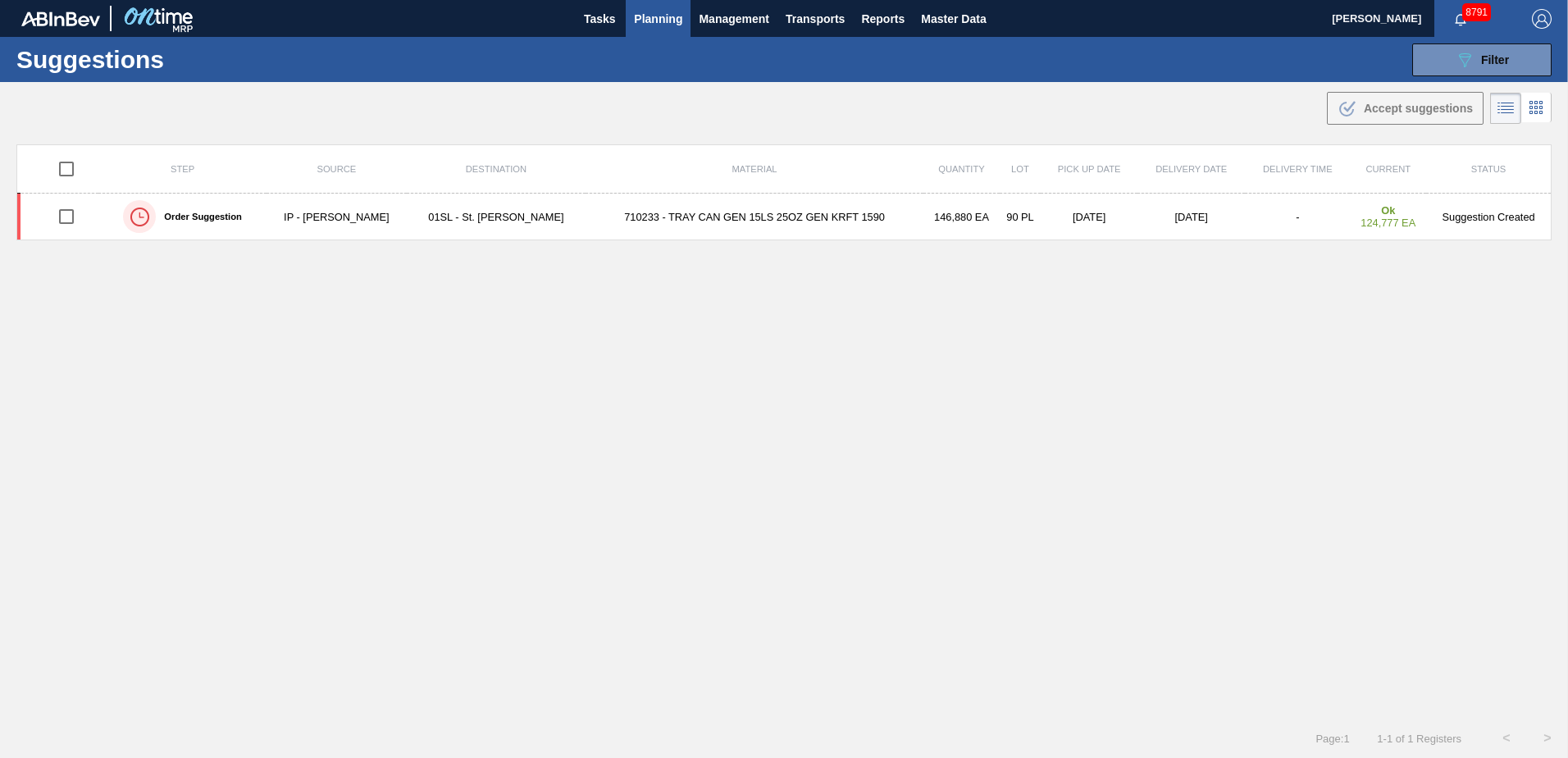
drag, startPoint x: 1515, startPoint y: 53, endPoint x: 1473, endPoint y: 124, distance: 82.5
click at [1515, 53] on button "089F7B8B-B2A5-4AFE-B5C0-19BA573D28AC Filter" at bounding box center [1482, 59] width 139 height 32
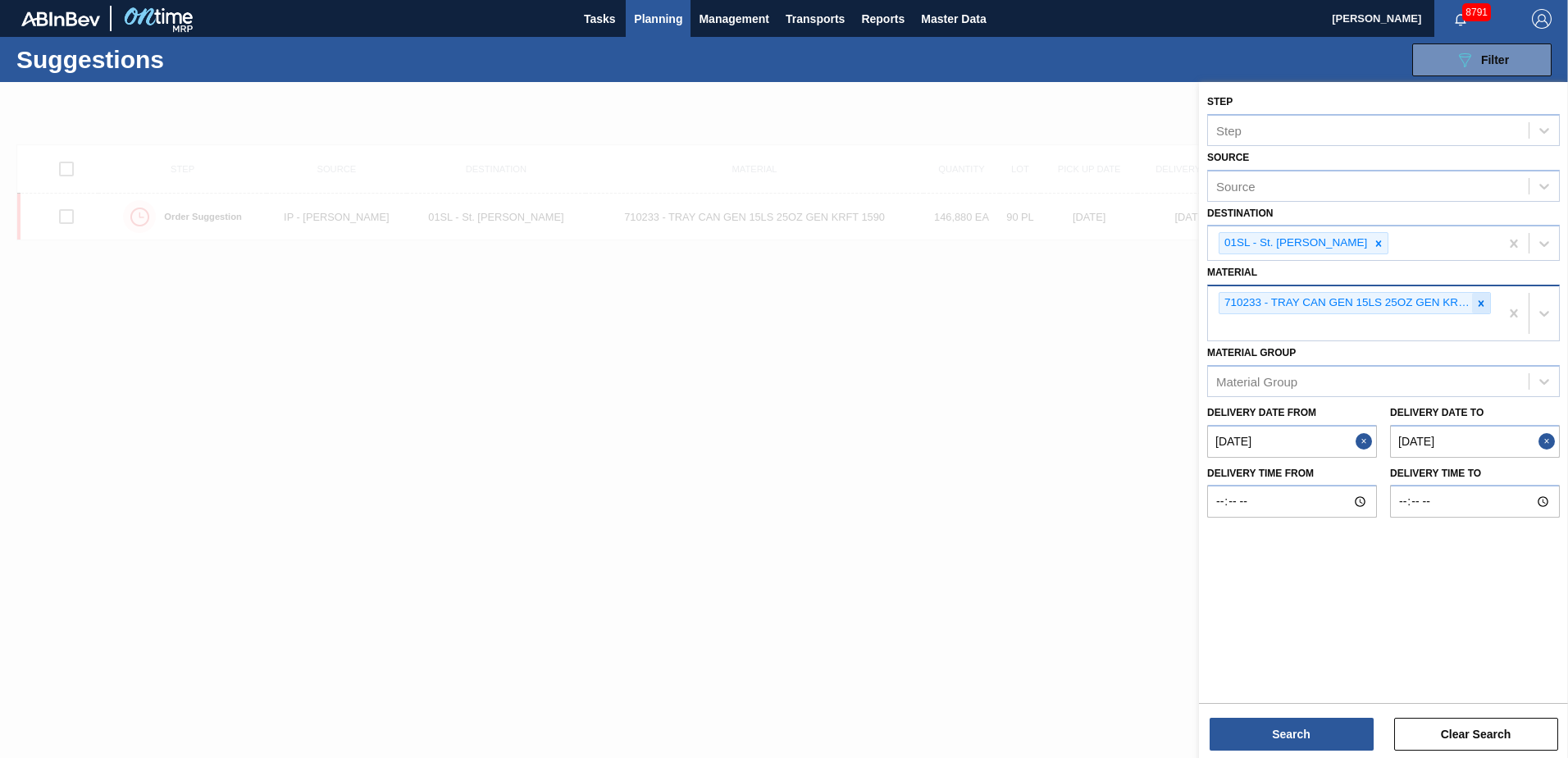
click at [1479, 306] on icon at bounding box center [1481, 303] width 6 height 6
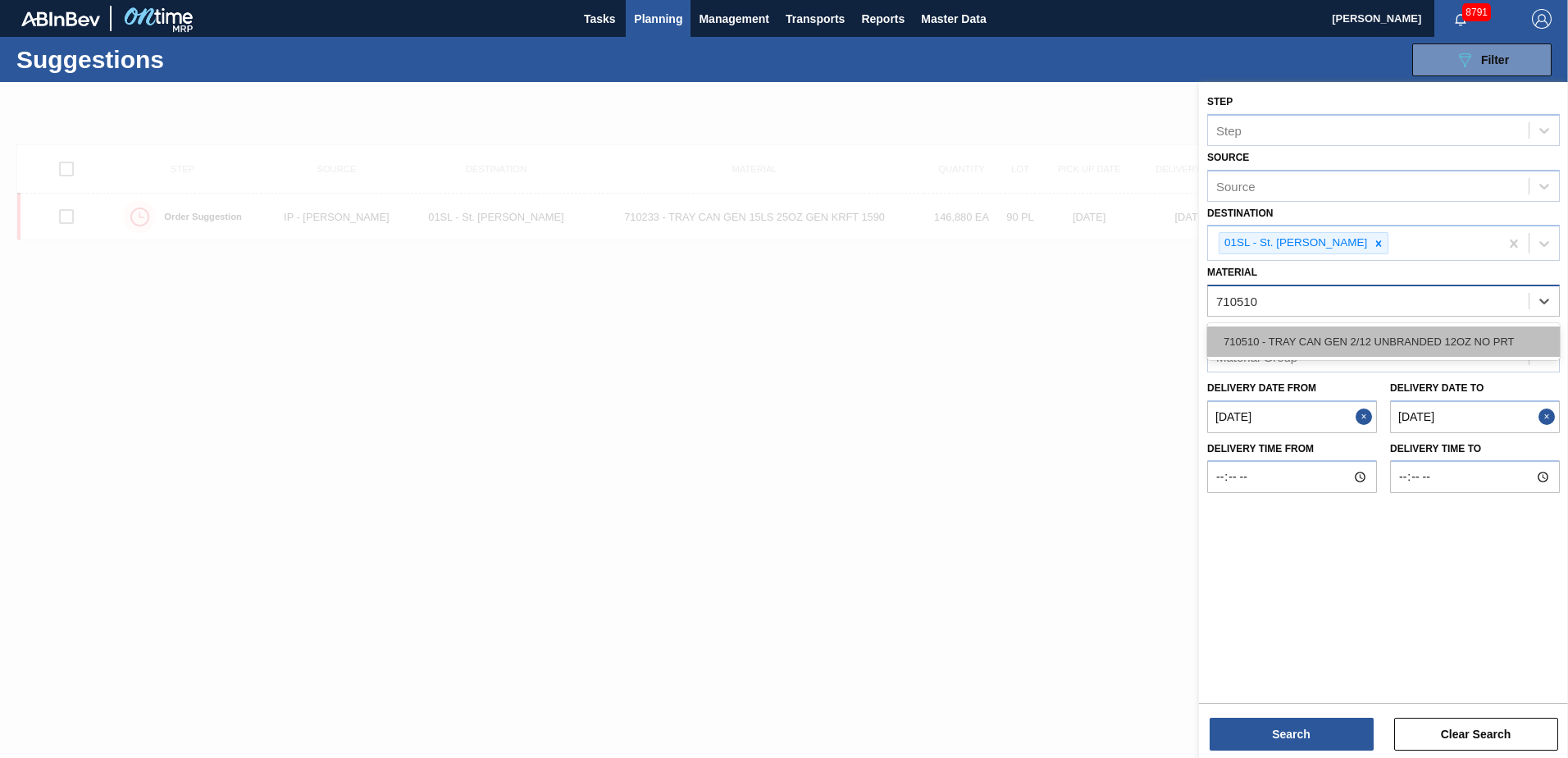
click at [1462, 337] on div "710510 - TRAY CAN GEN 2/12 UNBRANDED 12OZ NO PRT" at bounding box center [1383, 341] width 352 height 31
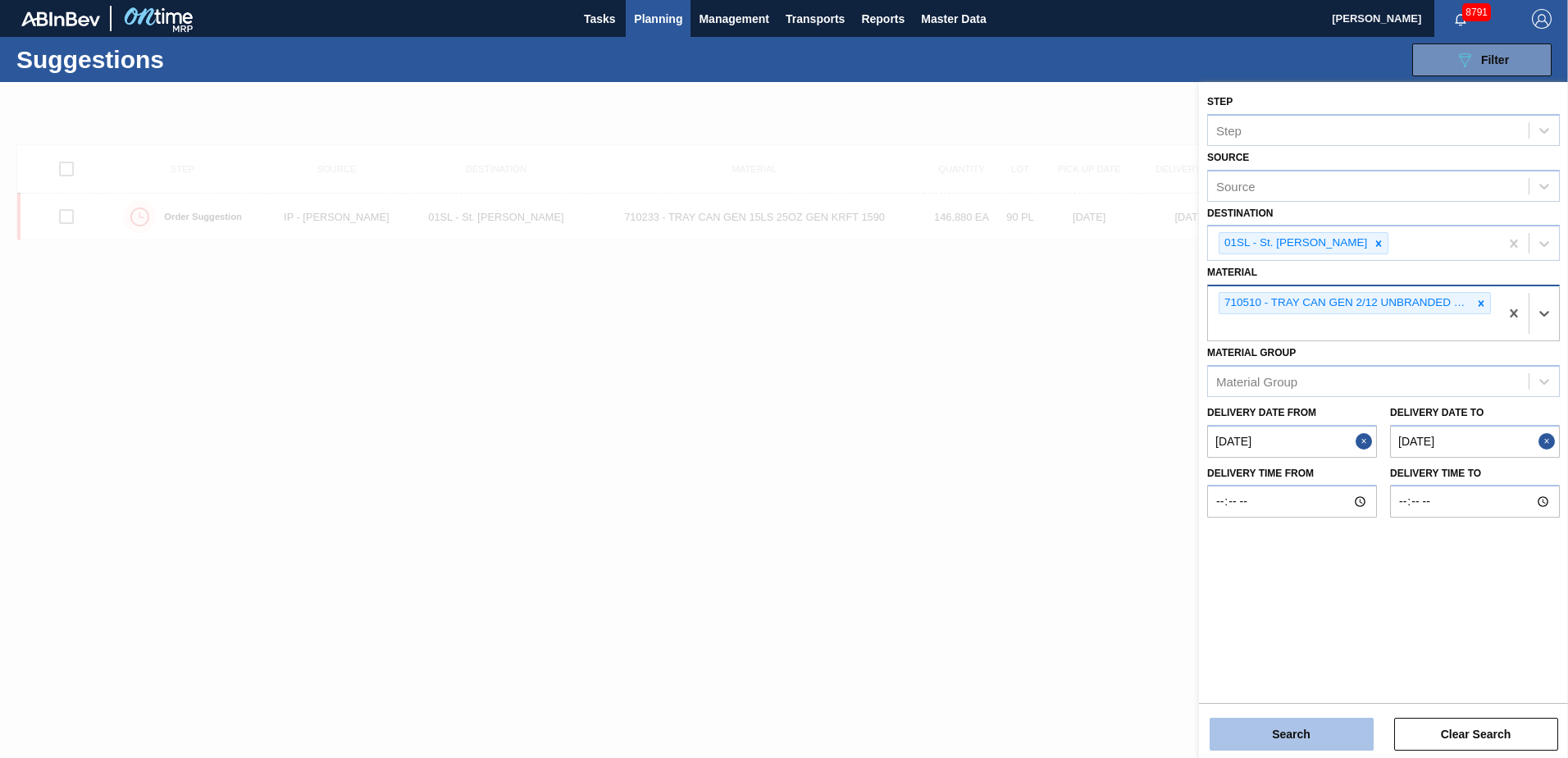
click at [1265, 737] on button "Search" at bounding box center [1291, 734] width 164 height 32
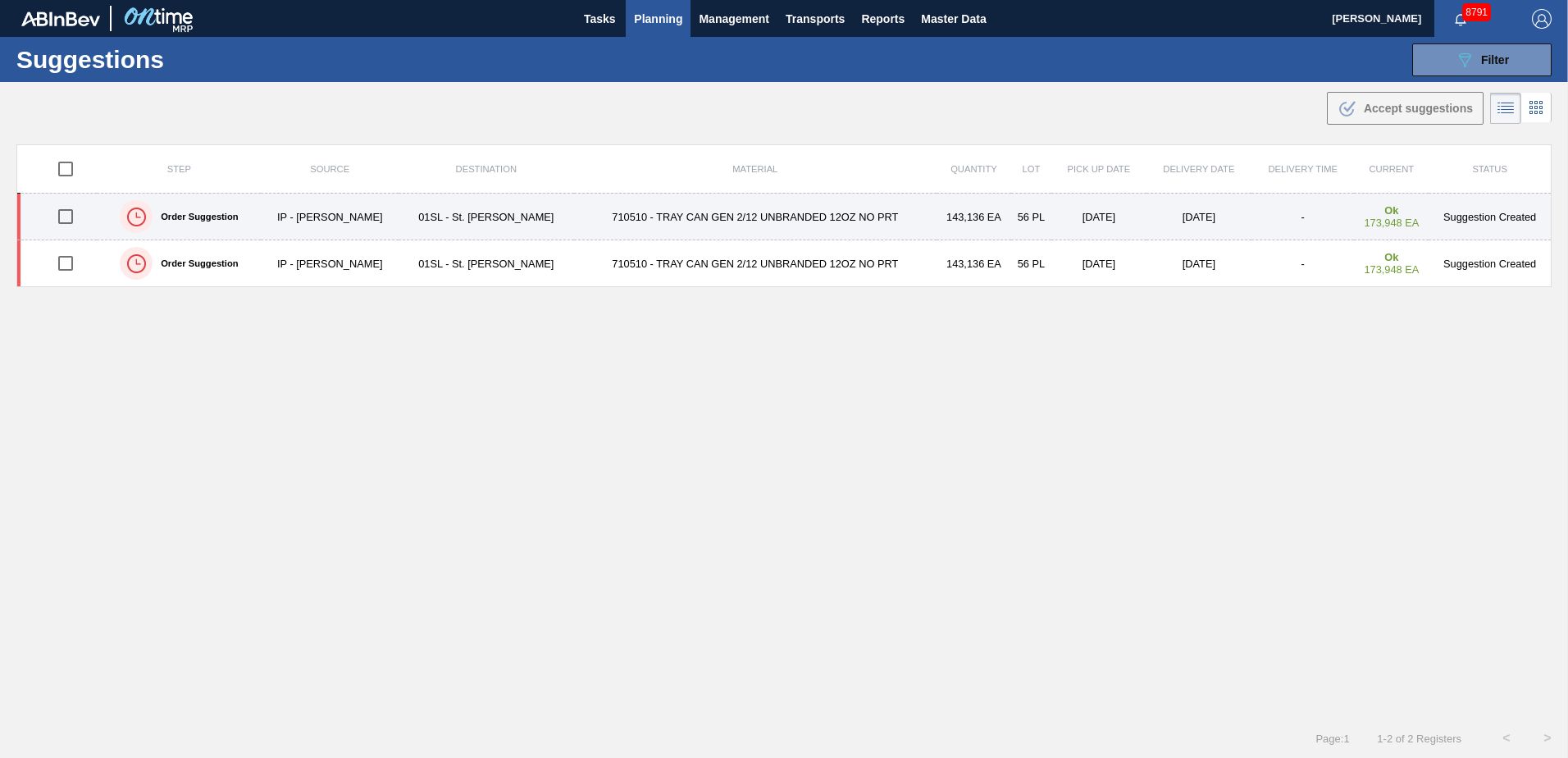
click at [73, 217] on input "checkbox" at bounding box center [65, 216] width 34 height 34
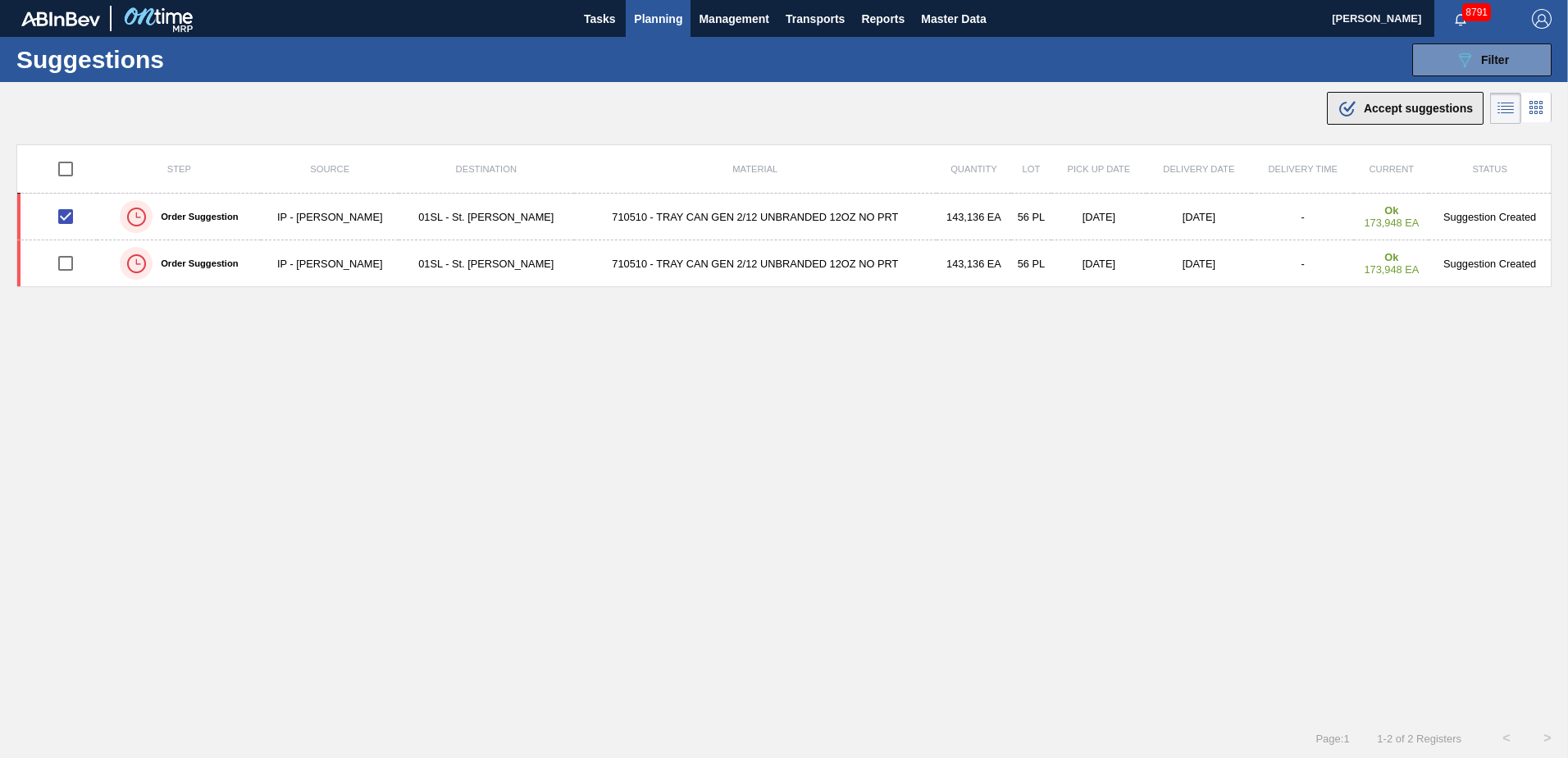
click at [1391, 112] on span "Accept suggestions" at bounding box center [1418, 109] width 109 height 13
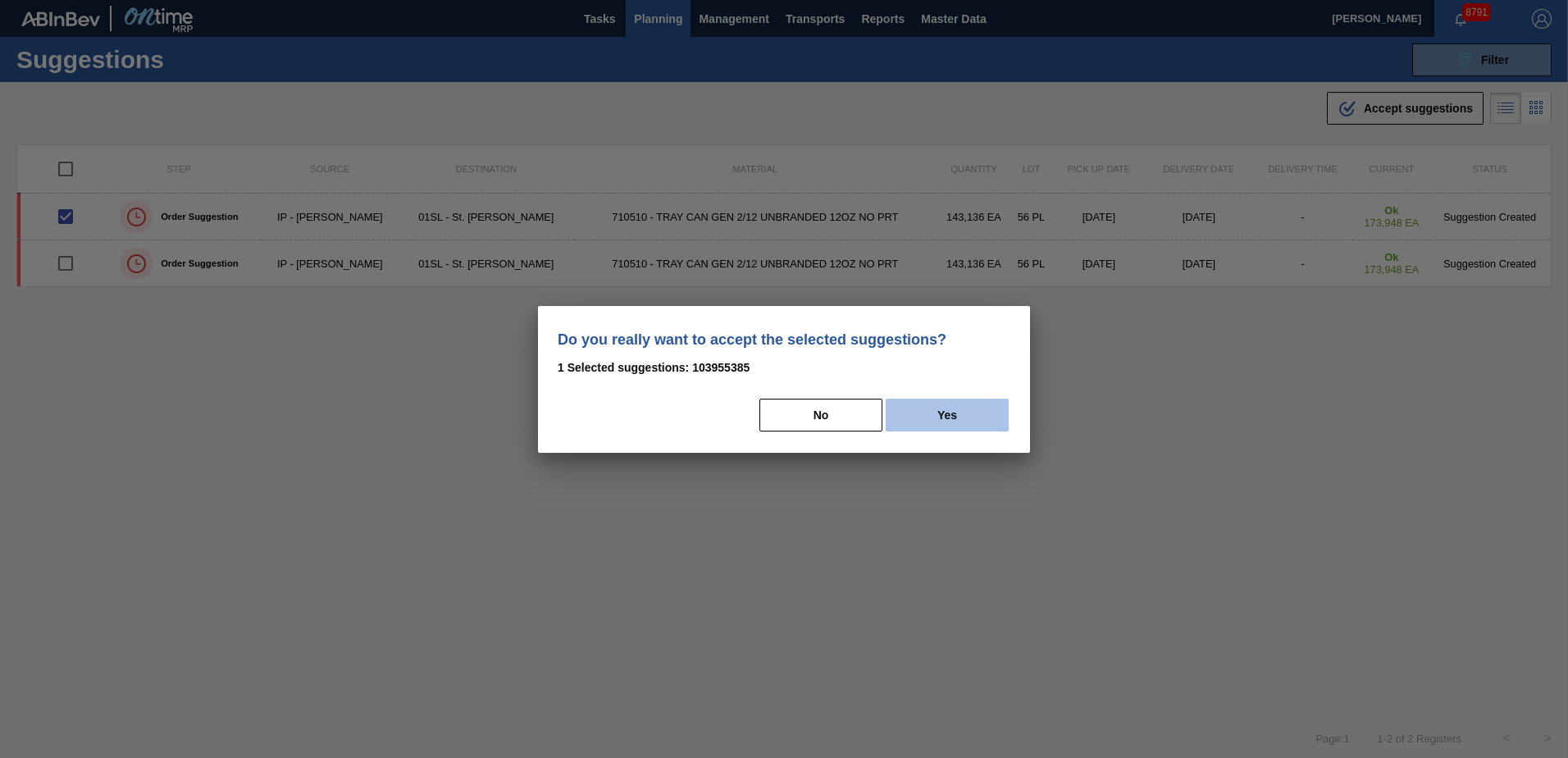
click at [942, 407] on button "Yes" at bounding box center [947, 415] width 123 height 32
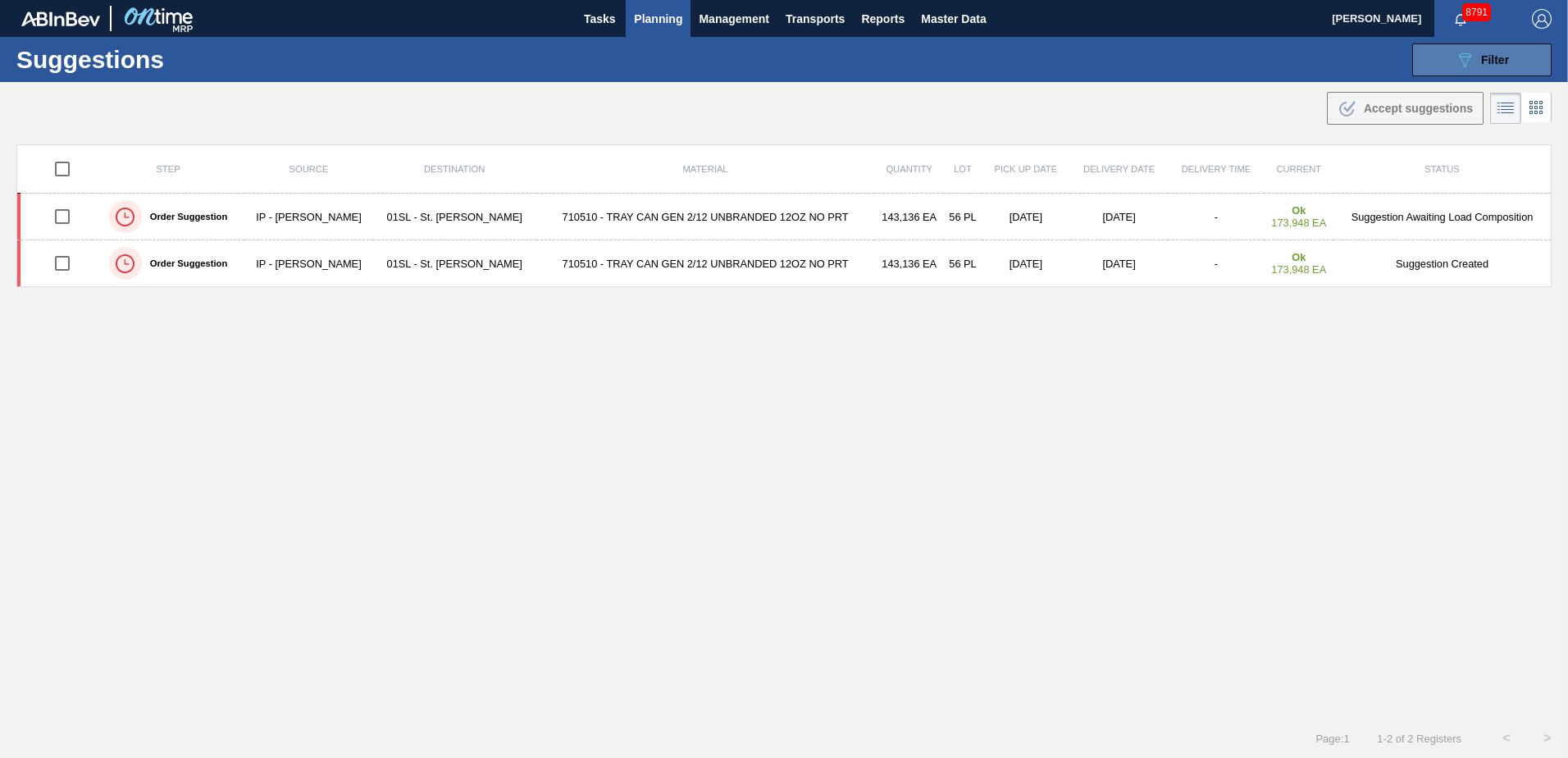
click at [1455, 68] on icon "089F7B8B-B2A5-4AFE-B5C0-19BA573D28AC" at bounding box center [1464, 59] width 19 height 19
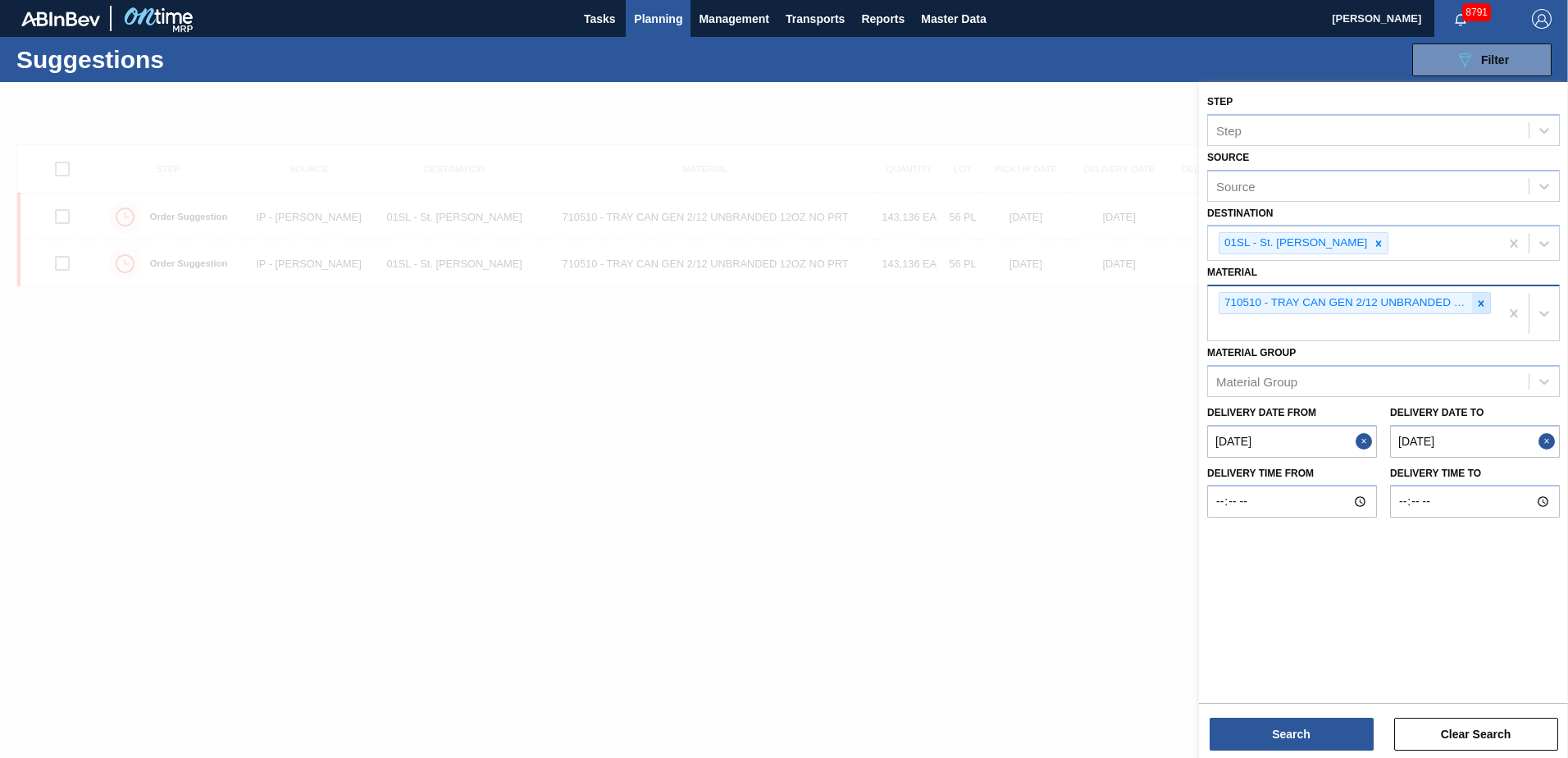
click at [1487, 304] on div at bounding box center [1480, 303] width 18 height 20
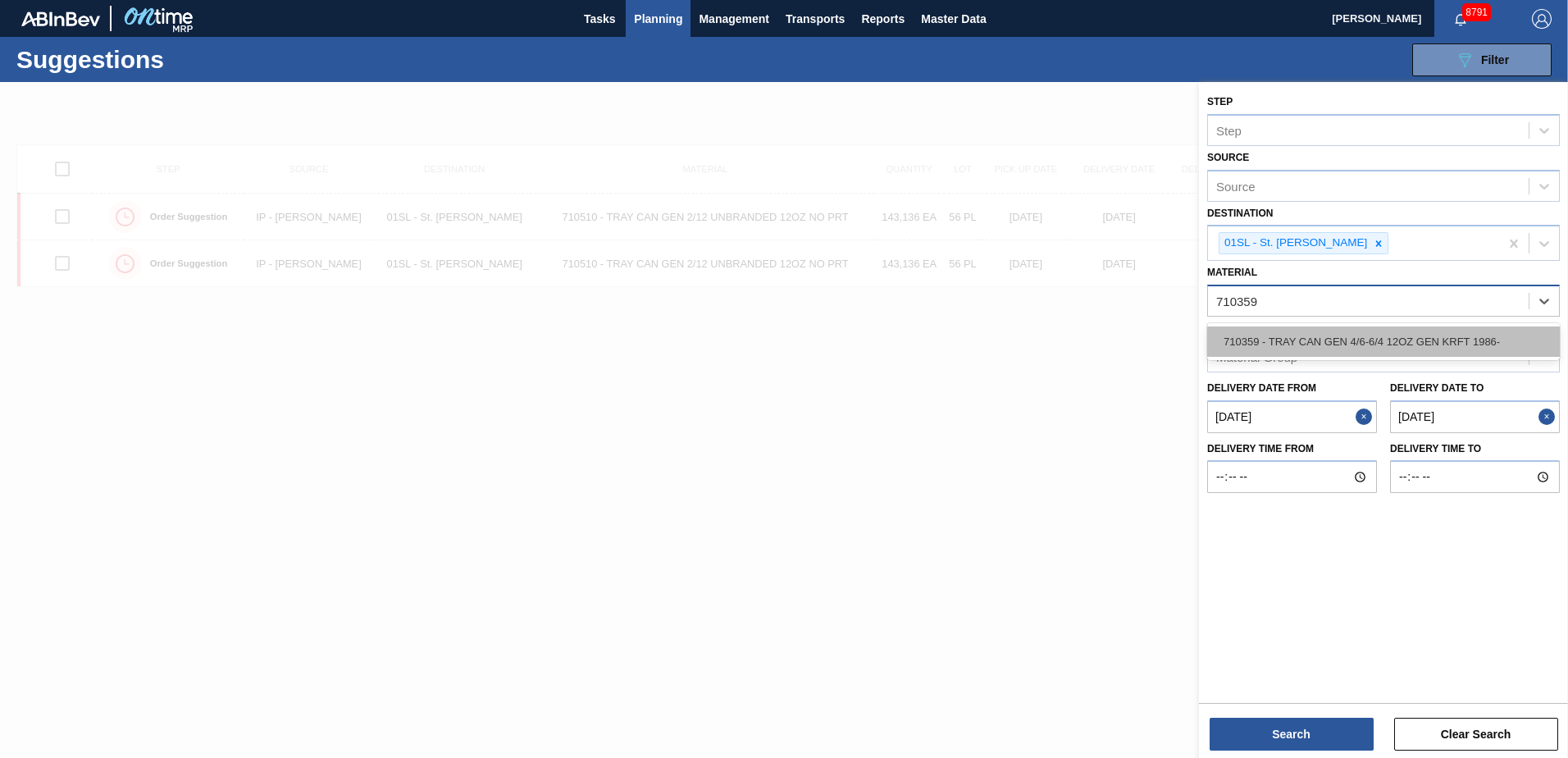
click at [1469, 333] on div "710359 - TRAY CAN GEN 4/6-6/4 12OZ GEN KRFT 1986-" at bounding box center [1383, 341] width 352 height 31
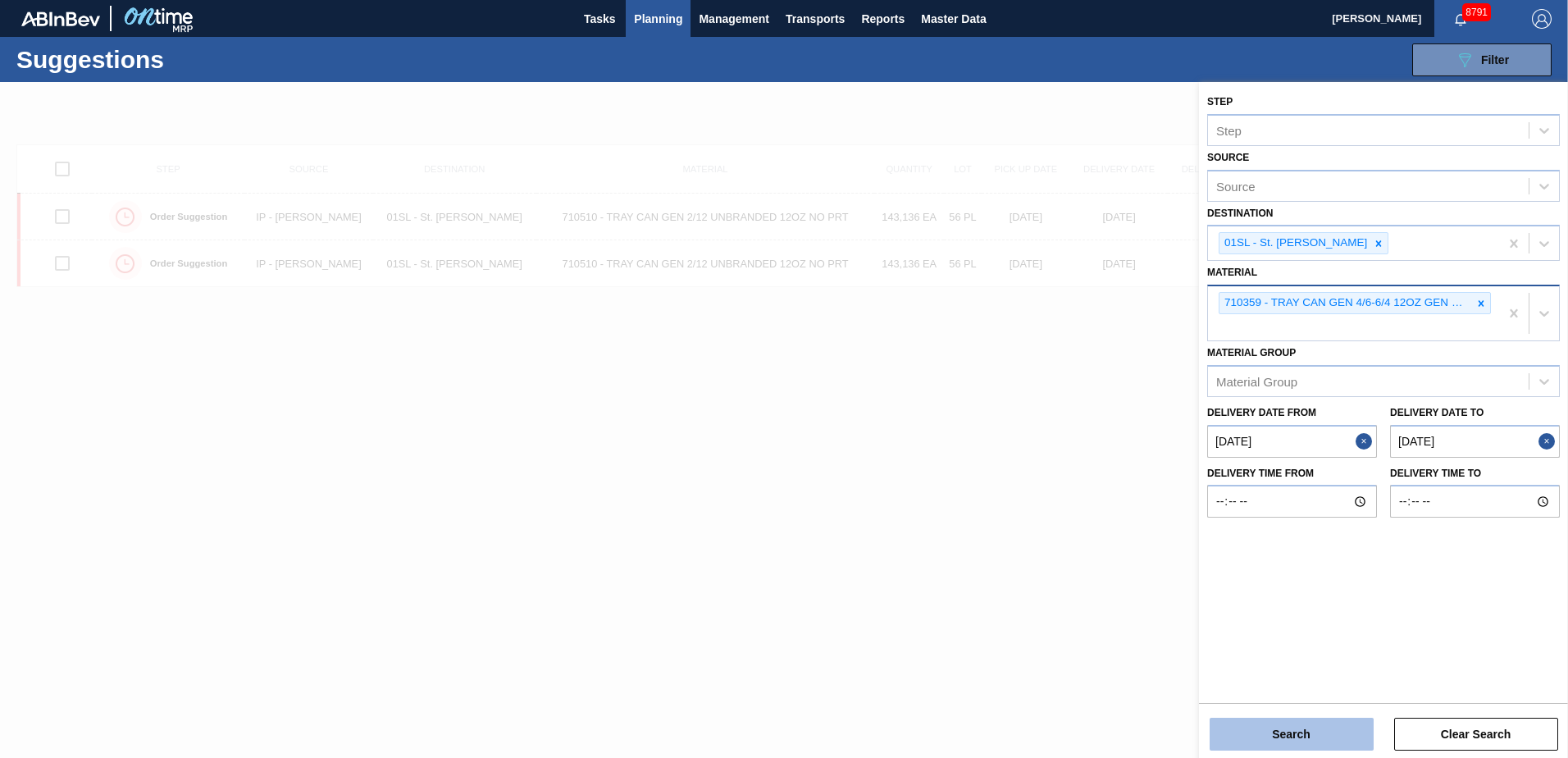
click at [1317, 726] on button "Search" at bounding box center [1291, 734] width 164 height 32
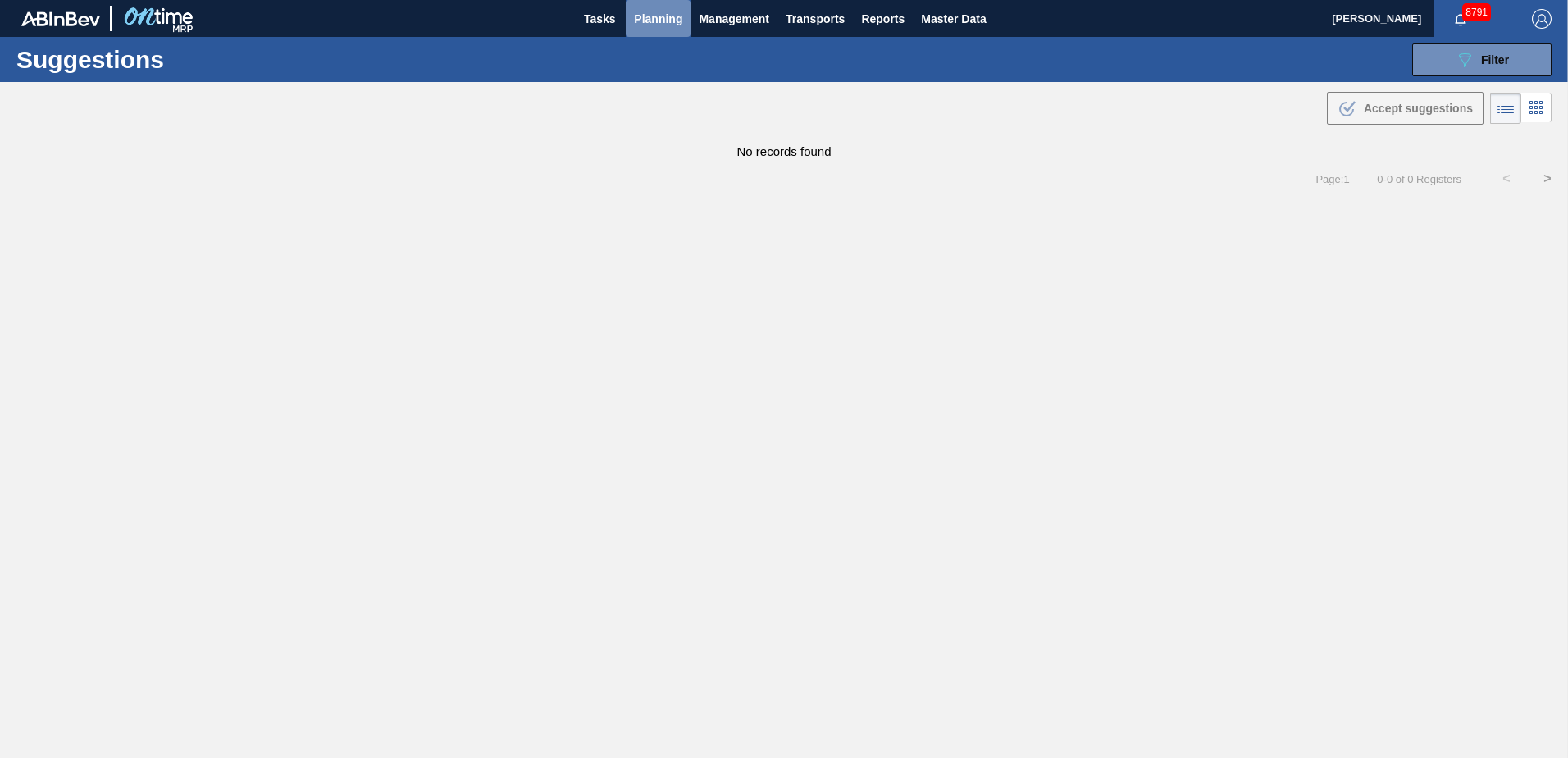
click at [655, 11] on span "Planning" at bounding box center [658, 19] width 48 height 19
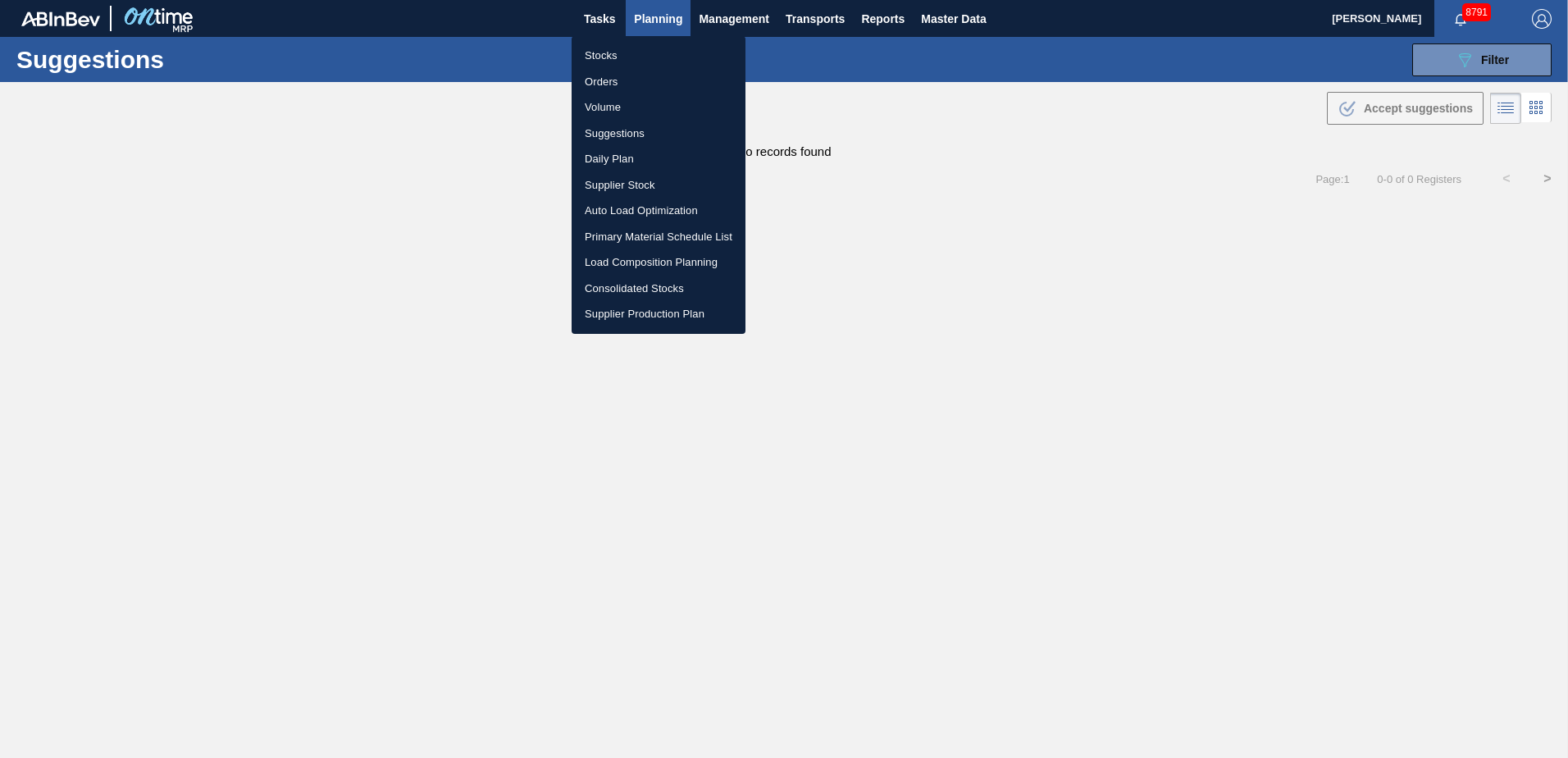
click at [626, 258] on li "Load Composition Planning" at bounding box center [657, 263] width 173 height 26
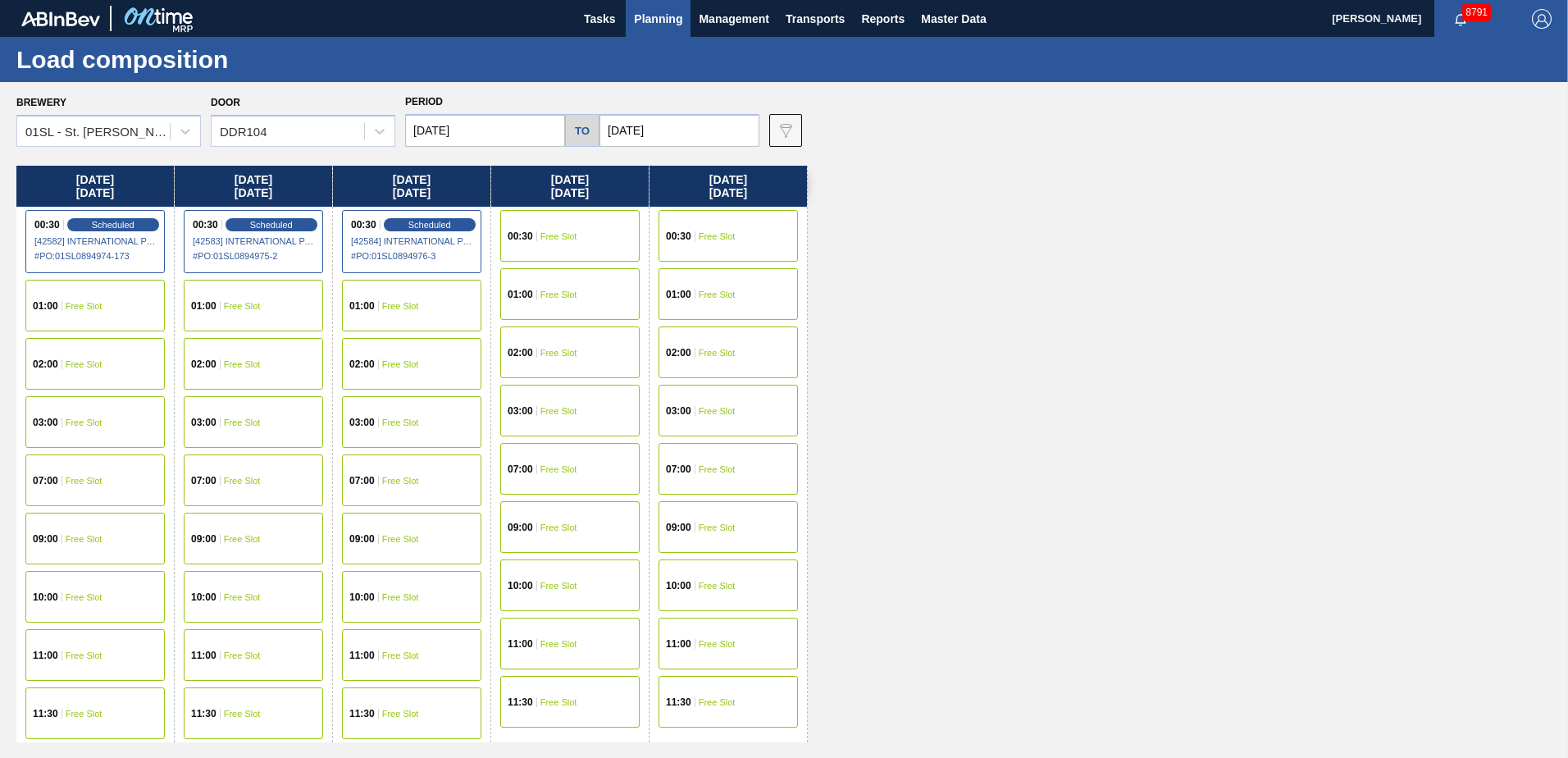
click at [574, 240] on span "Free Slot" at bounding box center [559, 236] width 37 height 10
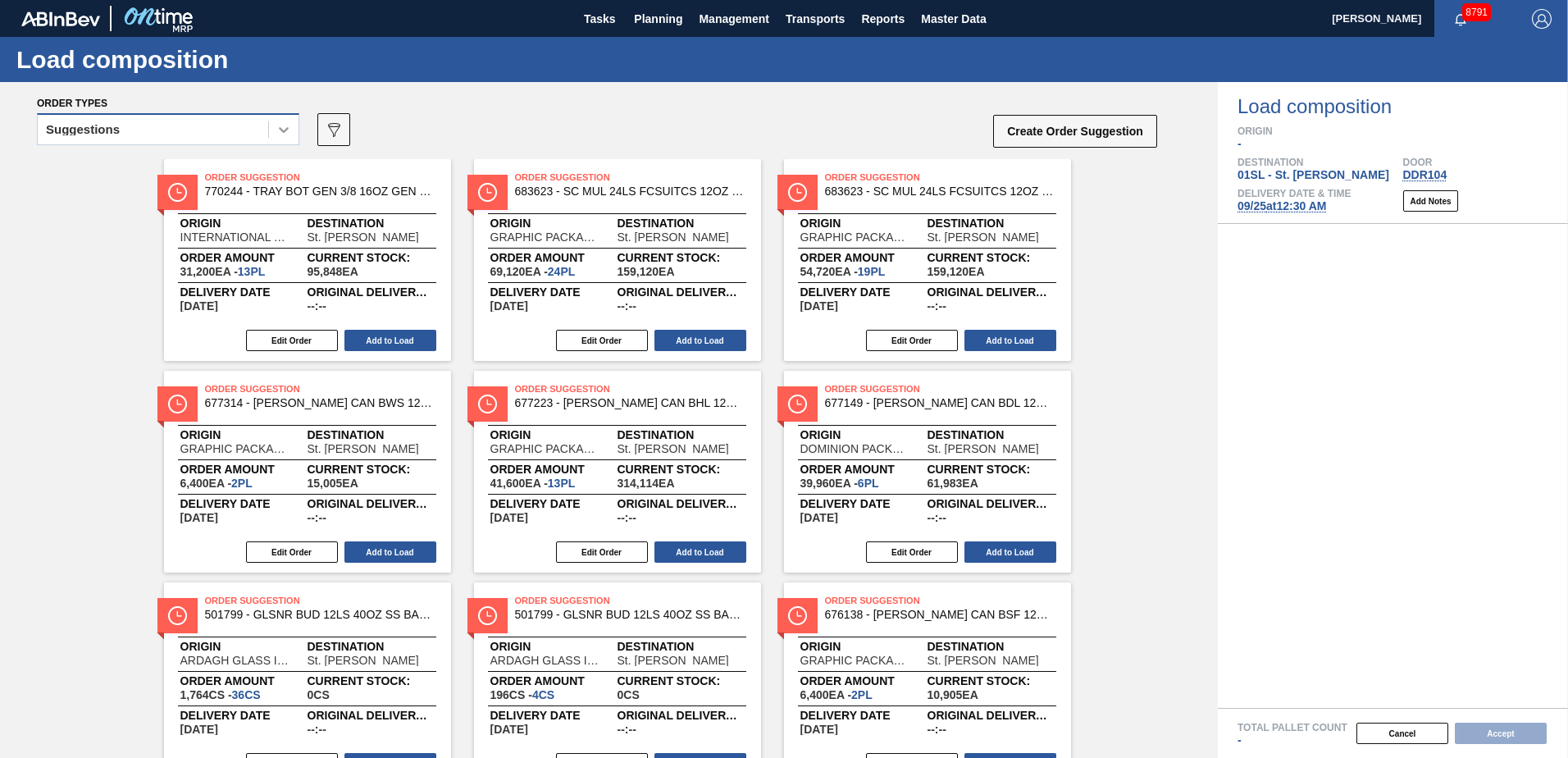
click at [291, 130] on icon at bounding box center [284, 130] width 17 height 17
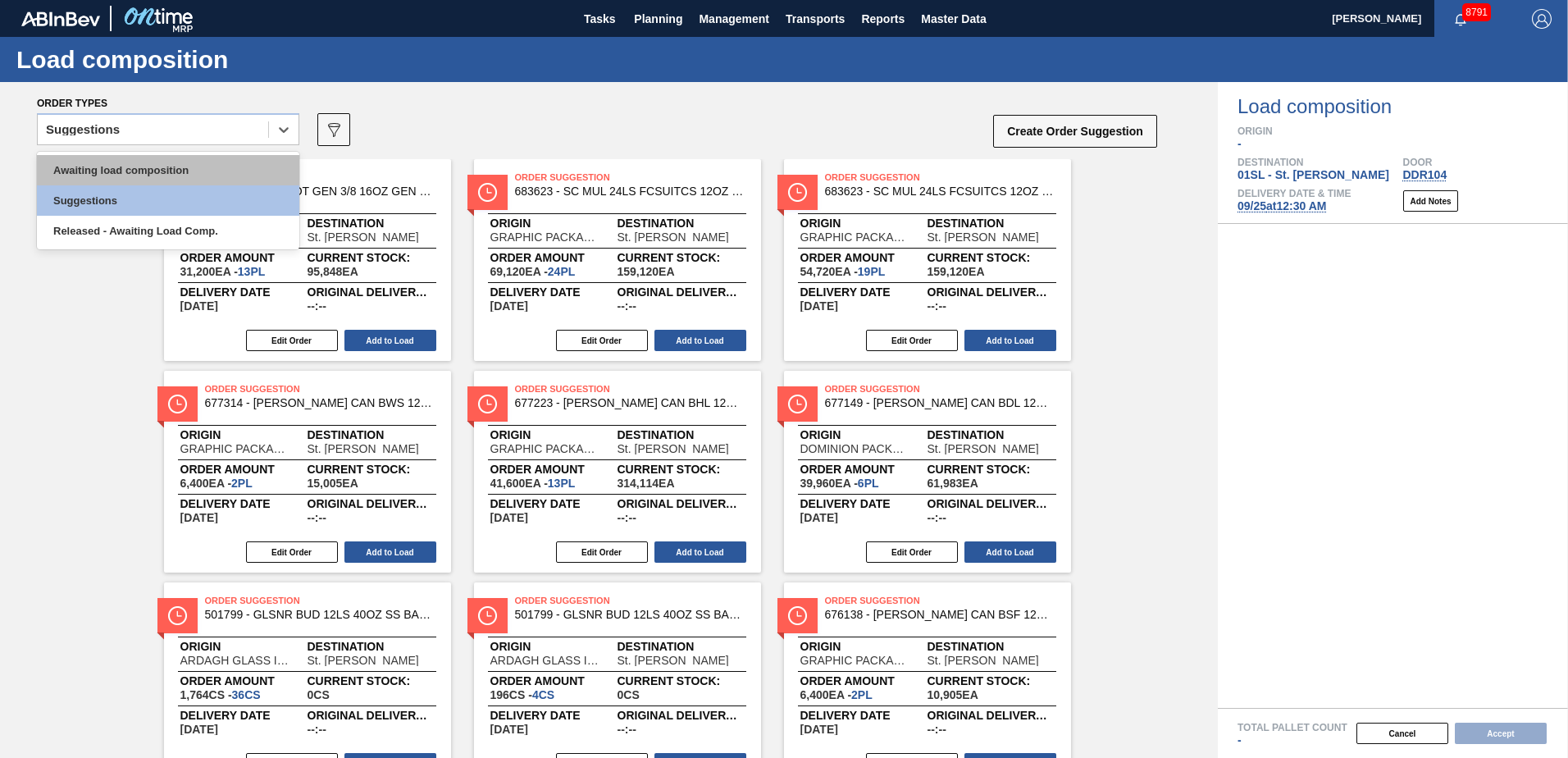
click at [231, 166] on div "Awaiting load composition" at bounding box center [168, 170] width 262 height 31
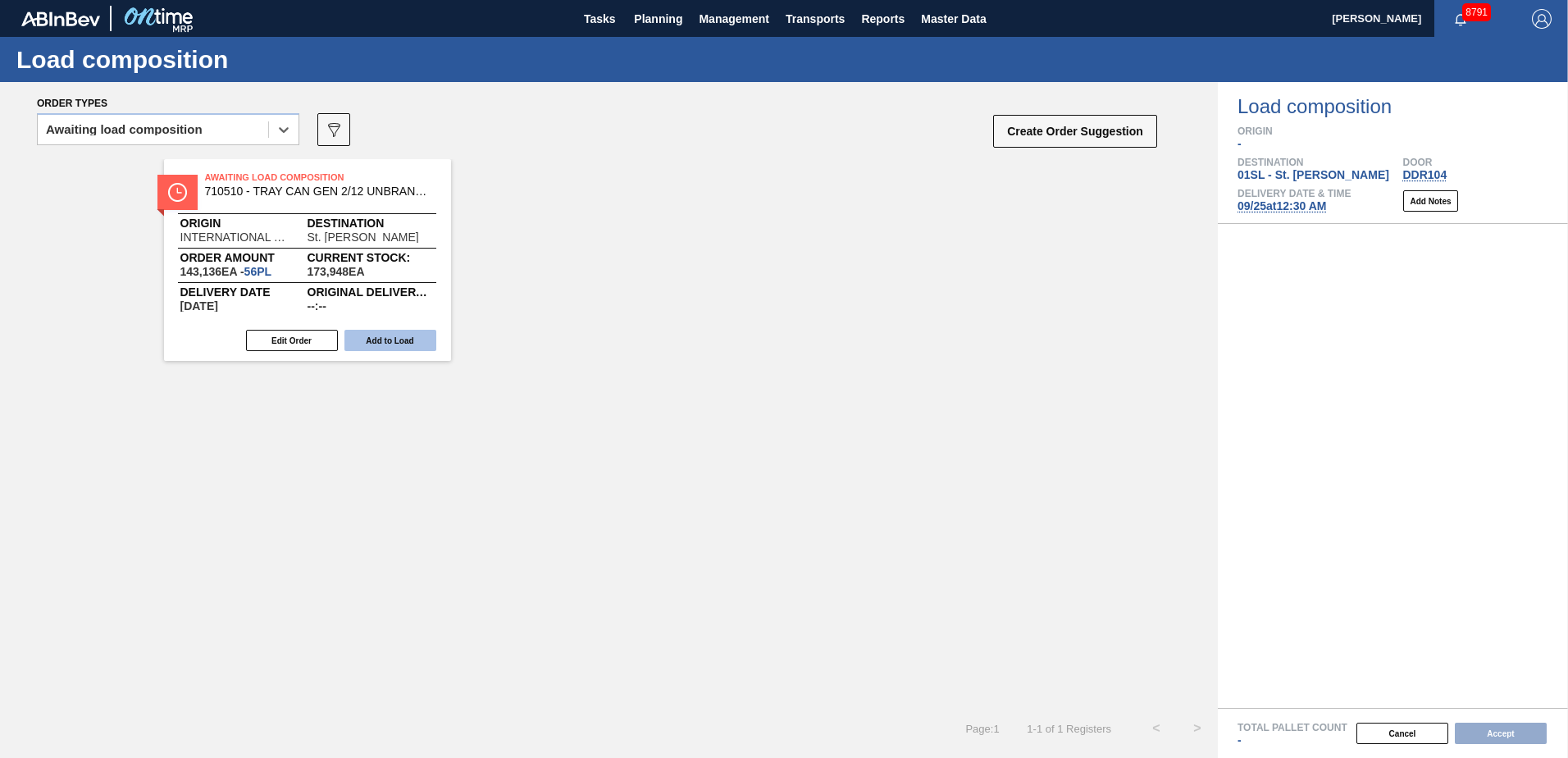
click at [407, 337] on button "Add to Load" at bounding box center [389, 340] width 92 height 21
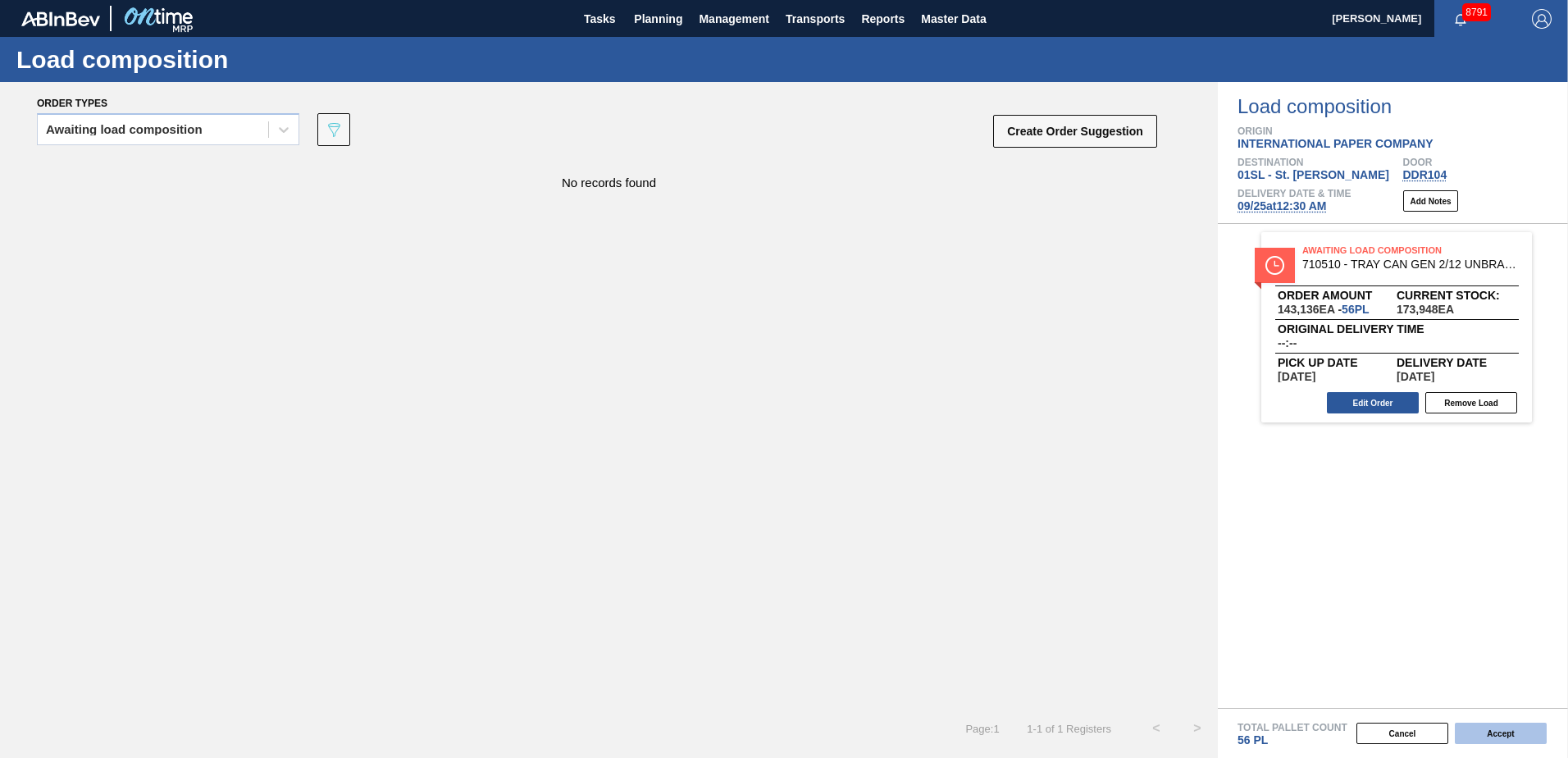
click at [1499, 726] on button "Accept" at bounding box center [1500, 733] width 92 height 21
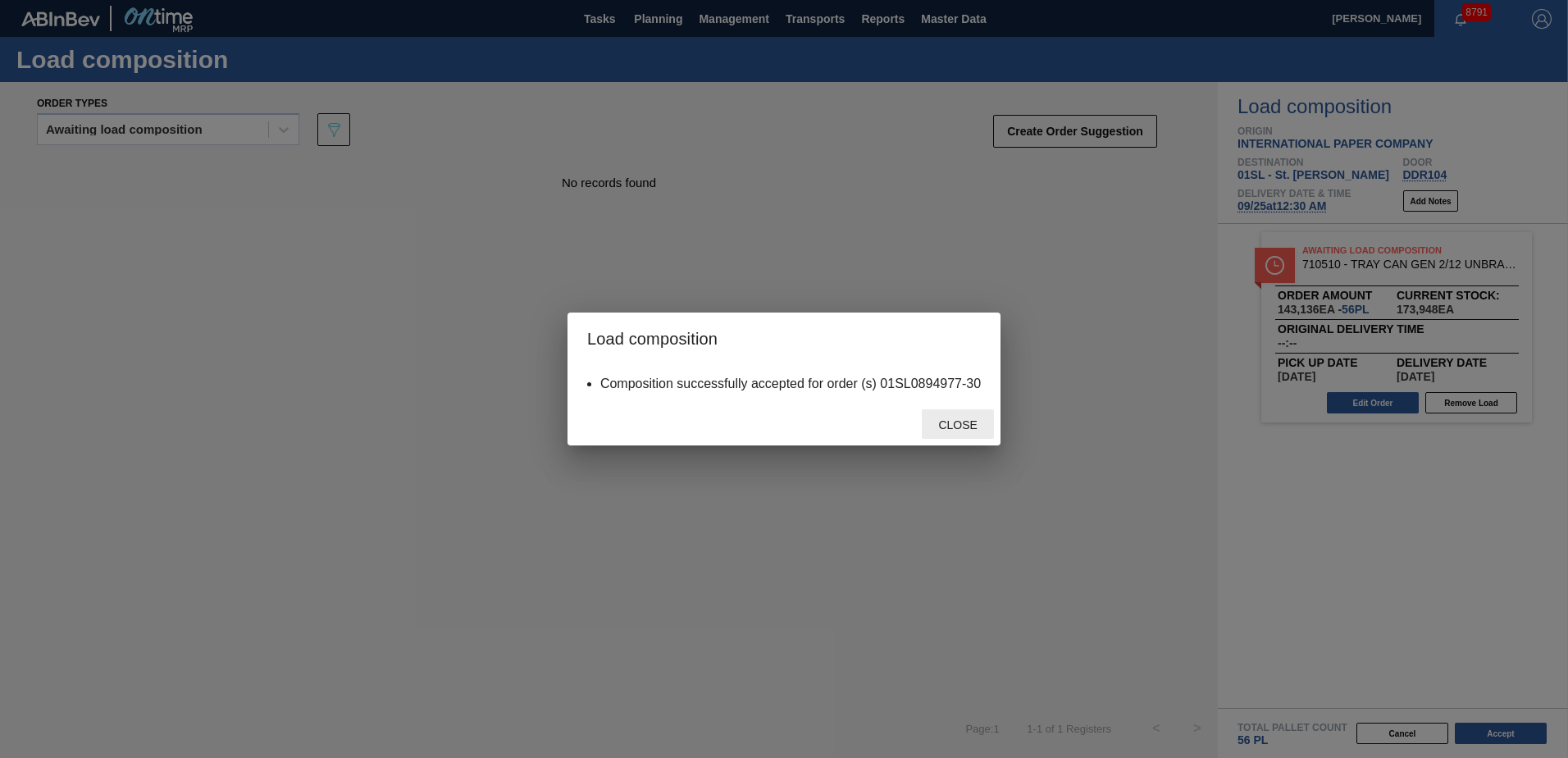
click at [962, 422] on span "Close" at bounding box center [957, 425] width 65 height 13
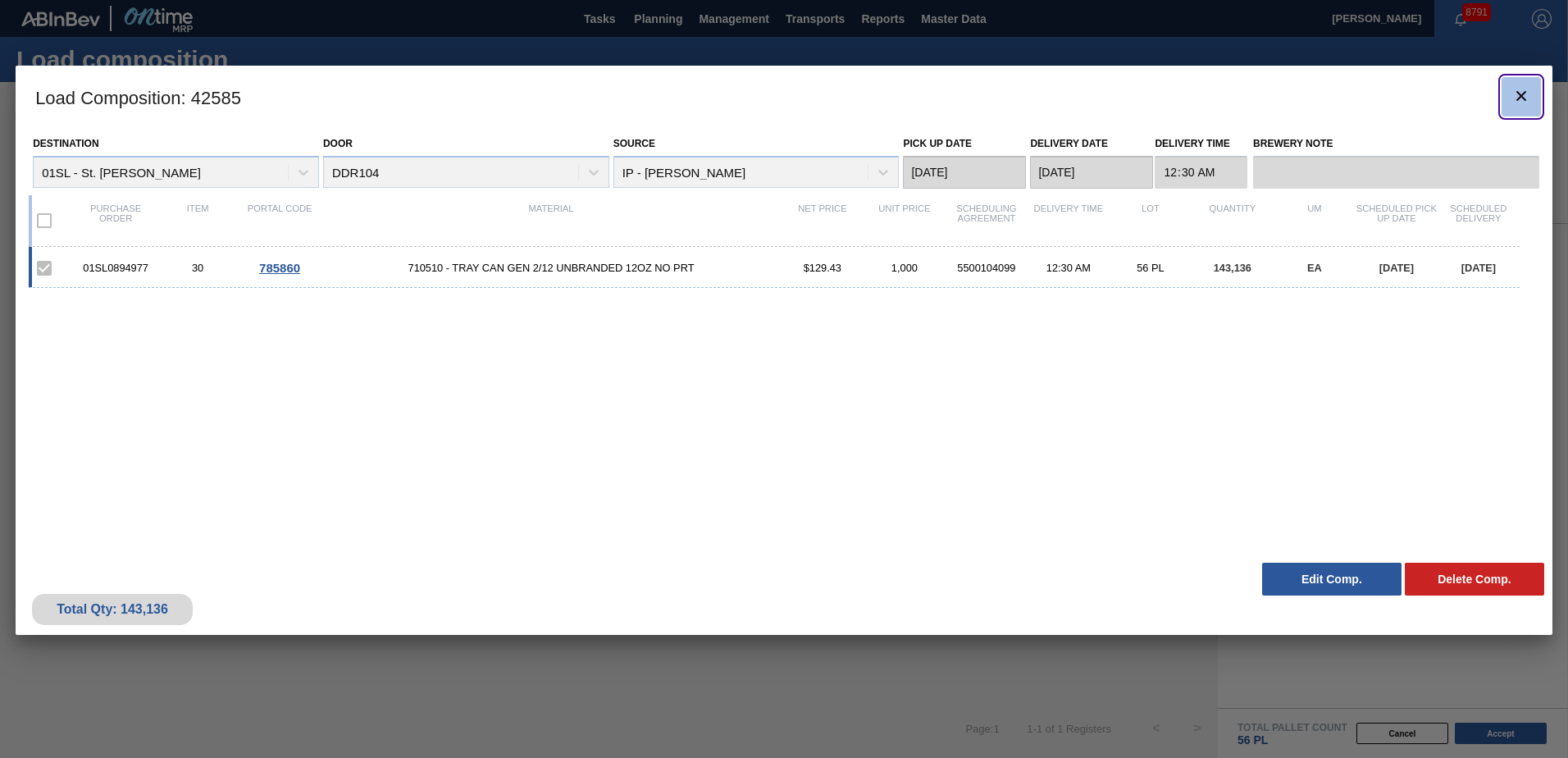
click at [1517, 97] on icon "botão de ícone" at bounding box center [1521, 96] width 19 height 19
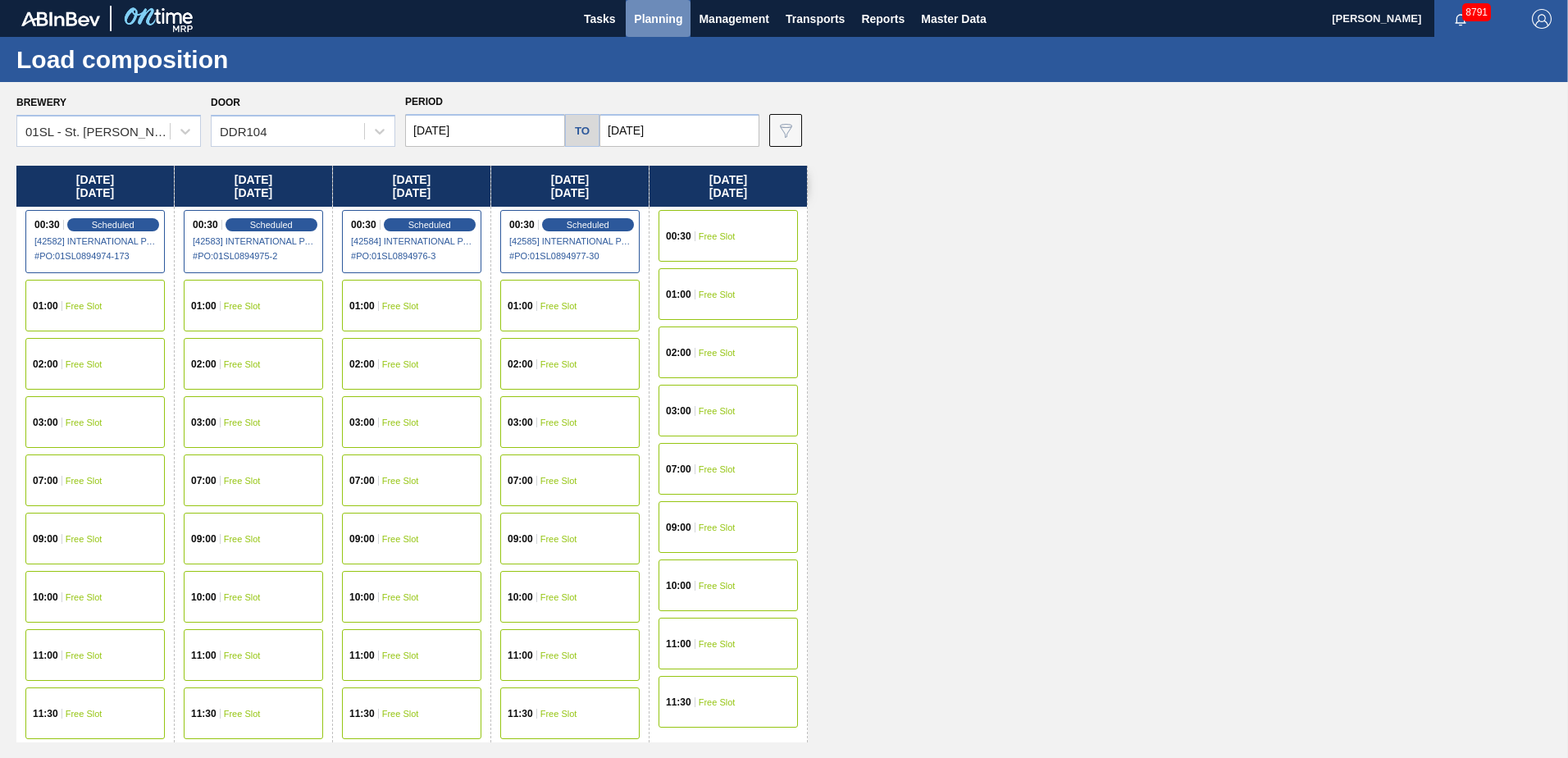
click at [680, 10] on span "Planning" at bounding box center [658, 19] width 48 height 19
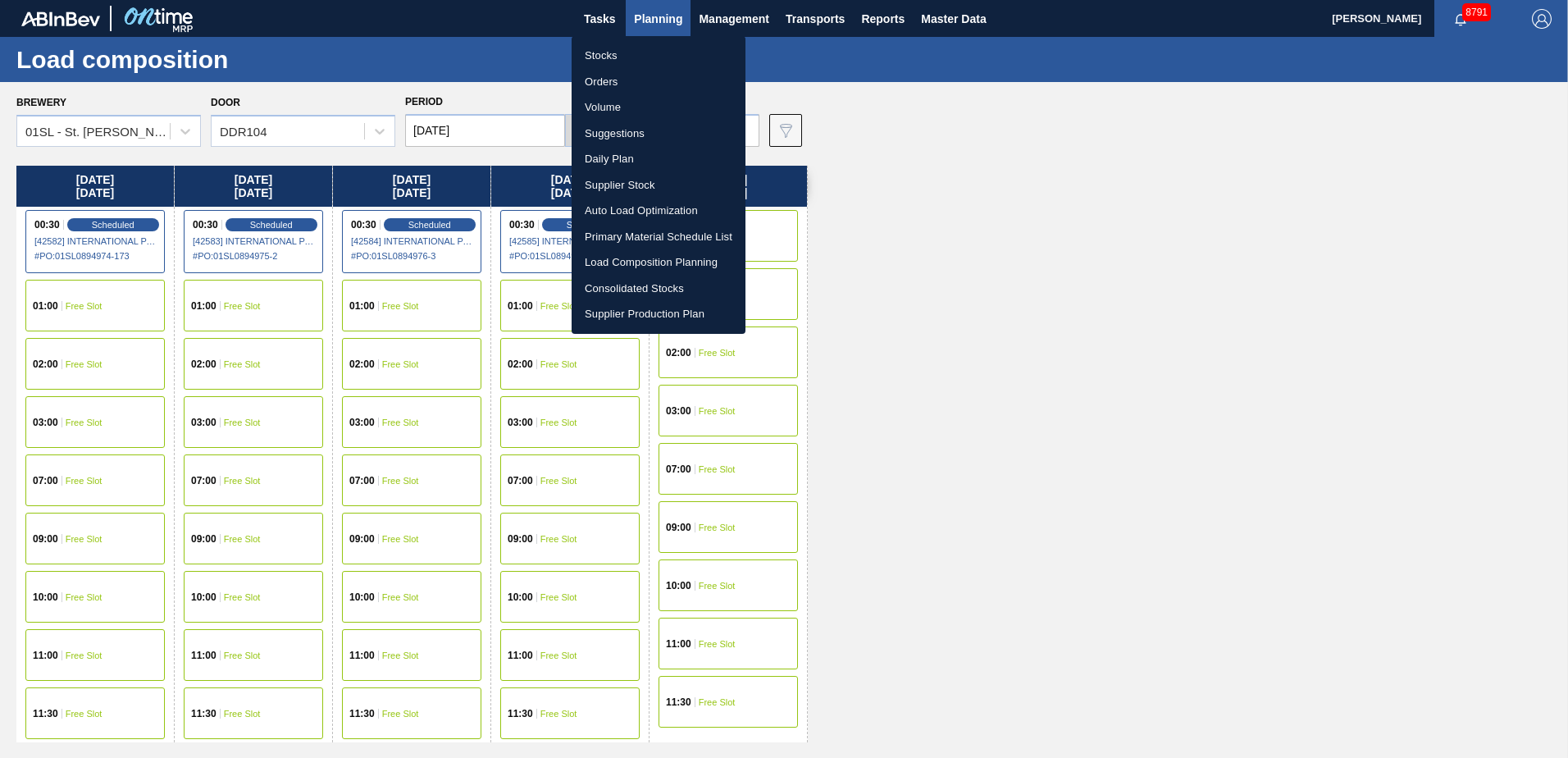
drag, startPoint x: 634, startPoint y: 124, endPoint x: 746, endPoint y: 153, distance: 115.7
click at [634, 124] on li "Suggestions" at bounding box center [657, 134] width 173 height 26
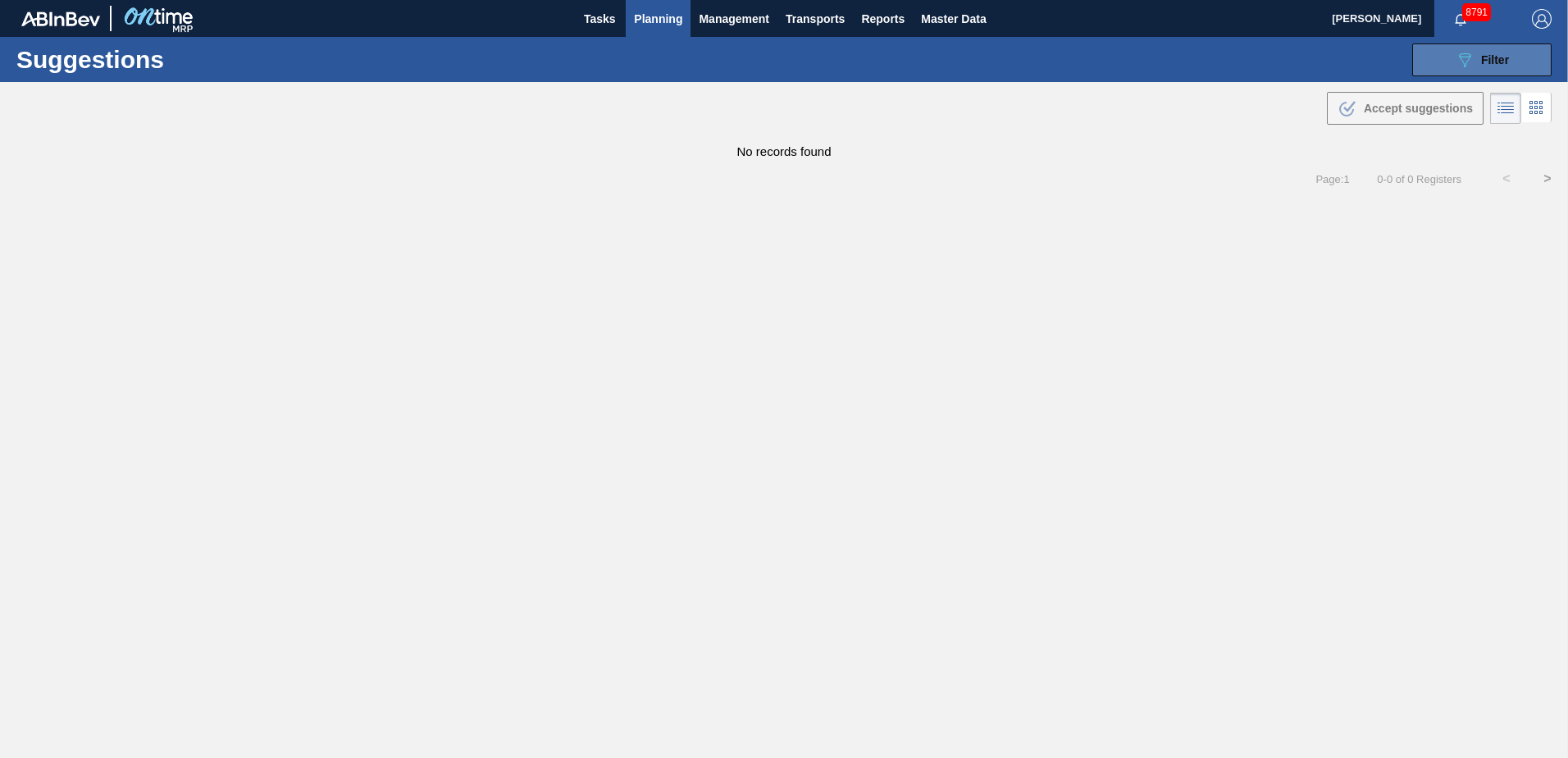
click at [1482, 61] on span "Filter" at bounding box center [1495, 59] width 28 height 13
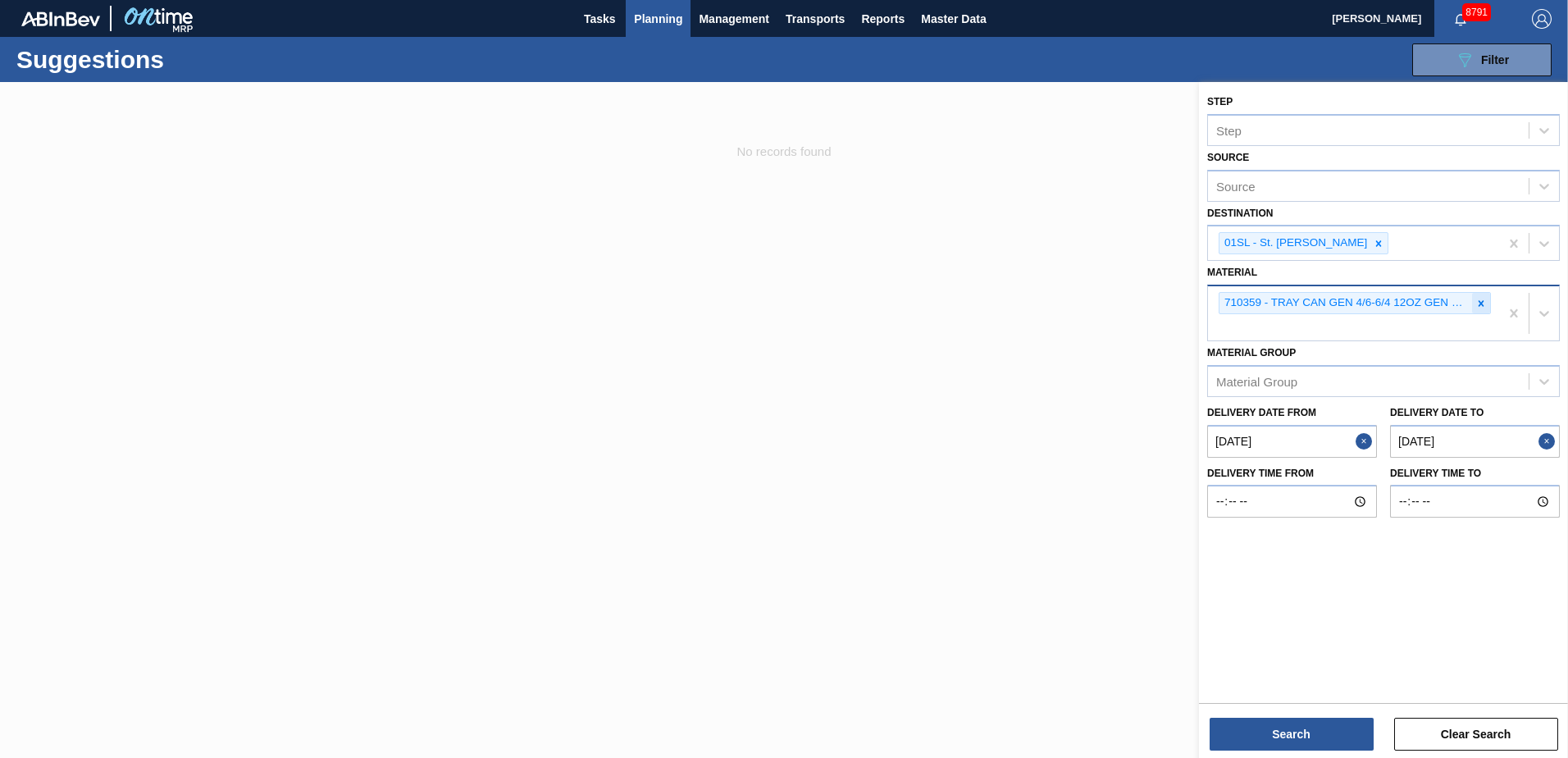
click at [1479, 302] on icon at bounding box center [1481, 303] width 6 height 6
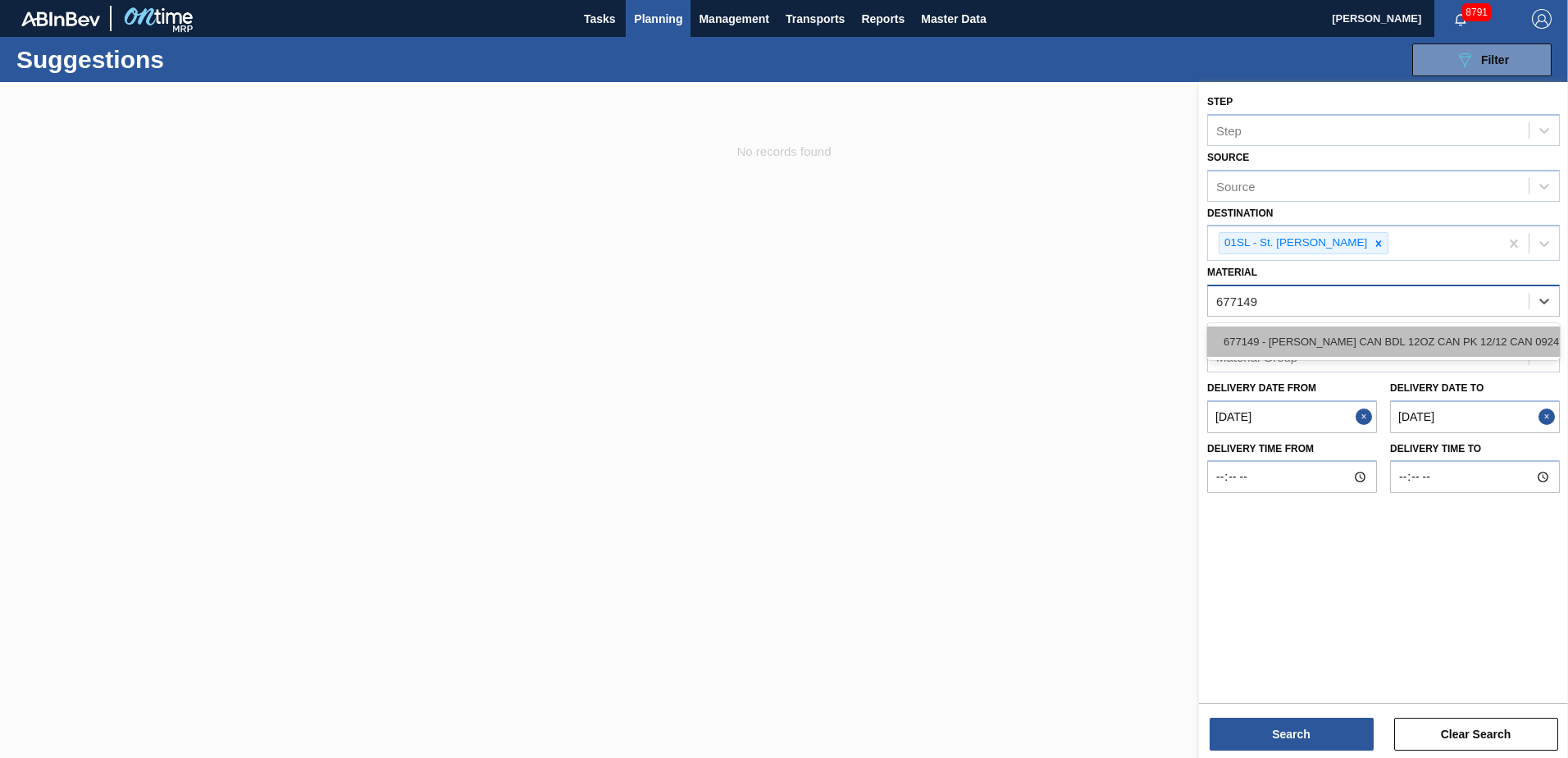
click at [1326, 347] on div "677149 - [PERSON_NAME] CAN BDL 12OZ CAN PK 12/12 CAN 0924" at bounding box center [1383, 341] width 352 height 31
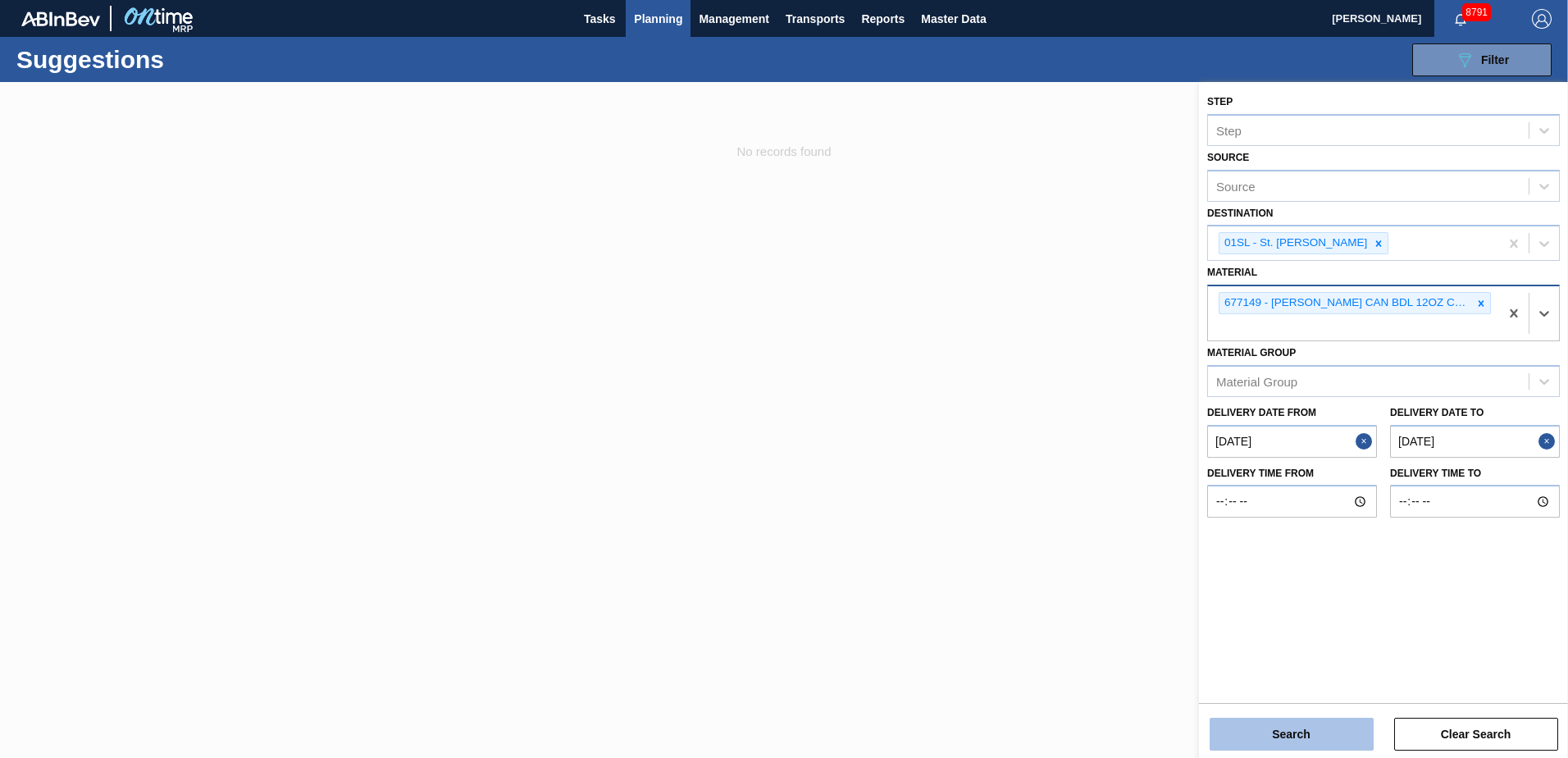
click at [1278, 731] on button "Search" at bounding box center [1291, 734] width 164 height 32
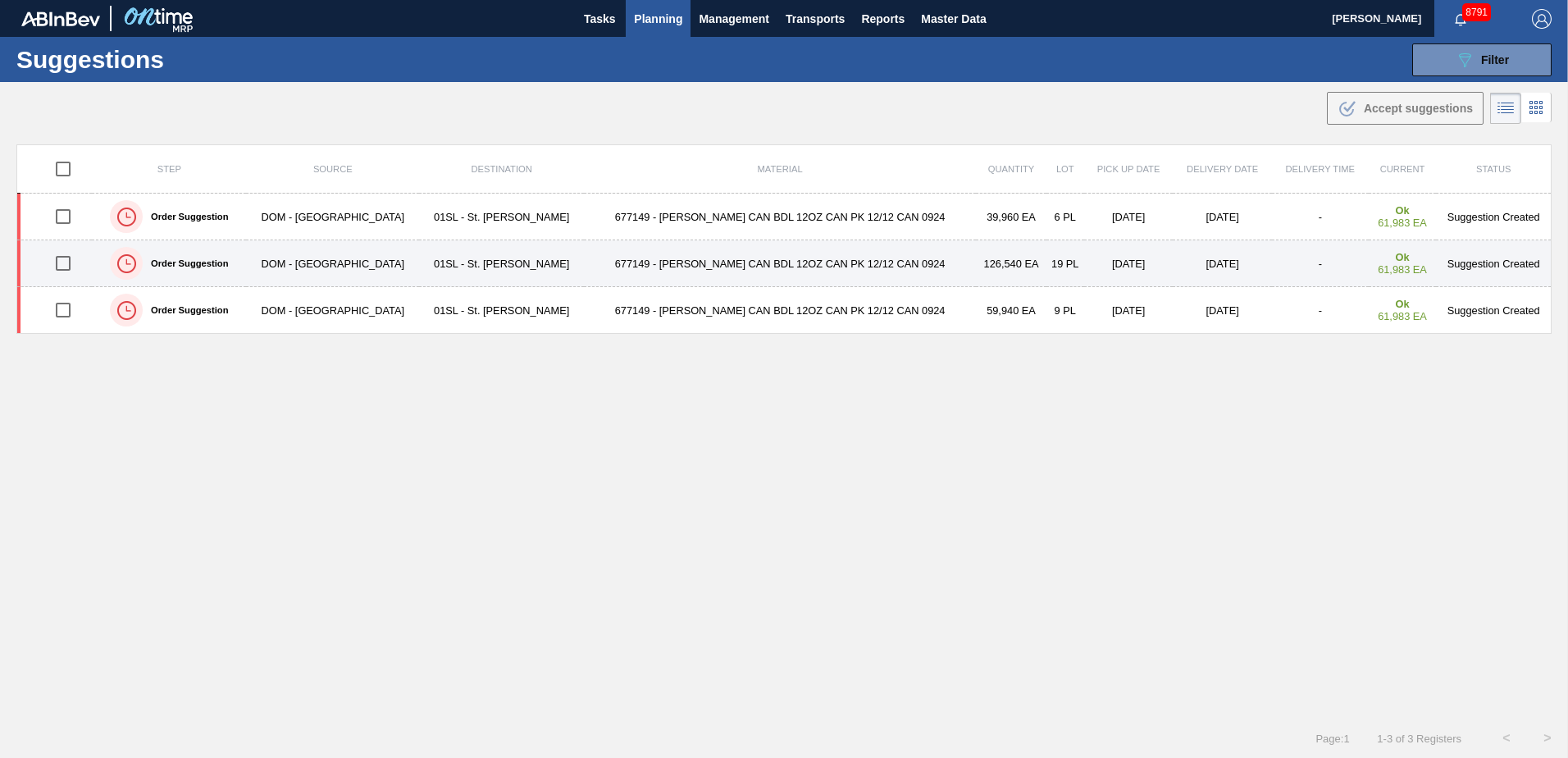
click at [64, 258] on input "checkbox" at bounding box center [63, 263] width 34 height 34
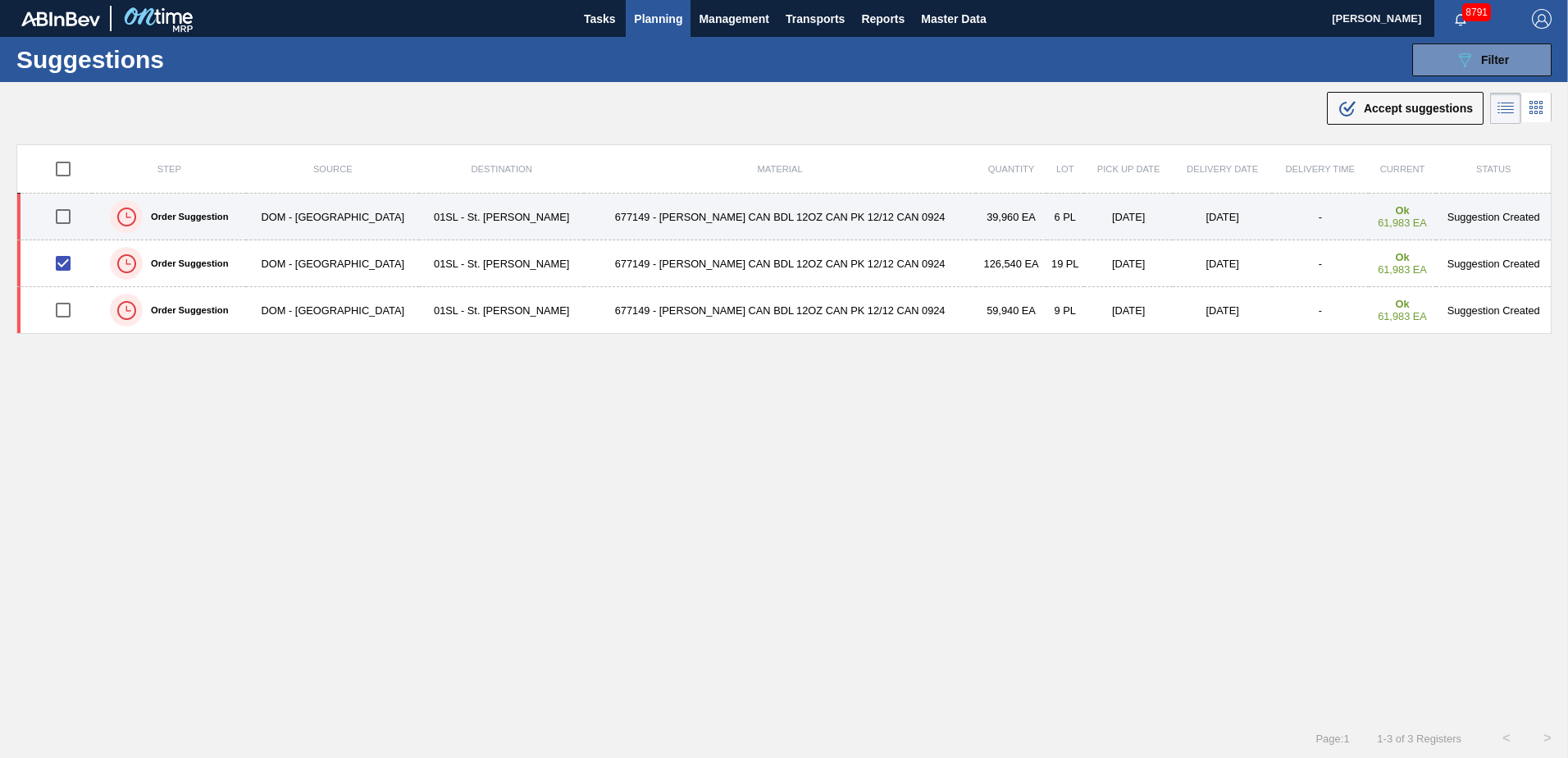
drag, startPoint x: 64, startPoint y: 224, endPoint x: 132, endPoint y: 225, distance: 68.0
click at [64, 224] on input "checkbox" at bounding box center [63, 216] width 34 height 34
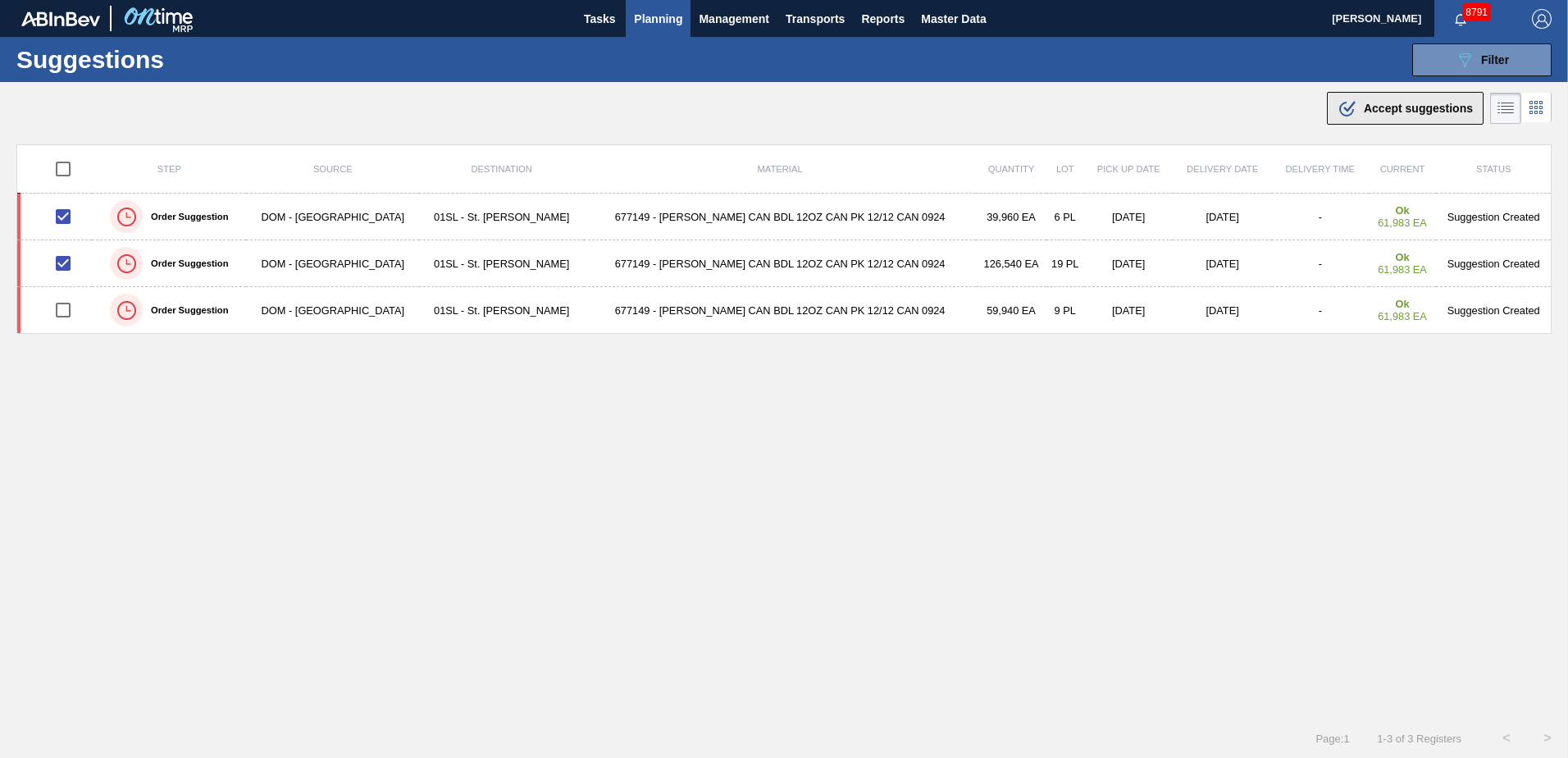
click at [1379, 108] on span "Accept suggestions" at bounding box center [1418, 109] width 109 height 13
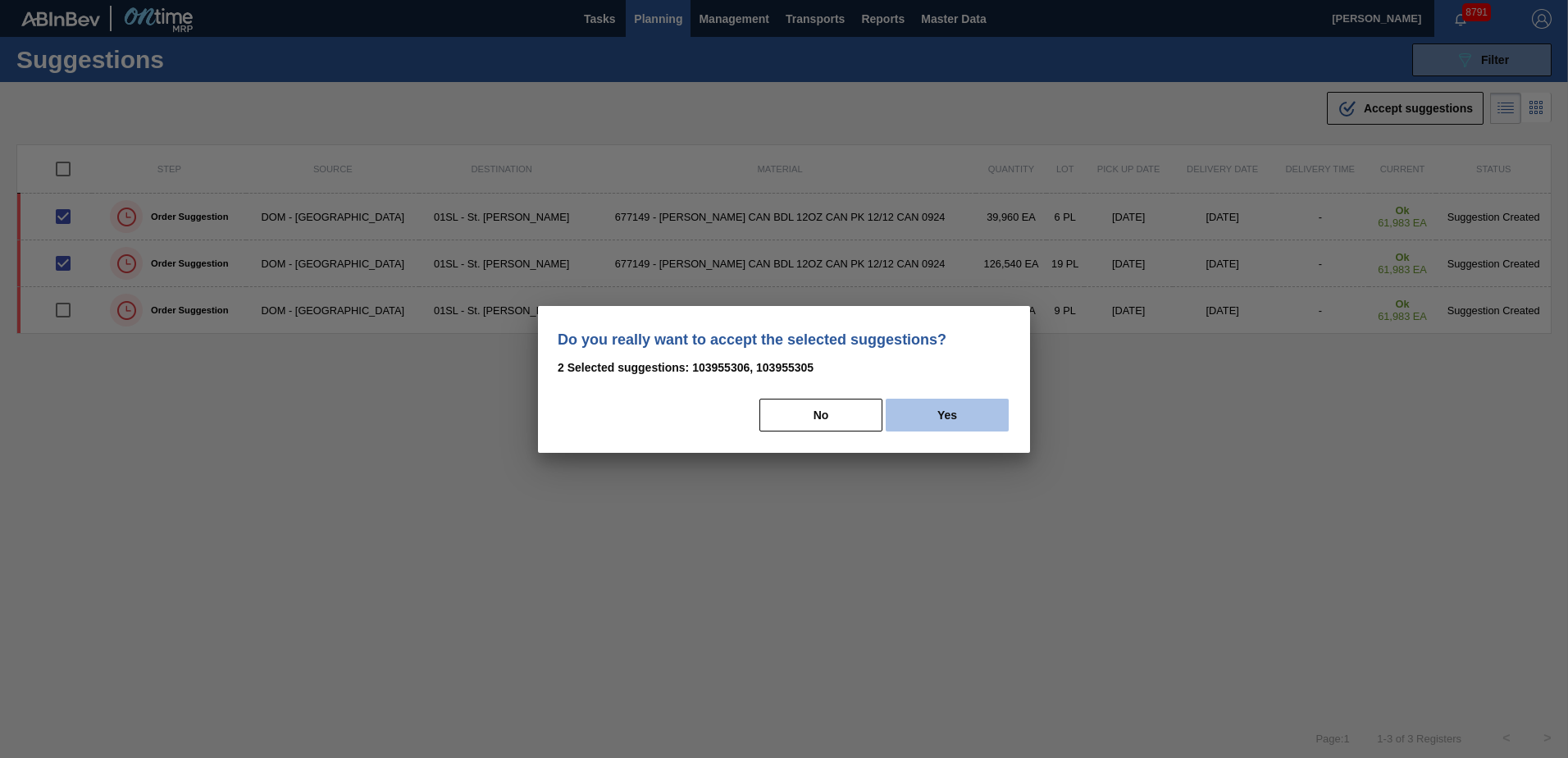
click at [958, 415] on button "Yes" at bounding box center [947, 415] width 123 height 32
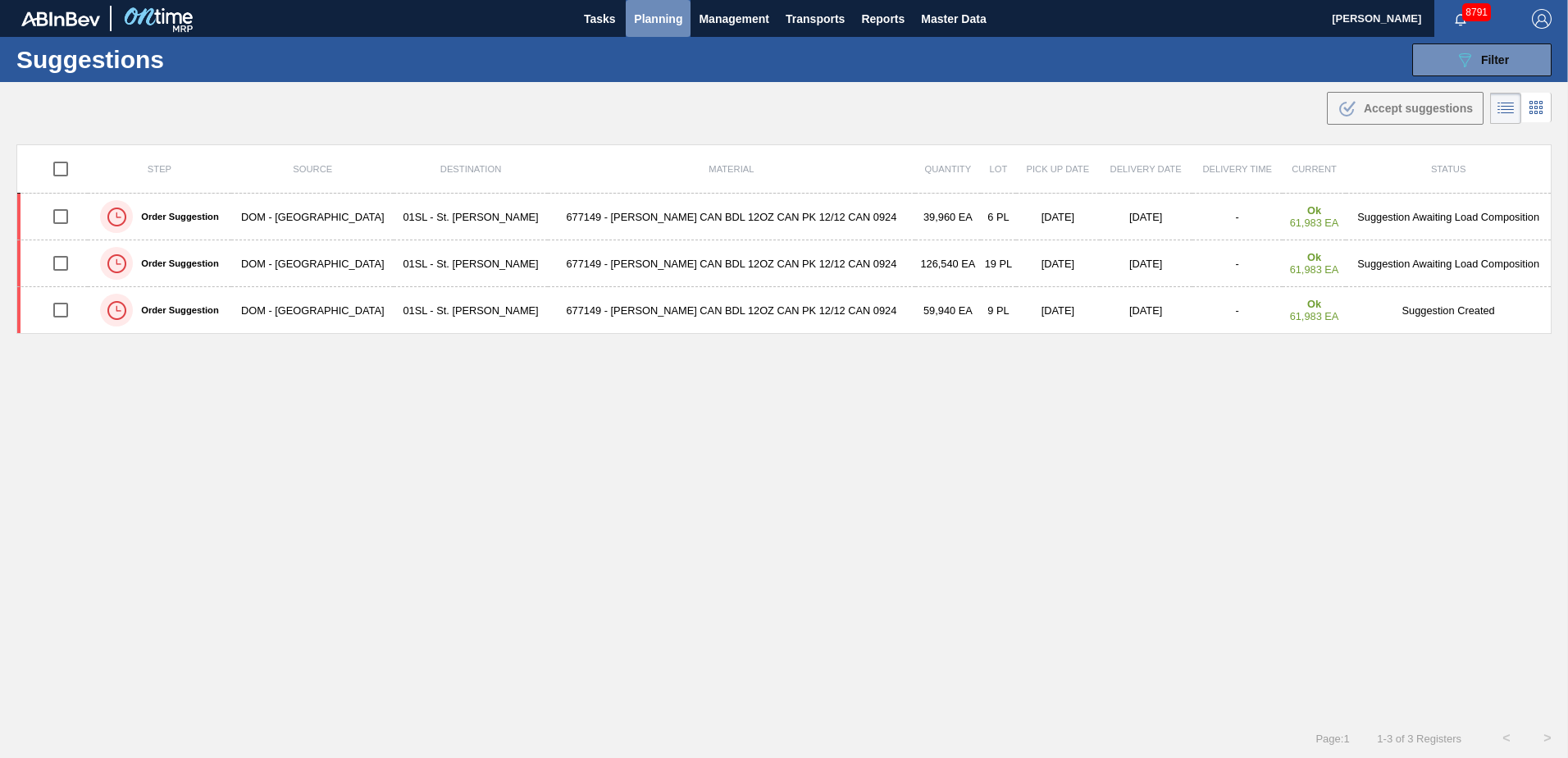
click at [667, 20] on span "Planning" at bounding box center [658, 19] width 48 height 19
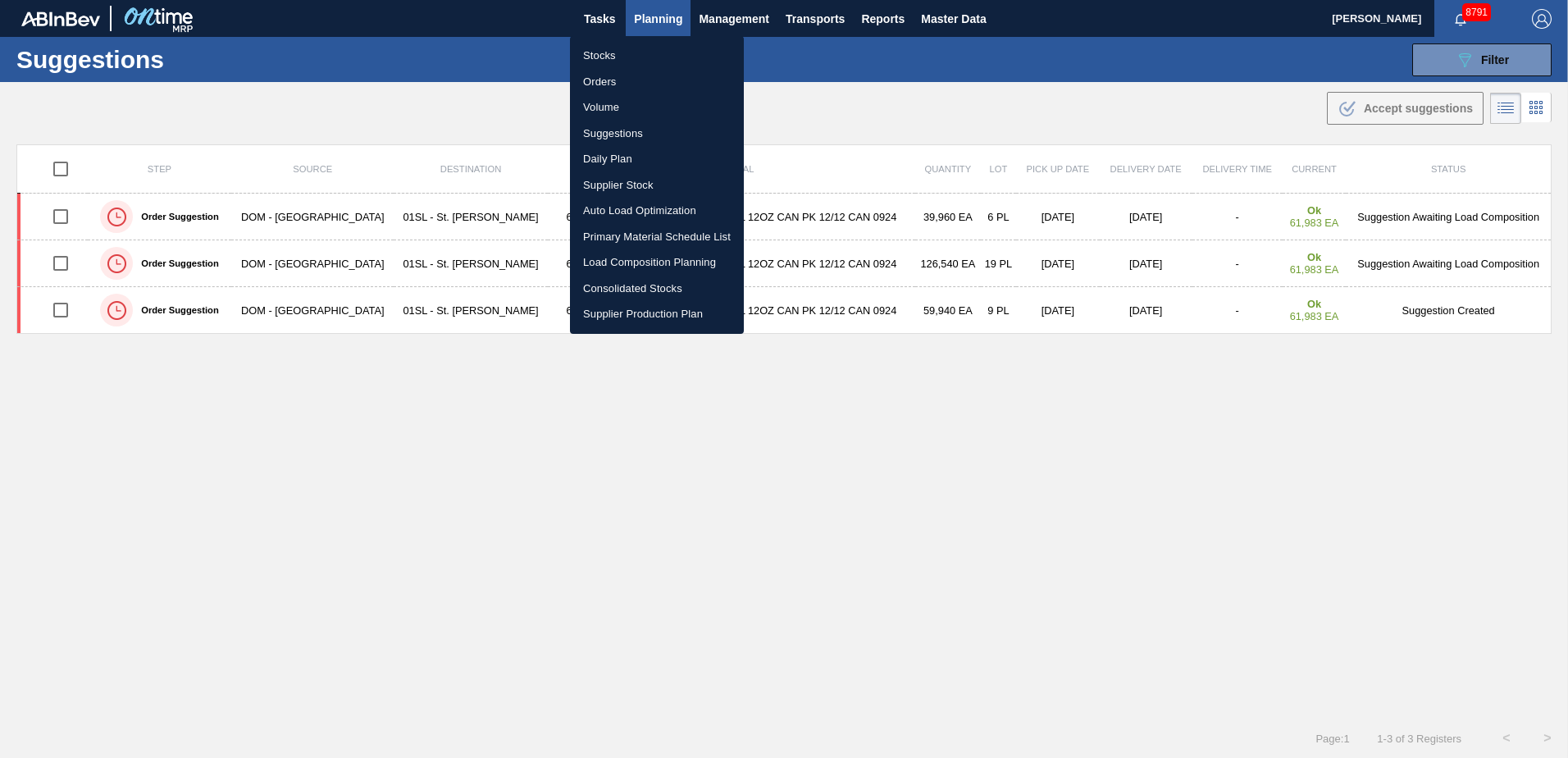
click at [624, 235] on li "Primary Material Schedule List" at bounding box center [657, 237] width 173 height 26
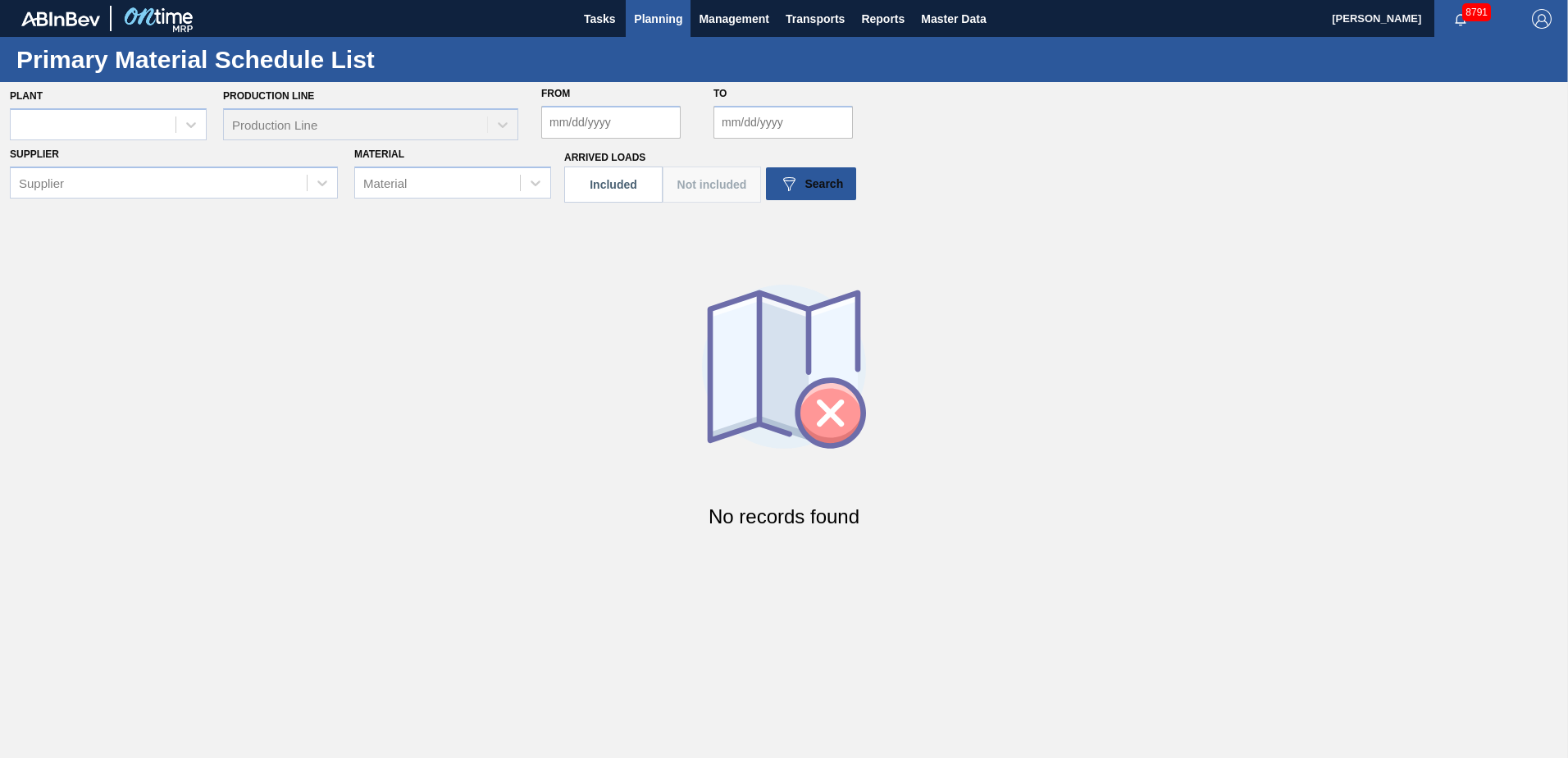
click at [645, 19] on span "Planning" at bounding box center [658, 19] width 48 height 19
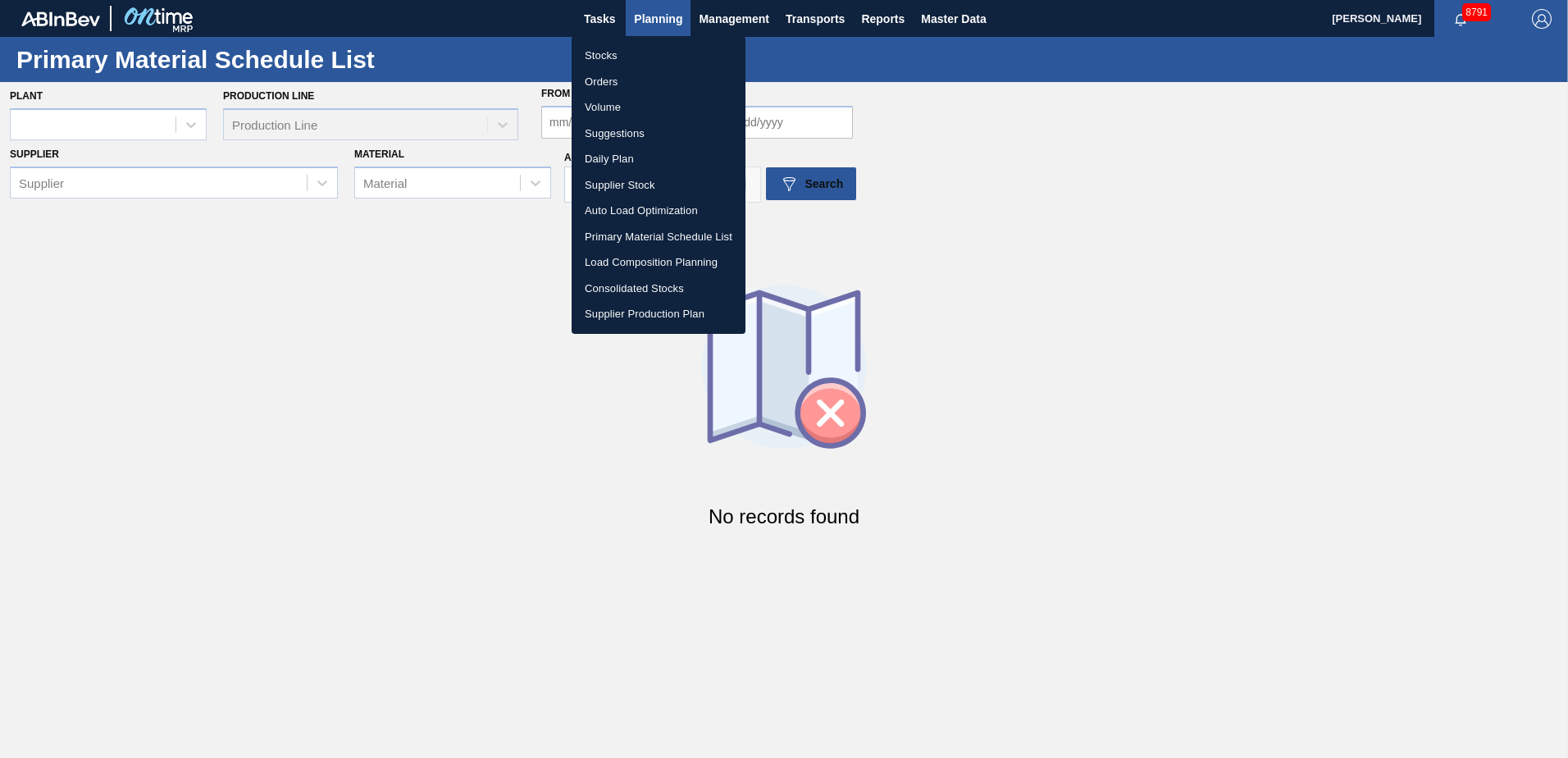
click at [640, 259] on li "Load Composition Planning" at bounding box center [657, 263] width 173 height 26
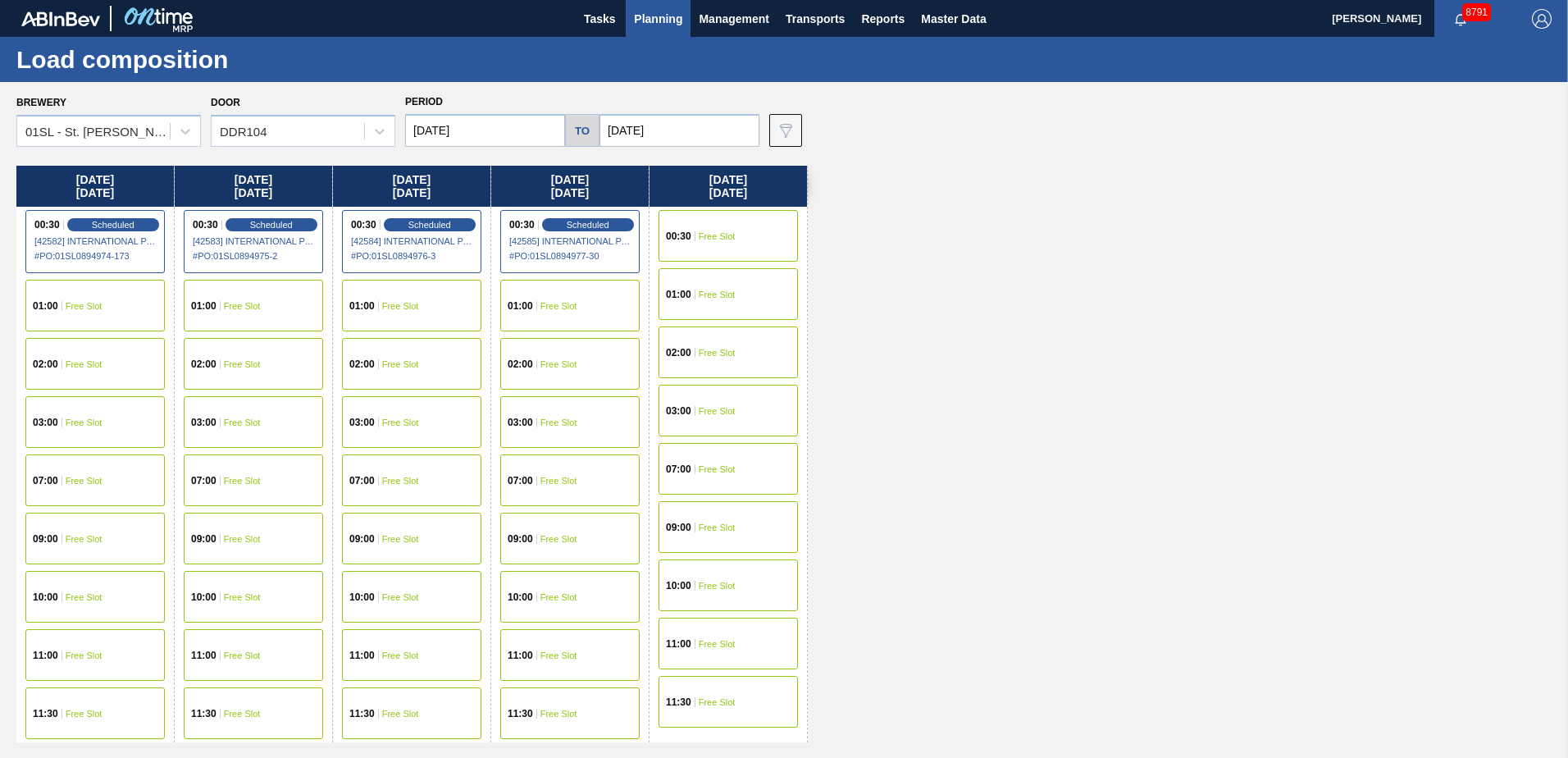
click at [123, 485] on div "07:00 Free Slot" at bounding box center [95, 481] width 139 height 52
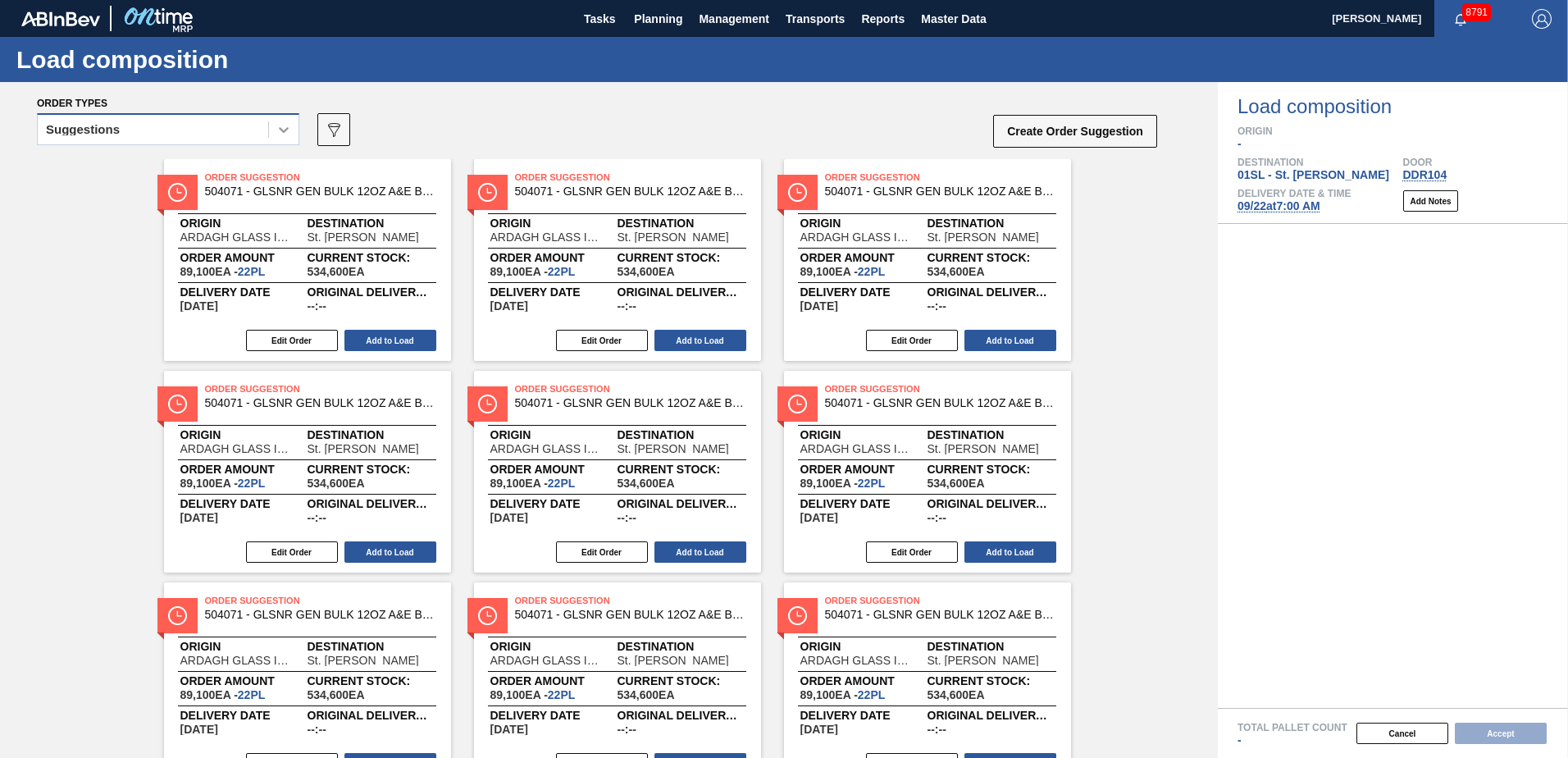
click at [278, 131] on icon at bounding box center [284, 130] width 17 height 17
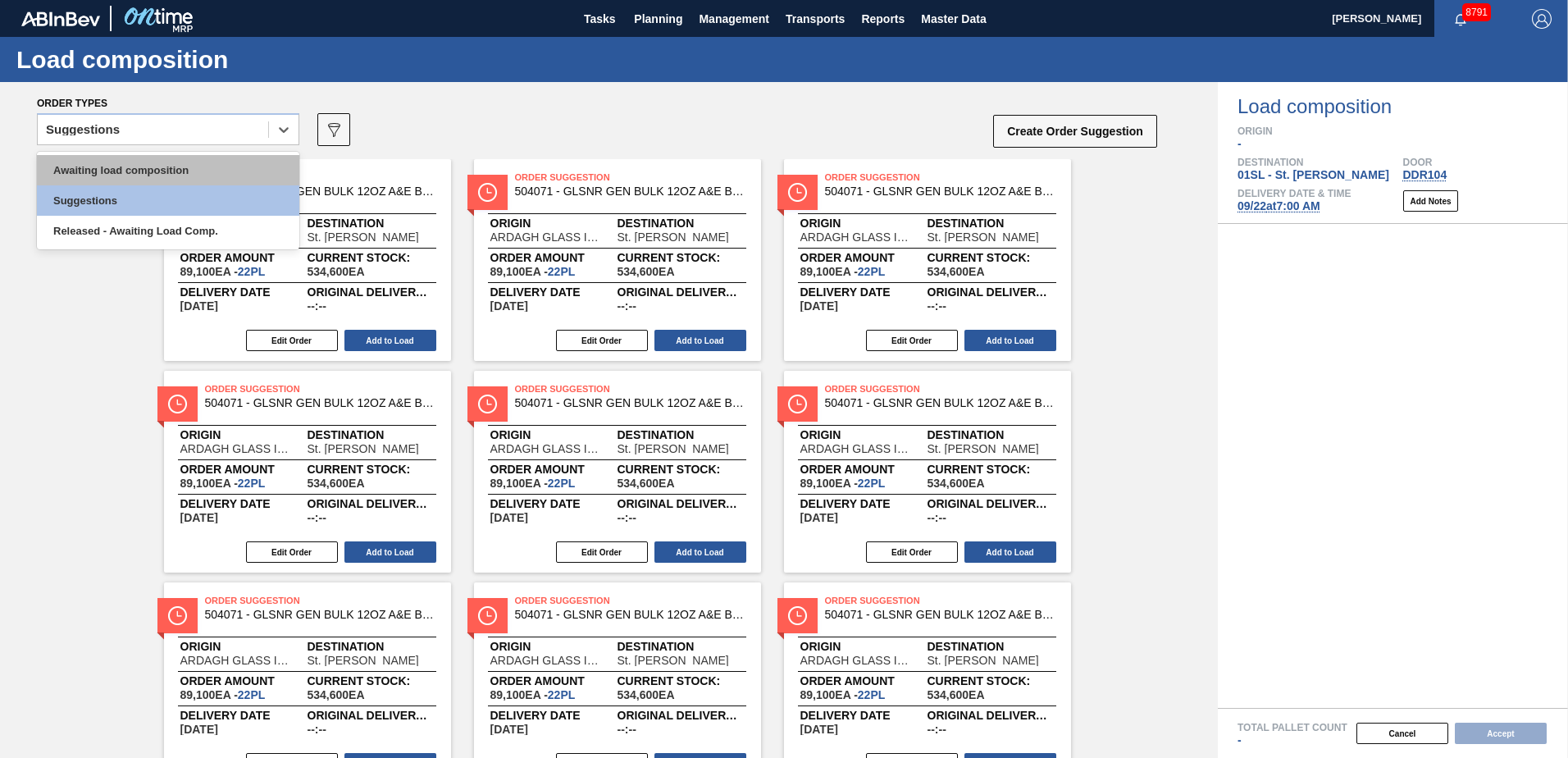
click at [223, 171] on div "Awaiting load composition" at bounding box center [168, 170] width 262 height 31
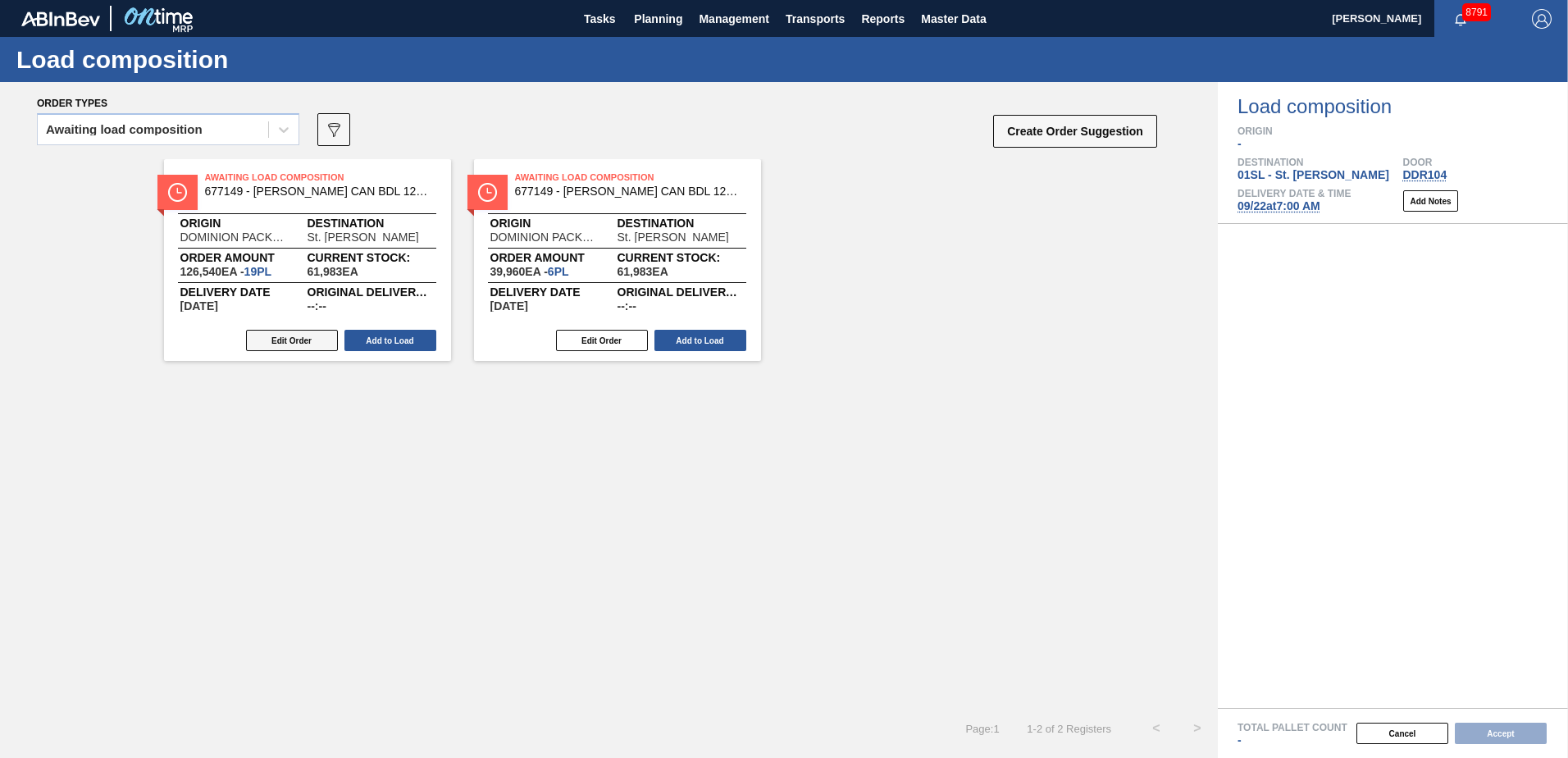
click at [294, 340] on button "Edit Order" at bounding box center [291, 340] width 92 height 21
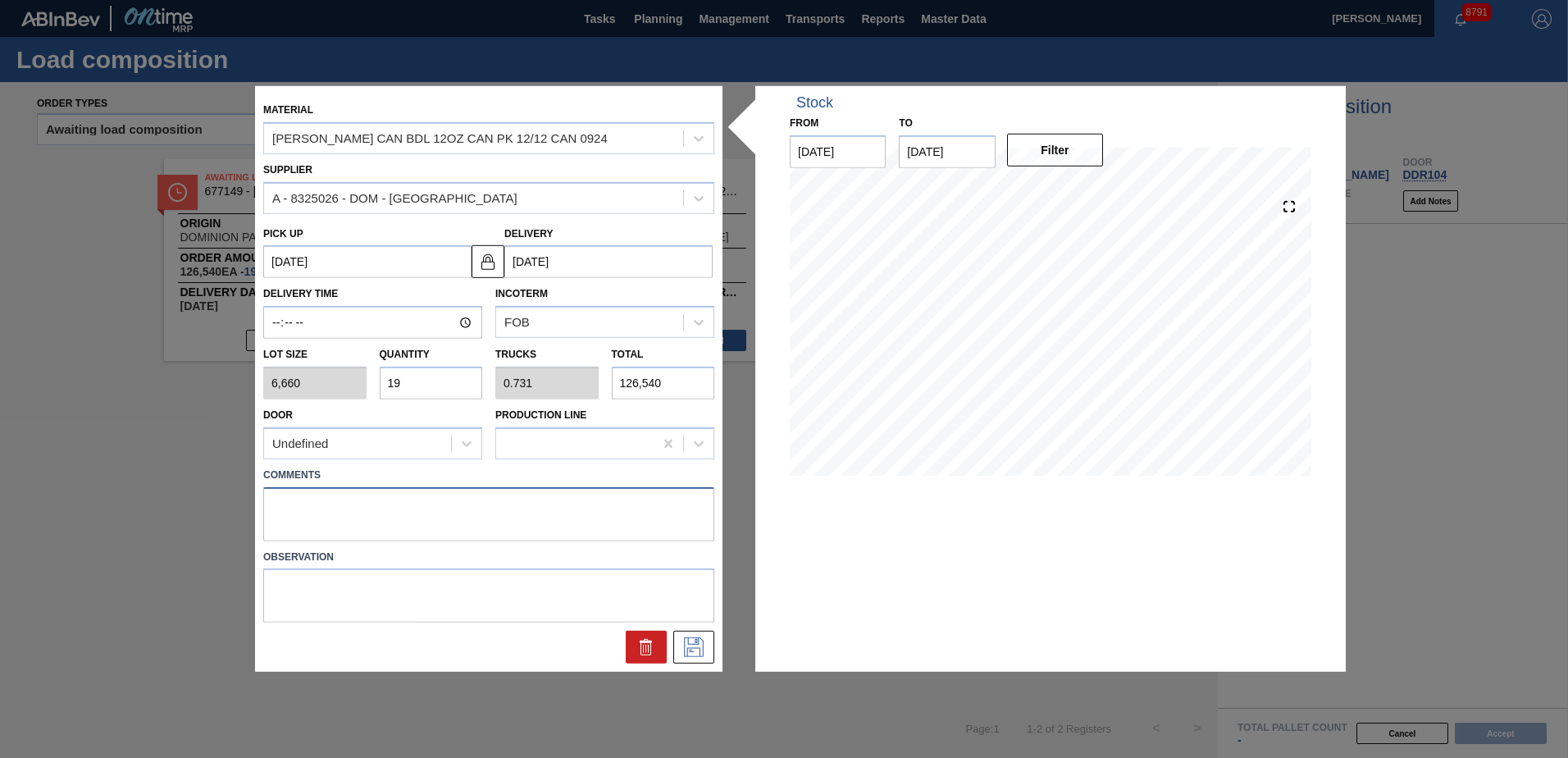
click at [307, 511] on textarea at bounding box center [489, 513] width 451 height 54
click at [700, 649] on icon at bounding box center [694, 647] width 26 height 19
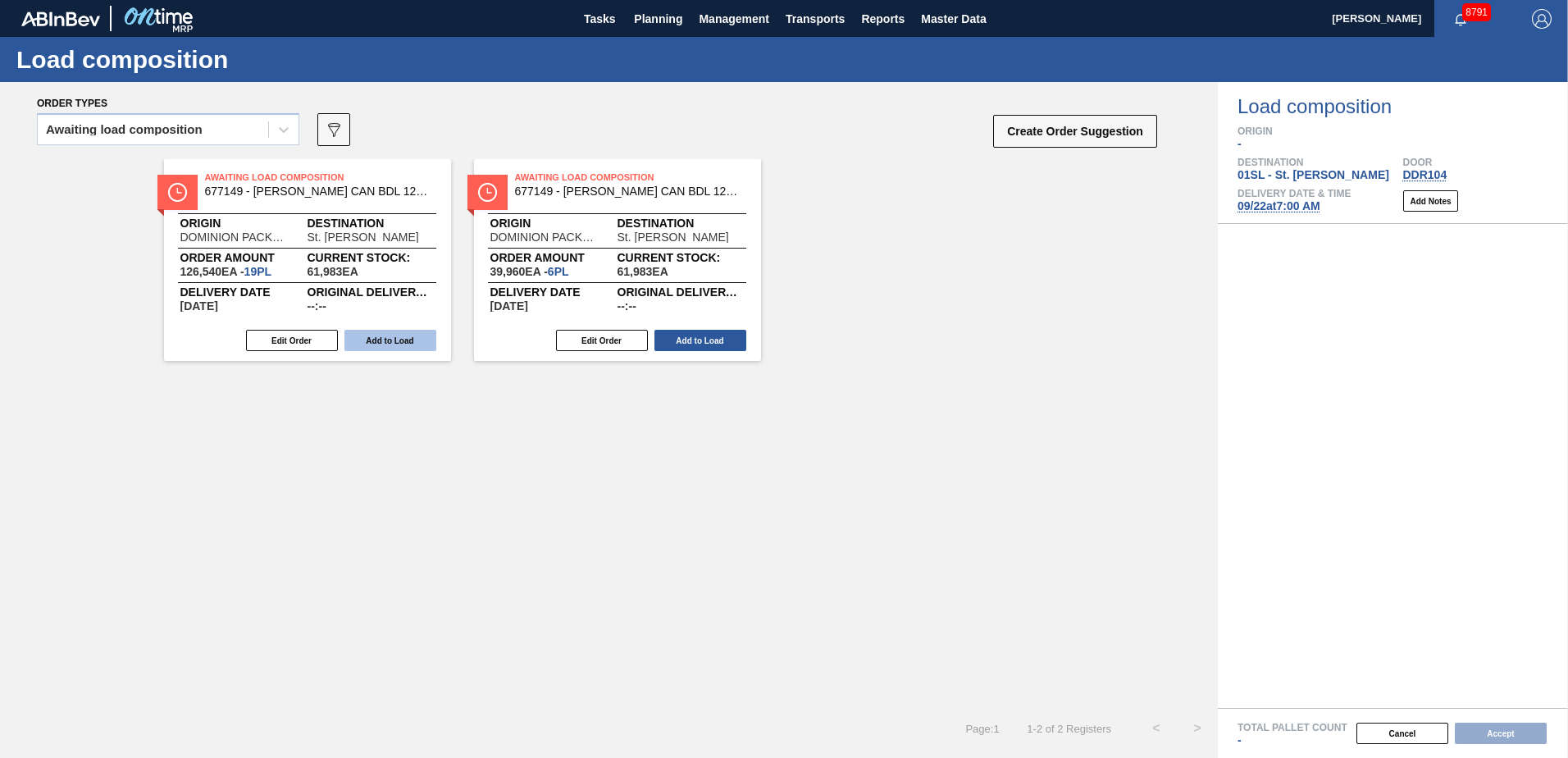
click at [371, 340] on button "Add to Load" at bounding box center [389, 340] width 92 height 21
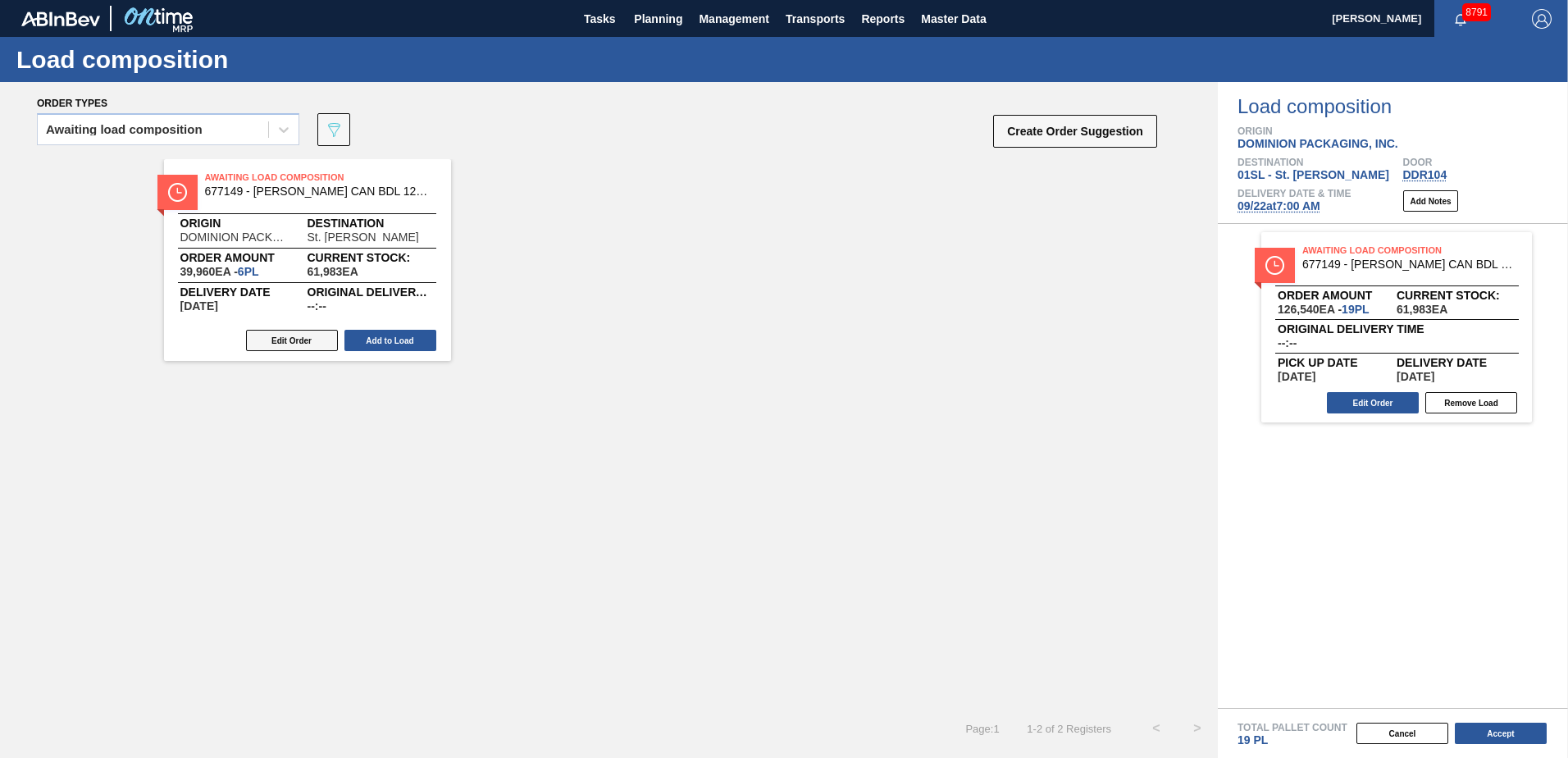
click at [287, 340] on button "Edit Order" at bounding box center [291, 340] width 92 height 21
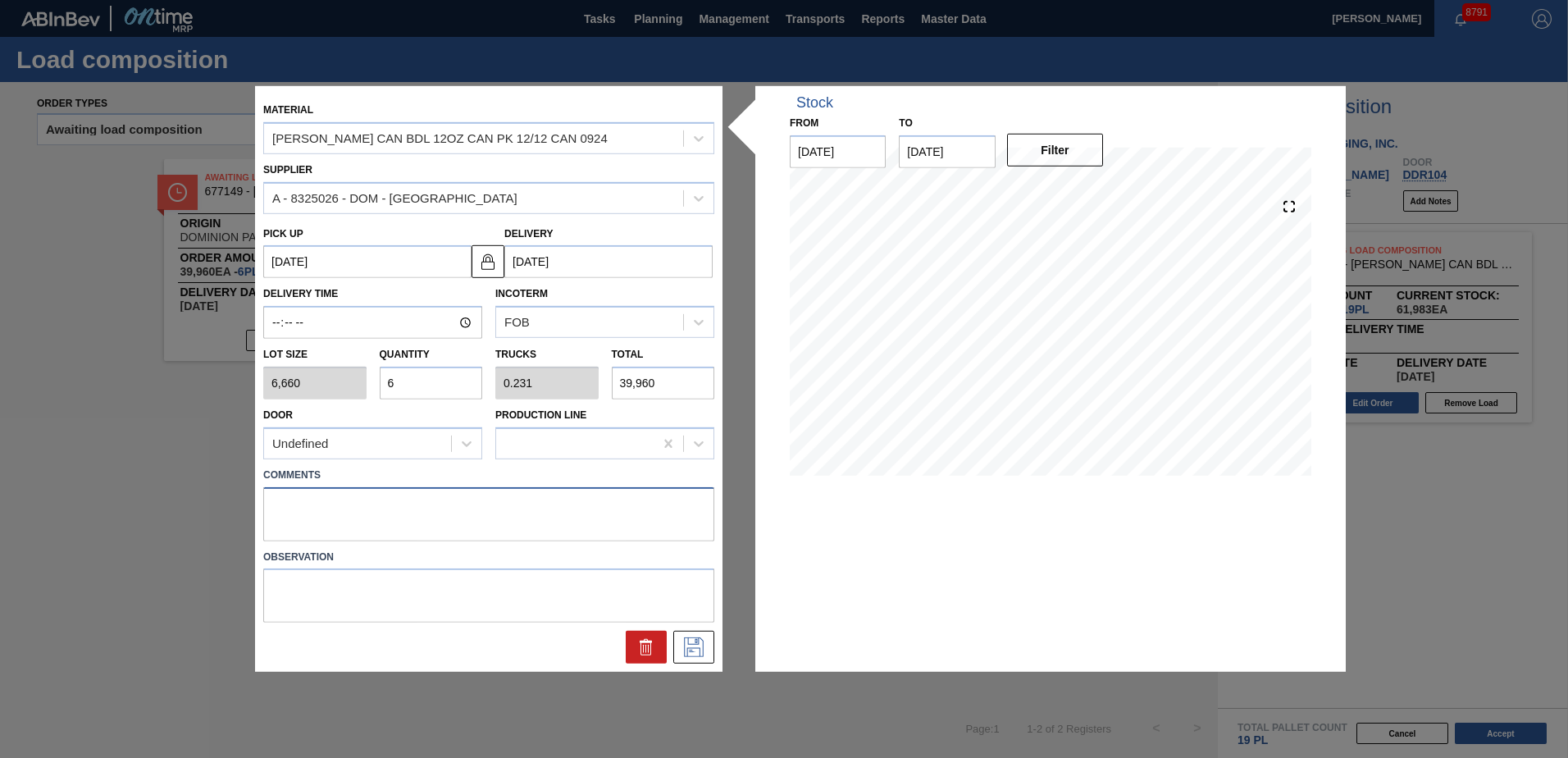
click at [319, 496] on textarea at bounding box center [489, 513] width 451 height 54
click at [695, 638] on icon at bounding box center [693, 647] width 19 height 19
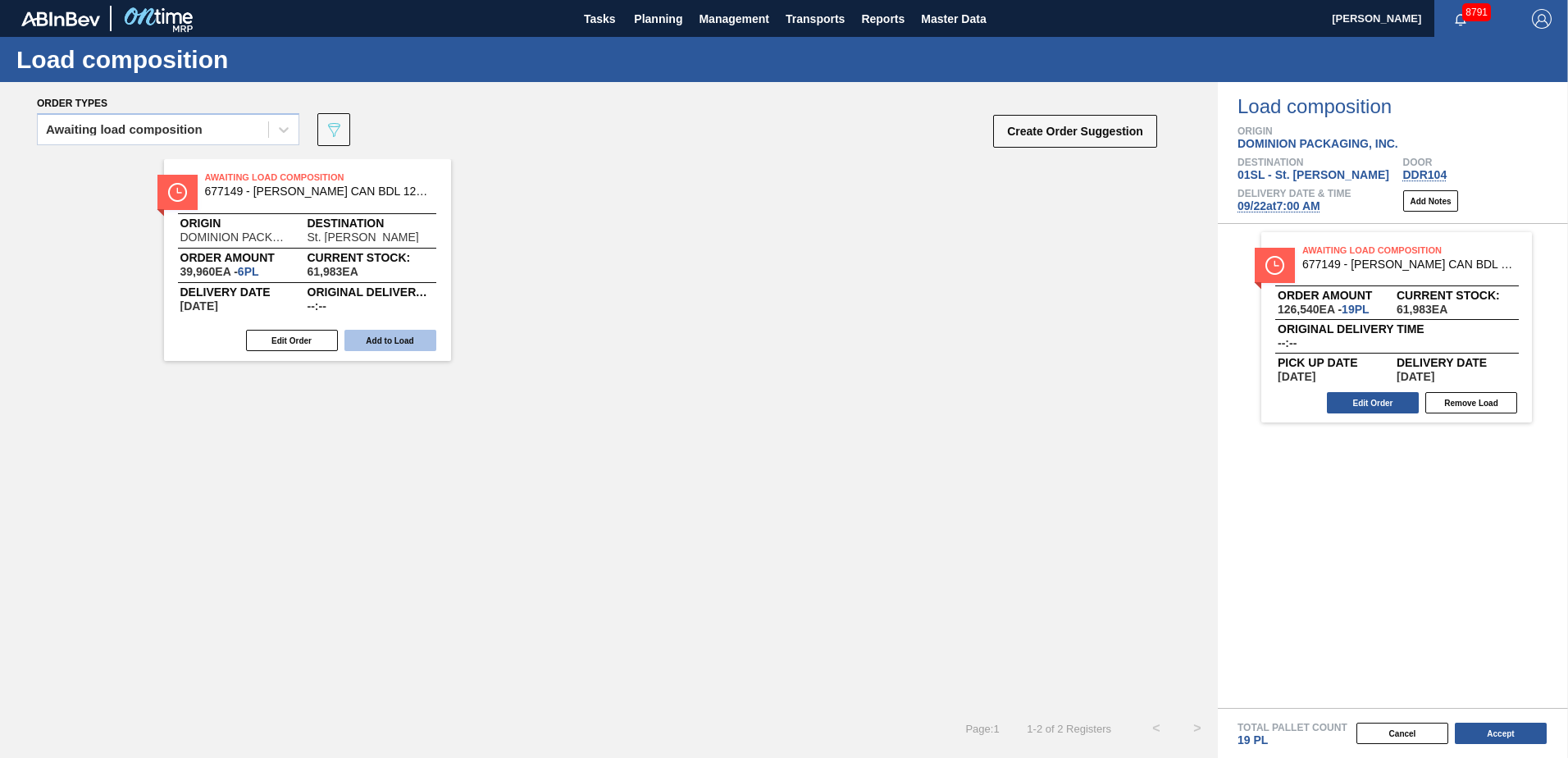
click at [376, 333] on button "Add to Load" at bounding box center [389, 340] width 92 height 21
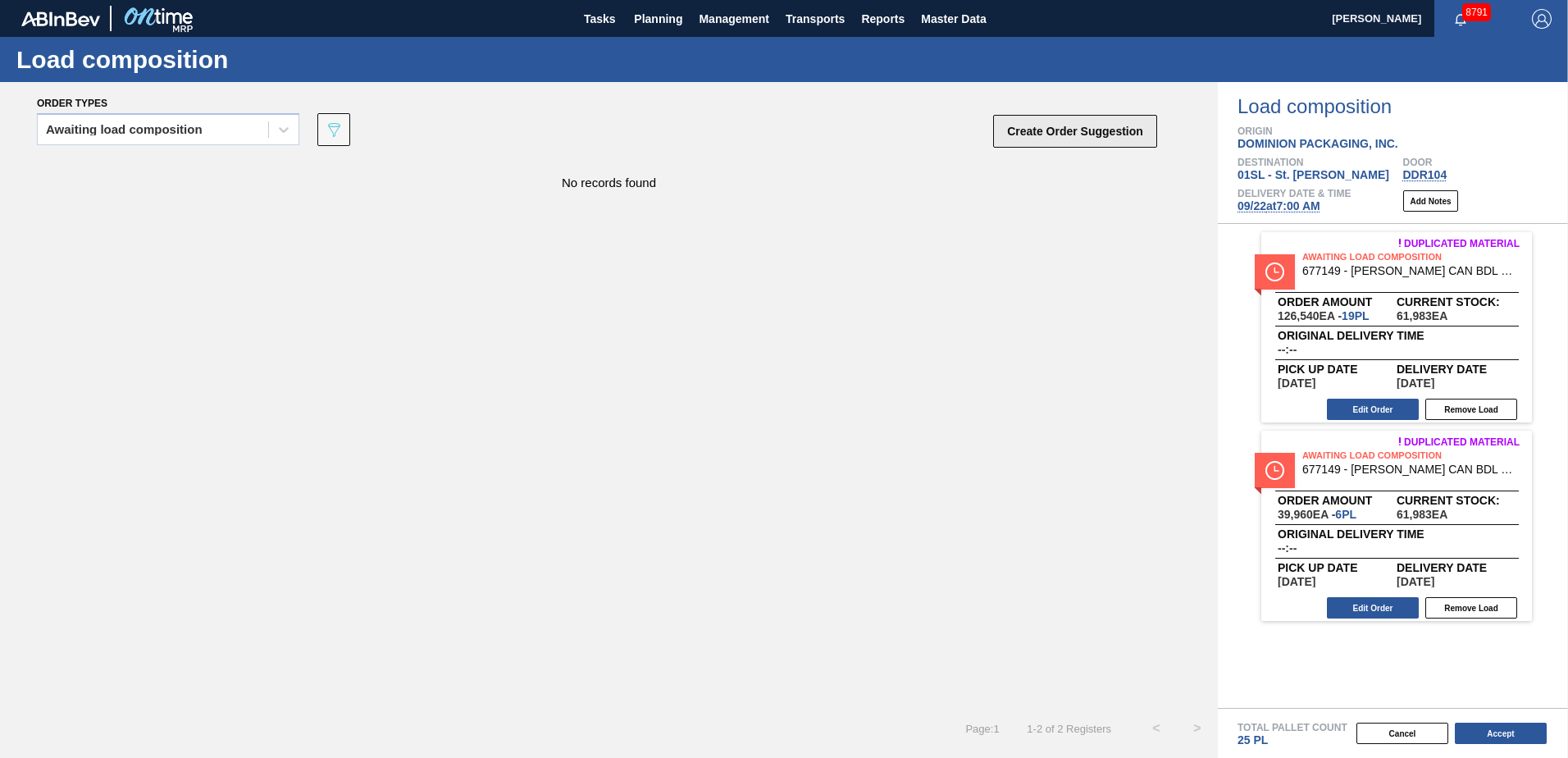
click at [1030, 124] on button "Create Order Suggestion" at bounding box center [1075, 131] width 164 height 32
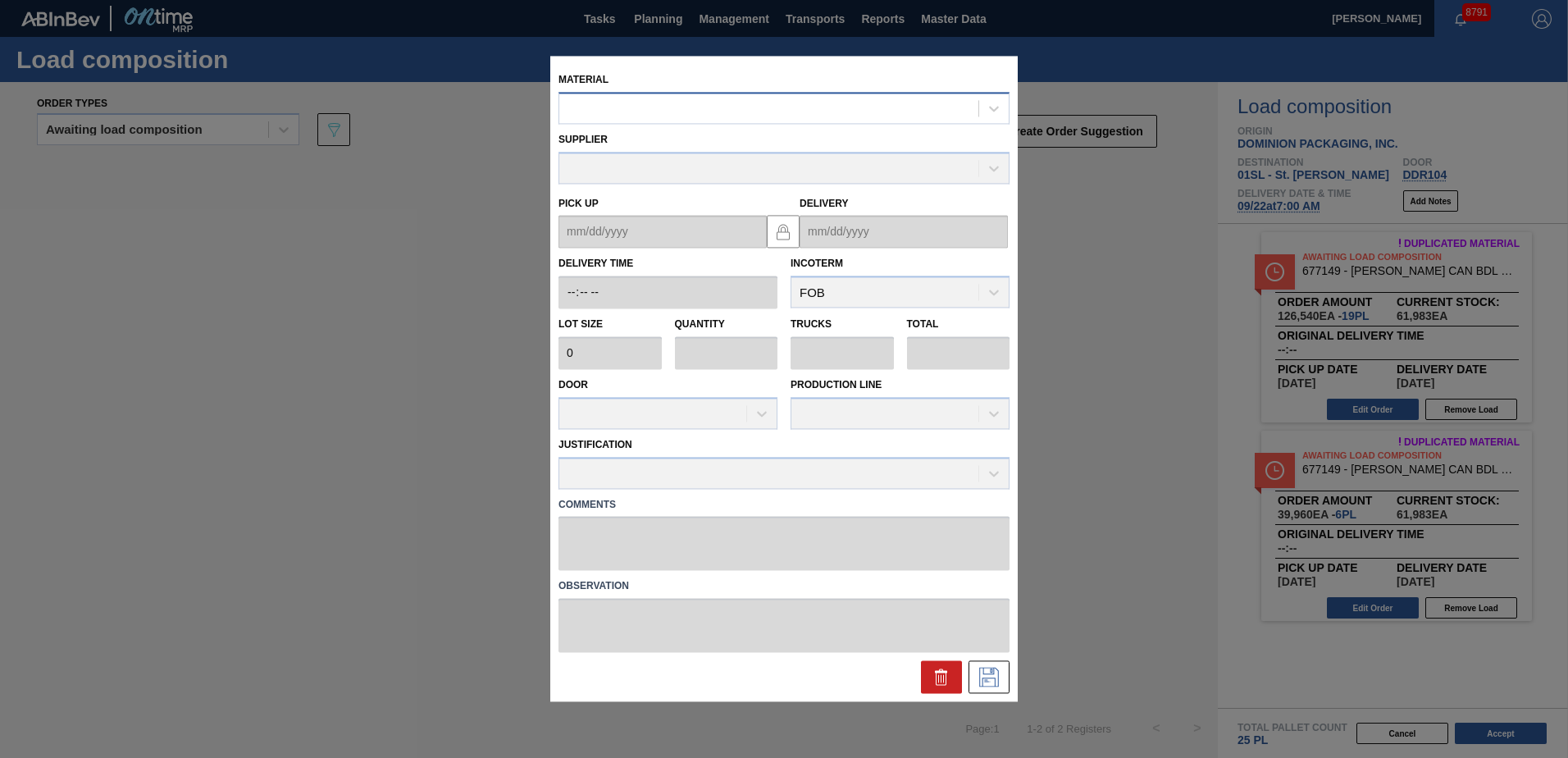
click at [773, 113] on div at bounding box center [769, 109] width 419 height 24
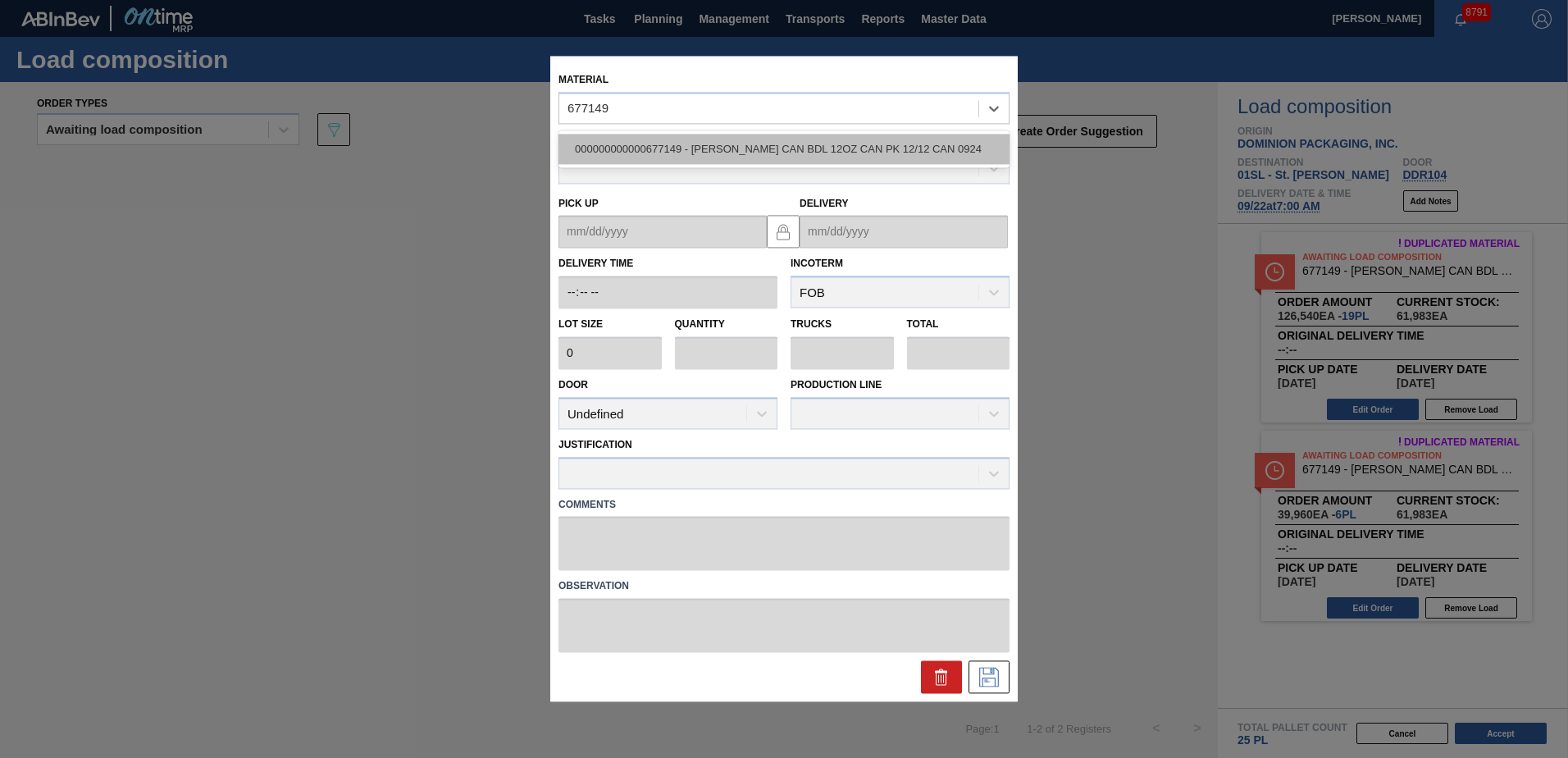
click at [790, 148] on div "000000000000677149 - [PERSON_NAME] CAN BDL 12OZ CAN PK 12/12 CAN 0924" at bounding box center [784, 148] width 451 height 31
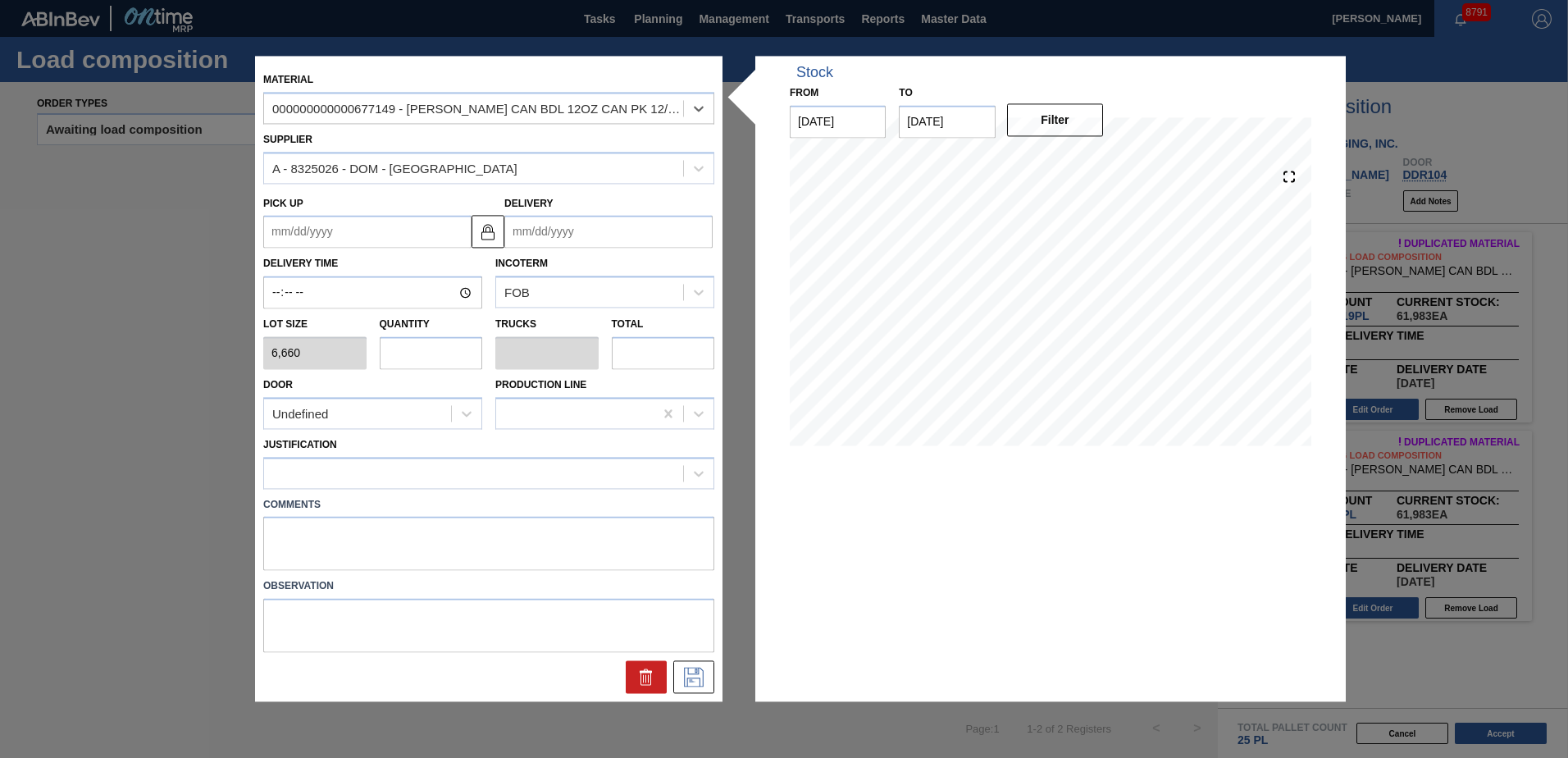
click at [550, 231] on input "Delivery" at bounding box center [608, 232] width 209 height 32
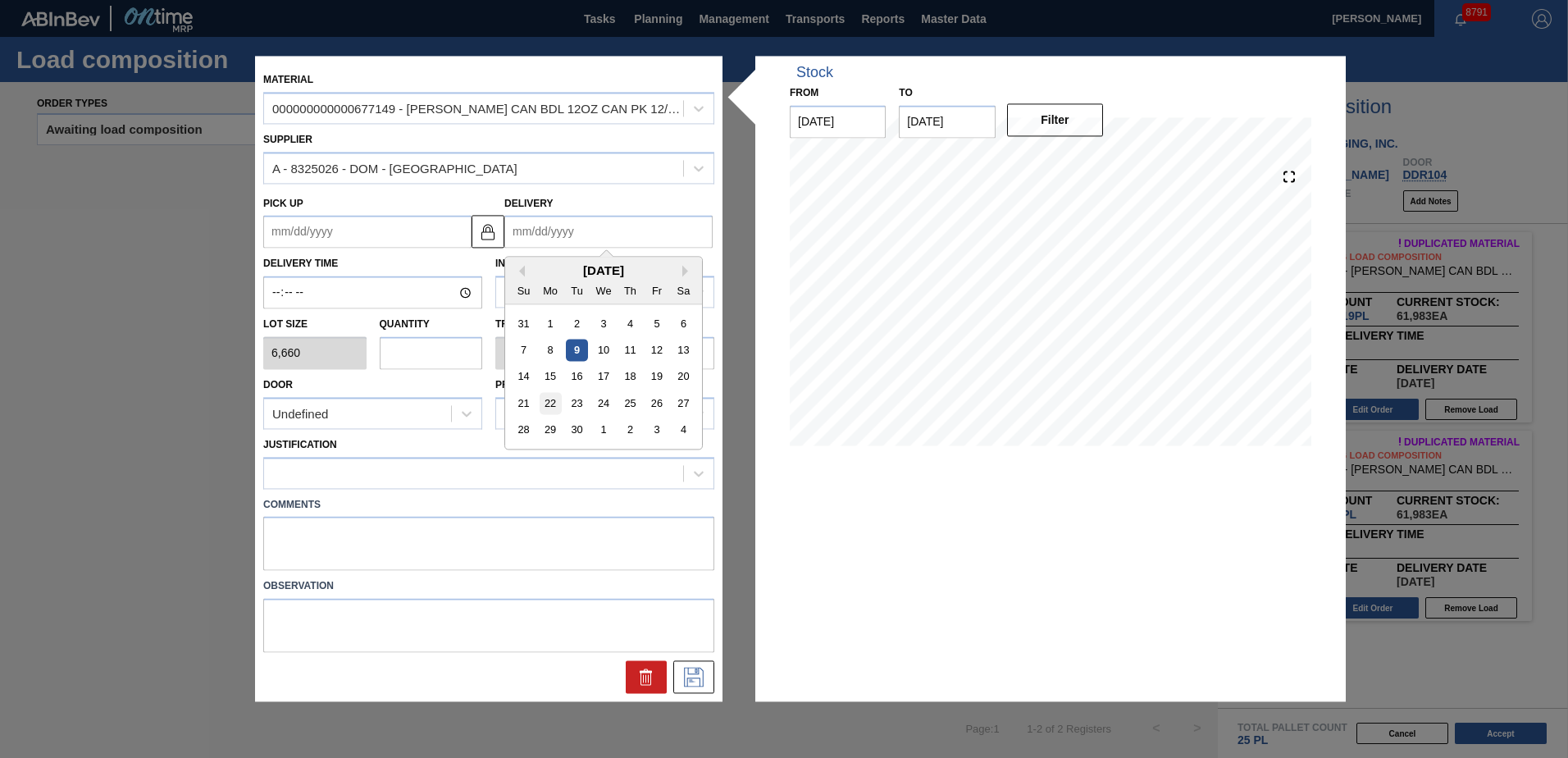
click at [557, 405] on div "22" at bounding box center [551, 405] width 22 height 22
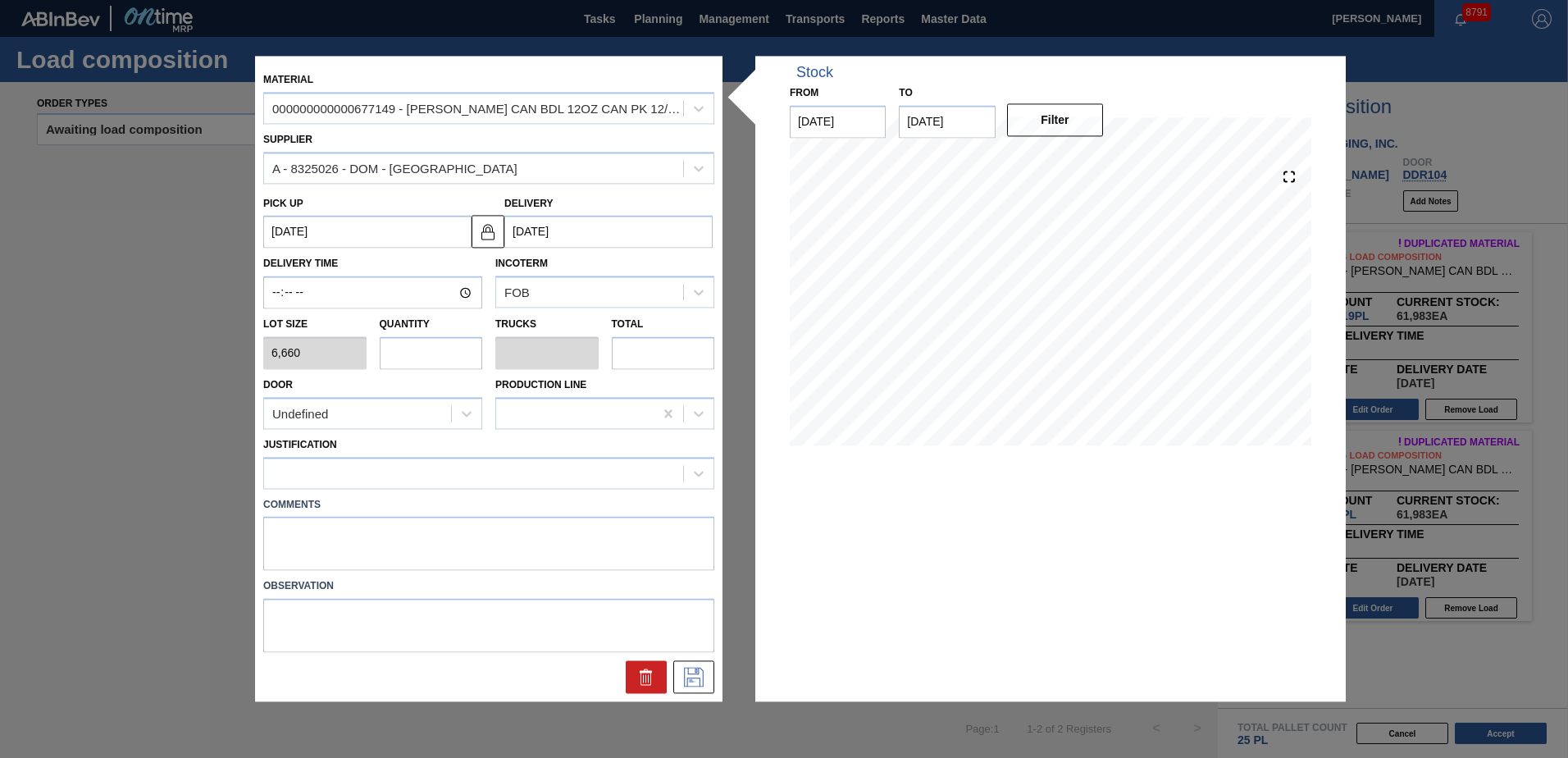
click at [445, 365] on input "text" at bounding box center [430, 353] width 103 height 32
click at [417, 429] on div "Undefined" at bounding box center [373, 413] width 219 height 32
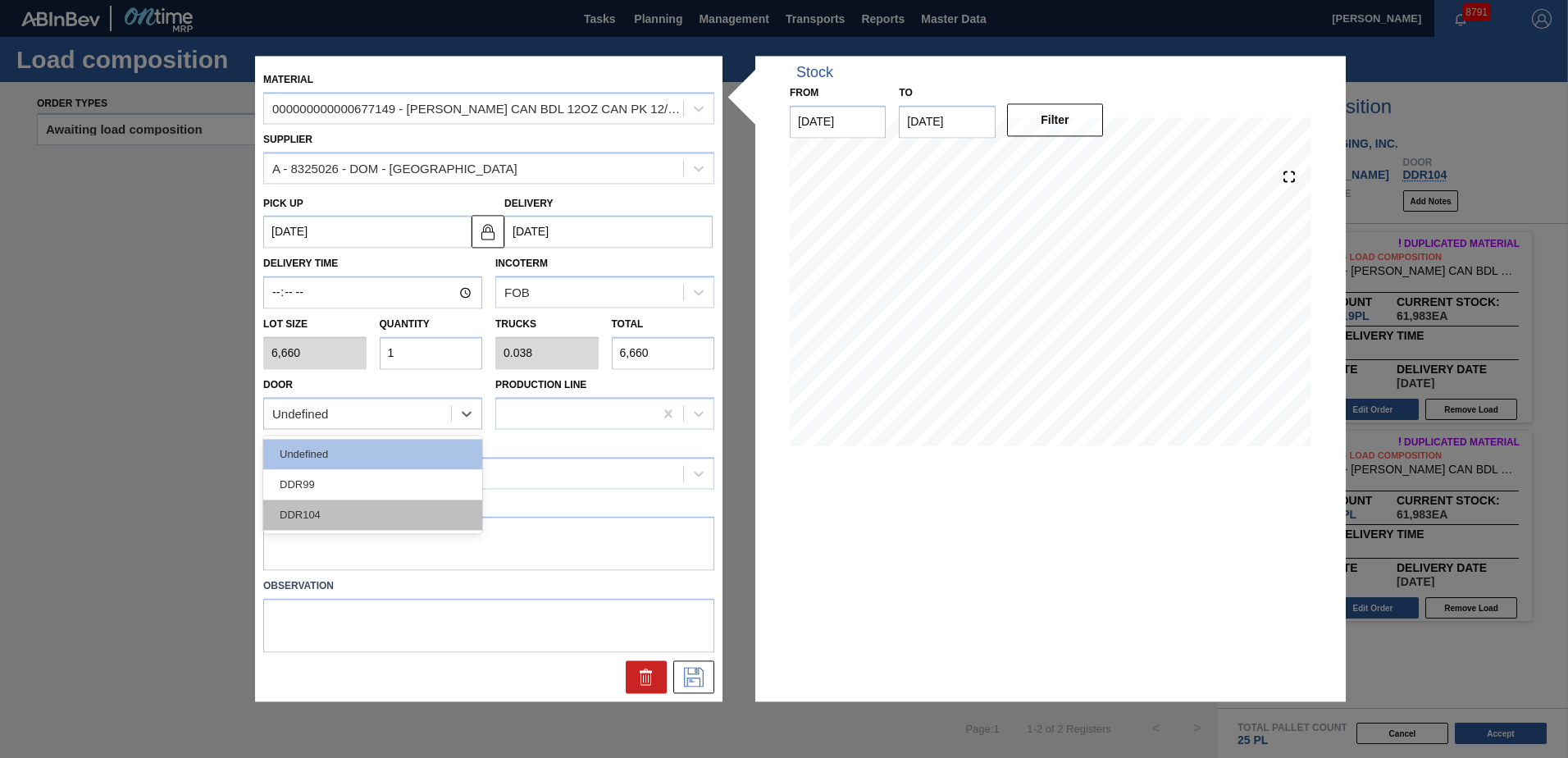
click at [407, 526] on div "DDR104" at bounding box center [373, 515] width 219 height 31
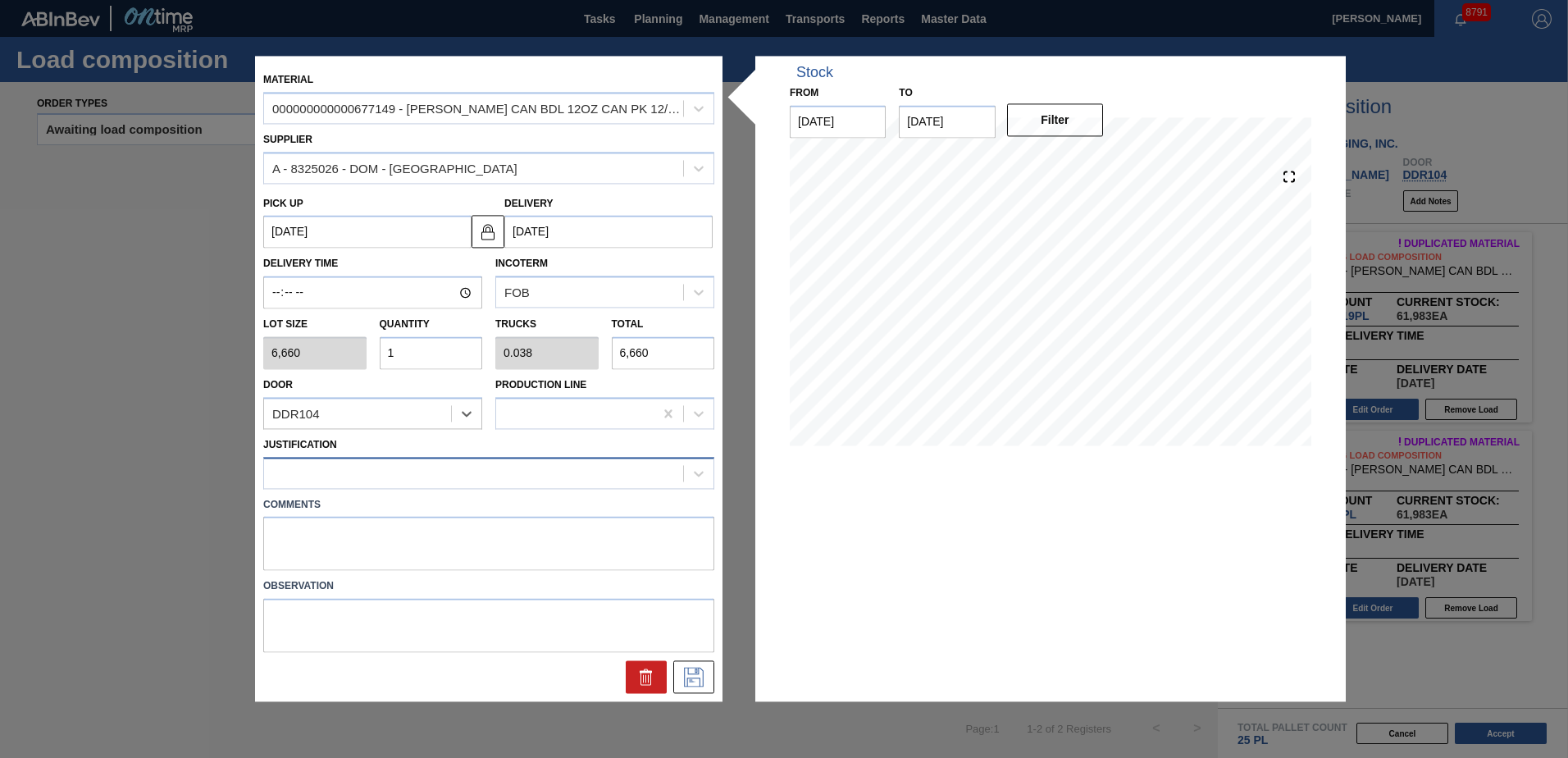
click at [380, 471] on div at bounding box center [474, 473] width 419 height 24
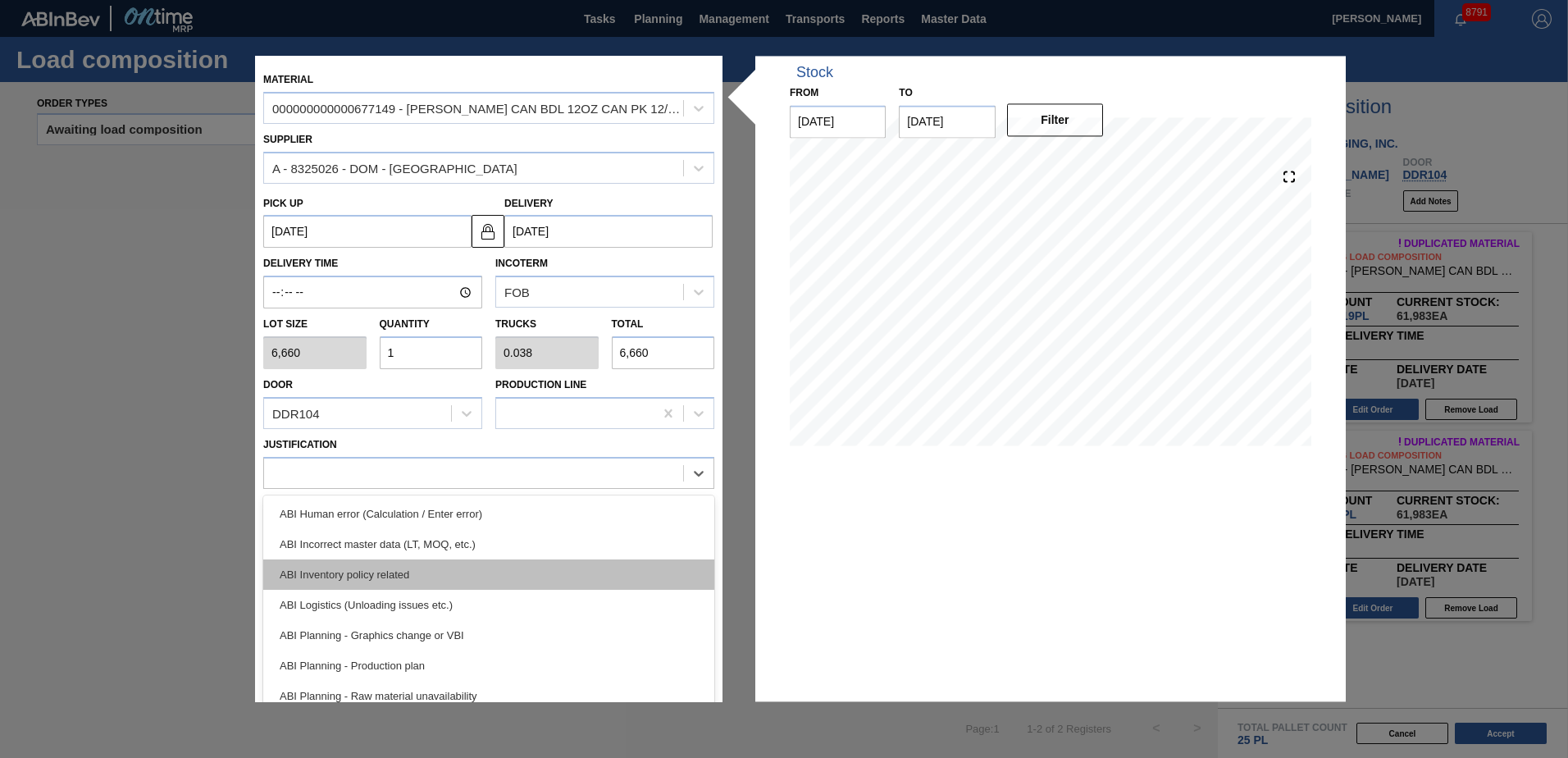
scroll to position [164, 0]
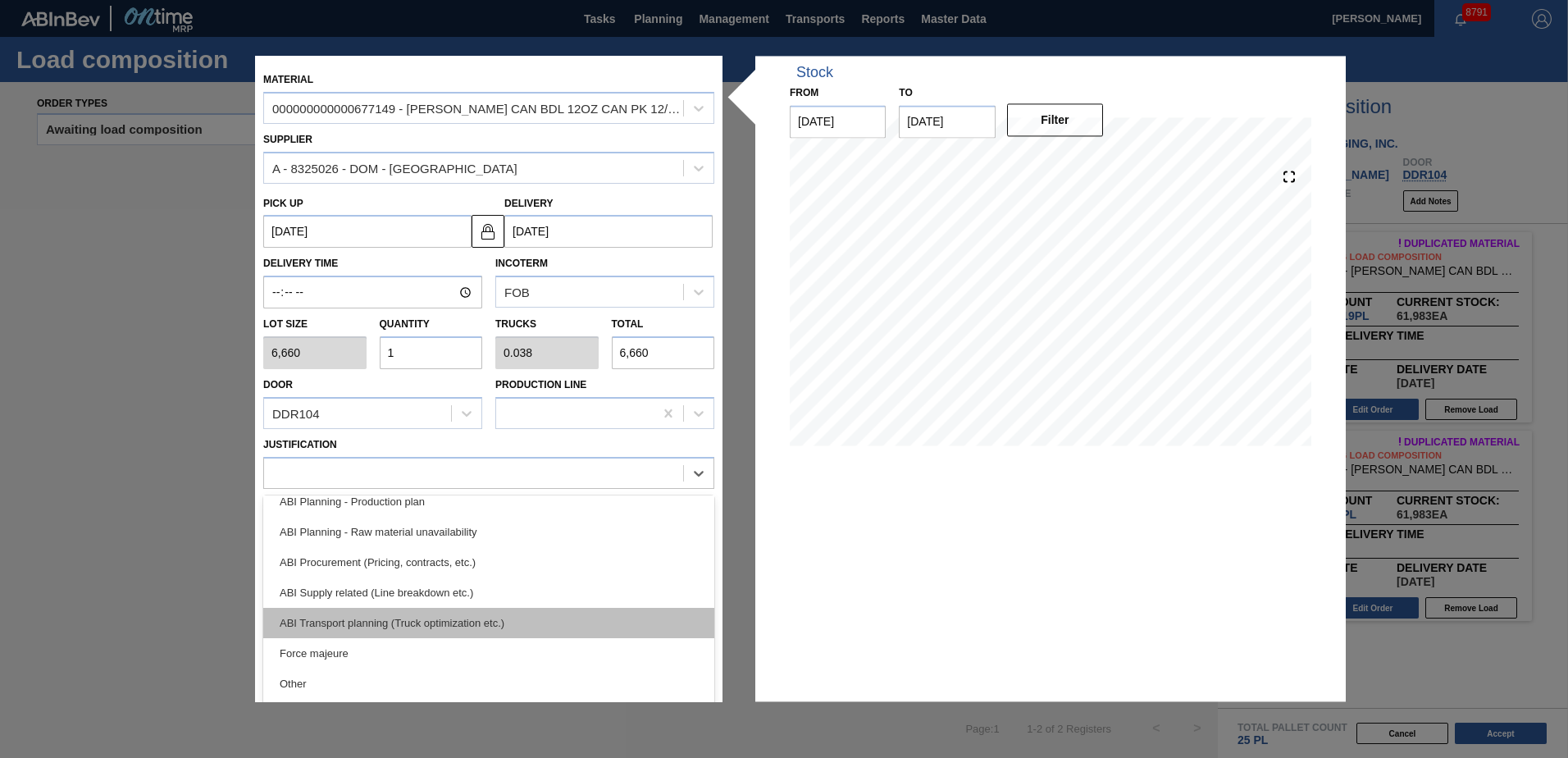
click at [416, 617] on div "ABI Transport planning (Truck optimization etc.)" at bounding box center [489, 623] width 451 height 31
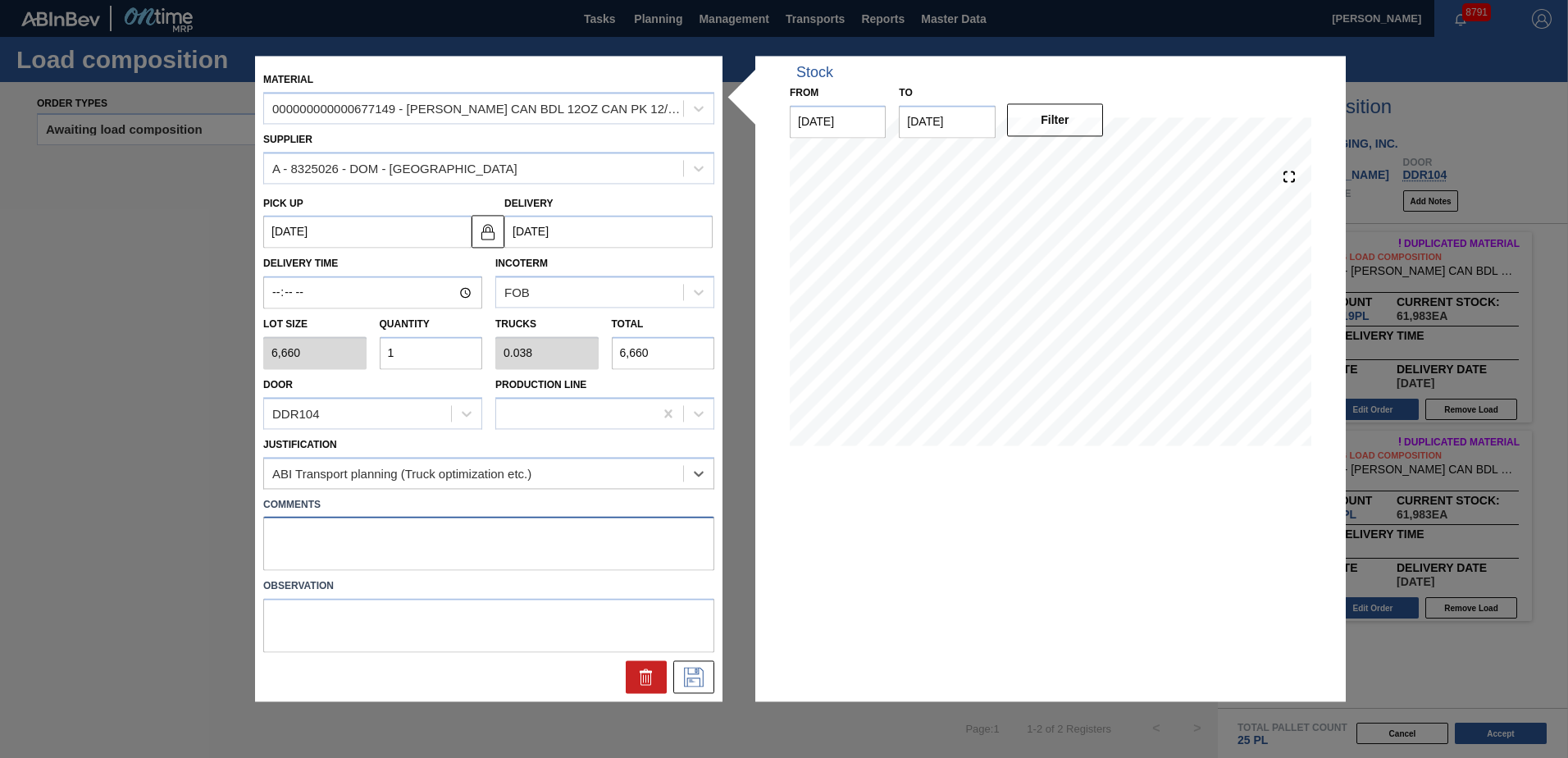
click at [364, 534] on textarea at bounding box center [489, 544] width 451 height 54
click at [706, 669] on icon at bounding box center [694, 677] width 26 height 19
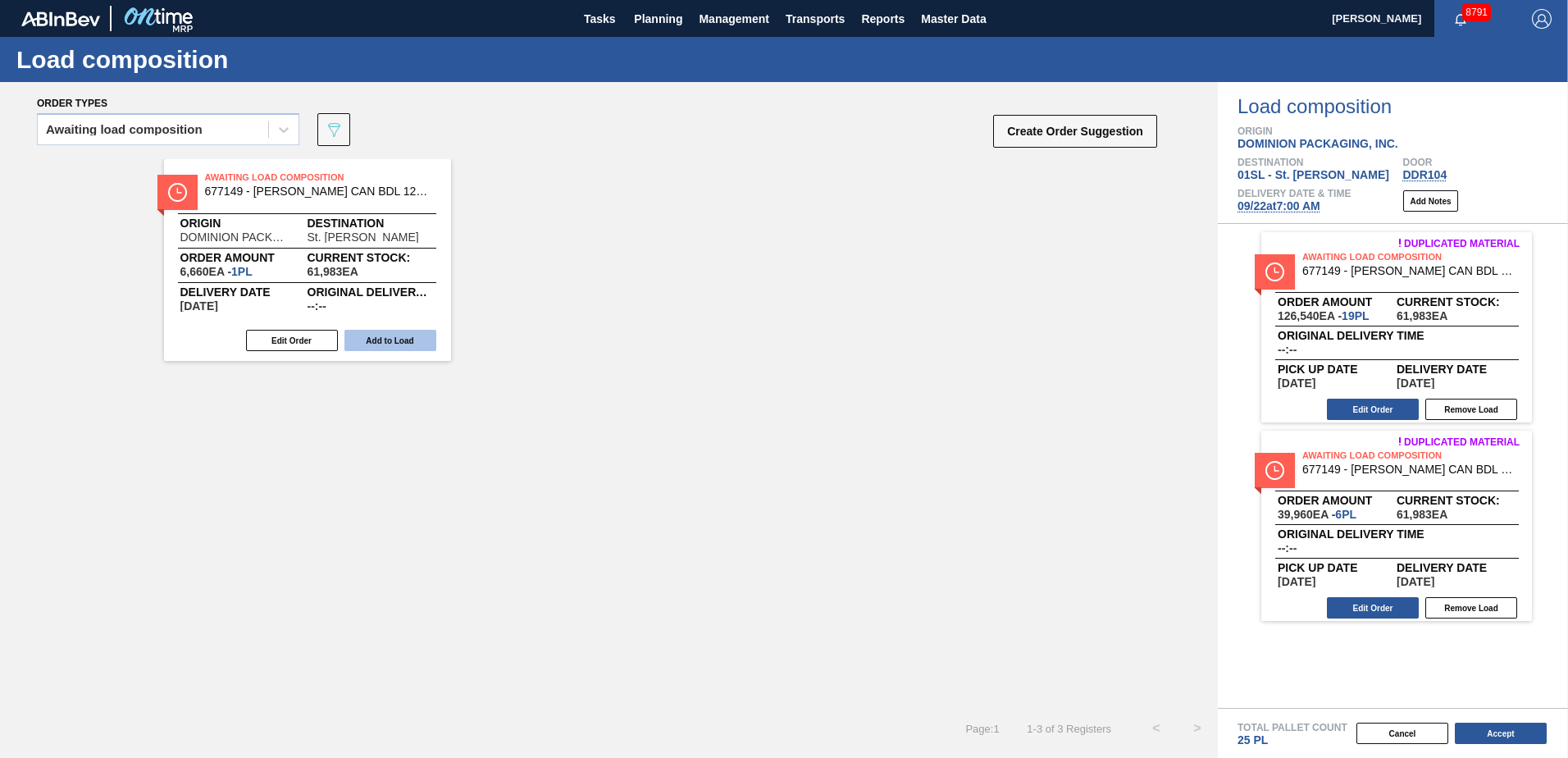
click at [421, 335] on button "Add to Load" at bounding box center [389, 340] width 92 height 21
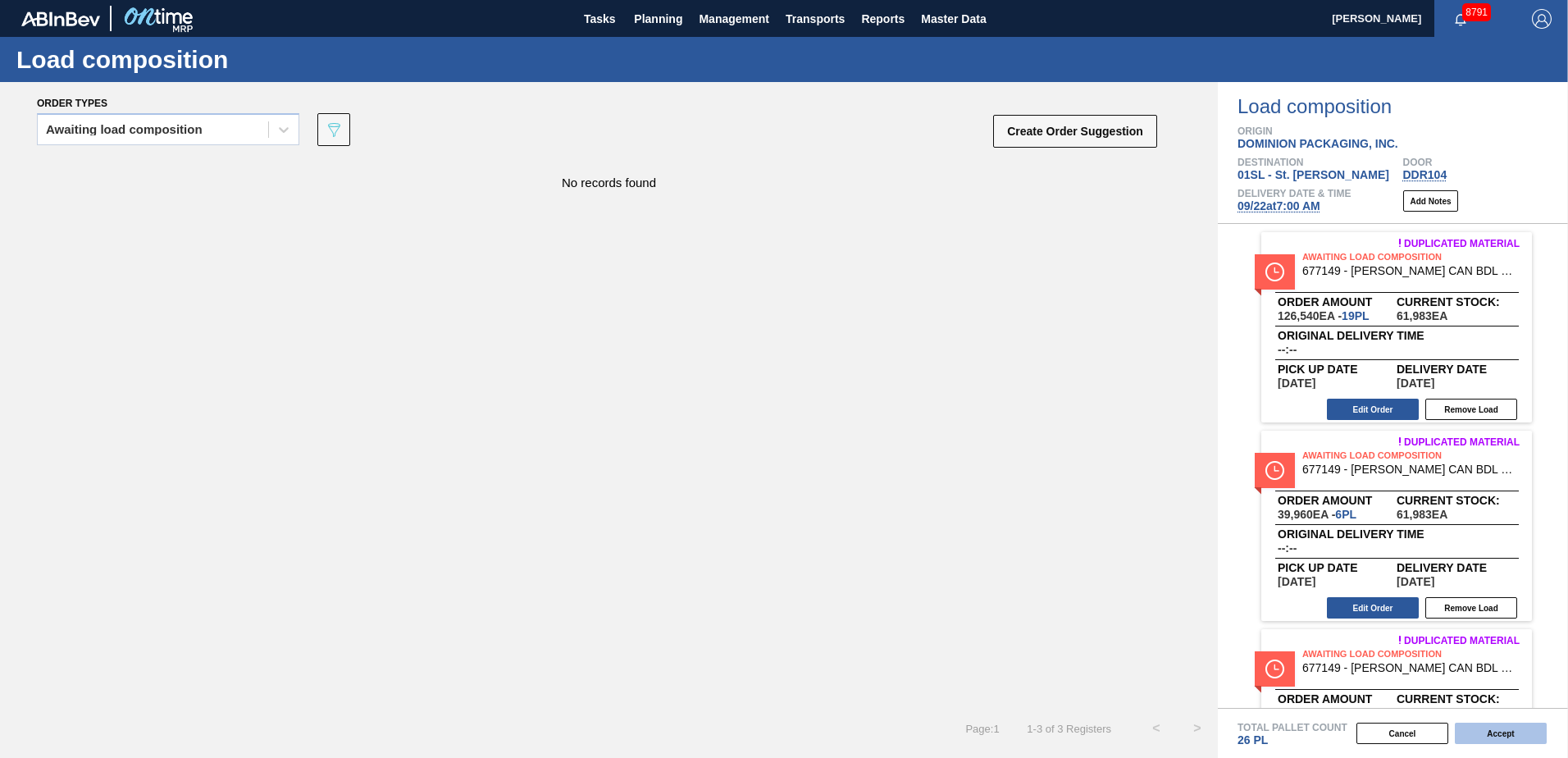
click at [1503, 738] on button "Accept" at bounding box center [1500, 733] width 92 height 21
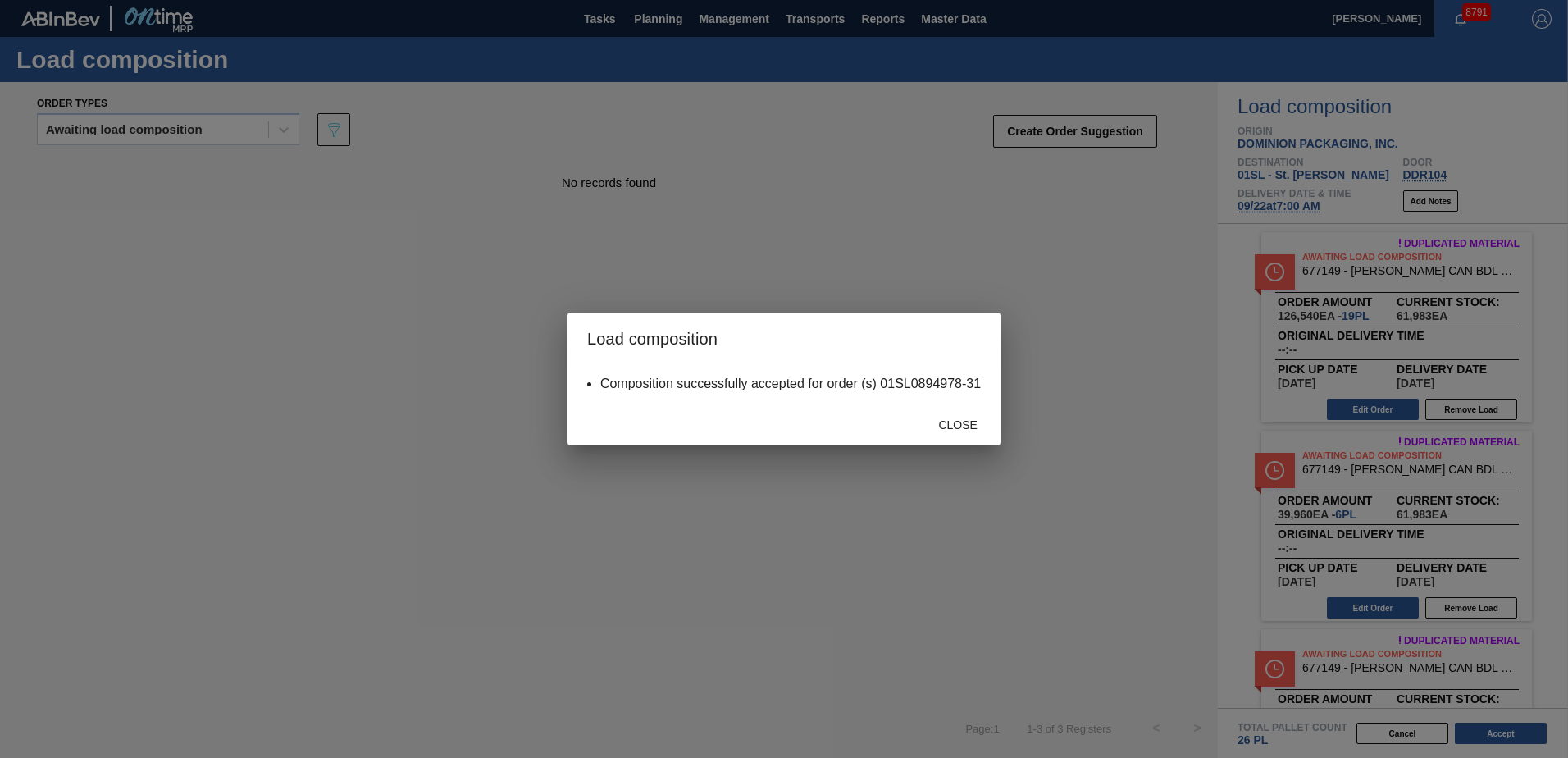
click at [915, 425] on div "Close" at bounding box center [784, 424] width 433 height 43
click at [938, 431] on div "Close" at bounding box center [958, 424] width 72 height 31
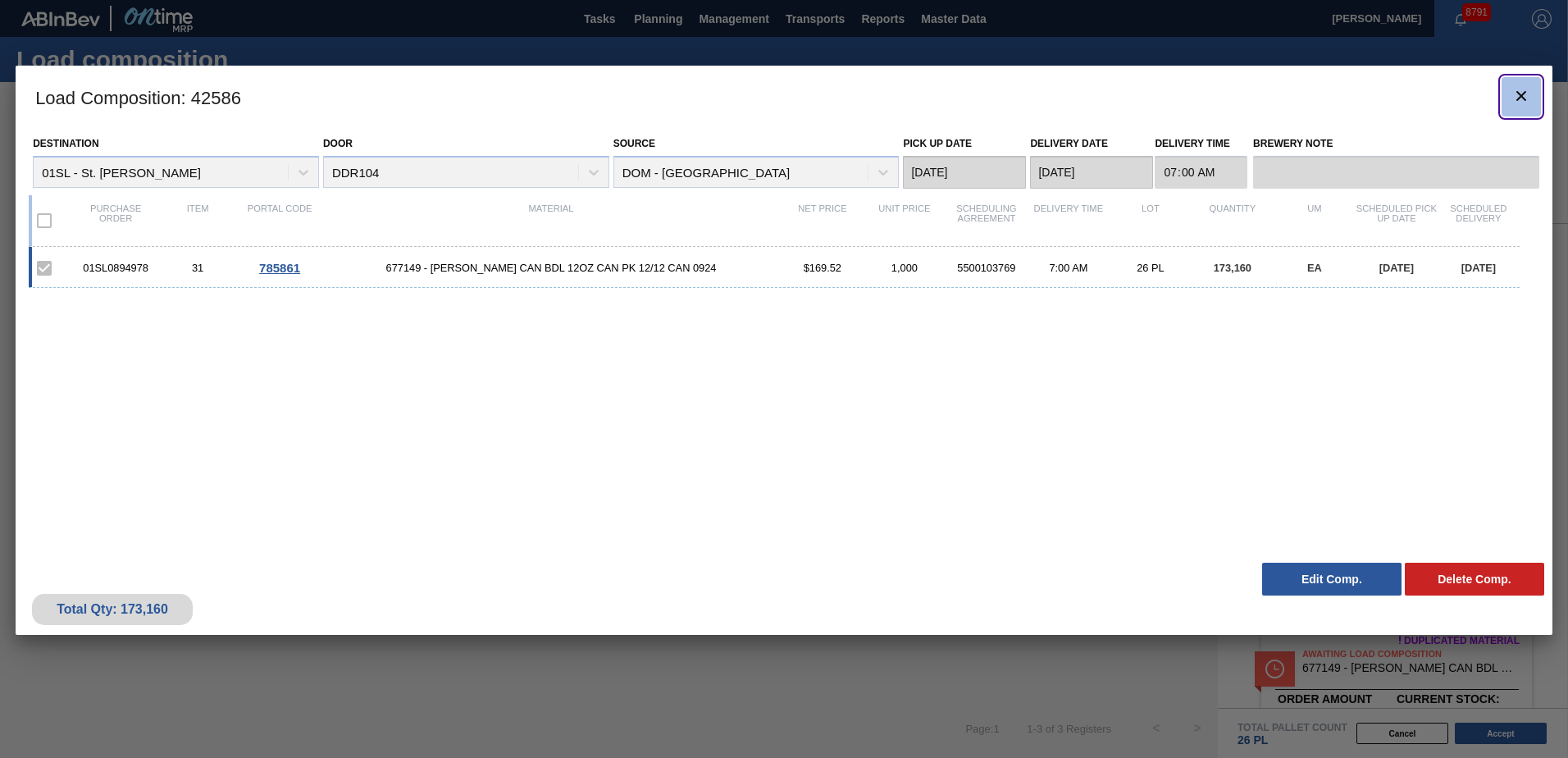
click at [1530, 97] on icon "botão de ícone" at bounding box center [1521, 96] width 19 height 19
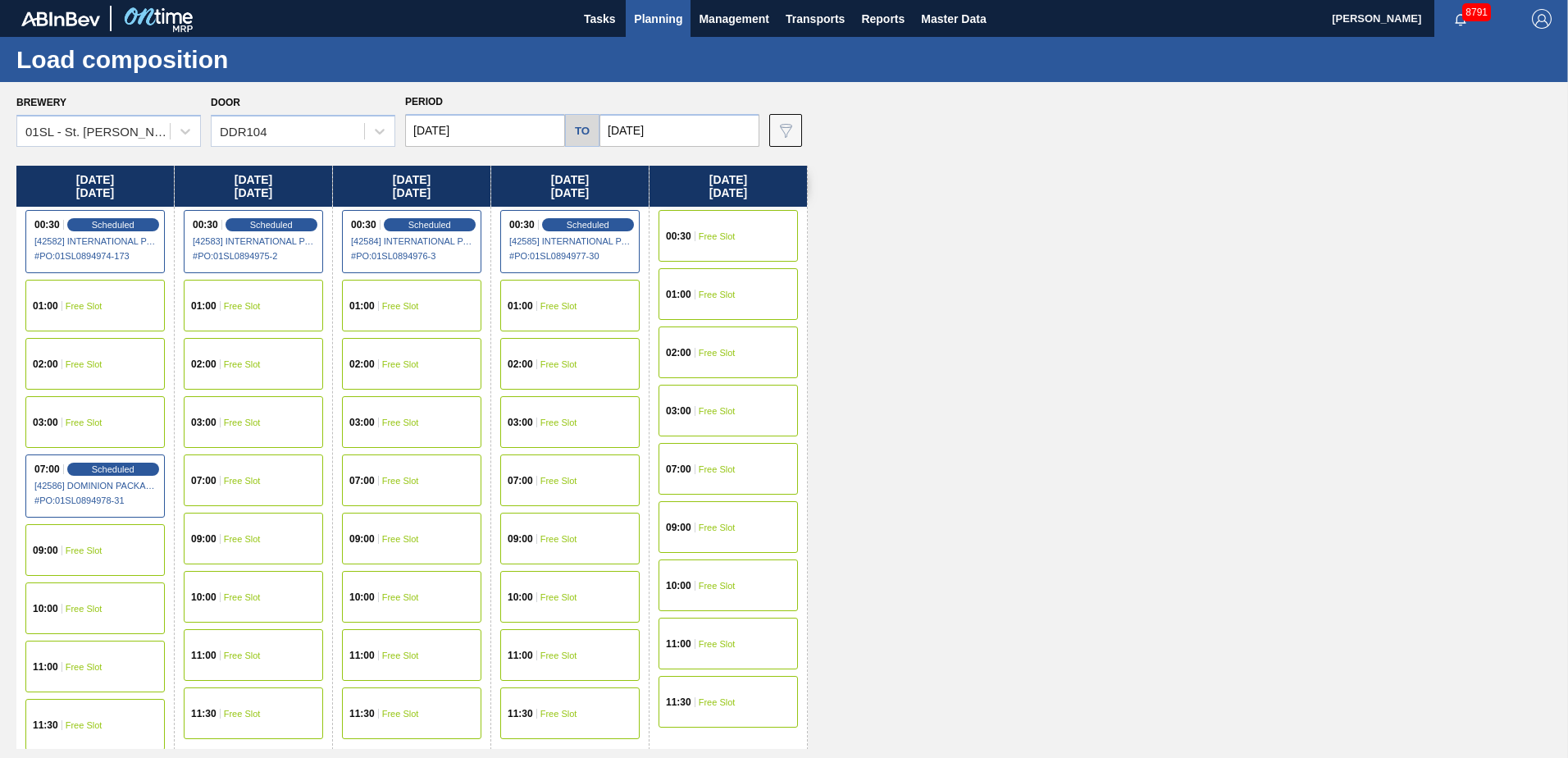
click at [640, 19] on span "Planning" at bounding box center [658, 19] width 48 height 19
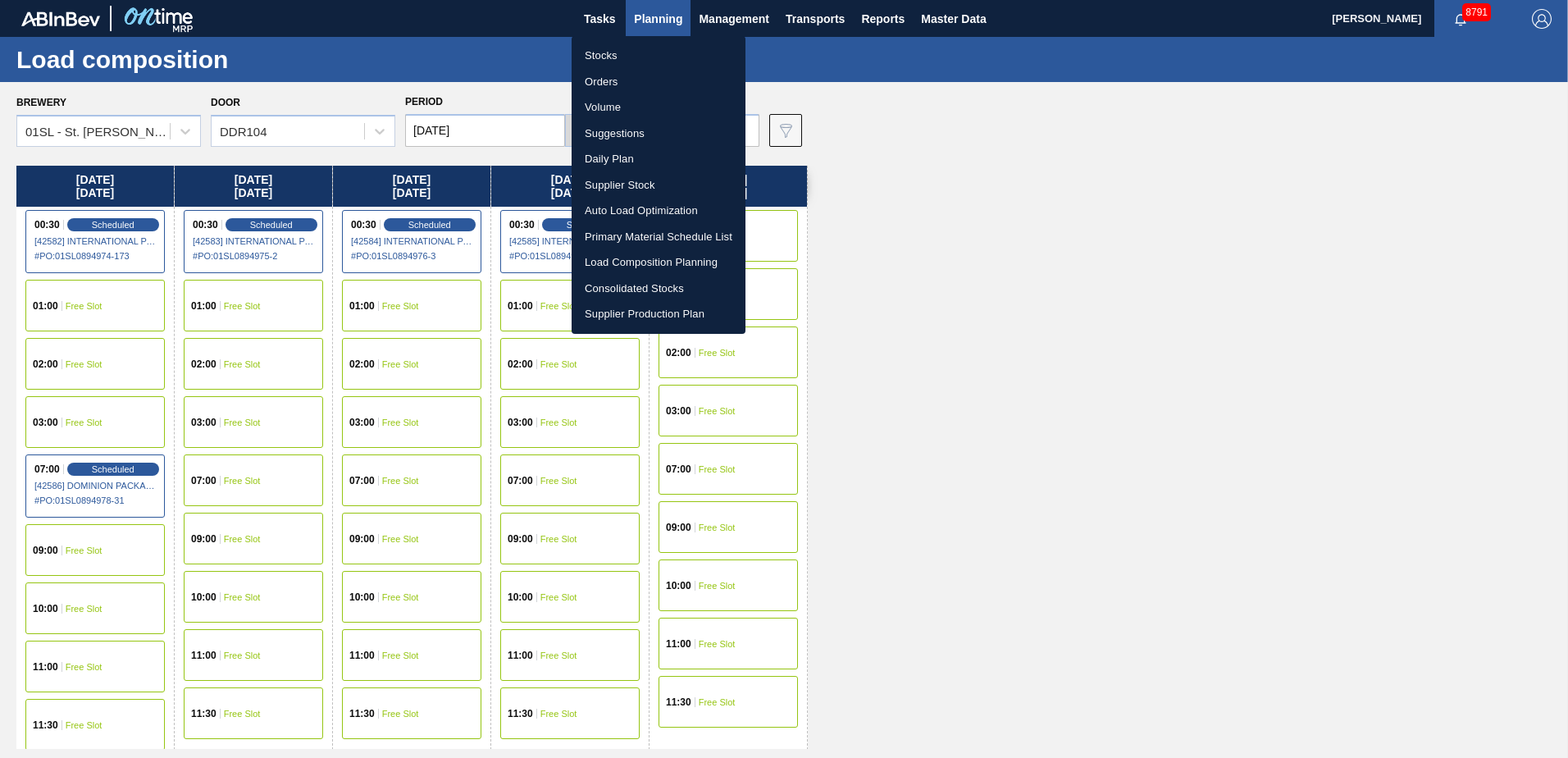
click at [645, 134] on li "Suggestions" at bounding box center [657, 134] width 173 height 26
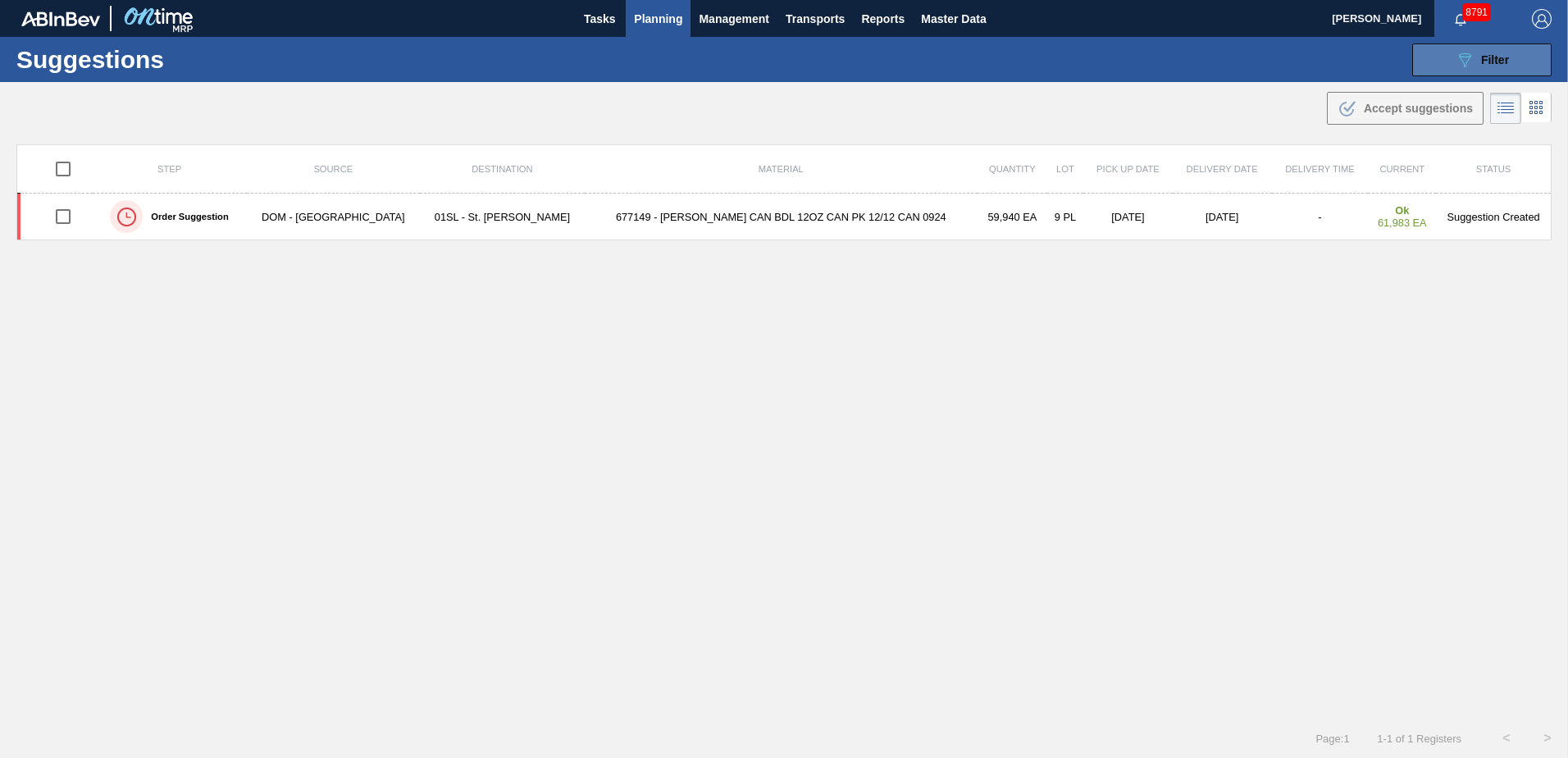
click at [1477, 58] on div "089F7B8B-B2A5-4AFE-B5C0-19BA573D28AC Filter" at bounding box center [1482, 59] width 54 height 19
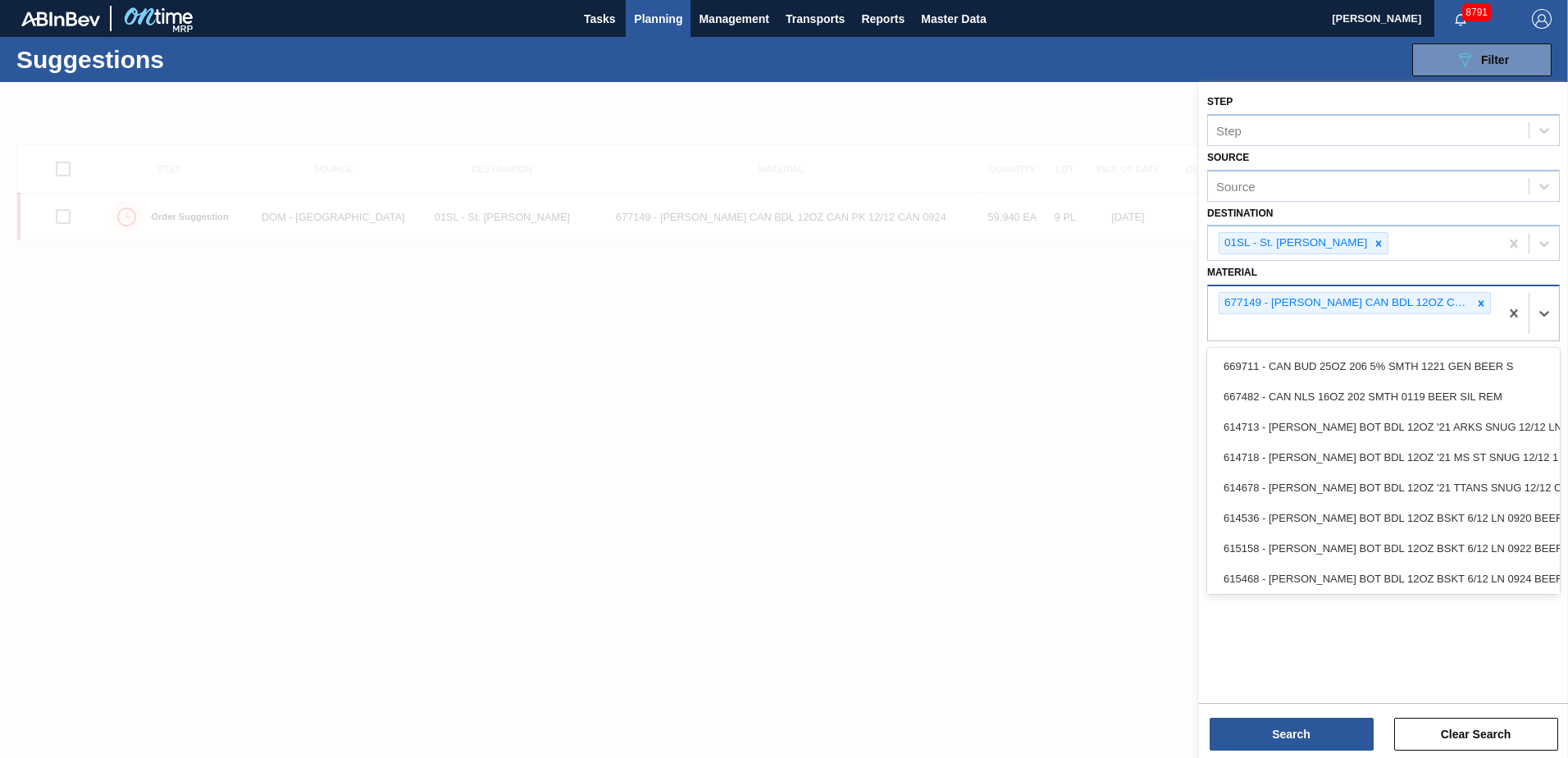
click at [1491, 302] on div "677149 - [PERSON_NAME] CAN BDL 12OZ CAN PK 12/12 CAN 0924" at bounding box center [1353, 314] width 291 height 54
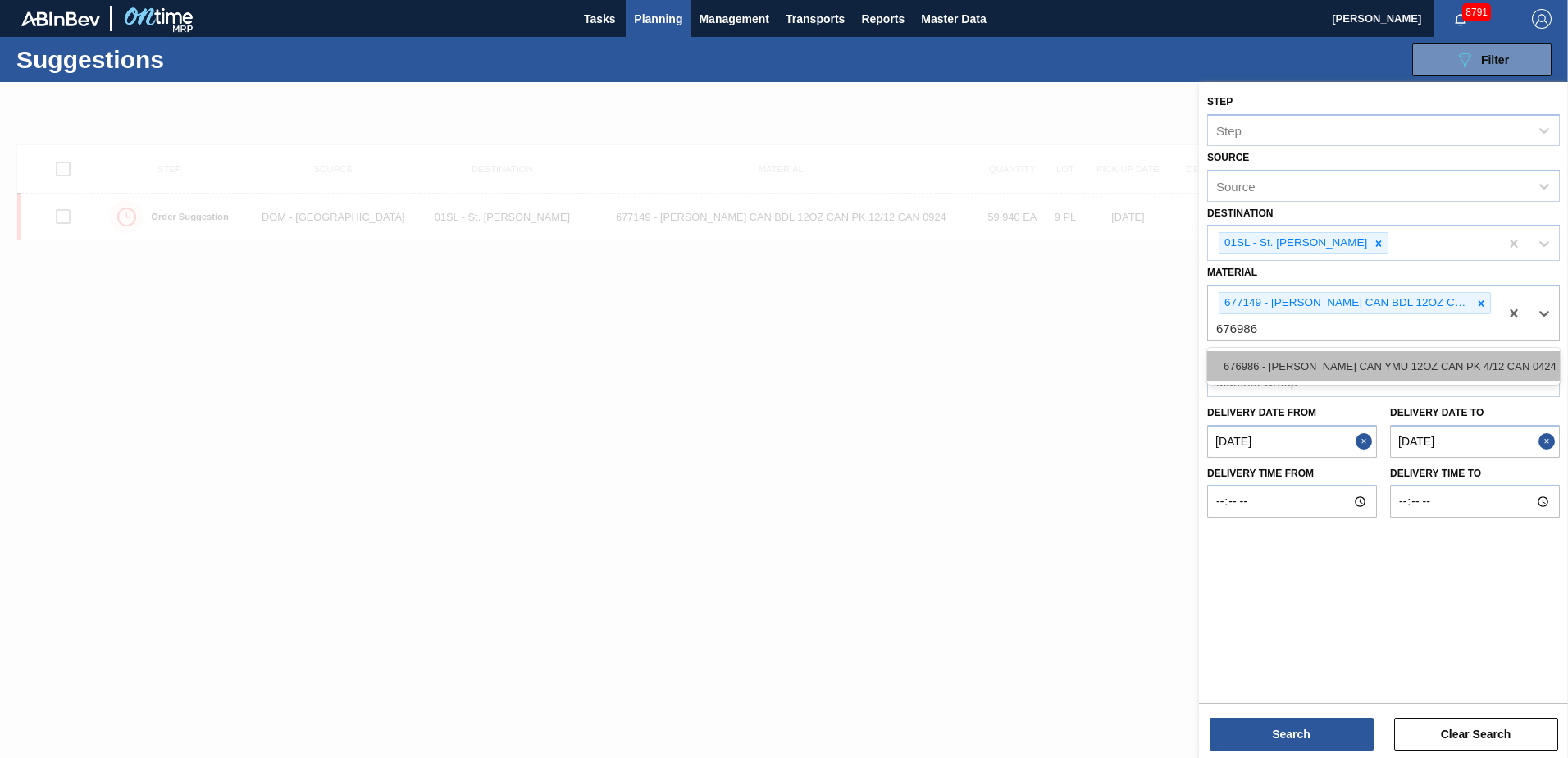
click at [1337, 367] on div "676986 - [PERSON_NAME] CAN YMU 12OZ CAN PK 4/12 CAN 0424 B" at bounding box center [1383, 366] width 352 height 31
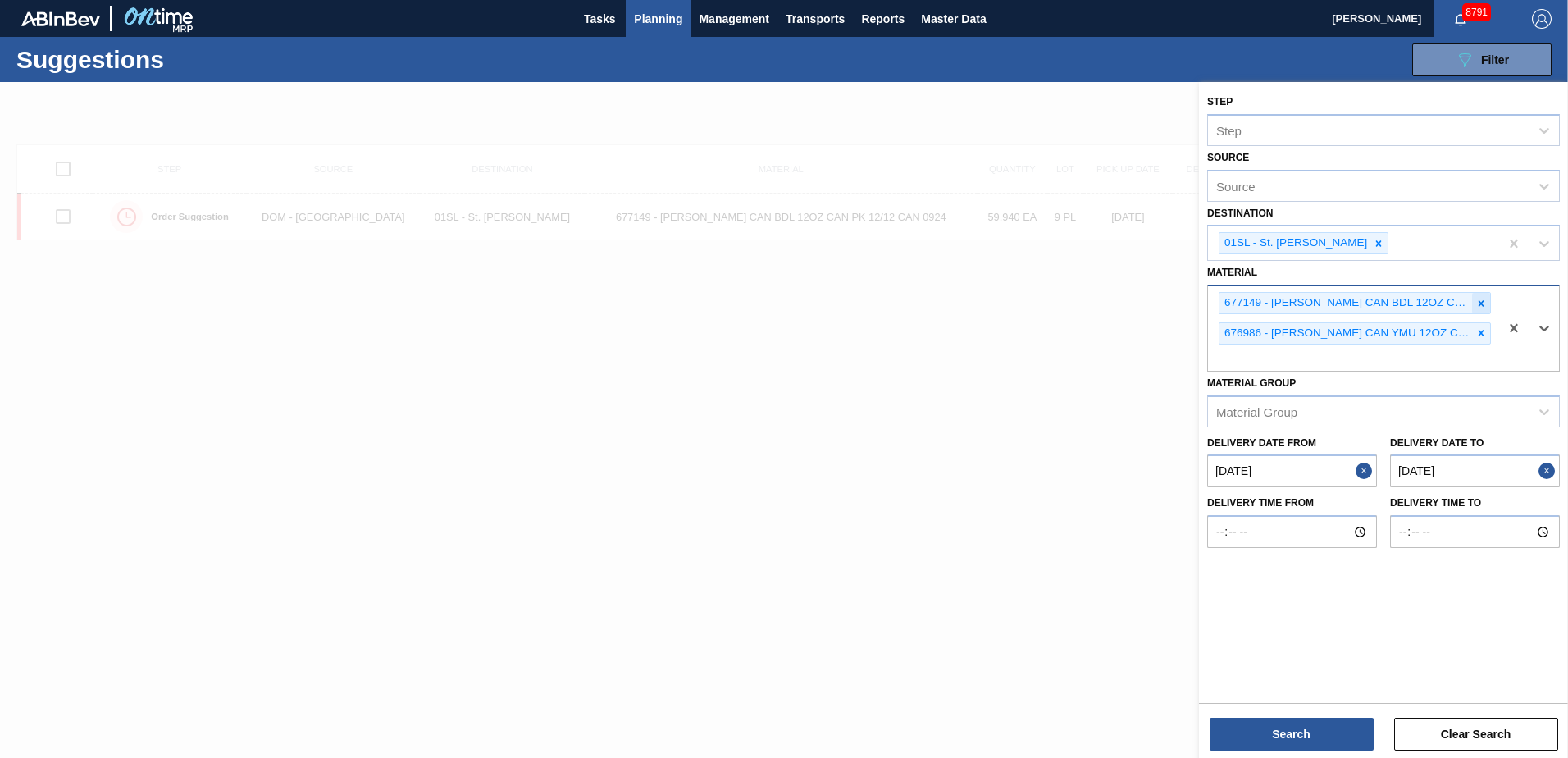
click at [1483, 304] on icon at bounding box center [1481, 303] width 6 height 6
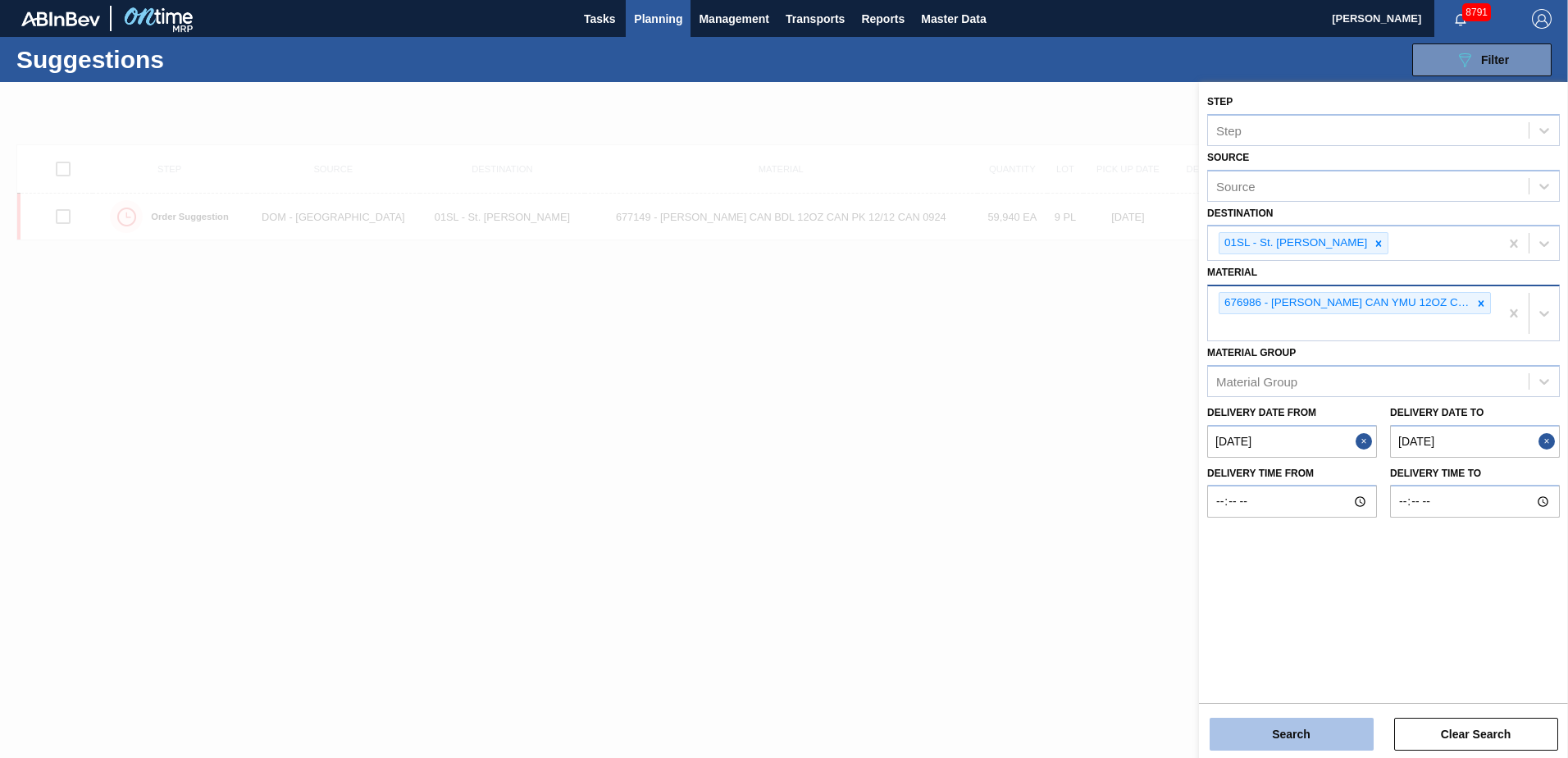
click at [1294, 738] on button "Search" at bounding box center [1291, 734] width 164 height 32
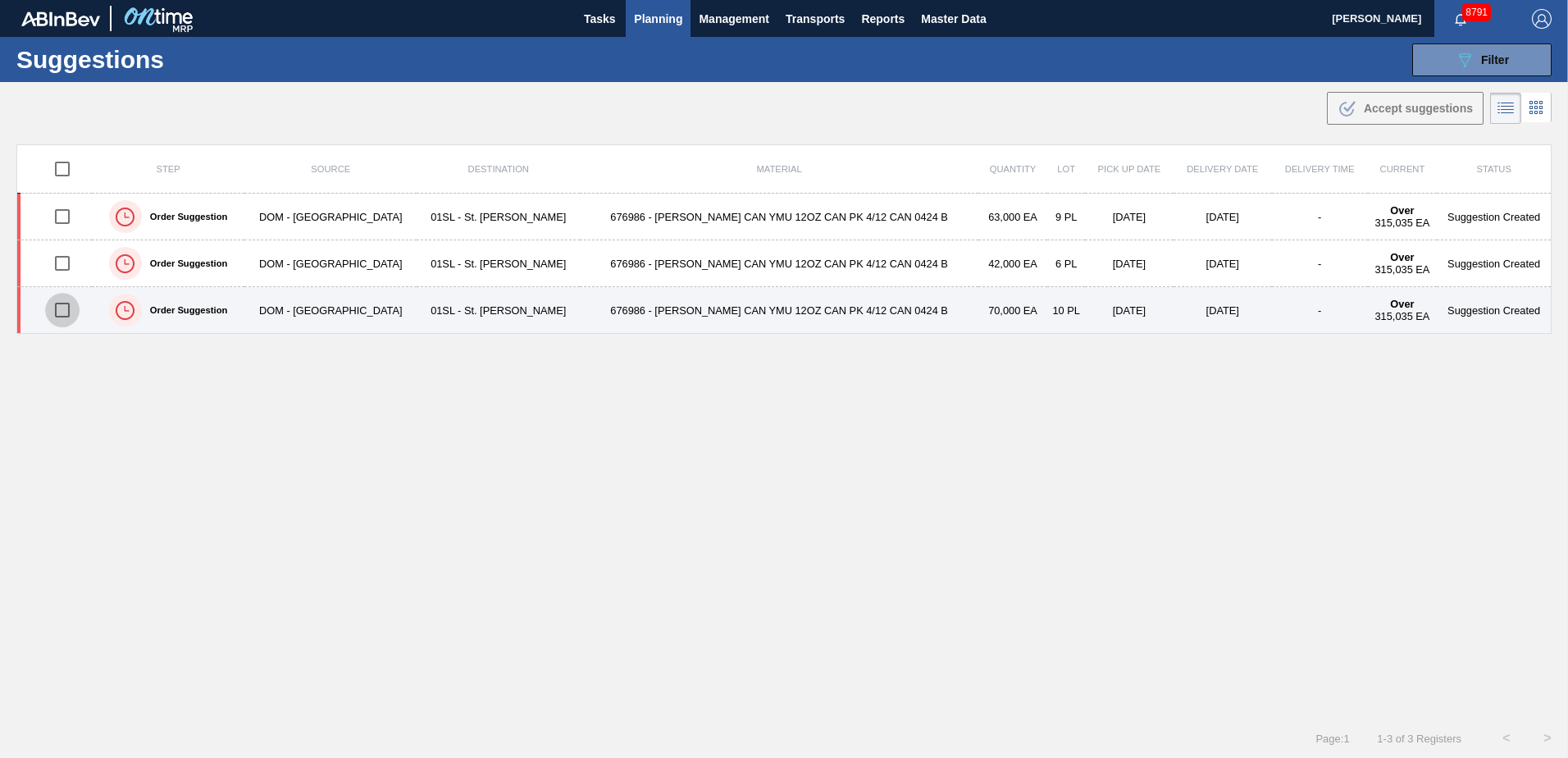
click at [69, 315] on input "checkbox" at bounding box center [62, 310] width 34 height 34
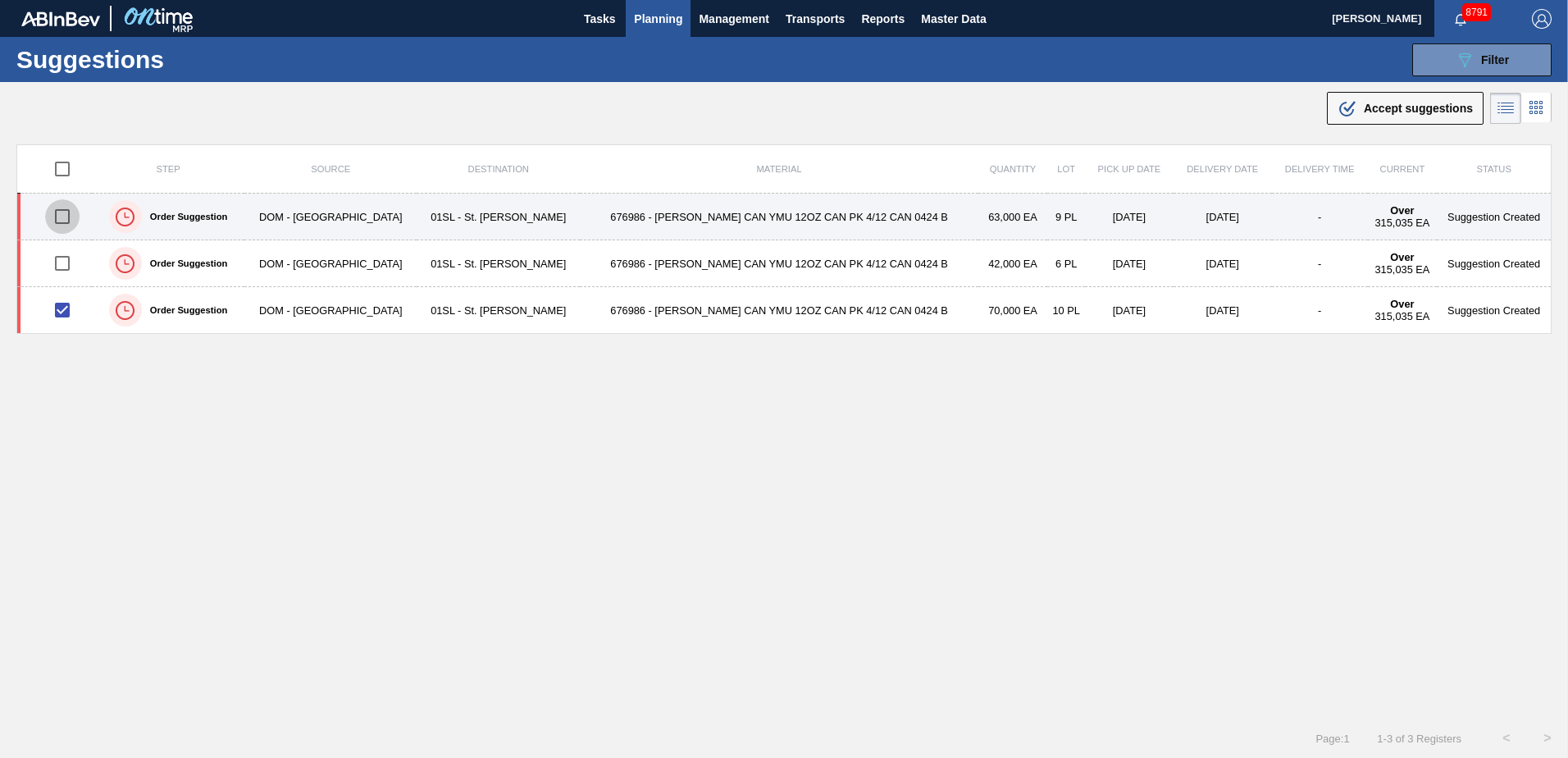
click at [61, 218] on input "checkbox" at bounding box center [62, 216] width 34 height 34
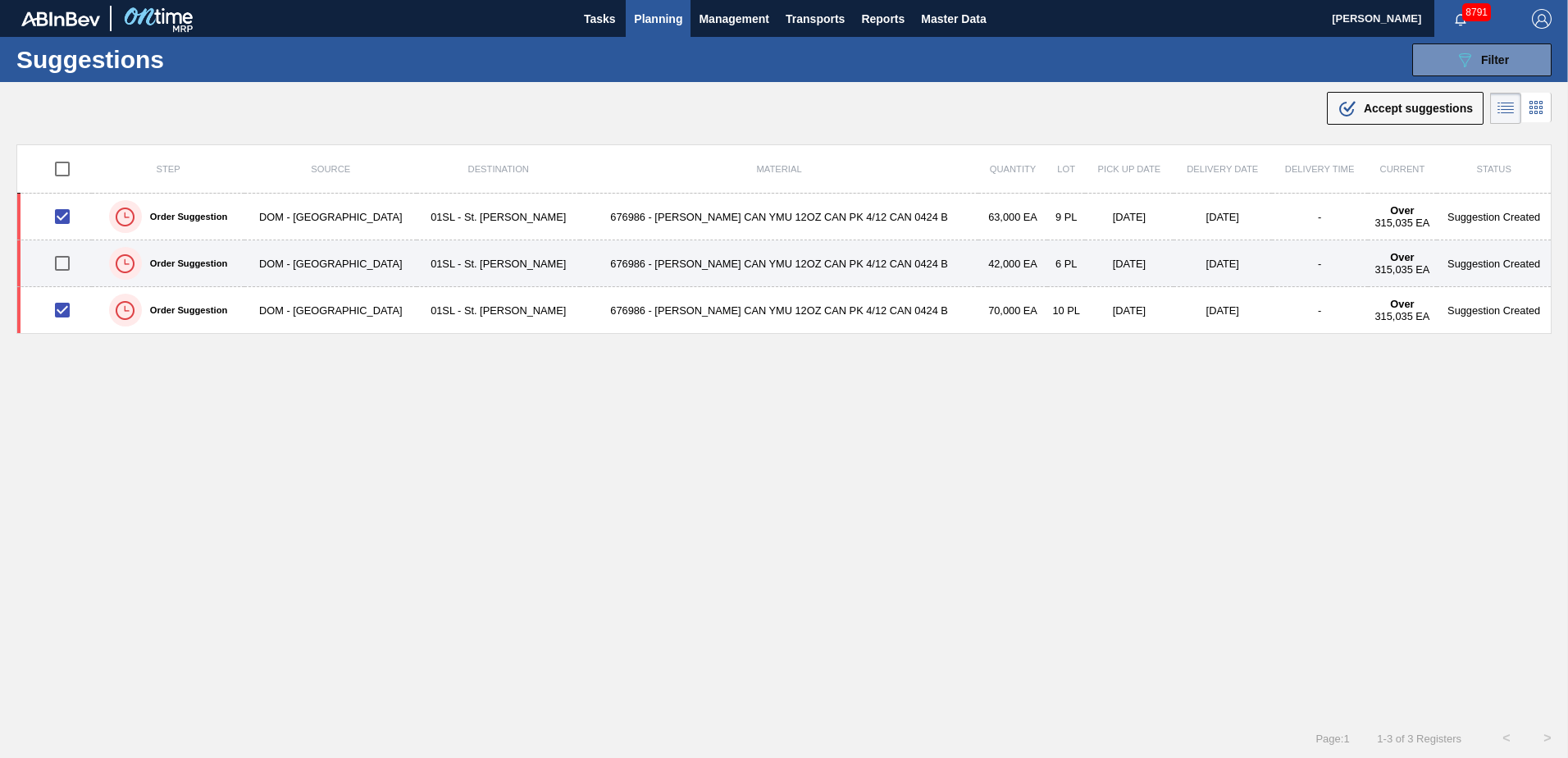
click at [66, 263] on input "checkbox" at bounding box center [62, 263] width 34 height 34
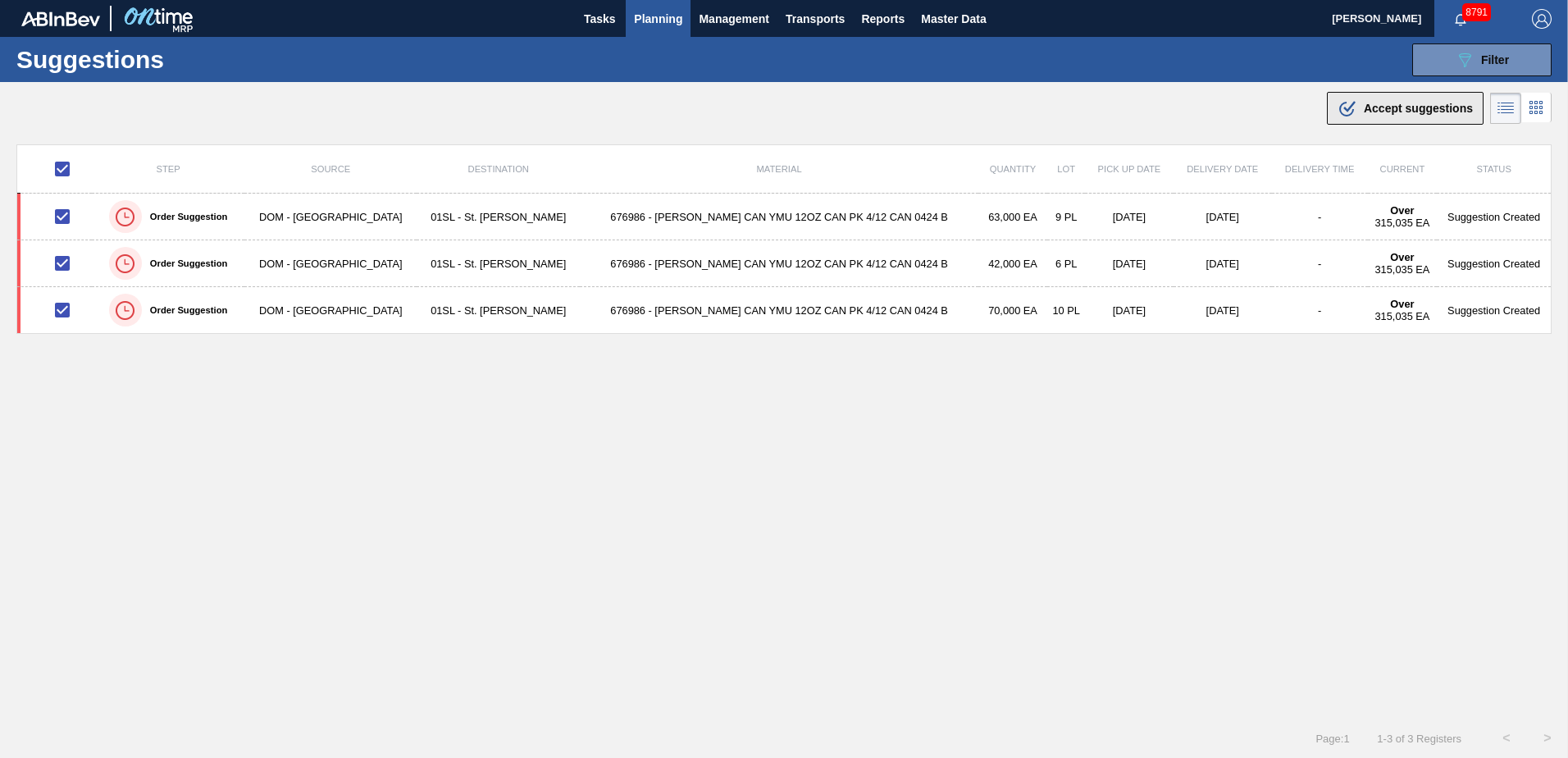
click at [1385, 106] on span "Accept suggestions" at bounding box center [1418, 109] width 109 height 13
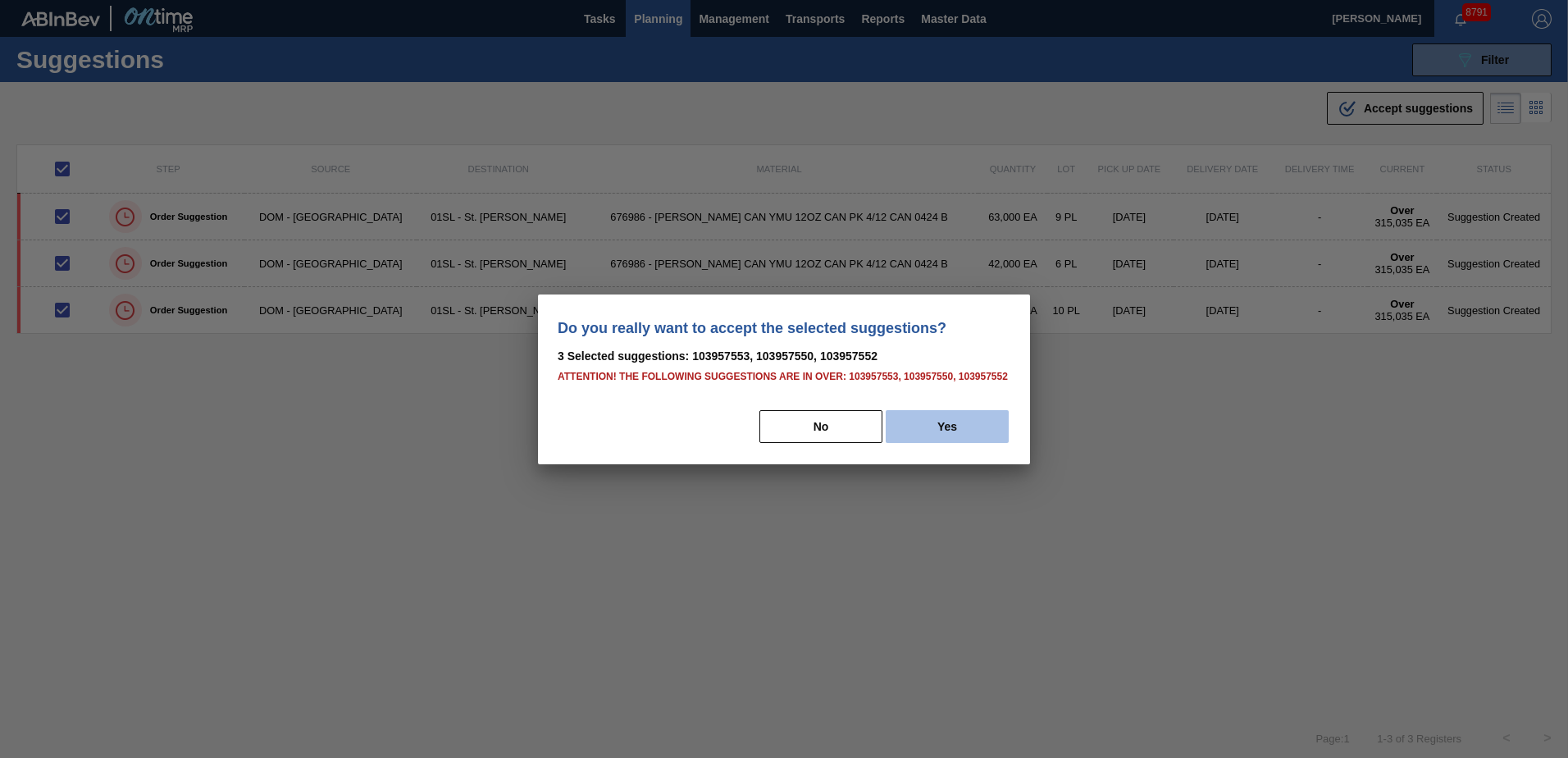
click at [952, 421] on button "Yes" at bounding box center [947, 426] width 123 height 32
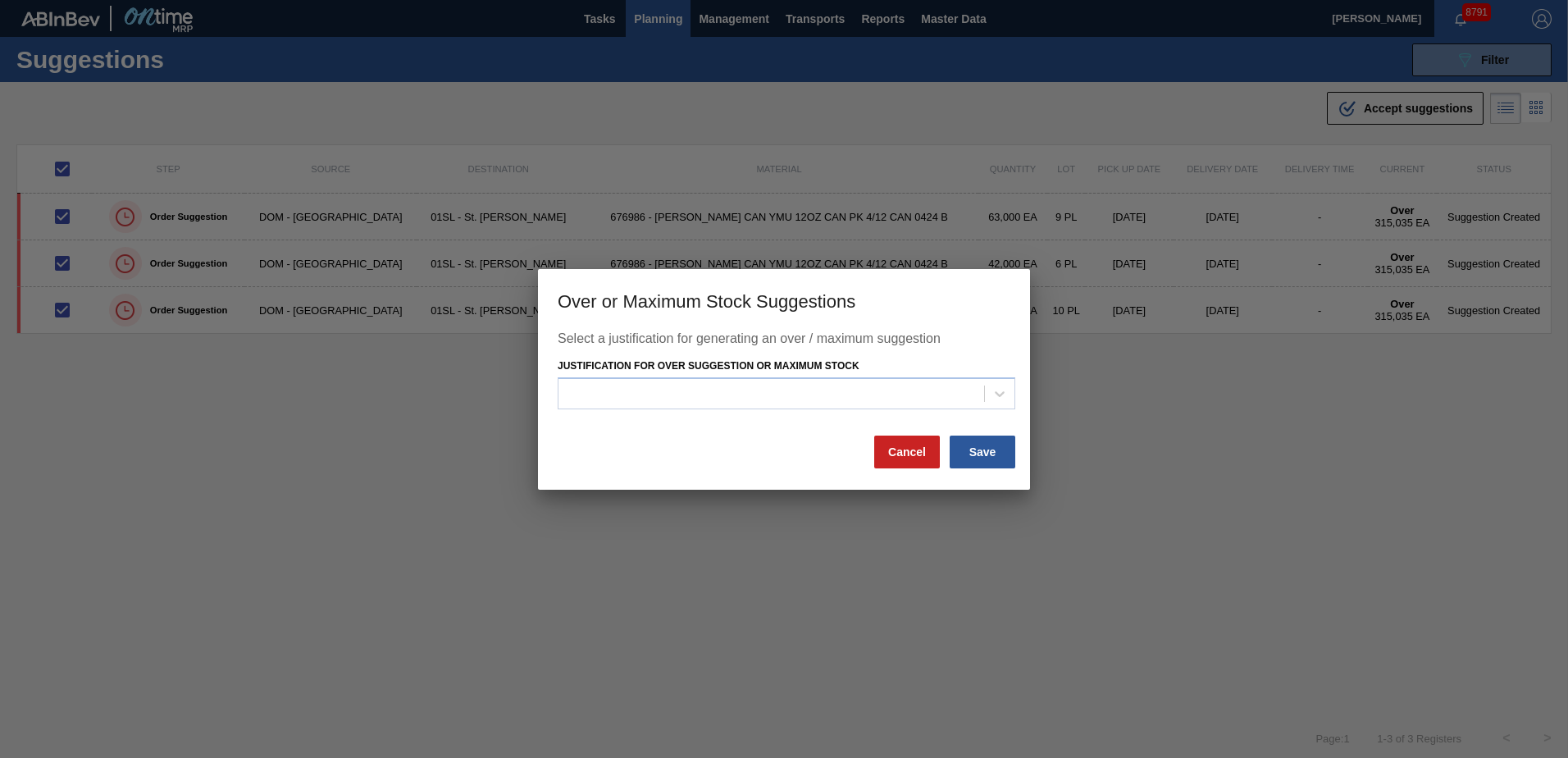
click at [719, 410] on div "Select a justification for generating an over / maximum suggestion Justificatio…" at bounding box center [784, 382] width 453 height 103
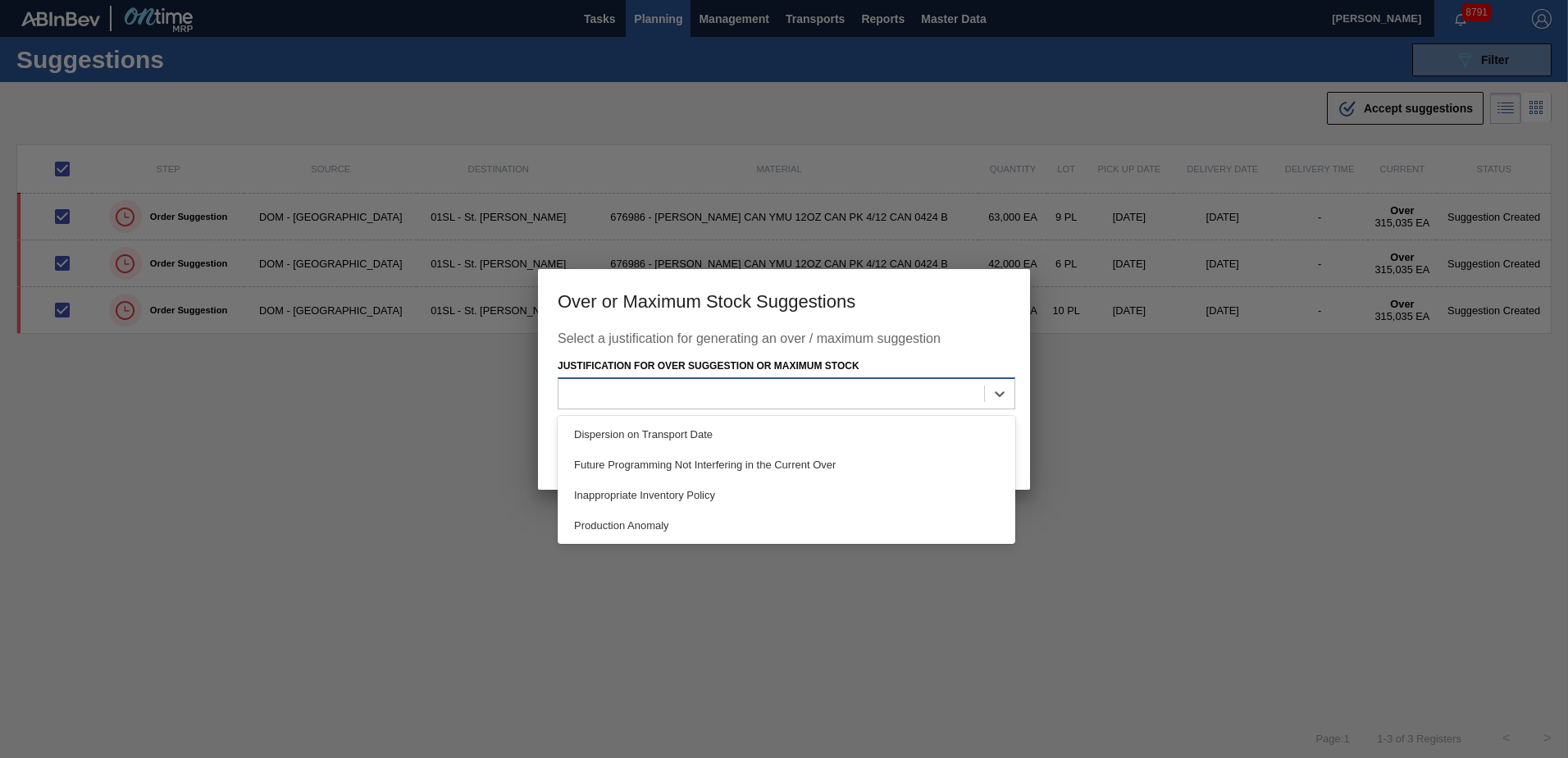
click at [708, 395] on div at bounding box center [771, 394] width 426 height 24
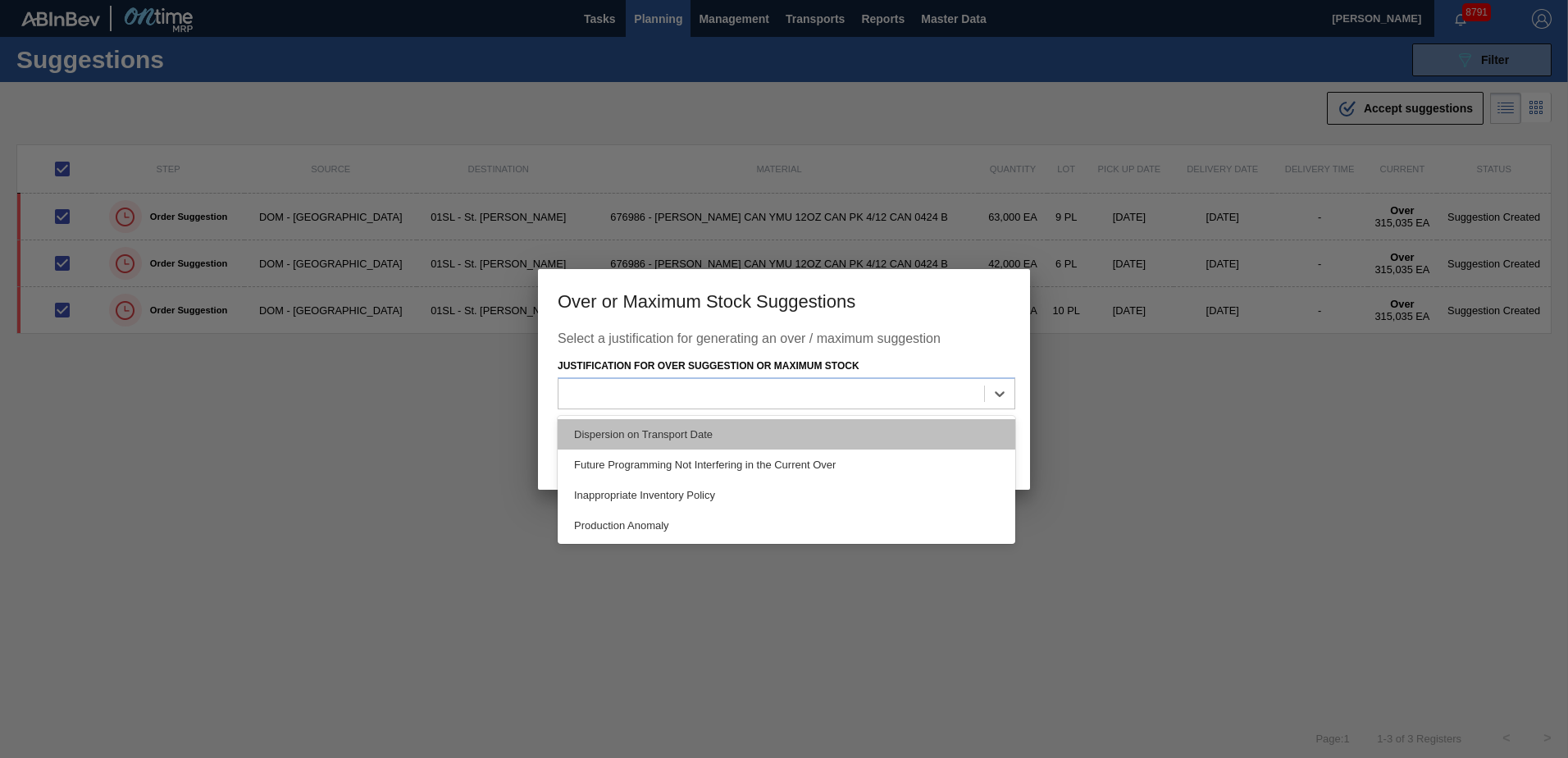
click at [682, 428] on div "Dispersion on Transport Date" at bounding box center [785, 434] width 457 height 31
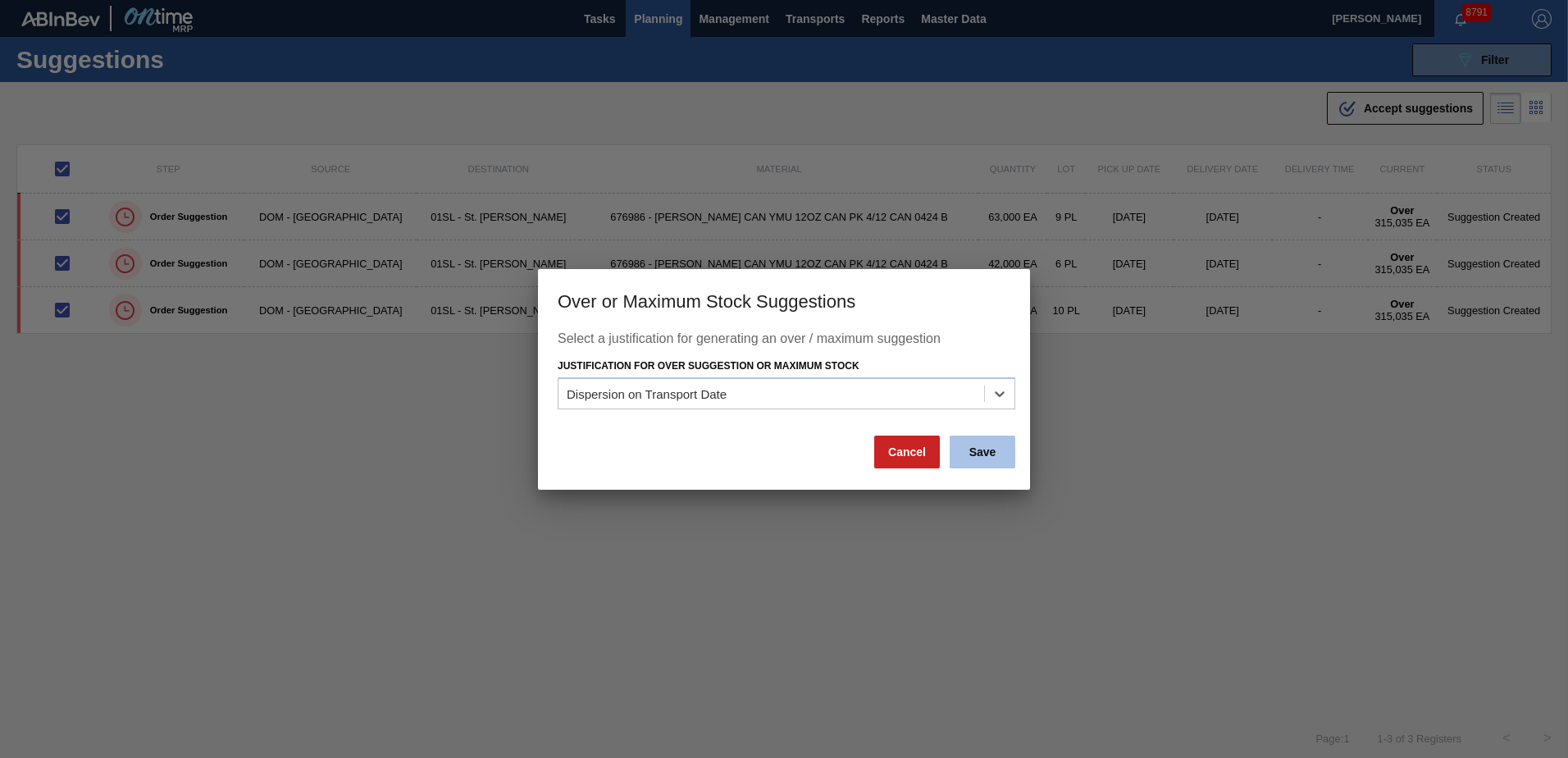
click at [1007, 454] on button "Save" at bounding box center [982, 452] width 66 height 32
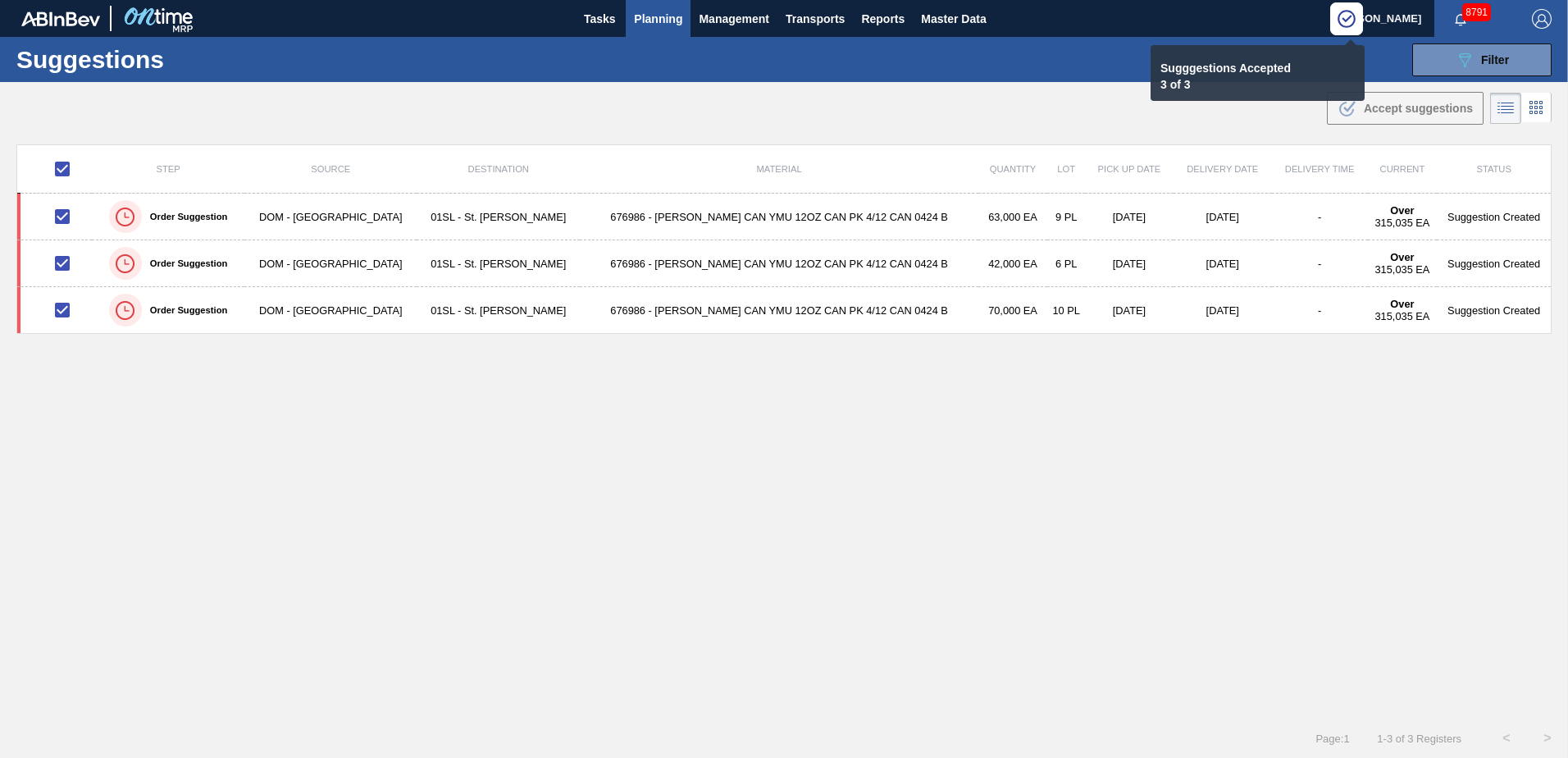
click at [662, 19] on span "Planning" at bounding box center [658, 19] width 48 height 19
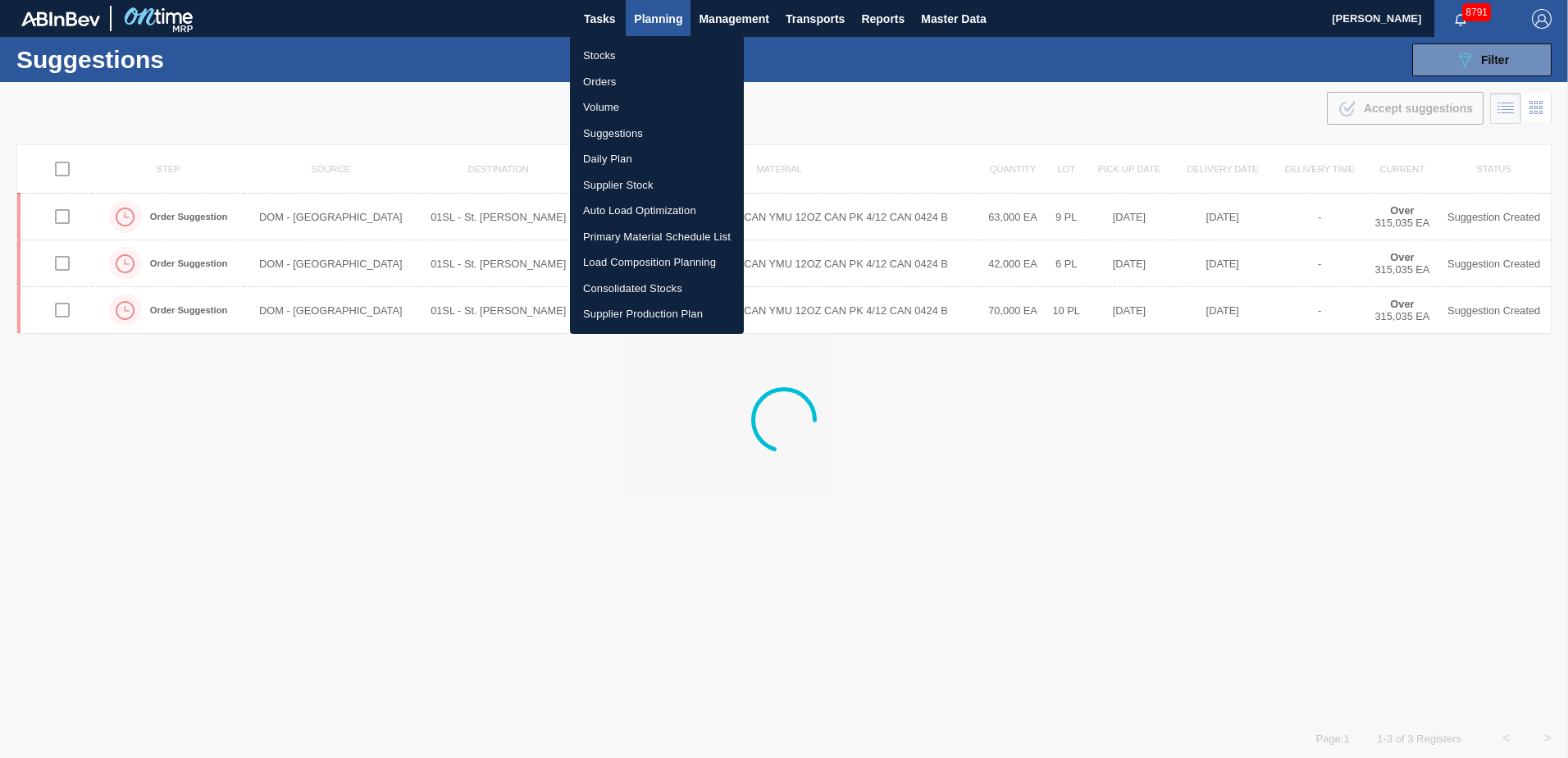
click at [619, 262] on li "Load Composition Planning" at bounding box center [657, 263] width 173 height 26
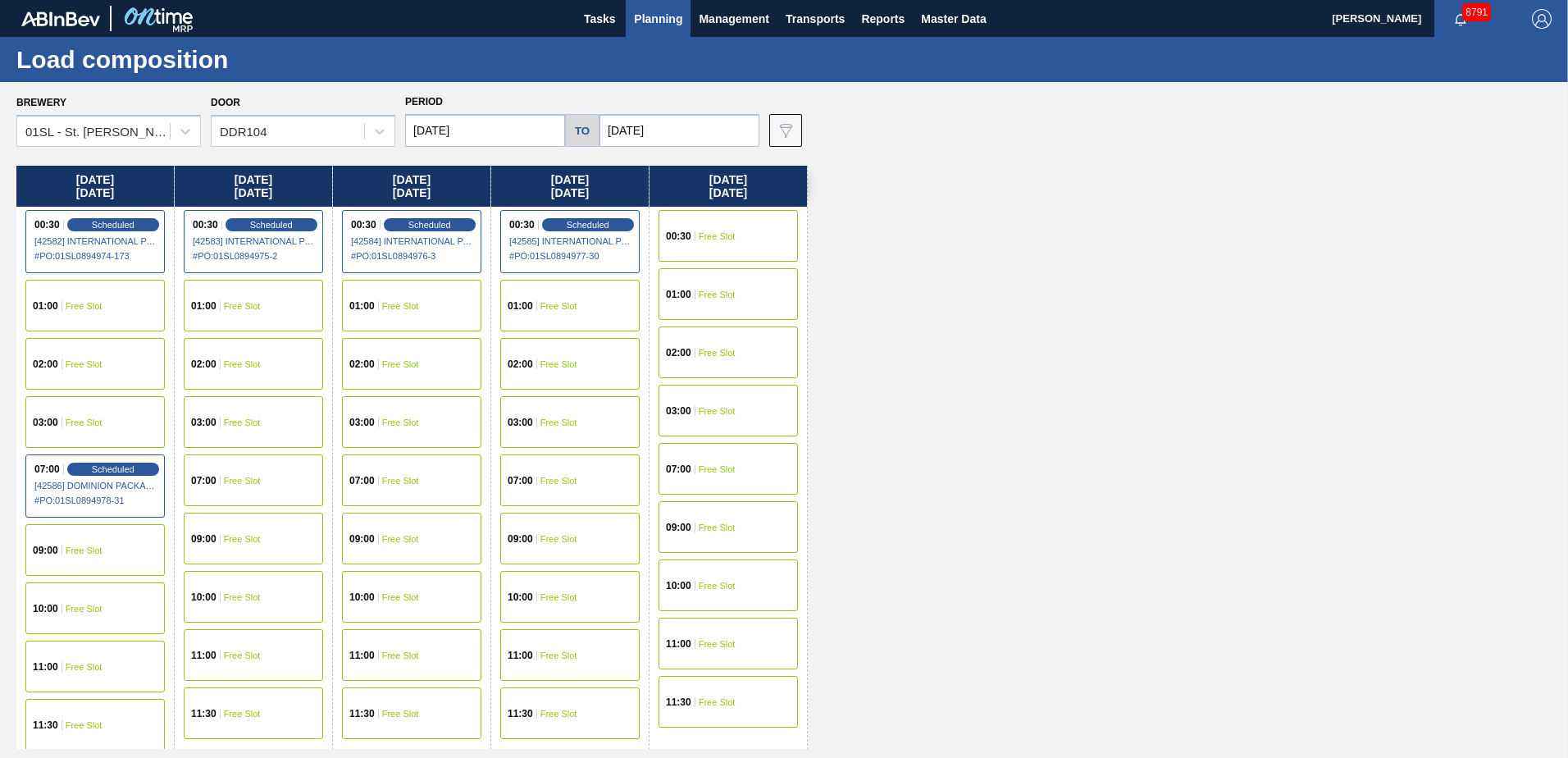
click at [134, 538] on div "09:00 Free Slot" at bounding box center [95, 550] width 139 height 52
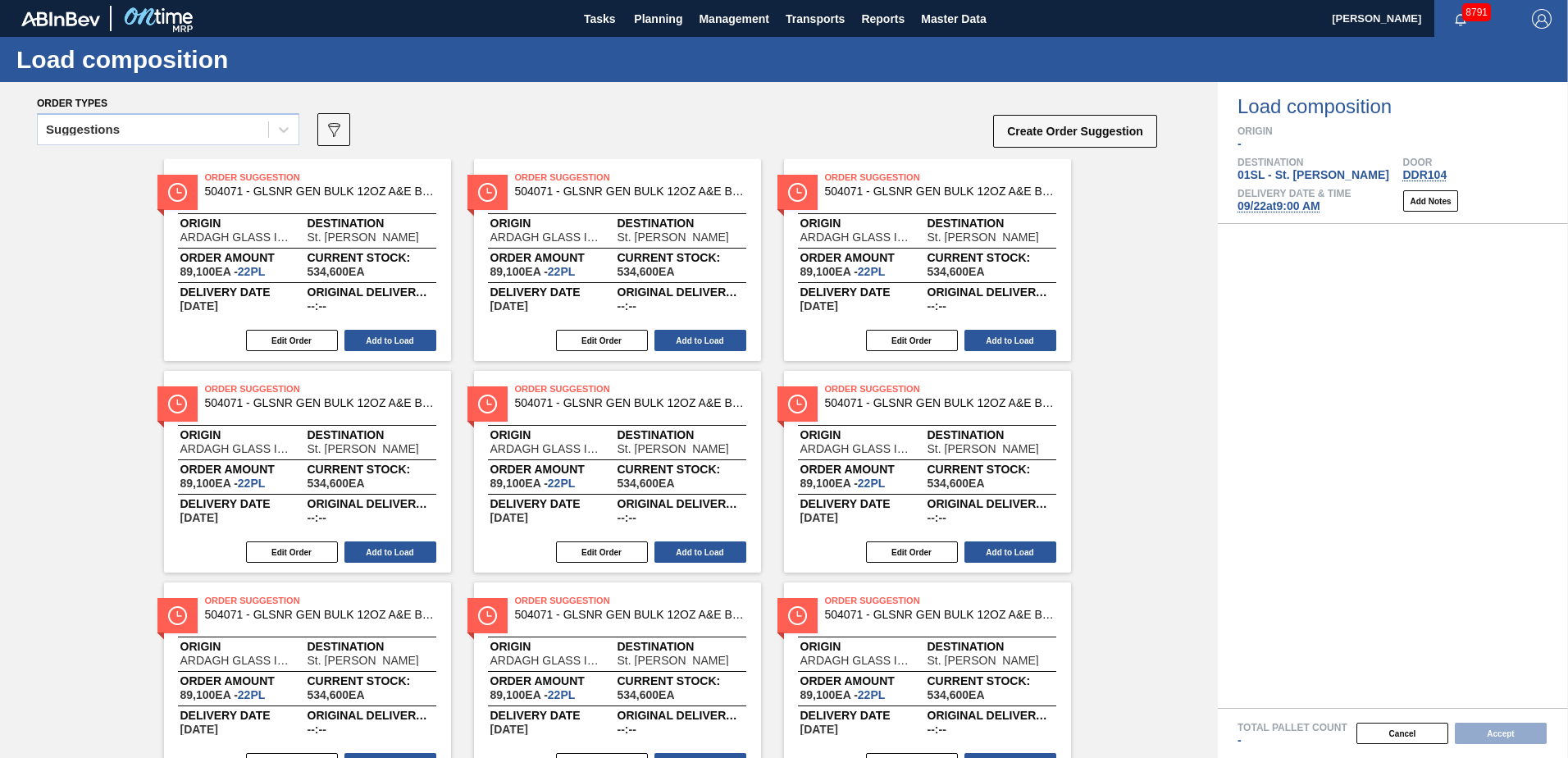
click at [284, 131] on icon at bounding box center [284, 130] width 17 height 17
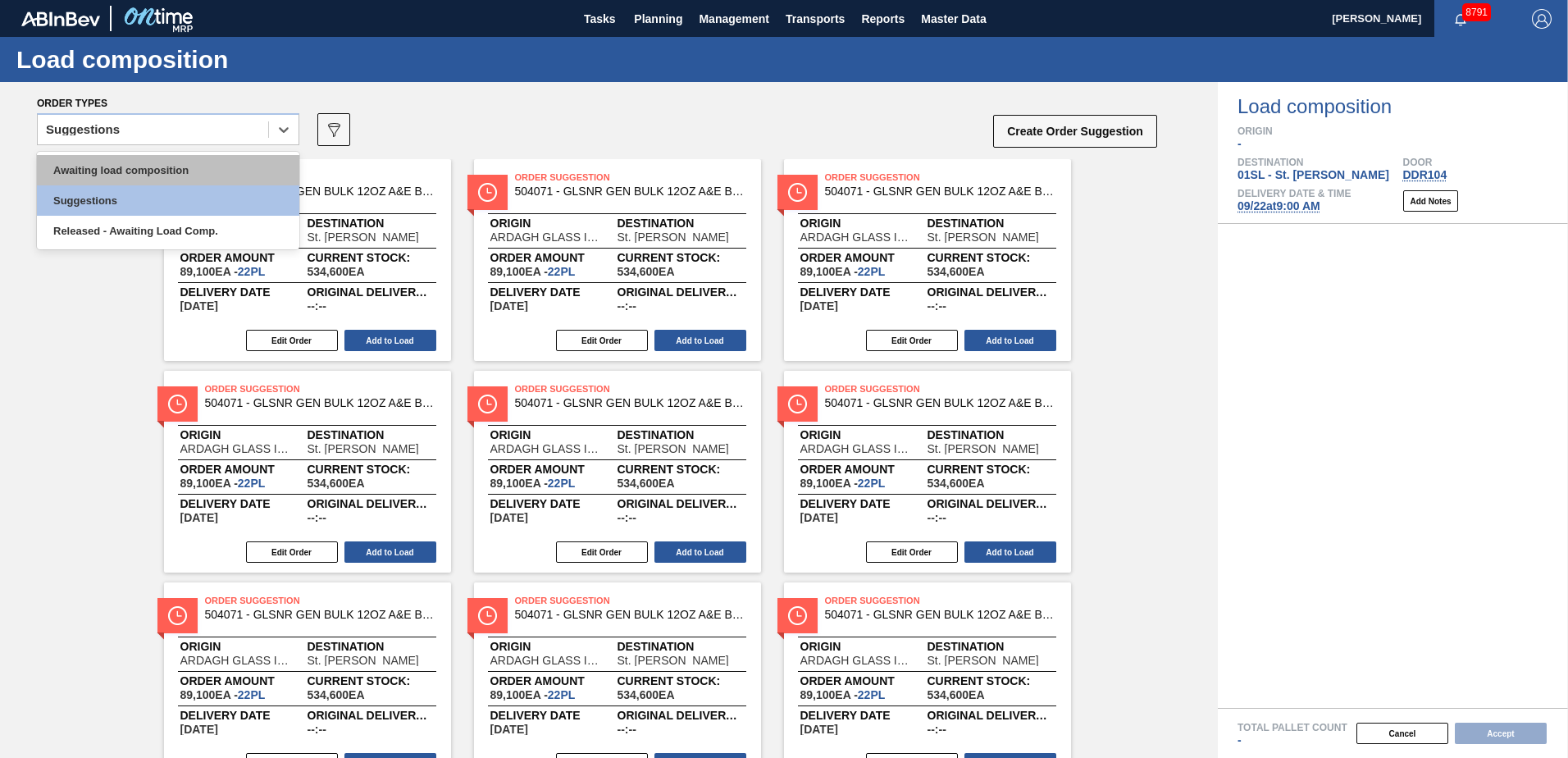
click at [160, 172] on div "Awaiting load composition" at bounding box center [168, 170] width 262 height 31
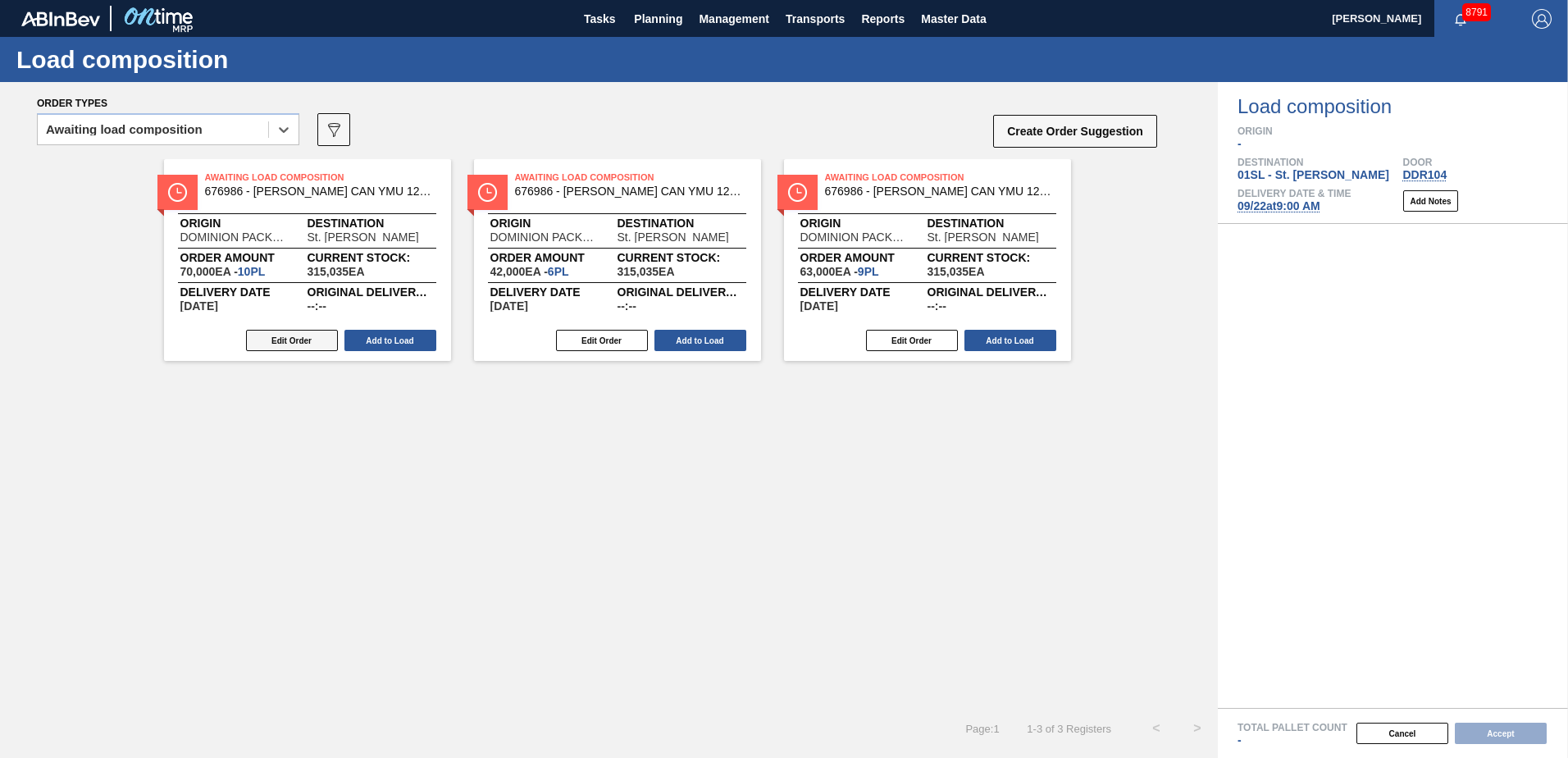
click at [317, 341] on button "Edit Order" at bounding box center [291, 340] width 92 height 21
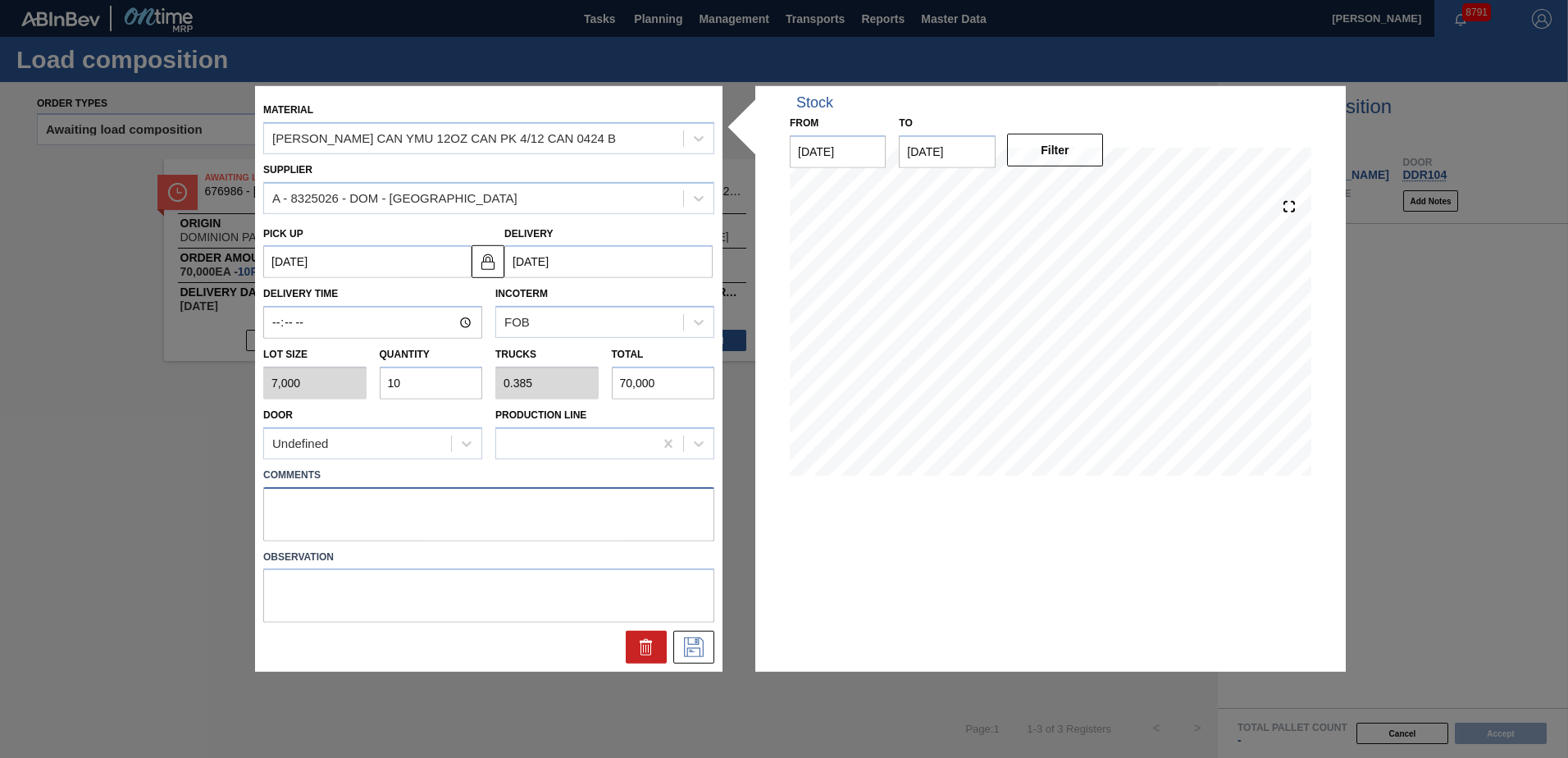
click at [335, 511] on textarea at bounding box center [489, 513] width 451 height 54
click at [701, 645] on icon at bounding box center [694, 647] width 26 height 19
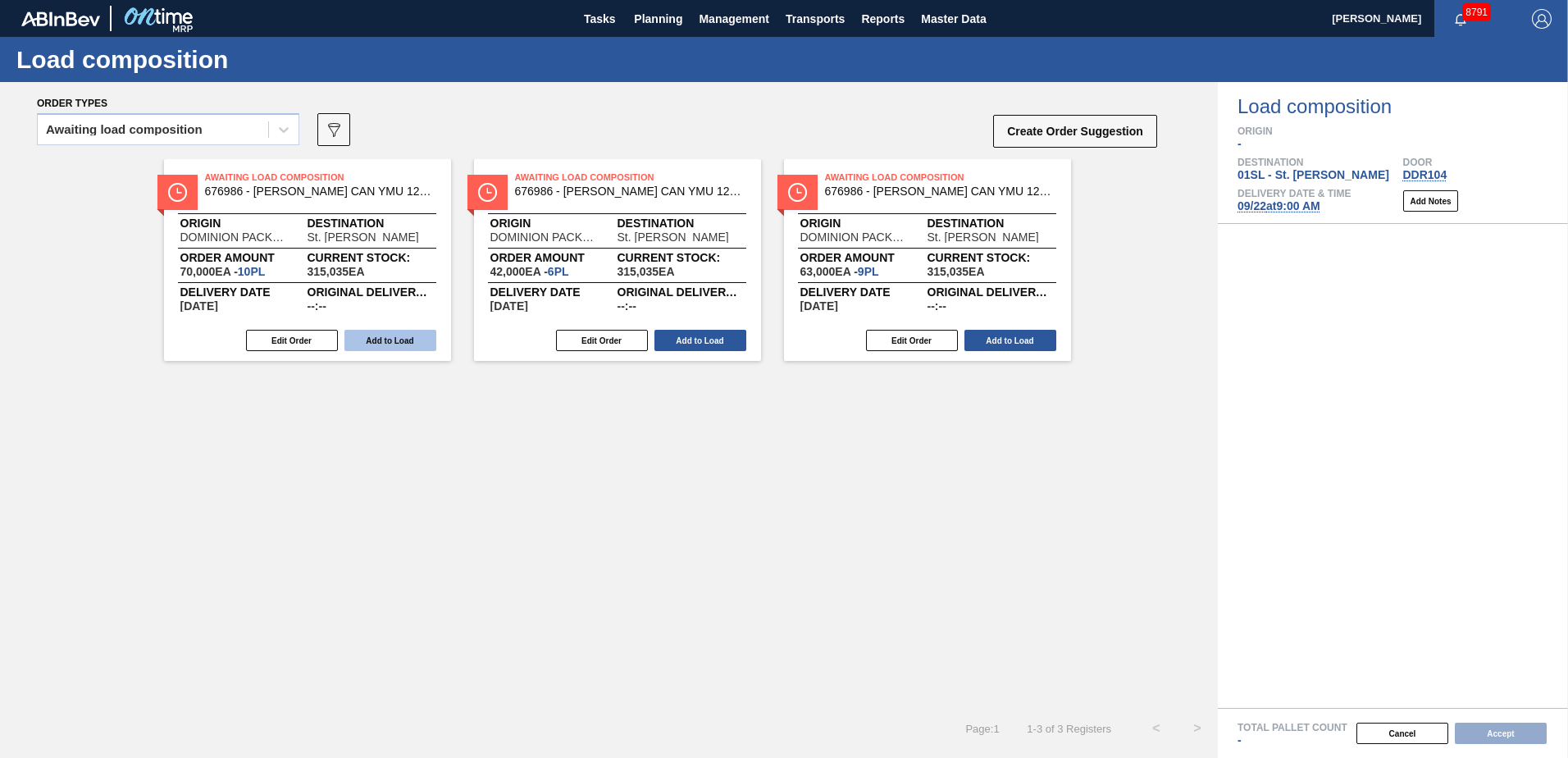
click at [397, 343] on button "Add to Load" at bounding box center [389, 340] width 92 height 21
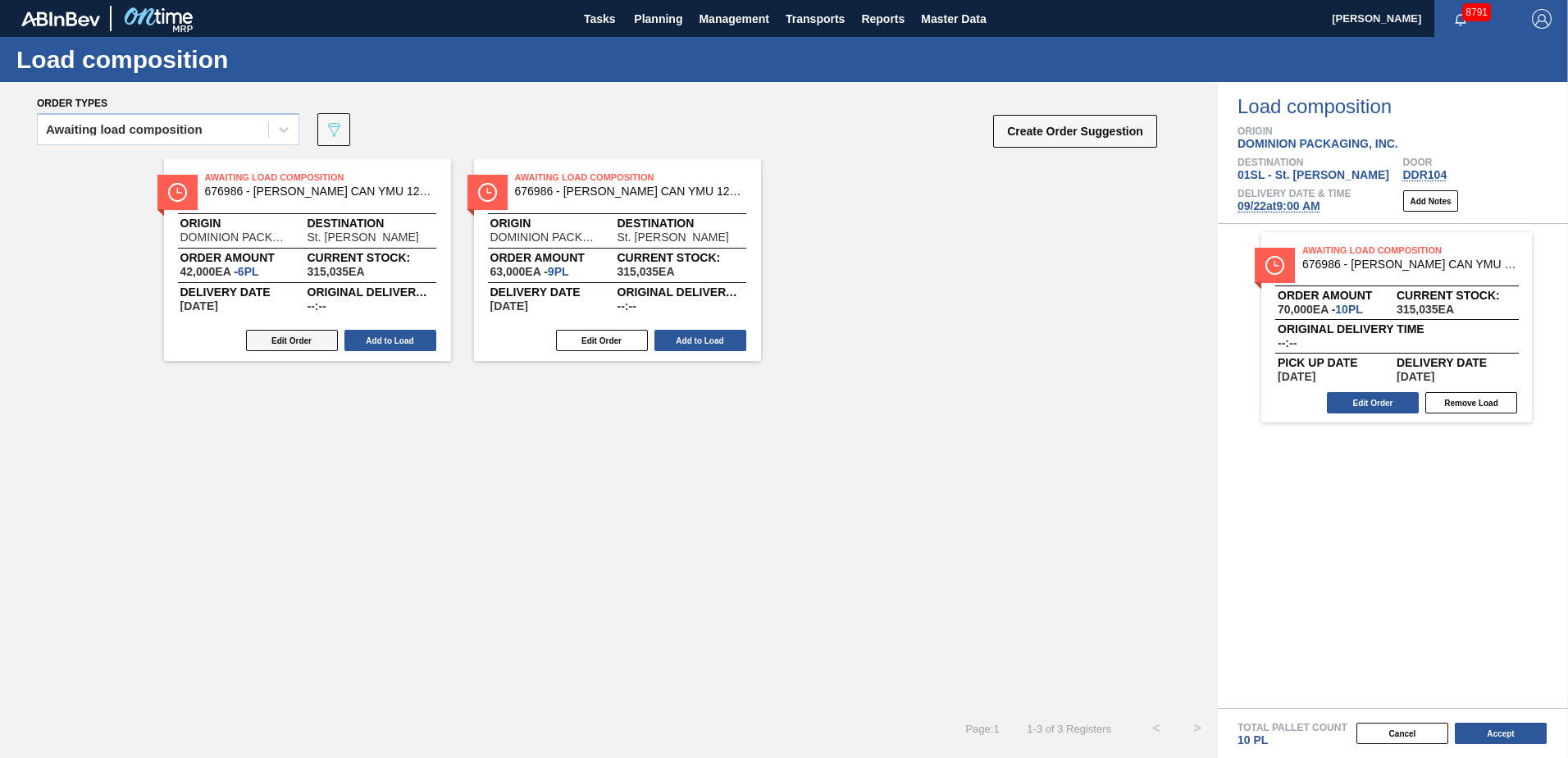
click at [274, 340] on button "Edit Order" at bounding box center [291, 340] width 92 height 21
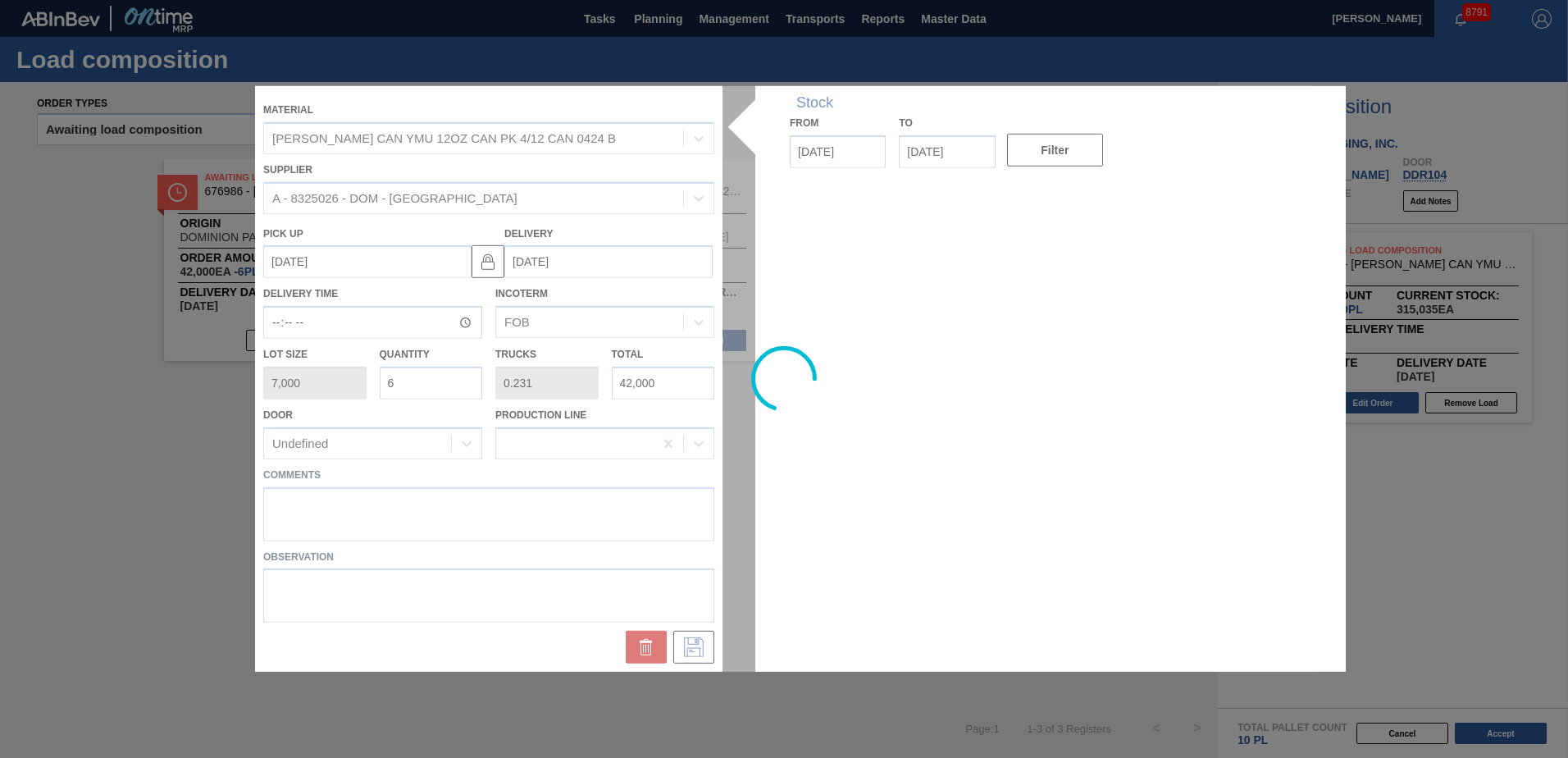
click at [285, 500] on div at bounding box center [784, 379] width 1058 height 585
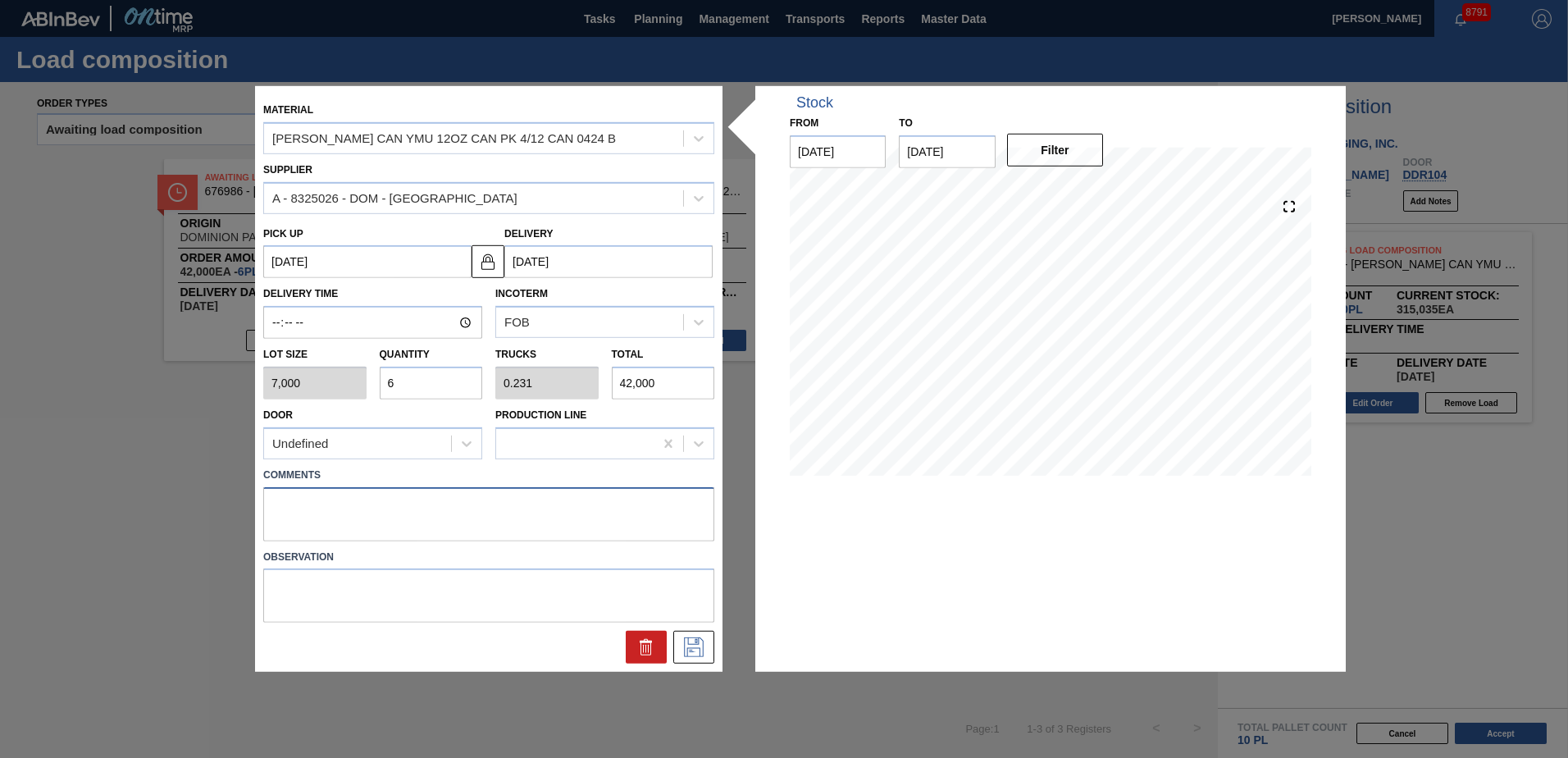
click at [285, 500] on textarea at bounding box center [489, 513] width 451 height 54
click at [691, 643] on icon at bounding box center [694, 647] width 26 height 19
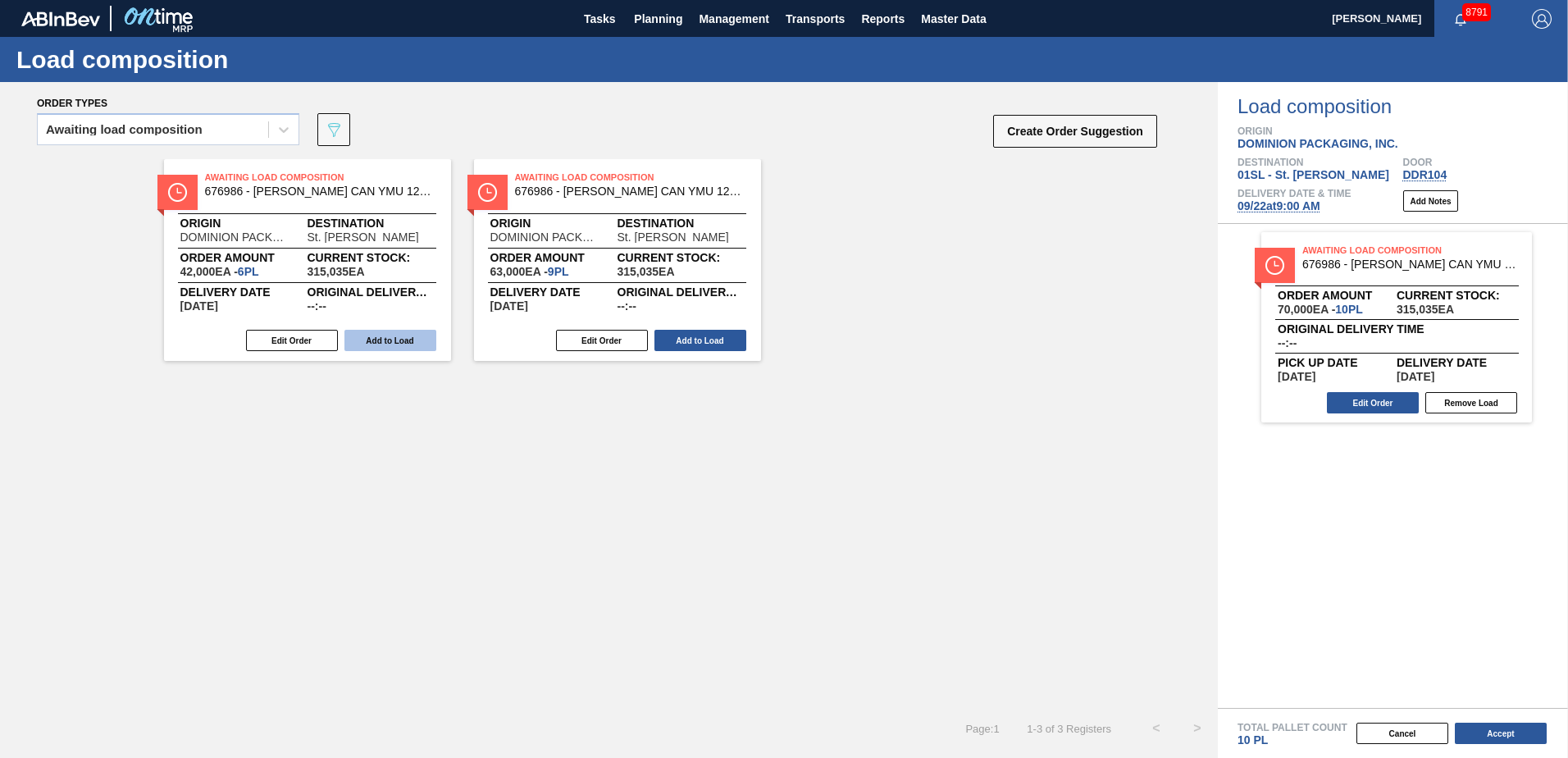
click at [395, 340] on button "Add to Load" at bounding box center [389, 340] width 92 height 21
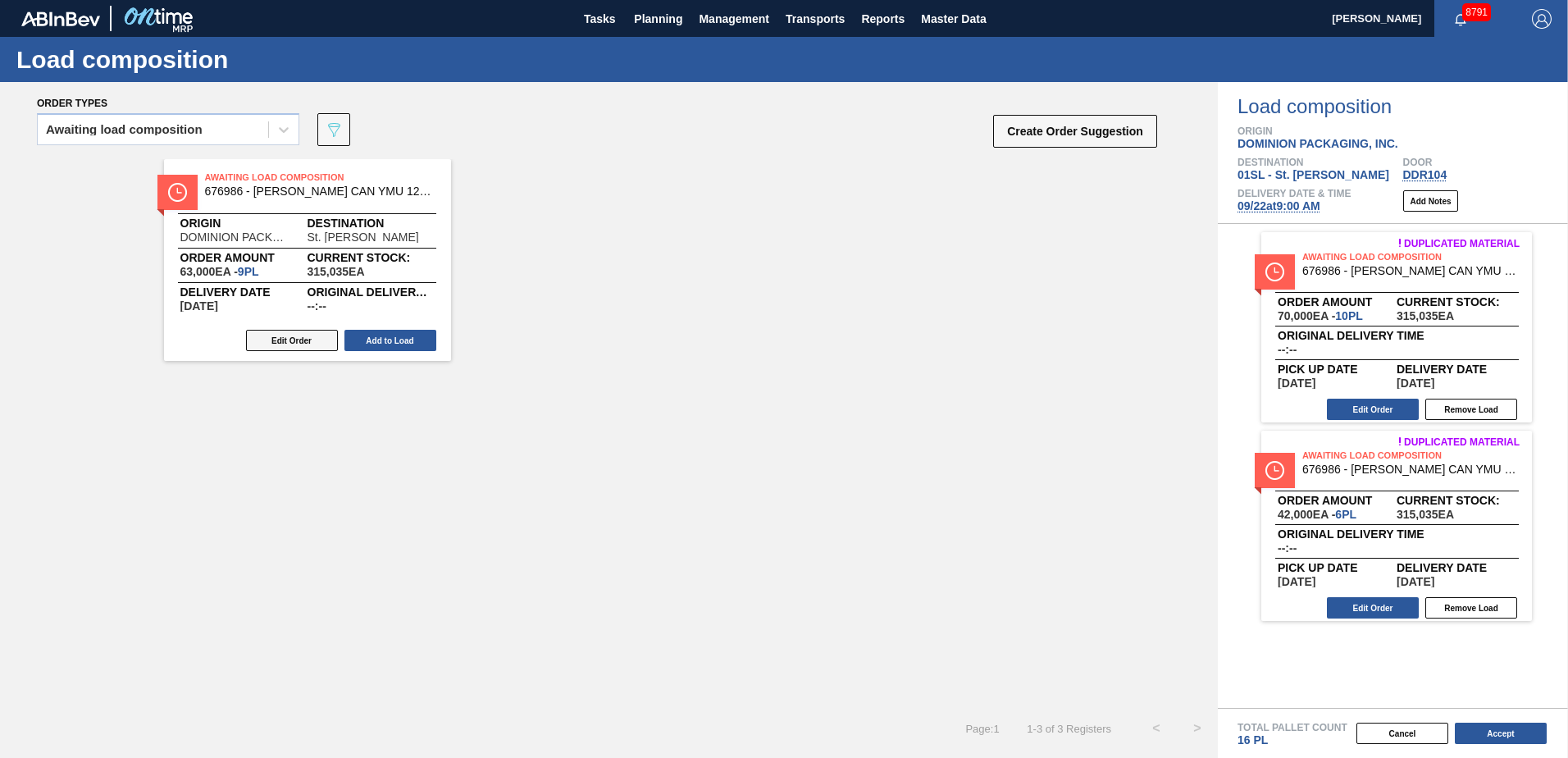
click at [308, 332] on button "Edit Order" at bounding box center [291, 340] width 92 height 21
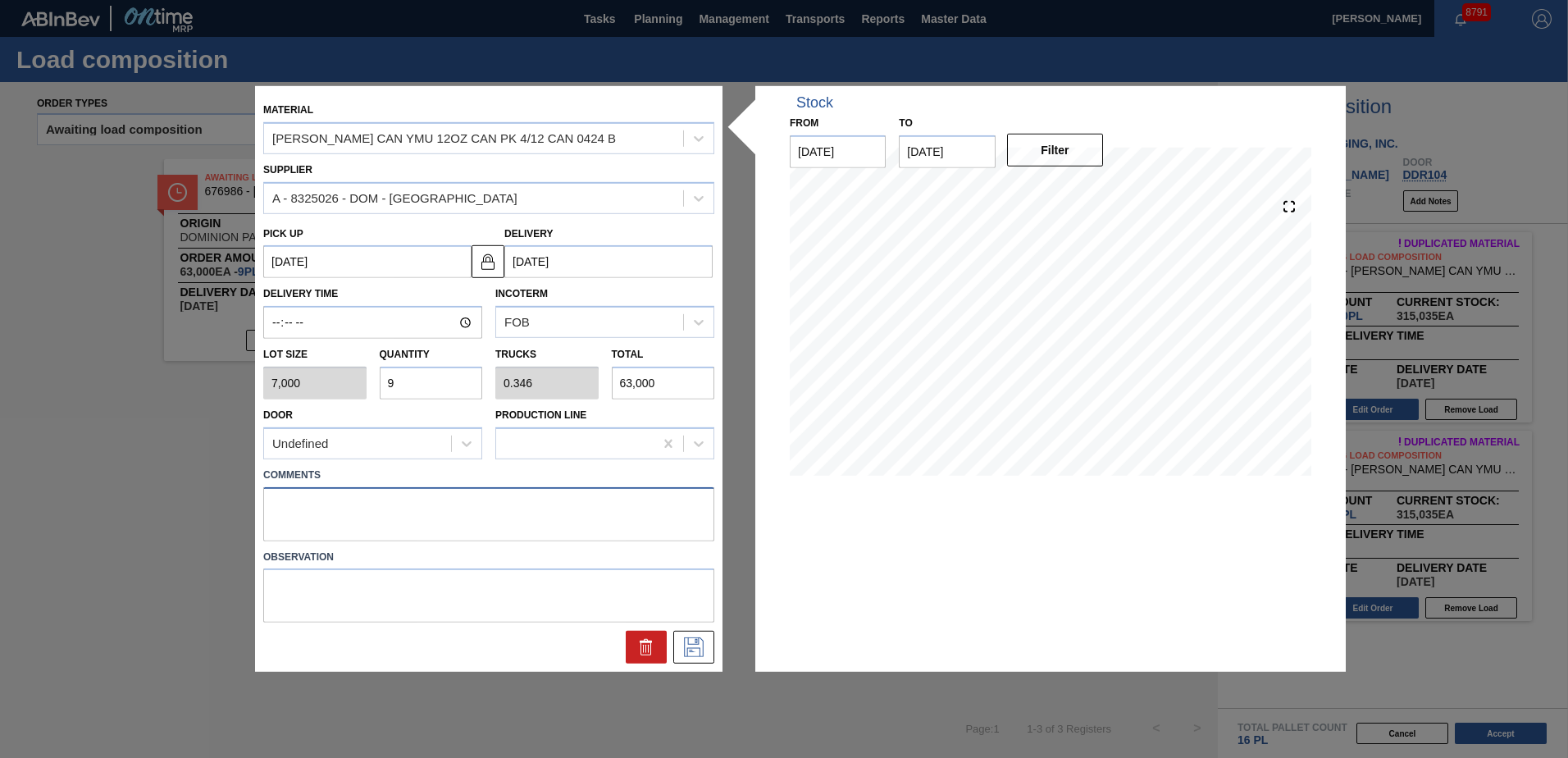
drag, startPoint x: 329, startPoint y: 505, endPoint x: 337, endPoint y: 511, distance: 10.0
click at [329, 505] on textarea at bounding box center [489, 513] width 451 height 54
click at [697, 641] on icon at bounding box center [693, 646] width 8 height 13
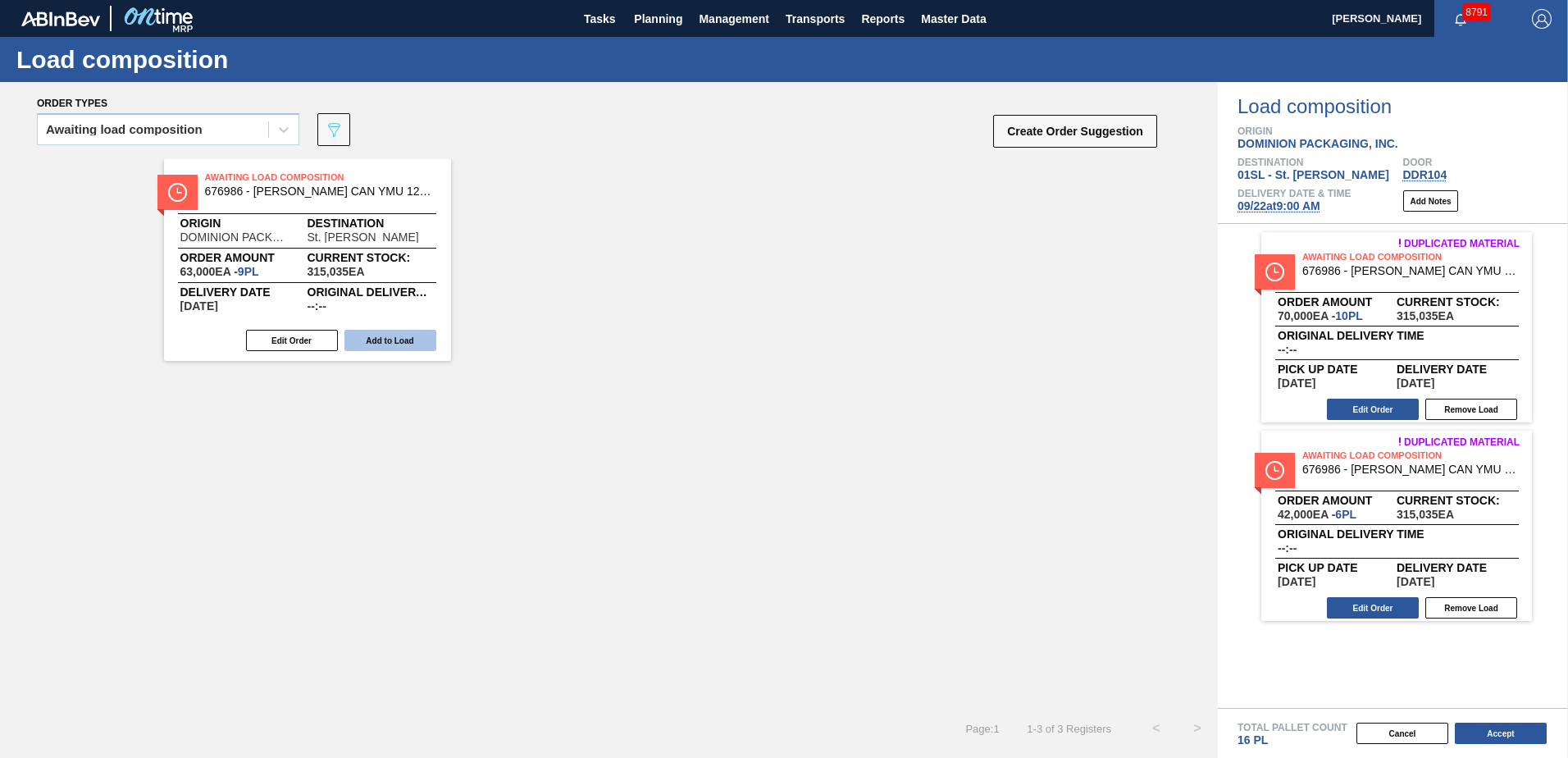
click at [389, 340] on button "Add to Load" at bounding box center [389, 340] width 92 height 21
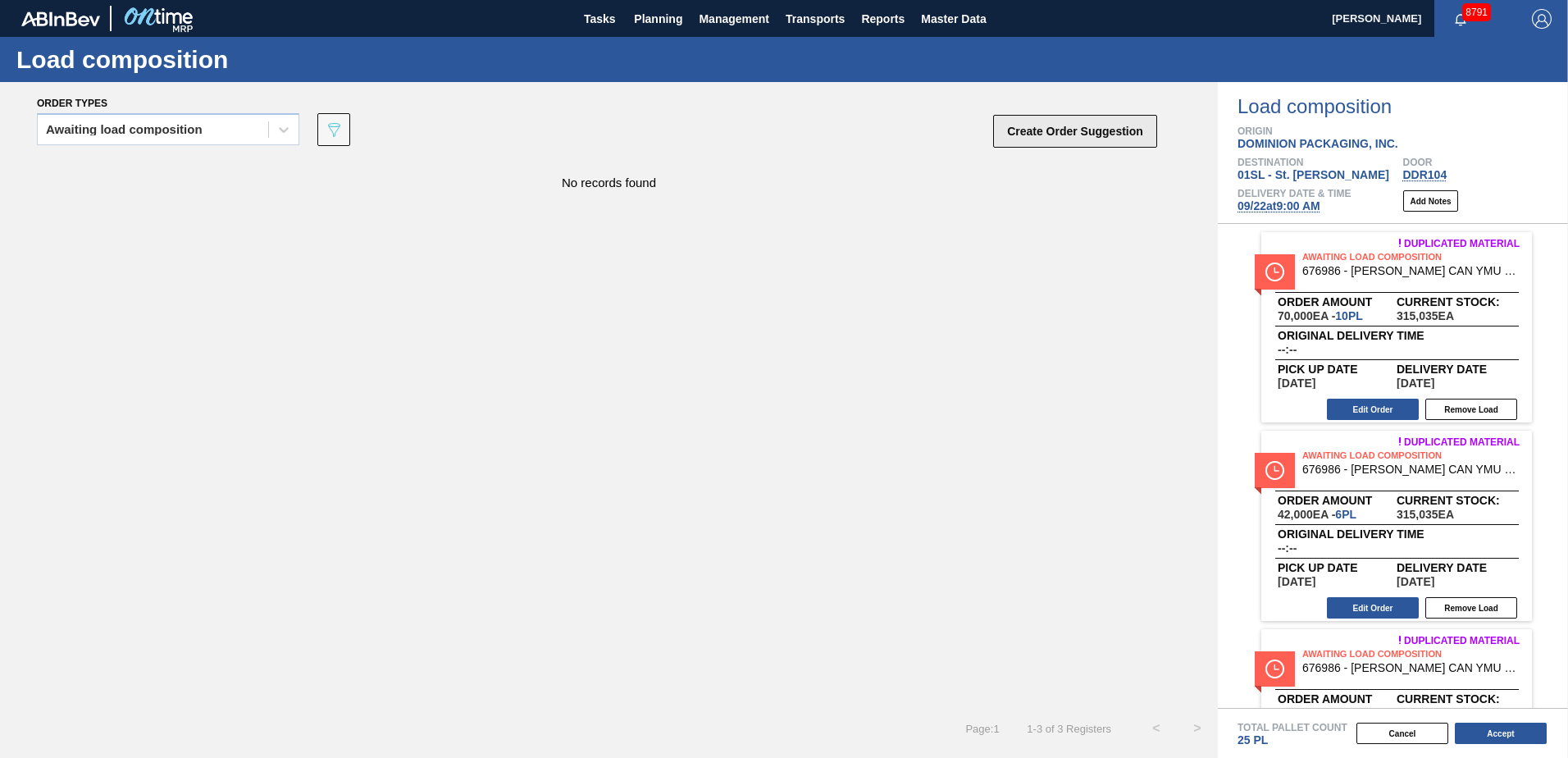
click at [1053, 131] on button "Create Order Suggestion" at bounding box center [1075, 131] width 164 height 32
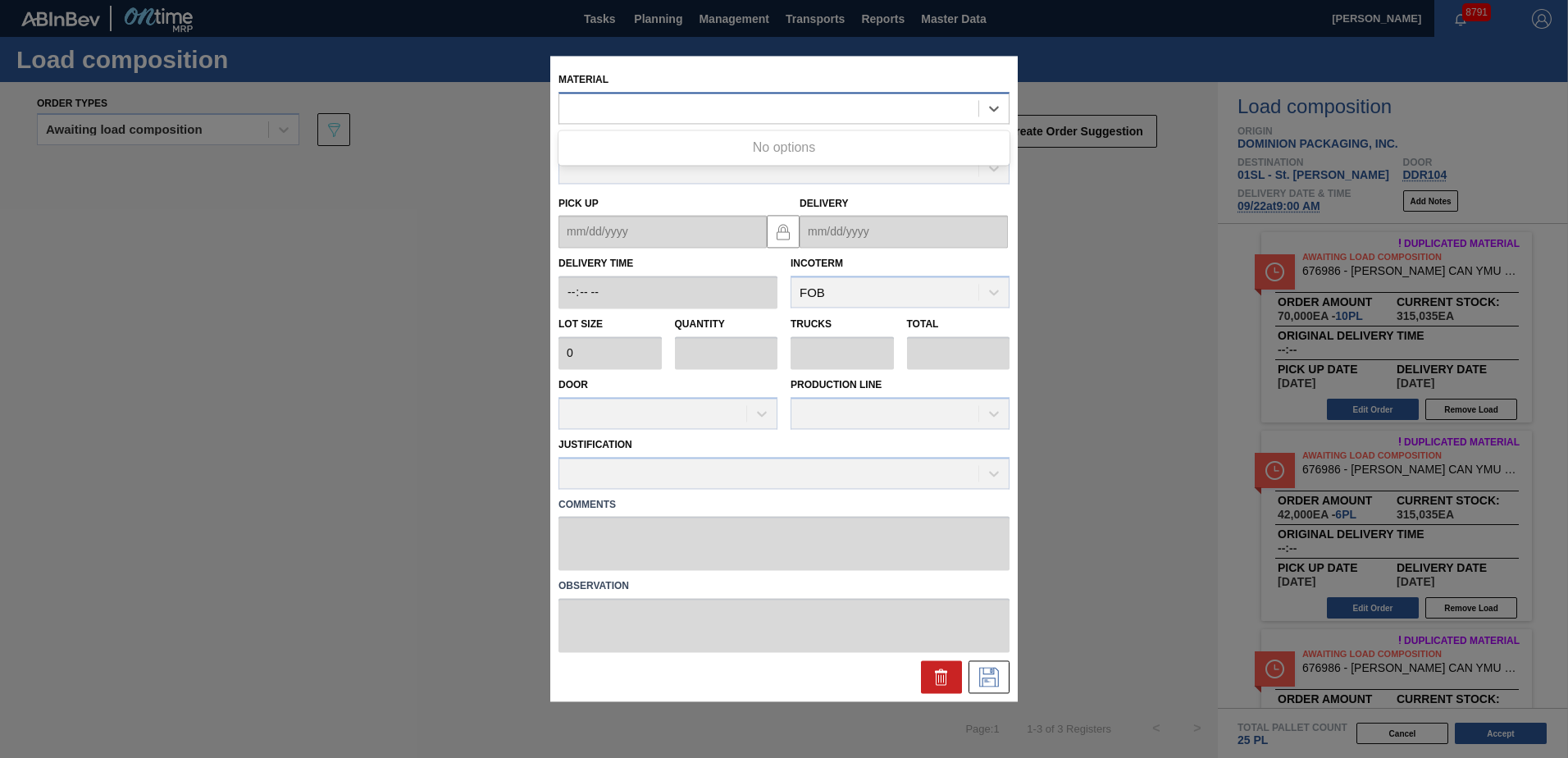
click at [796, 107] on div at bounding box center [769, 109] width 419 height 24
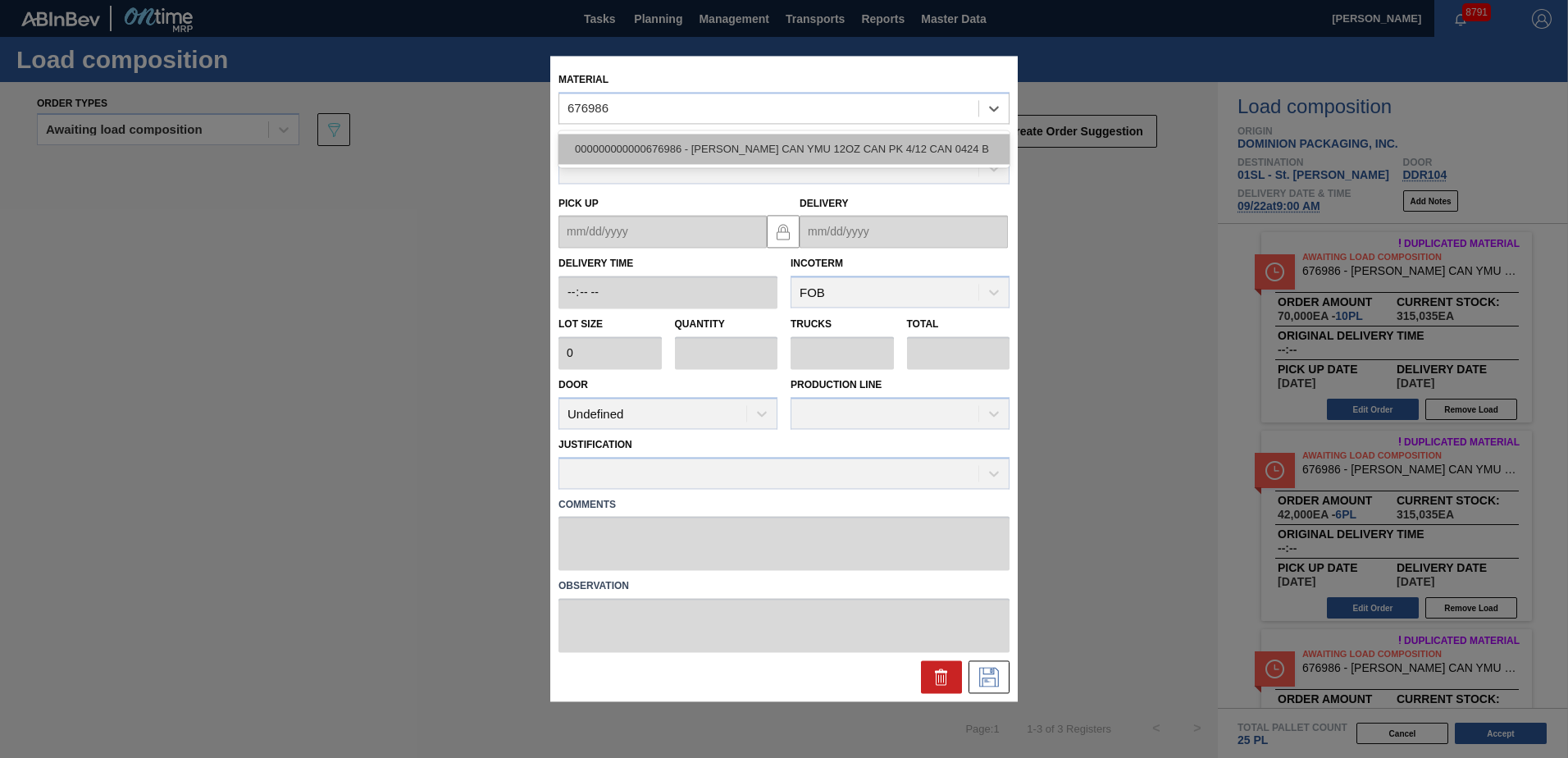
click at [860, 145] on div "000000000000676986 - [PERSON_NAME] CAN YMU 12OZ CAN PK 4/12 CAN 0424 B" at bounding box center [784, 148] width 451 height 31
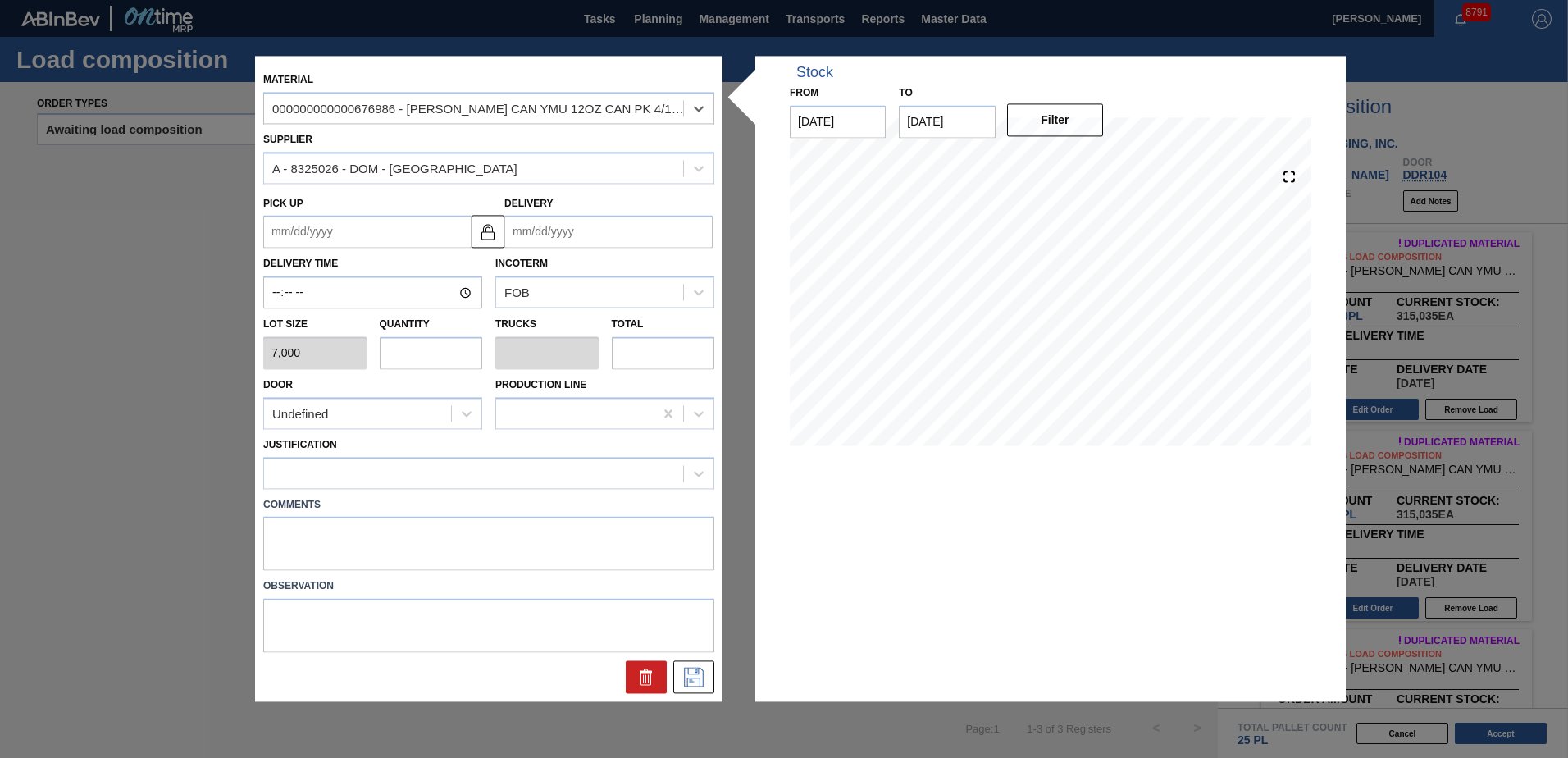
click at [598, 223] on input "Delivery" at bounding box center [608, 232] width 209 height 32
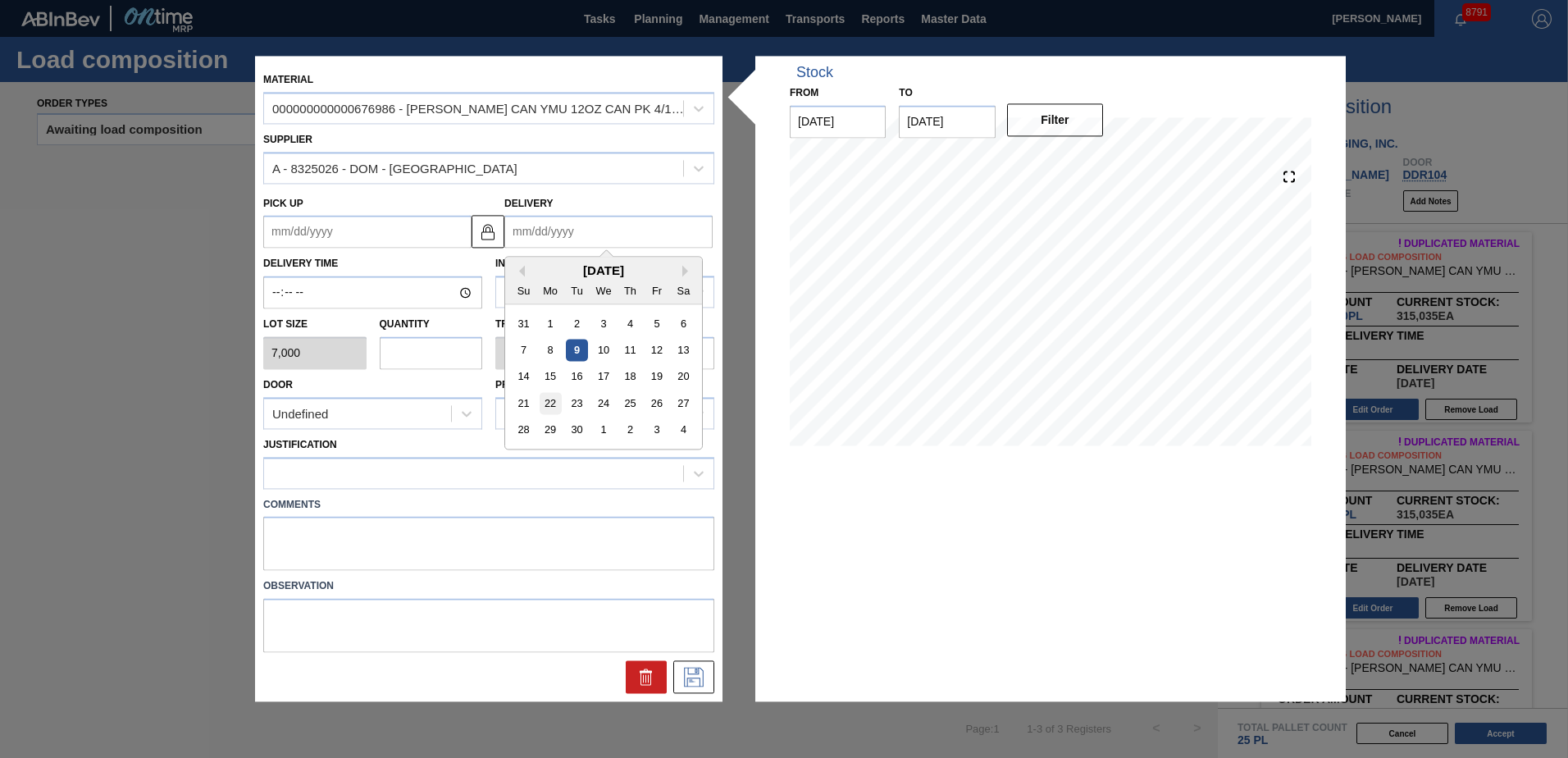
click at [556, 404] on div "22" at bounding box center [551, 405] width 22 height 22
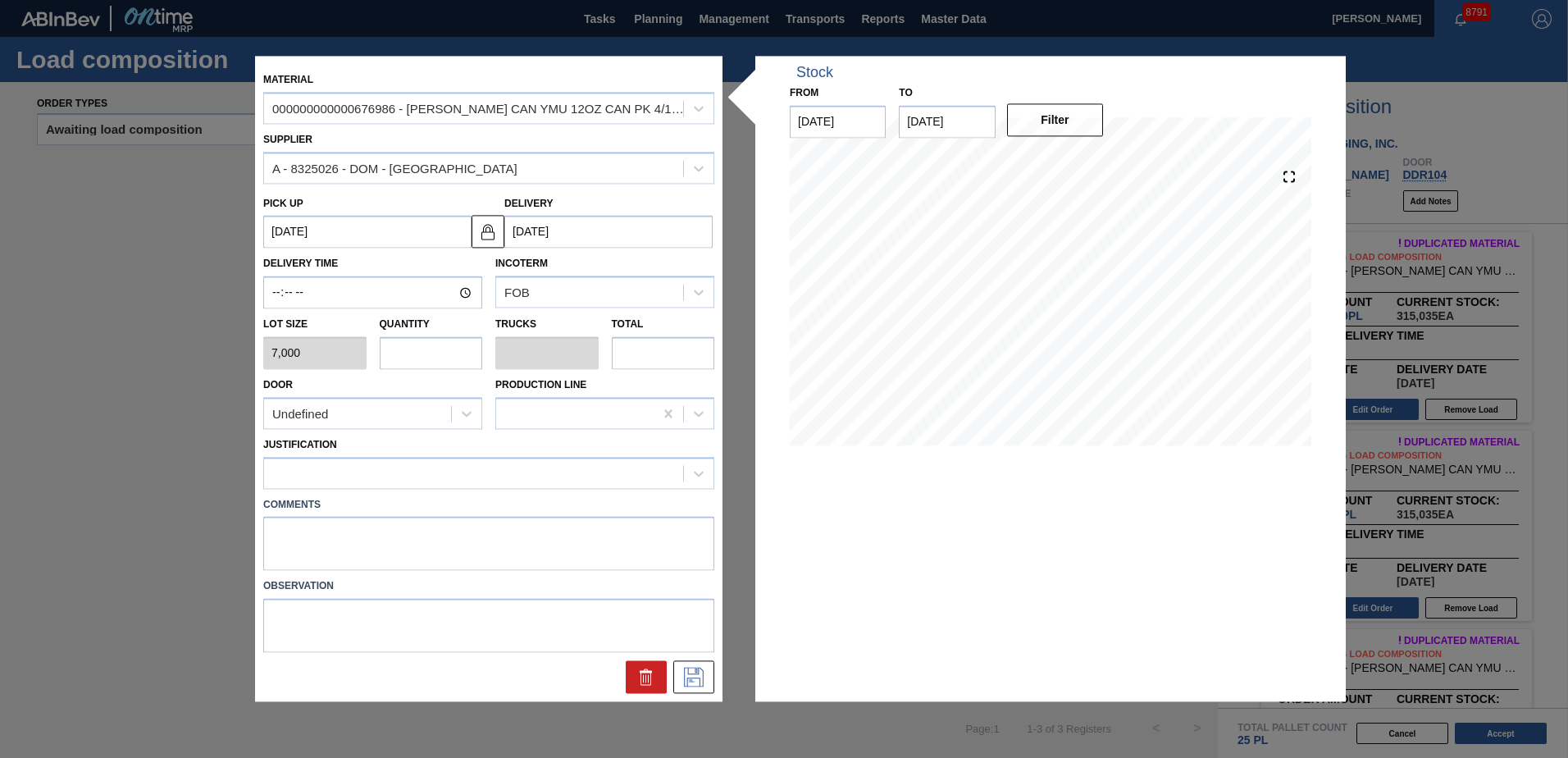
click at [438, 363] on input "text" at bounding box center [430, 353] width 103 height 32
click at [360, 407] on div "Undefined" at bounding box center [358, 414] width 187 height 24
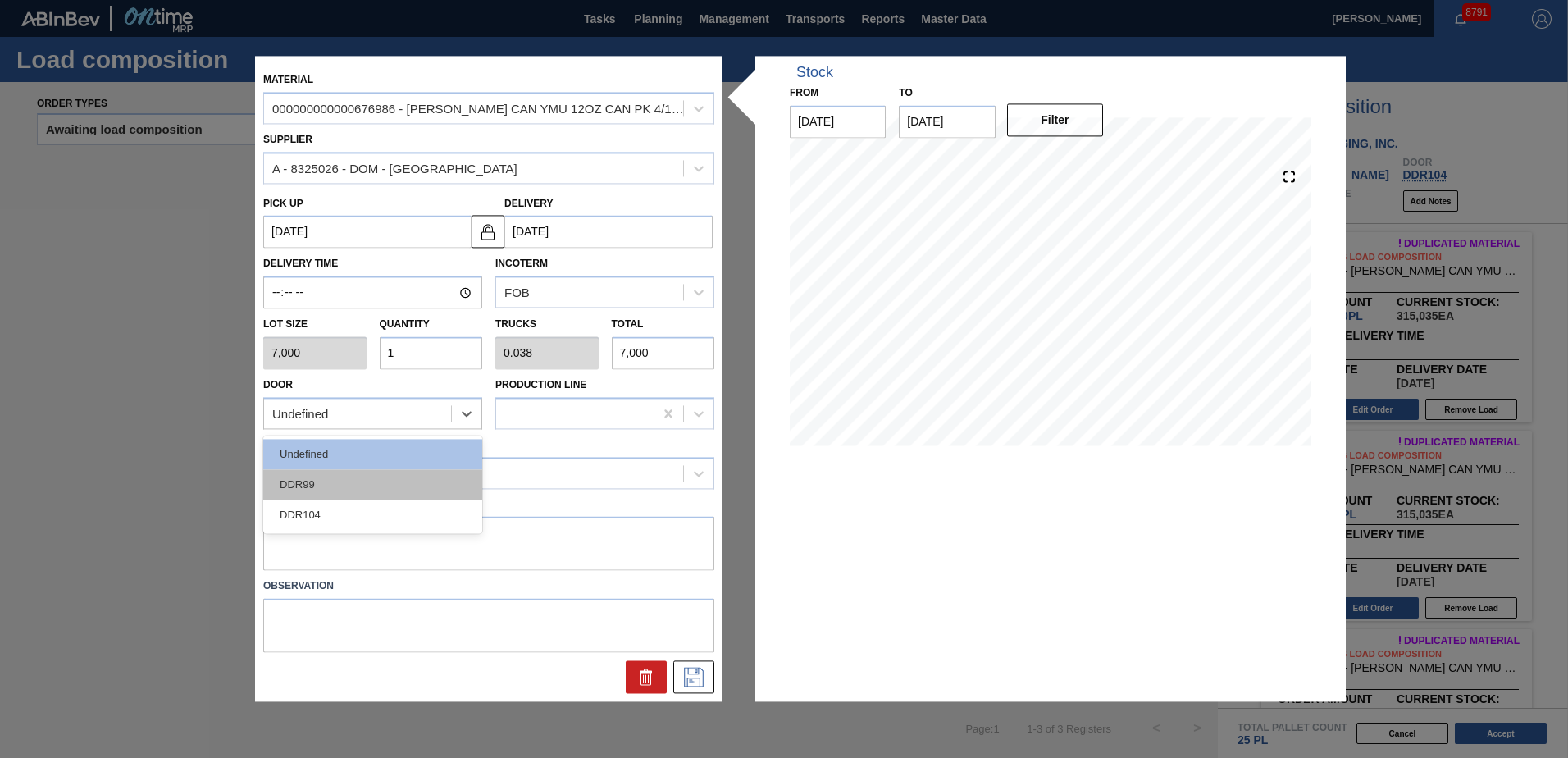
click at [375, 482] on div "DDR99" at bounding box center [373, 484] width 219 height 31
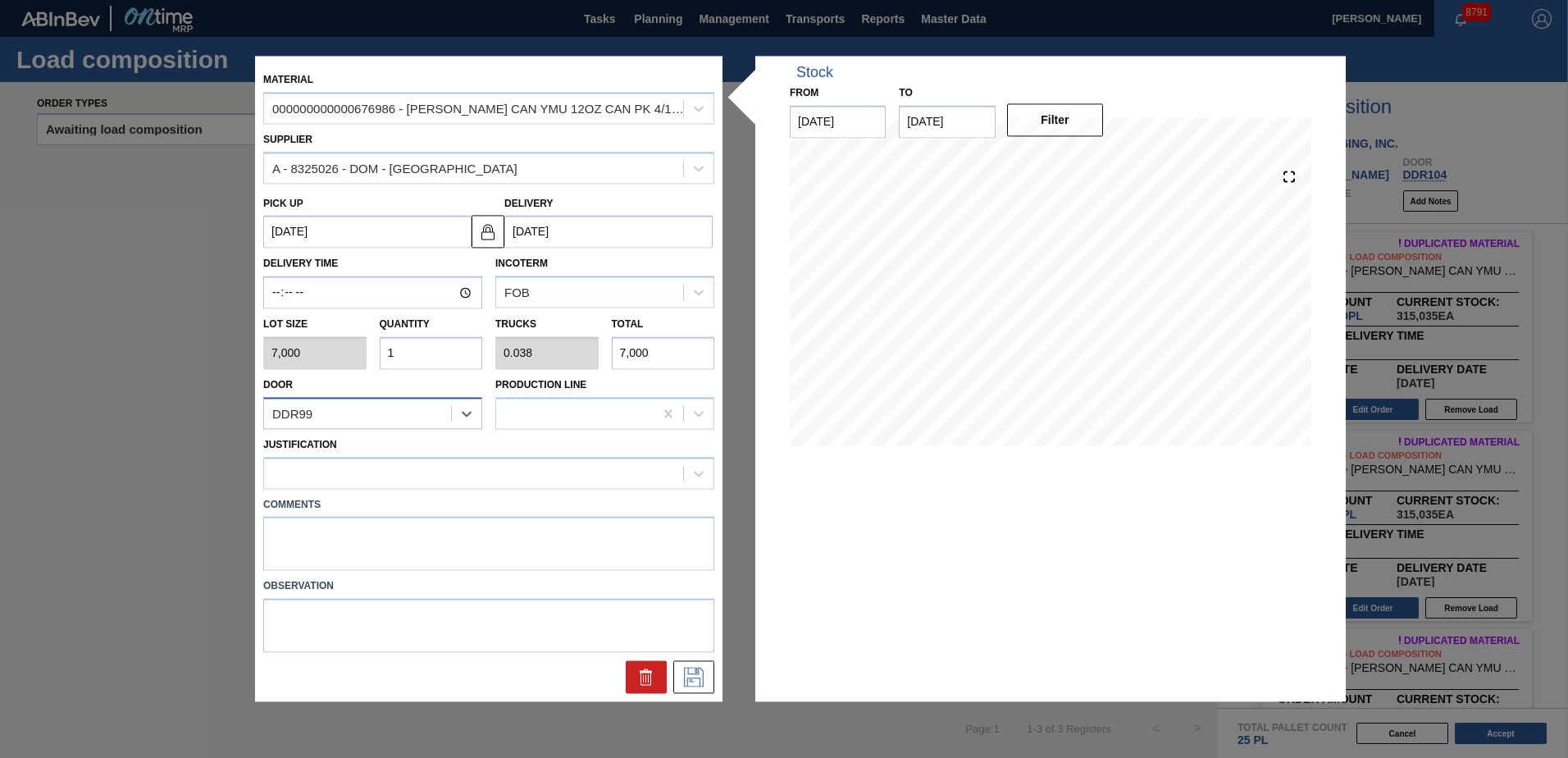
click at [403, 419] on div "DDR99" at bounding box center [358, 414] width 187 height 24
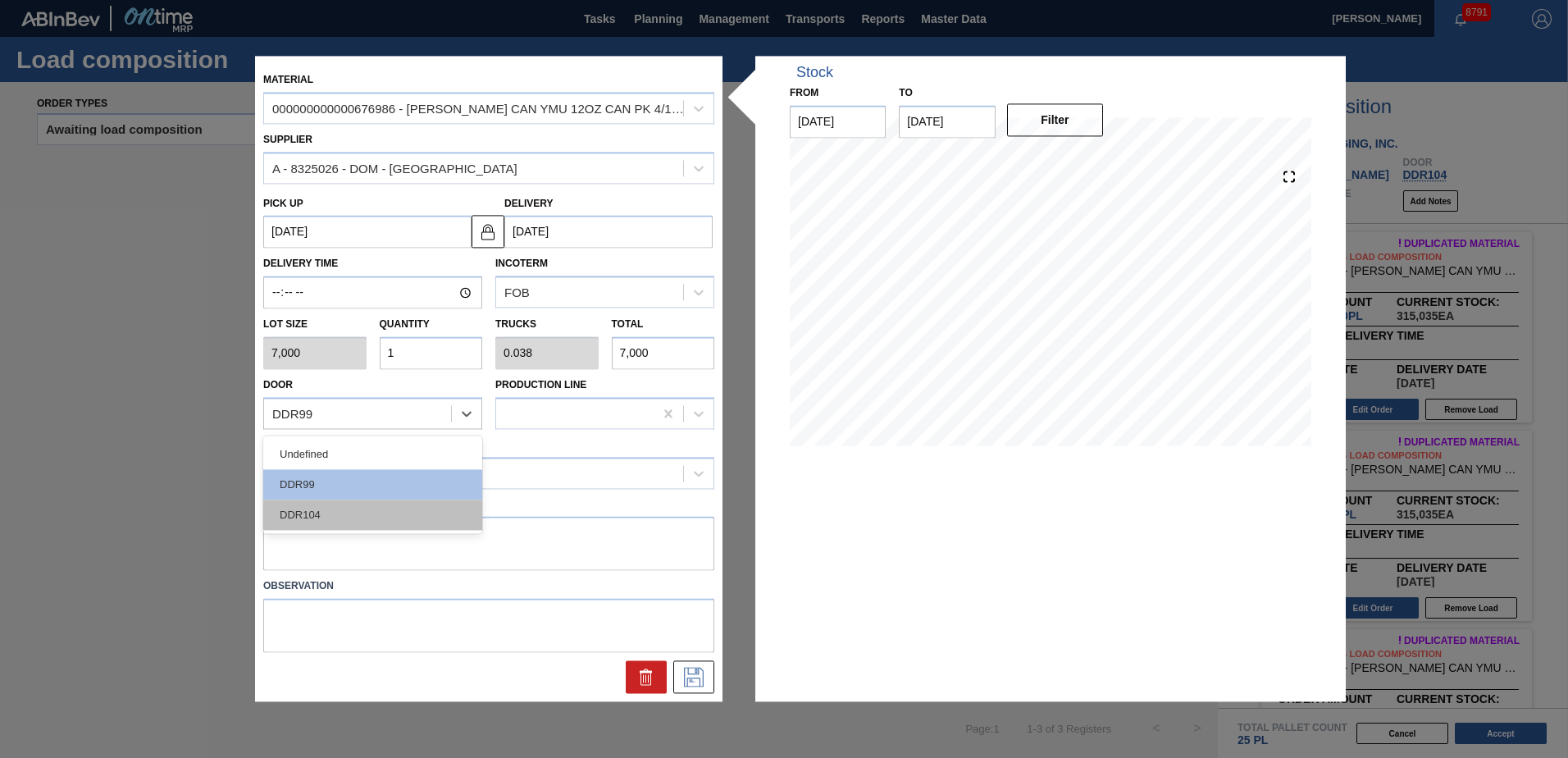
click at [351, 514] on div "DDR104" at bounding box center [373, 515] width 219 height 31
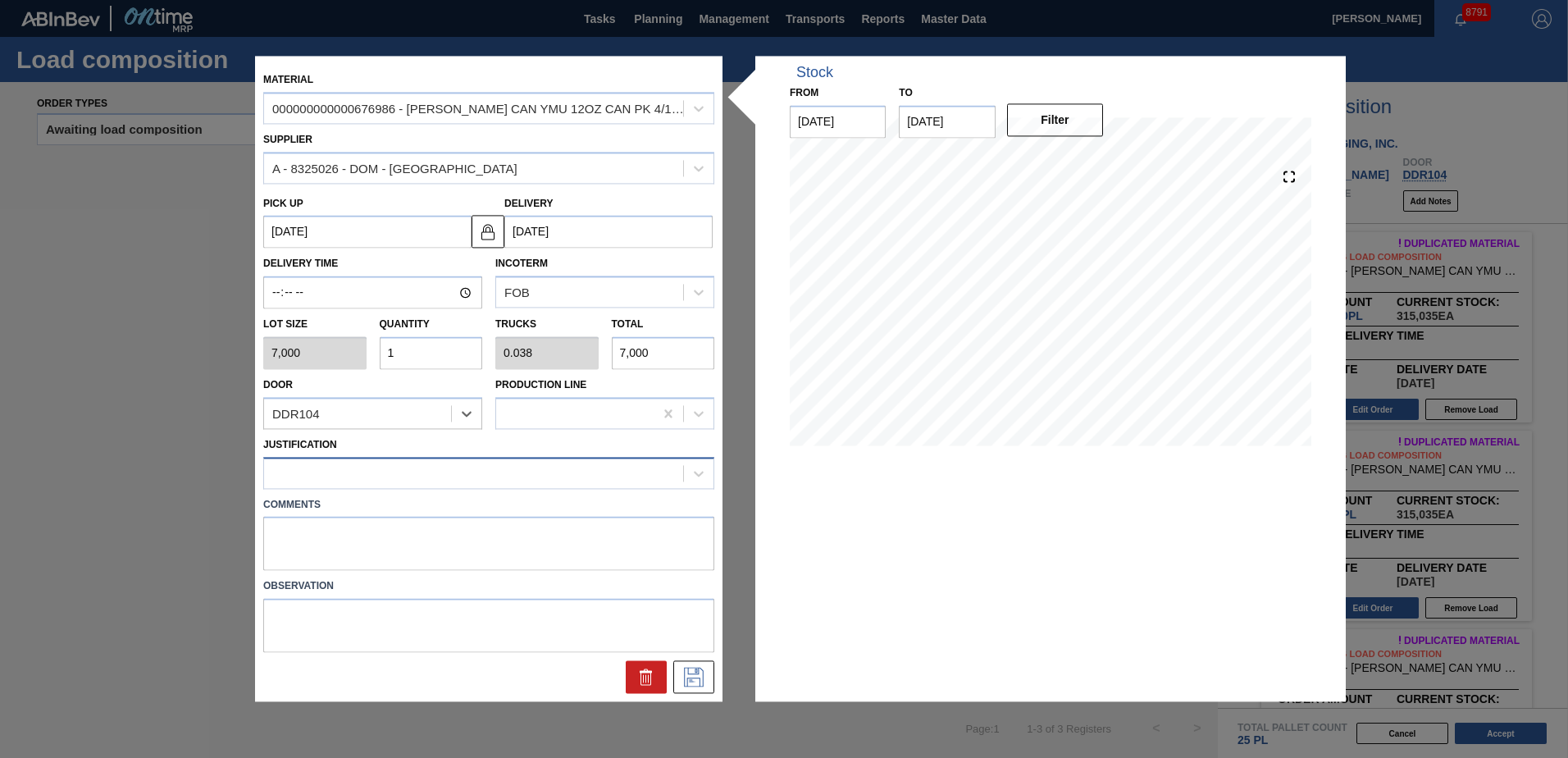
click at [379, 486] on div at bounding box center [489, 473] width 451 height 32
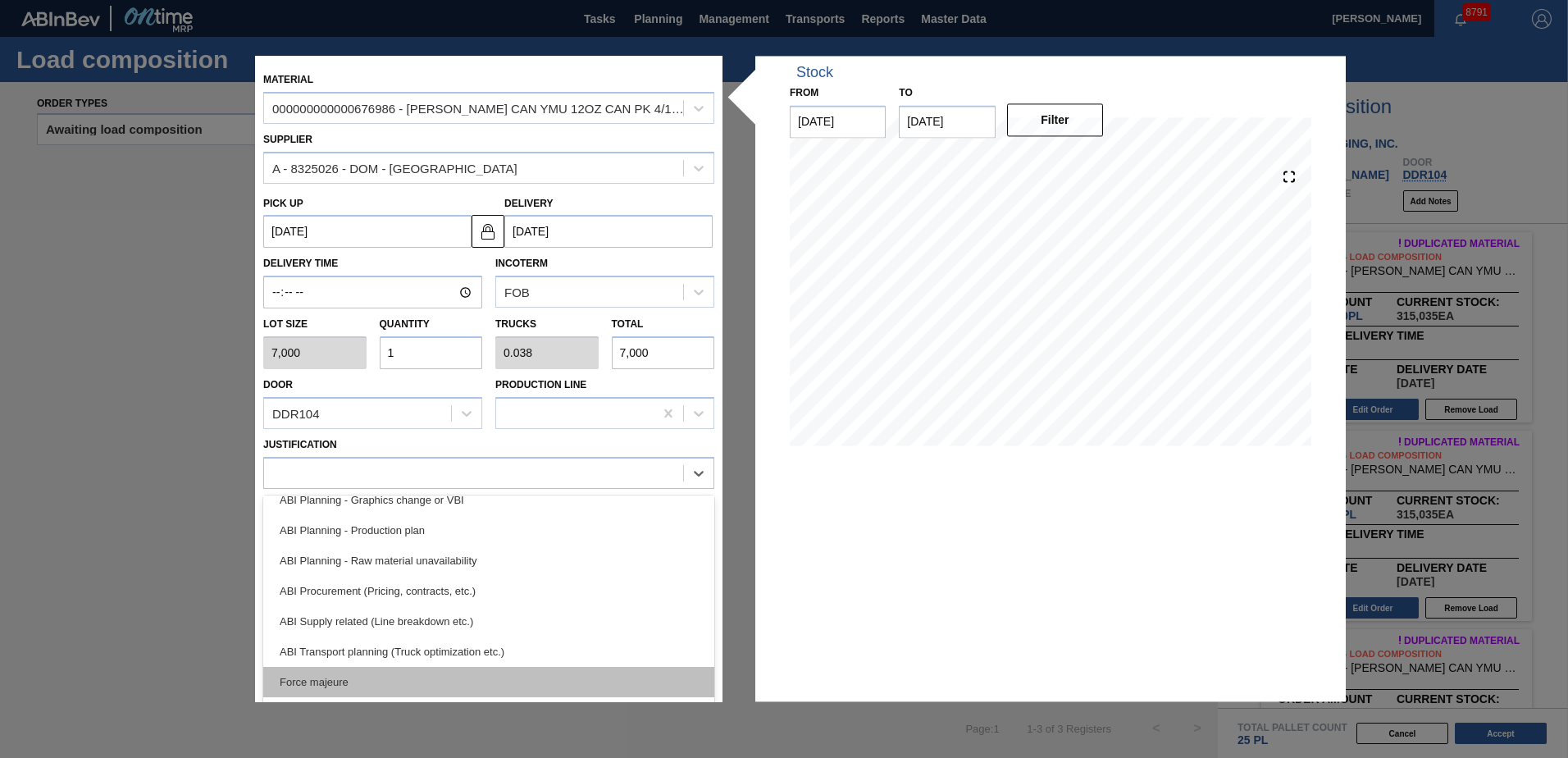
scroll to position [164, 0]
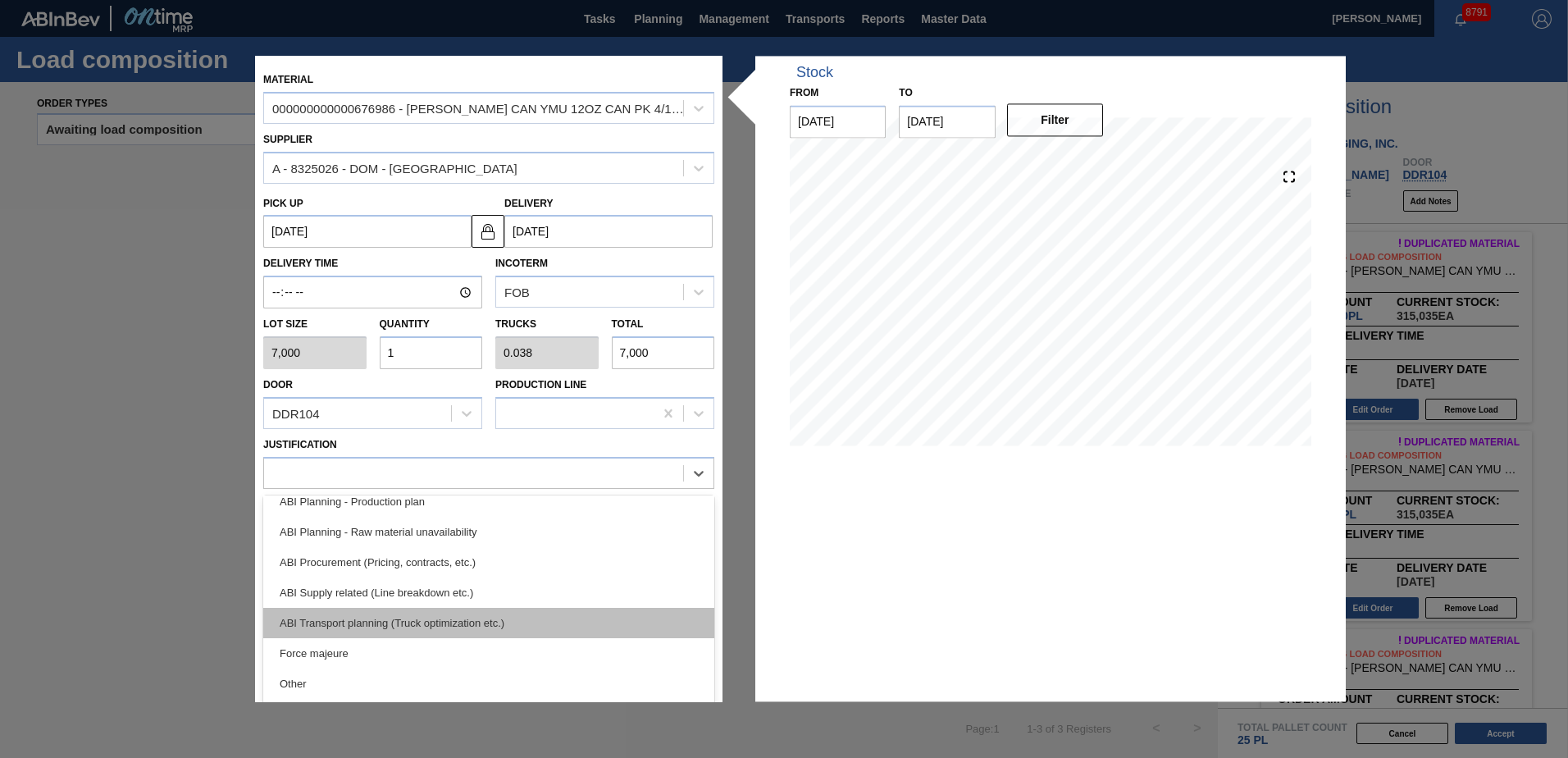
click at [444, 627] on div "ABI Transport planning (Truck optimization etc.)" at bounding box center [489, 623] width 451 height 31
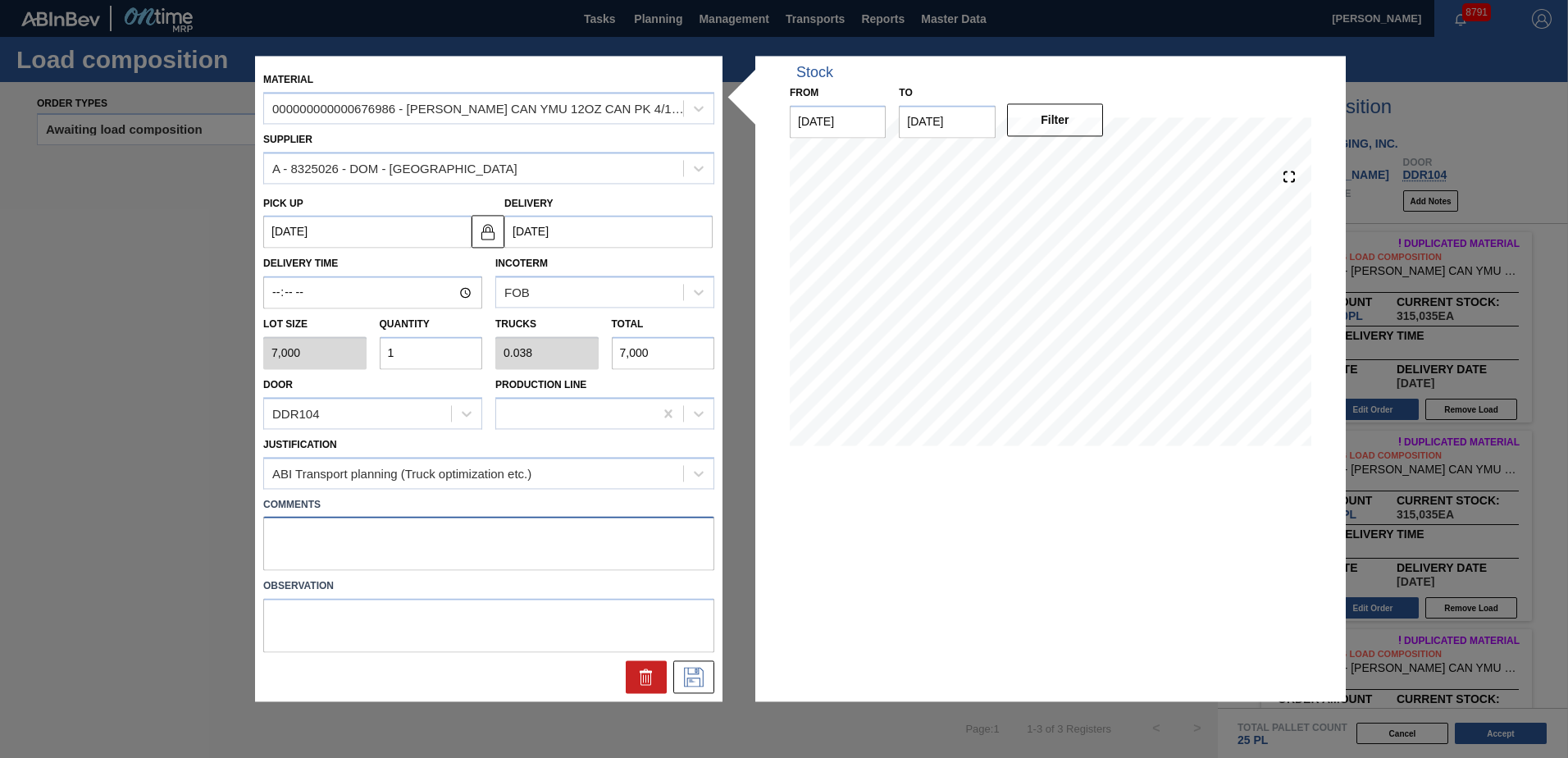
click at [346, 520] on textarea at bounding box center [489, 544] width 451 height 54
click at [698, 684] on icon at bounding box center [694, 677] width 26 height 19
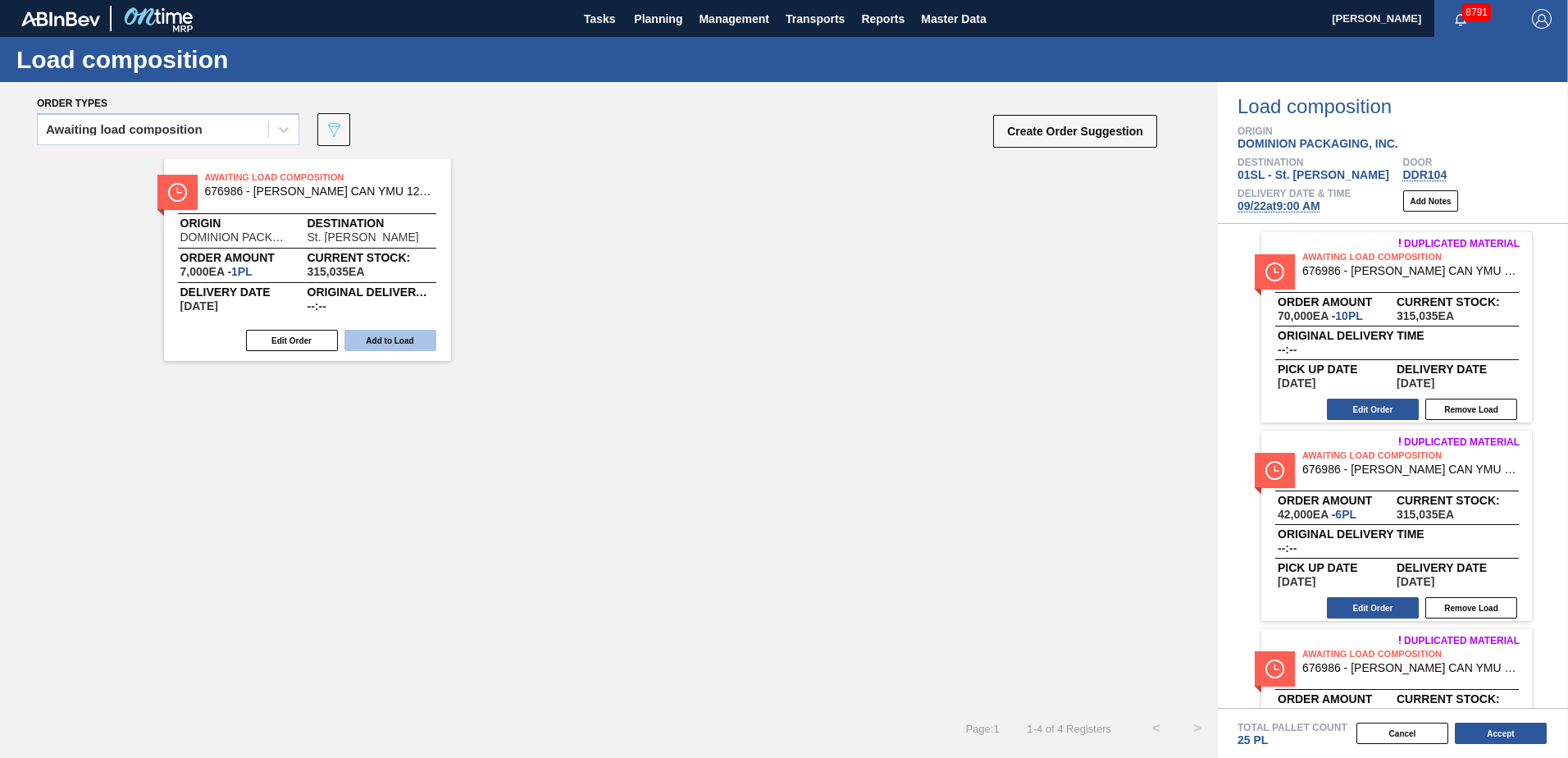
click at [379, 337] on button "Add to Load" at bounding box center [389, 340] width 92 height 21
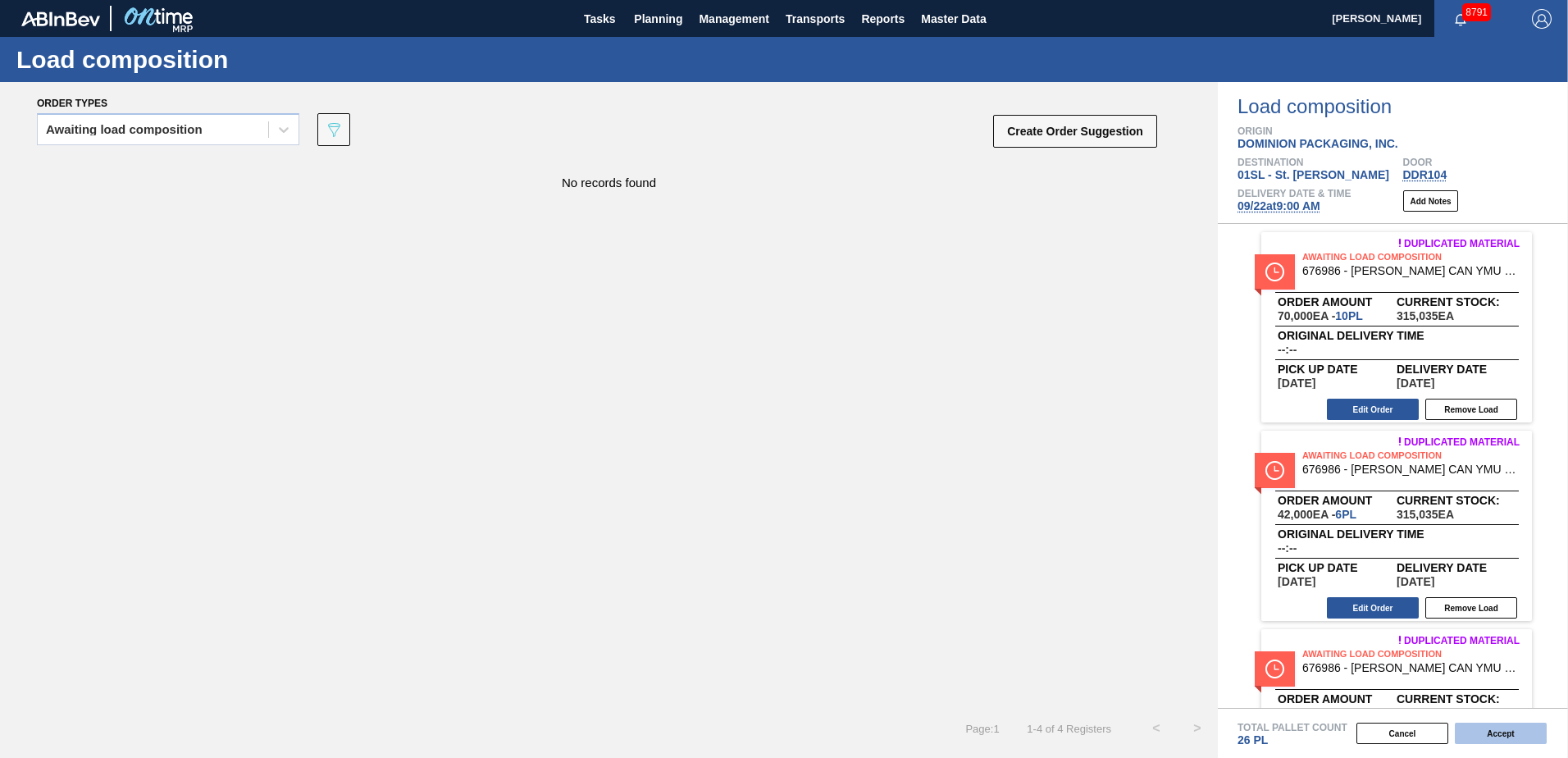
click at [1496, 737] on button "Accept" at bounding box center [1500, 733] width 92 height 21
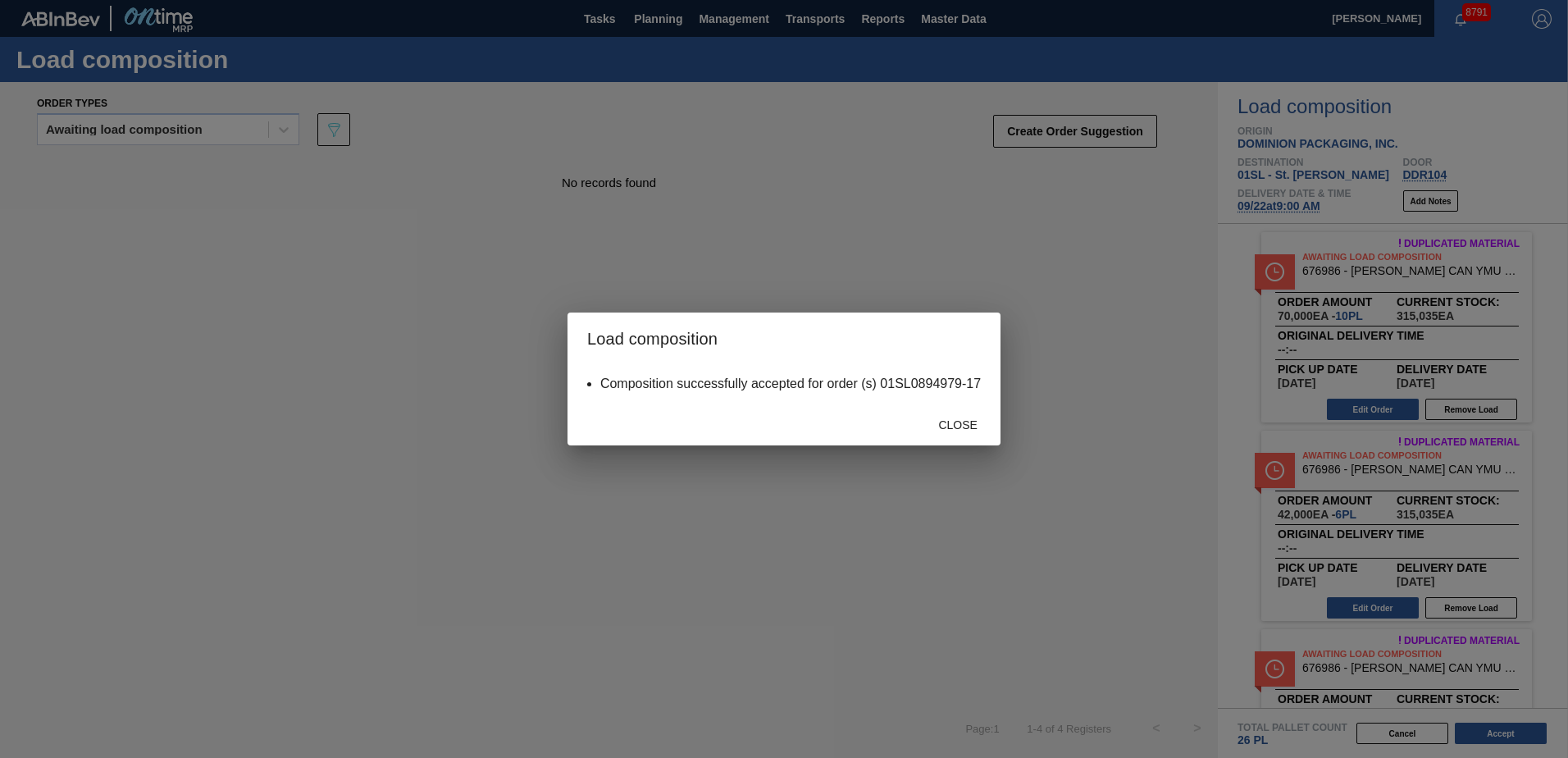
click at [992, 419] on div "Close" at bounding box center [958, 424] width 72 height 31
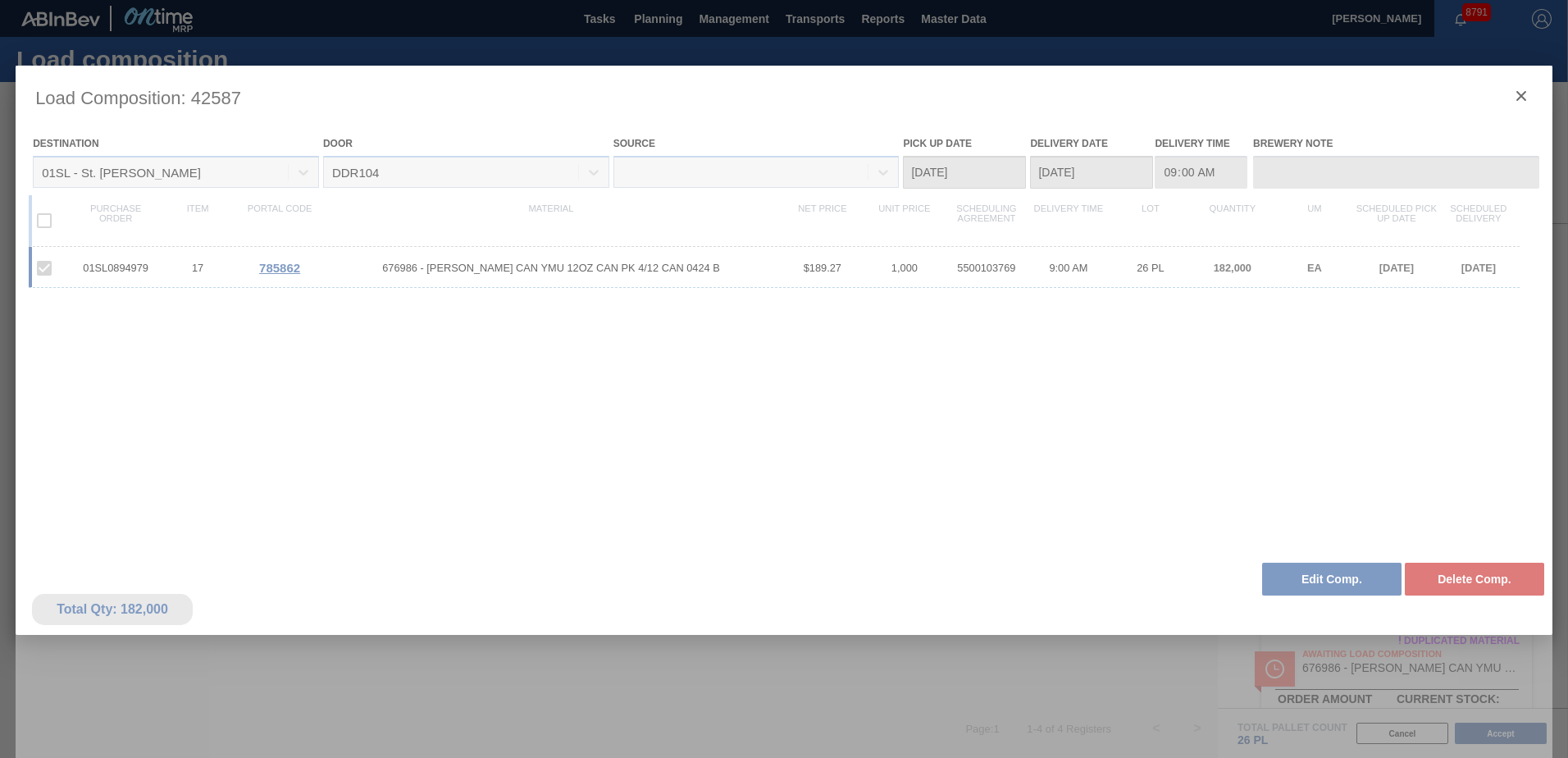
click at [1513, 96] on div at bounding box center [784, 435] width 1536 height 739
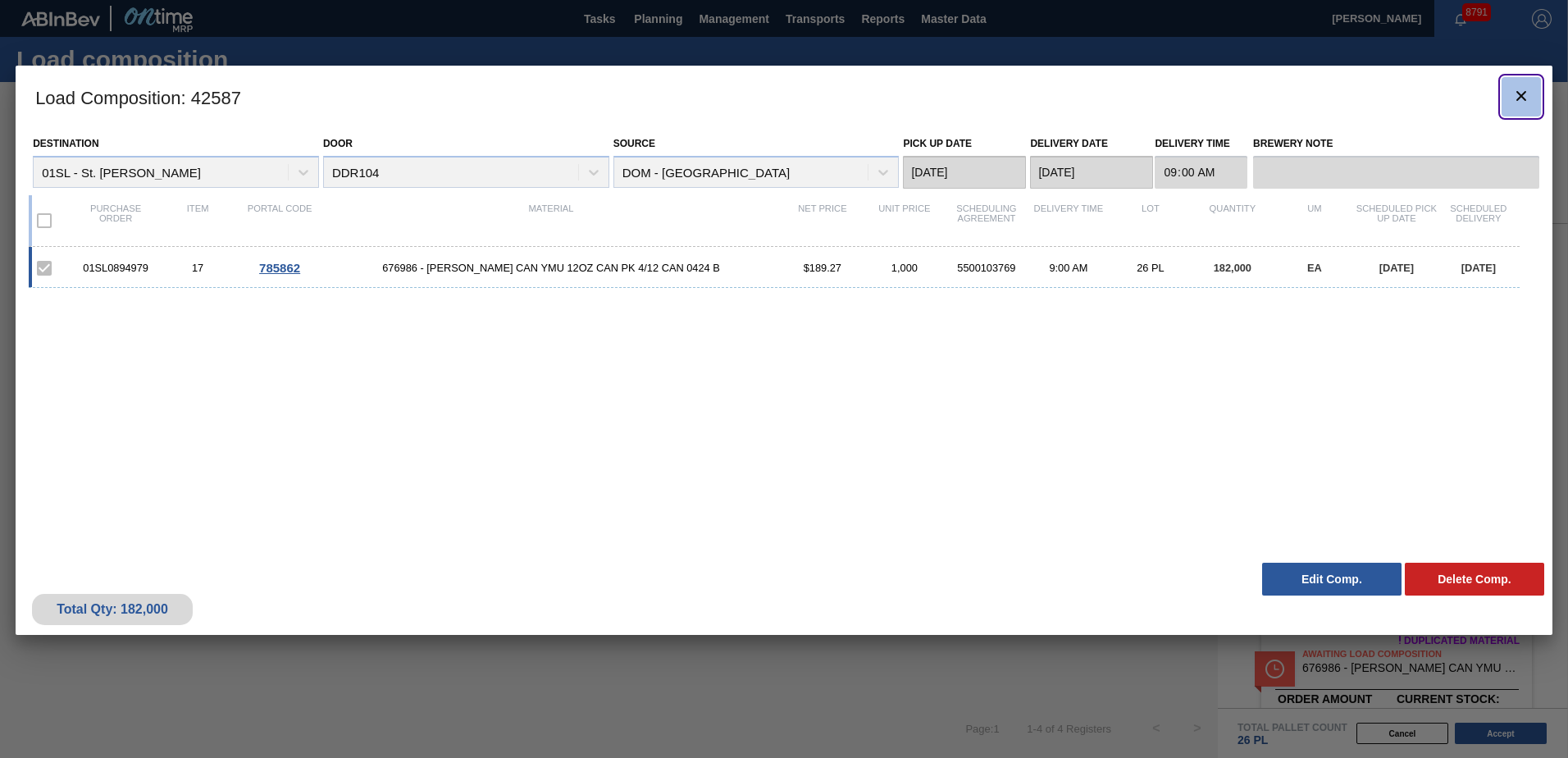
click at [1523, 90] on icon "botão de ícone" at bounding box center [1521, 96] width 19 height 19
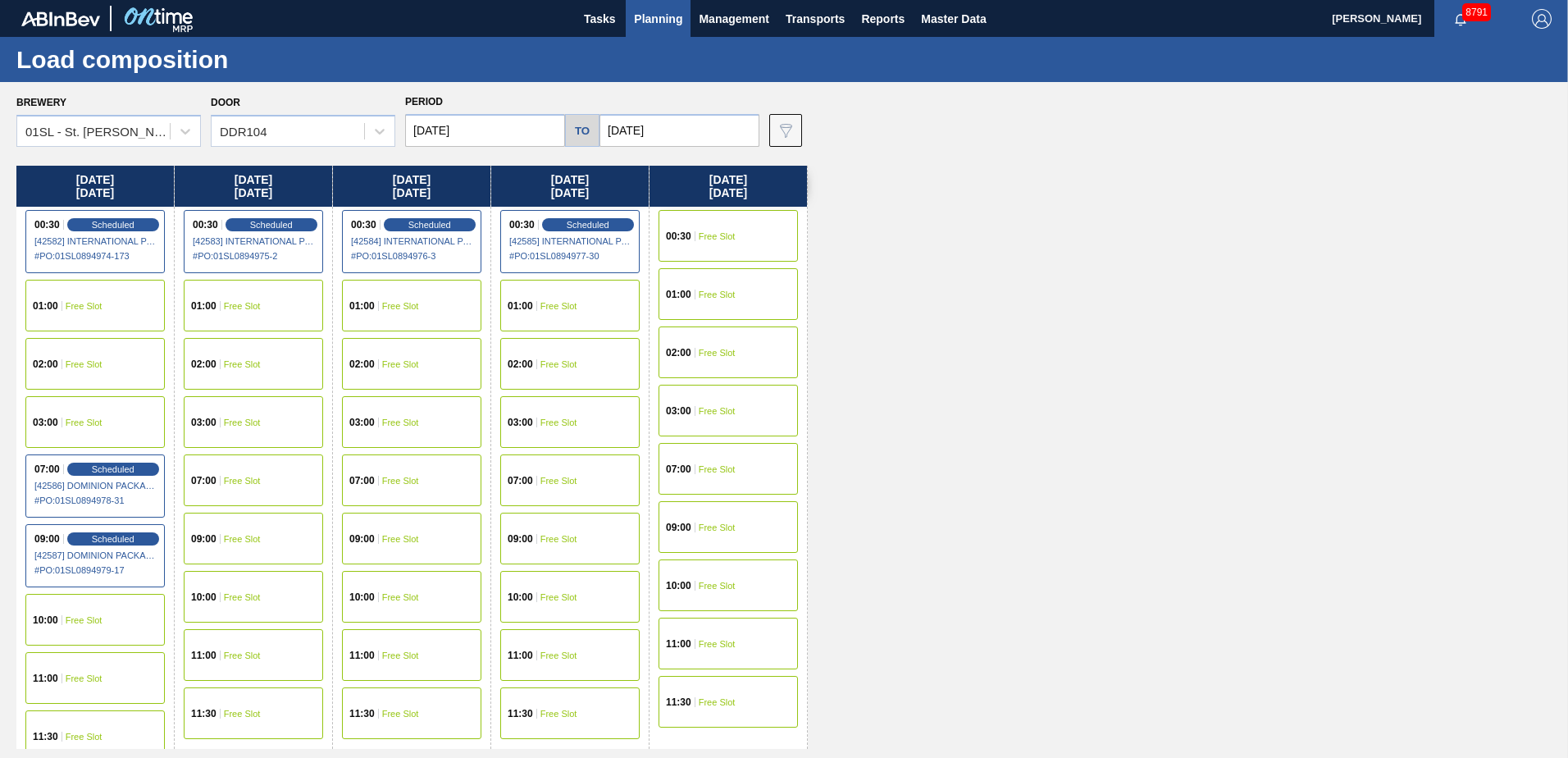
click at [636, 16] on span "Planning" at bounding box center [658, 19] width 48 height 19
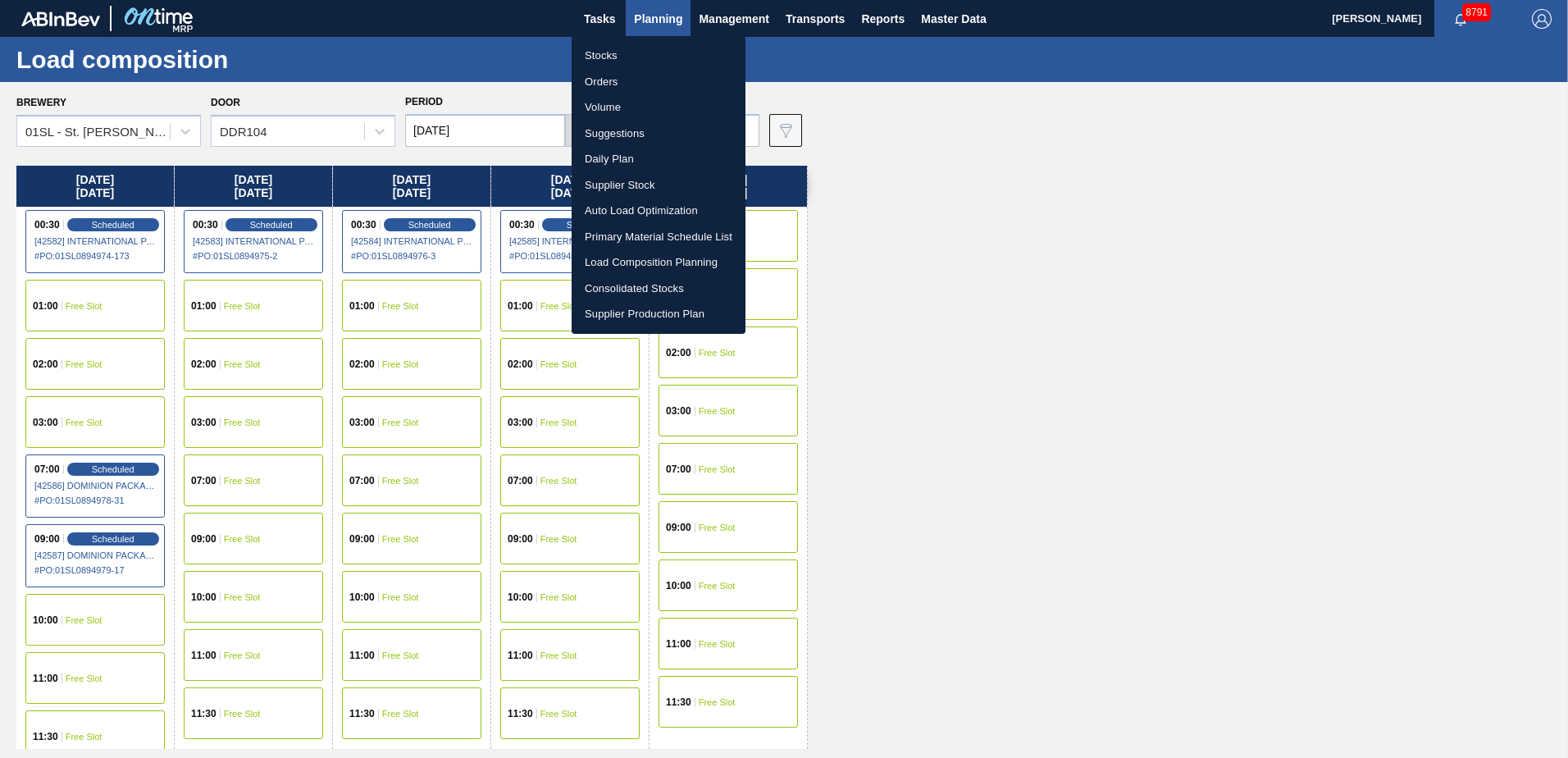
click at [611, 136] on li "Suggestions" at bounding box center [657, 134] width 173 height 26
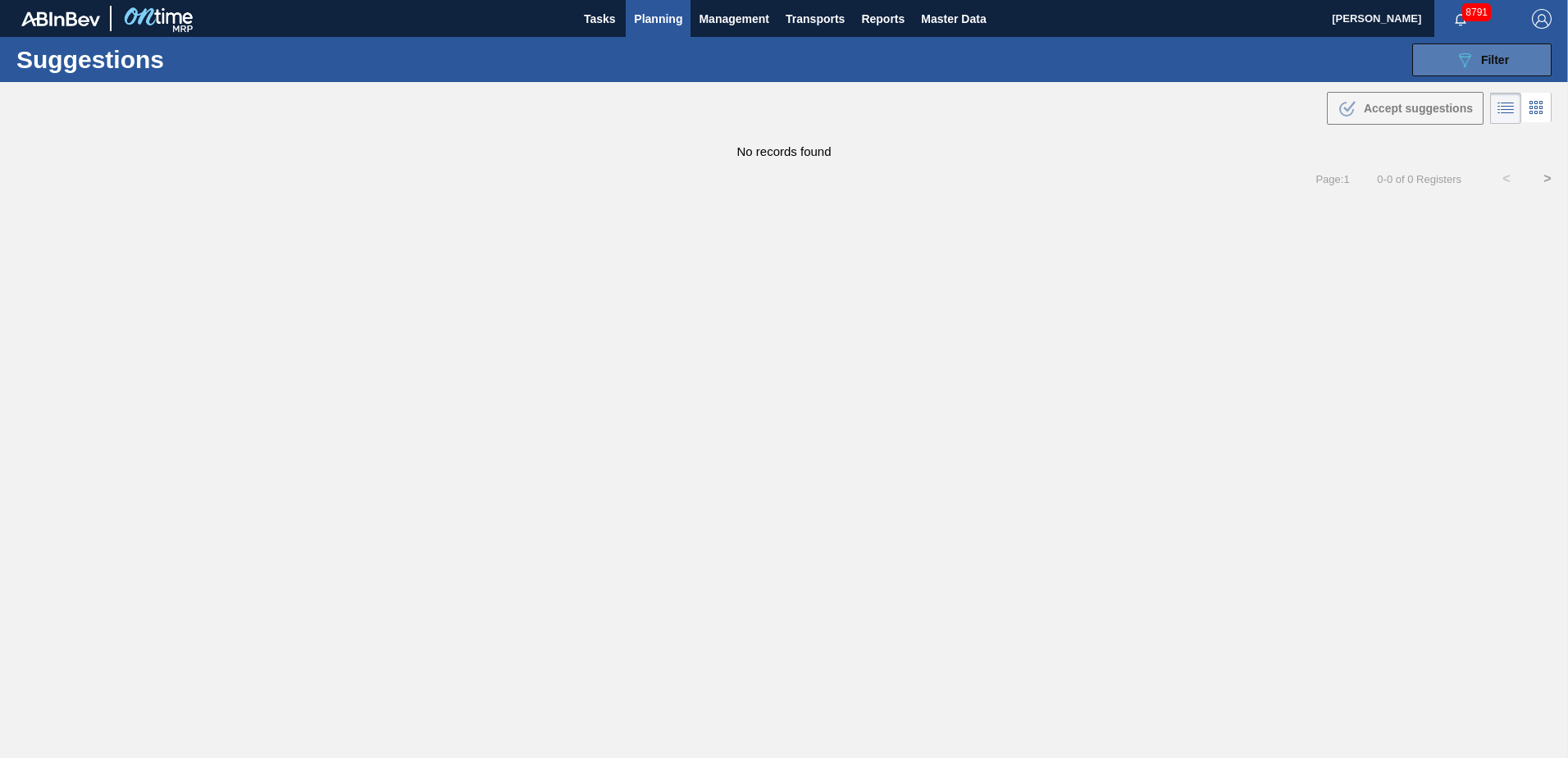
click at [1473, 68] on icon "089F7B8B-B2A5-4AFE-B5C0-19BA573D28AC" at bounding box center [1464, 59] width 19 height 19
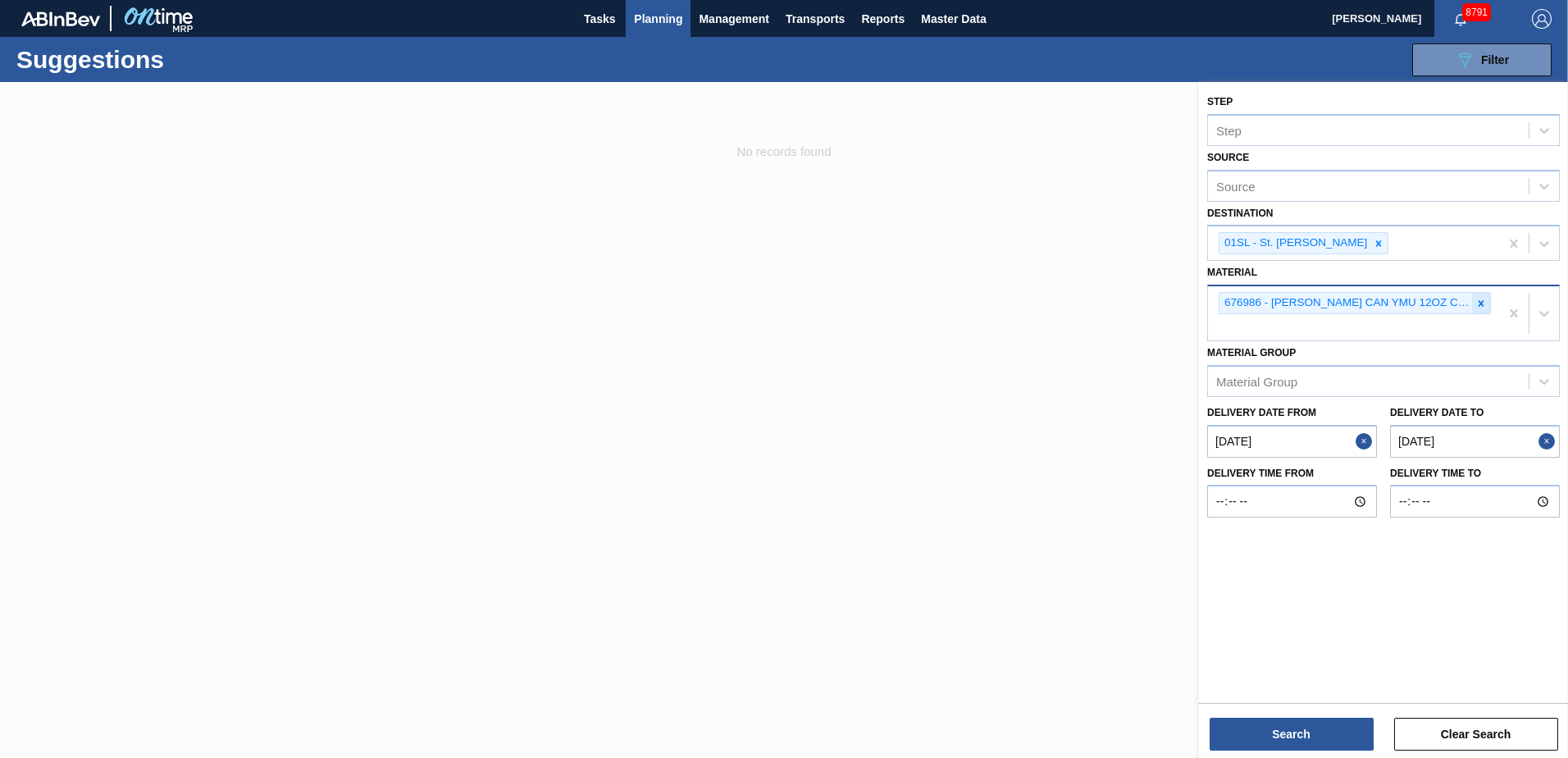
click at [1479, 304] on icon at bounding box center [1481, 303] width 6 height 6
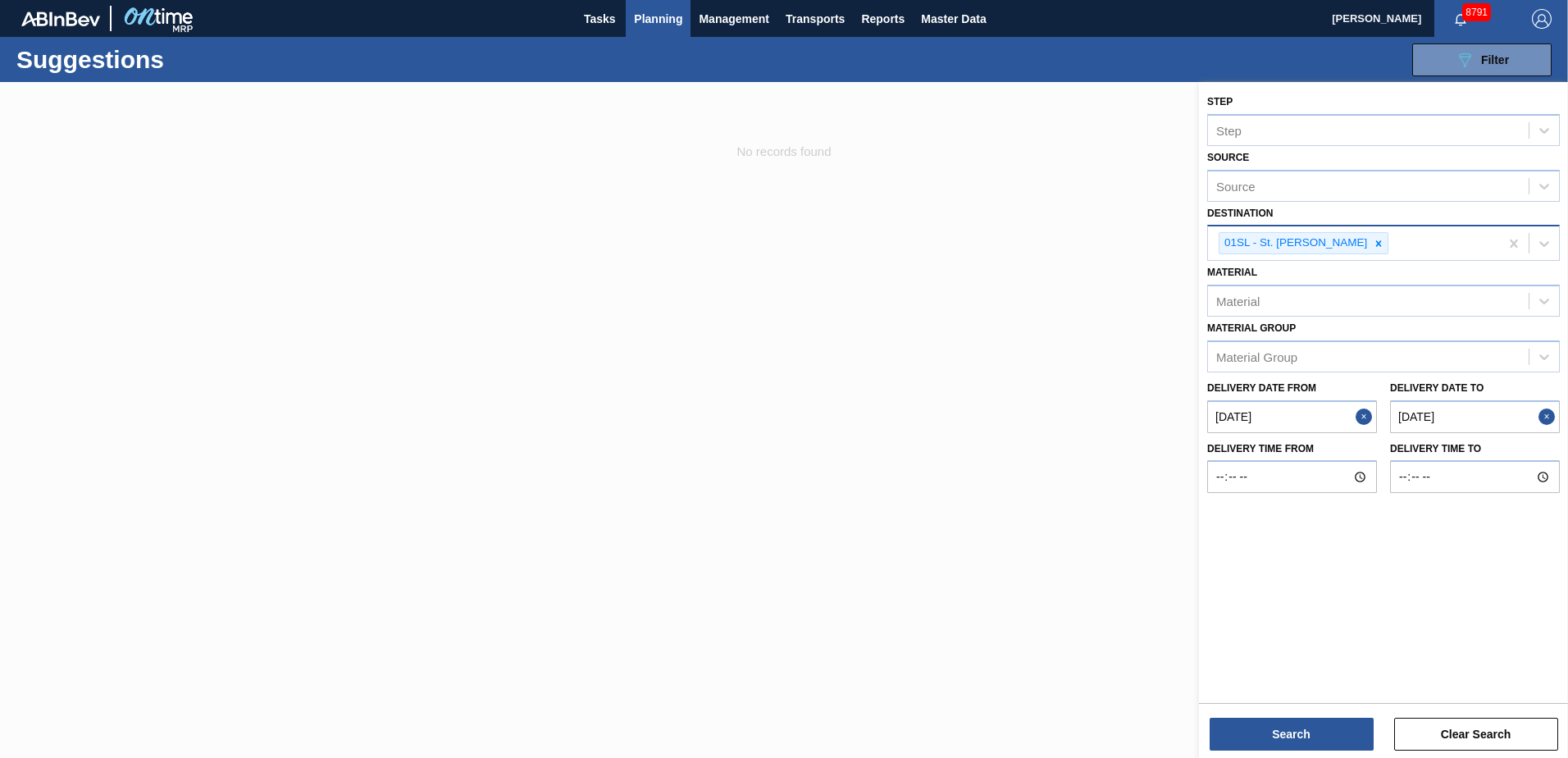
drag, startPoint x: 1248, startPoint y: 306, endPoint x: 1266, endPoint y: 260, distance: 49.4
click at [1248, 294] on div "Material" at bounding box center [1237, 301] width 44 height 14
drag, startPoint x: 1308, startPoint y: 339, endPoint x: 1329, endPoint y: 386, distance: 51.5
click at [1309, 339] on div "676627 - [PERSON_NAME] CAN BSH 12OZ CAN PK 12/12 CAN 0123" at bounding box center [1383, 341] width 352 height 31
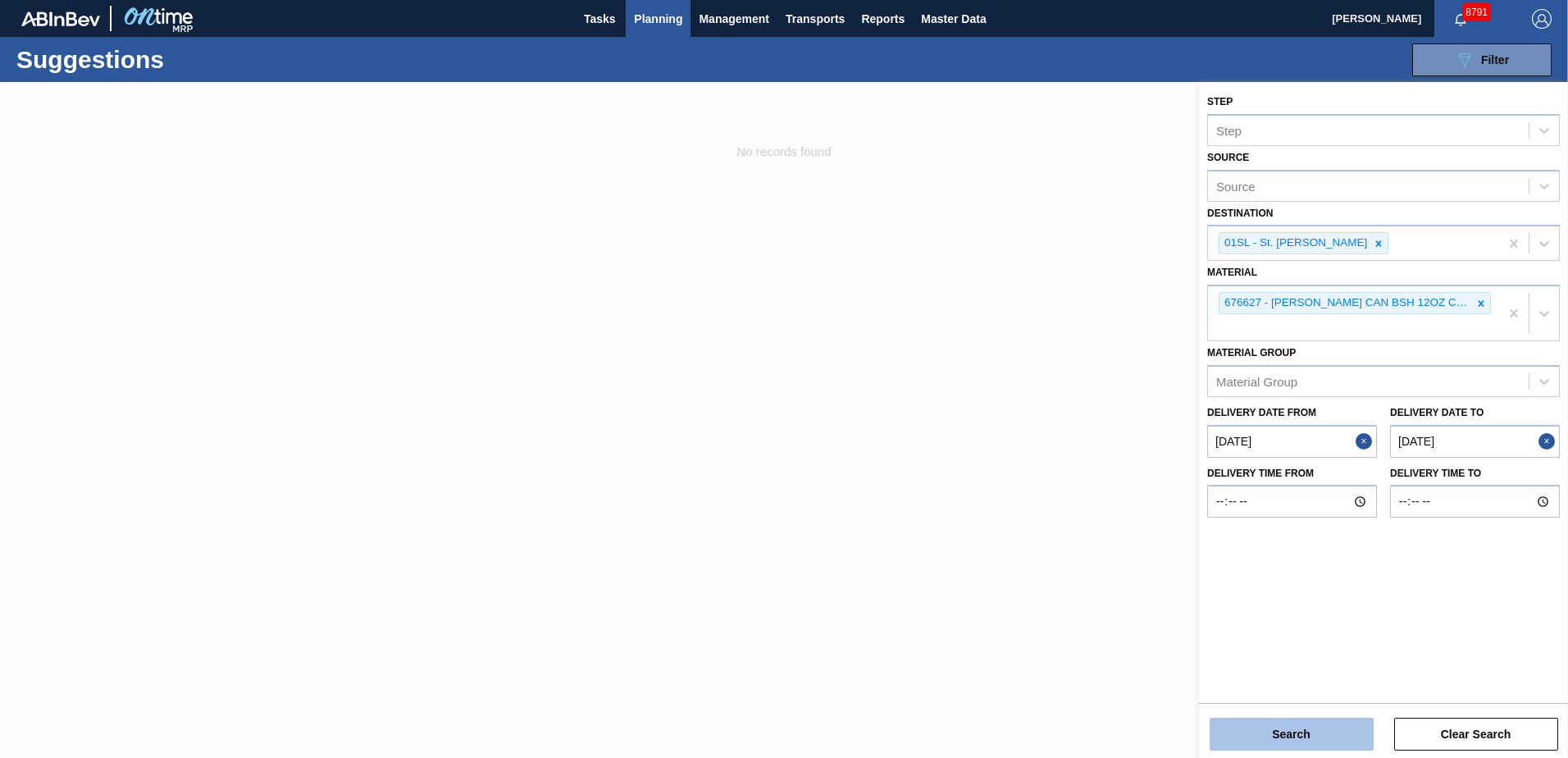
click at [1310, 724] on button "Search" at bounding box center [1291, 734] width 164 height 32
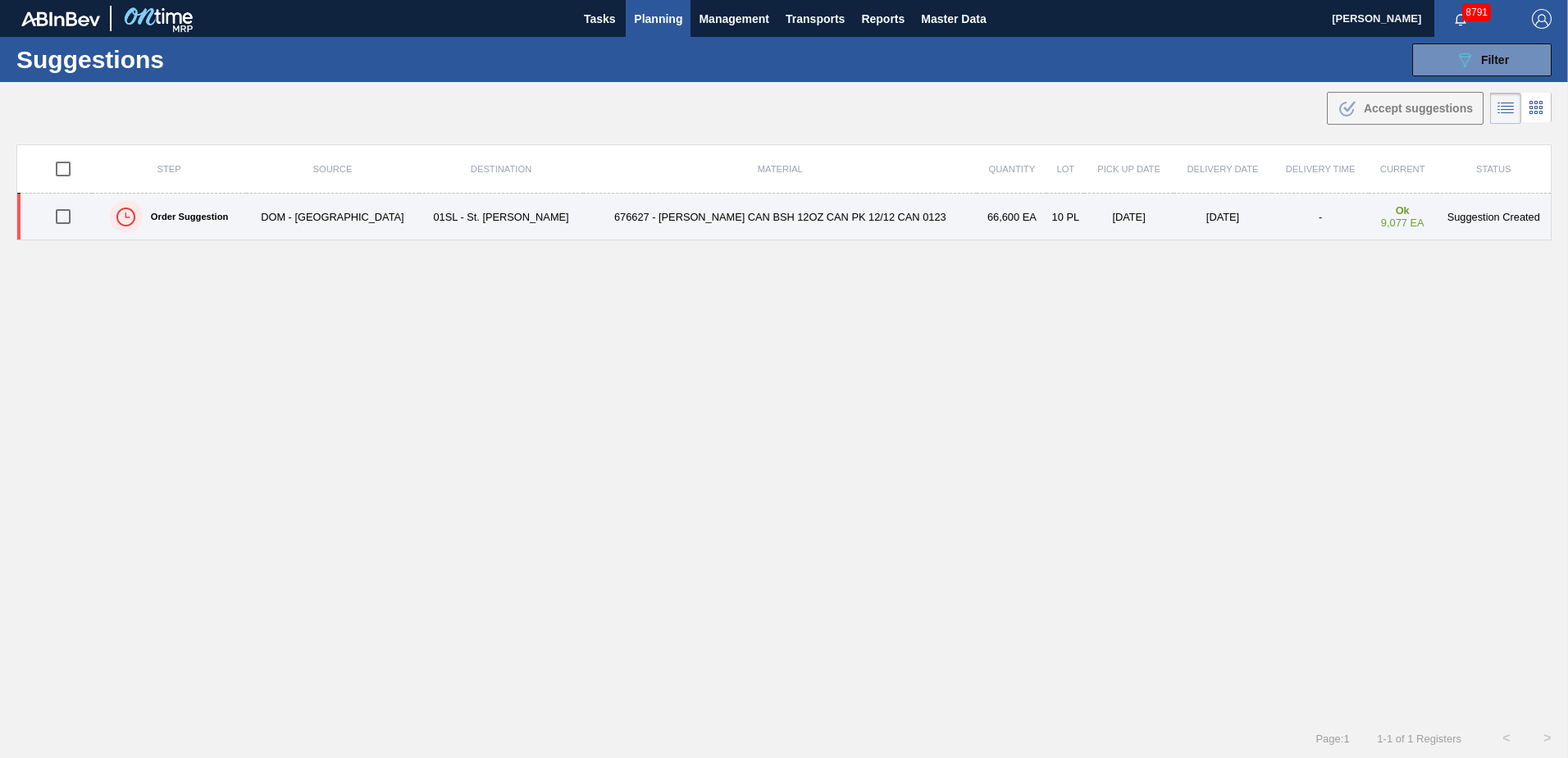
drag, startPoint x: 68, startPoint y: 212, endPoint x: 387, endPoint y: 195, distance: 319.5
click at [68, 212] on input "checkbox" at bounding box center [63, 216] width 34 height 34
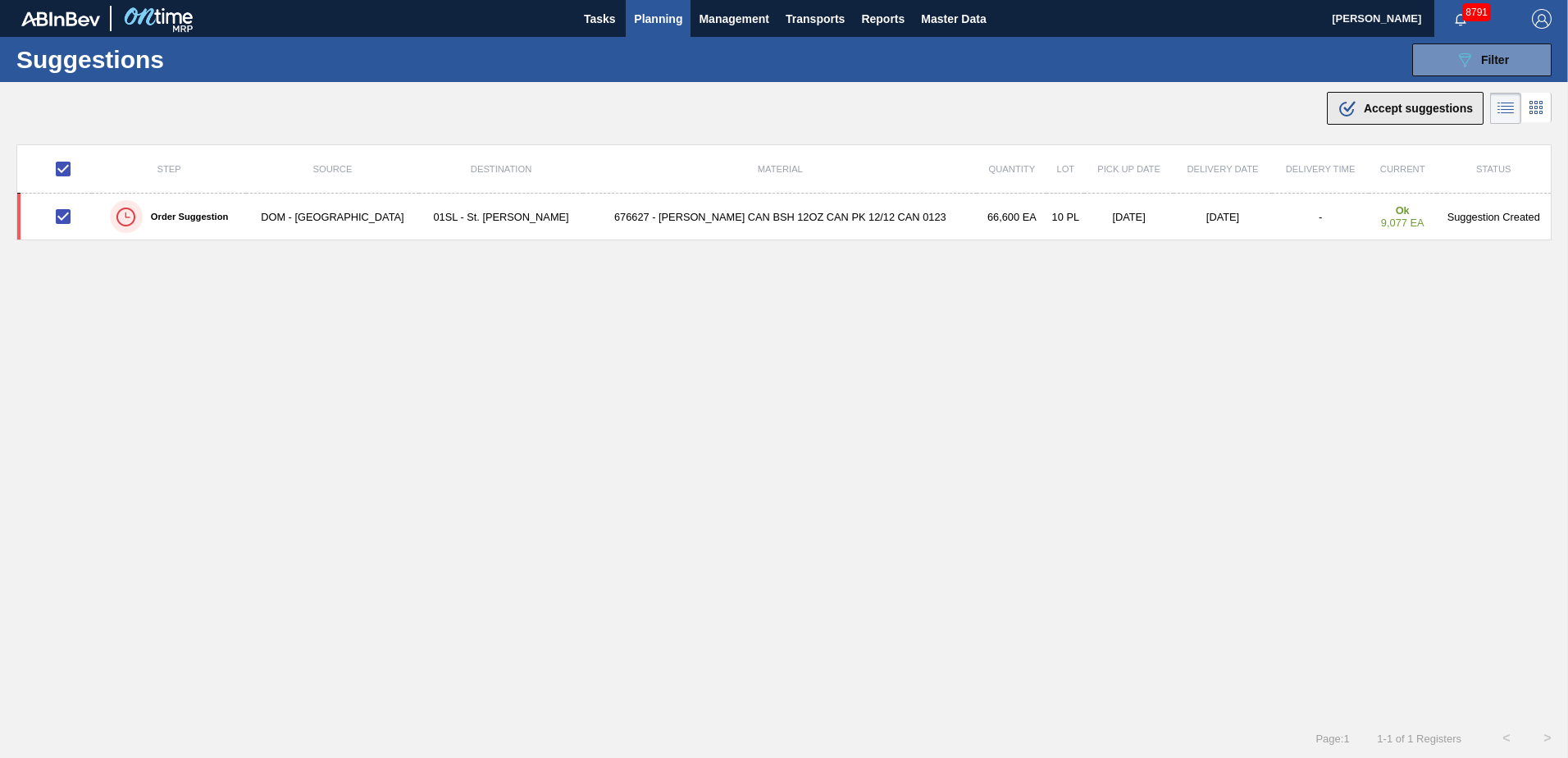
click at [1361, 94] on button ".b{fill:var(--color-action-default)} Accept suggestions" at bounding box center [1405, 108] width 157 height 32
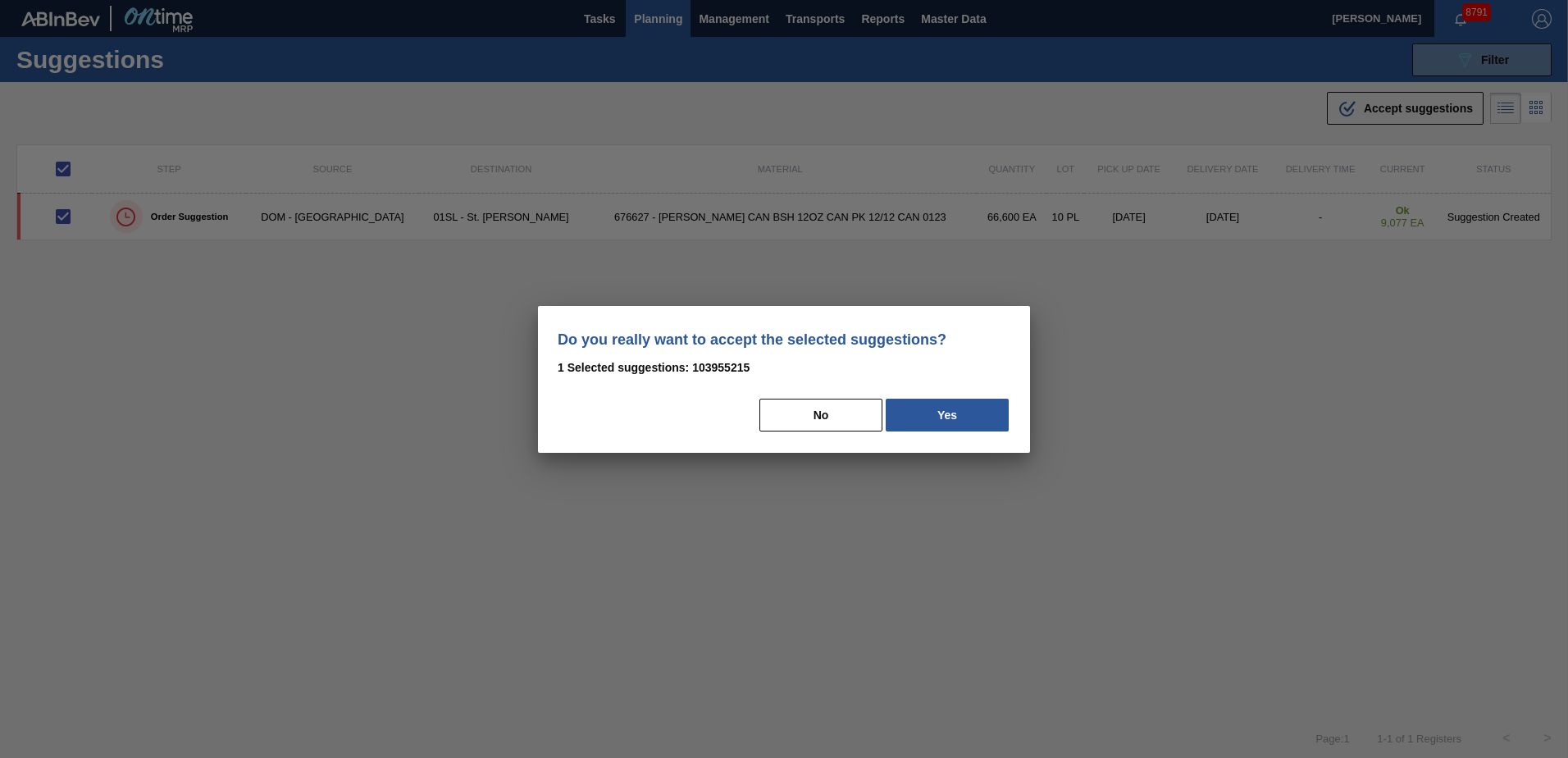
drag, startPoint x: 981, startPoint y: 417, endPoint x: 1512, endPoint y: 431, distance: 531.2
click at [1002, 417] on button "Yes" at bounding box center [947, 415] width 123 height 32
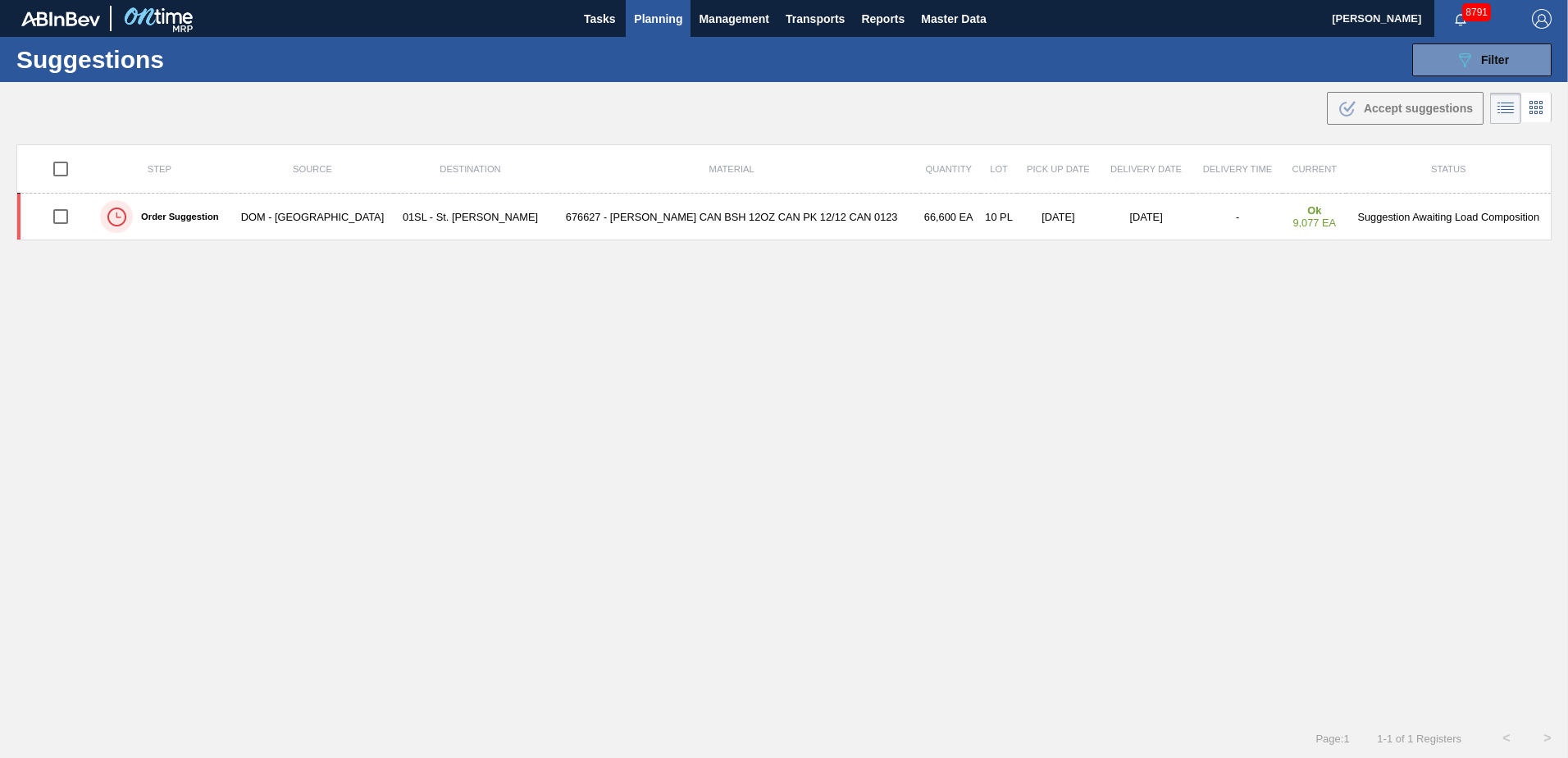
click at [1498, 59] on span "Filter" at bounding box center [1495, 59] width 28 height 13
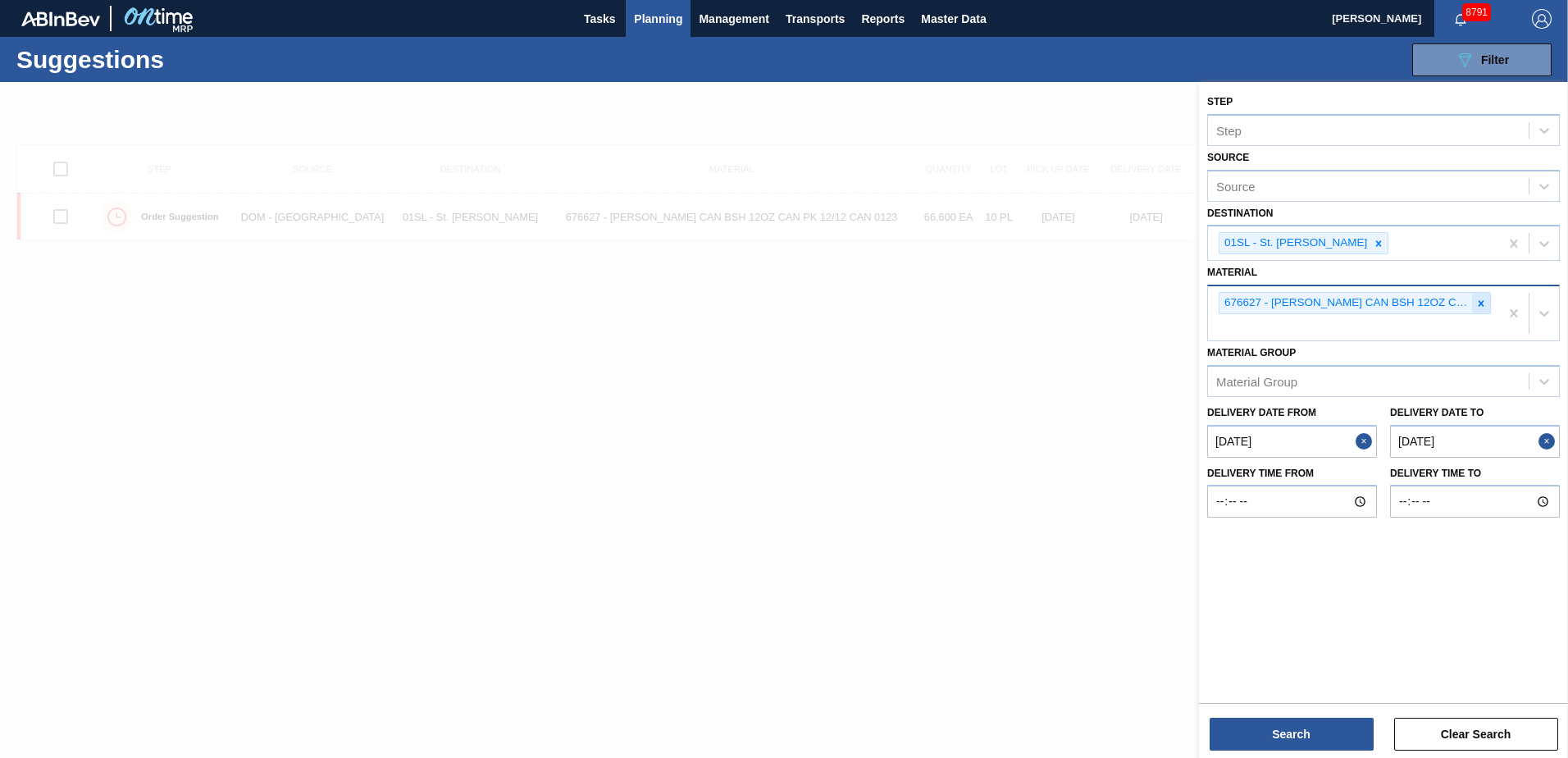
click at [1481, 299] on icon at bounding box center [1481, 303] width 11 height 11
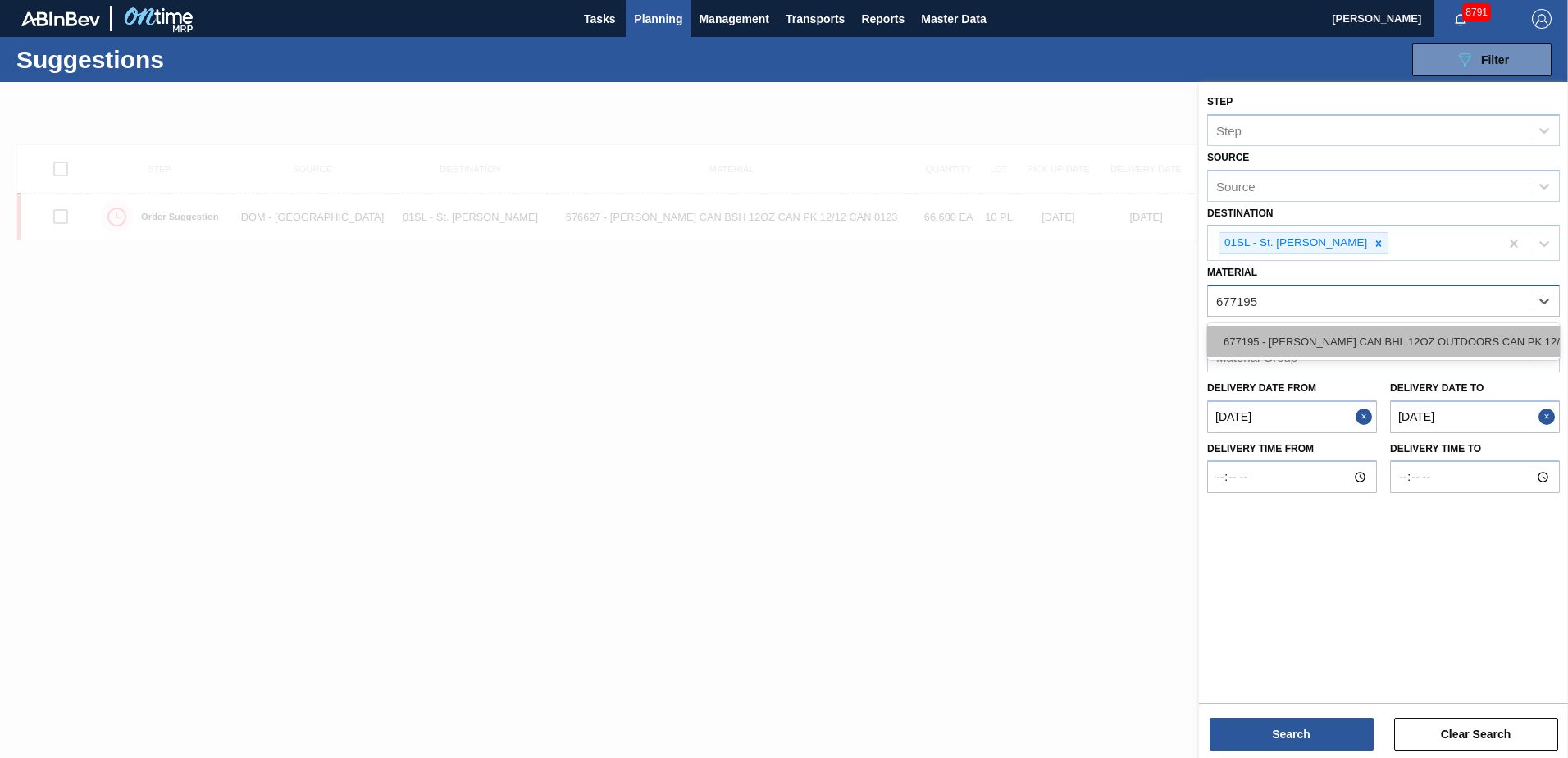
click at [1495, 351] on div "677195 - [PERSON_NAME] CAN BHL 12OZ OUTDOORS CAN PK 12/12" at bounding box center [1383, 341] width 352 height 31
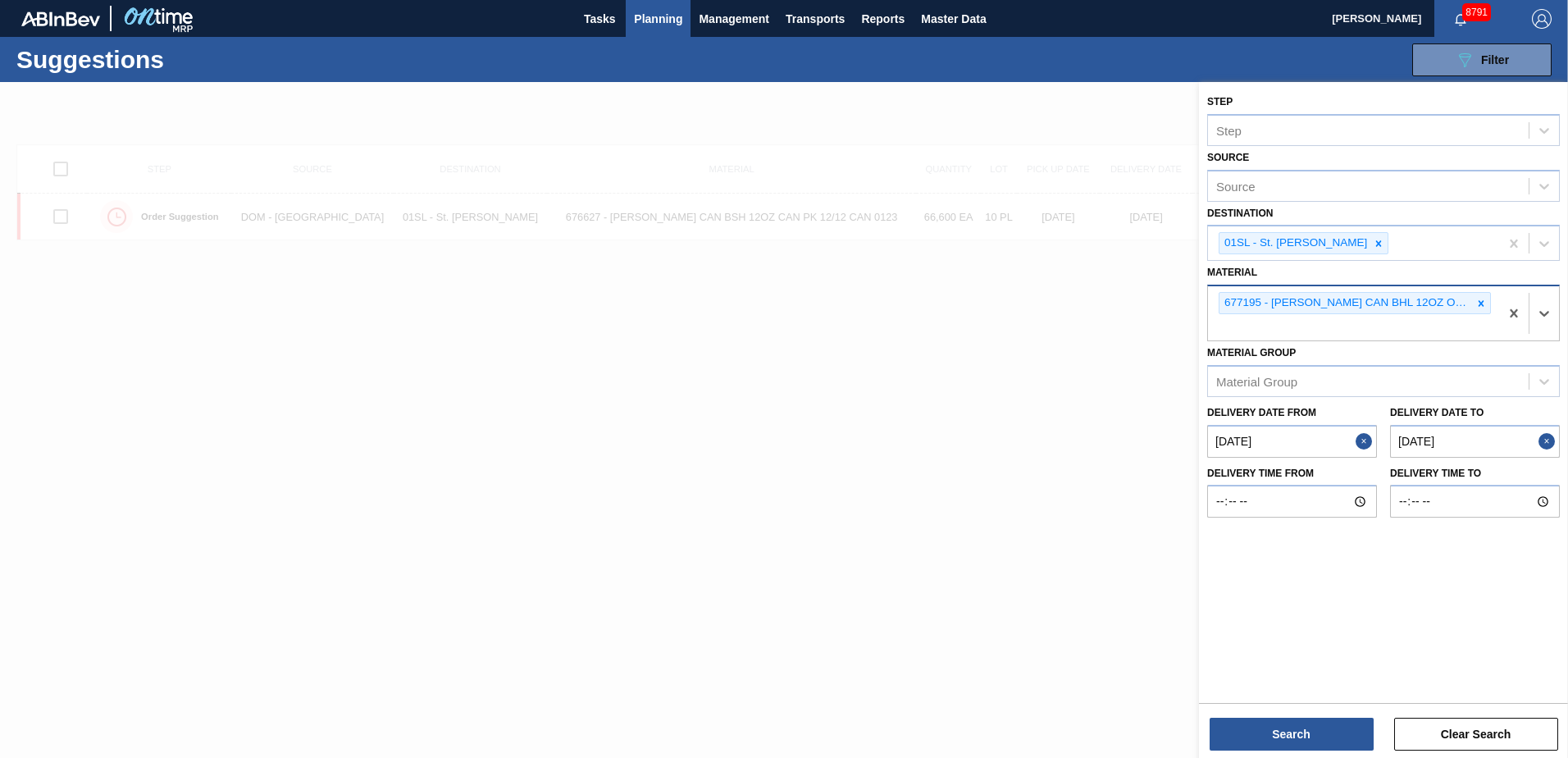
click at [1204, 741] on div "Search Clear Search" at bounding box center [1383, 726] width 369 height 46
click at [1238, 739] on button "Search" at bounding box center [1291, 734] width 164 height 32
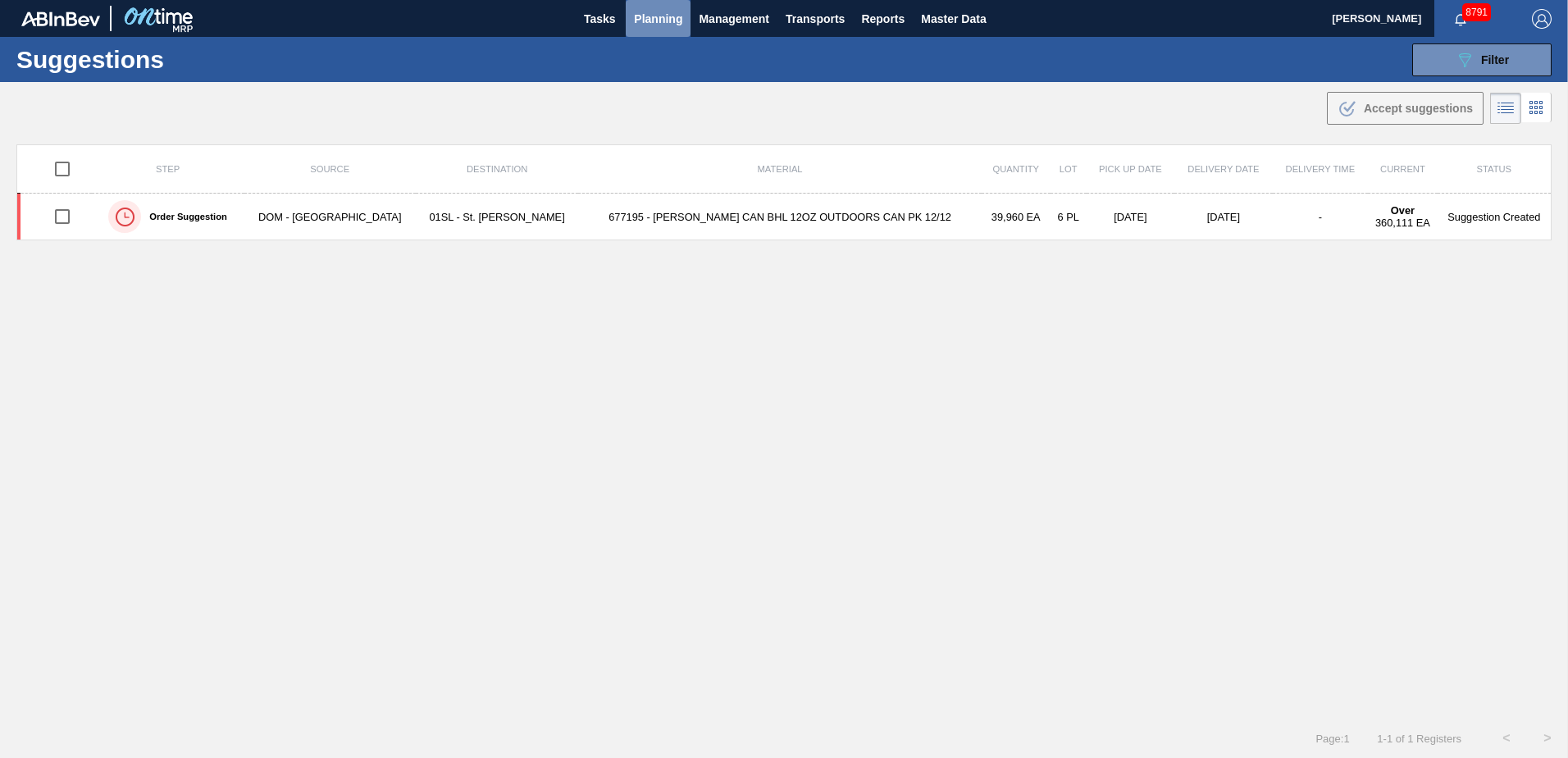
click at [669, 22] on span "Planning" at bounding box center [658, 19] width 48 height 19
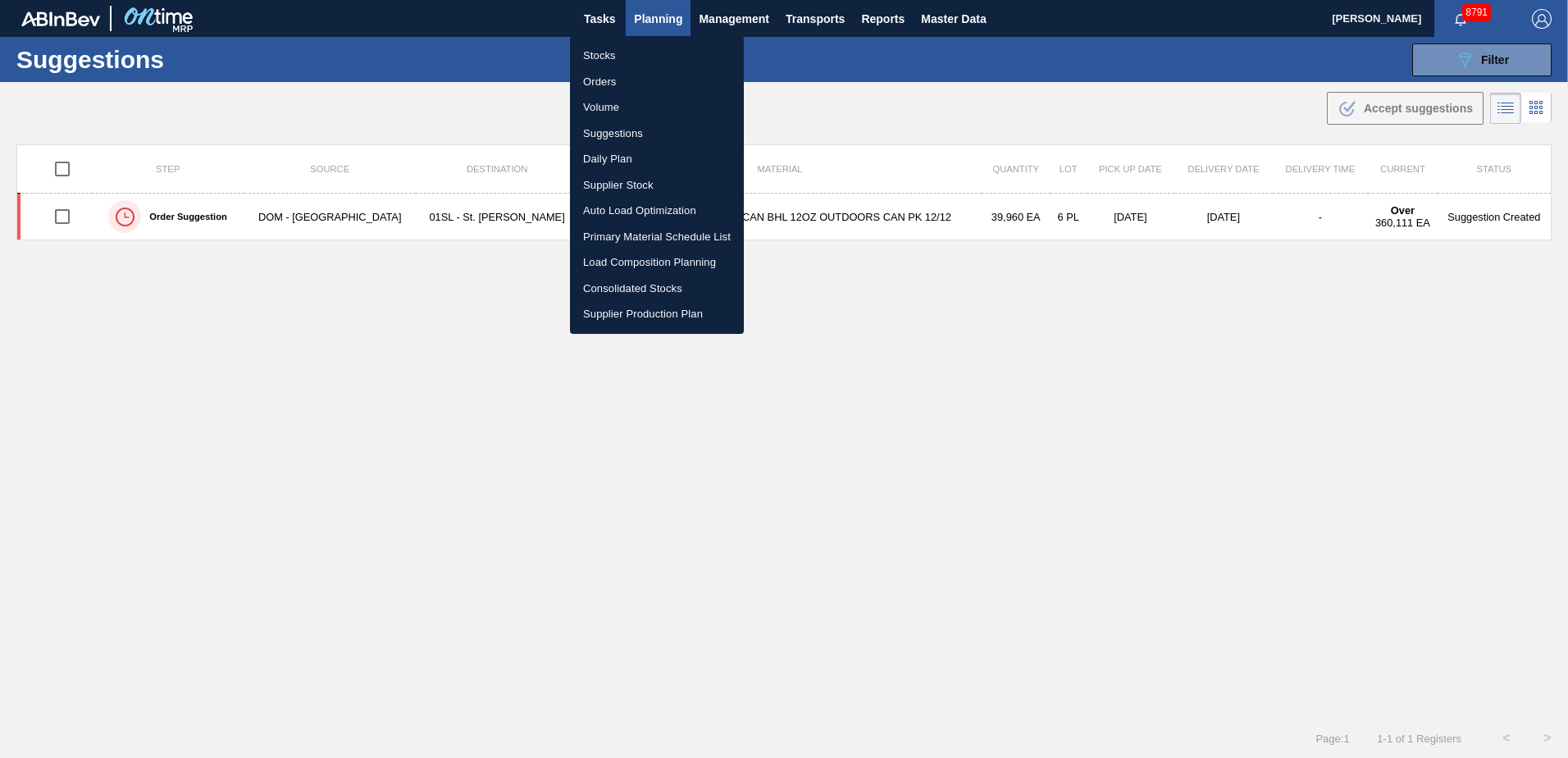
click at [619, 257] on li "Load Composition Planning" at bounding box center [657, 263] width 173 height 26
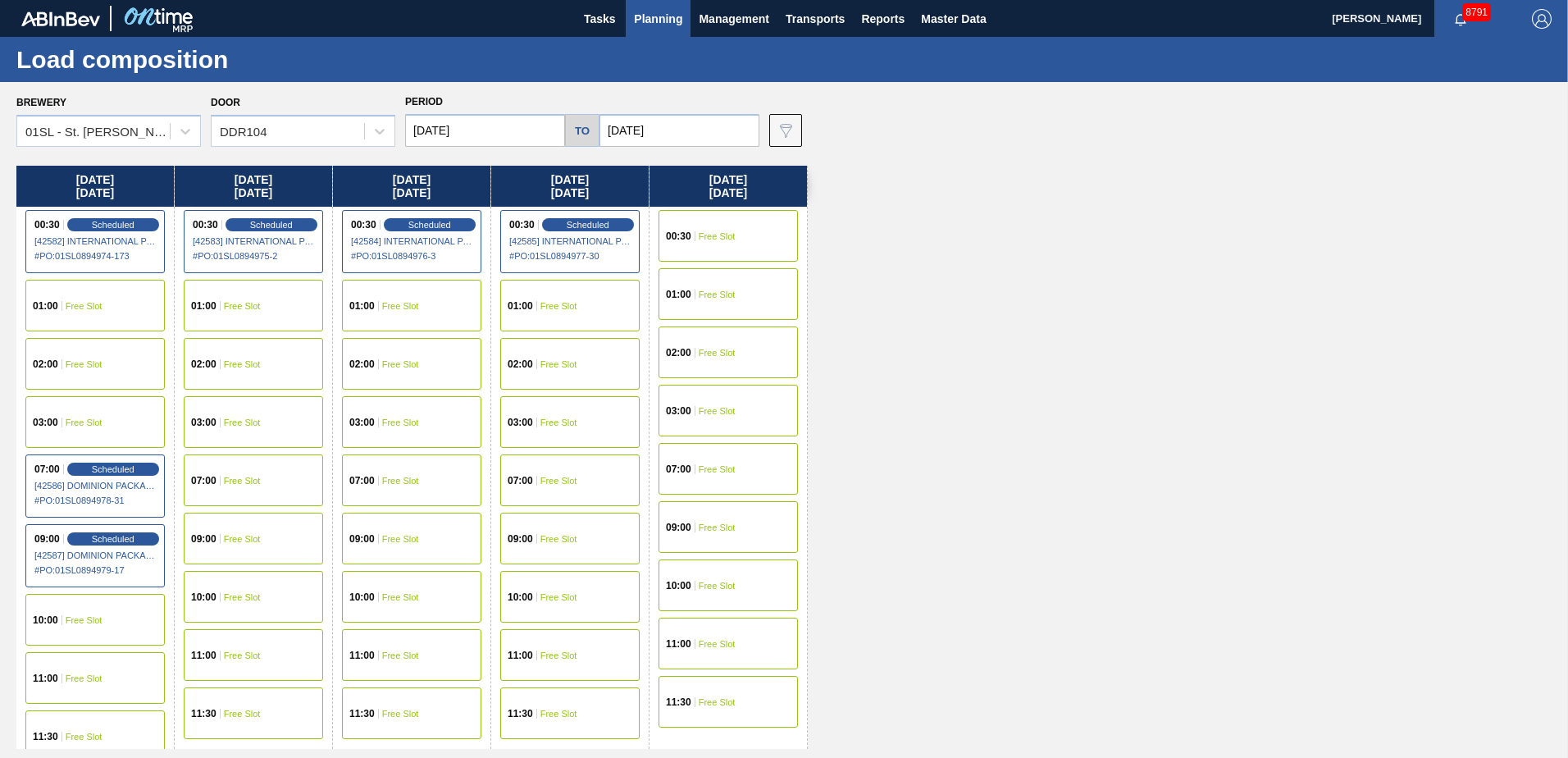
click at [364, 464] on div "07:00 Free Slot" at bounding box center [412, 481] width 139 height 52
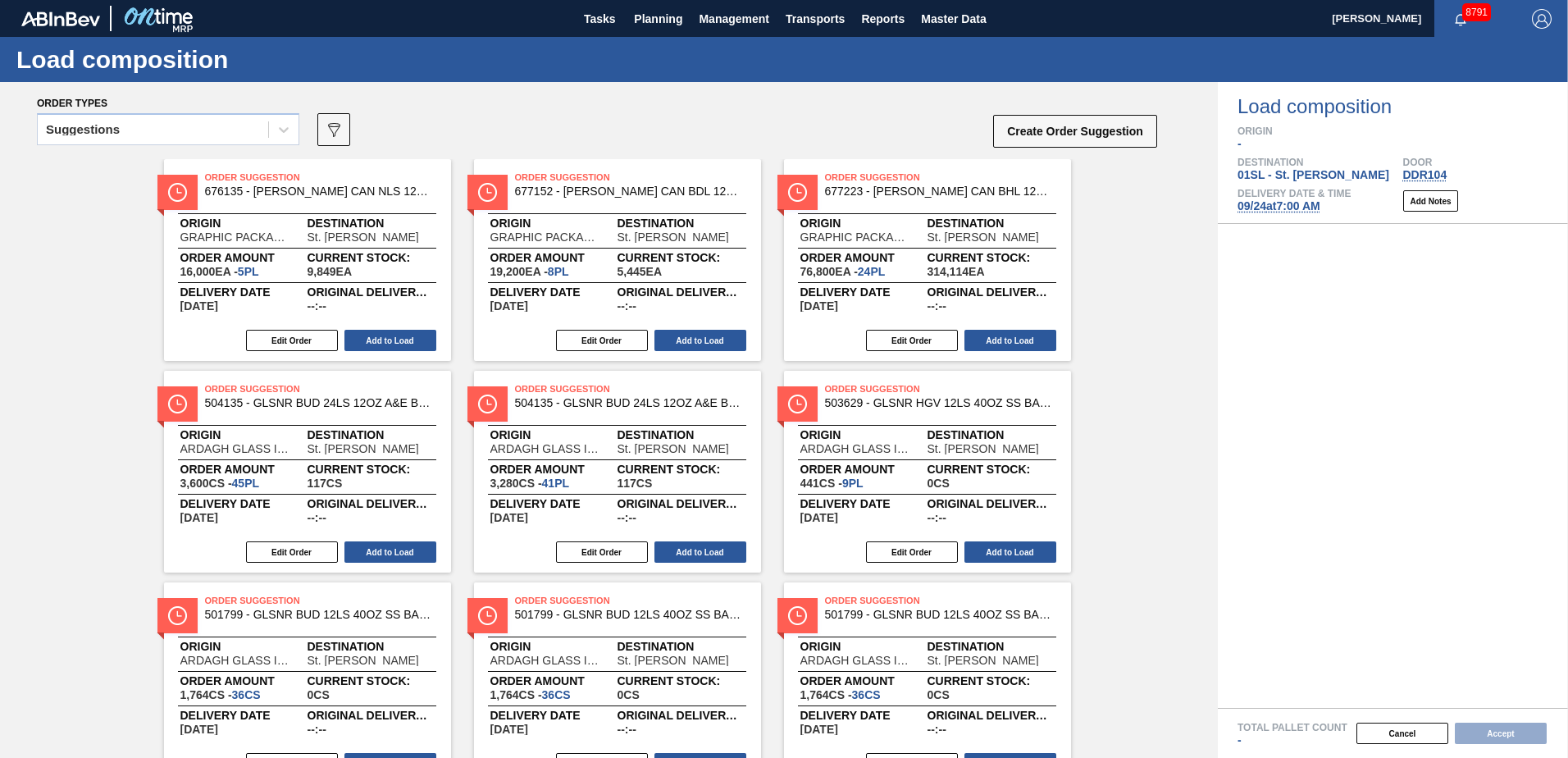
click at [276, 132] on icon at bounding box center [284, 130] width 17 height 17
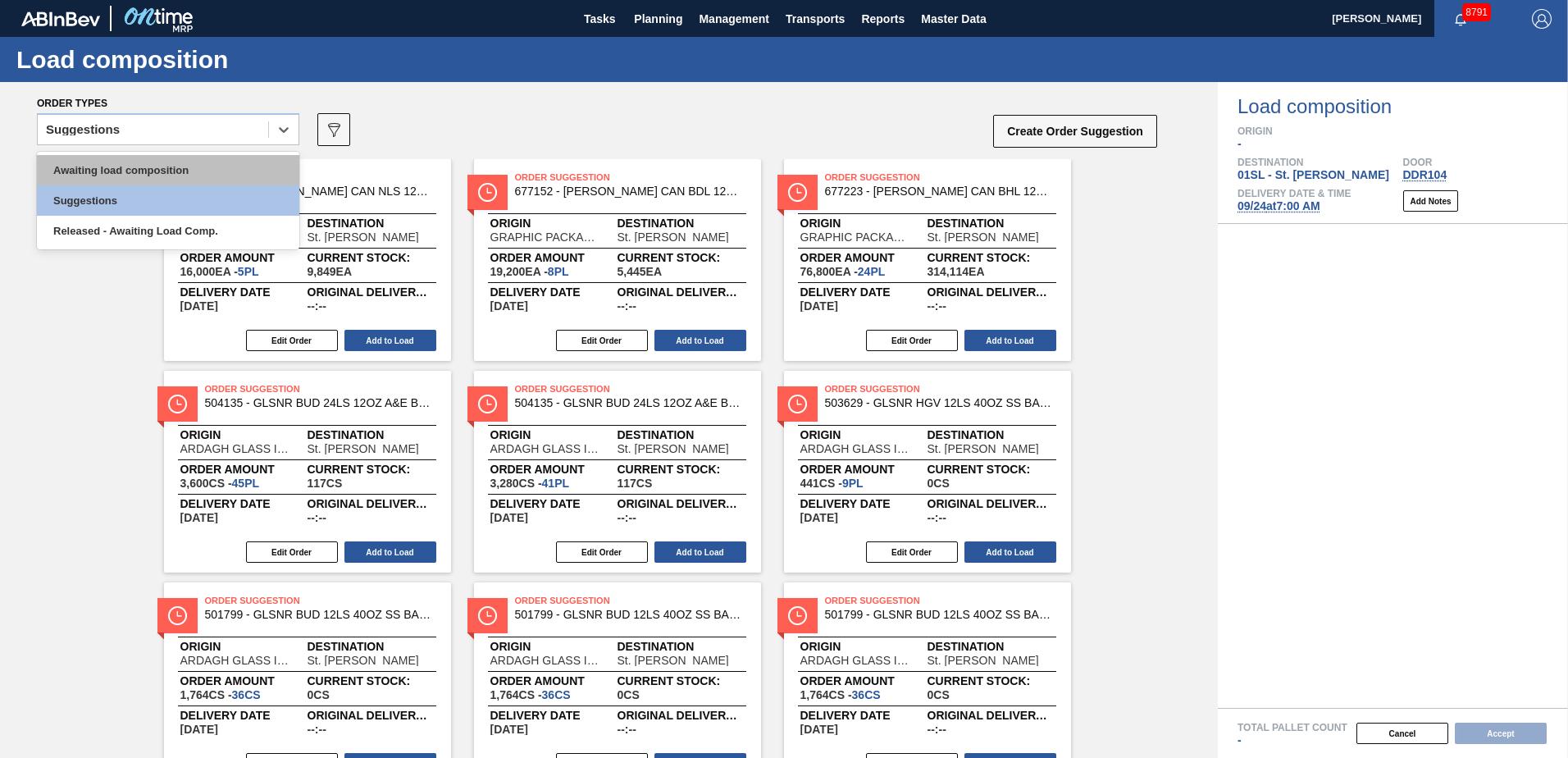
click at [241, 173] on div "Awaiting load composition" at bounding box center [168, 170] width 262 height 31
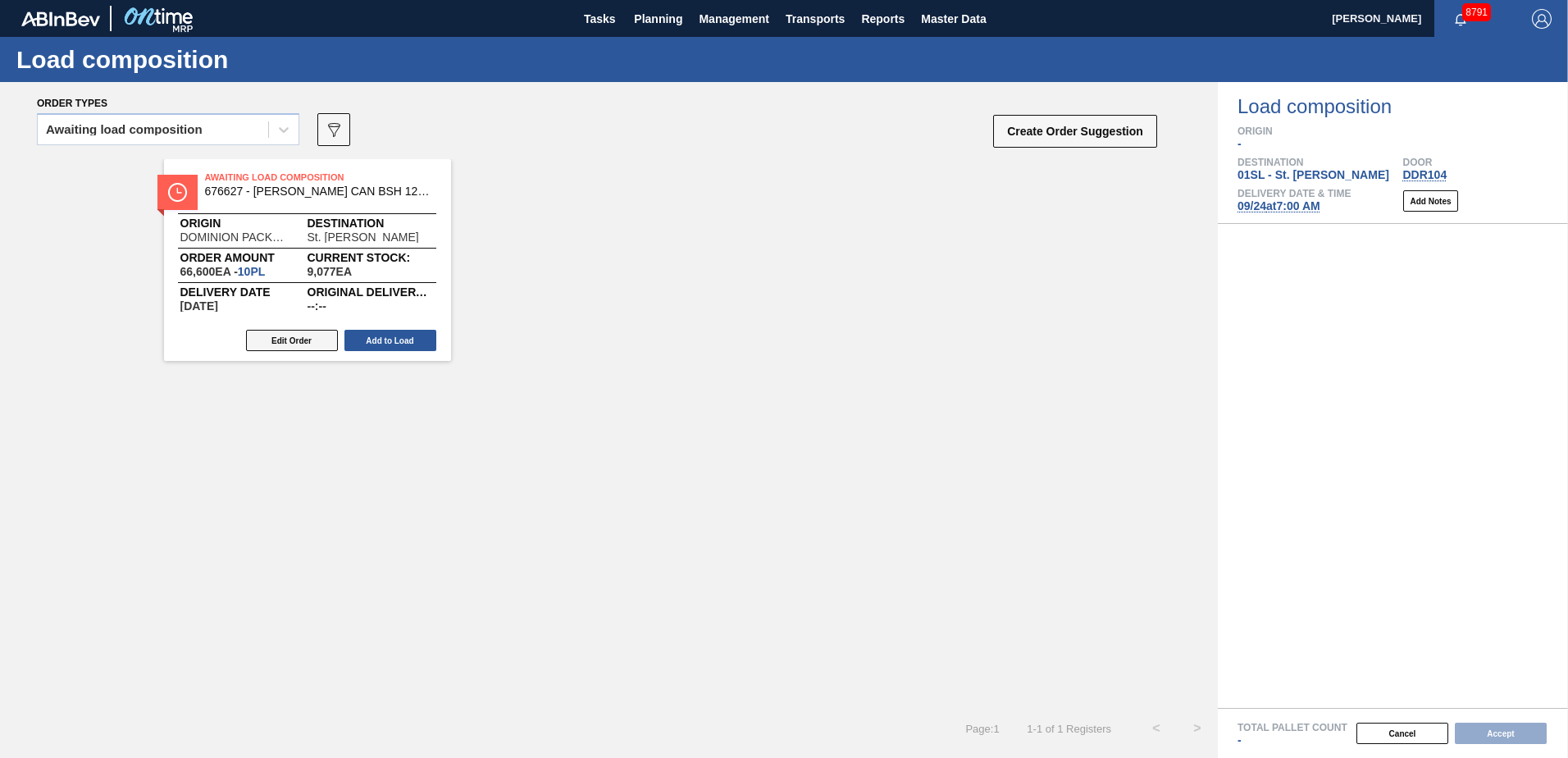
click at [296, 336] on button "Edit Order" at bounding box center [291, 340] width 92 height 21
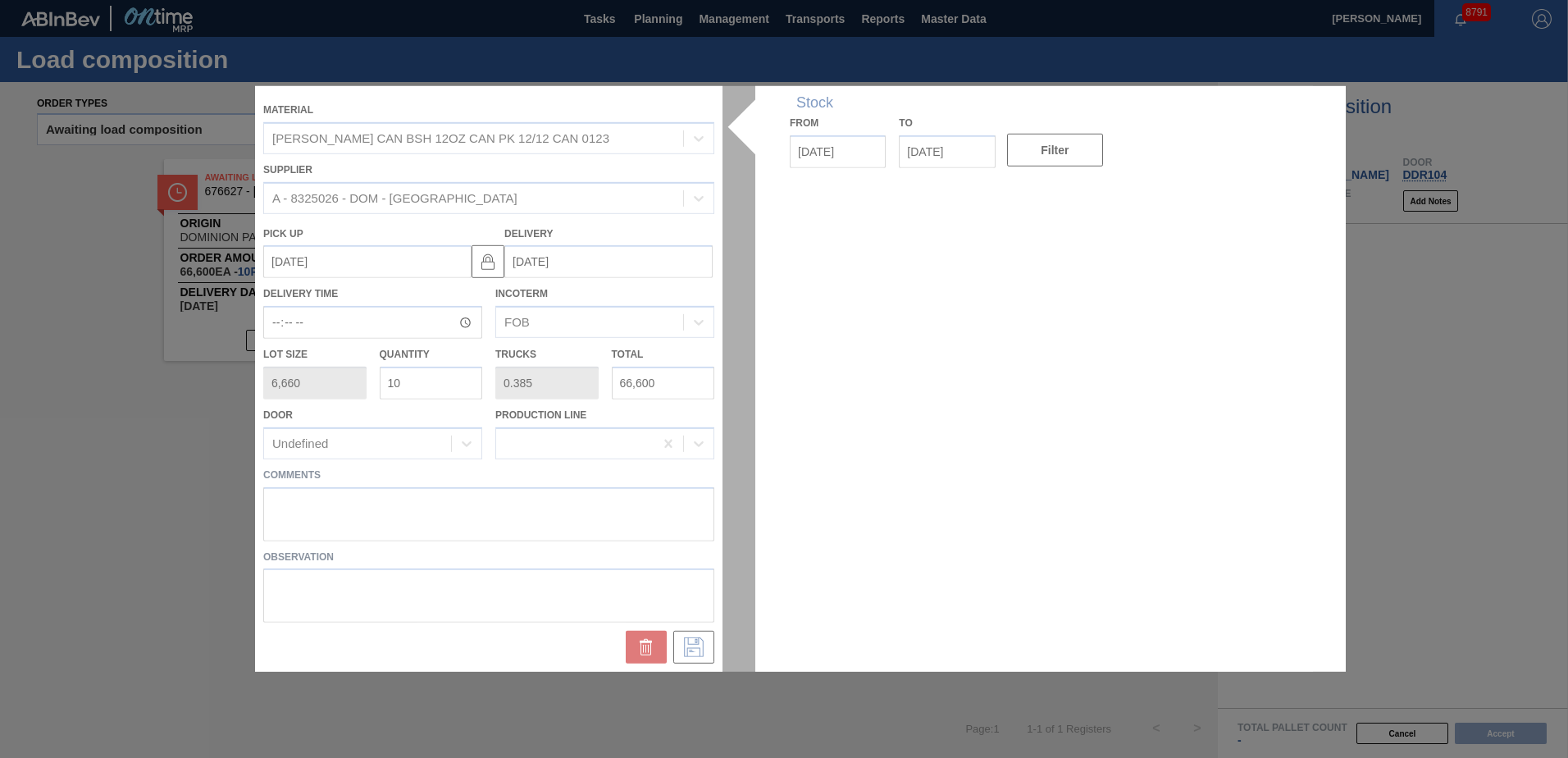
click at [296, 508] on div at bounding box center [784, 379] width 1058 height 585
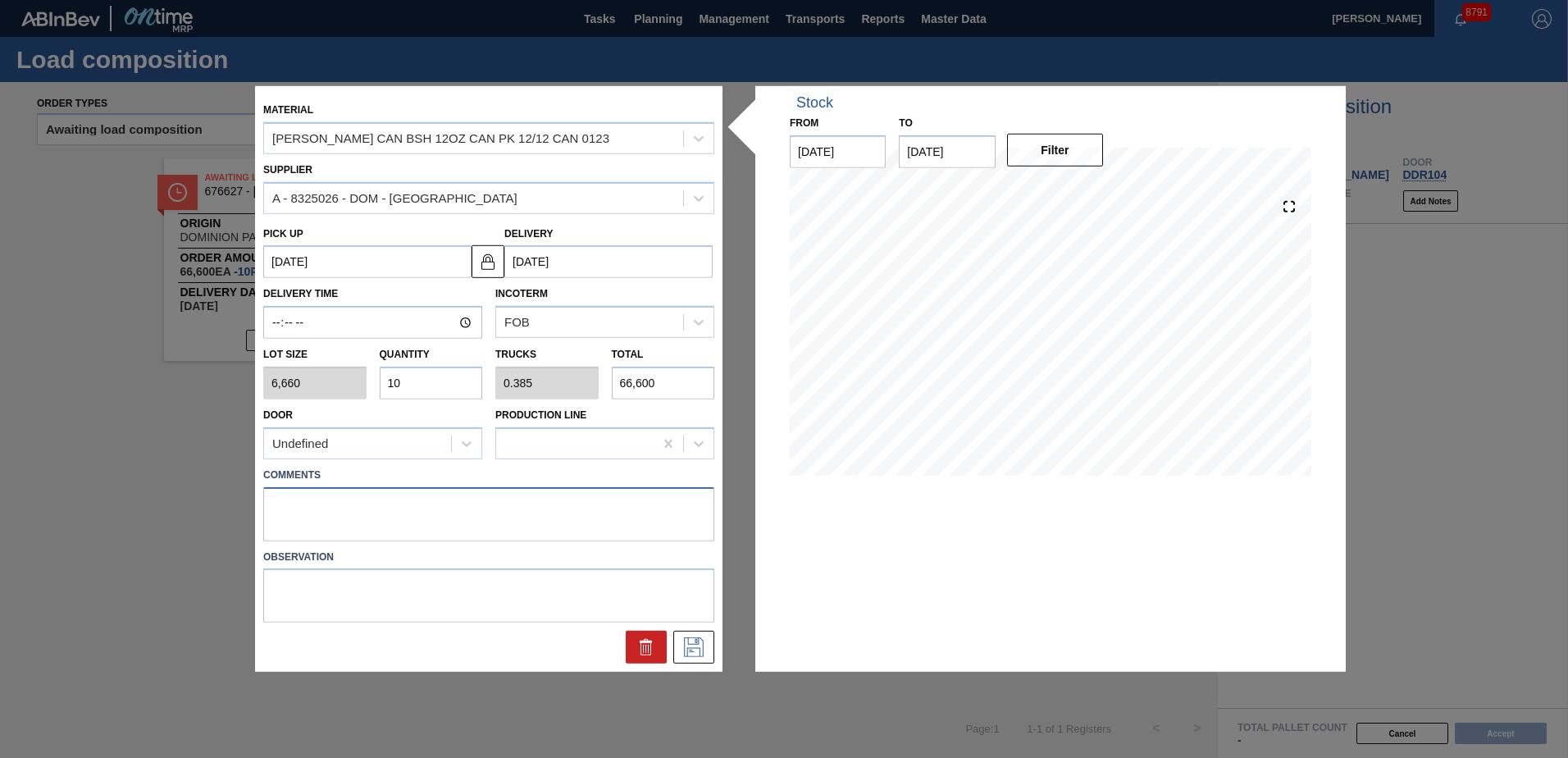
click at [299, 501] on textarea at bounding box center [489, 513] width 451 height 54
click at [688, 656] on icon at bounding box center [694, 647] width 26 height 19
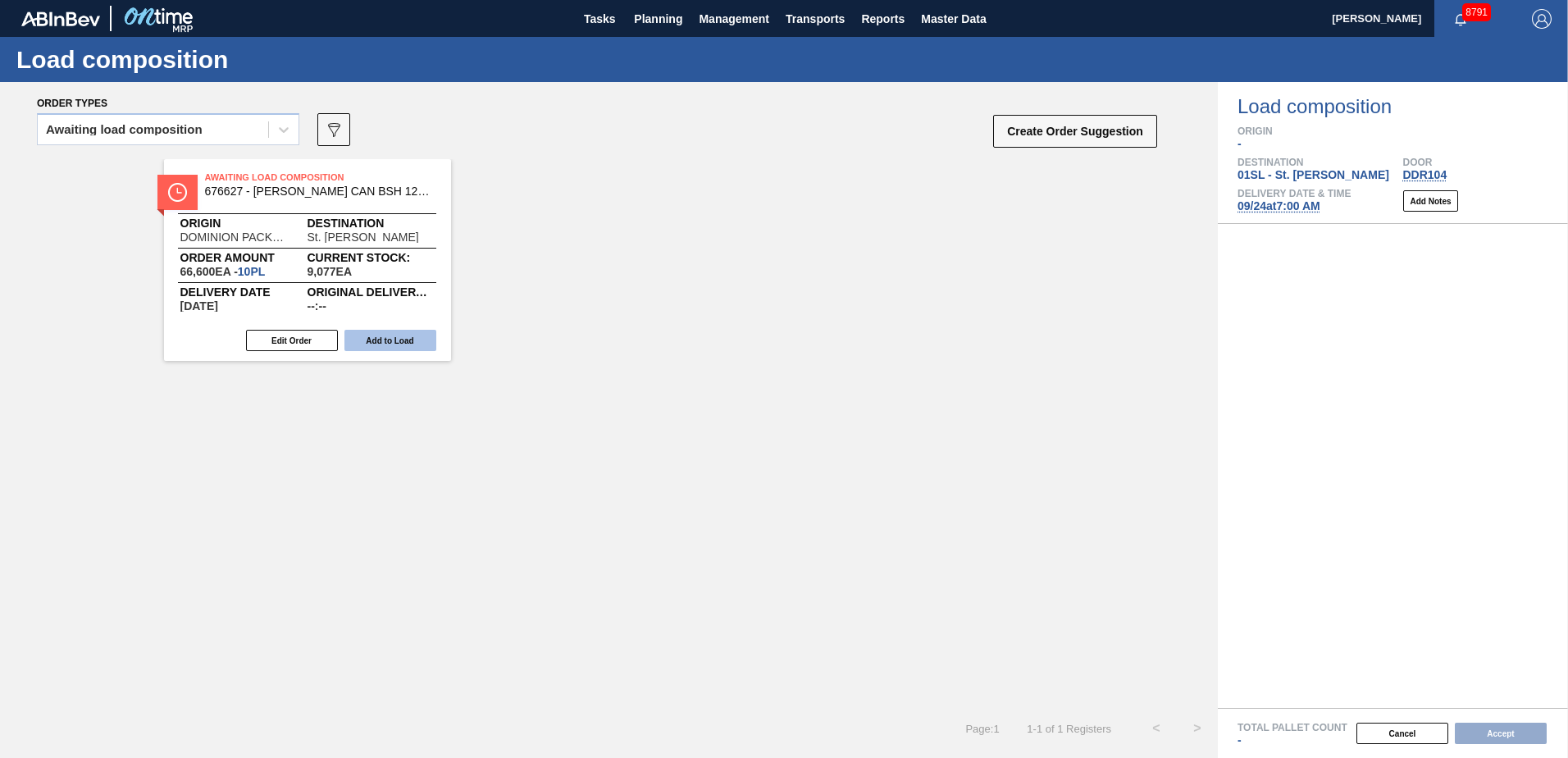
click at [386, 339] on button "Add to Load" at bounding box center [389, 340] width 92 height 21
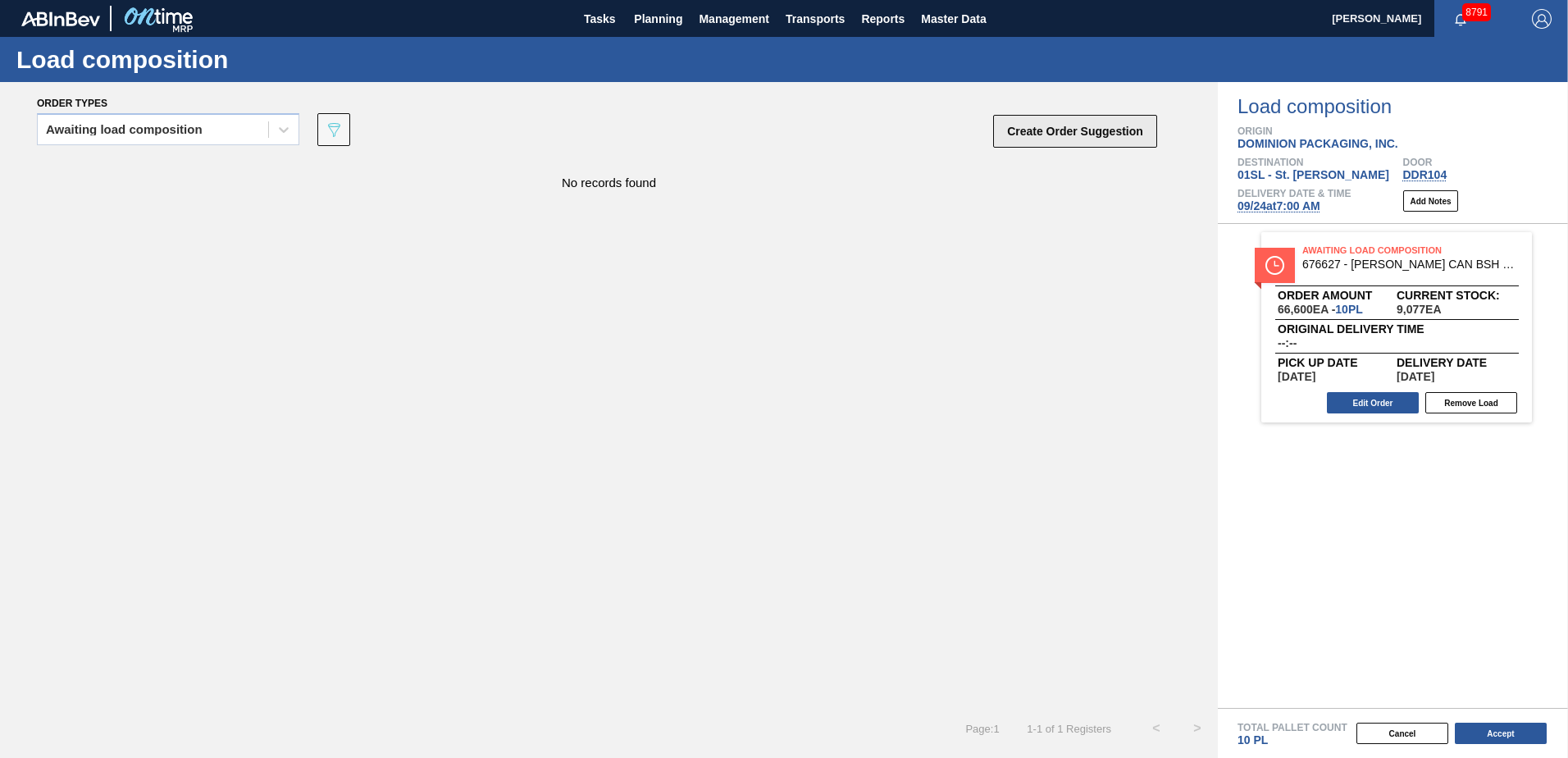
click at [1063, 139] on button "Create Order Suggestion" at bounding box center [1075, 131] width 164 height 32
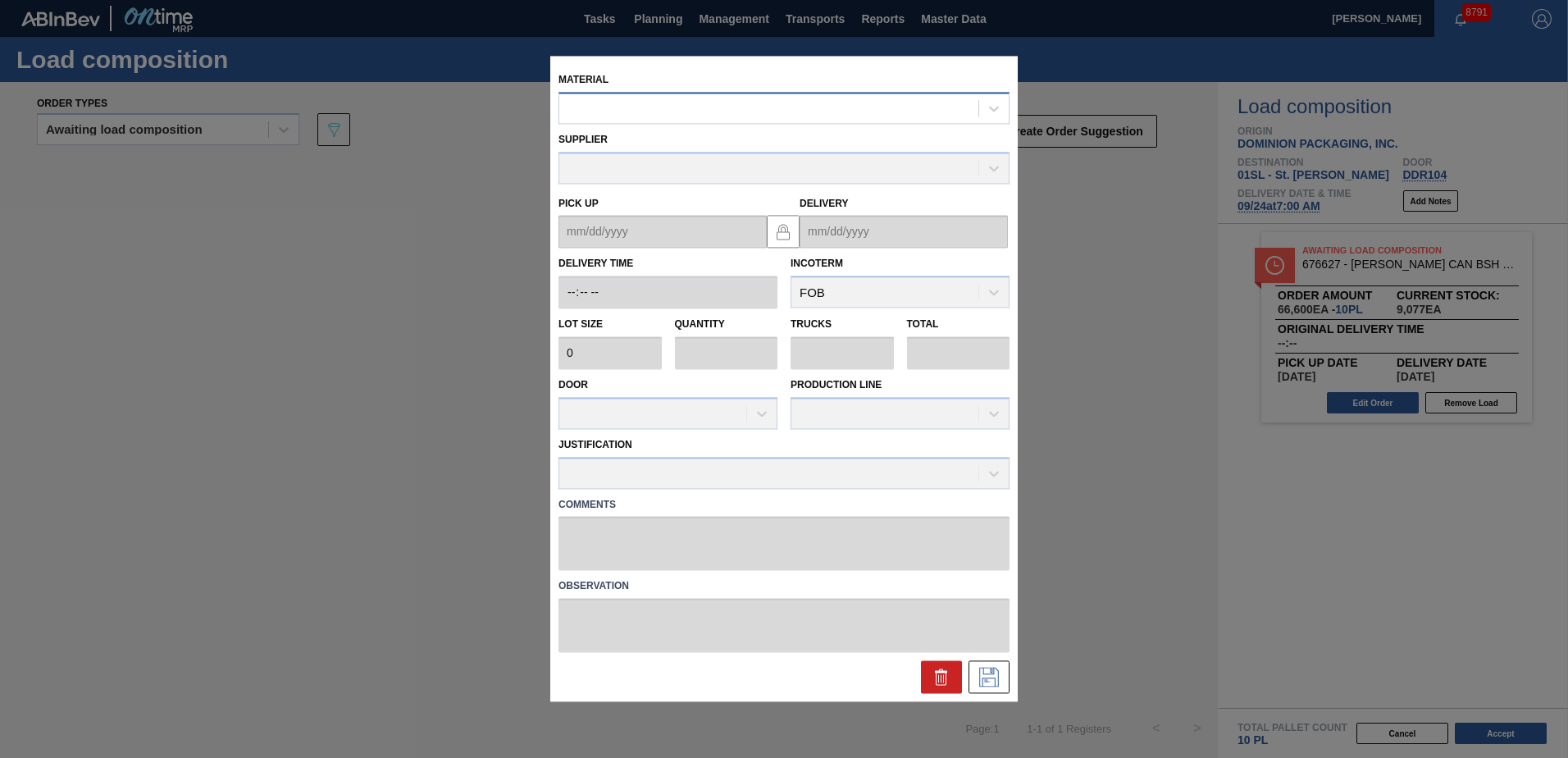
click at [809, 110] on div at bounding box center [769, 109] width 419 height 24
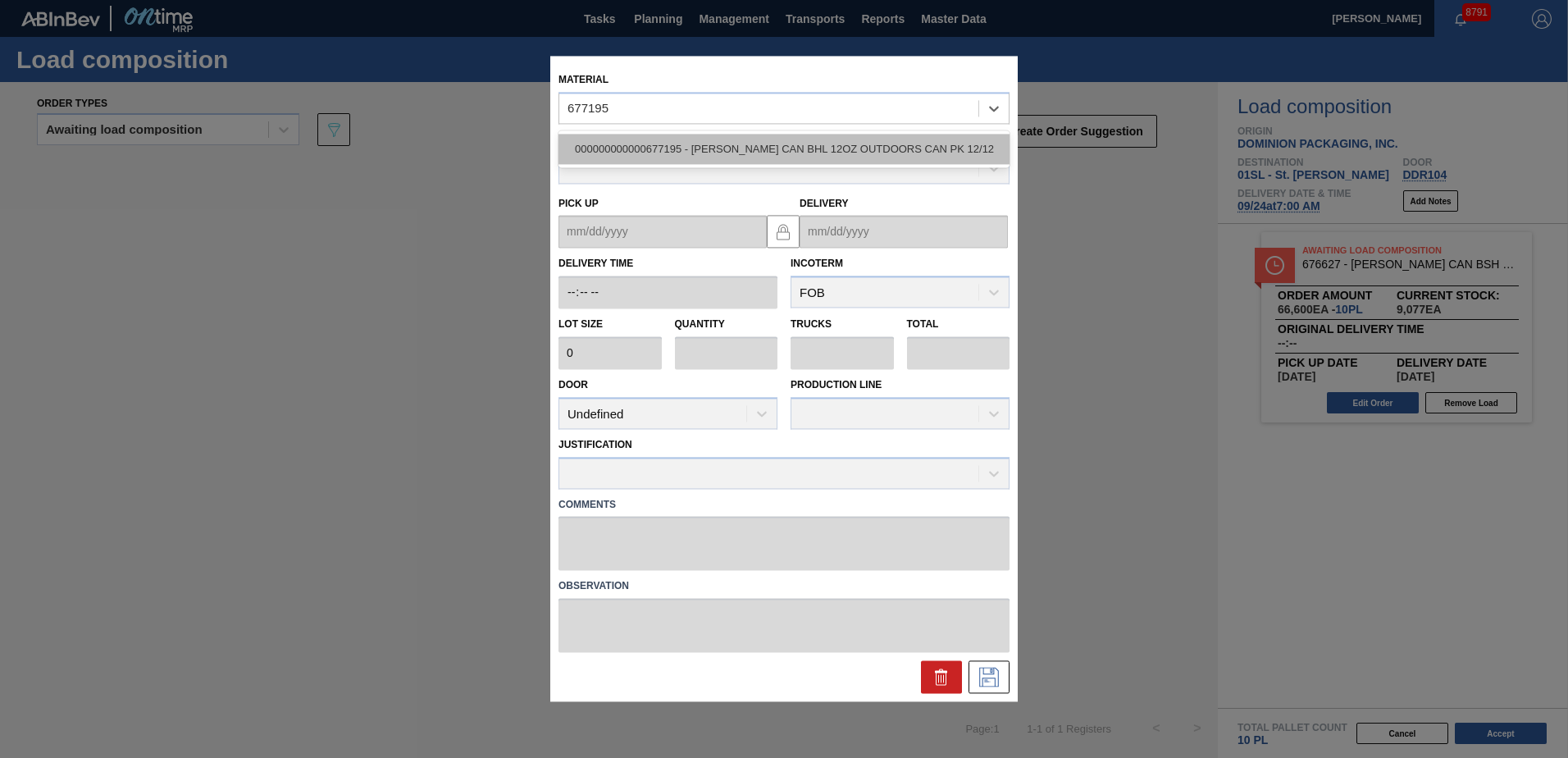
click at [823, 140] on div "000000000000677195 - [PERSON_NAME] CAN BHL 12OZ OUTDOORS CAN PK 12/12" at bounding box center [784, 148] width 451 height 31
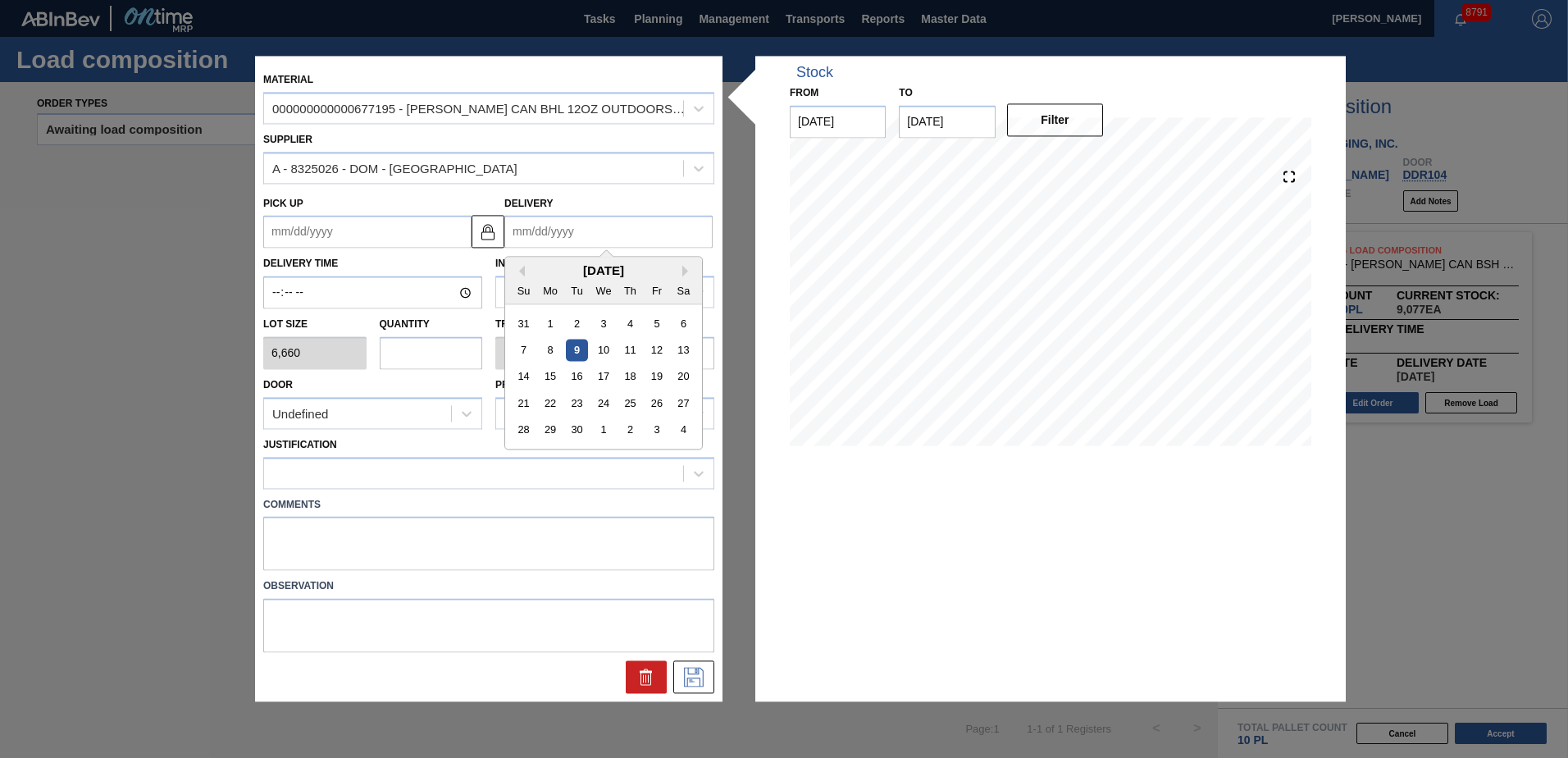
click at [605, 224] on input "Delivery" at bounding box center [608, 232] width 209 height 32
click at [589, 403] on div "21 22 23 24 25 26 27" at bounding box center [603, 404] width 186 height 26
click at [599, 405] on div "24" at bounding box center [603, 405] width 22 height 22
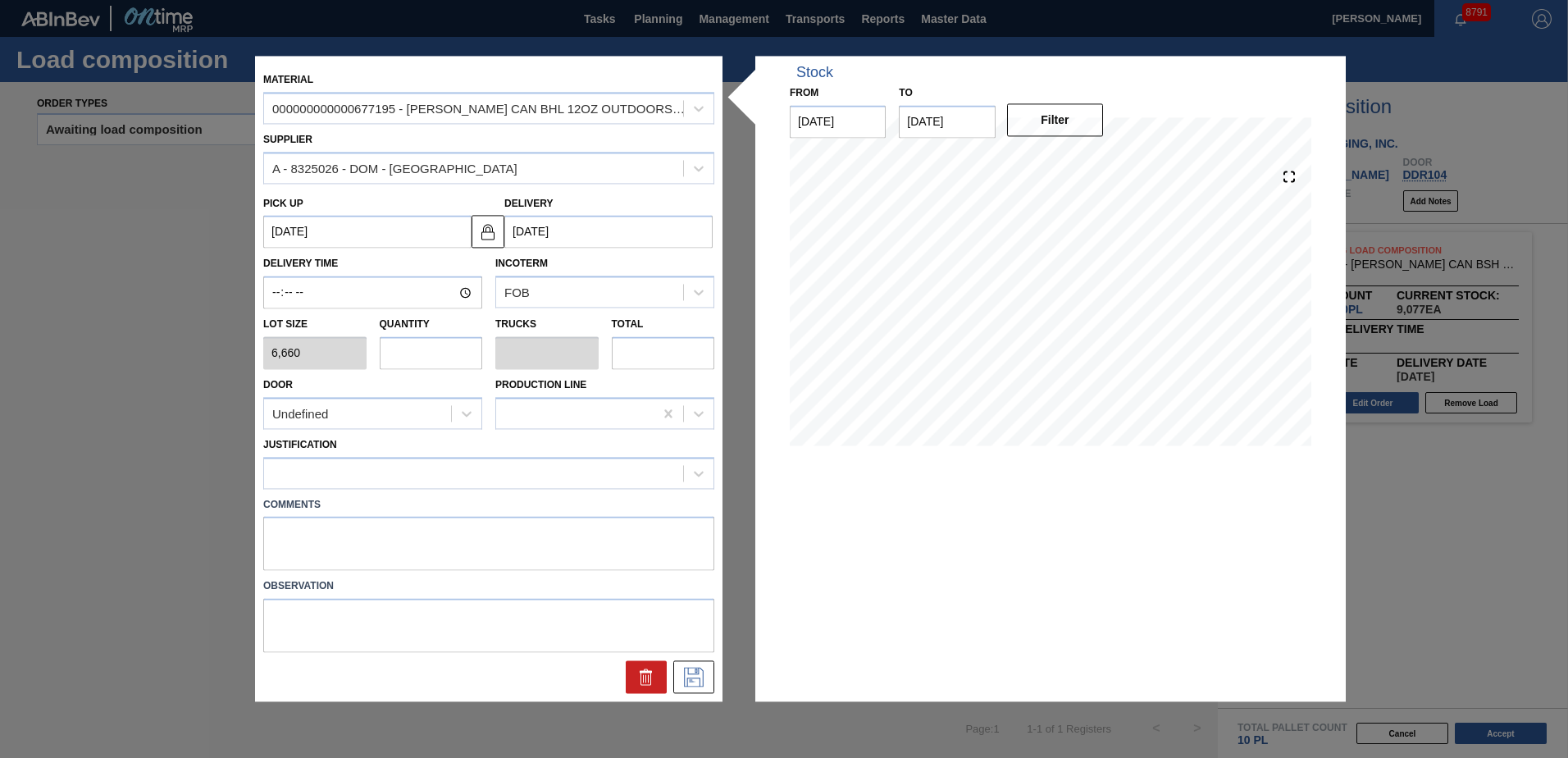
click at [432, 353] on input "text" at bounding box center [430, 353] width 103 height 32
click at [407, 416] on div "Undefined" at bounding box center [358, 414] width 187 height 24
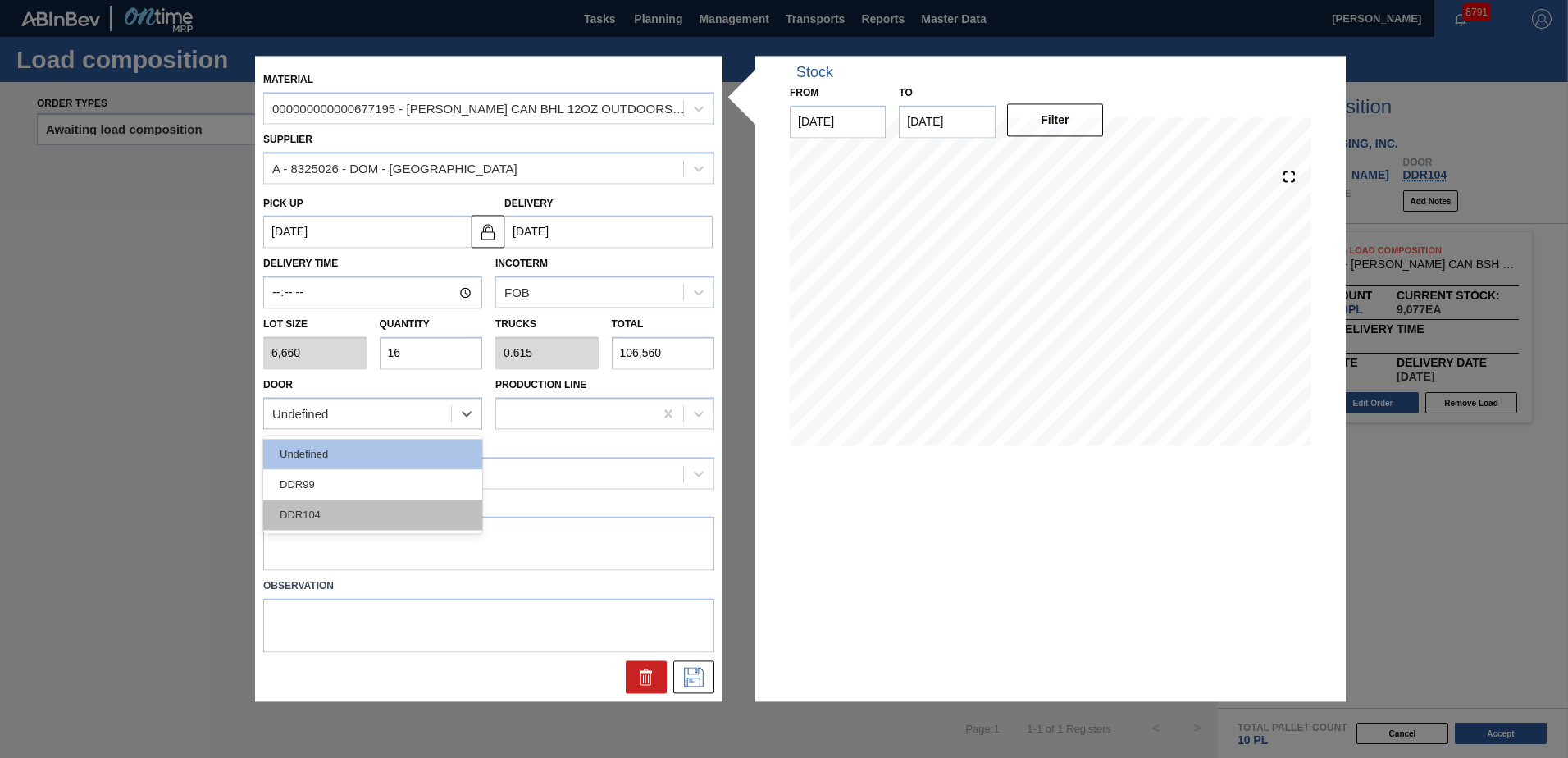
click at [359, 514] on div "DDR104" at bounding box center [373, 515] width 219 height 31
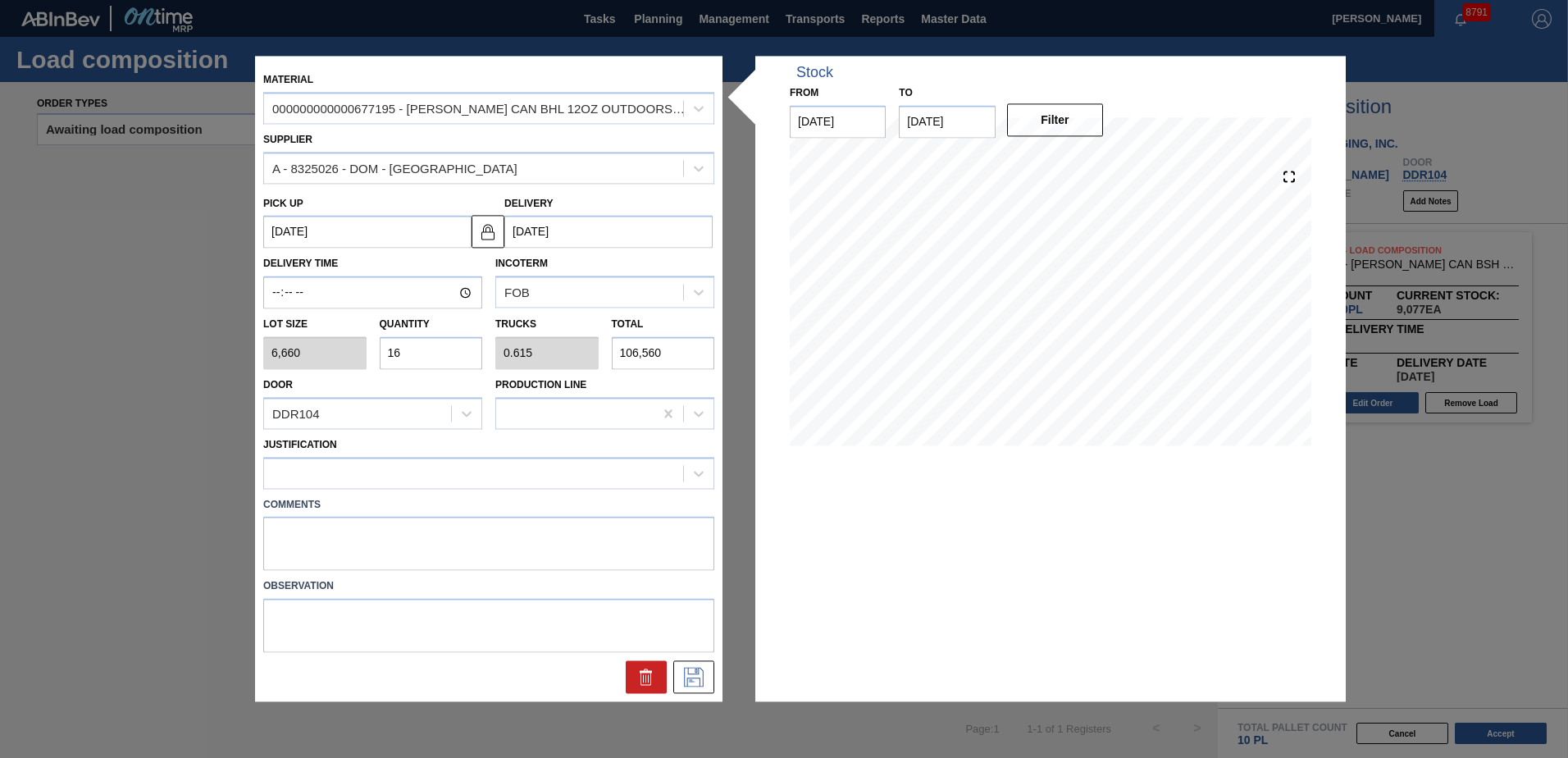
click at [354, 454] on div "Justification" at bounding box center [489, 461] width 451 height 56
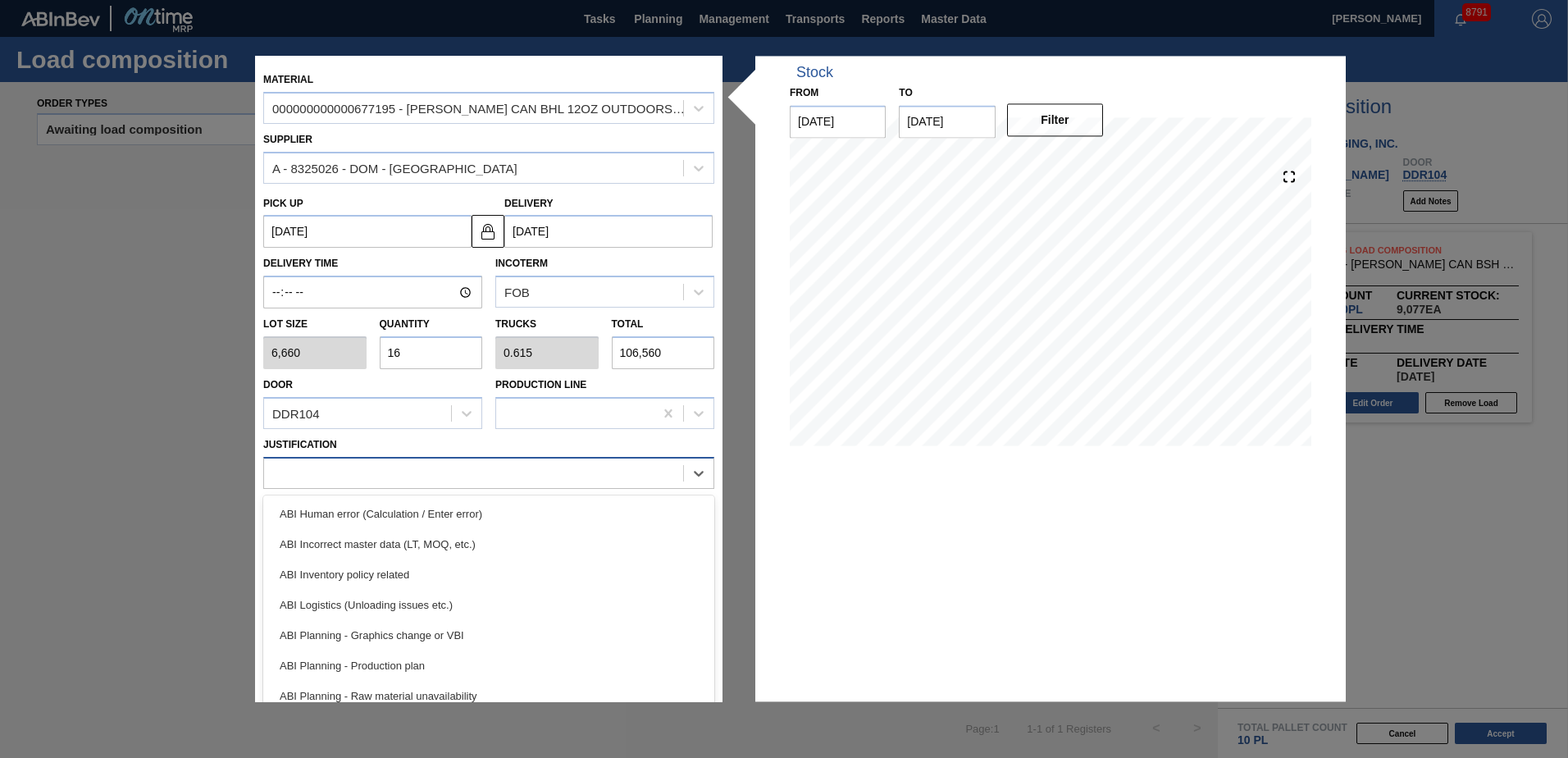
click at [365, 471] on div at bounding box center [474, 473] width 419 height 24
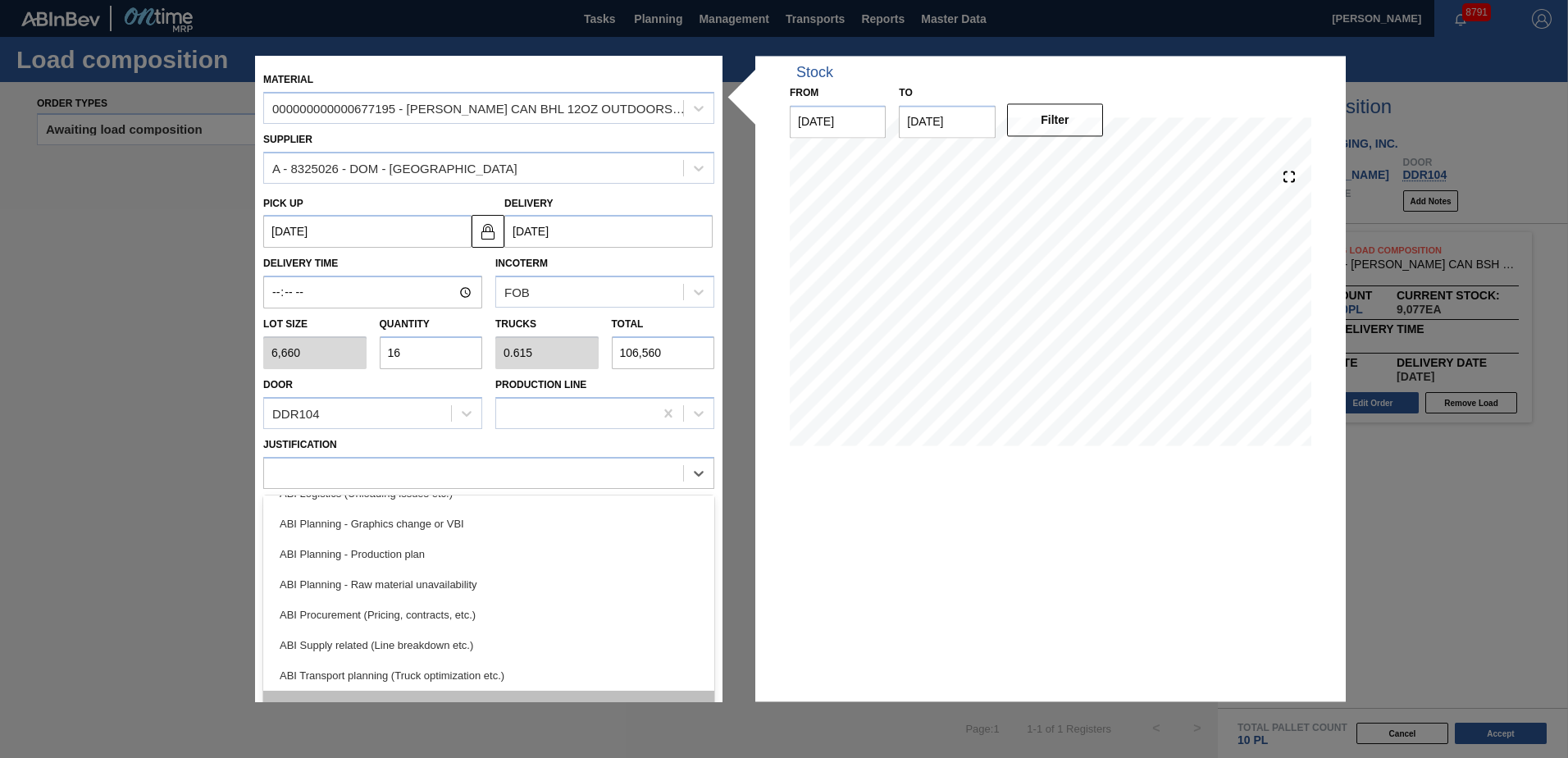
scroll to position [246, 0]
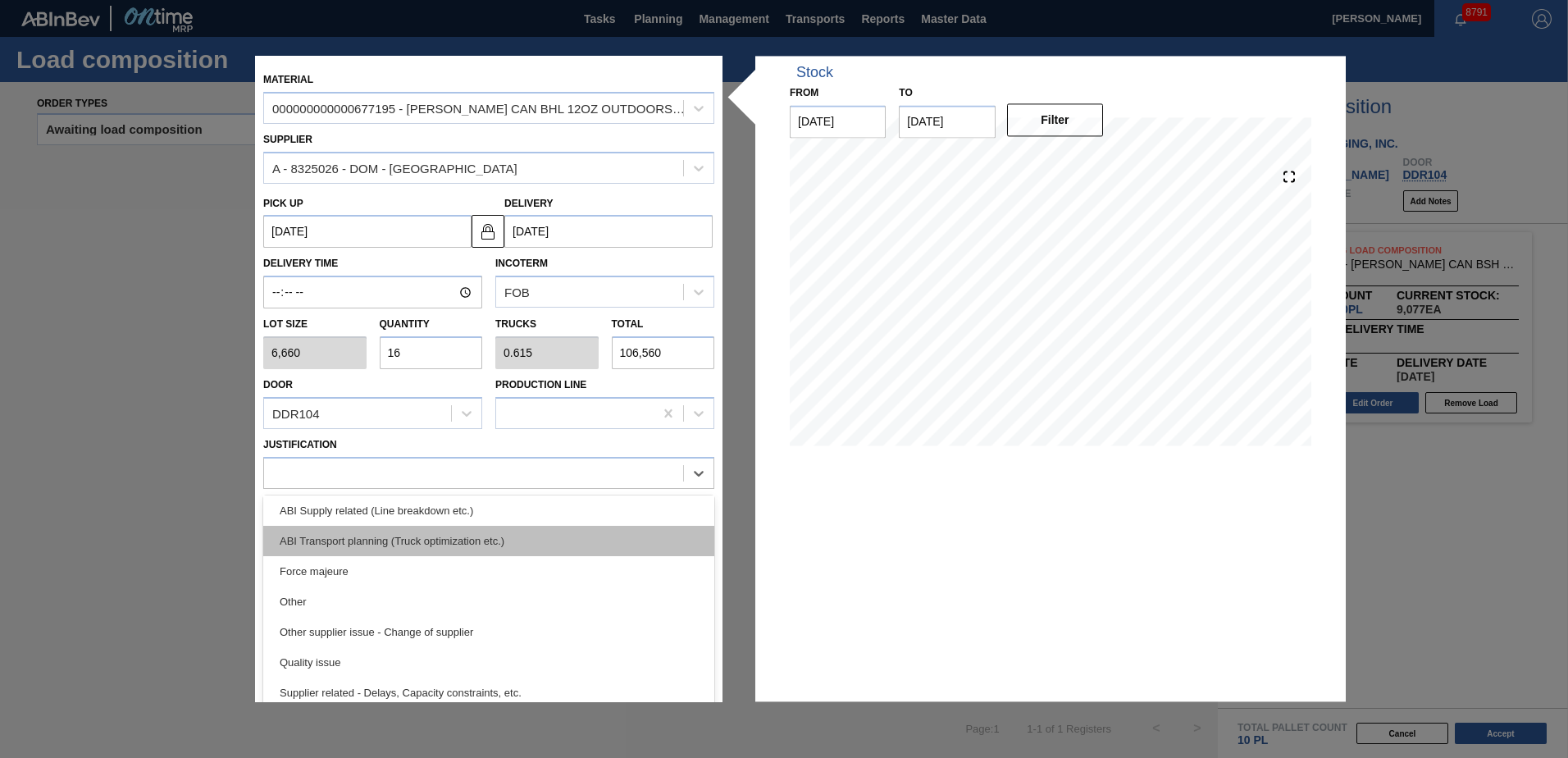
click at [411, 543] on div "ABI Transport planning (Truck optimization etc.)" at bounding box center [489, 541] width 451 height 31
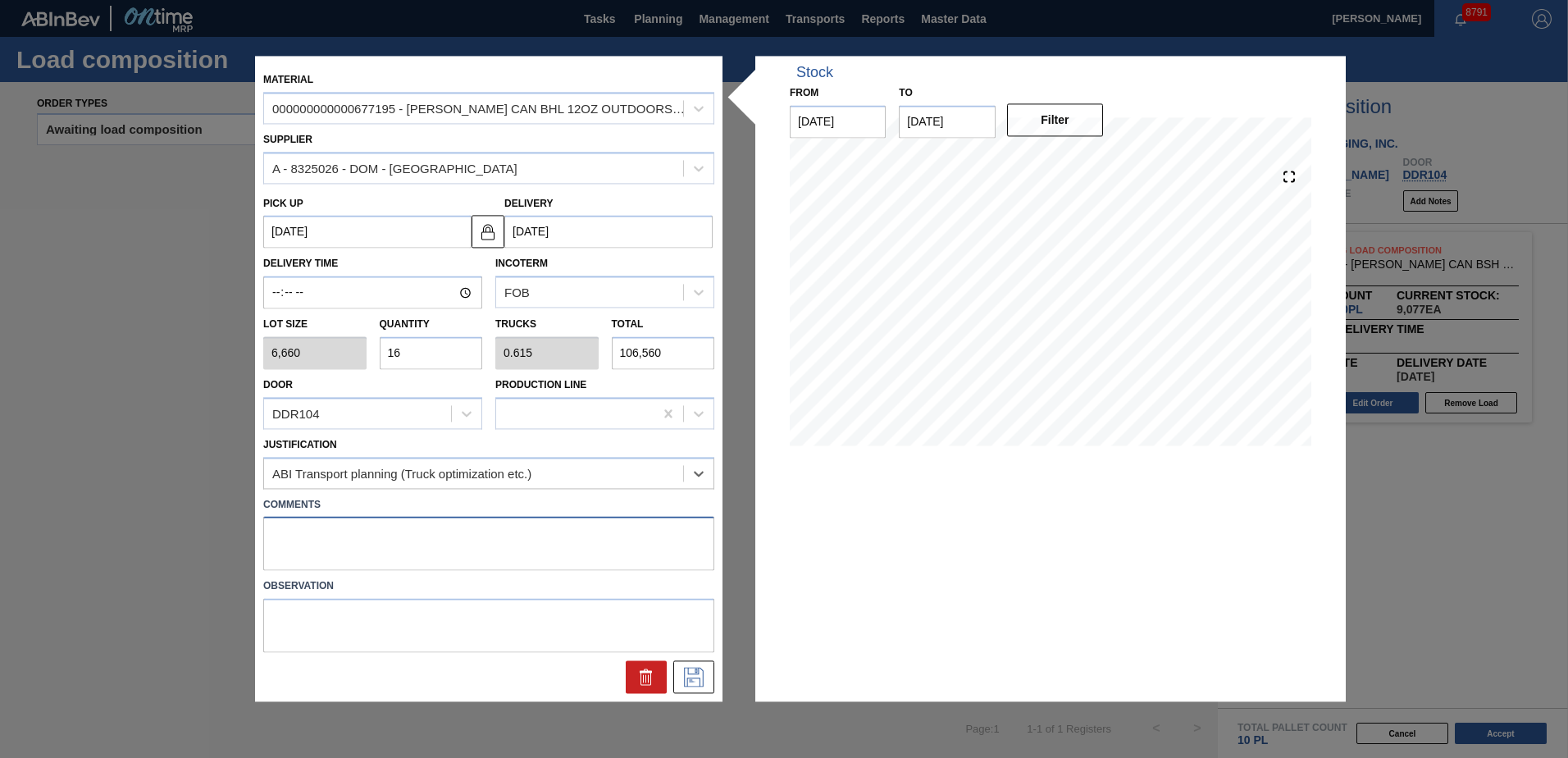
click at [276, 524] on textarea at bounding box center [489, 544] width 451 height 54
click at [699, 684] on icon at bounding box center [693, 677] width 19 height 19
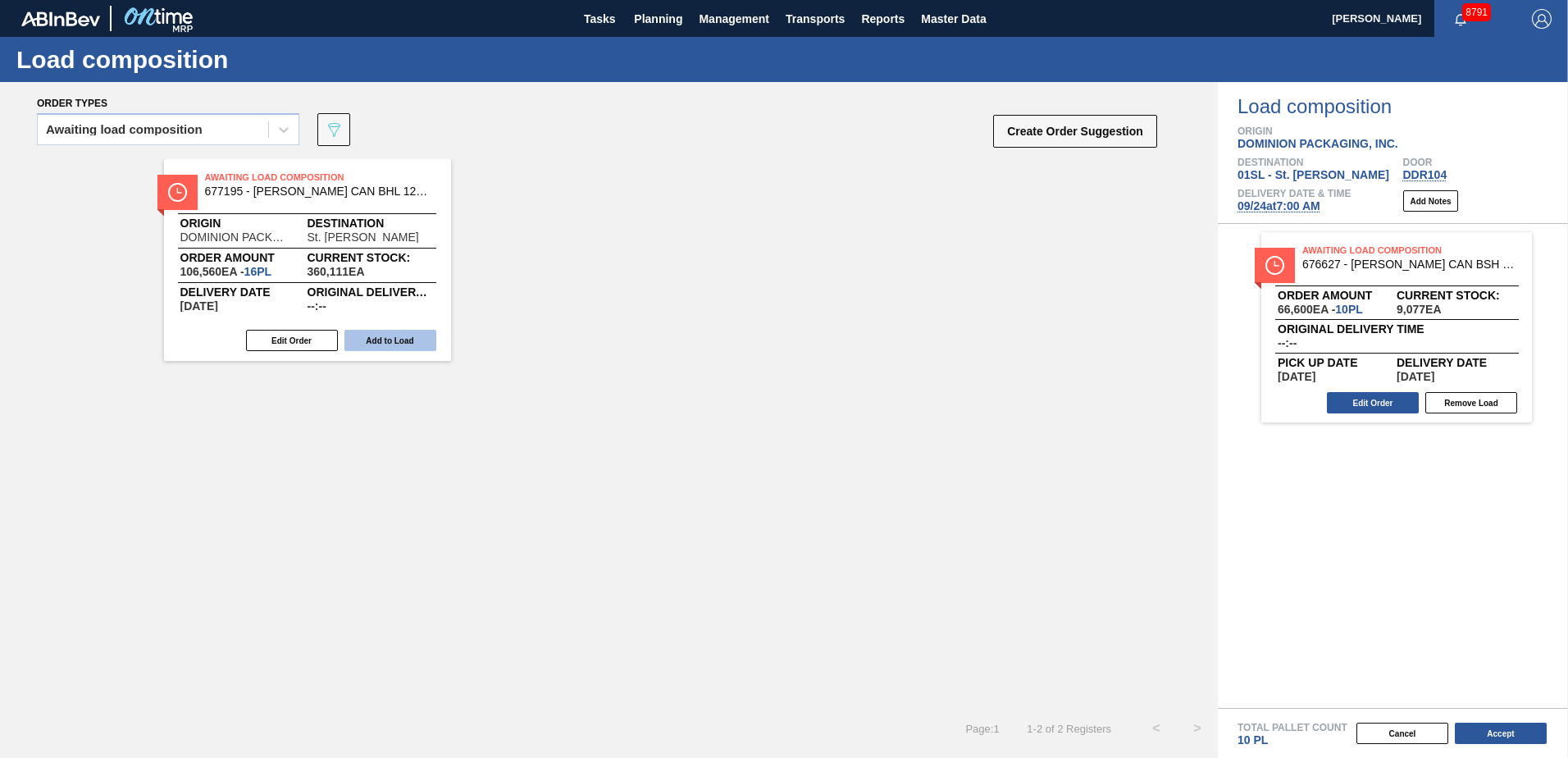
click at [392, 340] on button "Add to Load" at bounding box center [389, 340] width 92 height 21
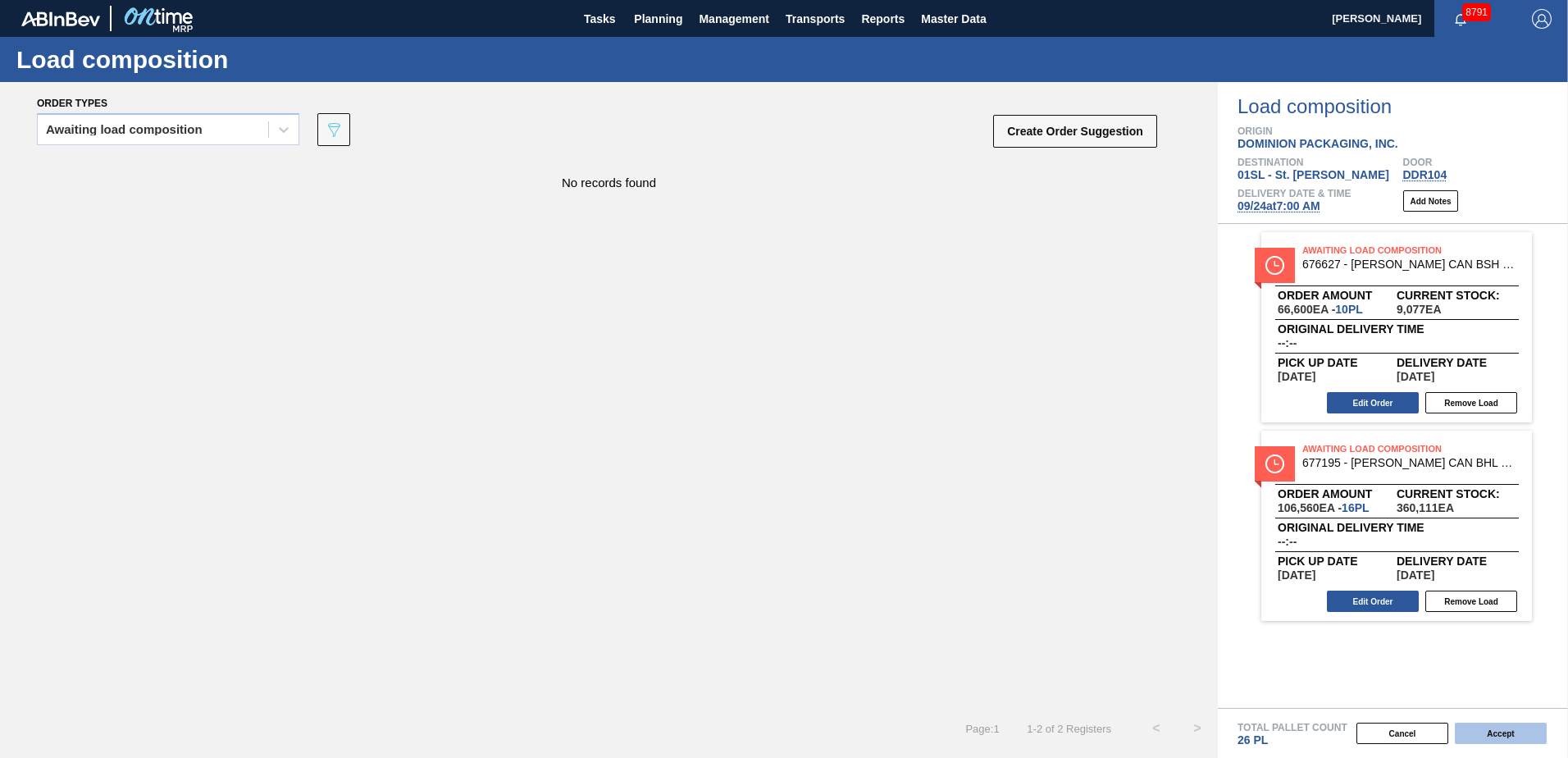
click at [1486, 738] on button "Accept" at bounding box center [1500, 733] width 92 height 21
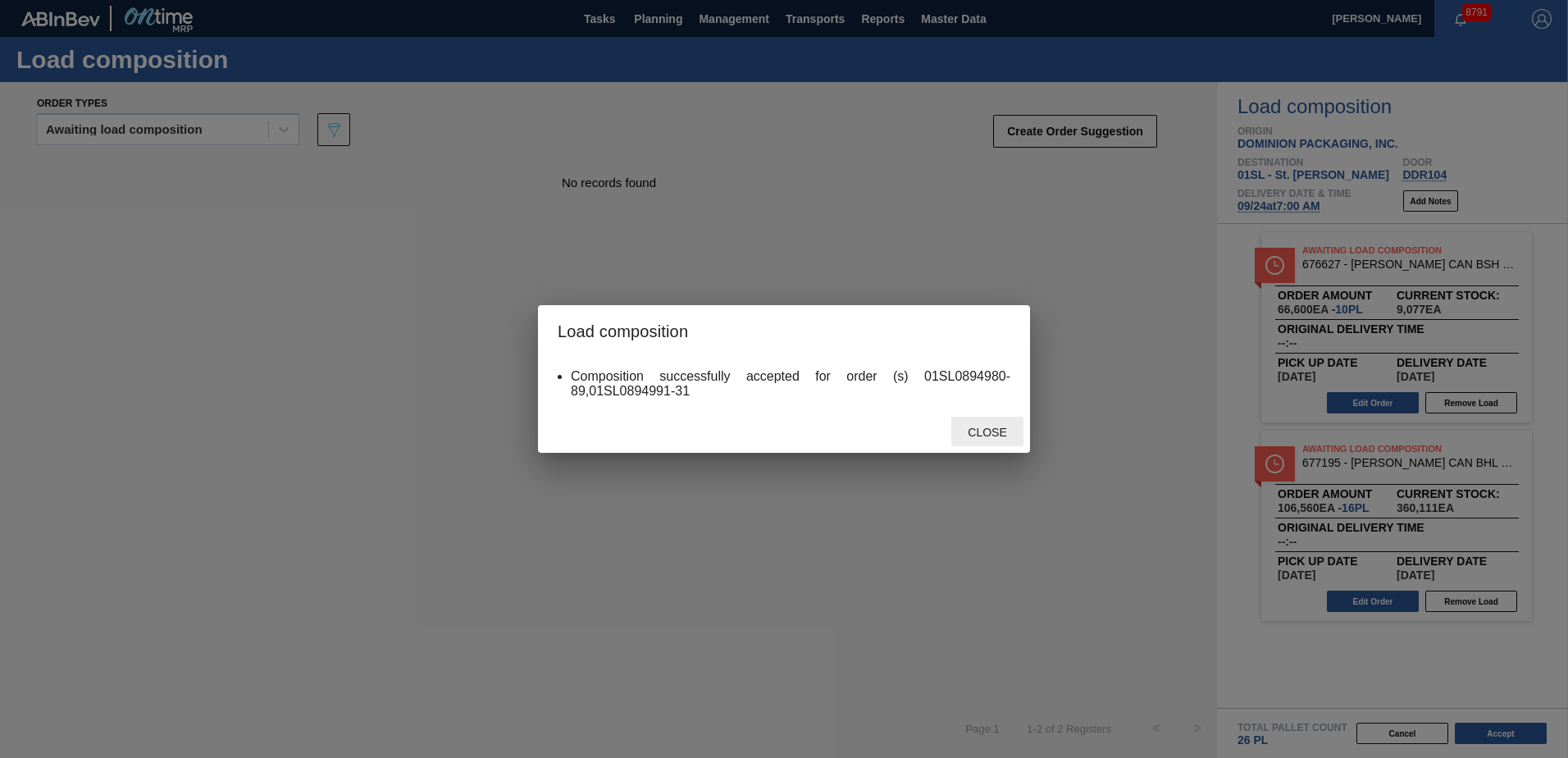
click at [1009, 427] on span "Close" at bounding box center [987, 432] width 65 height 13
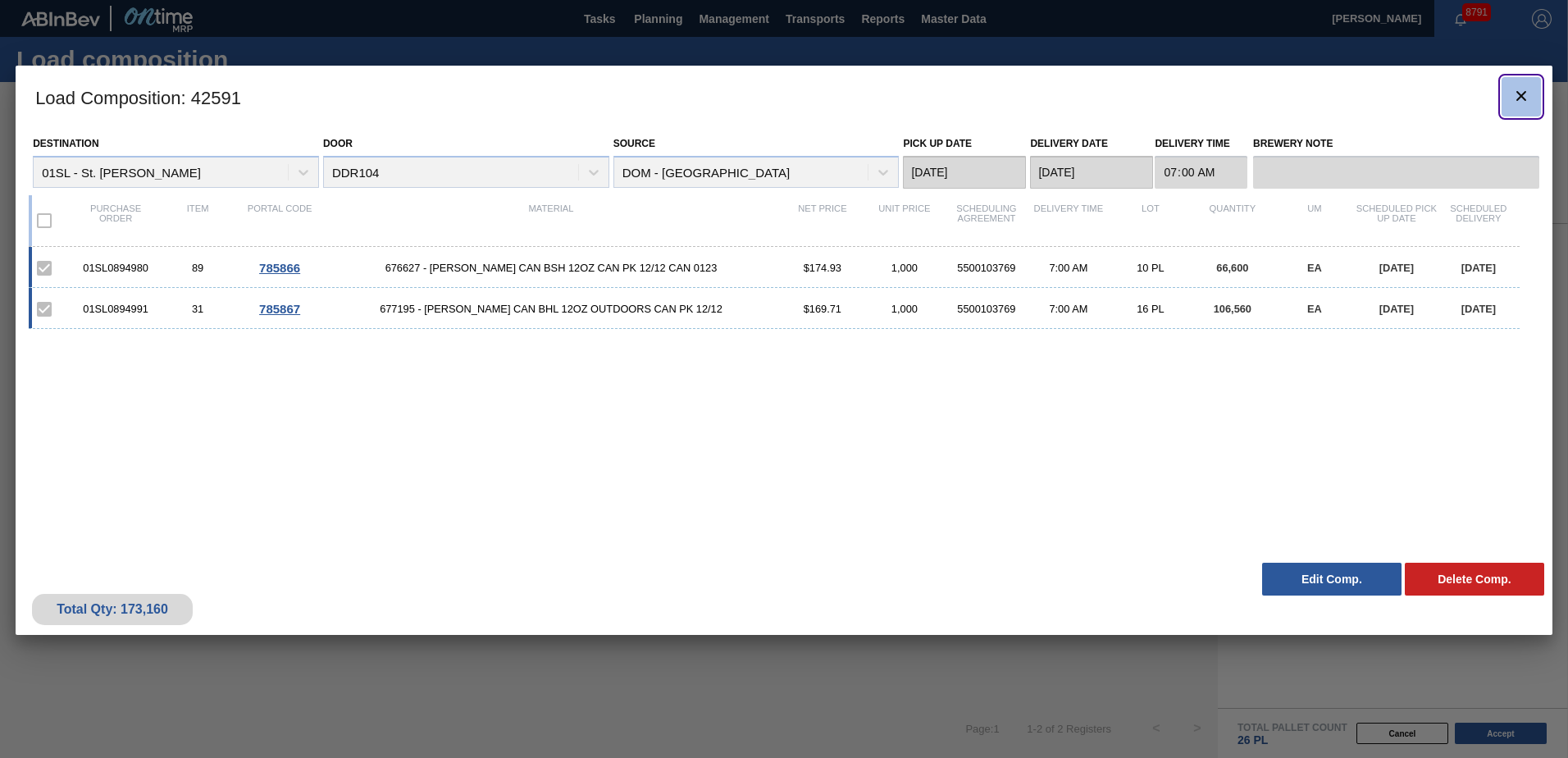
click at [1512, 95] on icon "botão de ícone" at bounding box center [1521, 96] width 19 height 19
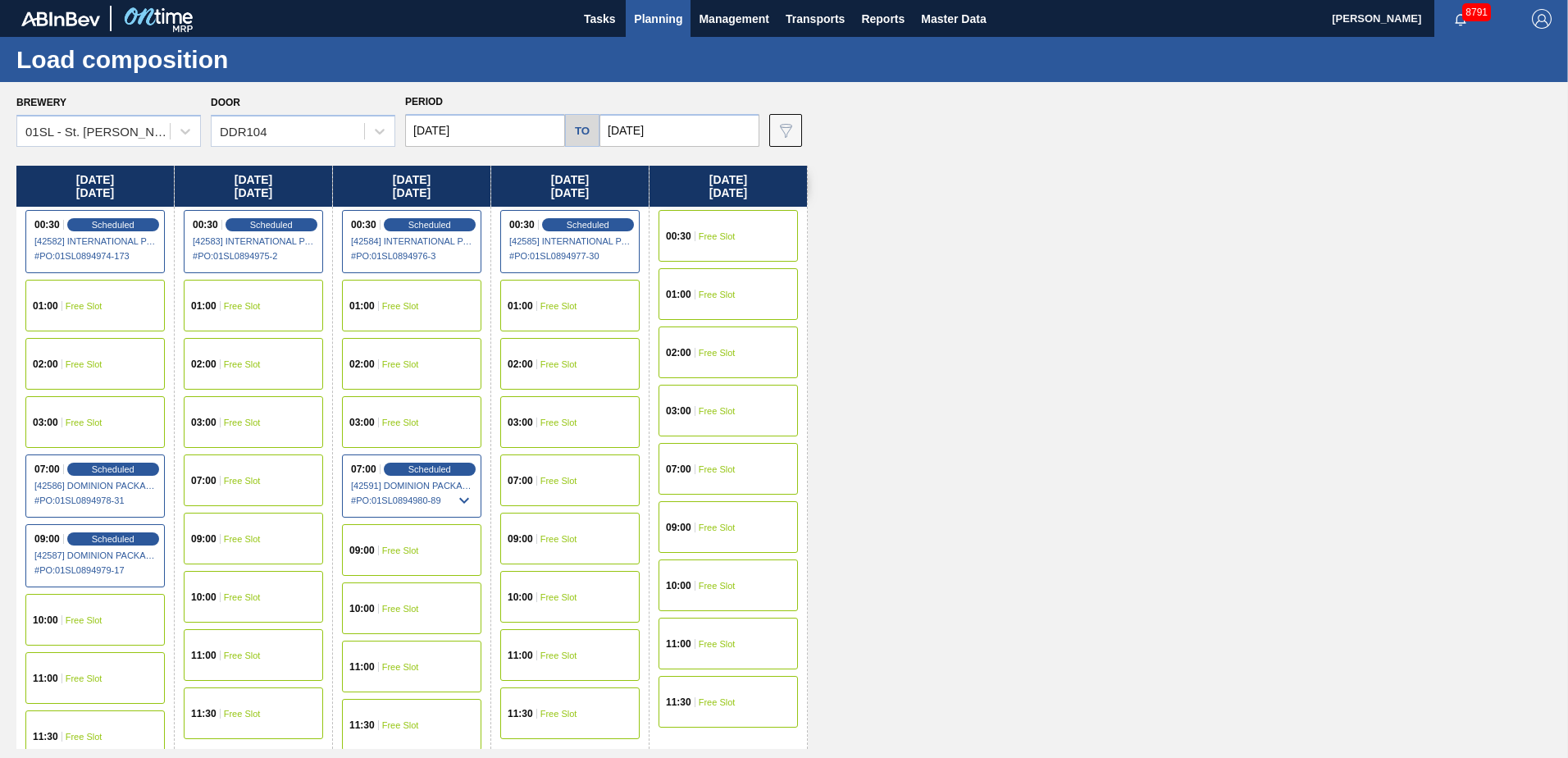
click at [655, 29] on button "Planning" at bounding box center [658, 19] width 65 height 37
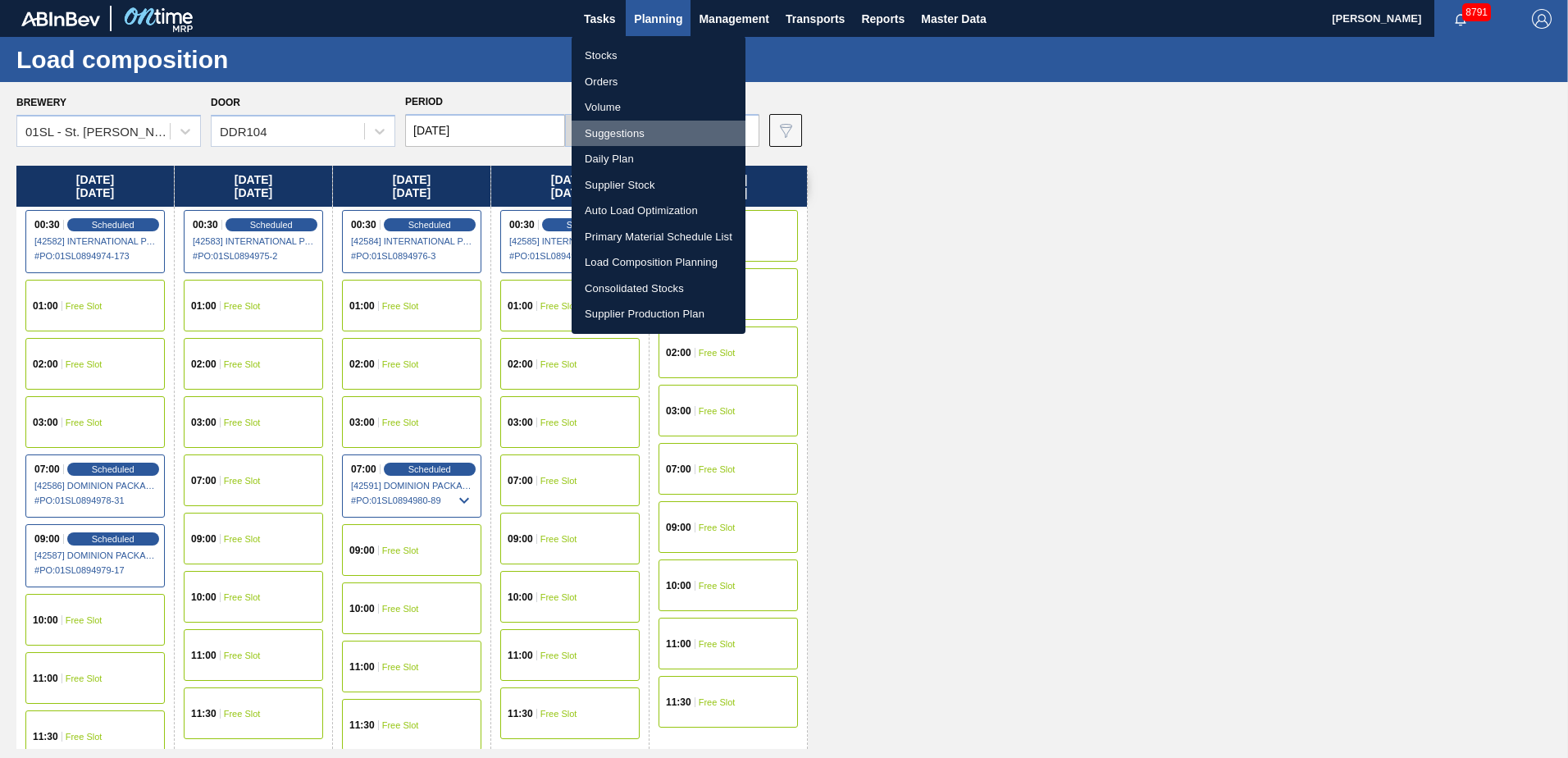
click at [627, 135] on li "Suggestions" at bounding box center [657, 134] width 173 height 26
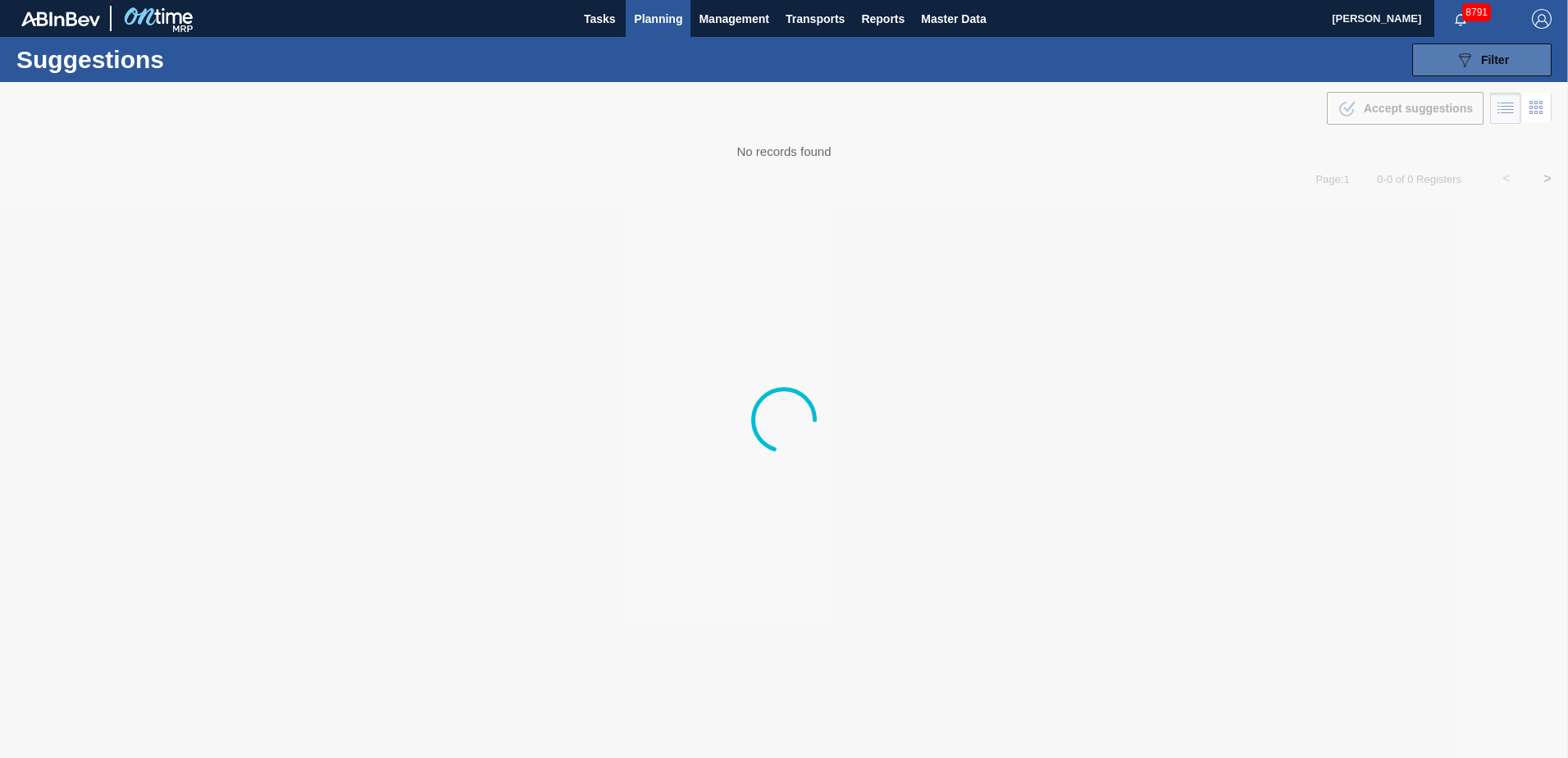
click at [1467, 48] on button "089F7B8B-B2A5-4AFE-B5C0-19BA573D28AC Filter" at bounding box center [1482, 59] width 139 height 32
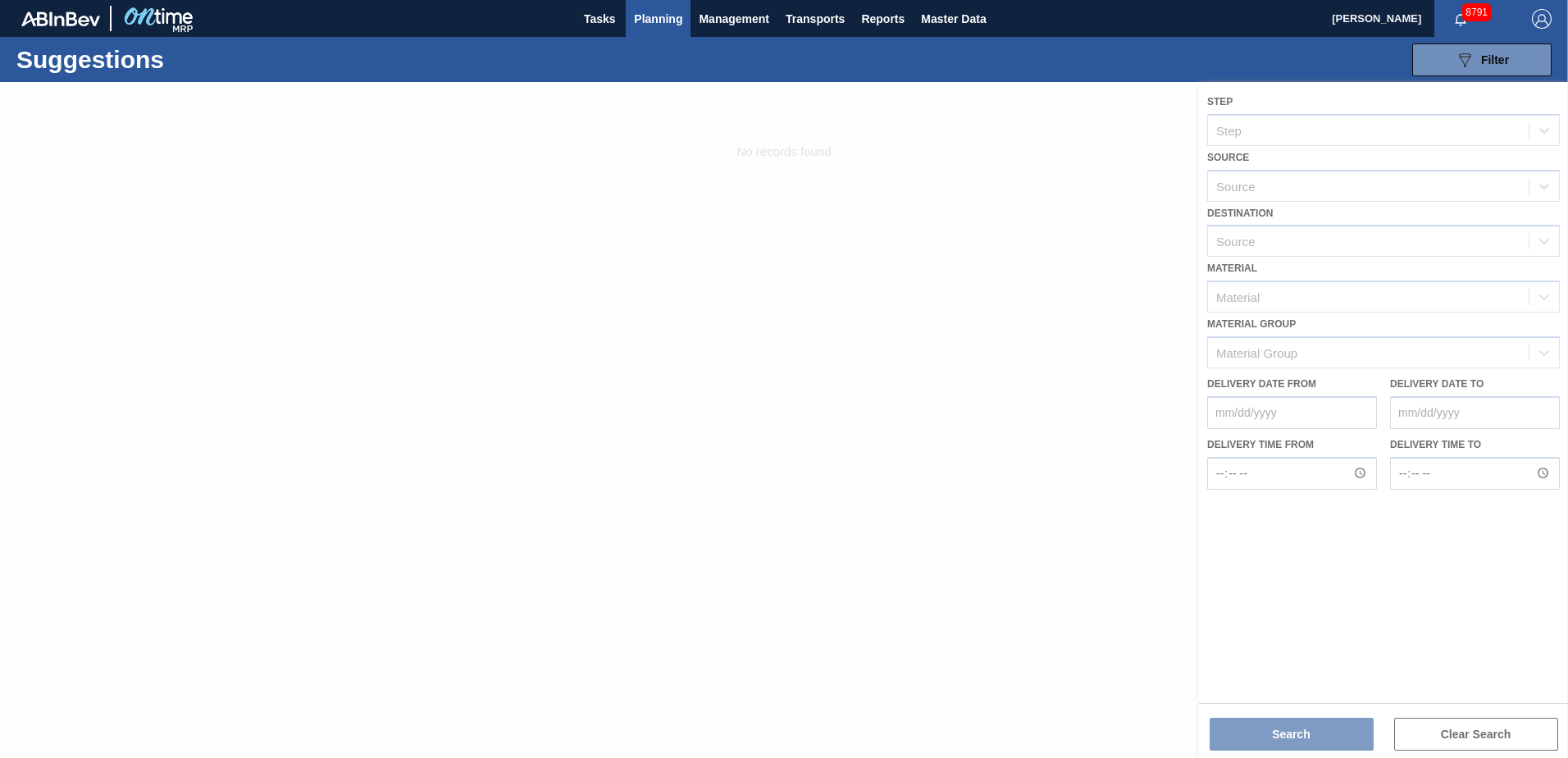
click at [748, 467] on div at bounding box center [784, 419] width 1568 height 676
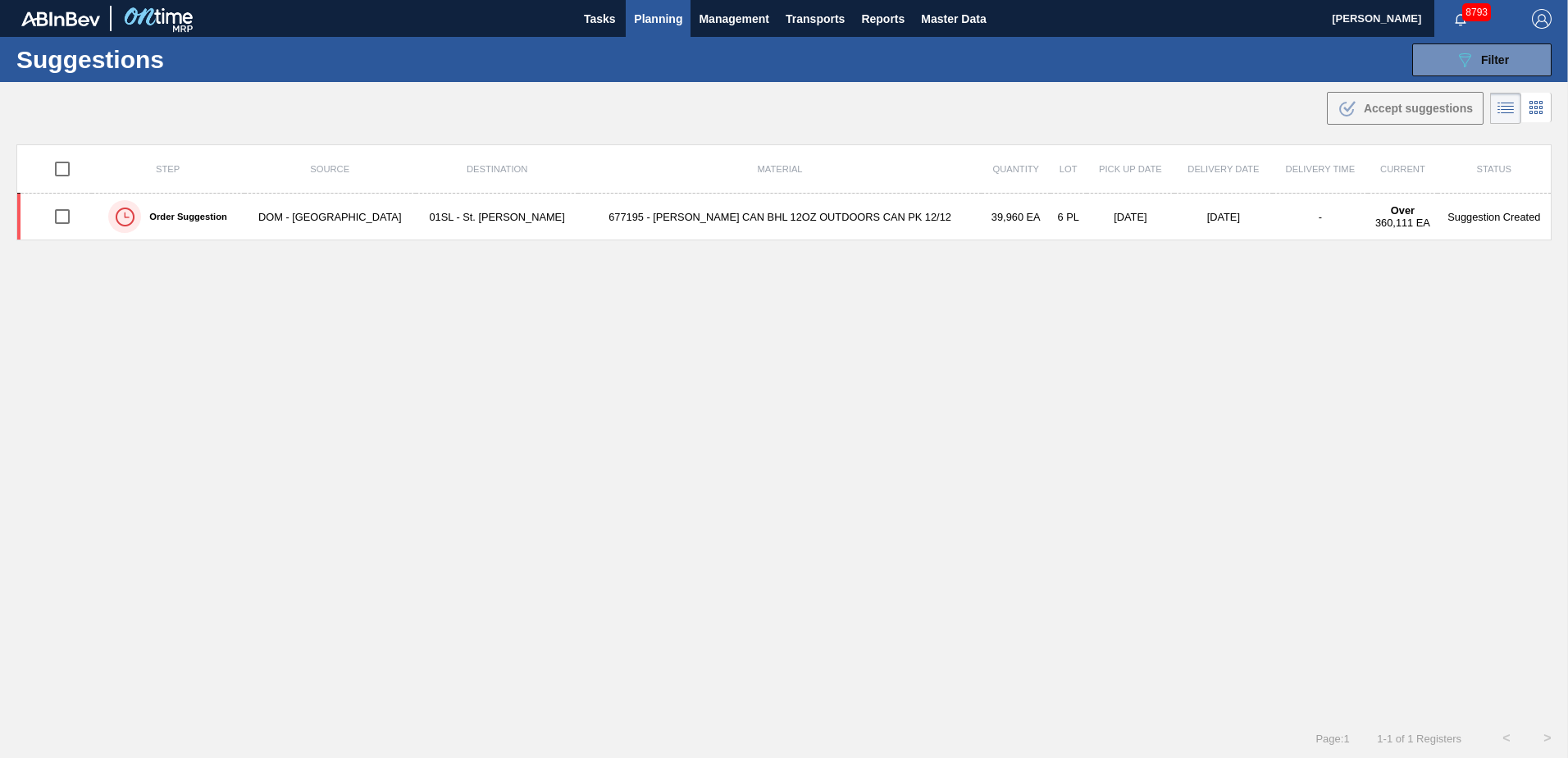
type from "[DATE]"
type to "[DATE]"
click at [1472, 71] on button "089F7B8B-B2A5-4AFE-B5C0-19BA573D28AC Filter" at bounding box center [1482, 59] width 139 height 32
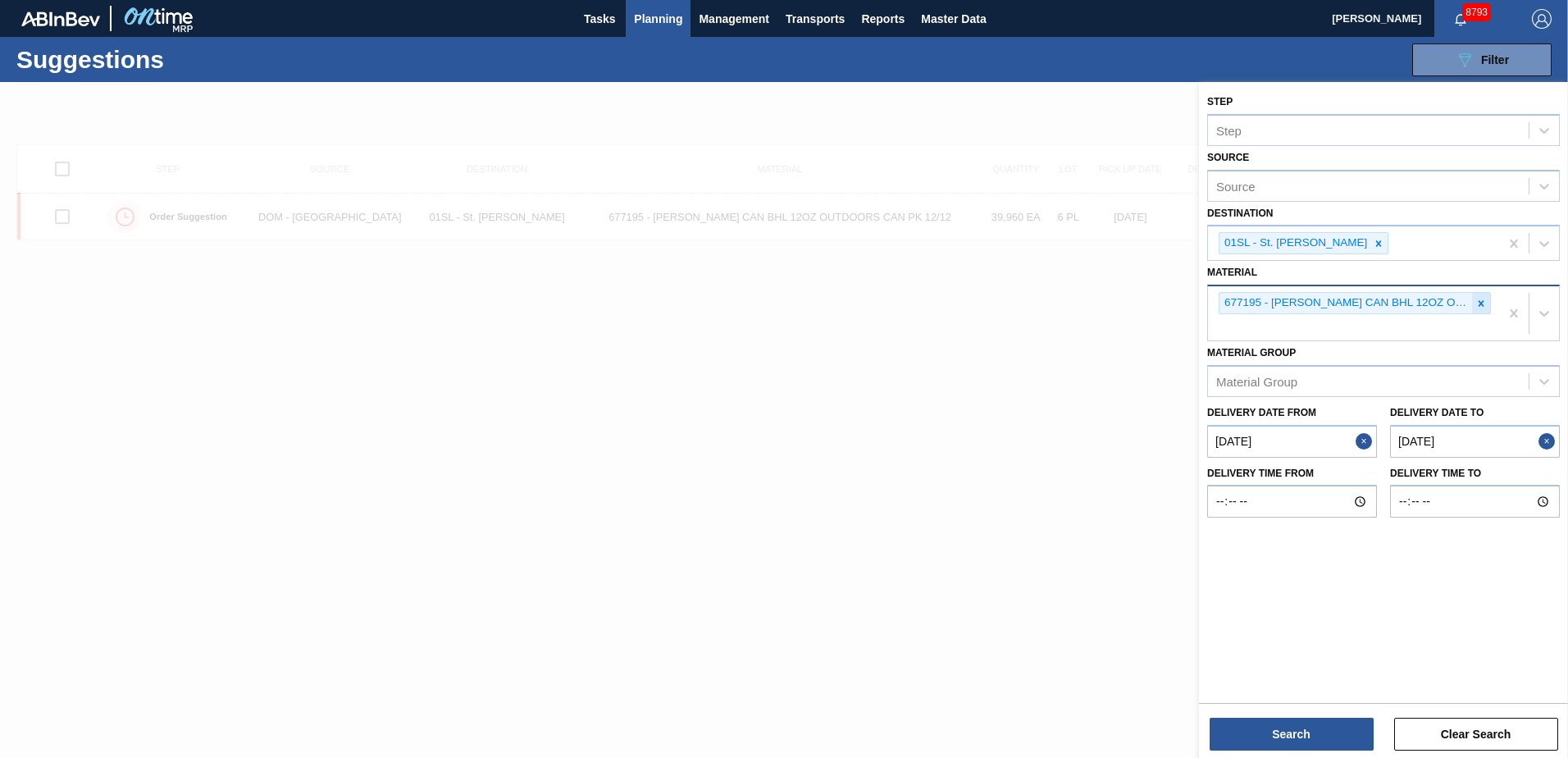
click at [1477, 302] on icon at bounding box center [1481, 303] width 11 height 11
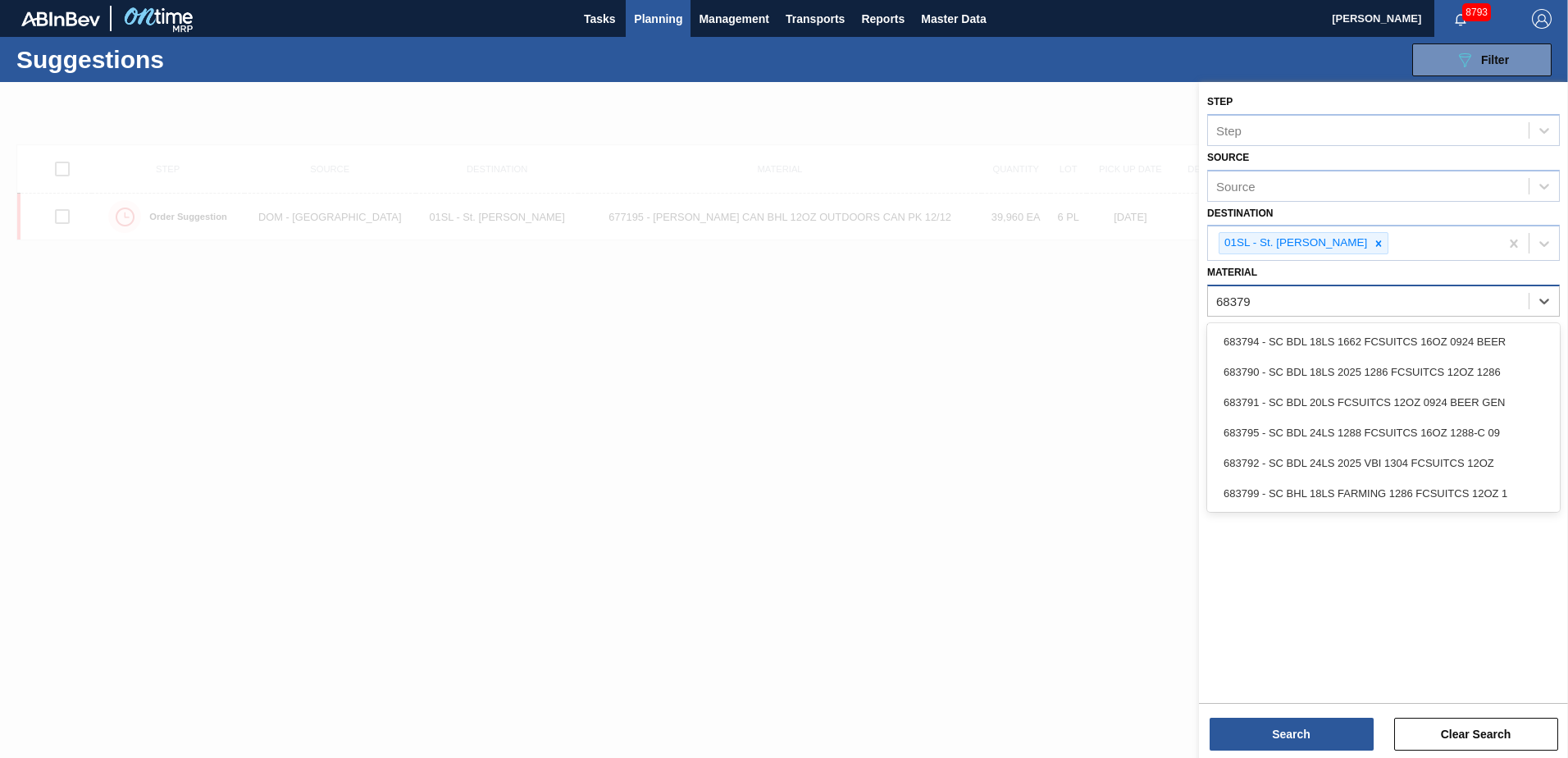
type input "683790"
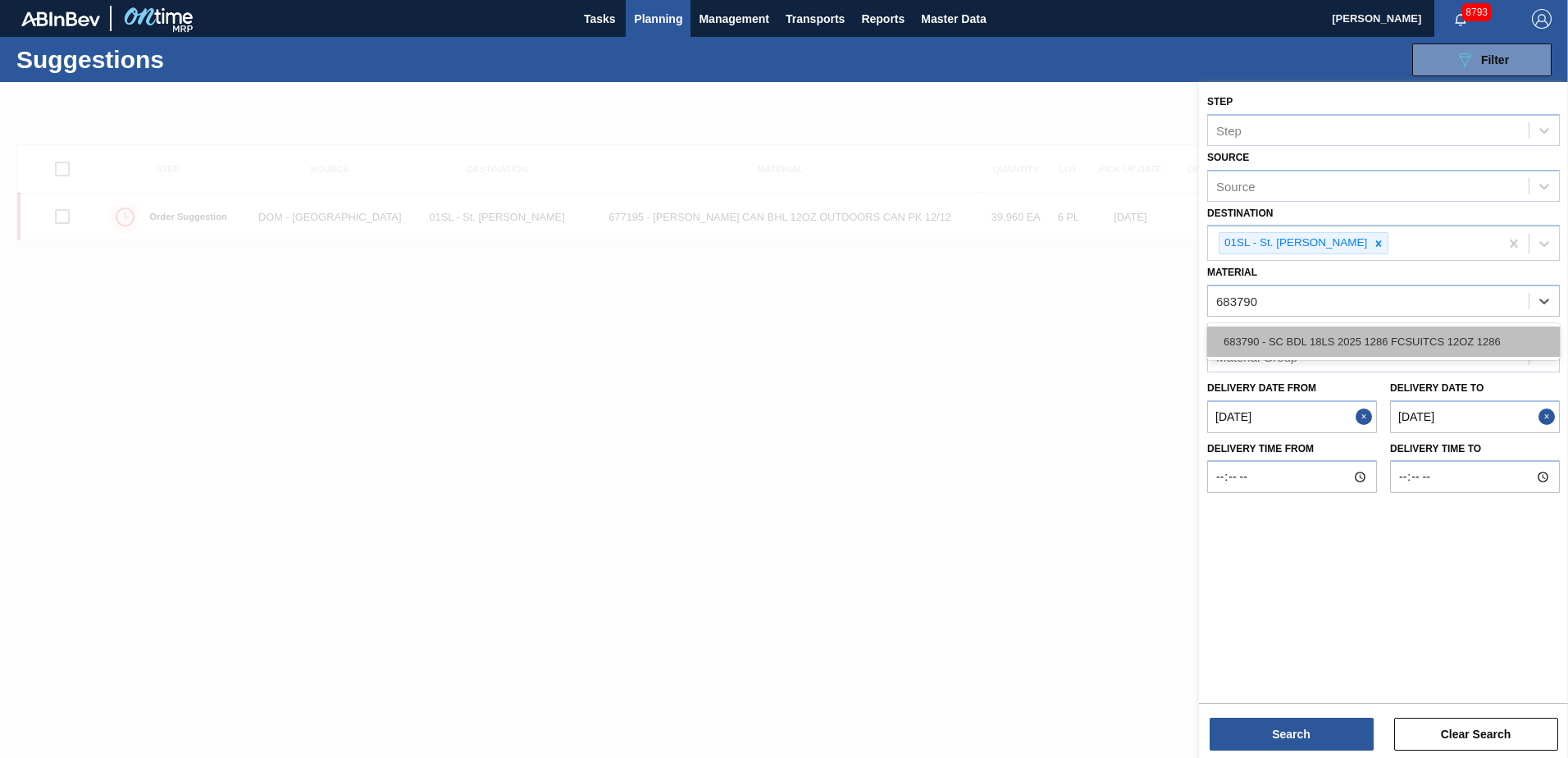
click at [1446, 333] on div "683790 - SC BDL 18LS 2025 1286 FCSUITCS 12OZ 1286" at bounding box center [1383, 341] width 352 height 31
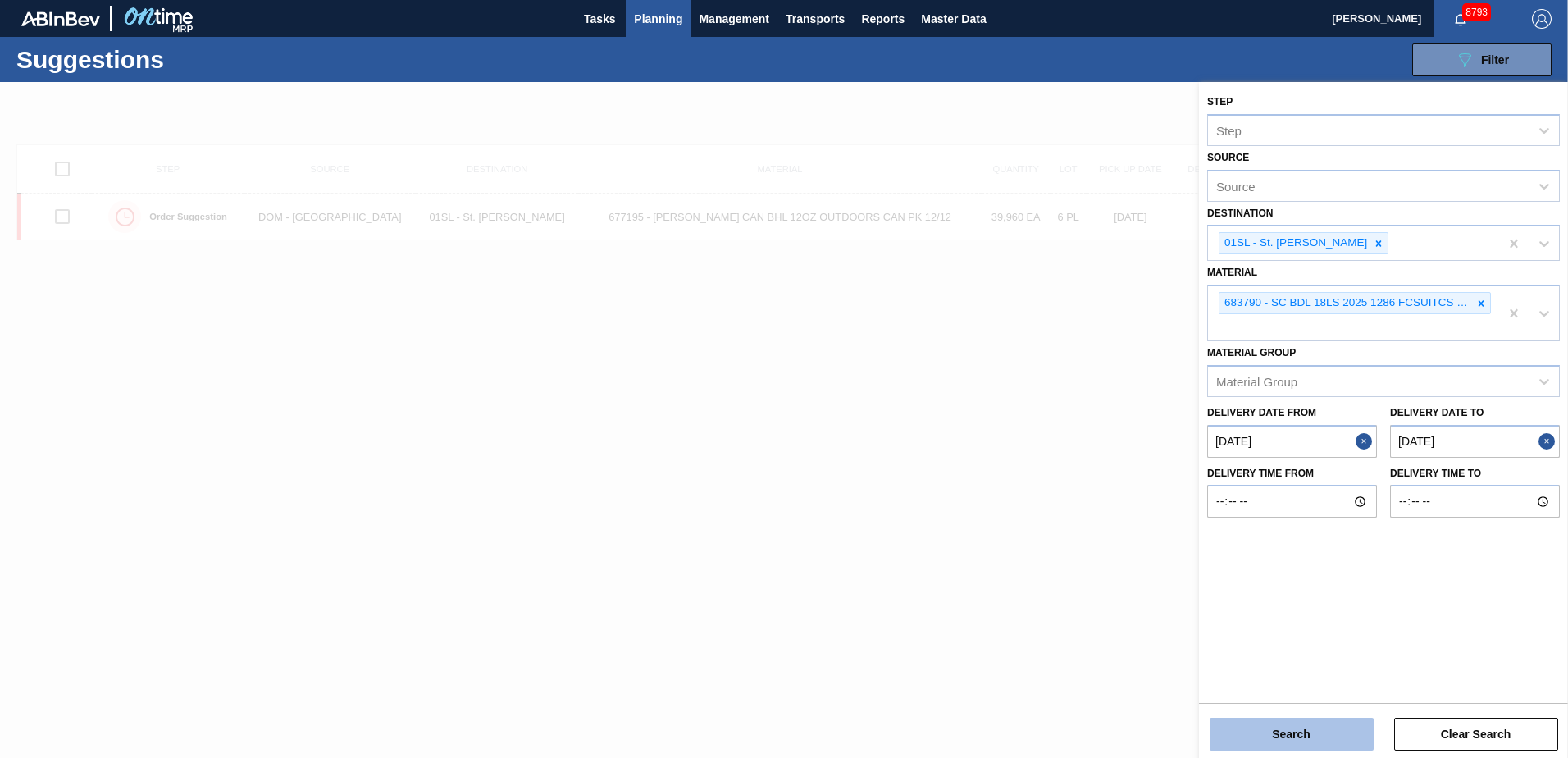
click at [1289, 732] on button "Search" at bounding box center [1291, 734] width 164 height 32
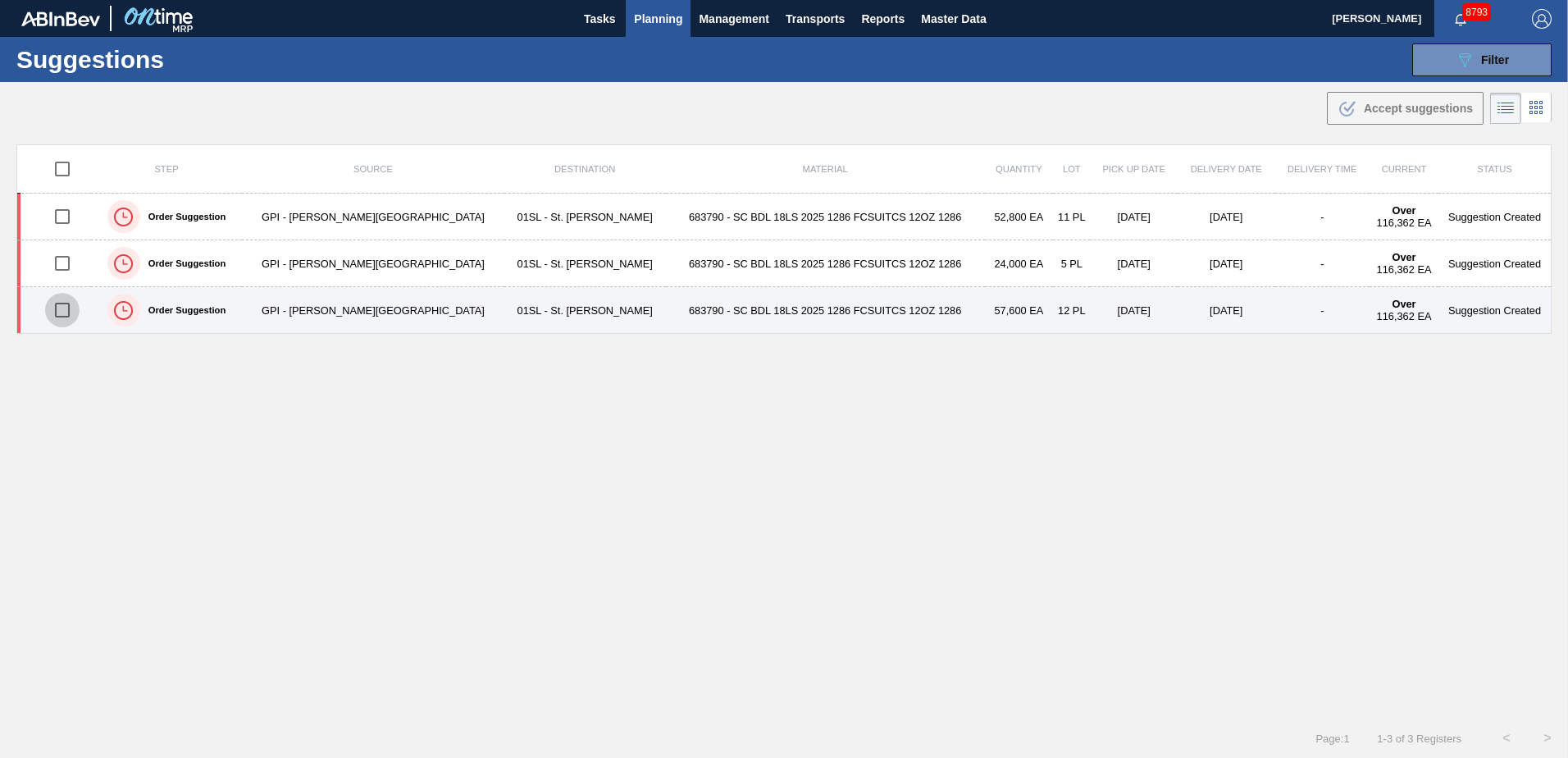
click at [63, 308] on input "checkbox" at bounding box center [62, 310] width 34 height 34
checkbox input "true"
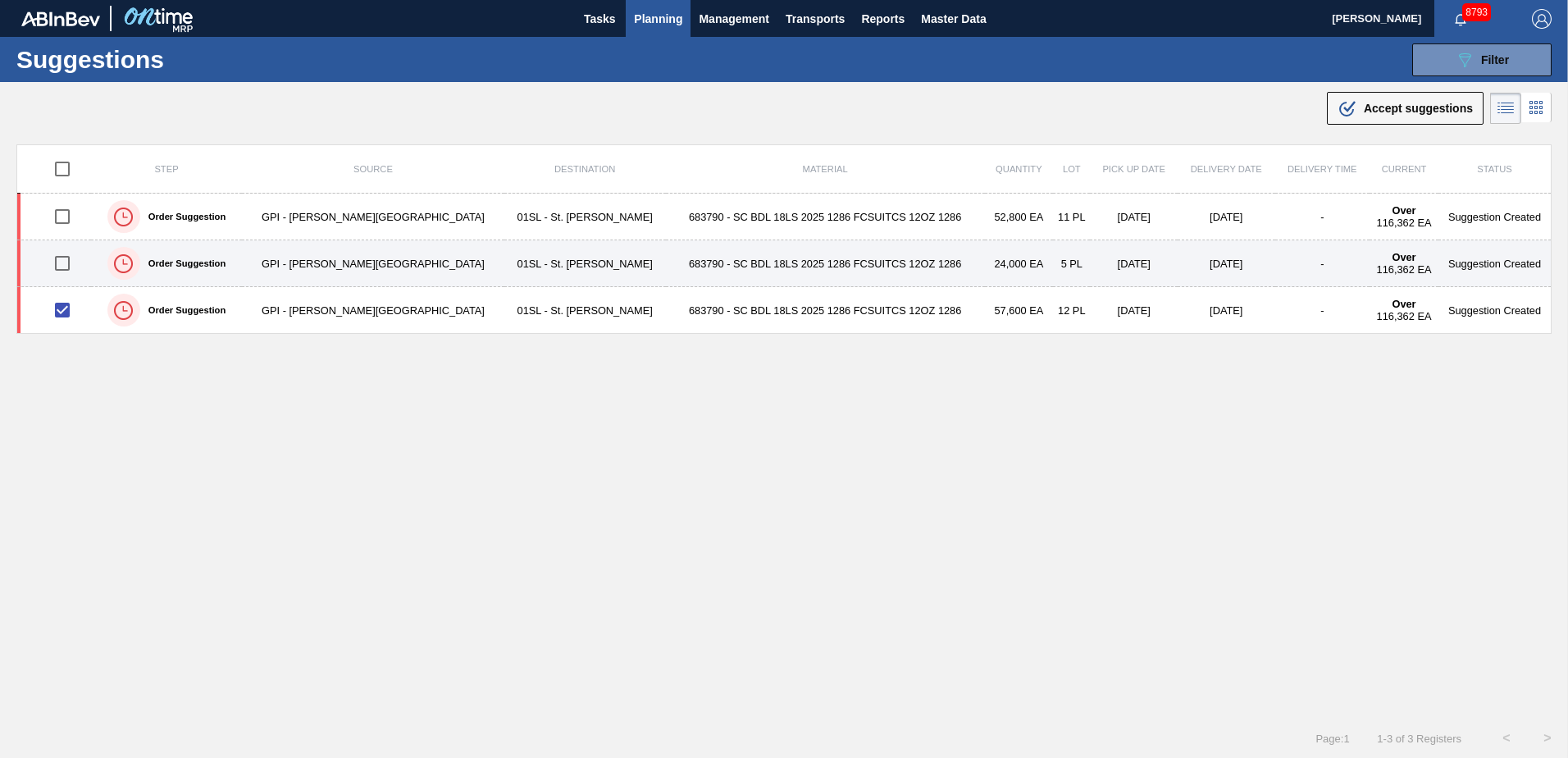
click at [61, 264] on input "checkbox" at bounding box center [62, 263] width 34 height 34
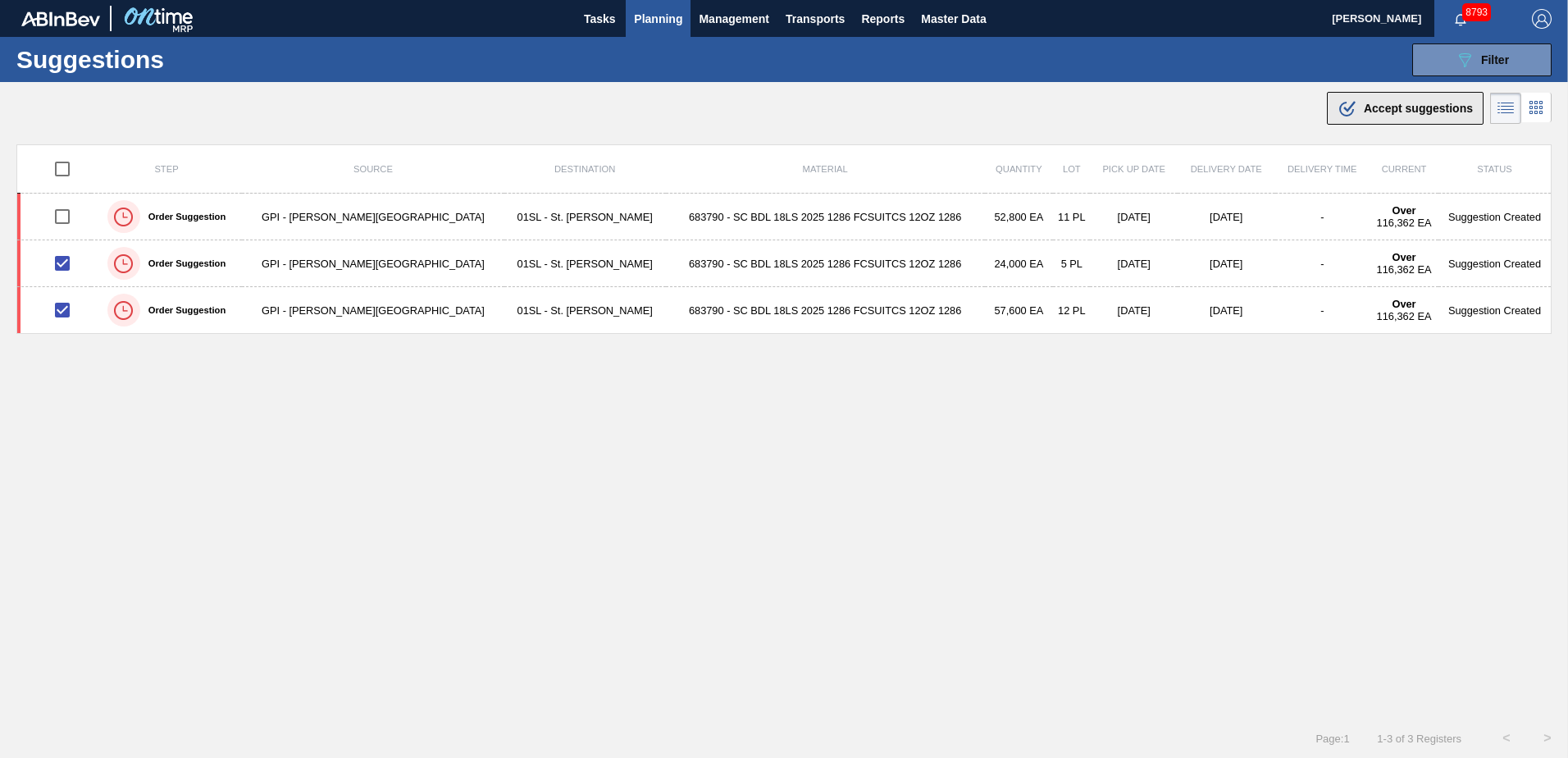
click at [1383, 109] on span "Accept suggestions" at bounding box center [1418, 109] width 109 height 13
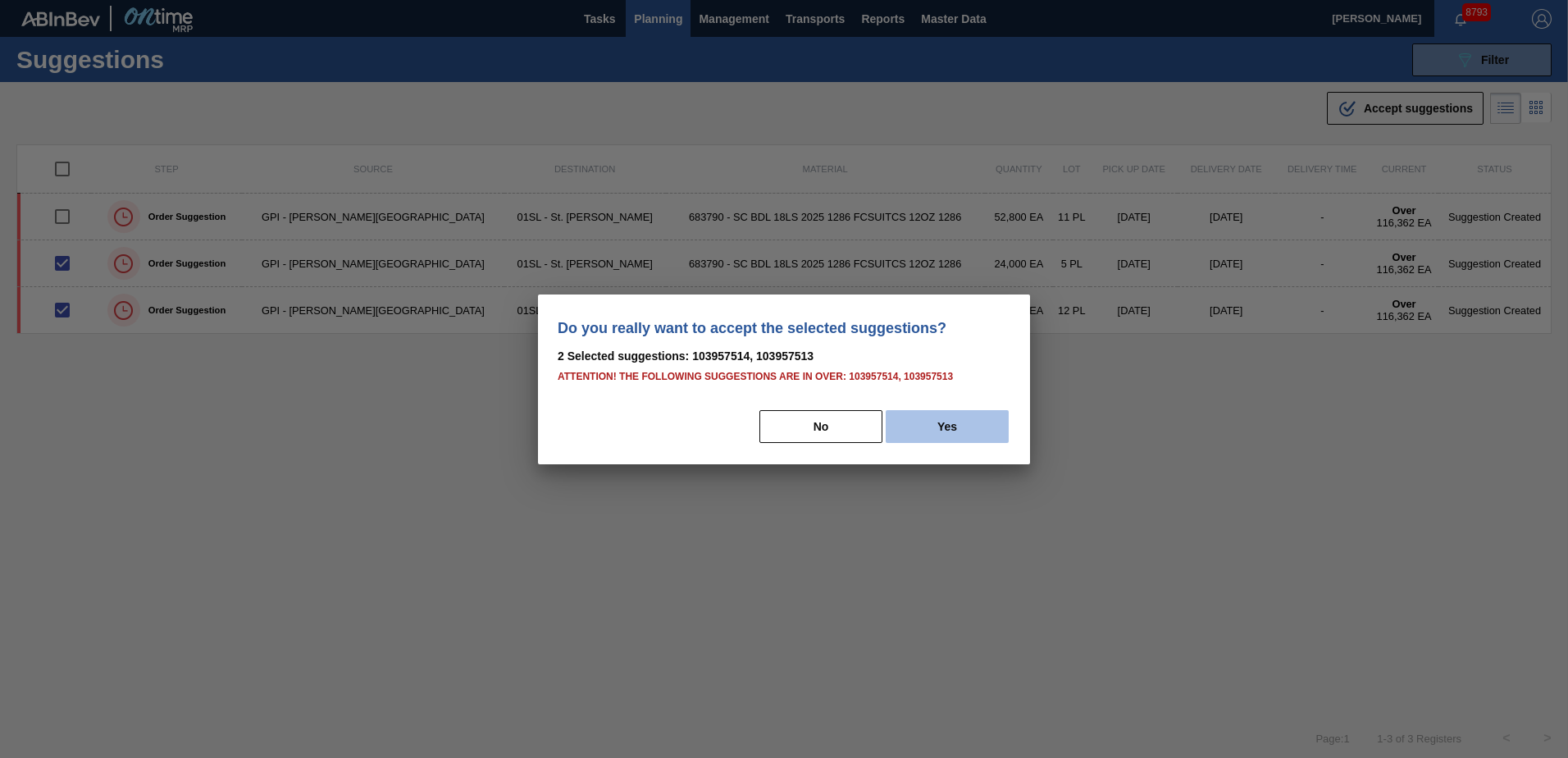
click at [971, 424] on button "Yes" at bounding box center [947, 426] width 123 height 32
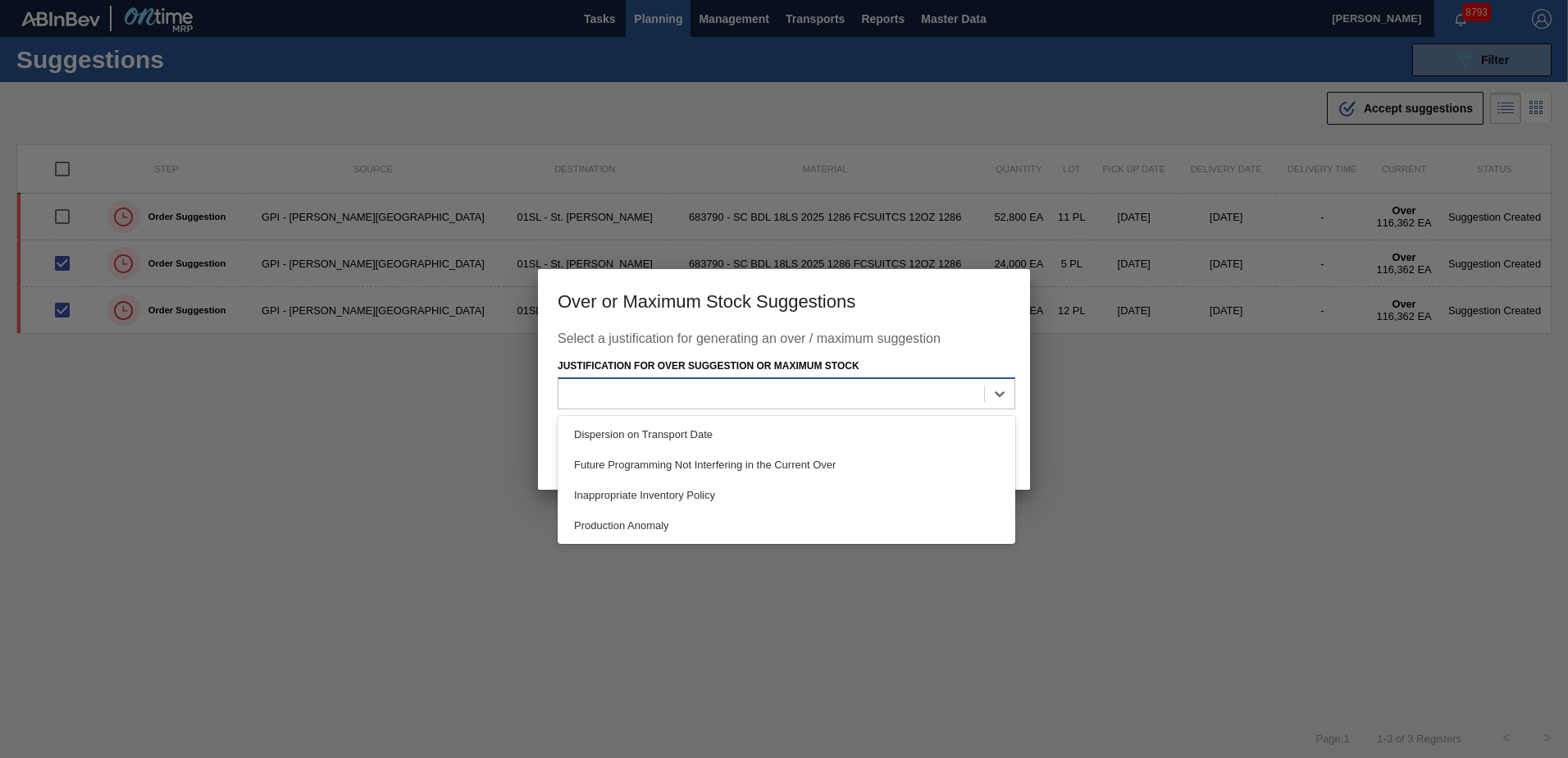
click at [792, 400] on div at bounding box center [771, 394] width 426 height 24
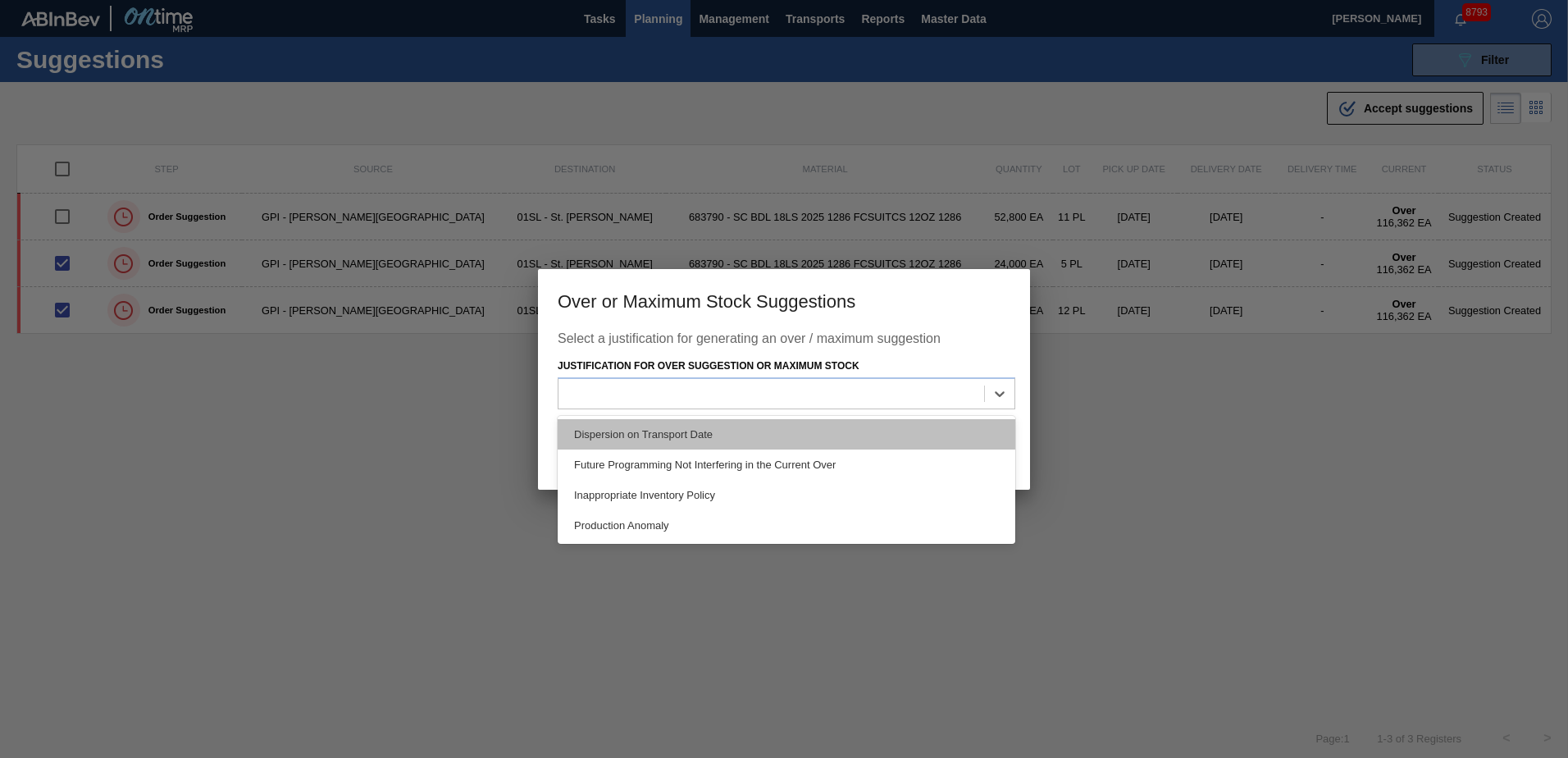
click at [726, 424] on div "Dispersion on Transport Date" at bounding box center [785, 434] width 457 height 31
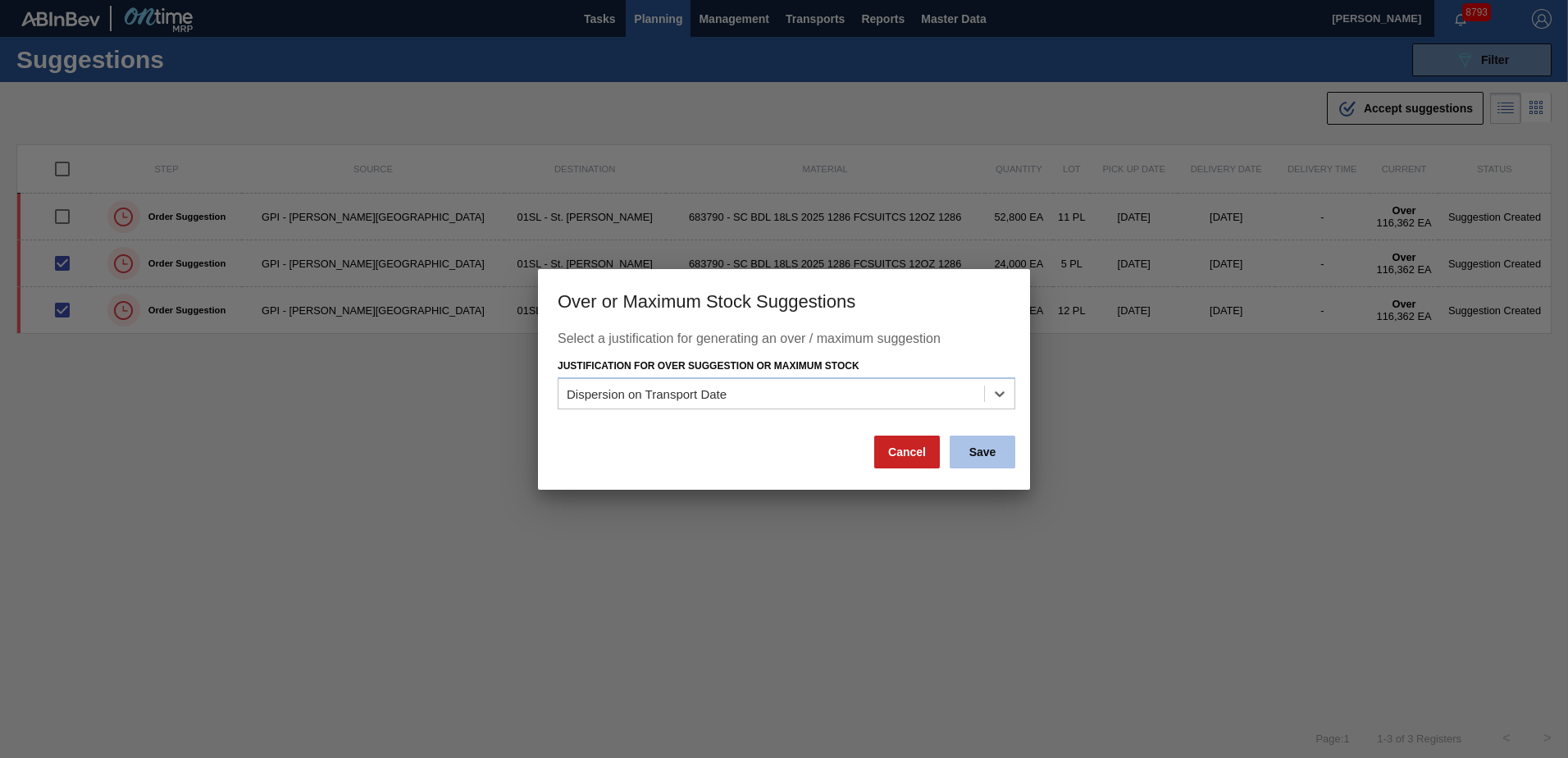
click at [1000, 449] on button "Save" at bounding box center [982, 452] width 66 height 32
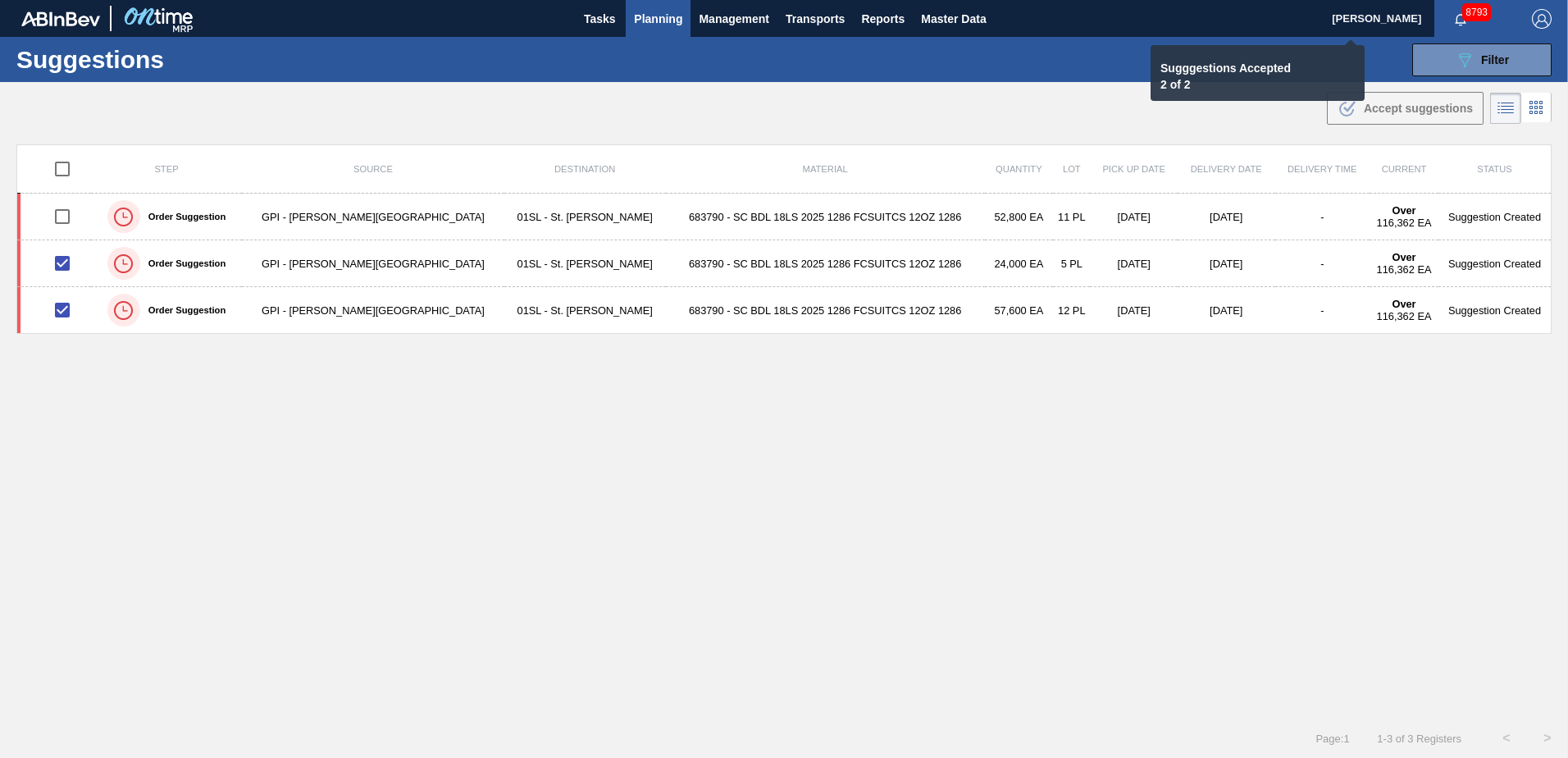
checkbox input "false"
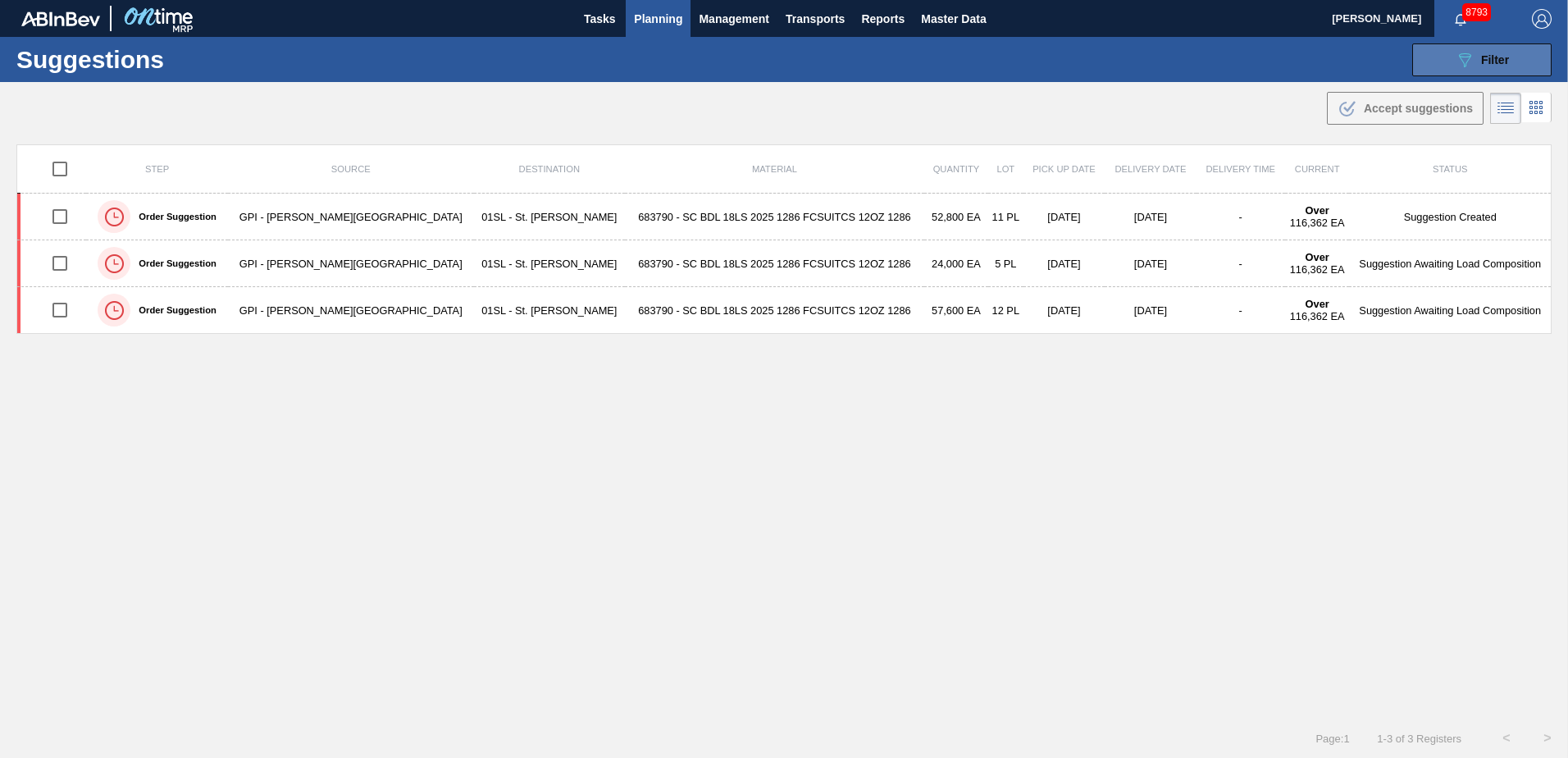
click at [1508, 63] on button "089F7B8B-B2A5-4AFE-B5C0-19BA573D28AC Filter" at bounding box center [1482, 59] width 139 height 32
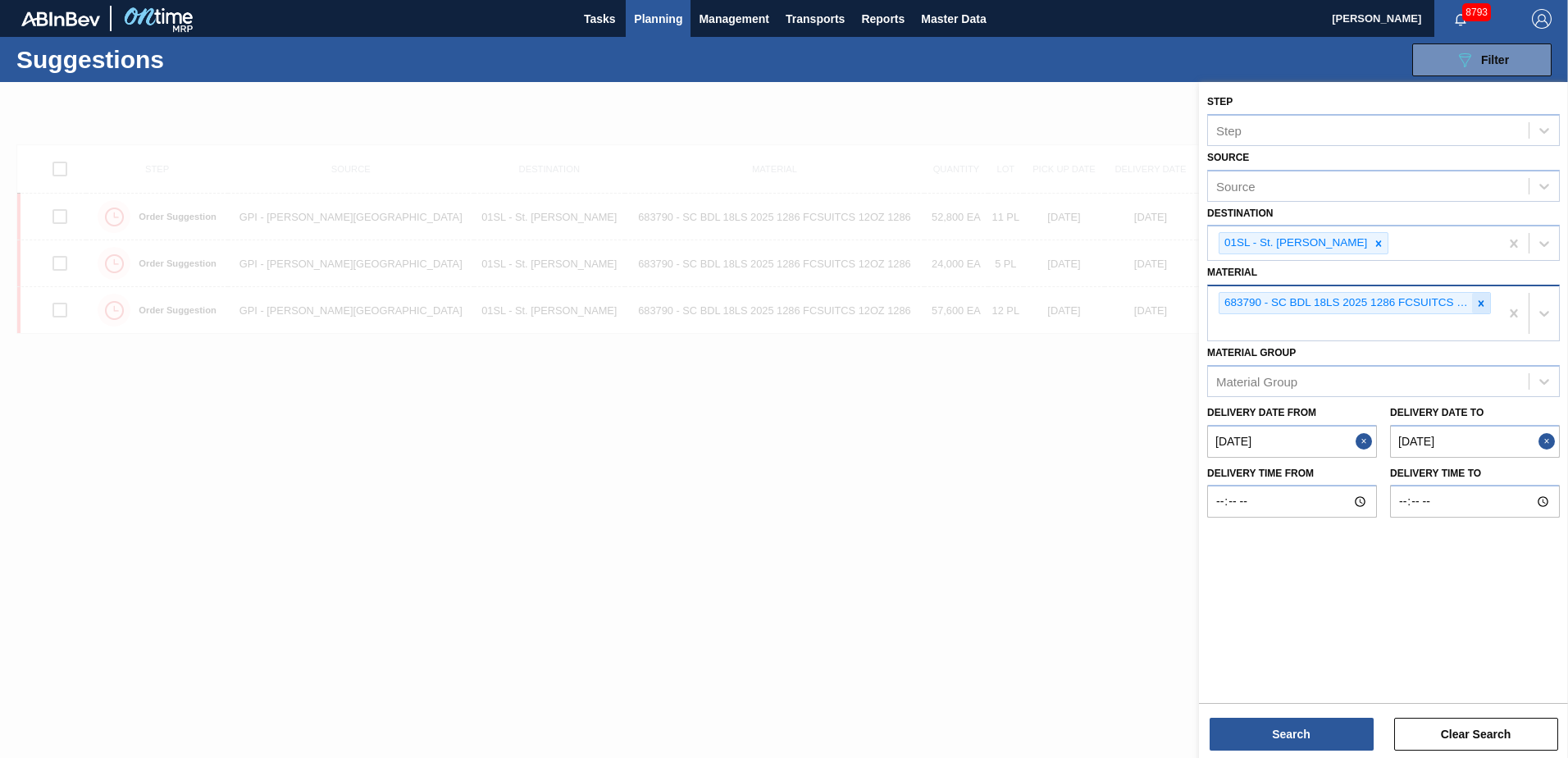
click at [1477, 298] on icon at bounding box center [1481, 303] width 11 height 11
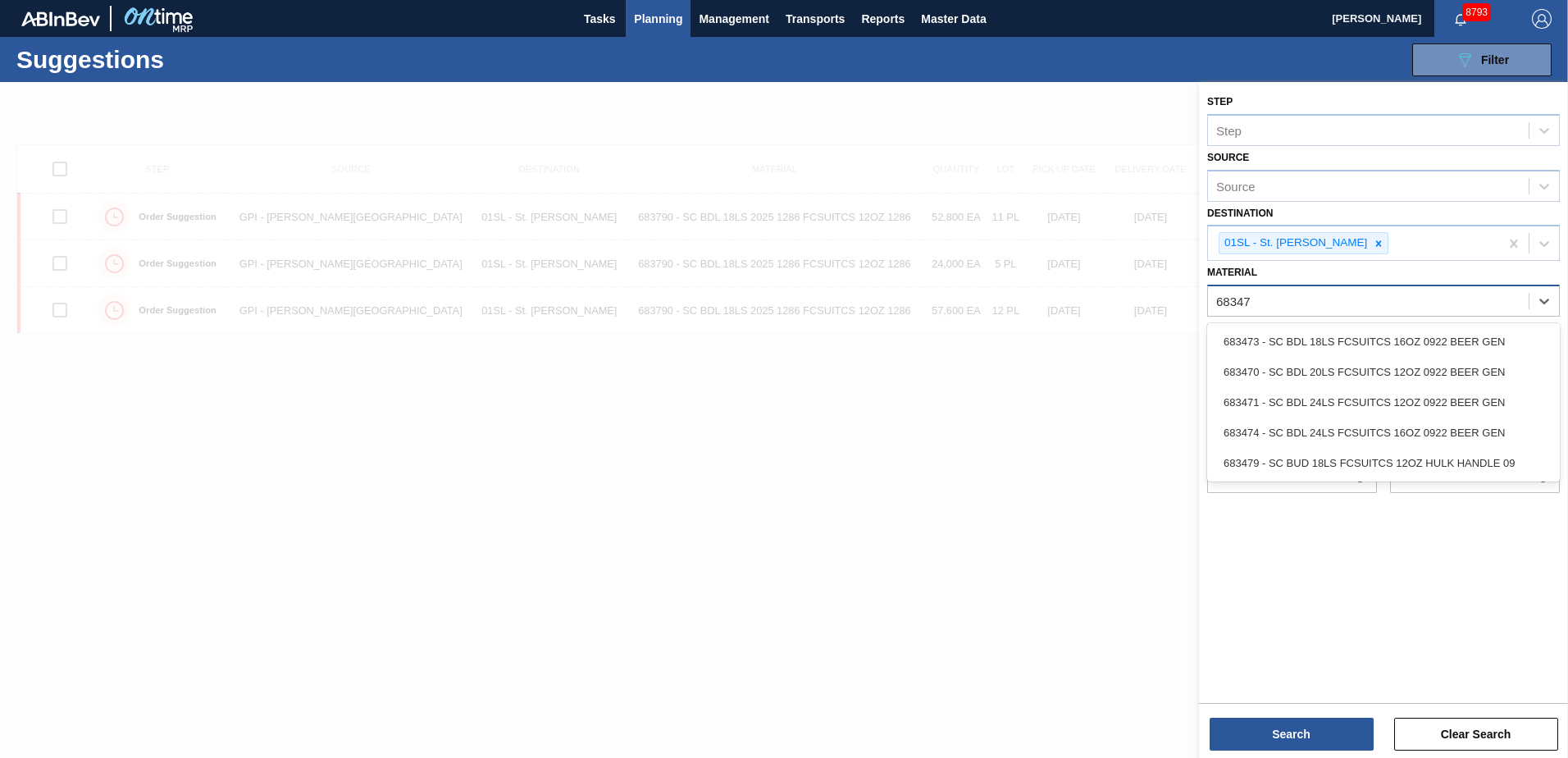
type input "683479"
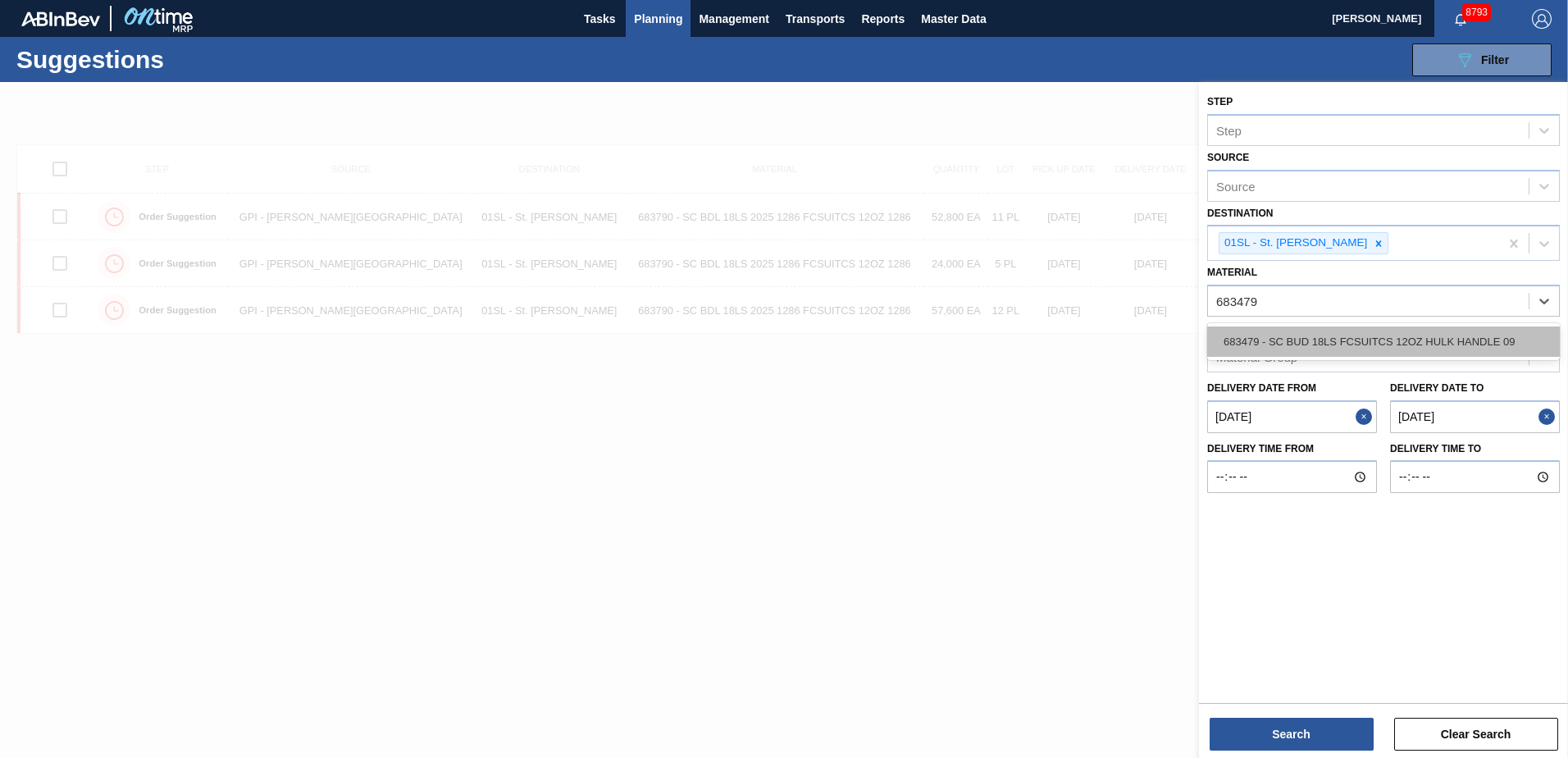
click at [1457, 336] on div "683479 - SC BUD 18LS FCSUITCS 12OZ HULK HANDLE 09" at bounding box center [1383, 341] width 352 height 31
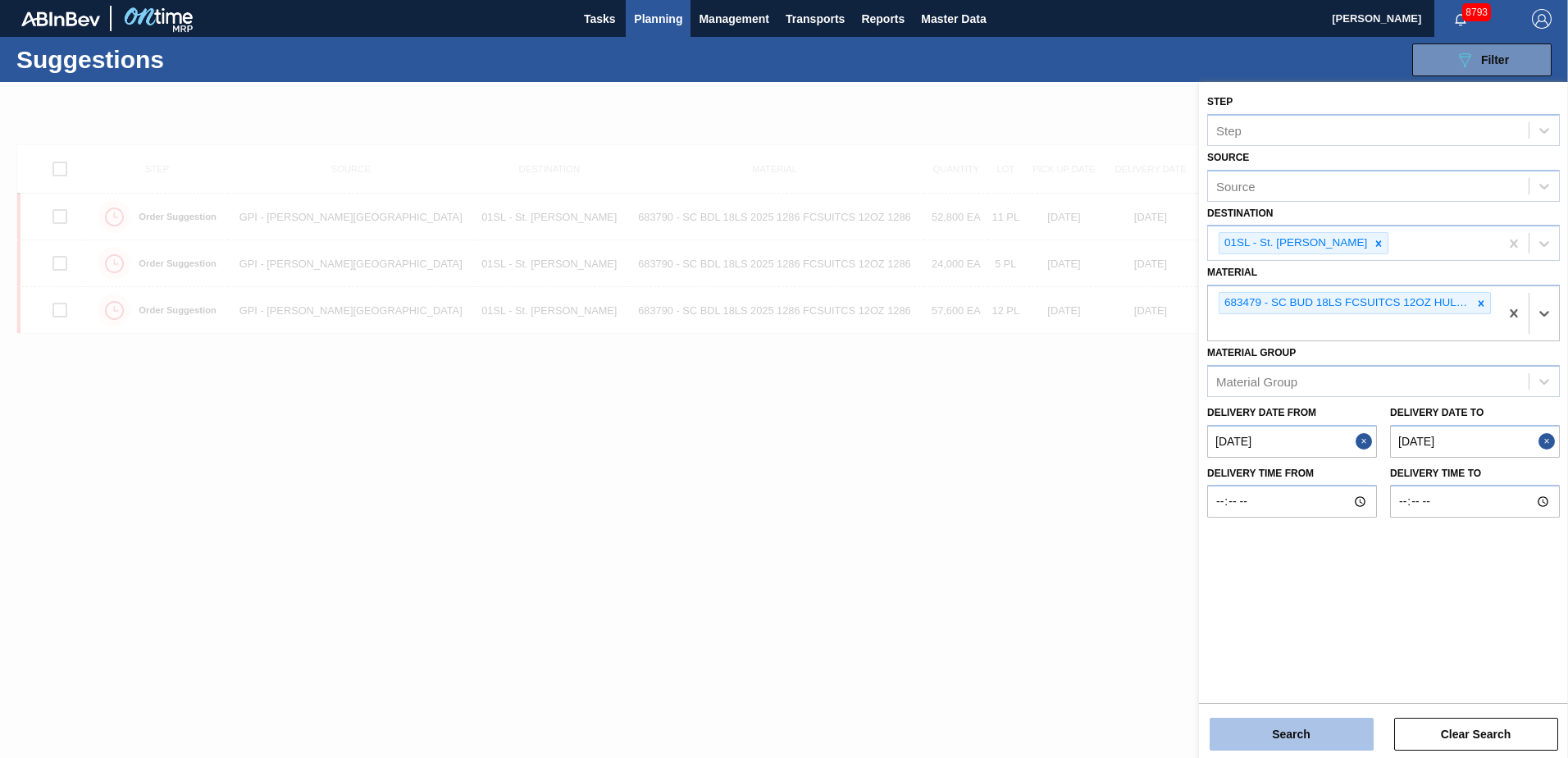
click at [1305, 728] on button "Search" at bounding box center [1291, 734] width 164 height 32
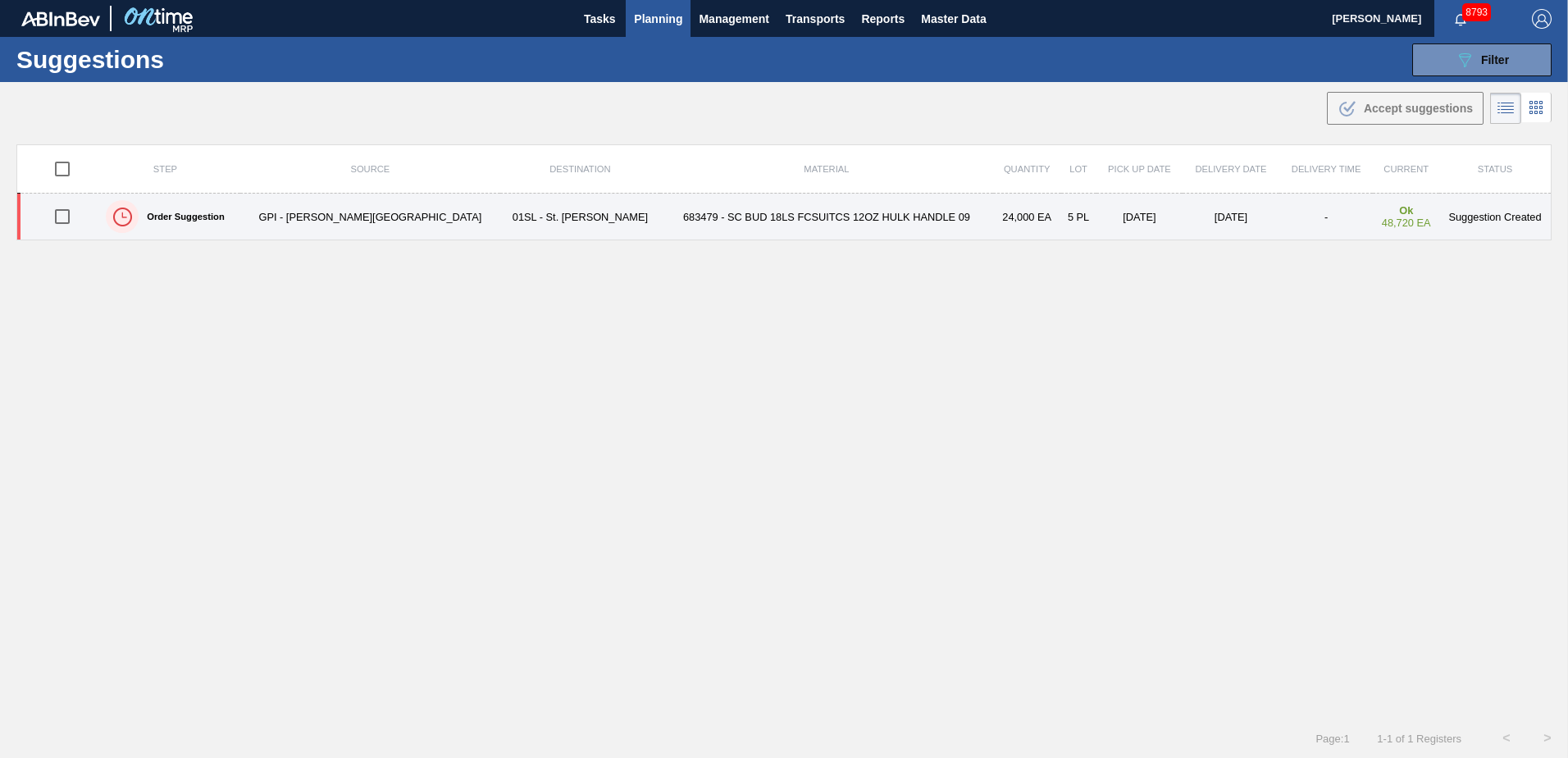
click at [62, 210] on input "checkbox" at bounding box center [62, 216] width 34 height 34
checkbox input "true"
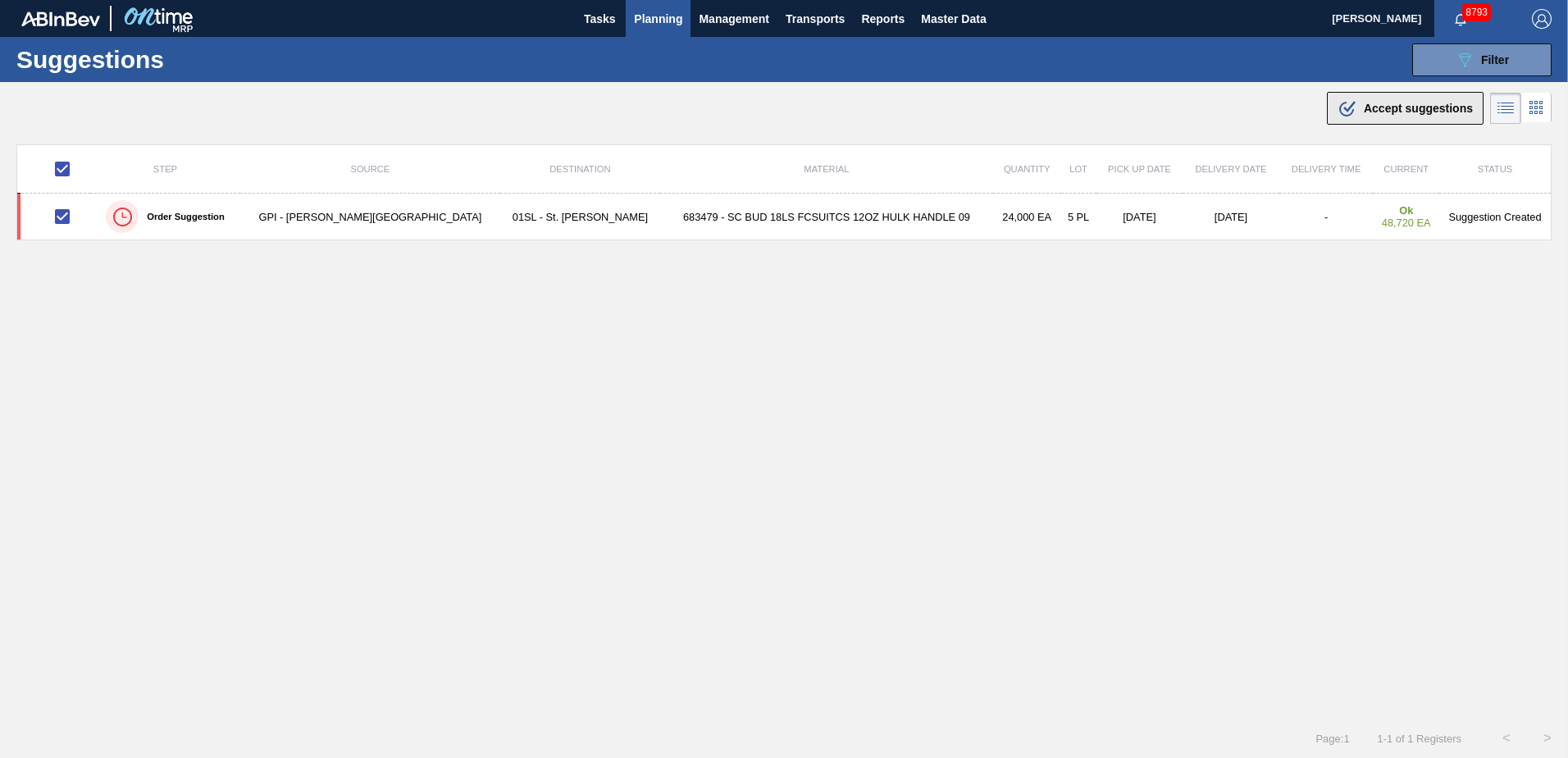
click at [1355, 109] on div ".b{fill:var(--color-action-default)} Accept suggestions" at bounding box center [1405, 108] width 135 height 19
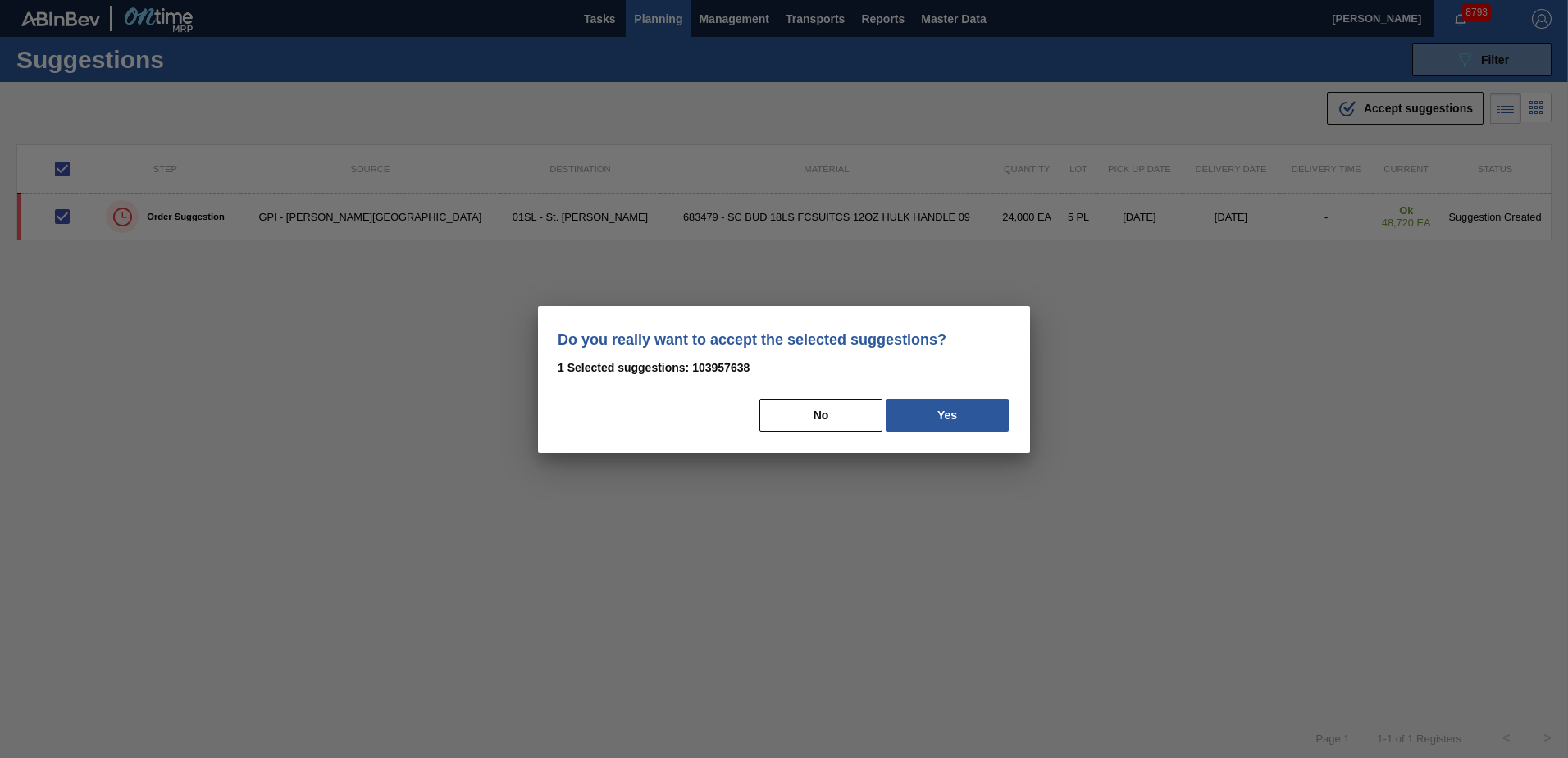
click at [949, 417] on button "Yes" at bounding box center [947, 415] width 123 height 32
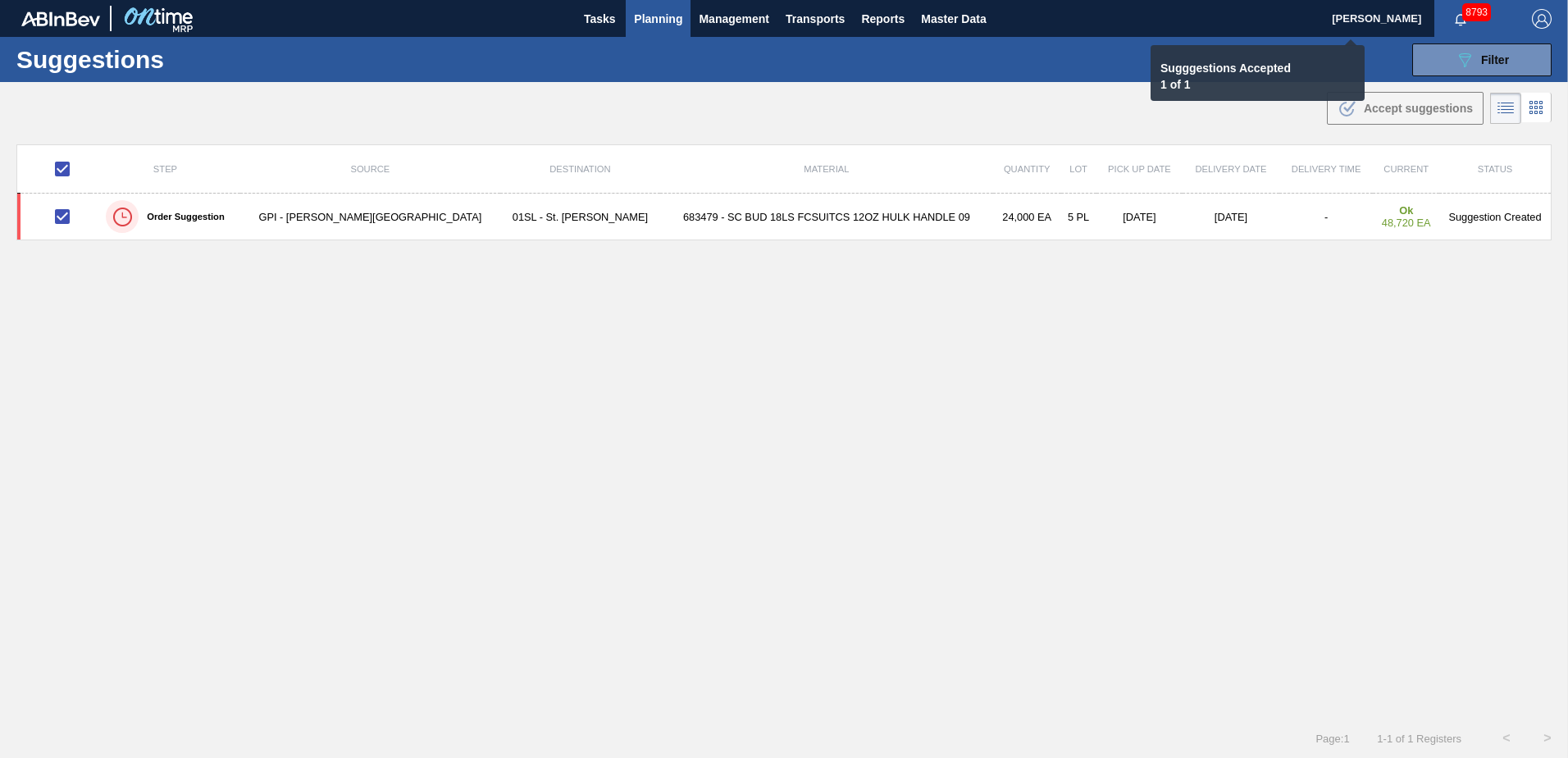
checkbox input "false"
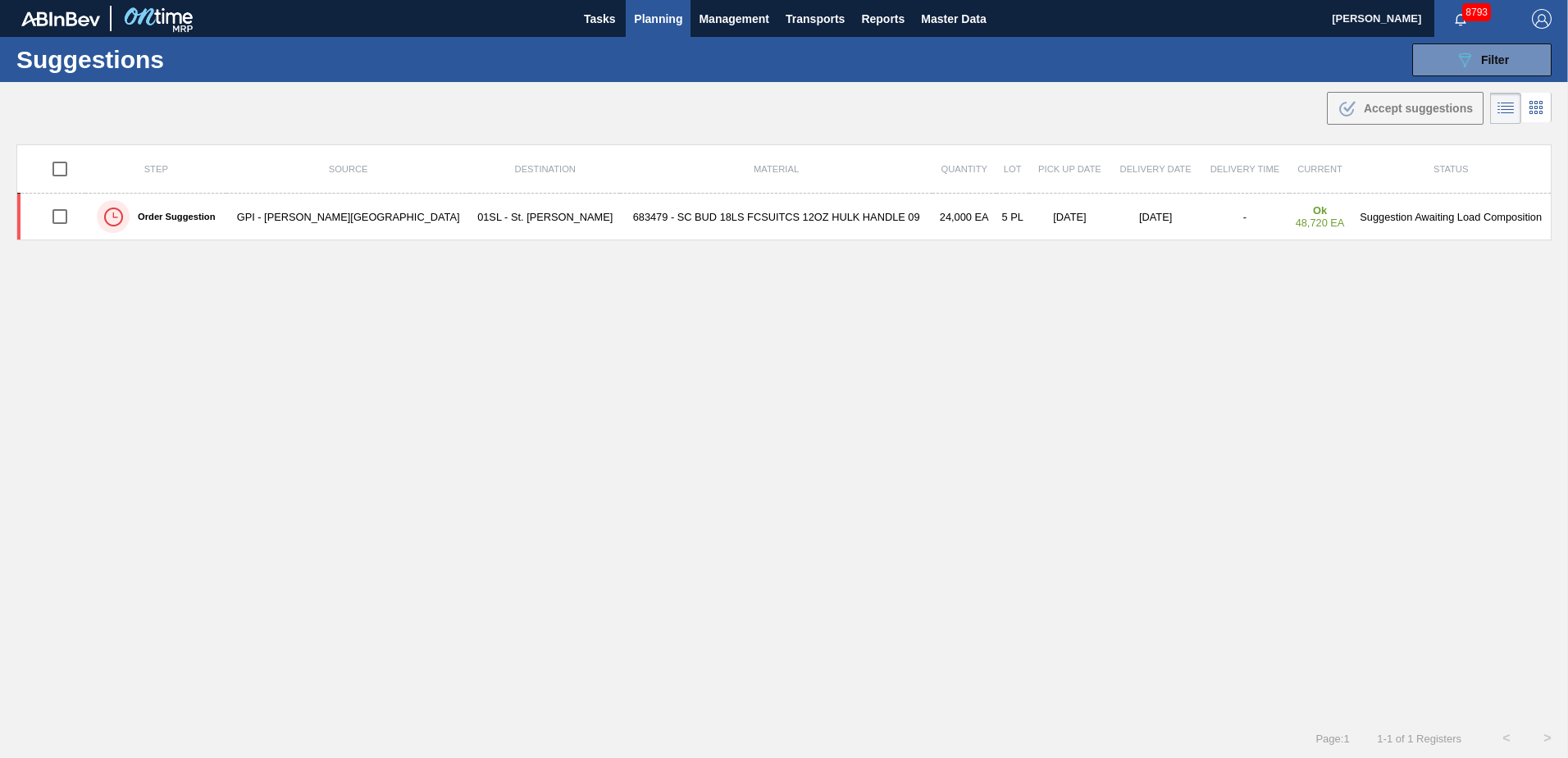
click at [656, 26] on span "Planning" at bounding box center [658, 19] width 48 height 19
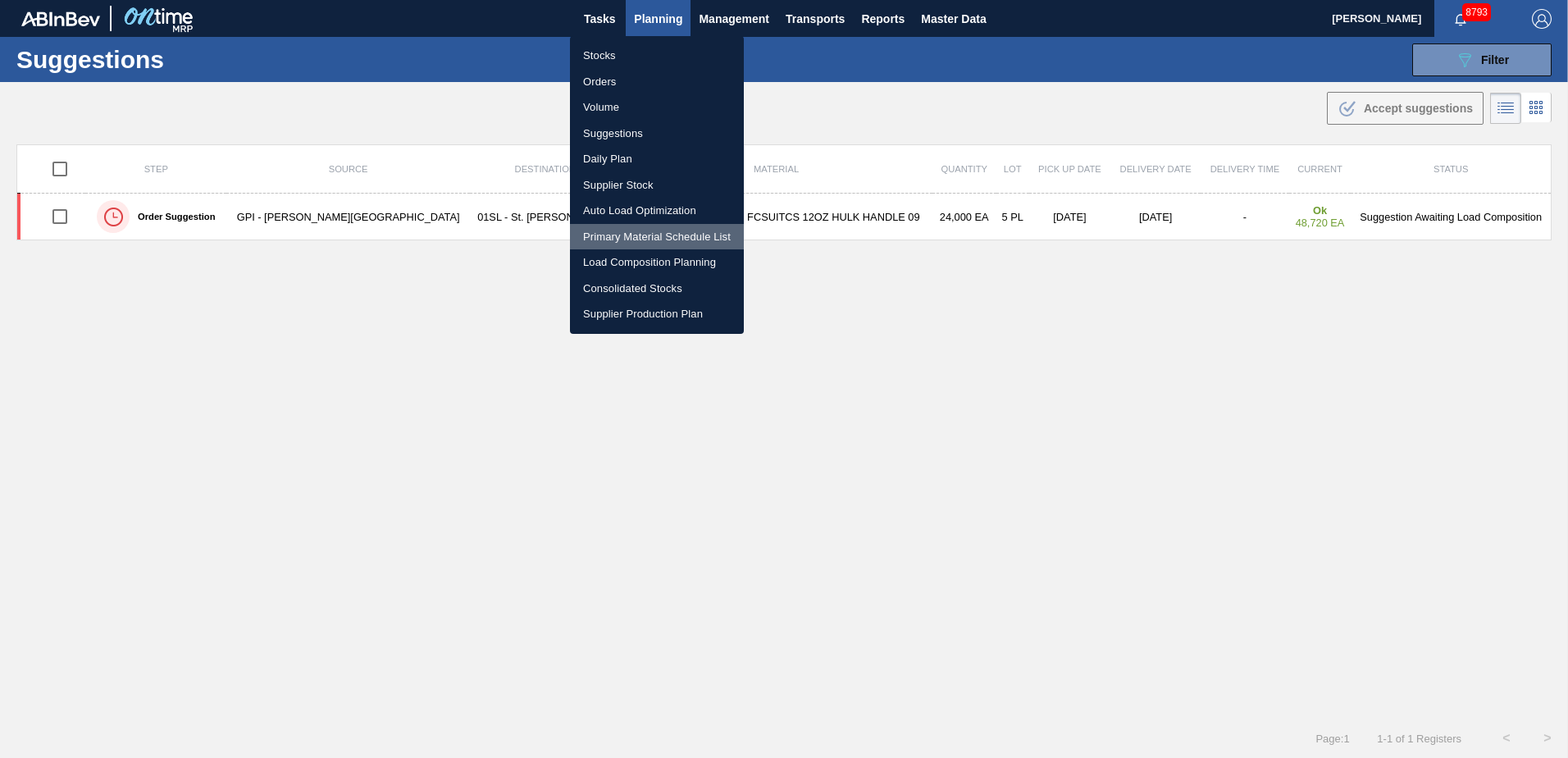
click at [623, 235] on li "Primary Material Schedule List" at bounding box center [657, 237] width 173 height 26
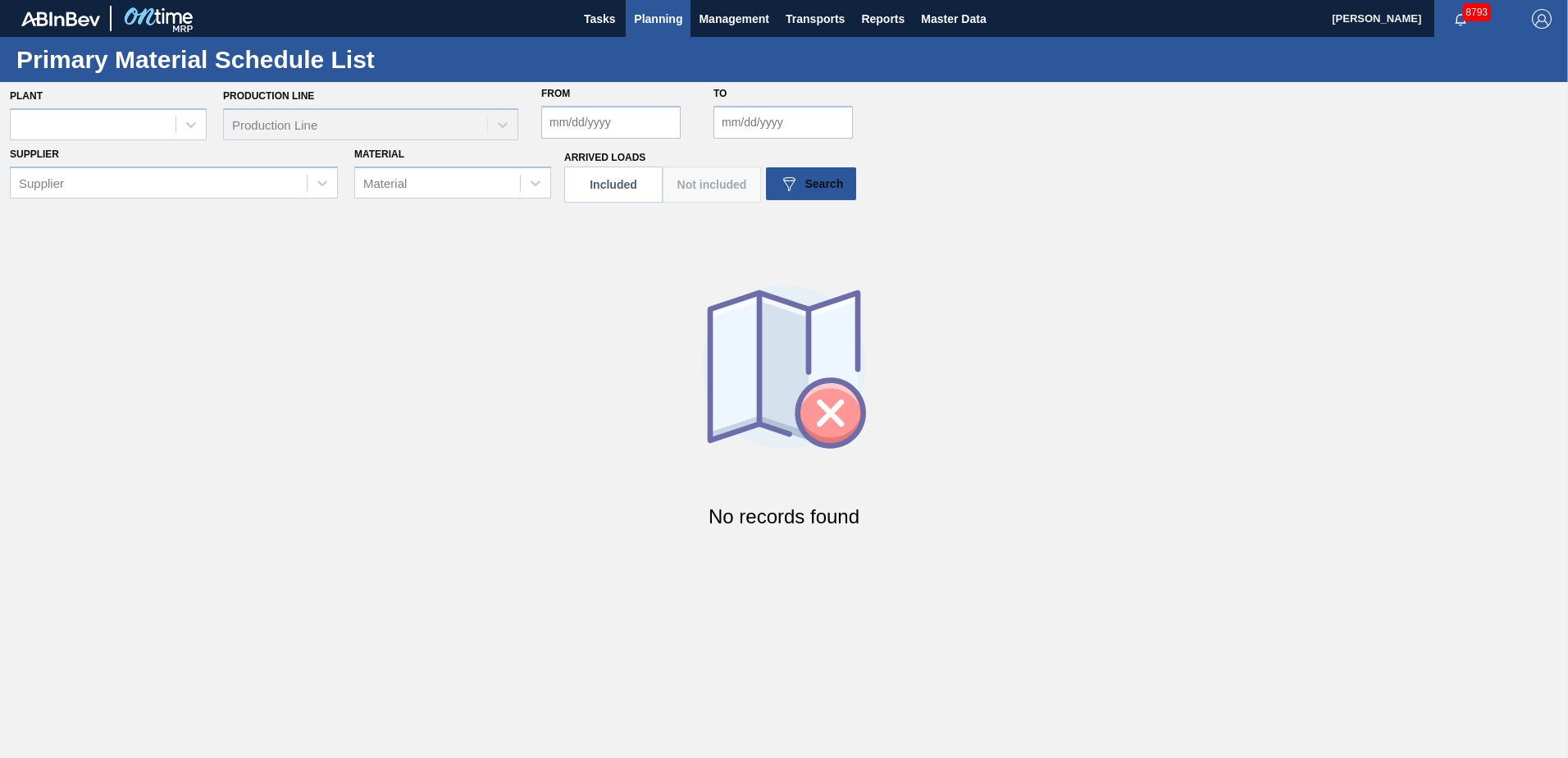
click at [648, 20] on span "Planning" at bounding box center [658, 19] width 48 height 19
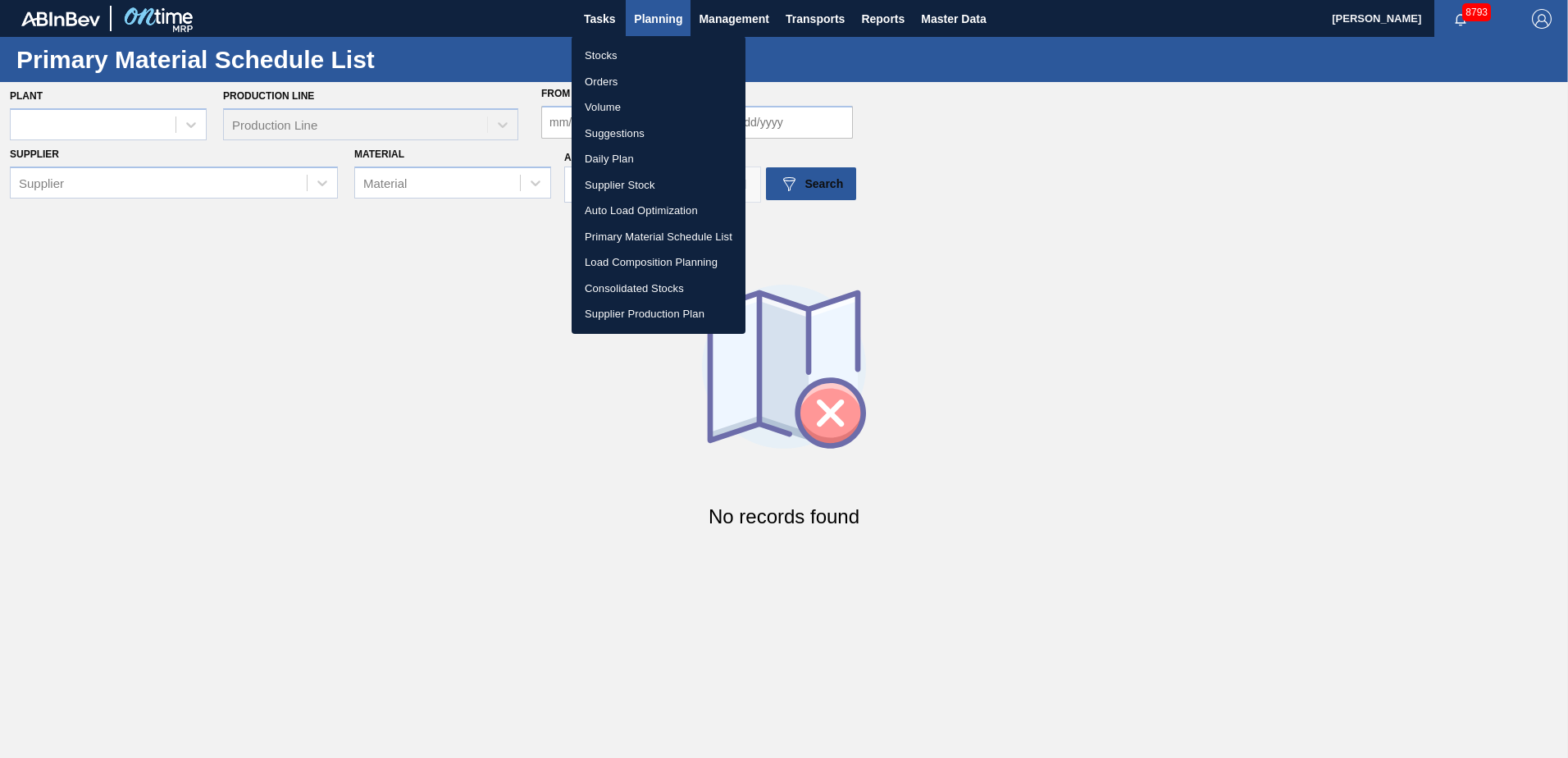
click at [650, 265] on li "Load Composition Planning" at bounding box center [657, 263] width 173 height 26
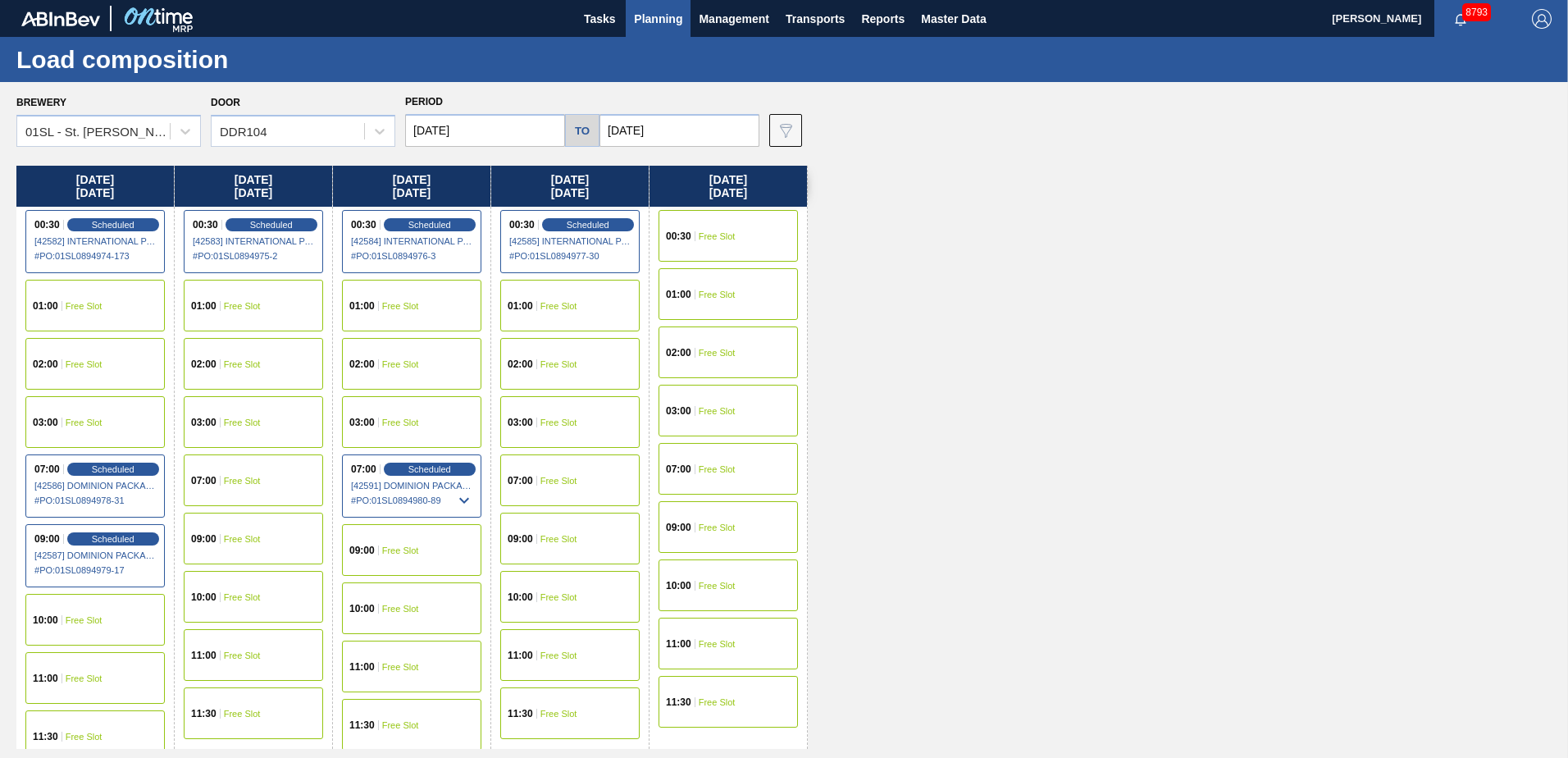
click at [500, 130] on input "[DATE]" at bounding box center [485, 130] width 159 height 32
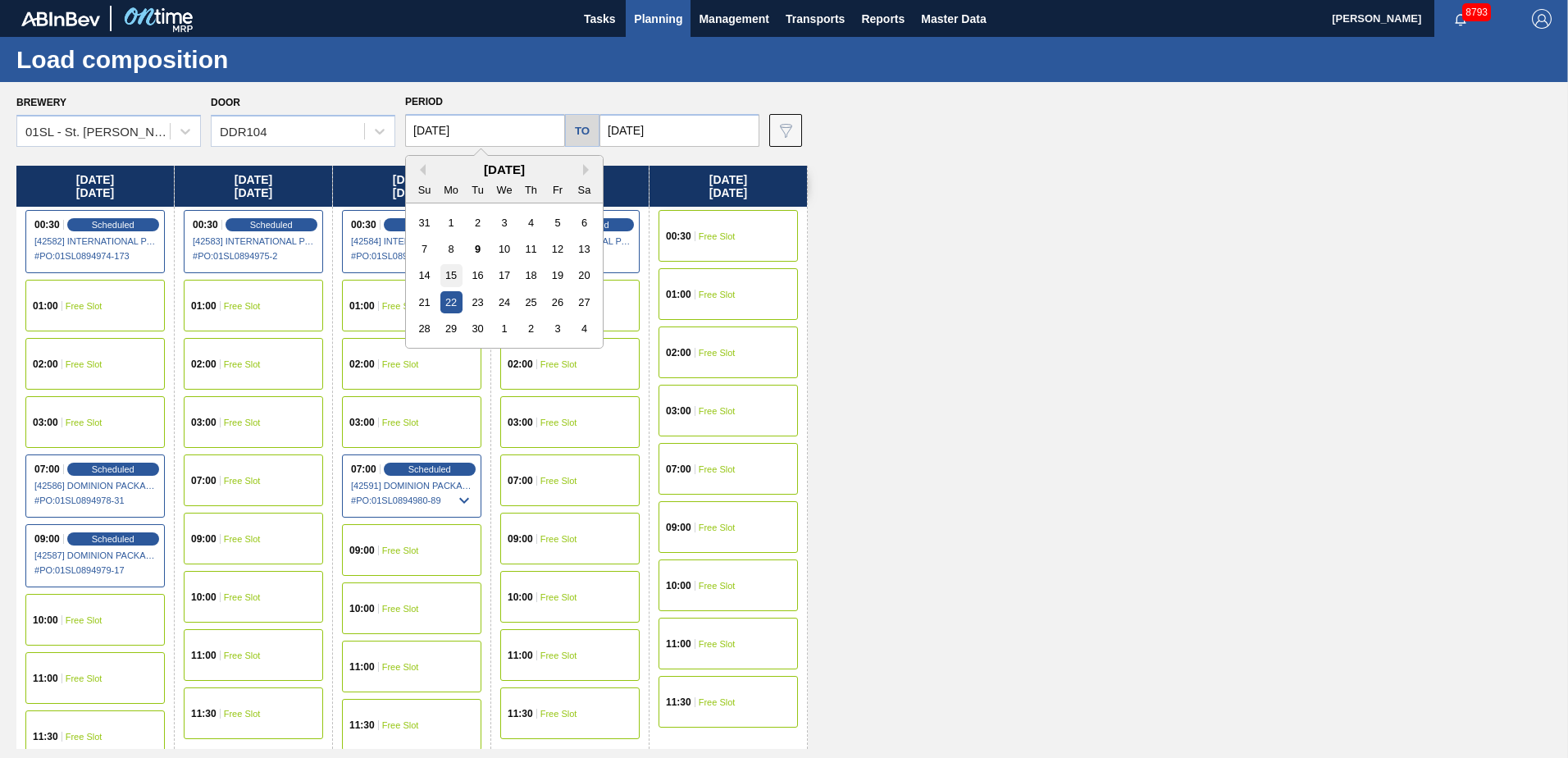
click at [457, 272] on div "15" at bounding box center [452, 276] width 22 height 22
type input "[DATE]"
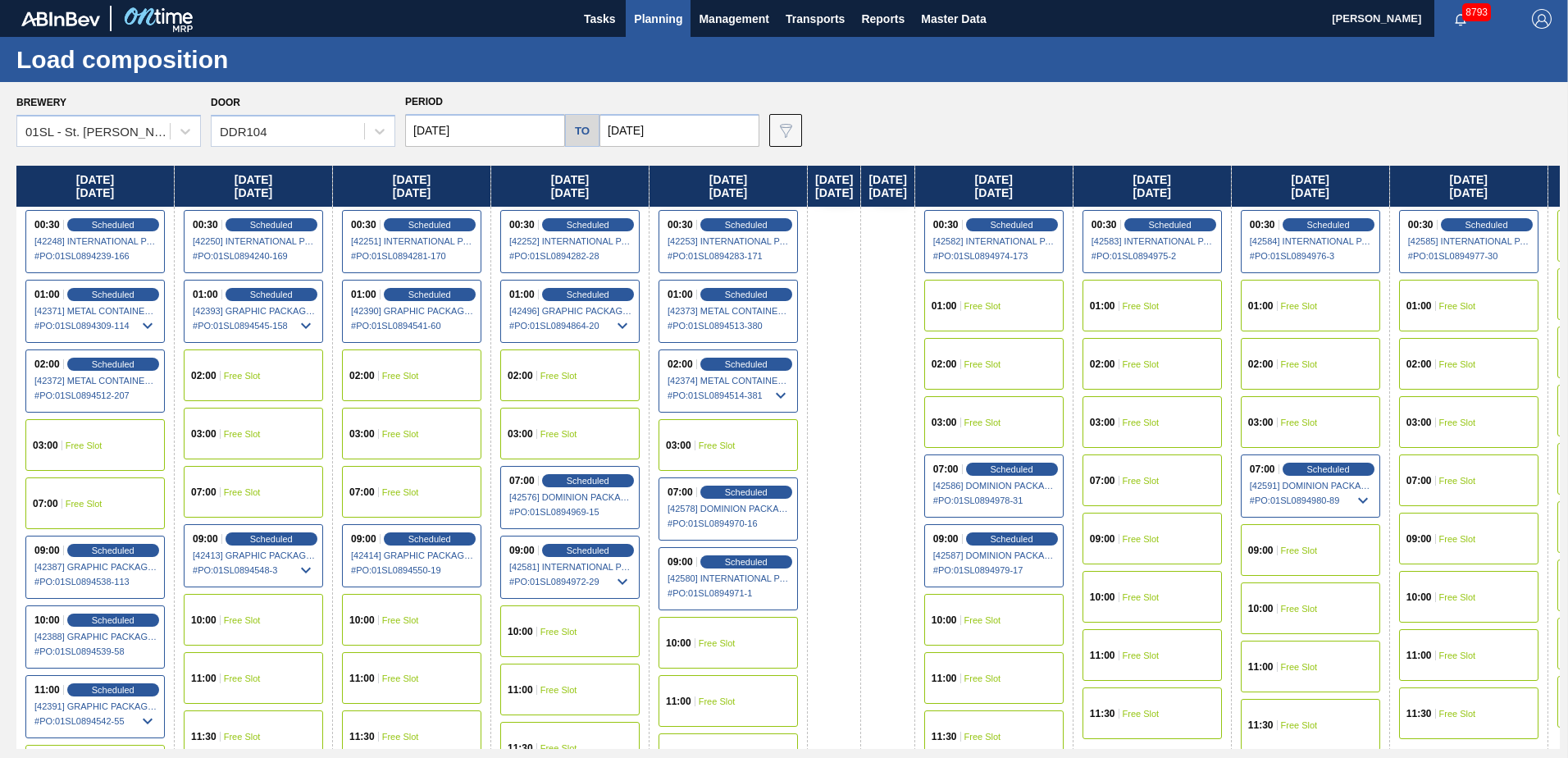
click at [662, 132] on input "[DATE]" at bounding box center [679, 130] width 159 height 32
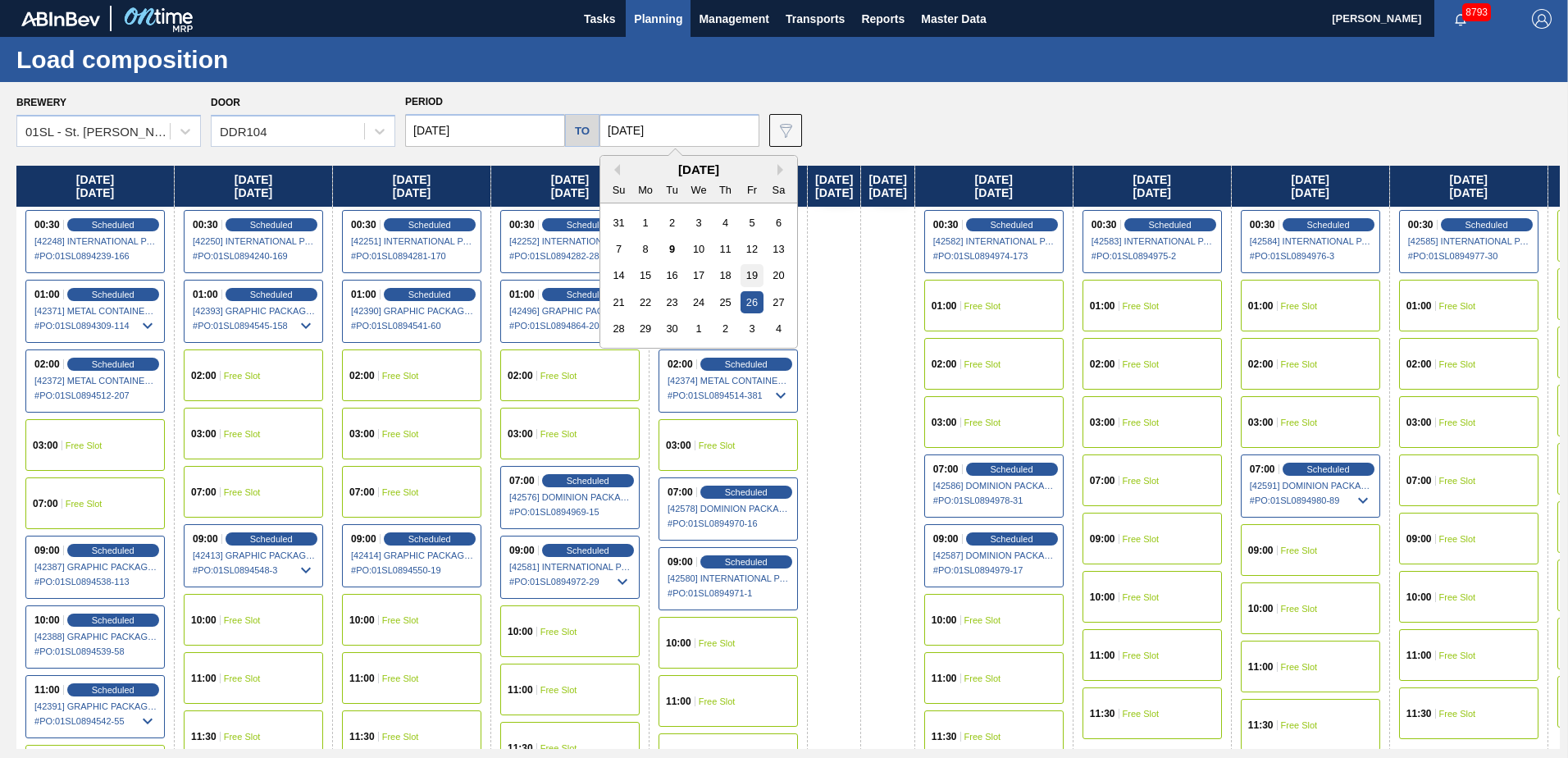
click at [746, 268] on div "19" at bounding box center [751, 276] width 22 height 22
type input "[DATE]"
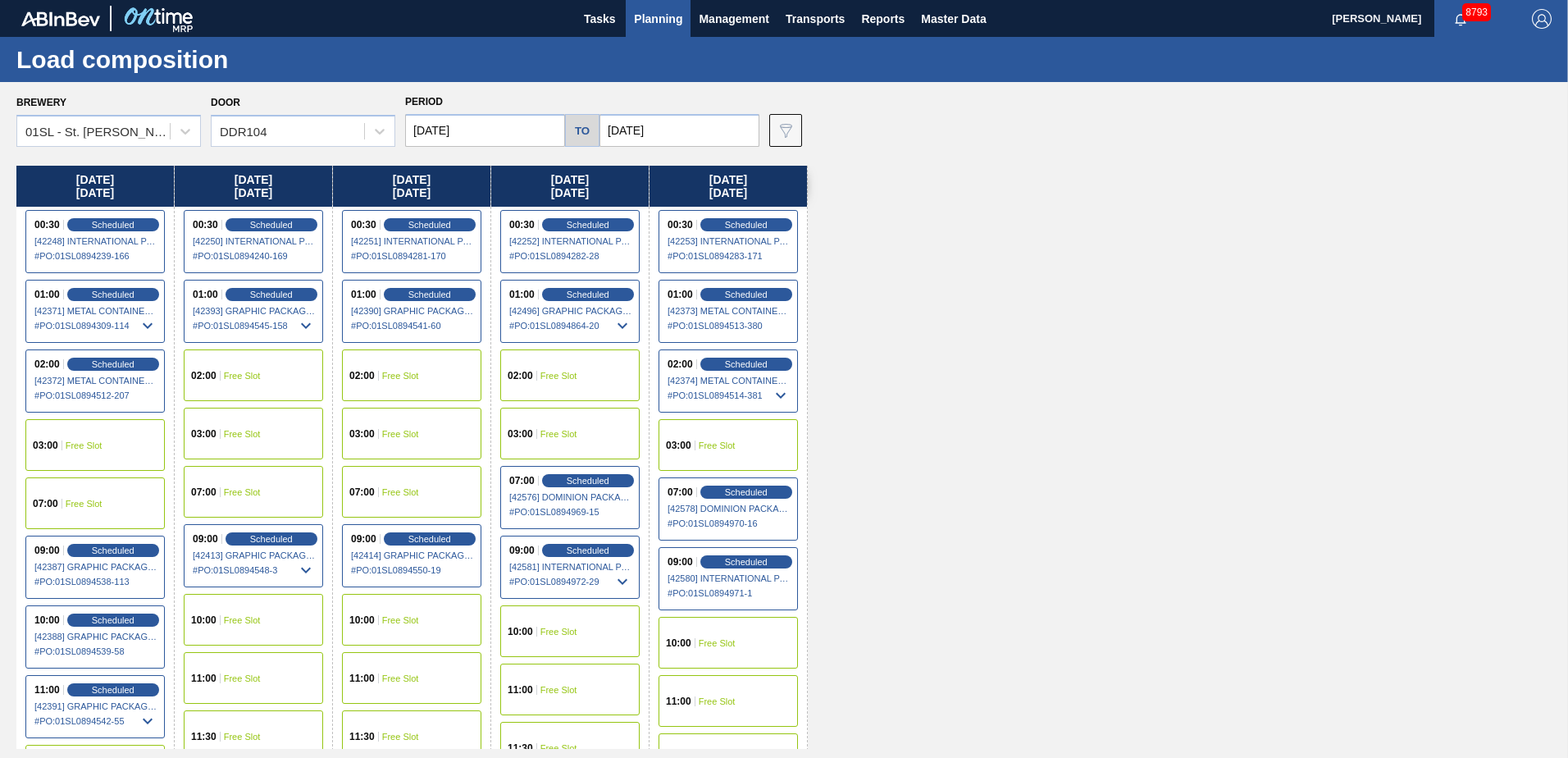
click at [578, 381] on div "02:00 Free Slot" at bounding box center [569, 376] width 139 height 52
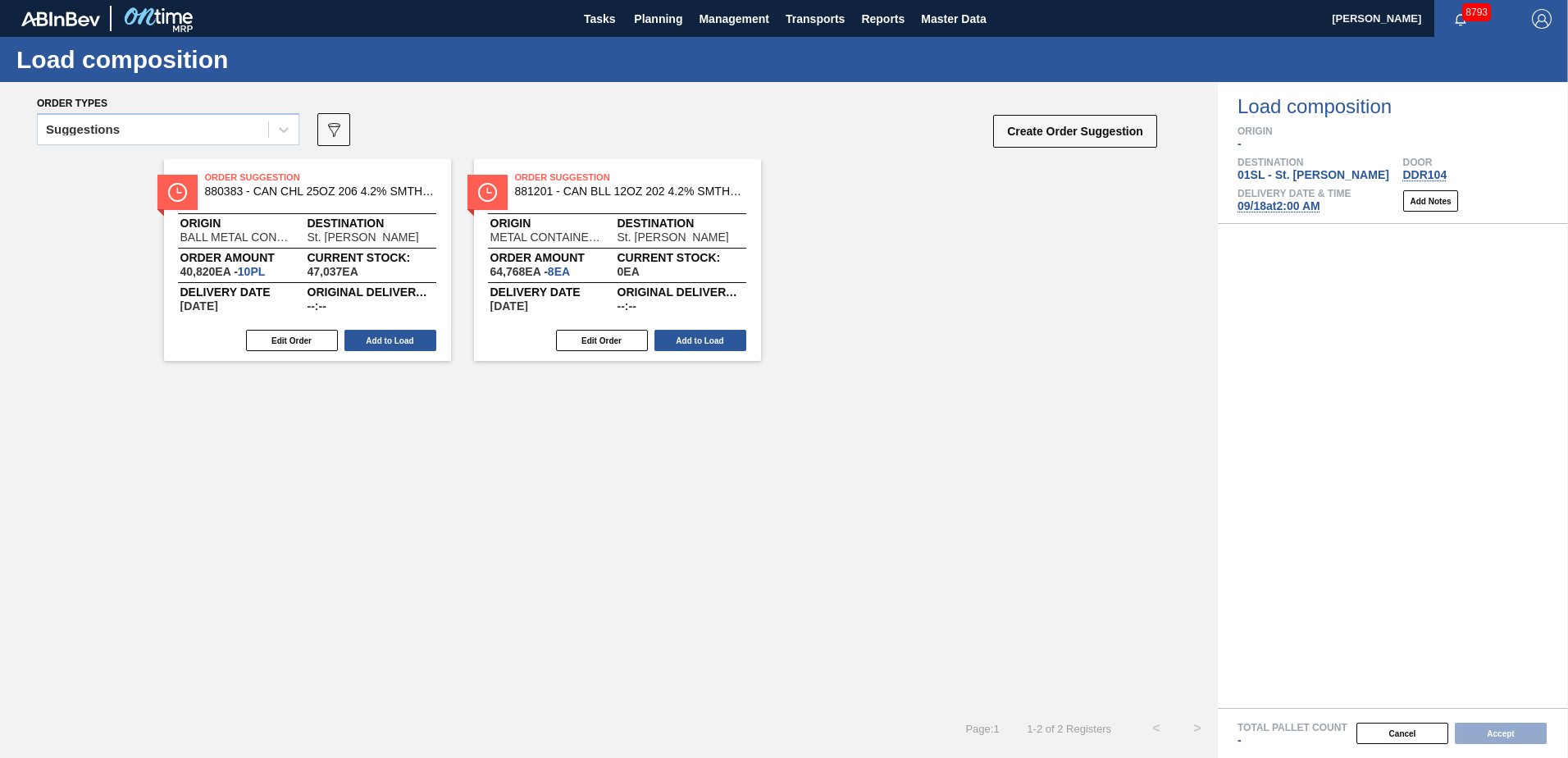
click at [282, 138] on div at bounding box center [284, 130] width 30 height 30
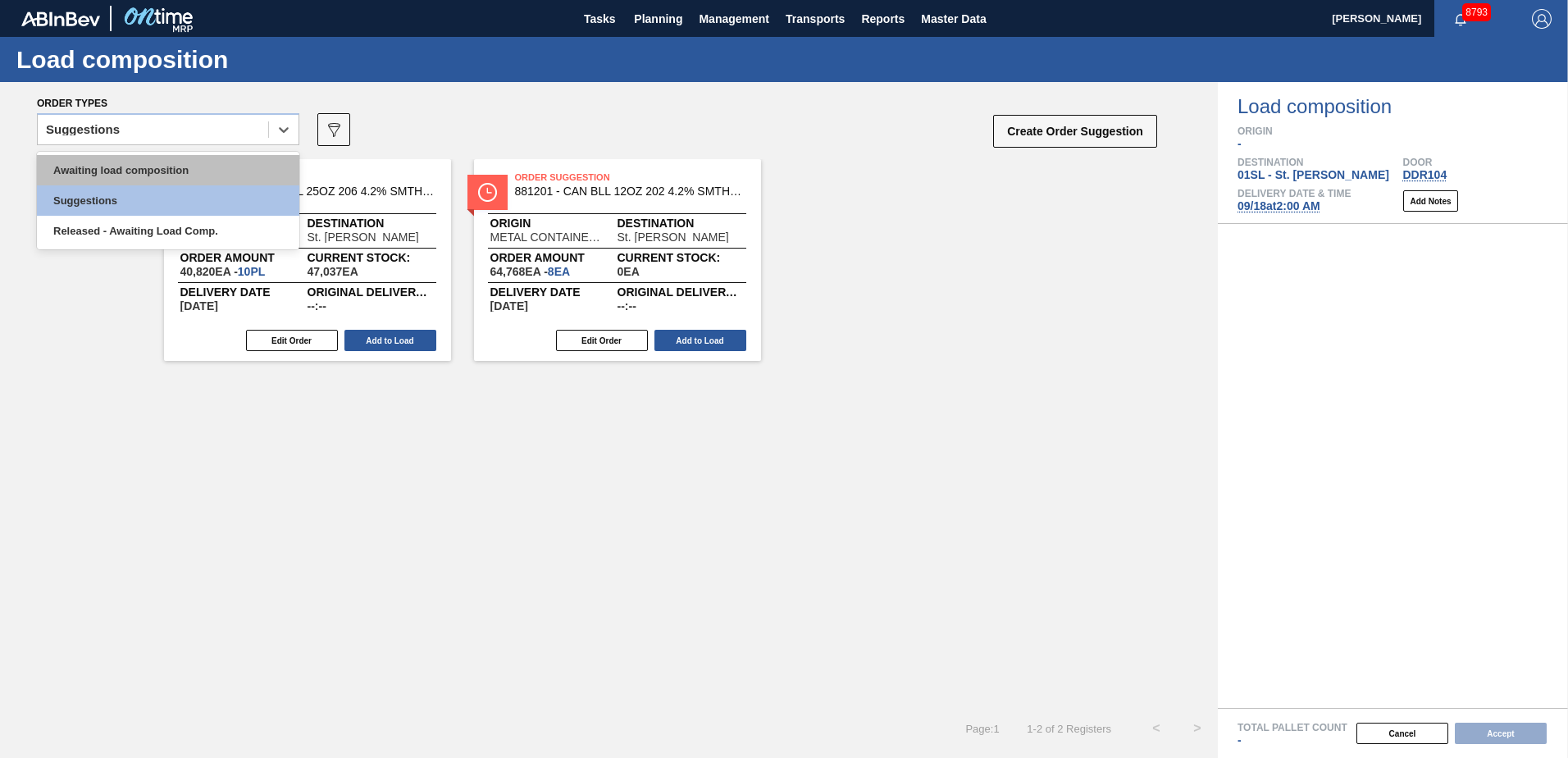
click at [202, 169] on div "Awaiting load composition" at bounding box center [168, 170] width 262 height 31
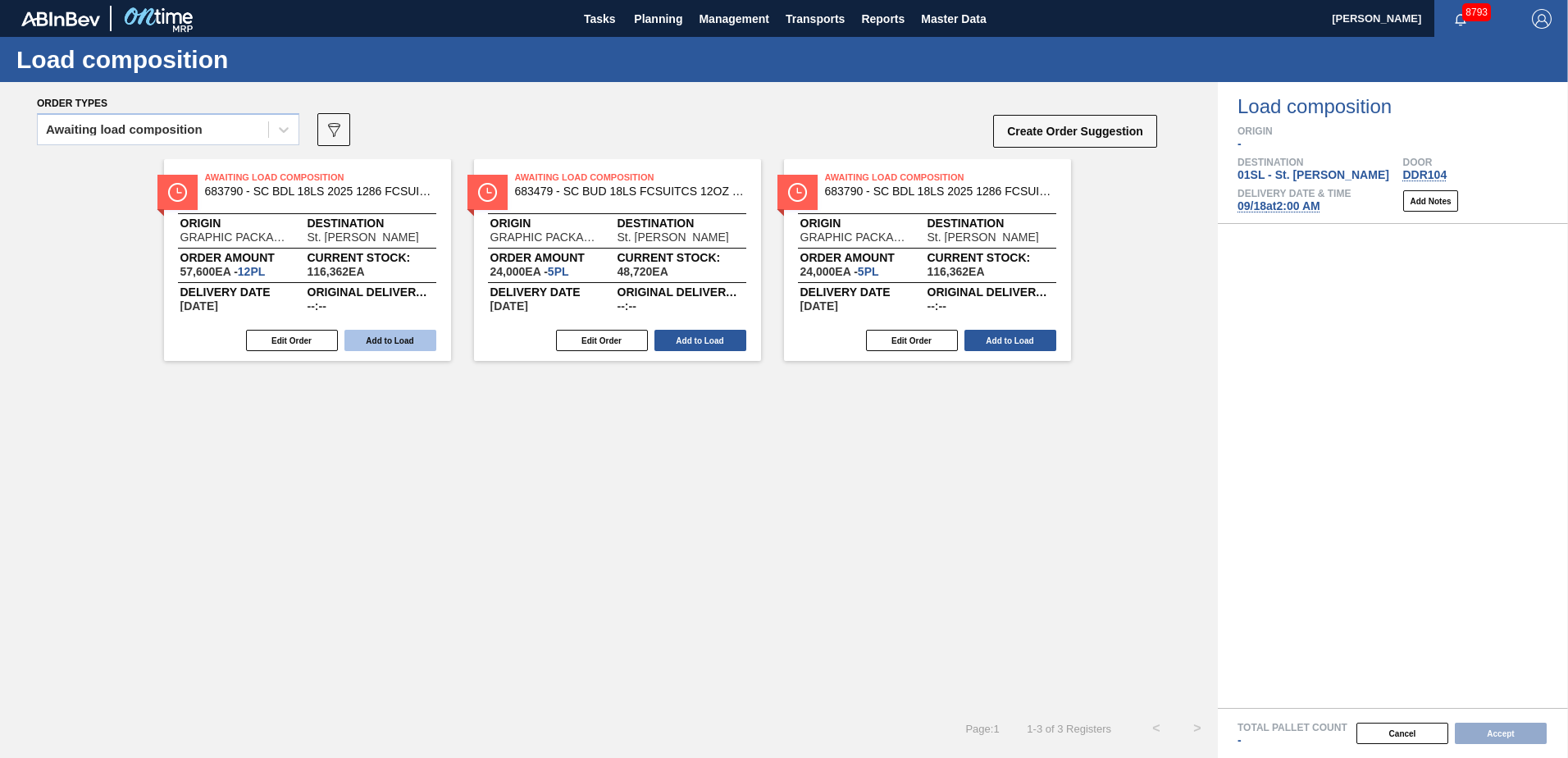
click at [411, 340] on button "Add to Load" at bounding box center [389, 340] width 92 height 21
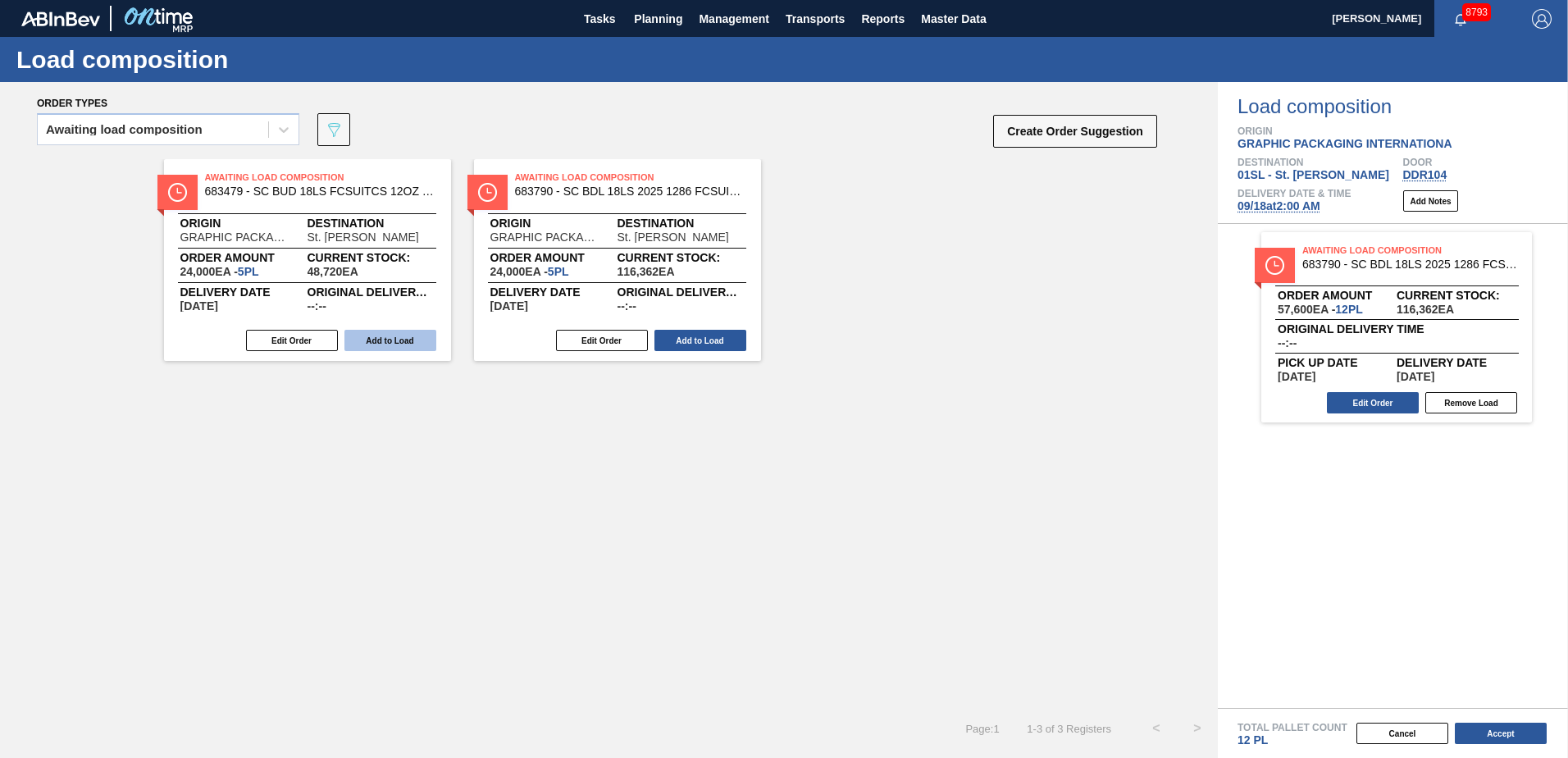
click at [403, 340] on button "Add to Load" at bounding box center [389, 340] width 92 height 21
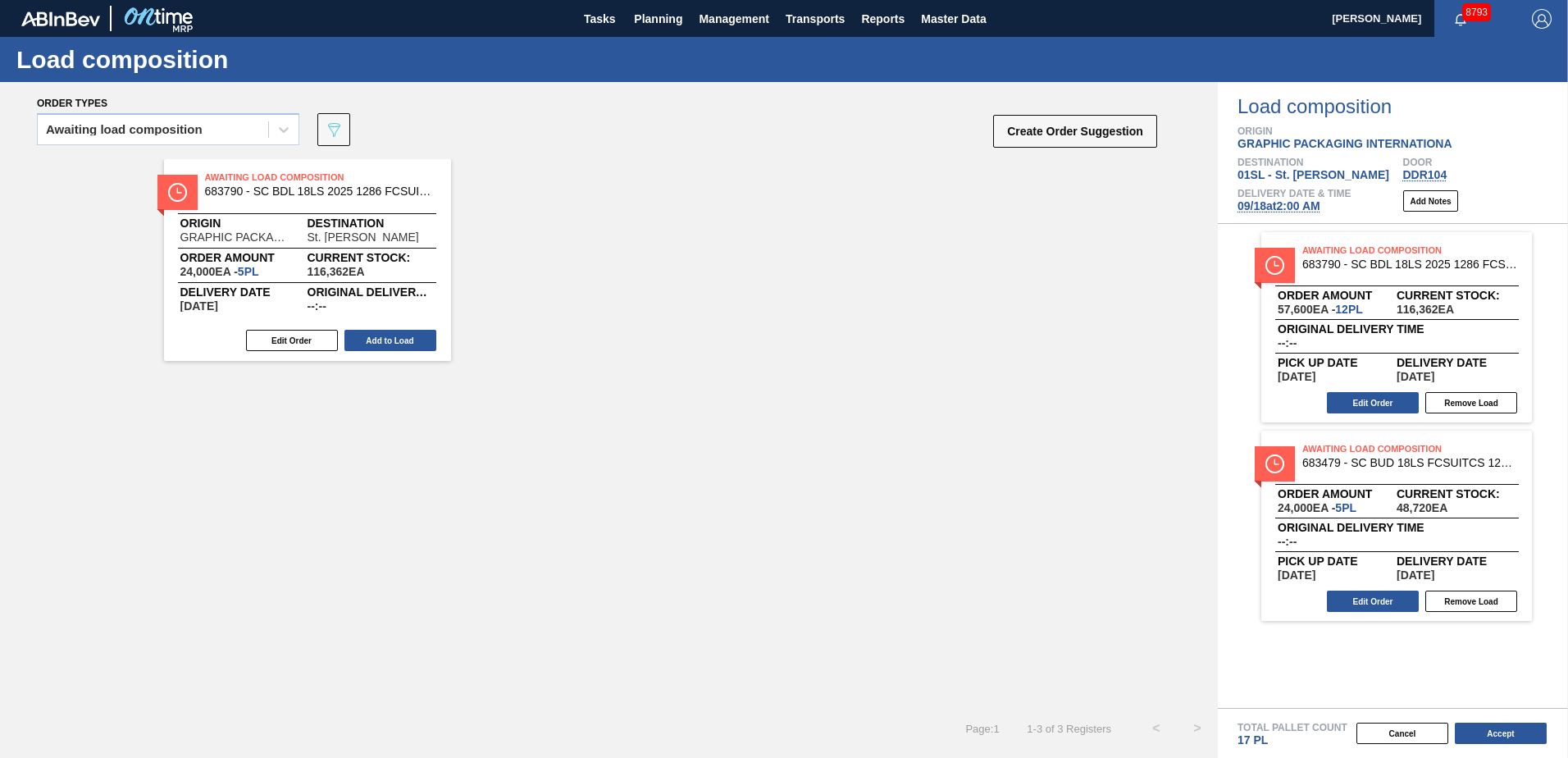
click at [403, 340] on button "Add to Load" at bounding box center [389, 340] width 92 height 21
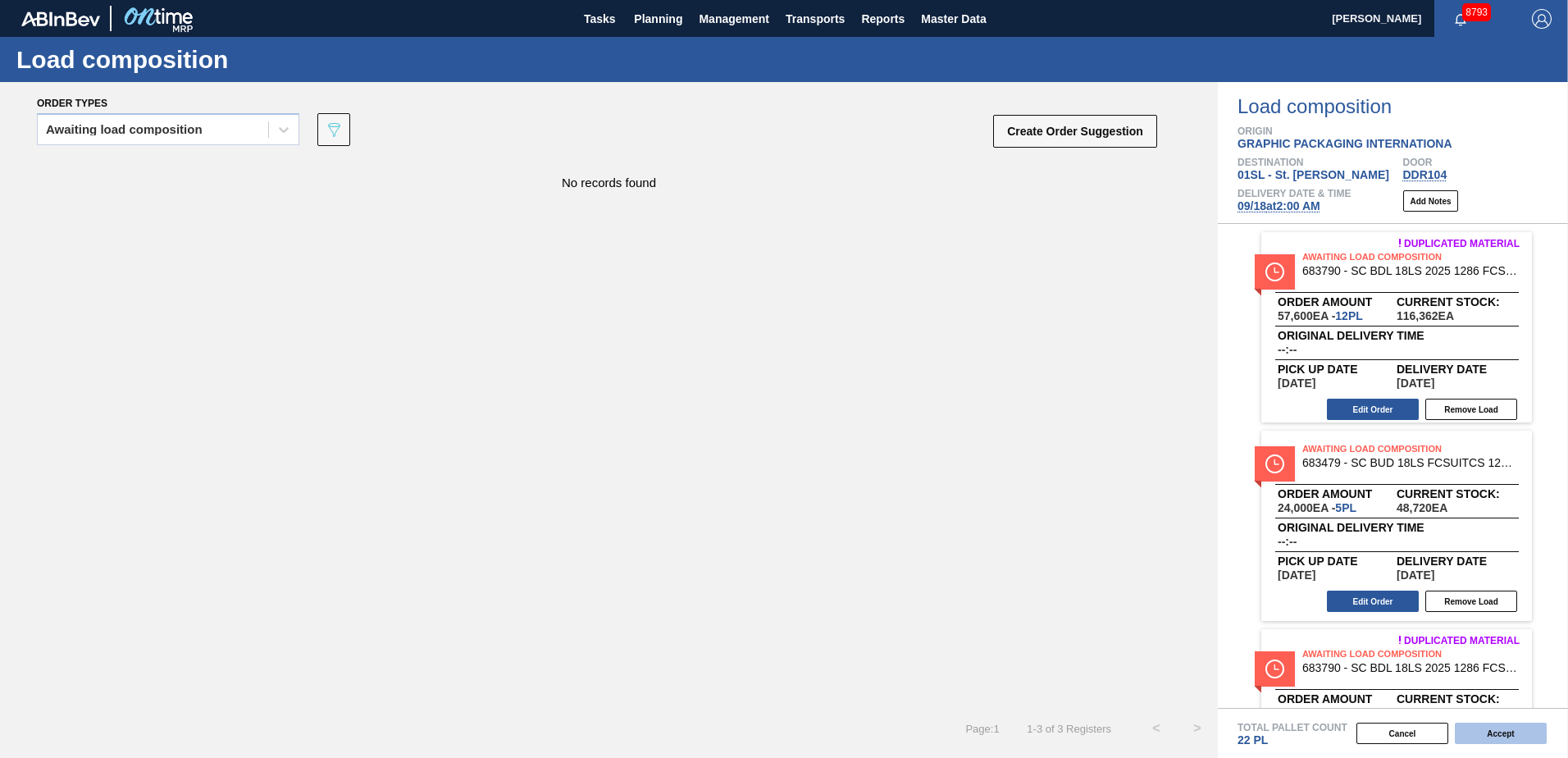
click at [1521, 733] on button "Accept" at bounding box center [1500, 733] width 92 height 21
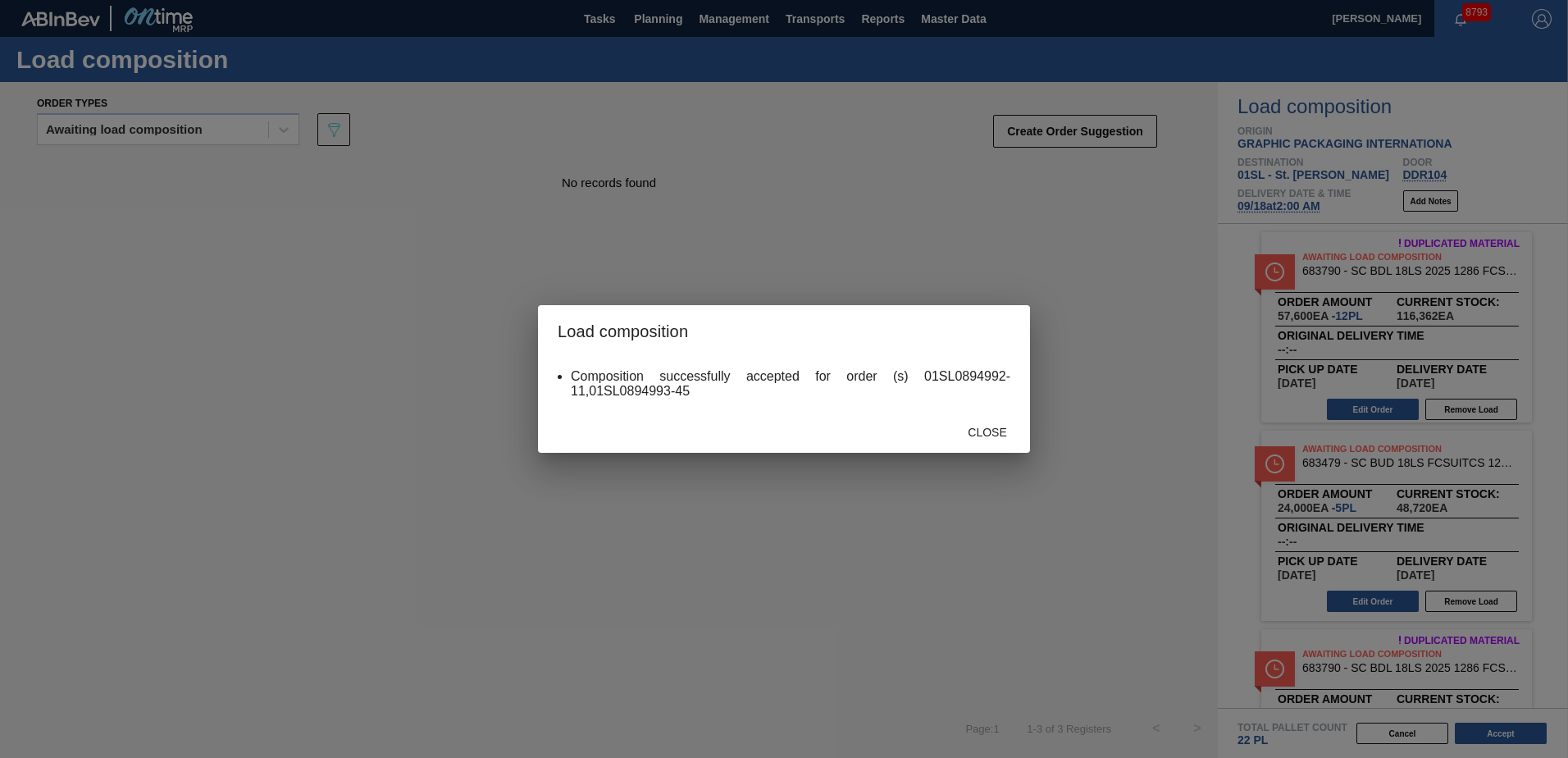
click at [991, 412] on div "Close" at bounding box center [784, 431] width 492 height 43
click at [999, 434] on span "Close" at bounding box center [987, 432] width 65 height 13
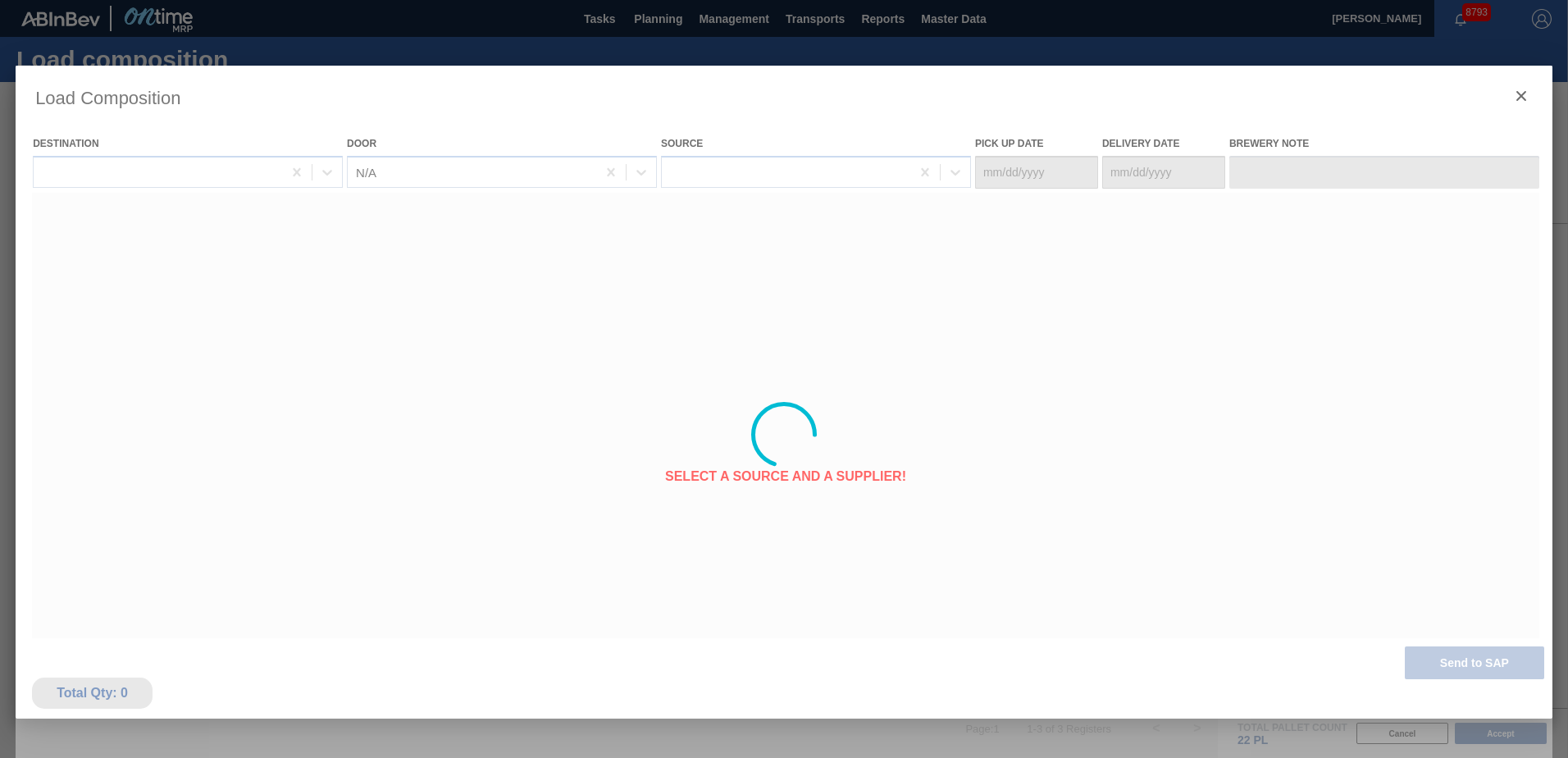
type Date "[DATE]"
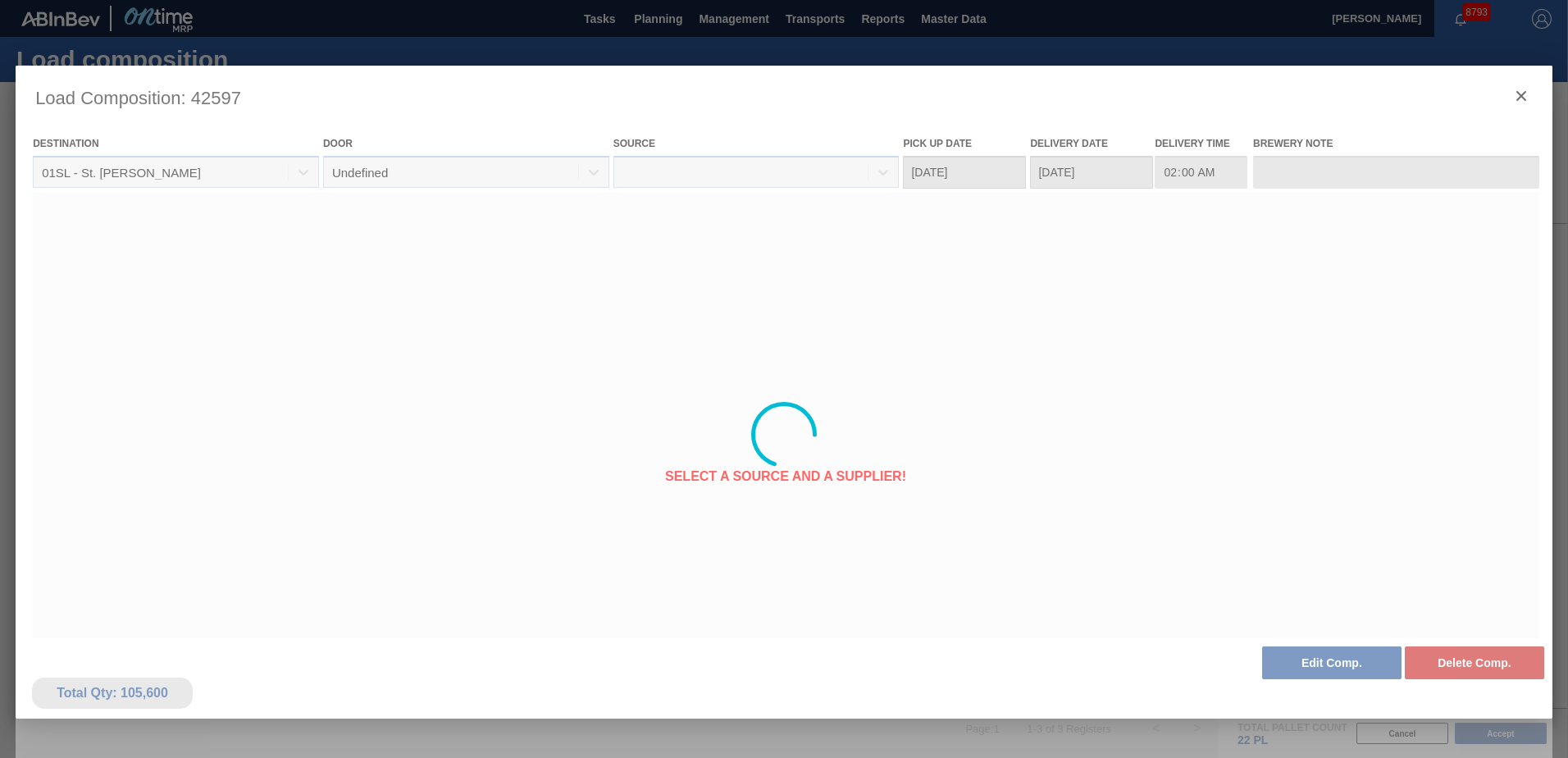
click at [1513, 99] on div at bounding box center [784, 435] width 1536 height 739
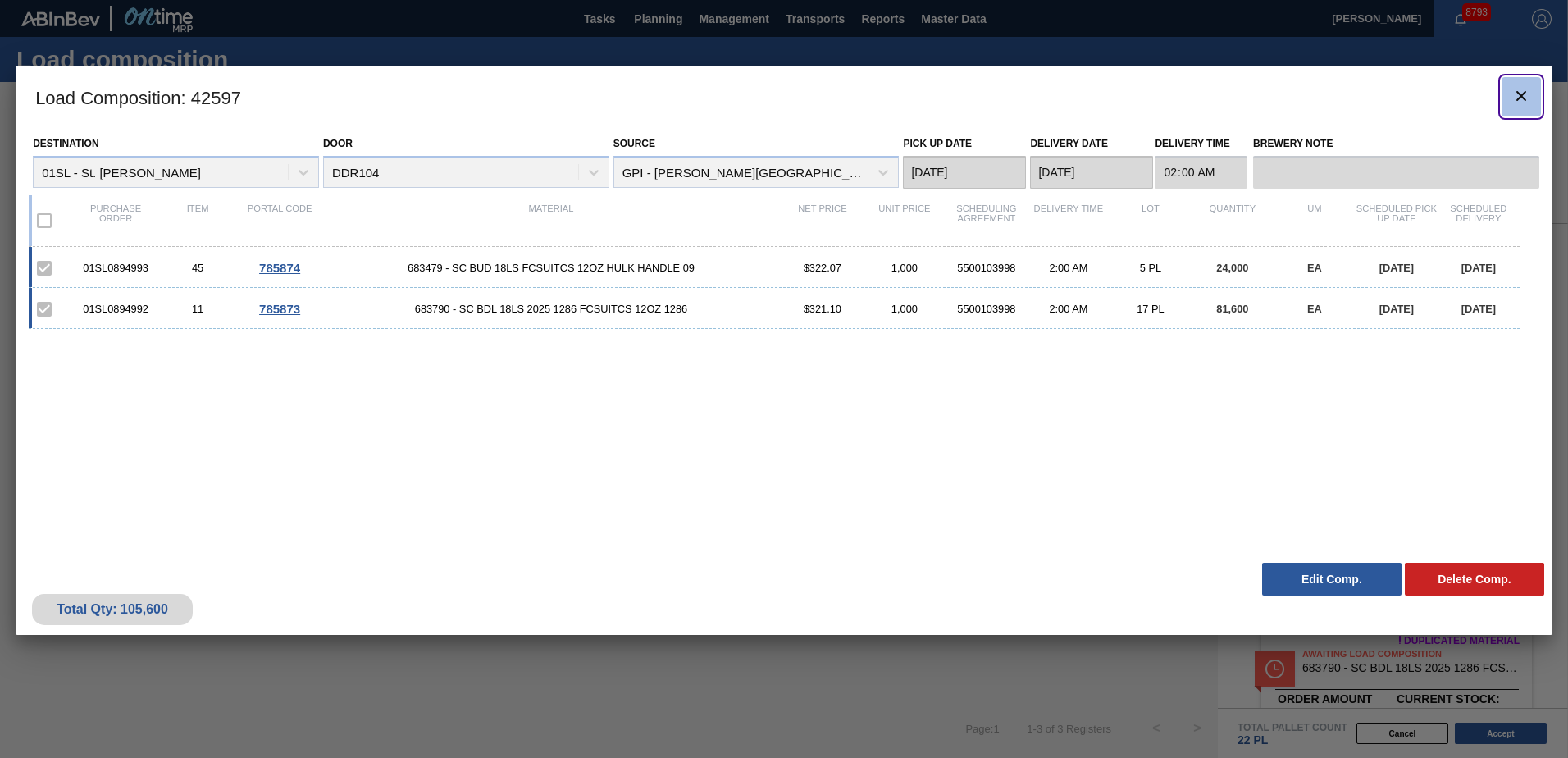
drag, startPoint x: 1544, startPoint y: 103, endPoint x: 1520, endPoint y: 96, distance: 25.0
click at [1520, 96] on icon "botão de ícone" at bounding box center [1521, 96] width 10 height 10
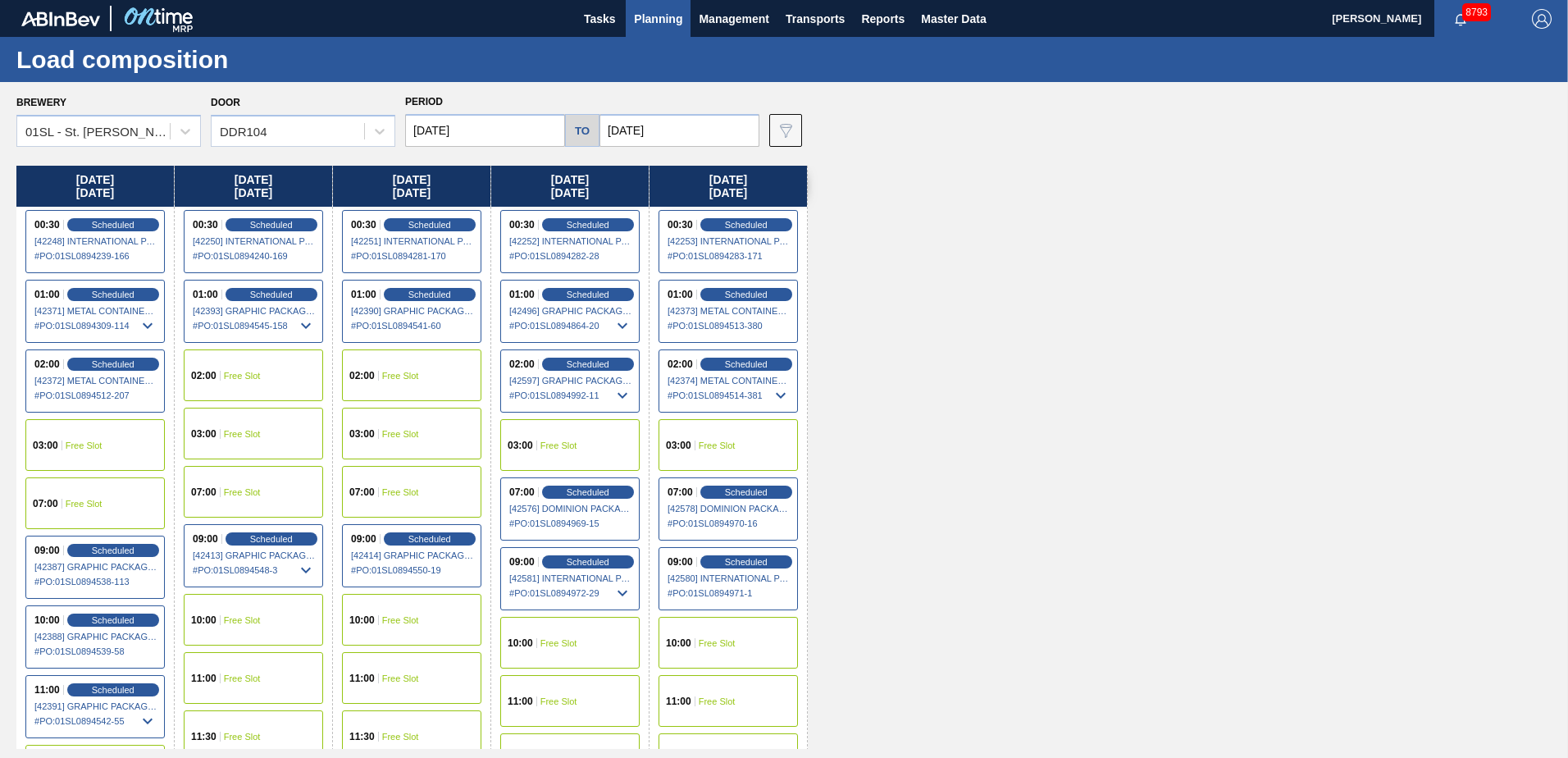
click at [665, 11] on span "Planning" at bounding box center [658, 19] width 48 height 19
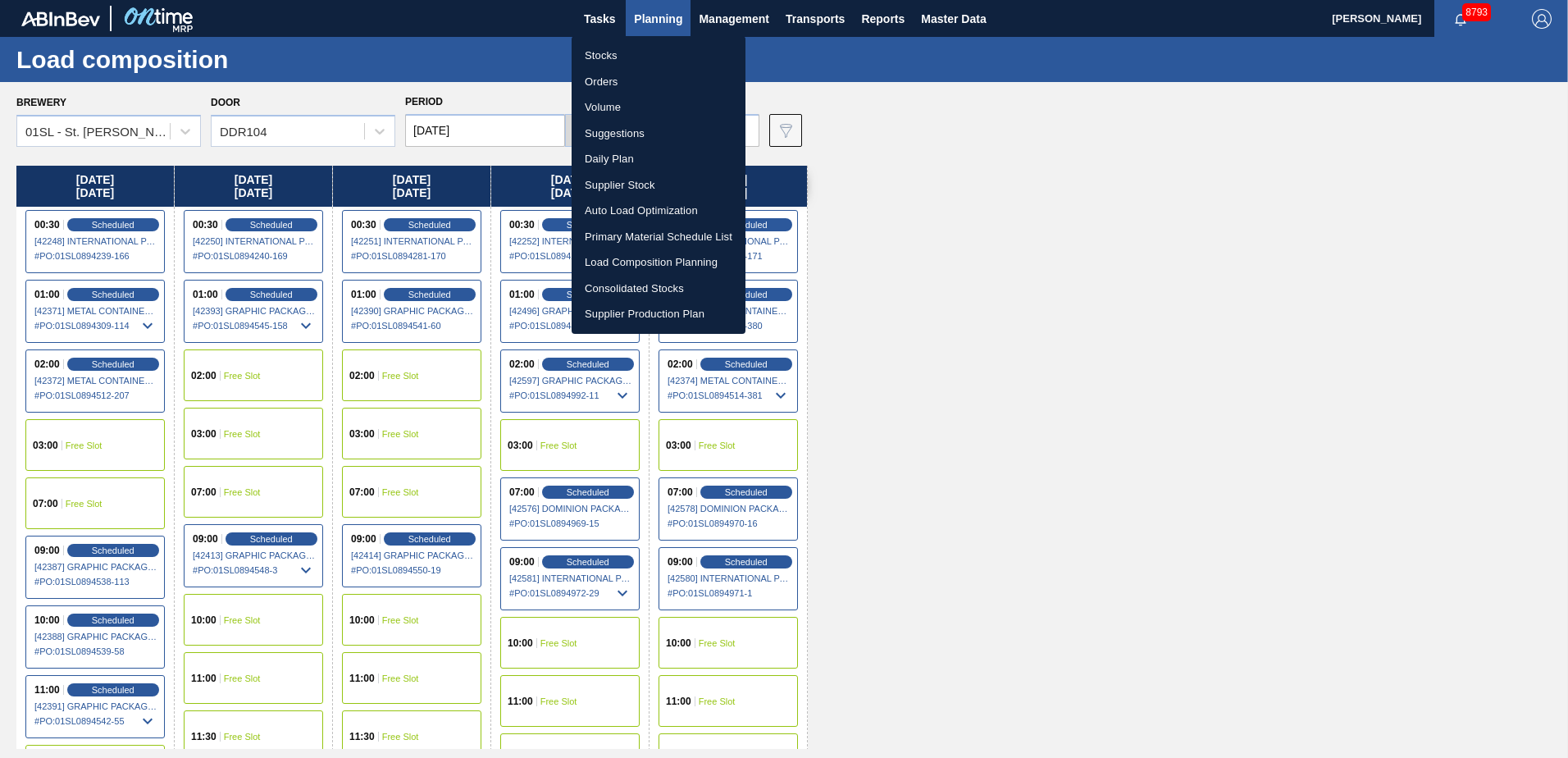
click at [624, 127] on li "Suggestions" at bounding box center [657, 134] width 173 height 26
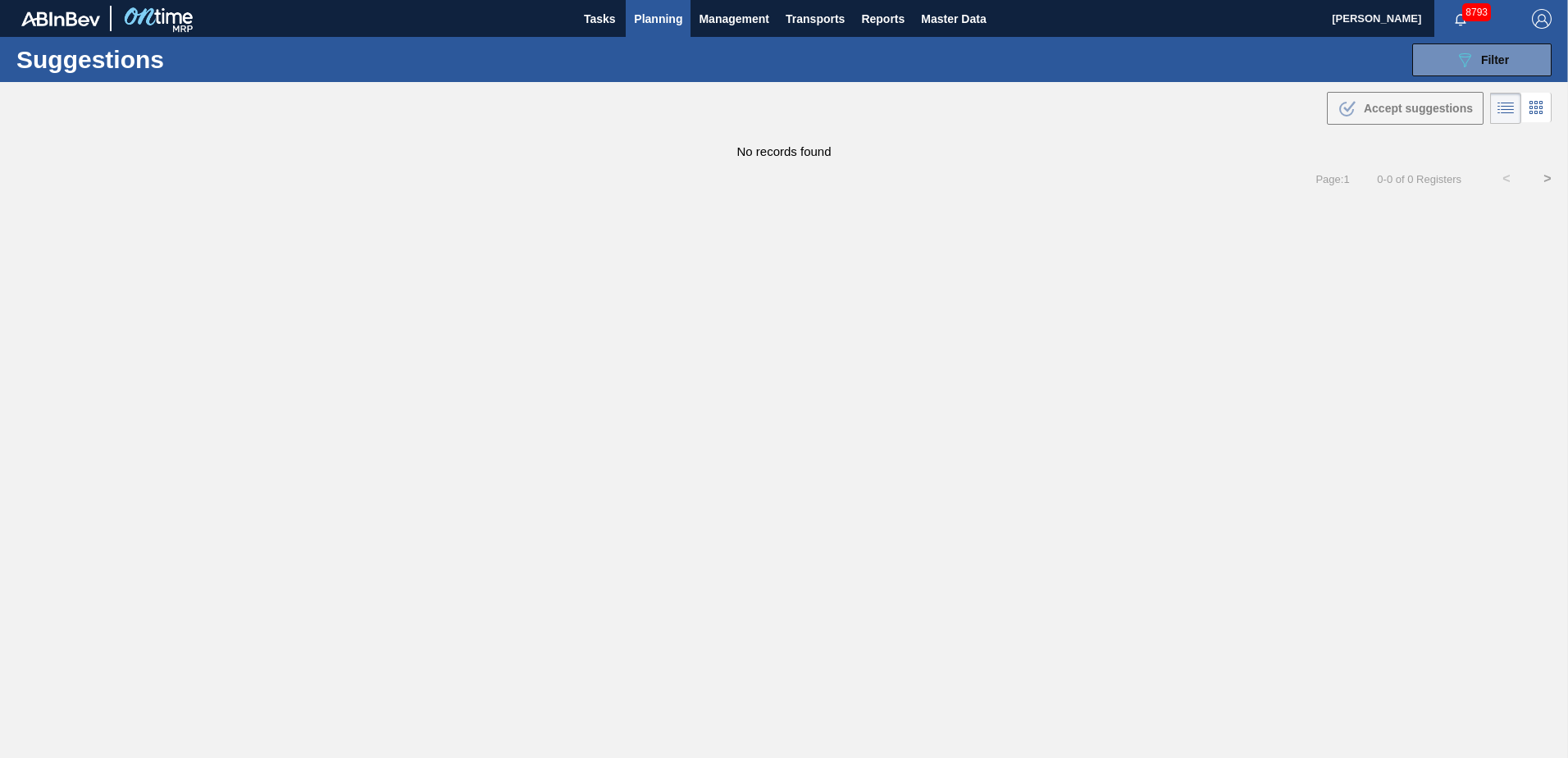
type from "[DATE]"
type to "[DATE]"
click at [1505, 70] on button "089F7B8B-B2A5-4AFE-B5C0-19BA573D28AC Filter" at bounding box center [1482, 59] width 139 height 32
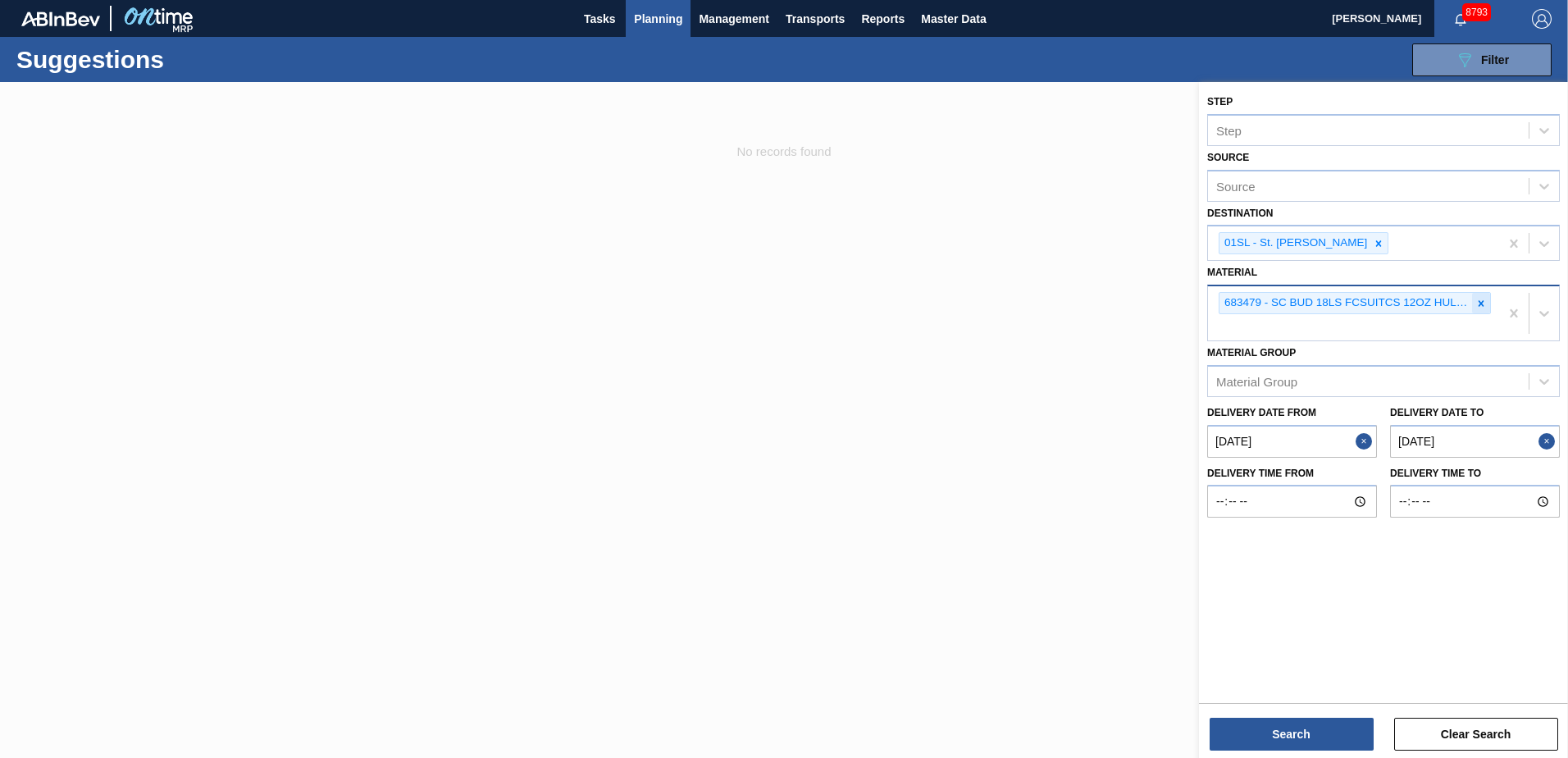
click at [1478, 303] on icon at bounding box center [1481, 303] width 11 height 11
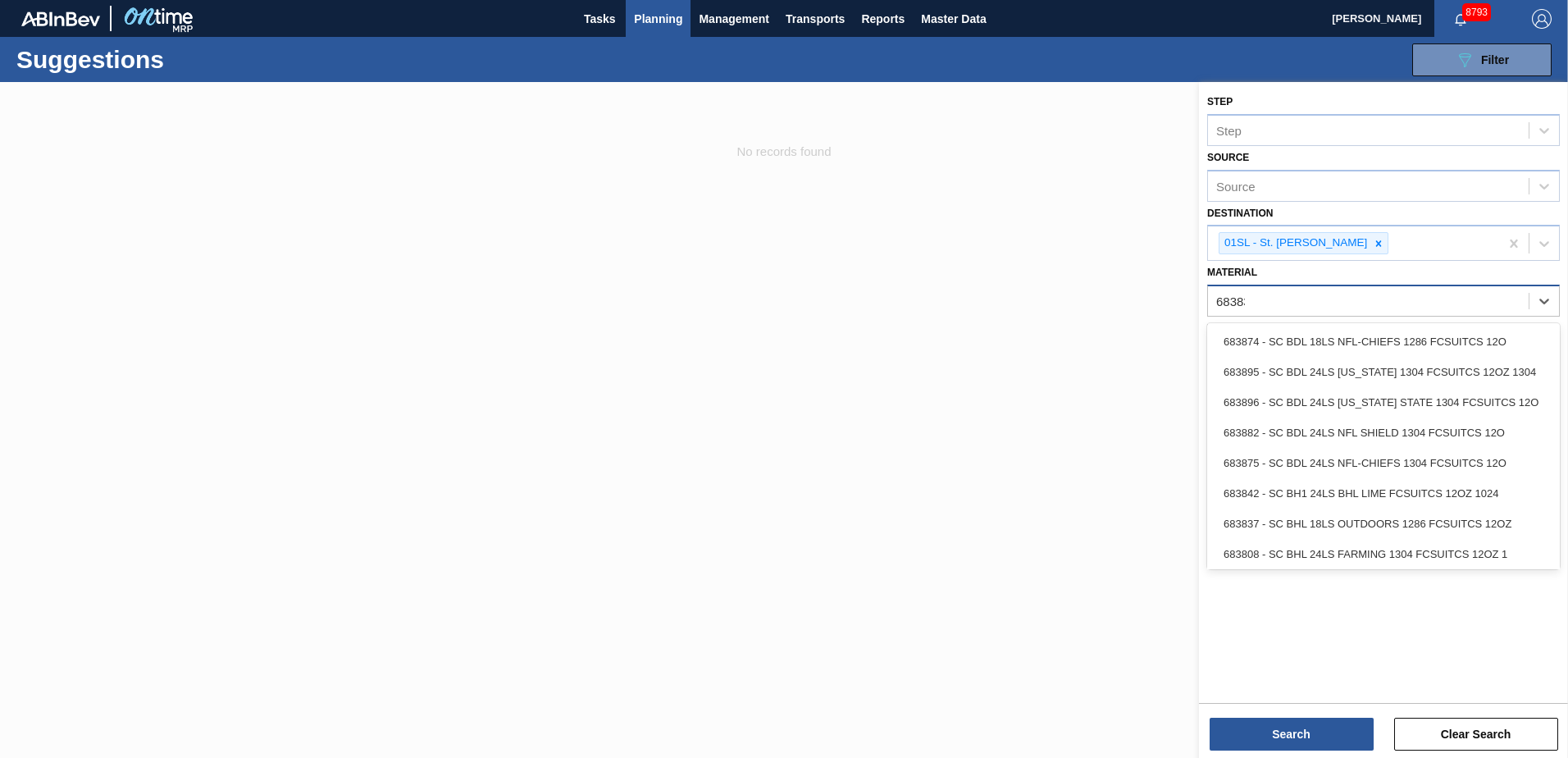
type input "683837"
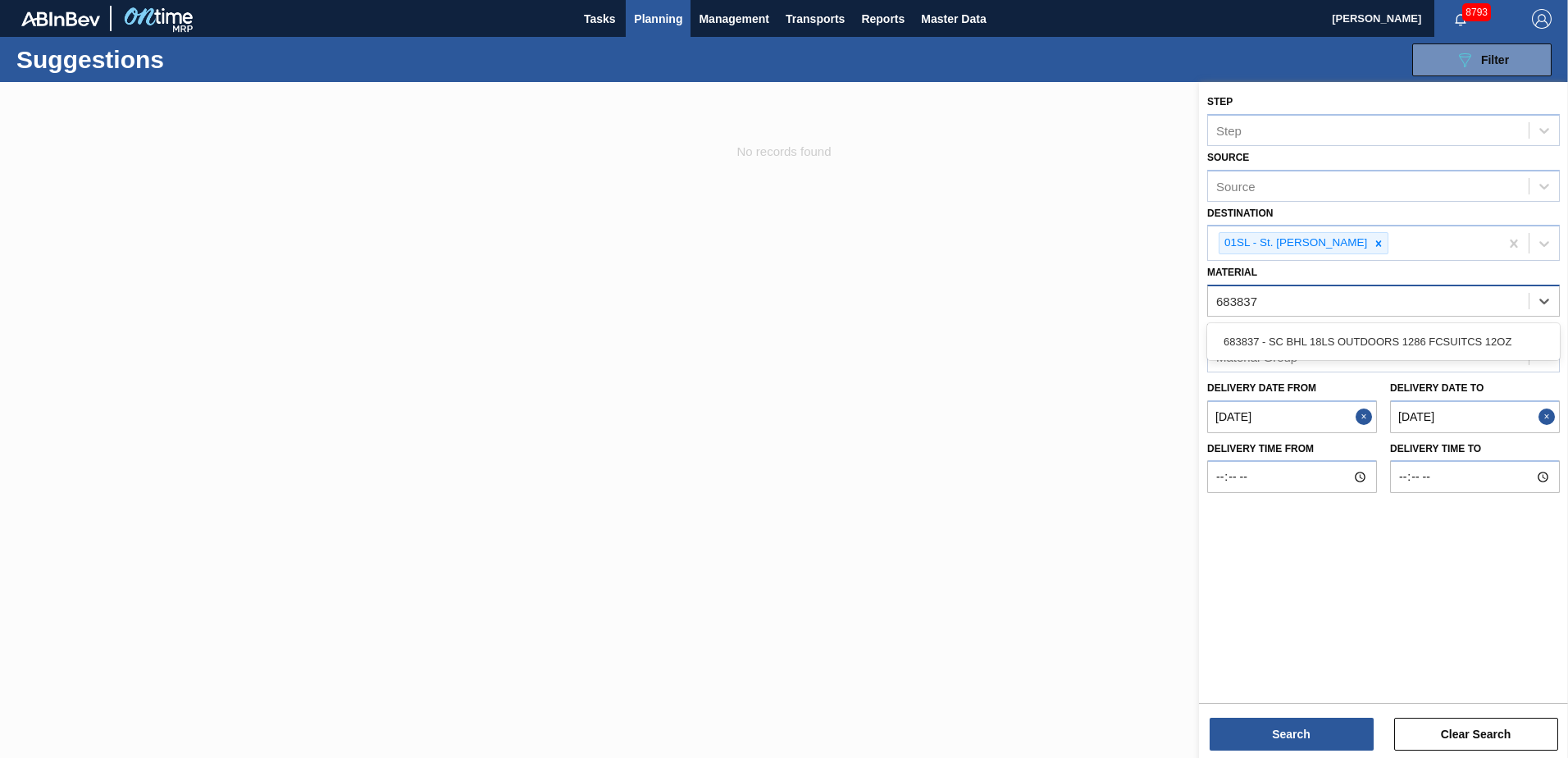
drag, startPoint x: 1471, startPoint y: 330, endPoint x: 1442, endPoint y: 406, distance: 81.3
click at [1471, 331] on div "683837 - SC BHL 18LS OUTDOORS 1286 FCSUITCS 12OZ" at bounding box center [1383, 341] width 352 height 31
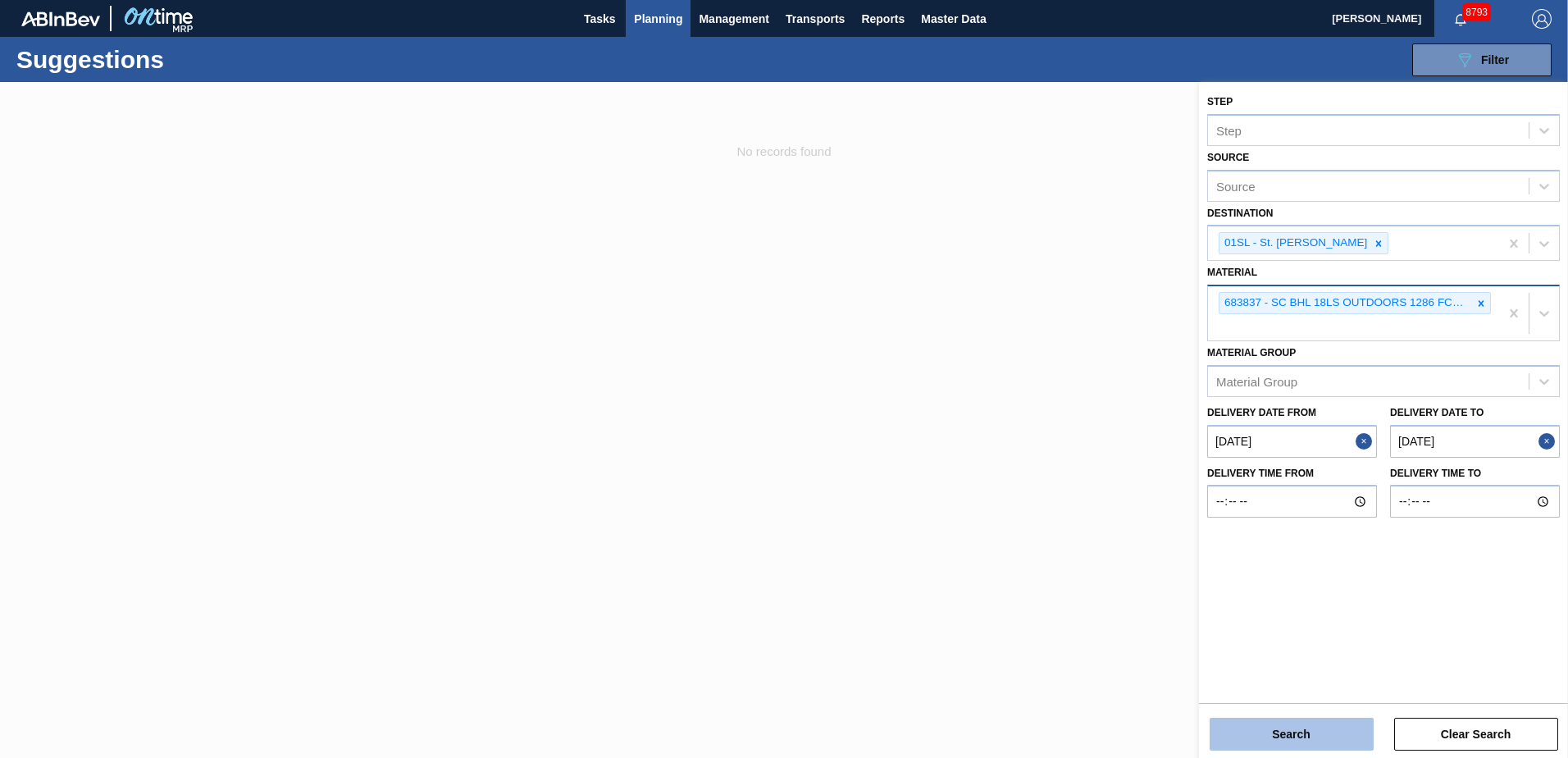
click at [1280, 725] on button "Search" at bounding box center [1291, 734] width 164 height 32
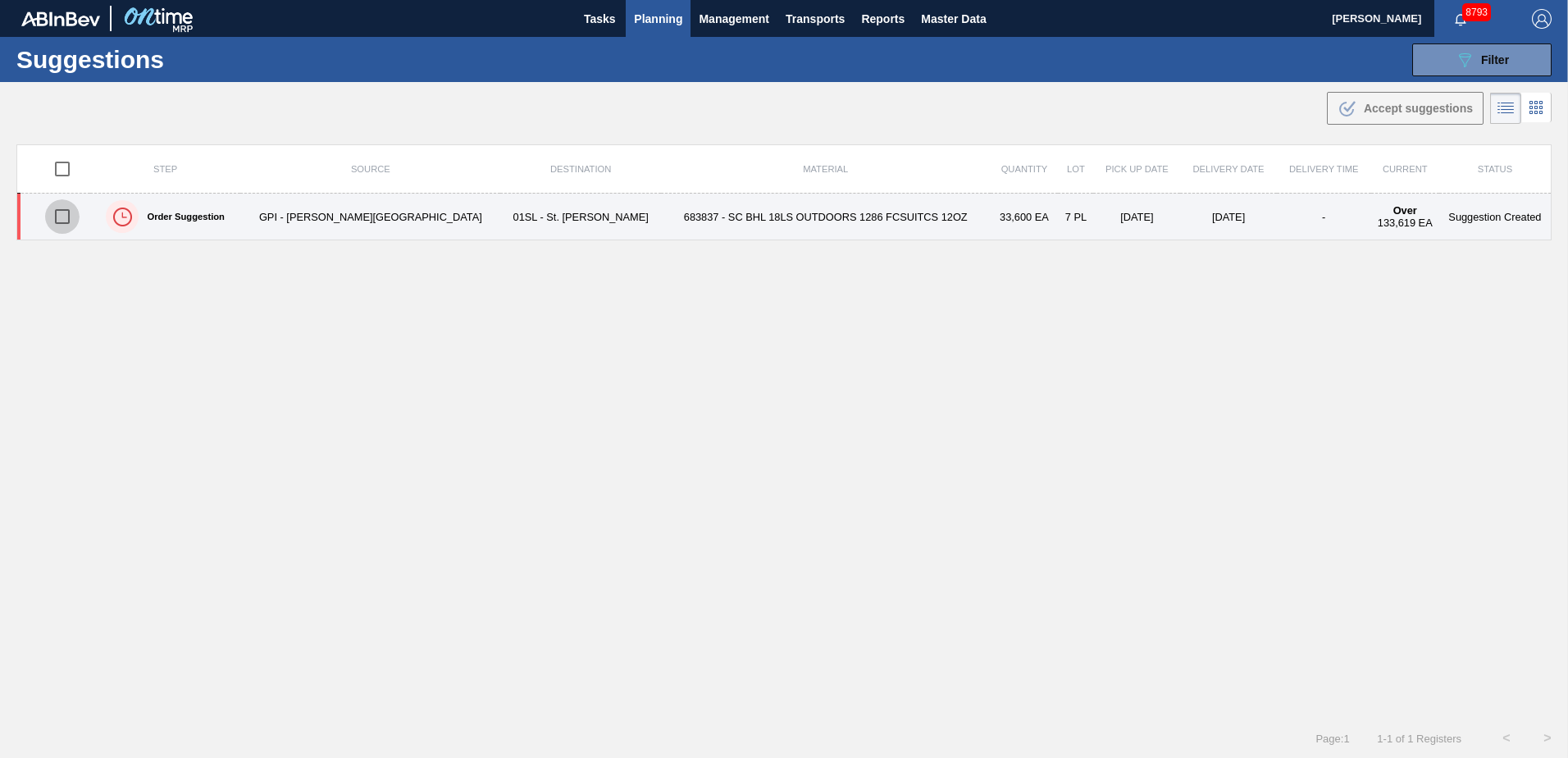
click at [65, 222] on input "checkbox" at bounding box center [62, 216] width 34 height 34
checkbox input "true"
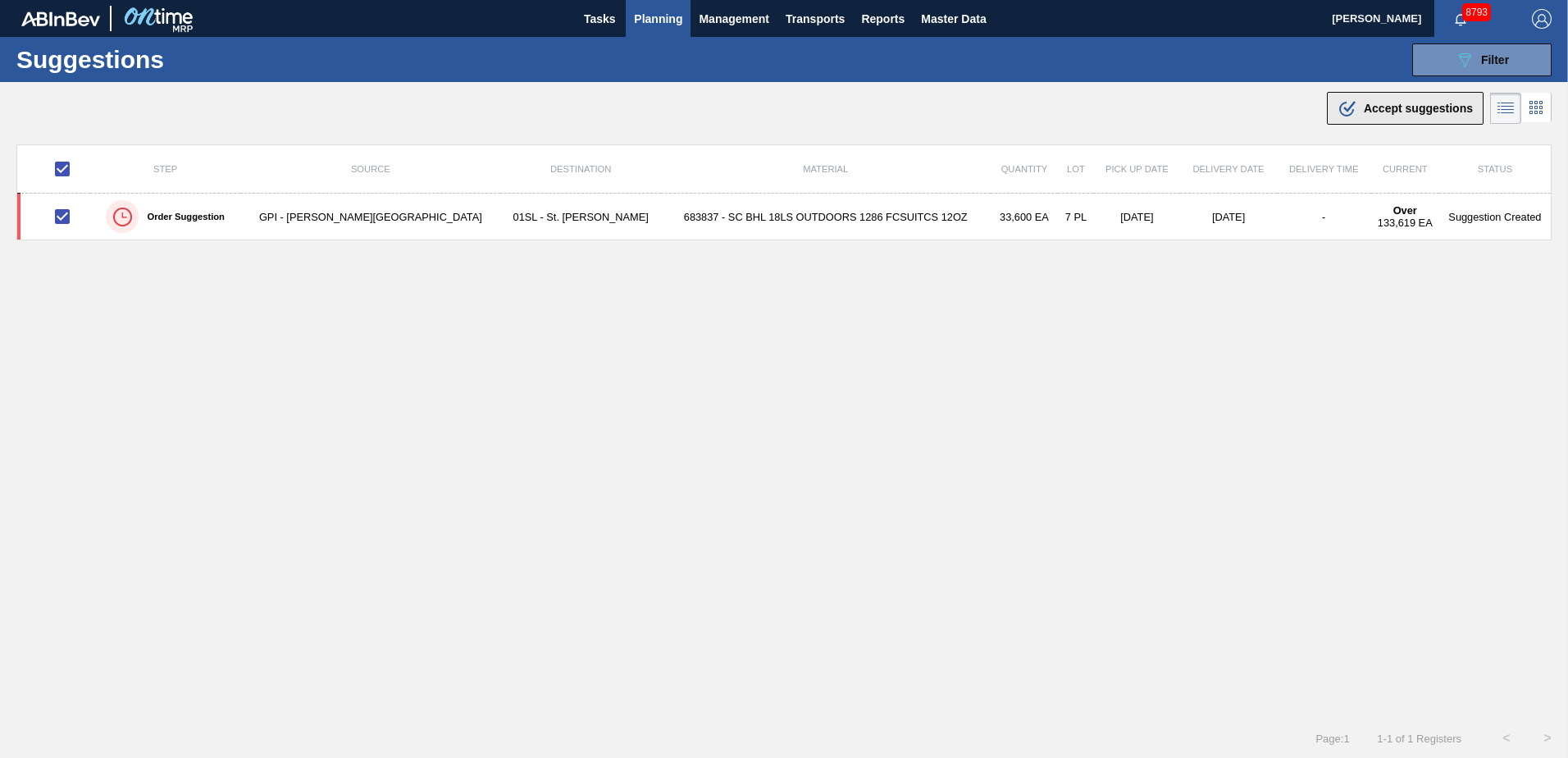
click at [1392, 109] on span "Accept suggestions" at bounding box center [1418, 109] width 109 height 13
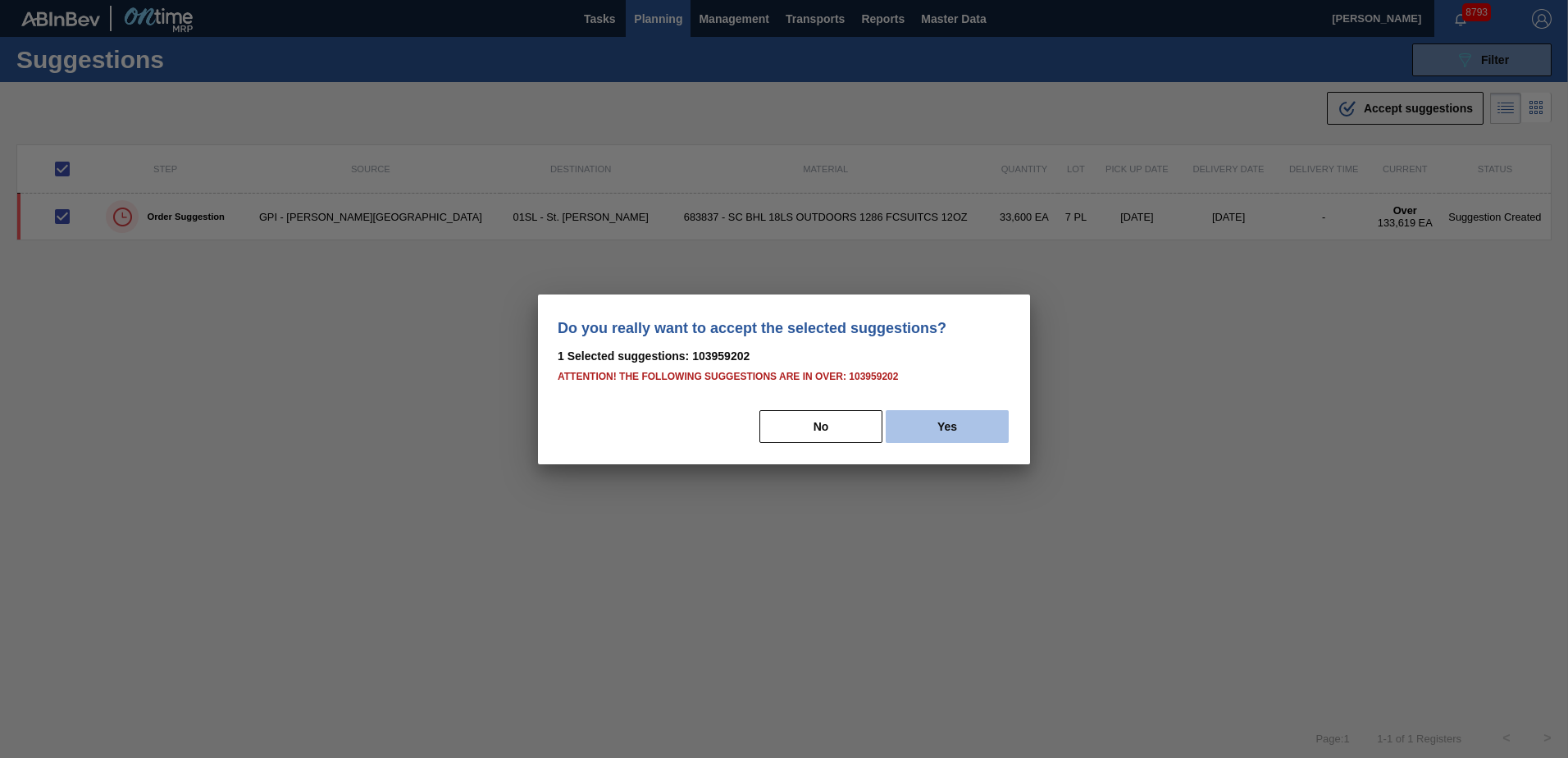
click at [956, 425] on button "Yes" at bounding box center [947, 426] width 123 height 32
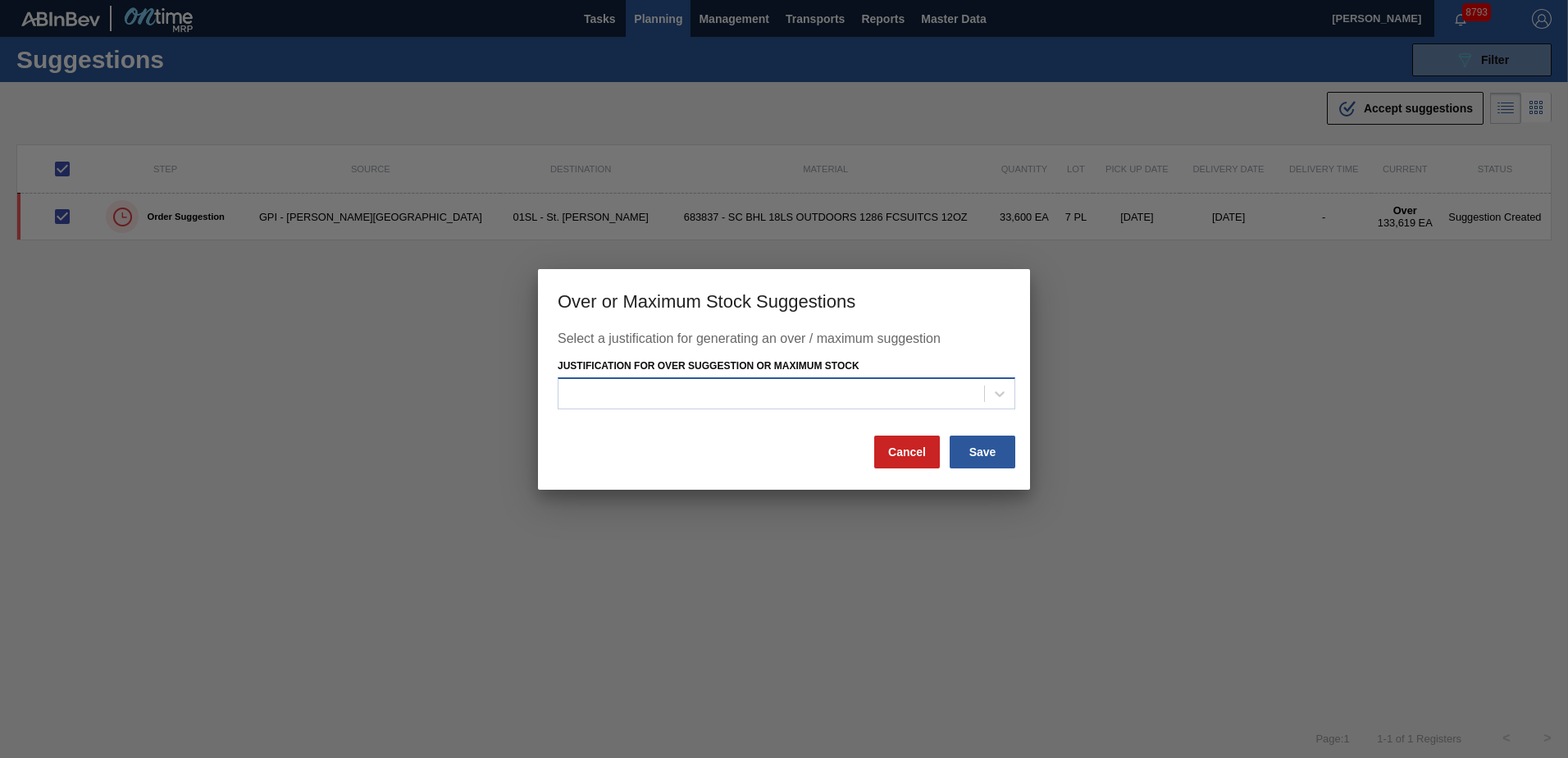
click at [759, 401] on div at bounding box center [771, 394] width 426 height 24
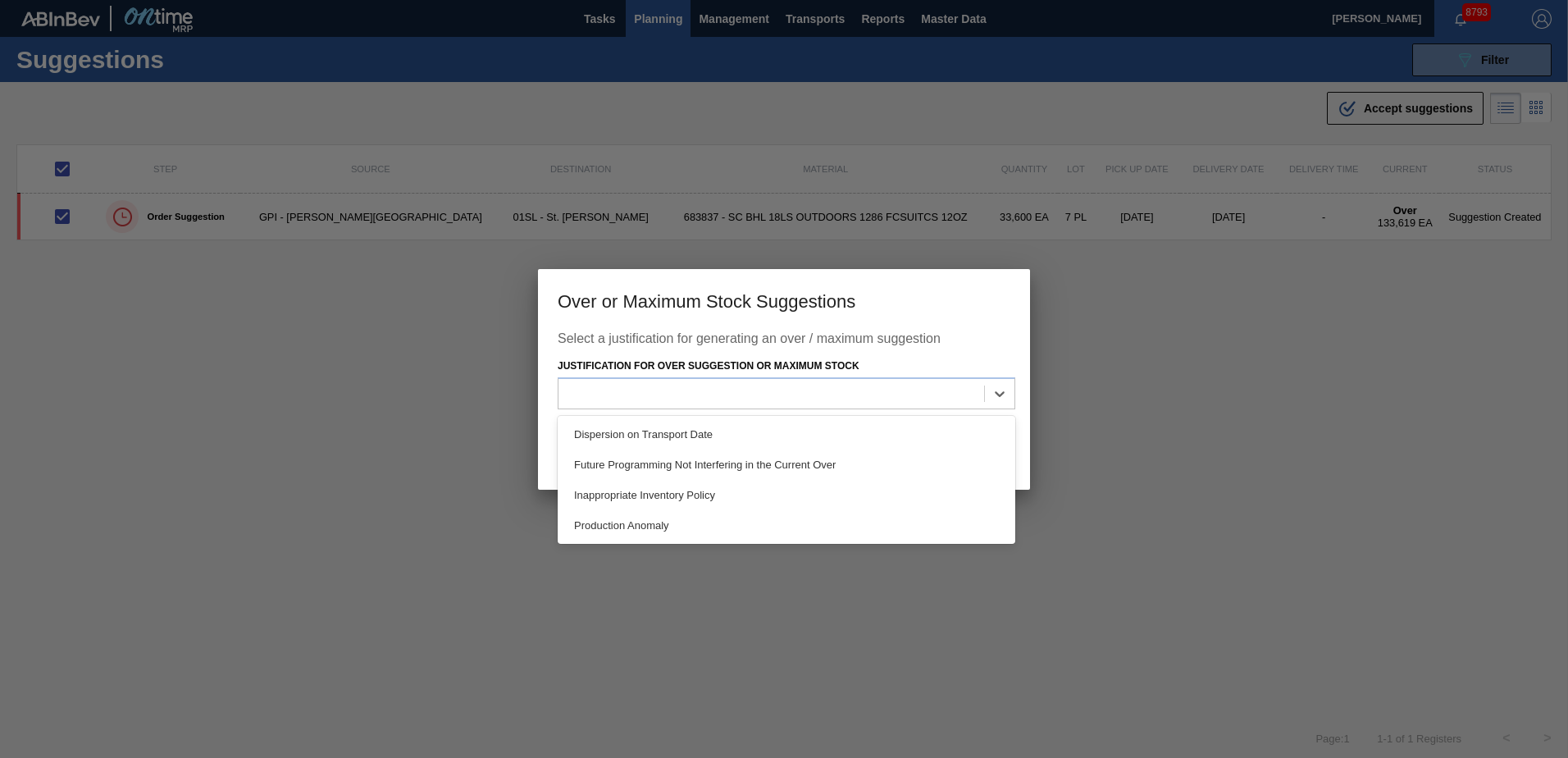
click at [725, 422] on div "Dispersion on Transport Date" at bounding box center [785, 434] width 457 height 31
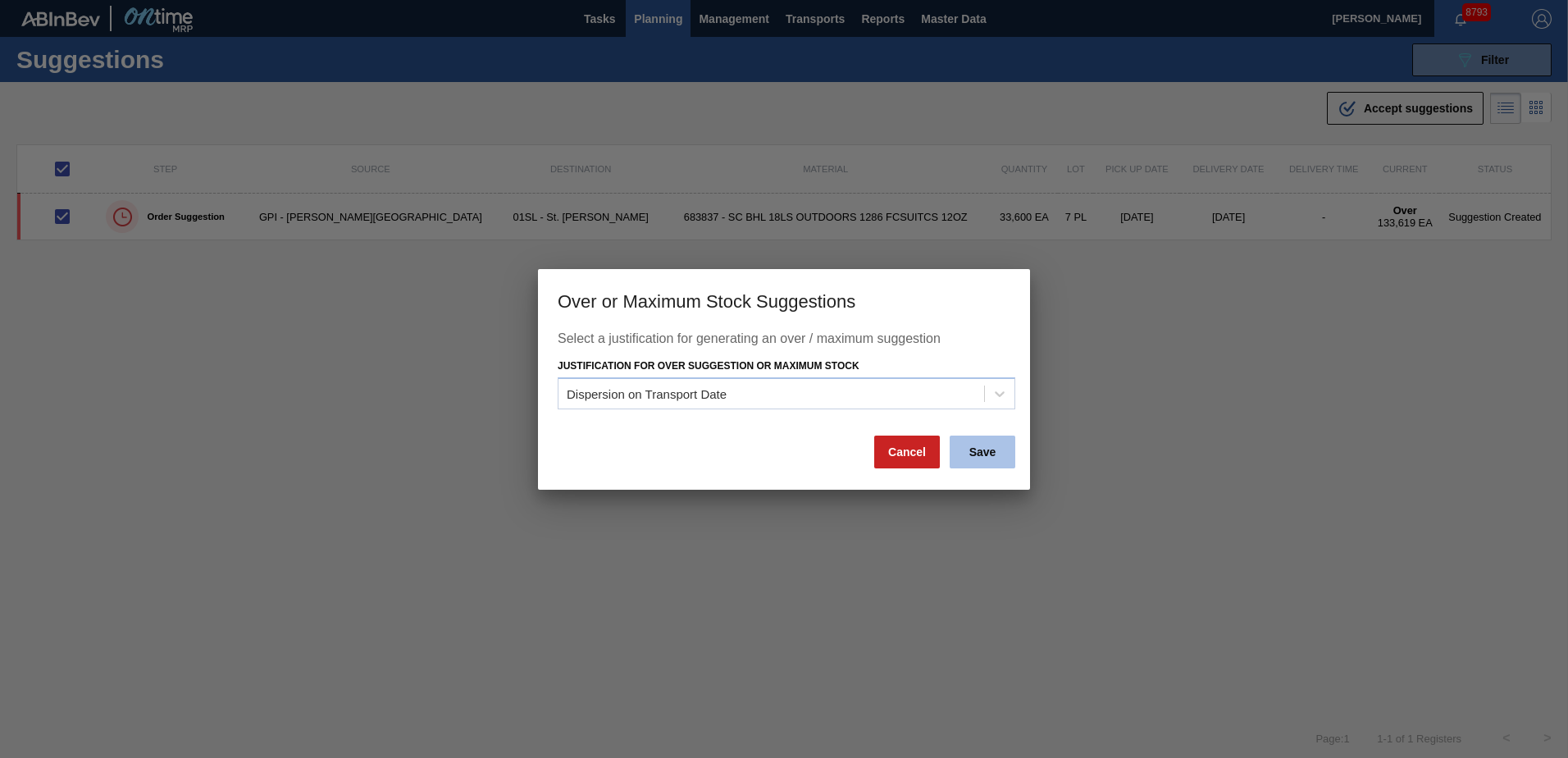
click at [963, 454] on button "Save" at bounding box center [982, 452] width 66 height 32
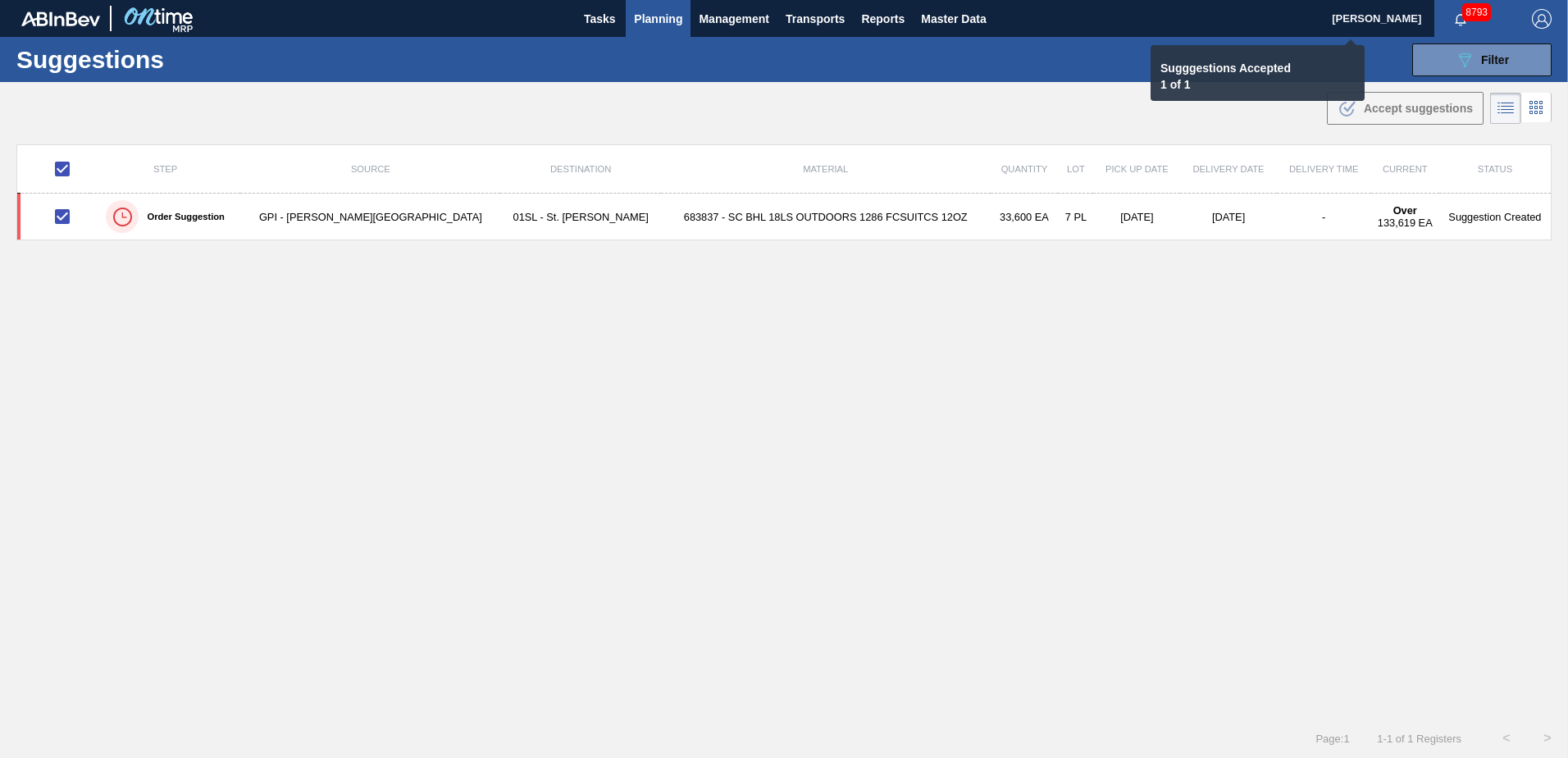
checkbox input "false"
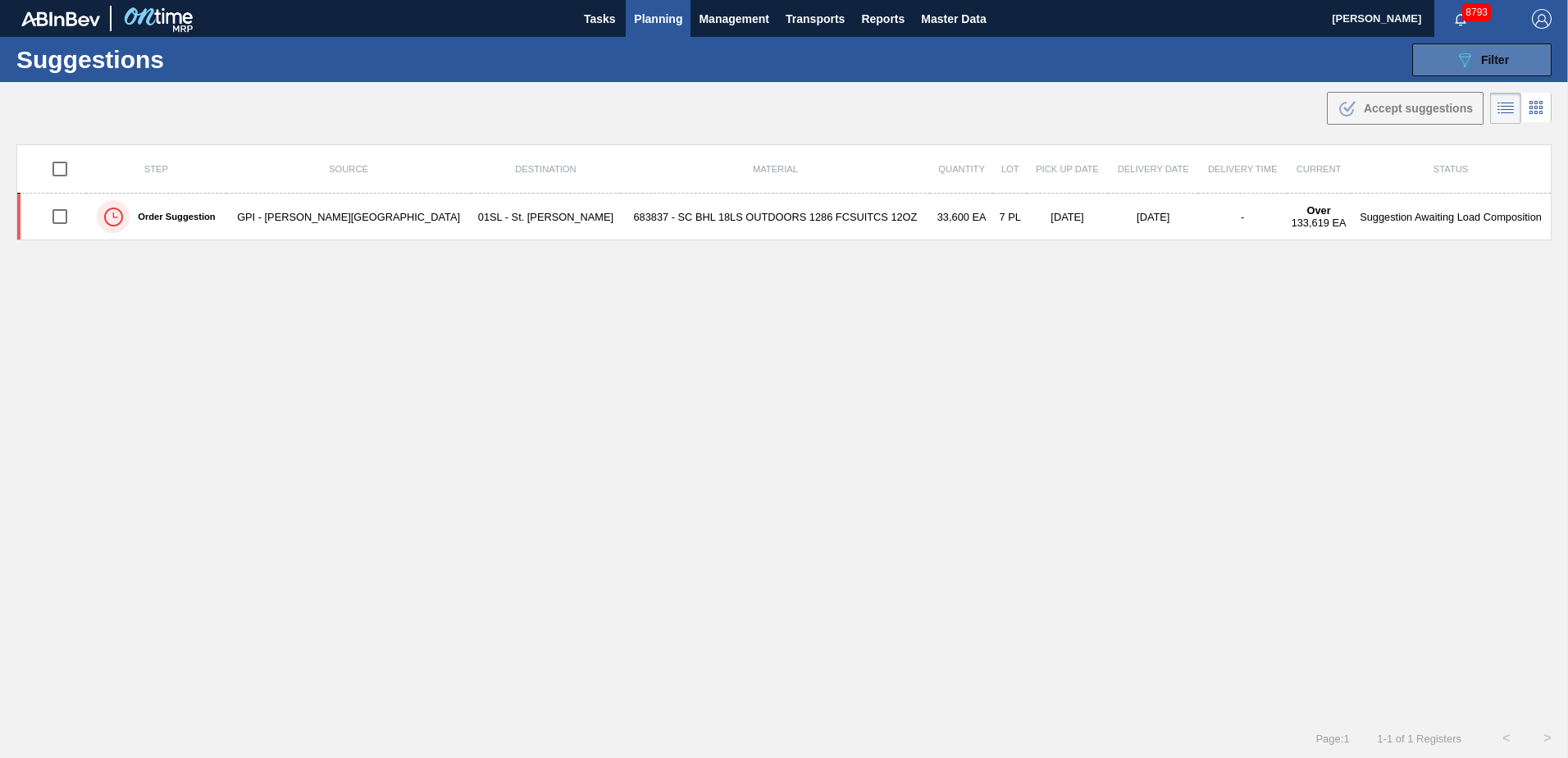
click at [1443, 61] on button "089F7B8B-B2A5-4AFE-B5C0-19BA573D28AC Filter" at bounding box center [1482, 59] width 139 height 32
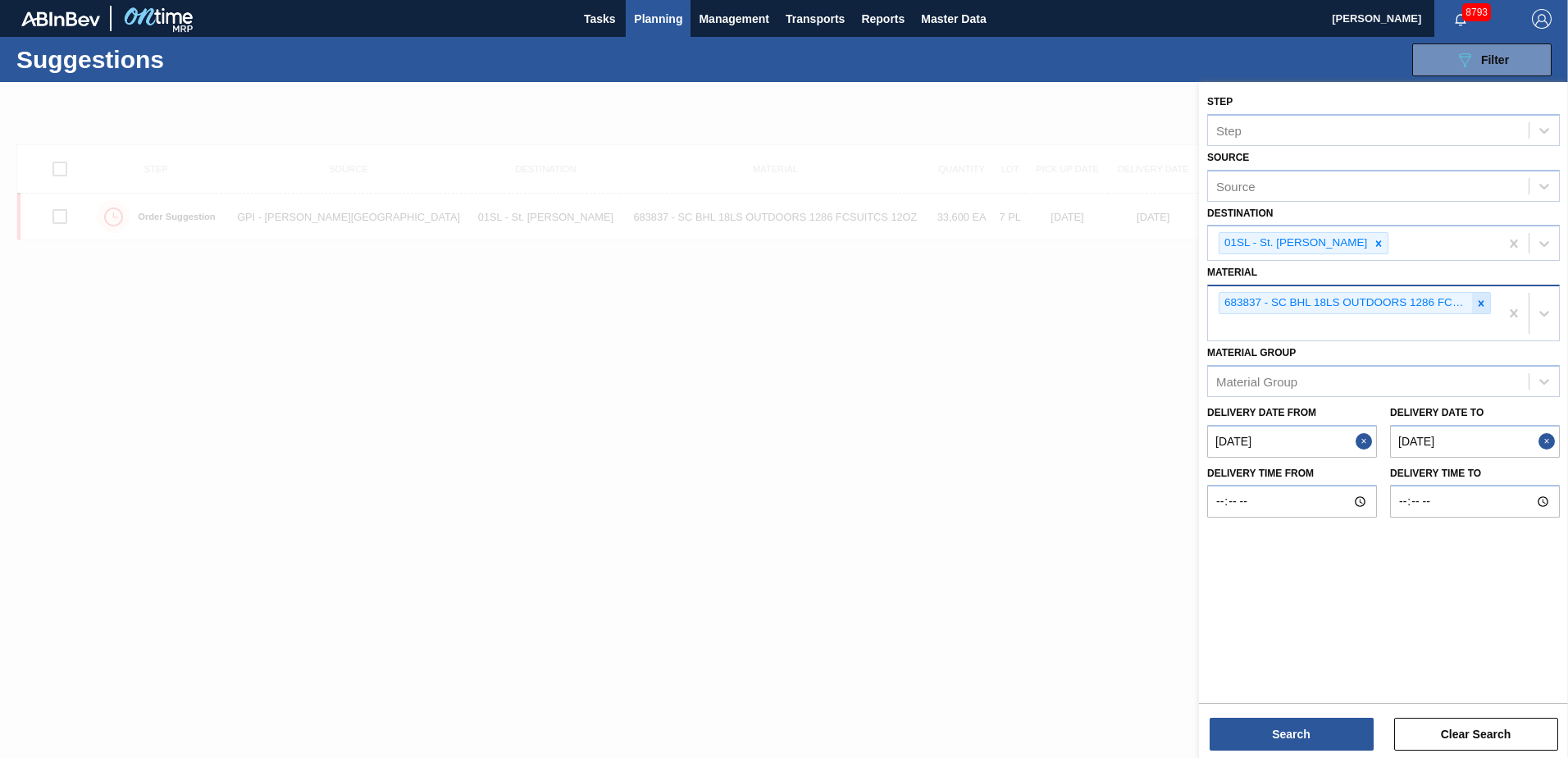
click at [1485, 302] on icon at bounding box center [1481, 303] width 11 height 11
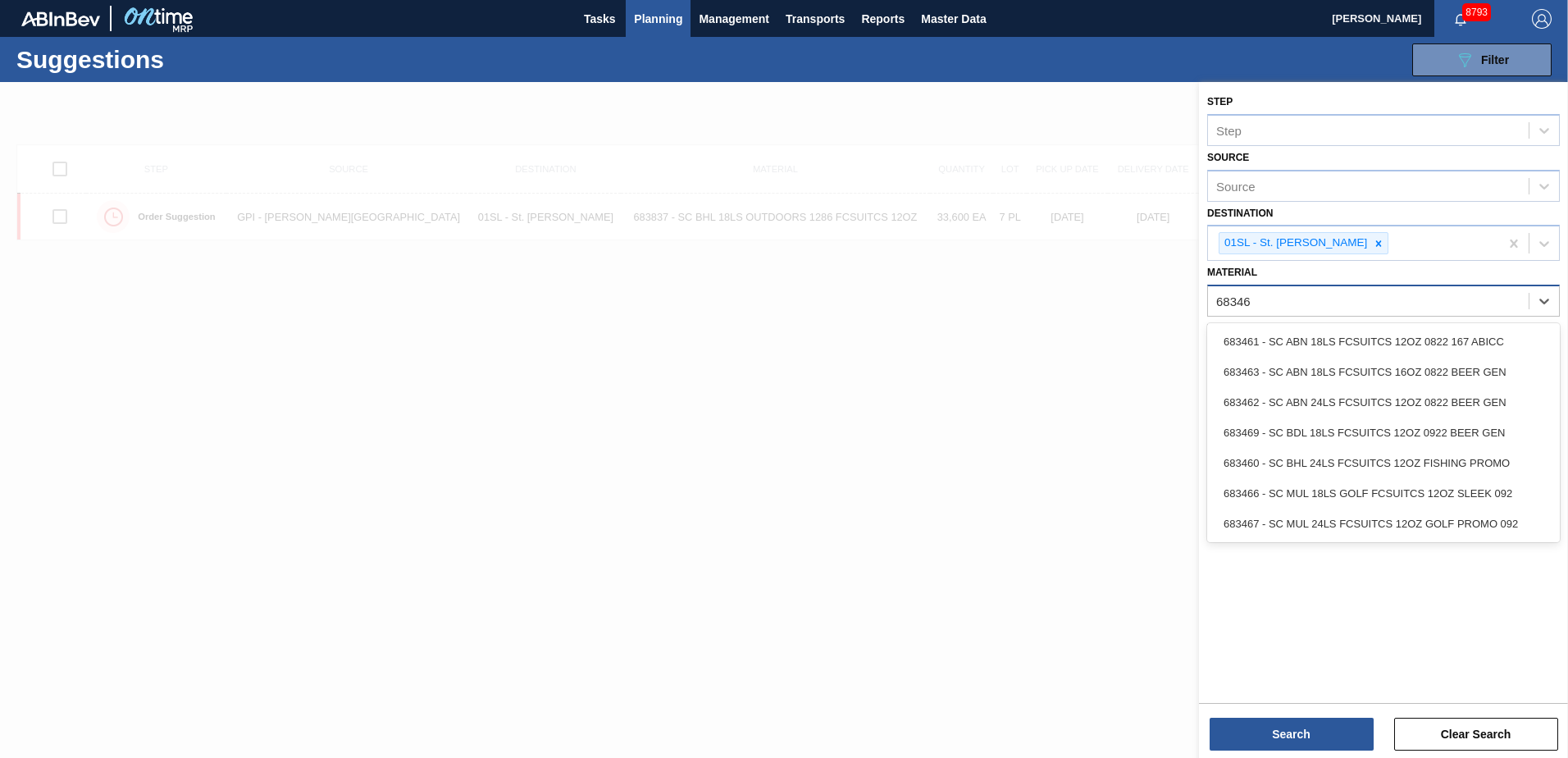
type input "683461"
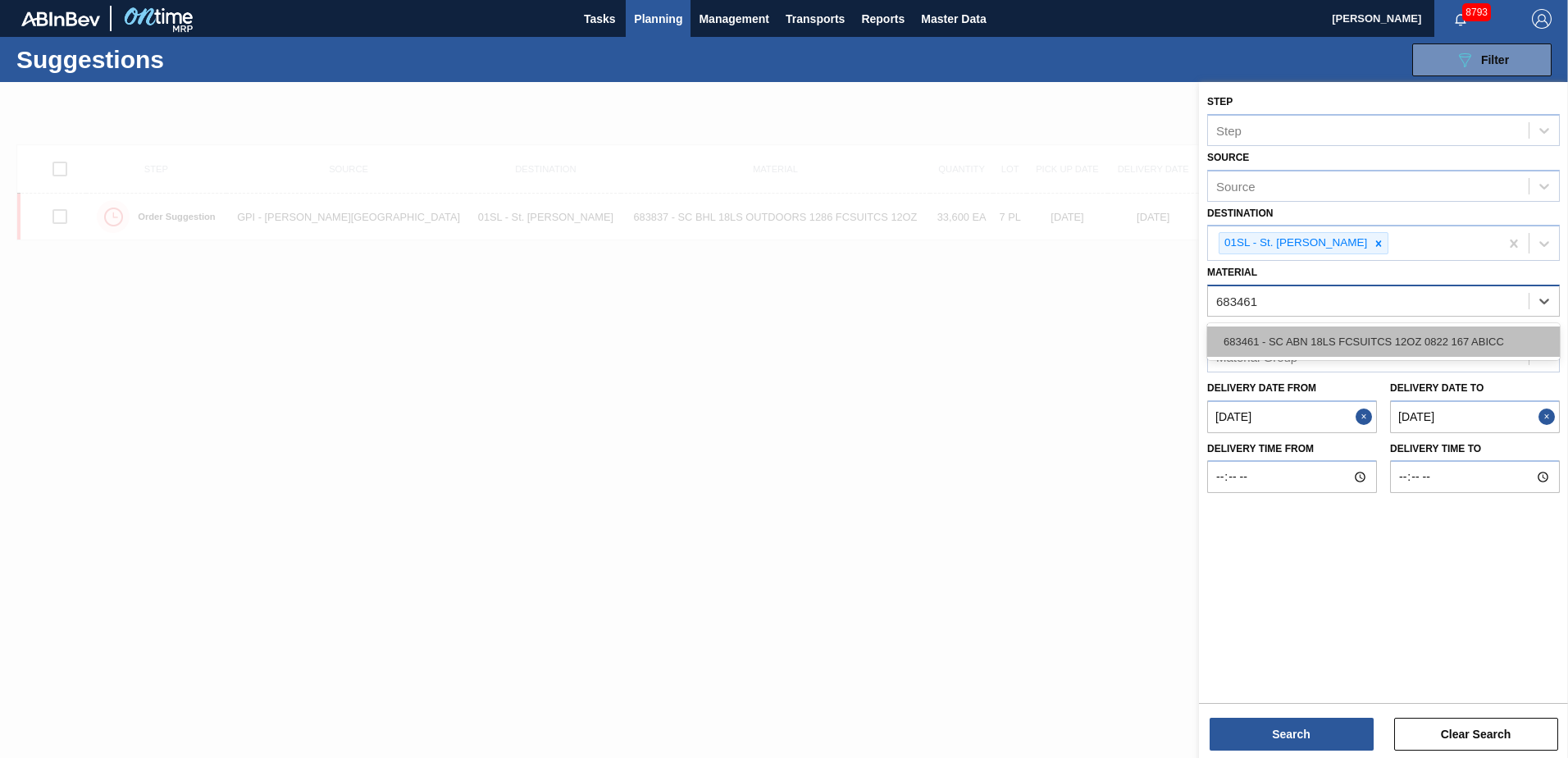
click at [1460, 337] on div "683461 - SC ABN 18LS FCSUITCS 12OZ 0822 167 ABICC" at bounding box center [1383, 341] width 352 height 31
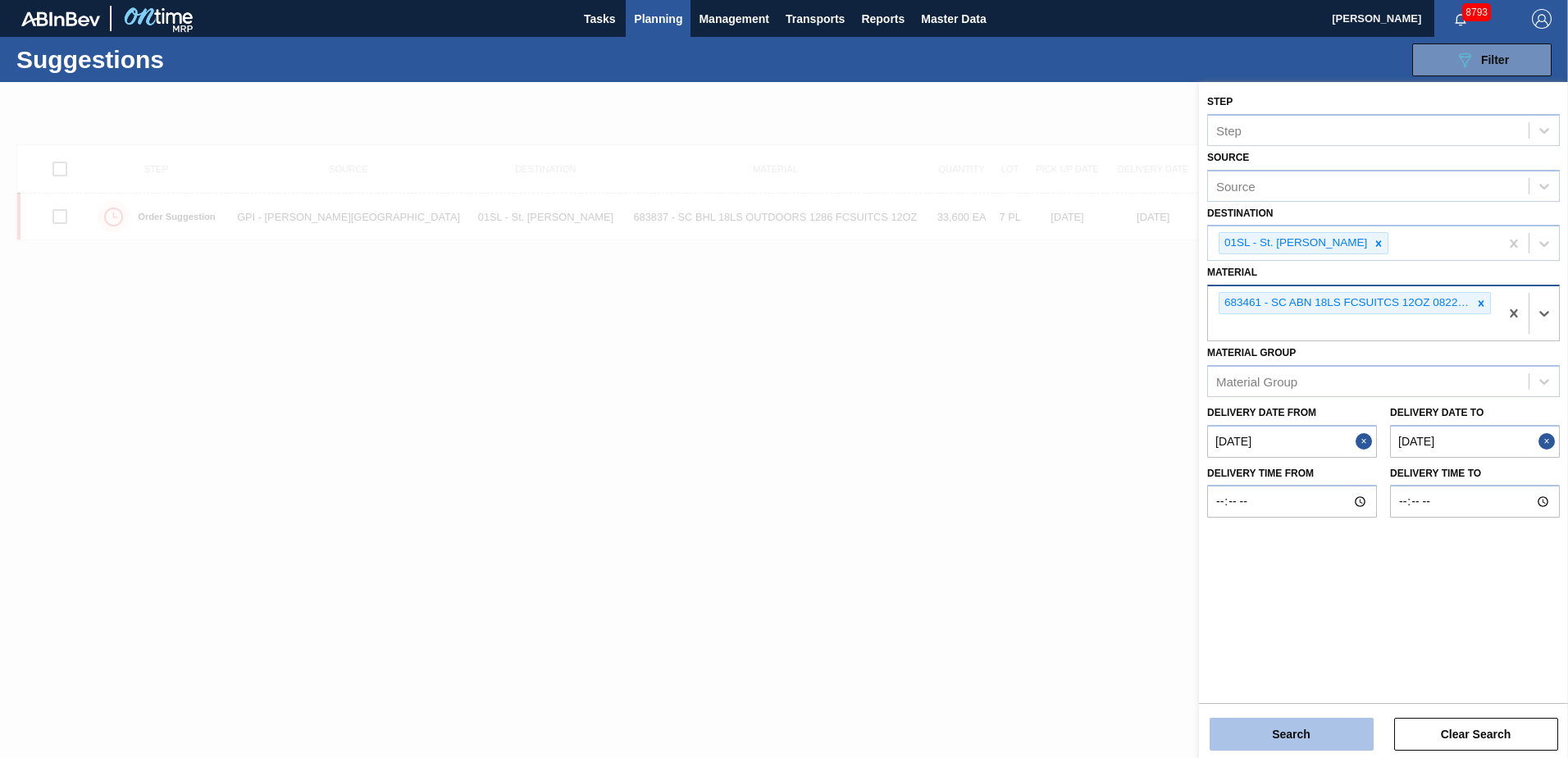
click at [1298, 745] on button "Search" at bounding box center [1291, 734] width 164 height 32
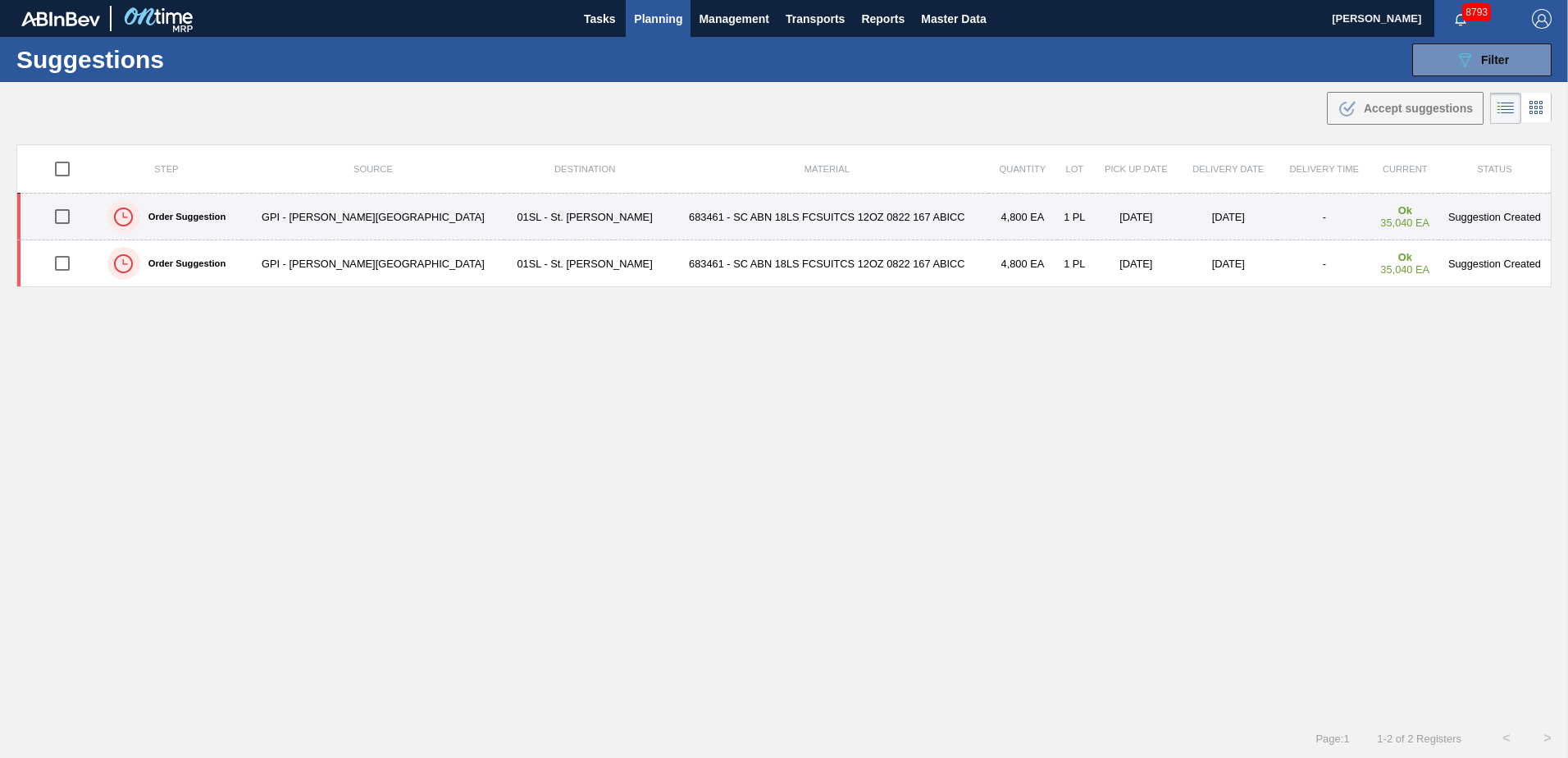
click at [70, 224] on input "checkbox" at bounding box center [62, 216] width 34 height 34
checkbox input "true"
drag, startPoint x: 68, startPoint y: 252, endPoint x: 585, endPoint y: 214, distance: 518.4
click at [69, 255] on input "checkbox" at bounding box center [62, 263] width 34 height 34
checkbox input "true"
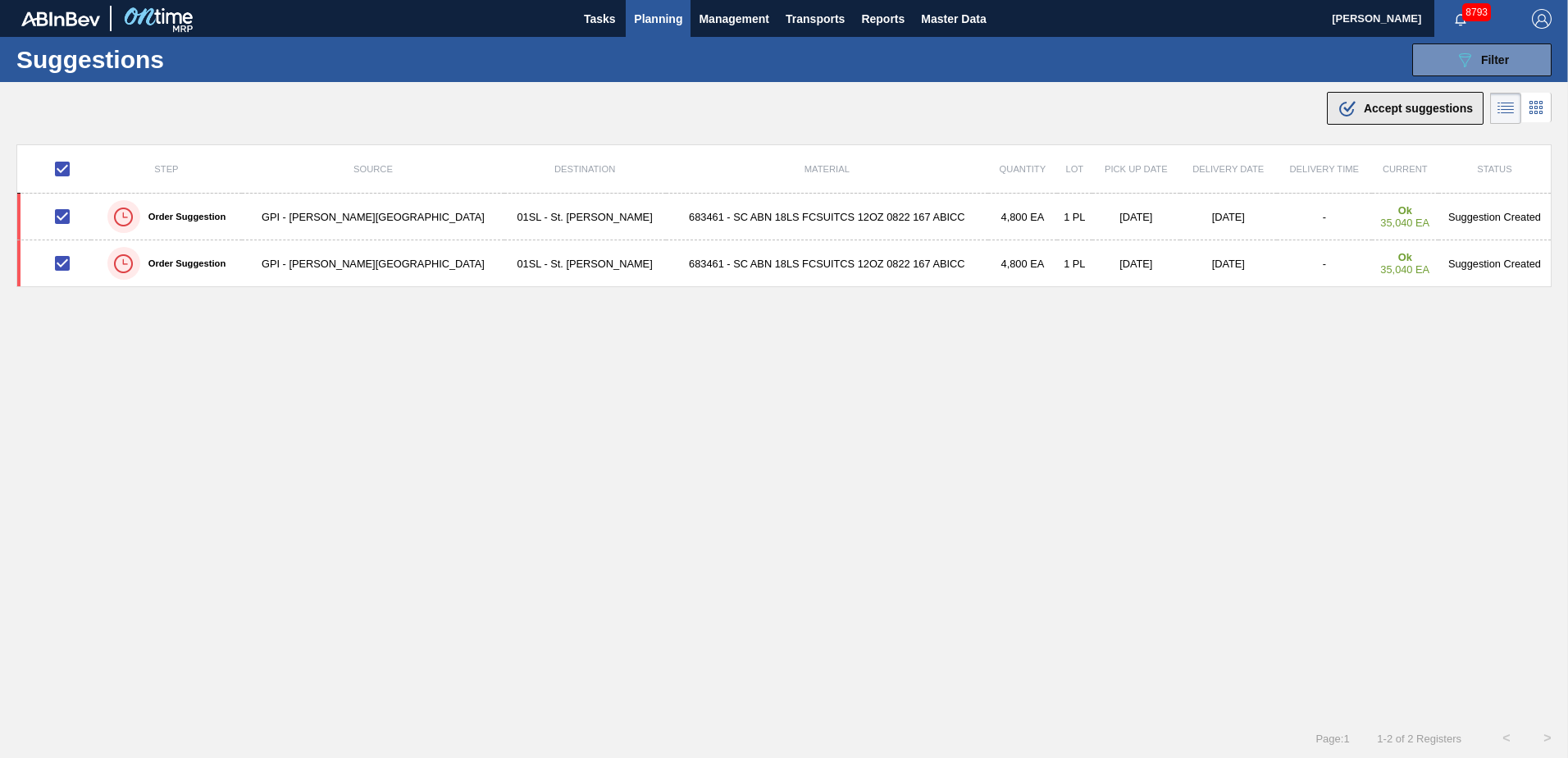
click at [1384, 107] on span "Accept suggestions" at bounding box center [1418, 109] width 109 height 13
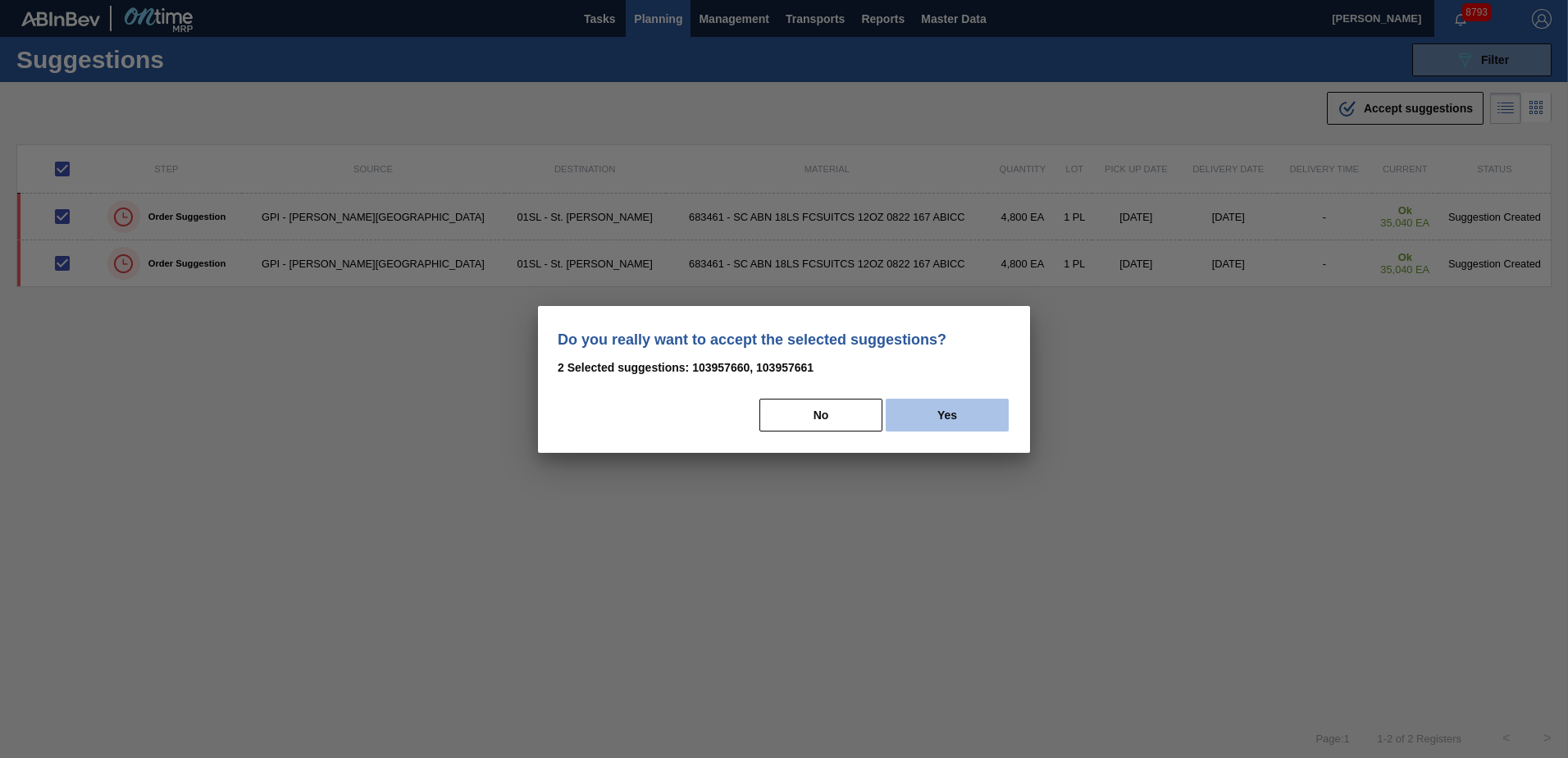
click at [922, 421] on button "Yes" at bounding box center [947, 415] width 123 height 32
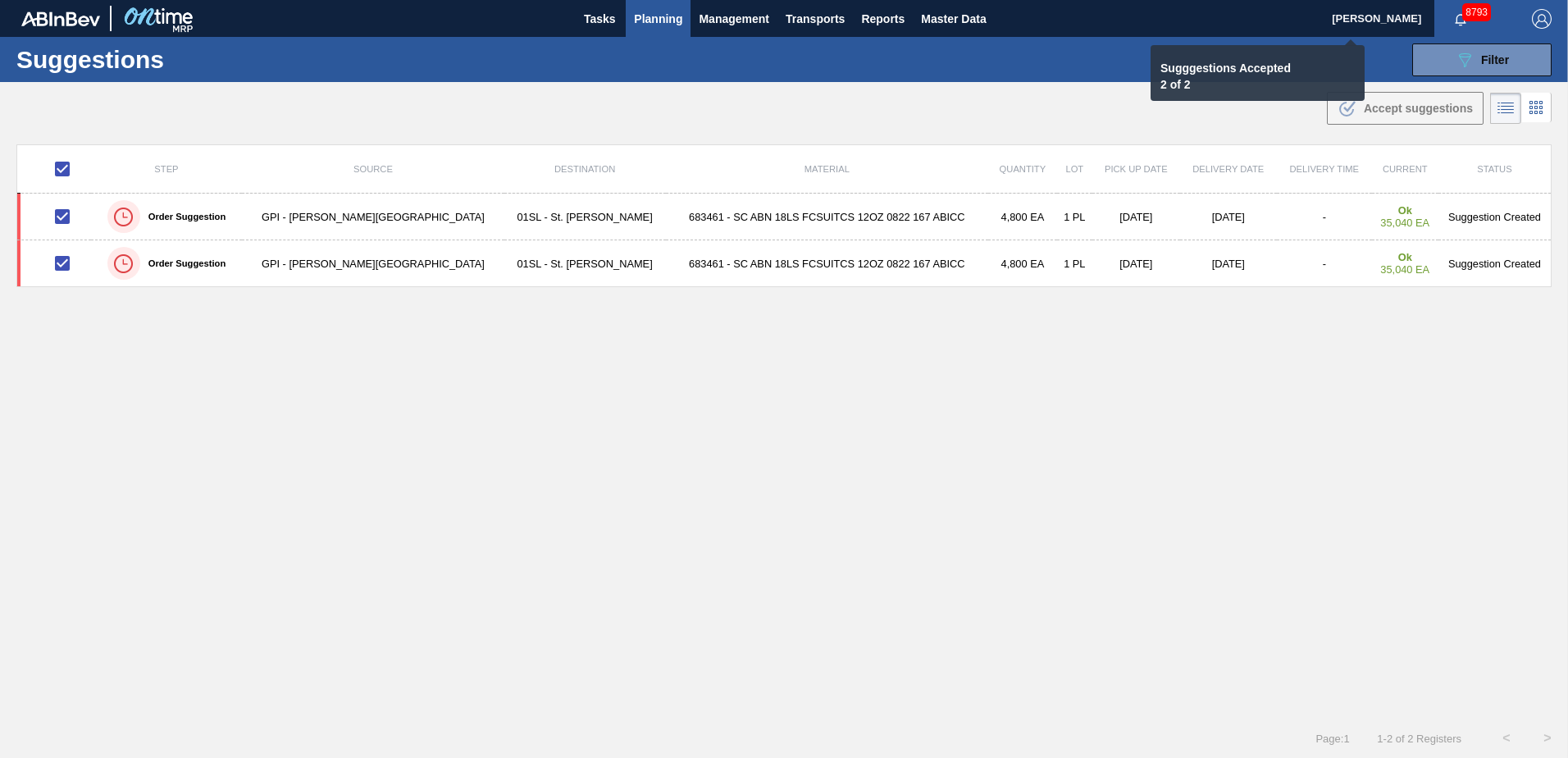
checkbox input "false"
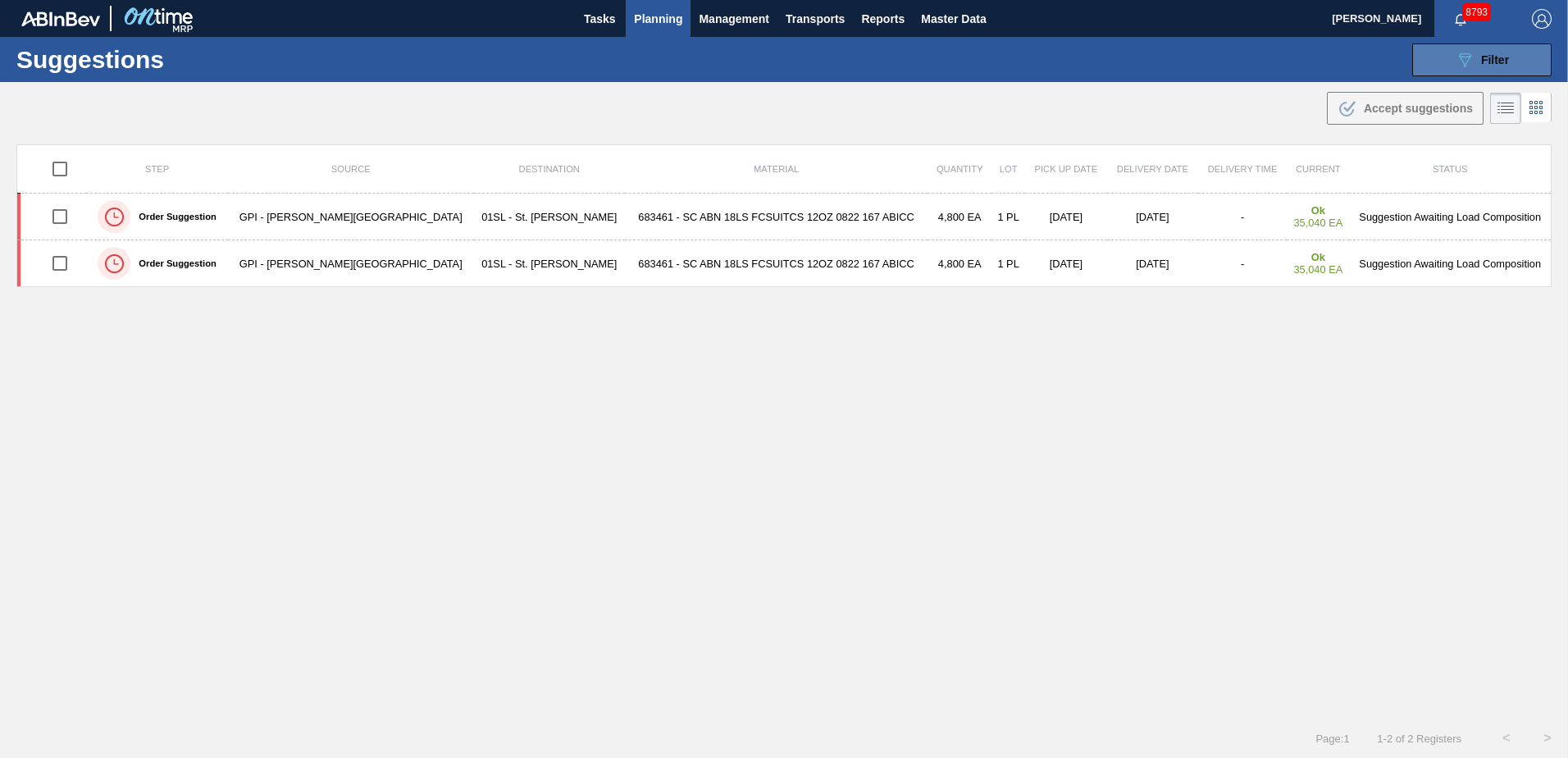
click at [1435, 48] on button "089F7B8B-B2A5-4AFE-B5C0-19BA573D28AC Filter" at bounding box center [1482, 59] width 139 height 32
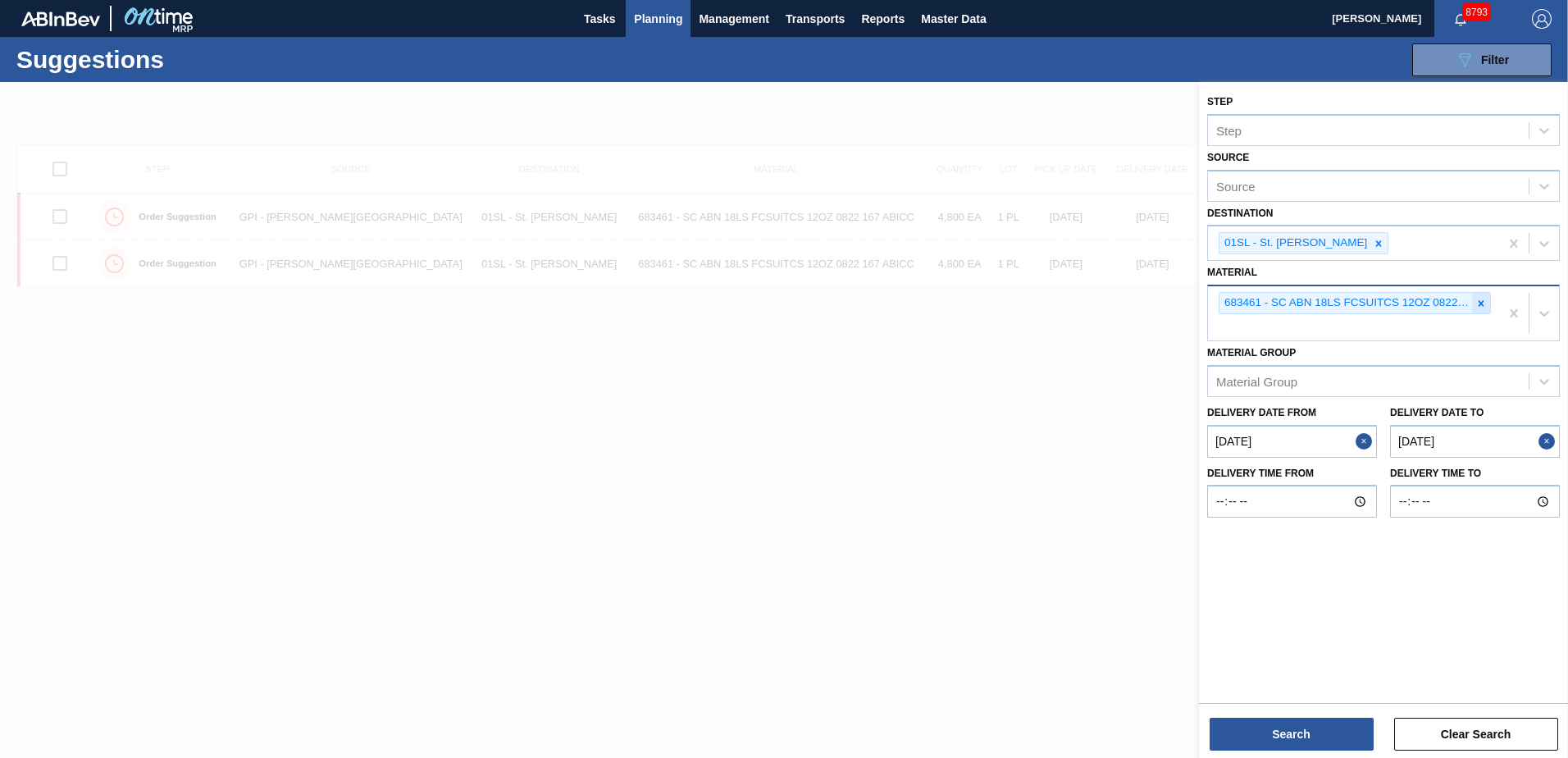
click at [1482, 304] on icon at bounding box center [1481, 303] width 6 height 6
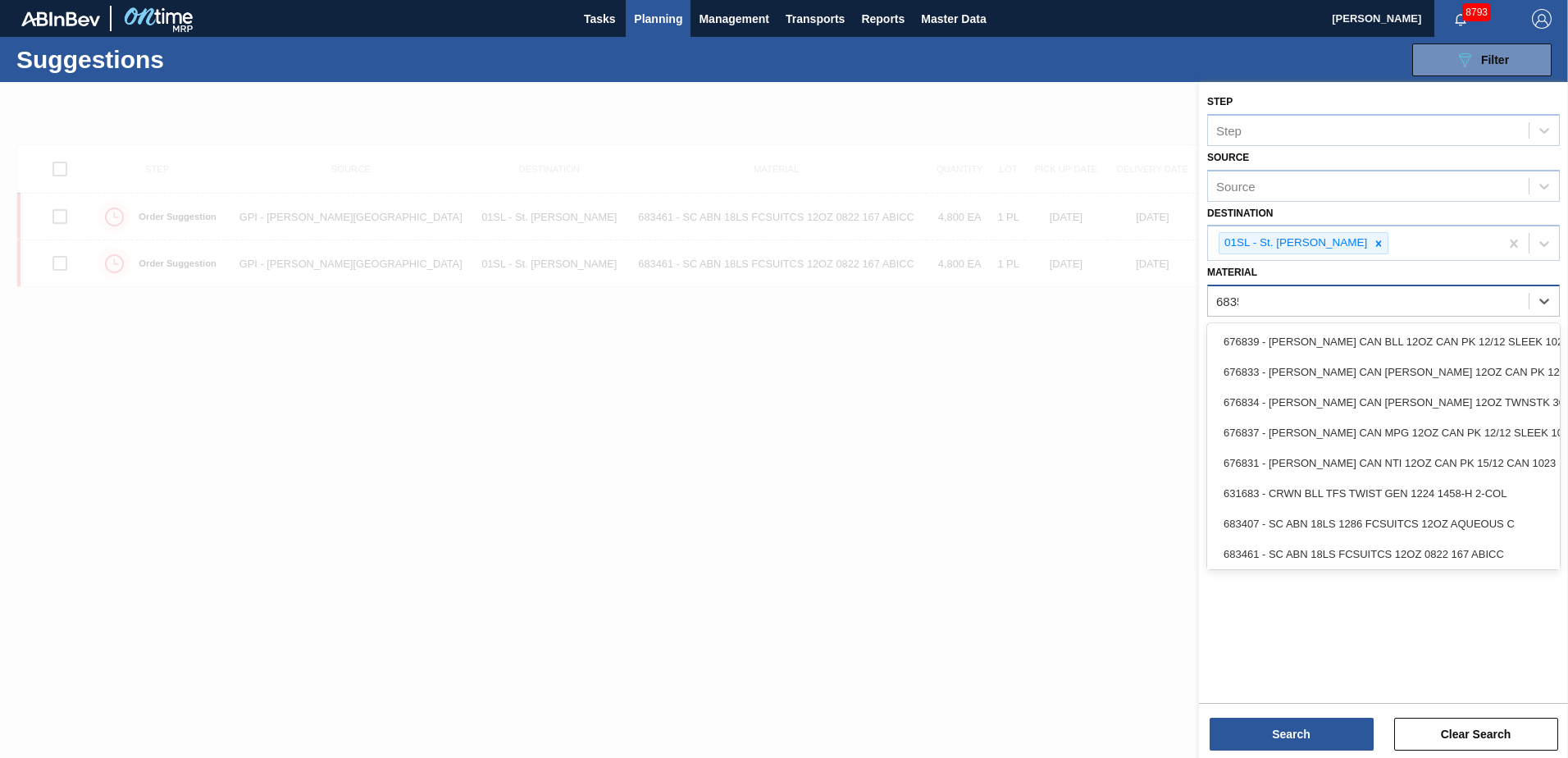
type input "683535"
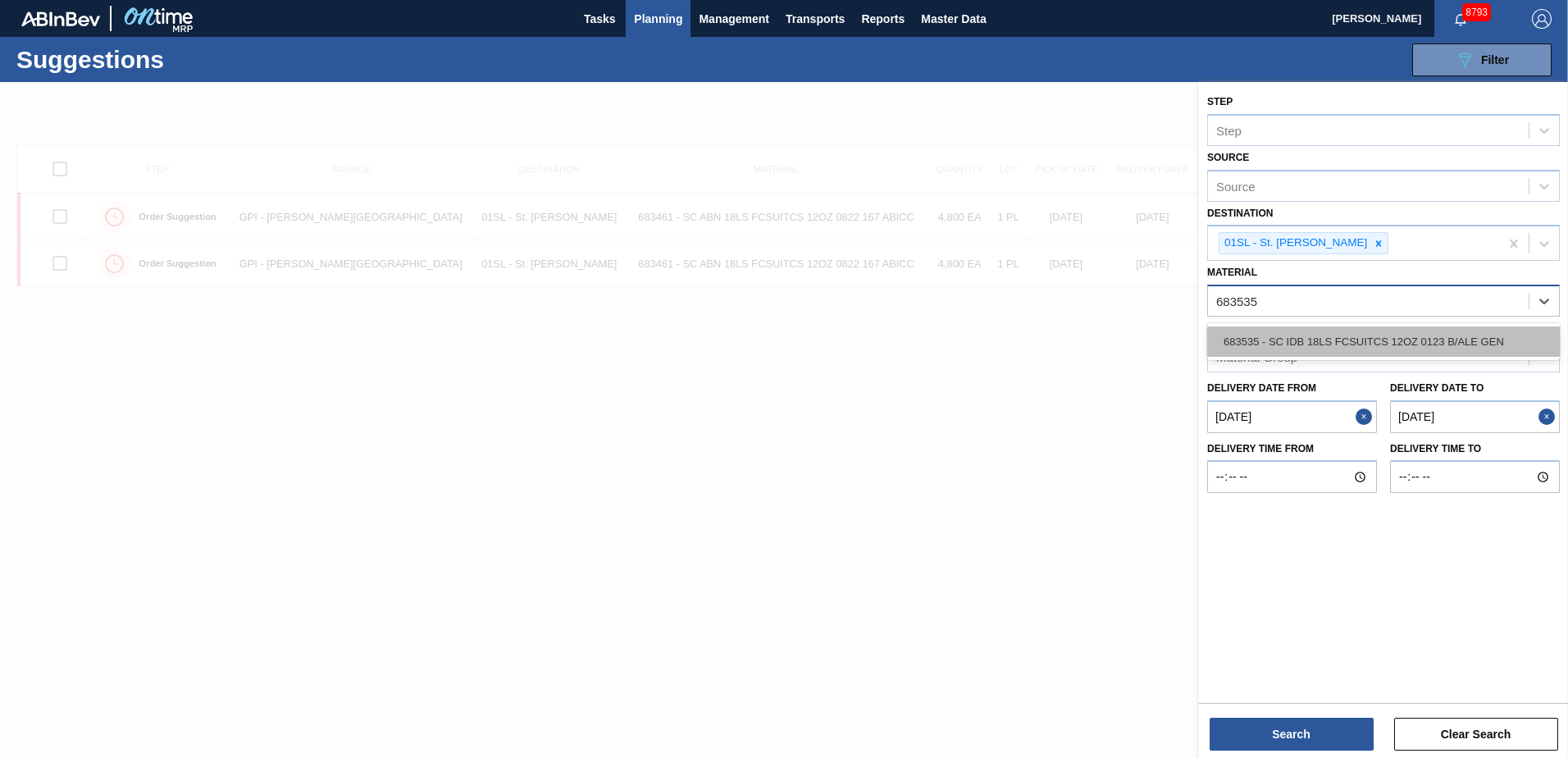
click at [1495, 337] on div "683535 - SC IDB 18LS FCSUITCS 12OZ 0123 B/ALE GEN" at bounding box center [1383, 341] width 352 height 31
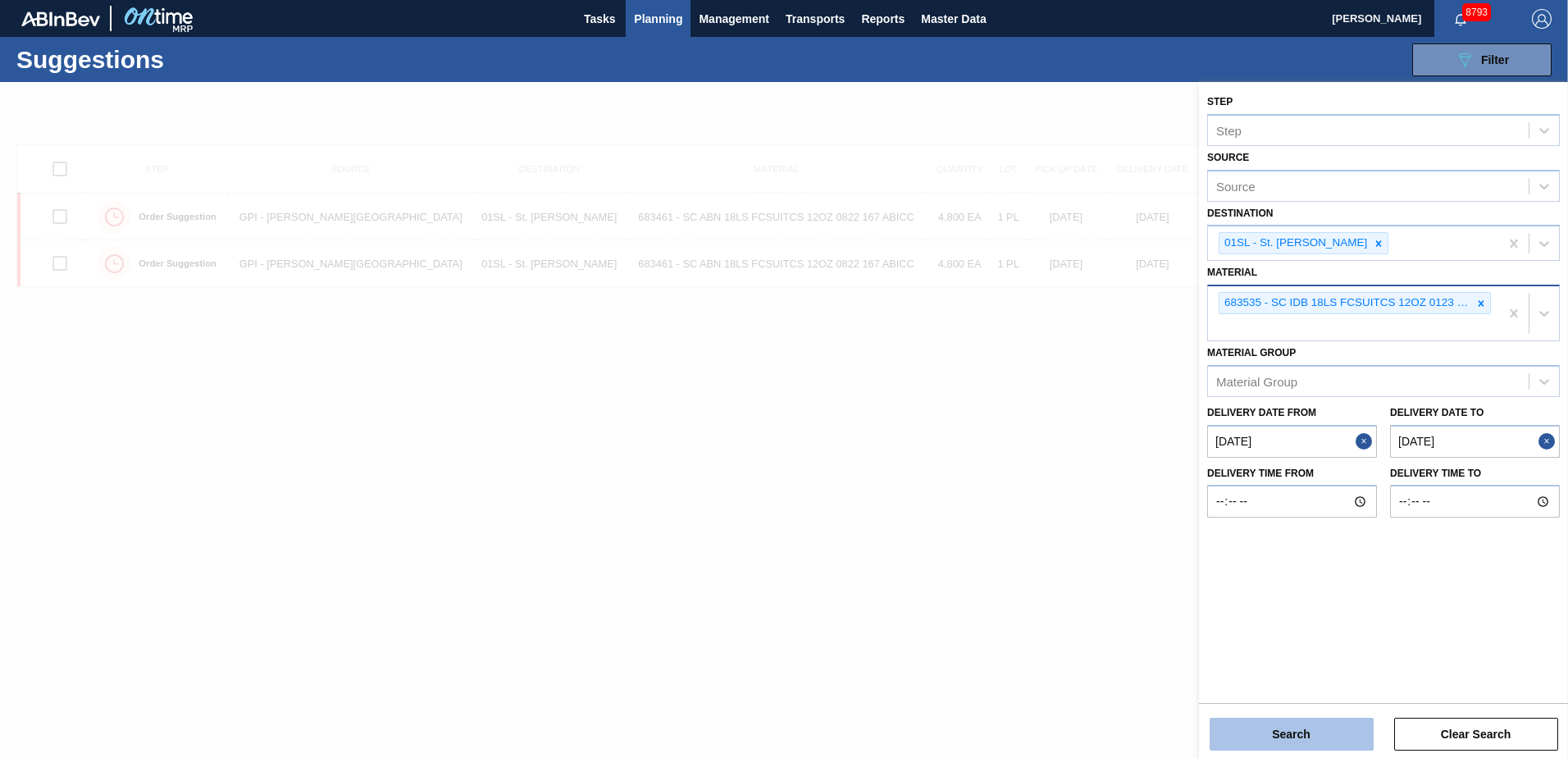
click at [1281, 720] on button "Search" at bounding box center [1291, 734] width 164 height 32
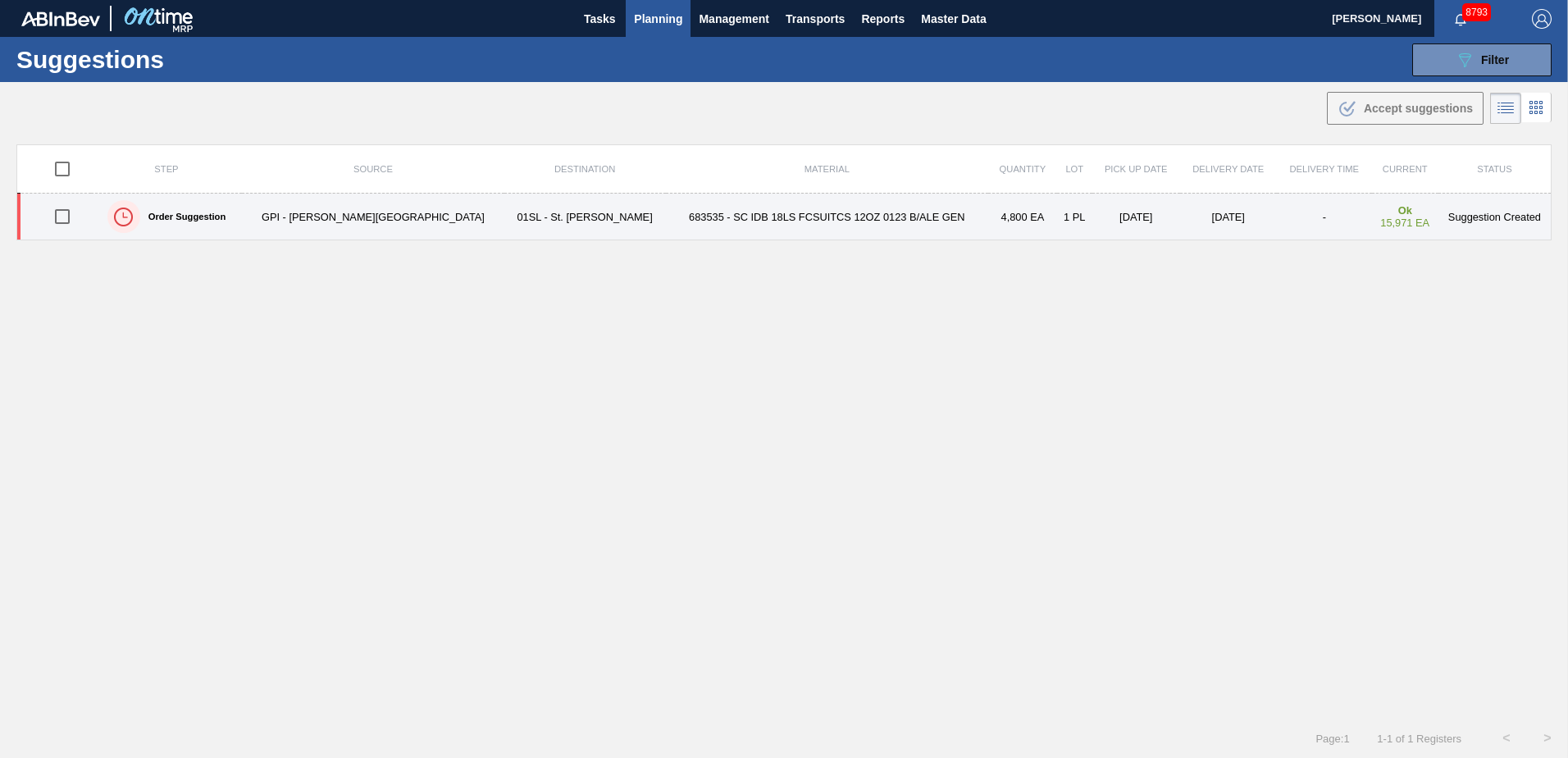
click at [74, 214] on input "checkbox" at bounding box center [62, 216] width 34 height 34
checkbox input "true"
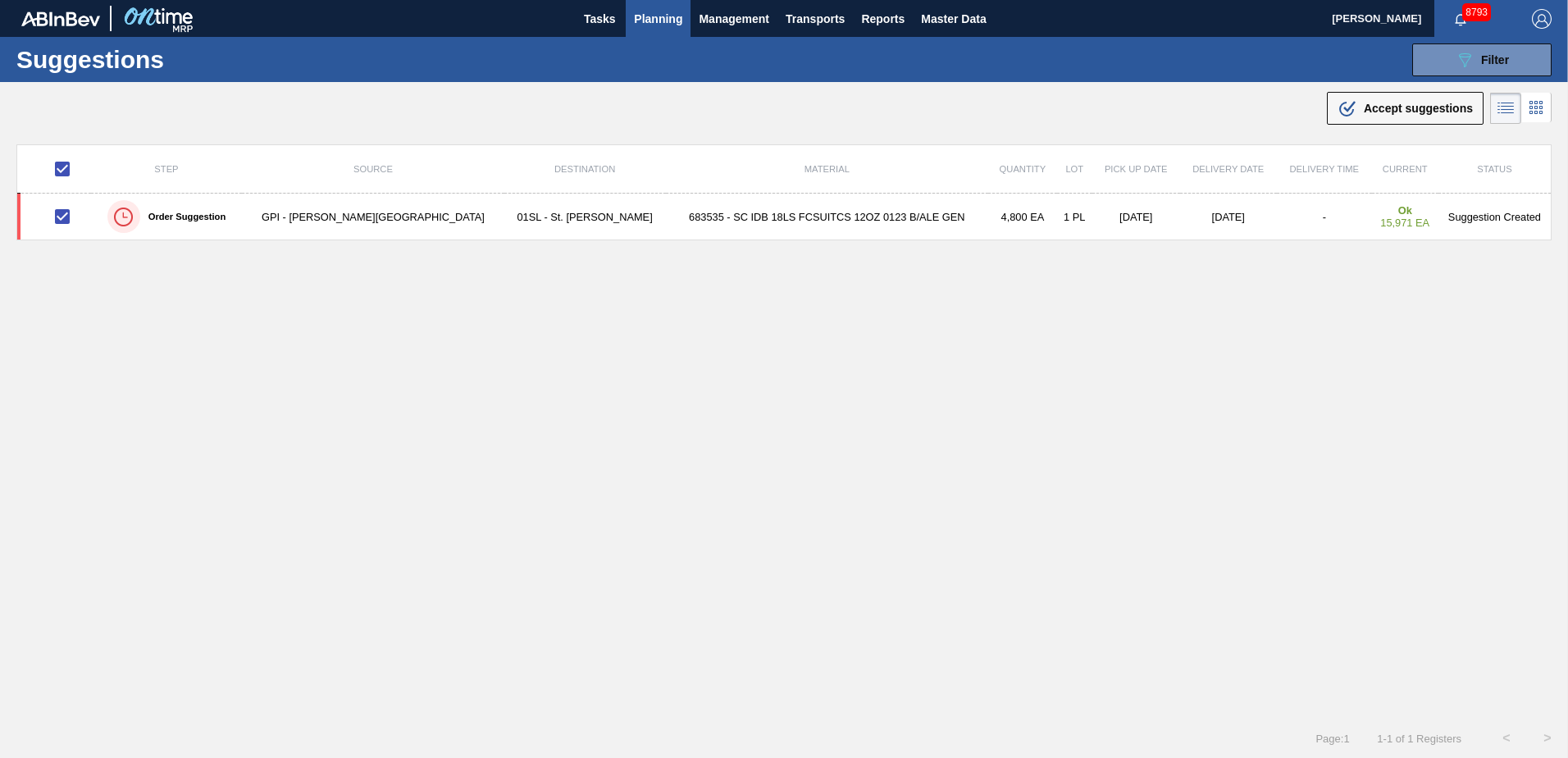
drag, startPoint x: 1371, startPoint y: 109, endPoint x: 1076, endPoint y: 348, distance: 379.7
click at [1371, 109] on span "Accept suggestions" at bounding box center [1418, 109] width 109 height 13
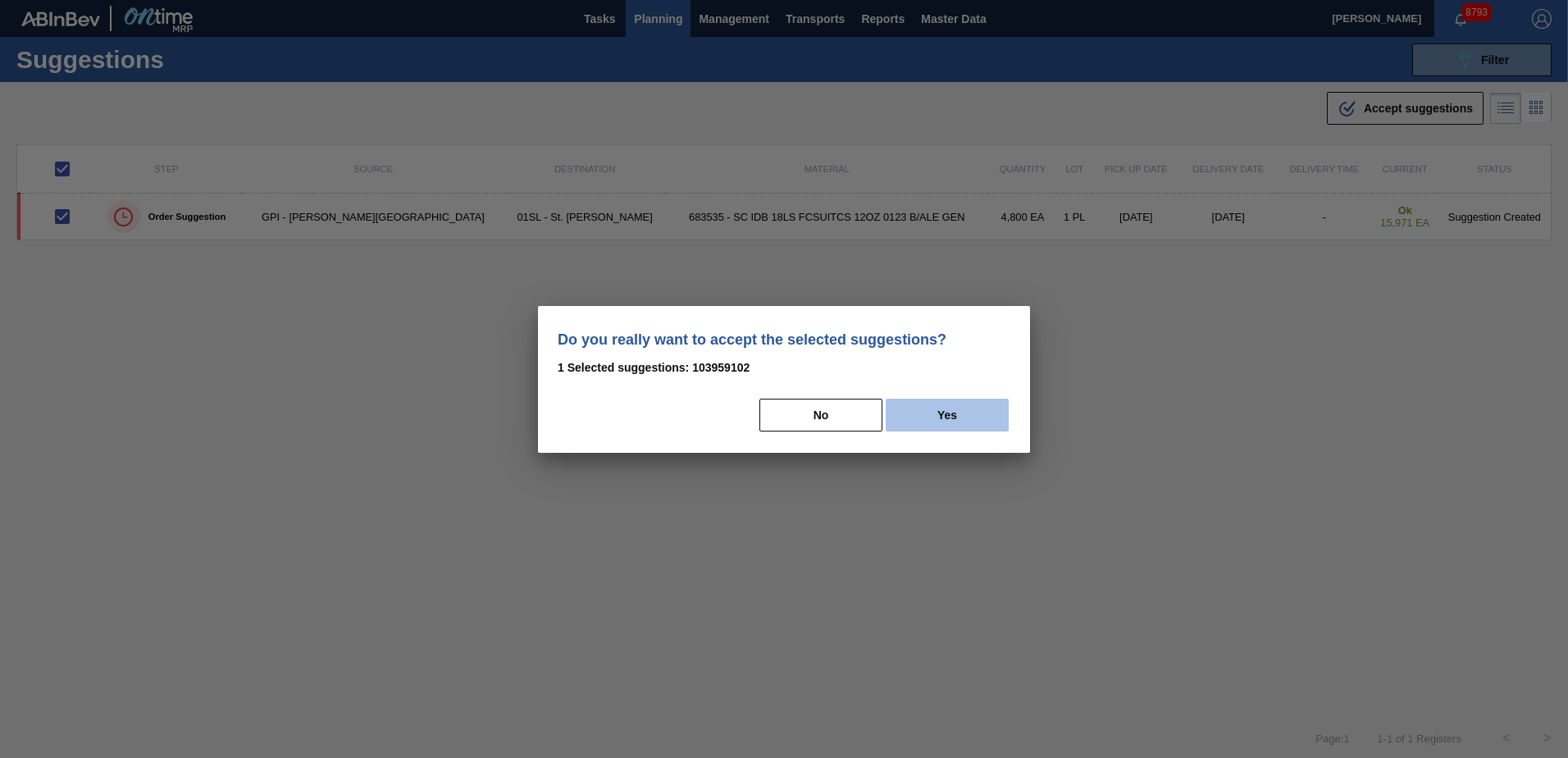
click at [946, 414] on button "Yes" at bounding box center [947, 415] width 123 height 32
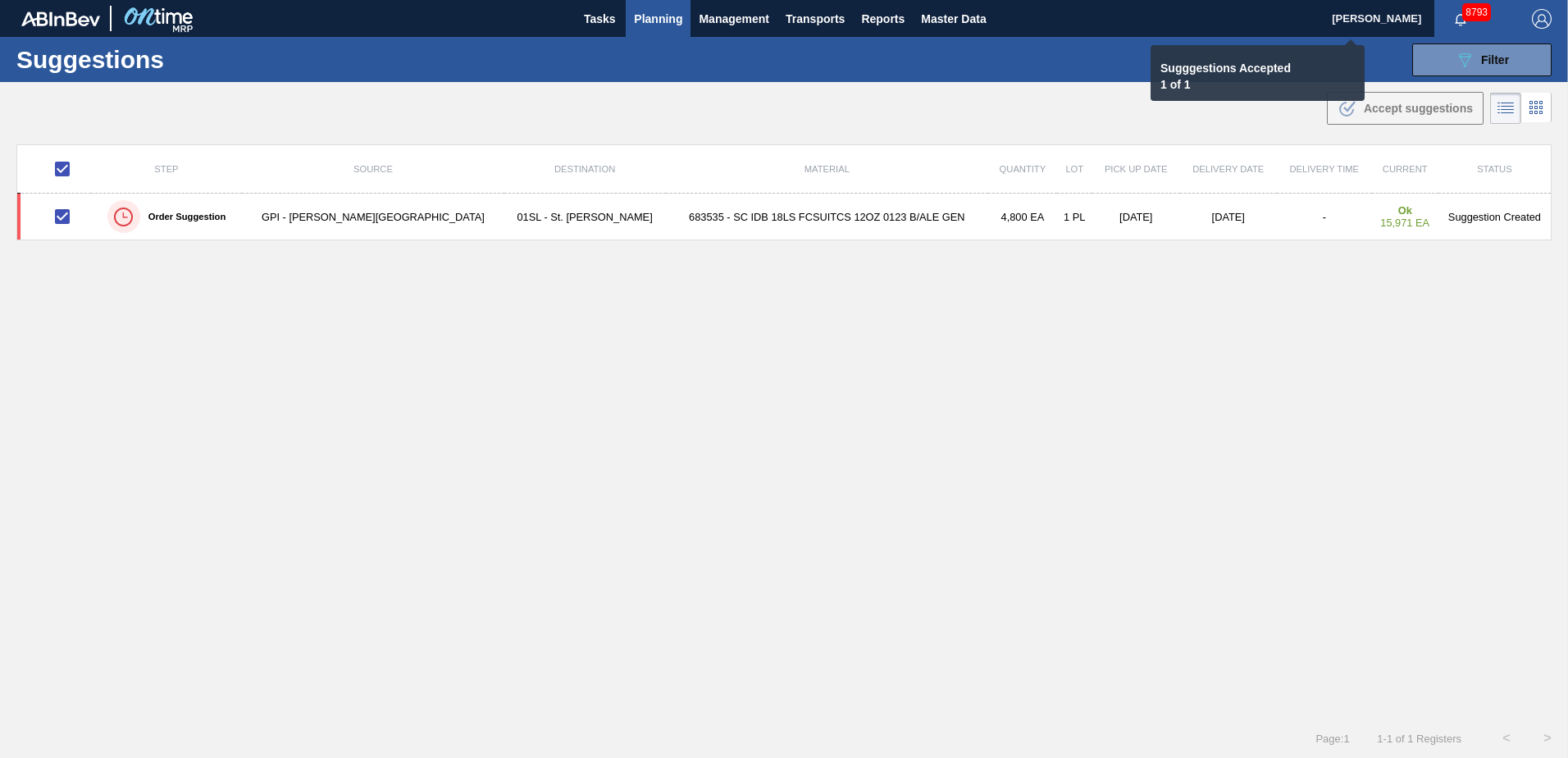
checkbox input "false"
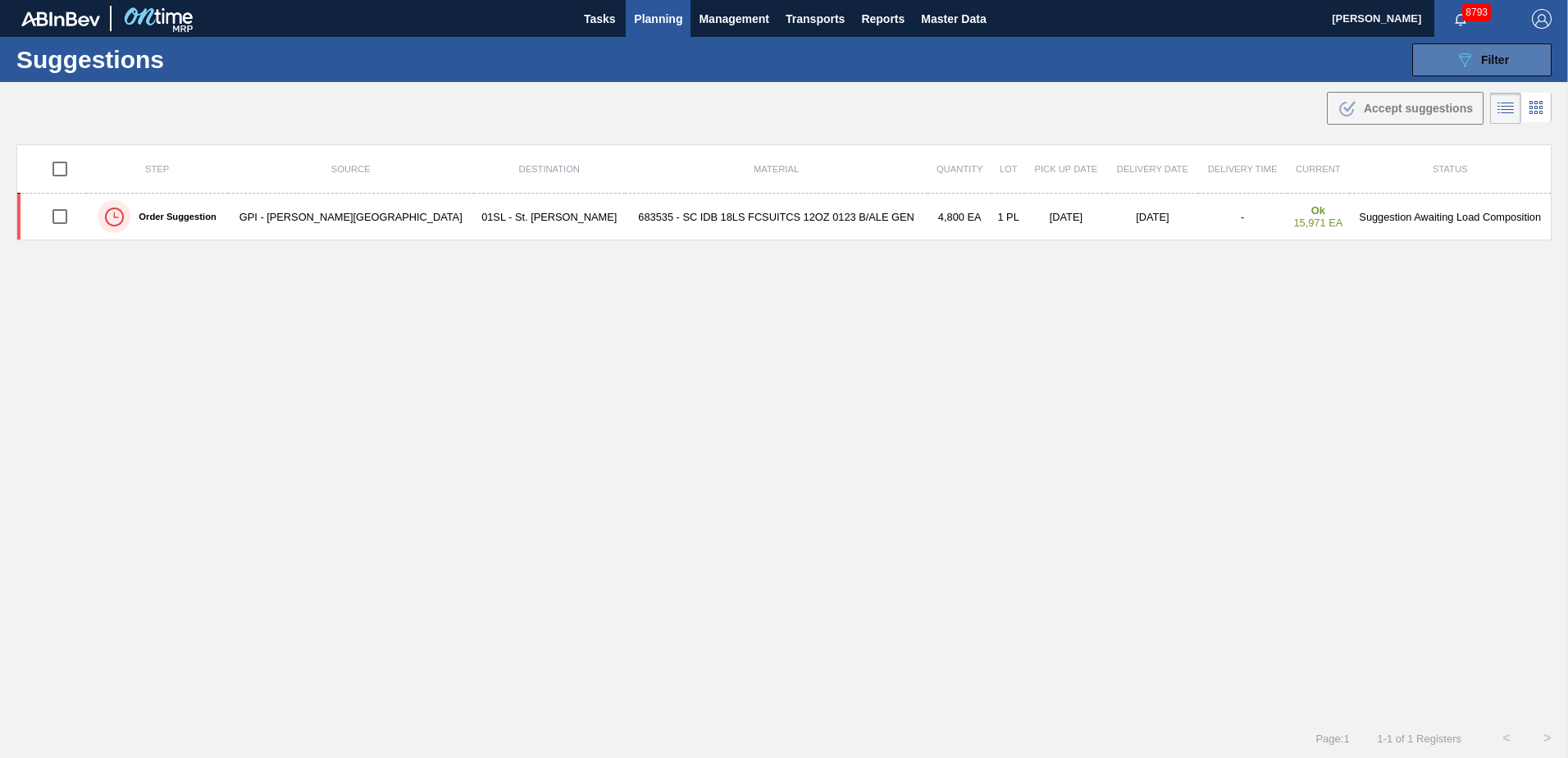
click at [1454, 70] on button "089F7B8B-B2A5-4AFE-B5C0-19BA573D28AC Filter" at bounding box center [1482, 59] width 139 height 32
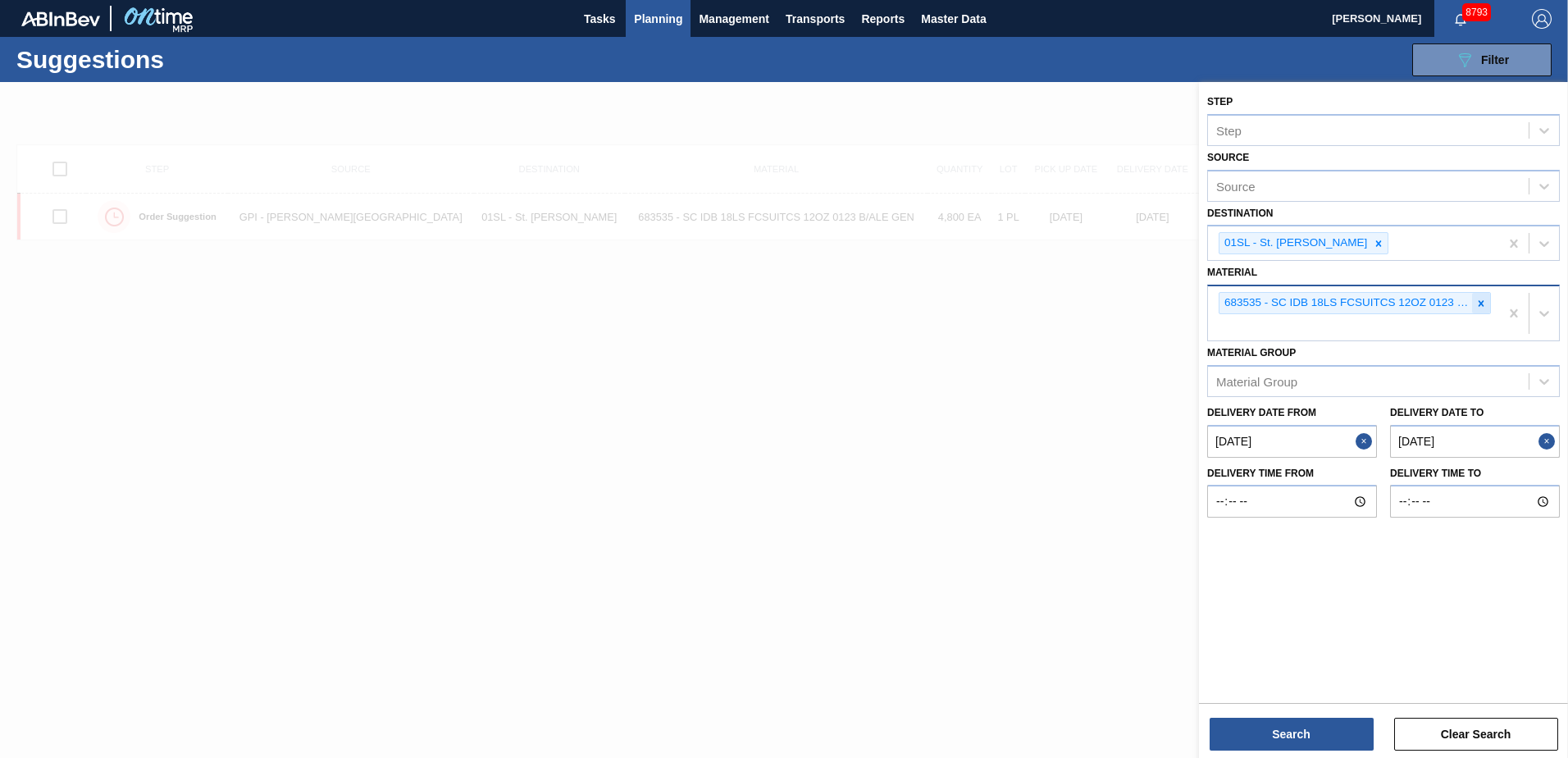
click at [1481, 302] on icon at bounding box center [1481, 303] width 11 height 11
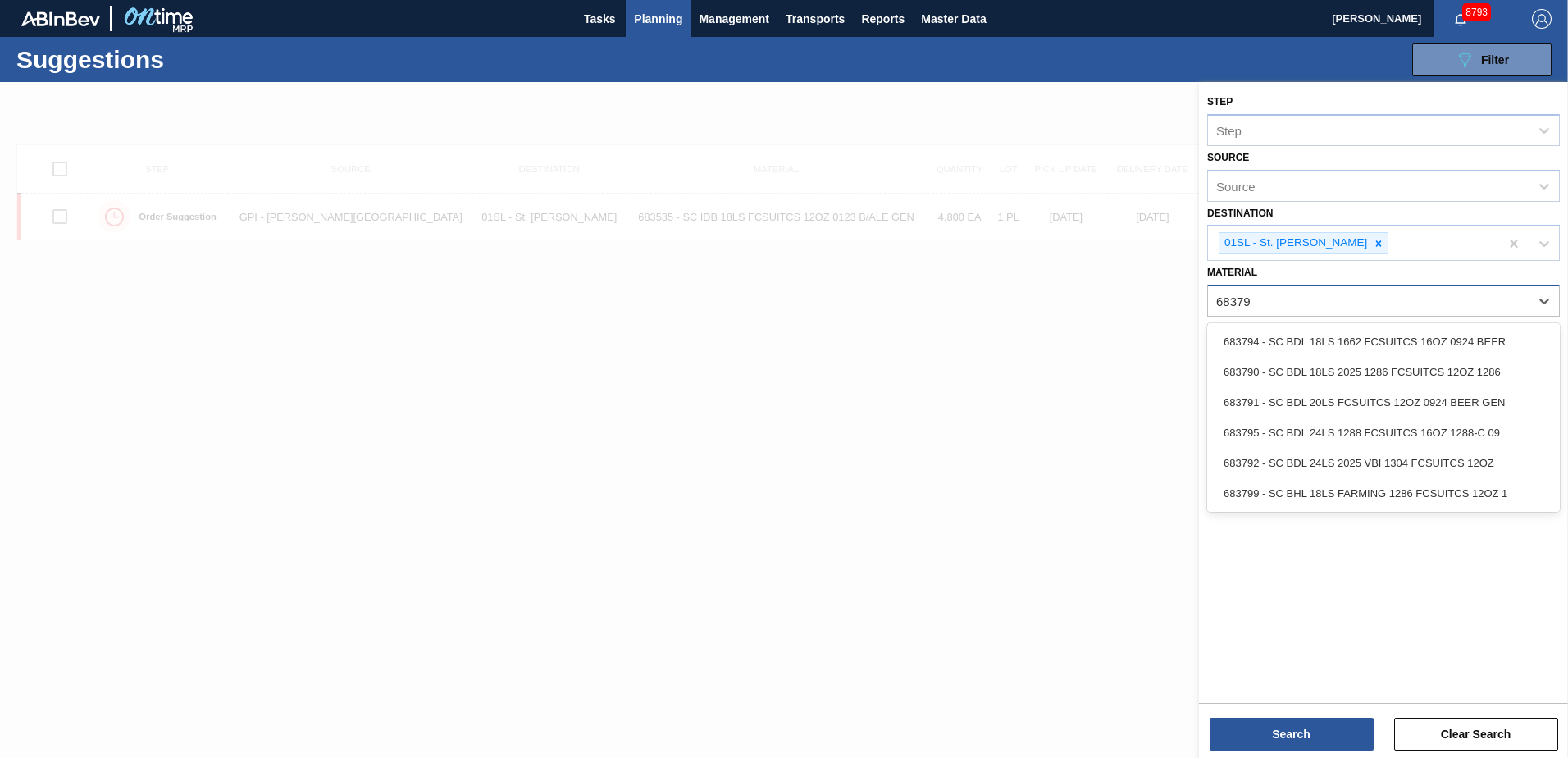
type input "683790"
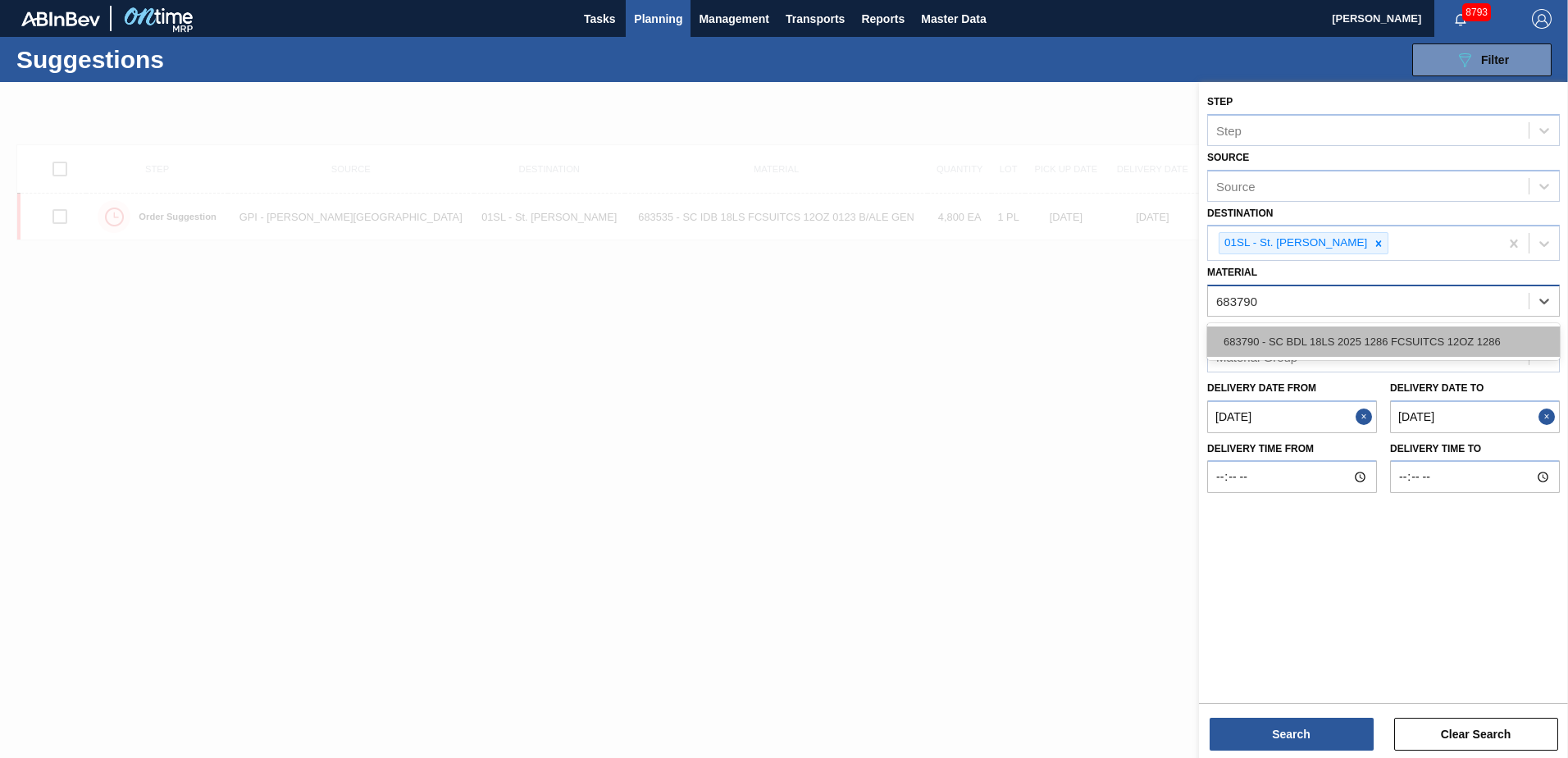
click at [1435, 328] on div "683790 - SC BDL 18LS 2025 1286 FCSUITCS 12OZ 1286" at bounding box center [1383, 341] width 352 height 31
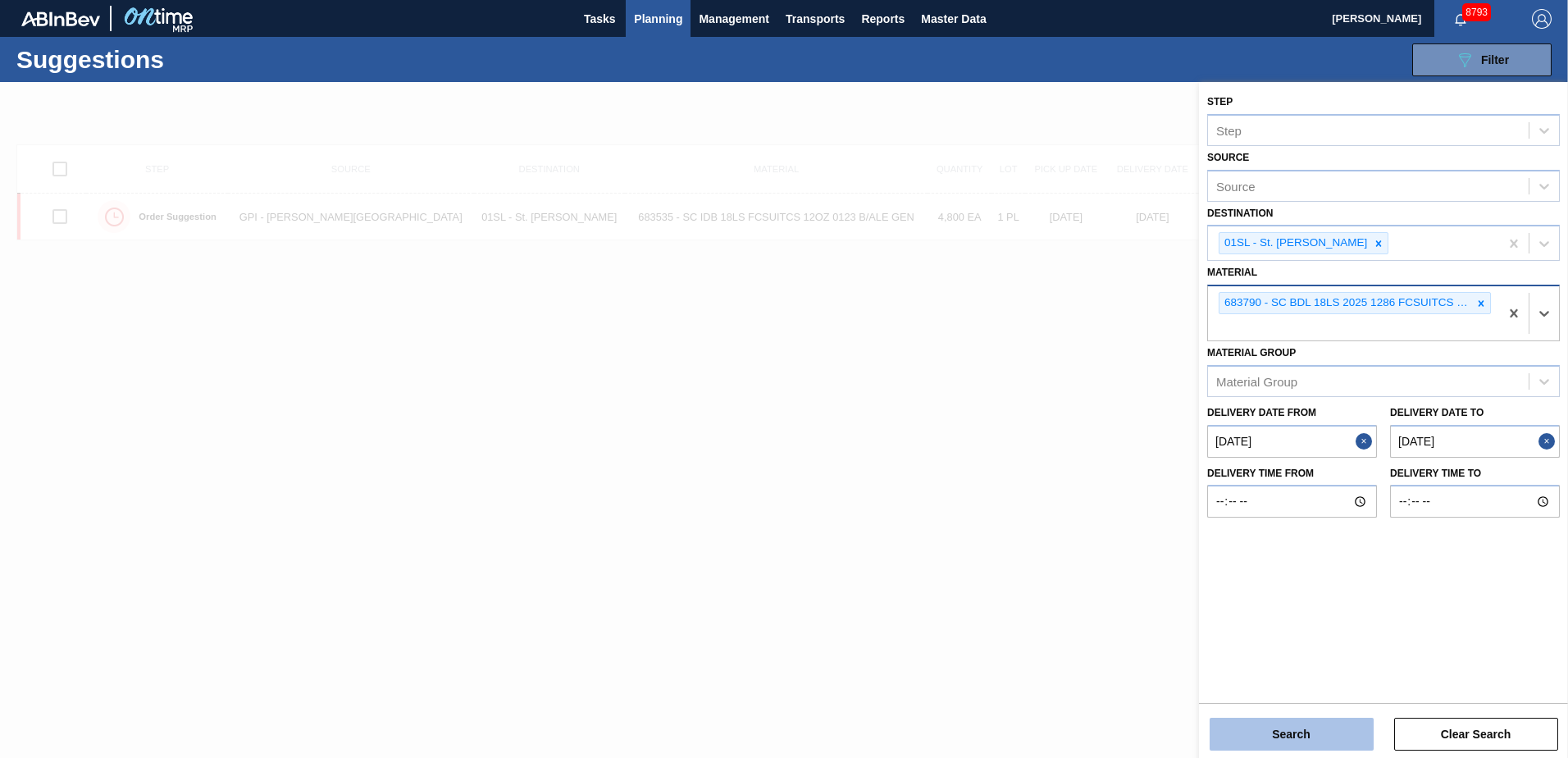
click at [1268, 727] on button "Search" at bounding box center [1291, 734] width 164 height 32
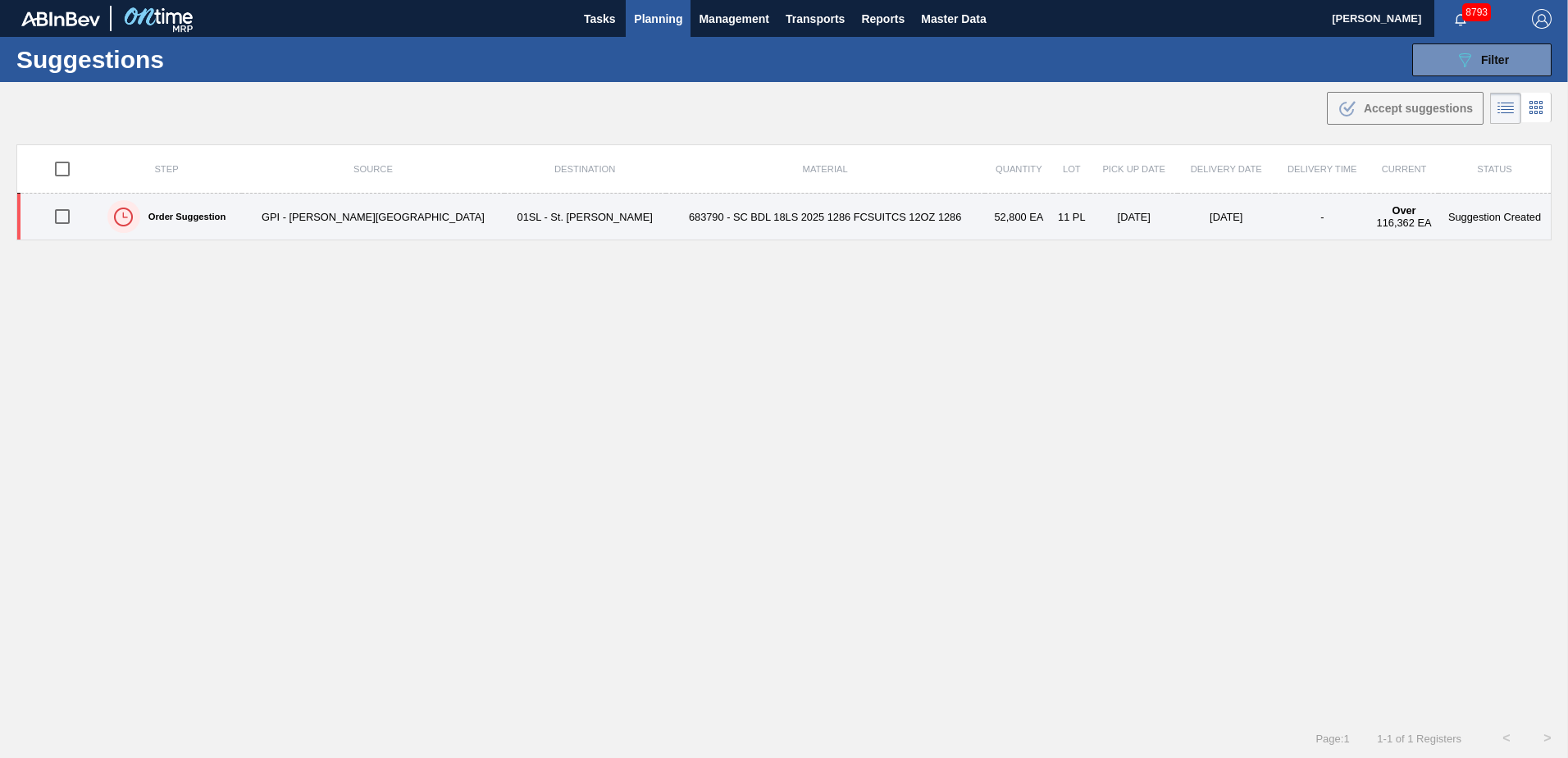
click at [68, 213] on input "checkbox" at bounding box center [62, 216] width 34 height 34
checkbox input "true"
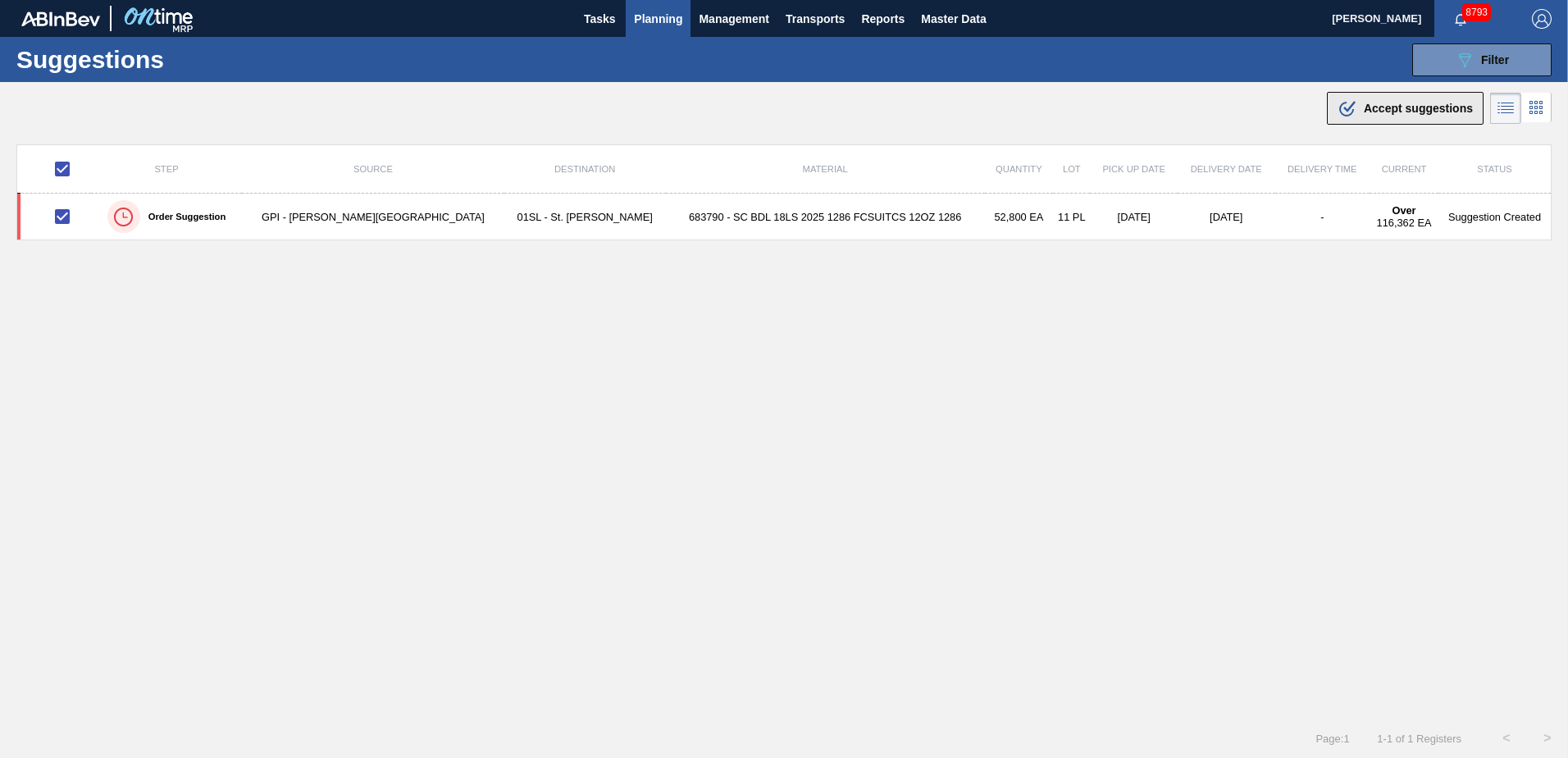
click at [1375, 112] on span "Accept suggestions" at bounding box center [1418, 109] width 109 height 13
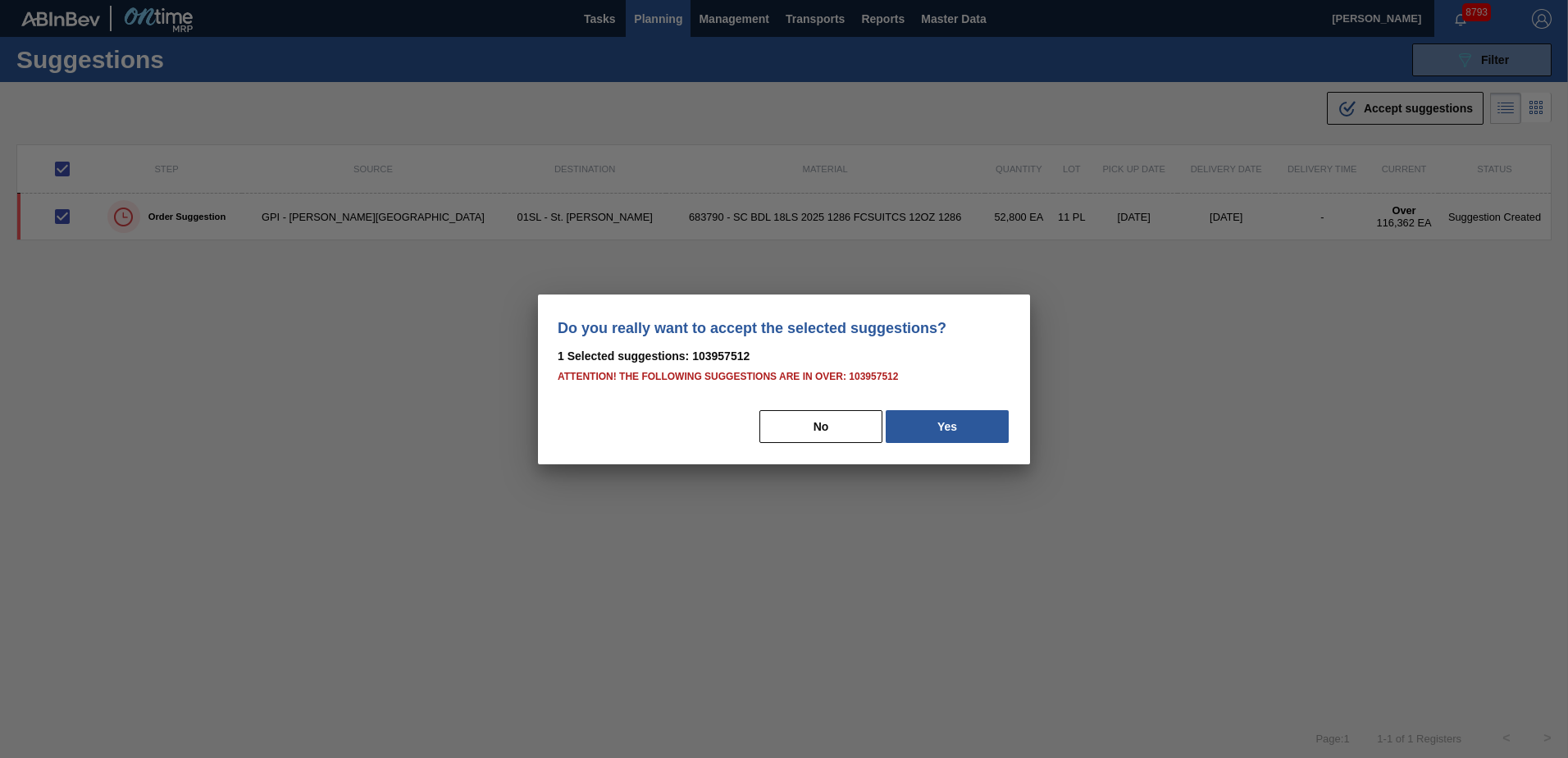
drag, startPoint x: 973, startPoint y: 429, endPoint x: 1256, endPoint y: 467, distance: 285.5
click at [973, 430] on button "Yes" at bounding box center [947, 426] width 123 height 32
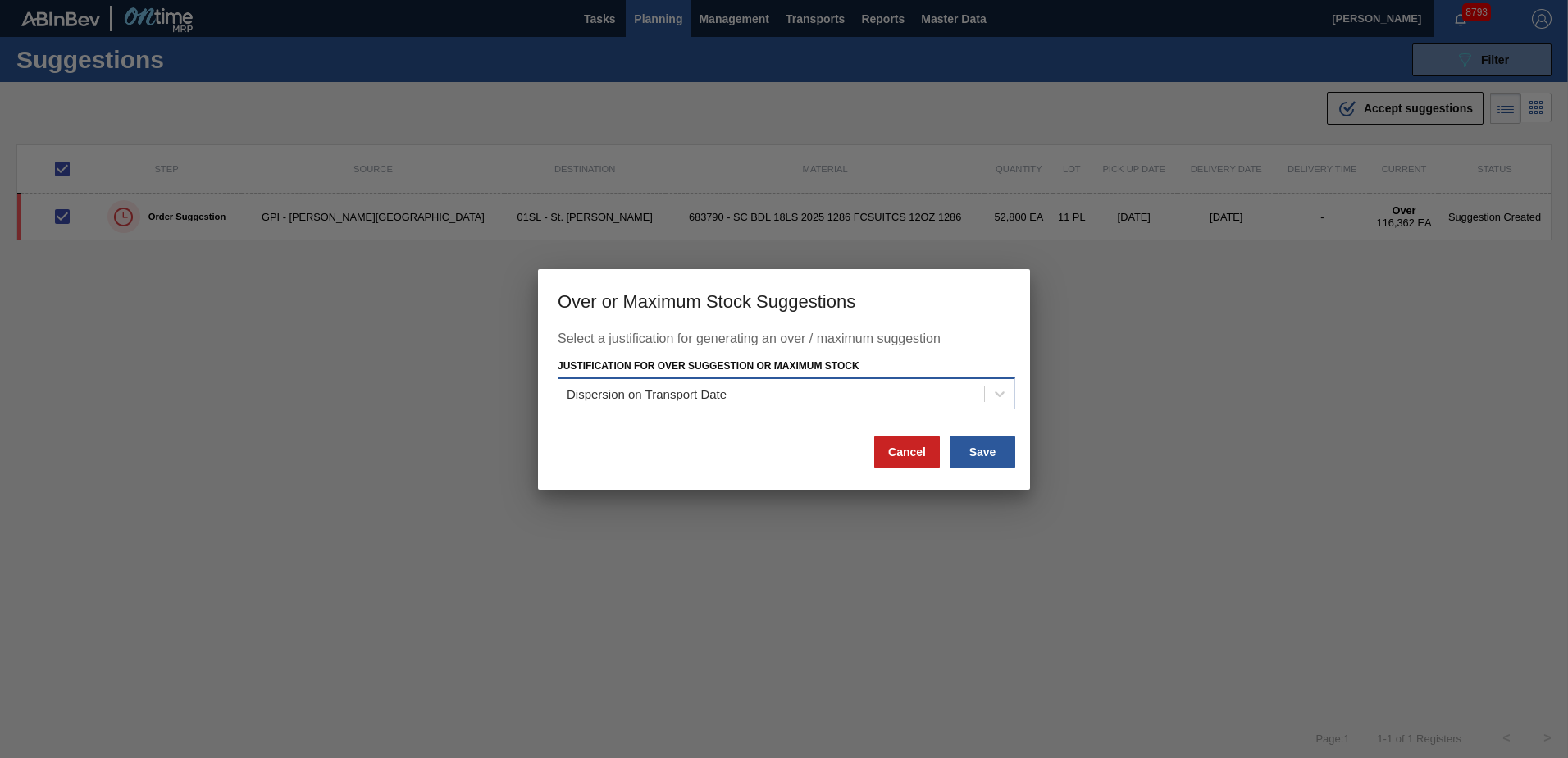
click at [935, 397] on div "Dispersion on Transport Date" at bounding box center [771, 394] width 426 height 24
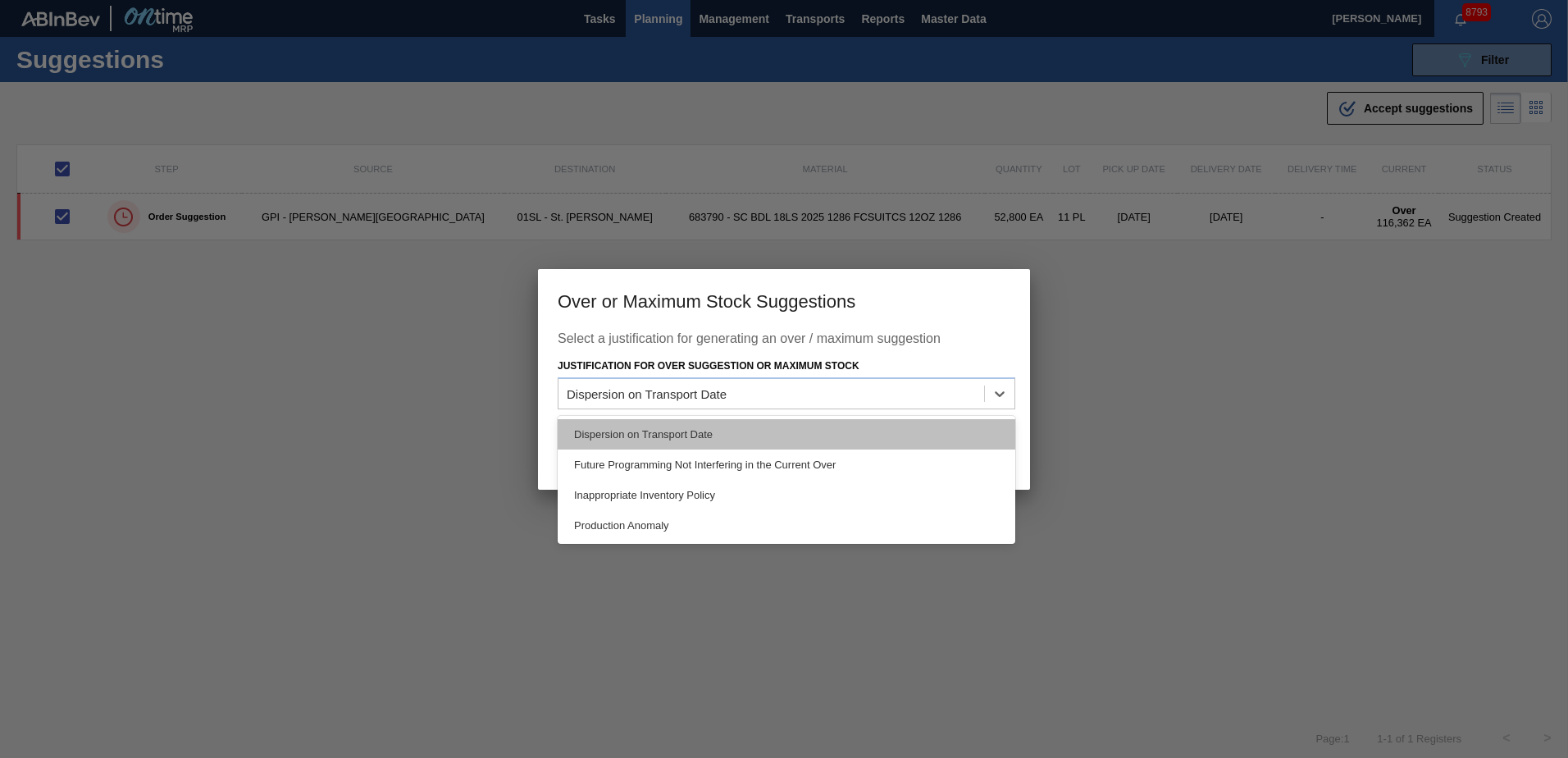
click at [923, 429] on div "Dispersion on Transport Date" at bounding box center [785, 434] width 457 height 31
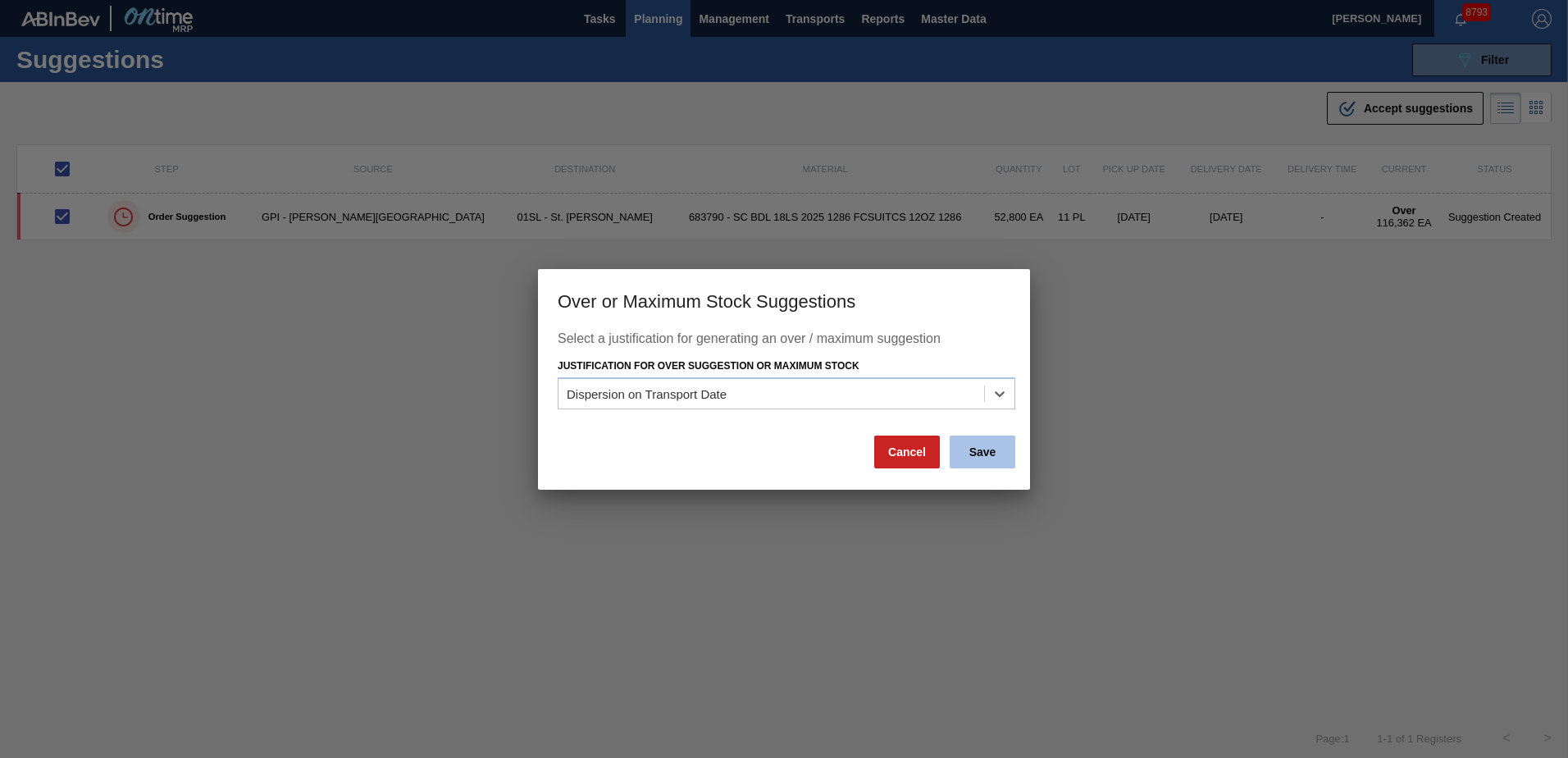
click at [974, 451] on button "Save" at bounding box center [982, 452] width 66 height 32
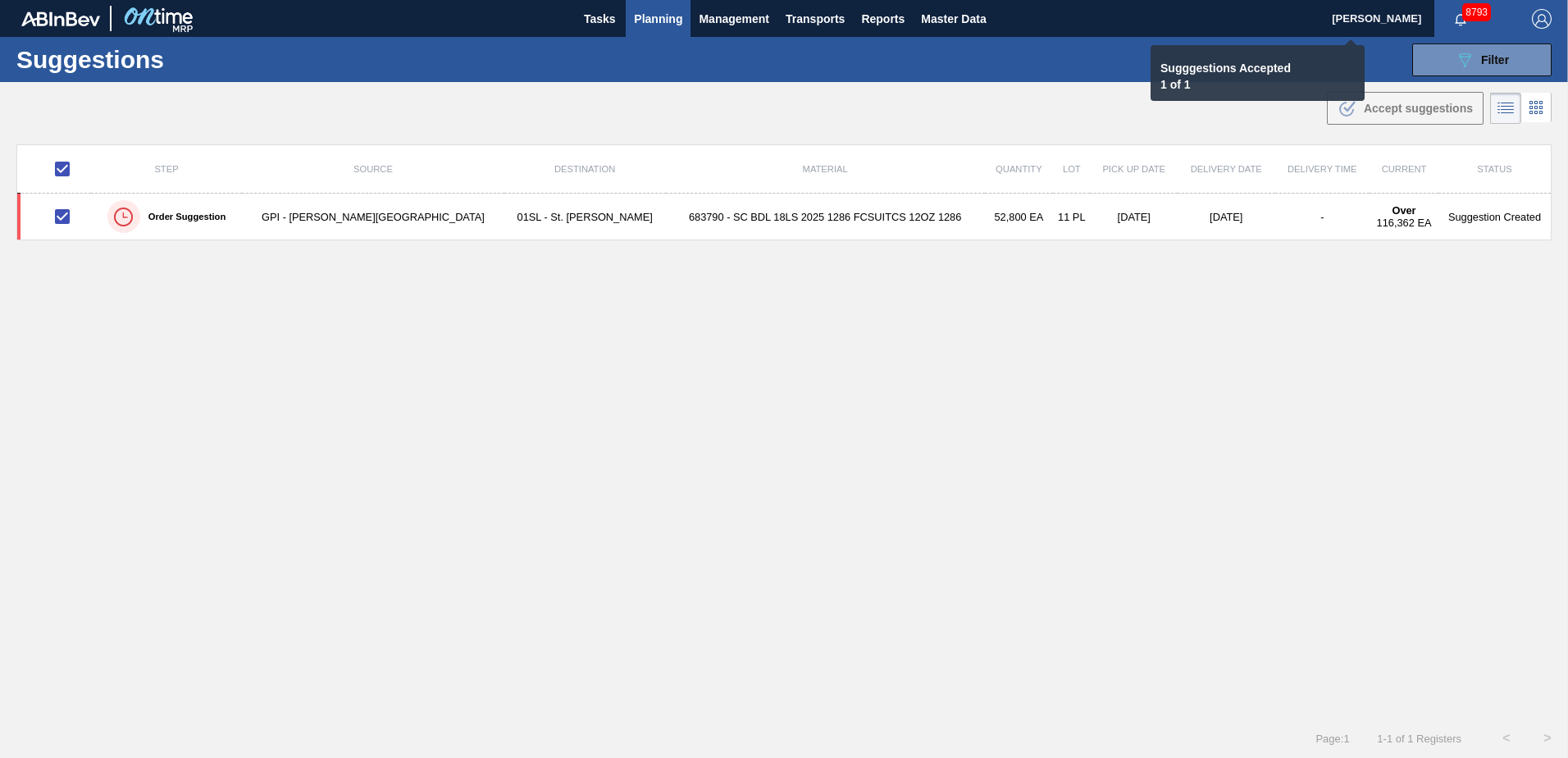
checkbox input "false"
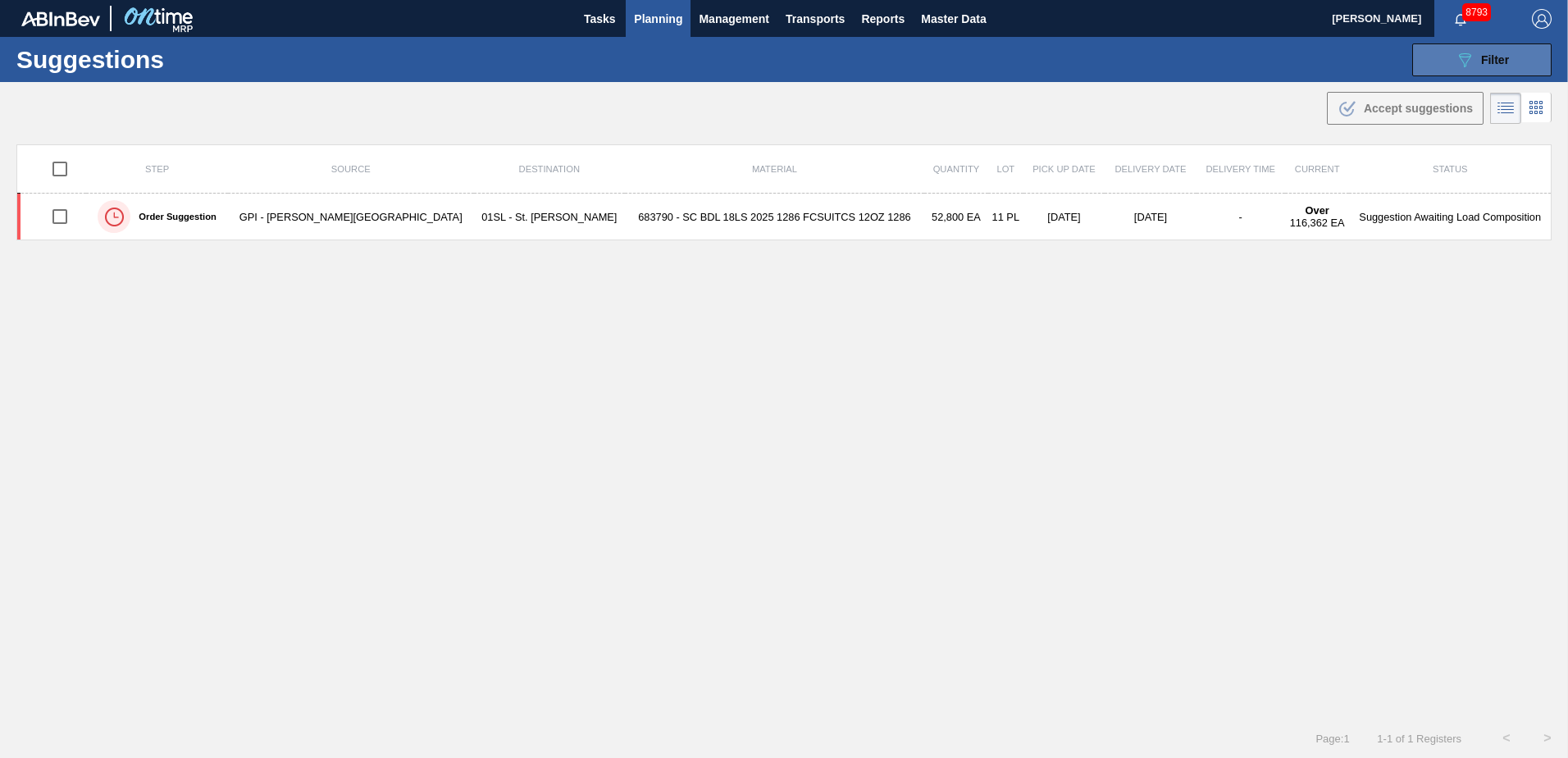
click at [1464, 70] on button "089F7B8B-B2A5-4AFE-B5C0-19BA573D28AC Filter" at bounding box center [1482, 59] width 139 height 32
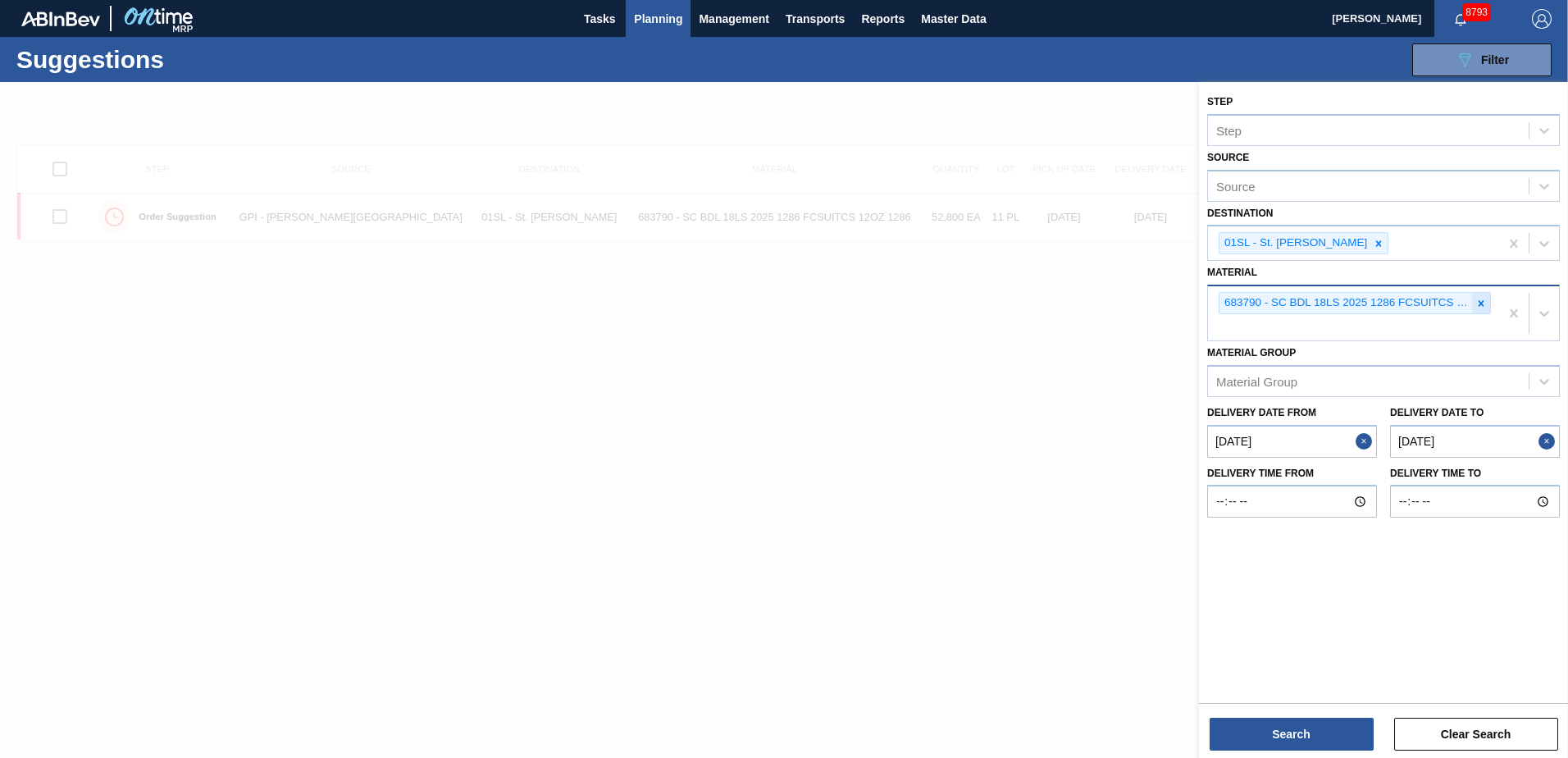
click at [1484, 308] on icon at bounding box center [1481, 303] width 11 height 11
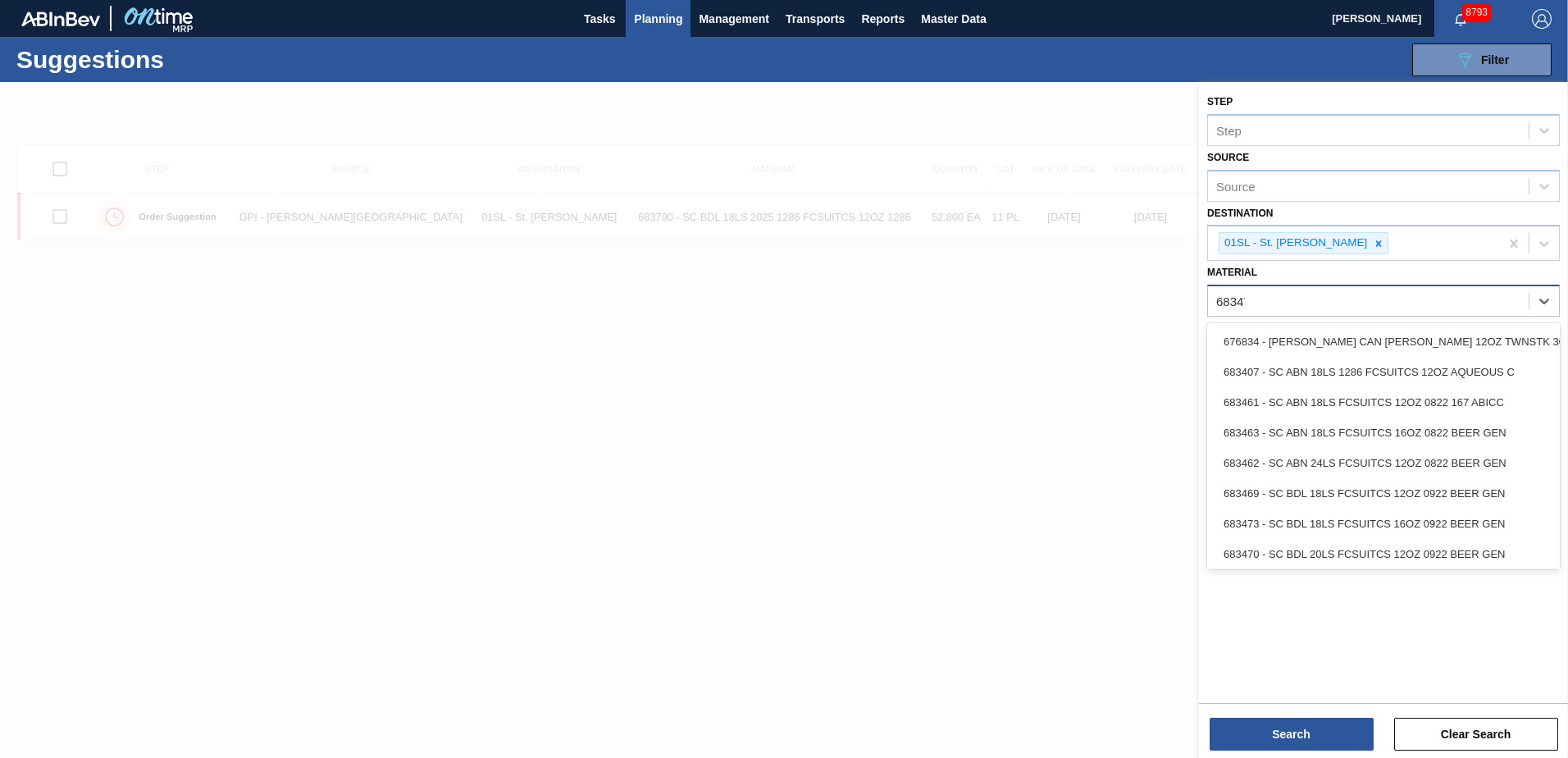
type input "683479"
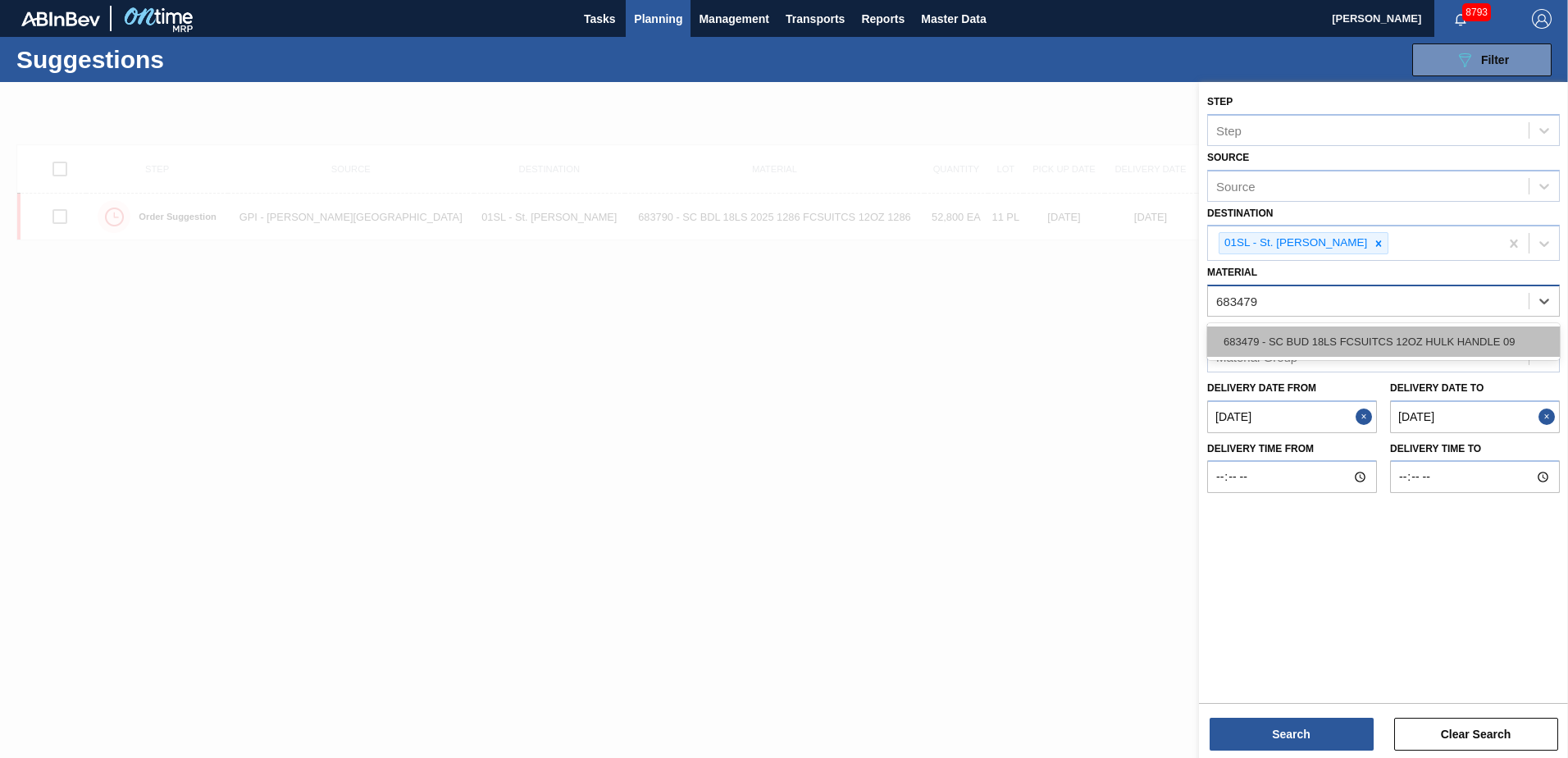
click at [1467, 334] on div "683479 - SC BUD 18LS FCSUITCS 12OZ HULK HANDLE 09" at bounding box center [1383, 341] width 352 height 31
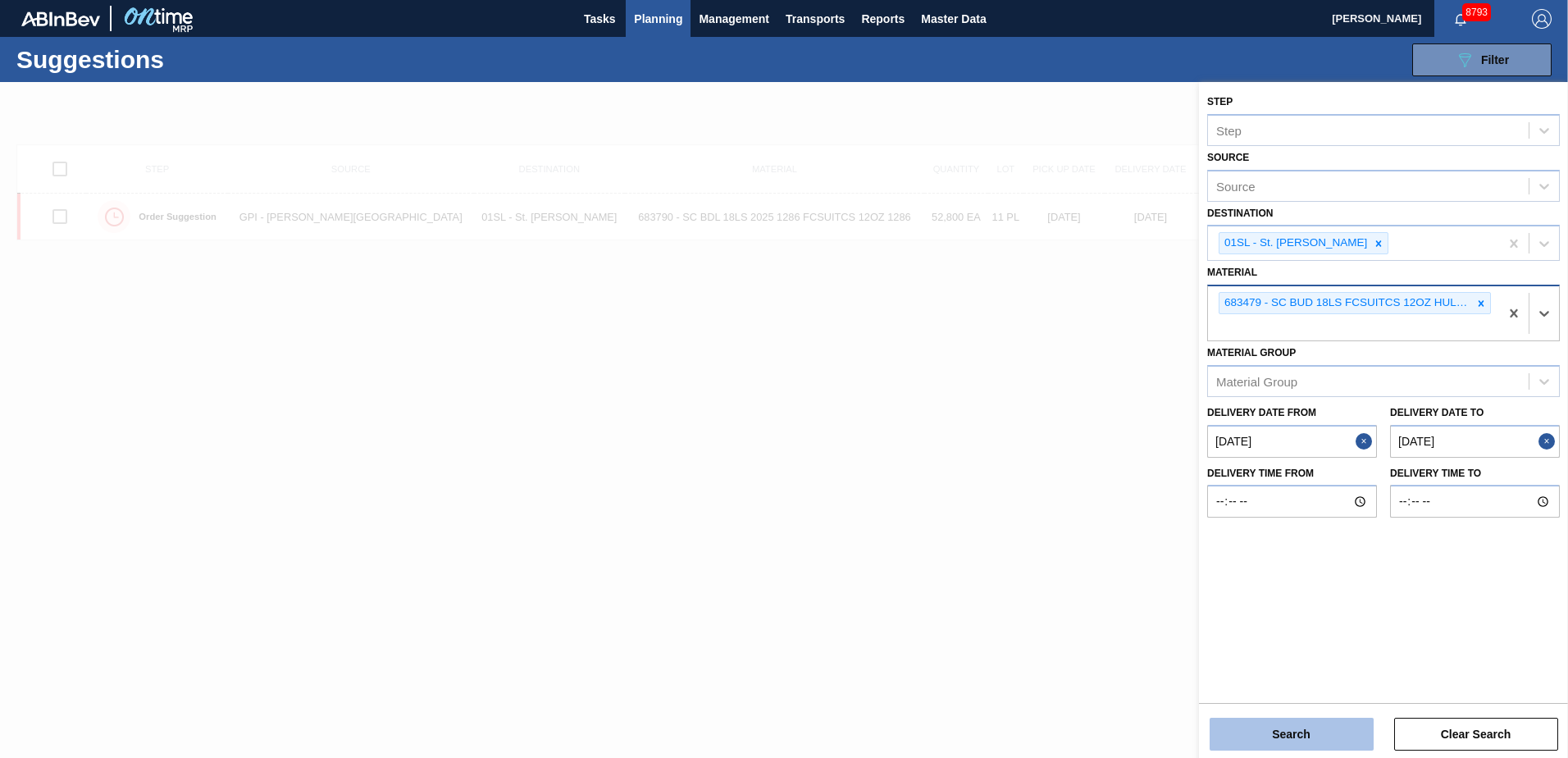
click at [1302, 731] on button "Search" at bounding box center [1291, 734] width 164 height 32
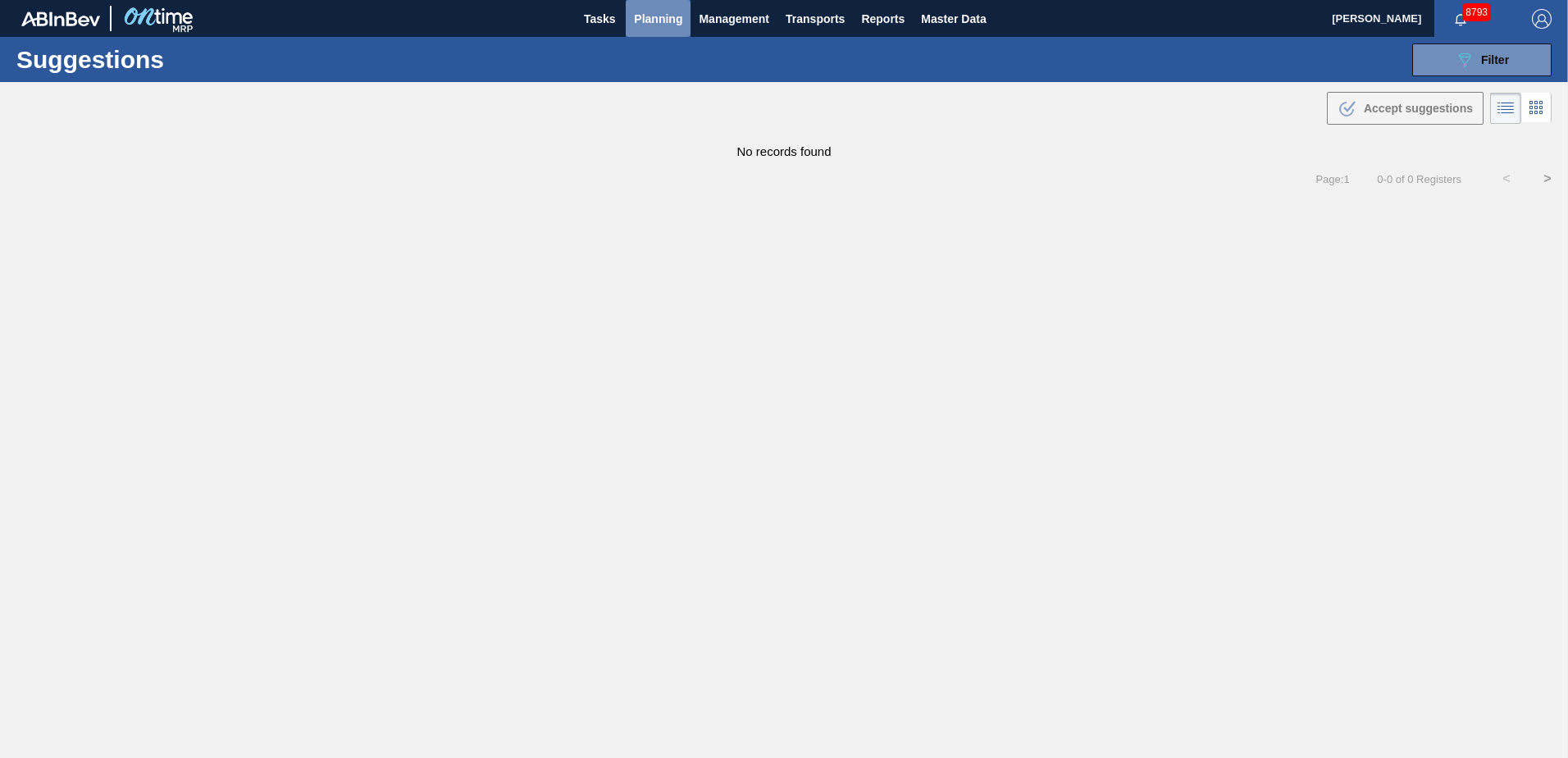
click at [653, 18] on span "Planning" at bounding box center [658, 19] width 48 height 19
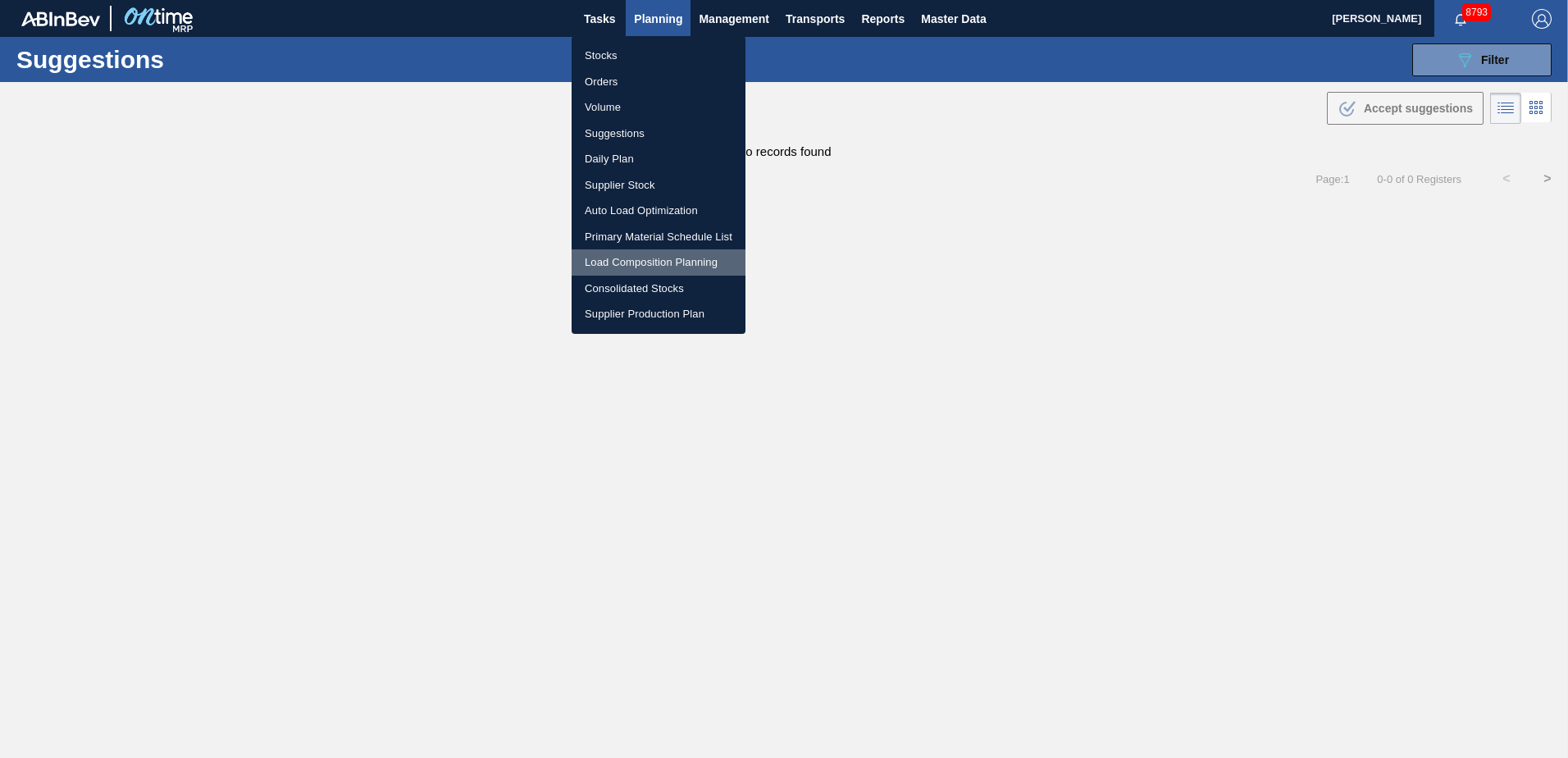
click at [608, 265] on li "Load Composition Planning" at bounding box center [657, 263] width 173 height 26
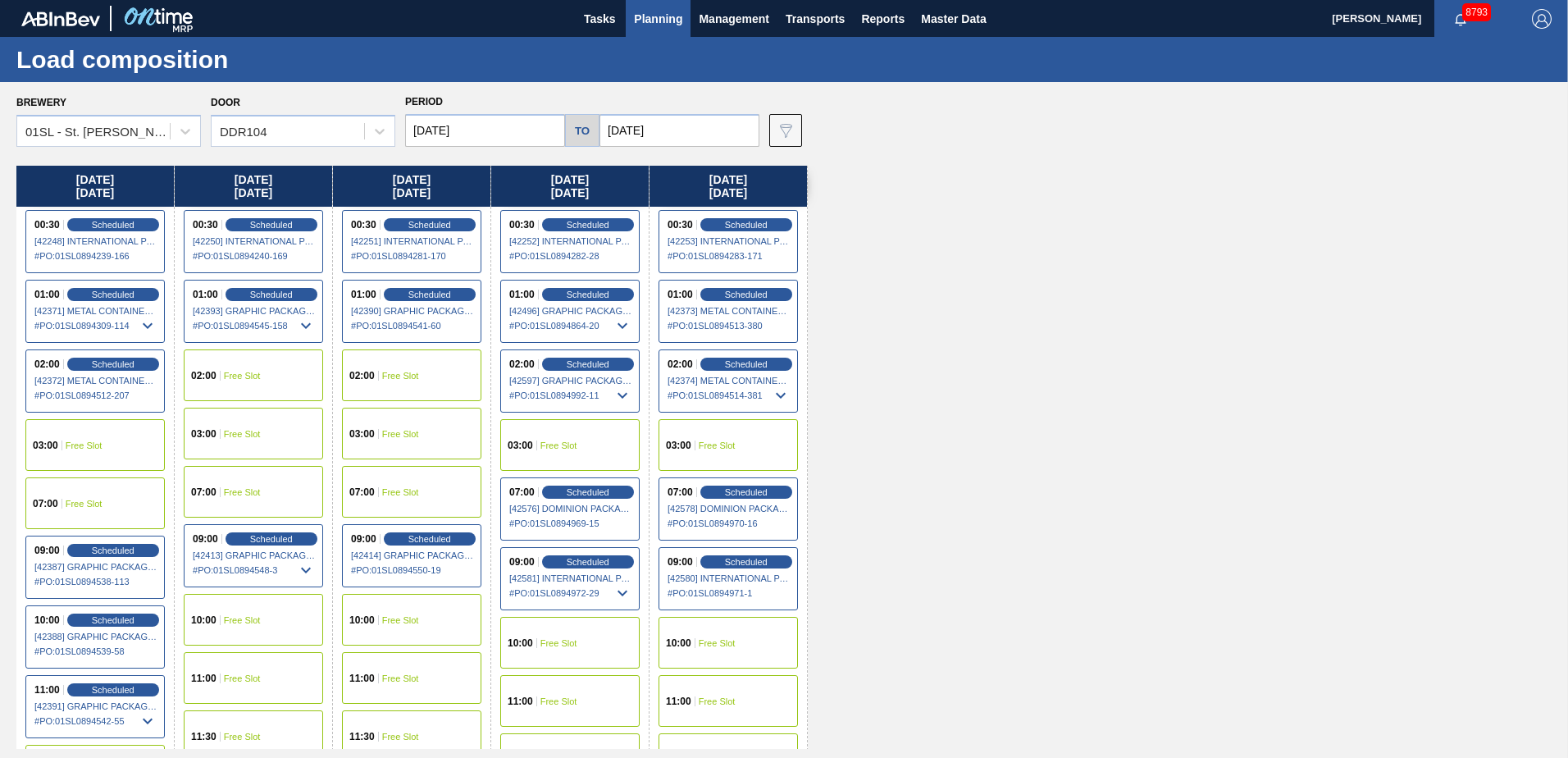
click at [437, 374] on div "02:00 Free Slot" at bounding box center [412, 376] width 139 height 52
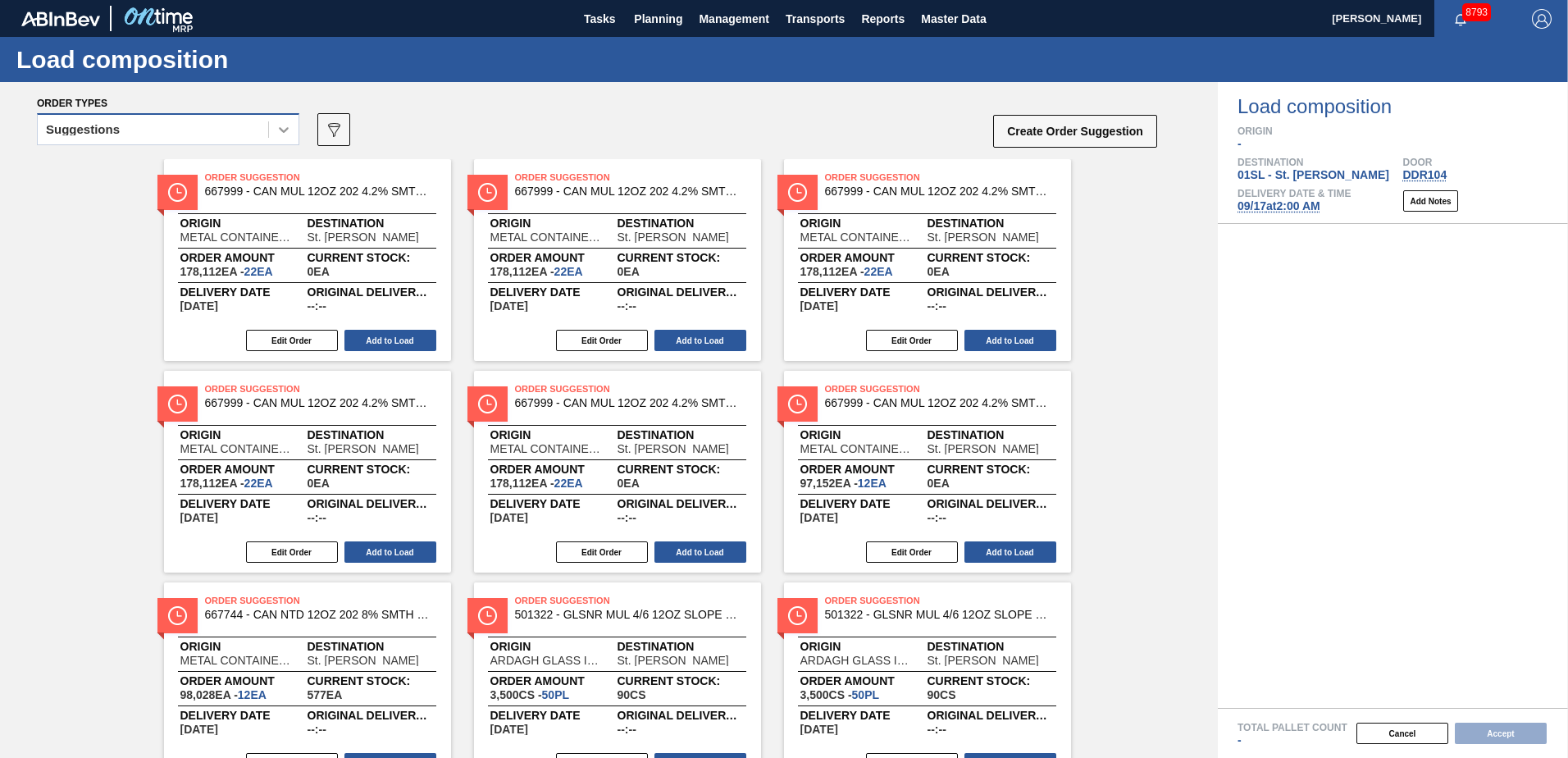
click at [276, 129] on icon at bounding box center [284, 130] width 17 height 17
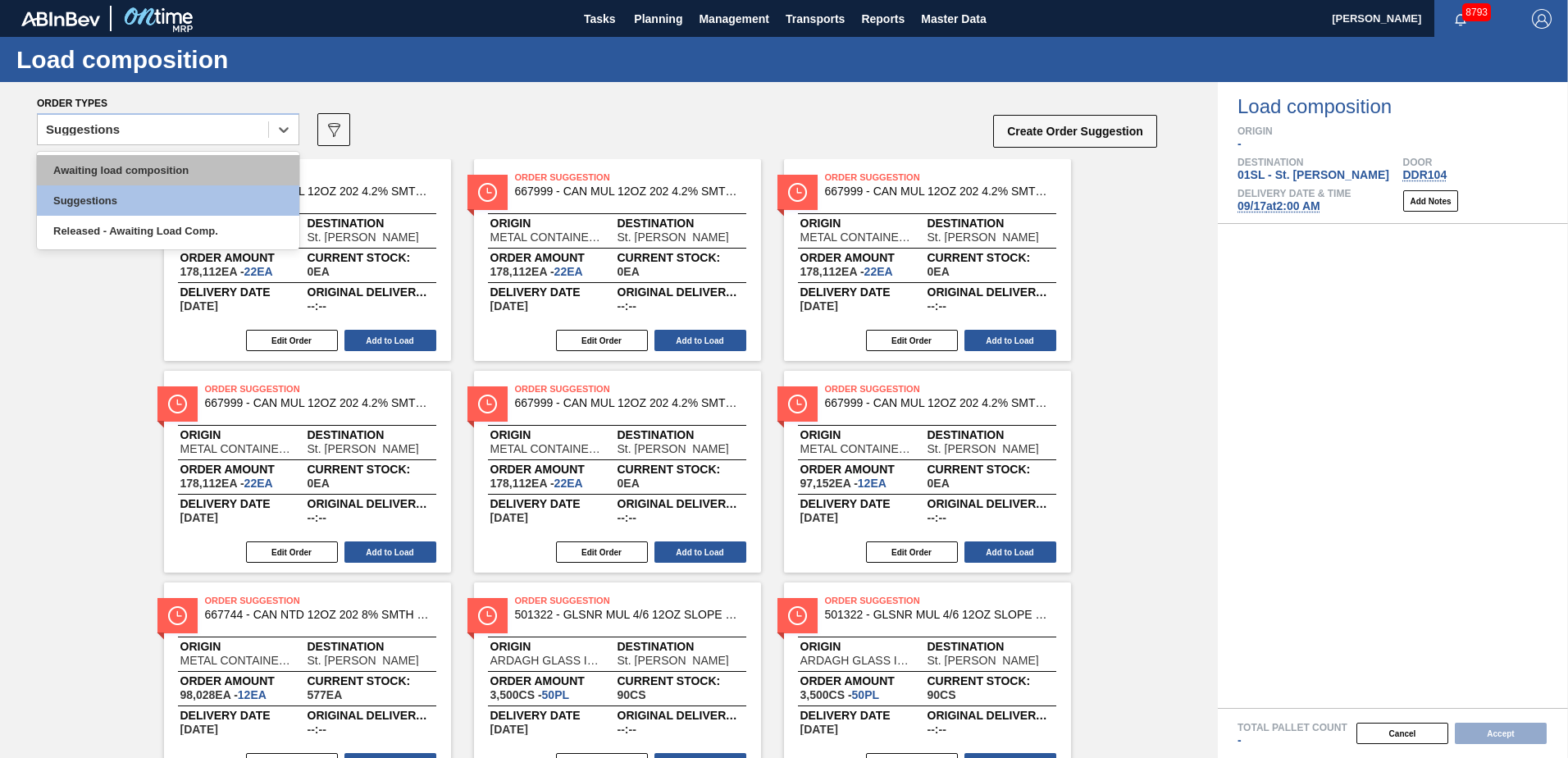
click at [236, 164] on div "Awaiting load composition" at bounding box center [168, 170] width 262 height 31
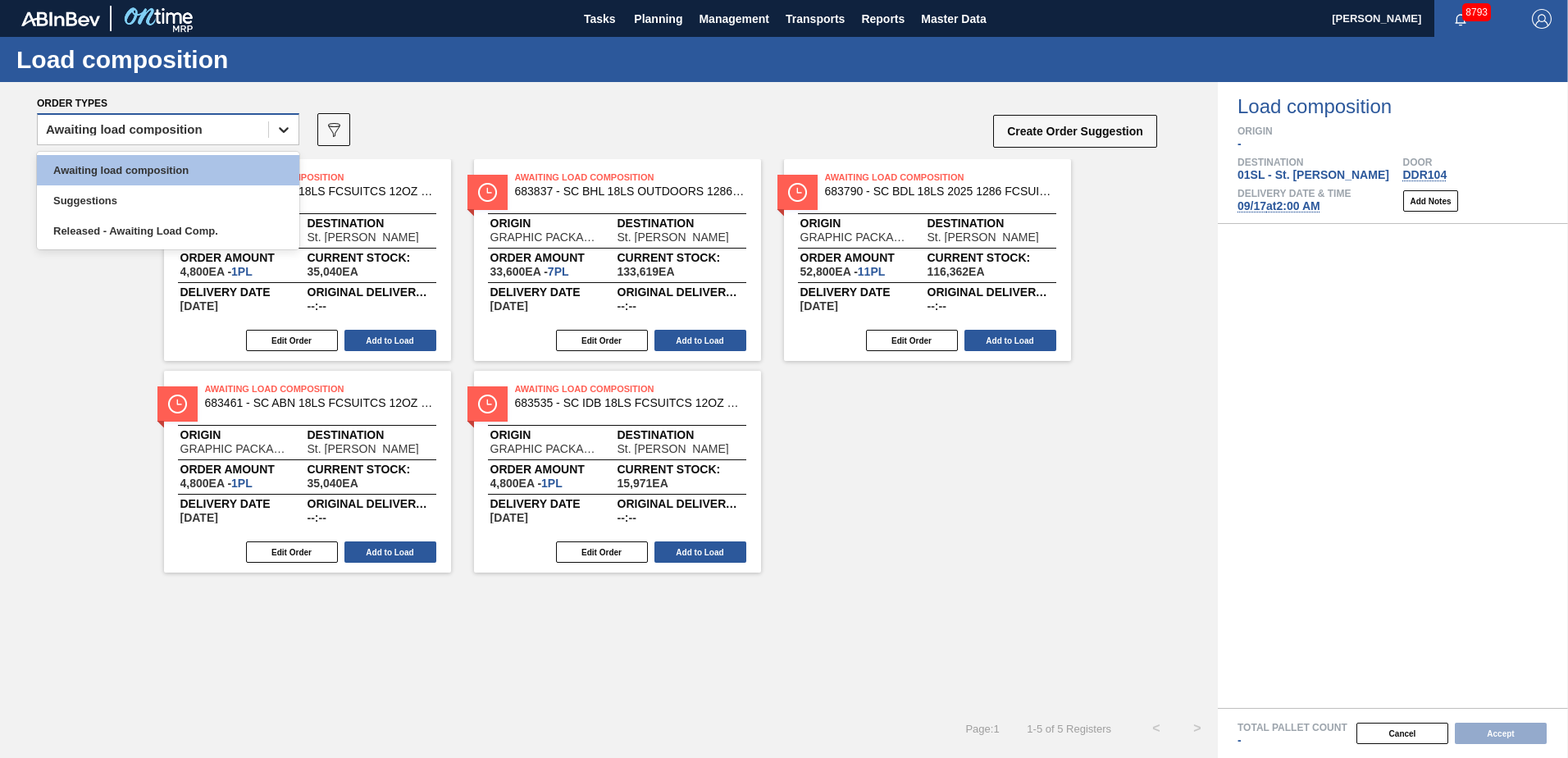
click at [288, 116] on div at bounding box center [284, 130] width 30 height 30
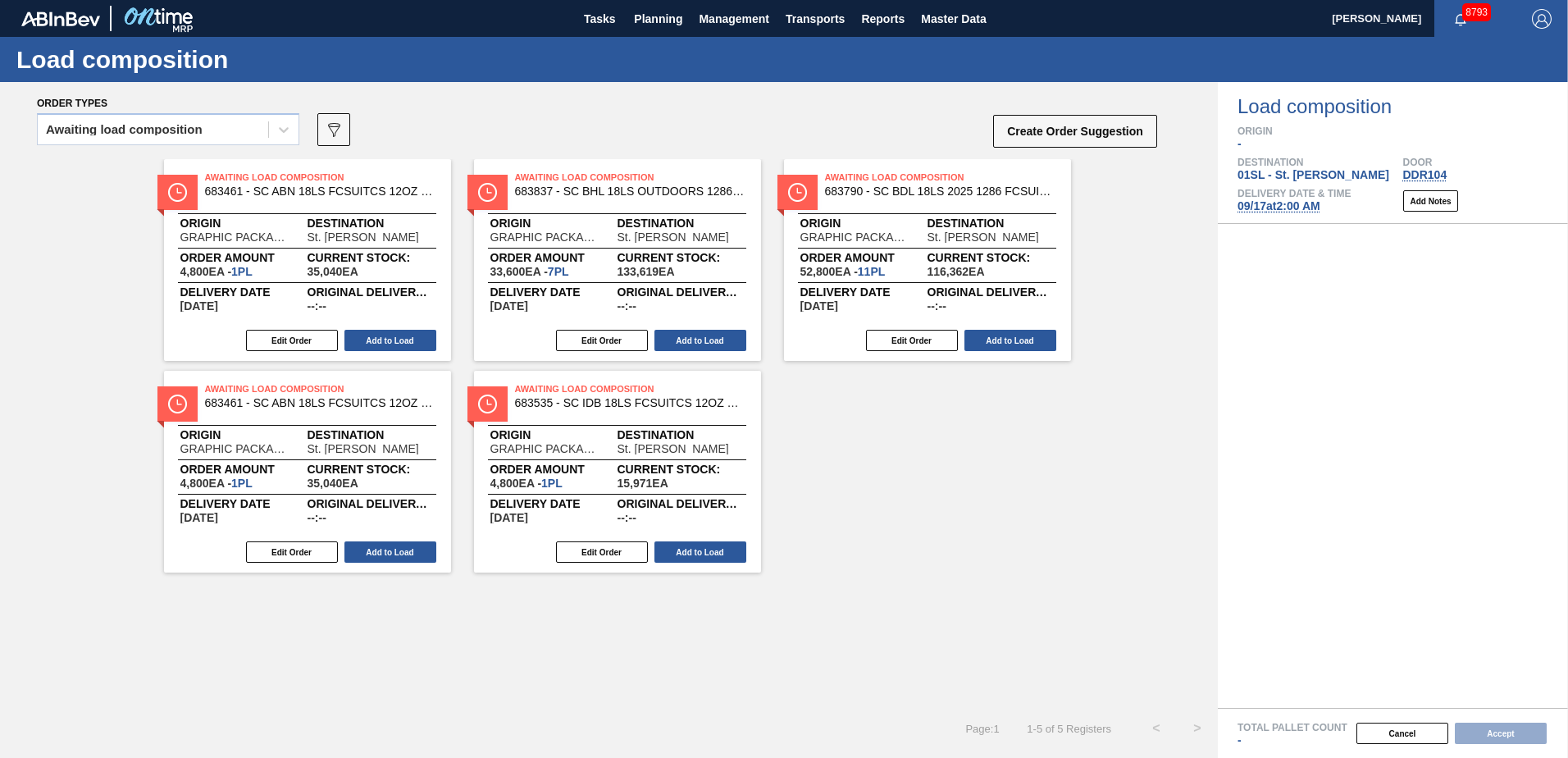
click at [487, 106] on div "Order types" at bounding box center [598, 103] width 1122 height 15
click at [399, 340] on button "Add to Load" at bounding box center [389, 340] width 92 height 21
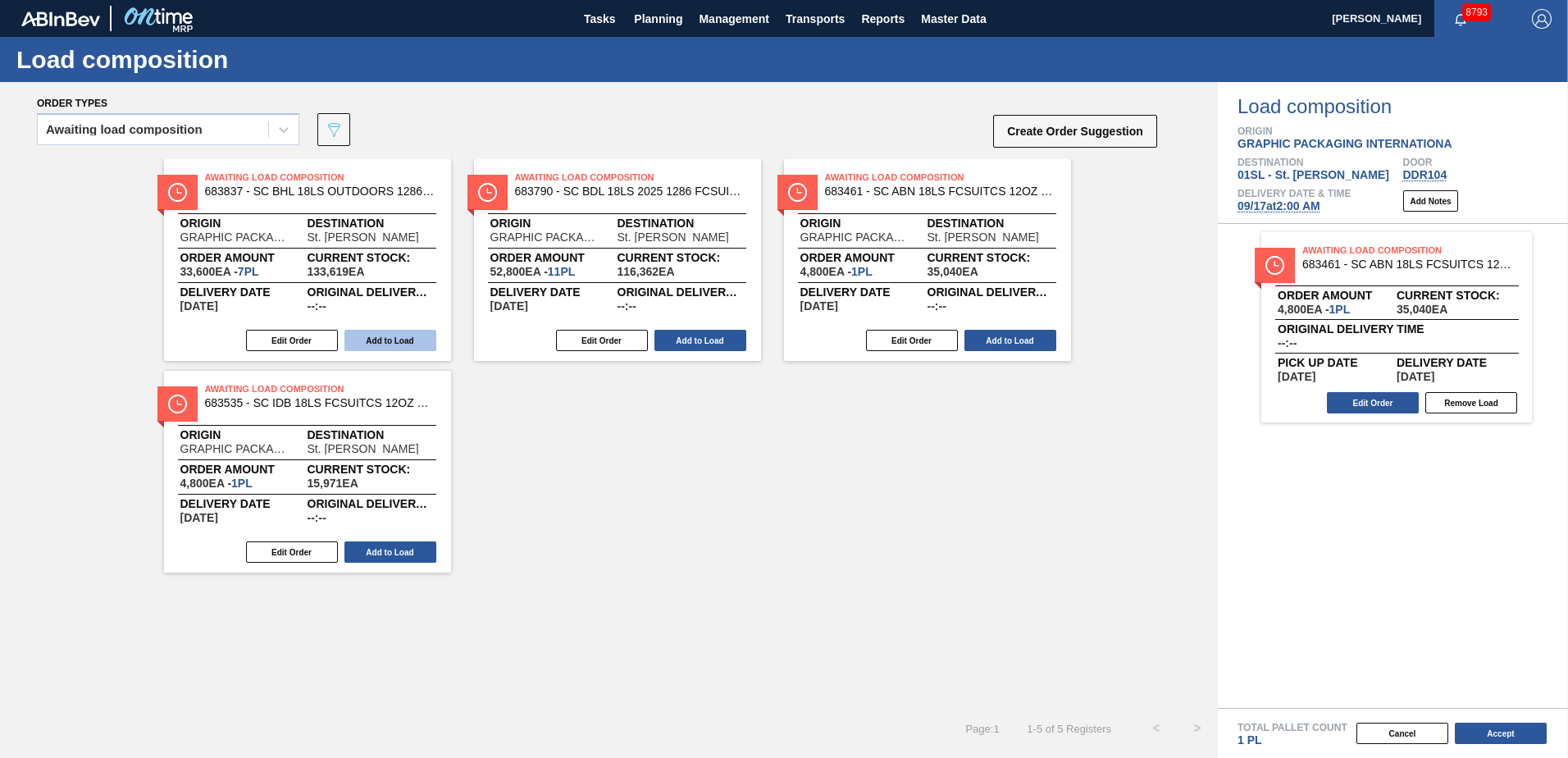
click at [372, 341] on button "Add to Load" at bounding box center [389, 340] width 92 height 21
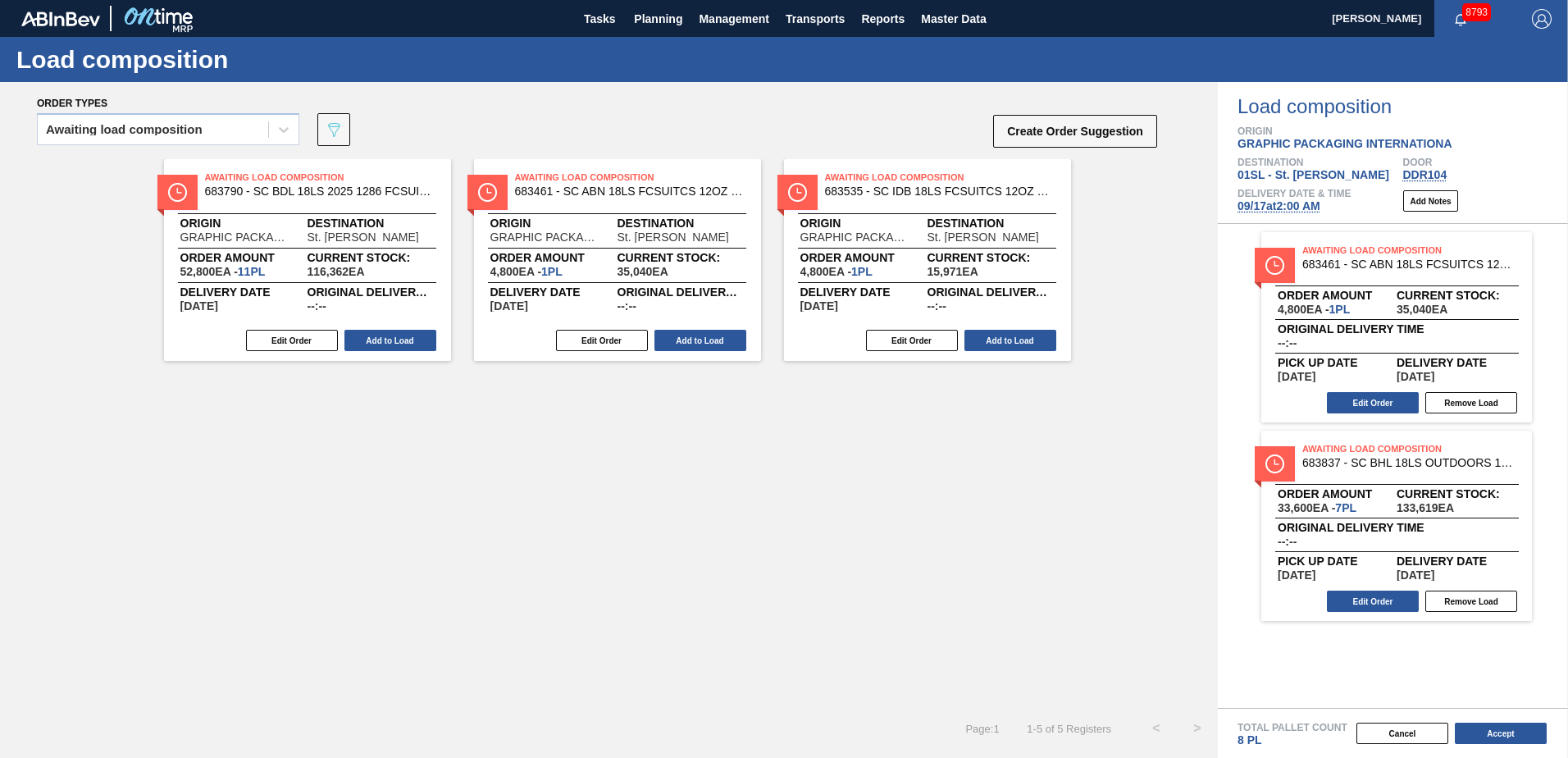
click at [372, 341] on button "Add to Load" at bounding box center [389, 340] width 92 height 21
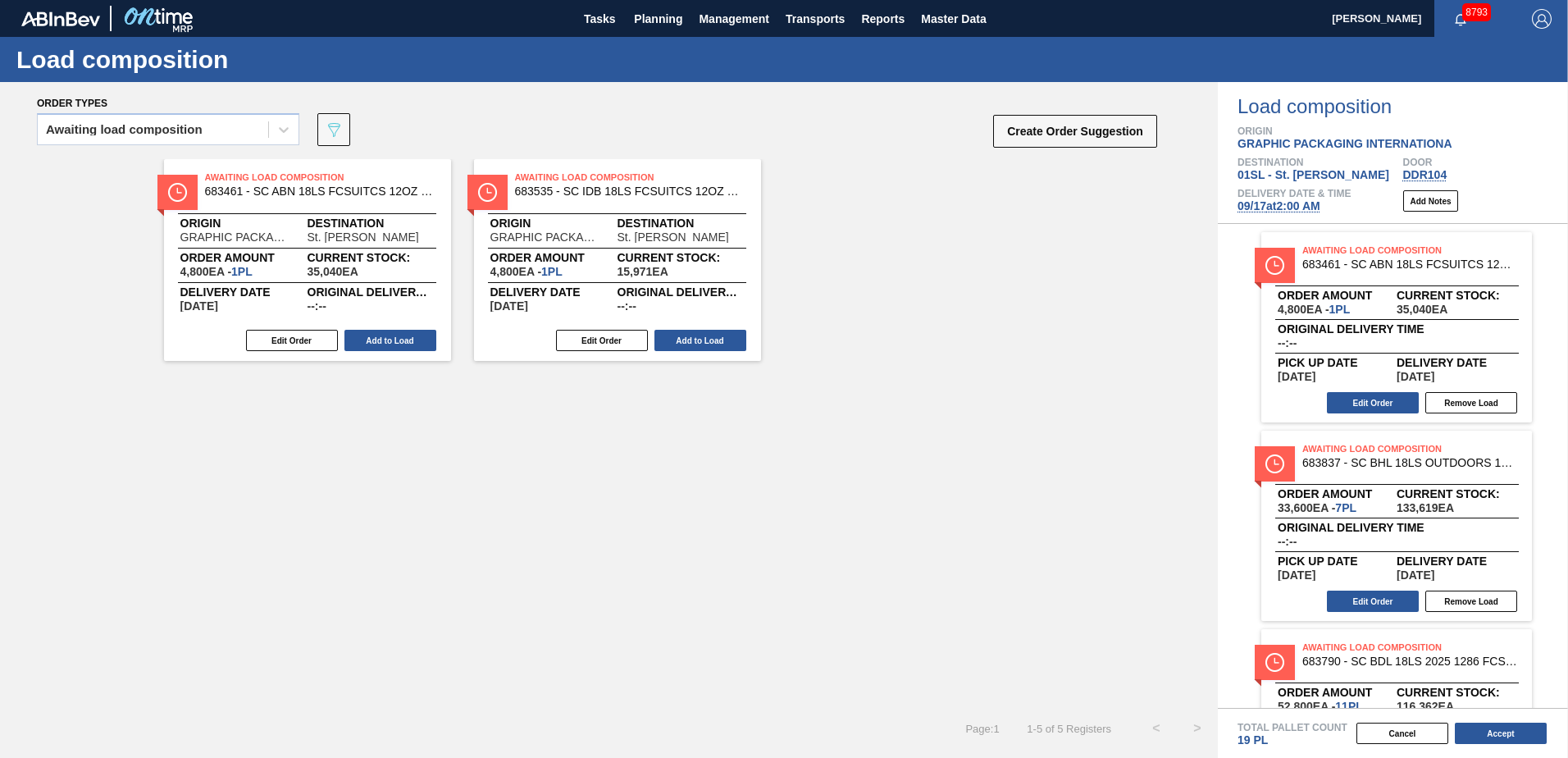
click at [372, 341] on button "Add to Load" at bounding box center [389, 340] width 92 height 21
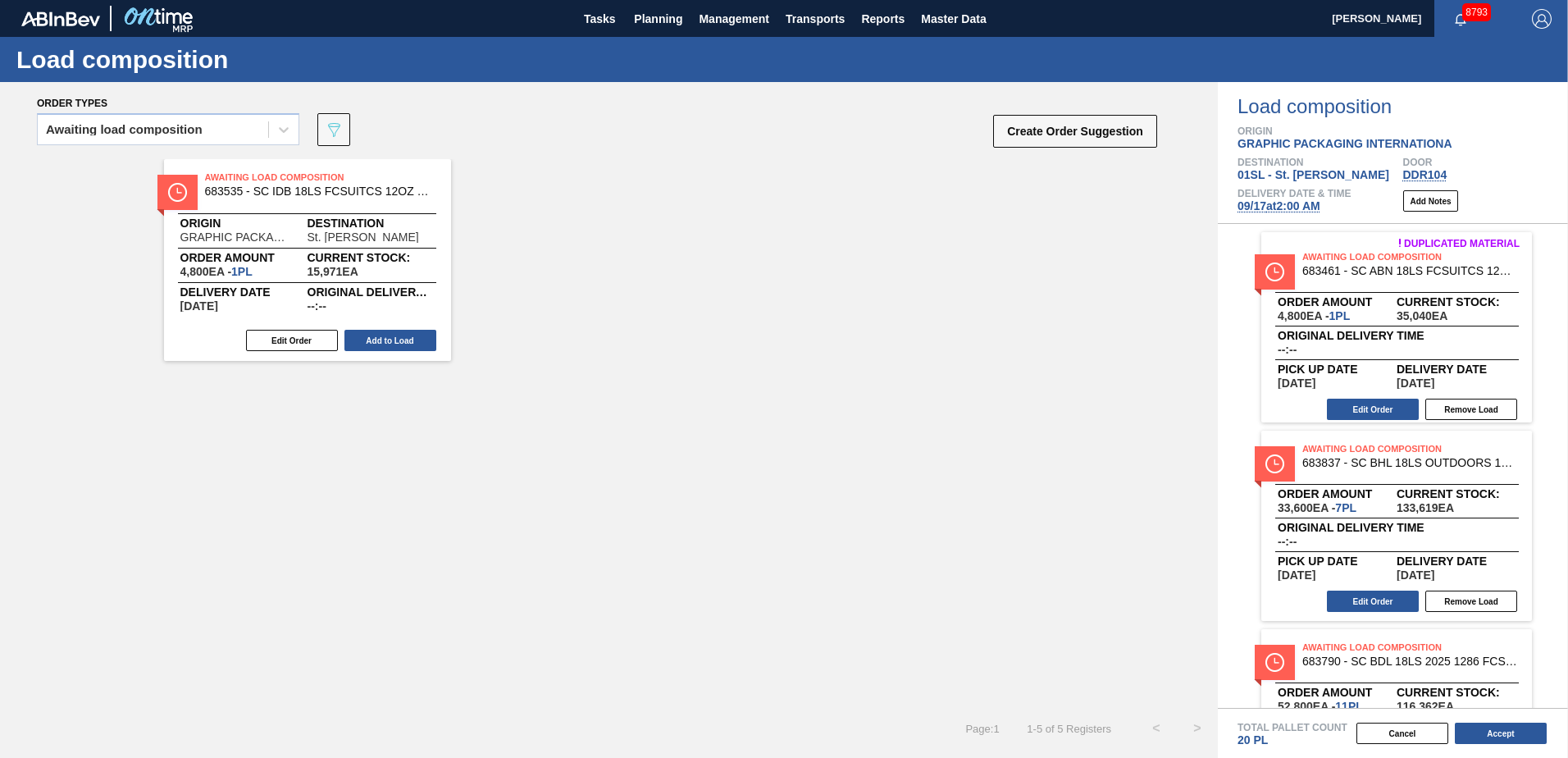
click at [372, 341] on button "Add to Load" at bounding box center [389, 340] width 92 height 21
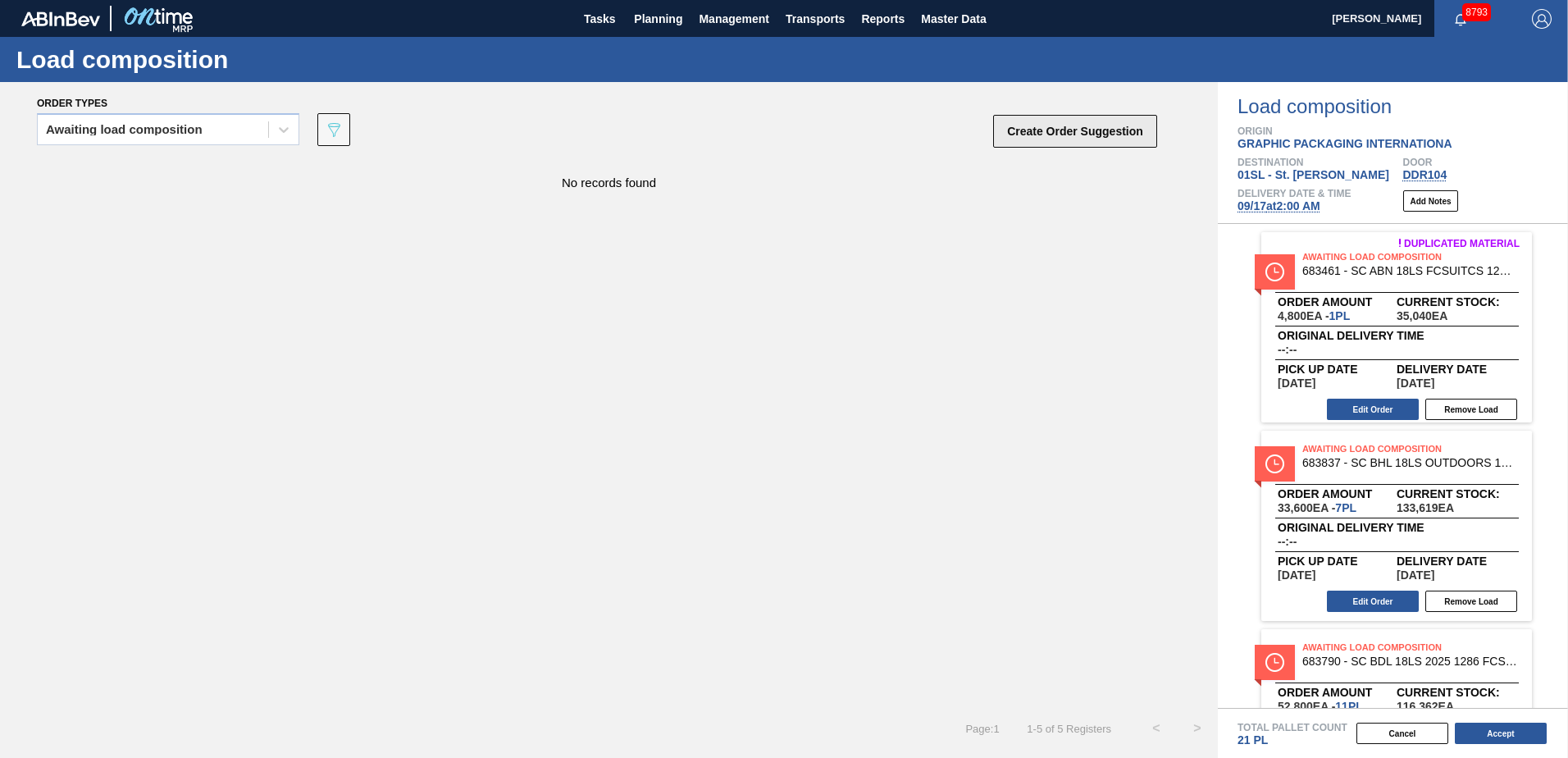
click at [1026, 125] on button "Create Order Suggestion" at bounding box center [1075, 131] width 164 height 32
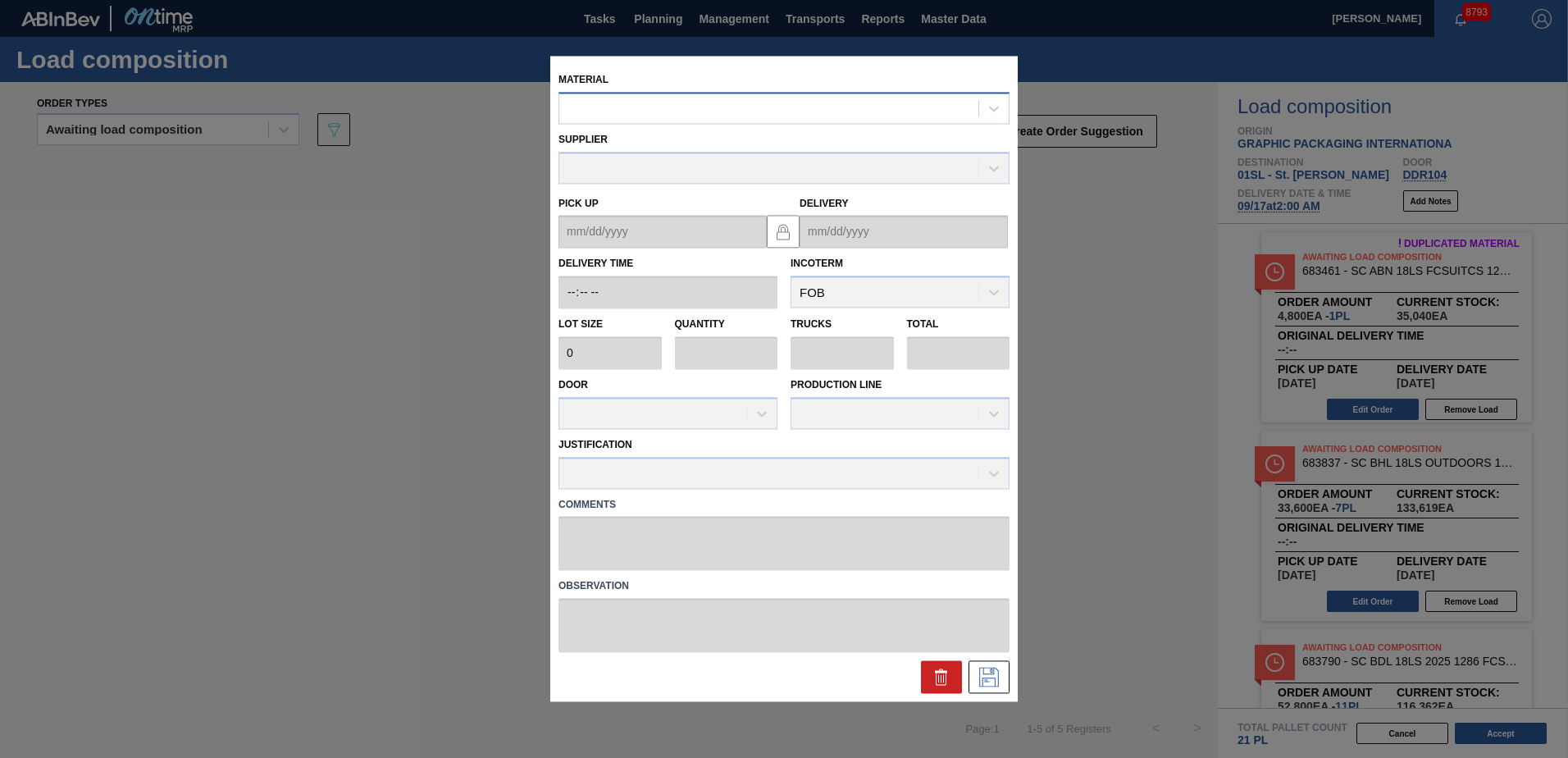
click at [759, 107] on div at bounding box center [769, 109] width 419 height 24
type input "683479"
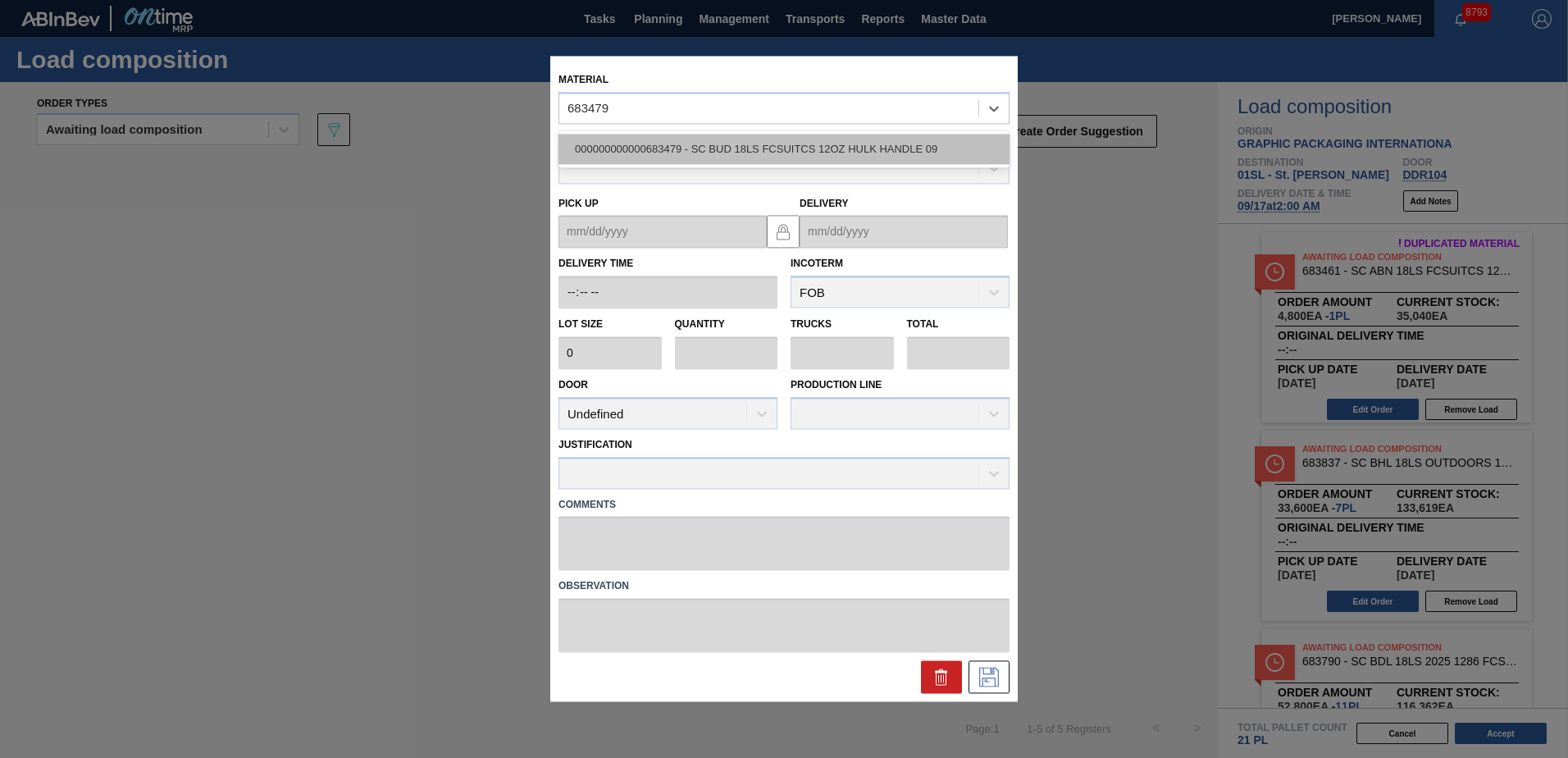
click at [819, 138] on div "000000000000683479 - SC BUD 18LS FCSUITCS 12OZ HULK HANDLE 09" at bounding box center [784, 148] width 451 height 31
type input "4,800"
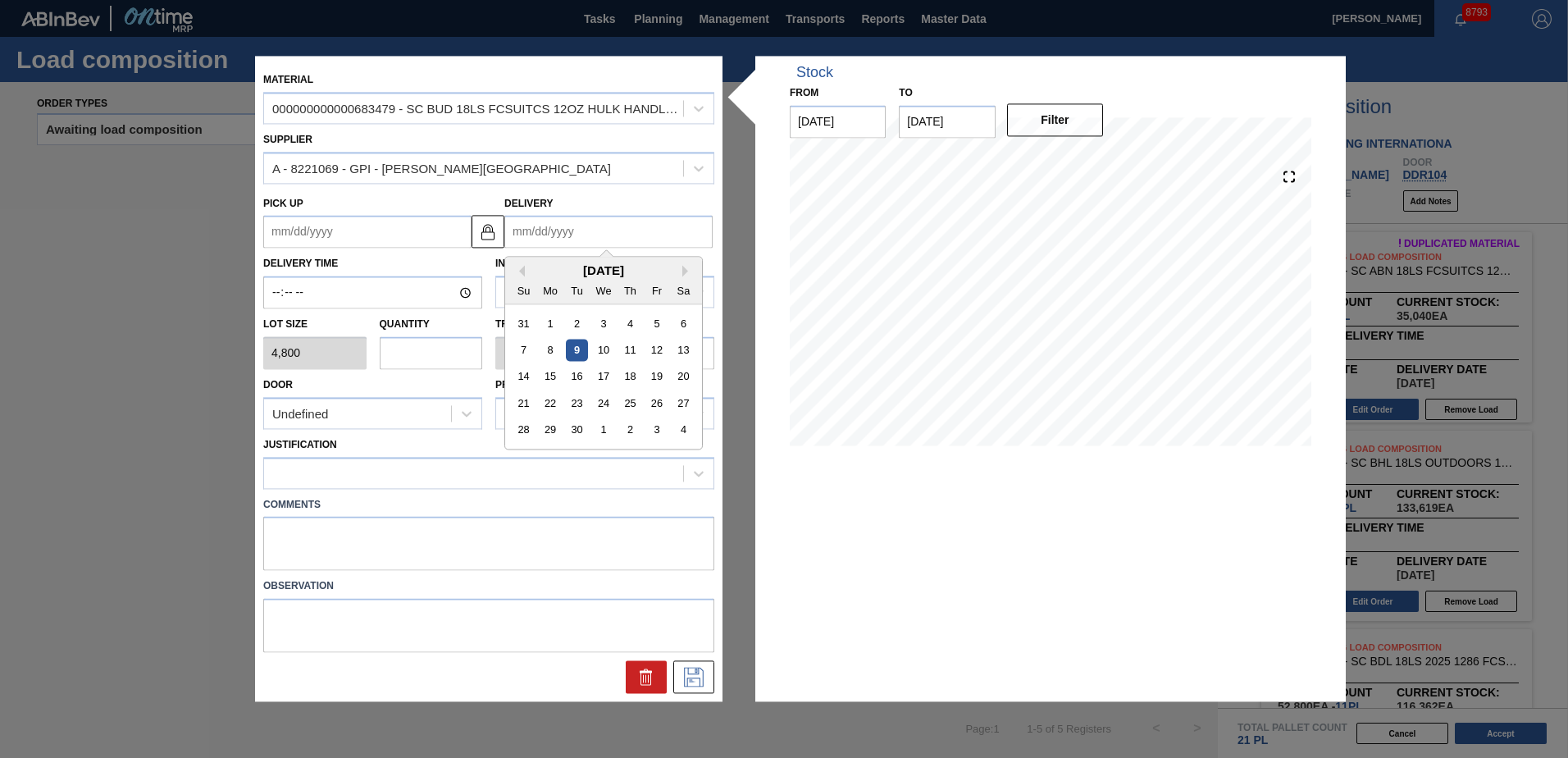
click at [598, 238] on input "Delivery" at bounding box center [608, 232] width 209 height 32
click at [604, 377] on div "17" at bounding box center [603, 377] width 22 height 22
type up "[DATE]"
type input "[DATE]"
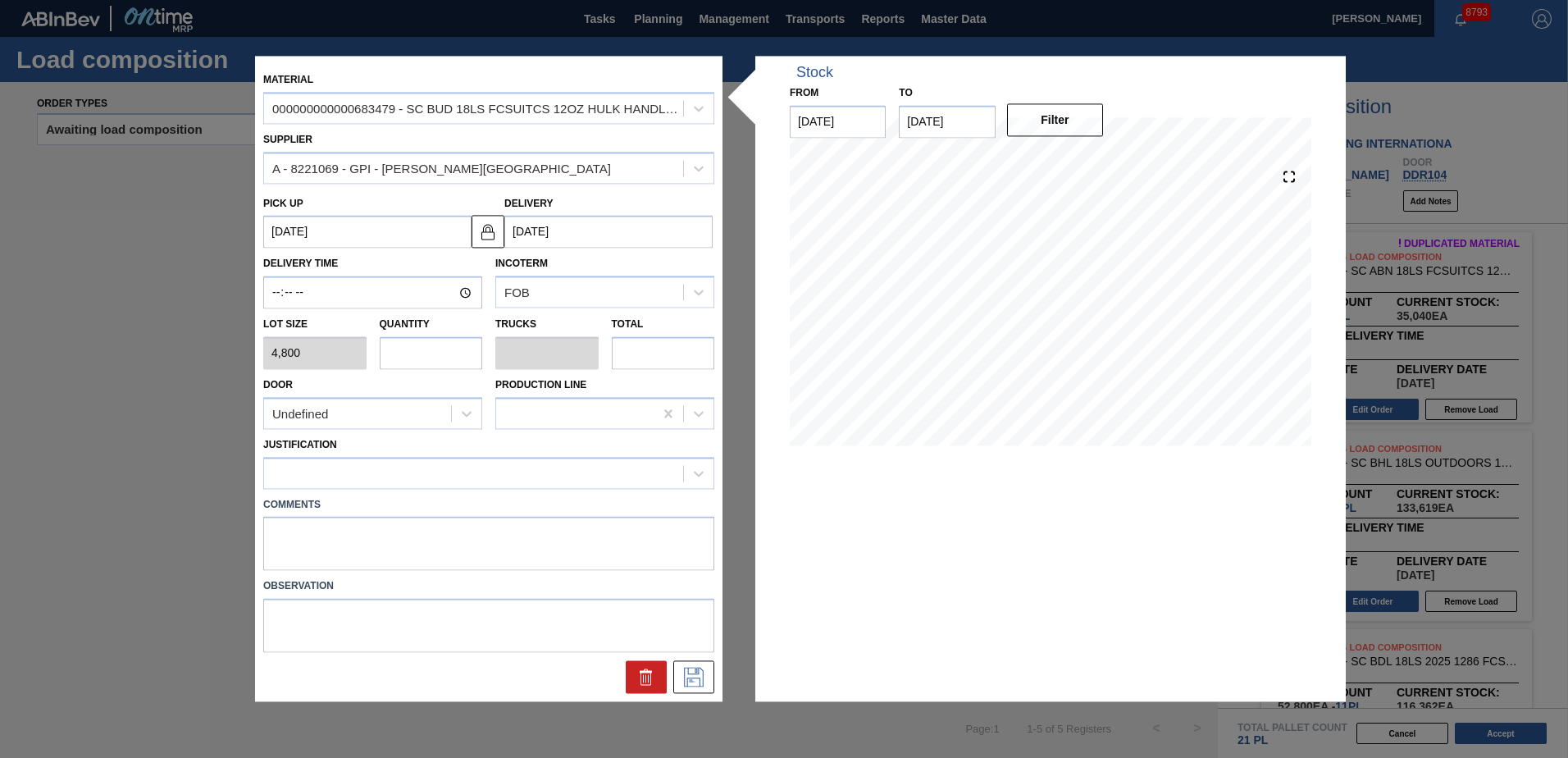
click at [431, 361] on input "text" at bounding box center [430, 353] width 103 height 32
type input "1"
type input "0.045"
type input "4,800"
type input "1"
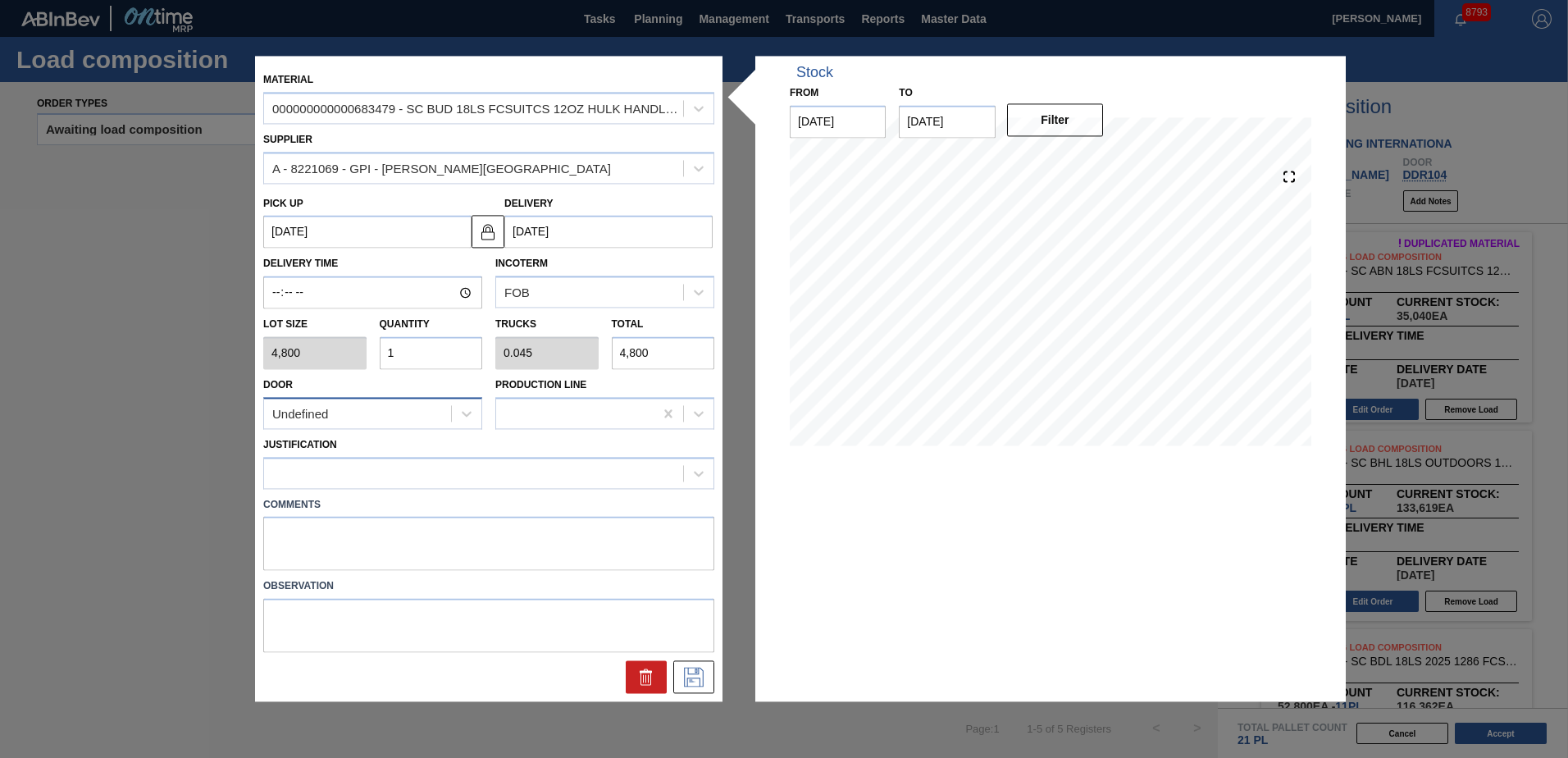
click at [414, 402] on div "Undefined" at bounding box center [358, 414] width 187 height 24
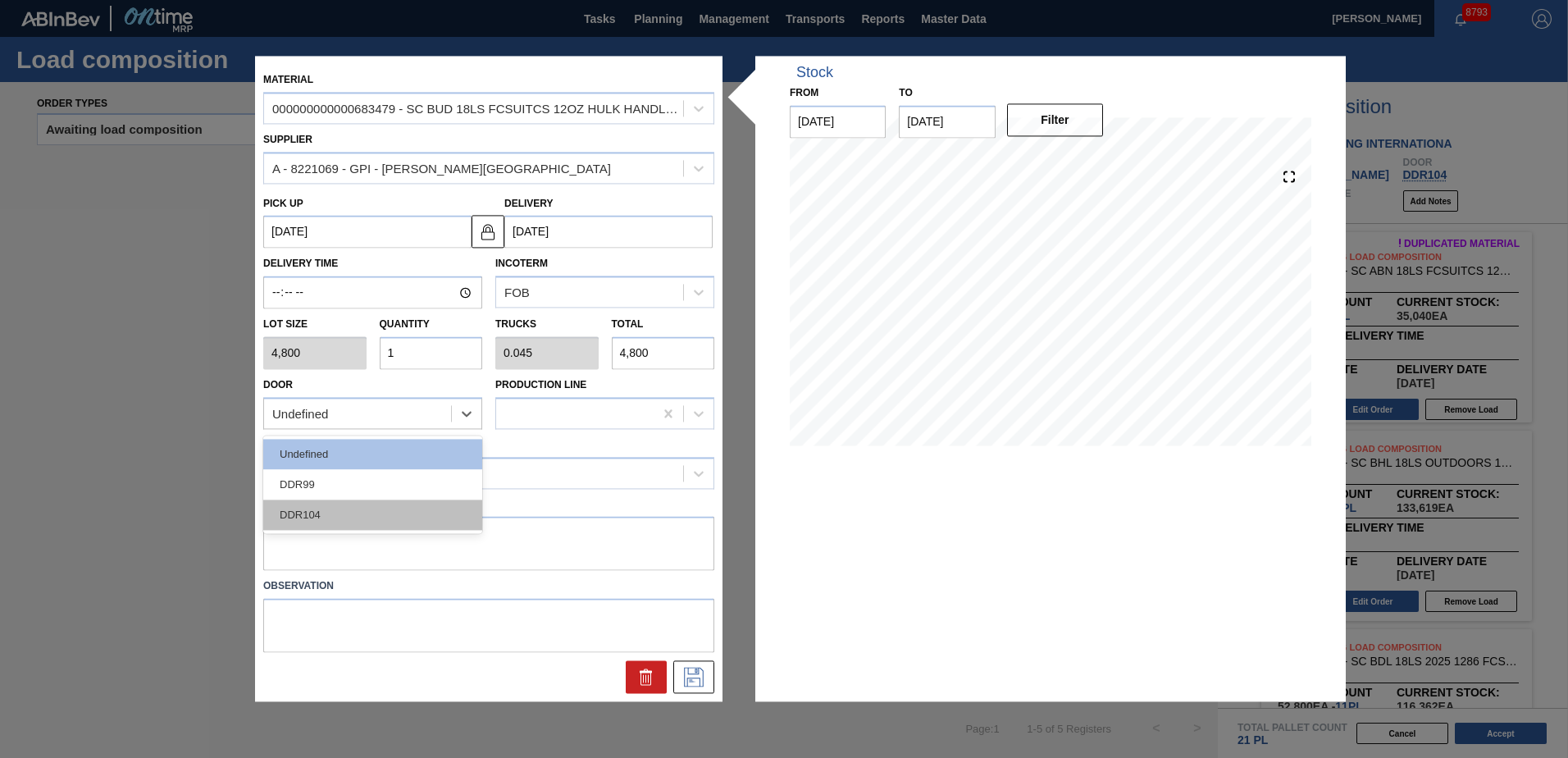
click at [359, 507] on div "DDR104" at bounding box center [373, 515] width 219 height 31
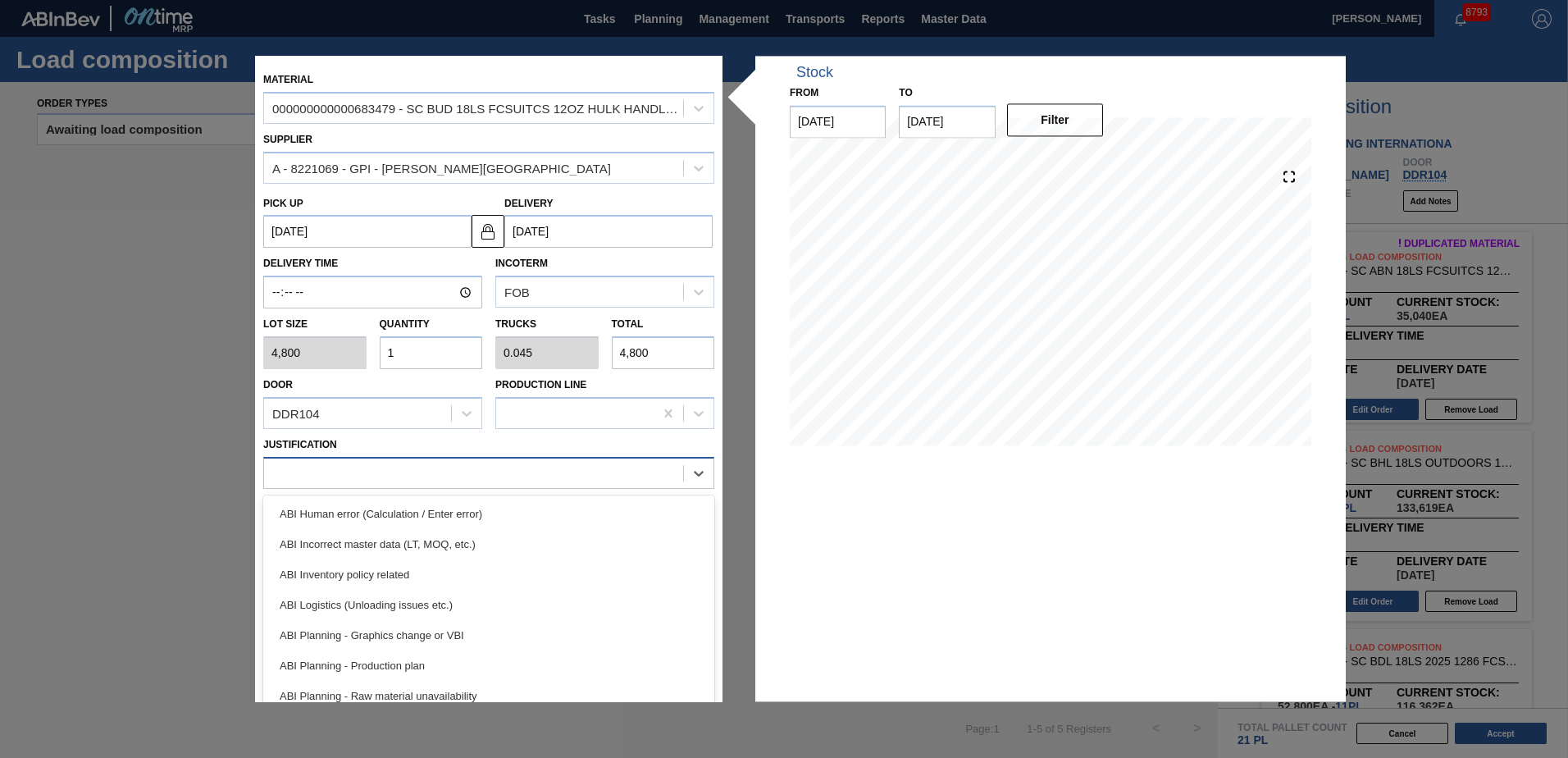
click at [362, 476] on div at bounding box center [474, 473] width 419 height 24
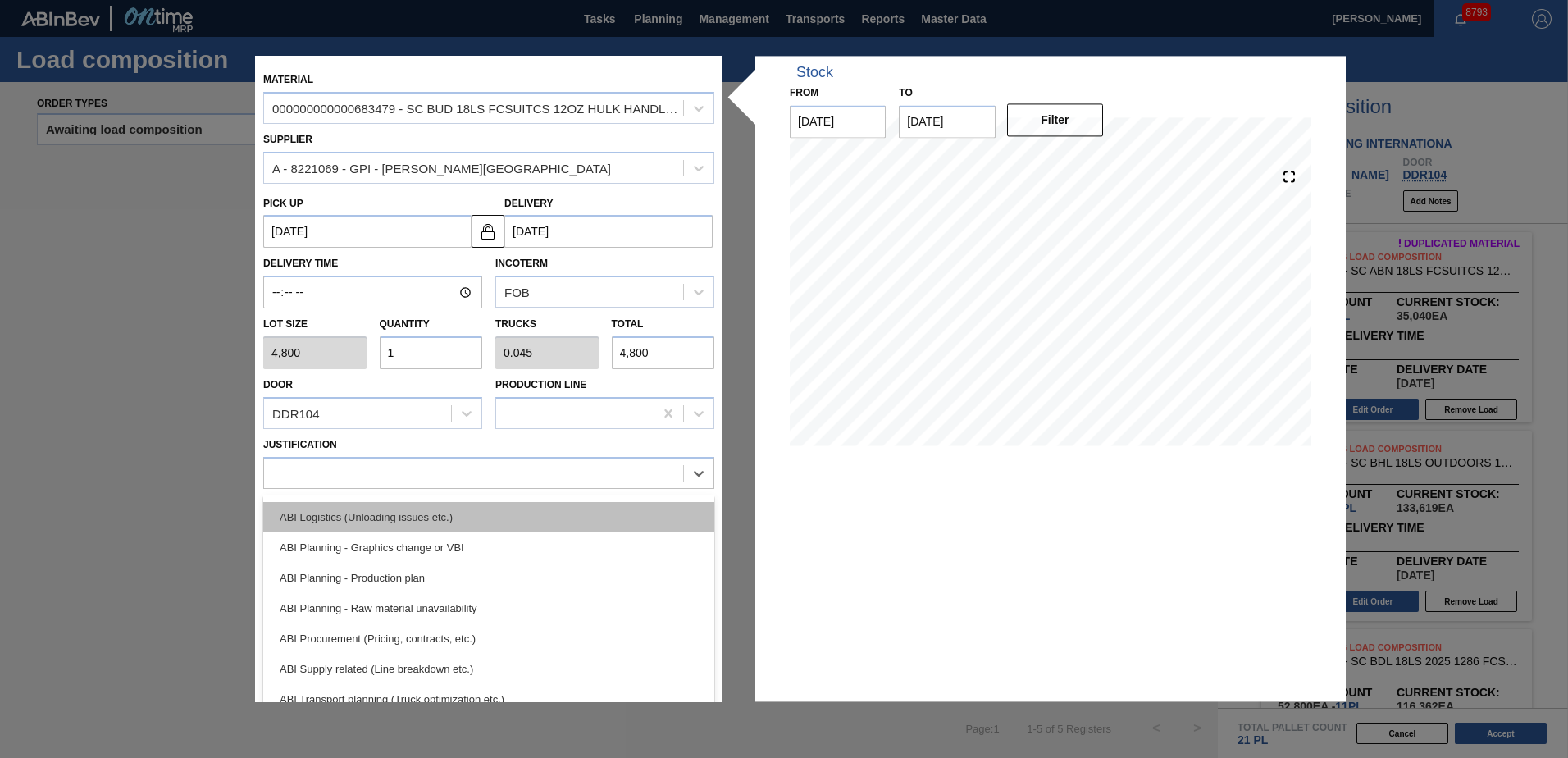
scroll to position [164, 0]
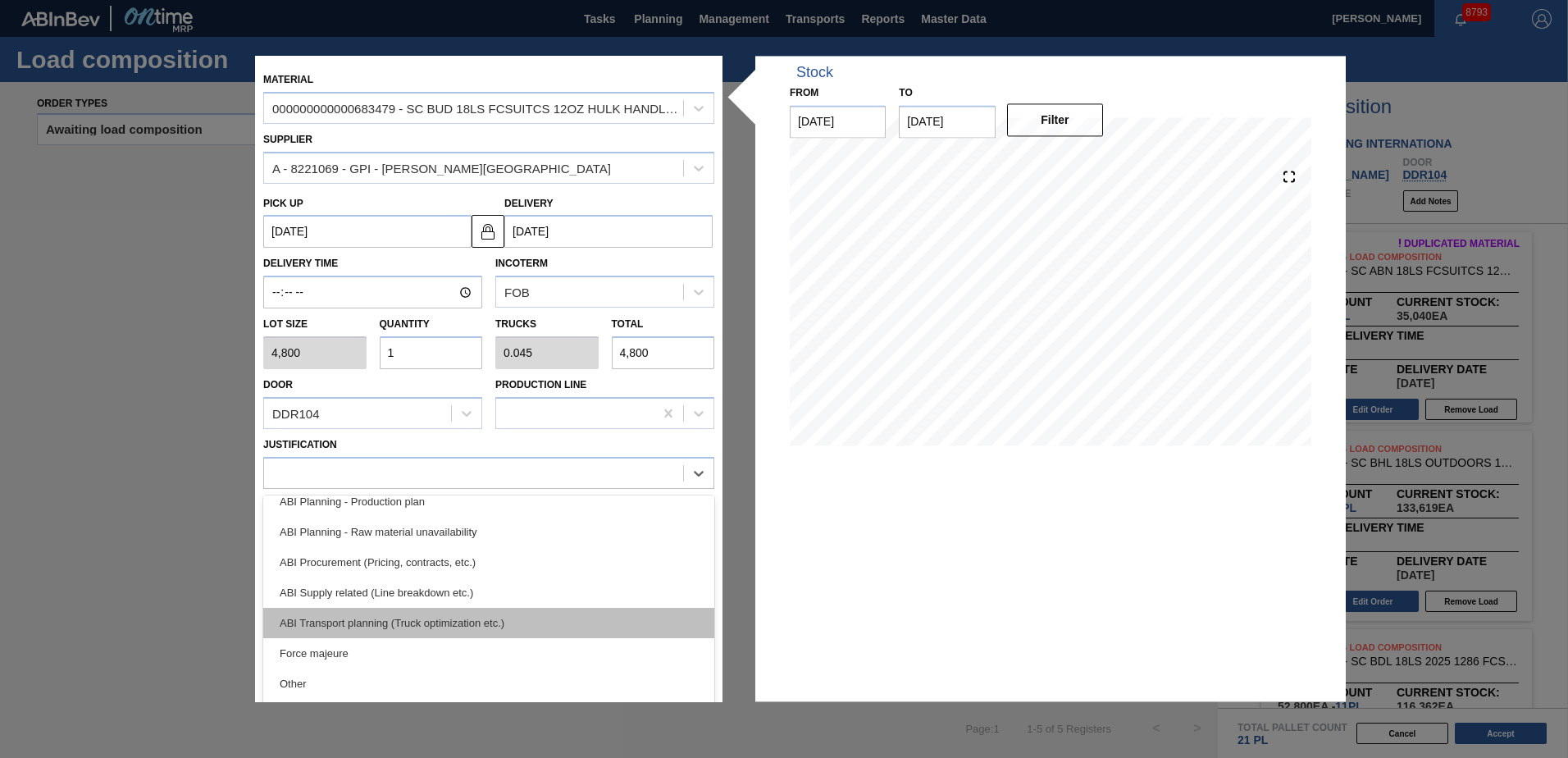
drag, startPoint x: 400, startPoint y: 619, endPoint x: 508, endPoint y: 644, distance: 110.9
click at [401, 619] on div "ABI Transport planning (Truck optimization etc.)" at bounding box center [489, 623] width 451 height 31
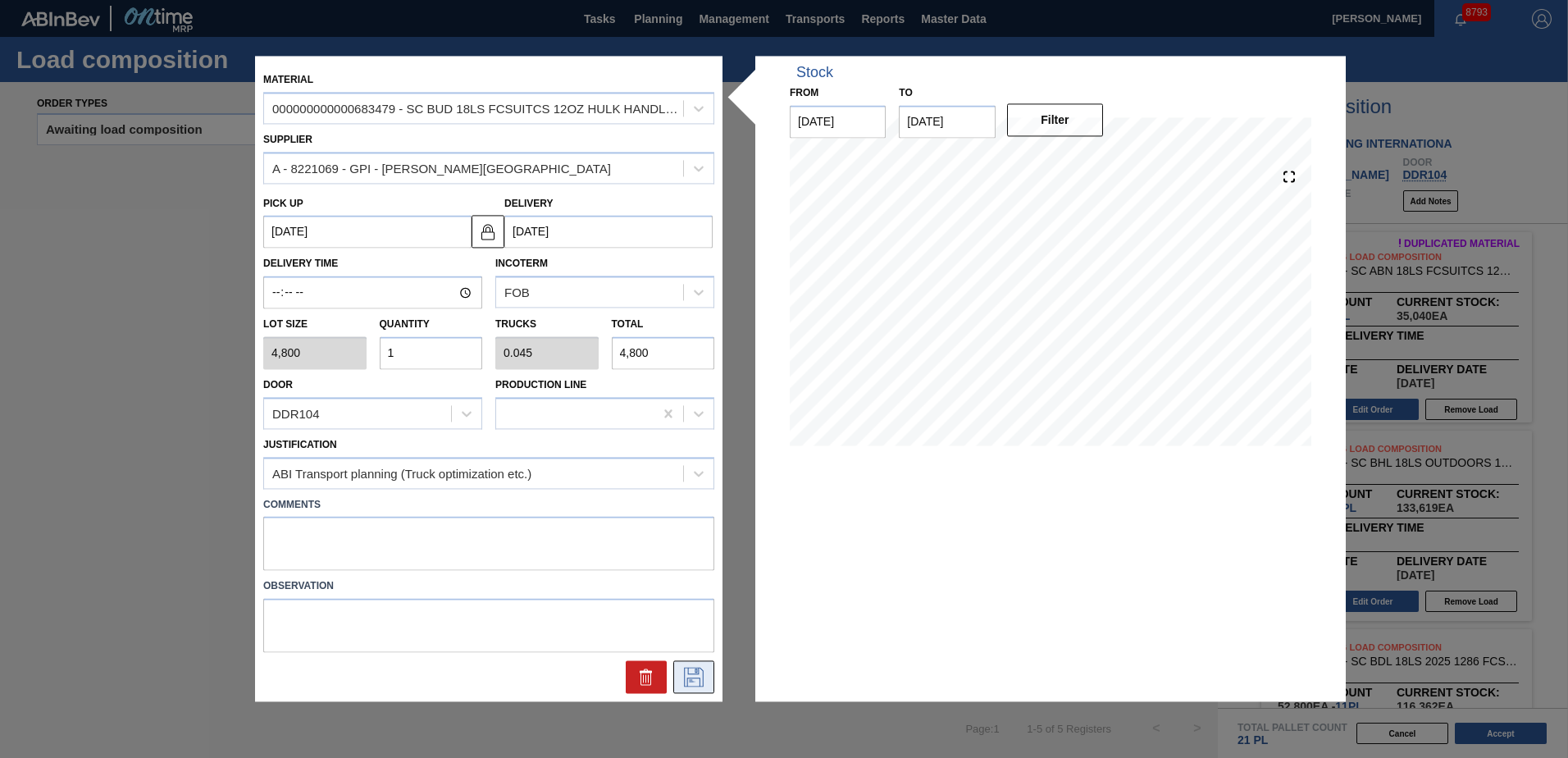
click at [697, 686] on icon at bounding box center [694, 677] width 26 height 19
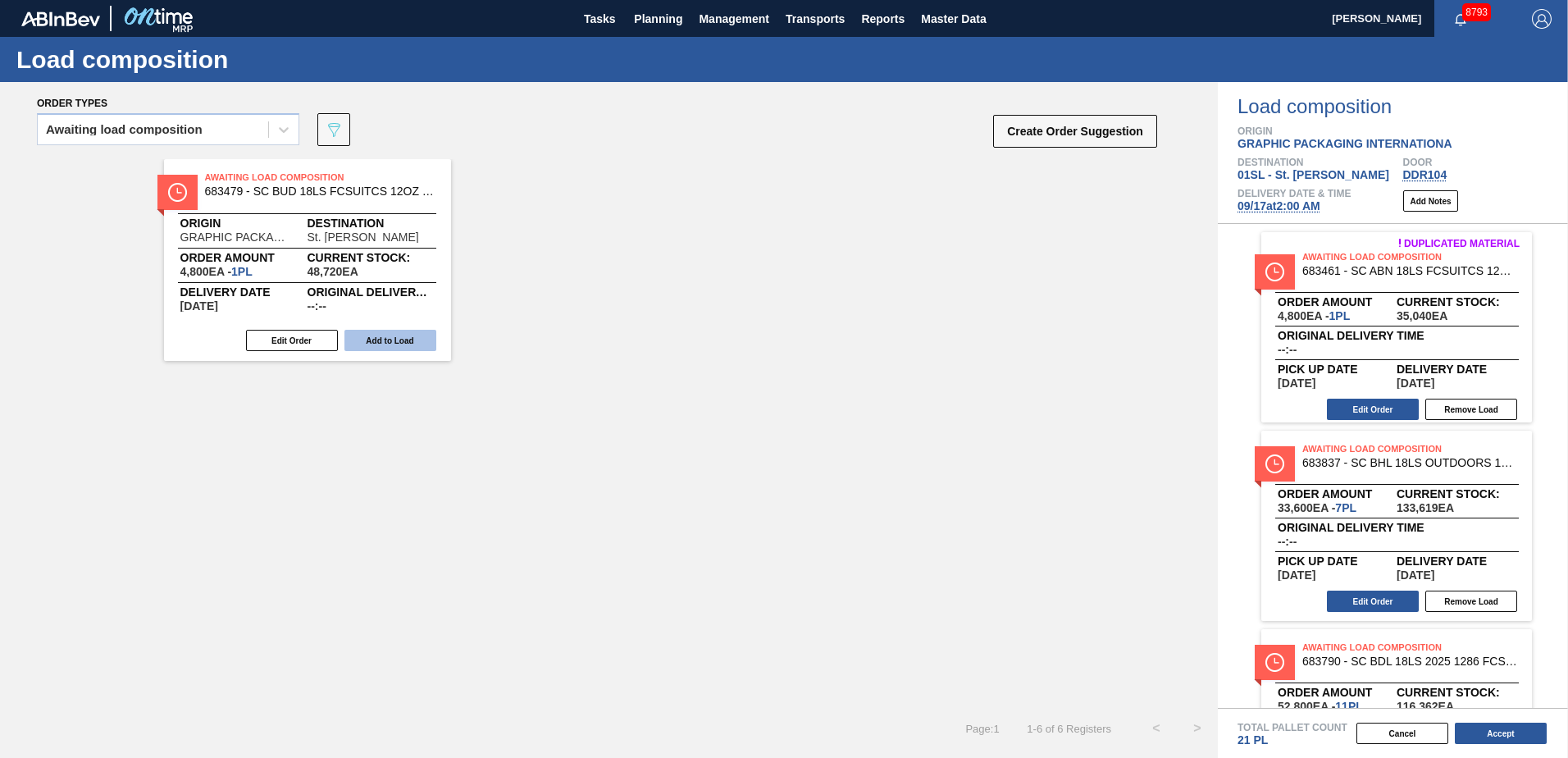
click at [390, 343] on button "Add to Load" at bounding box center [389, 340] width 92 height 21
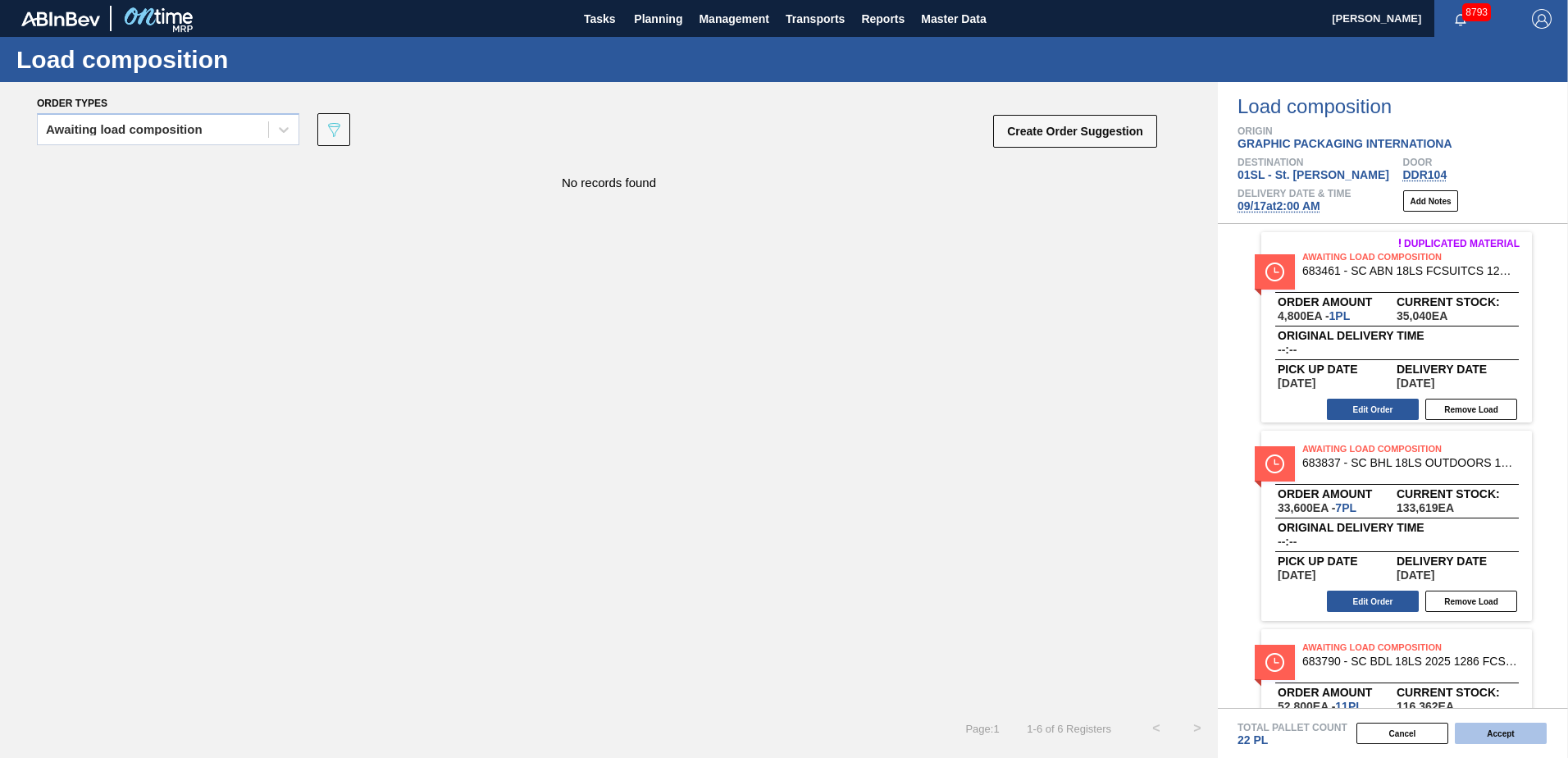
click at [1515, 739] on button "Accept" at bounding box center [1500, 733] width 92 height 21
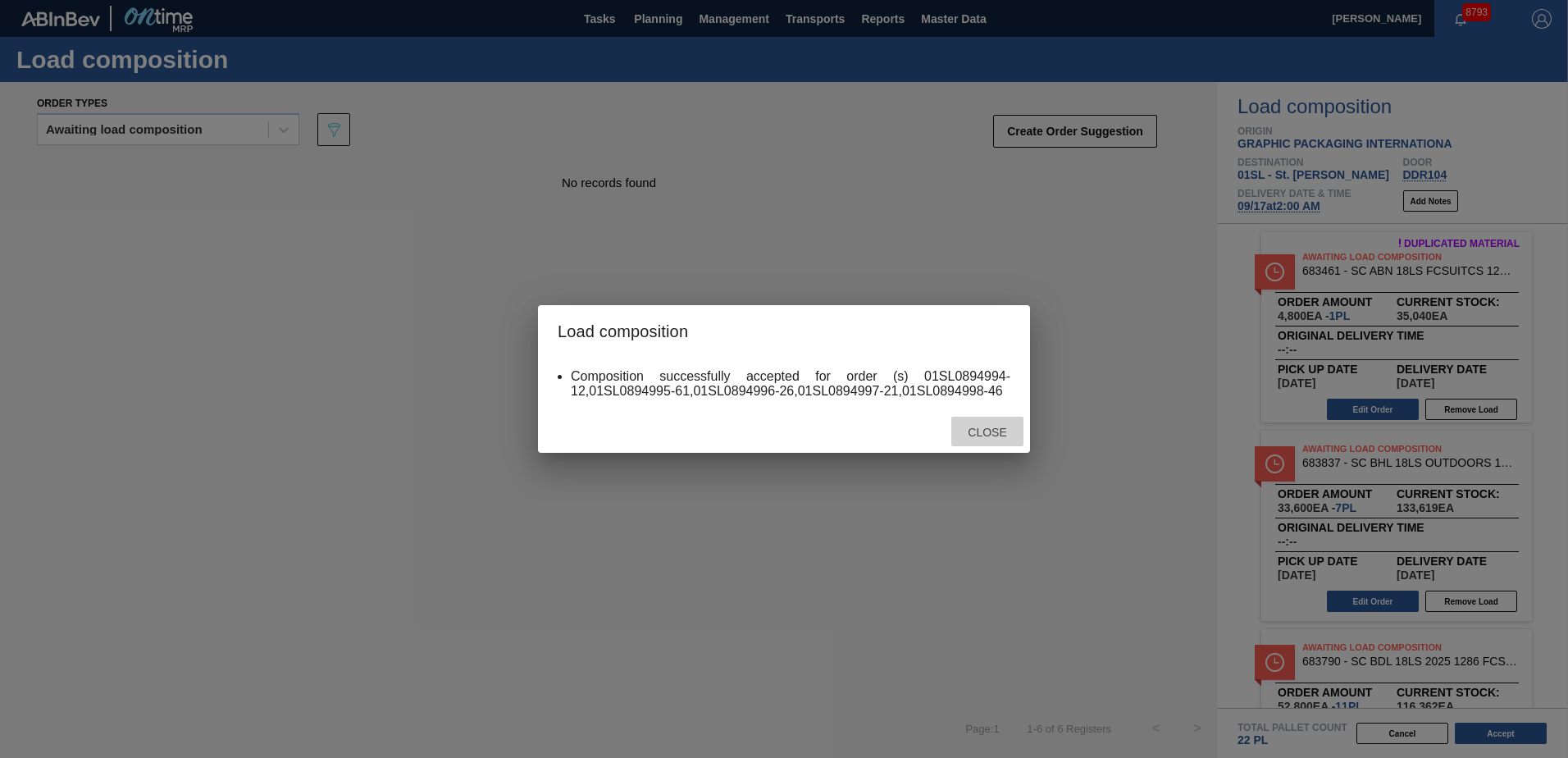
click at [973, 429] on span "Close" at bounding box center [987, 432] width 65 height 13
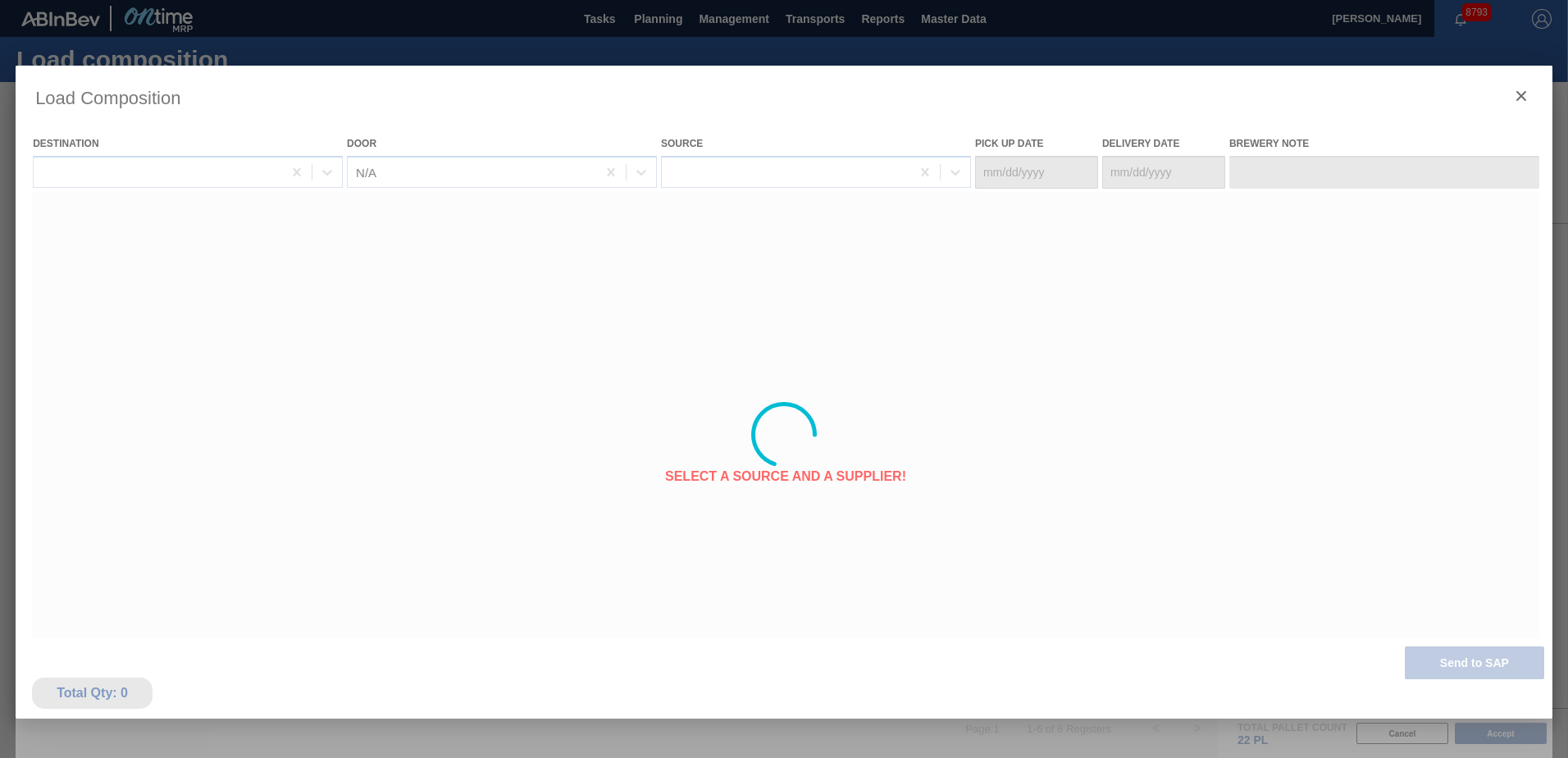
type Date "[DATE]"
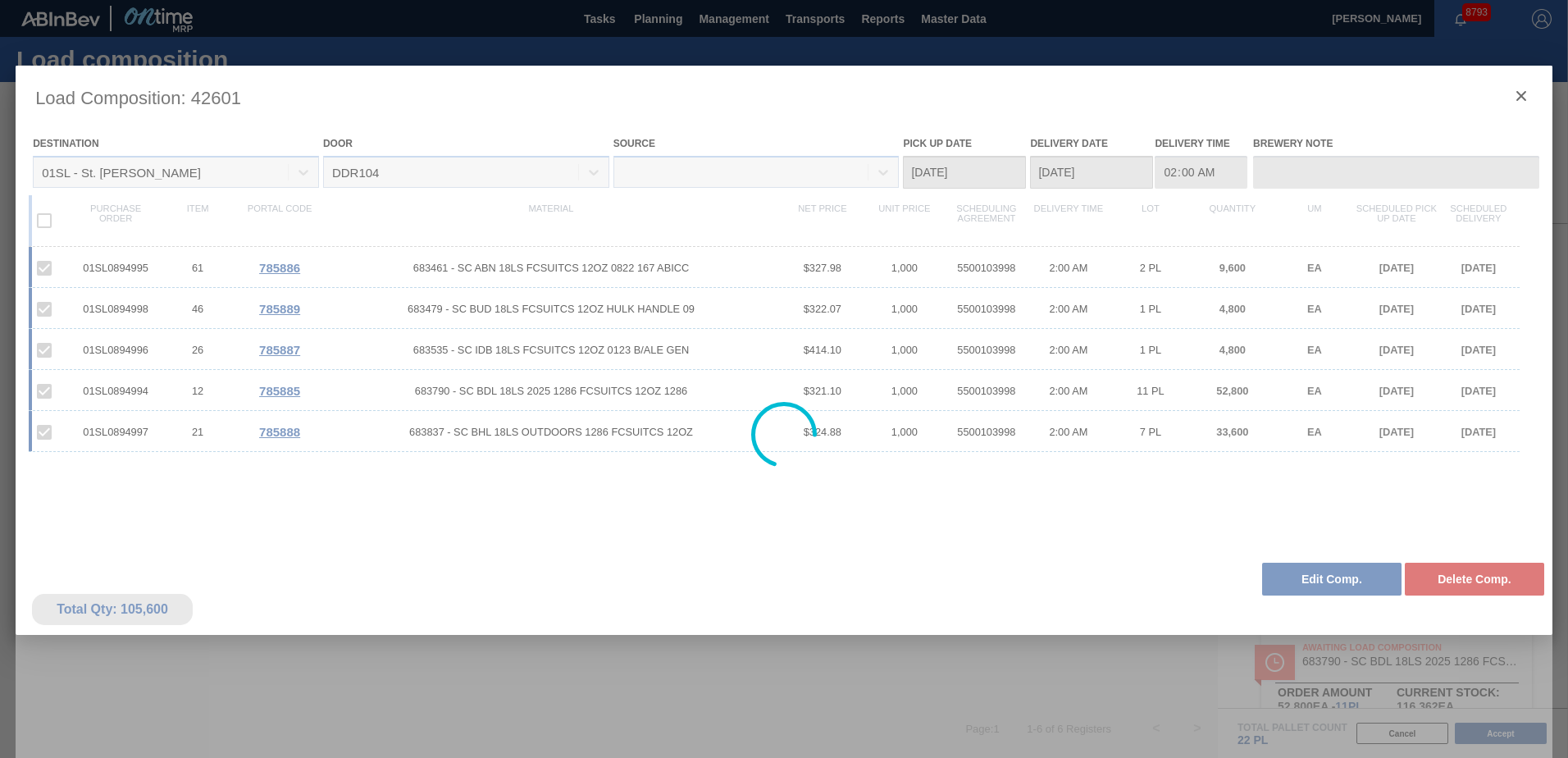
click at [1521, 96] on div at bounding box center [784, 435] width 1536 height 739
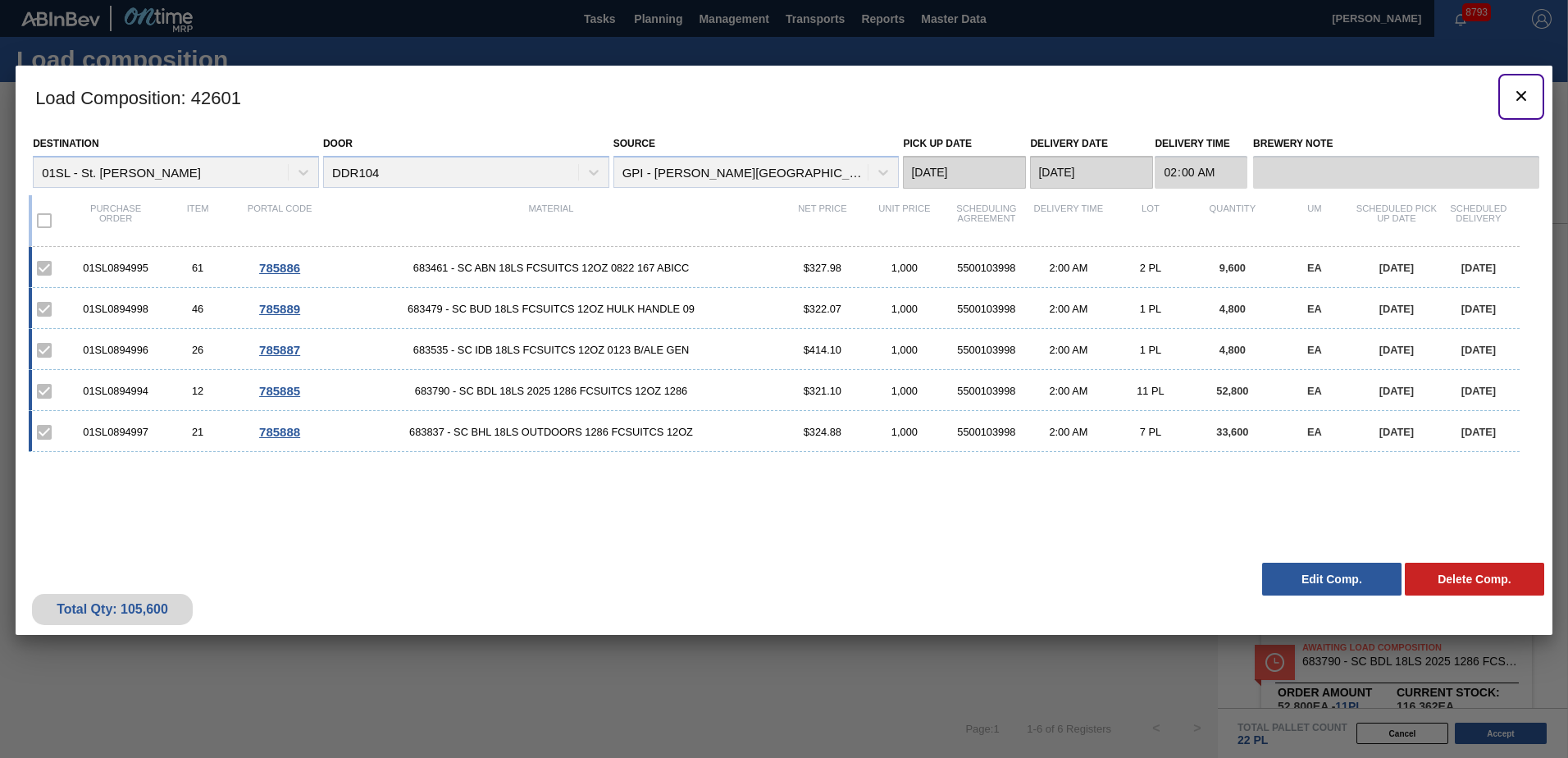
click at [1521, 96] on icon "botão de ícone" at bounding box center [1521, 96] width 10 height 10
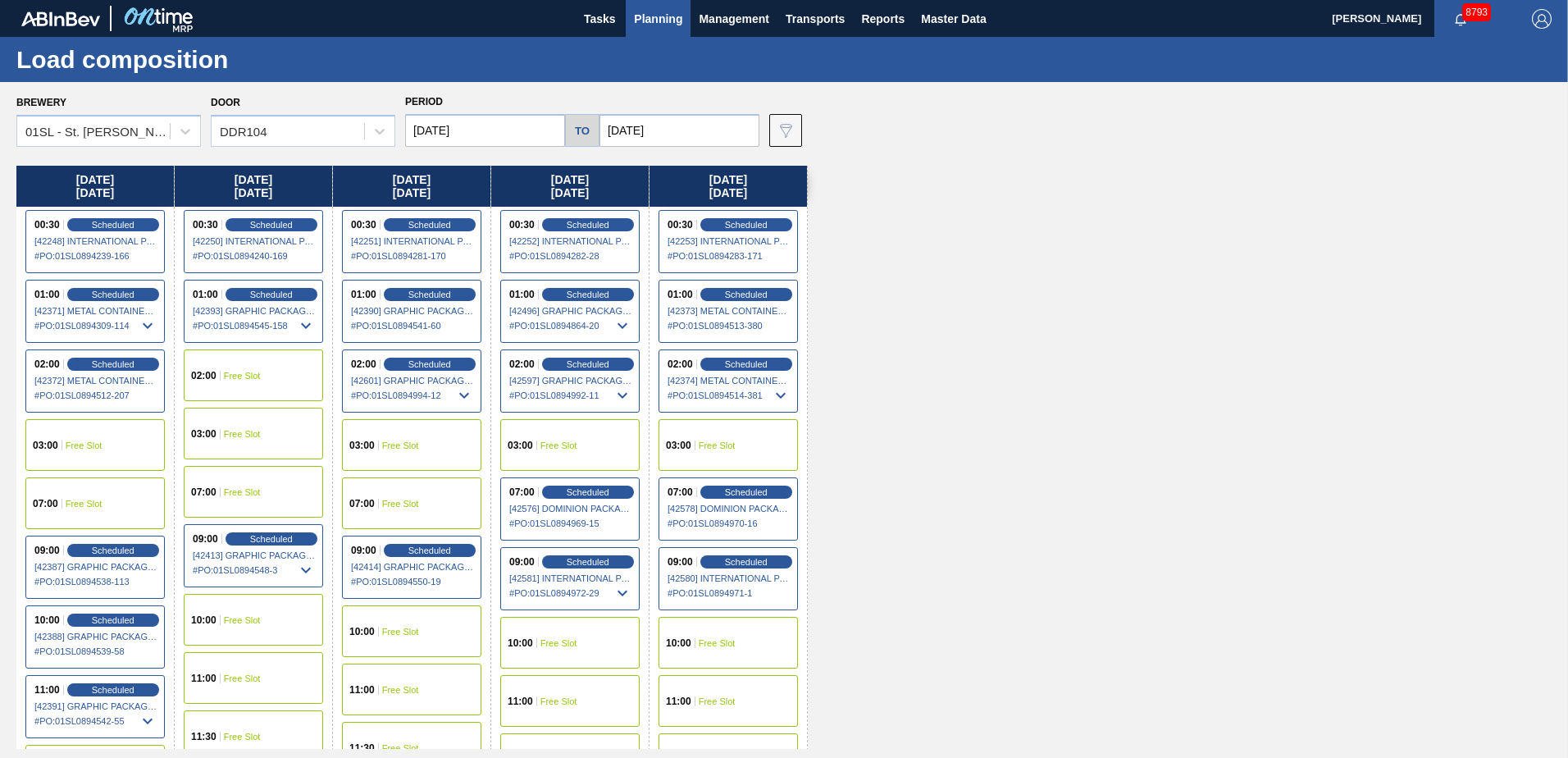
click at [642, 28] on span "Planning" at bounding box center [658, 19] width 48 height 19
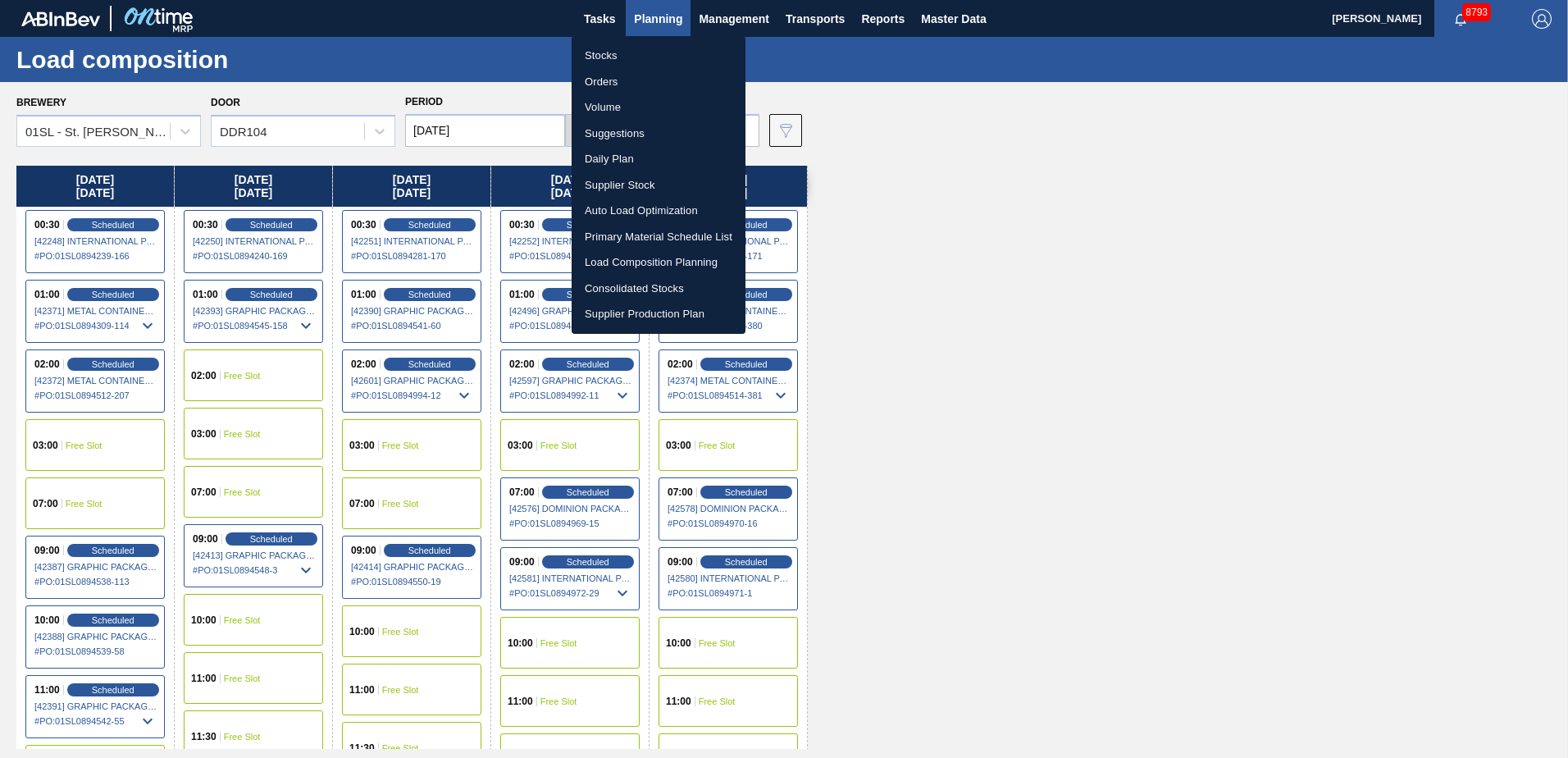
click at [626, 142] on li "Suggestions" at bounding box center [657, 134] width 173 height 26
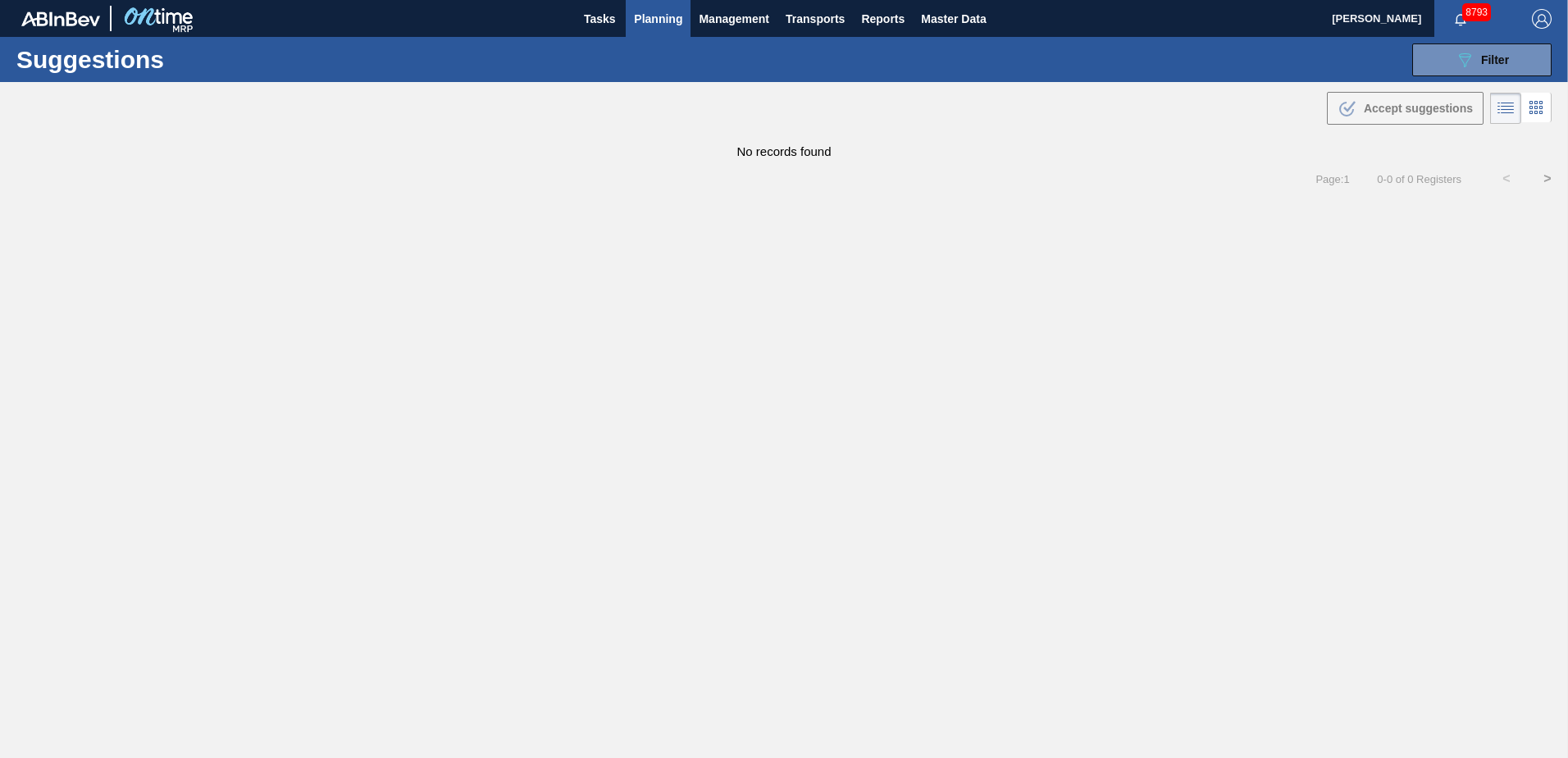
type from "[DATE]"
type to "[DATE]"
click at [1478, 62] on div "089F7B8B-B2A5-4AFE-B5C0-19BA573D28AC Filter" at bounding box center [1482, 59] width 54 height 19
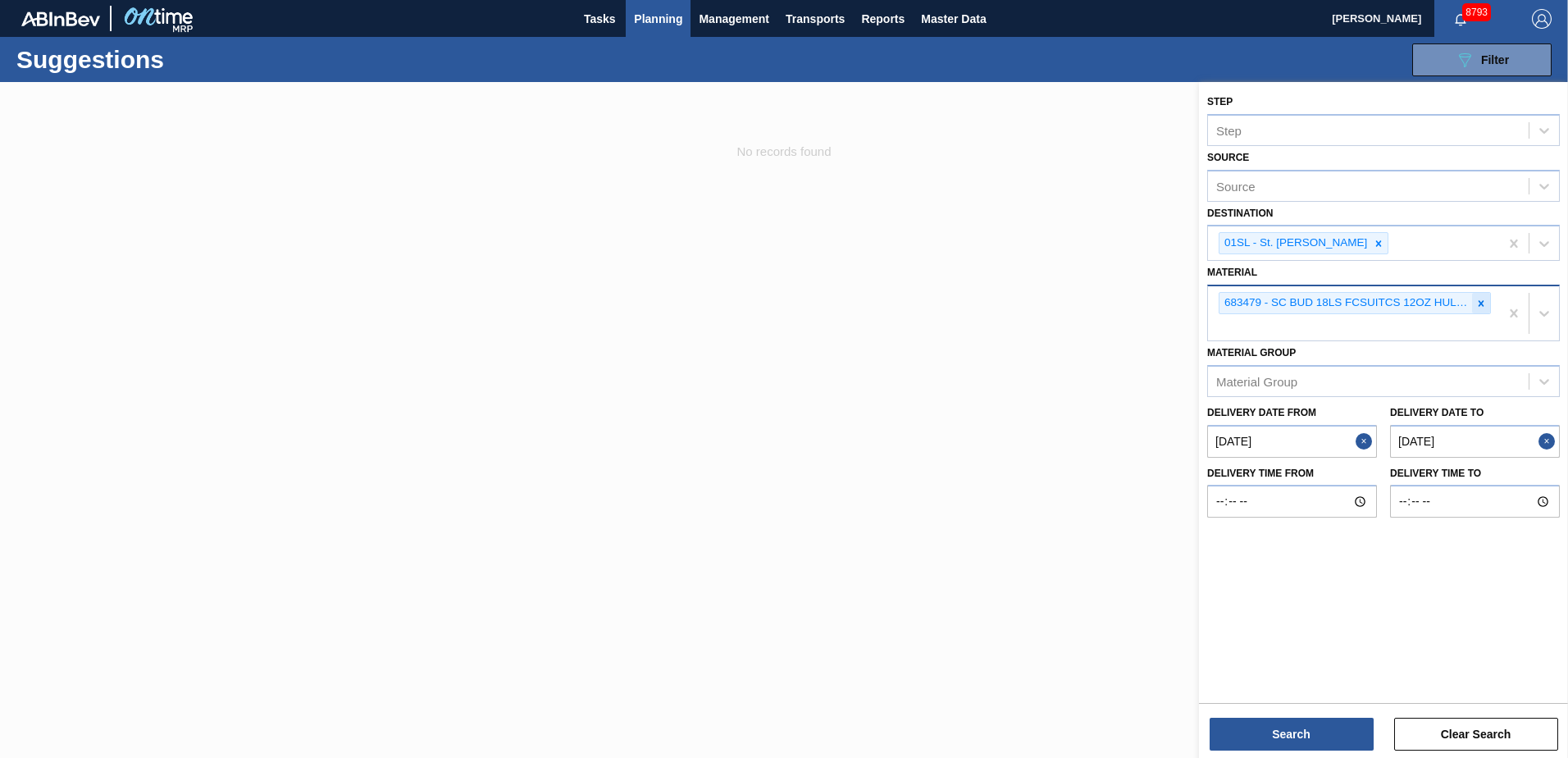
click at [1478, 302] on icon at bounding box center [1481, 303] width 11 height 11
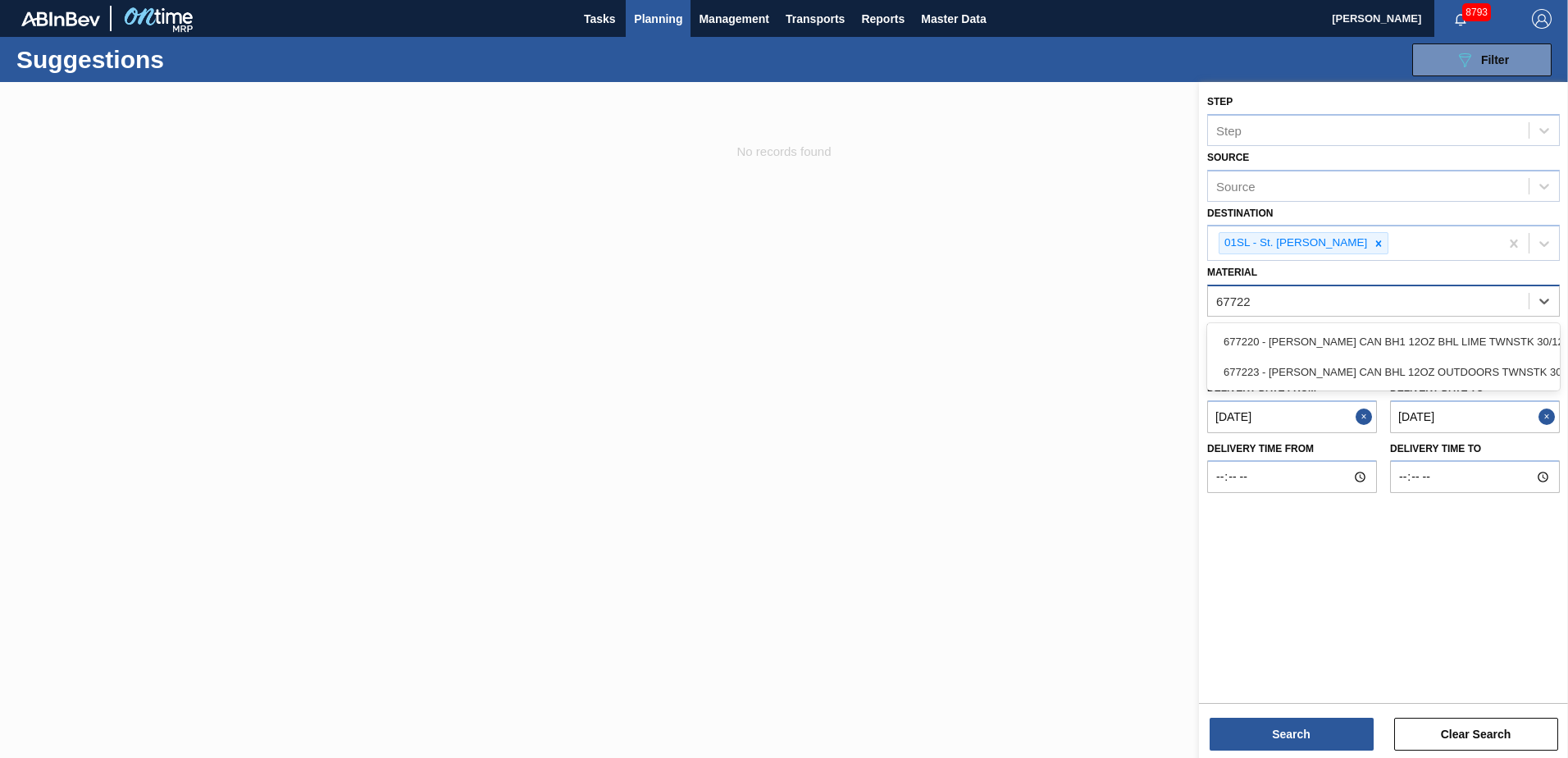
type input "677223"
click at [1463, 346] on div "677223 - [PERSON_NAME] CAN BHL 12OZ OUTDOORS TWNSTK 30/12" at bounding box center [1383, 341] width 352 height 31
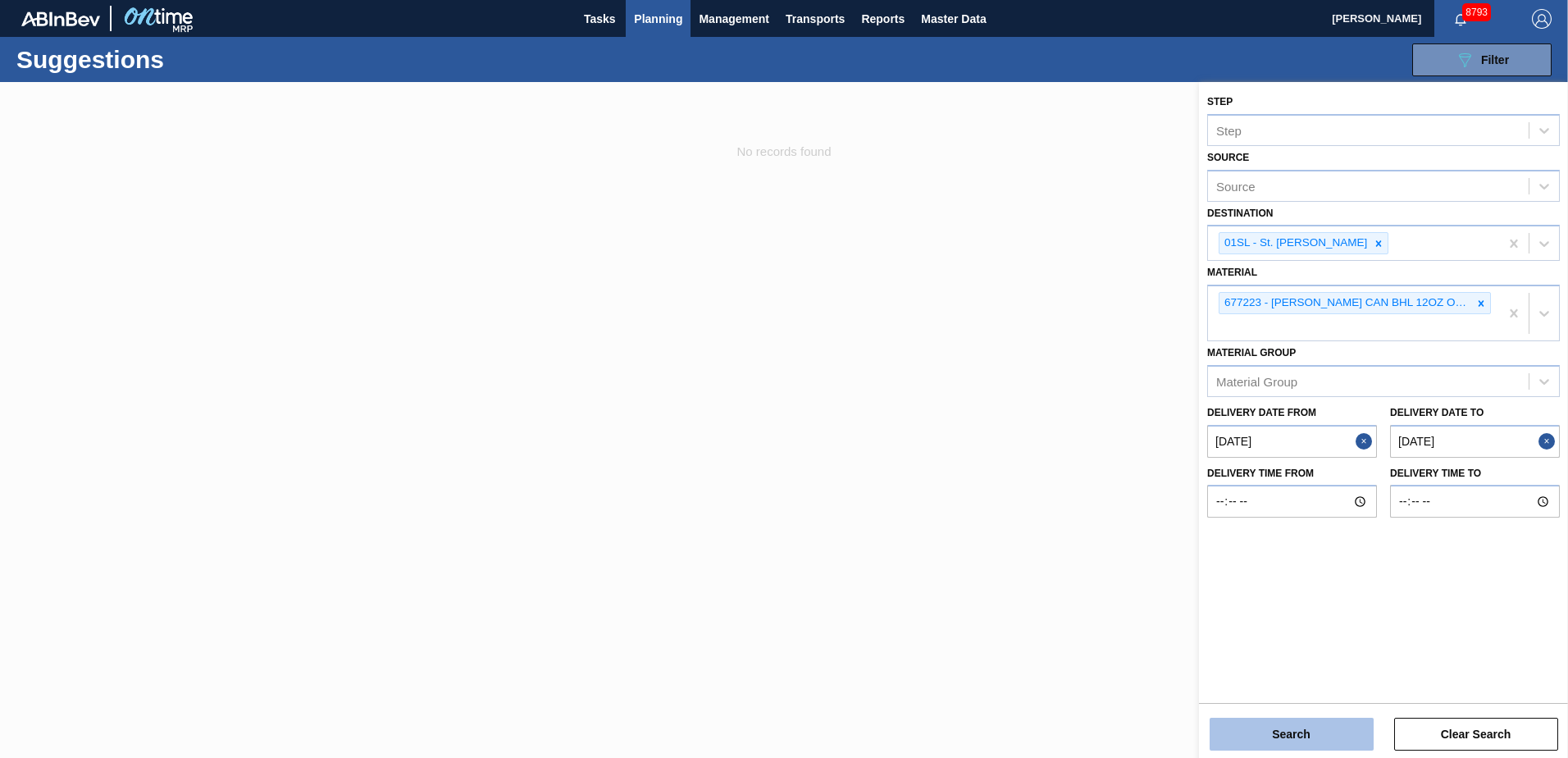
click at [1275, 737] on button "Search" at bounding box center [1291, 734] width 164 height 32
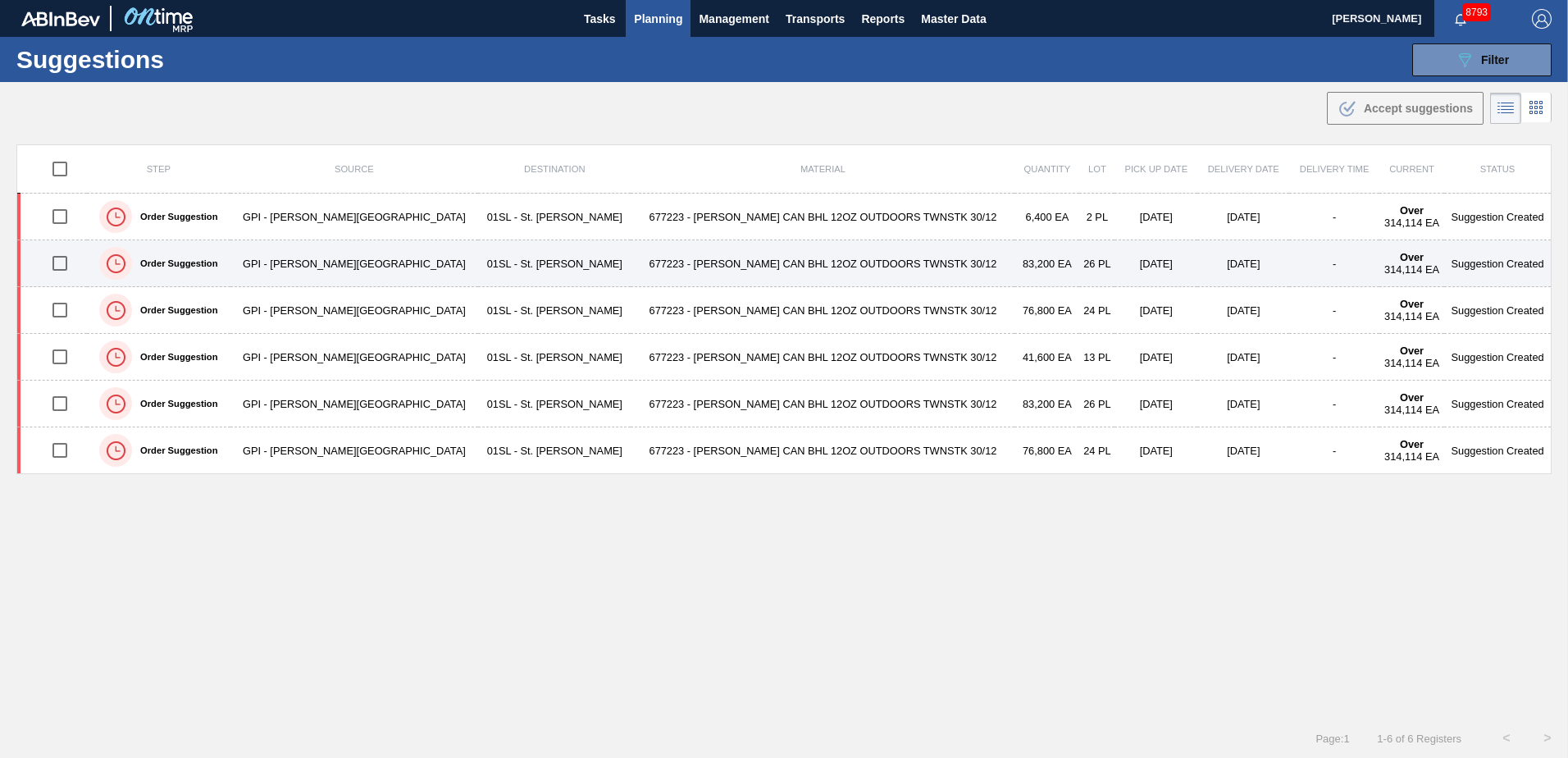
click at [63, 262] on input "checkbox" at bounding box center [59, 263] width 34 height 34
checkbox input "true"
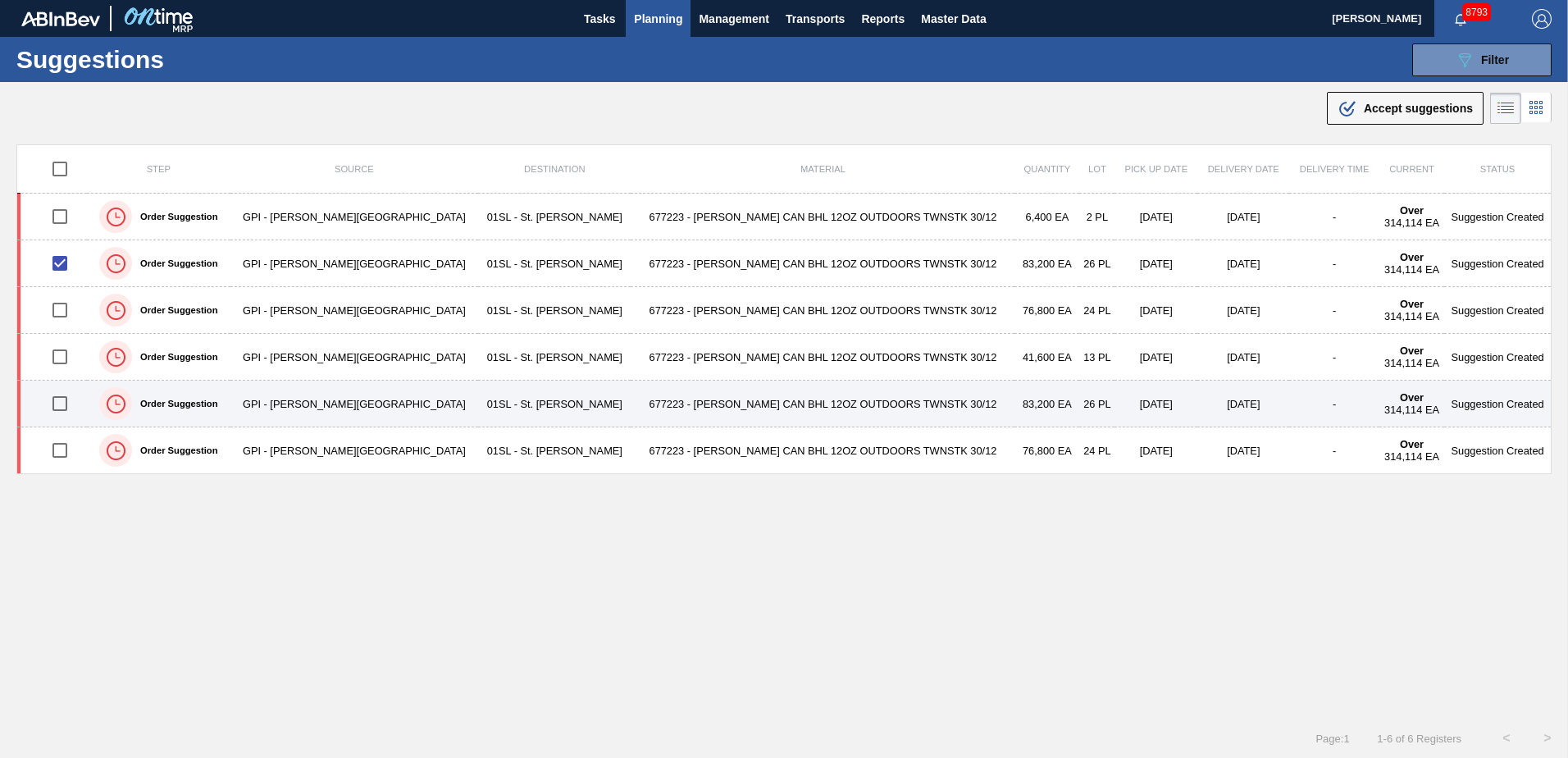
drag, startPoint x: 63, startPoint y: 401, endPoint x: 224, endPoint y: 402, distance: 161.0
click at [62, 401] on input "checkbox" at bounding box center [59, 403] width 34 height 34
checkbox input "true"
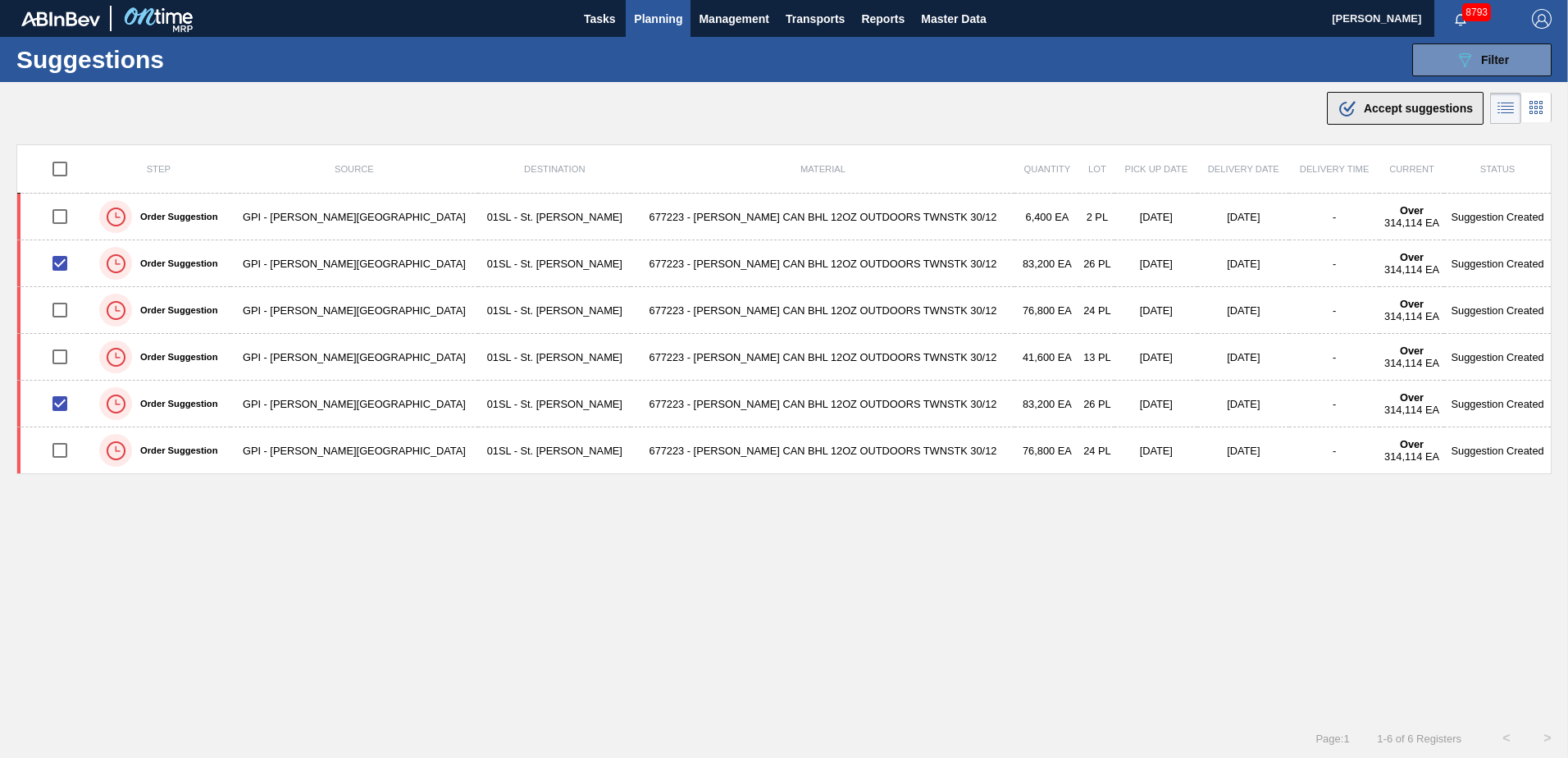
click at [1337, 117] on icon ".b{fill:var(--color-action-default)}" at bounding box center [1346, 108] width 19 height 19
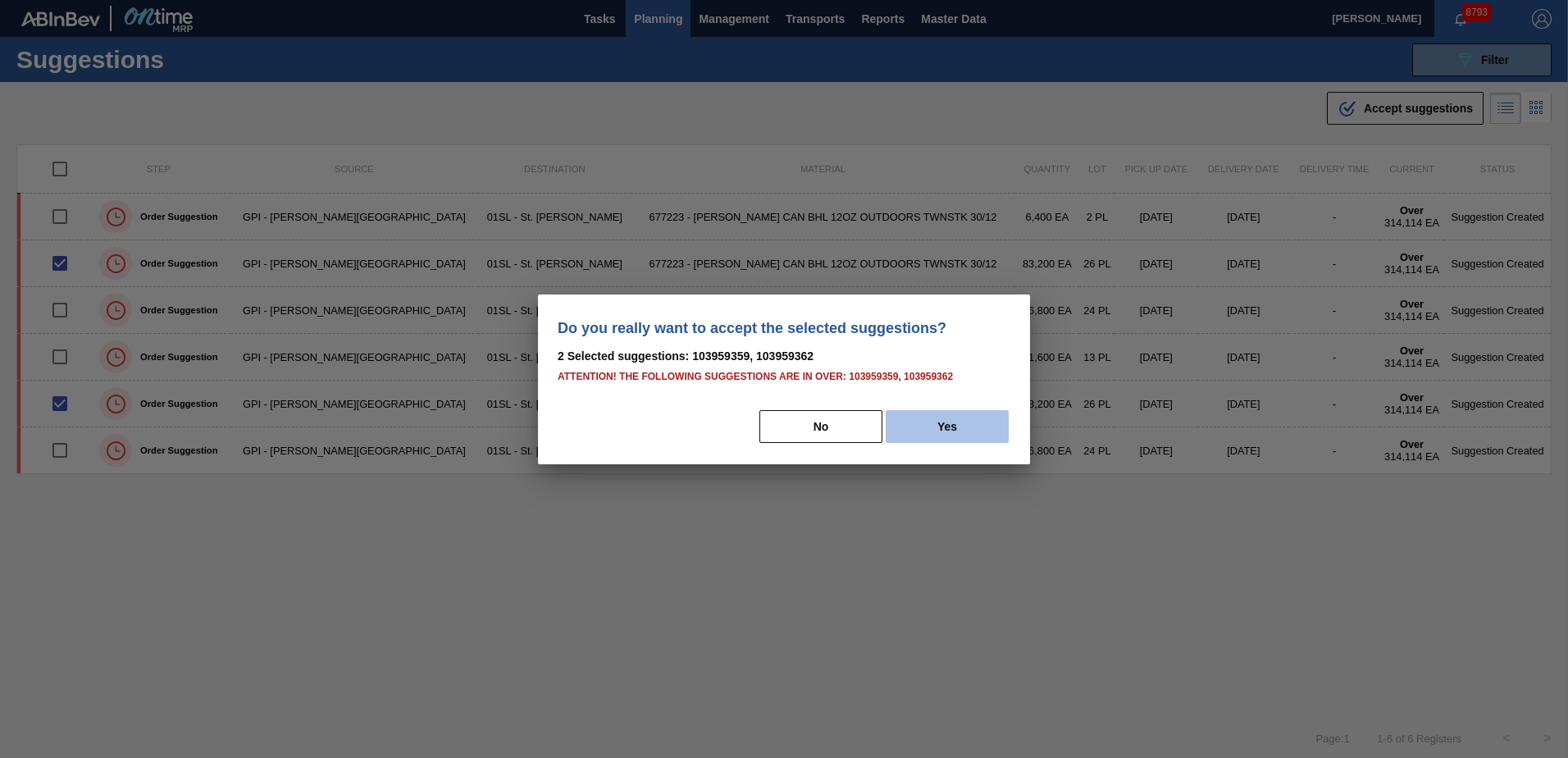
click at [946, 423] on button "Yes" at bounding box center [947, 426] width 123 height 32
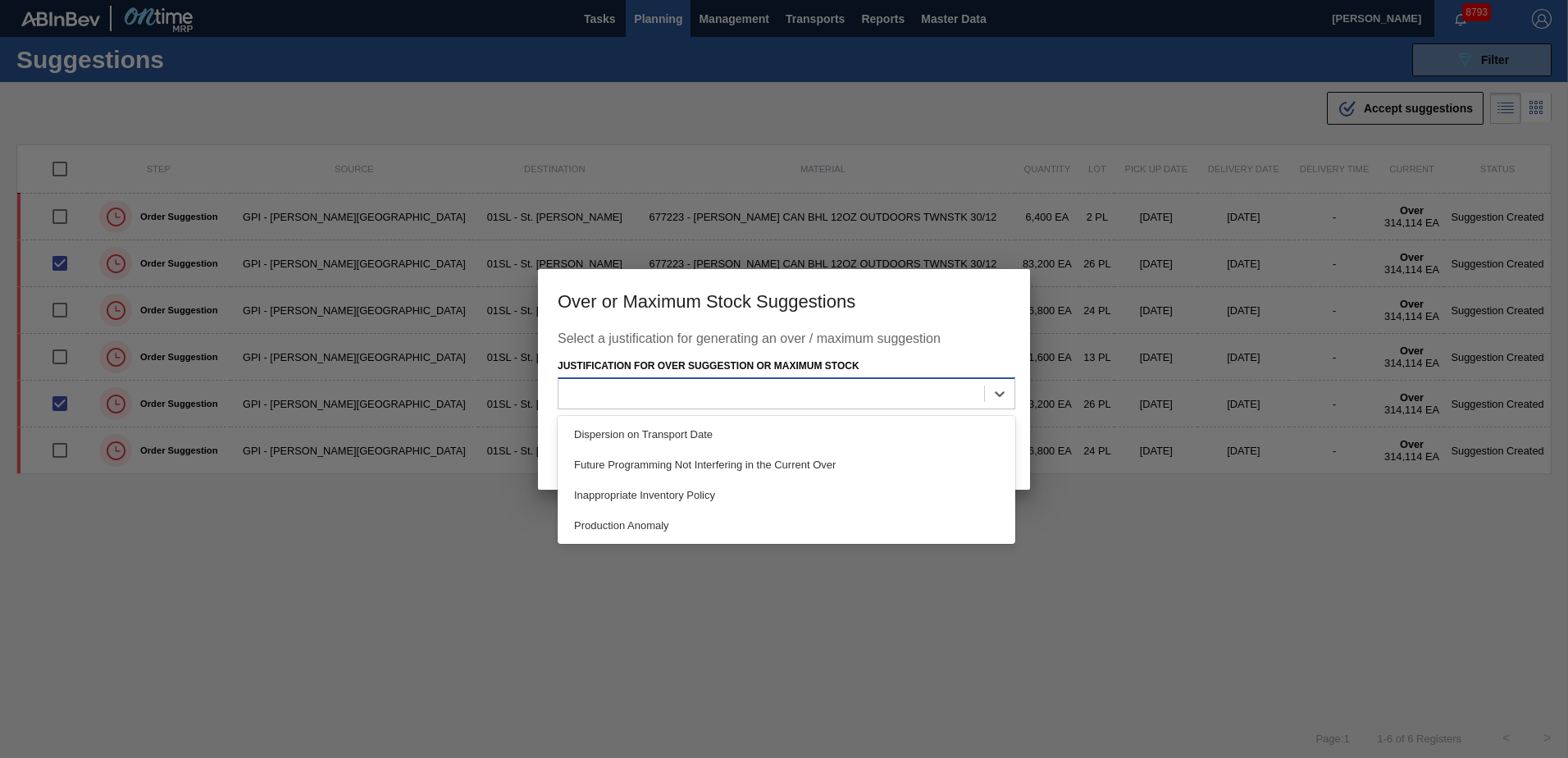
click at [940, 407] on div at bounding box center [785, 393] width 457 height 32
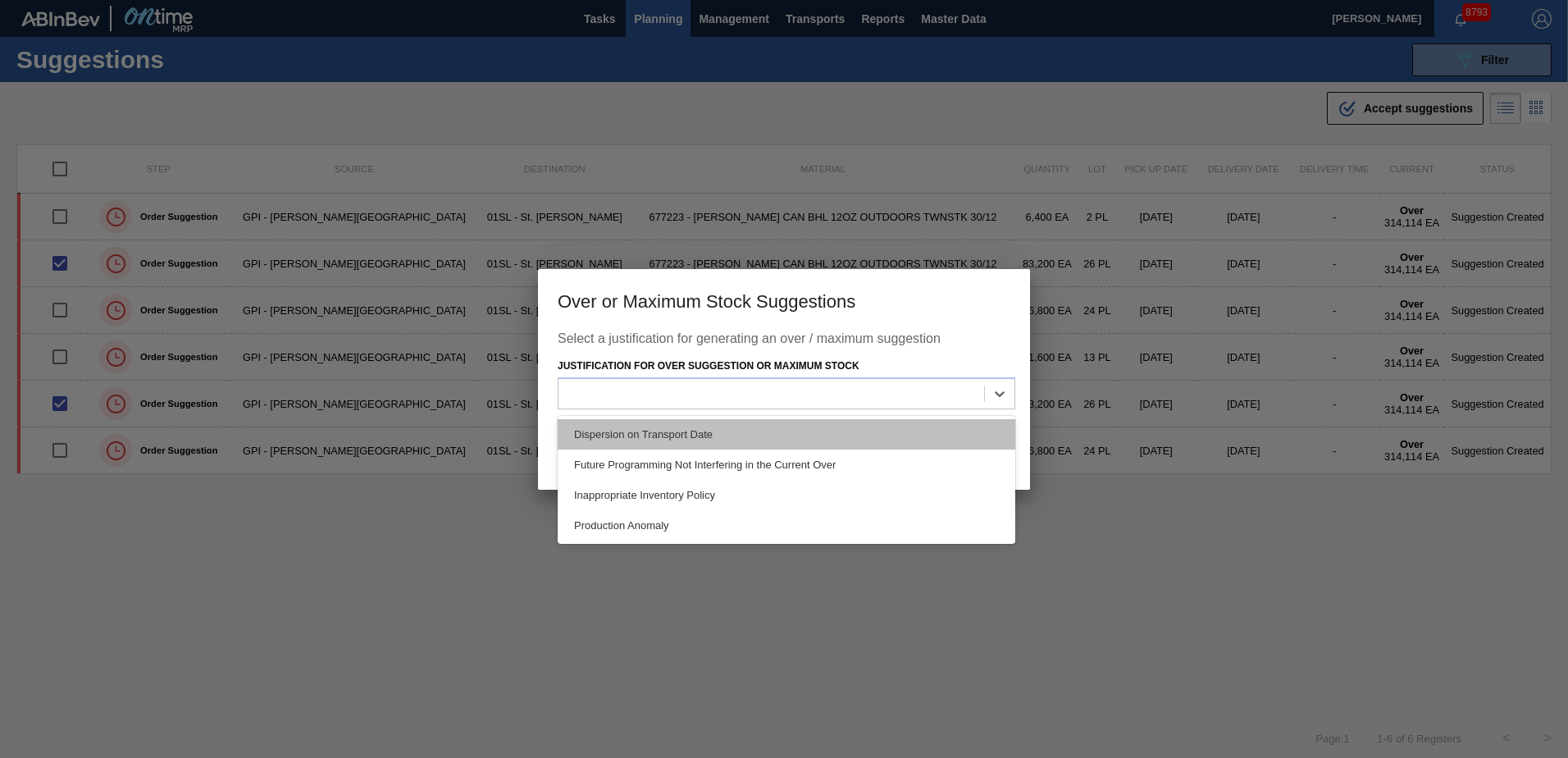
click at [857, 431] on div "Dispersion on Transport Date" at bounding box center [785, 434] width 457 height 31
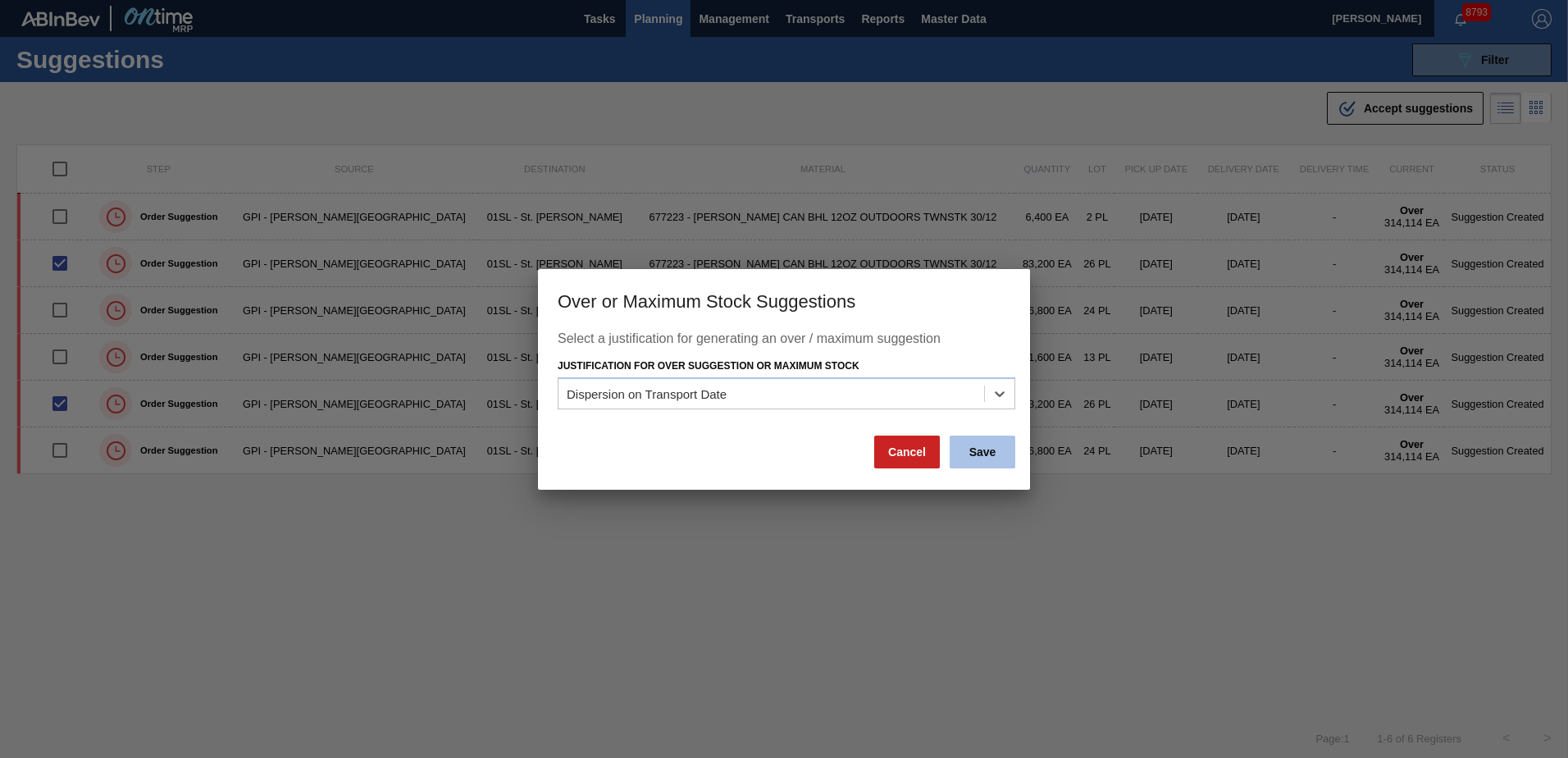
click at [991, 463] on button "Save" at bounding box center [982, 452] width 66 height 32
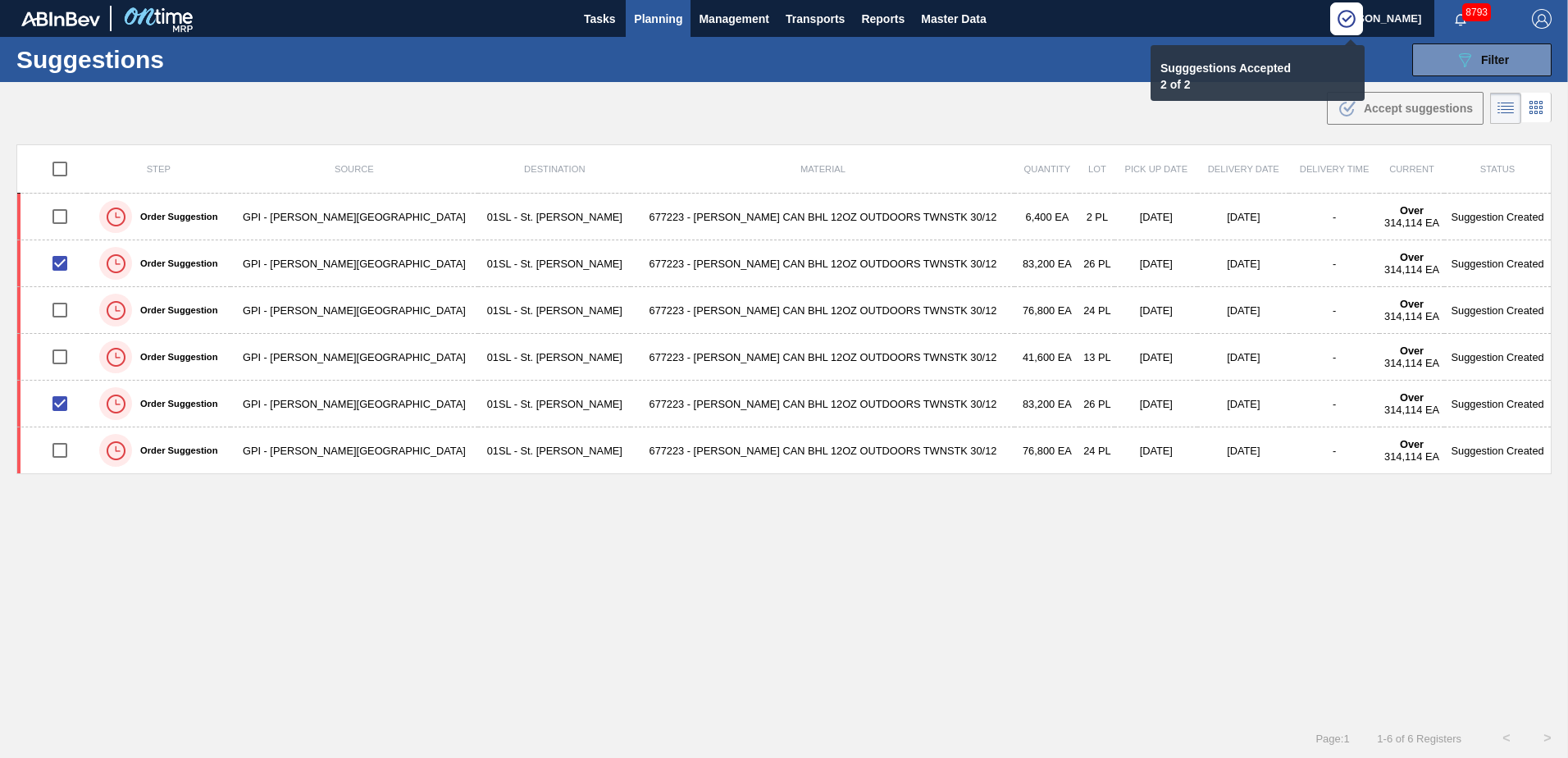
click at [658, 25] on span "Planning" at bounding box center [658, 19] width 48 height 19
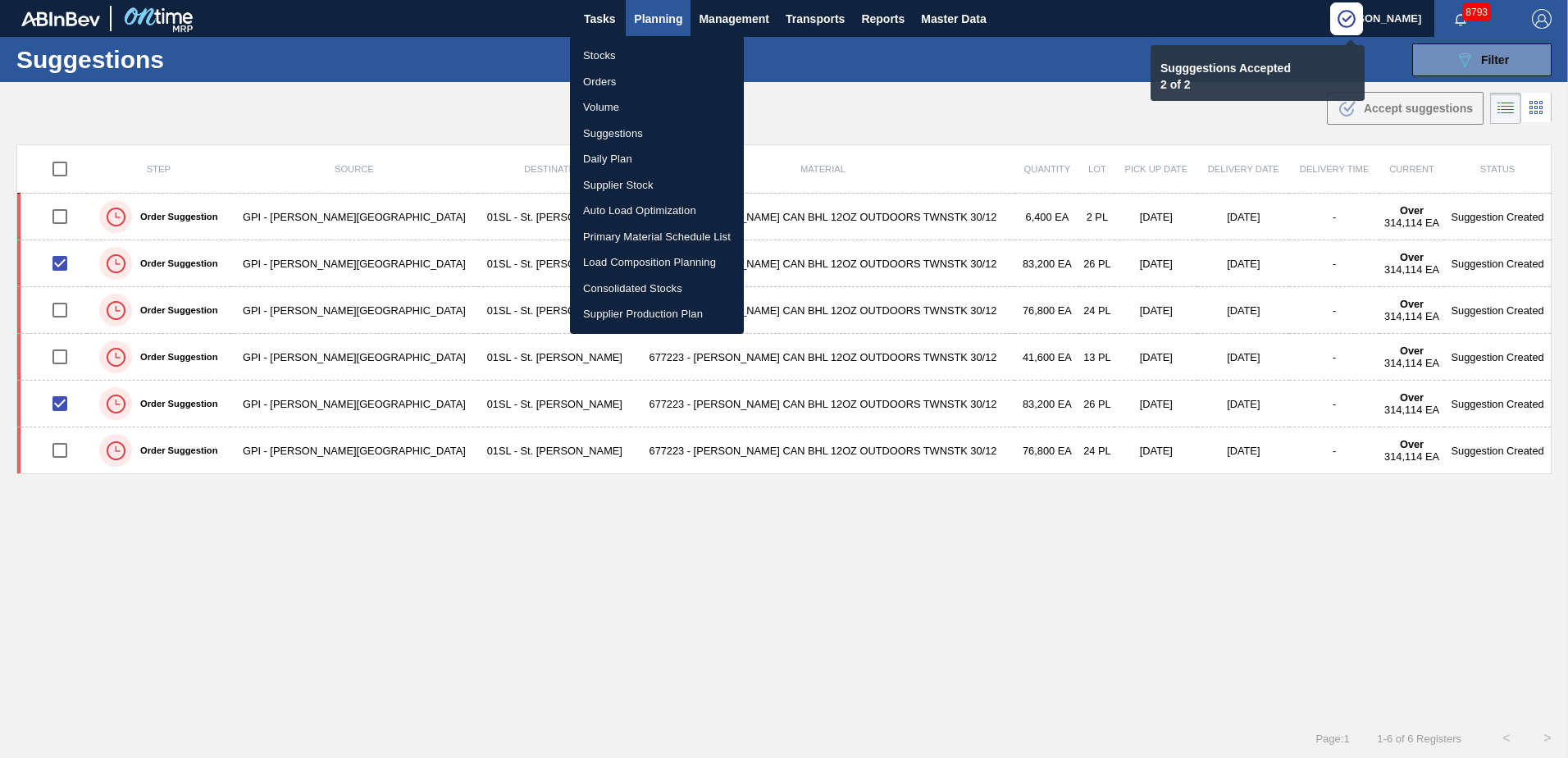
click at [1052, 685] on div at bounding box center [784, 379] width 1568 height 758
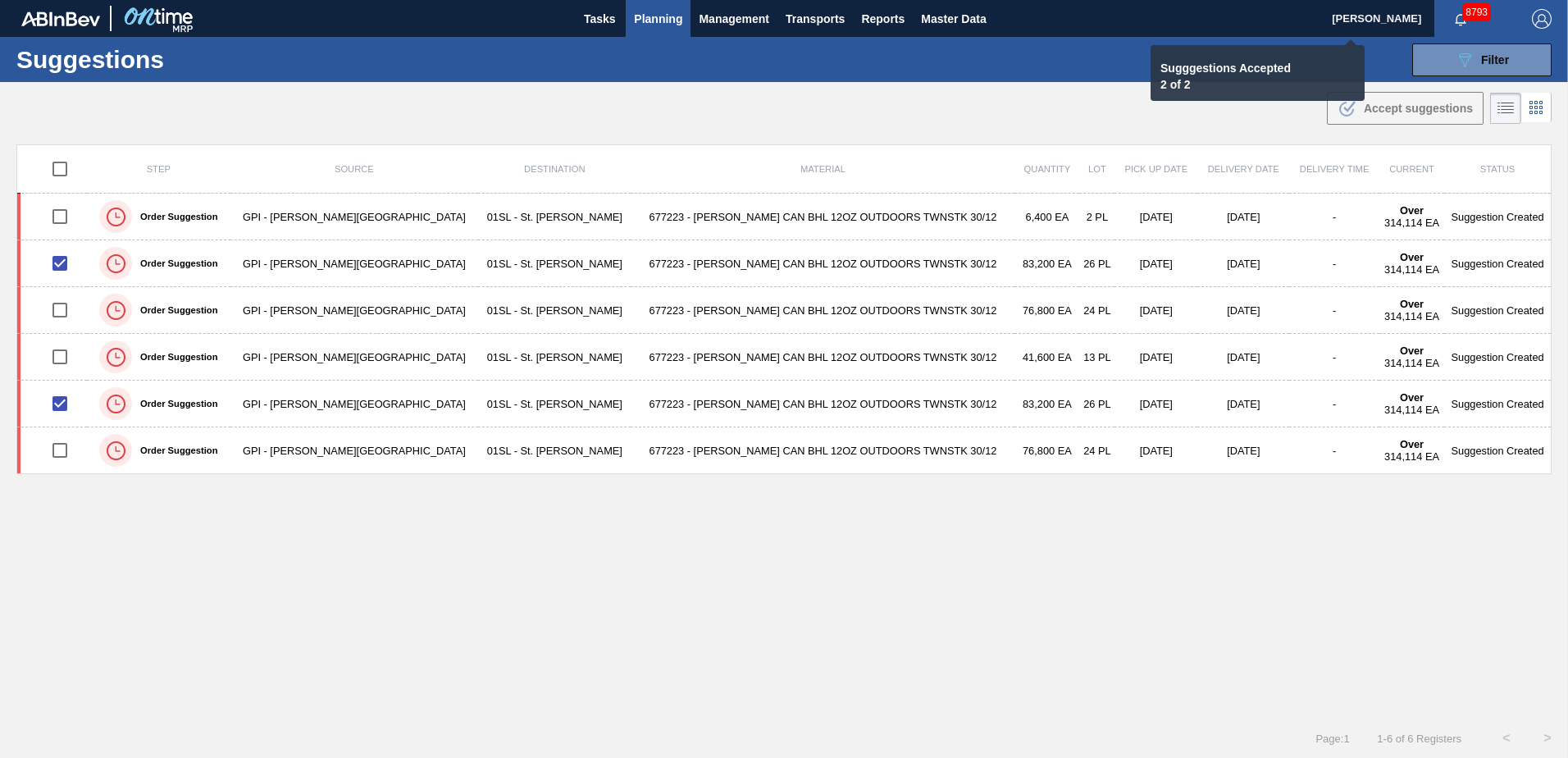
checkbox input "false"
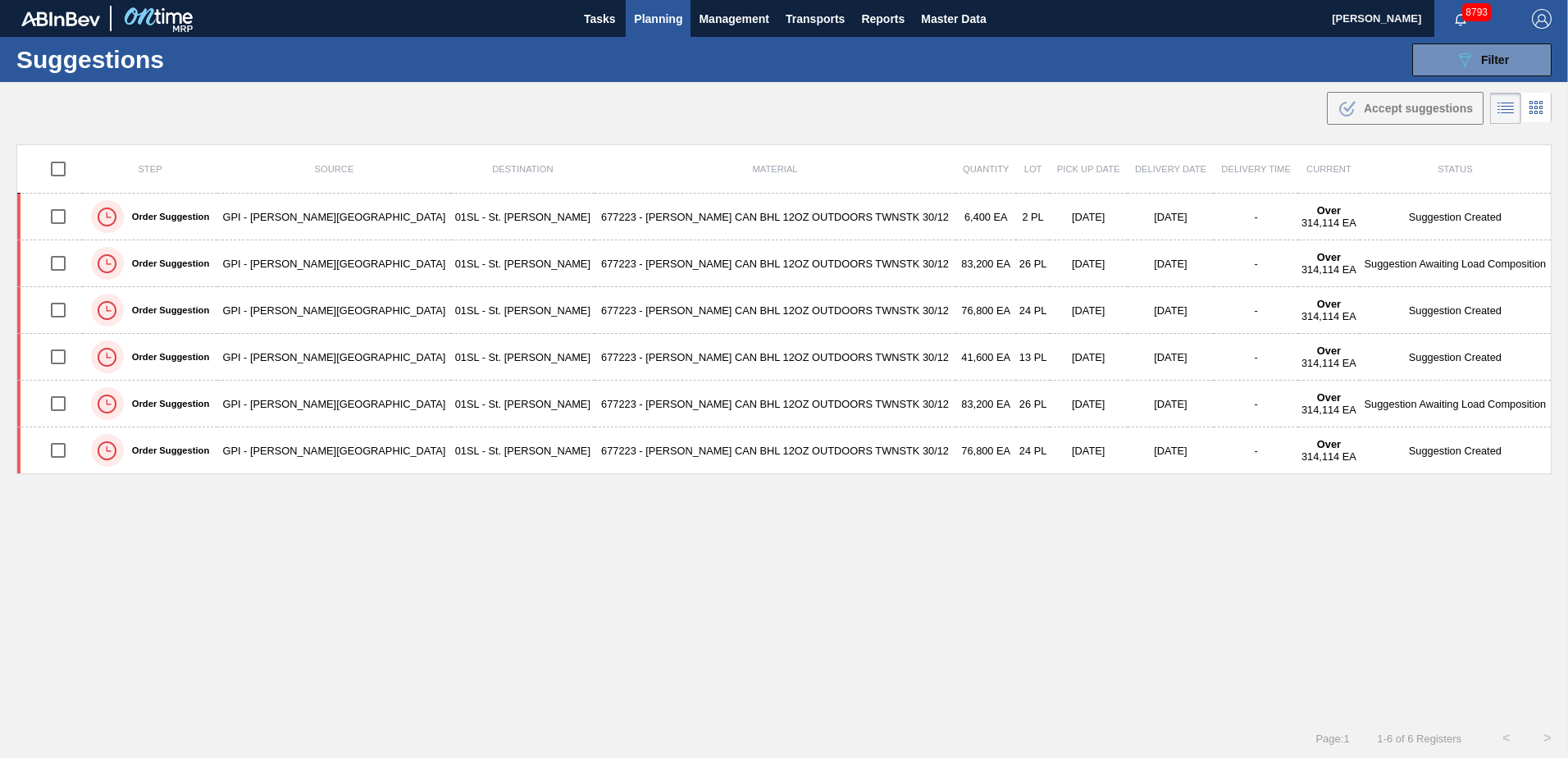
click at [648, 16] on span "Planning" at bounding box center [658, 19] width 48 height 19
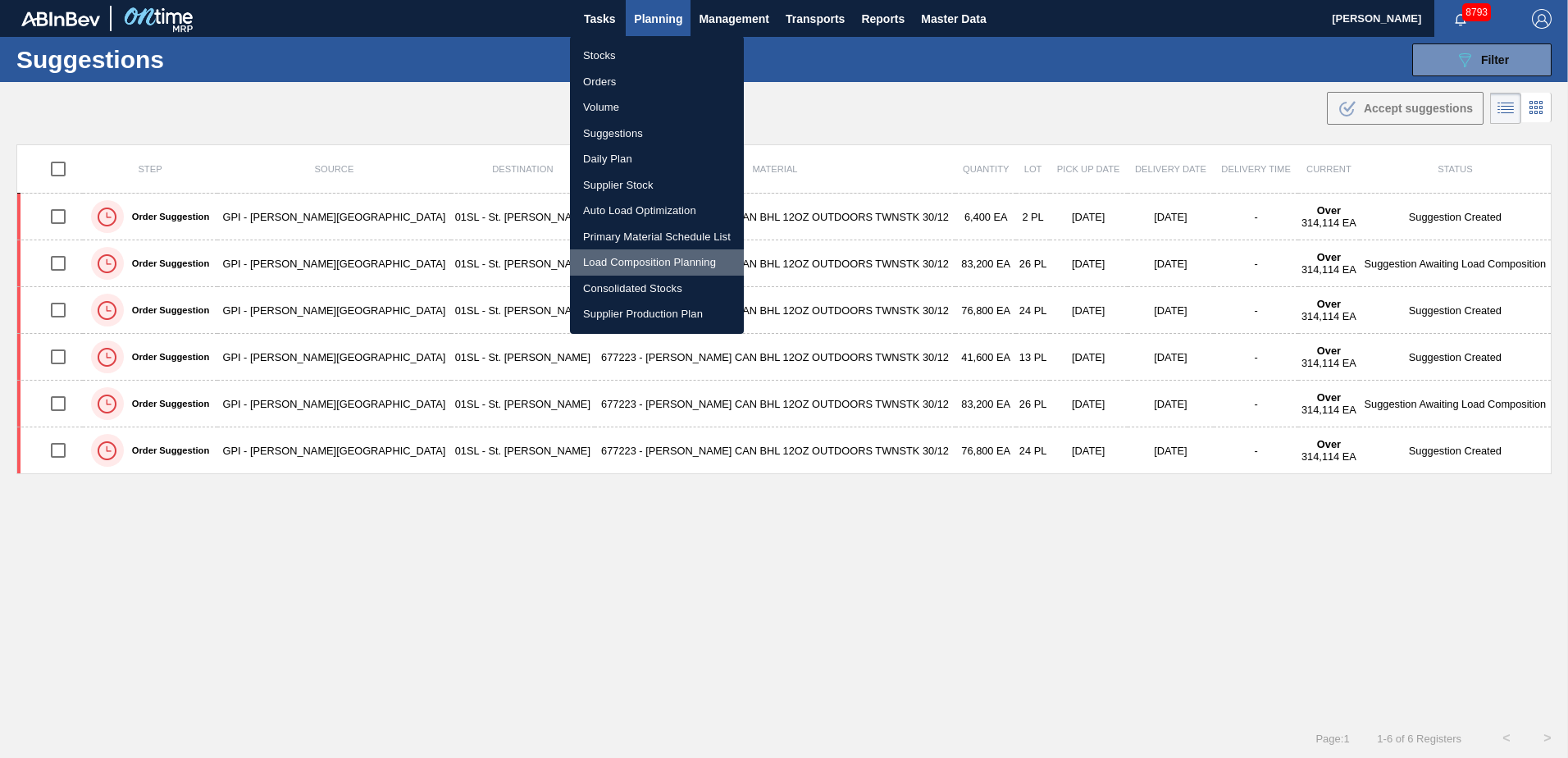
click at [627, 266] on li "Load Composition Planning" at bounding box center [657, 263] width 173 height 26
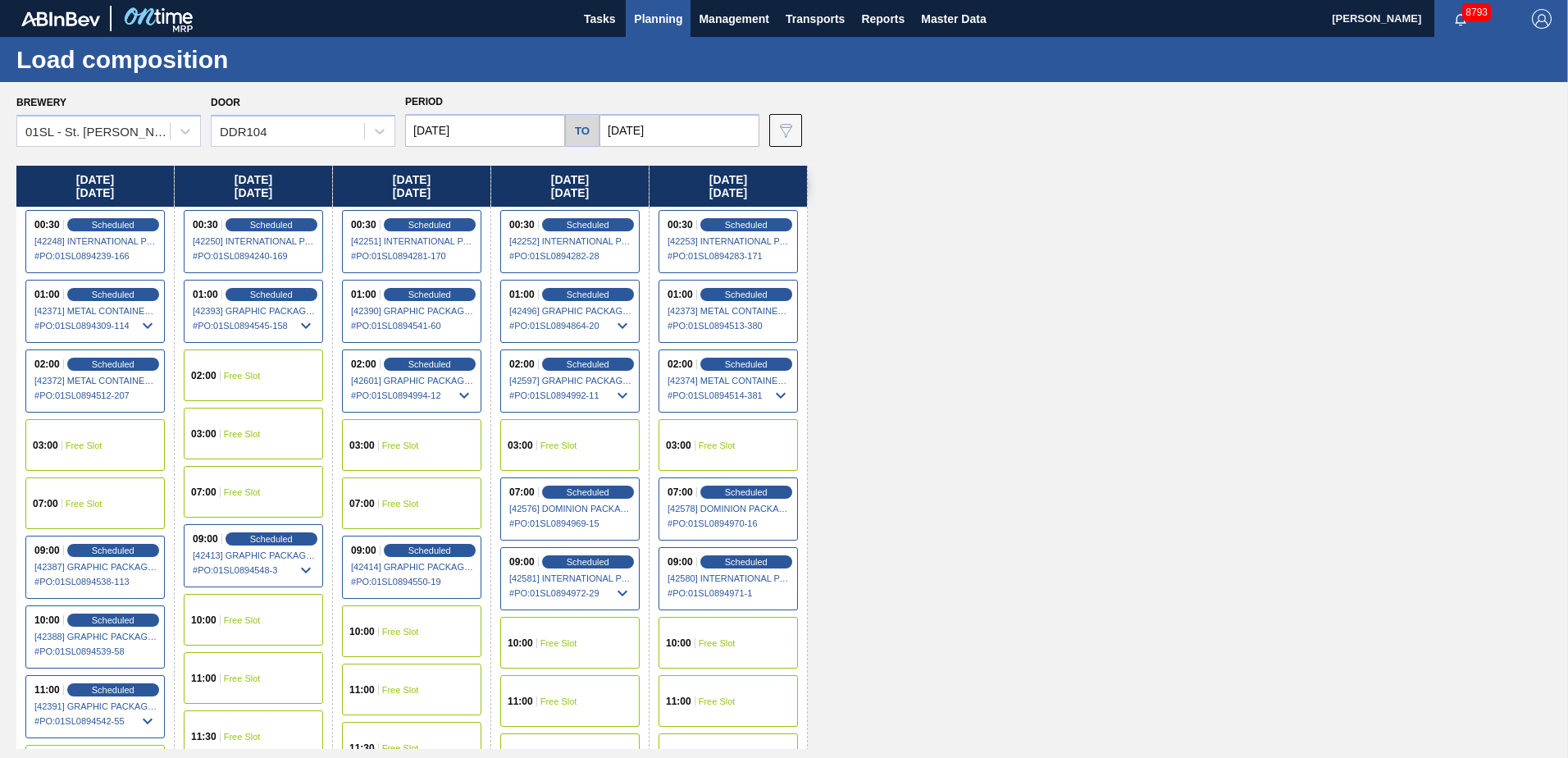
click at [394, 646] on div "10:00 Free Slot" at bounding box center [412, 632] width 139 height 52
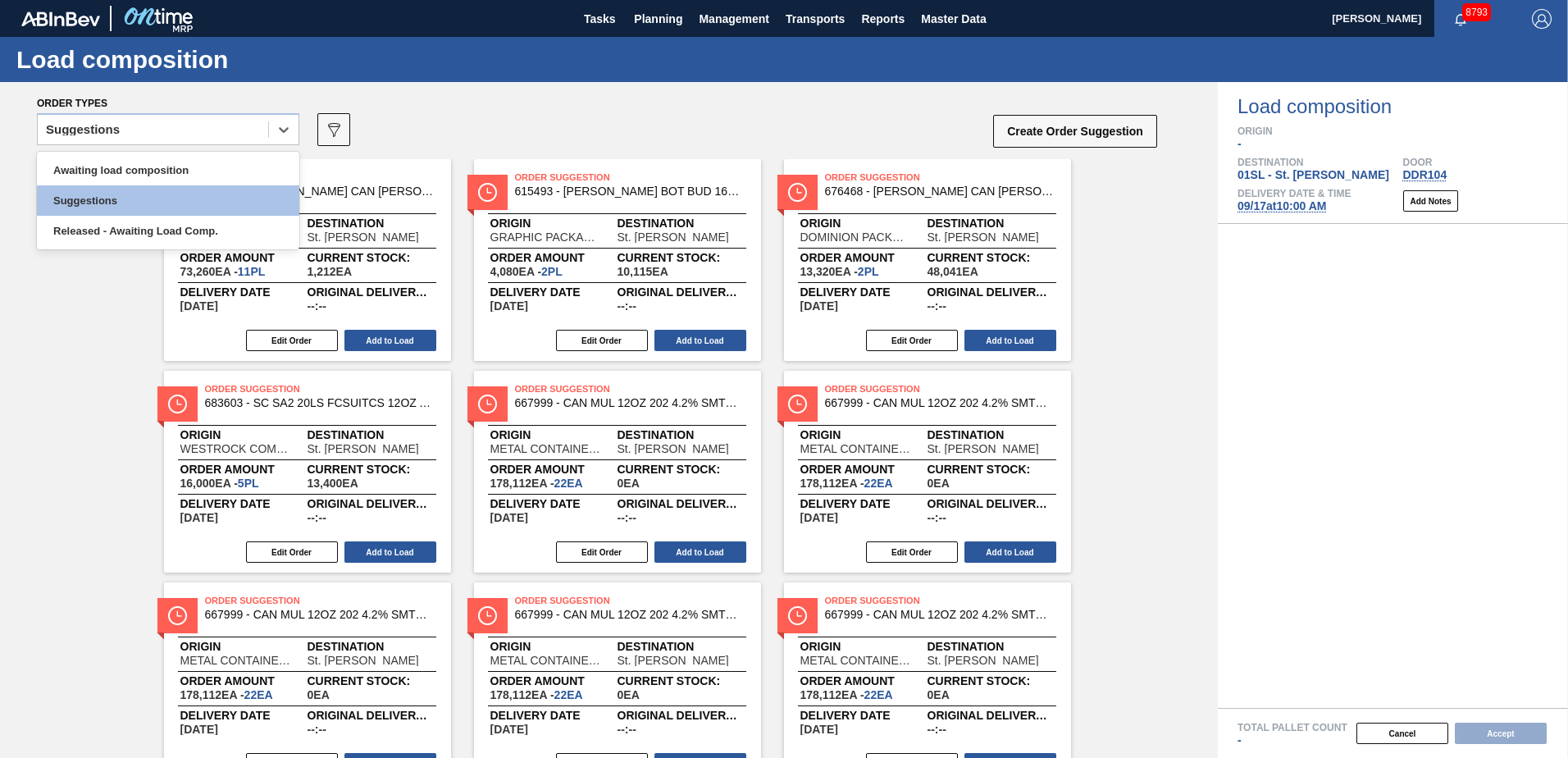
click at [279, 137] on icon at bounding box center [284, 130] width 17 height 17
click at [212, 163] on div "Awaiting load composition" at bounding box center [168, 170] width 262 height 31
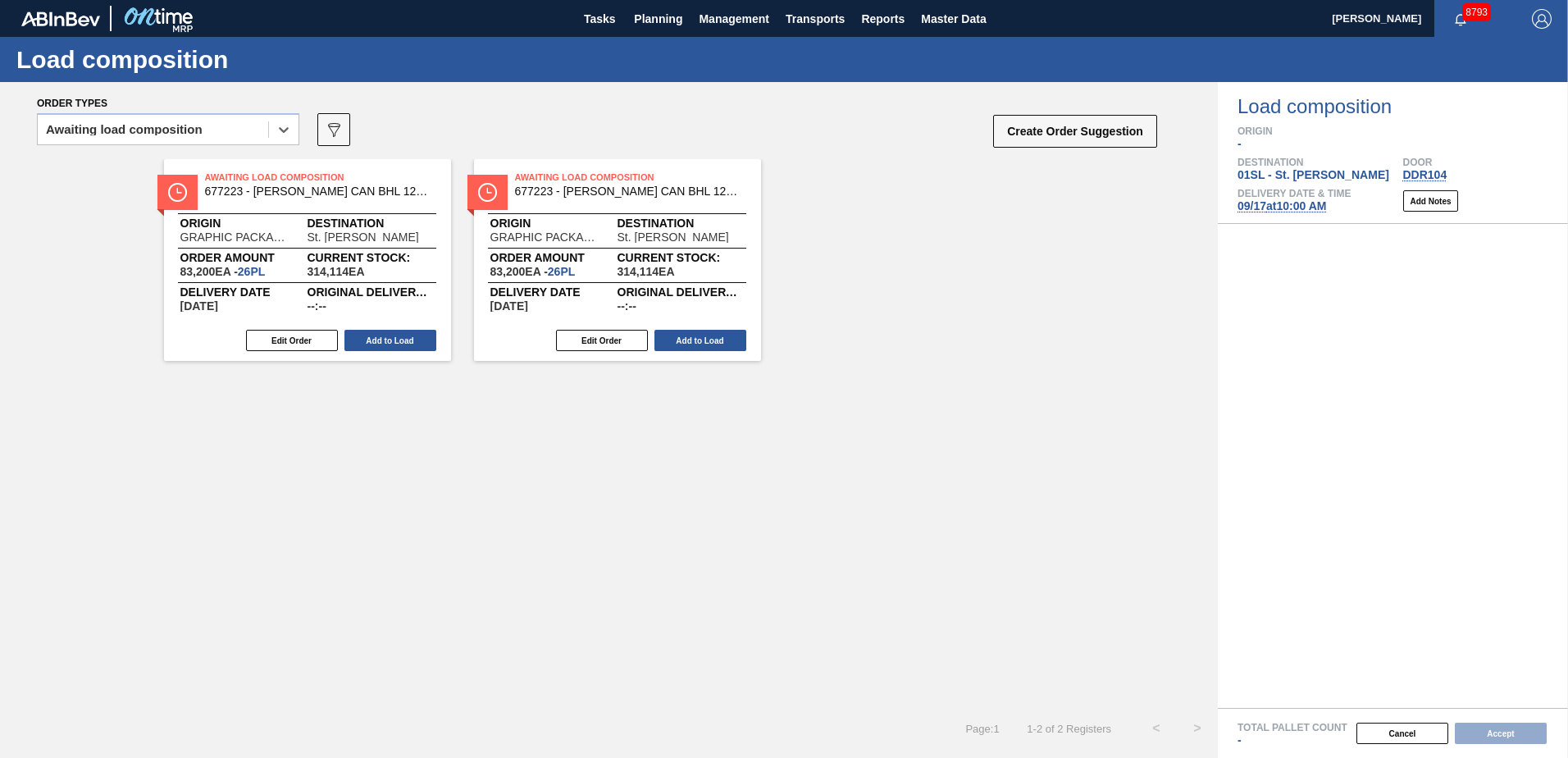
click at [392, 328] on div "Awaiting Load Composition 677223 - CARR CAN BHL 12OZ OUTDOORS TWNSTK 30/12 Orig…" at bounding box center [307, 261] width 287 height 202
click at [427, 343] on button "Add to Load" at bounding box center [389, 340] width 92 height 21
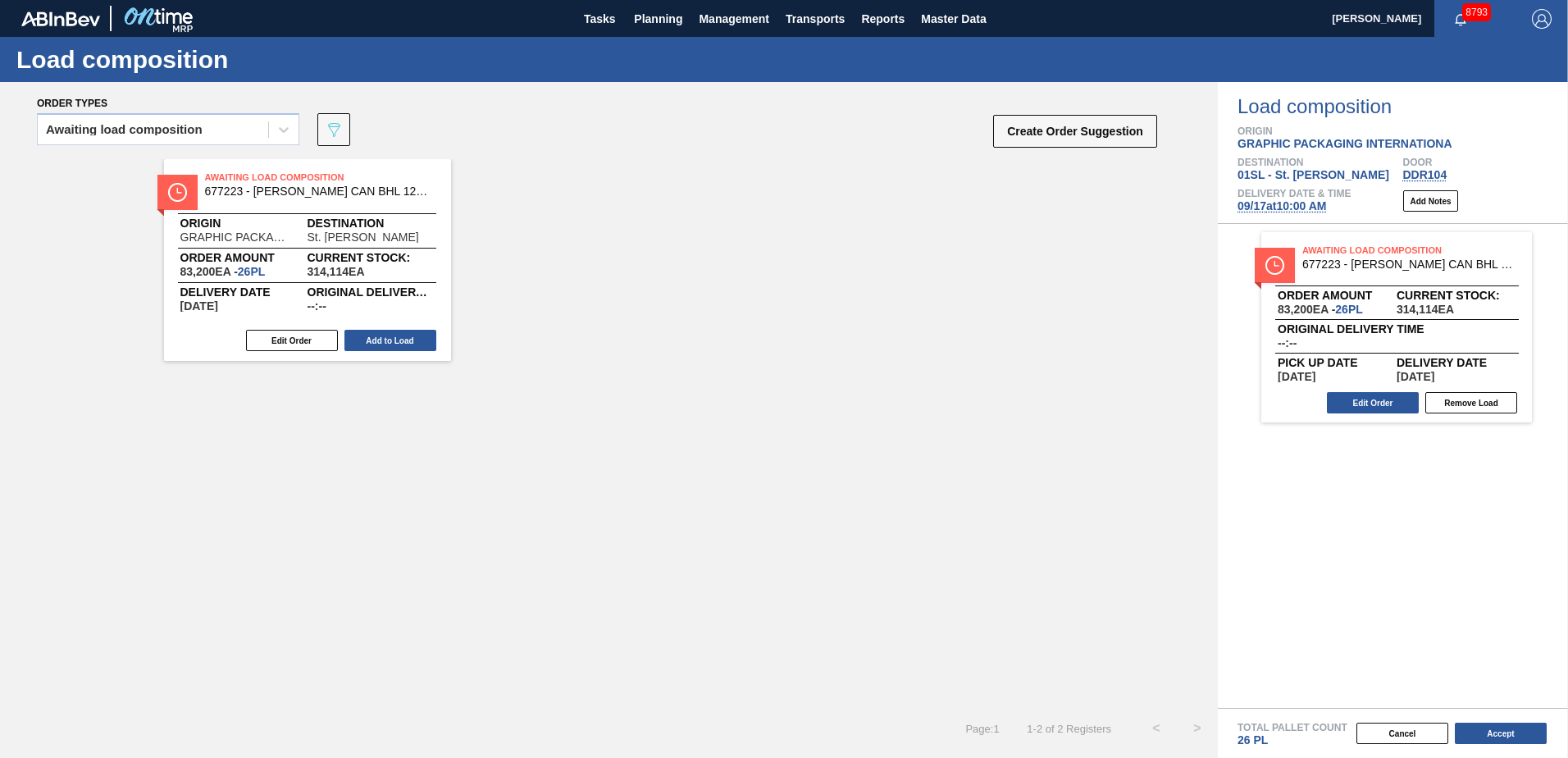
click at [1503, 736] on button "Accept" at bounding box center [1500, 733] width 92 height 21
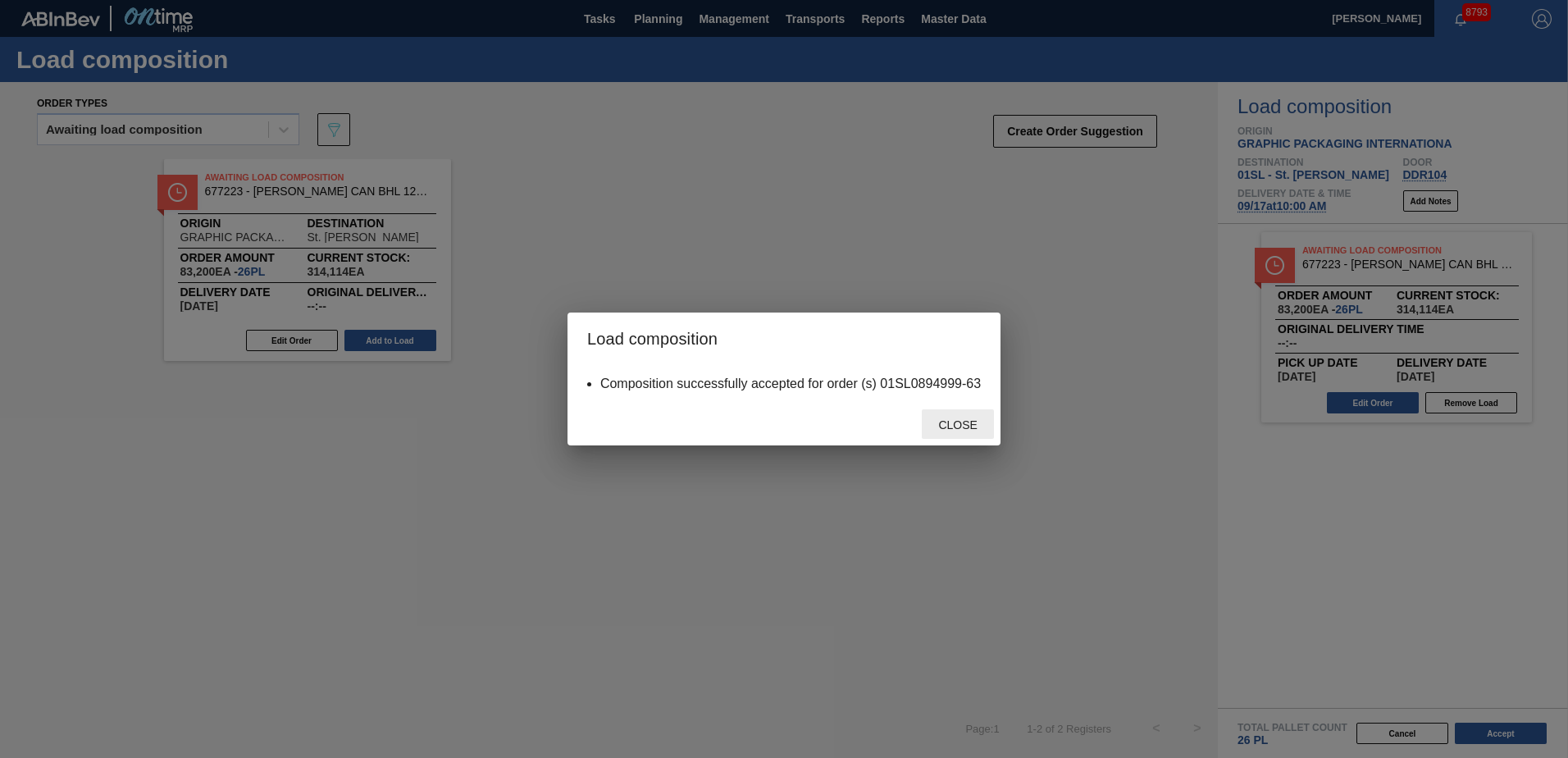
click at [961, 419] on span "Close" at bounding box center [957, 425] width 65 height 13
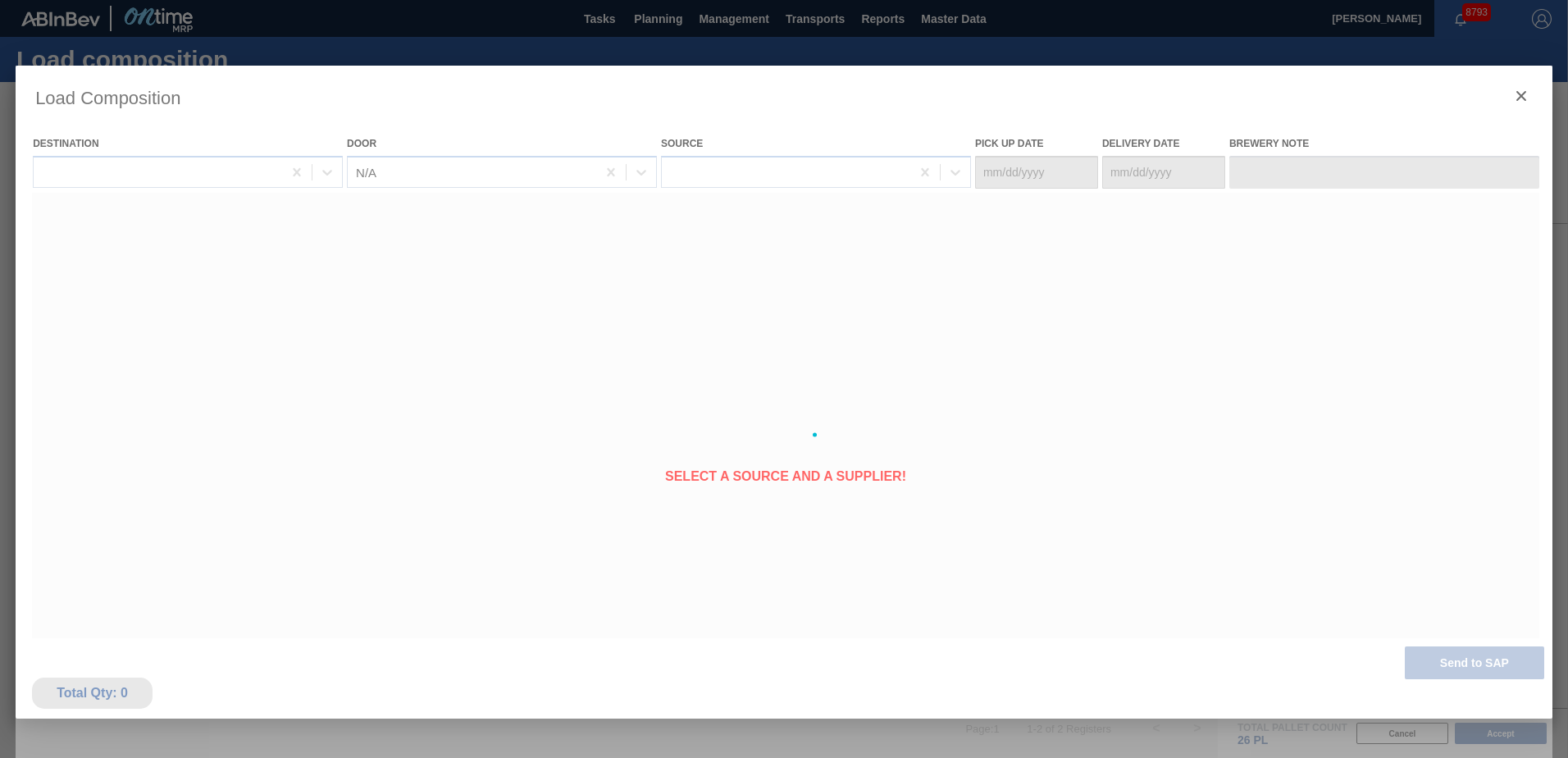
type Date "[DATE]"
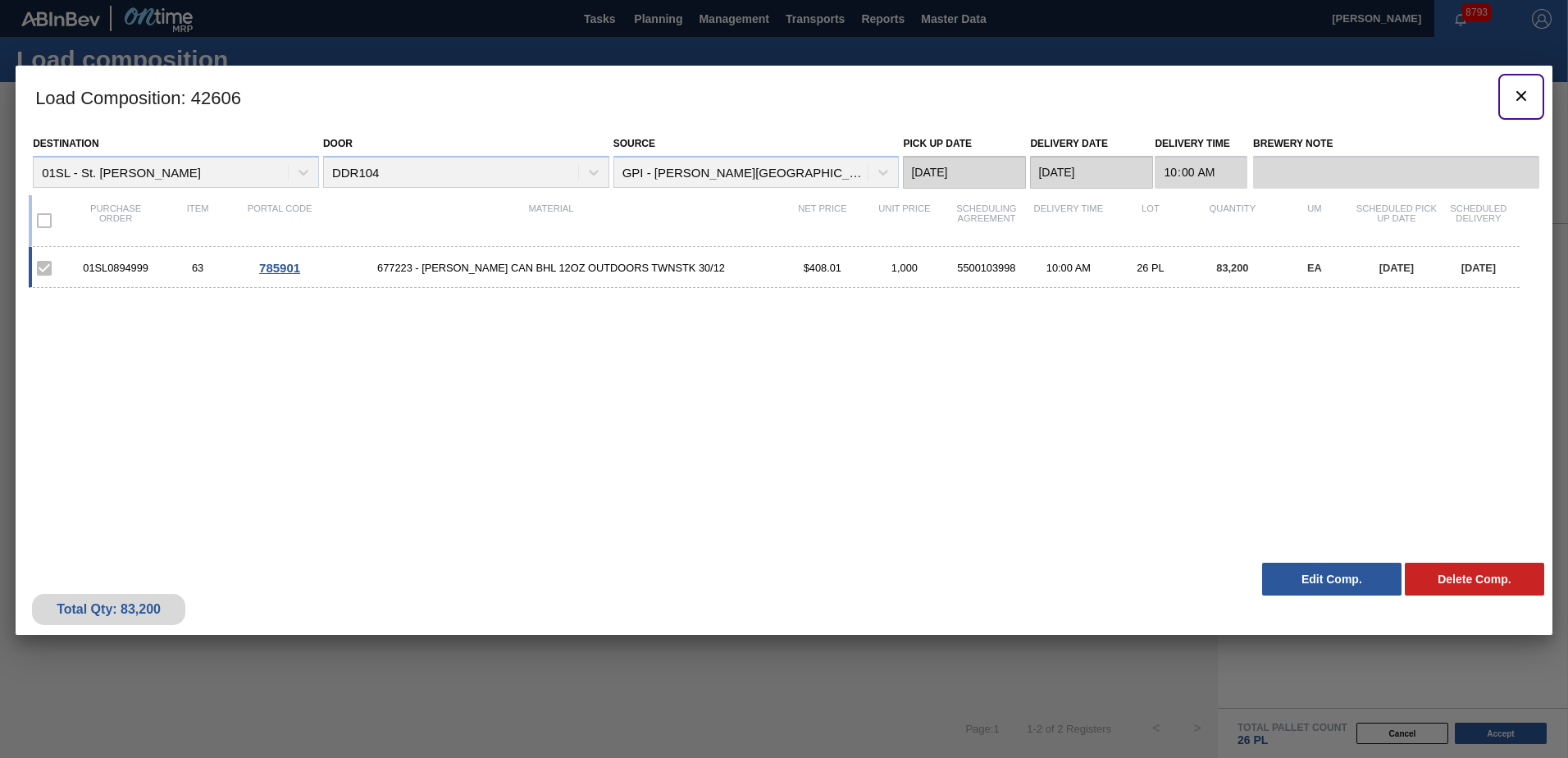
click at [1523, 100] on icon "botão de ícone" at bounding box center [1521, 96] width 19 height 19
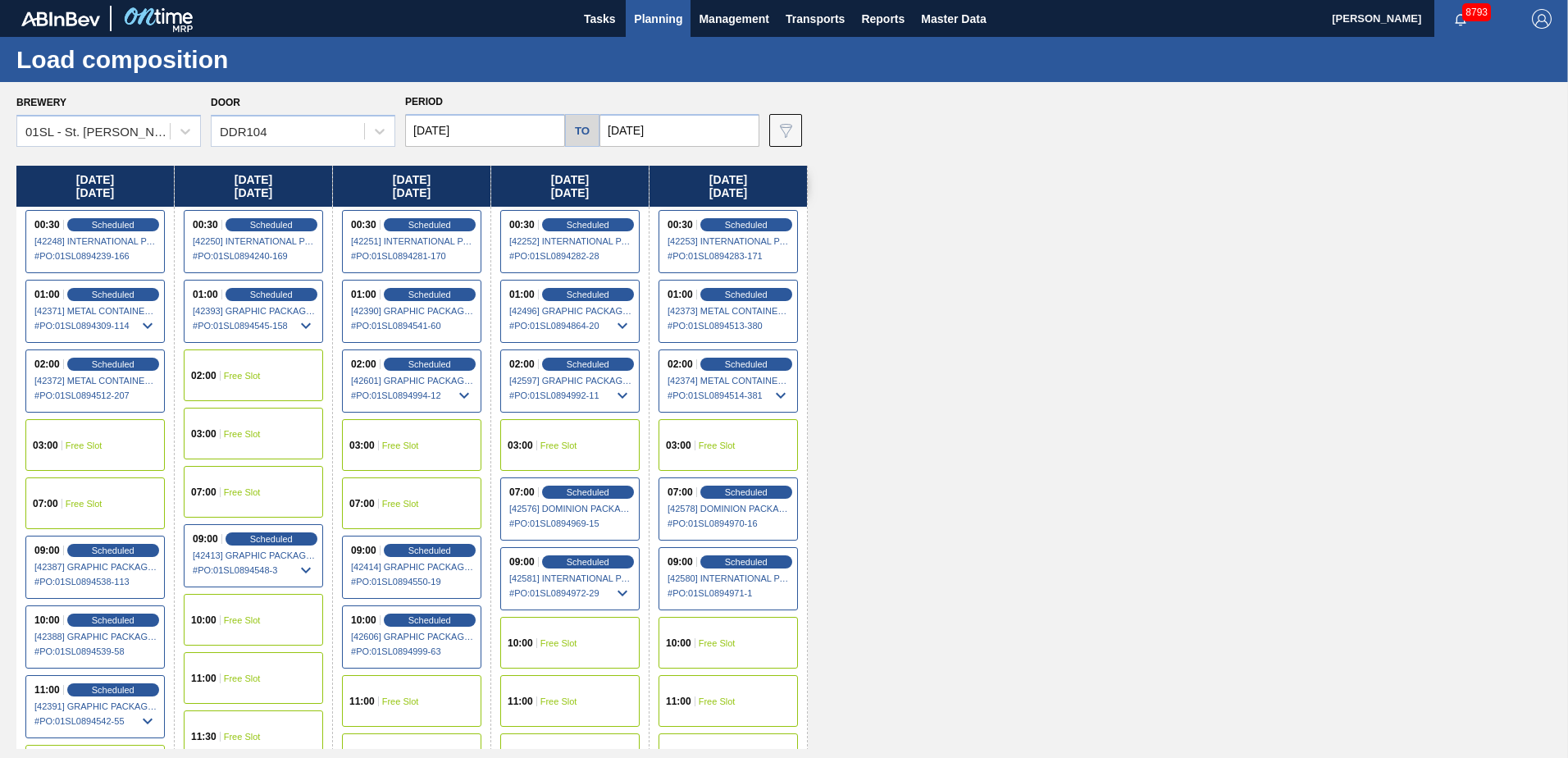
click at [589, 643] on div "10:00 Free Slot" at bounding box center [569, 643] width 139 height 52
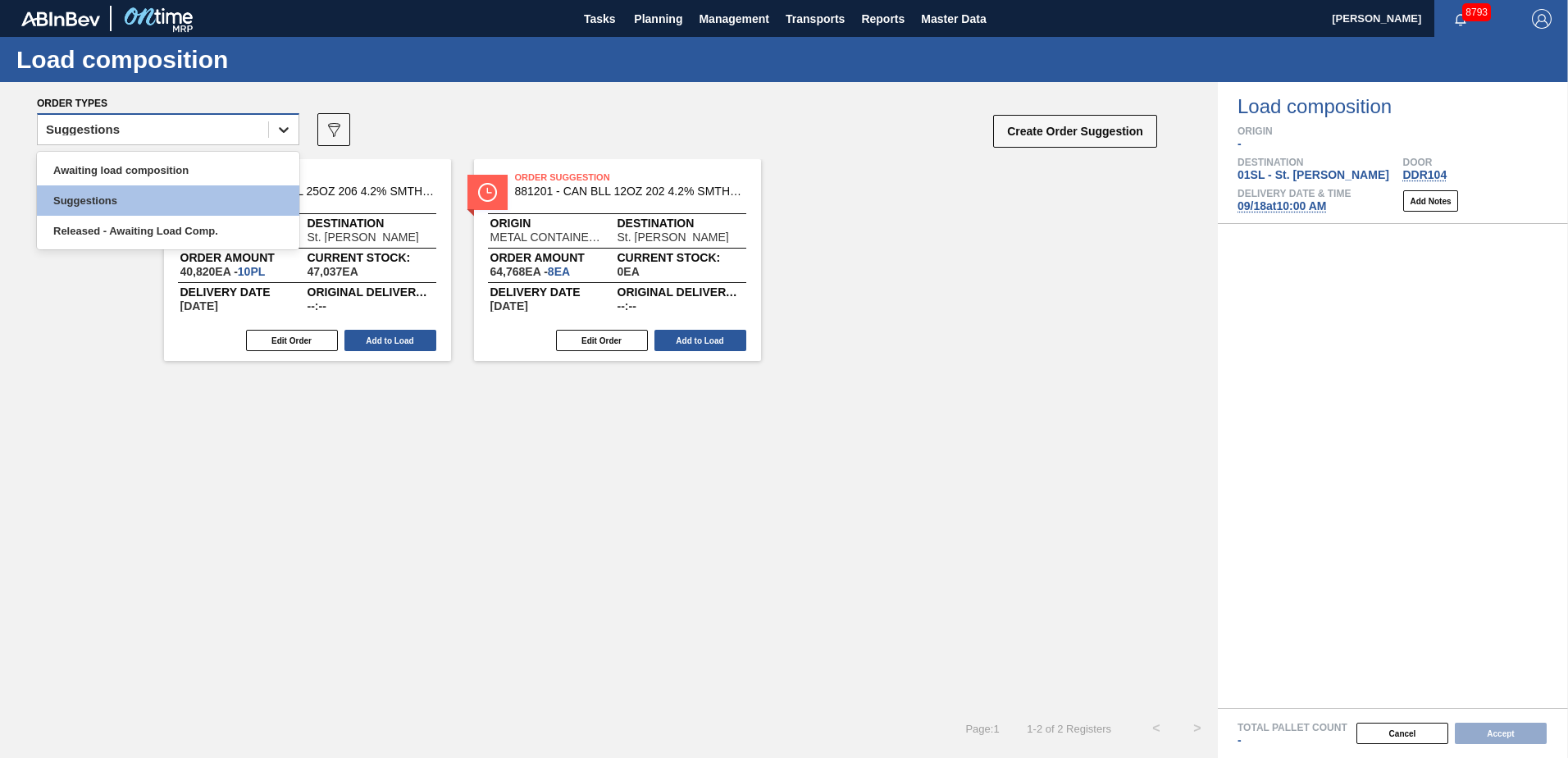
click at [285, 130] on icon at bounding box center [284, 130] width 17 height 17
click at [207, 176] on div "Awaiting load composition" at bounding box center [168, 170] width 262 height 31
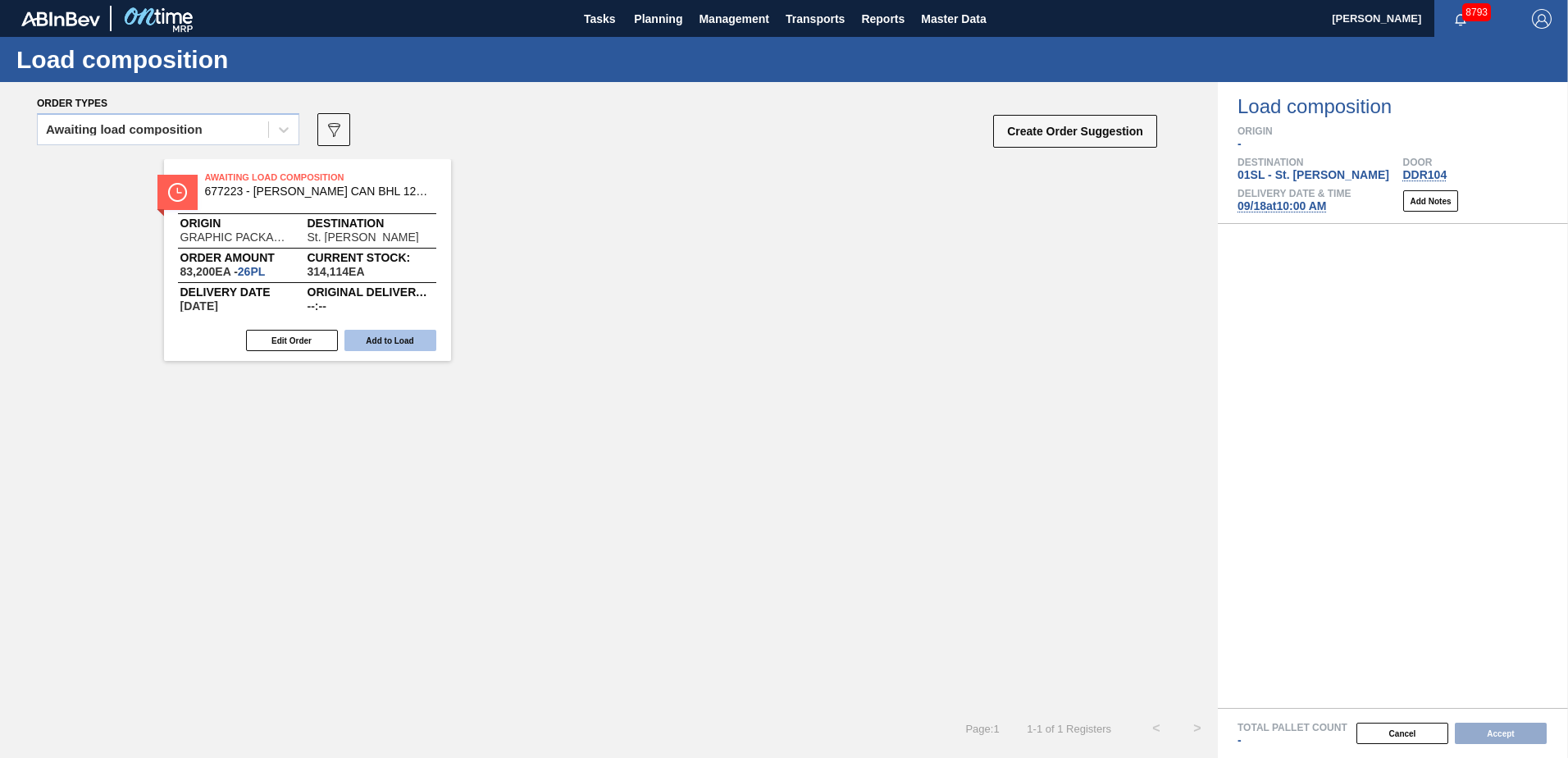
click at [390, 351] on button "Add to Load" at bounding box center [389, 340] width 92 height 21
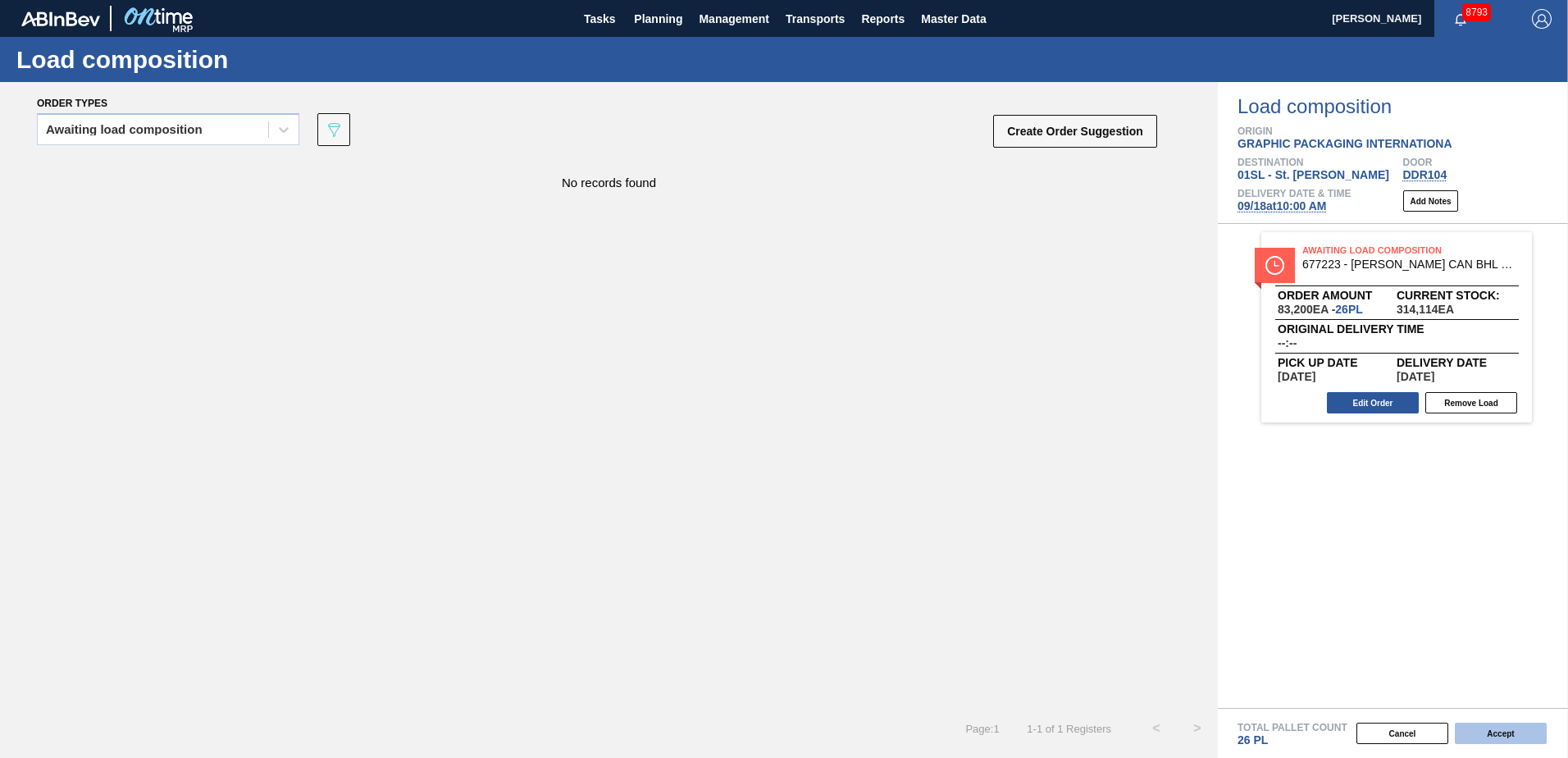
click at [1482, 742] on button "Accept" at bounding box center [1500, 733] width 92 height 21
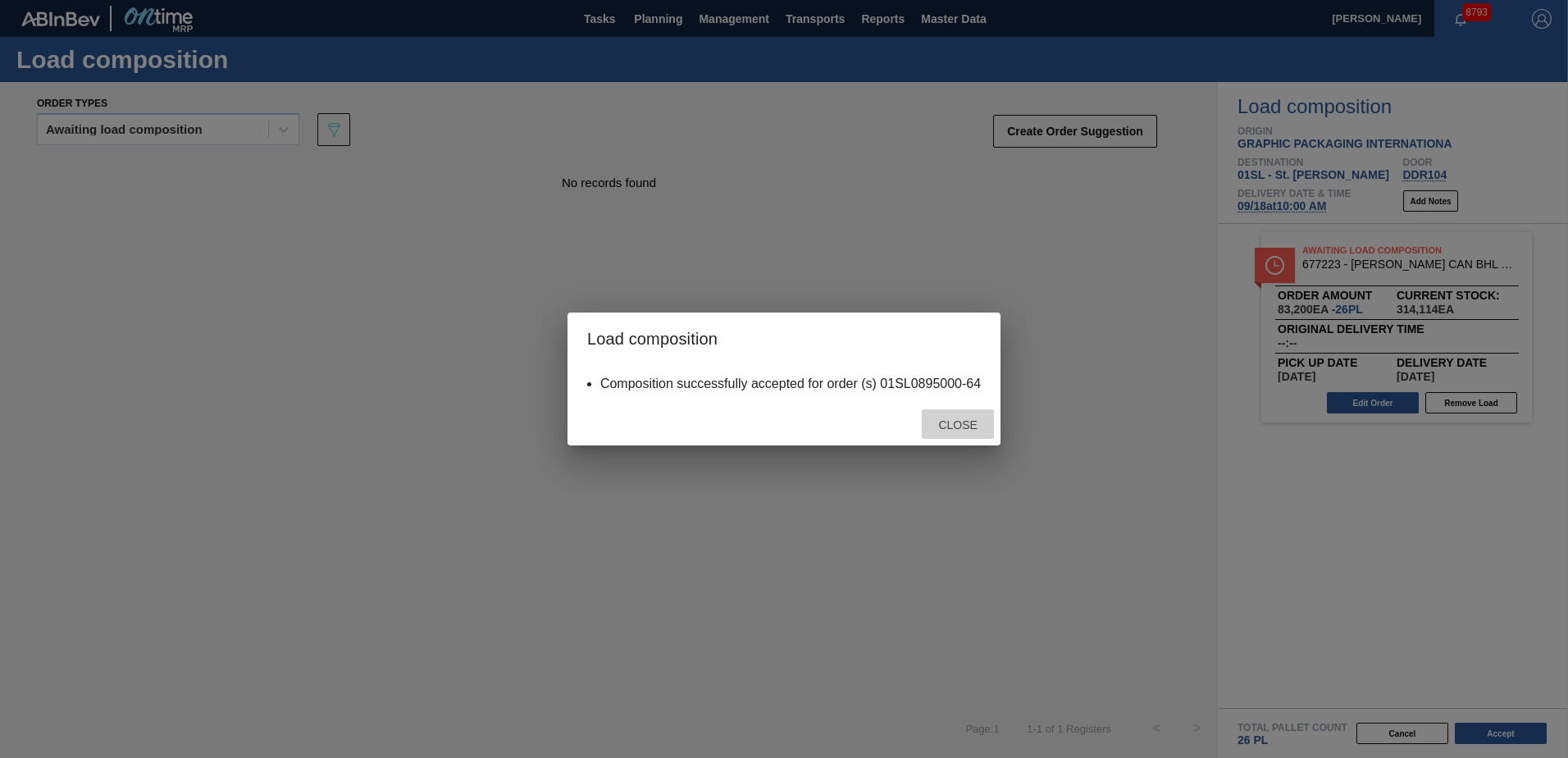
click at [975, 422] on span "Close" at bounding box center [957, 425] width 65 height 13
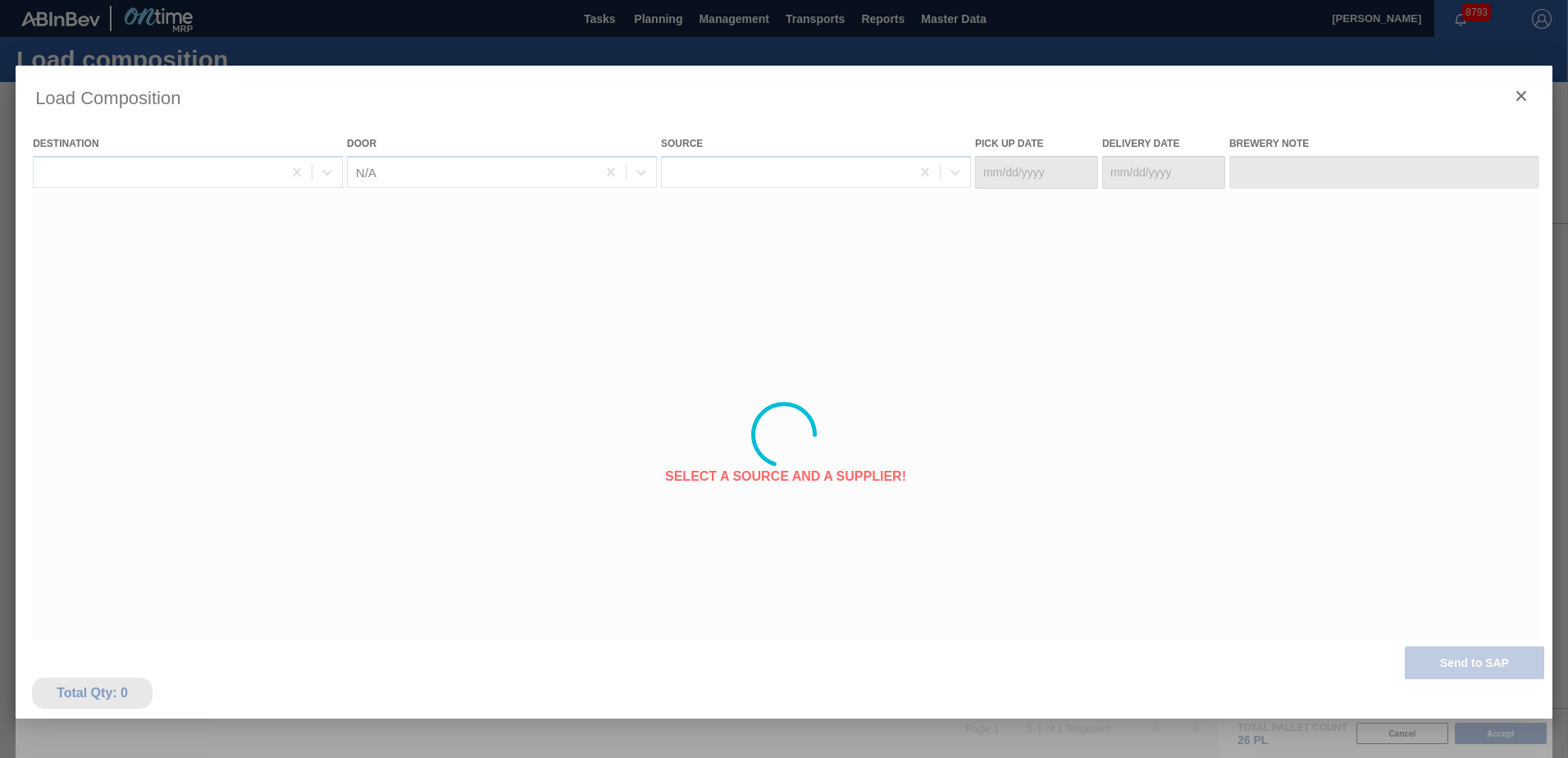
type Date "[DATE]"
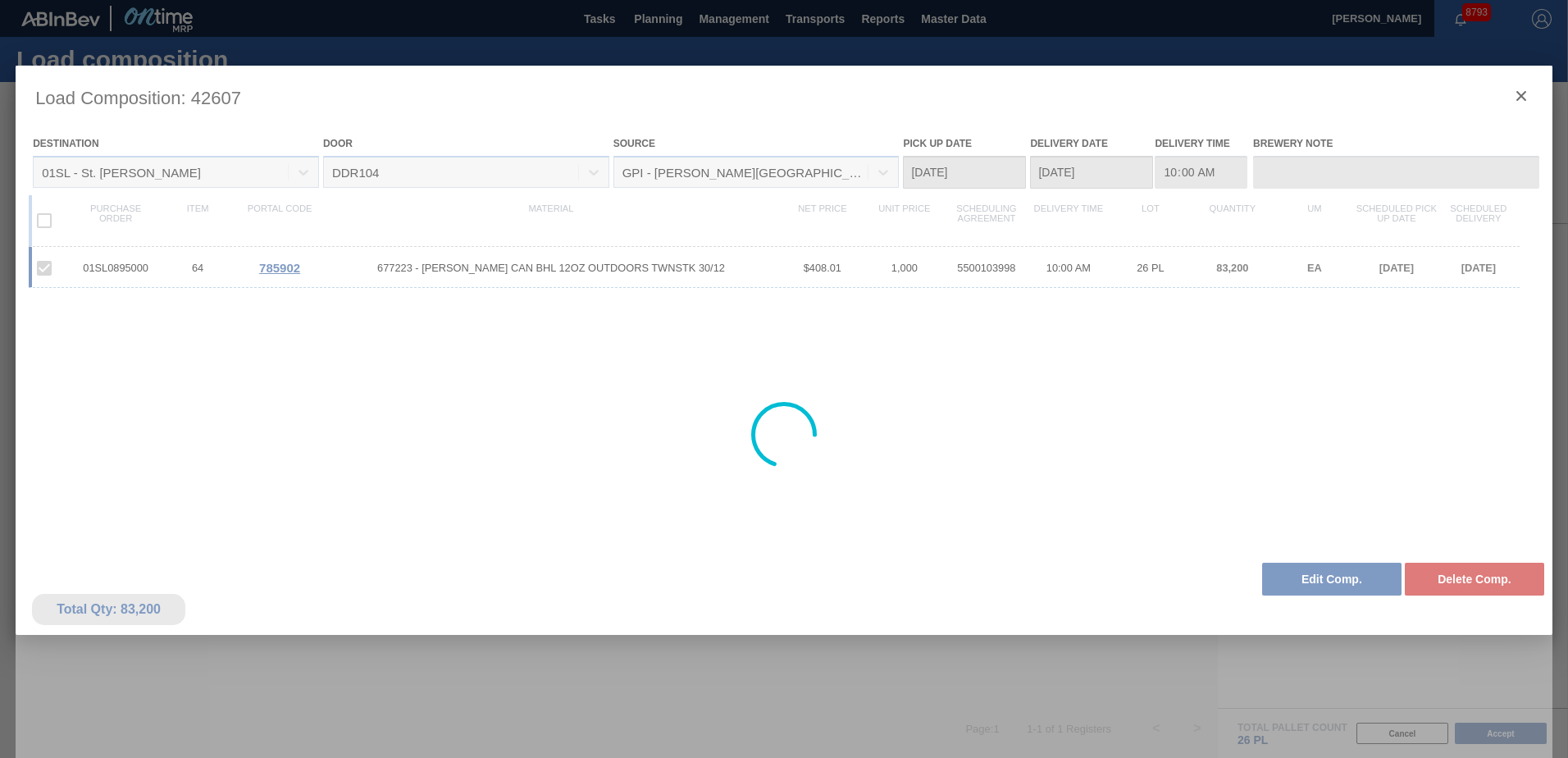
click at [1524, 86] on div at bounding box center [784, 435] width 1536 height 739
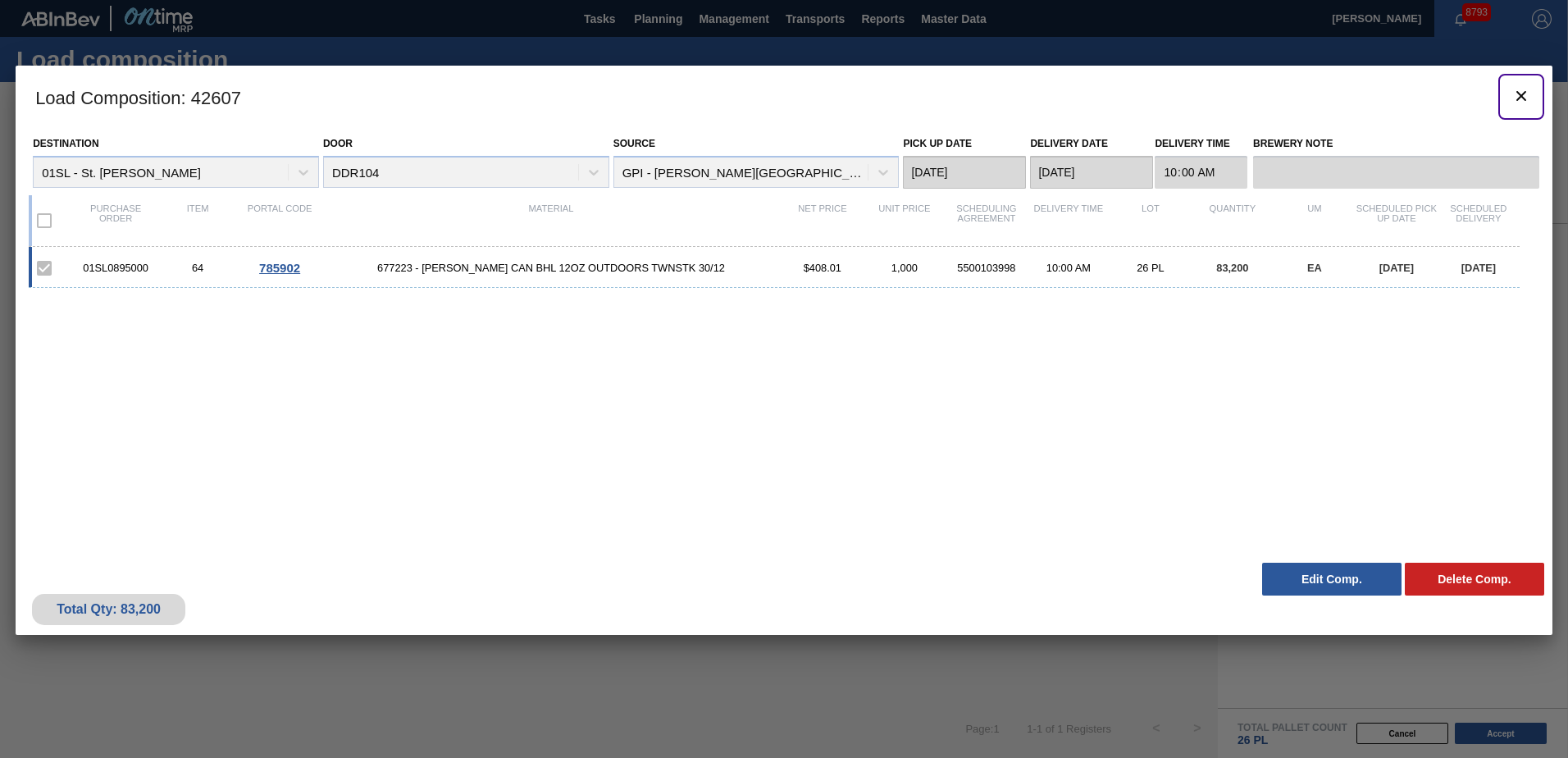
click at [1524, 96] on icon "botão de ícone" at bounding box center [1521, 96] width 19 height 19
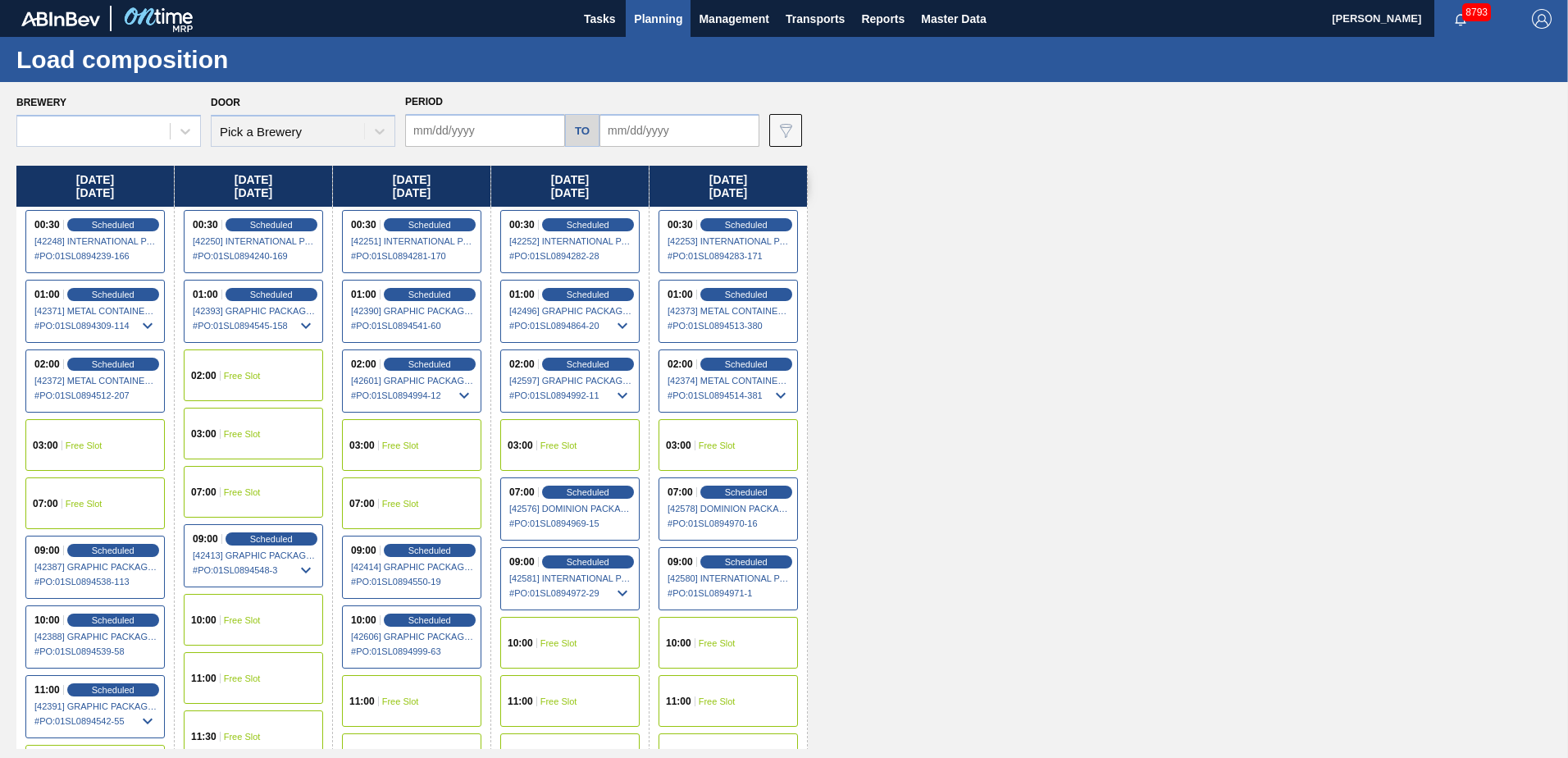
type input "[DATE]"
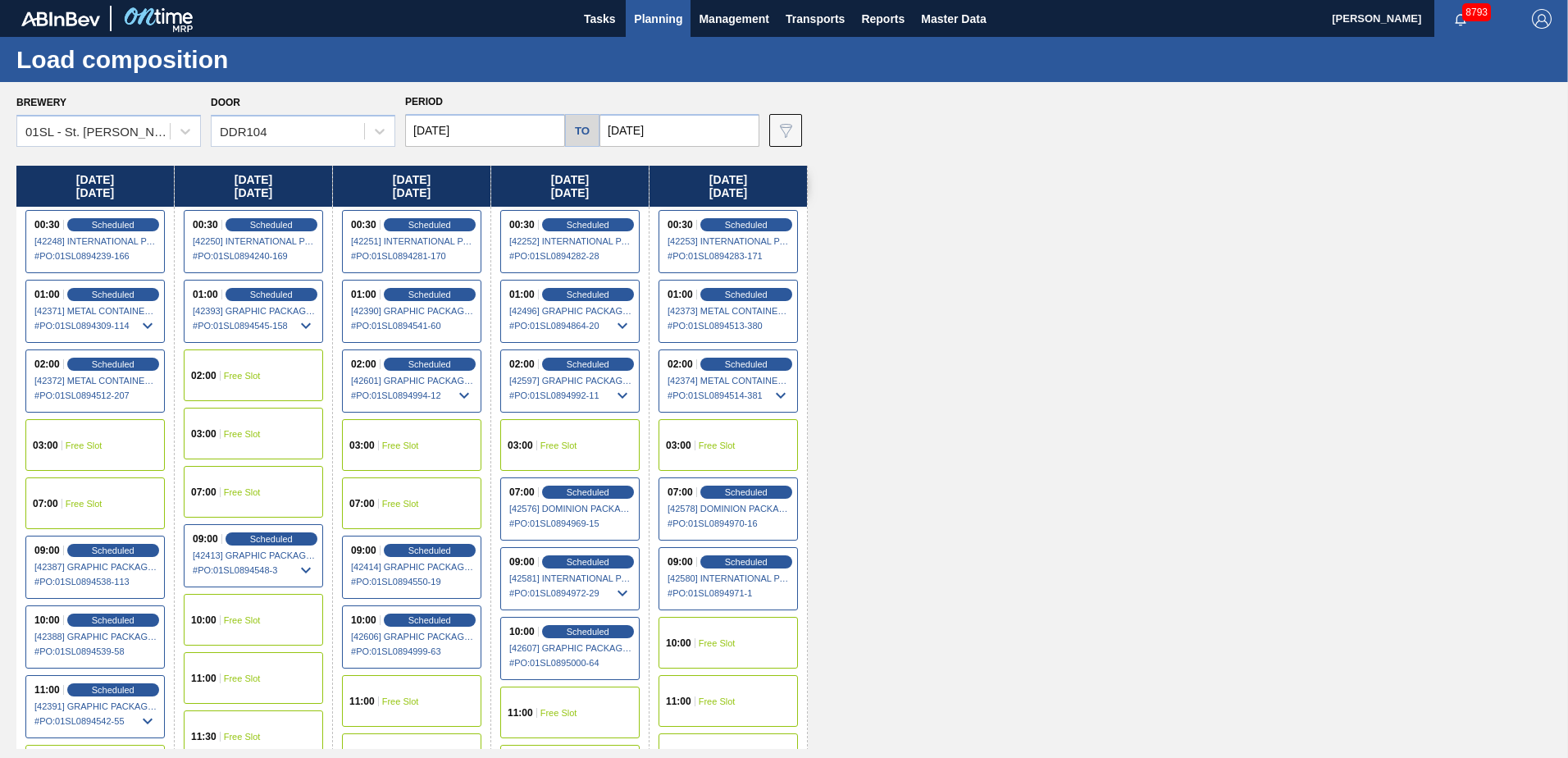
click at [662, 21] on span "Planning" at bounding box center [658, 19] width 48 height 19
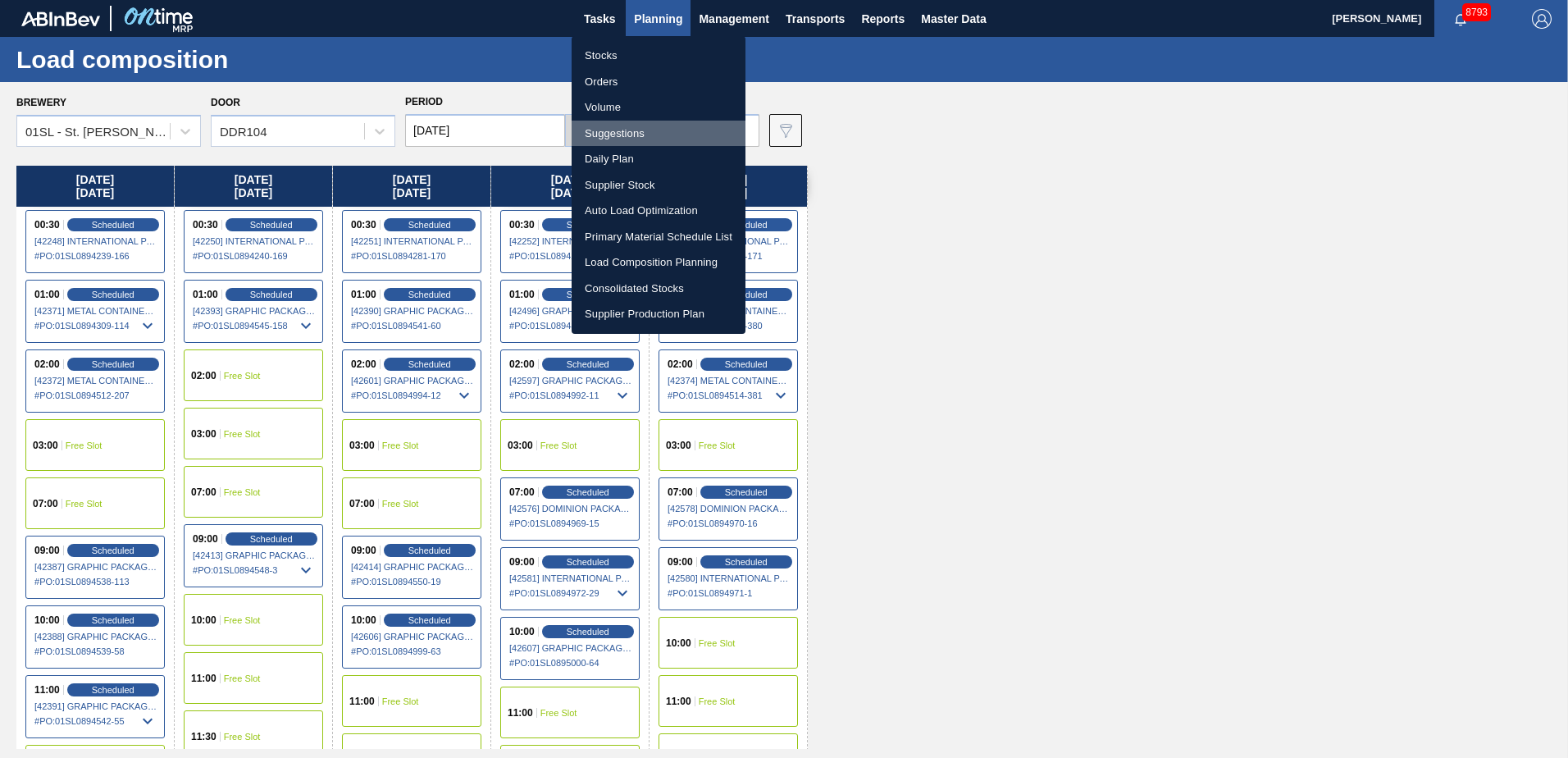
drag, startPoint x: 612, startPoint y: 132, endPoint x: 696, endPoint y: 131, distance: 84.0
click at [612, 132] on li "Suggestions" at bounding box center [657, 134] width 173 height 26
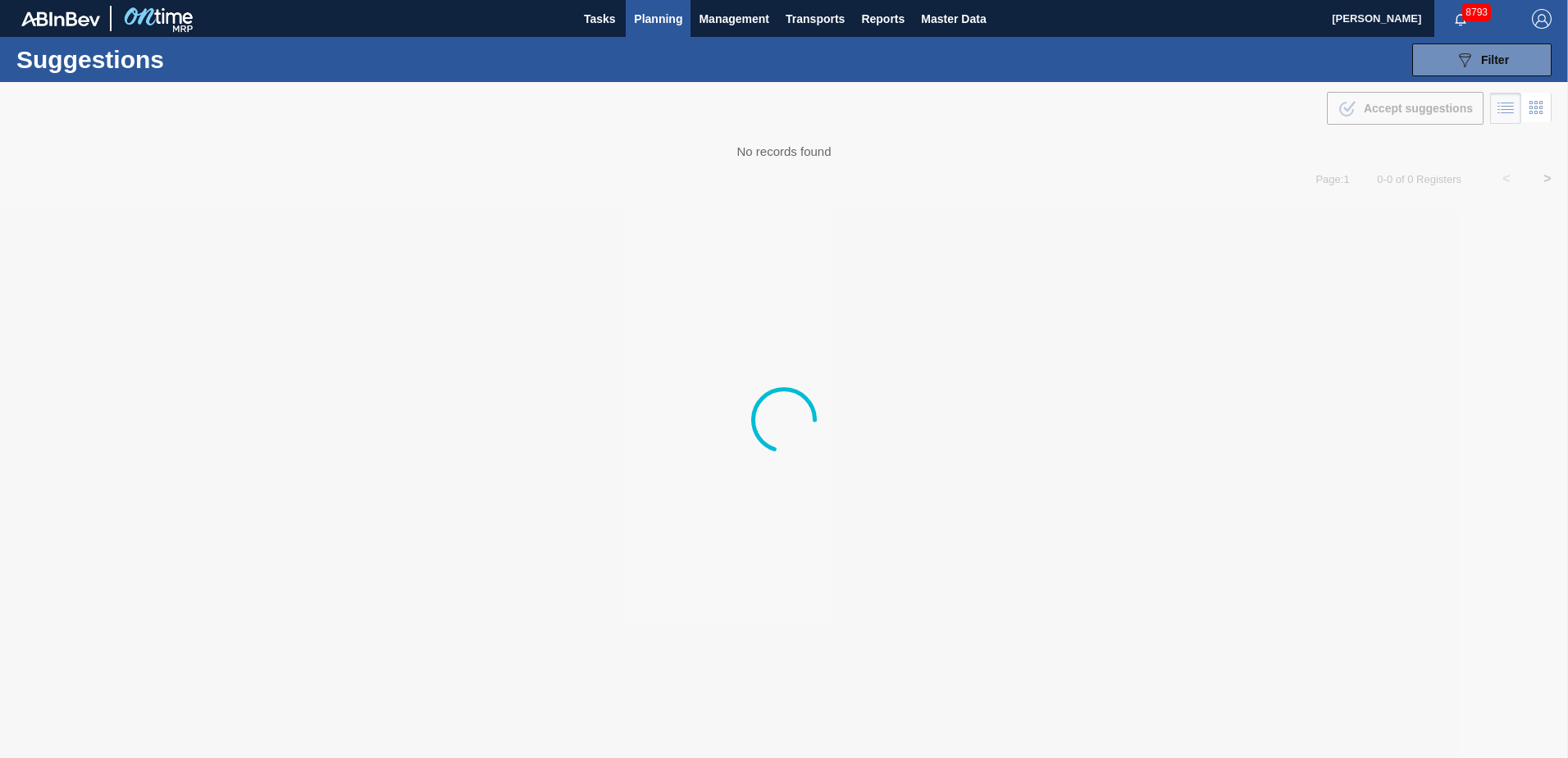
type from "[DATE]"
type to "[DATE]"
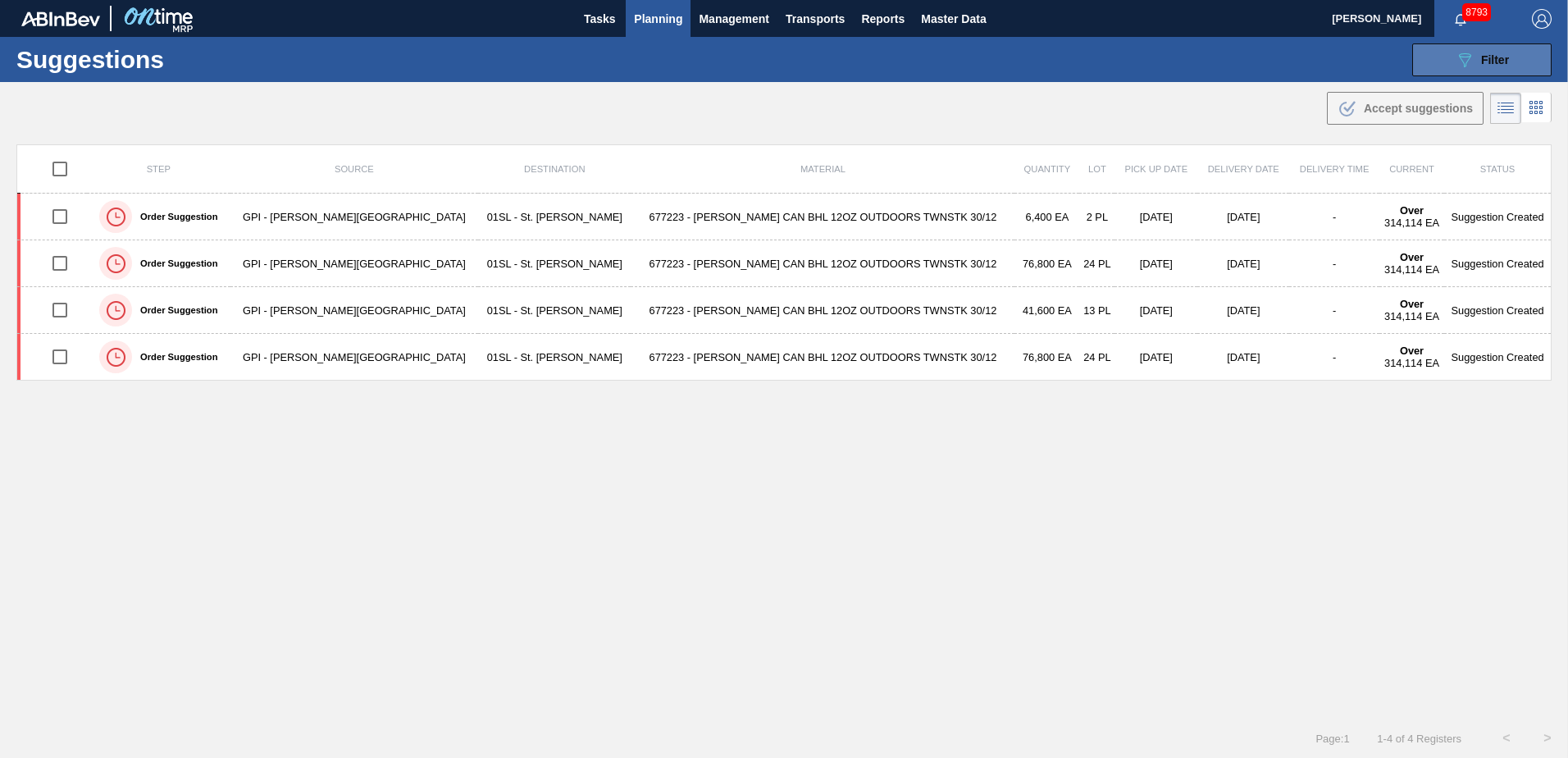
click at [1465, 55] on icon "089F7B8B-B2A5-4AFE-B5C0-19BA573D28AC" at bounding box center [1464, 59] width 19 height 19
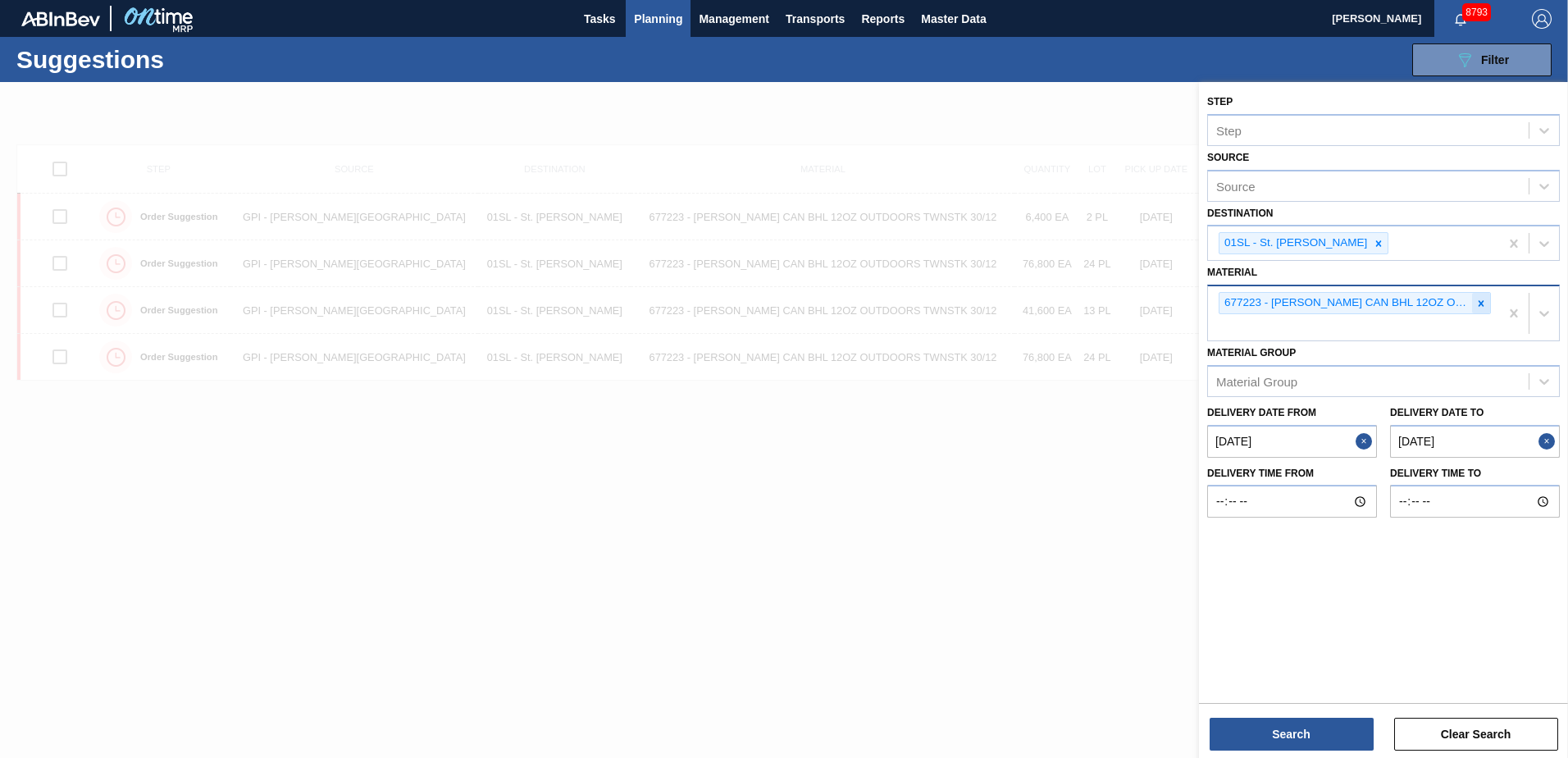
click at [1485, 302] on icon at bounding box center [1481, 303] width 11 height 11
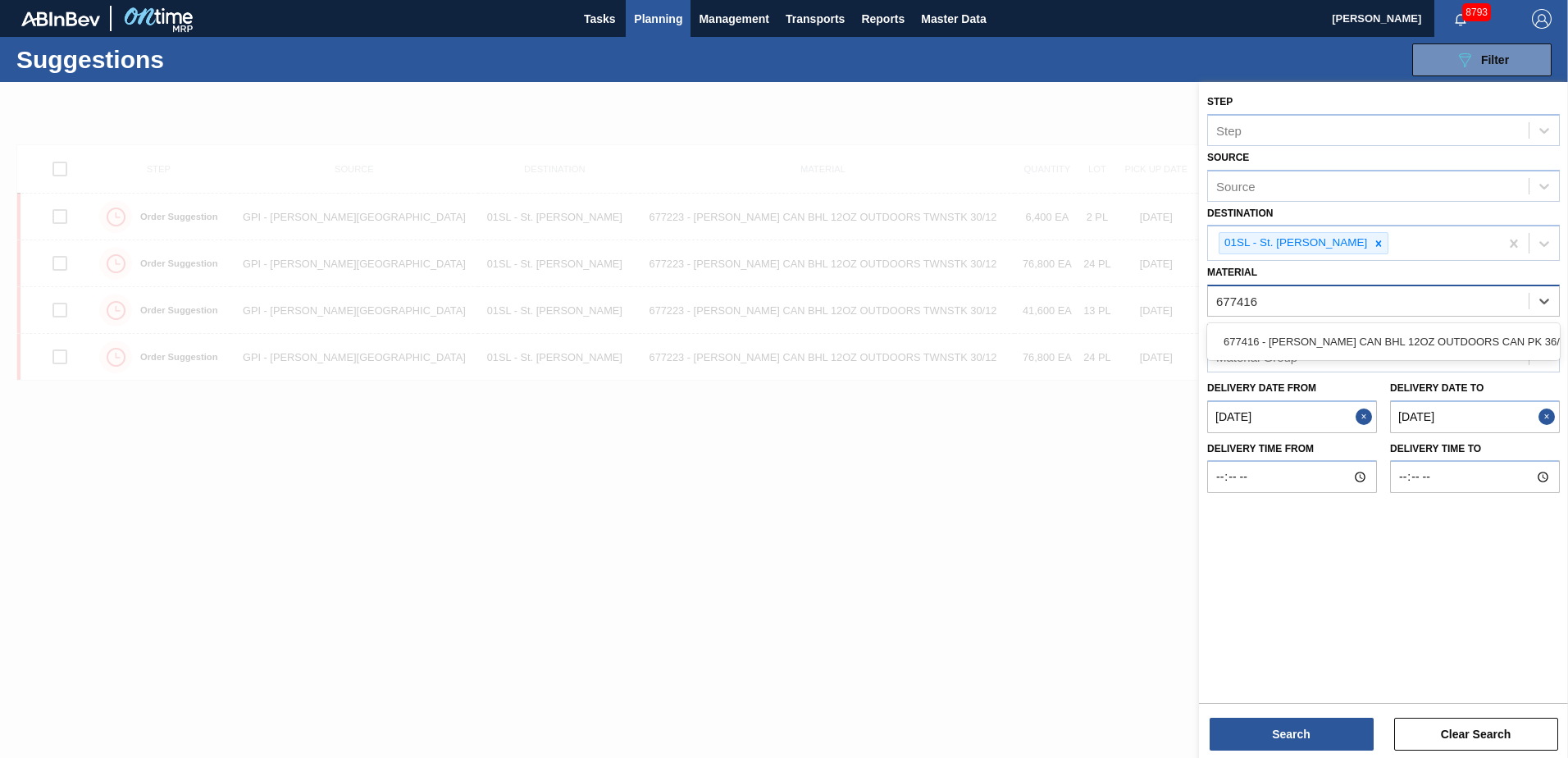
type input "677416"
click at [1480, 323] on div "Material [PERSON_NAME] Group" at bounding box center [1383, 344] width 352 height 56
click at [1307, 300] on div "Material" at bounding box center [1368, 302] width 321 height 24
type input "677416"
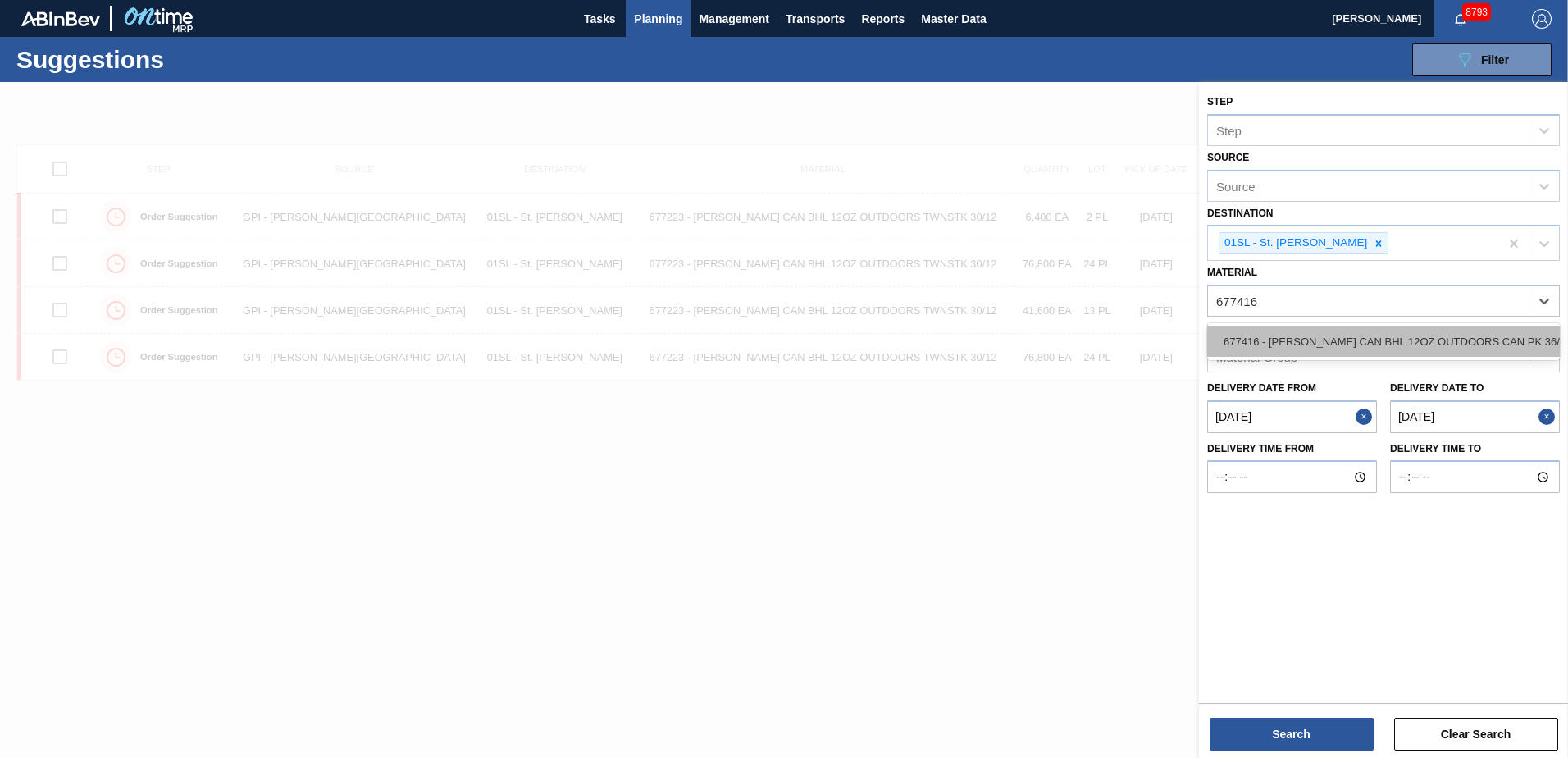
click at [1322, 332] on div "677416 - [PERSON_NAME] CAN BHL 12OZ OUTDOORS CAN PK 36/12" at bounding box center [1383, 341] width 352 height 31
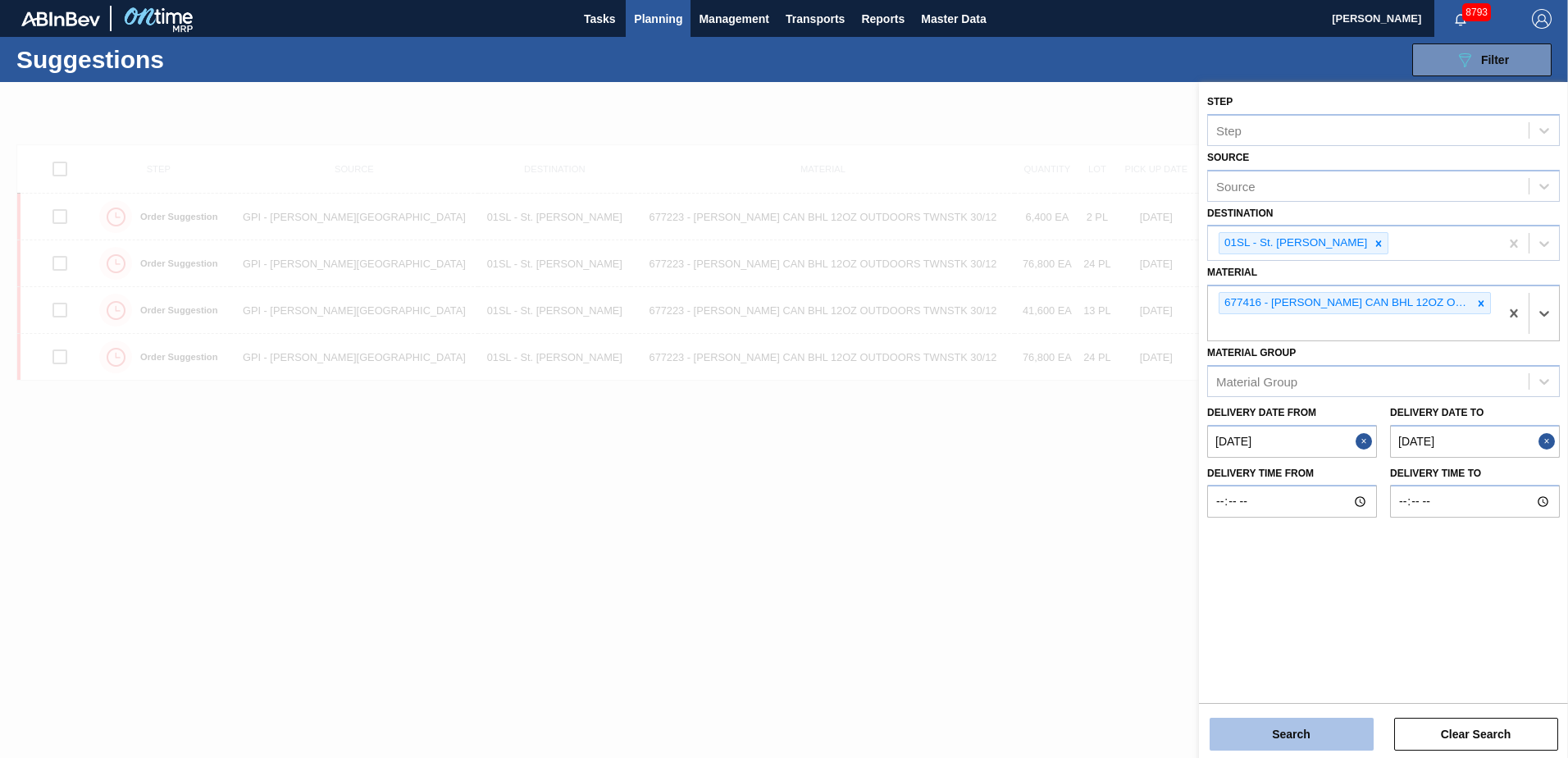
click at [1274, 726] on button "Search" at bounding box center [1291, 734] width 164 height 32
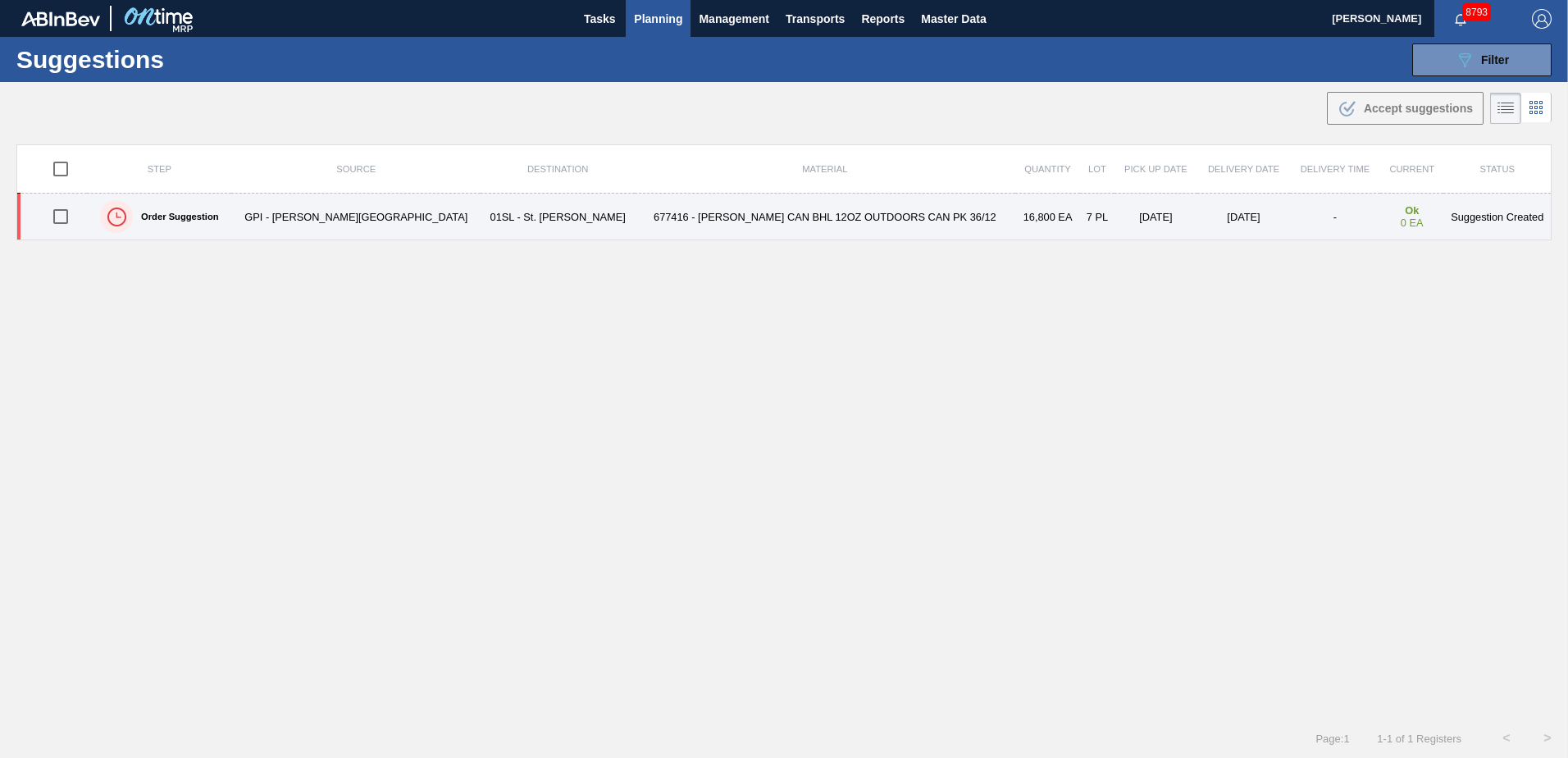
click at [72, 215] on input "checkbox" at bounding box center [60, 216] width 34 height 34
checkbox input "true"
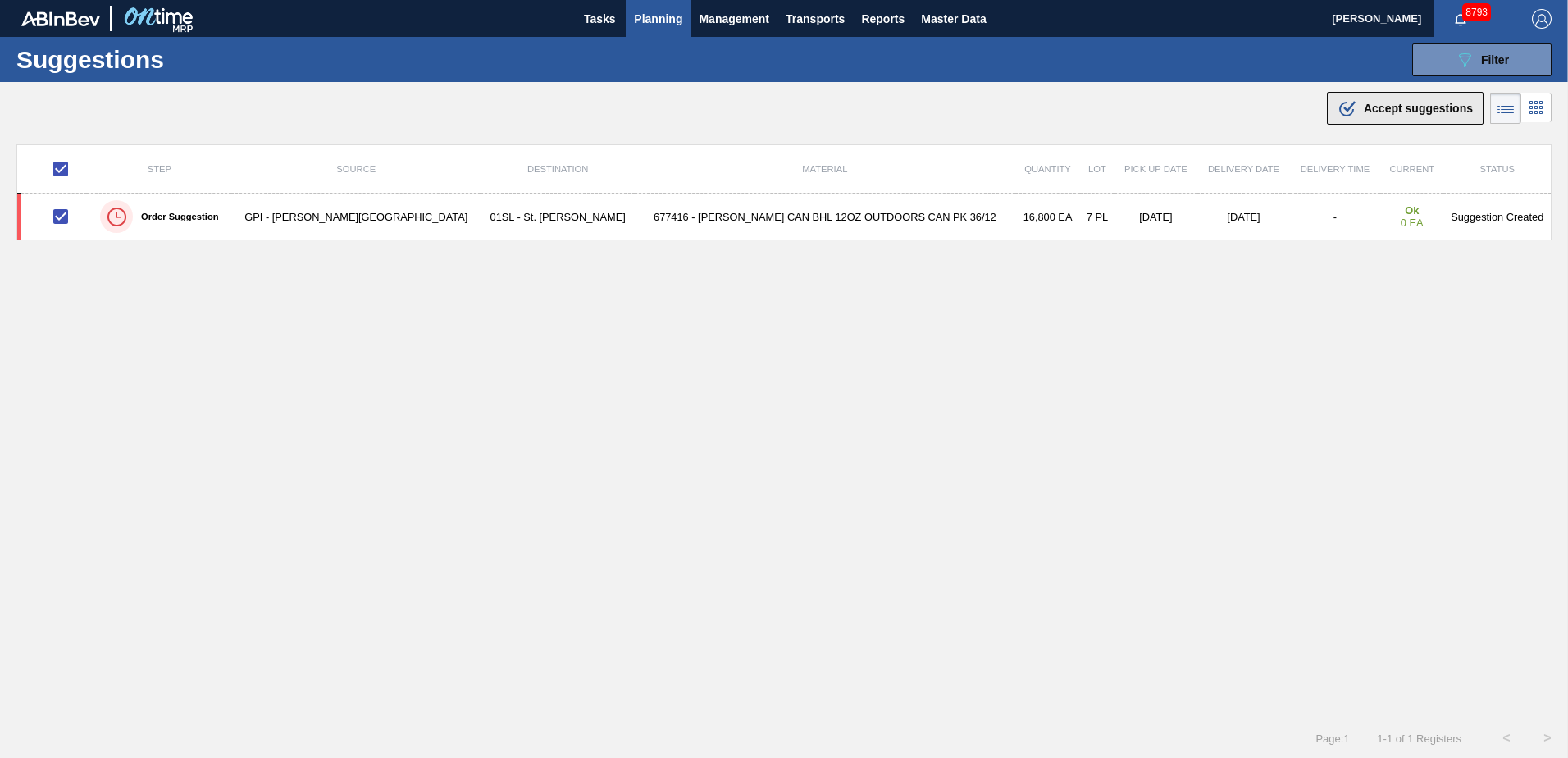
click at [1339, 121] on button ".b{fill:var(--color-action-default)} Accept suggestions" at bounding box center [1405, 108] width 157 height 32
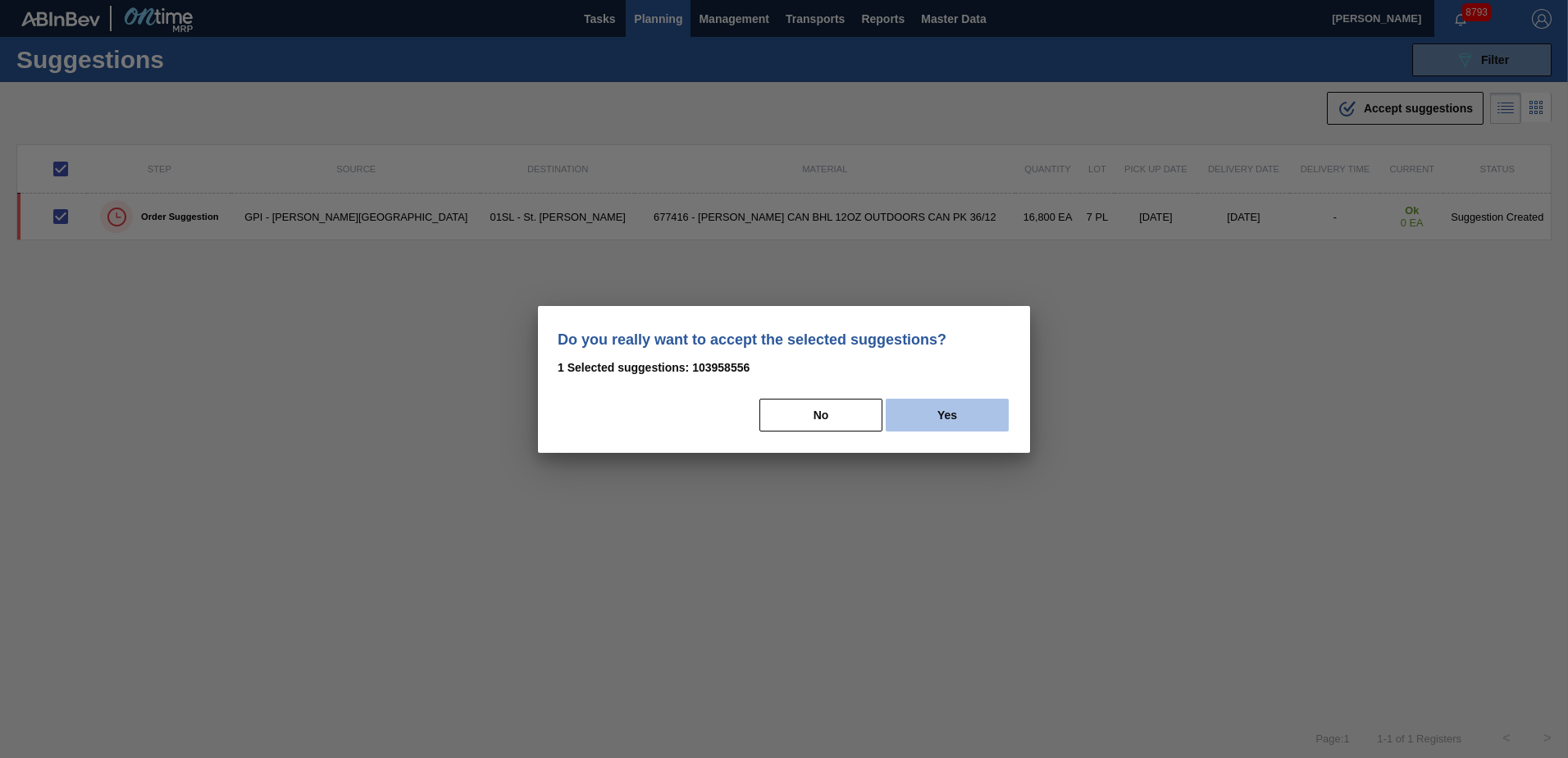
click at [969, 405] on button "Yes" at bounding box center [947, 415] width 123 height 32
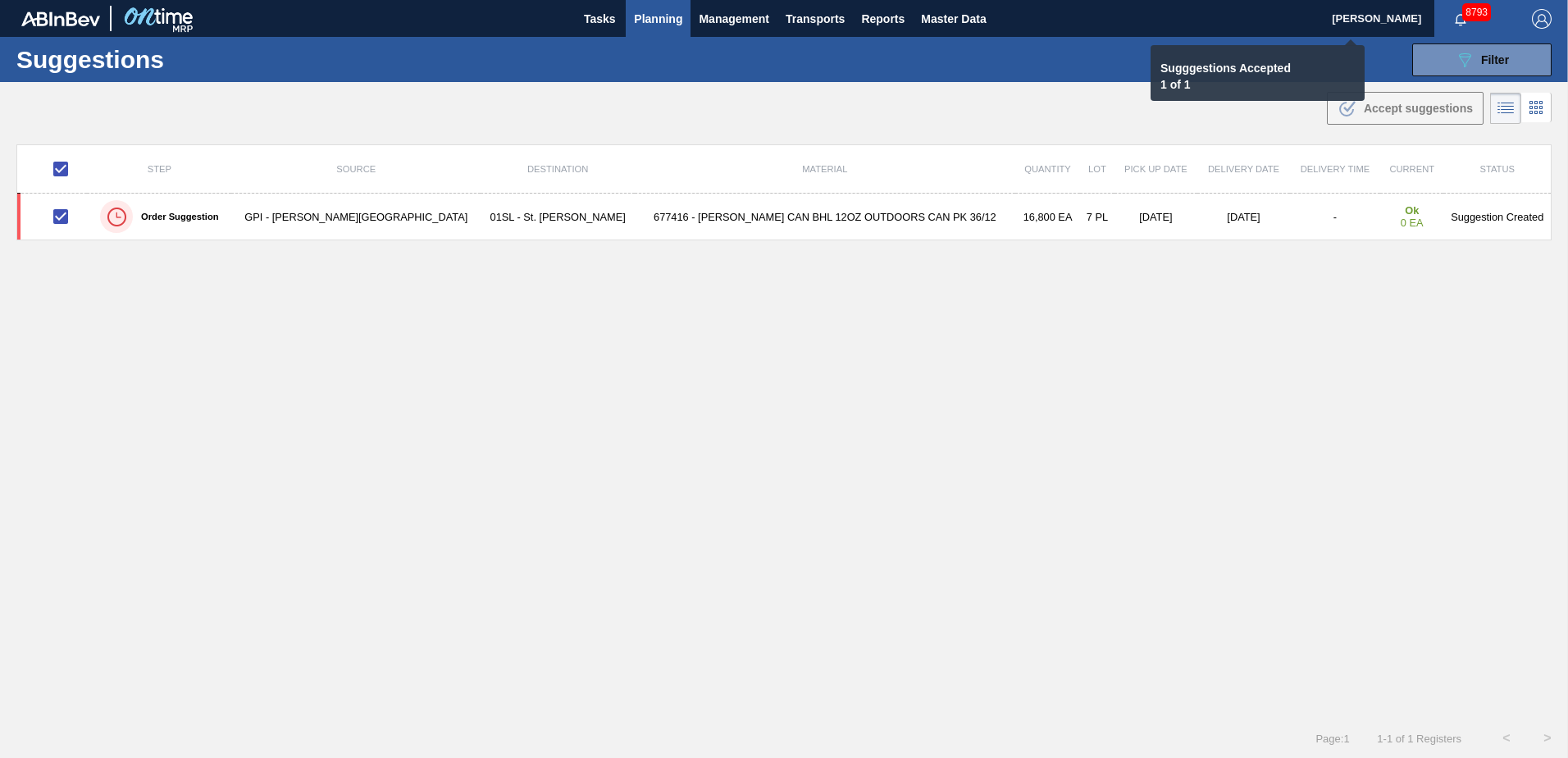
checkbox input "false"
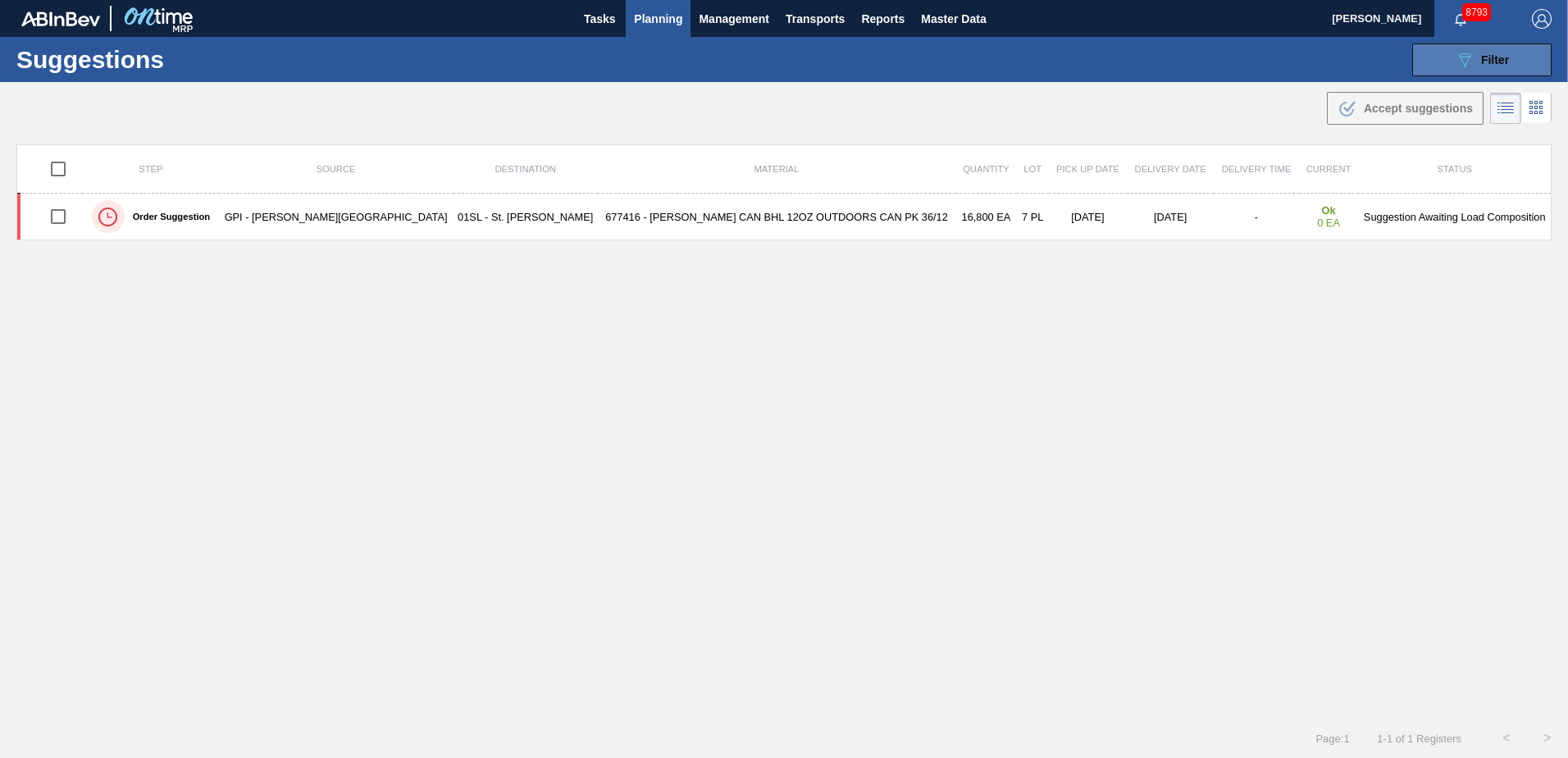
click at [1476, 54] on div "089F7B8B-B2A5-4AFE-B5C0-19BA573D28AC Filter" at bounding box center [1482, 59] width 54 height 19
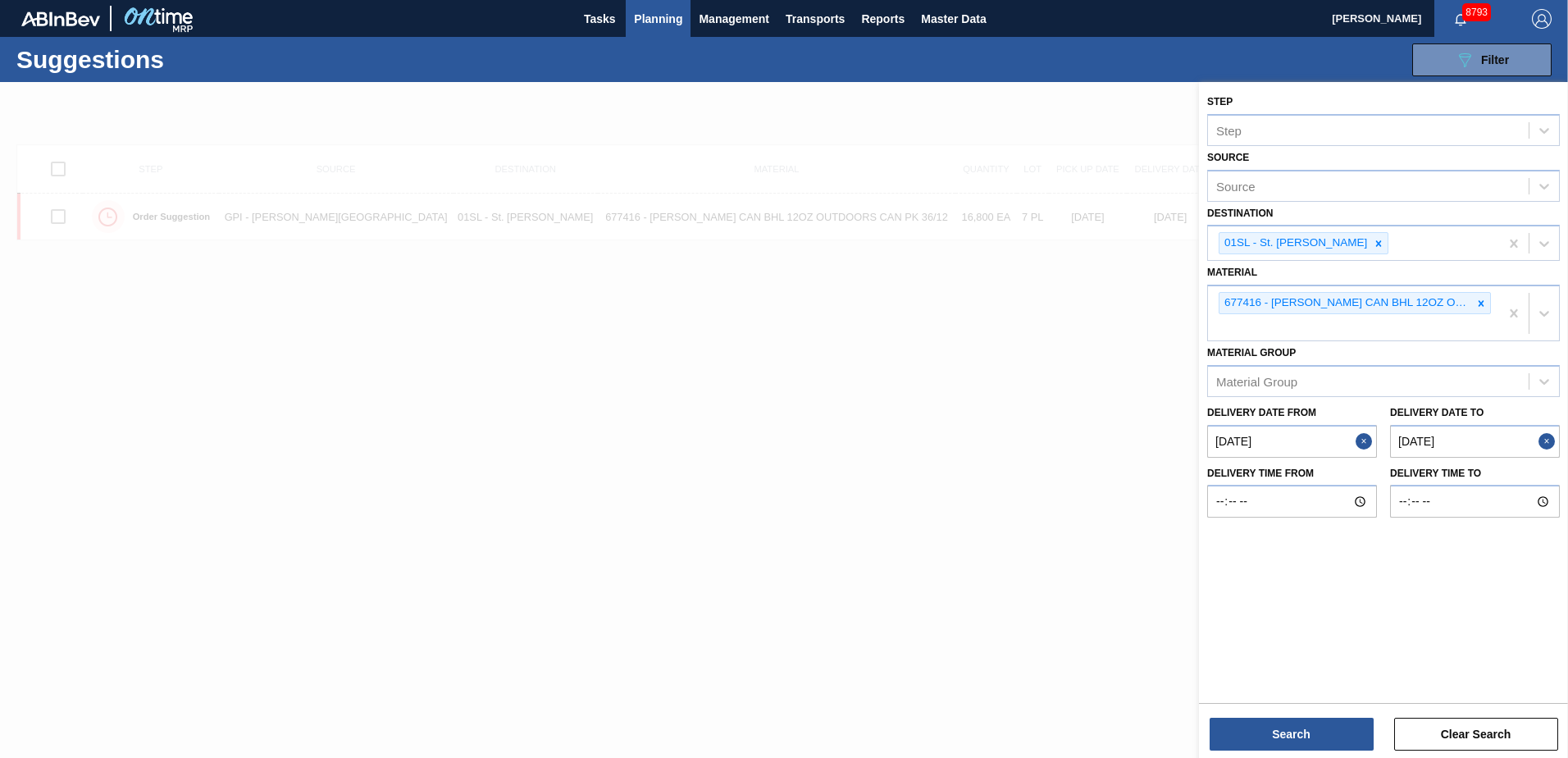
drag, startPoint x: 1483, startPoint y: 301, endPoint x: 1465, endPoint y: 322, distance: 27.7
click at [1479, 304] on icon at bounding box center [1481, 303] width 11 height 11
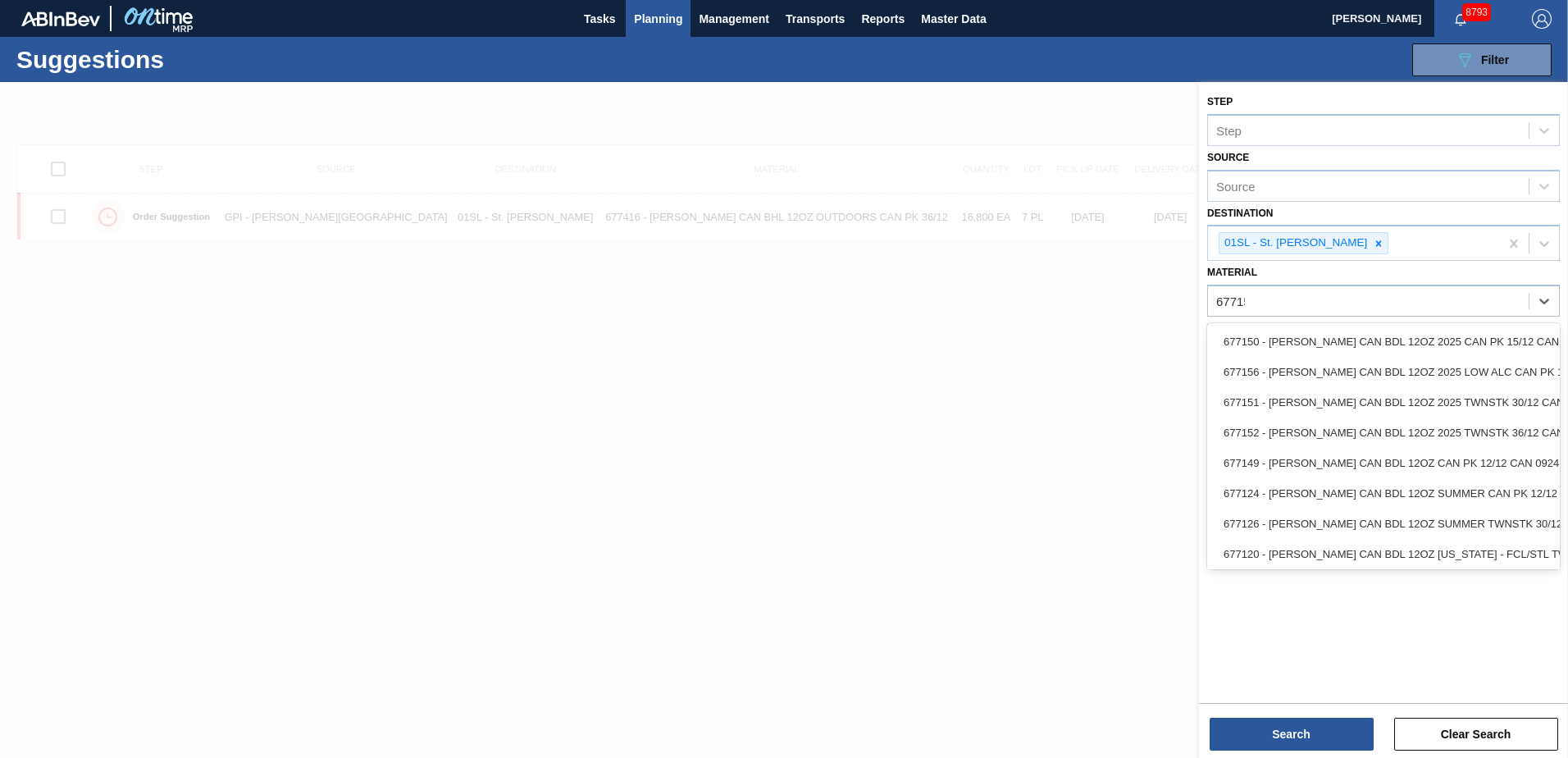
type input "677152"
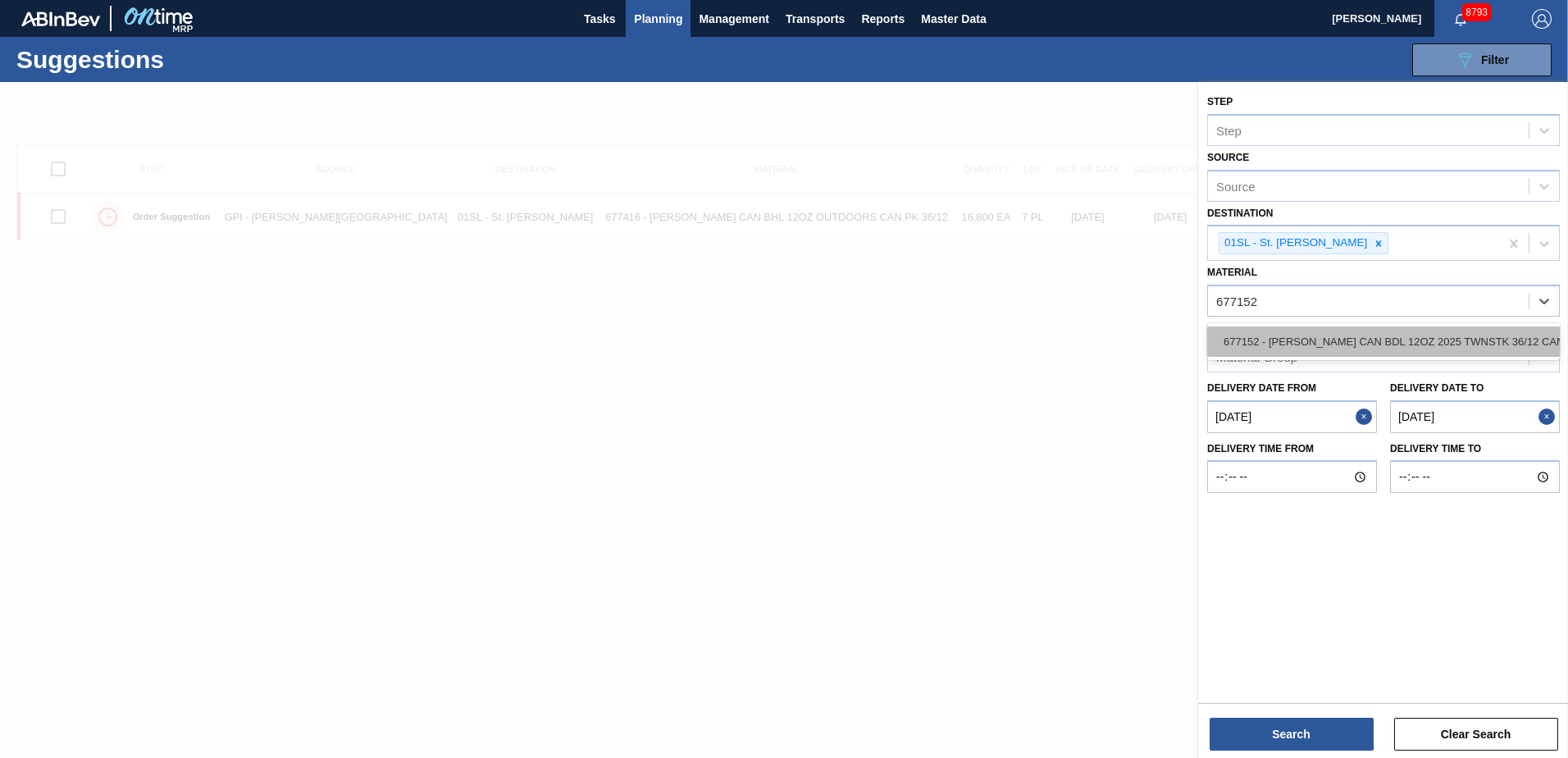
click at [1481, 348] on div "677152 - [PERSON_NAME] CAN BDL 12OZ 2025 TWNSTK 36/12 CAN" at bounding box center [1383, 341] width 352 height 31
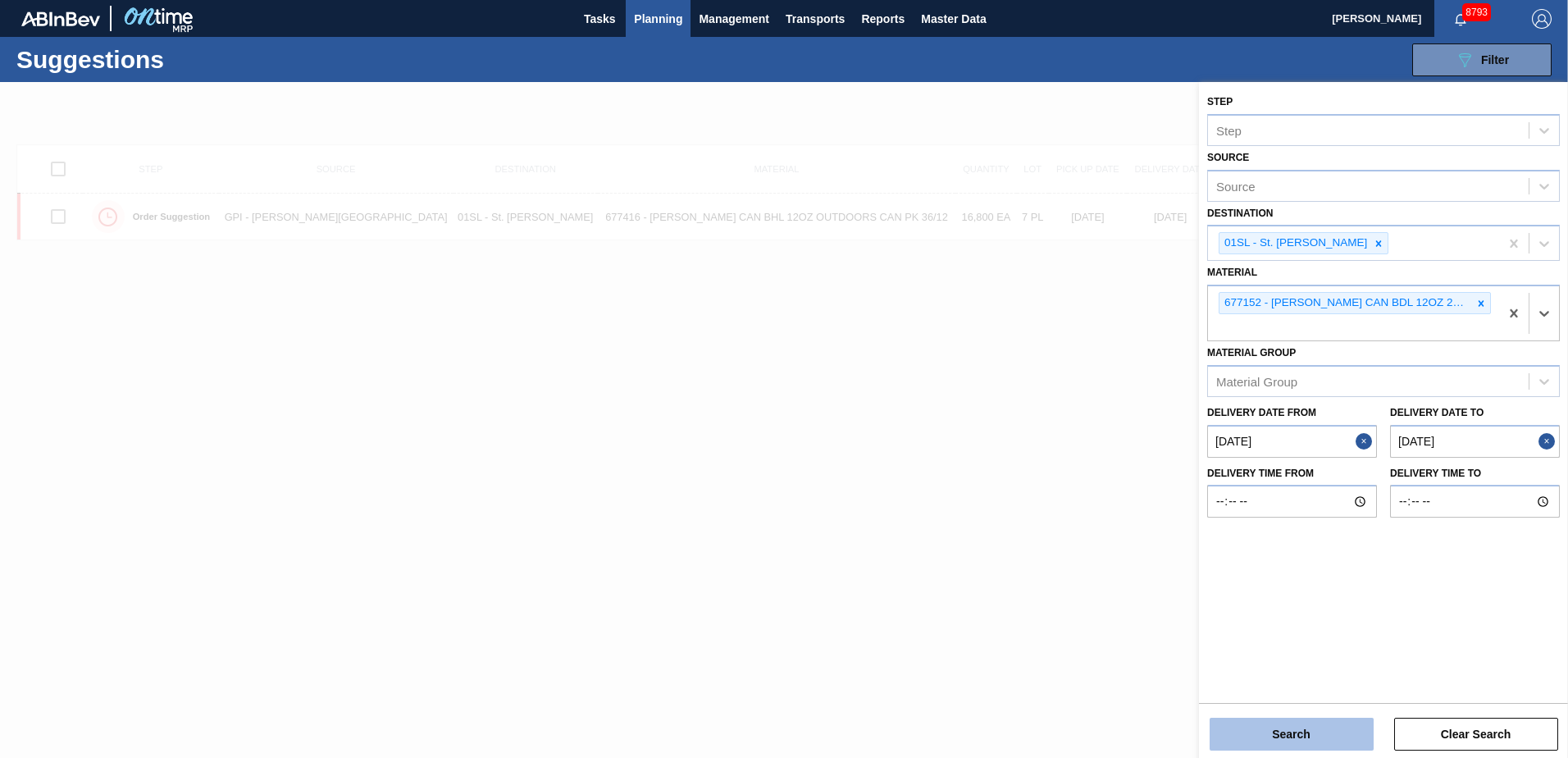
click at [1251, 725] on button "Search" at bounding box center [1291, 734] width 164 height 32
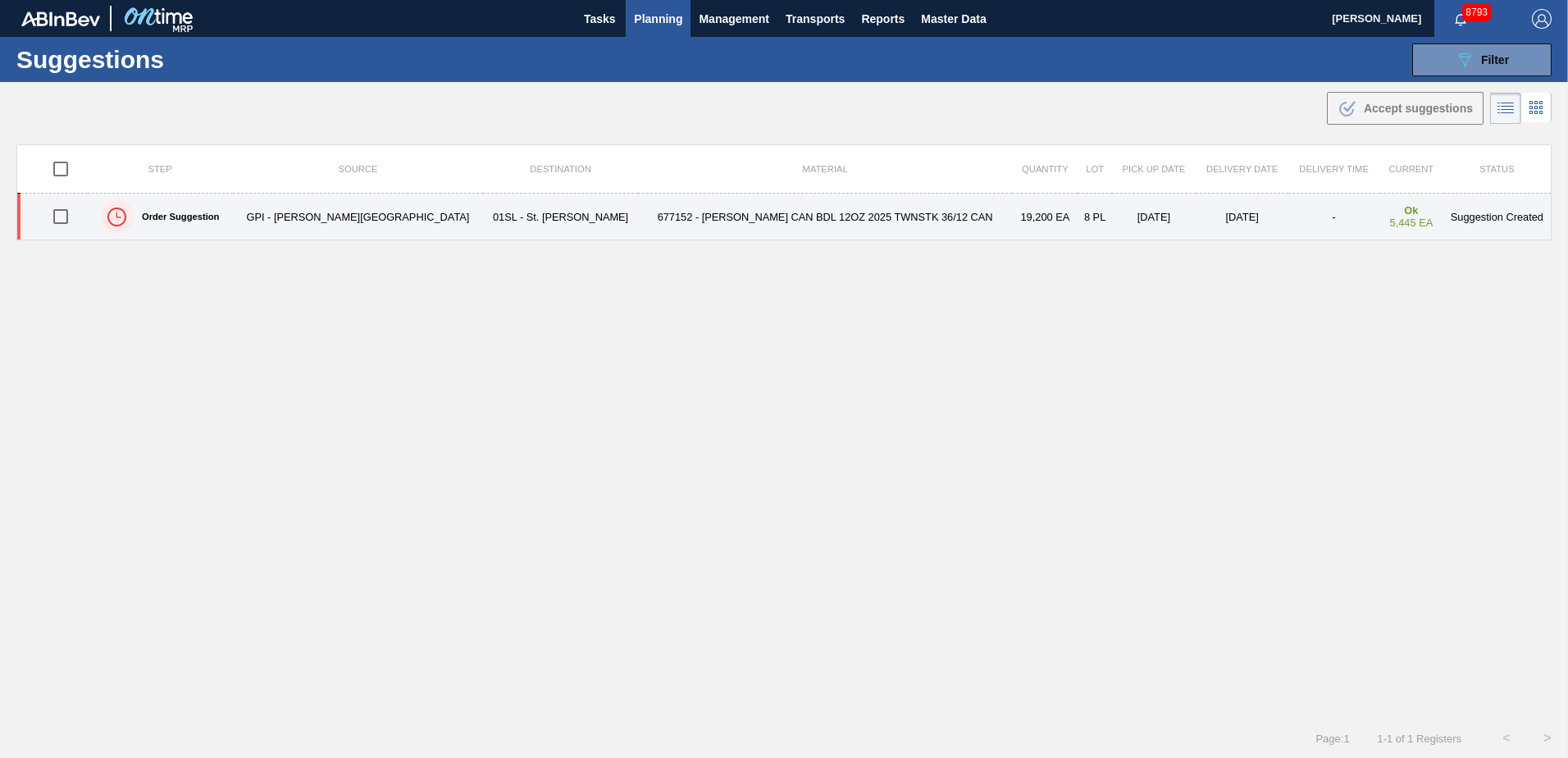
click at [63, 224] on input "checkbox" at bounding box center [60, 216] width 34 height 34
checkbox input "true"
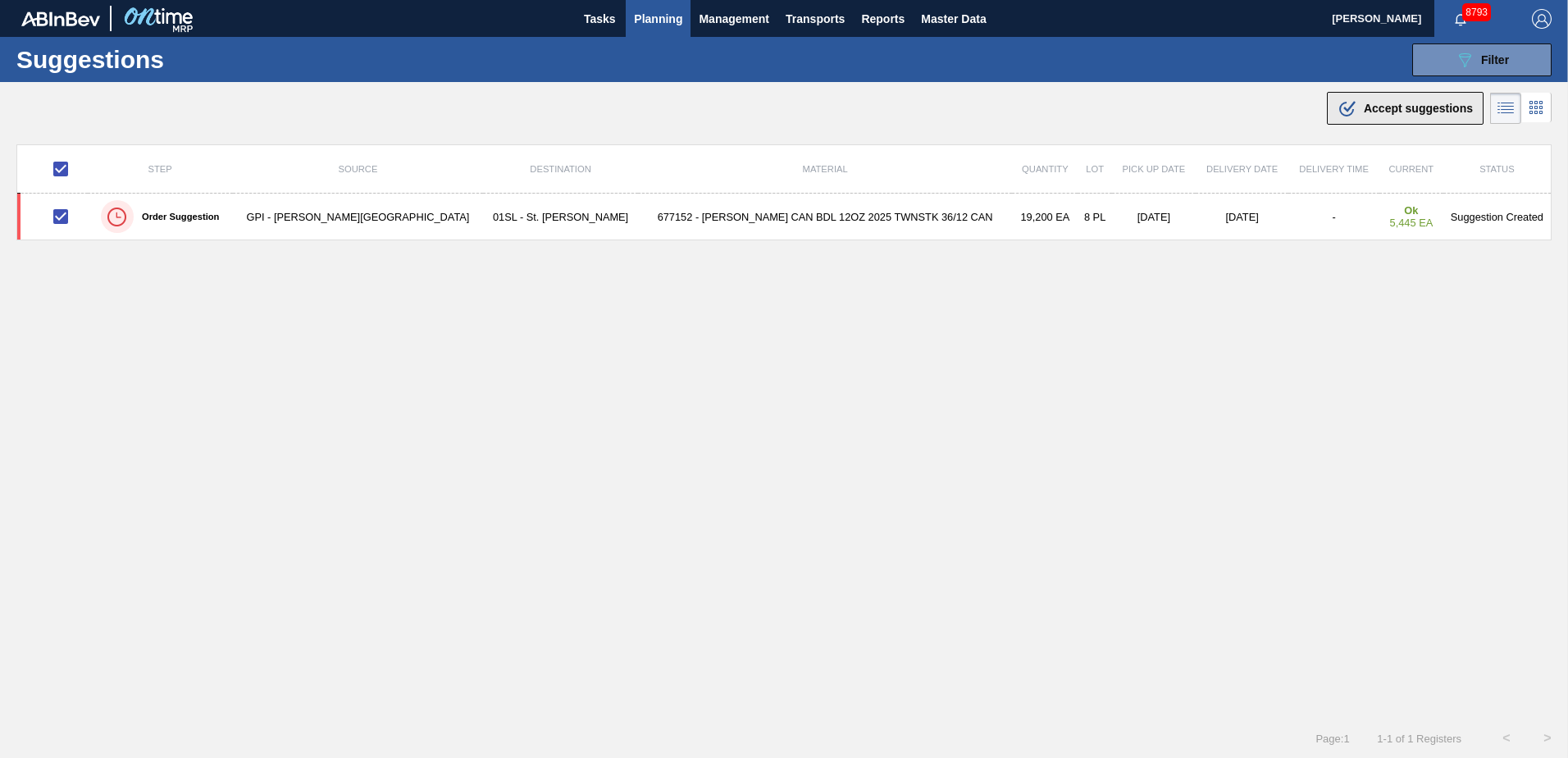
click at [1383, 101] on div ".b{fill:var(--color-action-default)} Accept suggestions" at bounding box center [1405, 108] width 135 height 19
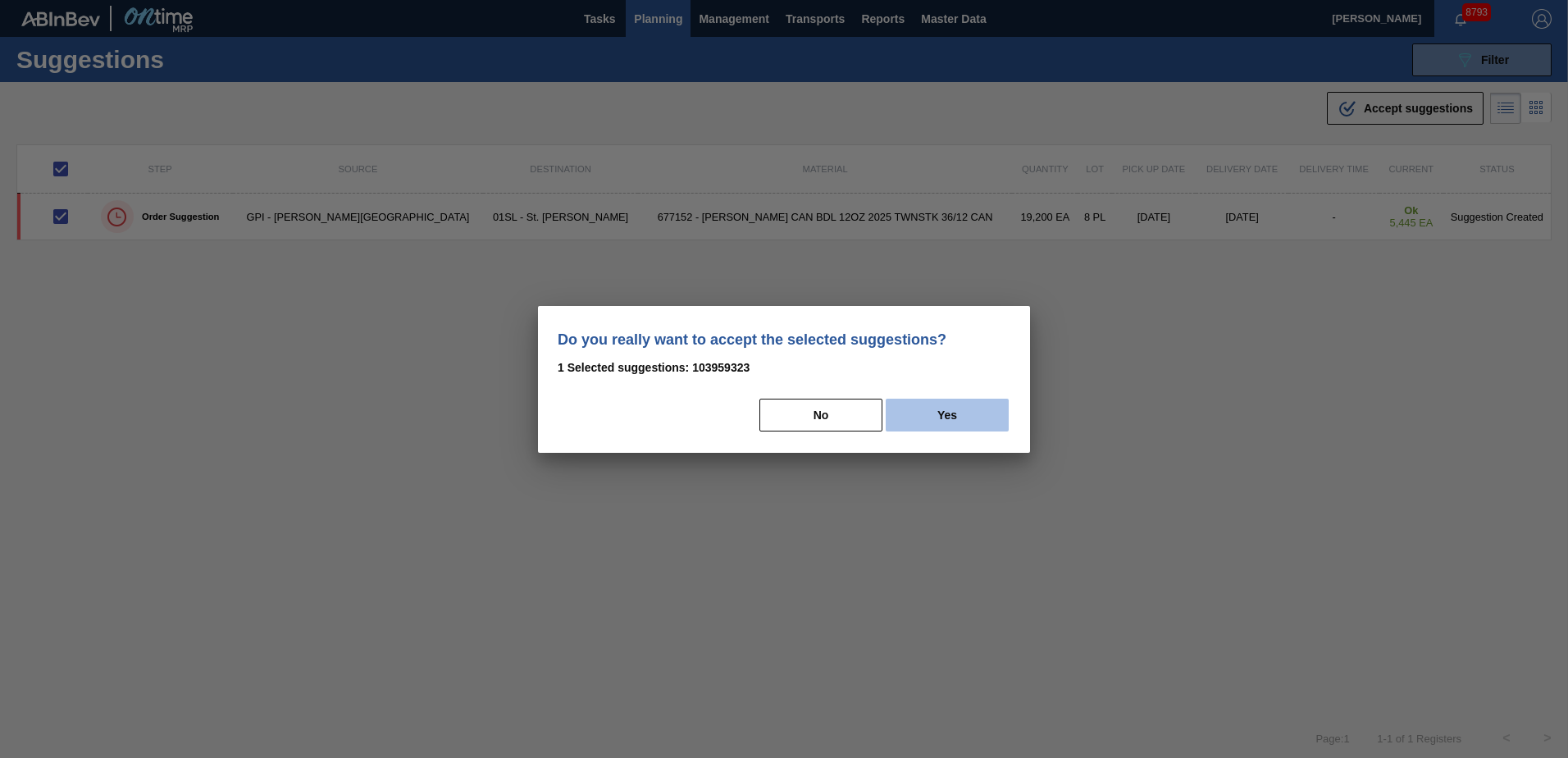
drag, startPoint x: 930, startPoint y: 422, endPoint x: 1460, endPoint y: 519, distance: 538.8
click at [934, 422] on button "Yes" at bounding box center [947, 415] width 123 height 32
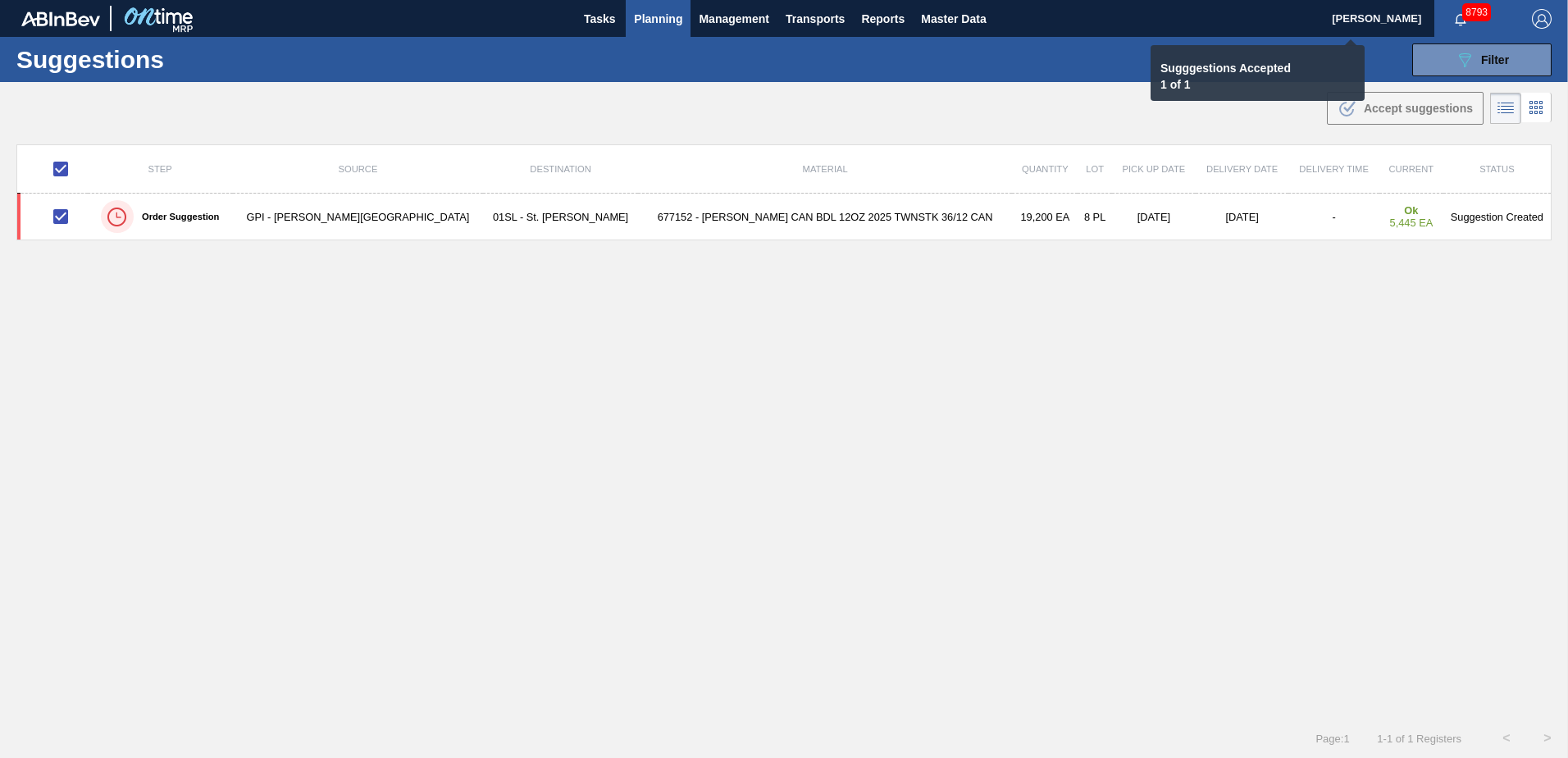
checkbox input "false"
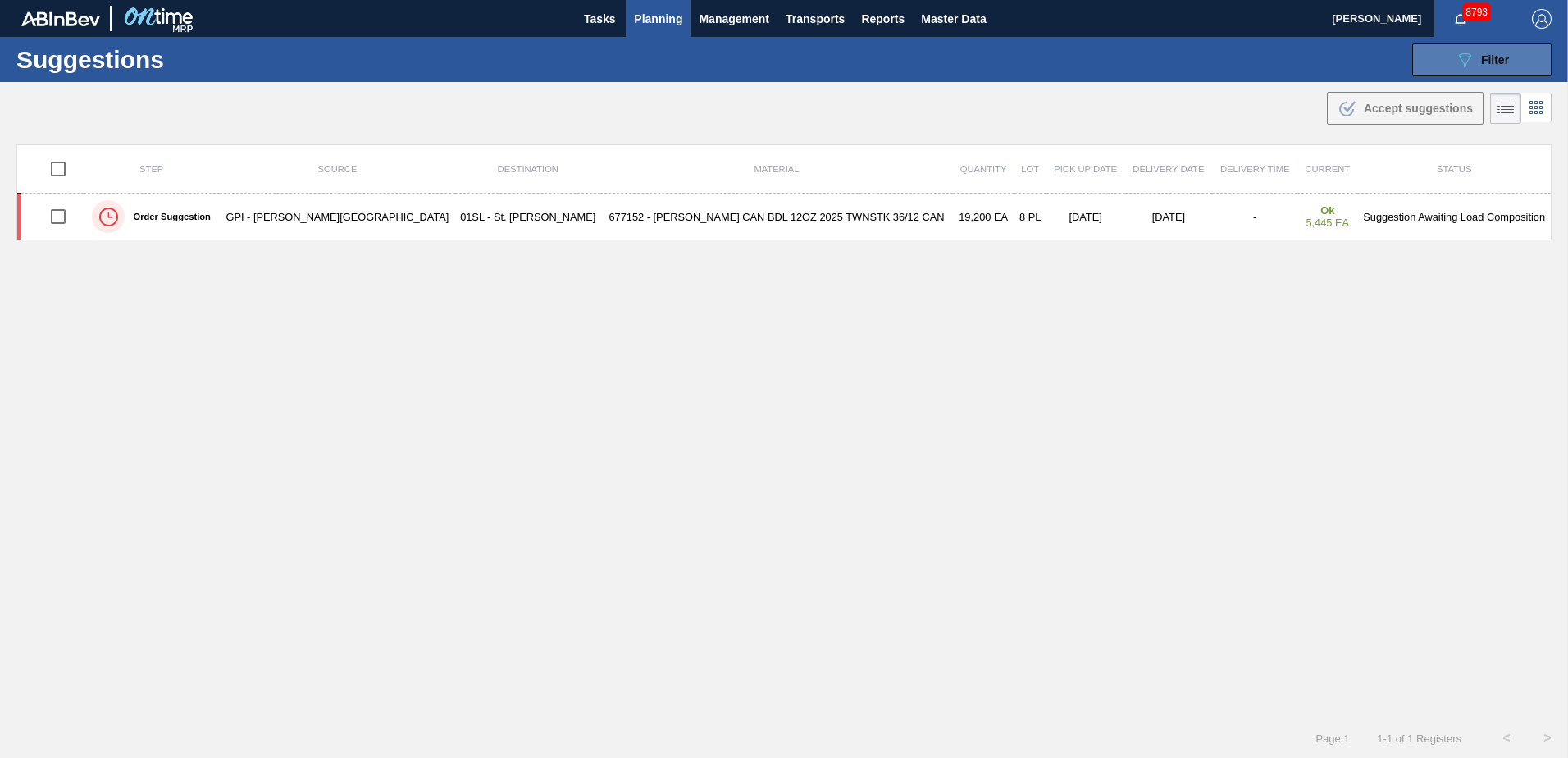
click at [1484, 61] on span "Filter" at bounding box center [1495, 59] width 28 height 13
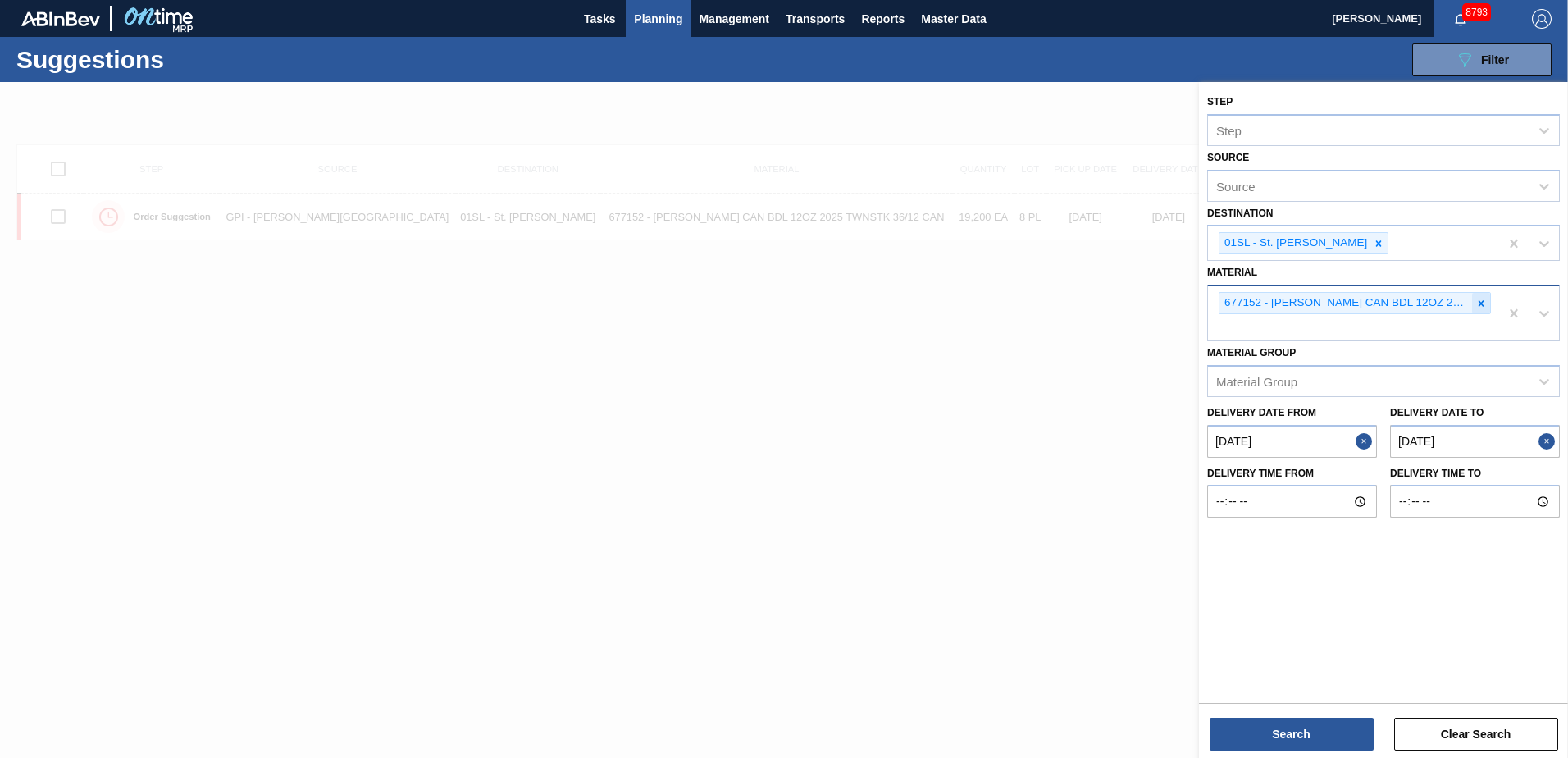
click at [1476, 303] on icon at bounding box center [1481, 303] width 11 height 11
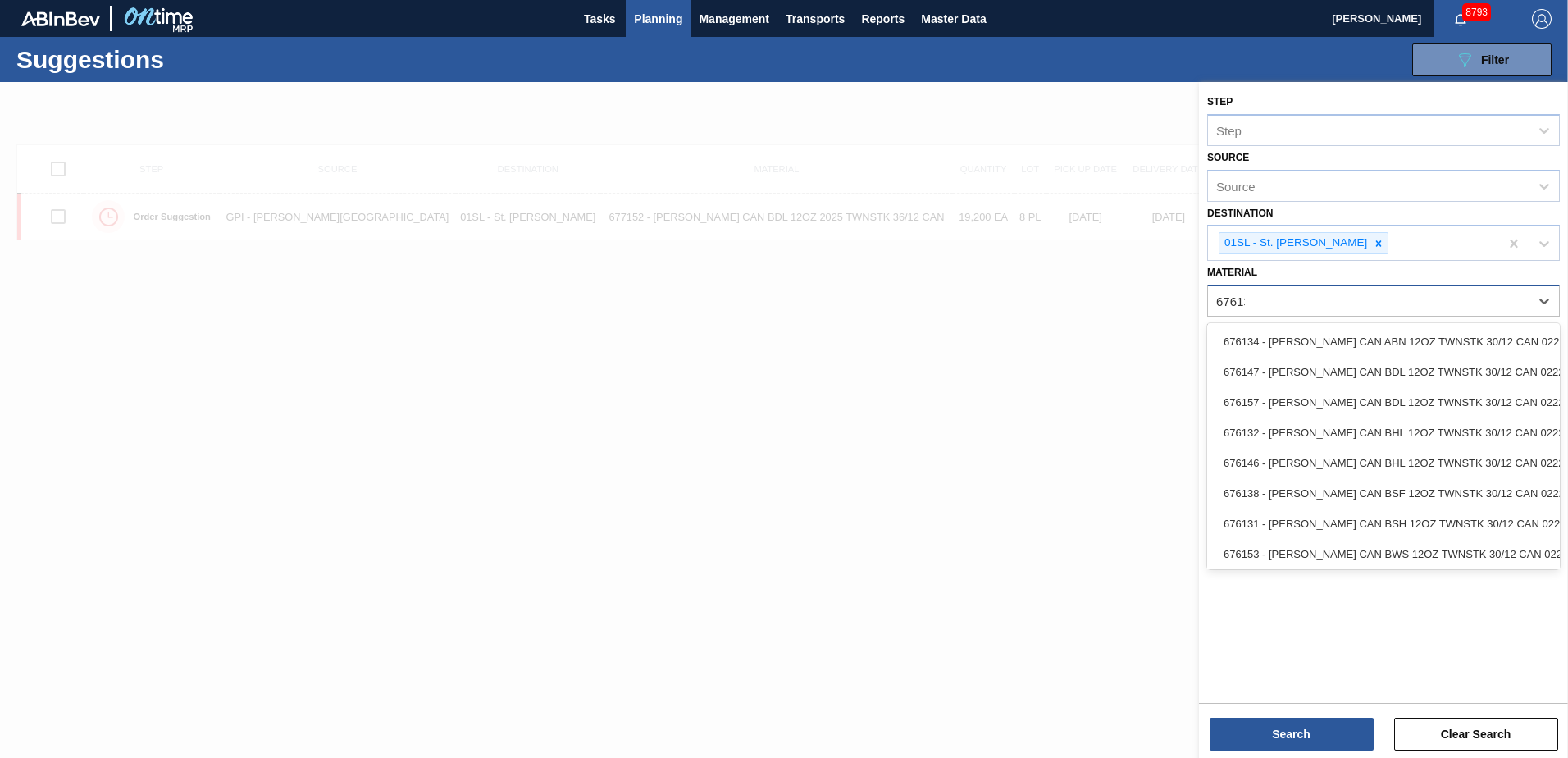
type input "676138"
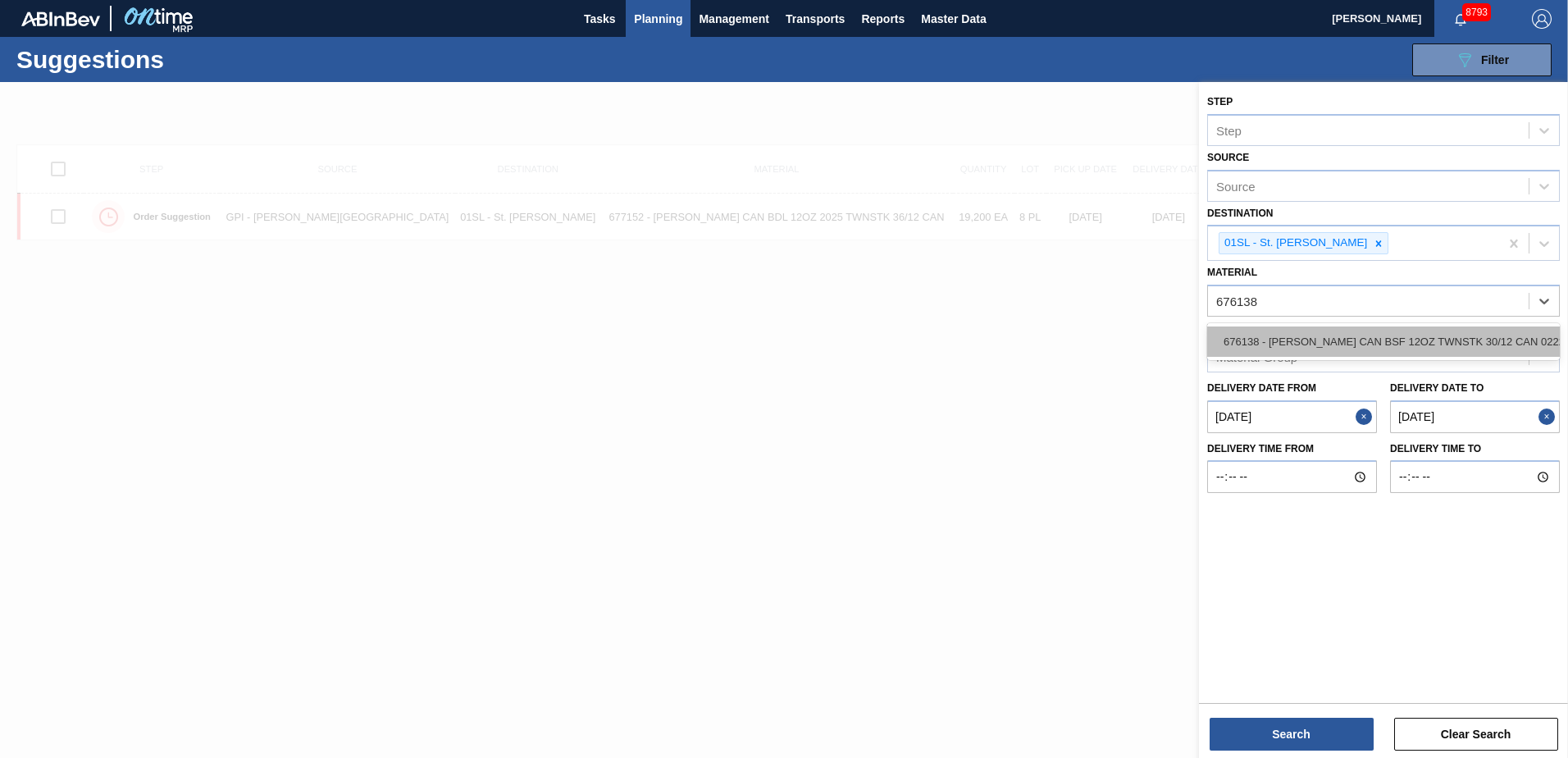
click at [1448, 338] on div "676138 - [PERSON_NAME] CAN BSF 12OZ TWNSTK 30/12 CAN 0222" at bounding box center [1383, 341] width 352 height 31
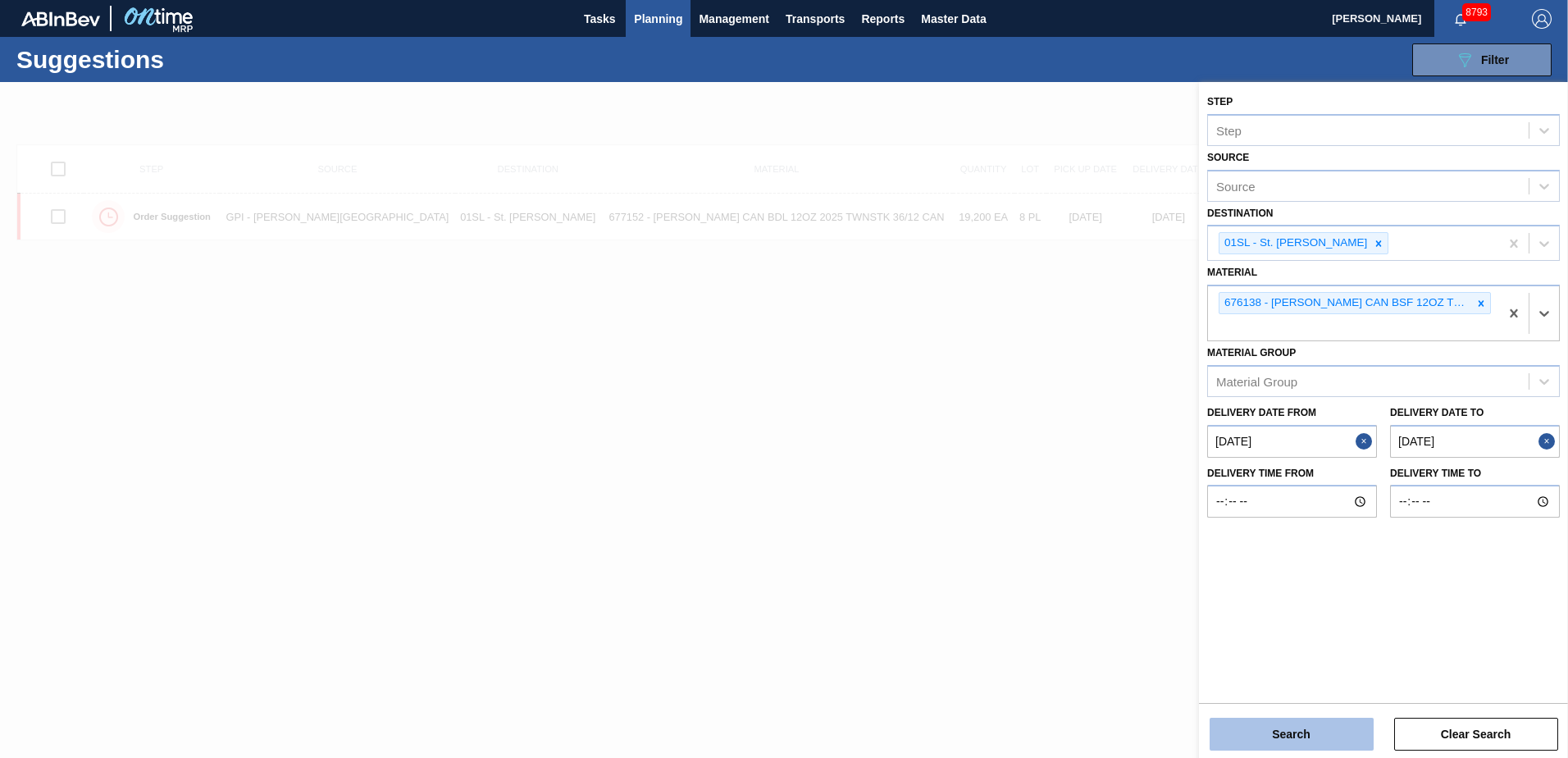
click at [1332, 727] on button "Search" at bounding box center [1291, 734] width 164 height 32
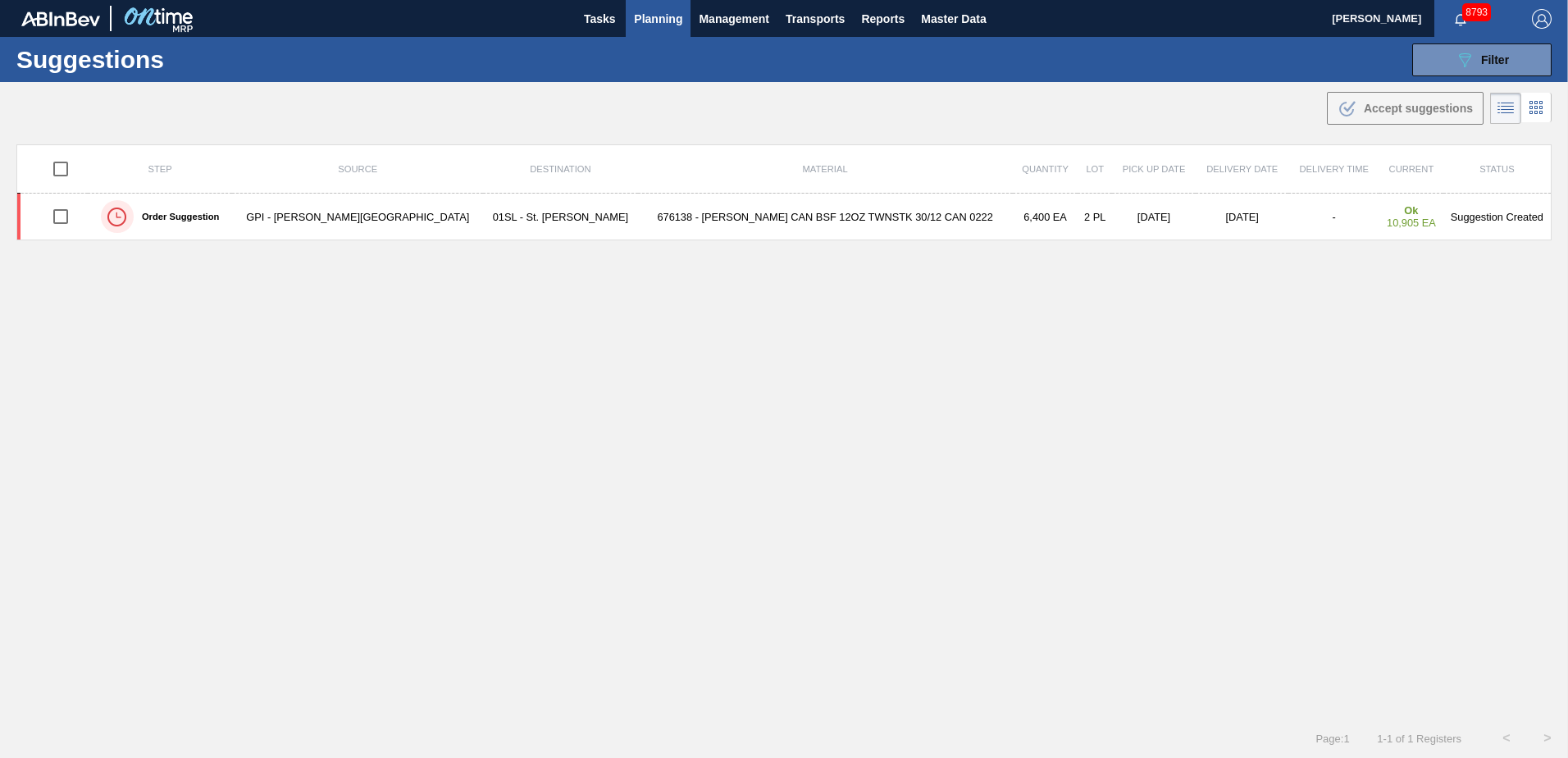
click at [668, 25] on span "Planning" at bounding box center [658, 19] width 48 height 19
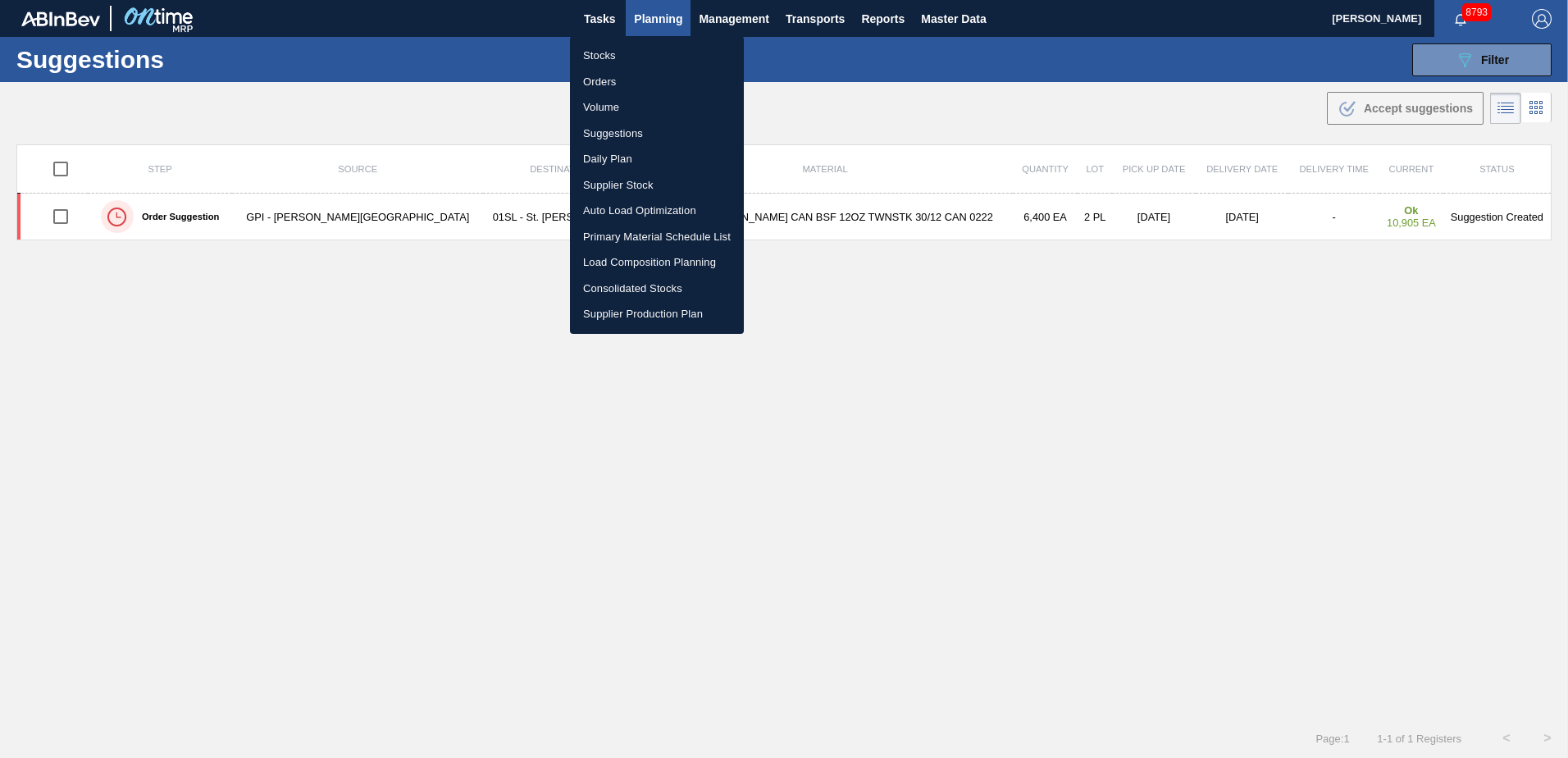
click at [618, 211] on li "Auto Load Optimization" at bounding box center [657, 211] width 173 height 26
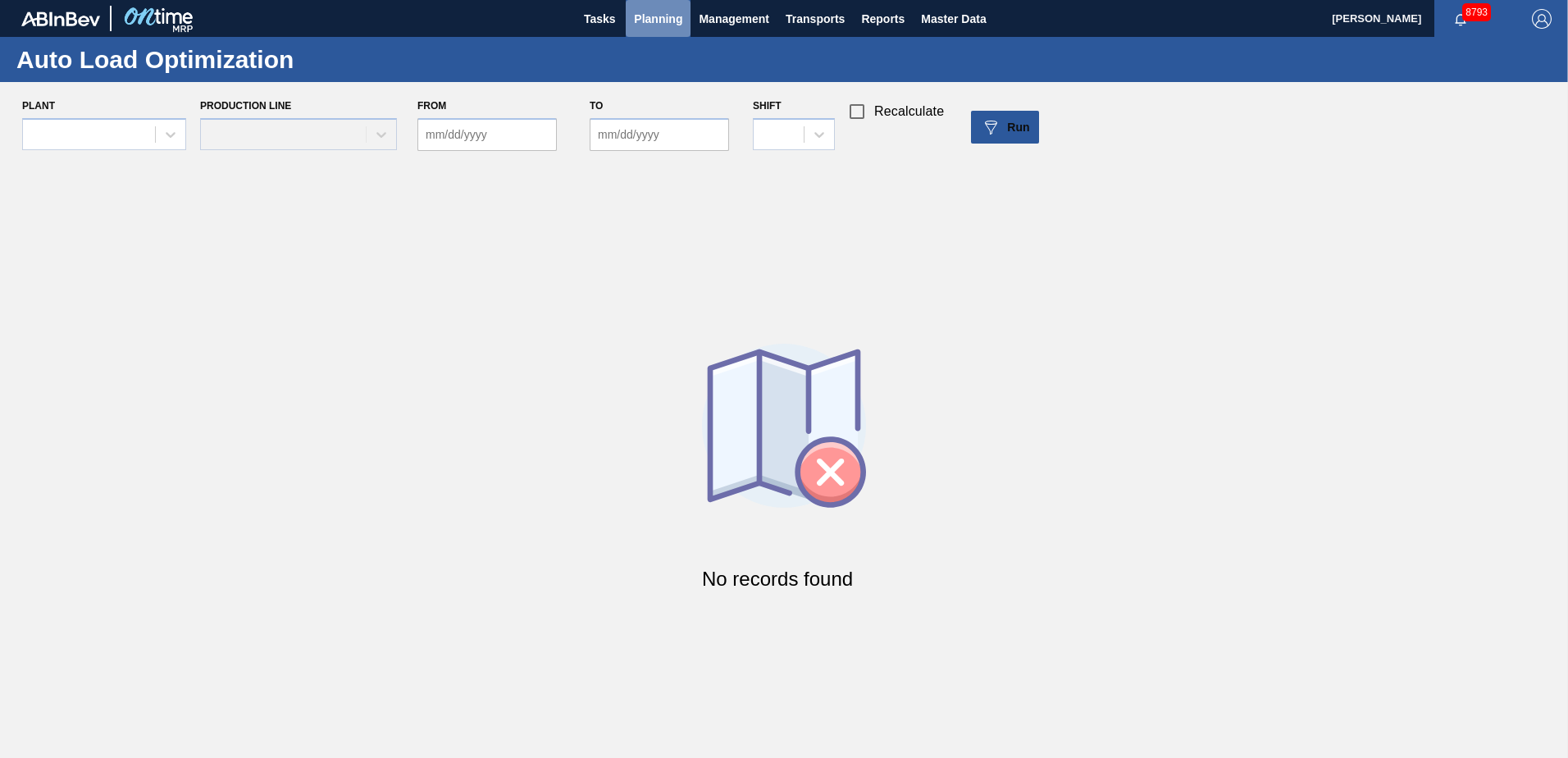
click at [652, 22] on span "Planning" at bounding box center [658, 19] width 48 height 19
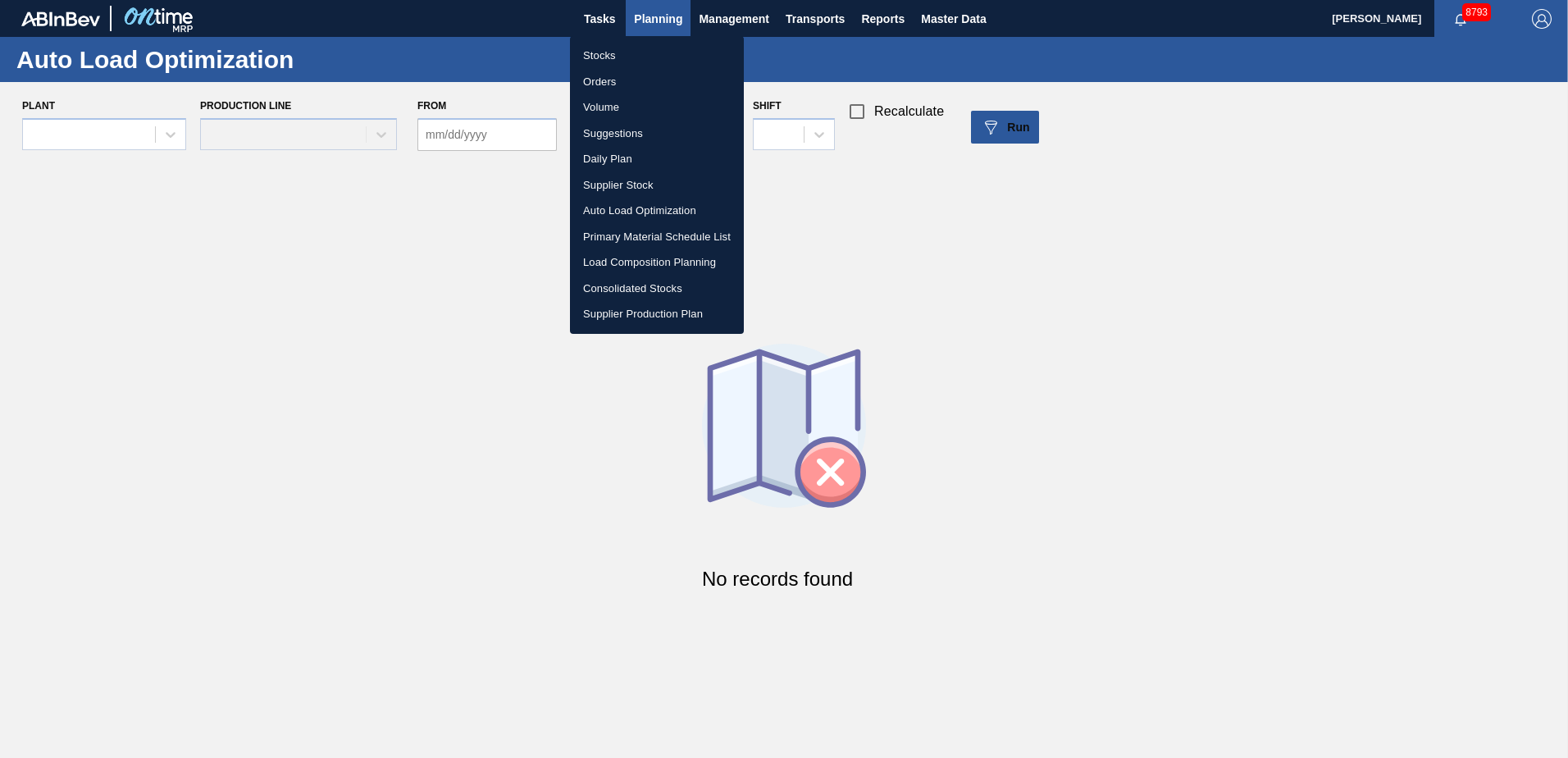
click at [619, 256] on li "Load Composition Planning" at bounding box center [657, 263] width 173 height 26
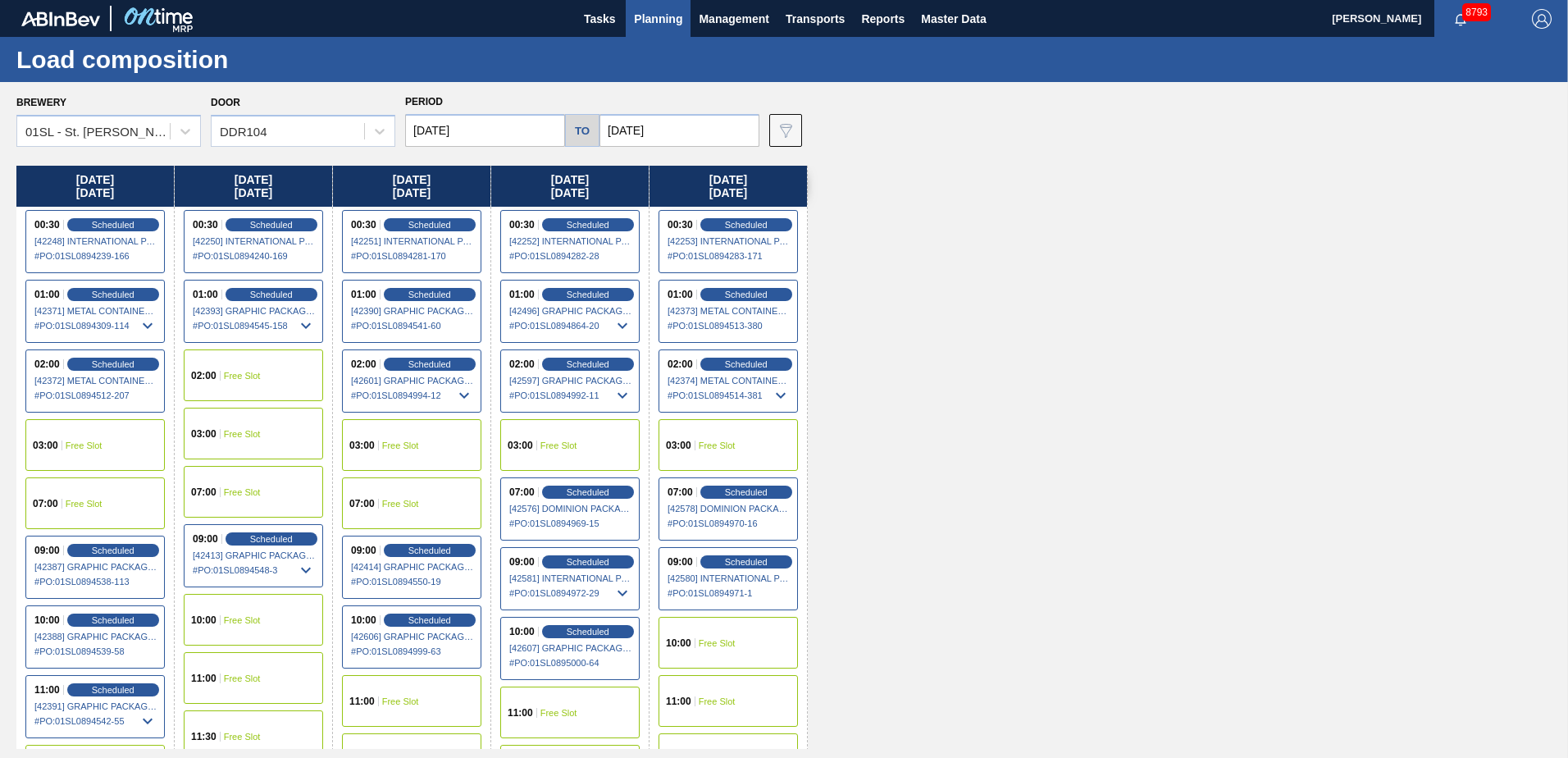
click at [570, 700] on div "11:00 Free Slot" at bounding box center [569, 713] width 139 height 52
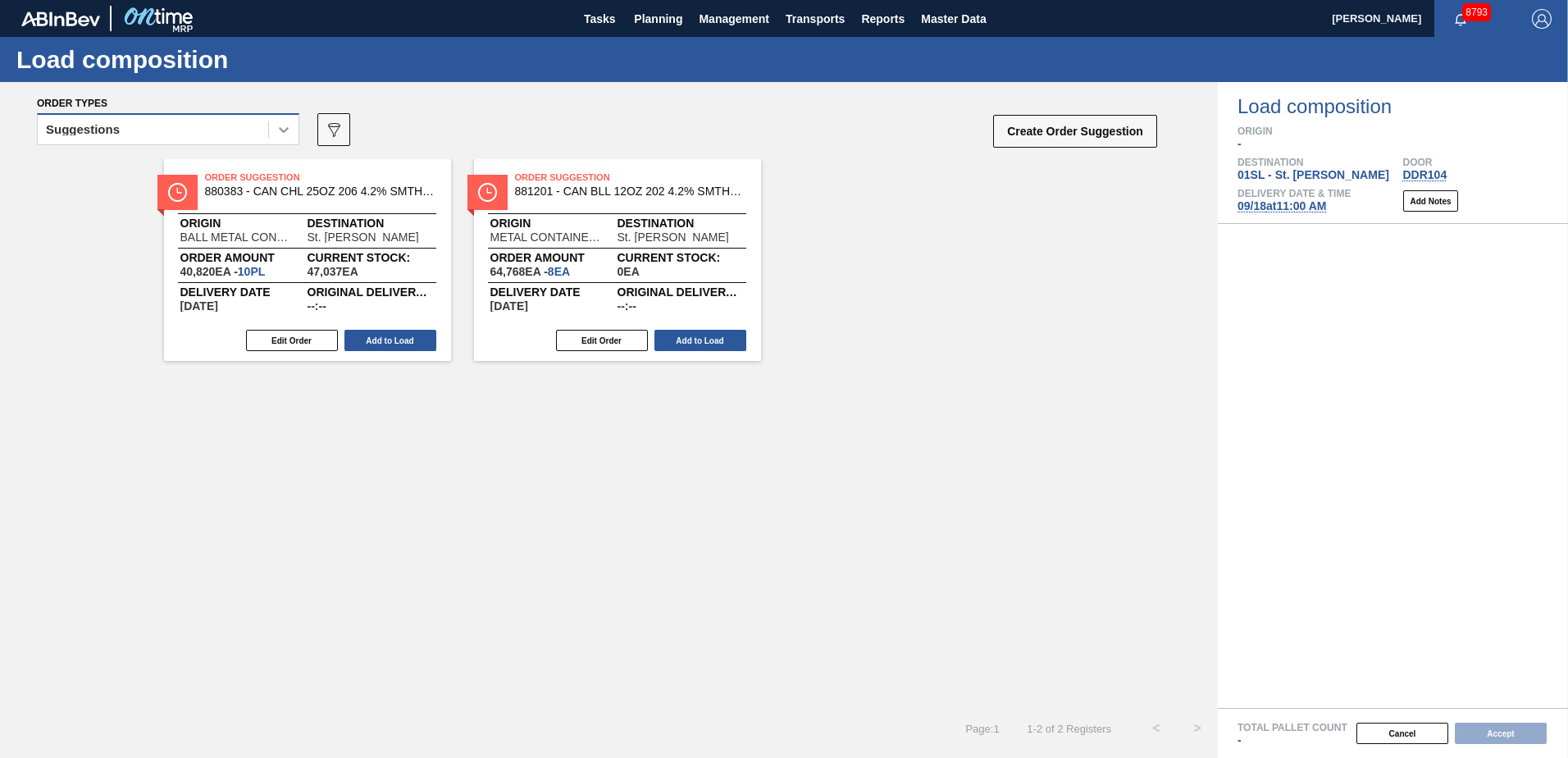
click at [287, 131] on icon at bounding box center [284, 130] width 17 height 17
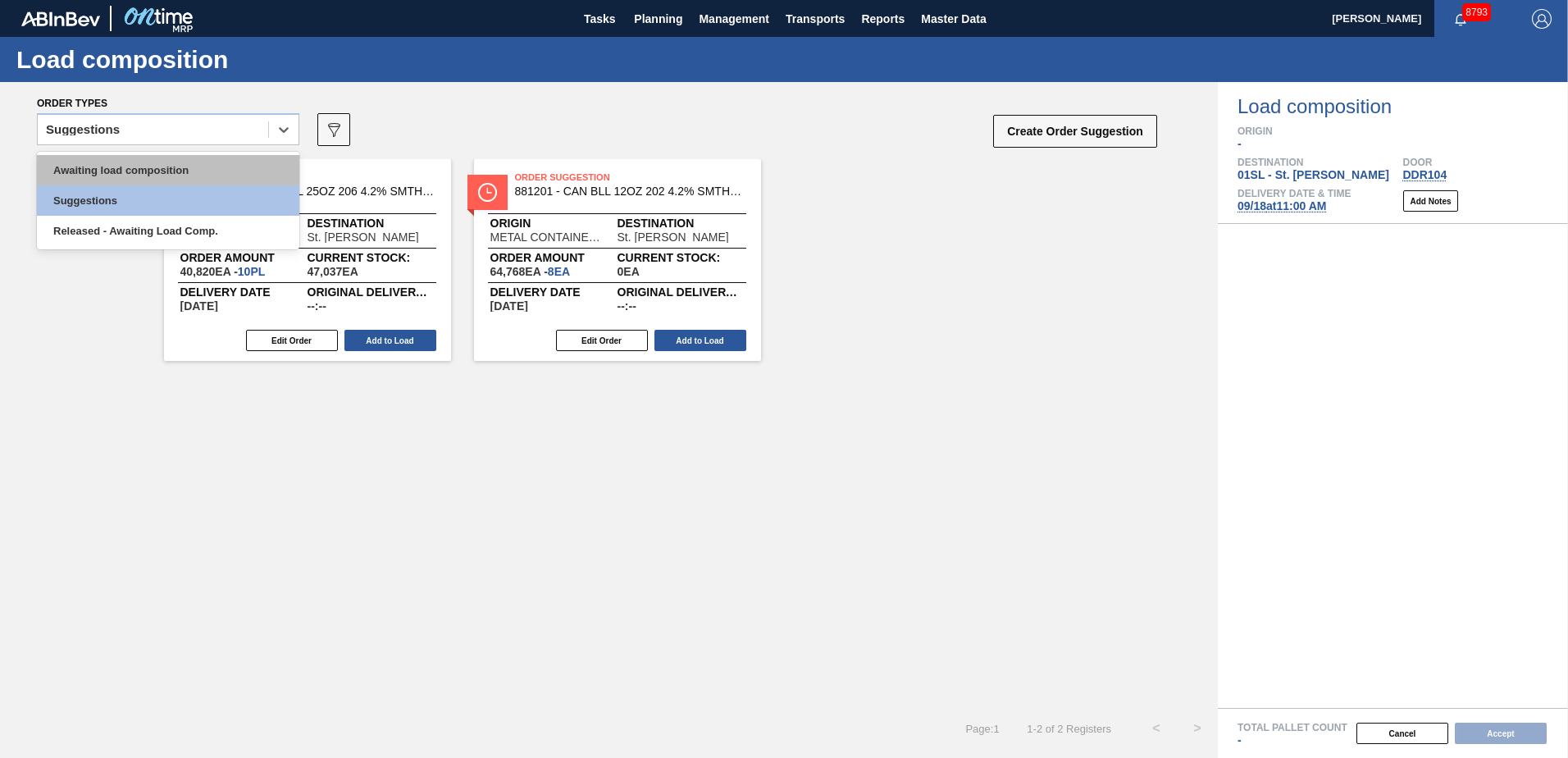
click at [223, 162] on div "Awaiting load composition" at bounding box center [168, 170] width 262 height 31
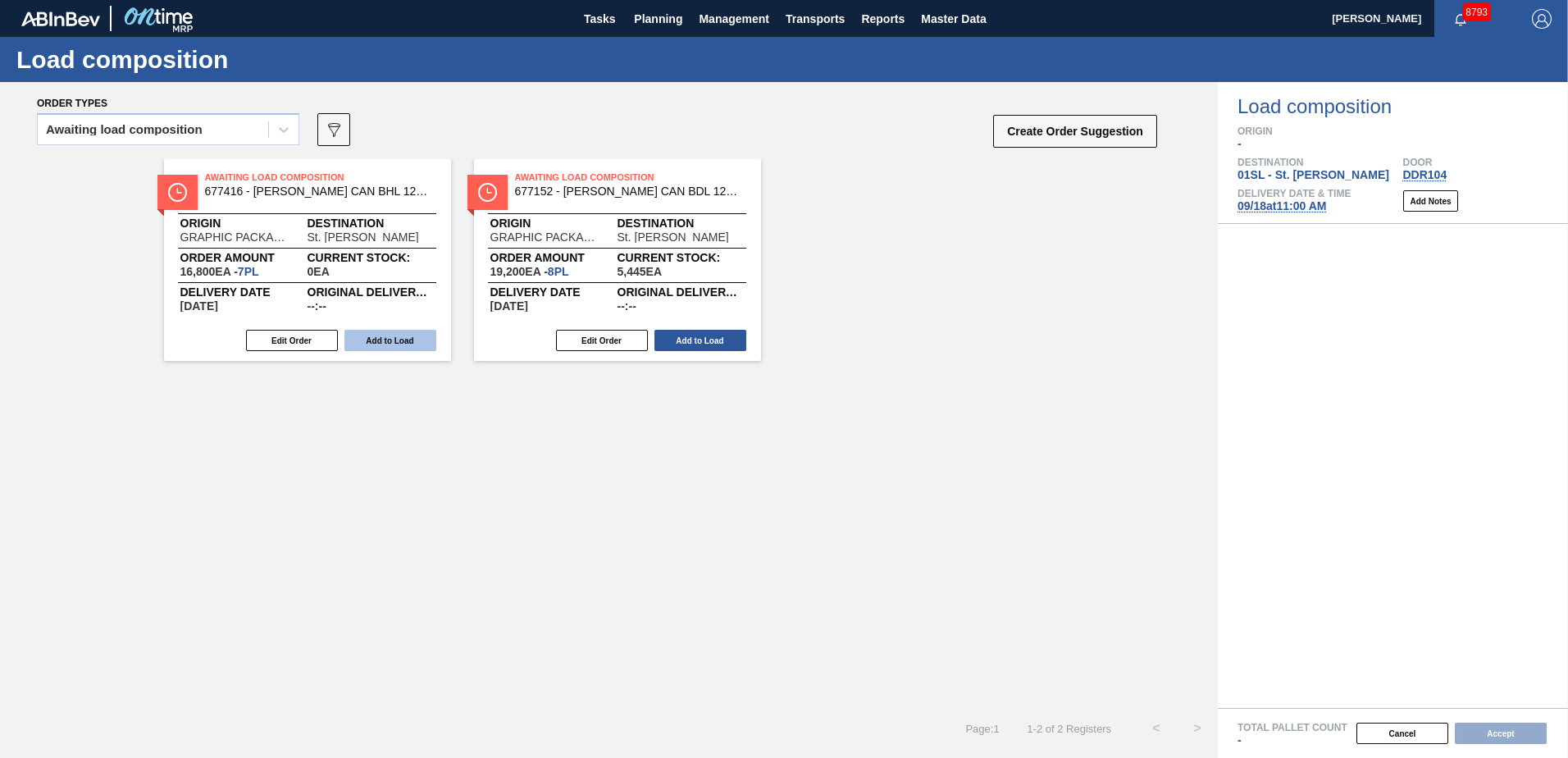
click at [411, 335] on button "Add to Load" at bounding box center [389, 340] width 92 height 21
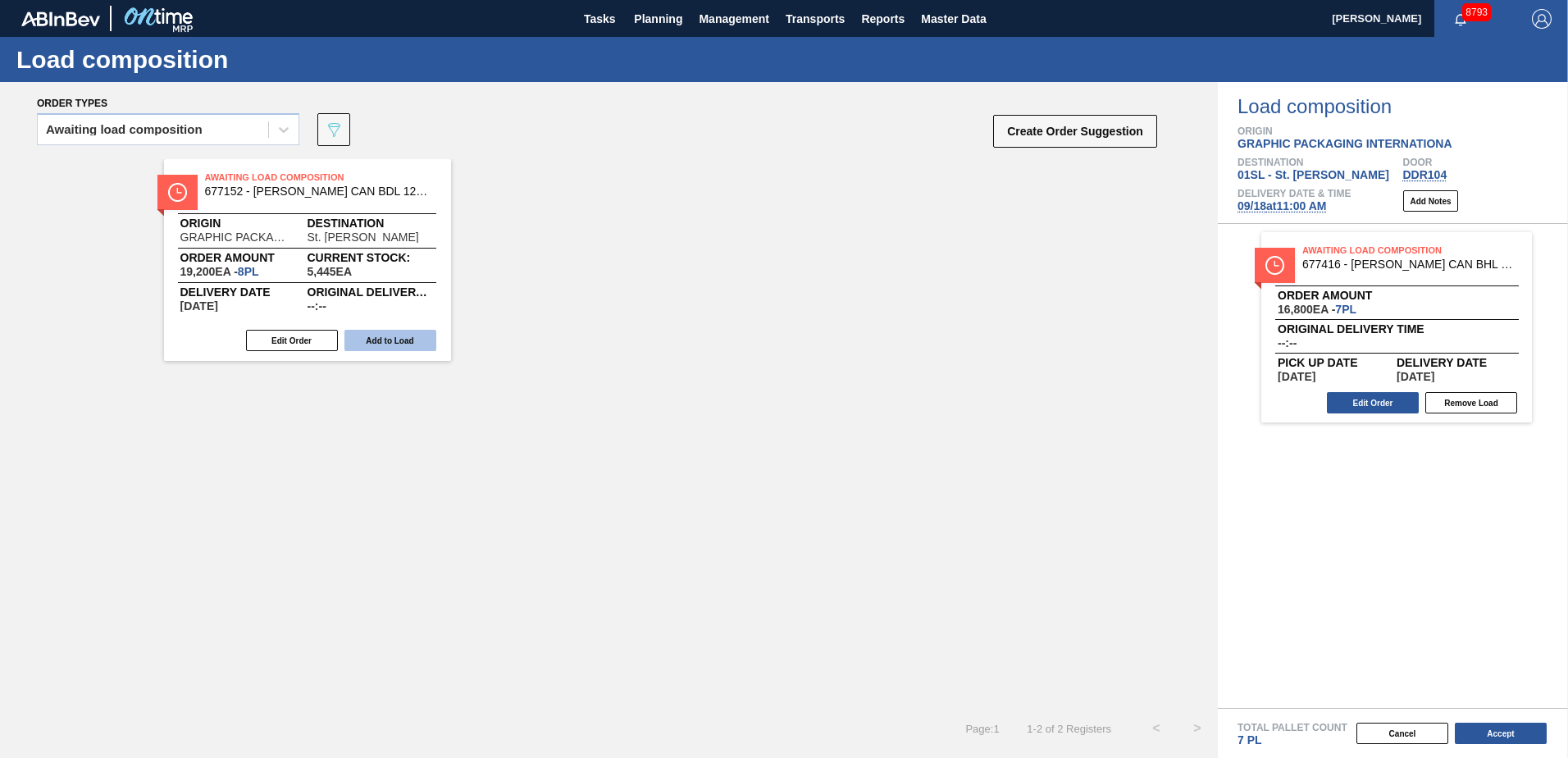
click at [404, 338] on button "Add to Load" at bounding box center [389, 340] width 92 height 21
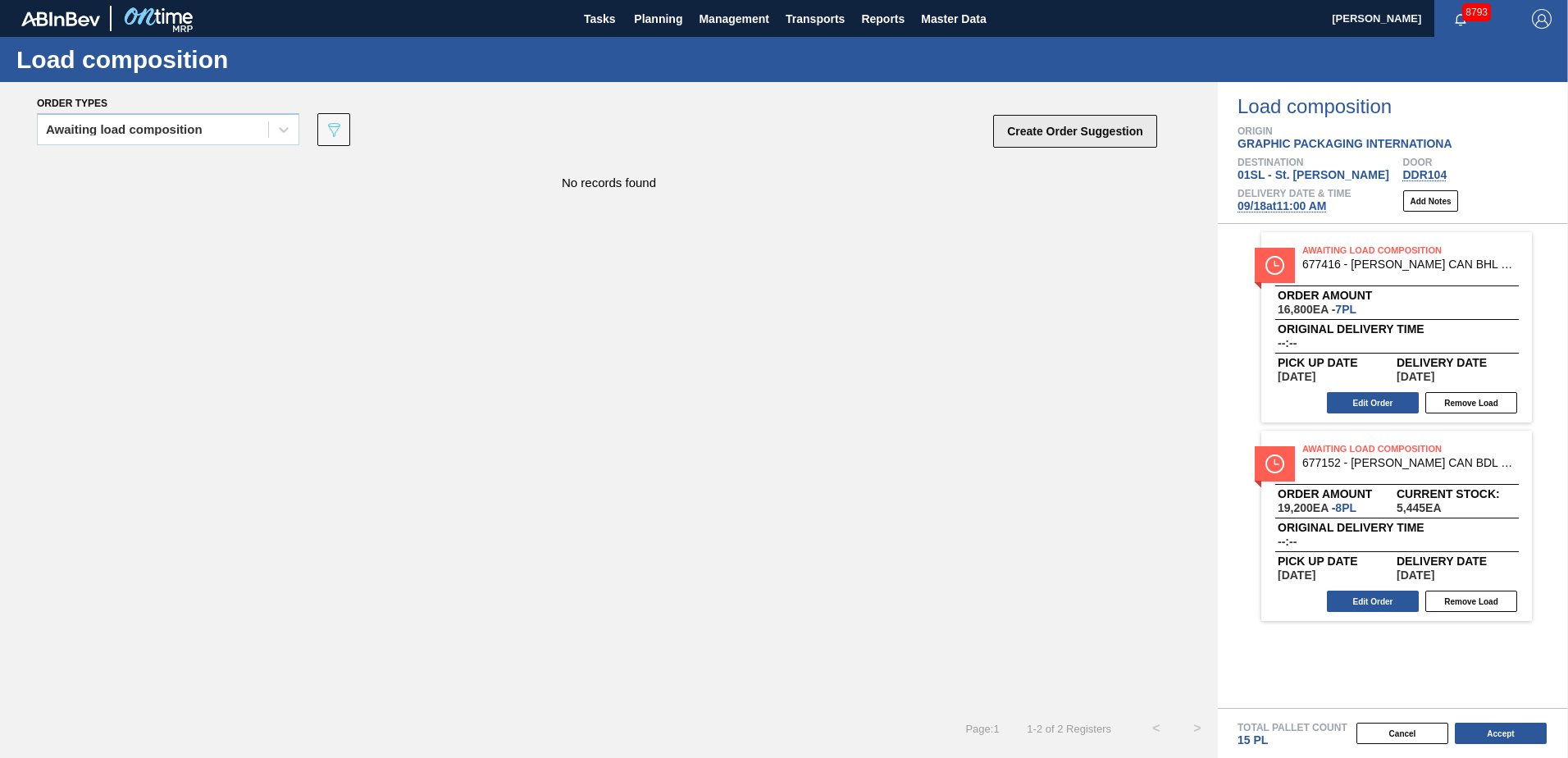
click at [1110, 131] on button "Create Order Suggestion" at bounding box center [1075, 131] width 164 height 32
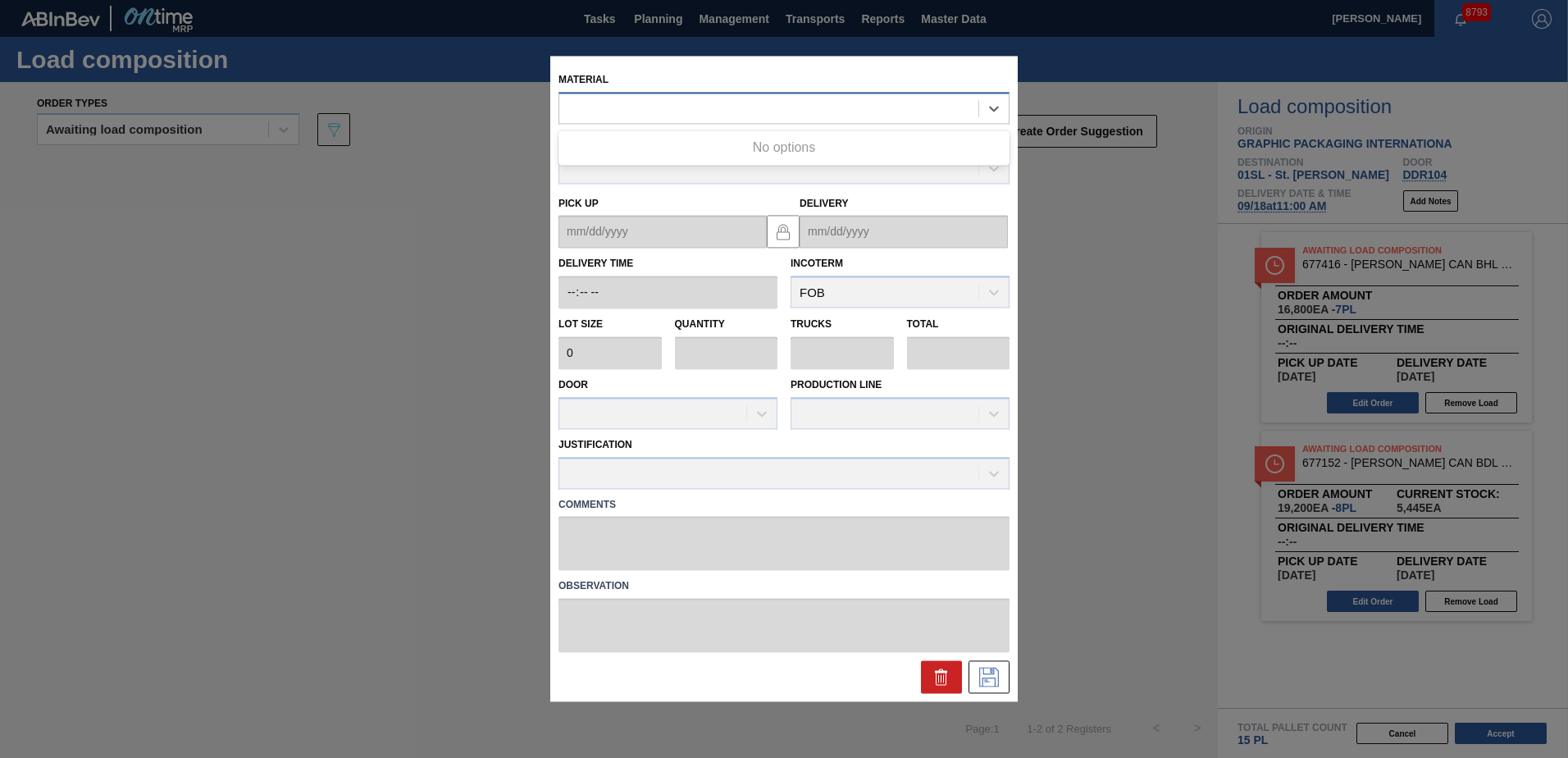
click at [822, 109] on div at bounding box center [769, 109] width 419 height 24
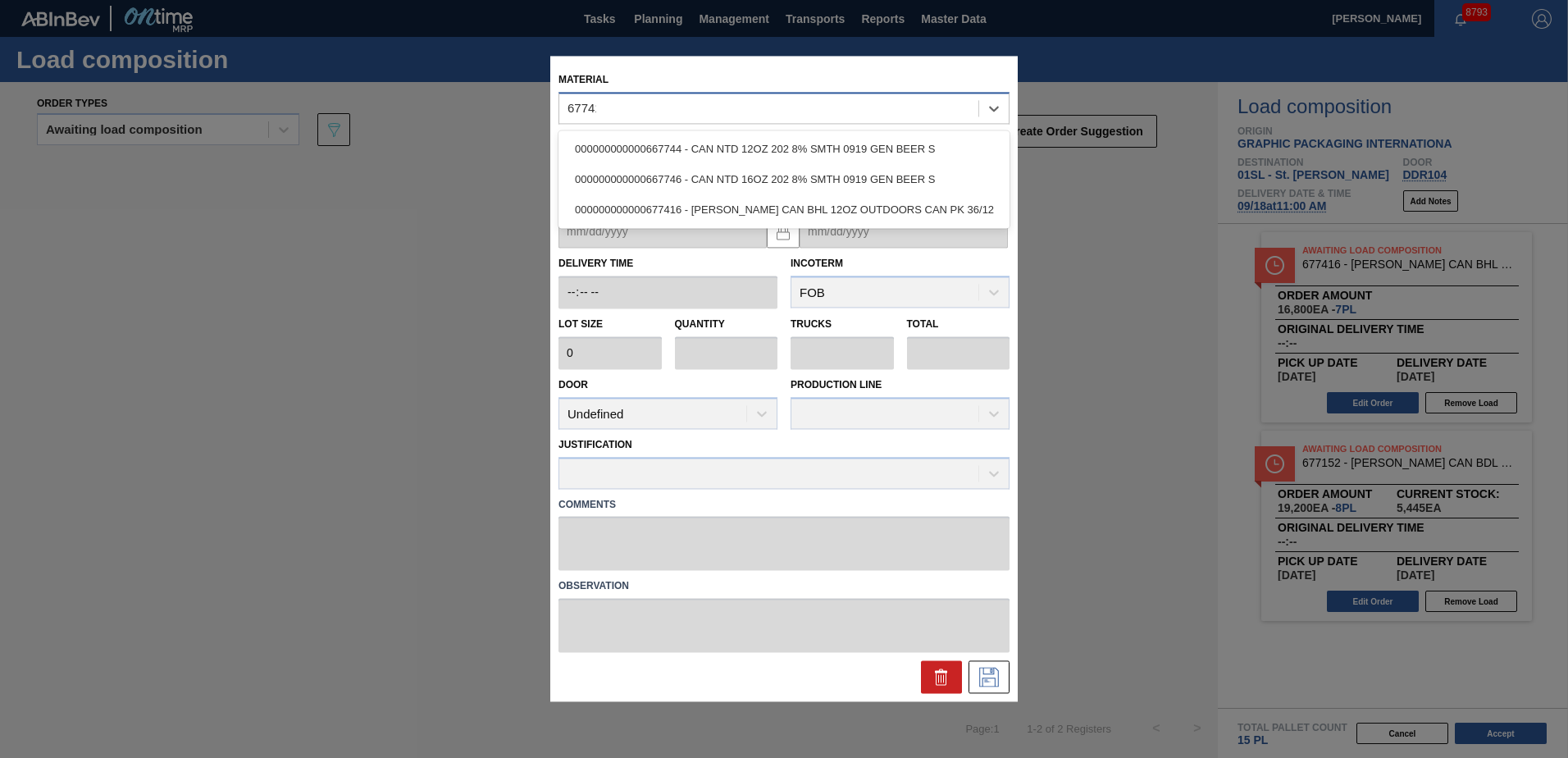
type input "677416"
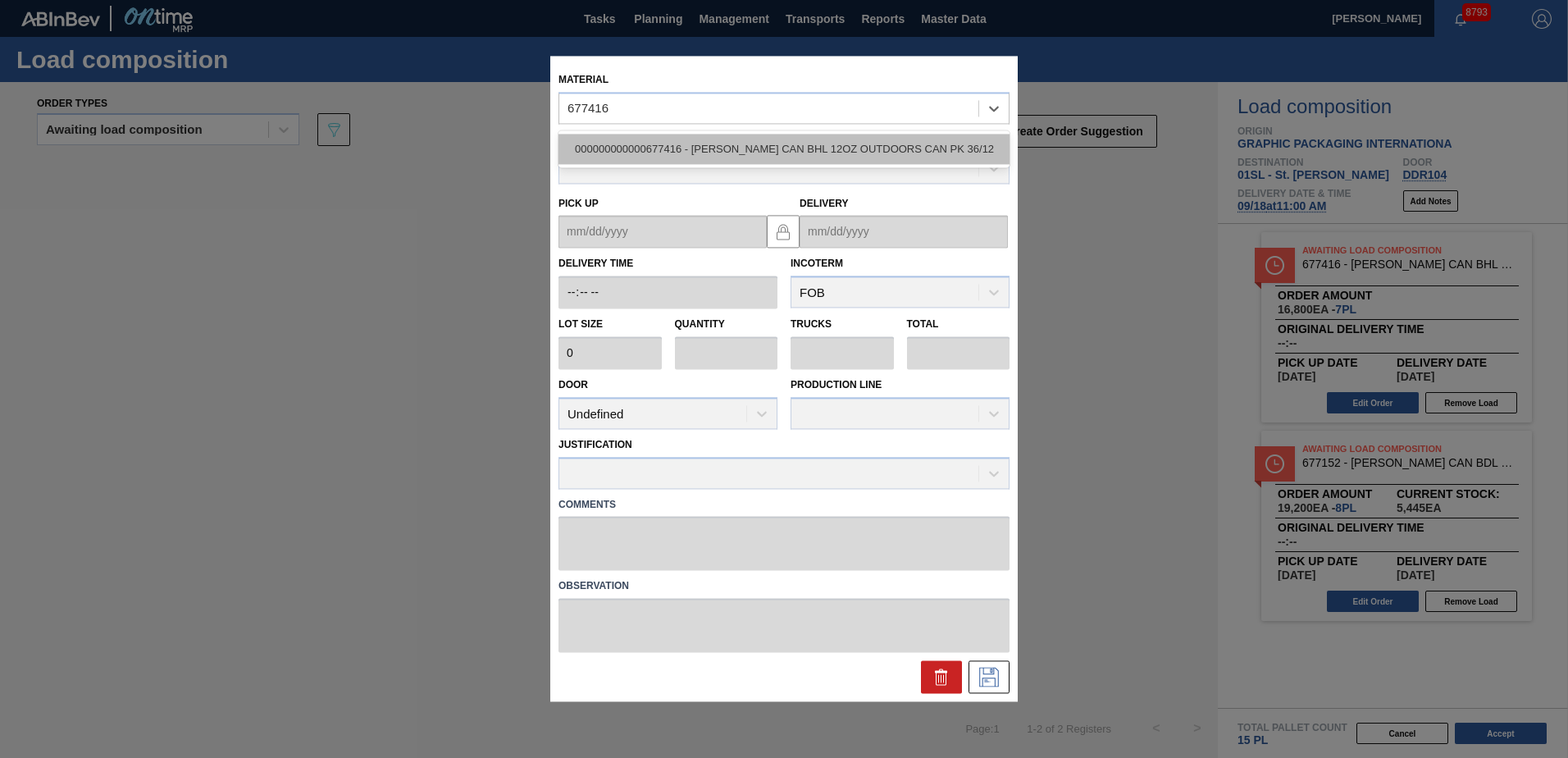
click at [788, 146] on div "000000000000677416 - [PERSON_NAME] CAN BHL 12OZ OUTDOORS CAN PK 36/12" at bounding box center [784, 148] width 451 height 31
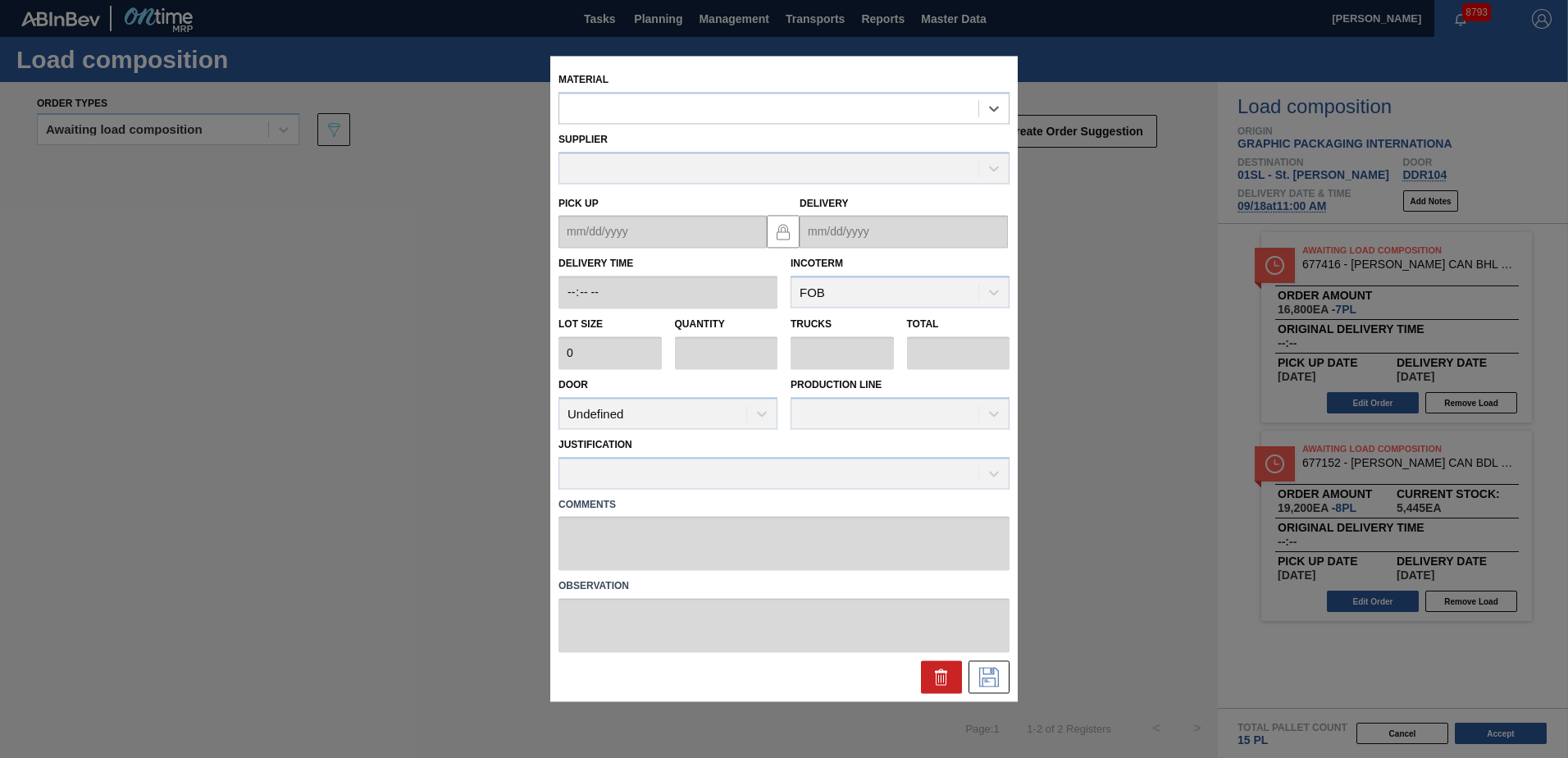
type input "2,400"
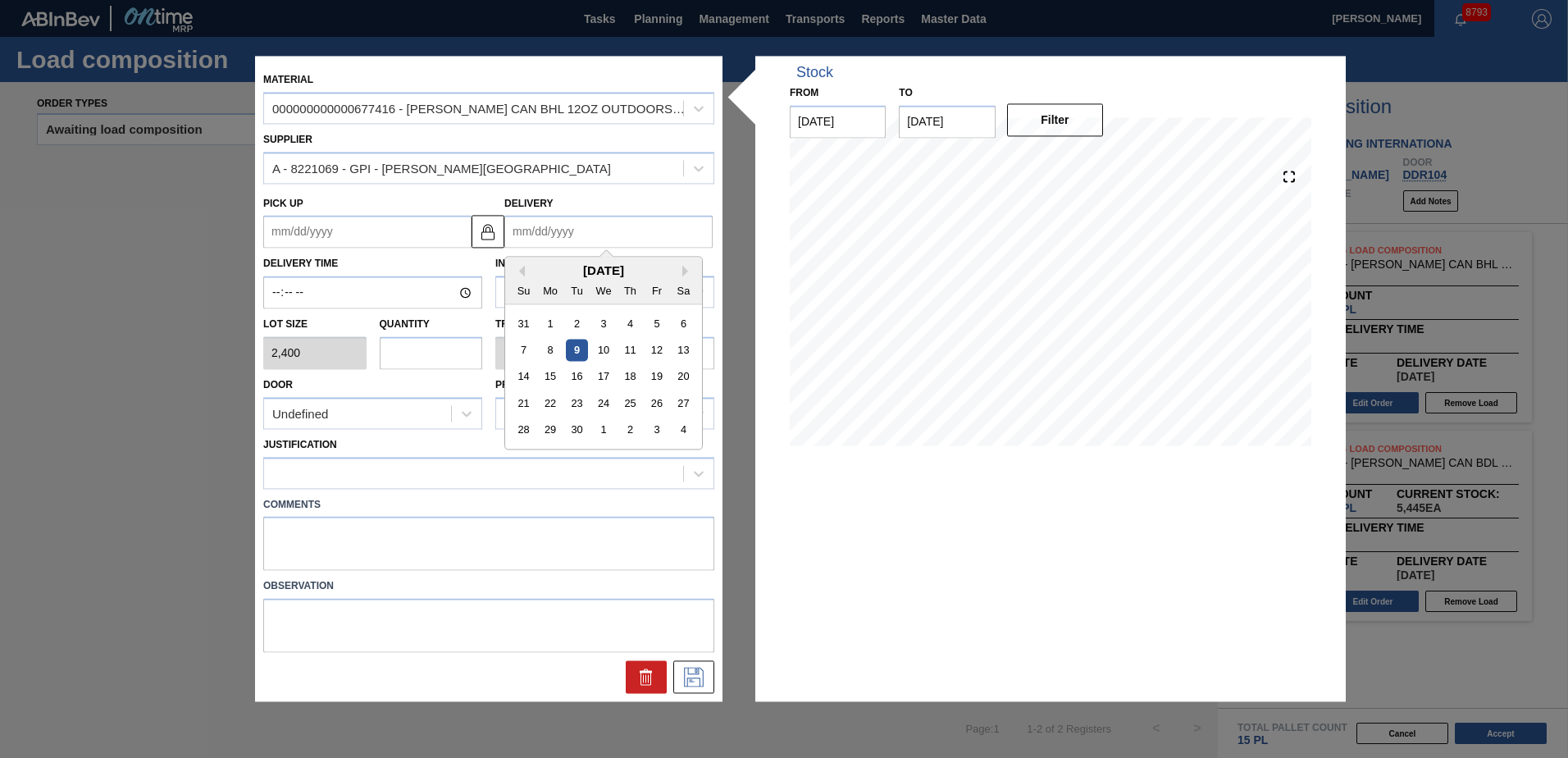
click at [573, 228] on input "Delivery" at bounding box center [608, 232] width 209 height 32
click at [632, 373] on div "18" at bounding box center [631, 377] width 22 height 22
type up "[DATE]"
type input "[DATE]"
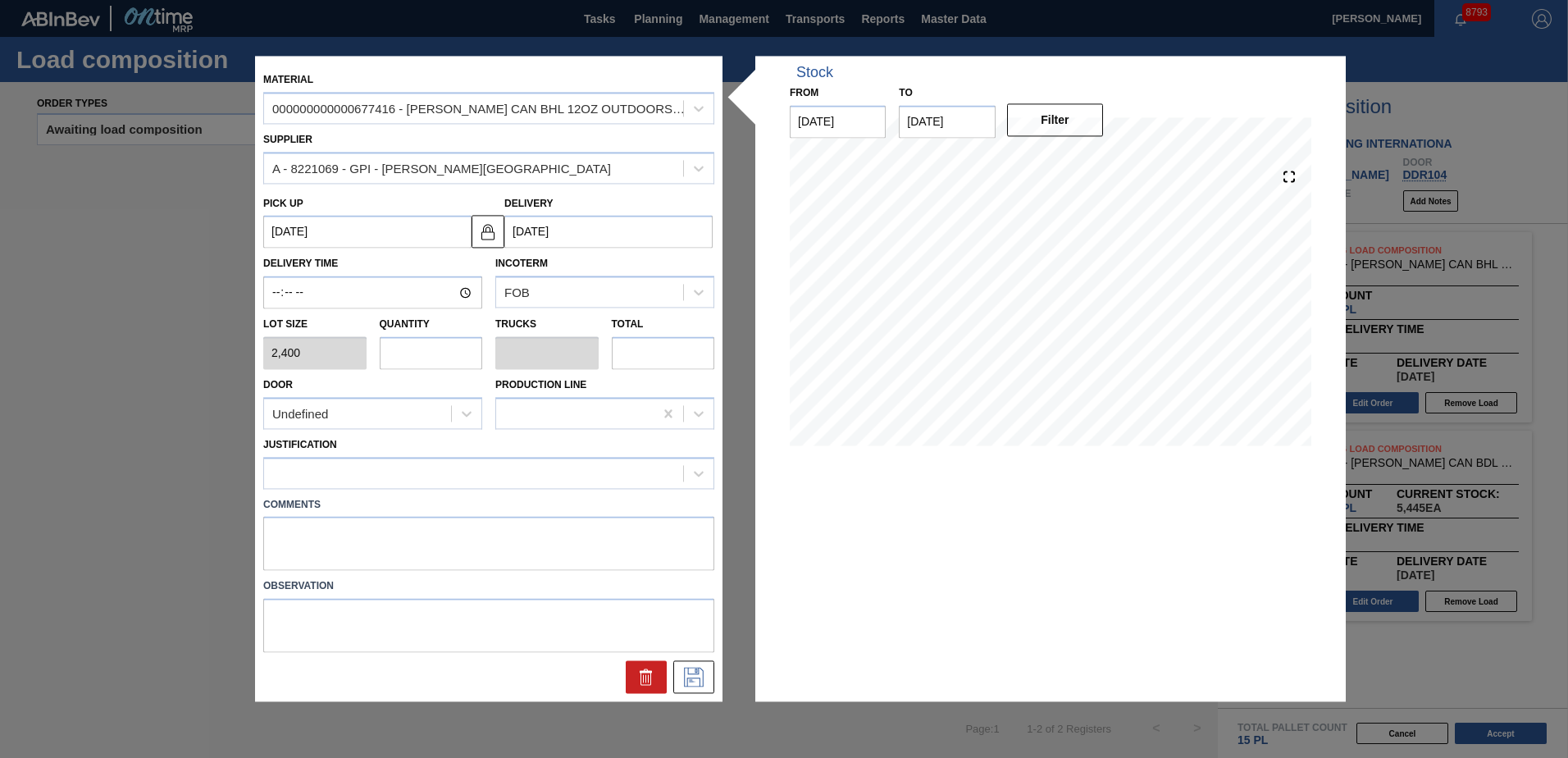
click at [459, 358] on input "text" at bounding box center [430, 353] width 103 height 32
type input "6"
type input "0.231"
type input "14,400"
type input "6"
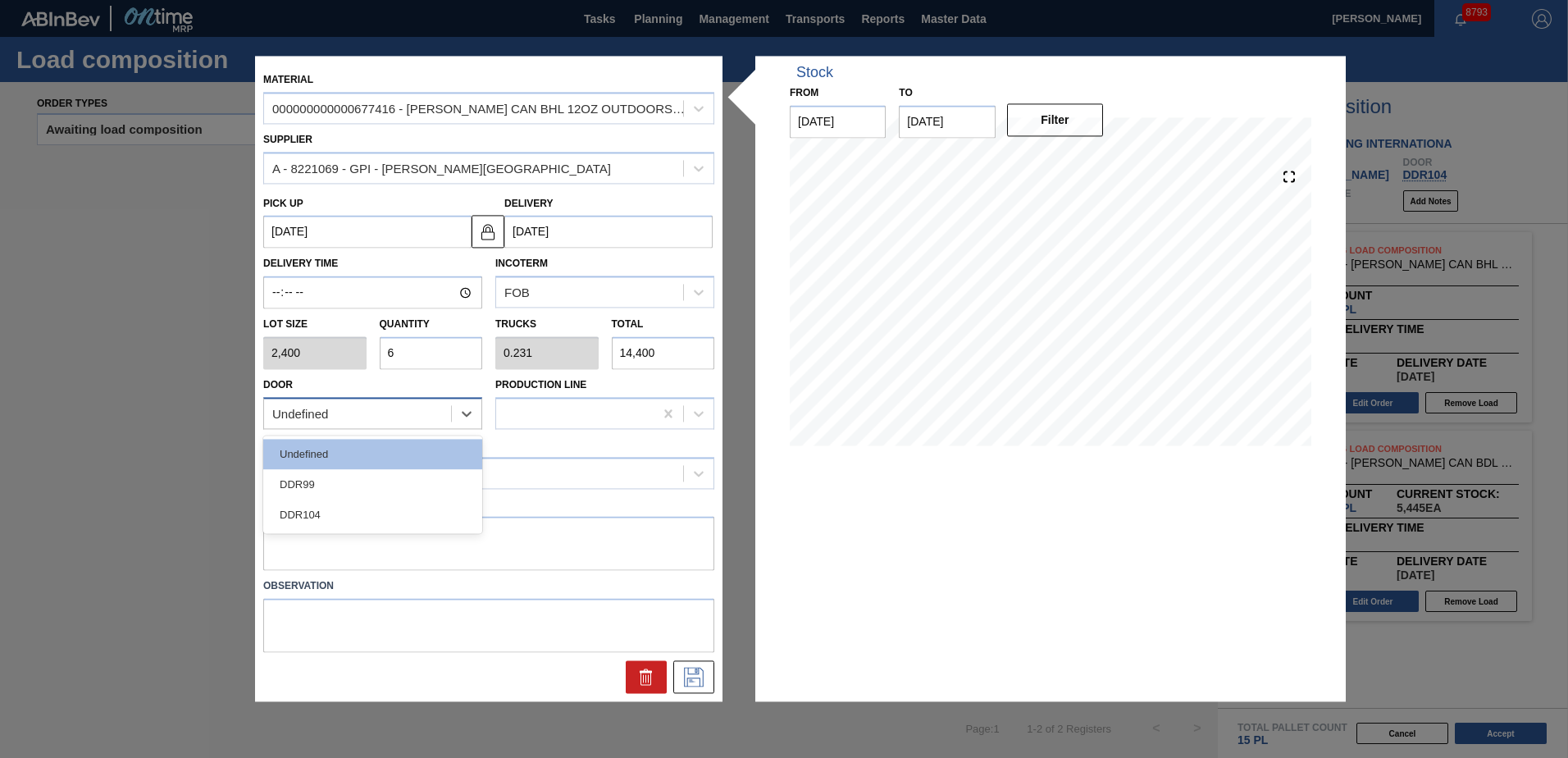
click at [373, 417] on div "Undefined" at bounding box center [358, 414] width 187 height 24
click at [351, 512] on div "DDR104" at bounding box center [373, 515] width 219 height 31
click at [346, 474] on div at bounding box center [474, 473] width 419 height 24
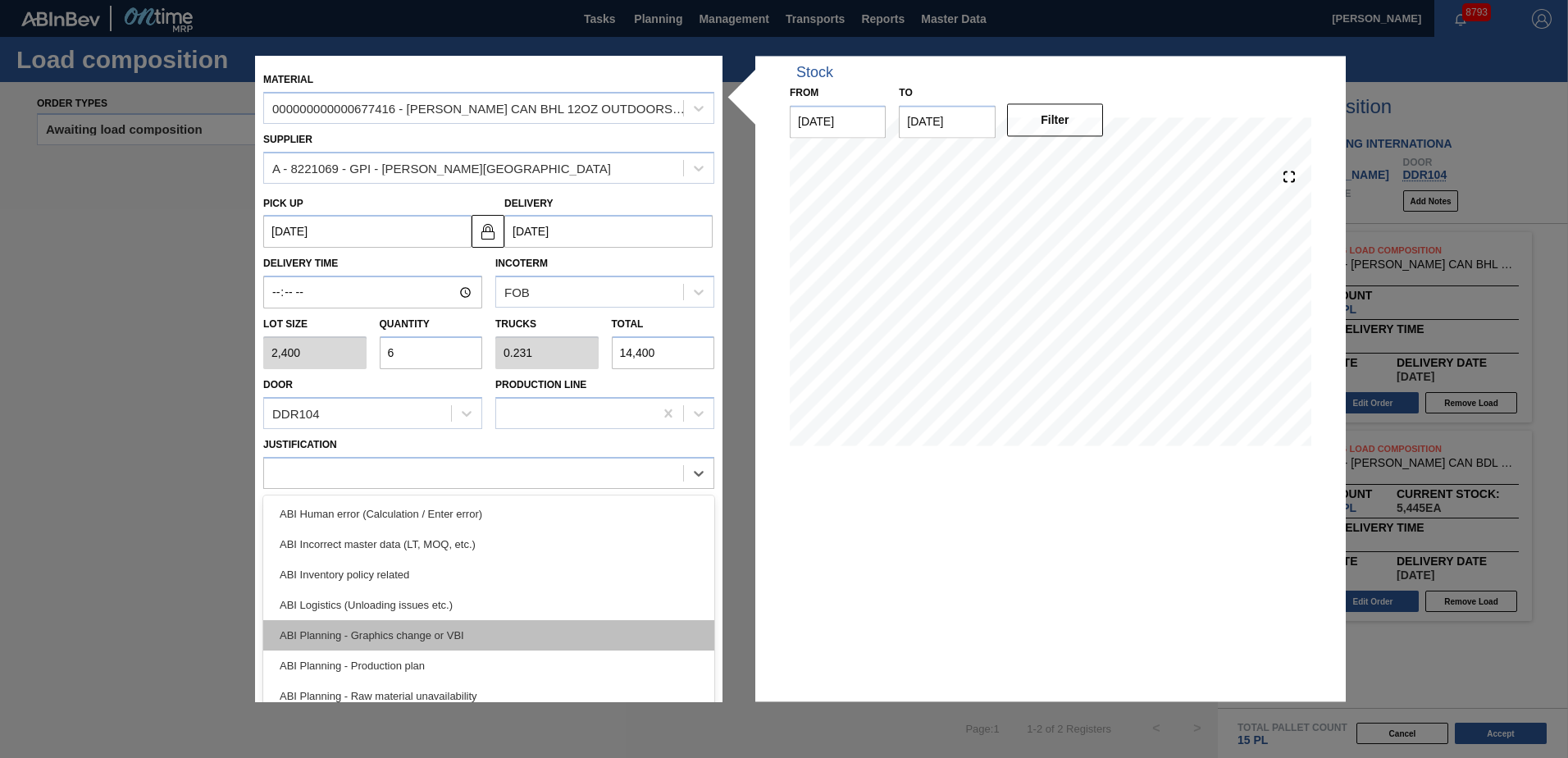
click at [491, 620] on div "ABI Planning - Graphics change or VBI" at bounding box center [489, 635] width 451 height 31
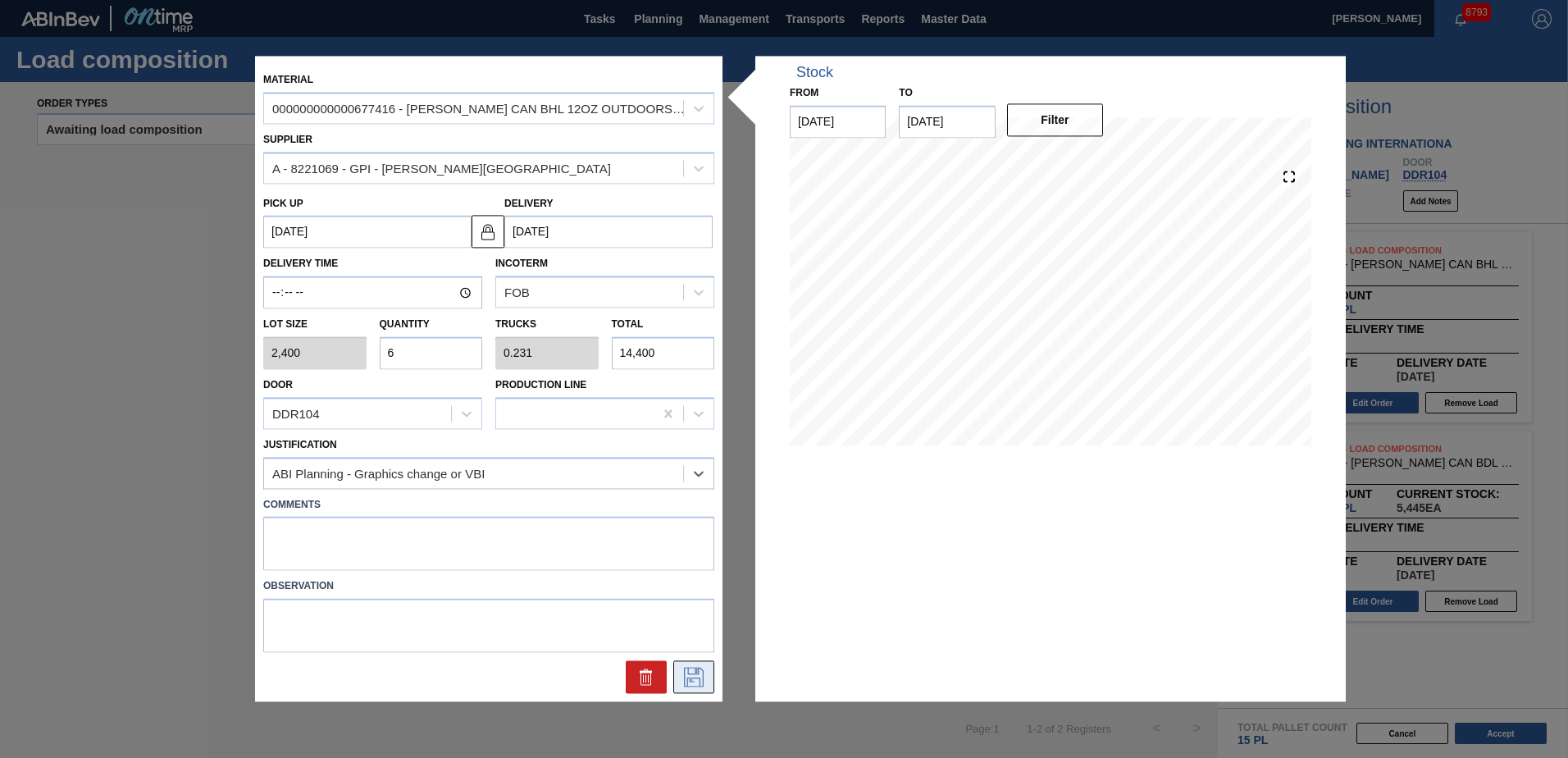
click at [695, 672] on icon at bounding box center [694, 677] width 26 height 19
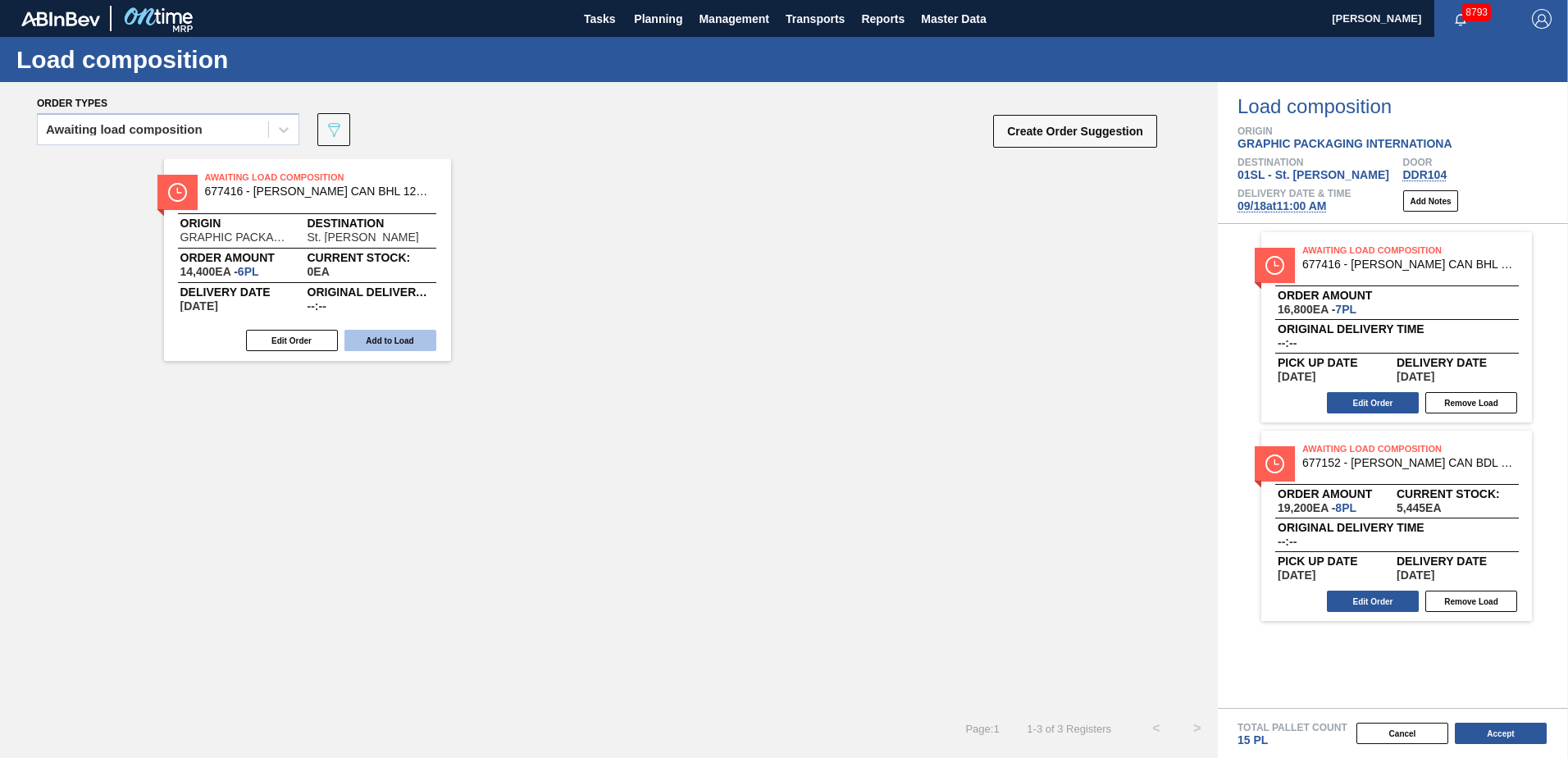
click at [403, 333] on button "Add to Load" at bounding box center [389, 340] width 92 height 21
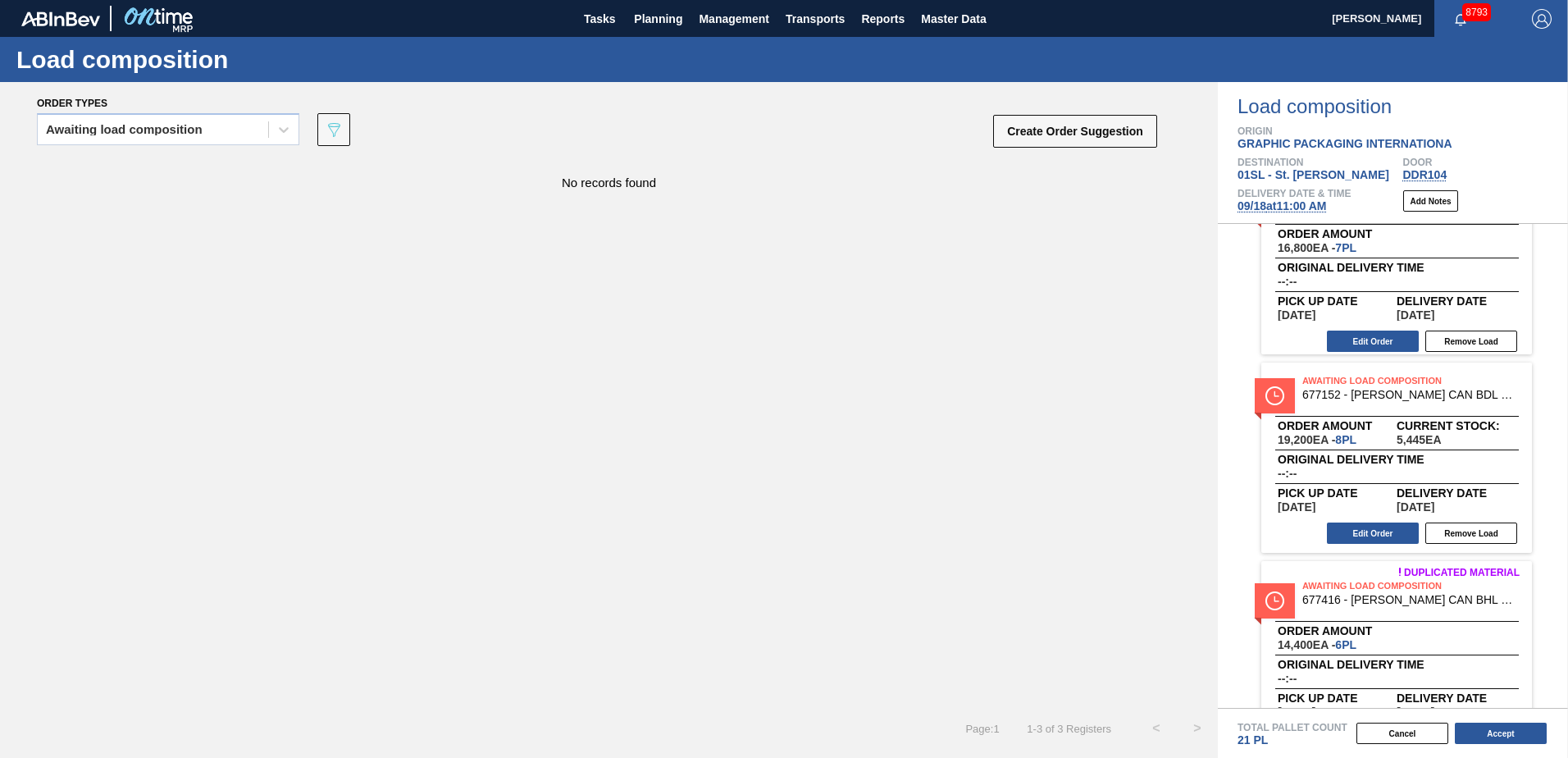
scroll to position [120, 0]
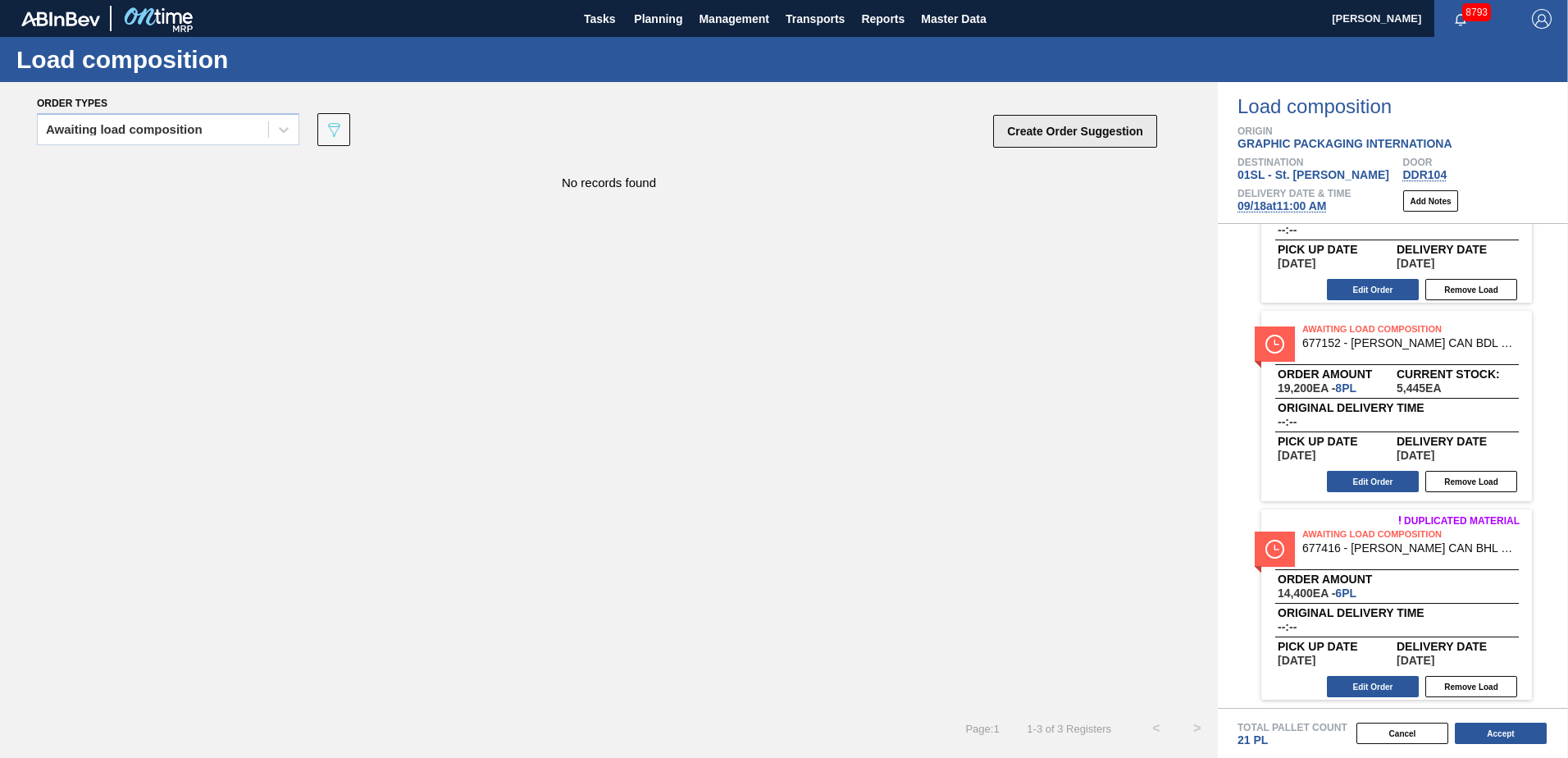
click at [1026, 126] on button "Create Order Suggestion" at bounding box center [1075, 131] width 164 height 32
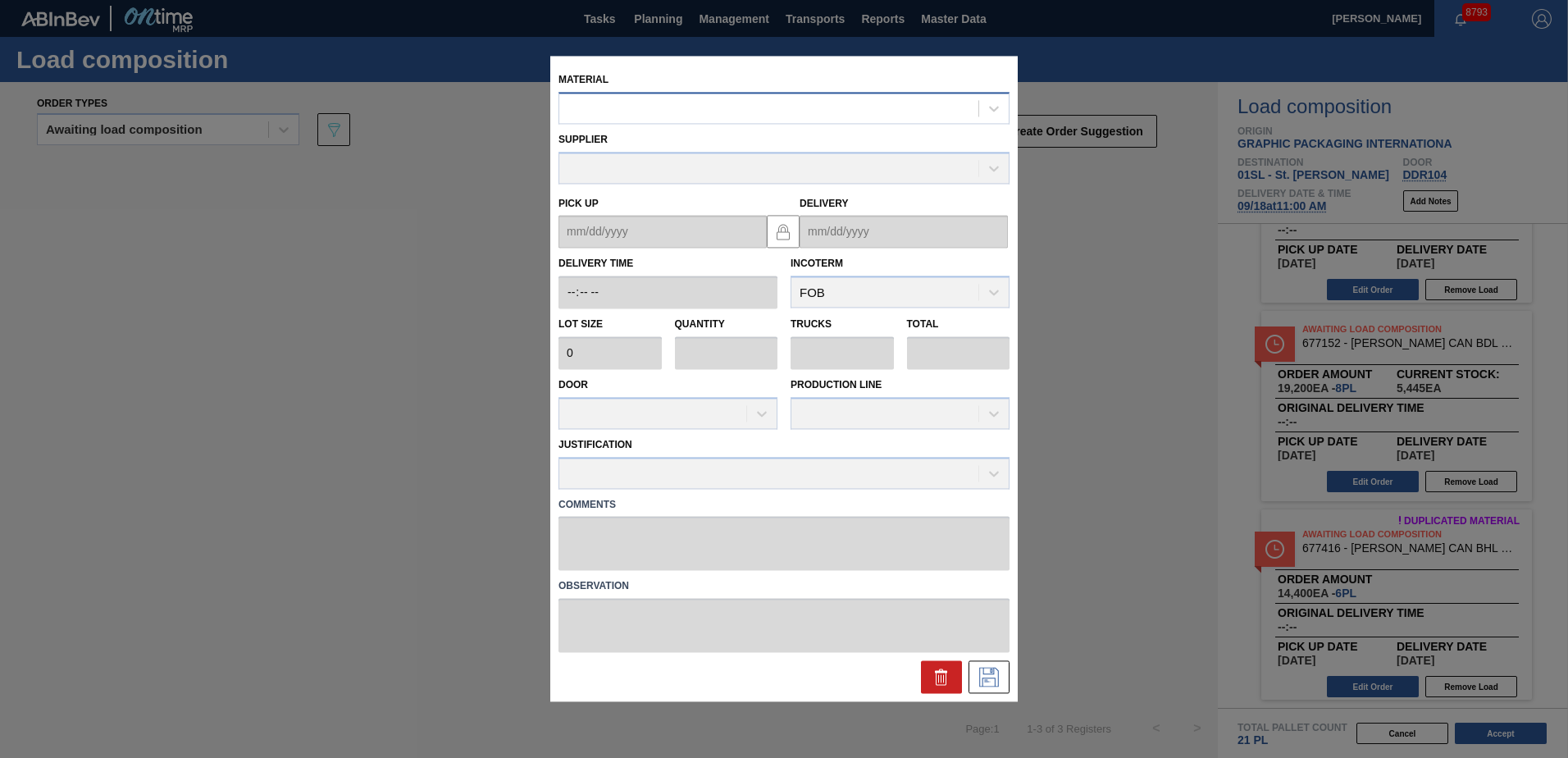
click at [732, 113] on div at bounding box center [769, 109] width 419 height 24
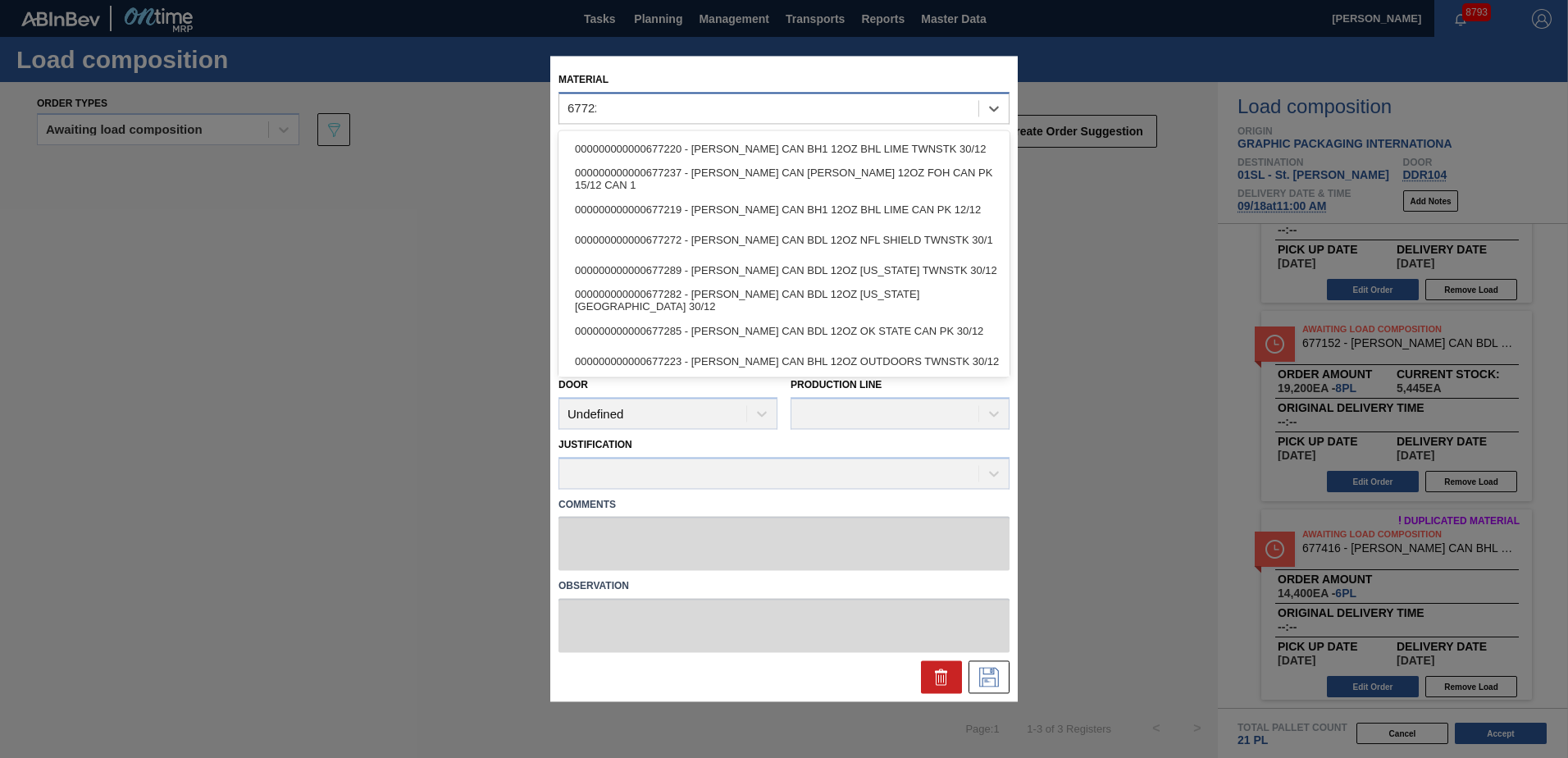
type input "677223"
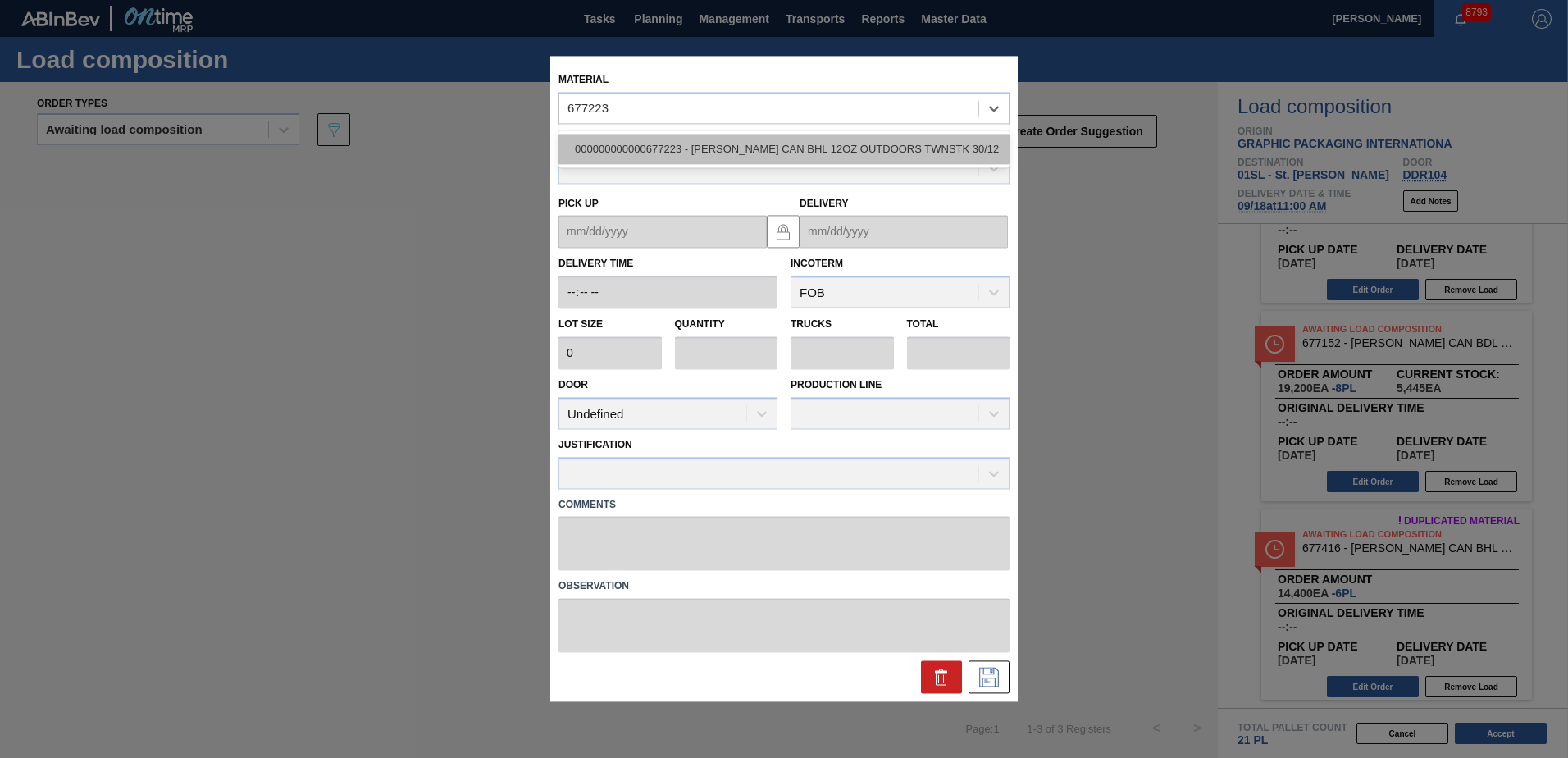
click at [771, 145] on div "000000000000677223 - [PERSON_NAME] CAN BHL 12OZ OUTDOORS TWNSTK 30/12" at bounding box center [784, 148] width 451 height 31
type input "3,200"
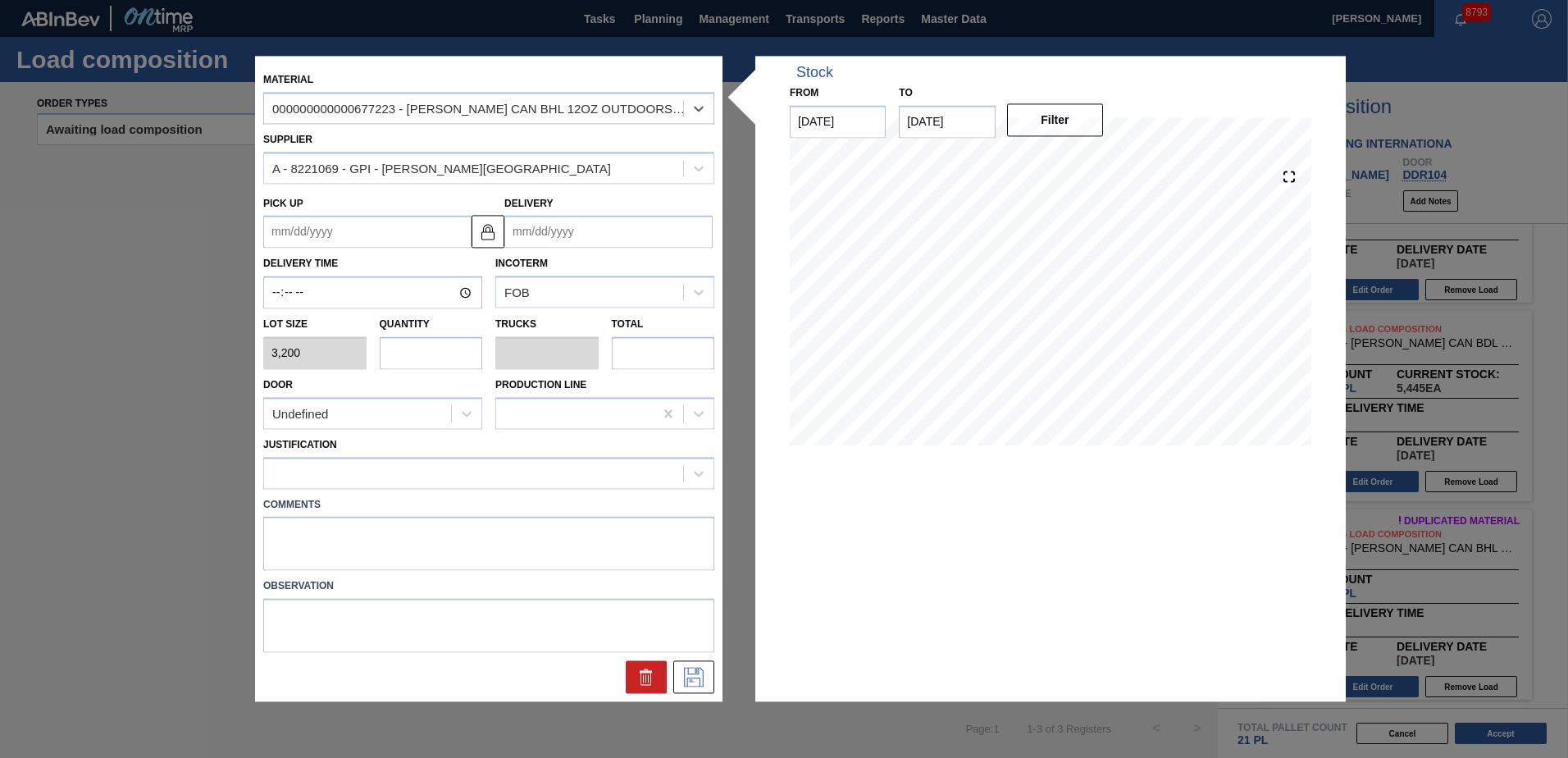
click at [593, 230] on input "Delivery" at bounding box center [608, 232] width 209 height 32
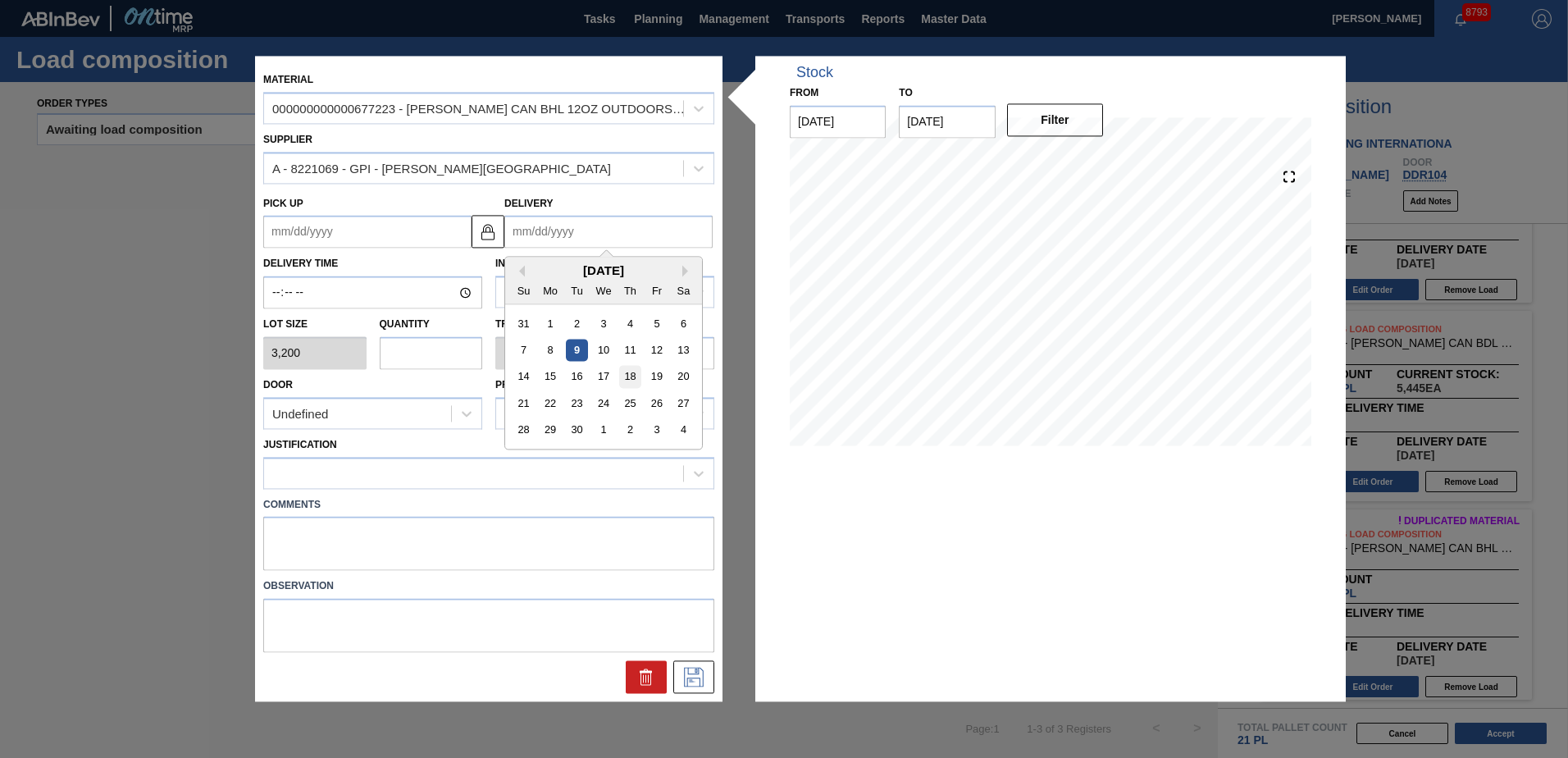
click at [627, 374] on div "18" at bounding box center [631, 377] width 22 height 22
type up "[DATE]"
type input "[DATE]"
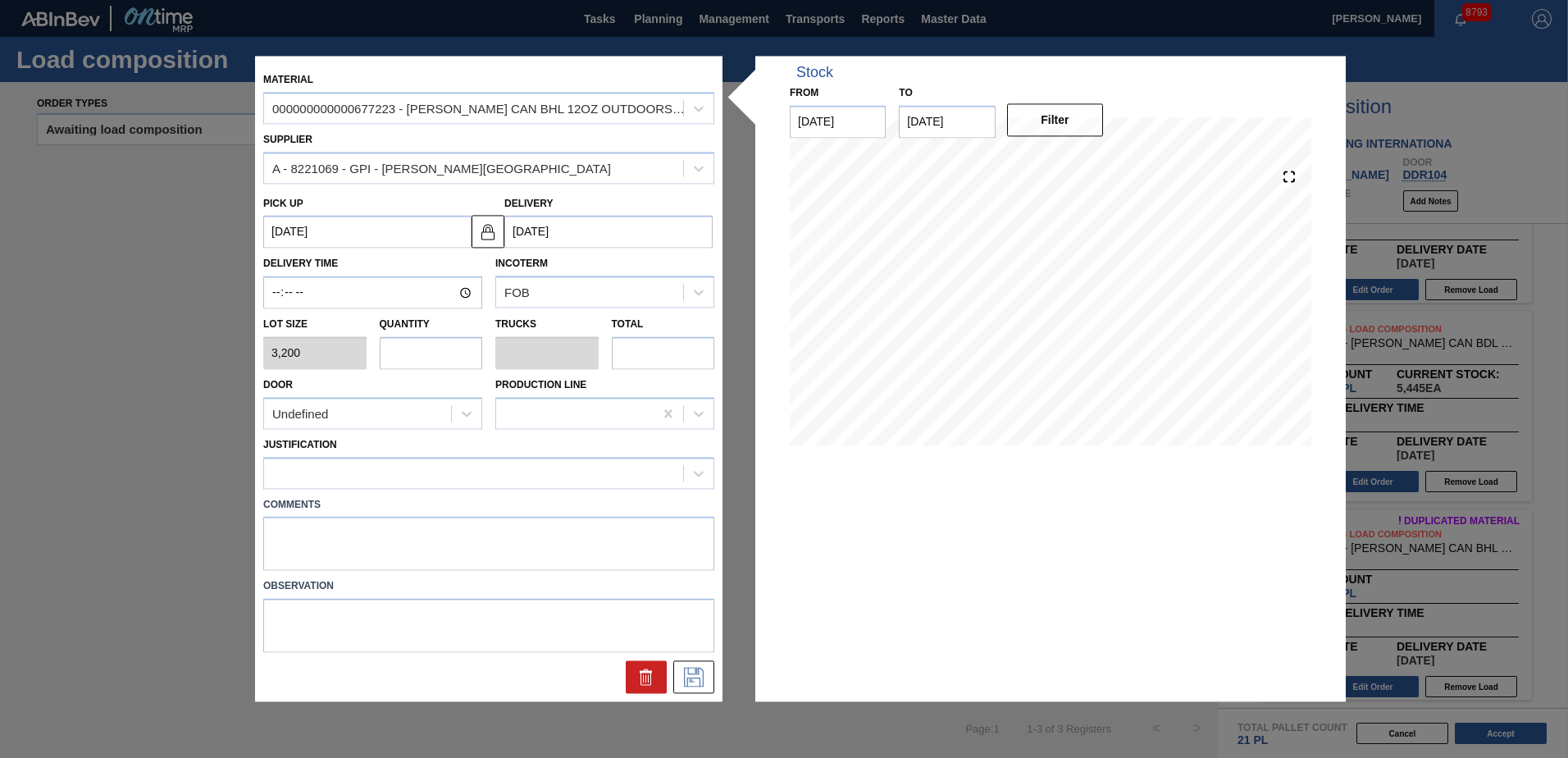
click at [464, 357] on input "text" at bounding box center [430, 353] width 103 height 32
type input "3"
type input "0.115"
type input "9,600"
type input "3"
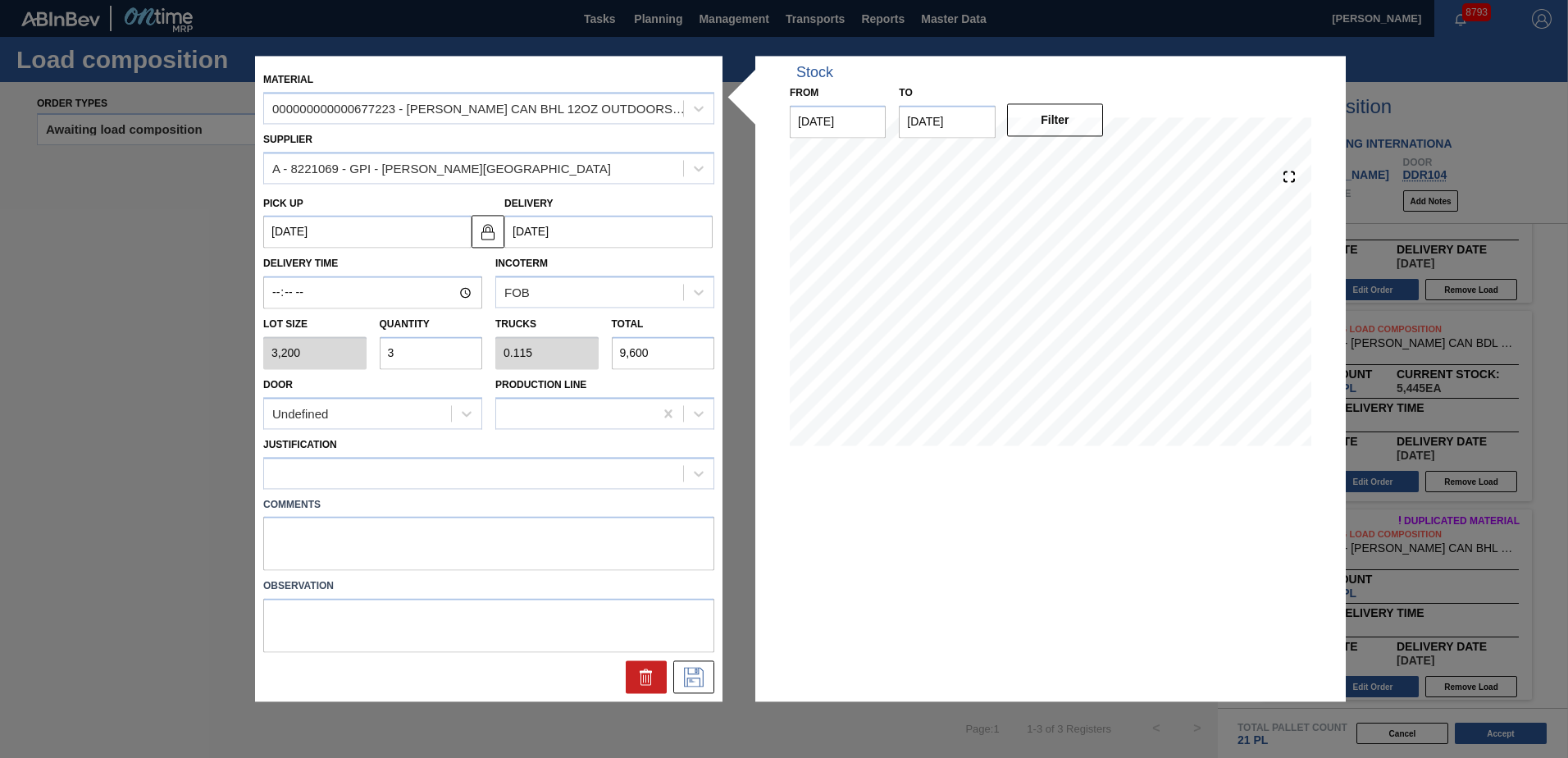
click at [407, 396] on div "Door Undefined" at bounding box center [373, 401] width 219 height 56
click at [405, 406] on div "Undefined" at bounding box center [358, 414] width 187 height 24
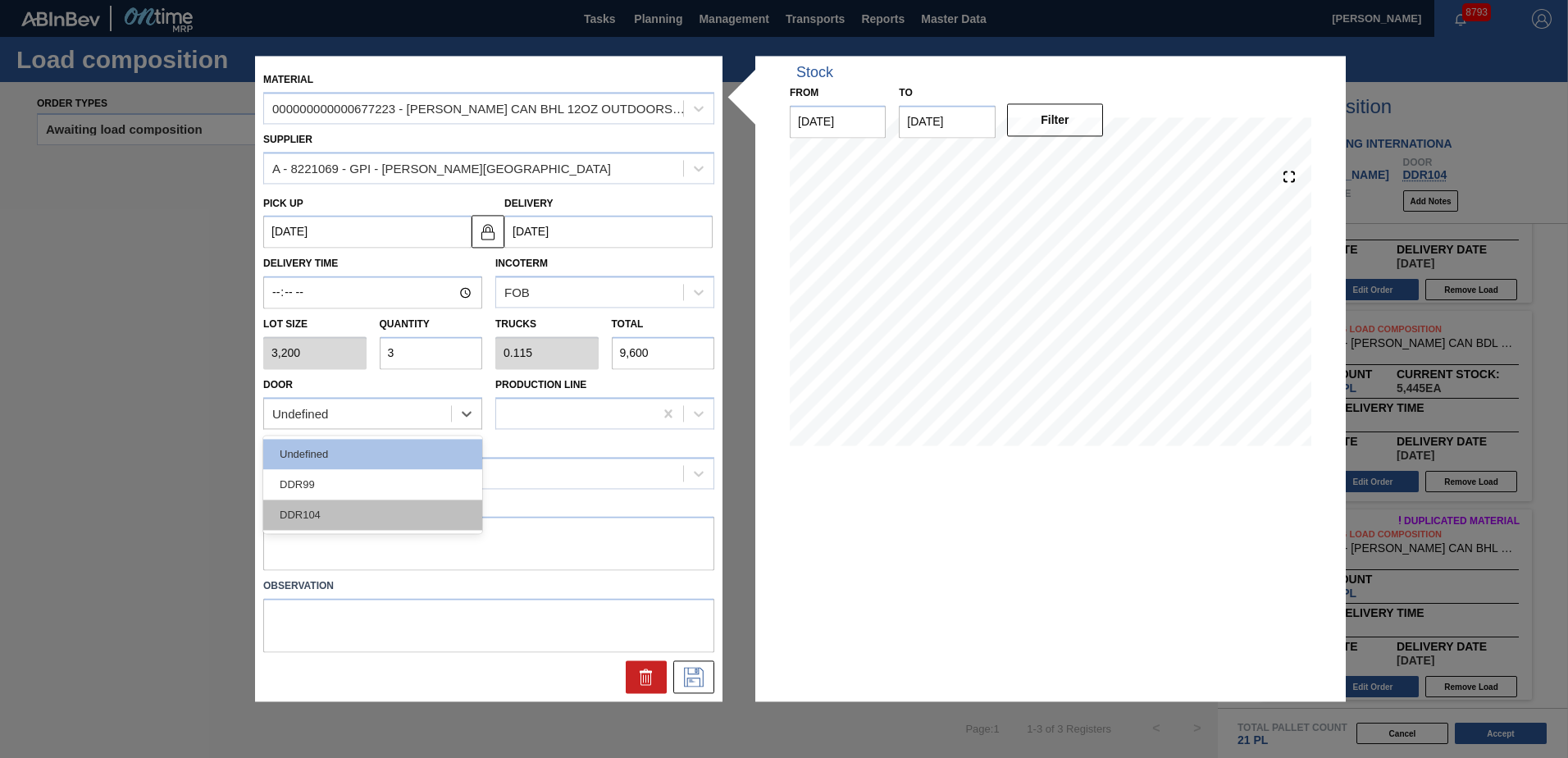
click at [393, 507] on div "DDR104" at bounding box center [373, 515] width 219 height 31
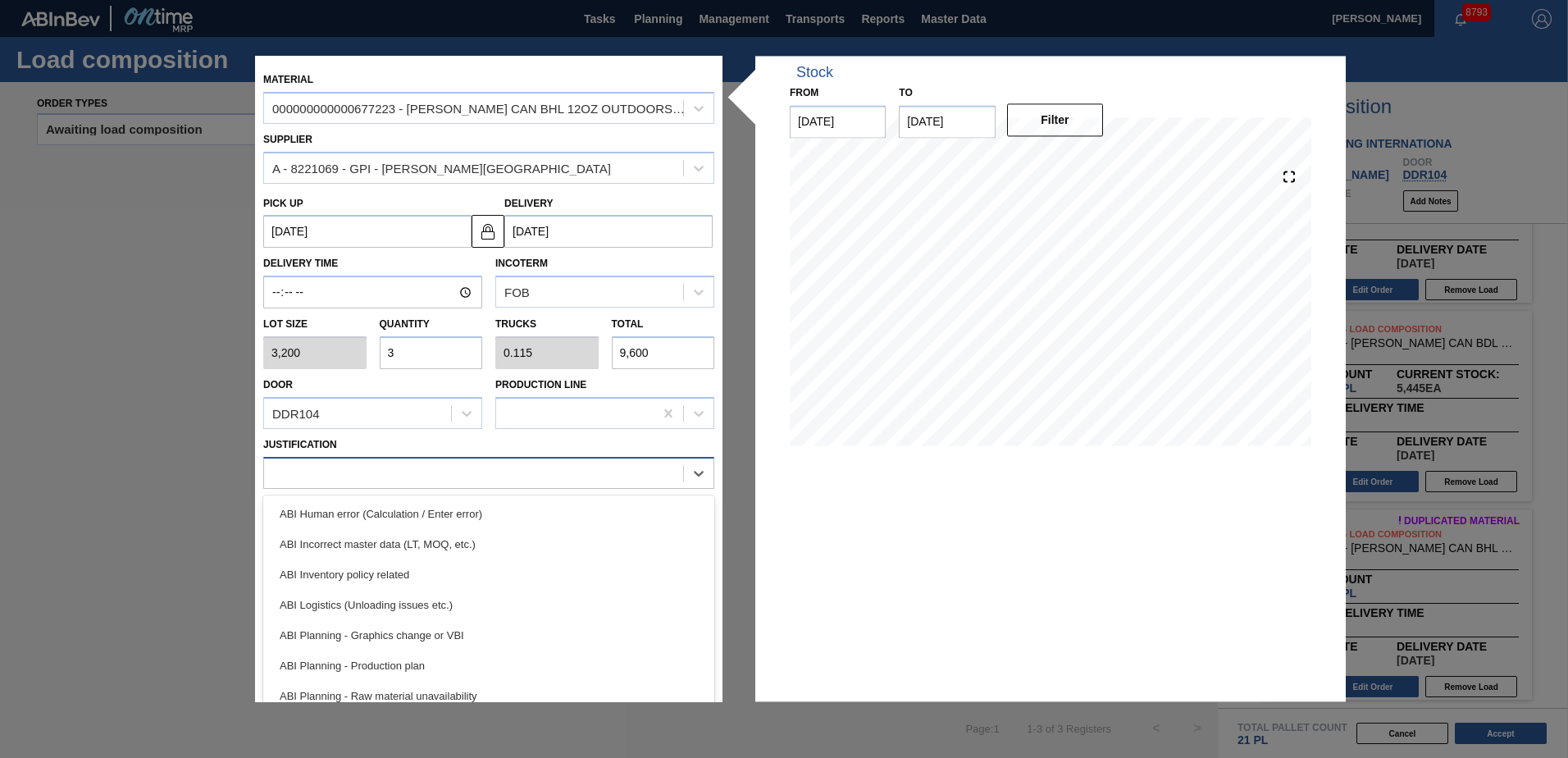
click at [389, 481] on div at bounding box center [474, 473] width 419 height 24
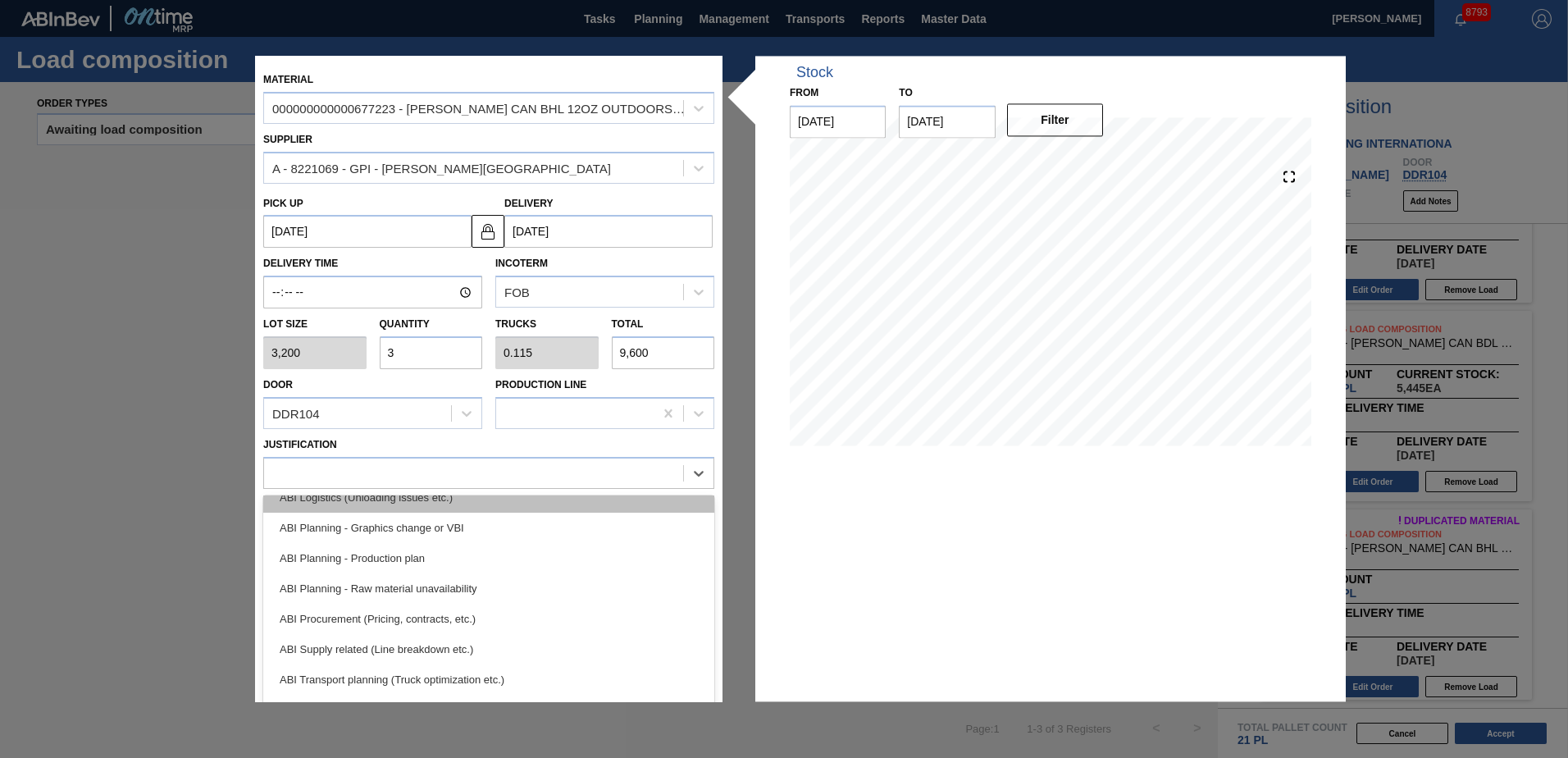
scroll to position [164, 0]
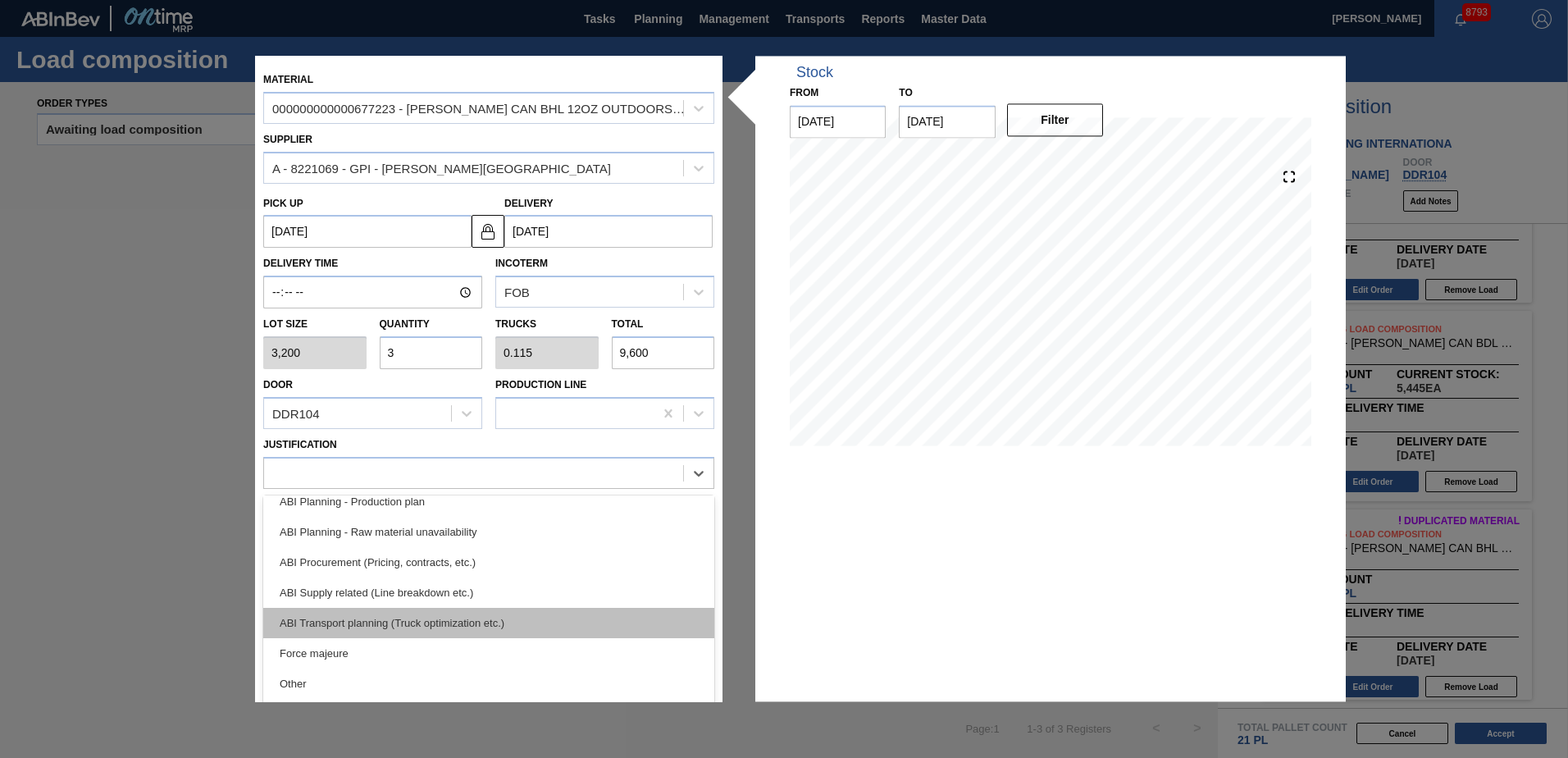
click at [423, 617] on div "ABI Transport planning (Truck optimization etc.)" at bounding box center [489, 623] width 451 height 31
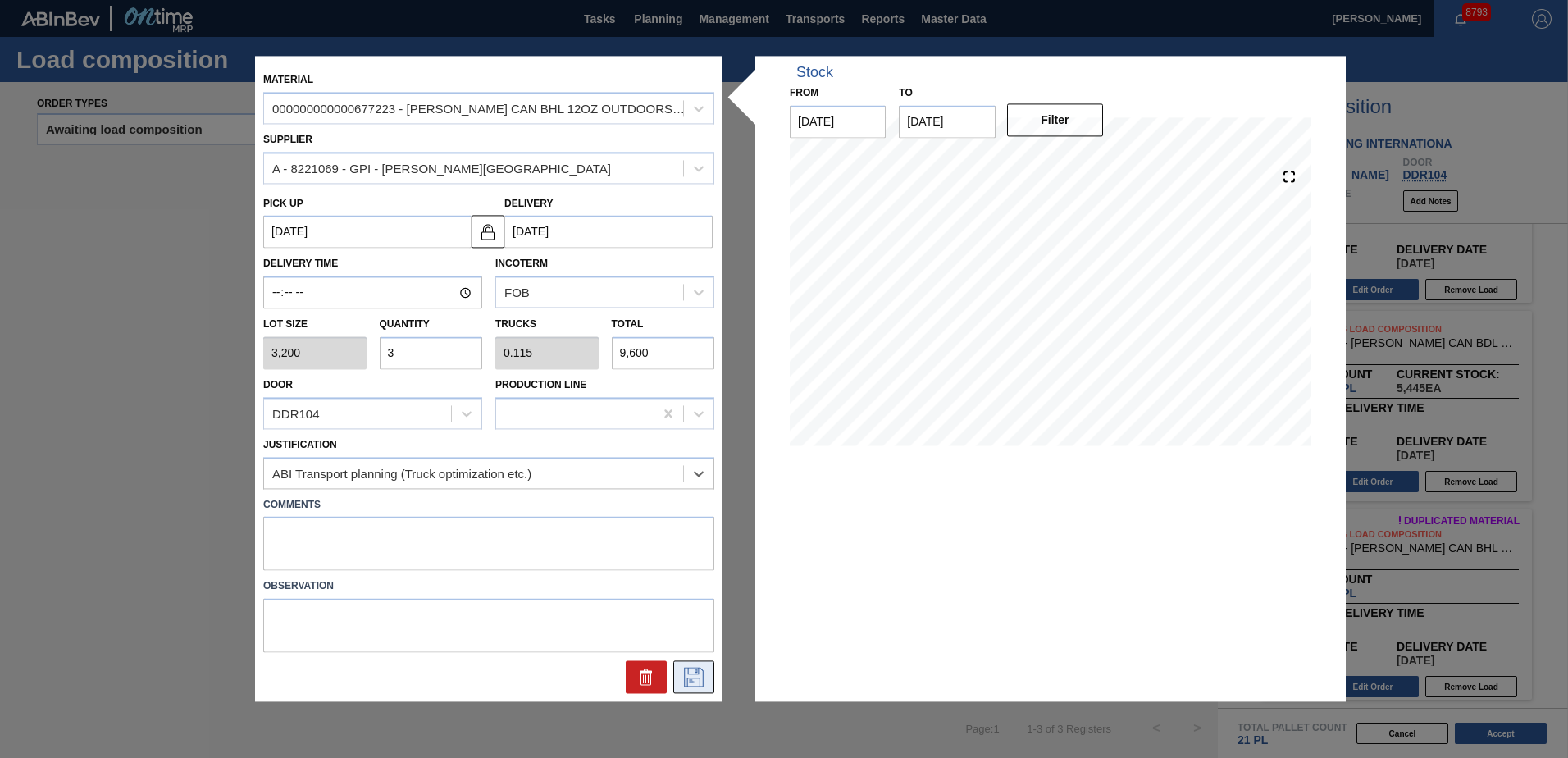
click at [710, 683] on button at bounding box center [694, 677] width 41 height 32
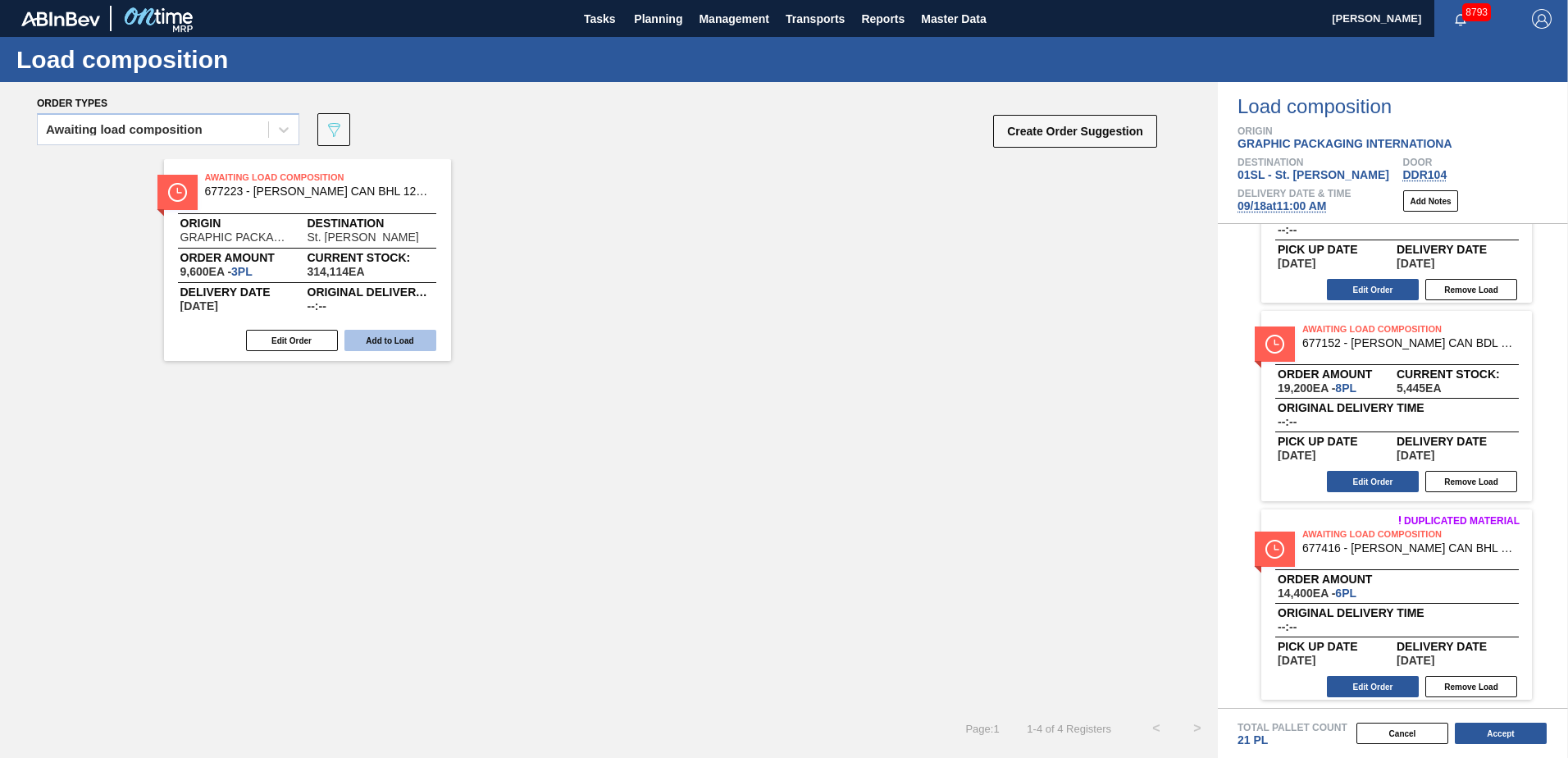
click at [362, 333] on button "Add to Load" at bounding box center [389, 340] width 92 height 21
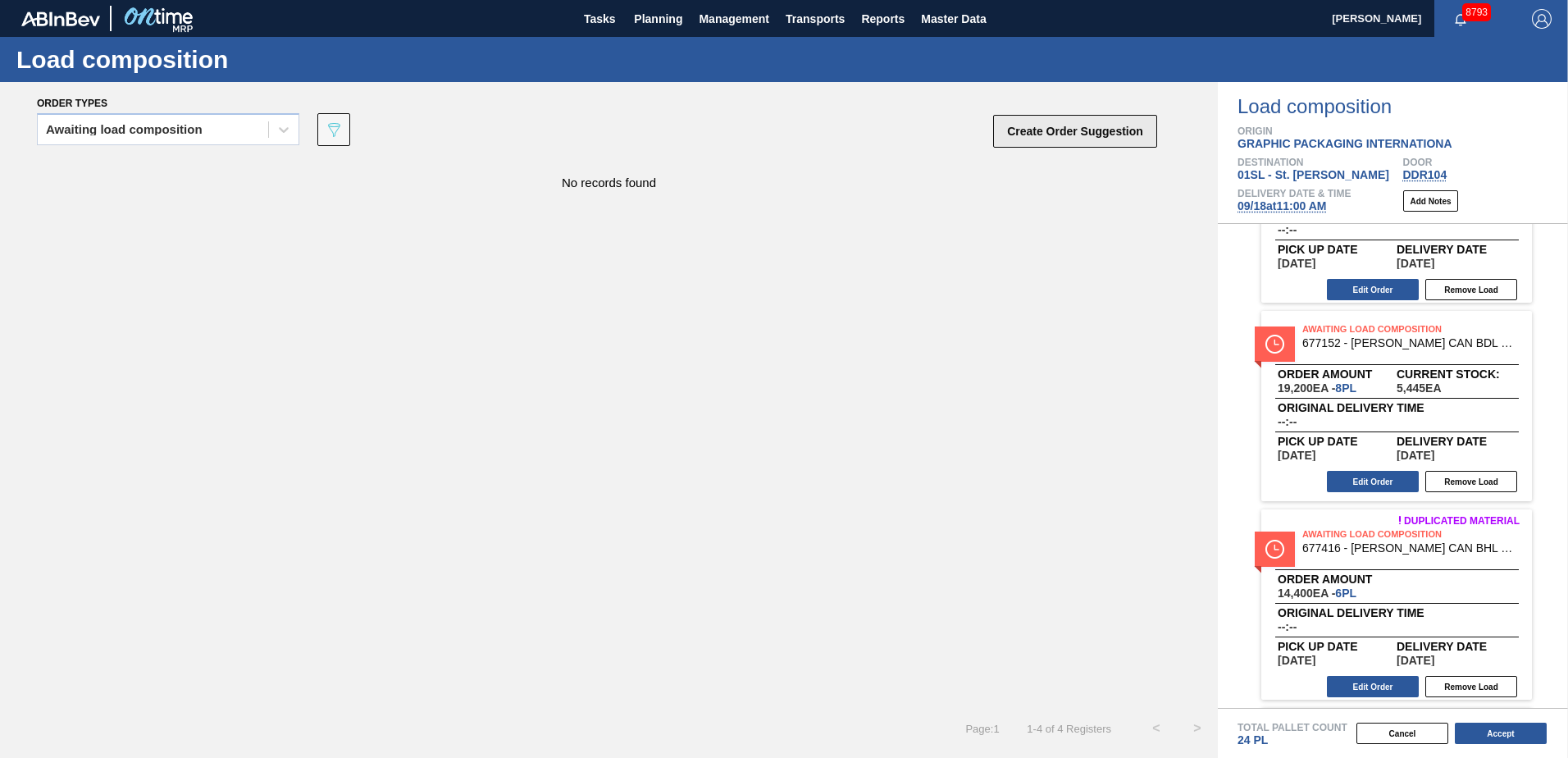
click at [1063, 135] on button "Create Order Suggestion" at bounding box center [1075, 131] width 164 height 32
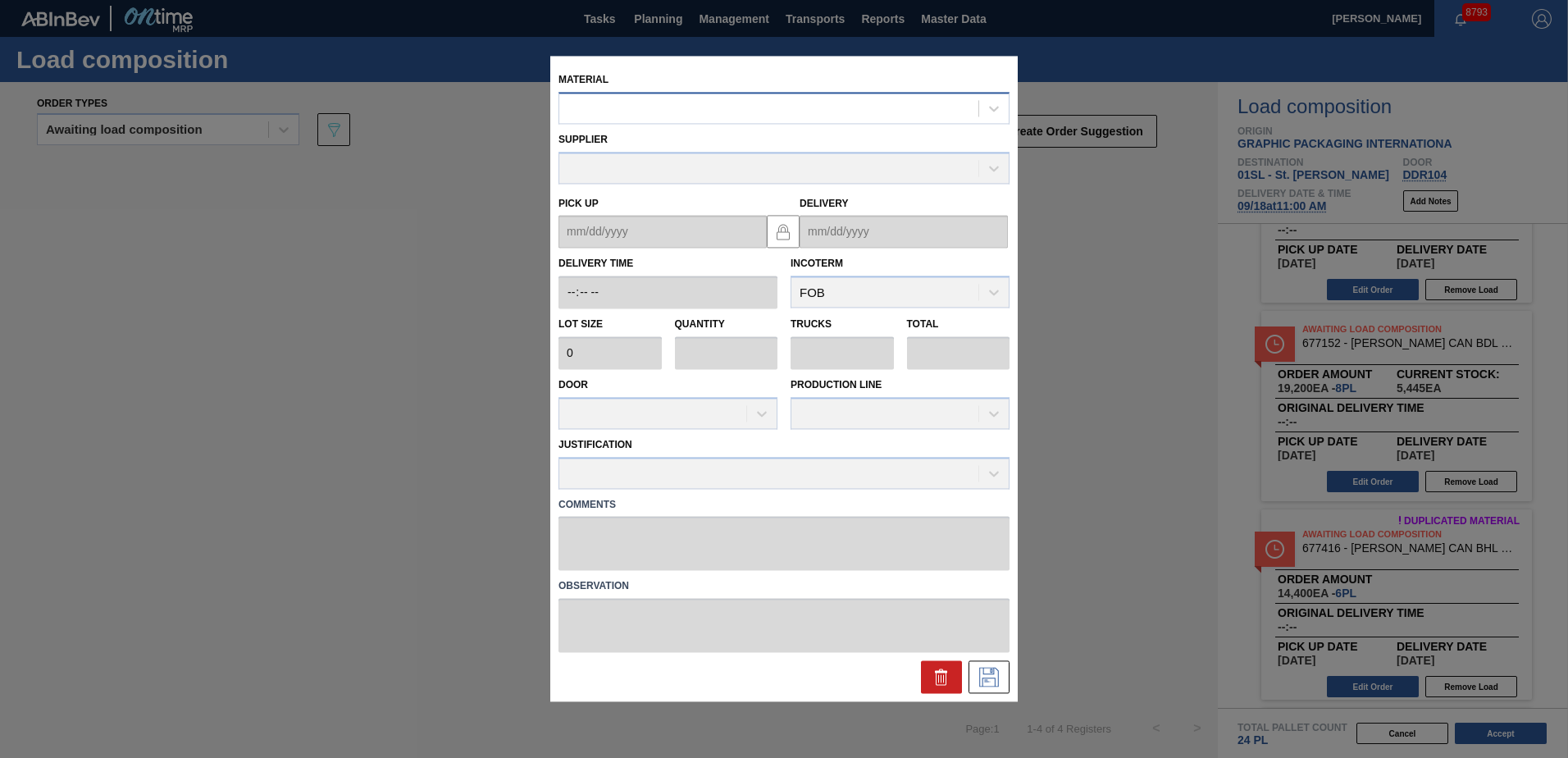
click at [783, 109] on div at bounding box center [769, 109] width 419 height 24
type input "676138"
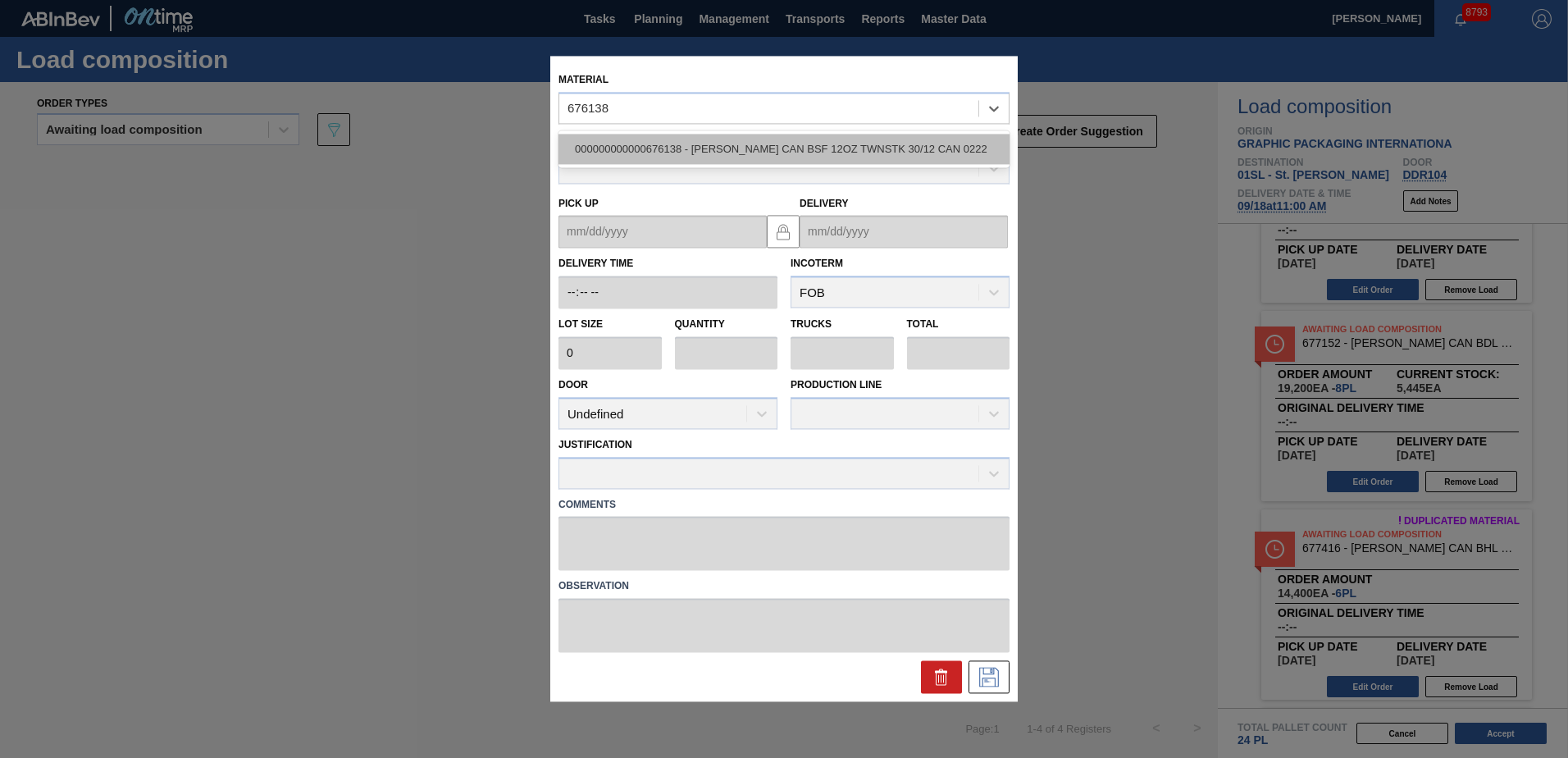
click at [798, 148] on div "000000000000676138 - [PERSON_NAME] CAN BSF 12OZ TWNSTK 30/12 CAN 0222" at bounding box center [784, 148] width 451 height 31
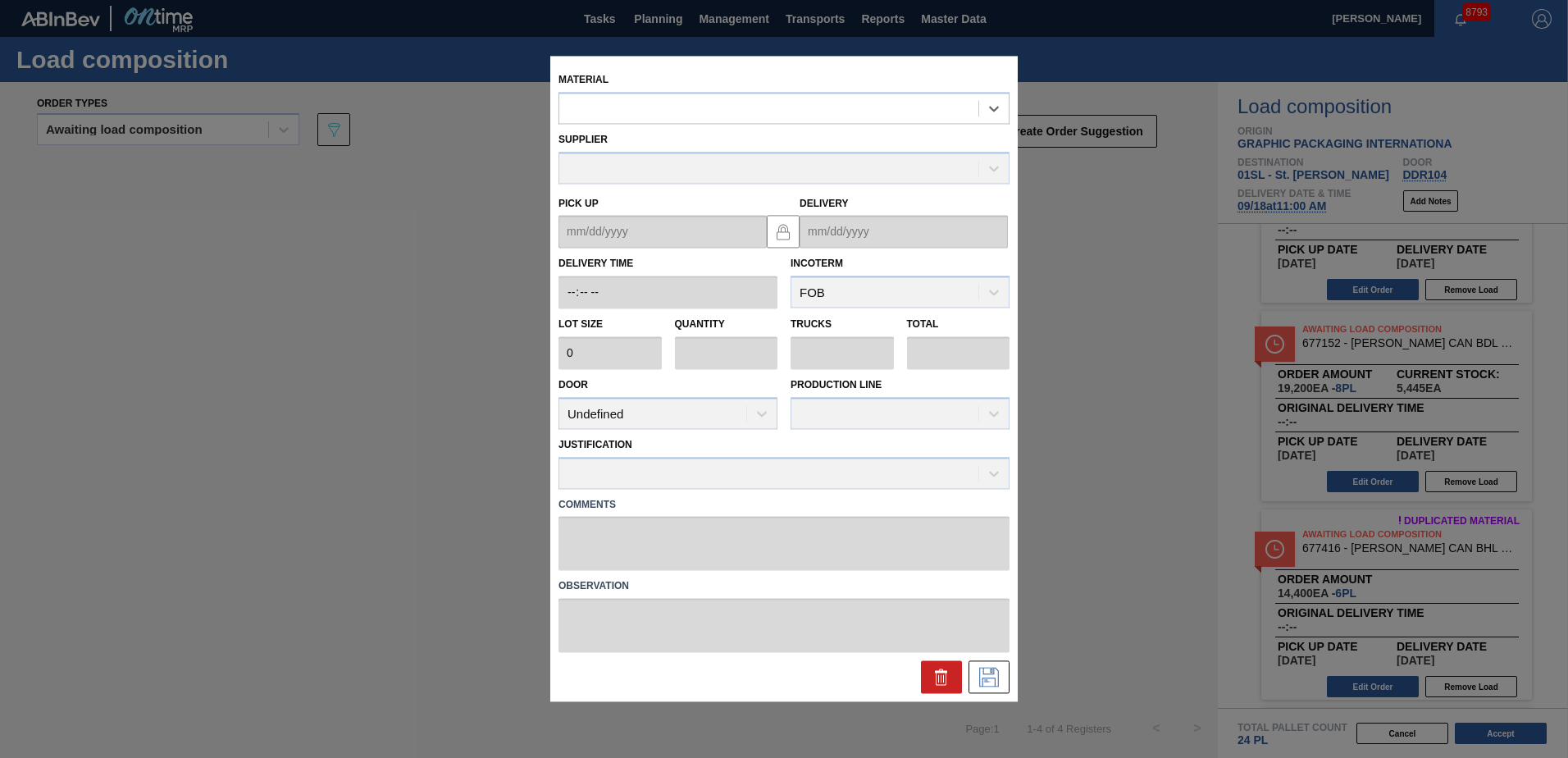
type input "3,200"
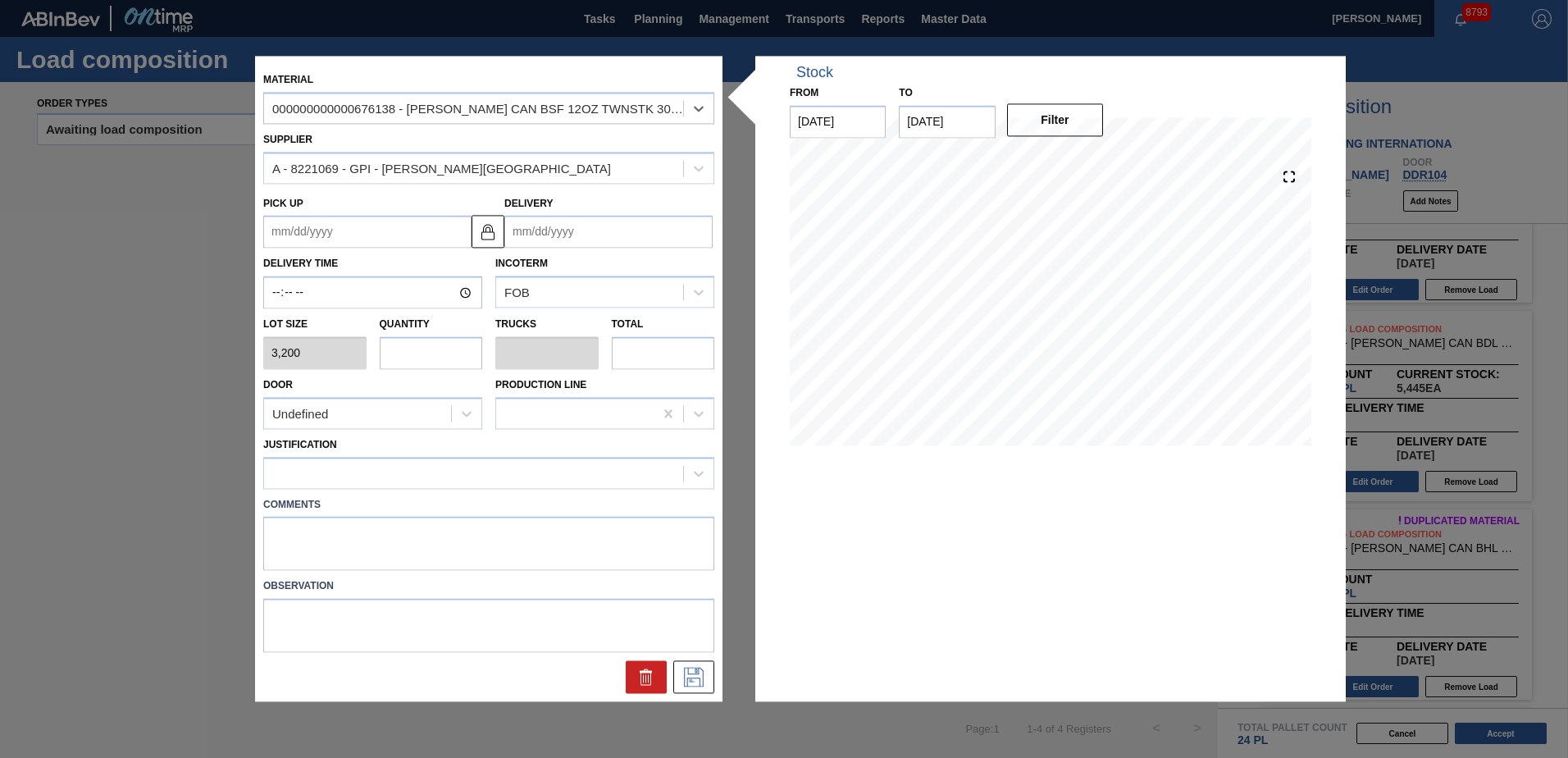
click at [594, 225] on input "Delivery" at bounding box center [608, 232] width 209 height 32
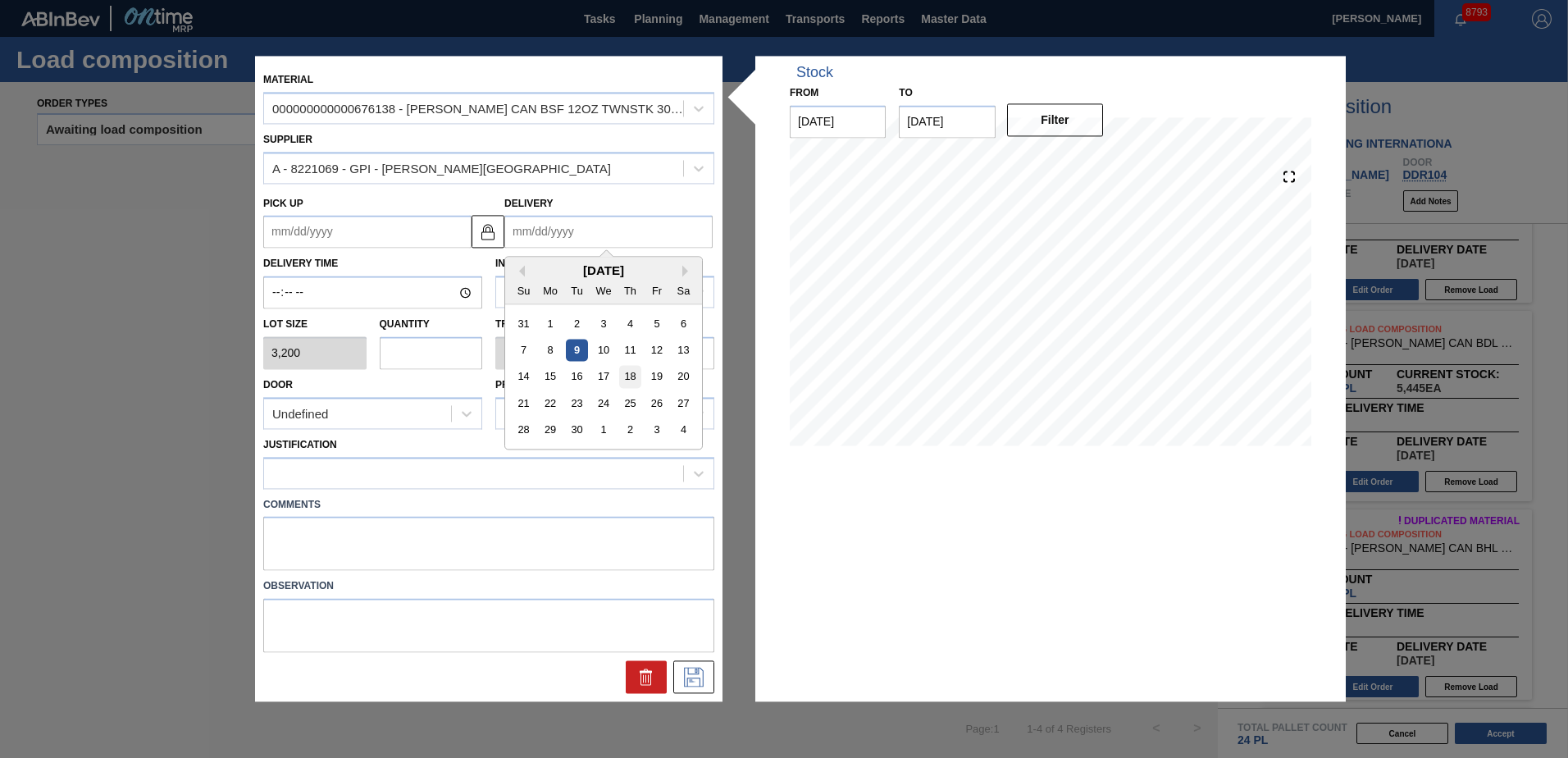
click at [631, 371] on div "18" at bounding box center [631, 377] width 22 height 22
type up "[DATE]"
type input "[DATE]"
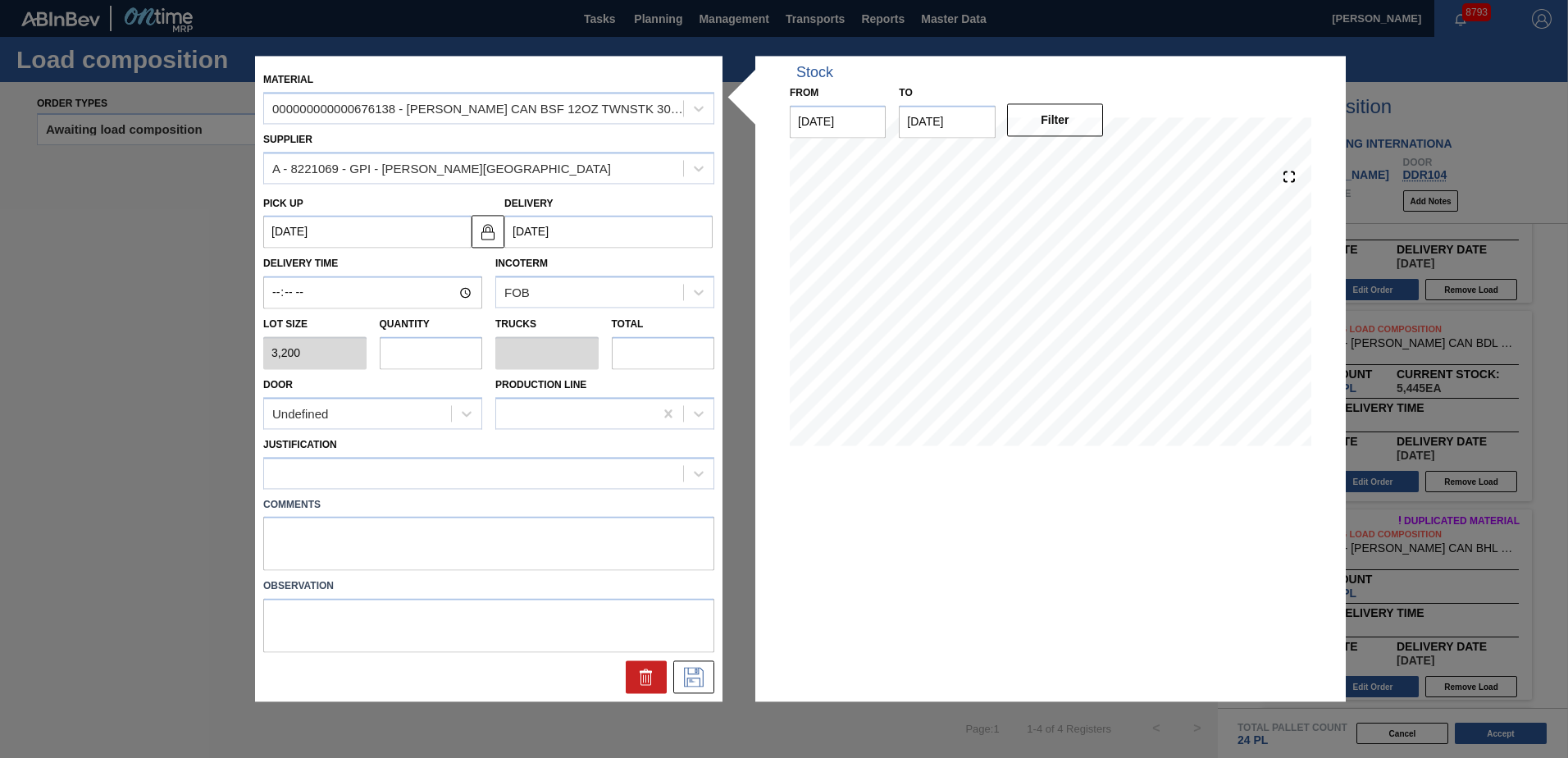
click at [433, 351] on input "text" at bounding box center [430, 353] width 103 height 32
type input "2"
type input "0.077"
type input "6,400"
type input "2"
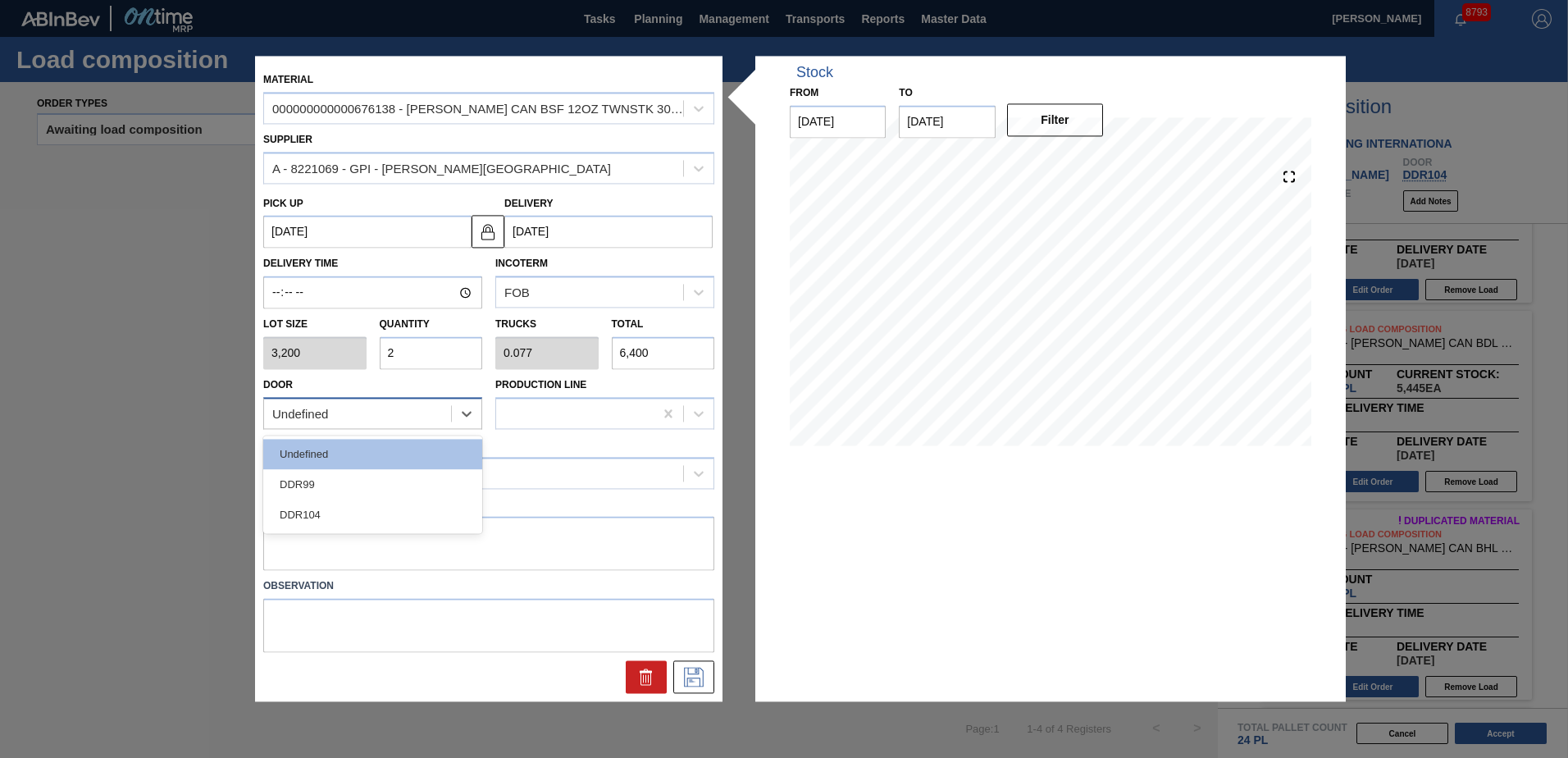
click at [424, 415] on div "Undefined" at bounding box center [358, 414] width 187 height 24
click at [366, 505] on div "DDR104" at bounding box center [373, 515] width 219 height 31
click at [364, 471] on div at bounding box center [474, 473] width 419 height 24
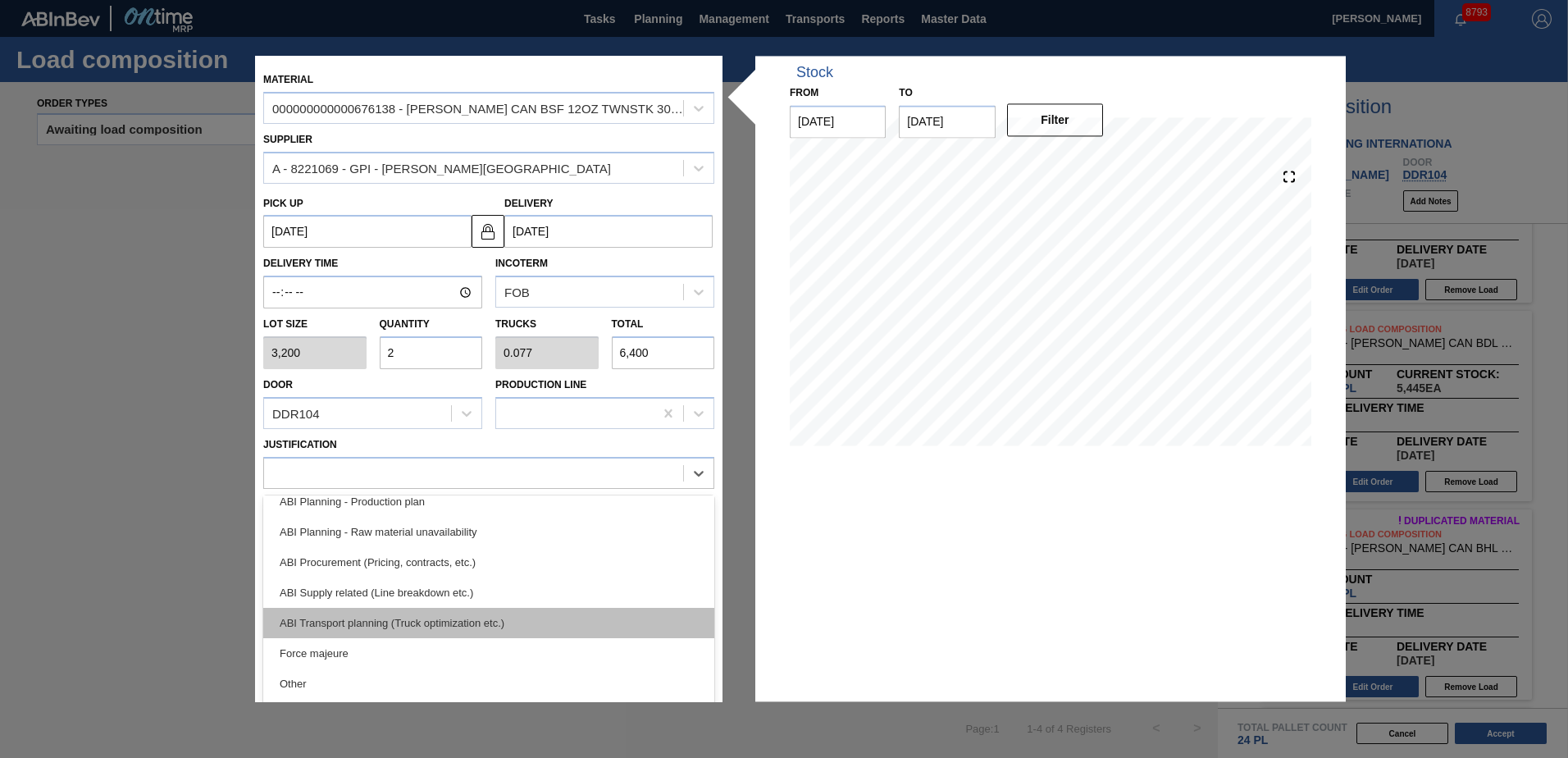
click at [412, 614] on div "ABI Transport planning (Truck optimization etc.)" at bounding box center [489, 623] width 451 height 31
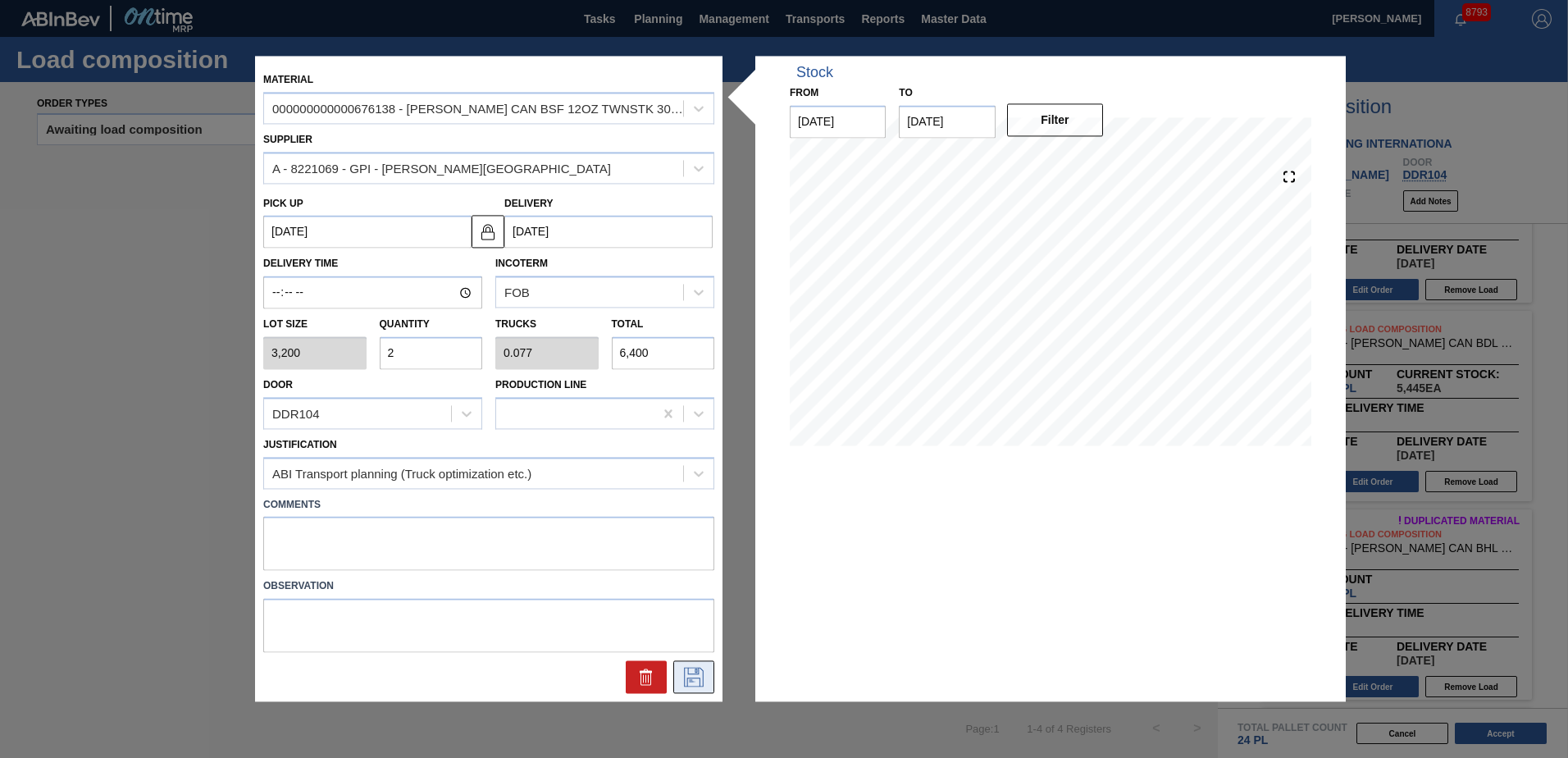
click at [709, 687] on button at bounding box center [694, 677] width 41 height 32
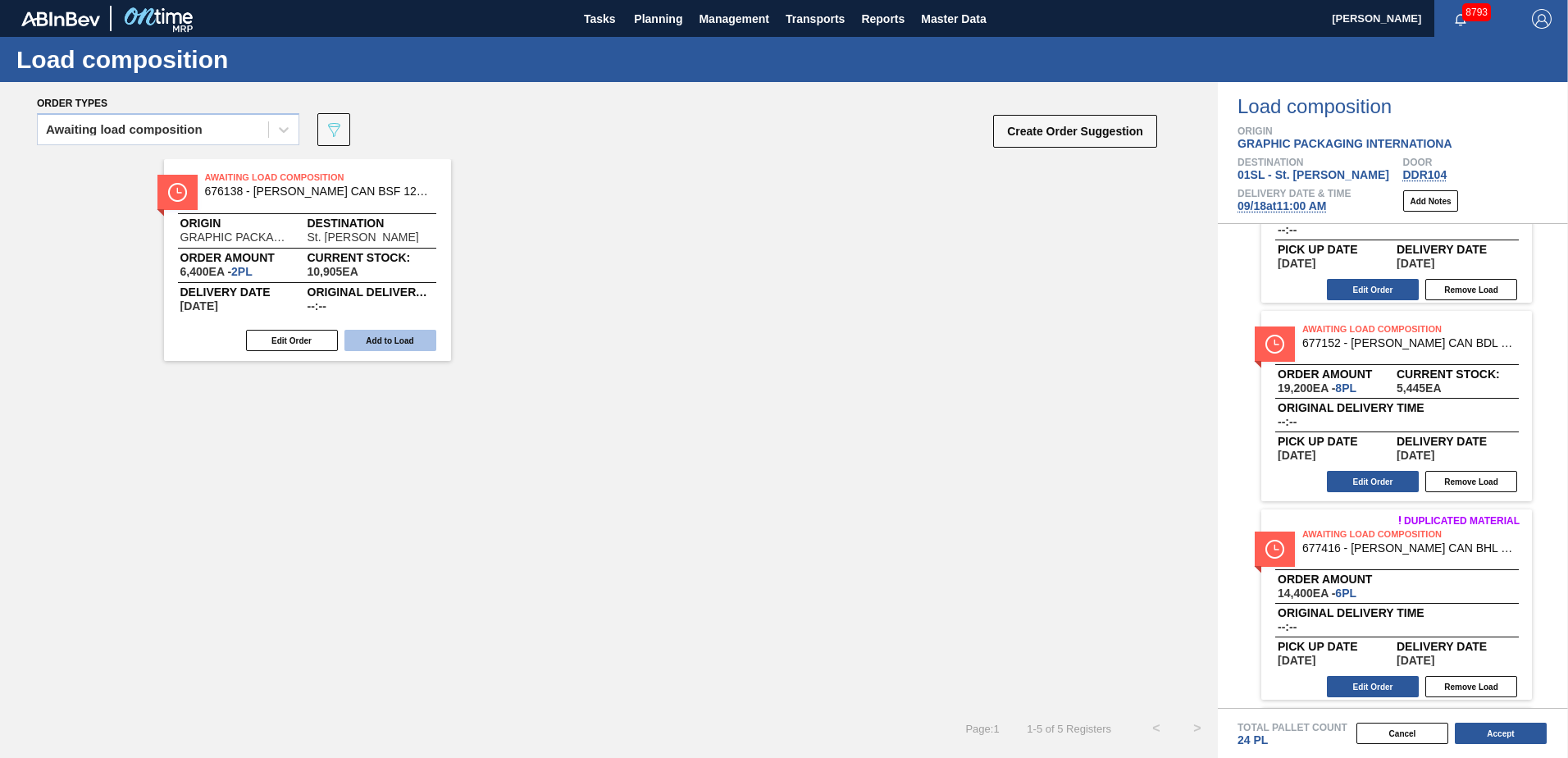
click at [409, 343] on button "Add to Load" at bounding box center [389, 340] width 92 height 21
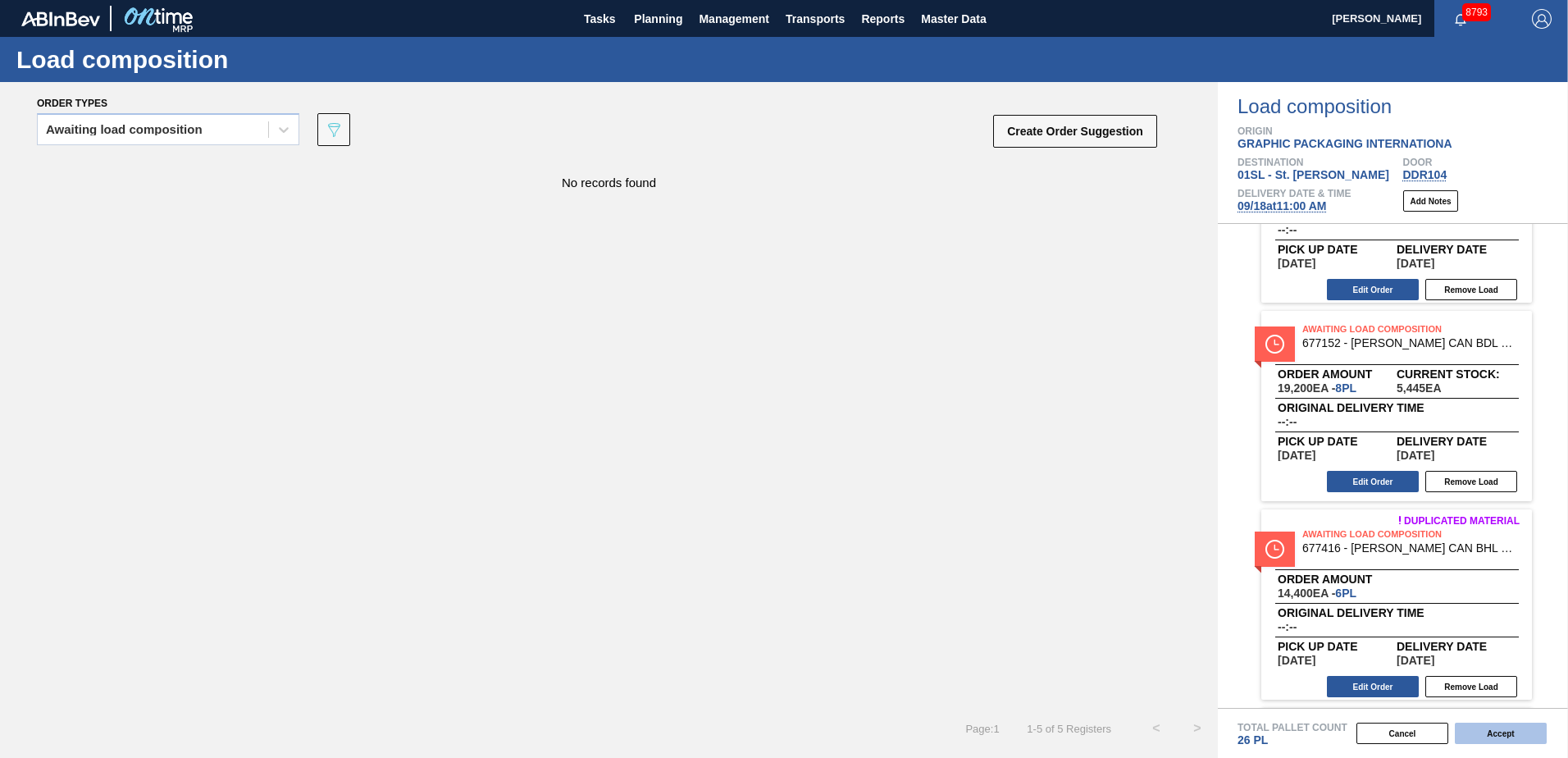
click at [1506, 731] on button "Accept" at bounding box center [1500, 733] width 92 height 21
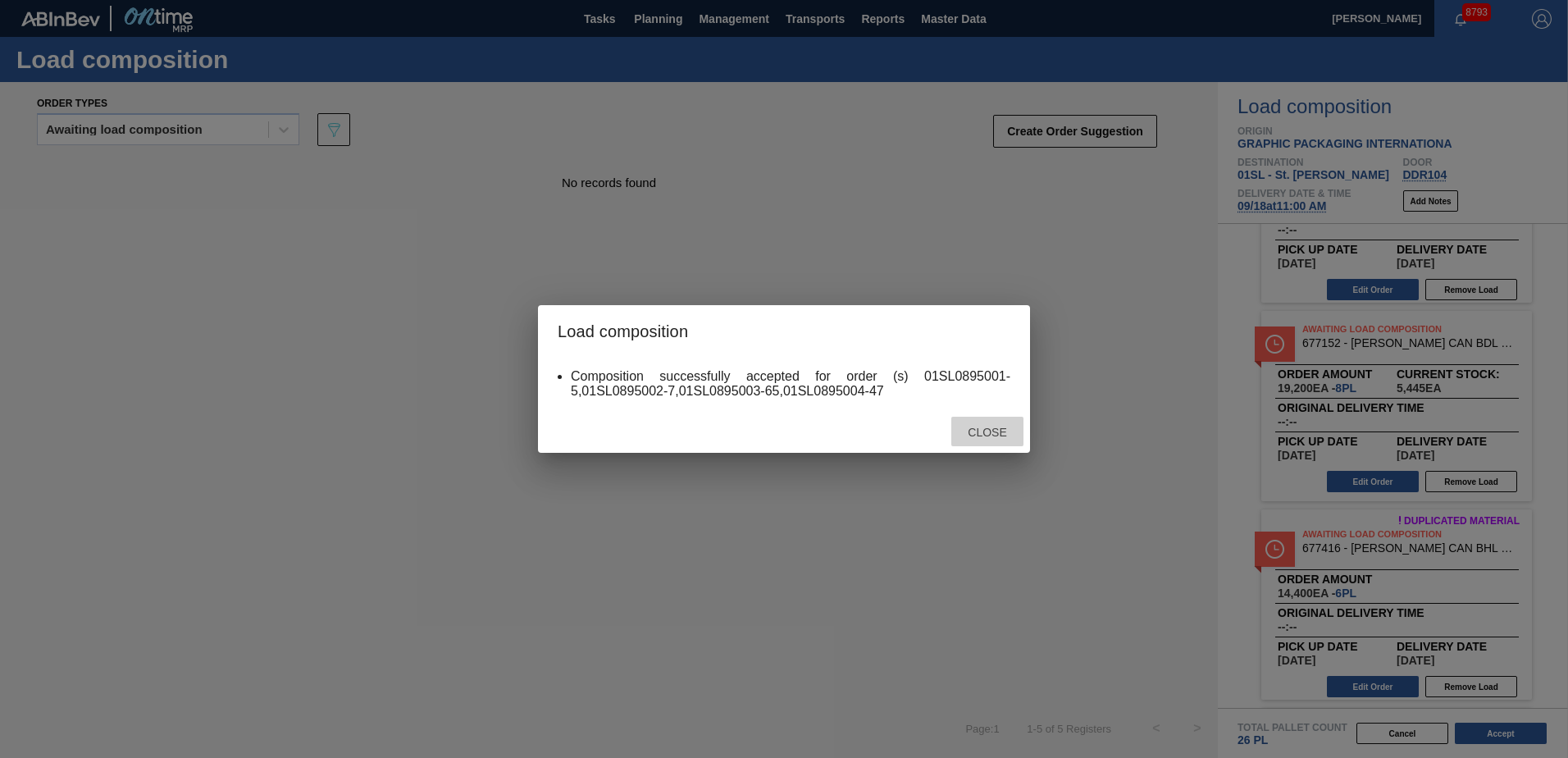
click at [971, 442] on div "Close" at bounding box center [988, 431] width 72 height 31
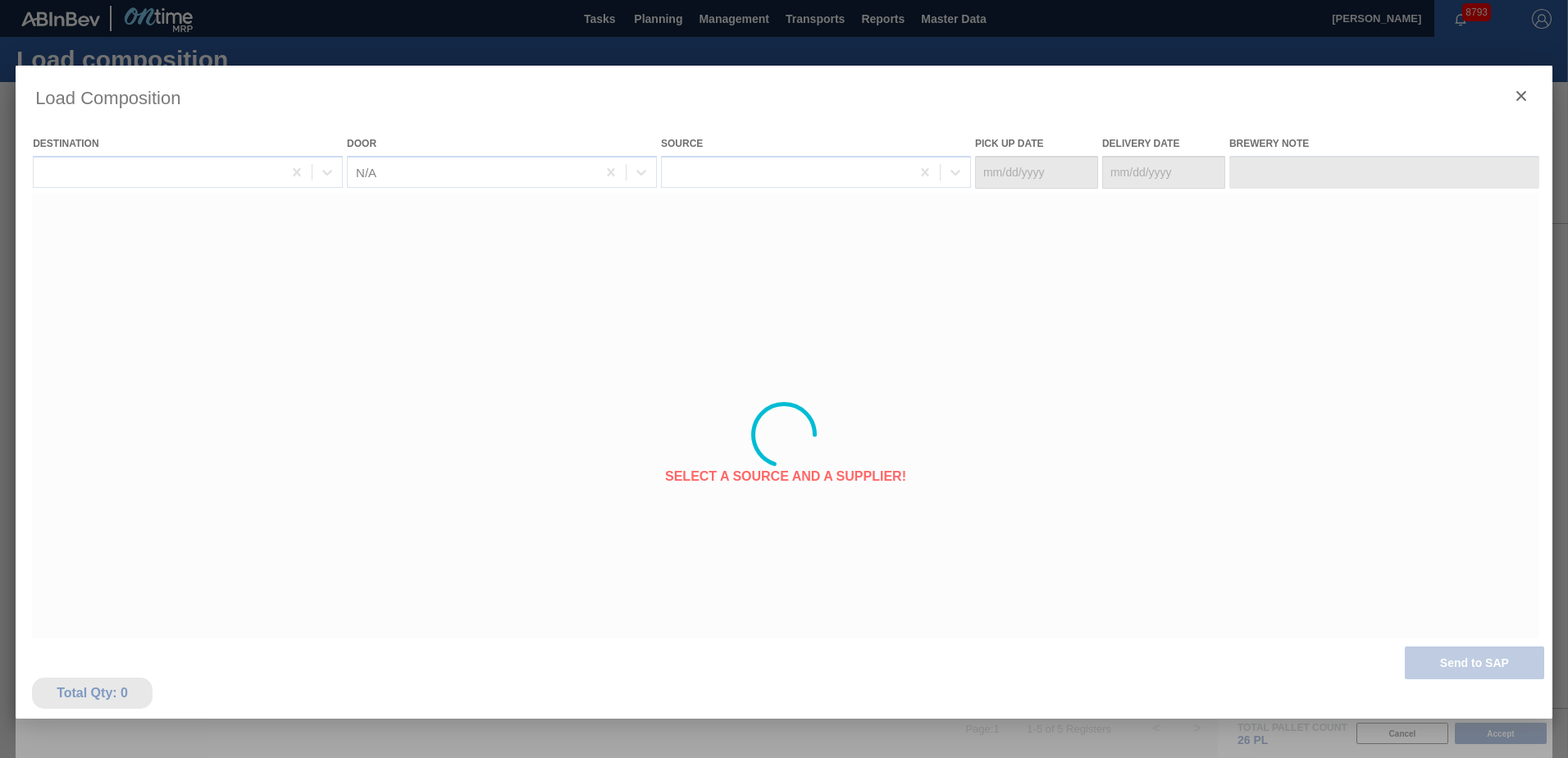
type Date "[DATE]"
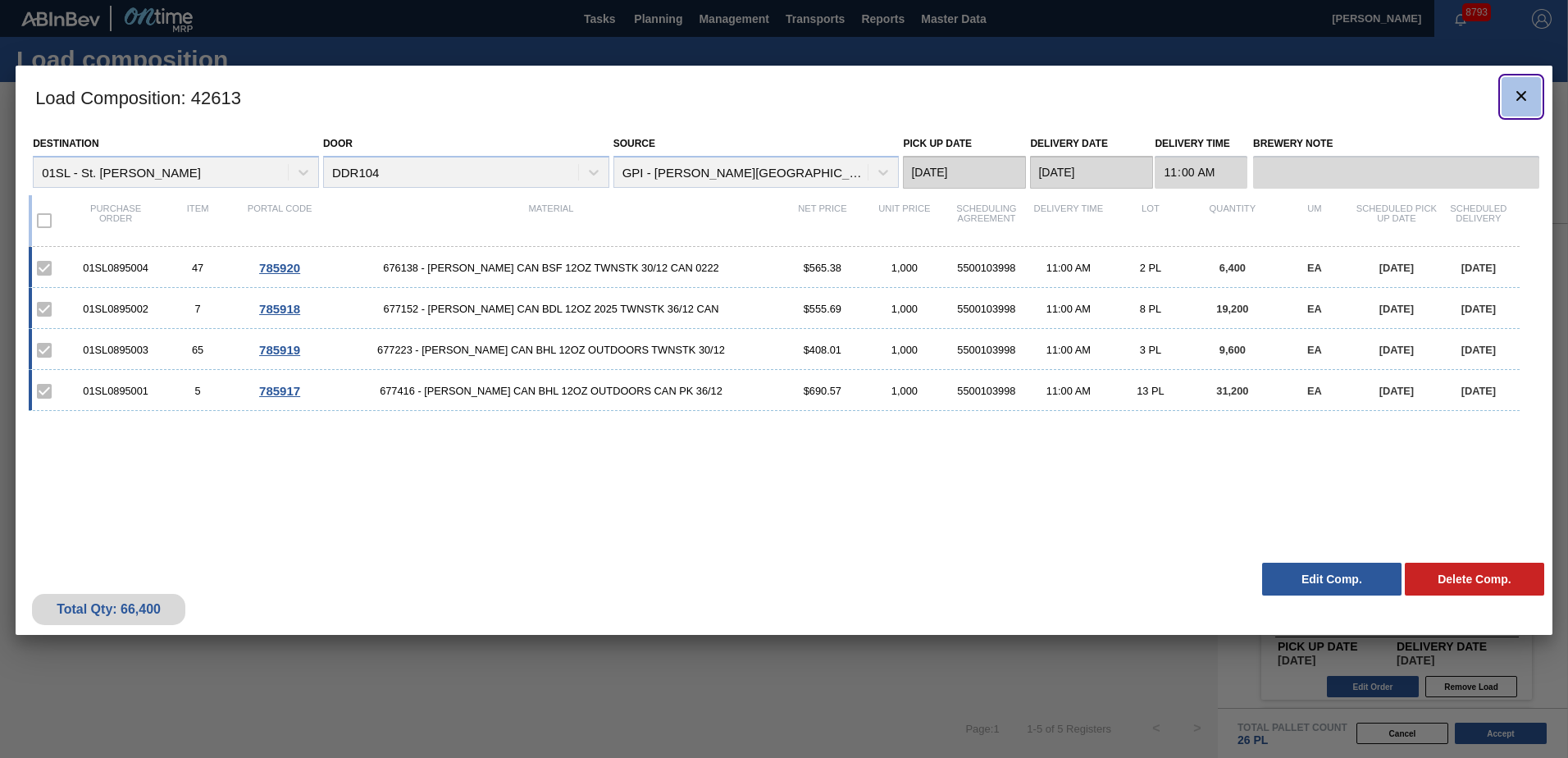
click at [1523, 96] on icon "botão de ícone" at bounding box center [1521, 96] width 19 height 19
